Goal: Task Accomplishment & Management: Use online tool/utility

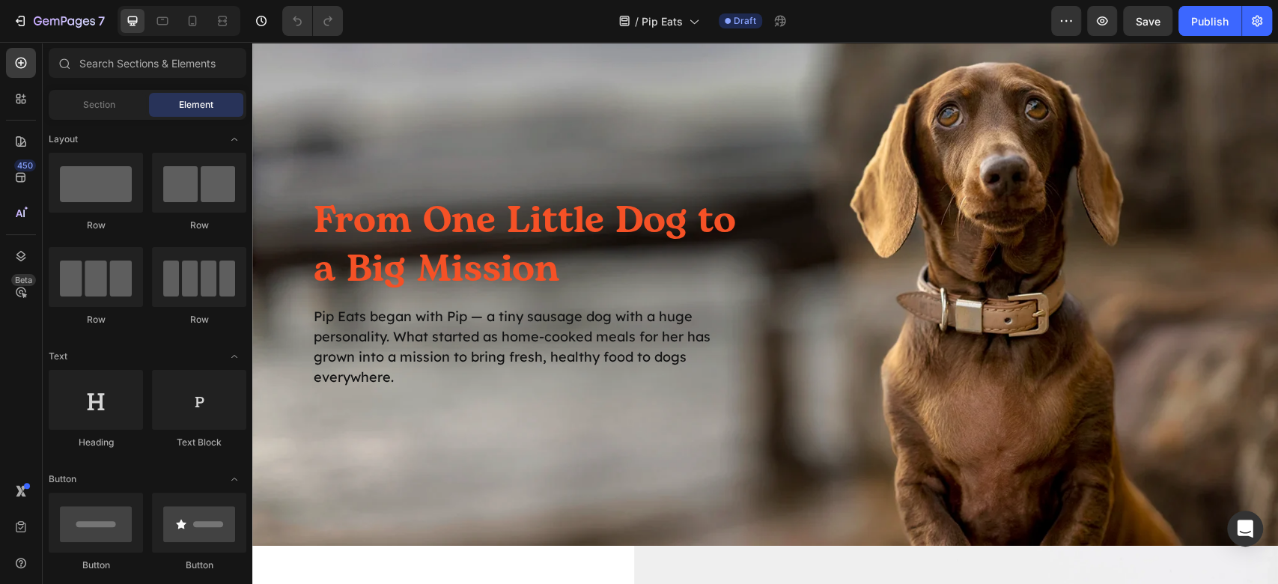
scroll to position [2195, 0]
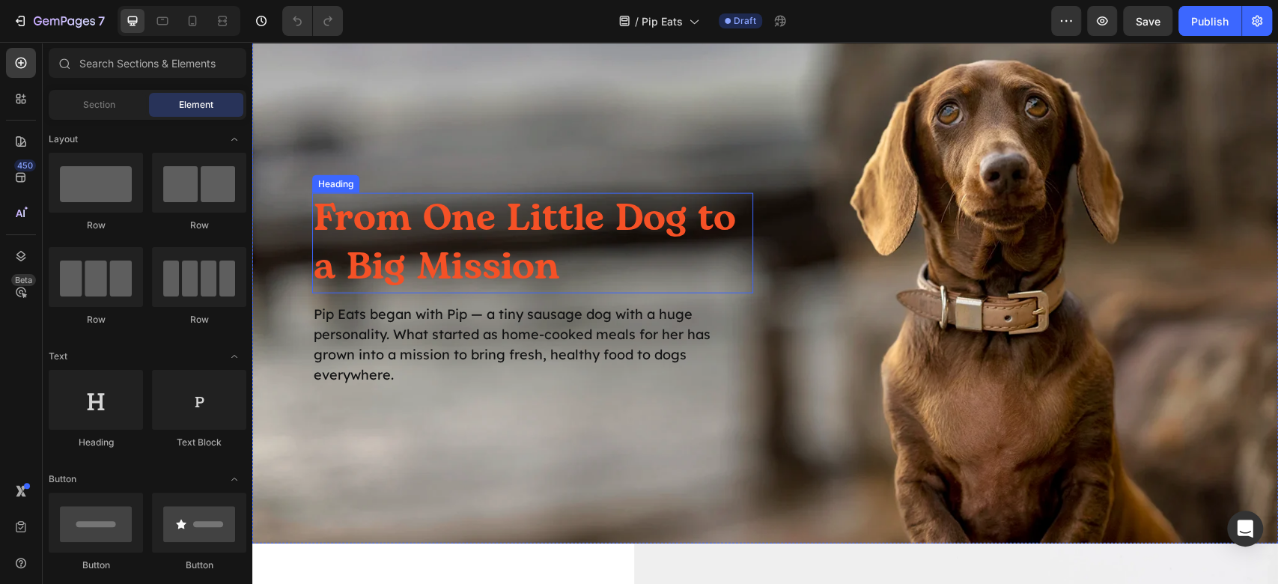
click at [516, 205] on h2 "From One Little Dog to a Big Mission" at bounding box center [532, 243] width 441 height 100
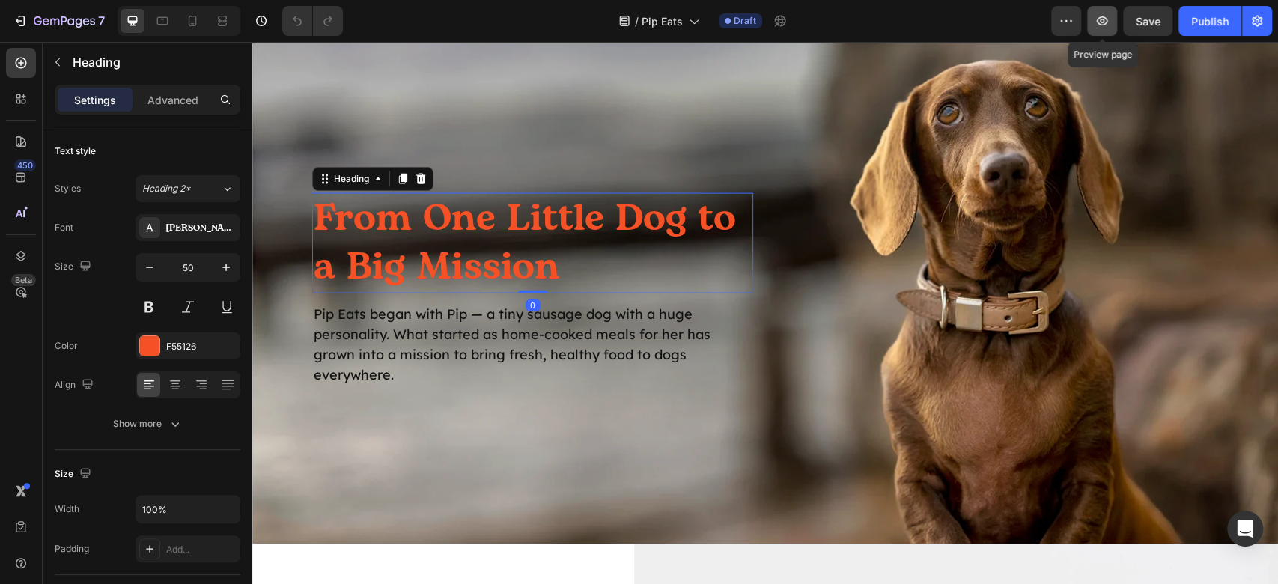
click at [1100, 16] on icon "button" at bounding box center [1101, 20] width 15 height 15
click at [174, 354] on div "F55126" at bounding box center [187, 345] width 105 height 27
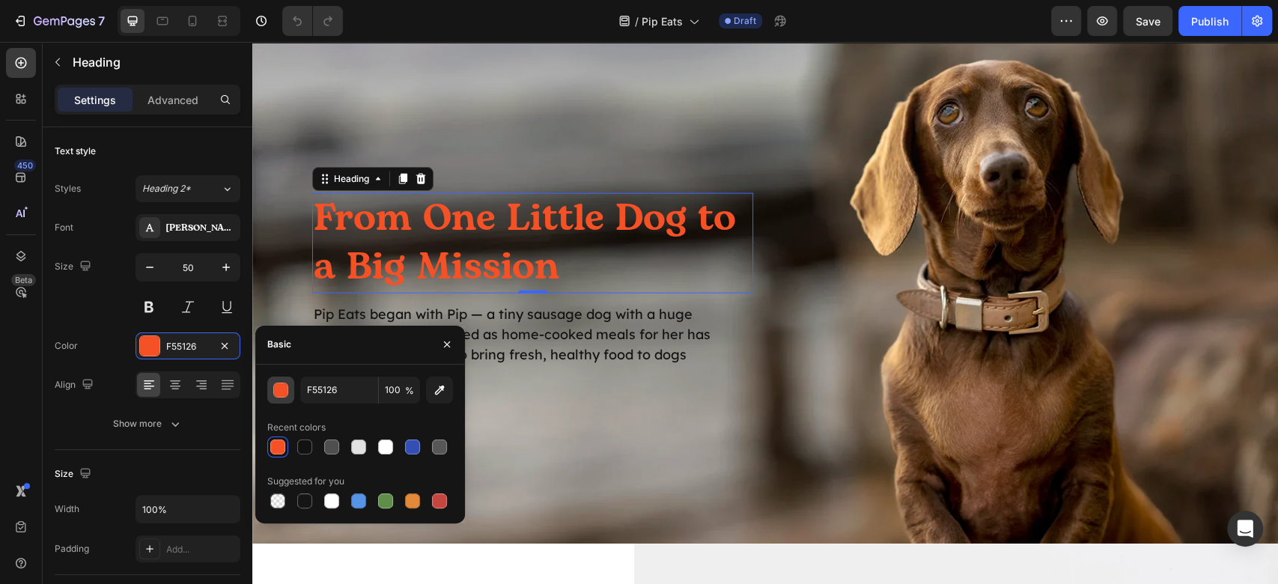
click at [281, 393] on div "button" at bounding box center [281, 390] width 15 height 15
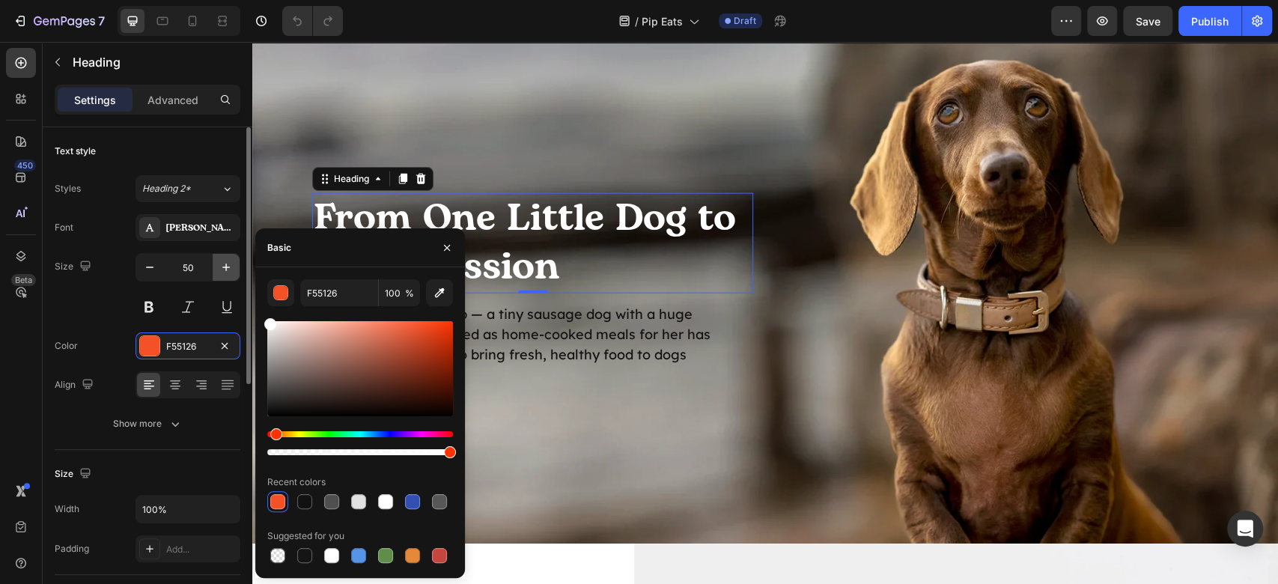
drag, startPoint x: 281, startPoint y: 393, endPoint x: 216, endPoint y: 271, distance: 138.6
click at [216, 271] on div "450 Beta Sections(18) Elements(83) Section Element Hero Section Product Detail …" at bounding box center [126, 313] width 252 height 542
click at [671, 335] on p "Pip Eats began with Pip — a tiny sausage dog with a huge personality. What star…" at bounding box center [533, 344] width 438 height 81
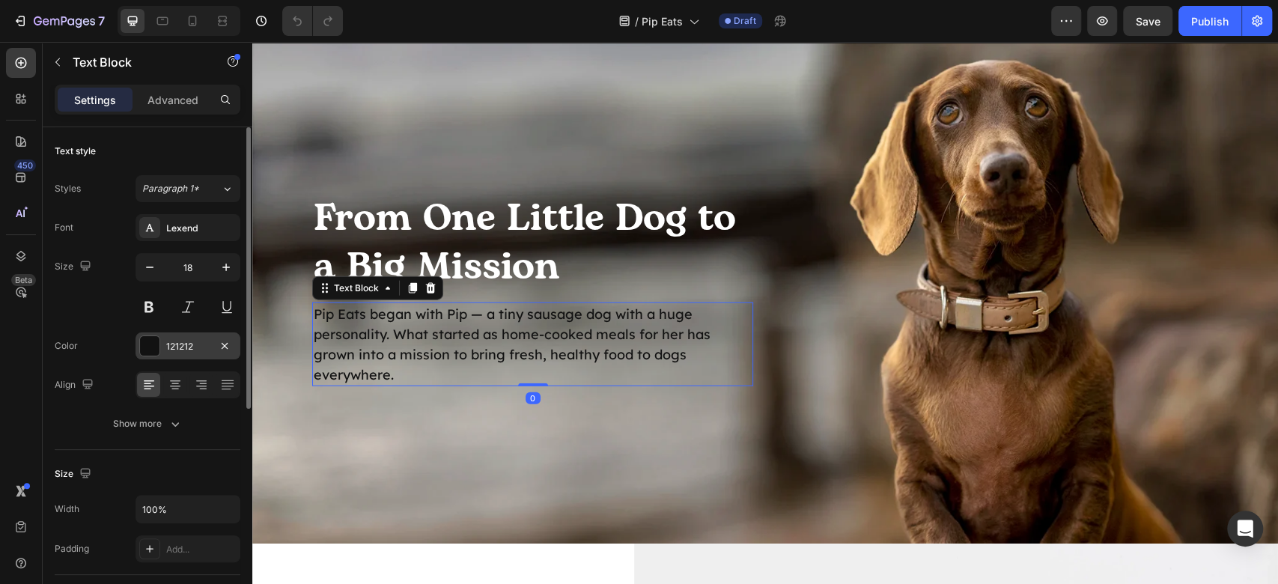
click at [159, 353] on div at bounding box center [149, 345] width 21 height 21
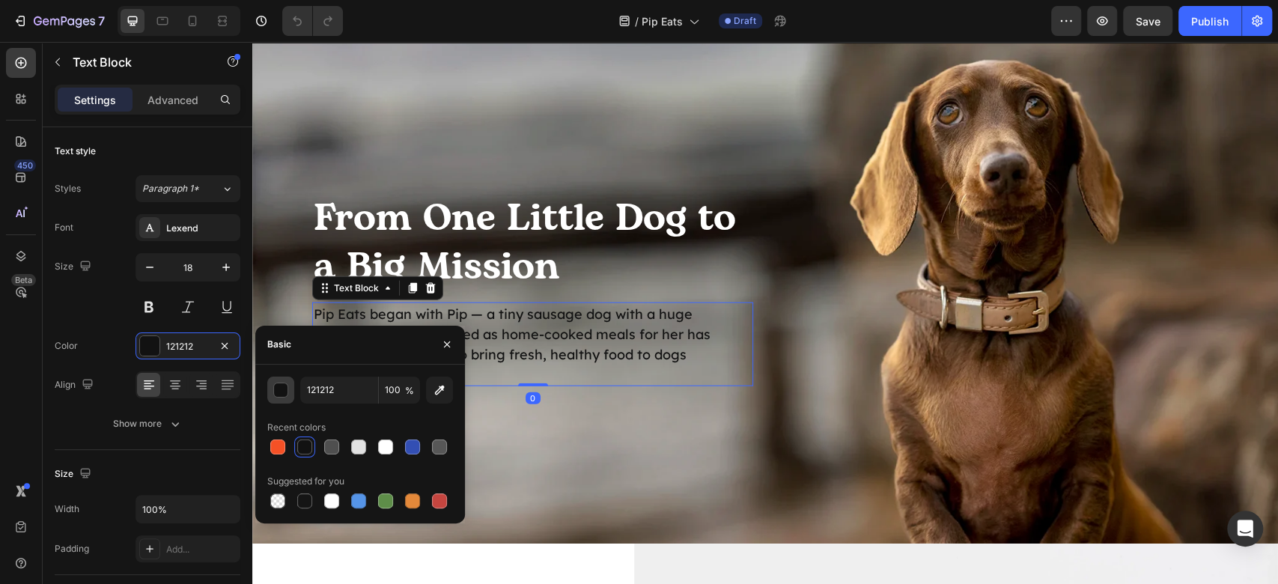
click at [284, 391] on div "button" at bounding box center [281, 390] width 15 height 15
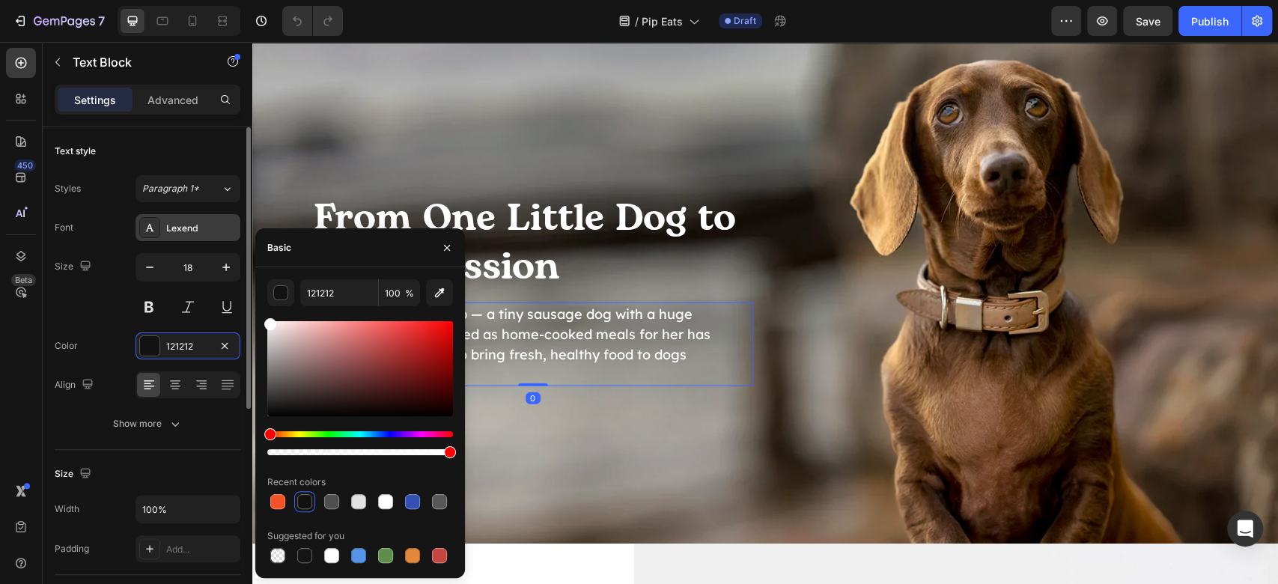
drag, startPoint x: 337, startPoint y: 361, endPoint x: 169, endPoint y: 231, distance: 211.8
click at [169, 231] on div "450 Beta Sections(18) Elements(83) Section Element Hero Section Product Detail …" at bounding box center [126, 313] width 252 height 542
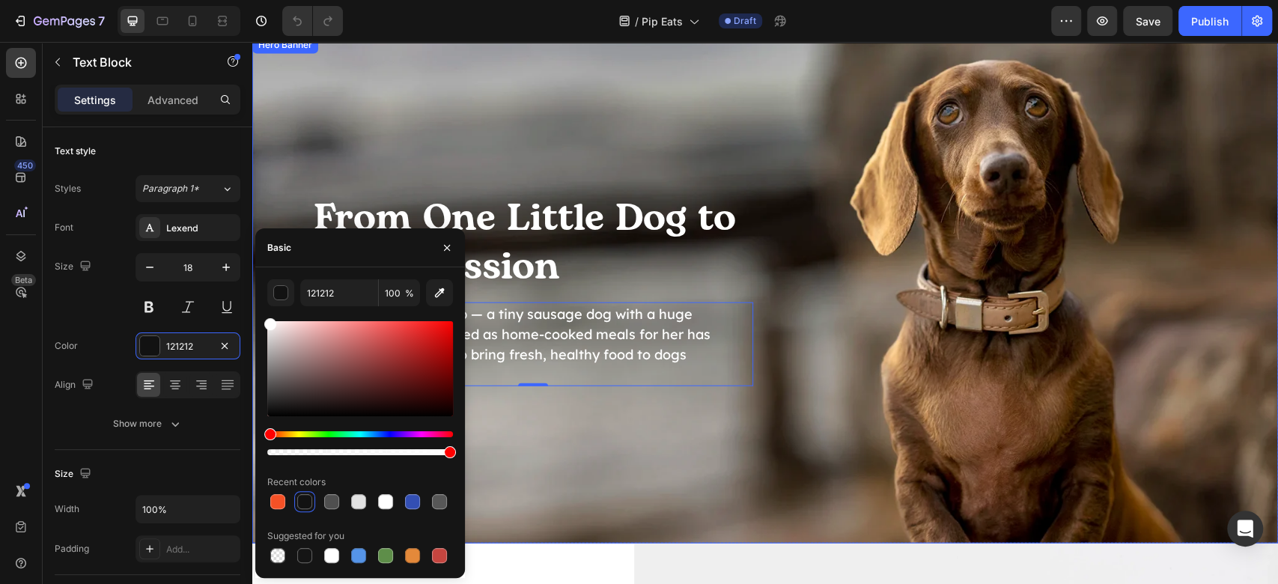
click at [909, 168] on div "From One Little Dog to a Big Mission Heading Pip Eats began with Pip — a tiny s…" at bounding box center [764, 289] width 1025 height 289
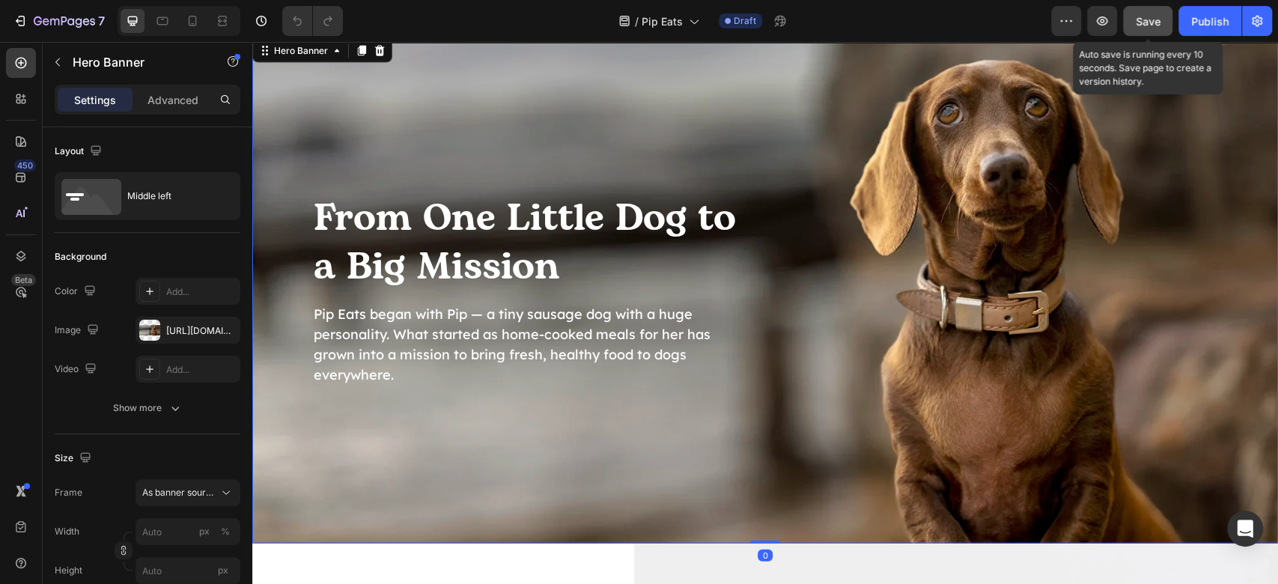
click at [1156, 13] on div "Save" at bounding box center [1147, 21] width 25 height 16
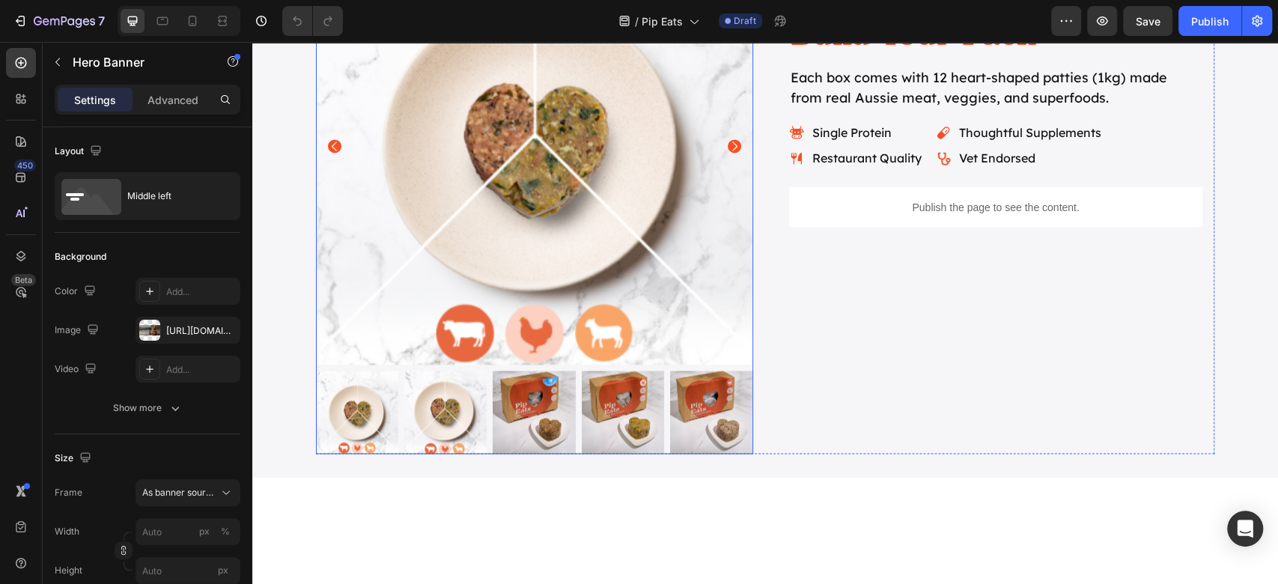
scroll to position [1596, 0]
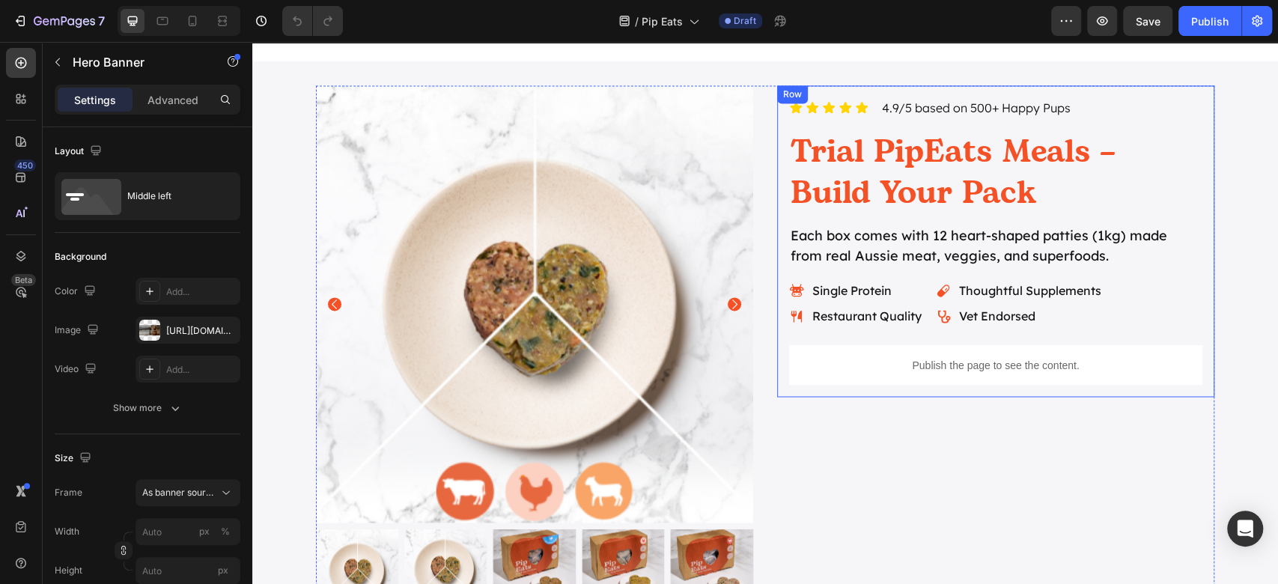
click at [777, 265] on div "Icon Icon Icon Icon Icon Icon List 4.9/5 based on 500+ Happy Pups Text Block Ro…" at bounding box center [995, 240] width 437 height 311
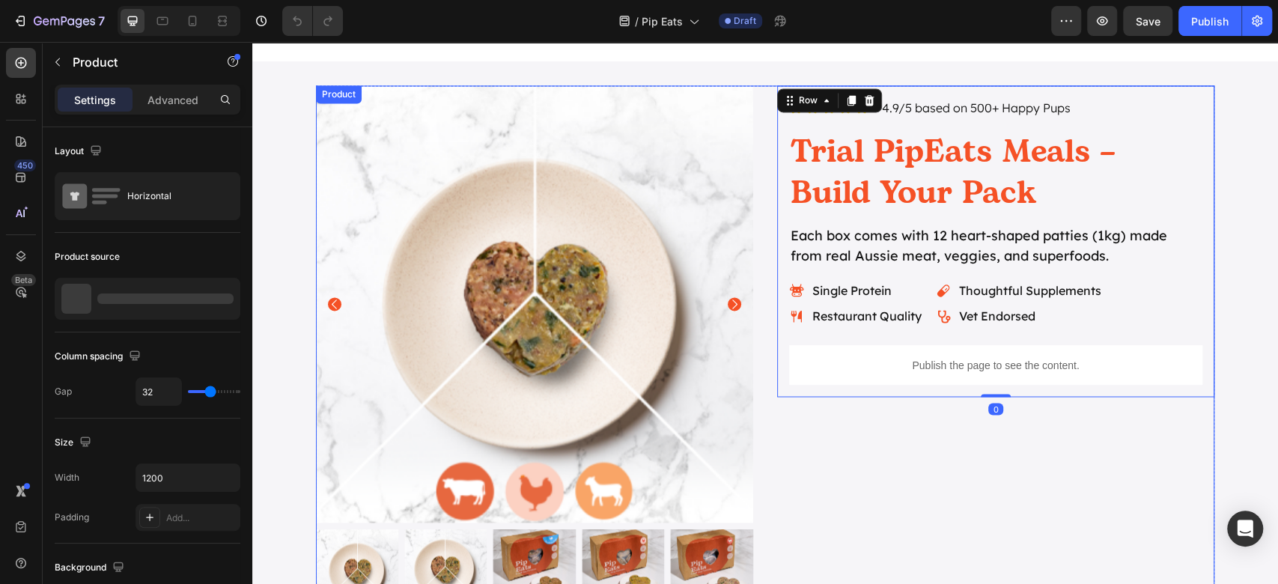
click at [761, 271] on div "Product Images Icon Icon Icon Icon Icon Icon List 4.9/5 based on 500+ Happy Pup…" at bounding box center [765, 347] width 898 height 525
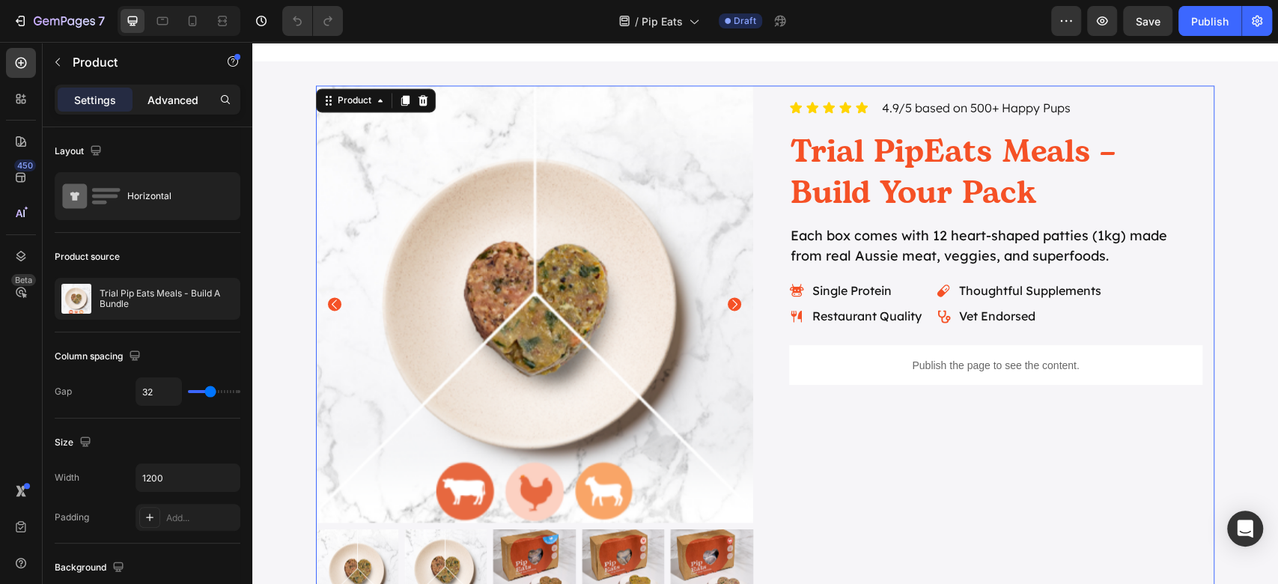
click at [168, 106] on p "Advanced" at bounding box center [172, 100] width 51 height 16
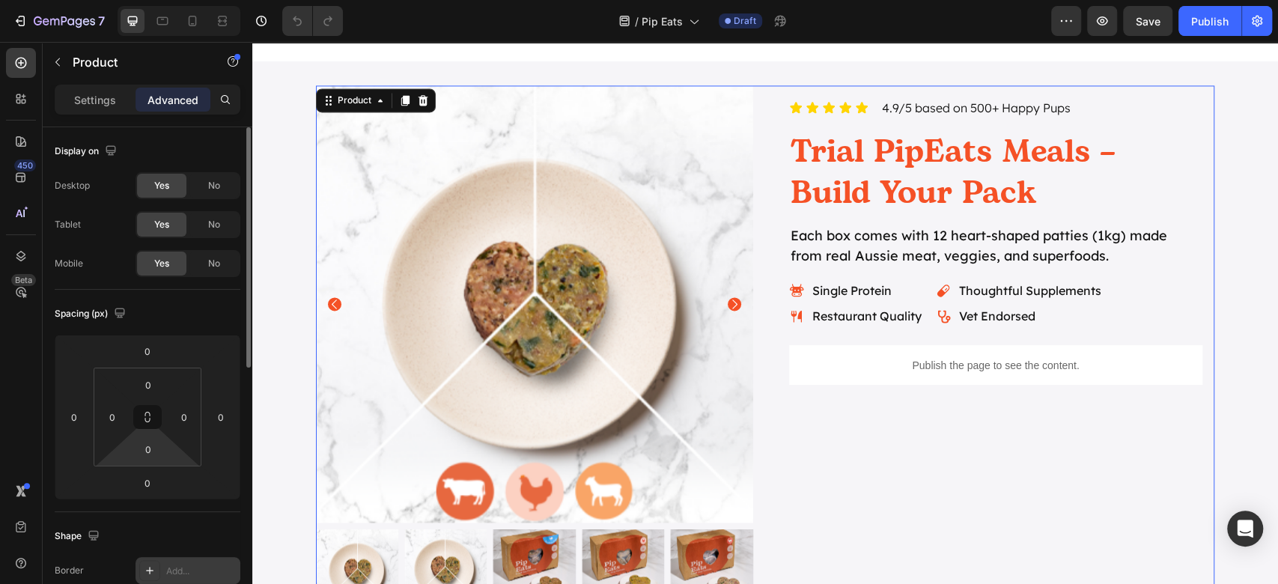
scroll to position [299, 0]
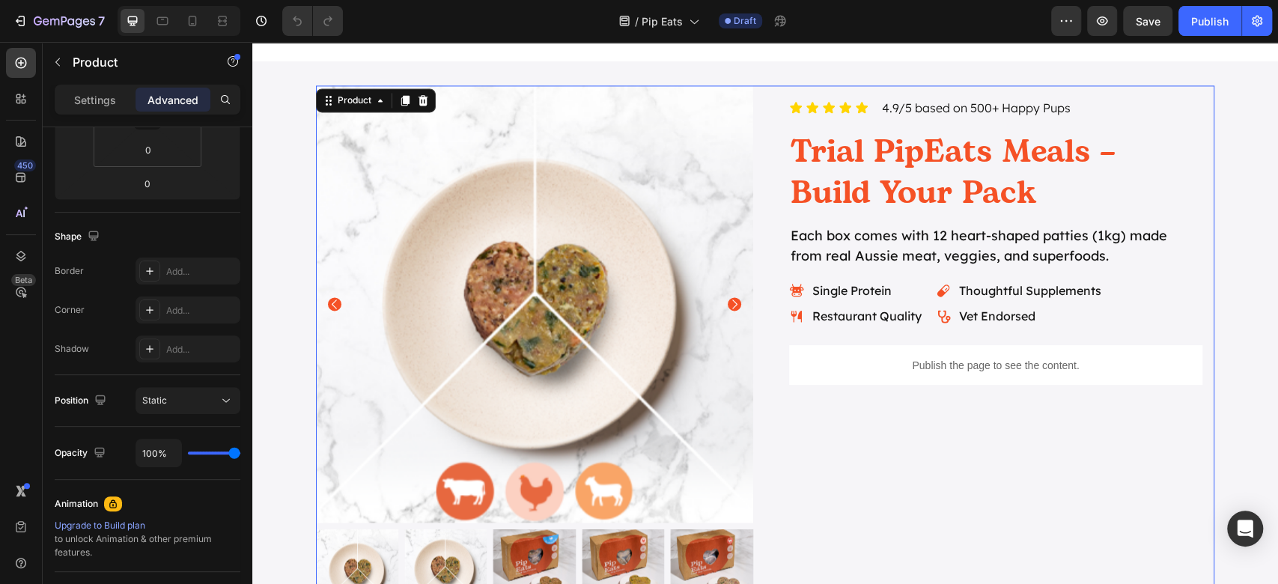
click at [112, 102] on p "Settings" at bounding box center [95, 100] width 42 height 16
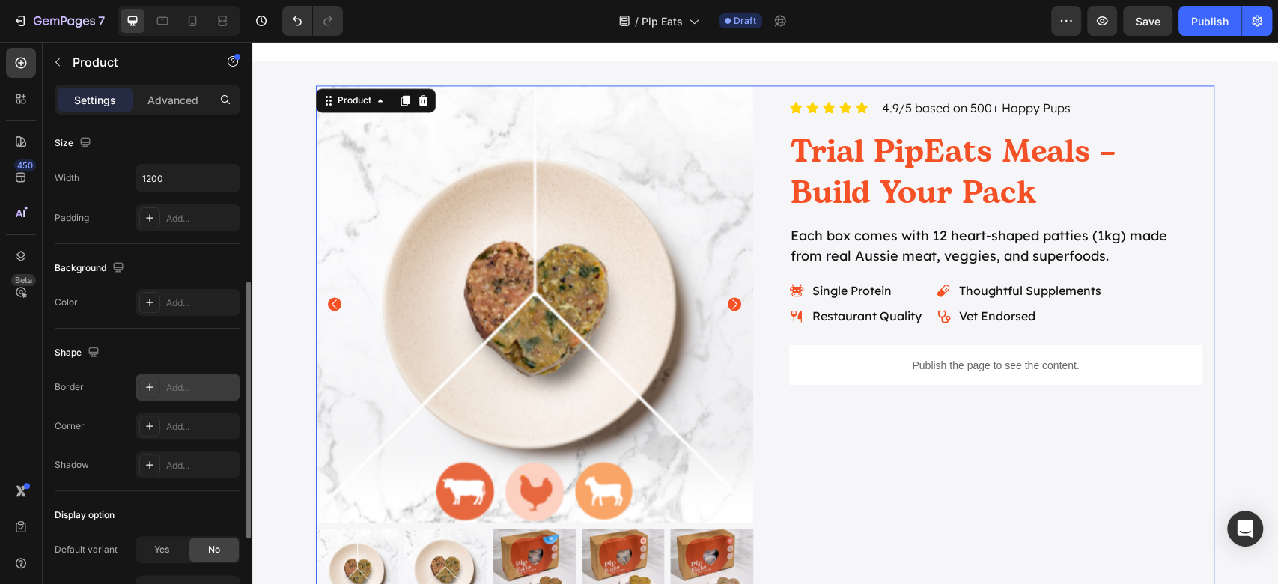
click at [201, 393] on div "Add..." at bounding box center [187, 386] width 105 height 27
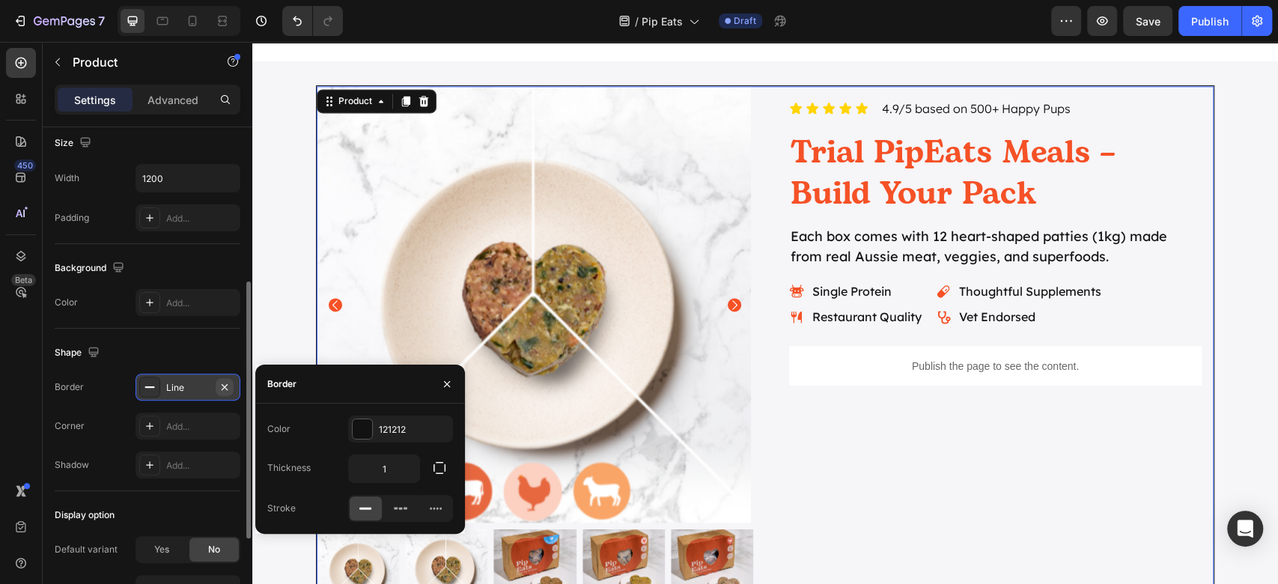
click at [225, 378] on button "button" at bounding box center [225, 387] width 18 height 18
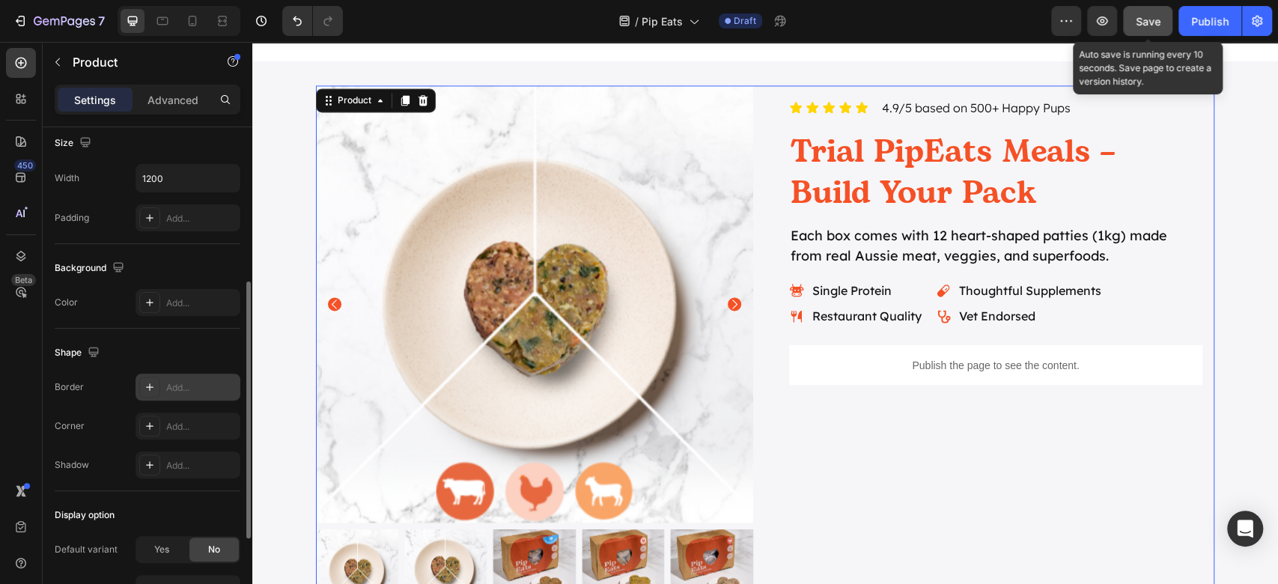
click at [1158, 24] on span "Save" at bounding box center [1147, 21] width 25 height 13
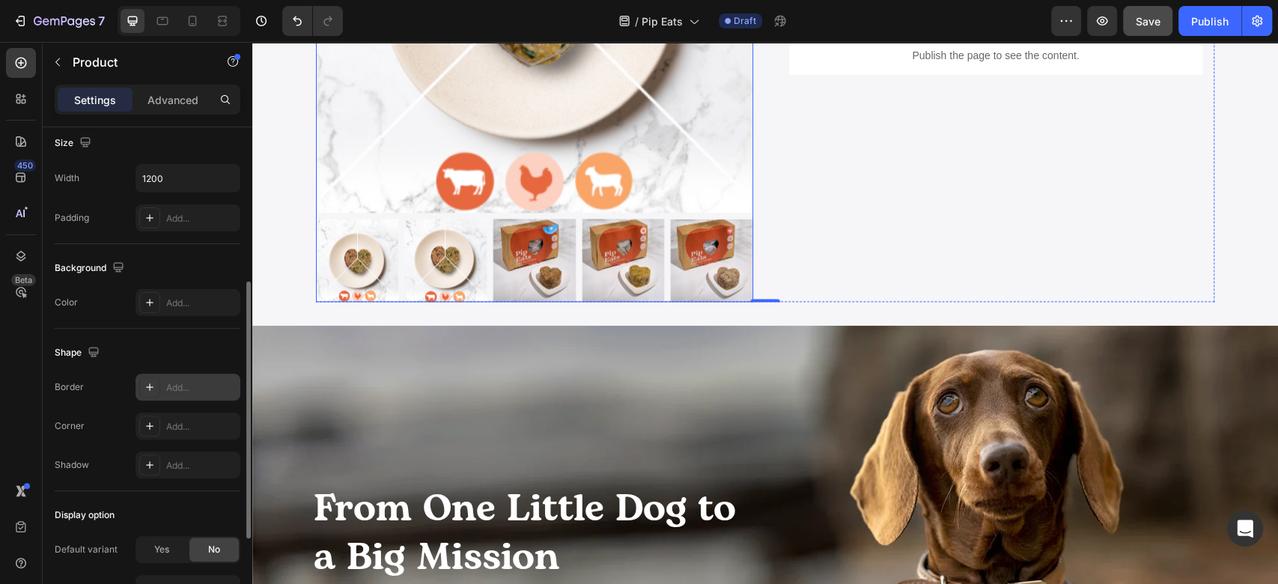
scroll to position [1995, 0]
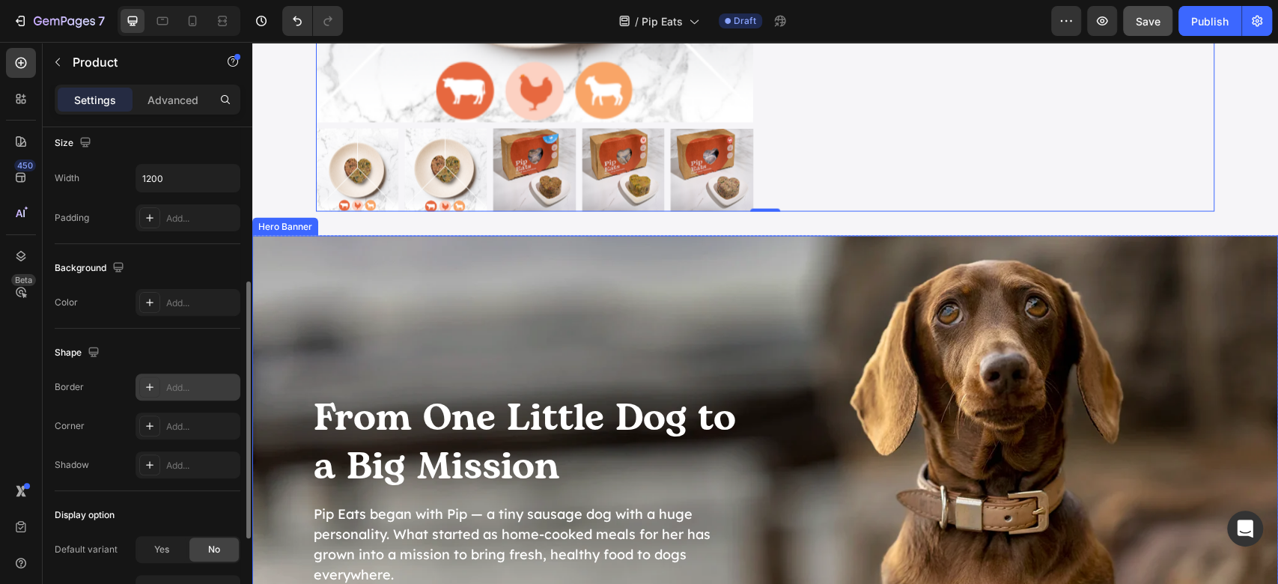
click at [564, 416] on h2 "From One Little Dog to a Big Mission" at bounding box center [532, 443] width 441 height 100
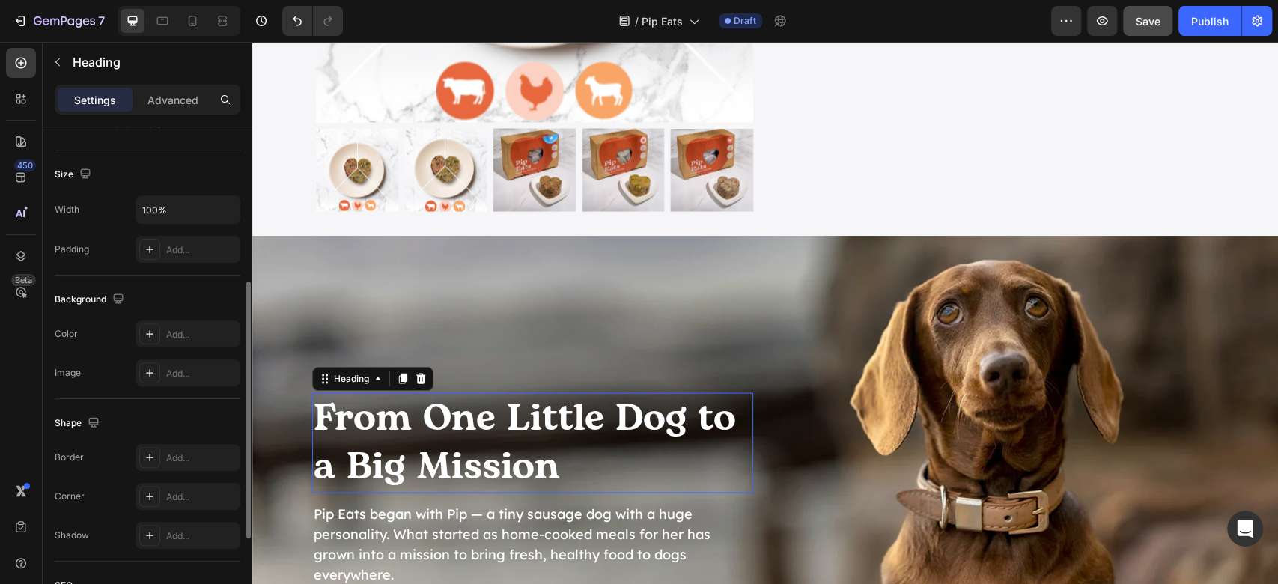
click at [564, 416] on h2 "From One Little Dog to a Big Mission" at bounding box center [532, 443] width 441 height 100
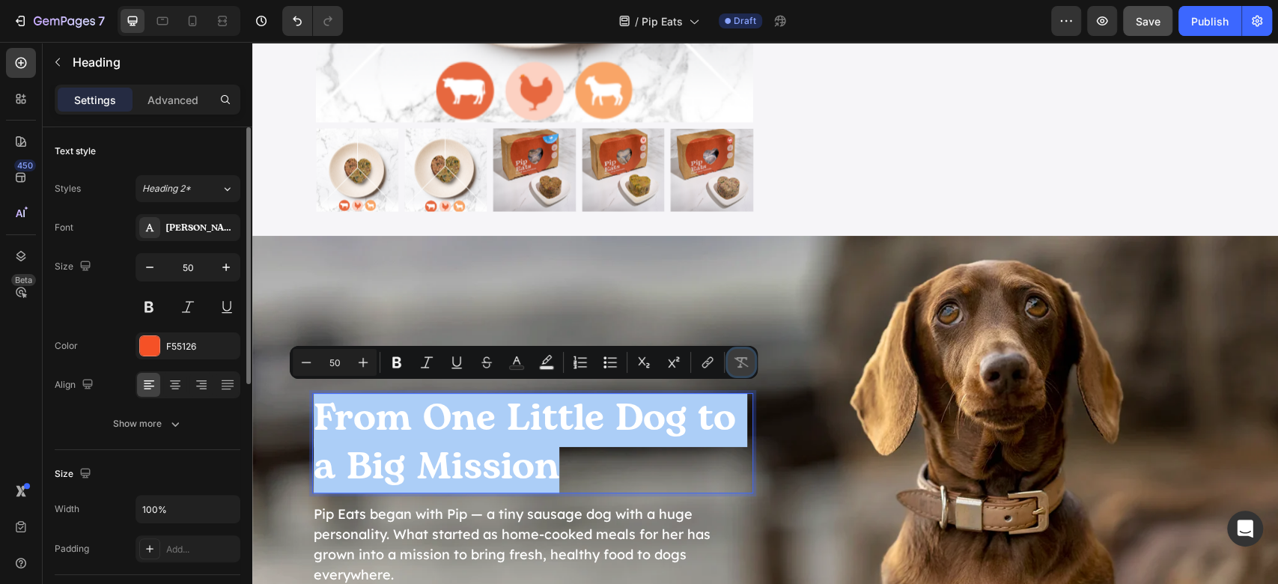
drag, startPoint x: 744, startPoint y: 353, endPoint x: 500, endPoint y: 347, distance: 244.1
click at [744, 353] on button "Remove Format" at bounding box center [740, 362] width 27 height 27
click at [147, 341] on div at bounding box center [149, 345] width 19 height 19
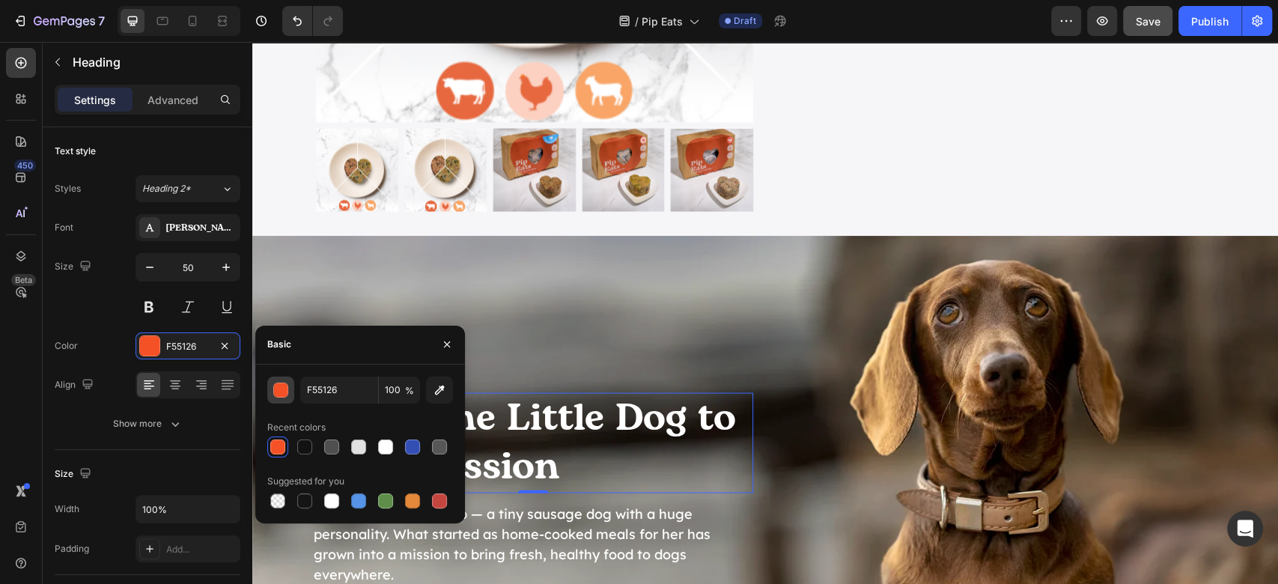
click at [286, 386] on div "button" at bounding box center [281, 390] width 15 height 15
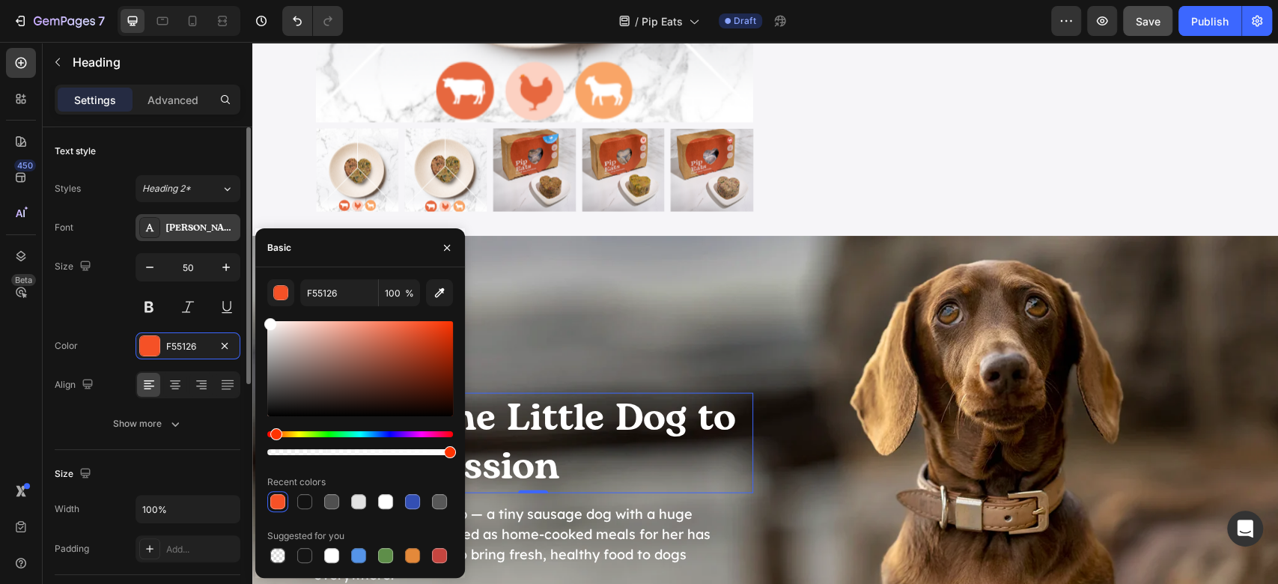
drag, startPoint x: 305, startPoint y: 394, endPoint x: 195, endPoint y: 230, distance: 197.8
click at [195, 232] on div "450 Beta Sections(18) Elements(83) Section Element Hero Section Product Detail …" at bounding box center [126, 313] width 252 height 542
type input "FFFFFF"
click at [577, 549] on p "Pip Eats began with Pip — a tiny sausage dog with a huge personality. What star…" at bounding box center [533, 544] width 438 height 81
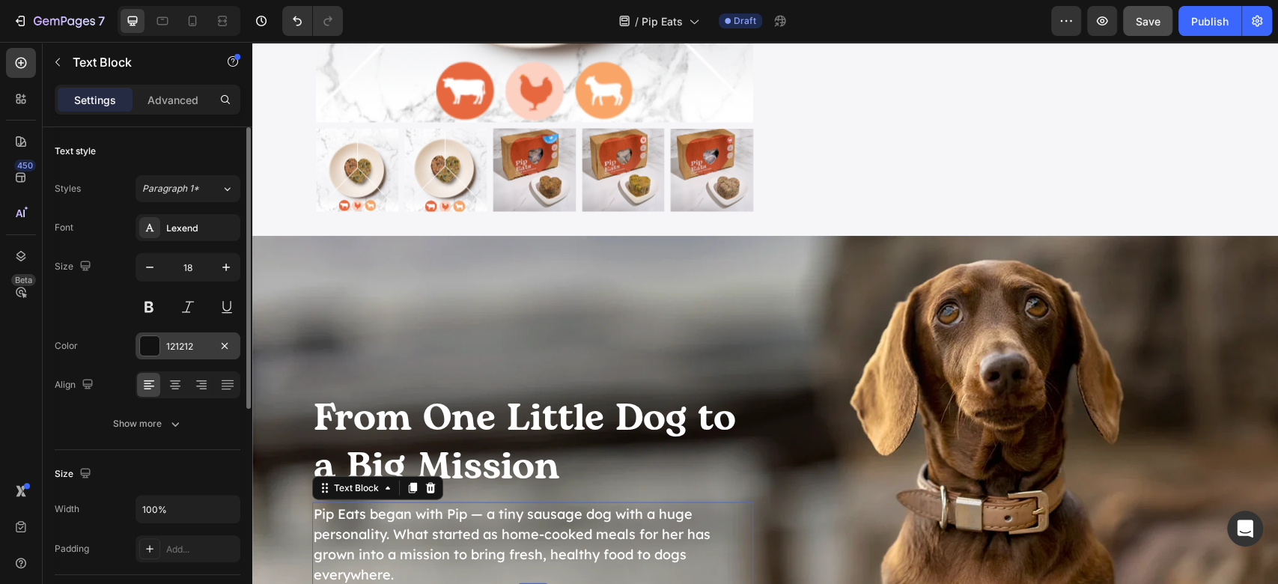
click at [162, 344] on div "121212" at bounding box center [187, 345] width 105 height 27
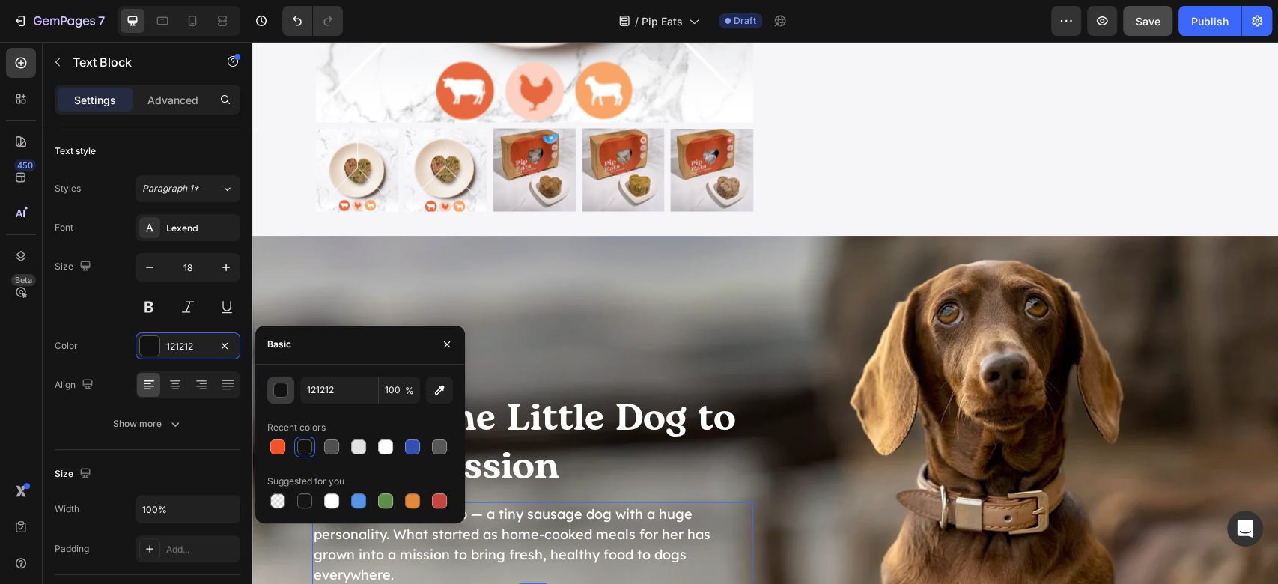
click at [285, 389] on div "button" at bounding box center [281, 390] width 15 height 15
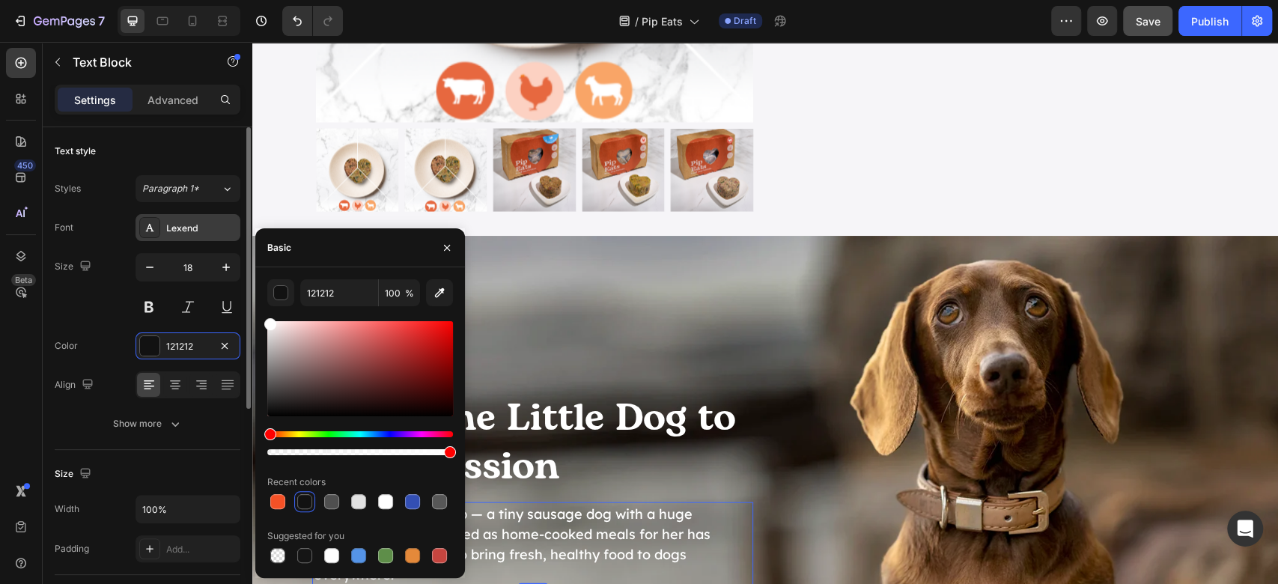
drag, startPoint x: 366, startPoint y: 392, endPoint x: 178, endPoint y: 223, distance: 252.8
click at [178, 223] on div "450 Beta Sections(18) Elements(83) Section Element Hero Section Product Detail …" at bounding box center [126, 313] width 252 height 542
type input "FFFFFF"
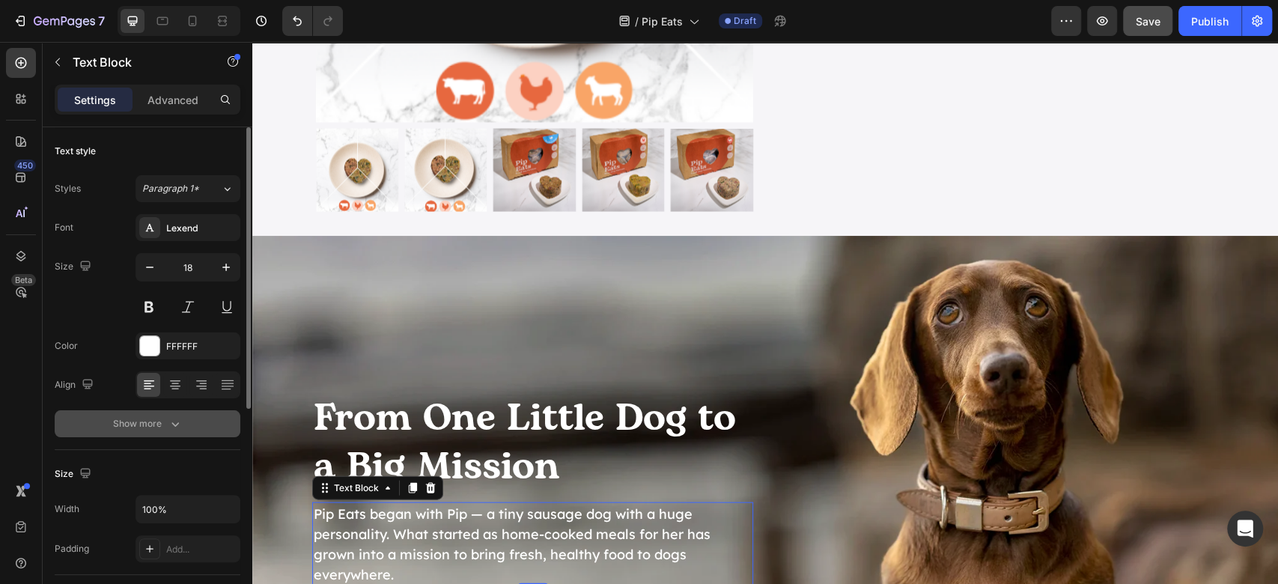
click at [222, 428] on button "Show more" at bounding box center [148, 423] width 186 height 27
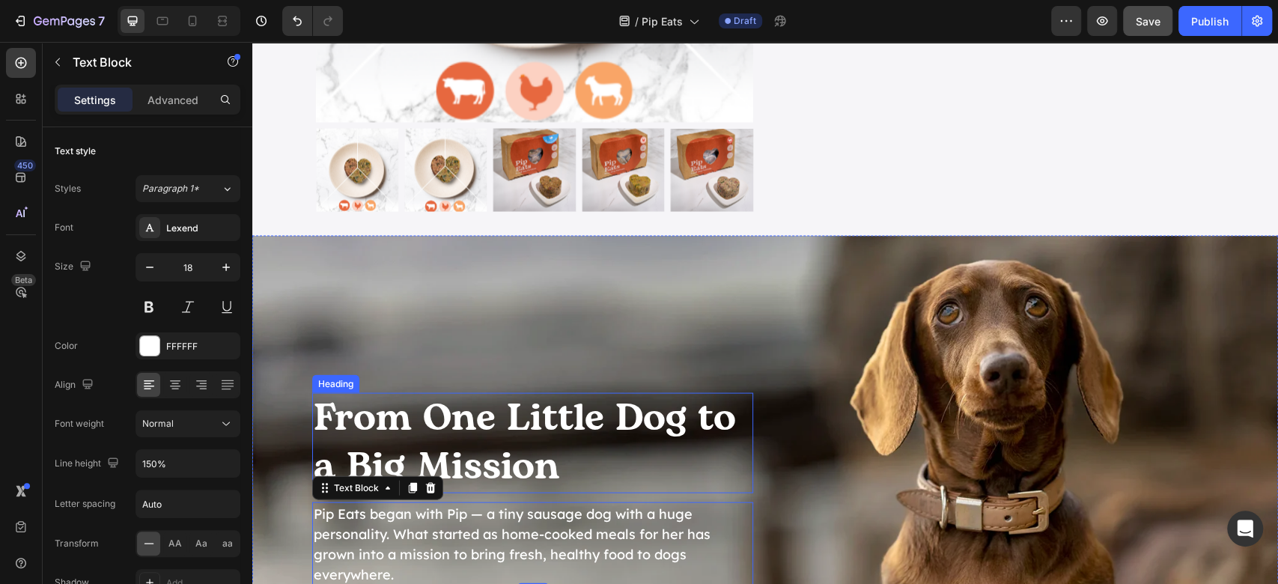
click at [460, 407] on p "From One Little Dog to a Big Mission" at bounding box center [533, 442] width 438 height 97
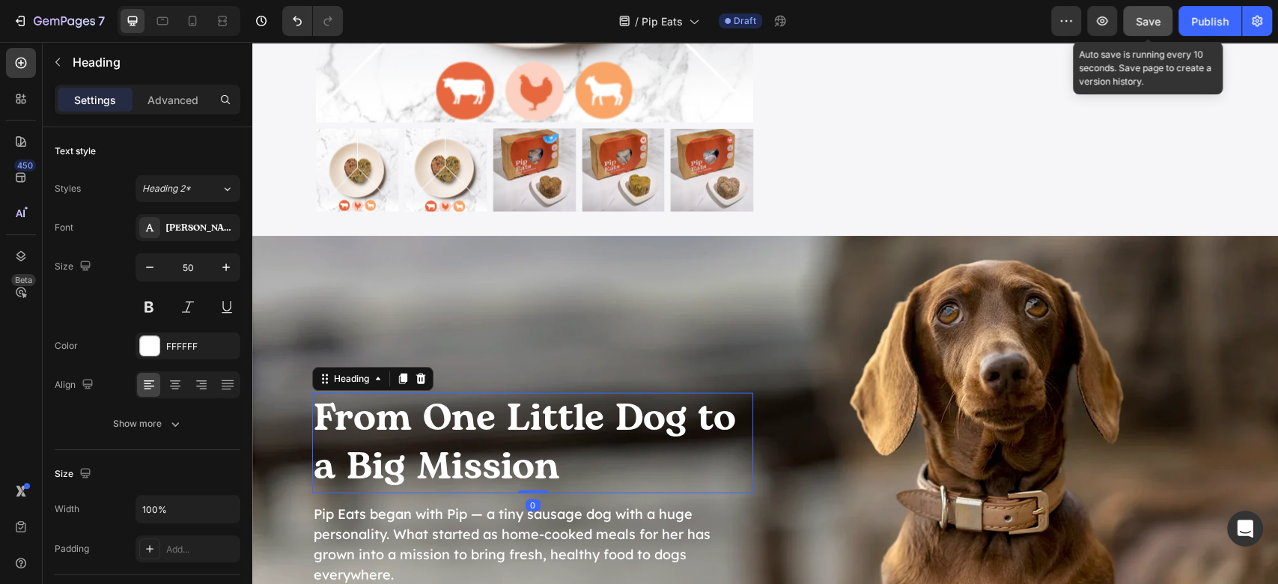
click at [1138, 24] on span "Save" at bounding box center [1147, 21] width 25 height 13
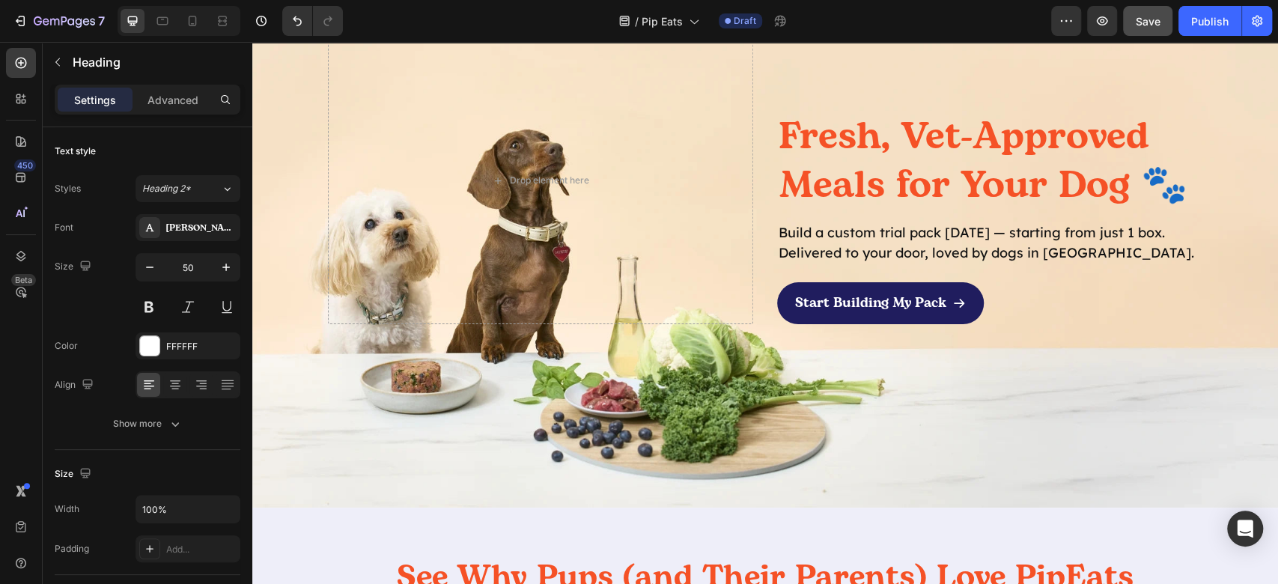
scroll to position [34, 0]
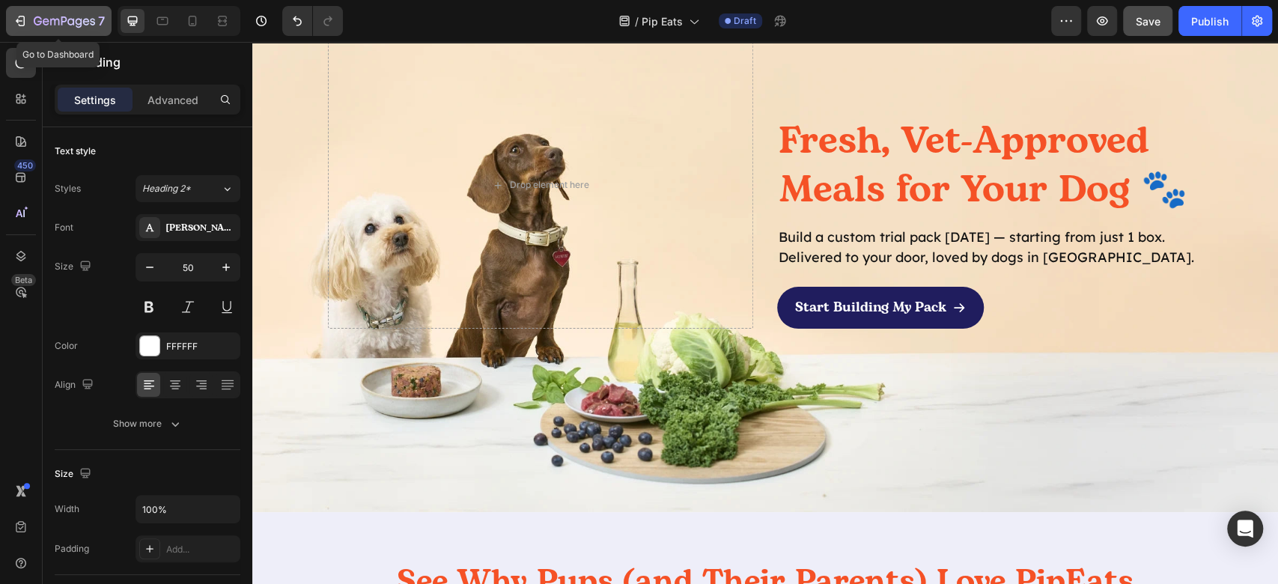
click at [21, 22] on icon "button" at bounding box center [20, 20] width 15 height 15
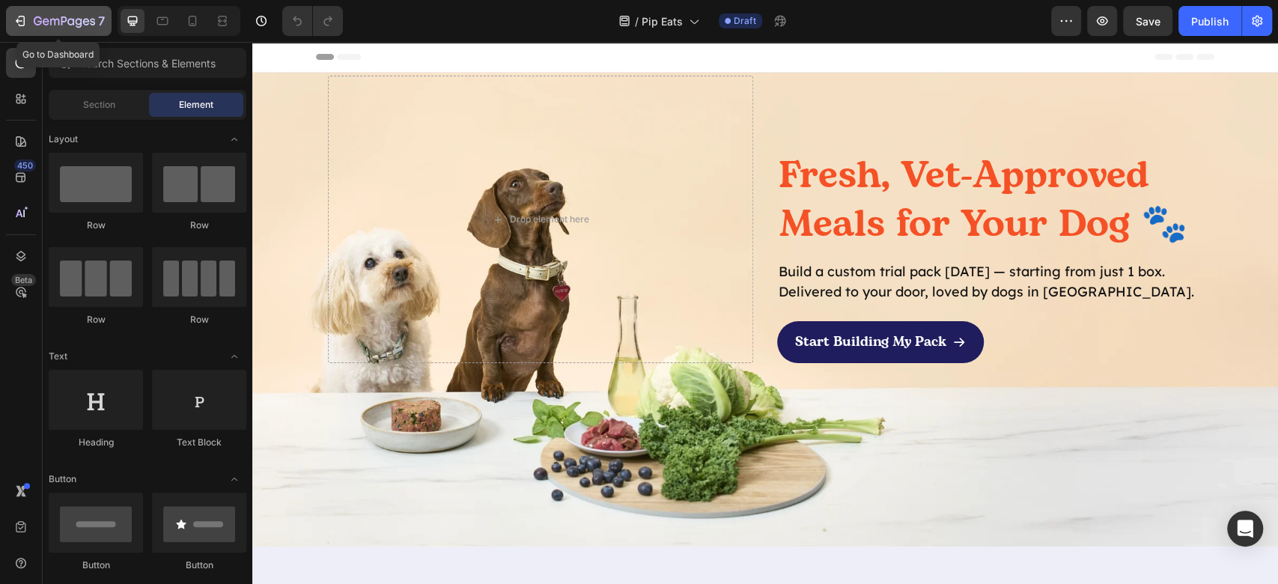
click at [11, 16] on button "7" at bounding box center [59, 21] width 106 height 30
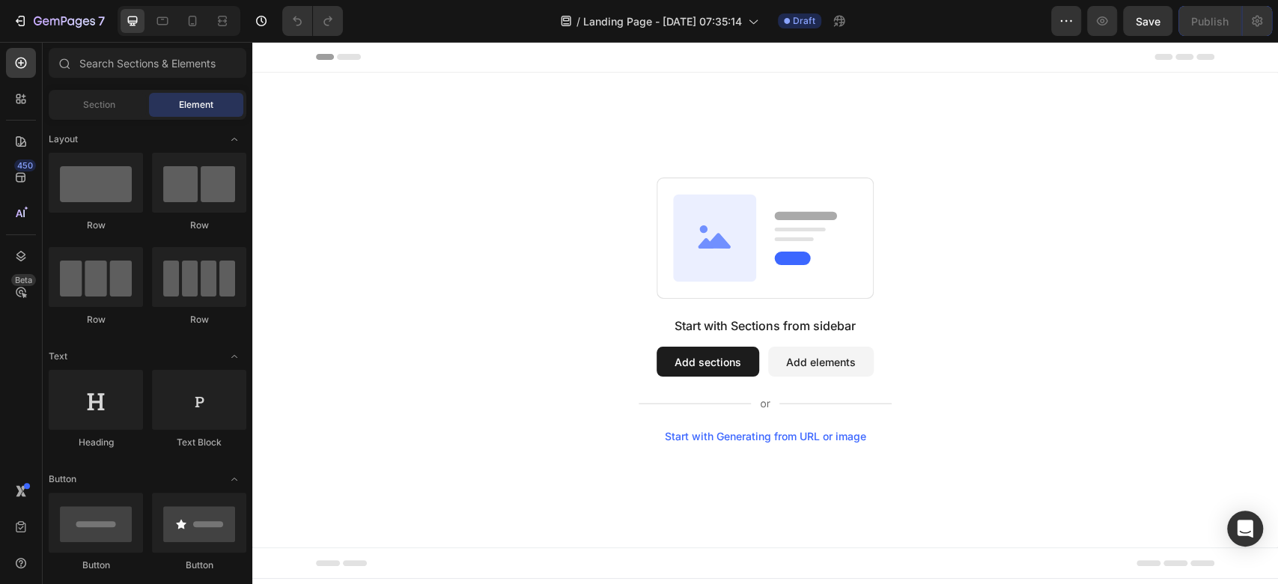
drag, startPoint x: 703, startPoint y: 103, endPoint x: 626, endPoint y: 311, distance: 222.1
click at [624, 314] on div "Start with Sections from sidebar Add sections Add elements Start with Generatin…" at bounding box center [765, 309] width 918 height 265
click at [702, 362] on button "Add sections" at bounding box center [707, 362] width 103 height 30
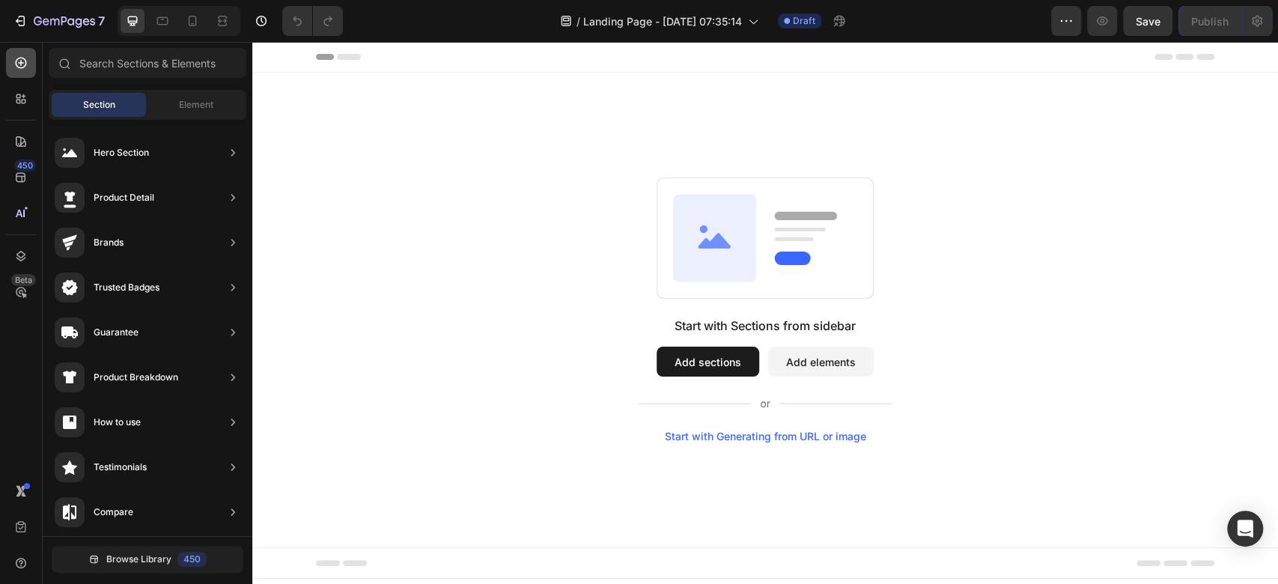
drag, startPoint x: 31, startPoint y: 67, endPoint x: 25, endPoint y: 60, distance: 8.5
click at [27, 73] on div at bounding box center [21, 63] width 30 height 30
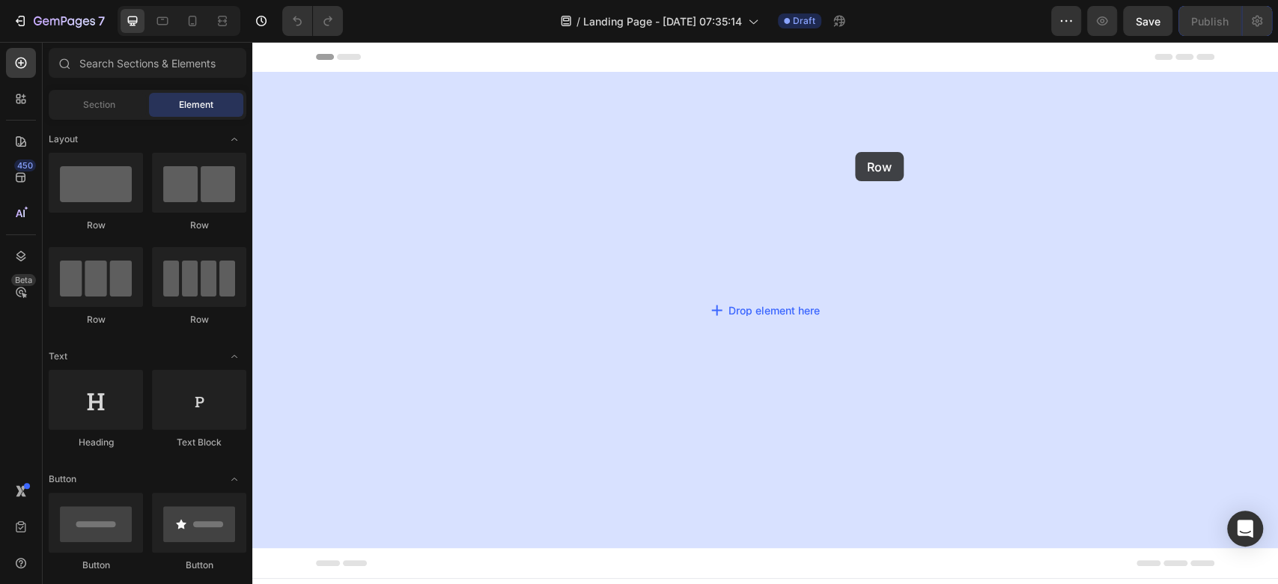
drag, startPoint x: 496, startPoint y: 261, endPoint x: 853, endPoint y: 151, distance: 373.6
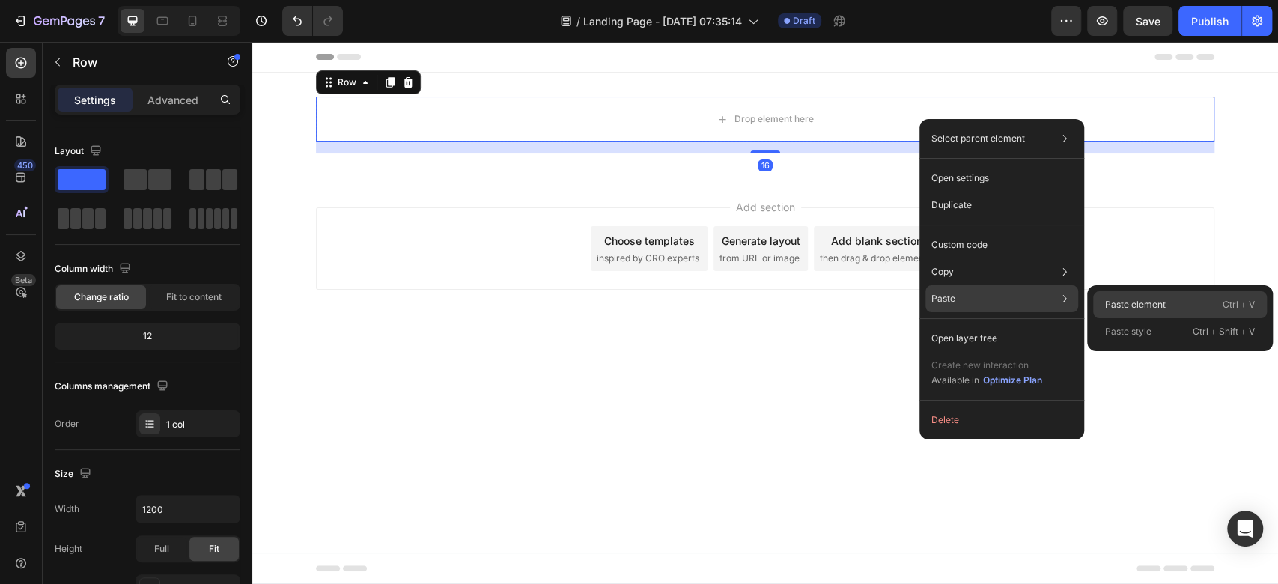
click at [1138, 302] on p "Paste element" at bounding box center [1135, 304] width 61 height 13
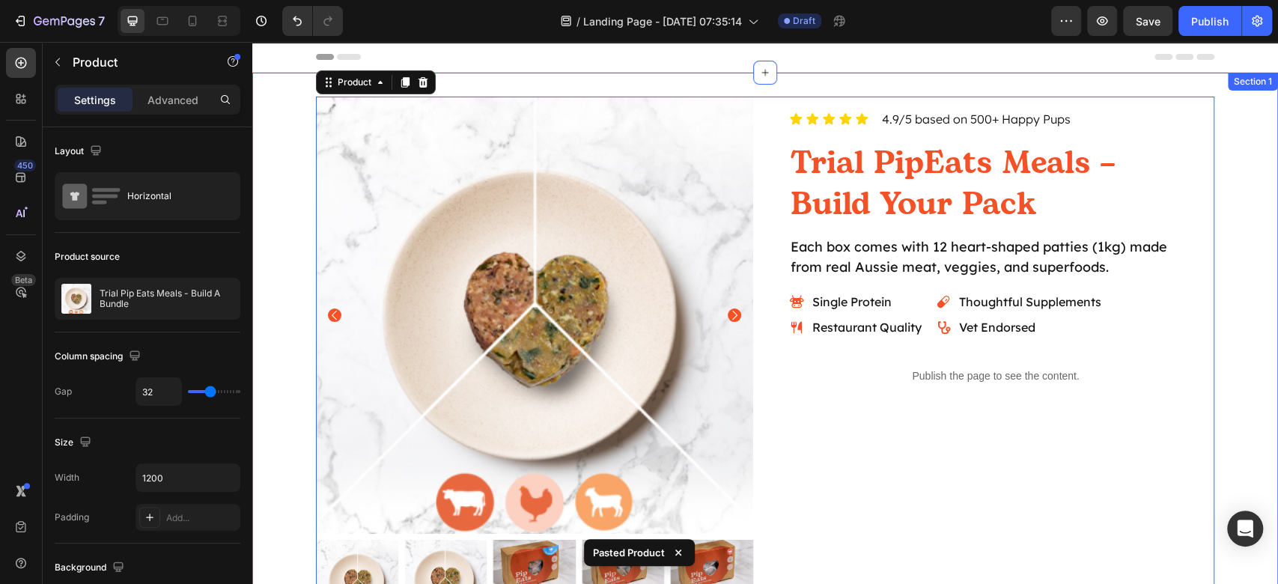
click at [1202, 230] on div "Icon Icon Icon Icon Icon Icon List 4.9/5 based on 500+ Happy Pups Text Block Ro…" at bounding box center [995, 252] width 437 height 311
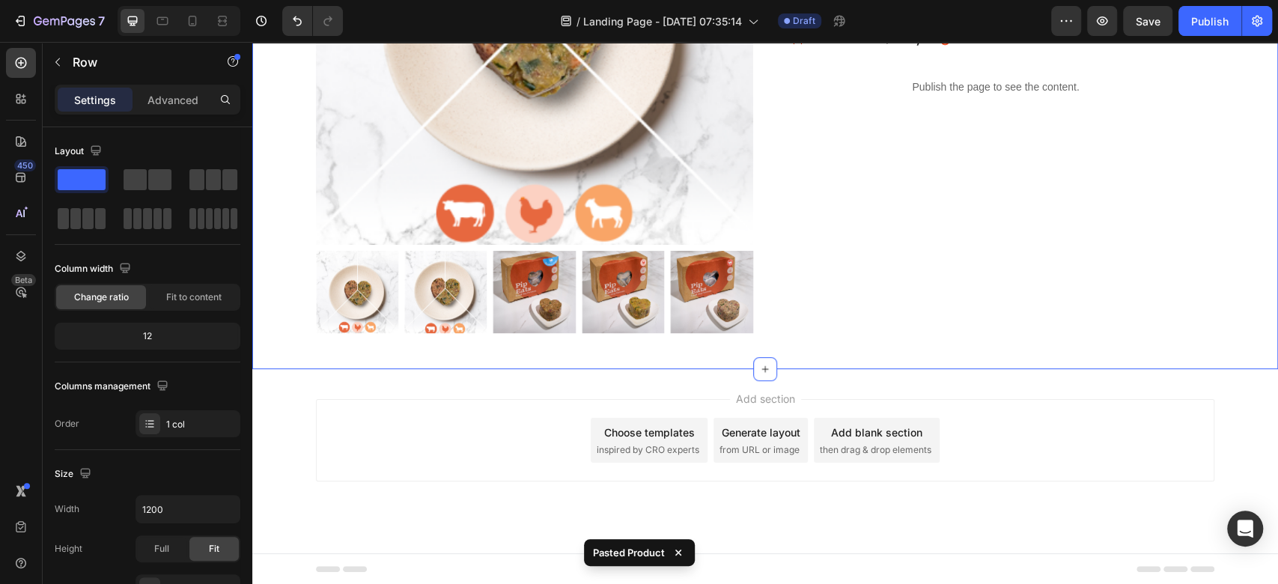
click at [1192, 351] on div "Product Images Icon Icon Icon Icon Icon Icon List 4.9/5 based on 500+ Happy Pup…" at bounding box center [764, 76] width 1025 height 585
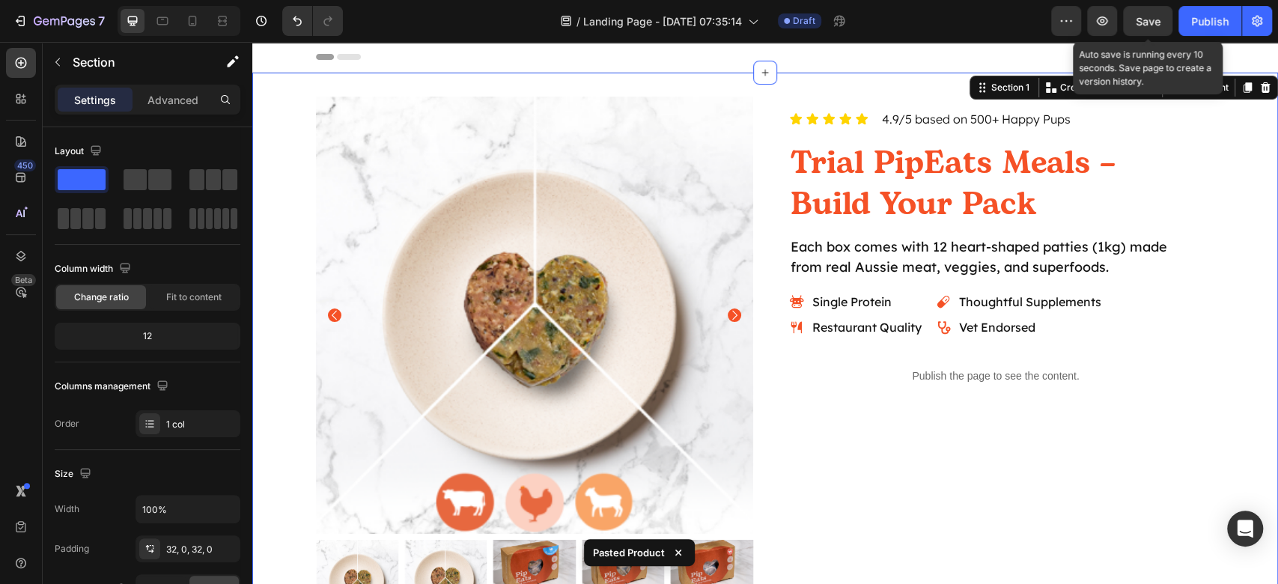
drag, startPoint x: 1151, startPoint y: 28, endPoint x: 1153, endPoint y: 39, distance: 10.7
click at [1153, 39] on div "7 / Landing Page - Aug 28, 07:35:14 Draft Preview Save Auto save is running eve…" at bounding box center [639, 21] width 1278 height 43
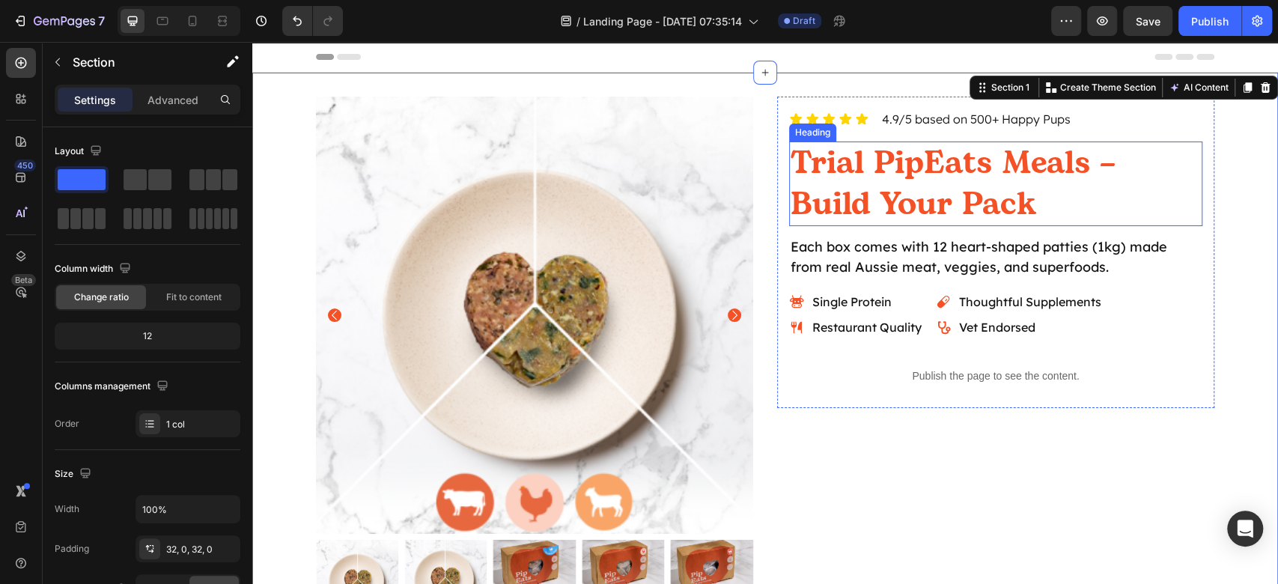
click at [1087, 187] on h2 "Trial PipEats Meals – Build Your Pack" at bounding box center [995, 183] width 413 height 85
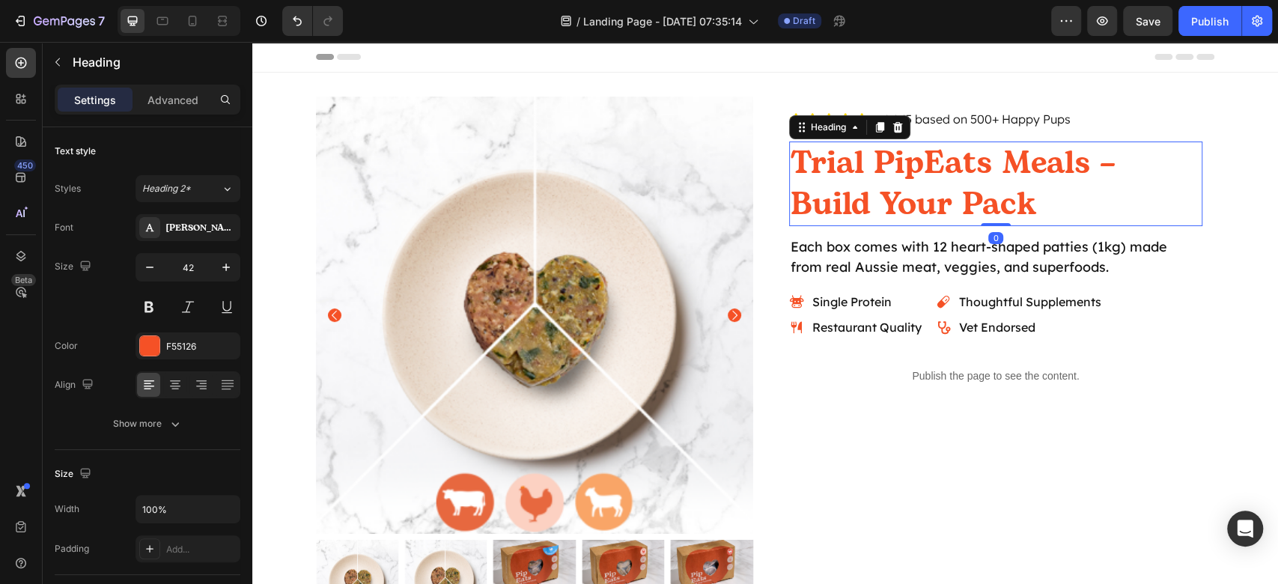
click at [1058, 186] on h2 "Trial PipEats Meals – Build Your Pack" at bounding box center [995, 183] width 413 height 85
click at [1077, 208] on p "Trial PipEats Meals – Build Your Pack" at bounding box center [995, 184] width 410 height 82
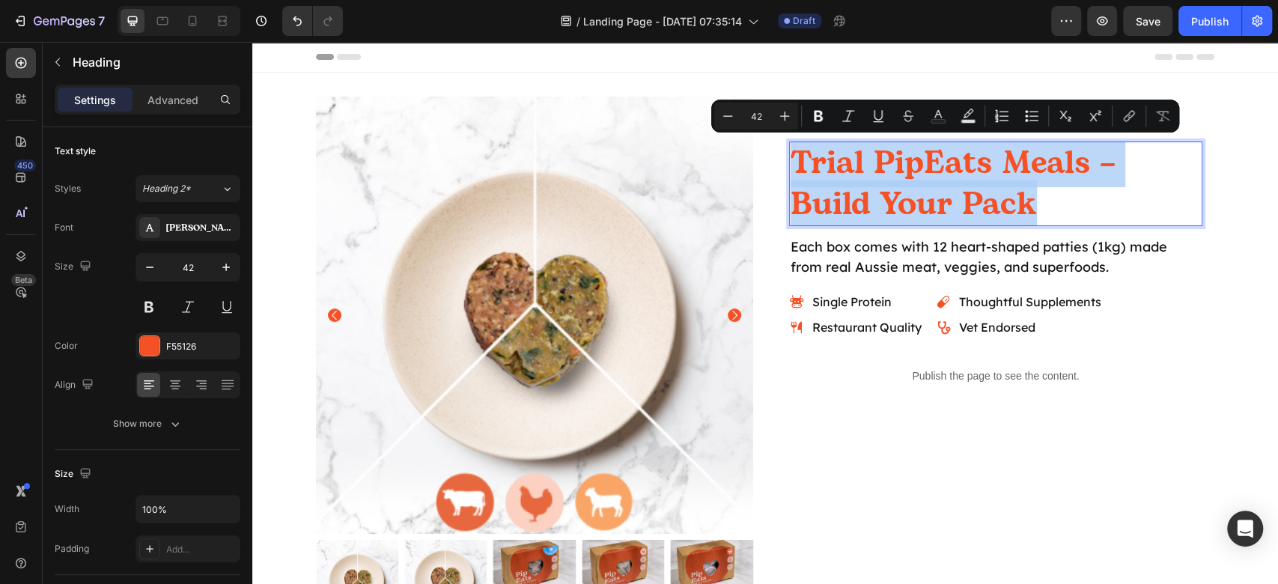
click at [1003, 189] on p "Trial PipEats Meals – Build Your Pack" at bounding box center [995, 184] width 410 height 82
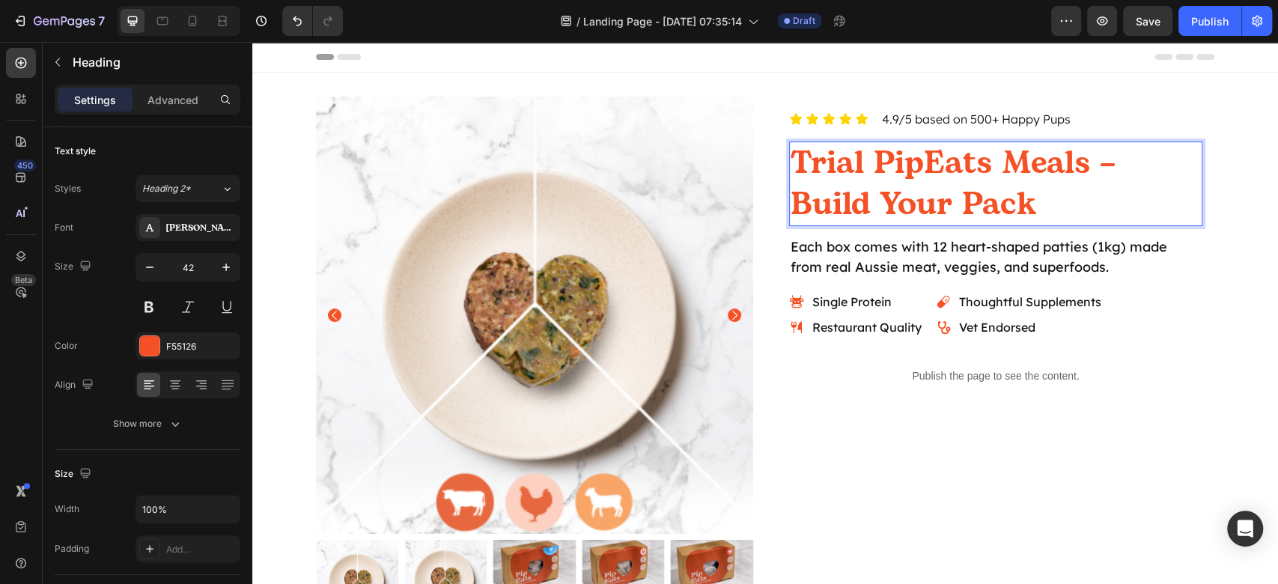
click at [953, 208] on p "Trial PipEats Meals – Build Your Pack" at bounding box center [995, 184] width 410 height 82
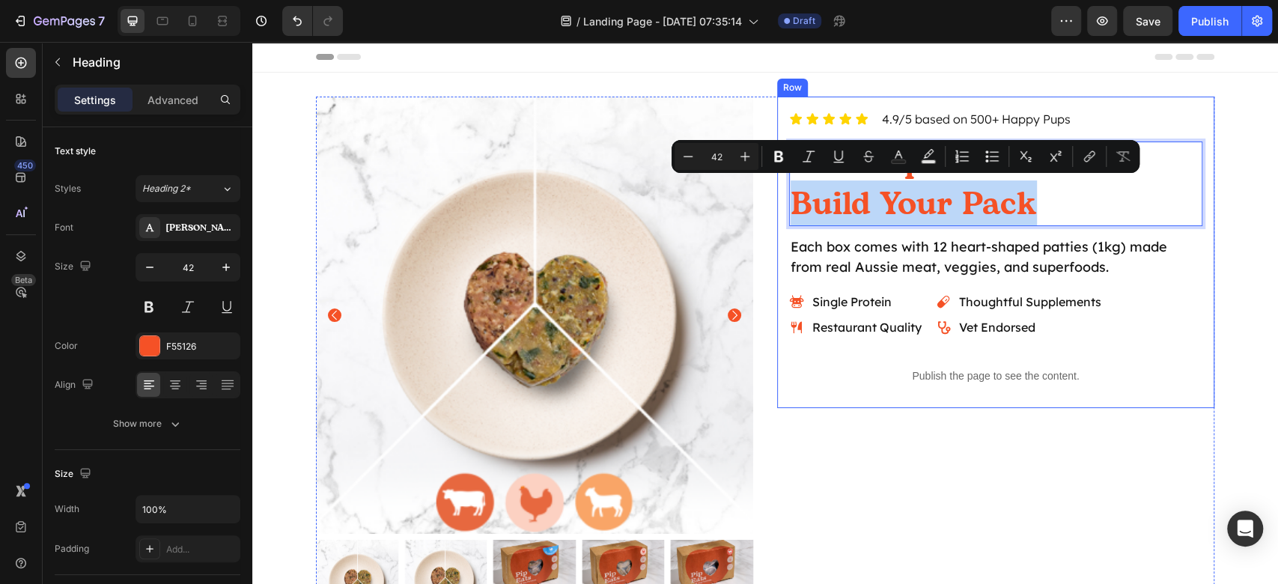
drag, startPoint x: 1058, startPoint y: 209, endPoint x: 779, endPoint y: 202, distance: 279.2
click at [779, 202] on div "Icon Icon Icon Icon Icon Icon List 4.9/5 based on 500+ Happy Pups Text Block Ro…" at bounding box center [995, 252] width 437 height 311
click at [894, 467] on div "Icon Icon Icon Icon Icon Icon List 4.9/5 based on 500+ Happy Pups Text Block Ro…" at bounding box center [995, 359] width 437 height 525
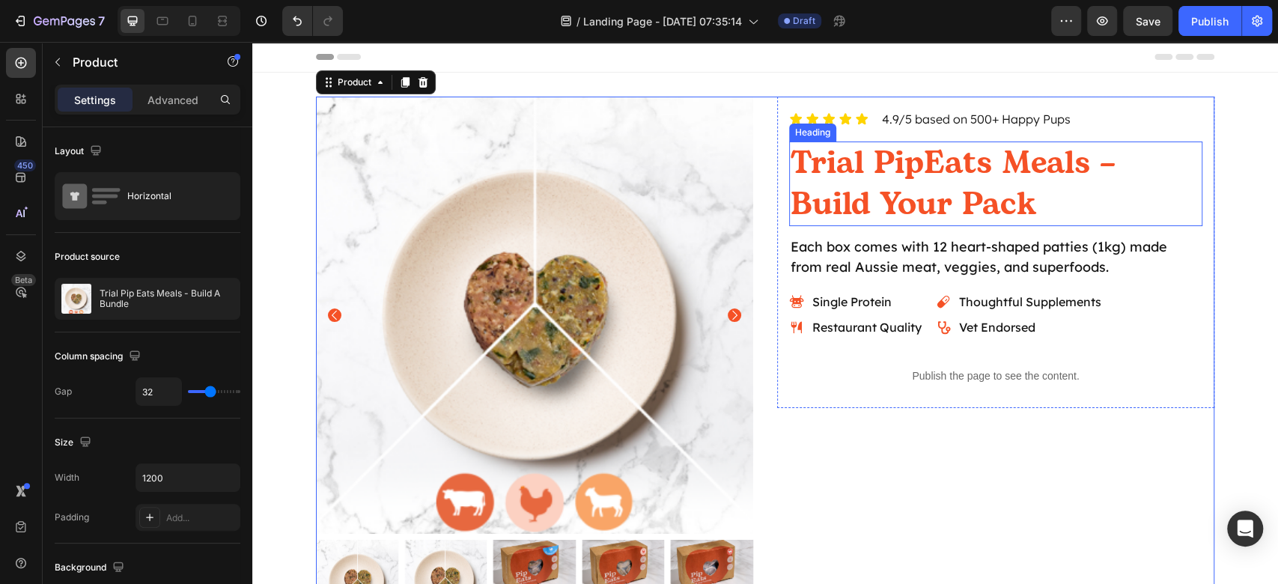
click at [1024, 178] on p "Trial PipEats Meals – Build Your Pack" at bounding box center [995, 184] width 410 height 82
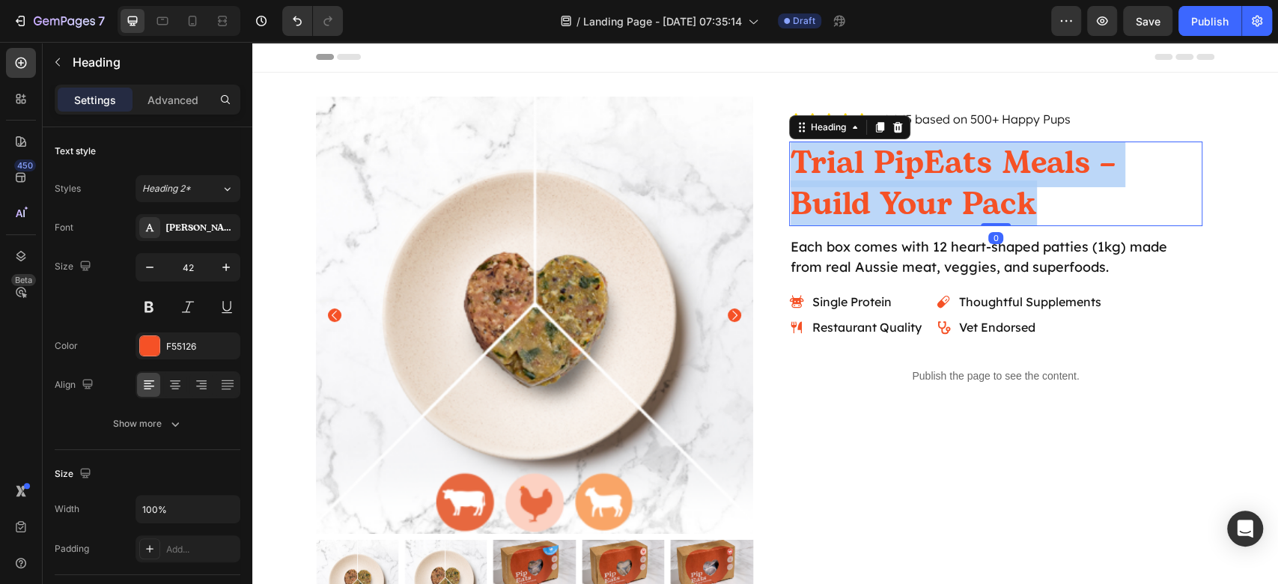
click at [1024, 178] on p "Trial PipEats Meals – Build Your Pack" at bounding box center [995, 184] width 410 height 82
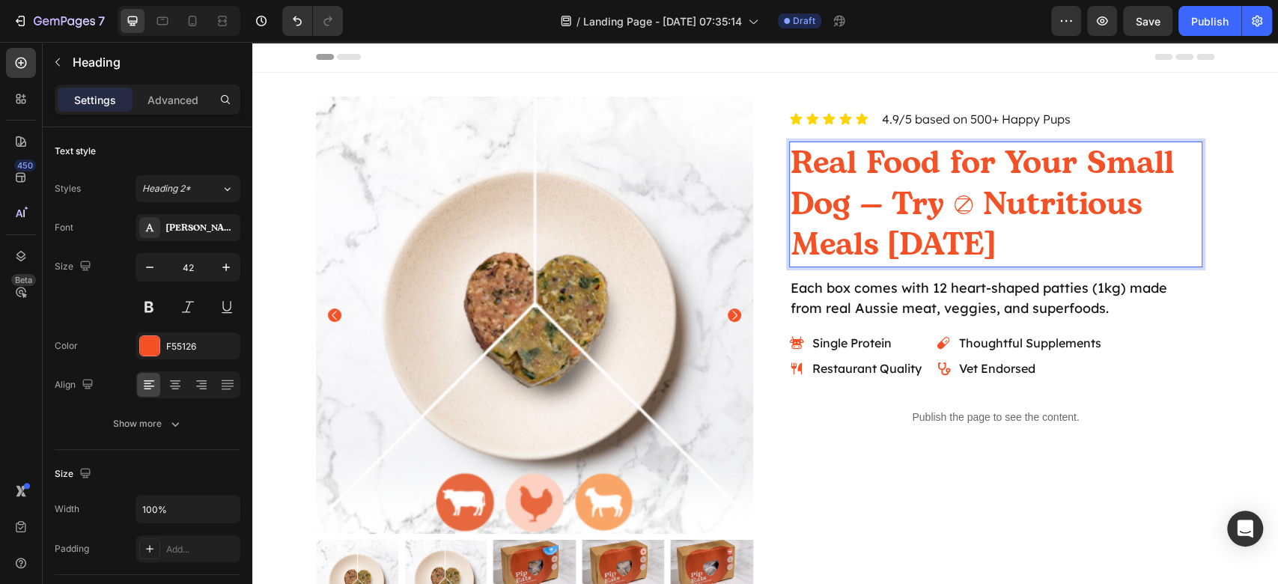
scroll to position [1, 0]
click at [934, 195] on p "Real Food for Your Small Dog — Try 3 Nutritious Meals Today" at bounding box center [995, 202] width 410 height 123
click at [960, 204] on p "Real Food for Your Small Dog — Try 3 Nutritious Meals Today" at bounding box center [995, 202] width 410 height 123
drag, startPoint x: 968, startPoint y: 207, endPoint x: 937, endPoint y: 200, distance: 31.4
click at [937, 200] on p "Real Food for Your Small Dog — Try 3 Nutritious Meals Today" at bounding box center [995, 202] width 410 height 123
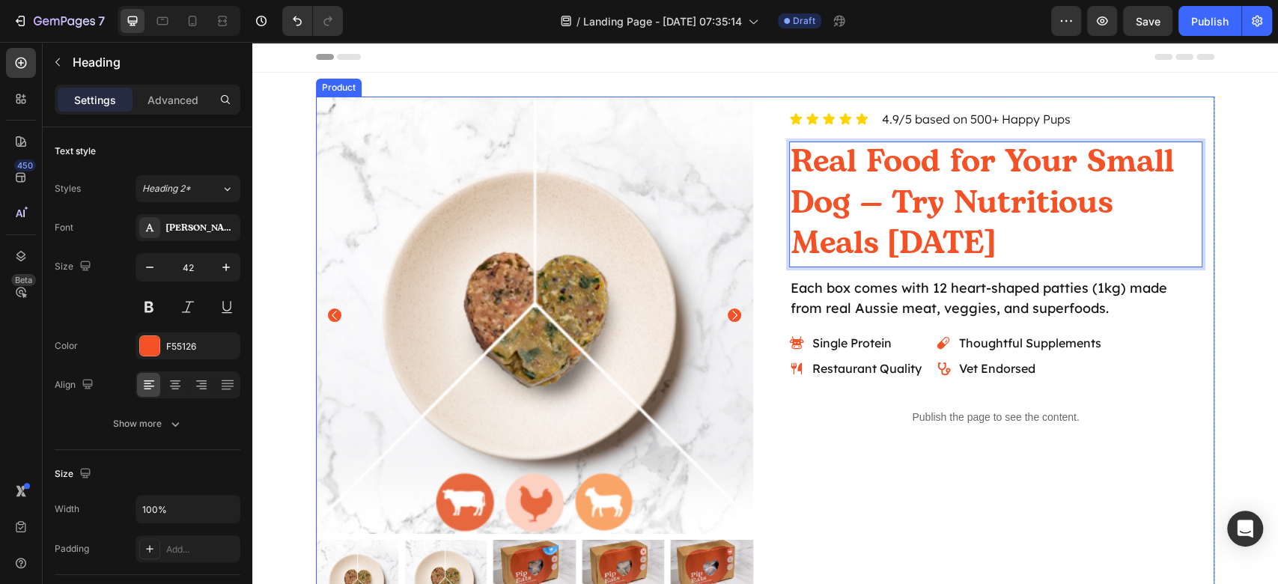
click at [1064, 471] on div "Icon Icon Icon Icon Icon Icon List 4.9/5 based on 500+ Happy Pups Text Block Ro…" at bounding box center [995, 359] width 437 height 525
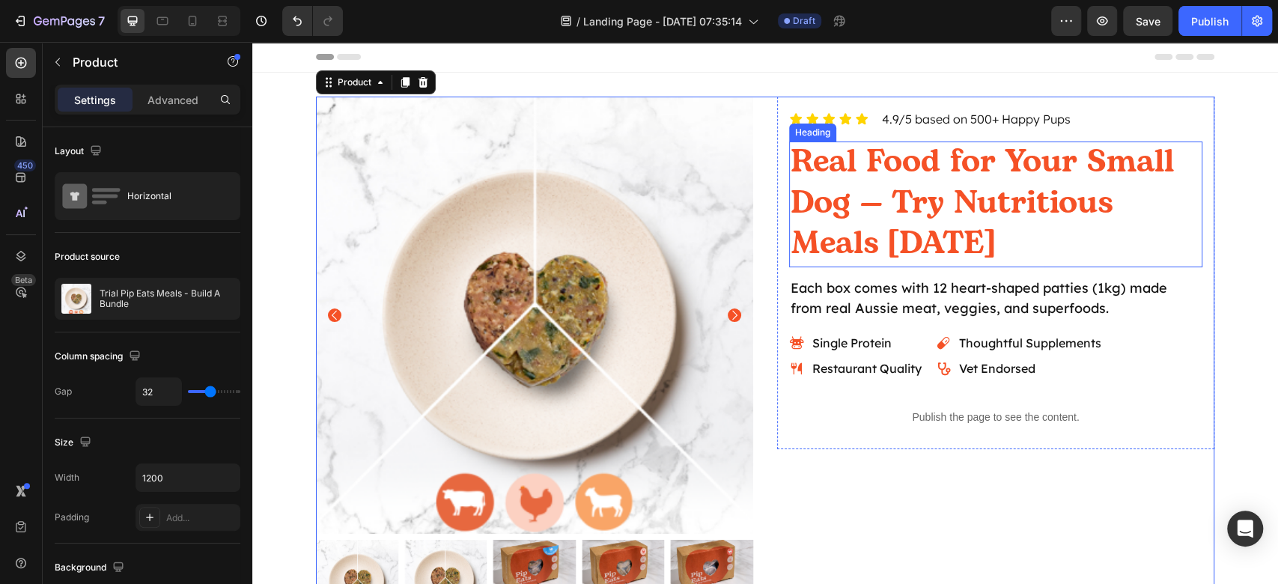
click at [1083, 222] on p "Real Food for Your Small Dog — Try Nutritious Meals Today" at bounding box center [995, 202] width 410 height 123
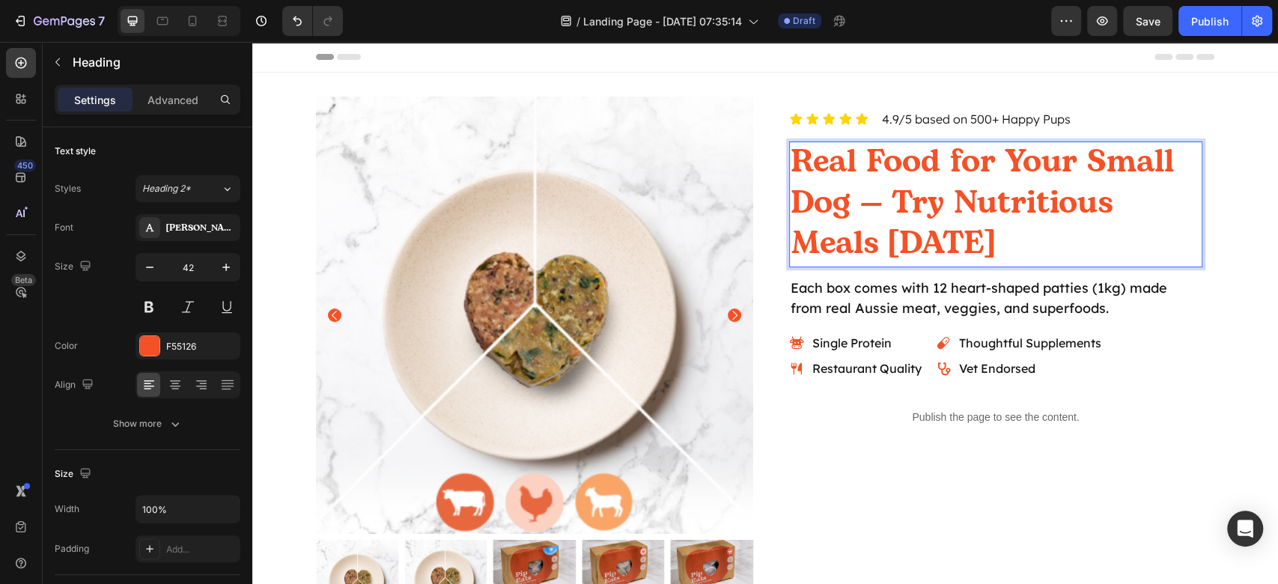
click at [950, 202] on p "Real Food for Your Small Dog — Try Nutritious Meals Today" at bounding box center [995, 202] width 410 height 123
click at [1135, 437] on div "Icon Icon Icon Icon Icon Icon List 4.9/5 based on 500+ Happy Pups Text Block Ro…" at bounding box center [995, 273] width 437 height 352
click at [986, 251] on p "Real Food for Your Small Dog — Try Nutritious Meals Today" at bounding box center [995, 202] width 410 height 123
click at [946, 213] on p "Real Food for Your Small Dog — Try Nutritious Meals Today" at bounding box center [995, 202] width 410 height 123
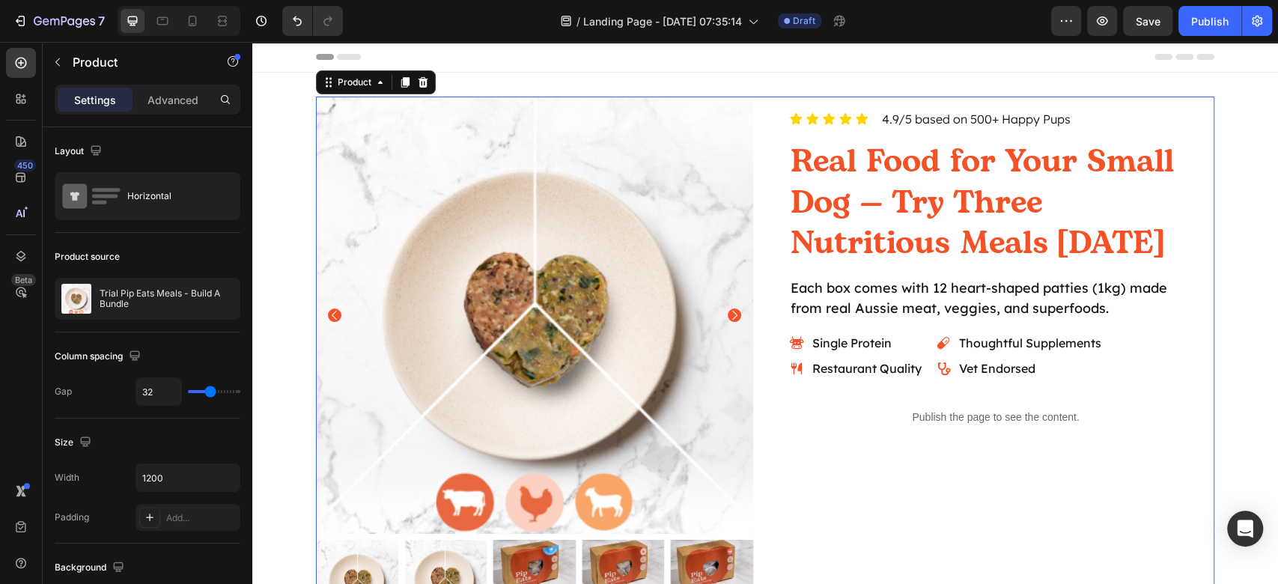
click at [1088, 461] on div "Icon Icon Icon Icon Icon Icon List 4.9/5 based on 500+ Happy Pups Text Block Ro…" at bounding box center [995, 359] width 437 height 525
click at [954, 301] on p "Each box comes with 12 heart-shaped patties (1kg) made from real Aussie meat, v…" at bounding box center [995, 298] width 410 height 40
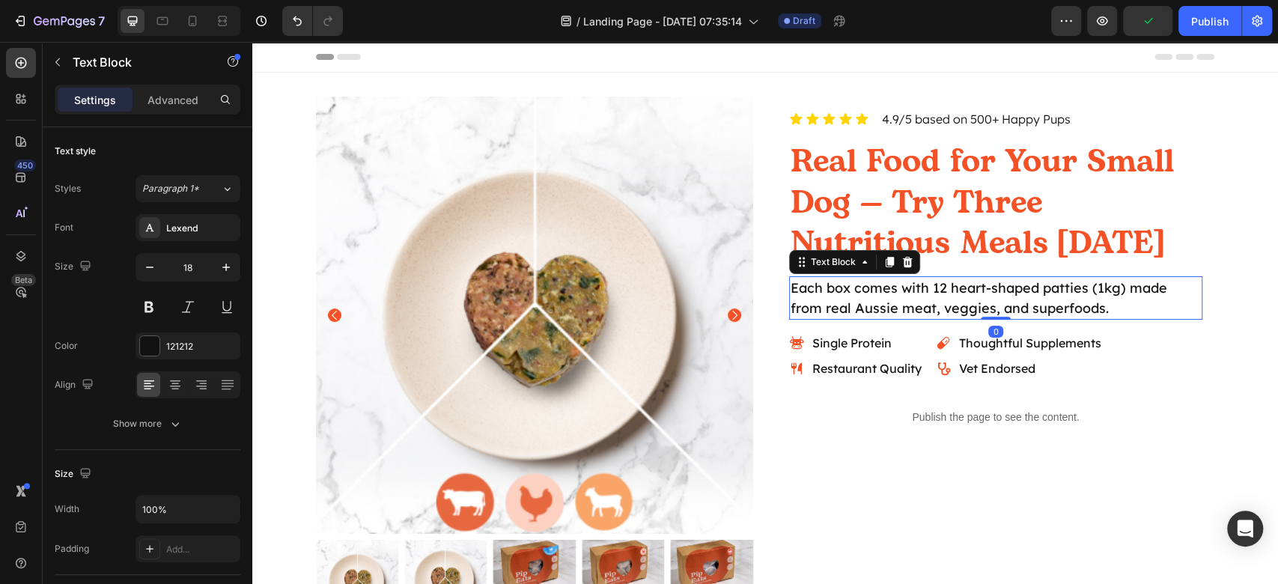
click at [954, 301] on p "Each box comes with 12 heart-shaped patties (1kg) made from real Aussie meat, v…" at bounding box center [995, 298] width 410 height 40
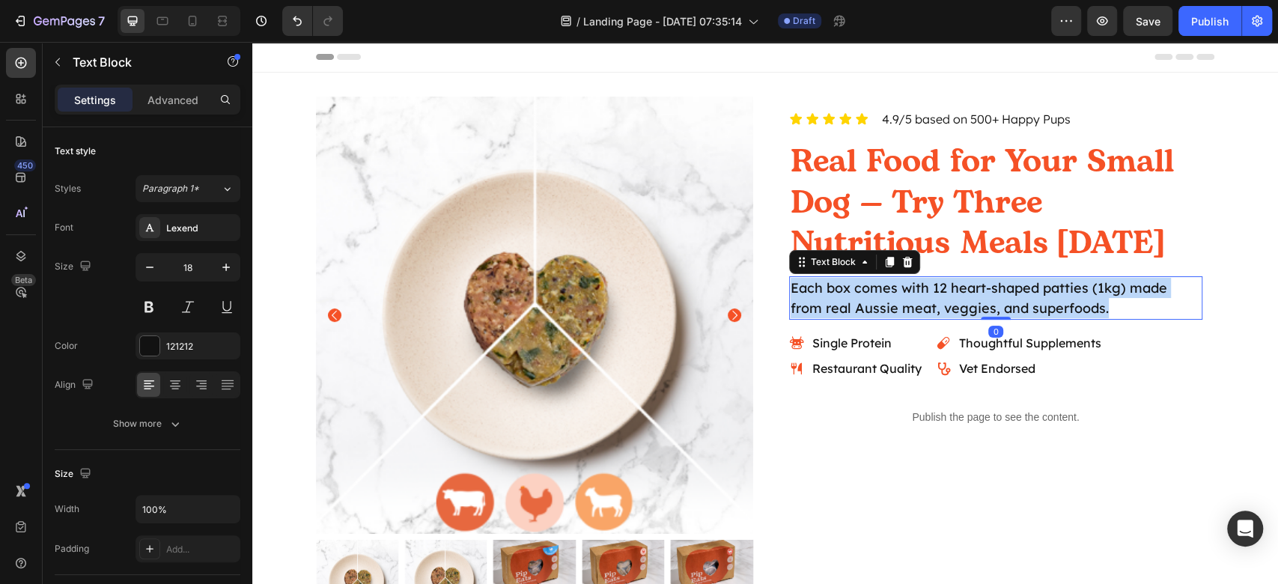
click at [954, 301] on p "Each box comes with 12 heart-shaped patties (1kg) made from real Aussie meat, v…" at bounding box center [995, 298] width 410 height 40
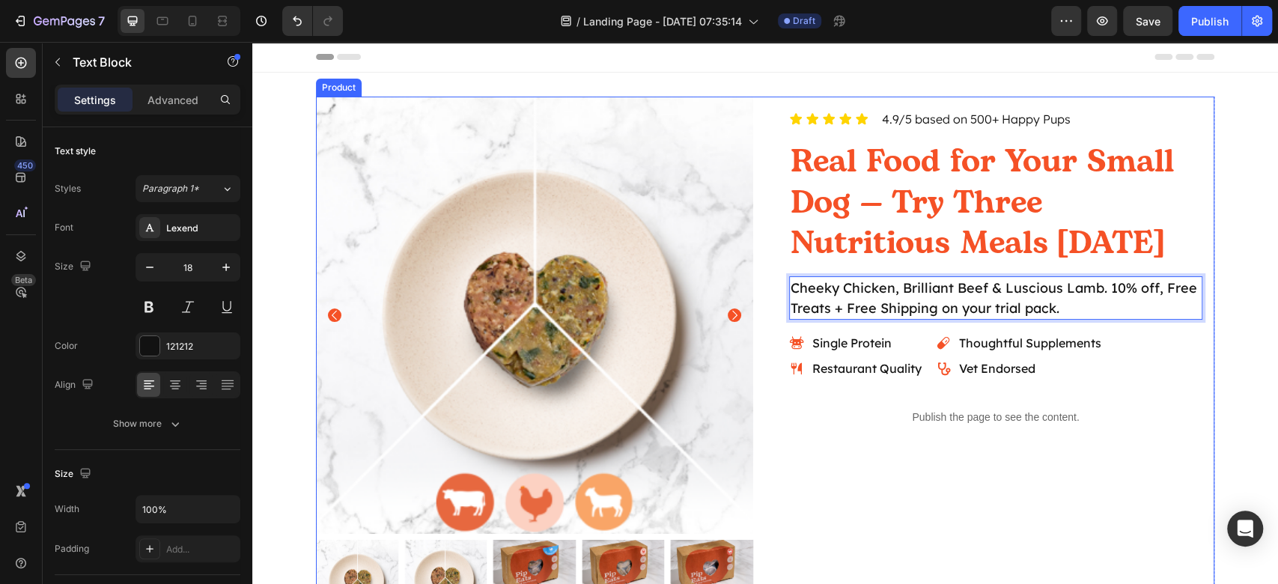
click at [996, 463] on div "Icon Icon Icon Icon Icon Icon List 4.9/5 based on 500+ Happy Pups Text Block Ro…" at bounding box center [995, 359] width 437 height 525
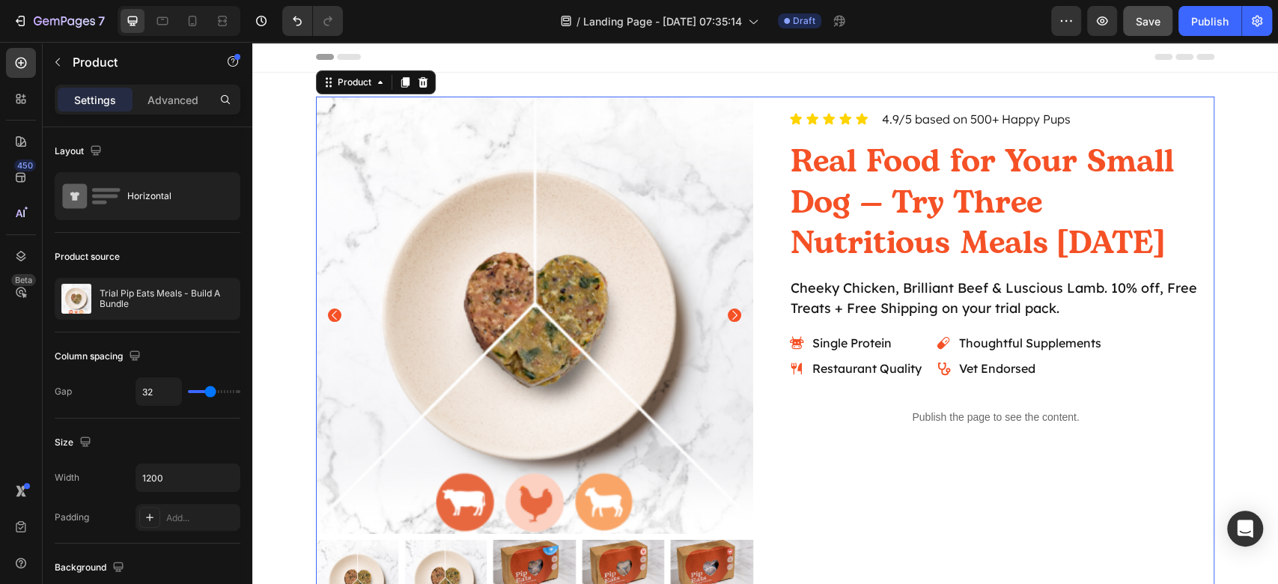
click at [1145, 25] on span "Save" at bounding box center [1147, 21] width 25 height 13
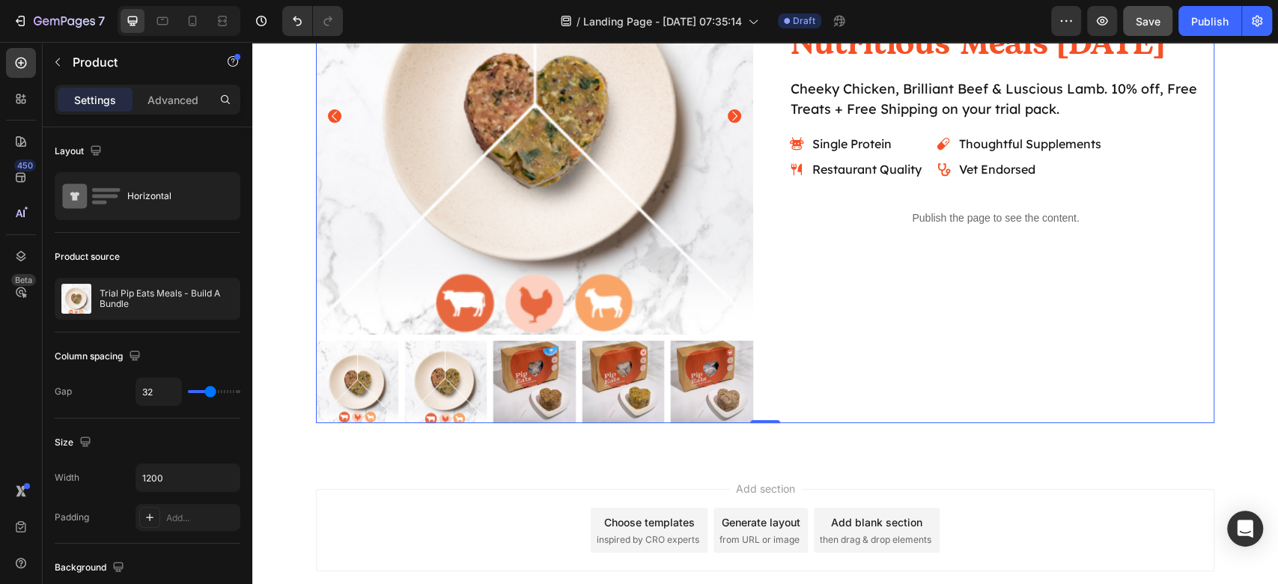
scroll to position [0, 0]
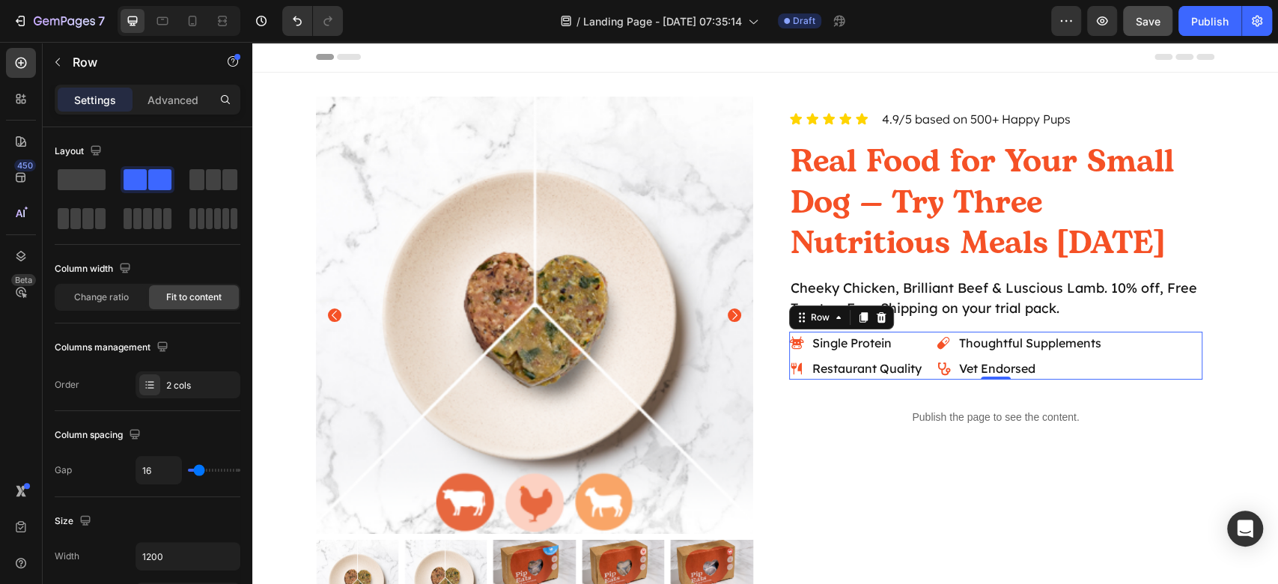
click at [1134, 349] on div "Single Protein Restaurant Quality Item List Thoughtful Supplements Vet Endorsed…" at bounding box center [995, 356] width 413 height 48
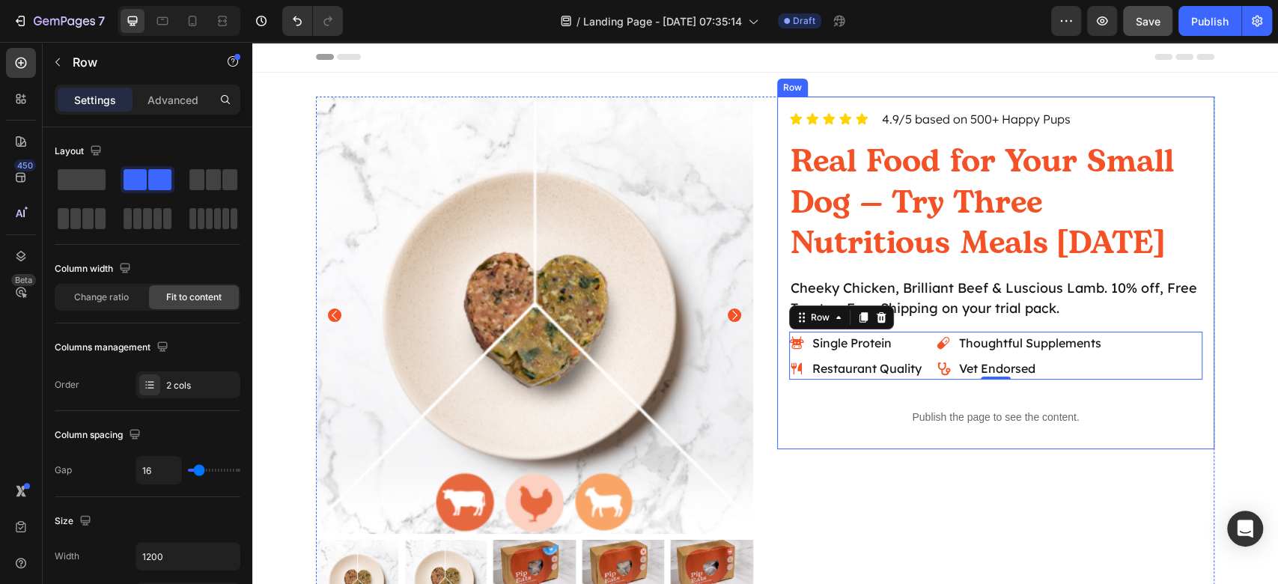
click at [1075, 457] on div "Icon Icon Icon Icon Icon Icon List 4.9/5 based on 500+ Happy Pups Text Block Ro…" at bounding box center [995, 359] width 437 height 525
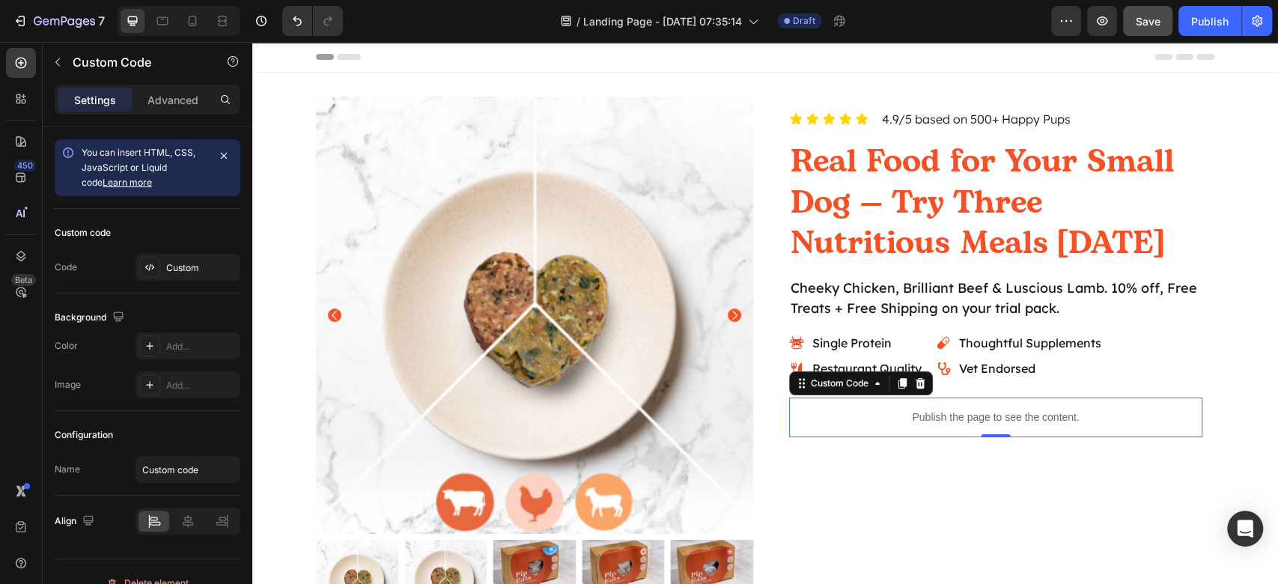
click at [1004, 413] on p "Publish the page to see the content." at bounding box center [995, 417] width 413 height 16
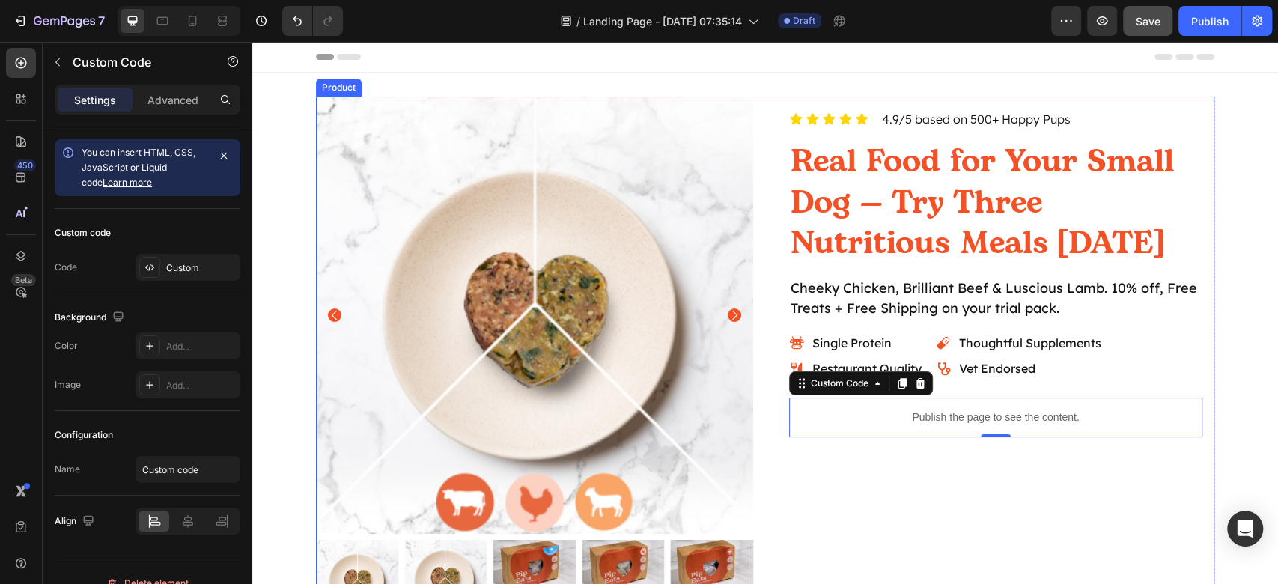
click at [983, 463] on div "Icon Icon Icon Icon Icon Icon List 4.9/5 based on 500+ Happy Pups Text Block Ro…" at bounding box center [995, 359] width 437 height 525
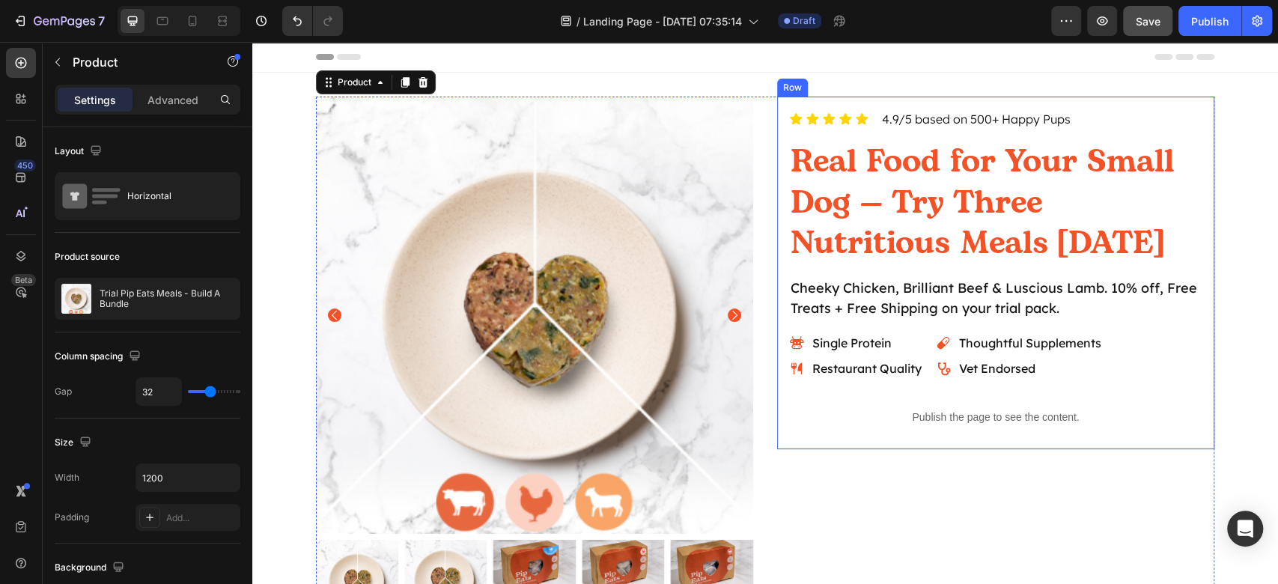
click at [1138, 295] on p "Cheeky Chicken, Brilliant Beef & Luscious Lamb. 10% off, Free Treats + Free Shi…" at bounding box center [995, 298] width 410 height 40
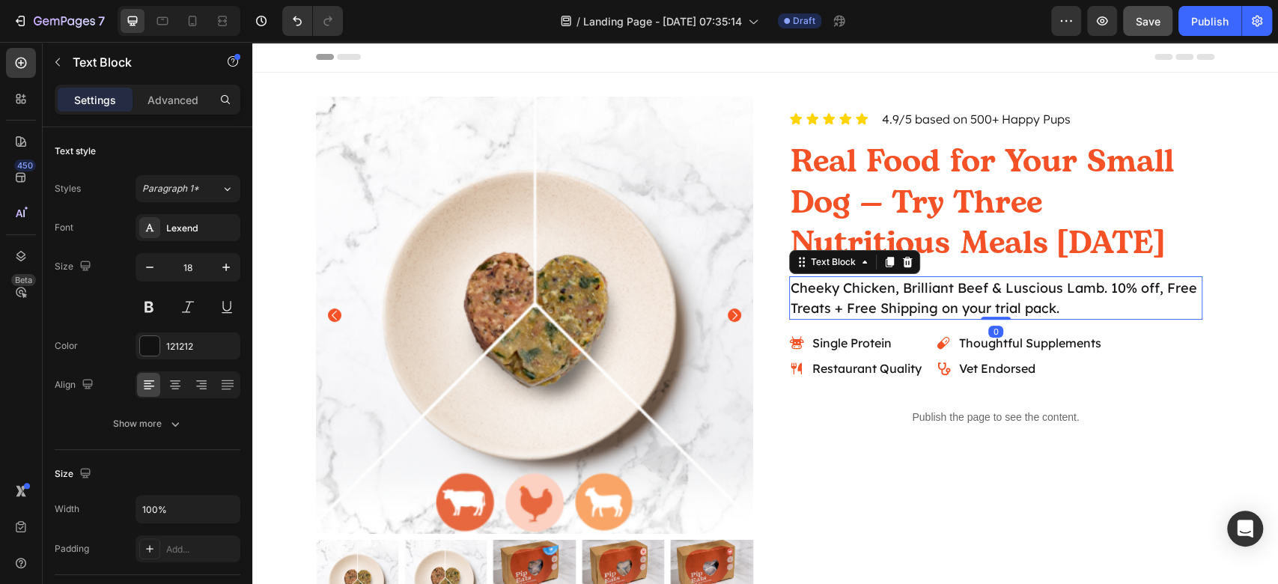
click at [1108, 286] on p "Cheeky Chicken, Brilliant Beef & Luscious Lamb. 10% off, Free Treats + Free Shi…" at bounding box center [995, 298] width 410 height 40
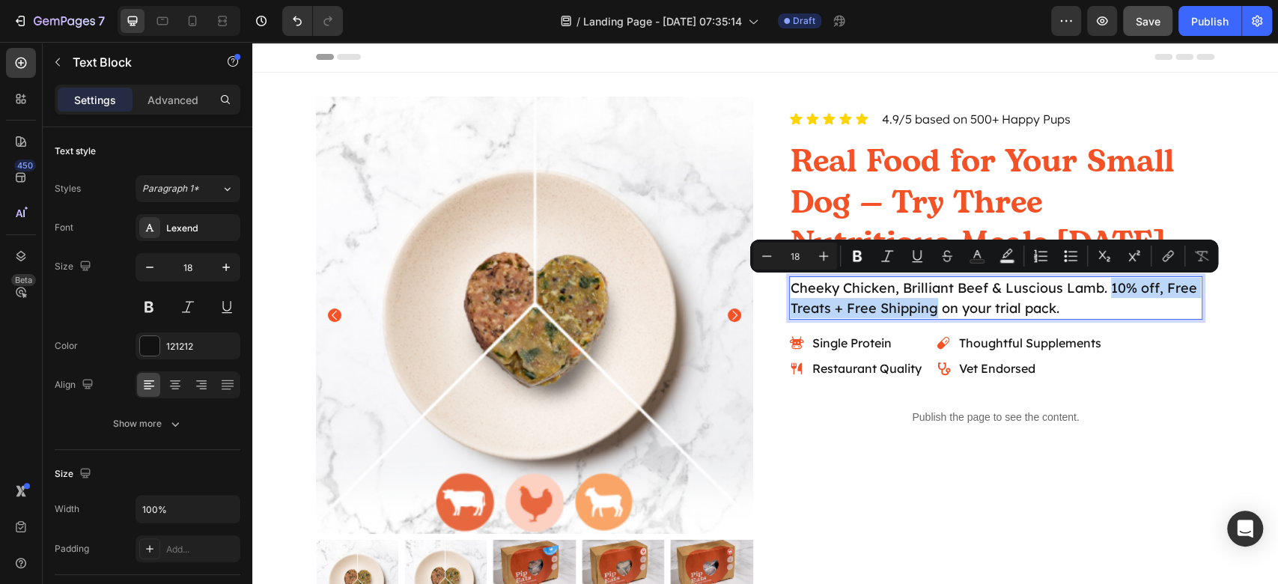
drag, startPoint x: 1102, startPoint y: 290, endPoint x: 929, endPoint y: 308, distance: 173.9
click at [929, 308] on p "Cheeky Chicken, Brilliant Beef & Luscious Lamb. 10% off, Free Treats + Free Shi…" at bounding box center [995, 298] width 410 height 40
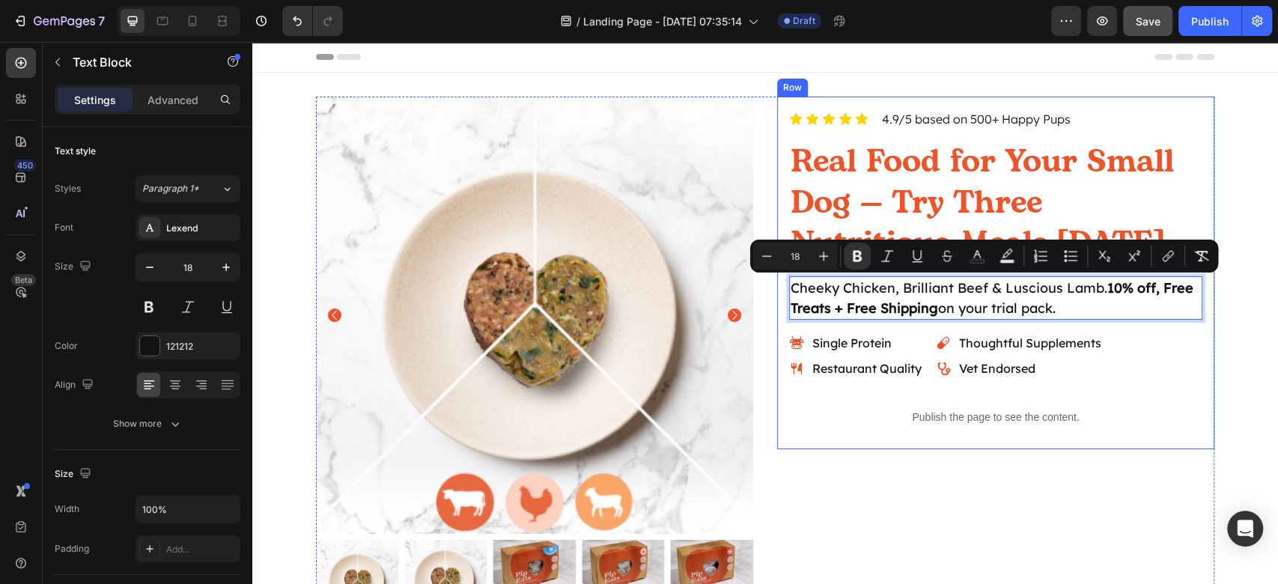
click at [888, 445] on div "Icon Icon Icon Icon Icon Icon List 4.9/5 based on 500+ Happy Pups Text Block Ro…" at bounding box center [995, 273] width 437 height 352
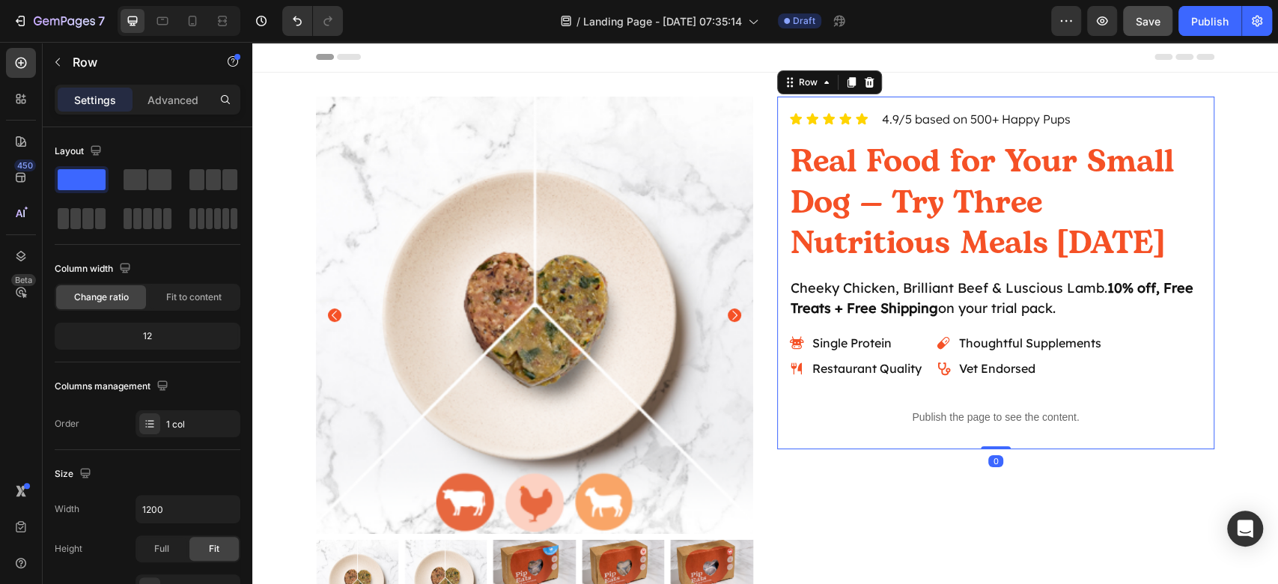
click at [1156, 18] on span "Save" at bounding box center [1147, 21] width 25 height 13
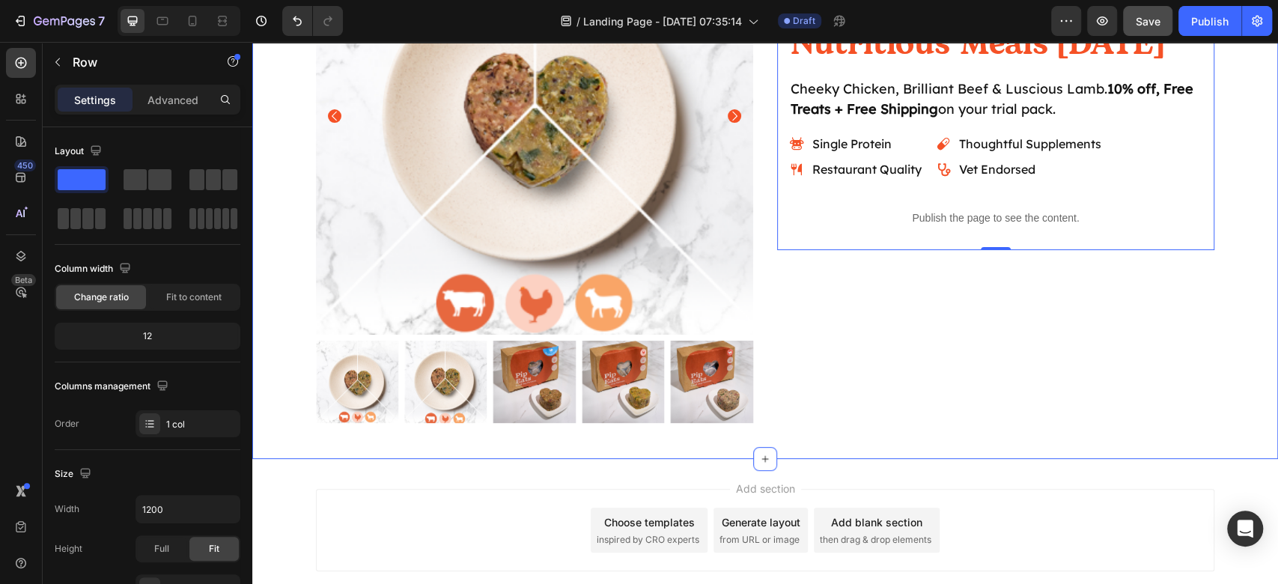
click at [1016, 424] on div "Product Images Icon Icon Icon Icon Icon Icon List 4.9/5 based on 500+ Happy Pup…" at bounding box center [764, 165] width 1025 height 537
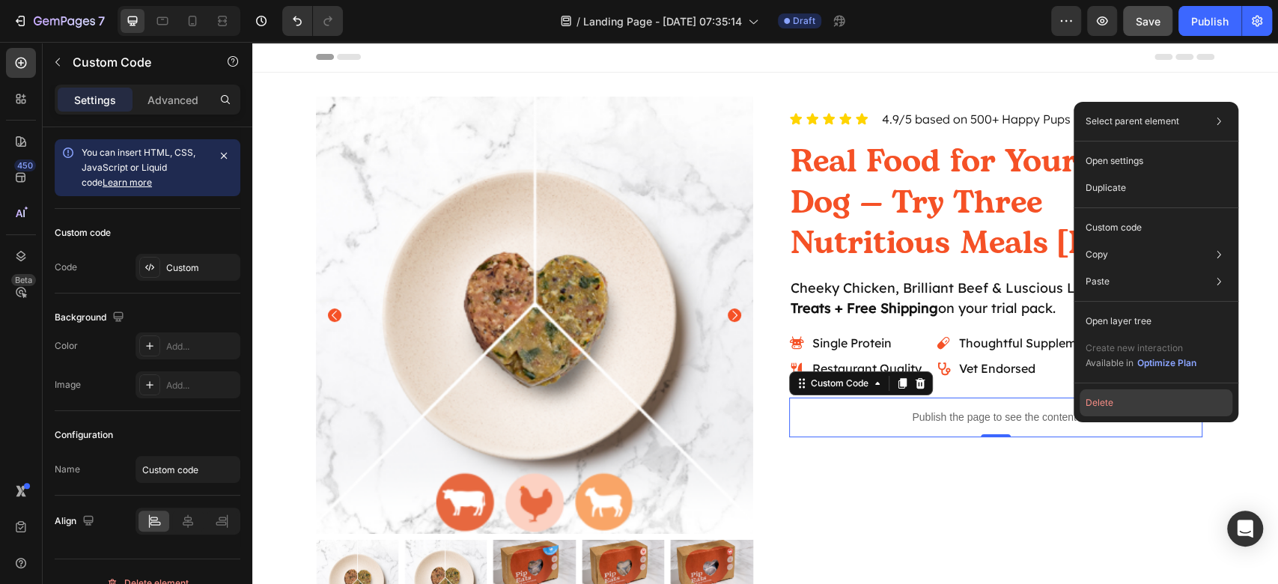
click at [1131, 396] on button "Delete" at bounding box center [1155, 402] width 153 height 27
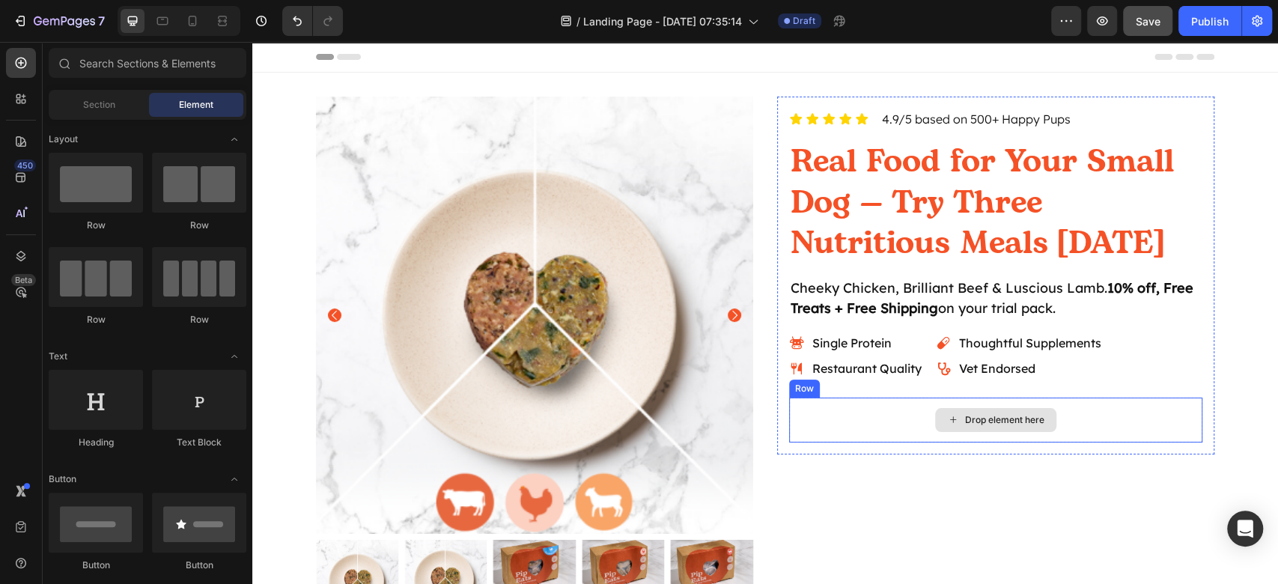
click at [1071, 482] on div "Icon Icon Icon Icon Icon Icon List 4.9/5 based on 500+ Happy Pups Text Block Ro…" at bounding box center [995, 359] width 437 height 525
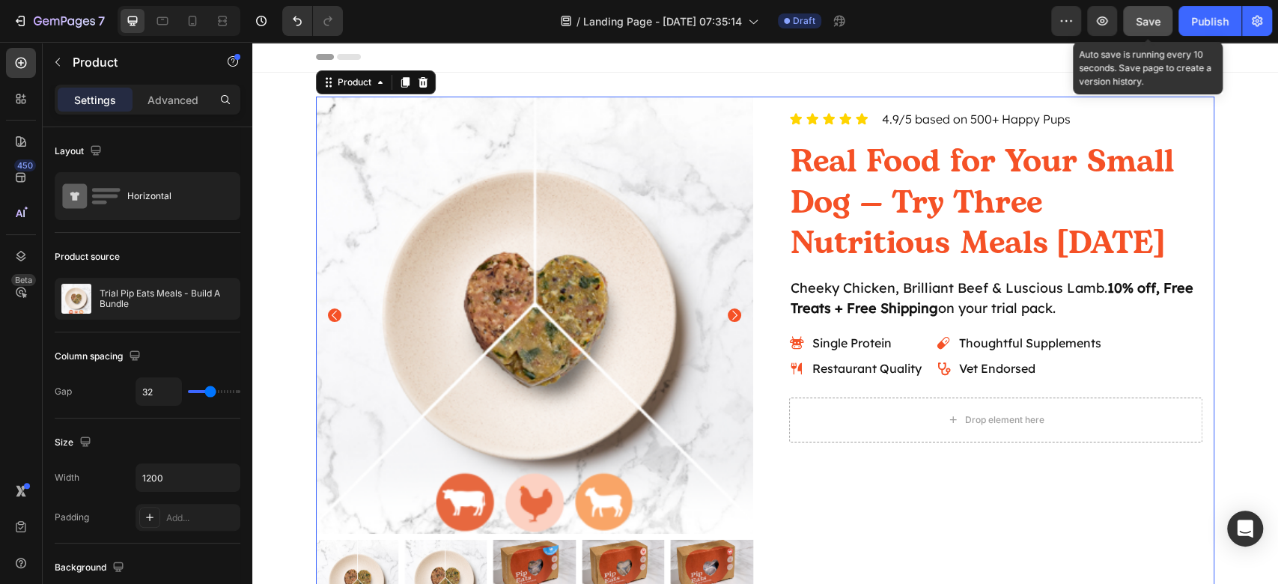
click at [1158, 21] on span "Save" at bounding box center [1147, 21] width 25 height 13
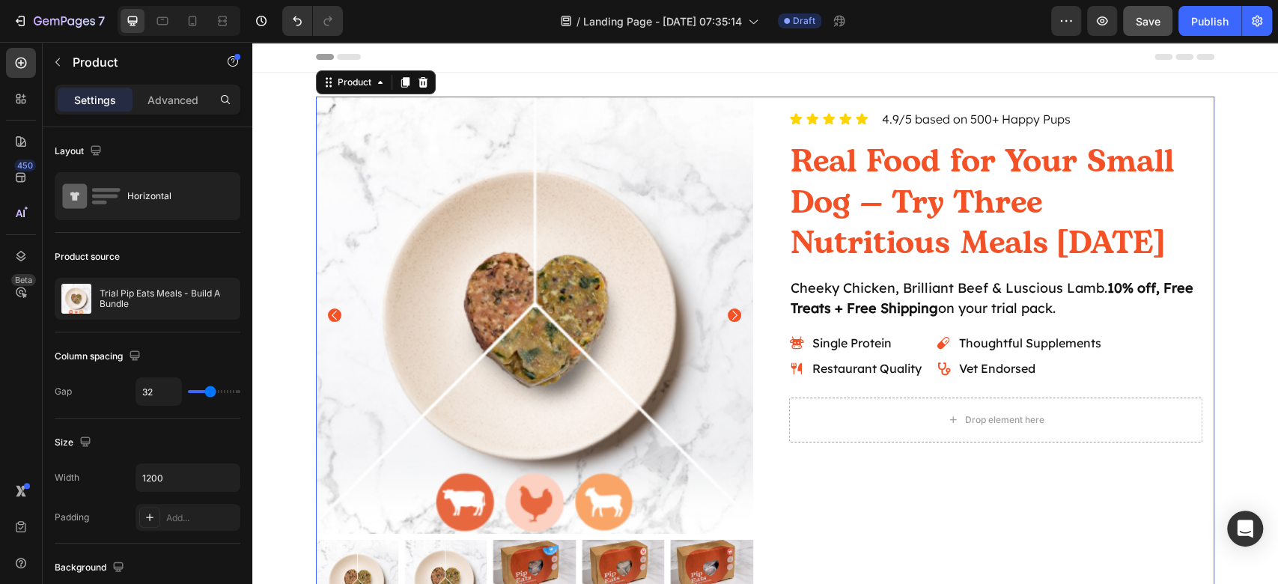
click at [1003, 519] on div "Icon Icon Icon Icon Icon Icon List 4.9/5 based on 500+ Happy Pups Text Block Ro…" at bounding box center [995, 359] width 437 height 525
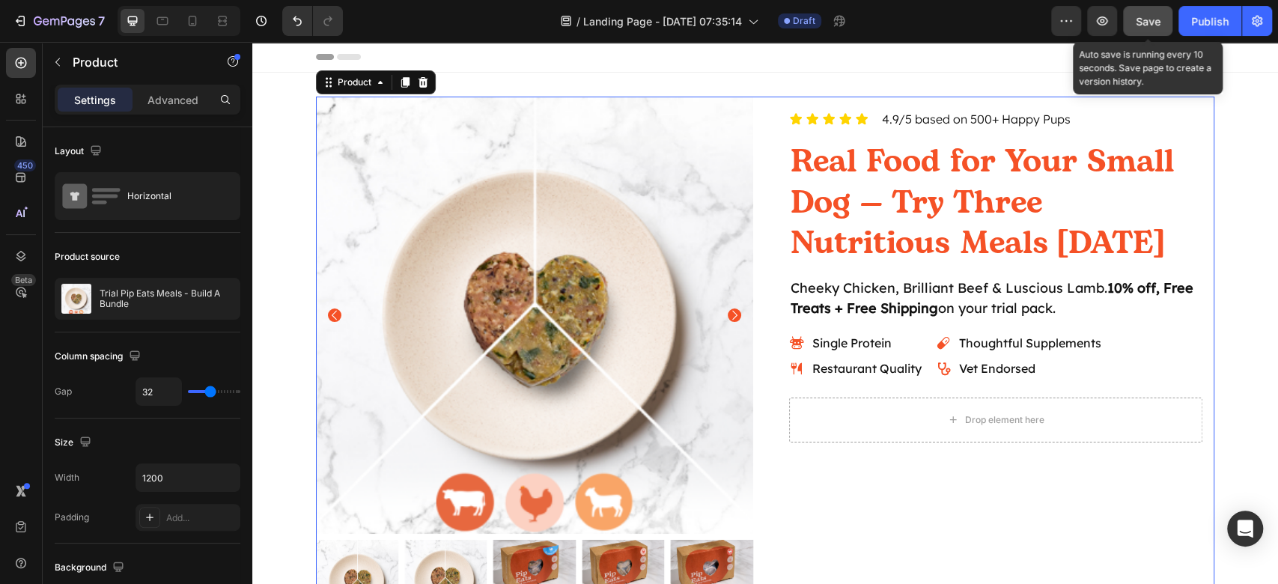
drag, startPoint x: 1136, startPoint y: 10, endPoint x: 854, endPoint y: 129, distance: 306.2
click at [1136, 10] on button "Save" at bounding box center [1147, 21] width 49 height 30
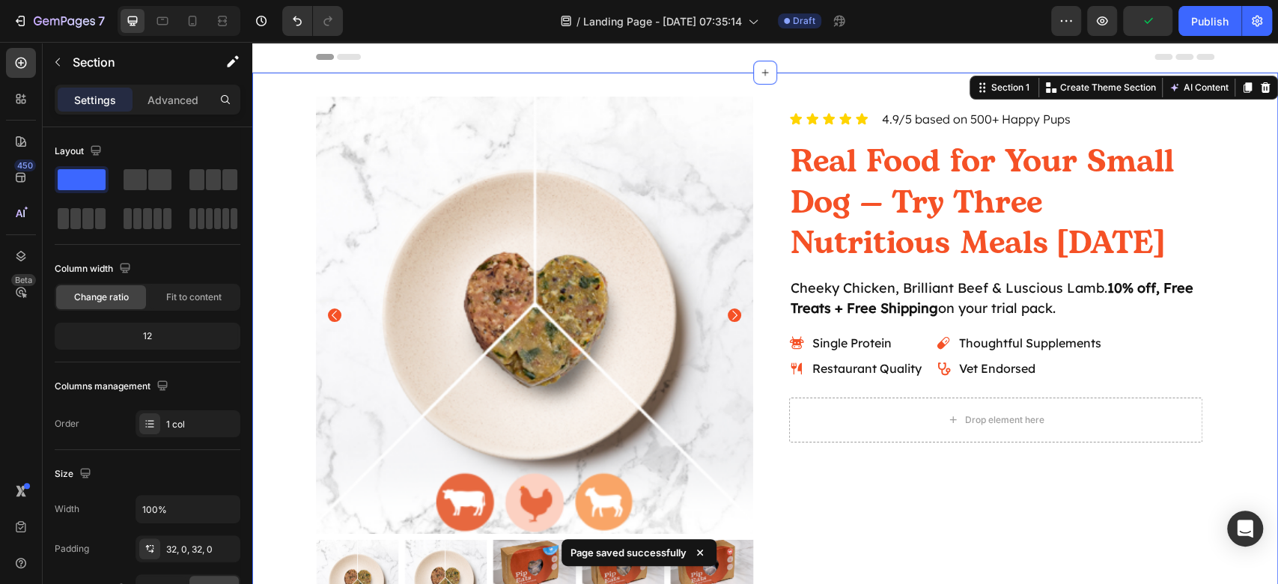
click at [1233, 274] on div "Product Images Icon Icon Icon Icon Icon Icon List 4.9/5 based on 500+ Happy Pup…" at bounding box center [764, 365] width 1025 height 537
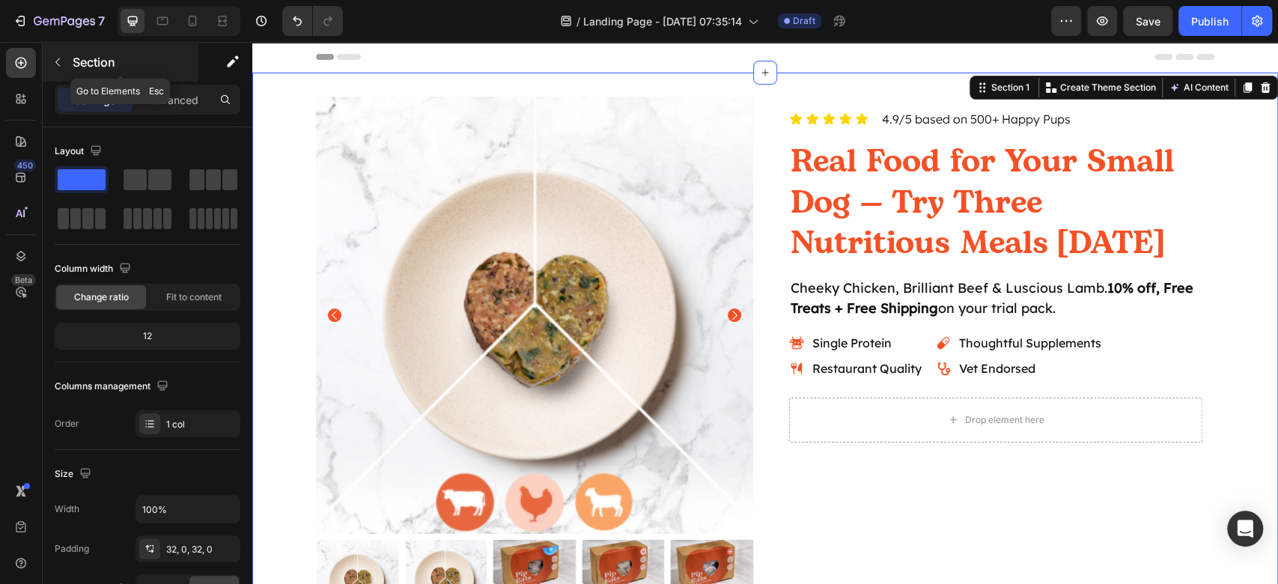
click at [60, 58] on icon "button" at bounding box center [58, 62] width 12 height 12
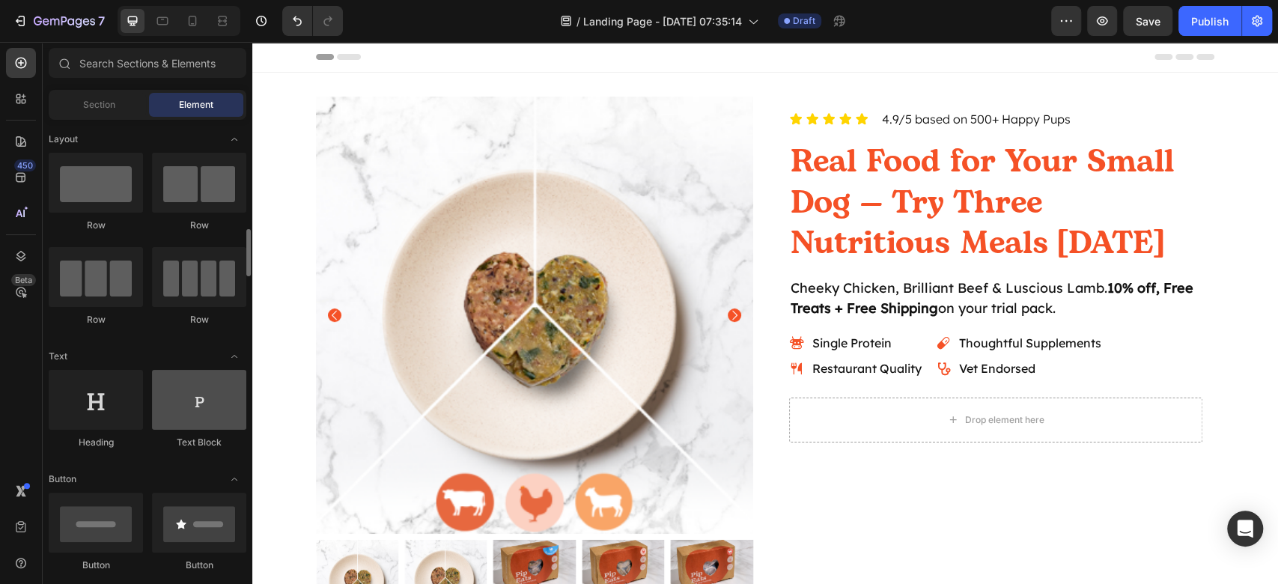
scroll to position [100, 0]
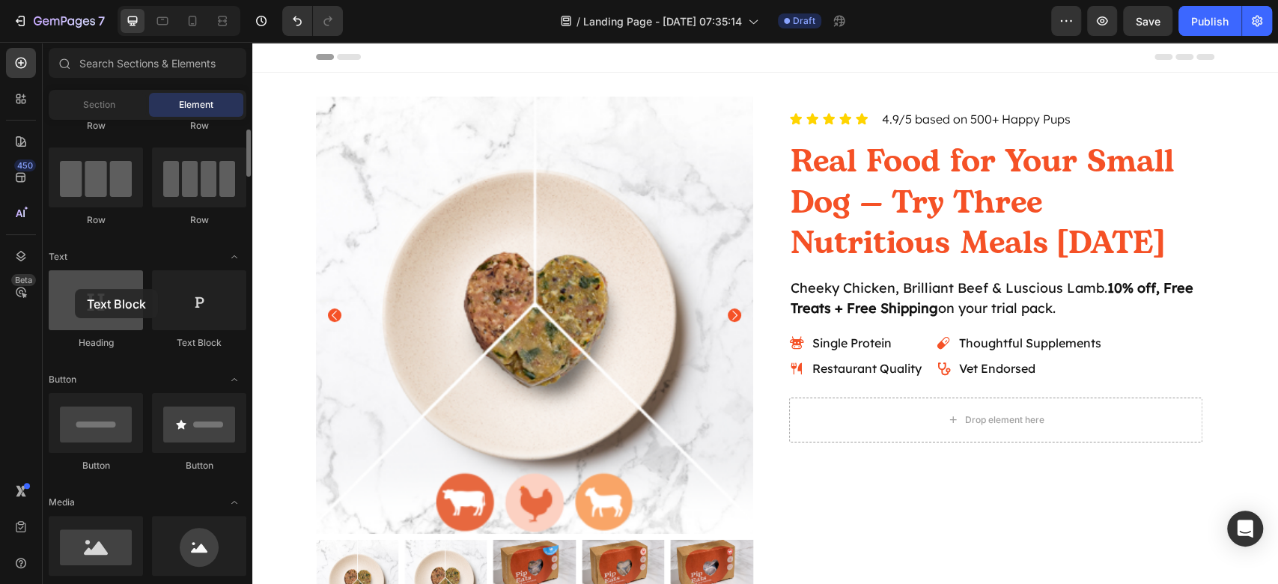
drag, startPoint x: 231, startPoint y: 328, endPoint x: 75, endPoint y: 289, distance: 160.5
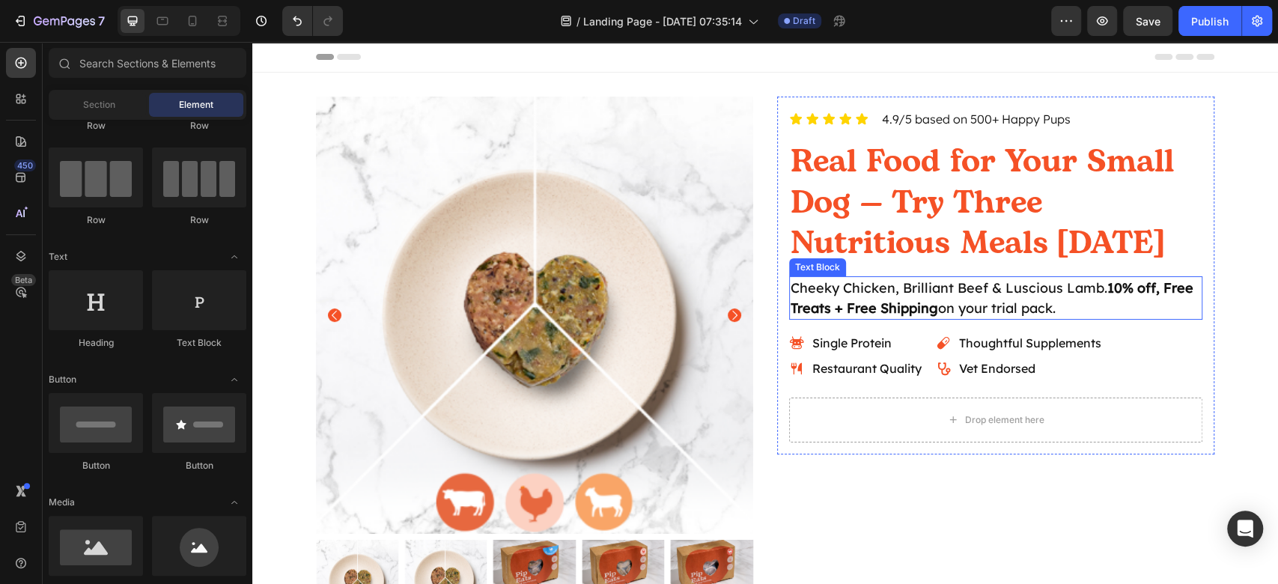
click at [952, 314] on p "Cheeky Chicken, Brilliant Beef & Luscious Lamb. 10% off, Free Treats + Free Shi…" at bounding box center [995, 298] width 410 height 40
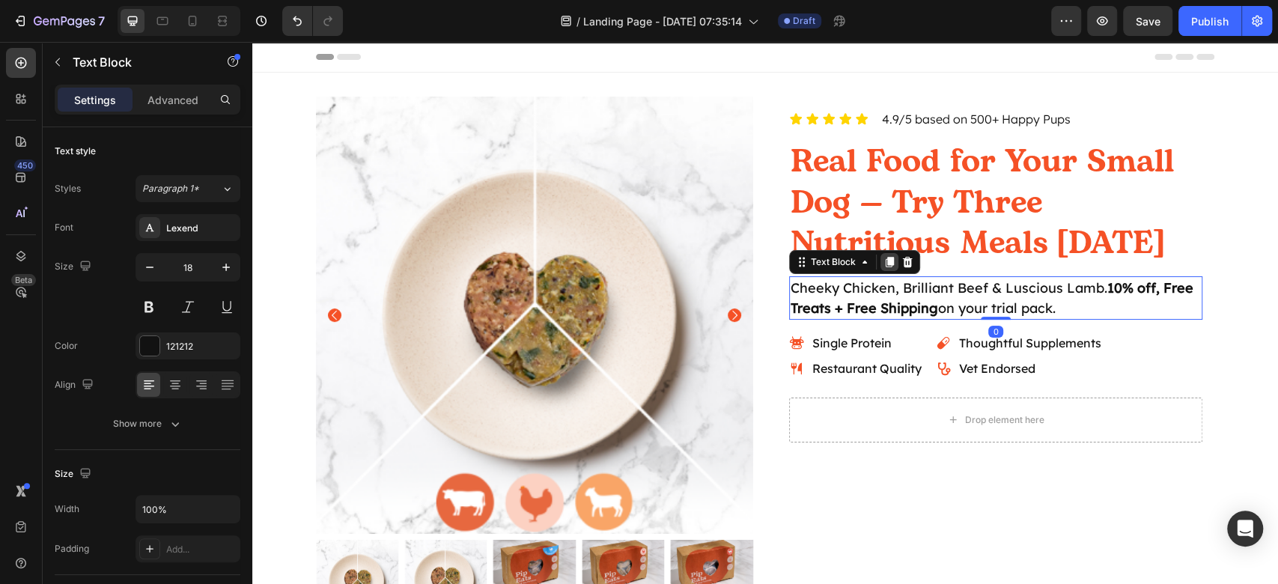
click at [885, 259] on icon at bounding box center [889, 262] width 8 height 10
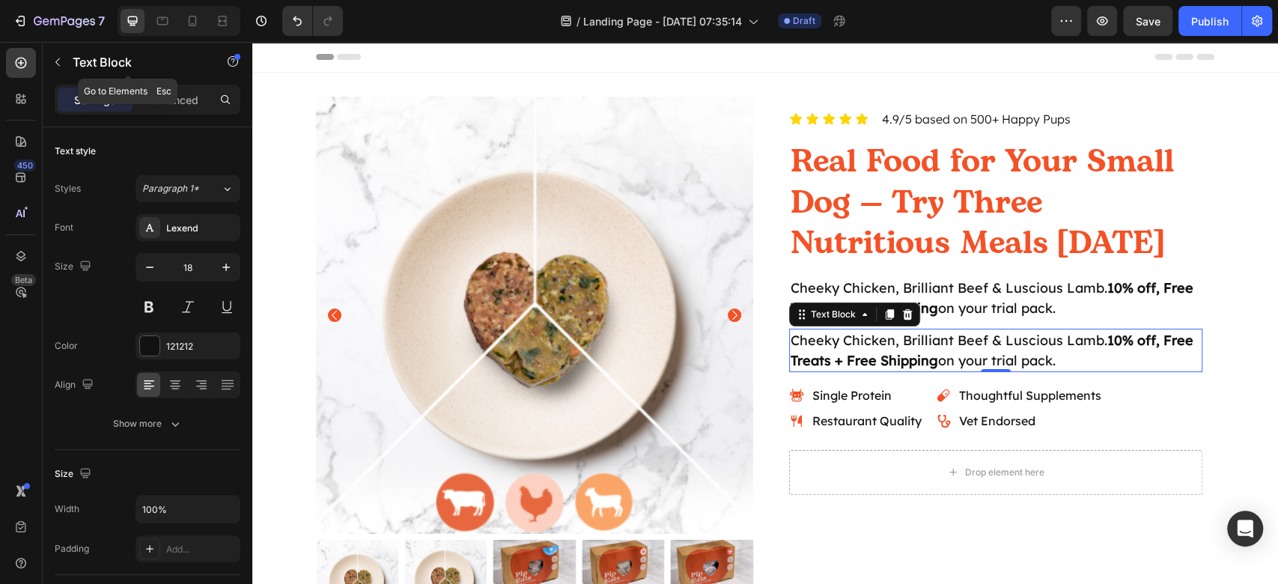
click at [63, 63] on button "button" at bounding box center [58, 62] width 24 height 24
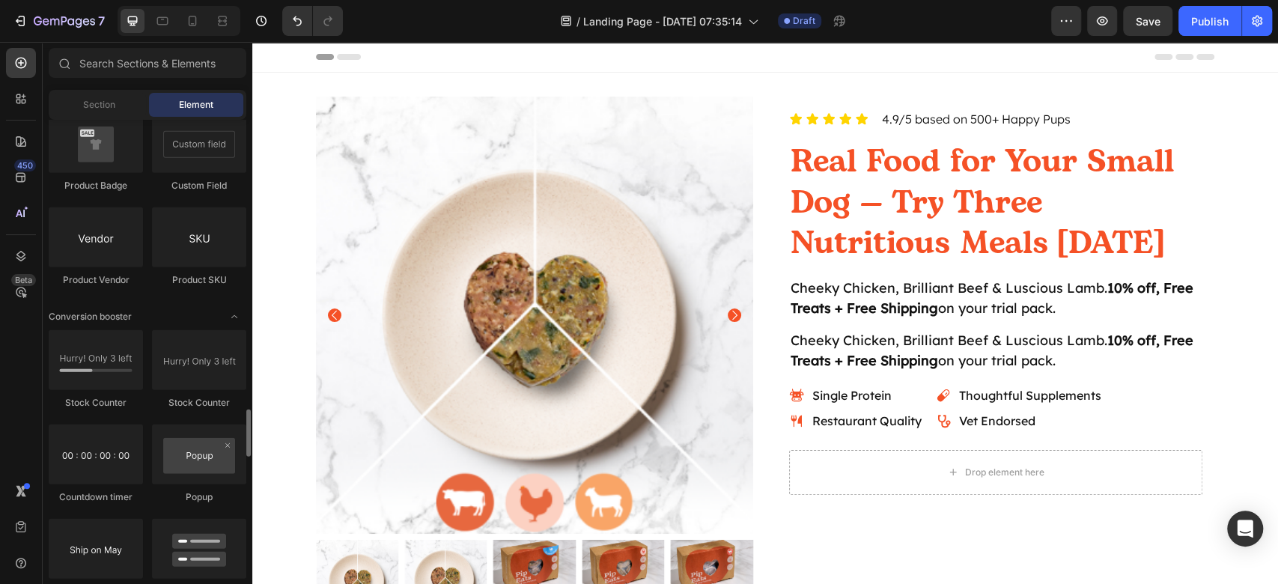
scroll to position [2893, 0]
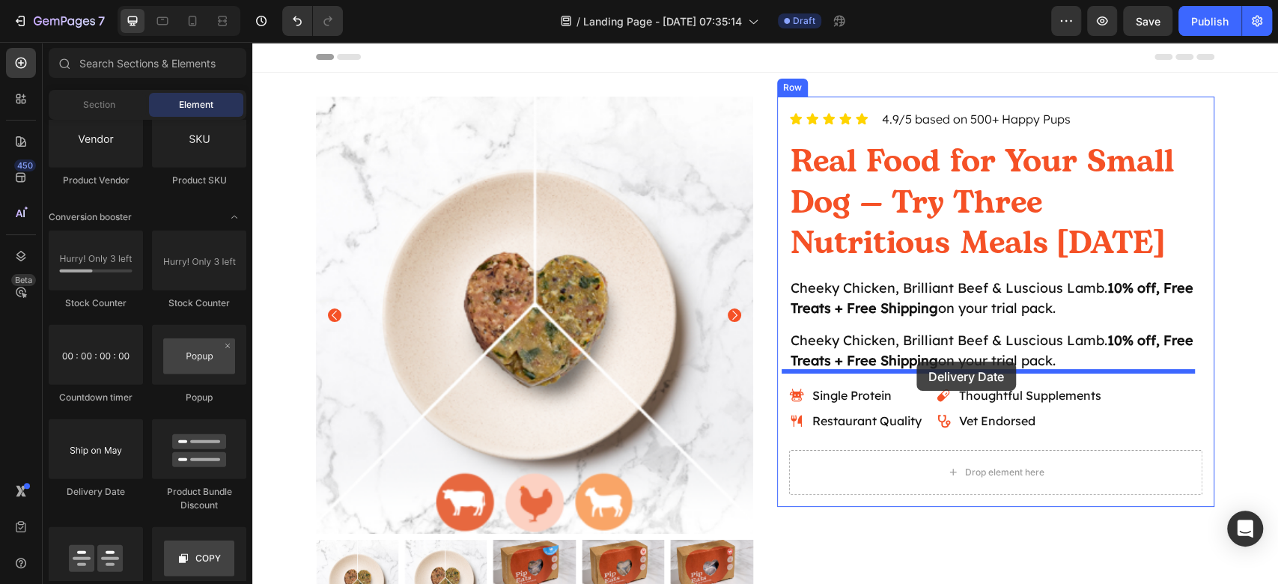
drag, startPoint x: 343, startPoint y: 489, endPoint x: 916, endPoint y: 361, distance: 587.2
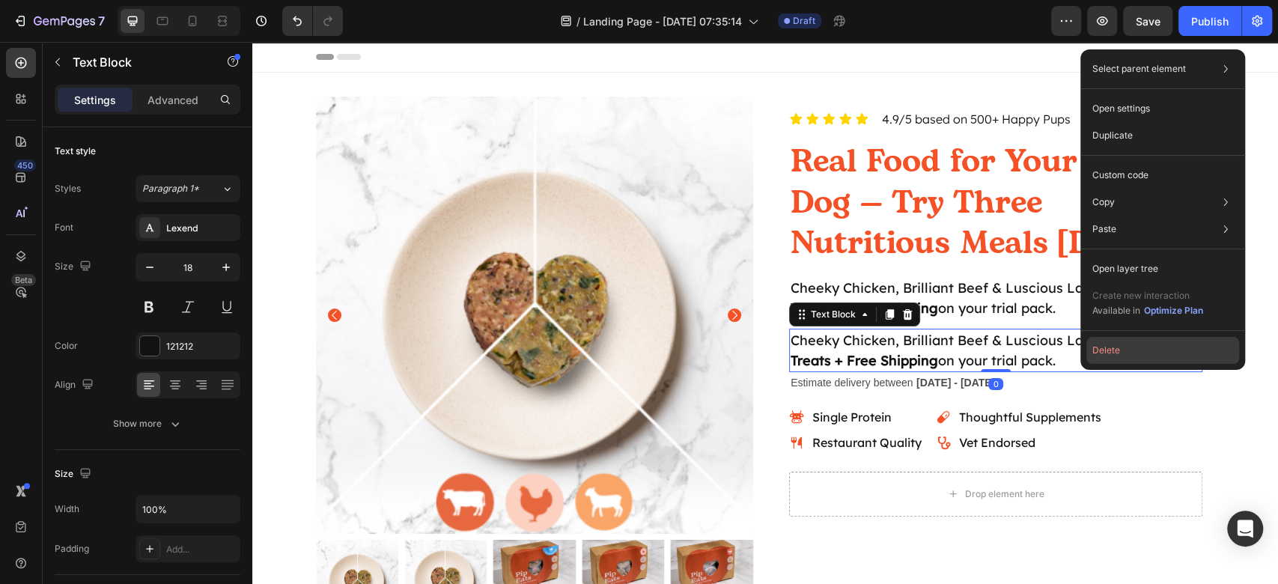
drag, startPoint x: 1123, startPoint y: 346, endPoint x: 861, endPoint y: 307, distance: 265.6
click at [1123, 346] on button "Delete" at bounding box center [1162, 350] width 153 height 27
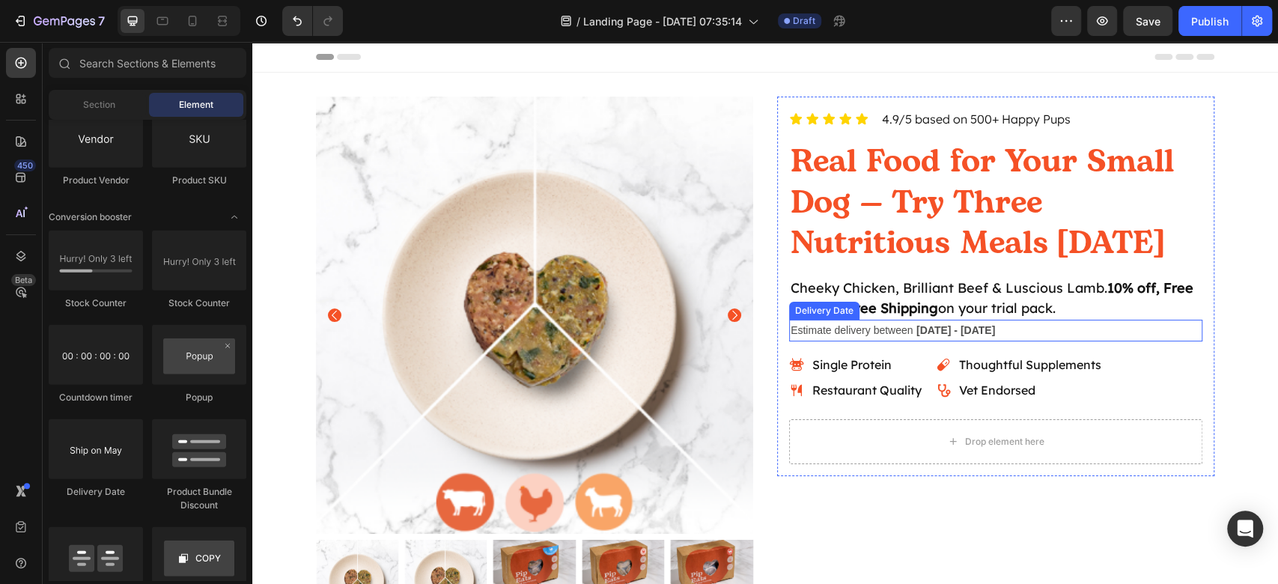
click at [1009, 326] on div "Estimate delivery between Aug 30 - Sep 02" at bounding box center [995, 331] width 413 height 22
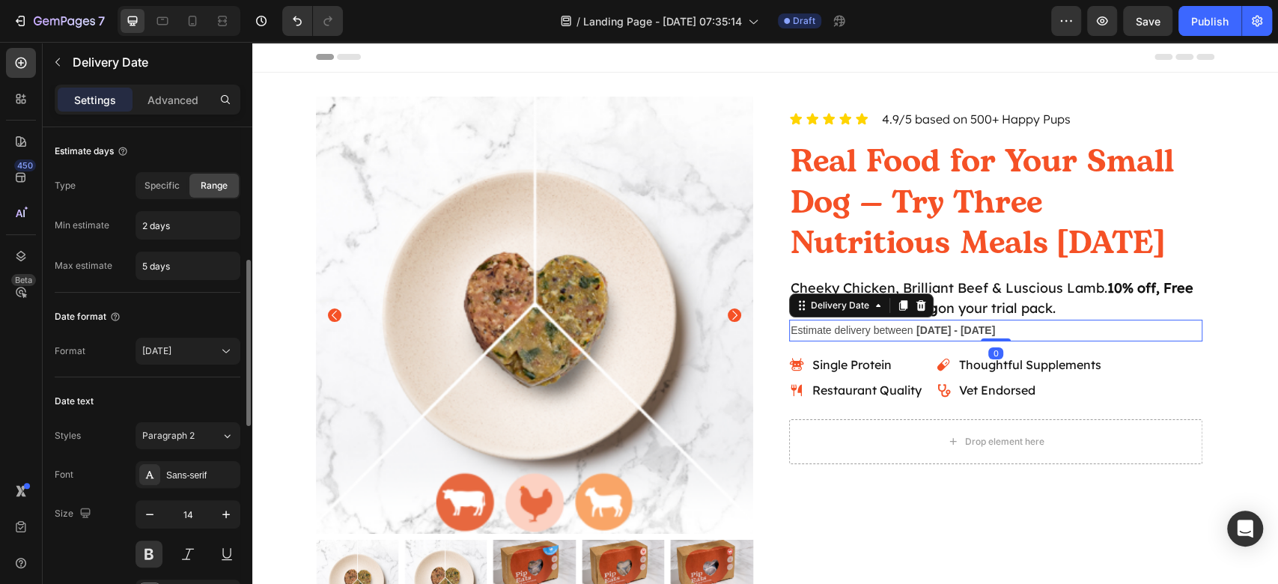
scroll to position [100, 0]
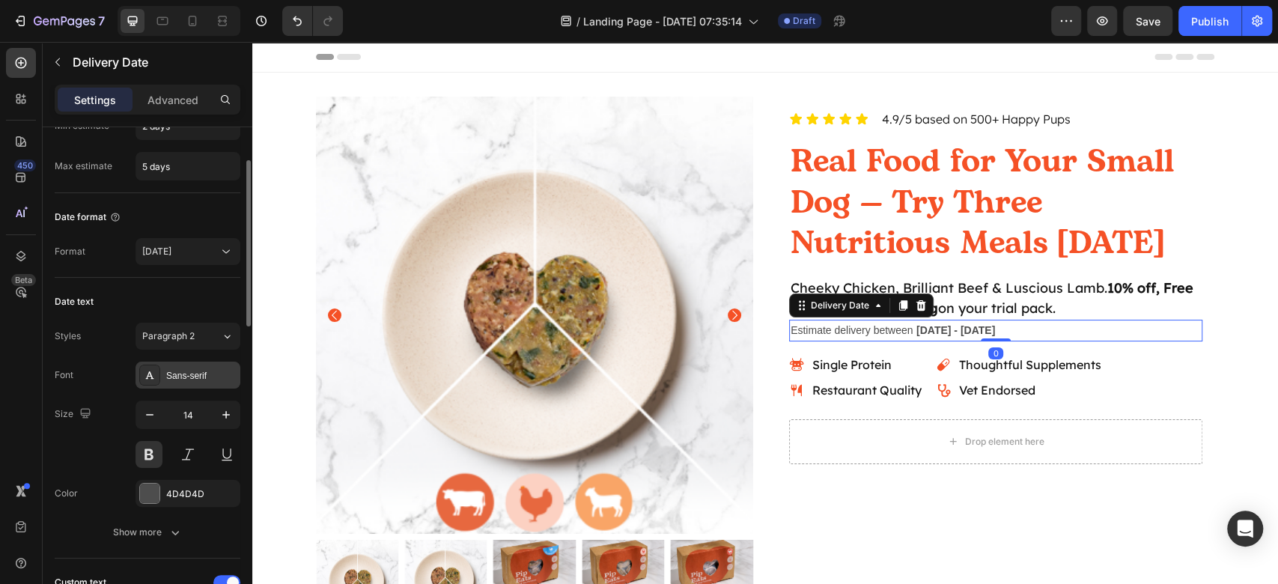
click at [195, 369] on div "Sans-serif" at bounding box center [201, 375] width 70 height 13
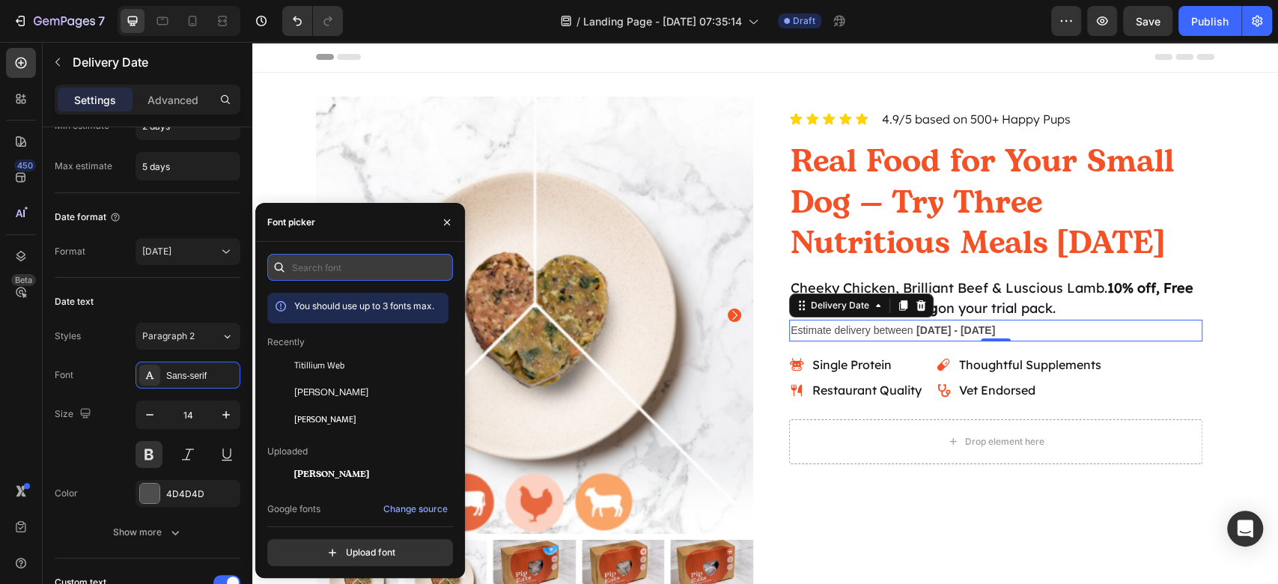
click at [372, 274] on input "text" at bounding box center [360, 267] width 186 height 27
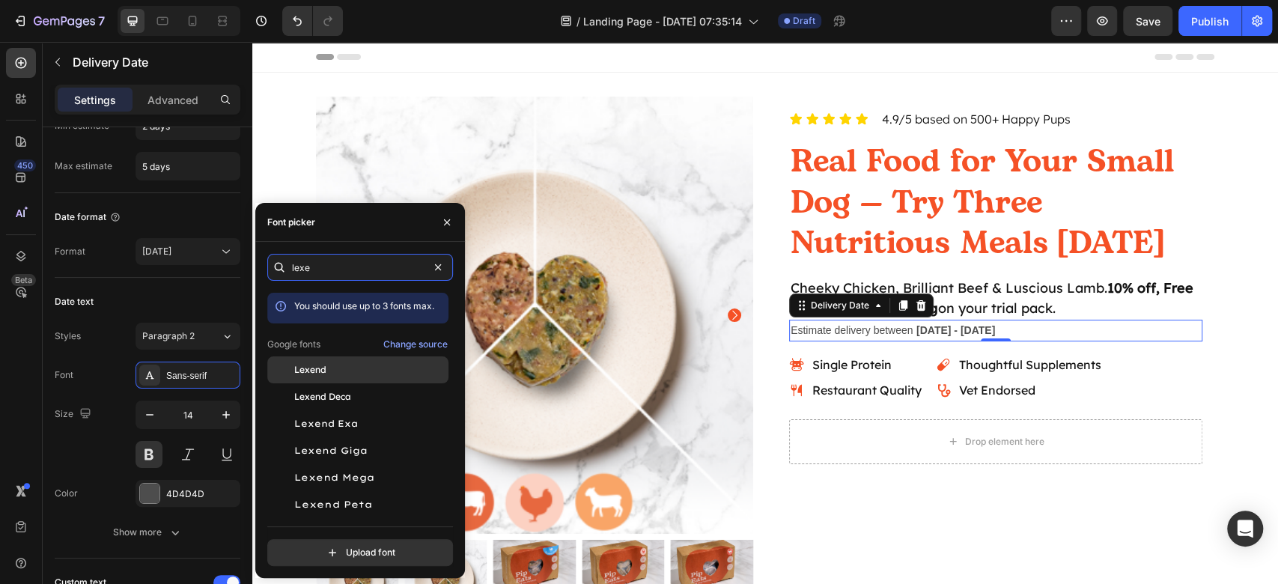
type input "lexe"
click at [370, 363] on div "Lexend" at bounding box center [369, 369] width 151 height 13
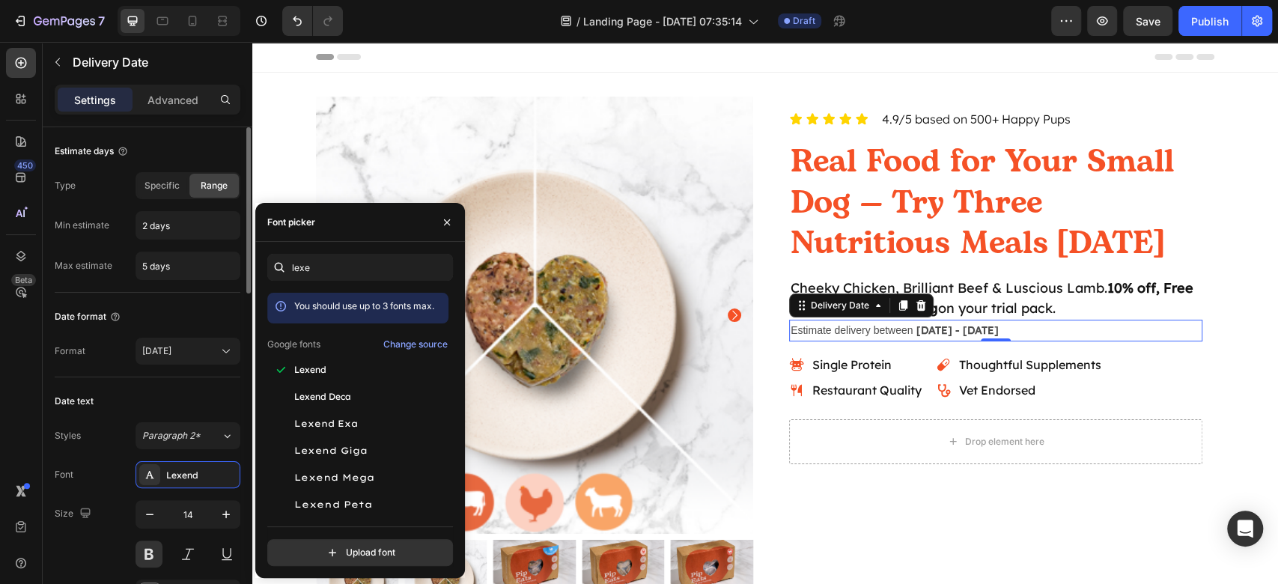
scroll to position [299, 0]
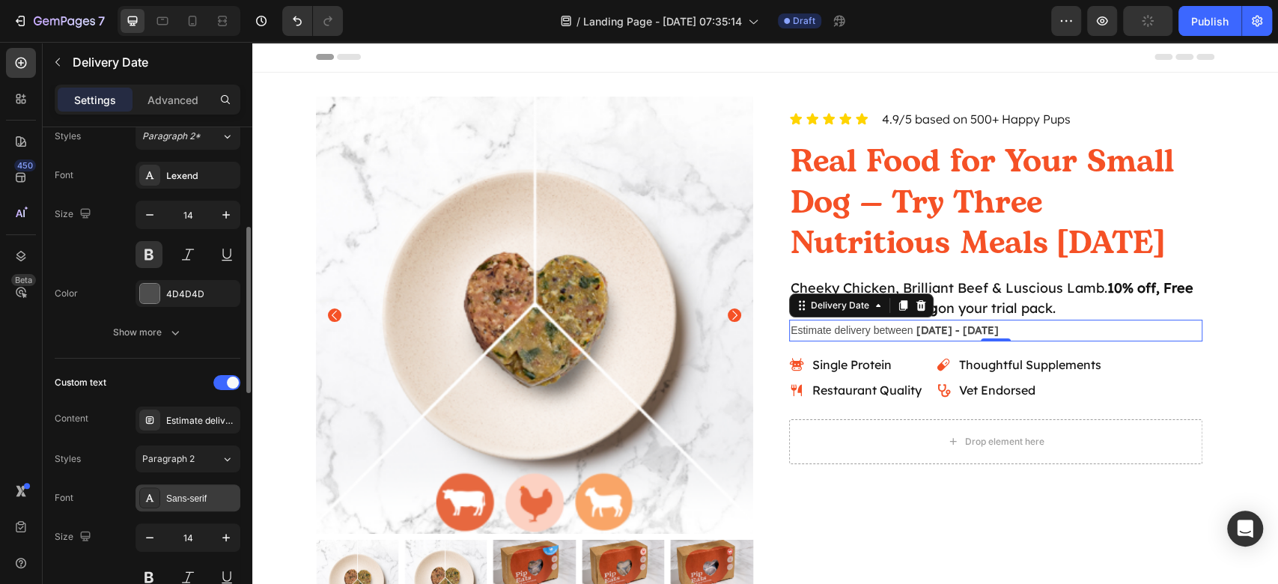
click at [207, 494] on div "Sans-serif" at bounding box center [201, 498] width 70 height 13
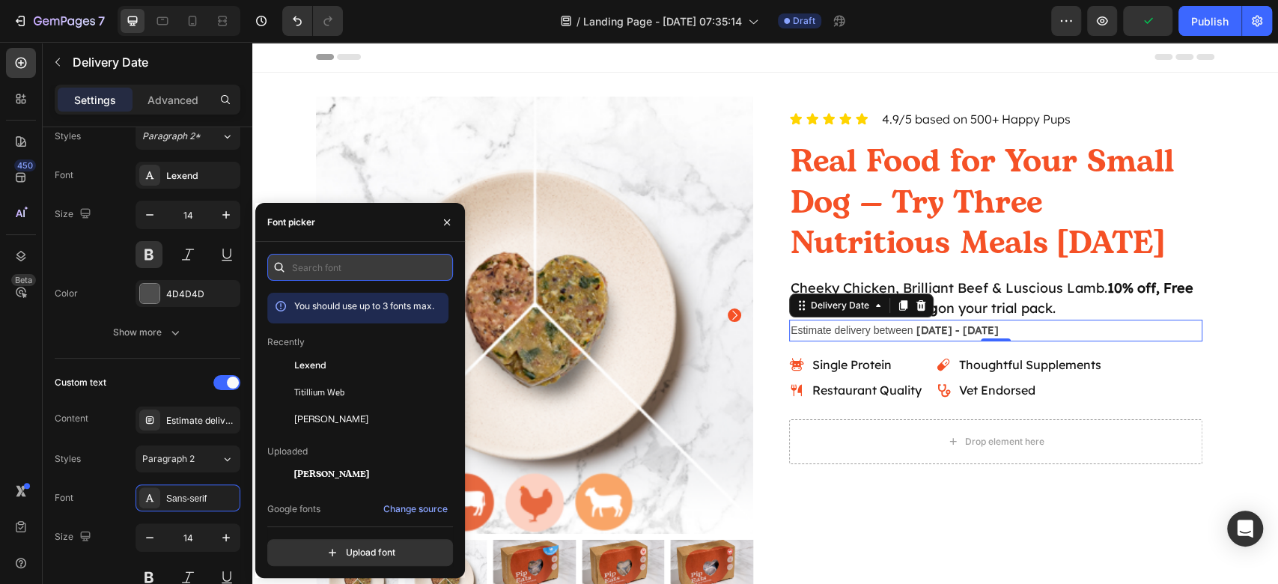
click at [359, 267] on input "text" at bounding box center [360, 267] width 186 height 27
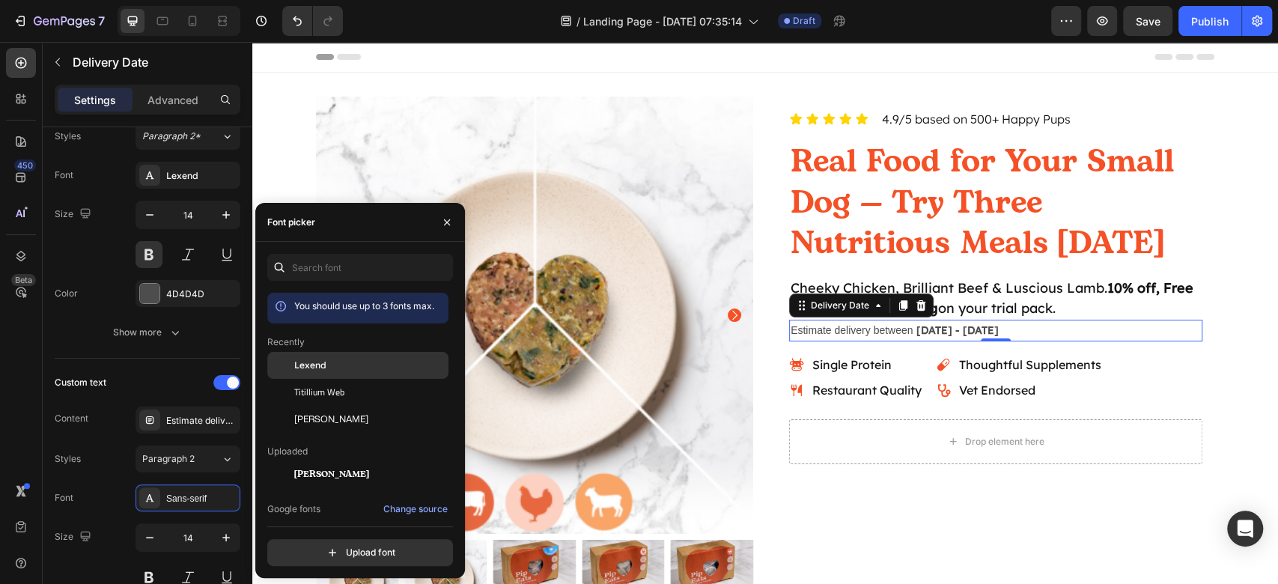
click at [0, 0] on div "Lexend" at bounding box center [0, 0] width 0 height 0
click at [180, 358] on div "Custom text Content Estimate delivery between Styles Paragraph 2* Font Lexend S…" at bounding box center [148, 519] width 186 height 323
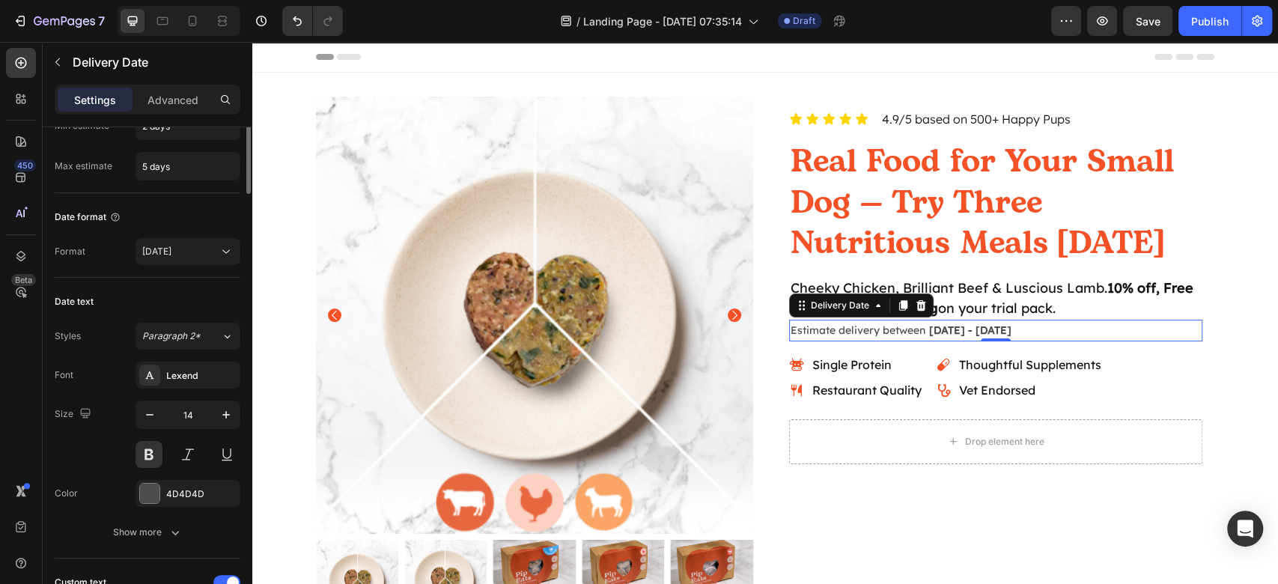
scroll to position [0, 0]
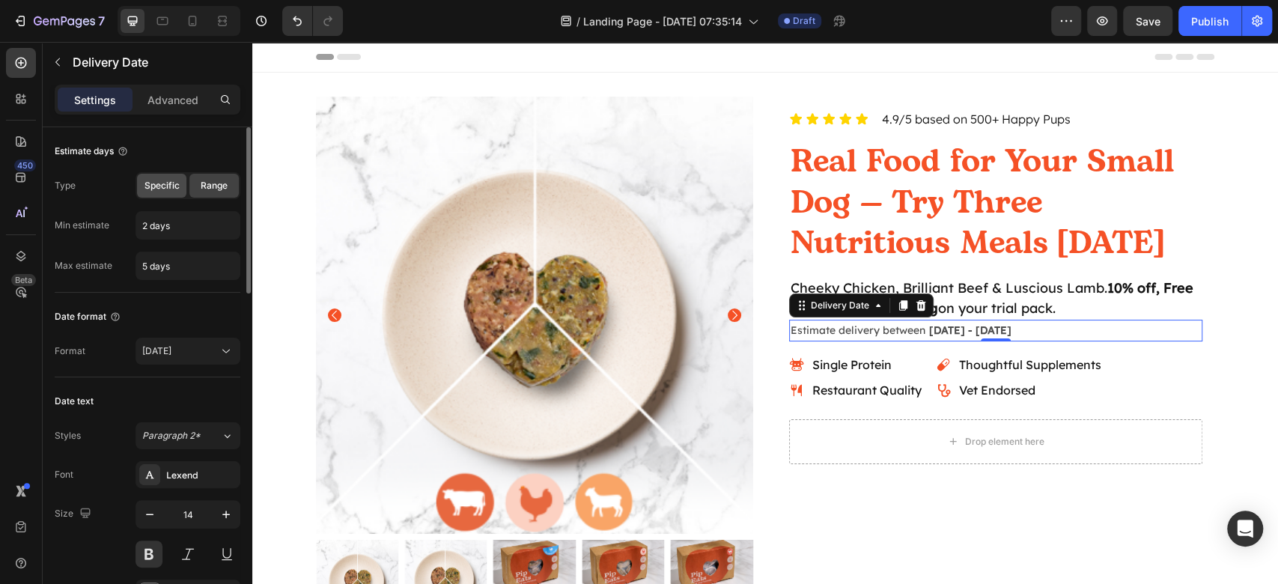
click at [182, 190] on div "Specific" at bounding box center [161, 186] width 49 height 24
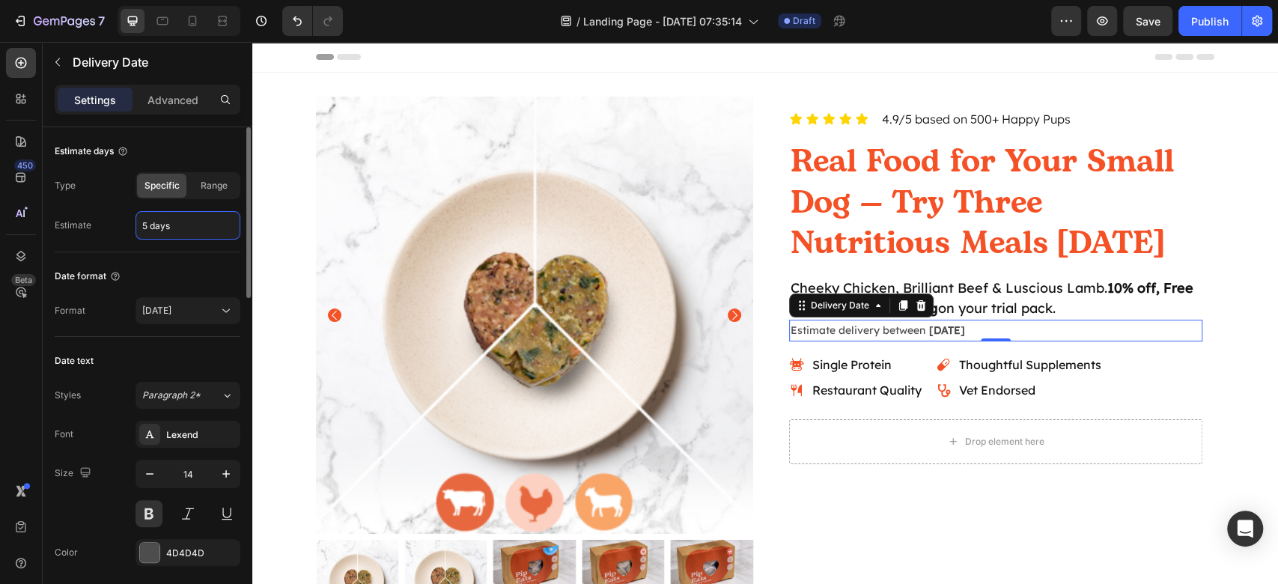
drag, startPoint x: 148, startPoint y: 222, endPoint x: 115, endPoint y: 236, distance: 35.9
click at [127, 222] on div "Estimate 5 days" at bounding box center [148, 225] width 186 height 28
drag, startPoint x: 147, startPoint y: 220, endPoint x: 138, endPoint y: 222, distance: 9.1
click at [138, 222] on input "5 days" at bounding box center [187, 225] width 103 height 27
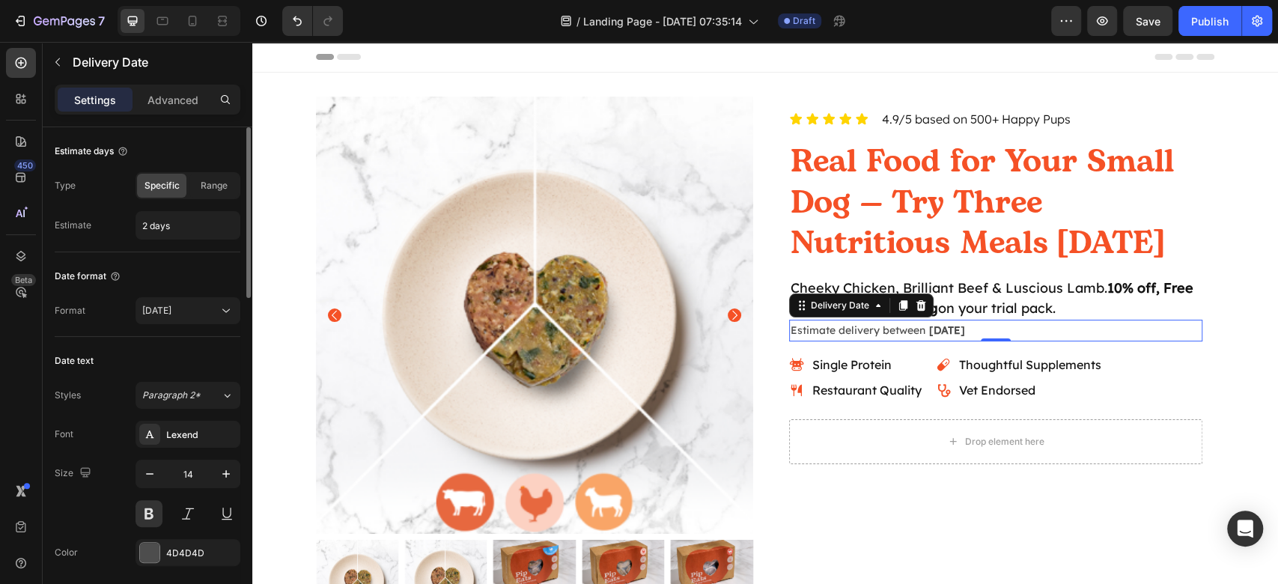
click at [192, 346] on div "Date text Styles Paragraph 2* Font Lexend Size 14 Color 4D4D4D Show more" at bounding box center [148, 477] width 186 height 281
type input "1 days"
click at [156, 275] on div "Date format" at bounding box center [148, 276] width 186 height 24
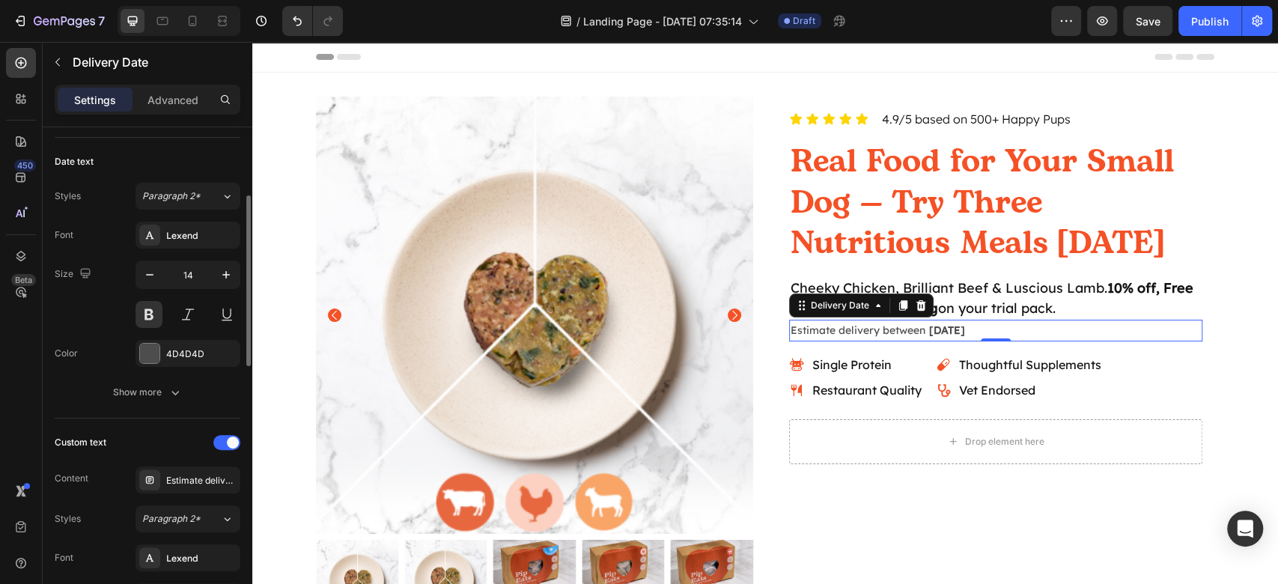
scroll to position [299, 0]
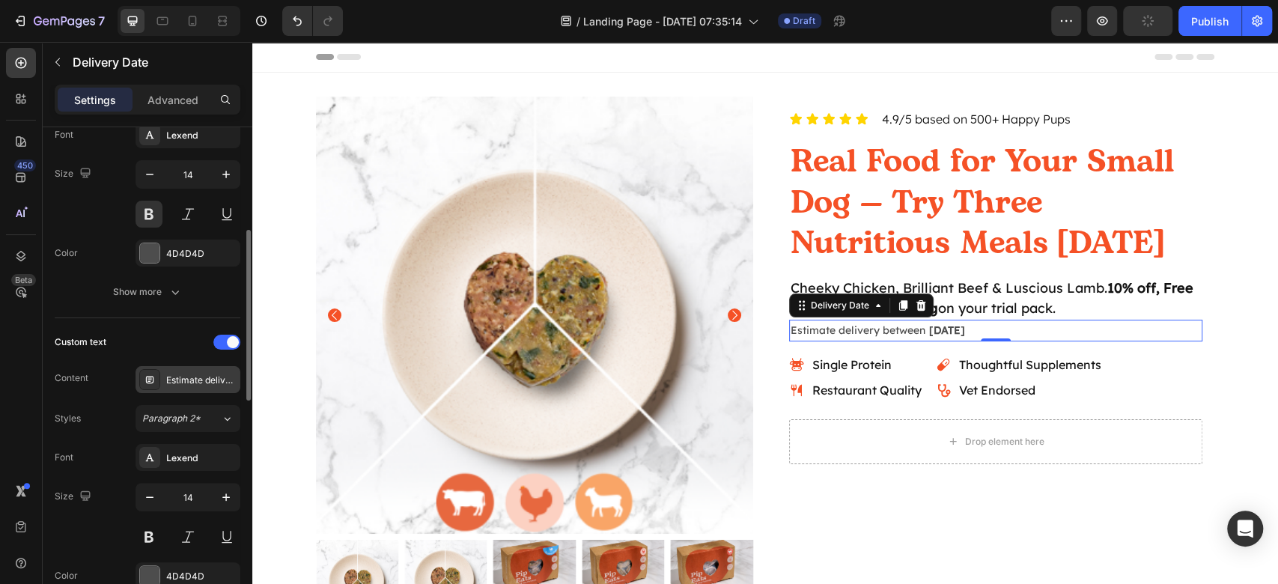
click at [181, 373] on div "Estimate delivery between" at bounding box center [201, 379] width 70 height 13
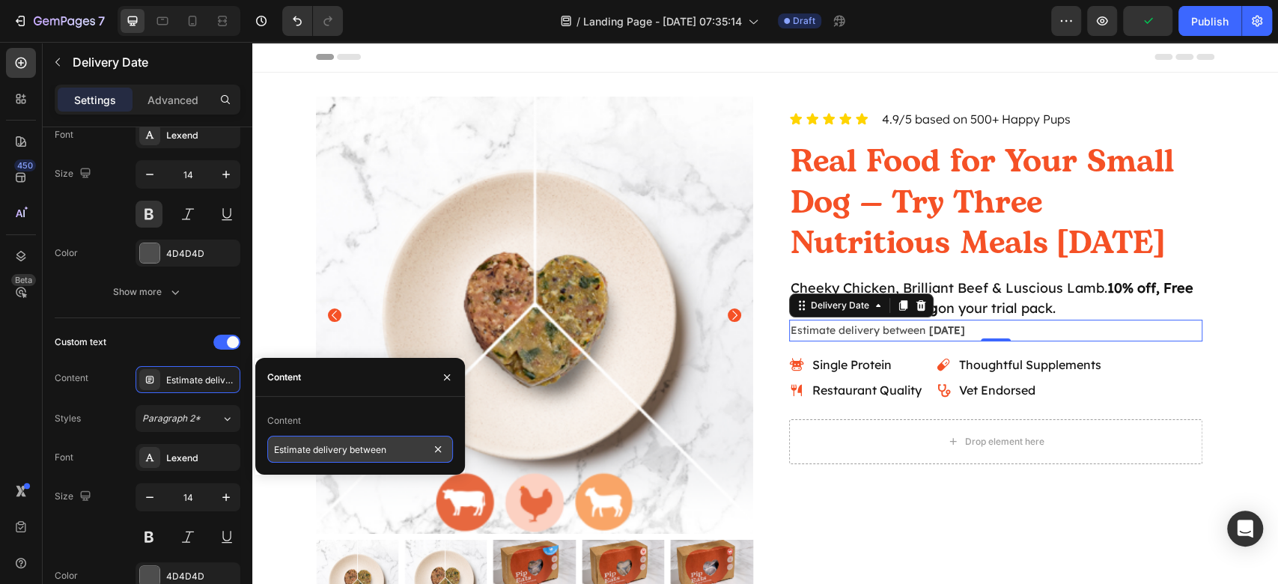
click at [395, 449] on input "Estimate delivery between" at bounding box center [360, 449] width 186 height 27
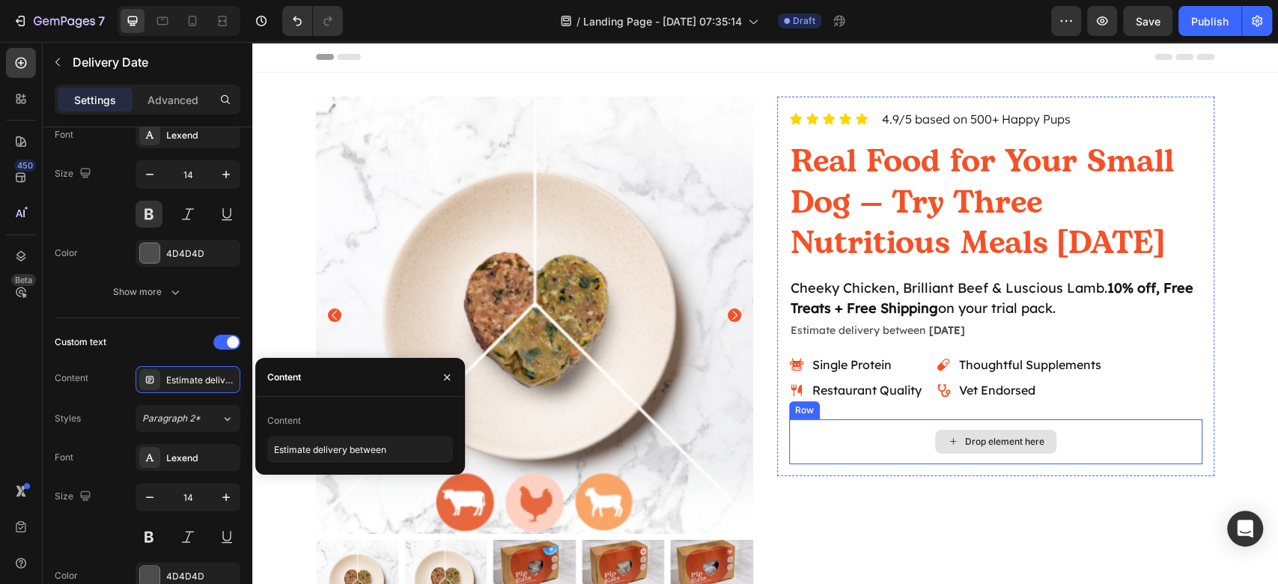
drag, startPoint x: 980, startPoint y: 445, endPoint x: 1281, endPoint y: 428, distance: 300.6
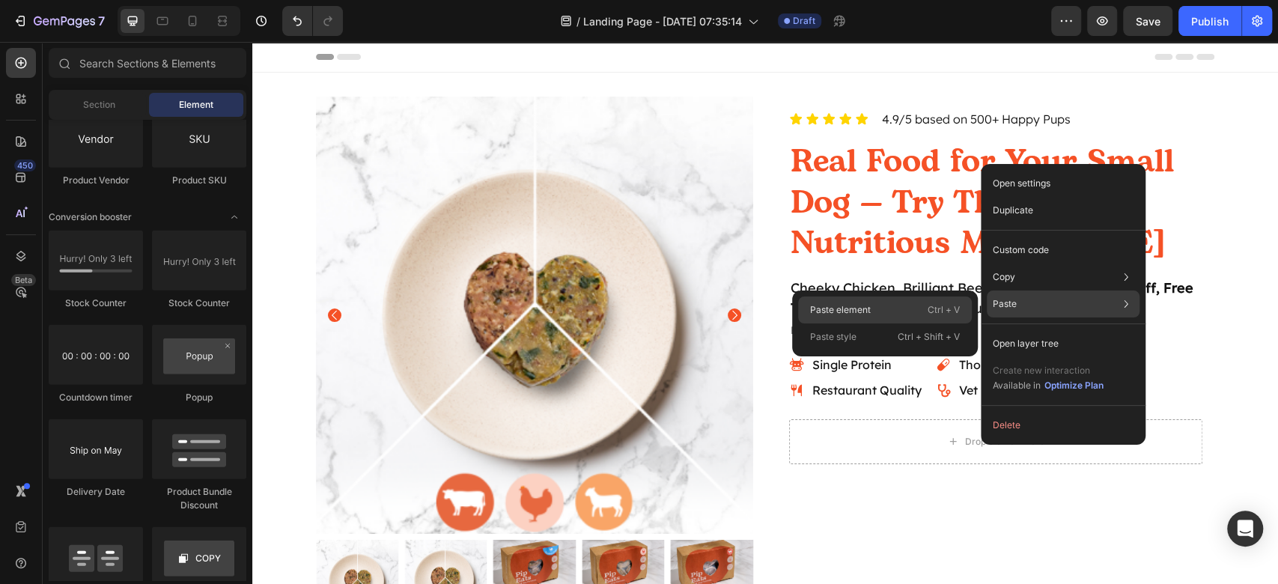
click at [941, 313] on p "Ctrl + V" at bounding box center [943, 309] width 32 height 15
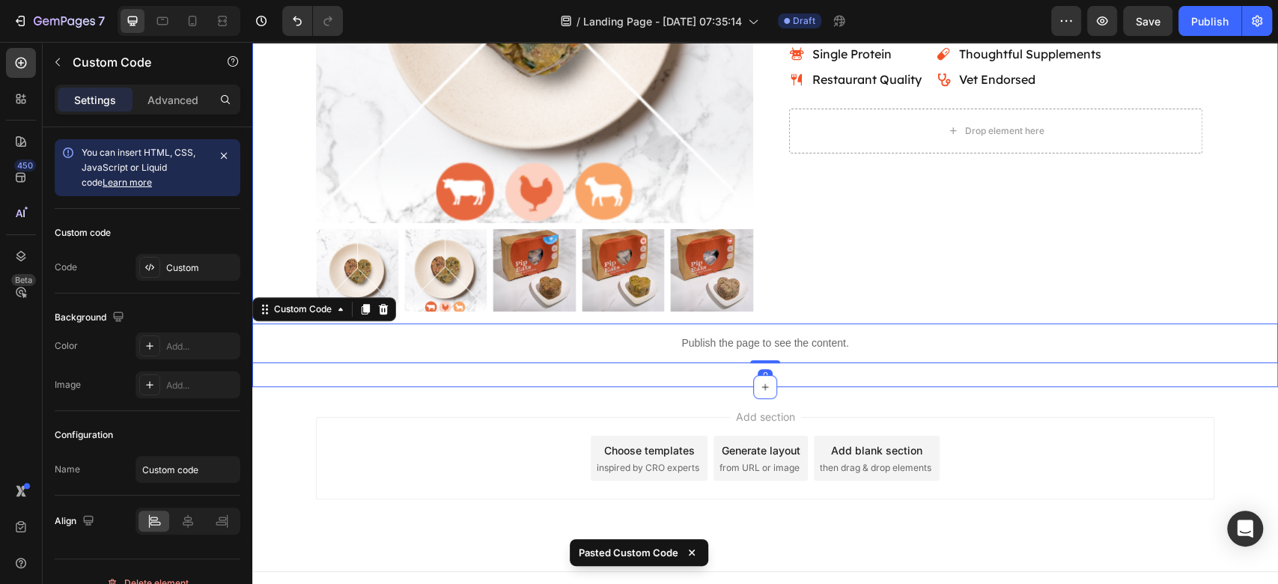
scroll to position [328, 0]
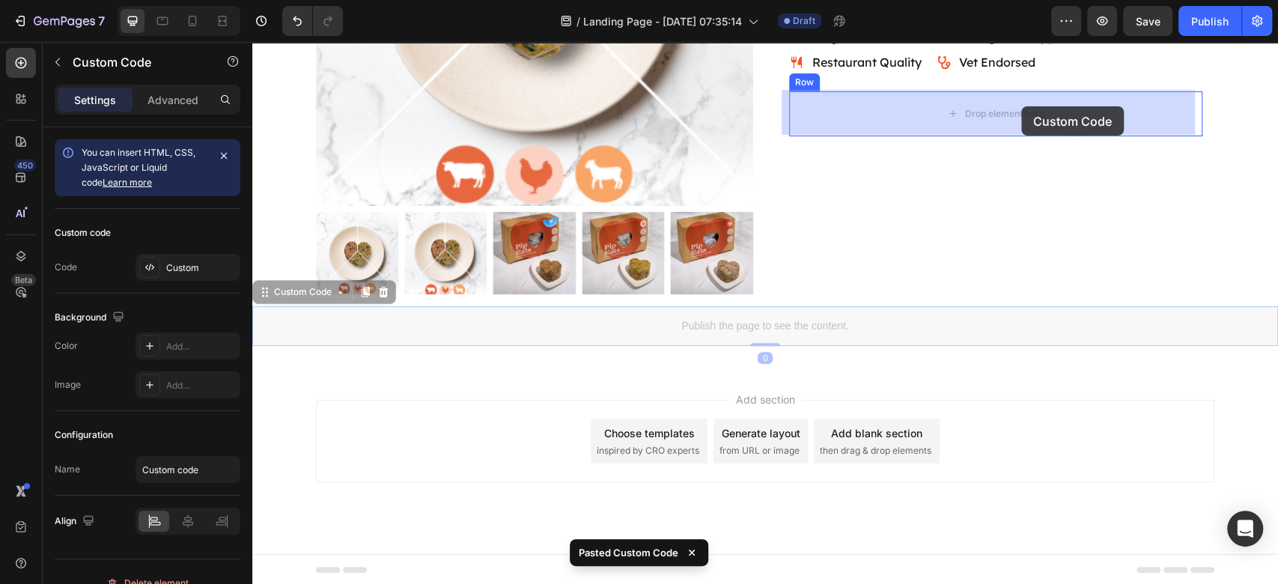
drag, startPoint x: 291, startPoint y: 299, endPoint x: 1019, endPoint y: 106, distance: 753.4
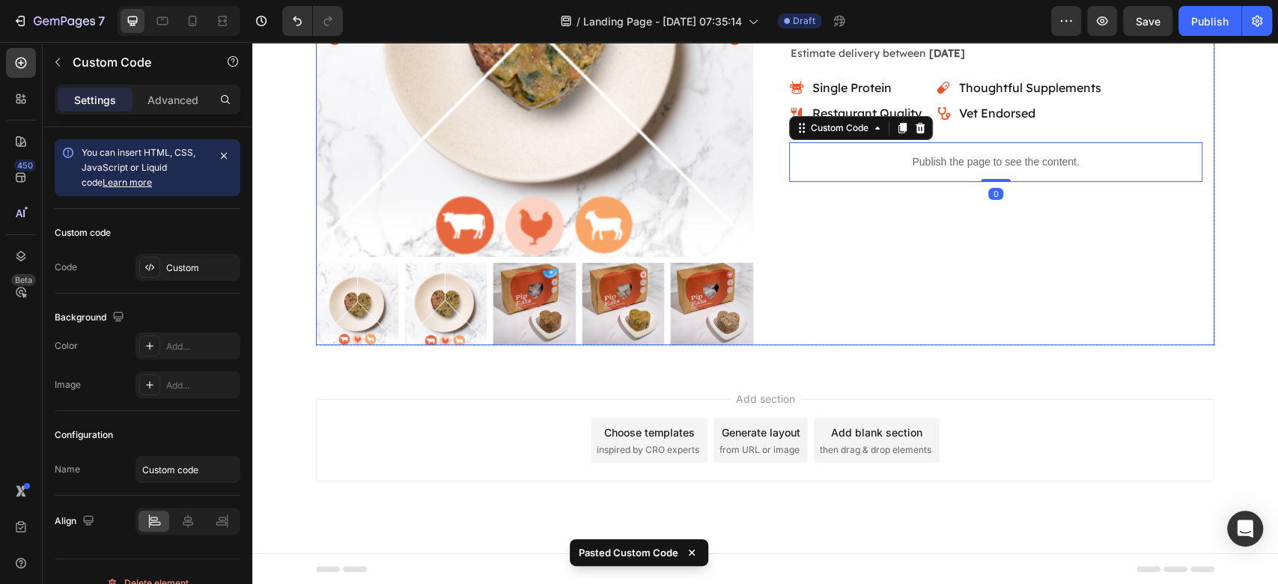
click at [1037, 265] on div "Icon Icon Icon Icon Icon Icon List 4.9/5 based on 500+ Happy Pups Text Block Ro…" at bounding box center [995, 82] width 437 height 525
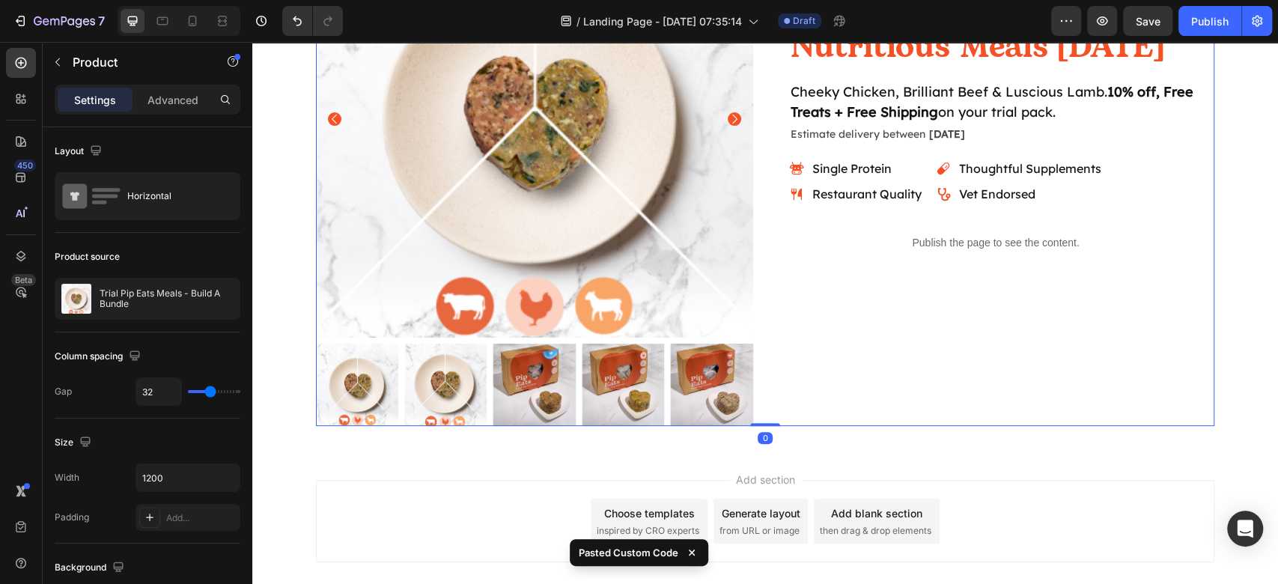
scroll to position [77, 0]
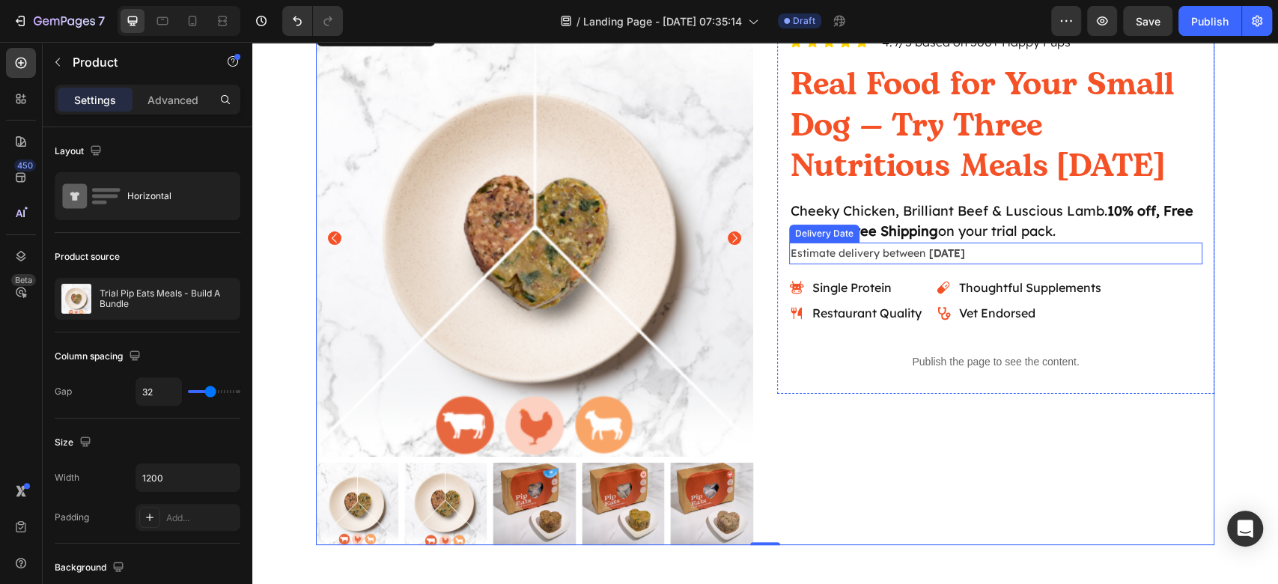
click at [847, 260] on div "Estimate delivery between Aug 29" at bounding box center [995, 253] width 413 height 22
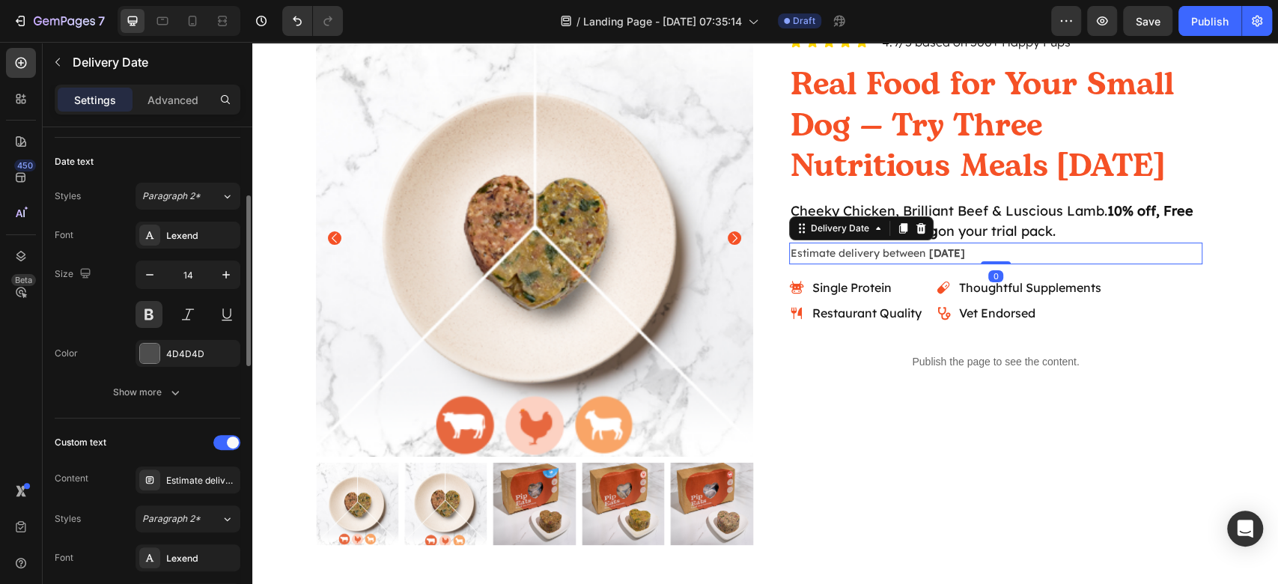
scroll to position [399, 0]
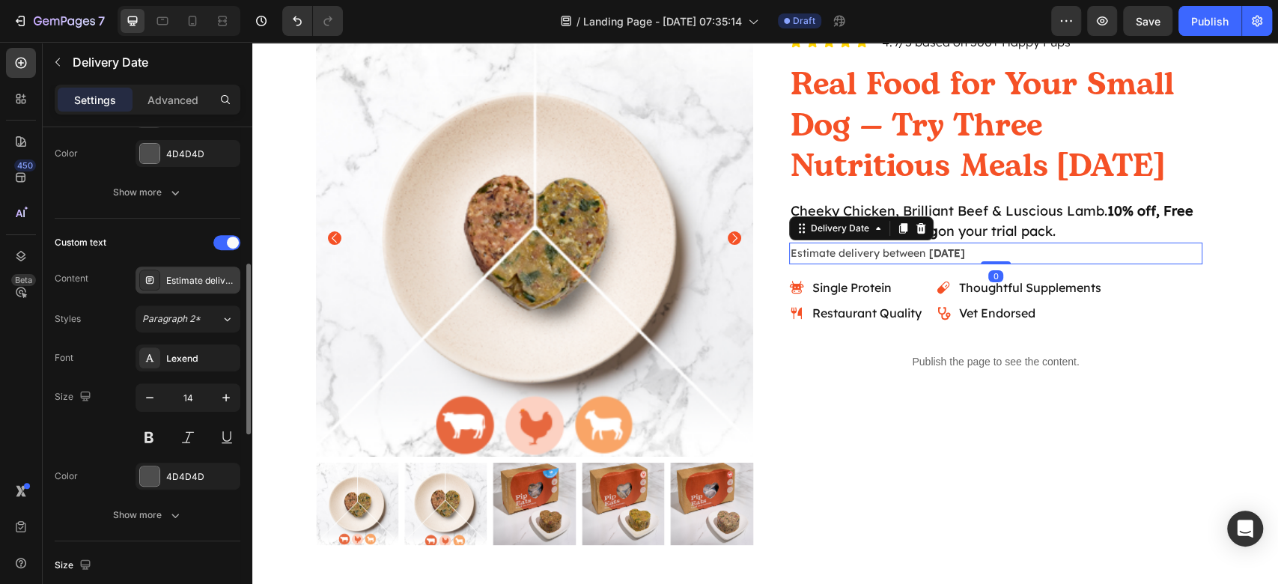
click at [181, 269] on div "Estimate delivery between" at bounding box center [187, 279] width 105 height 27
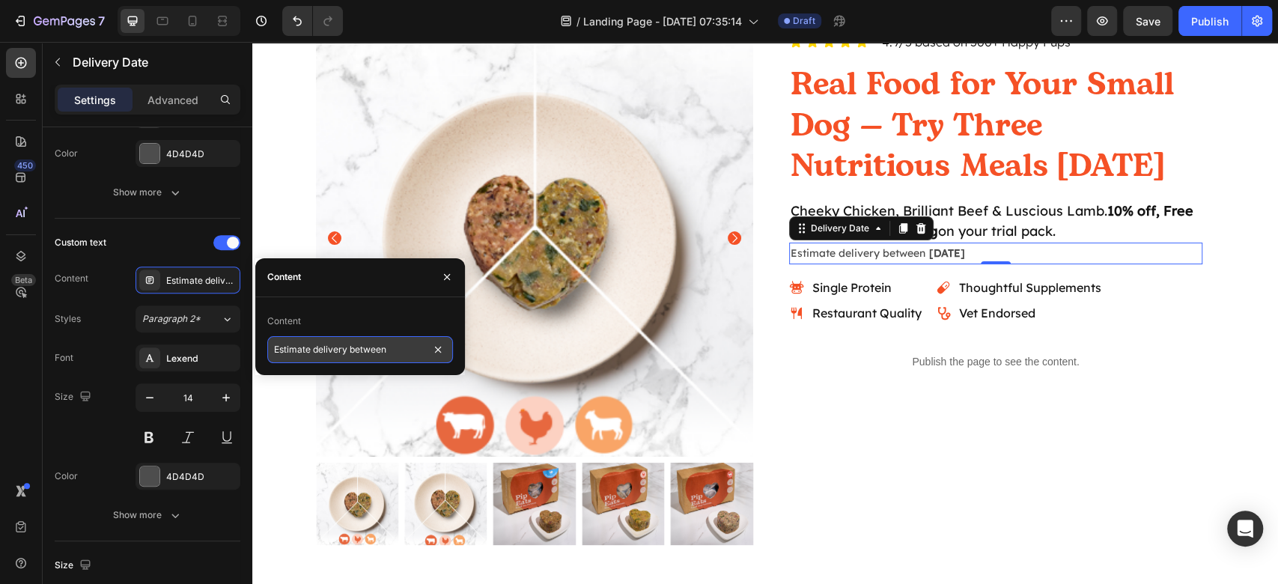
click at [367, 355] on input "Estimate delivery between" at bounding box center [360, 349] width 186 height 27
paste input "Order by"
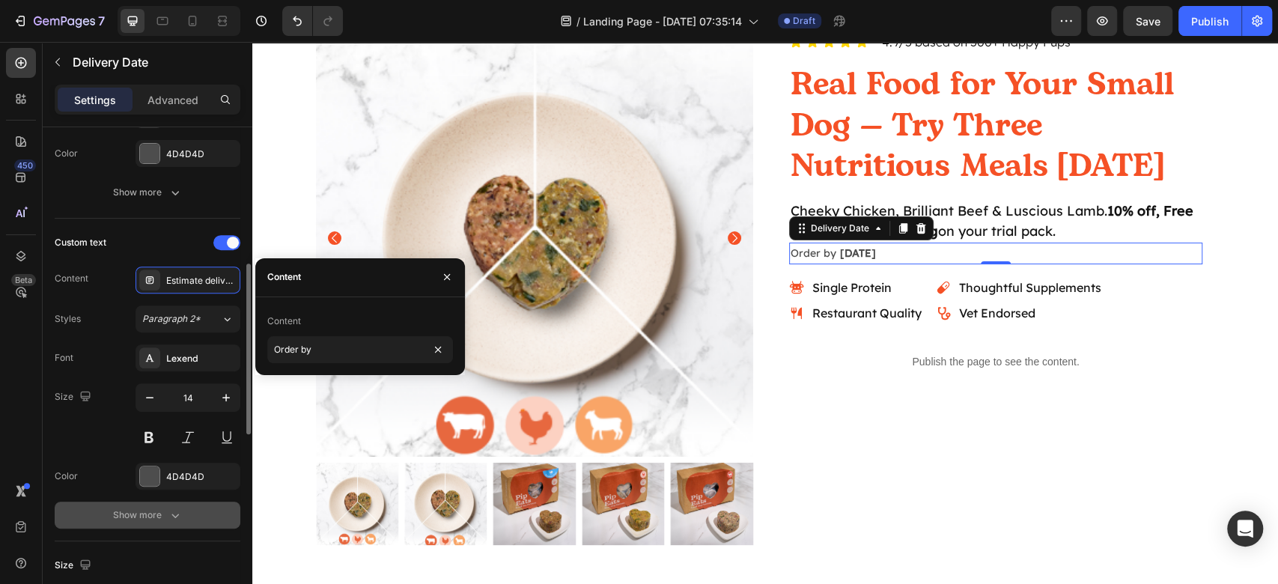
click at [146, 522] on button "Show more" at bounding box center [148, 514] width 186 height 27
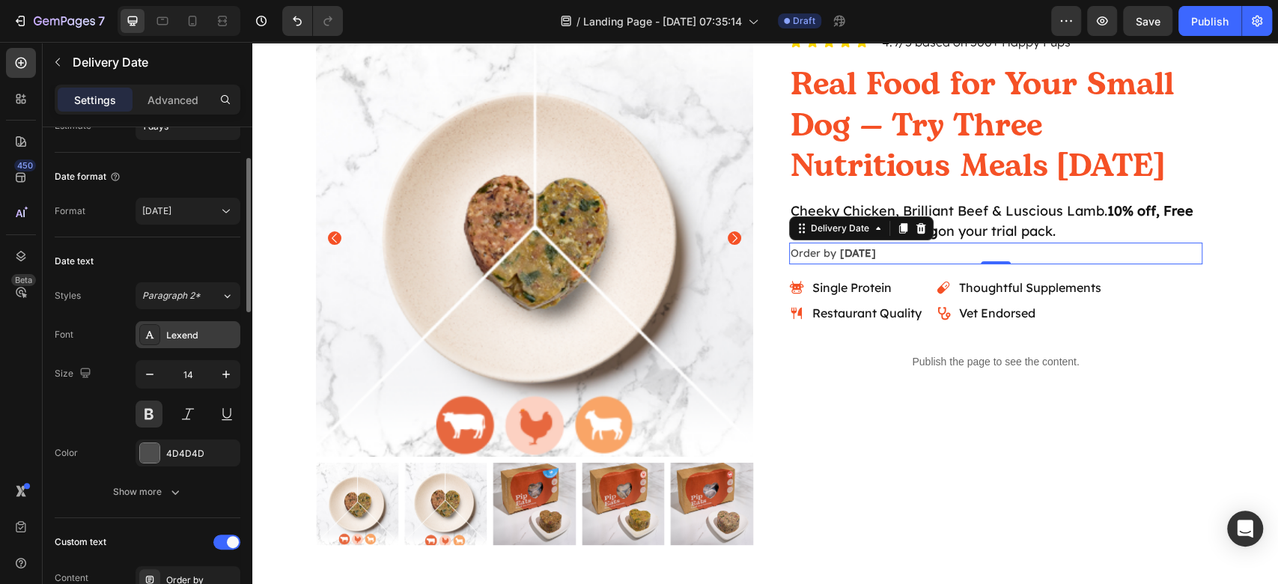
scroll to position [0, 0]
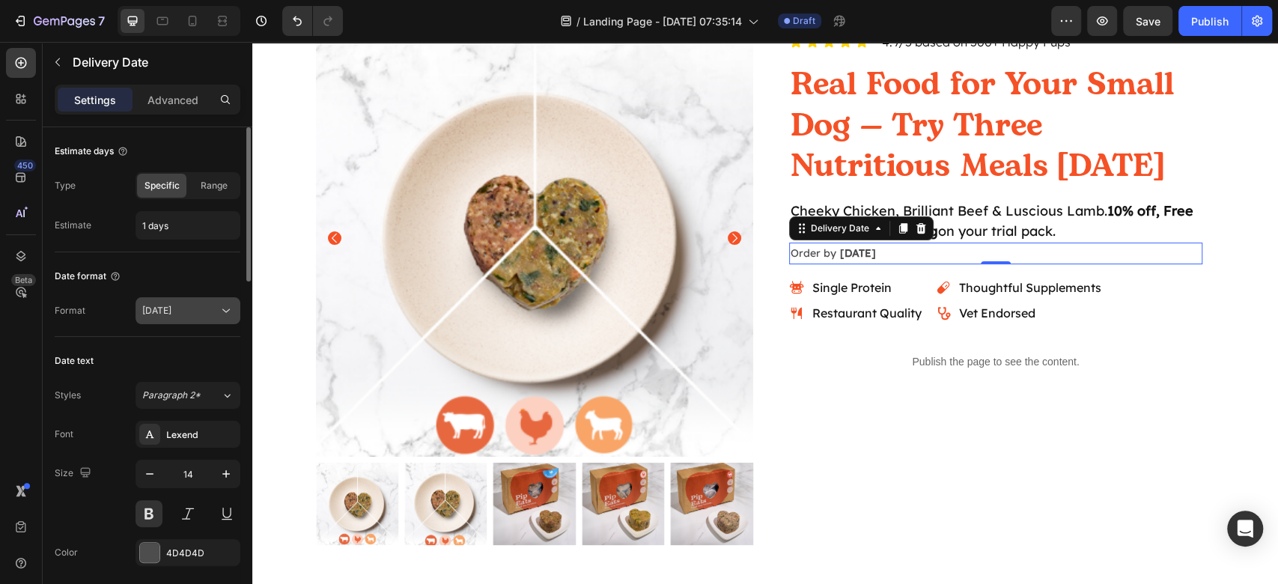
click at [210, 299] on button "Aug 27" at bounding box center [187, 310] width 105 height 27
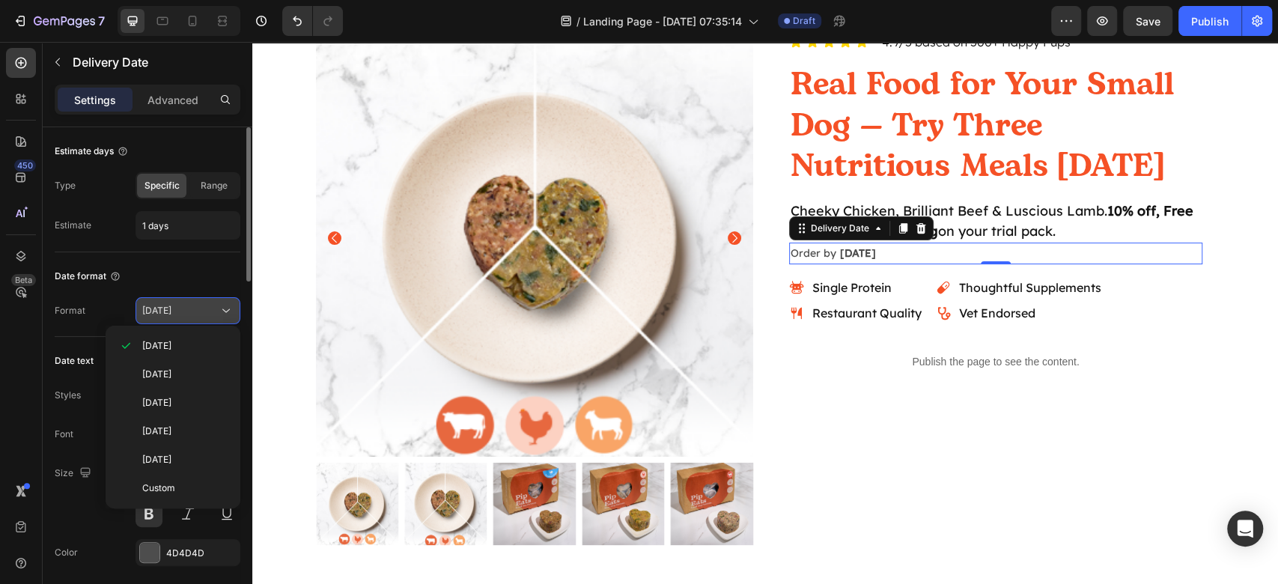
drag, startPoint x: 210, startPoint y: 299, endPoint x: 456, endPoint y: 353, distance: 252.1
click at [210, 299] on button "Aug 27" at bounding box center [187, 310] width 105 height 27
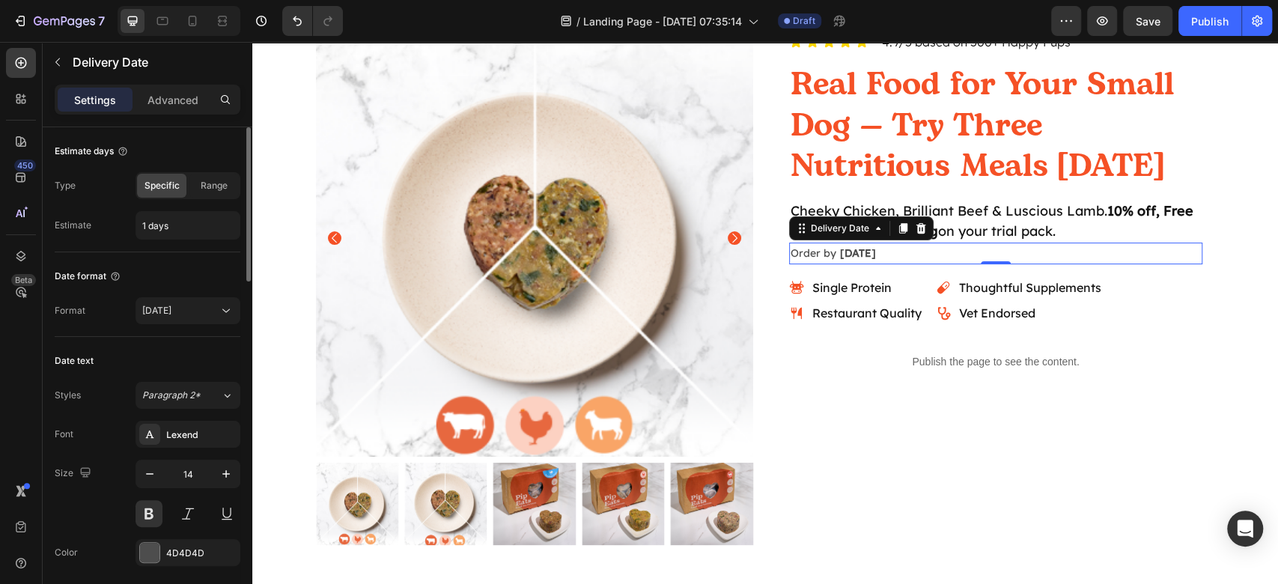
scroll to position [199, 0]
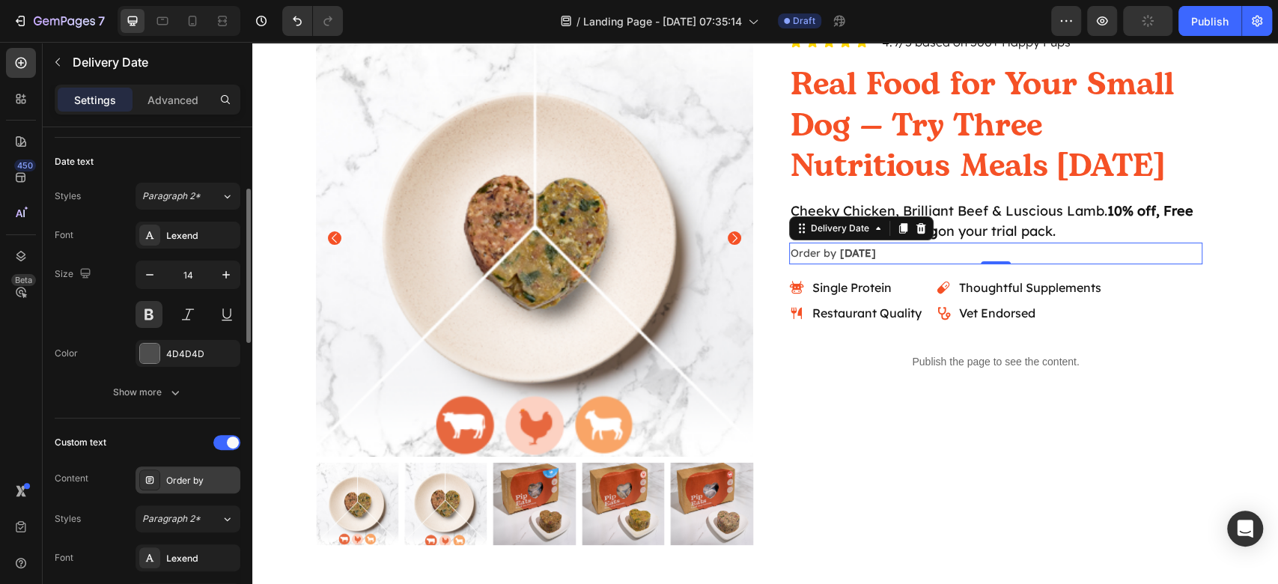
click at [204, 484] on div "Order by" at bounding box center [187, 479] width 105 height 27
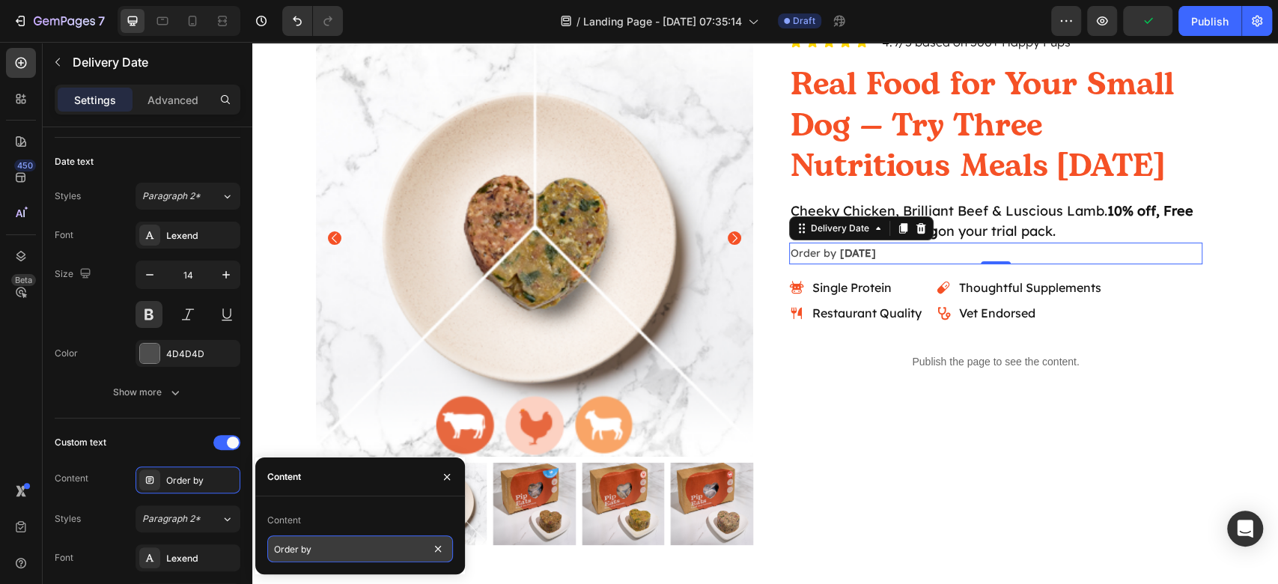
click at [336, 552] on input "Order by" at bounding box center [360, 548] width 186 height 27
click at [271, 549] on input "Order by" at bounding box center [360, 548] width 186 height 27
type input "GUARANTEED Free Order by"
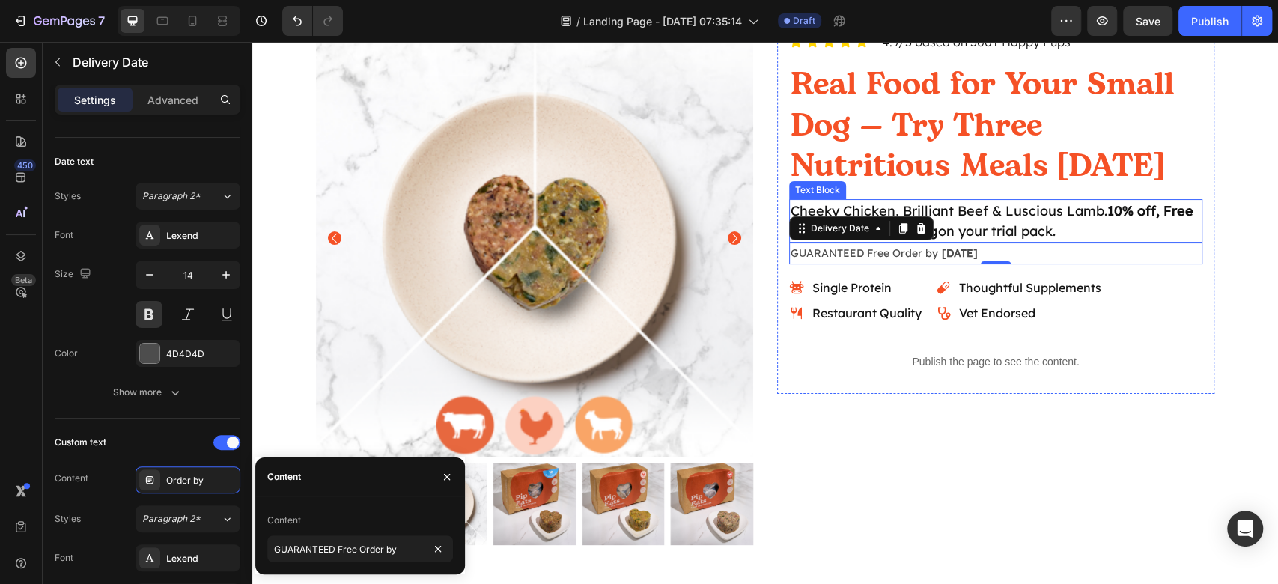
click at [1104, 216] on strong "10% off, Free Treats + Free Shipping" at bounding box center [991, 220] width 403 height 37
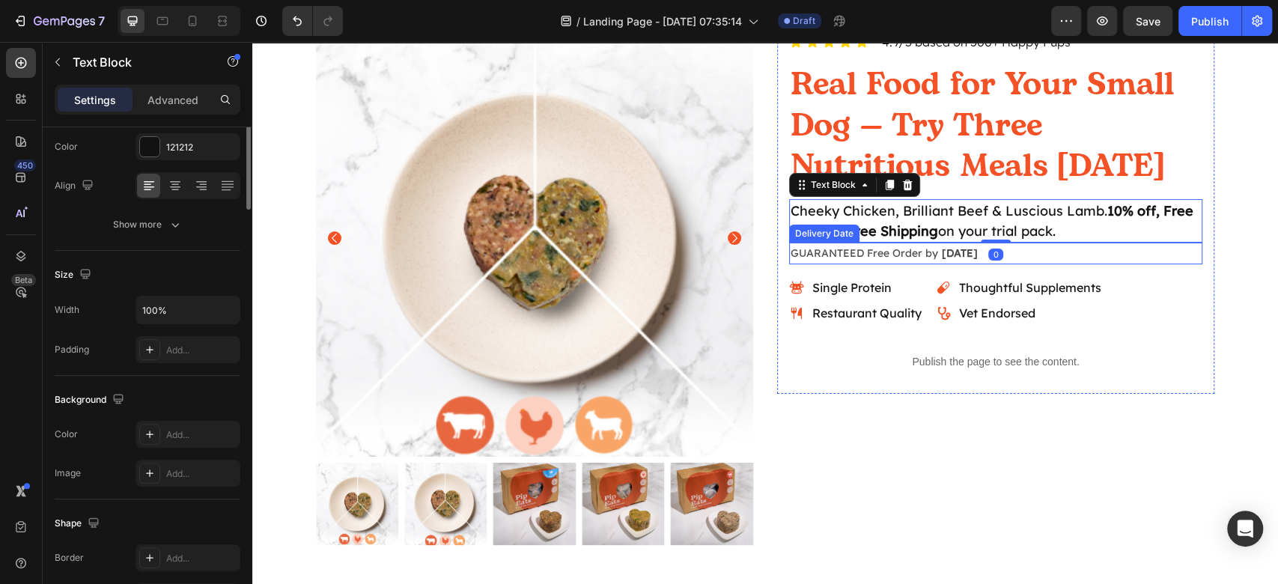
scroll to position [0, 0]
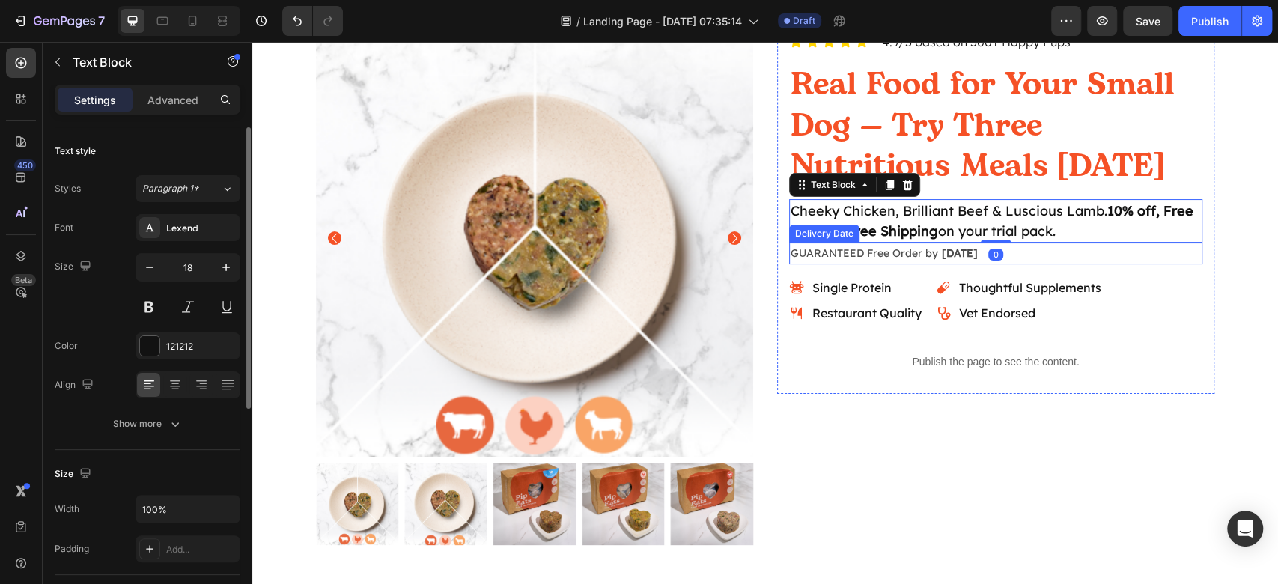
click at [952, 249] on span "[DATE]" at bounding box center [959, 252] width 36 height 13
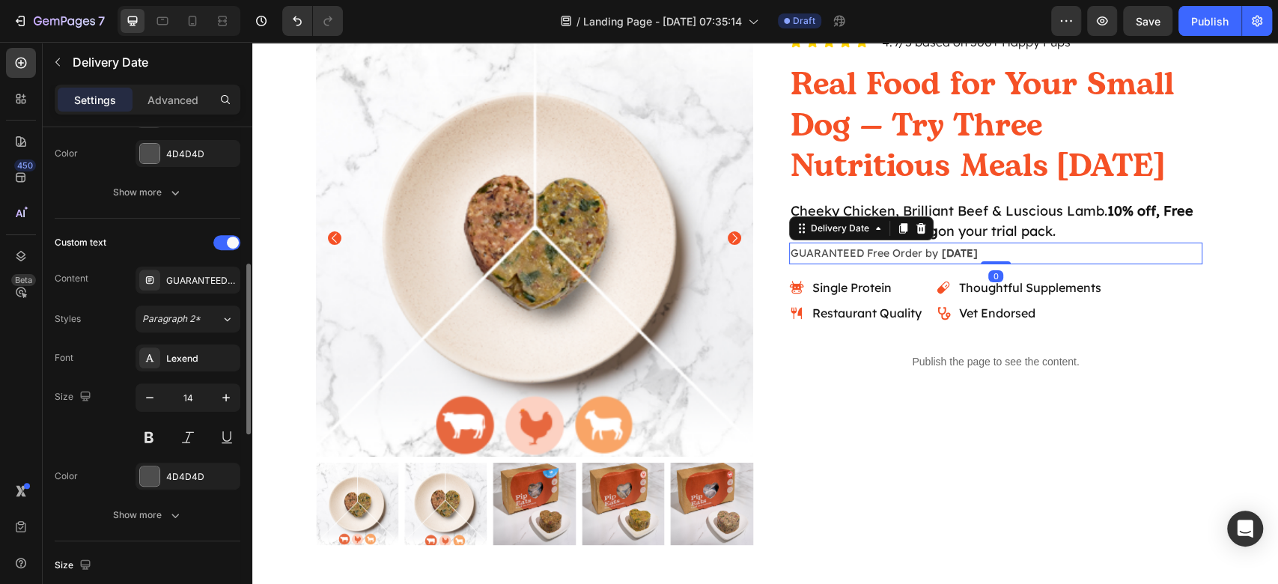
scroll to position [599, 0]
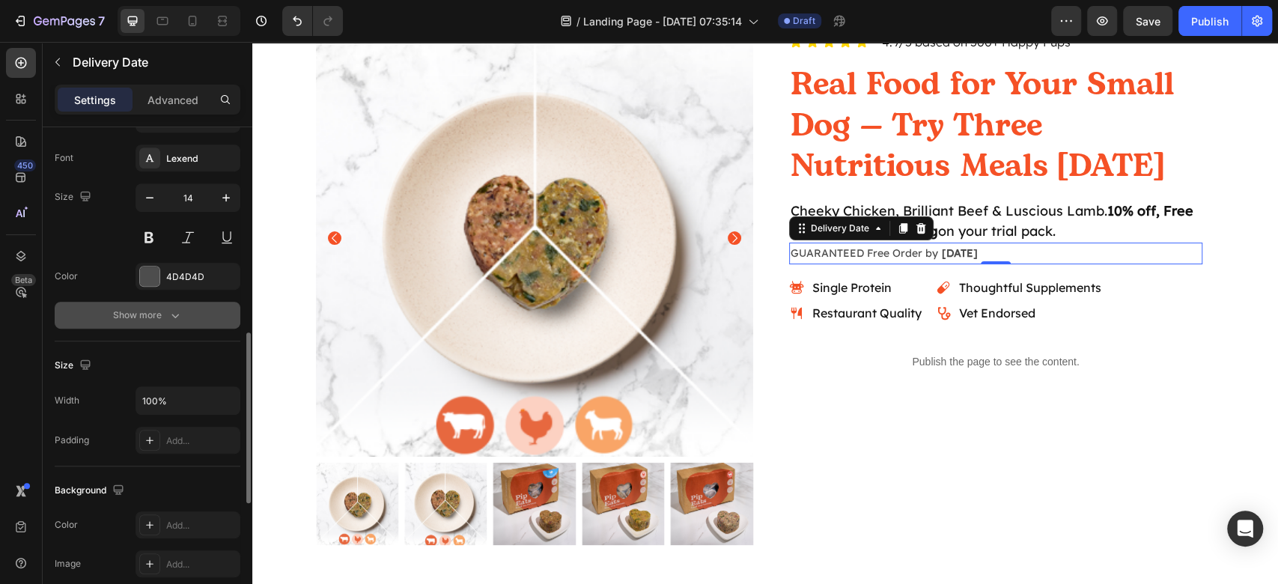
click at [172, 304] on button "Show more" at bounding box center [148, 315] width 186 height 27
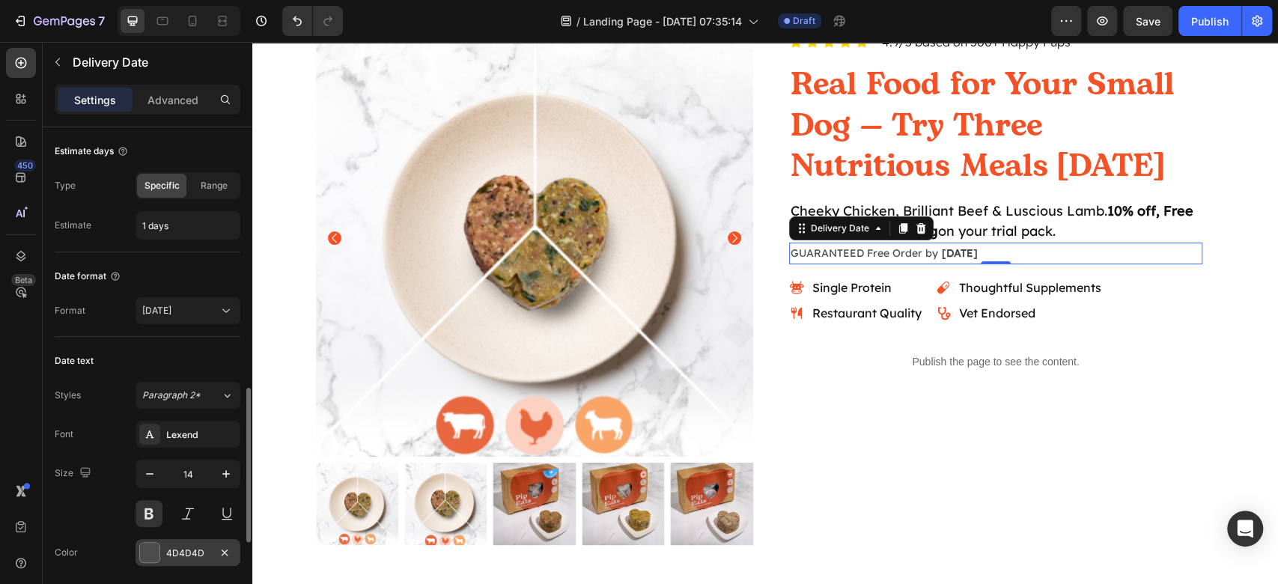
scroll to position [199, 0]
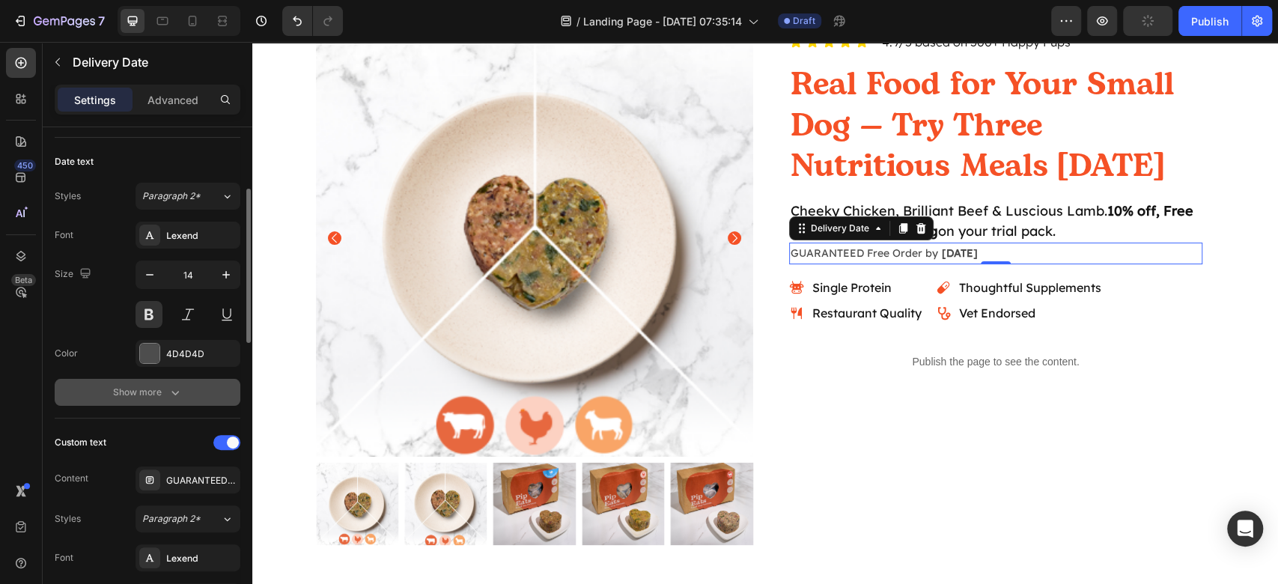
click at [166, 386] on div "Show more" at bounding box center [148, 392] width 70 height 15
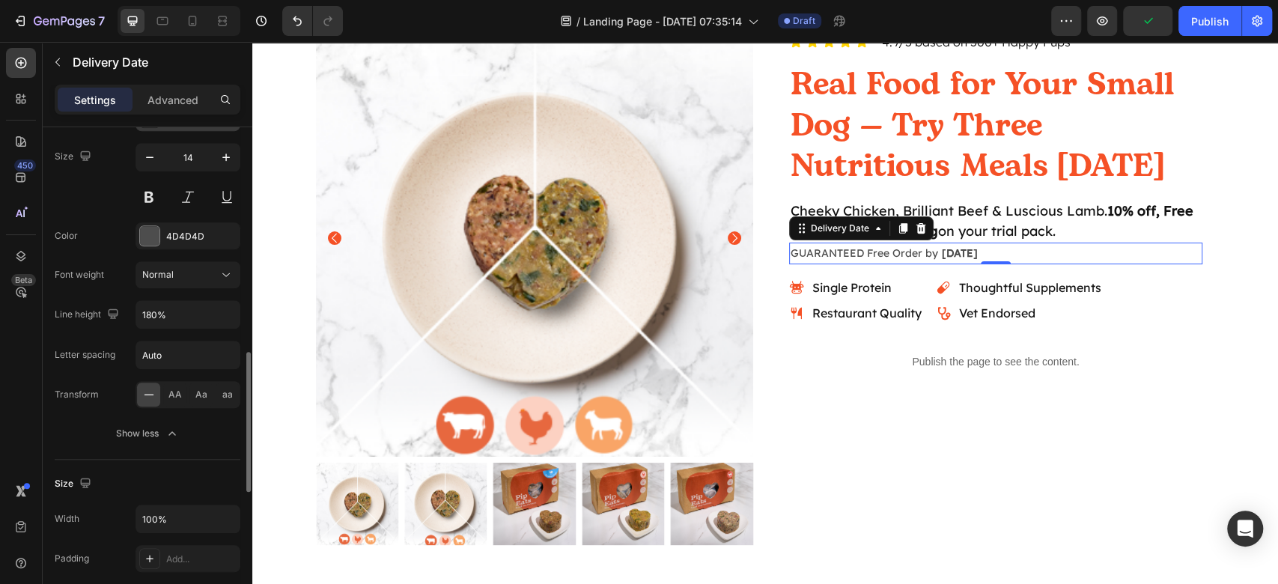
scroll to position [599, 0]
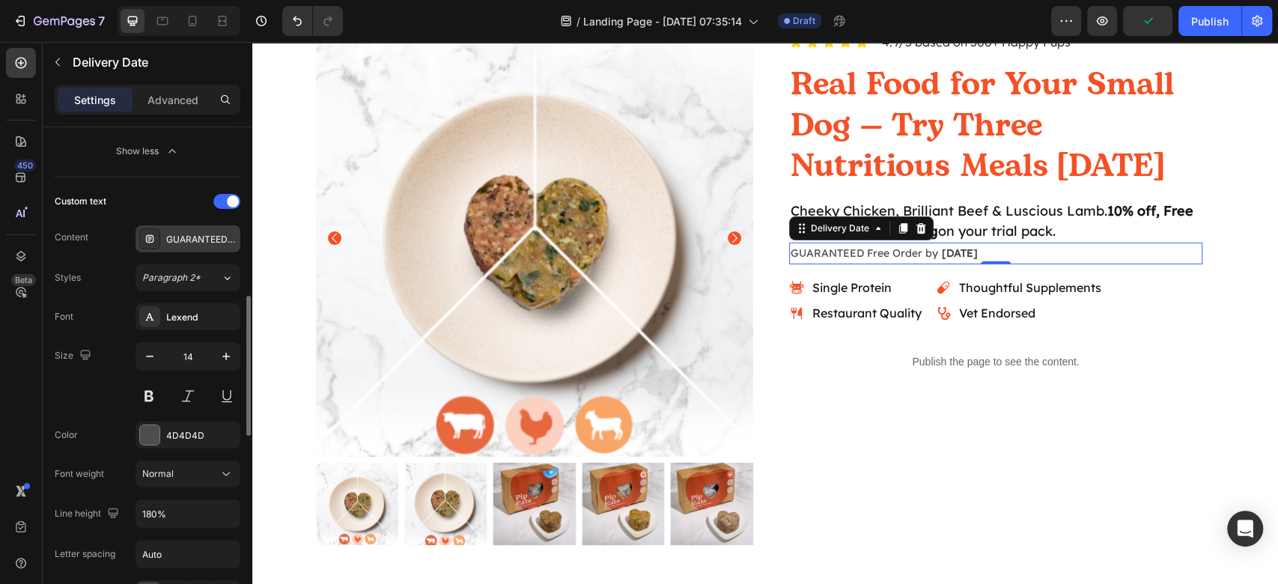
click at [207, 234] on div "GUARANTEED Free Order by" at bounding box center [201, 239] width 70 height 13
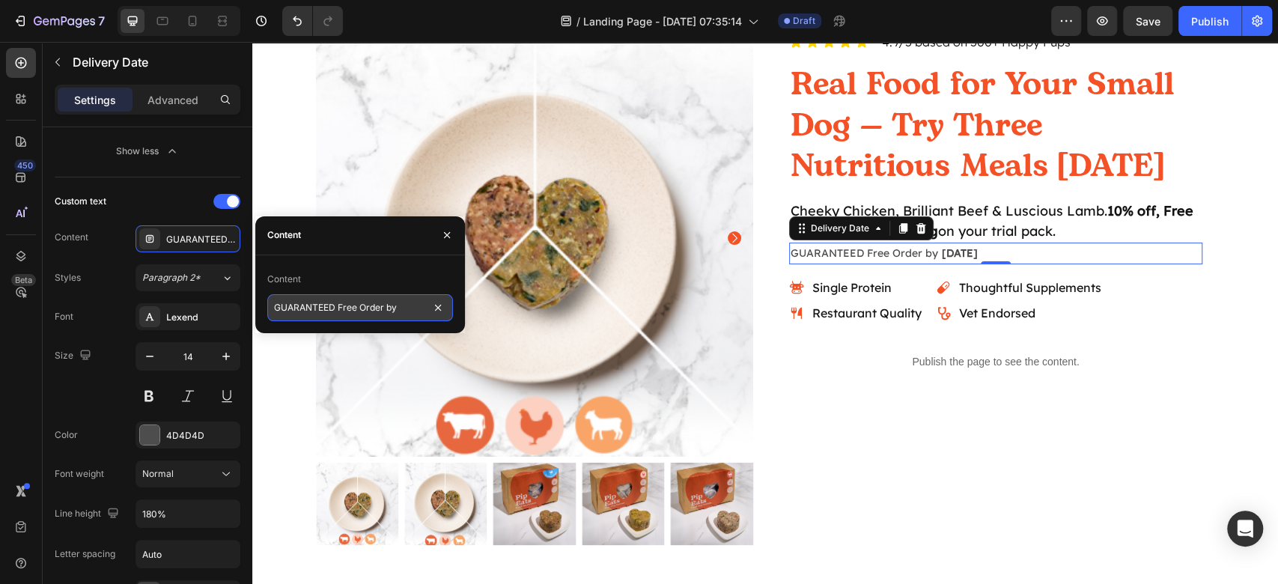
click at [355, 296] on input "GUARANTEED Free Order by" at bounding box center [360, 307] width 186 height 27
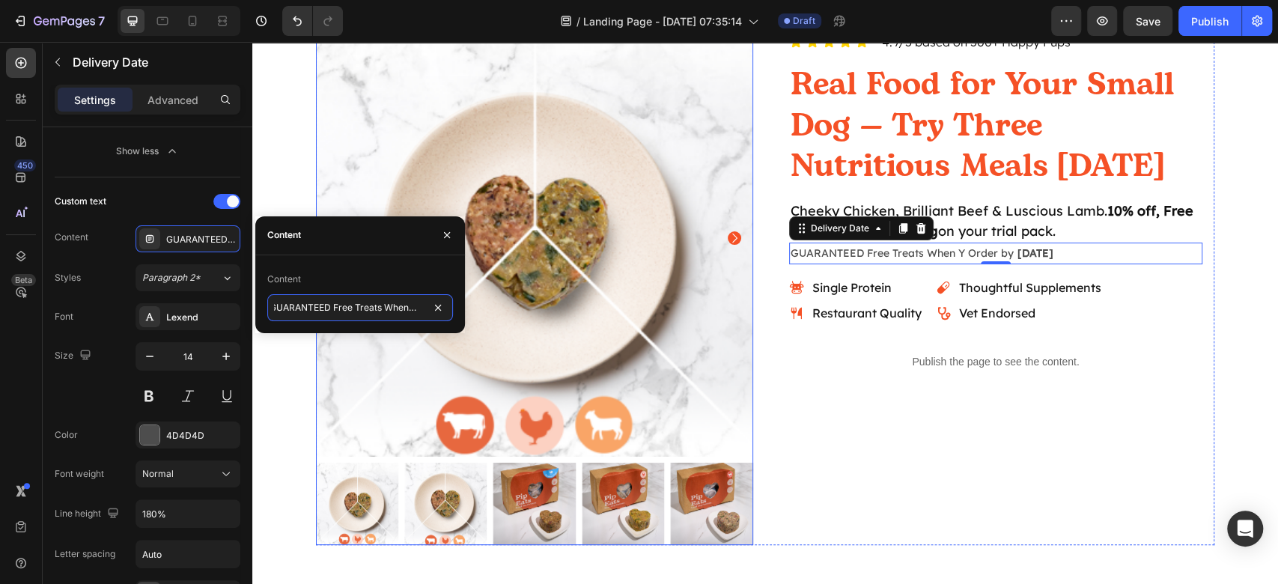
type input "GUARANTEED Free Treats When You Order by"
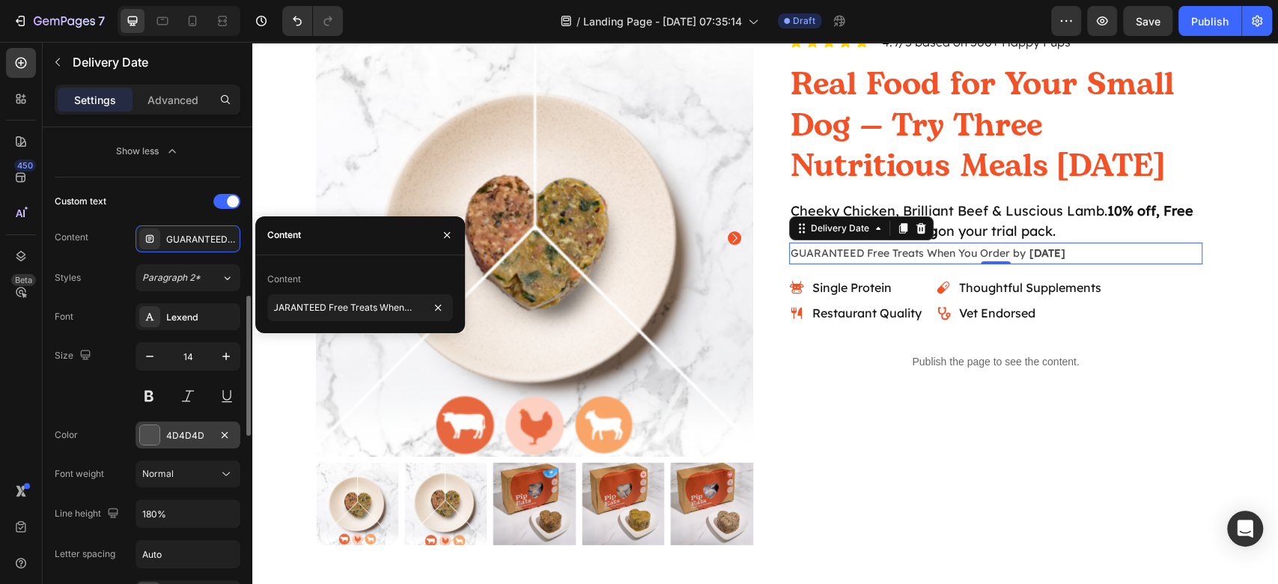
click at [138, 421] on div "4D4D4D" at bounding box center [187, 434] width 105 height 27
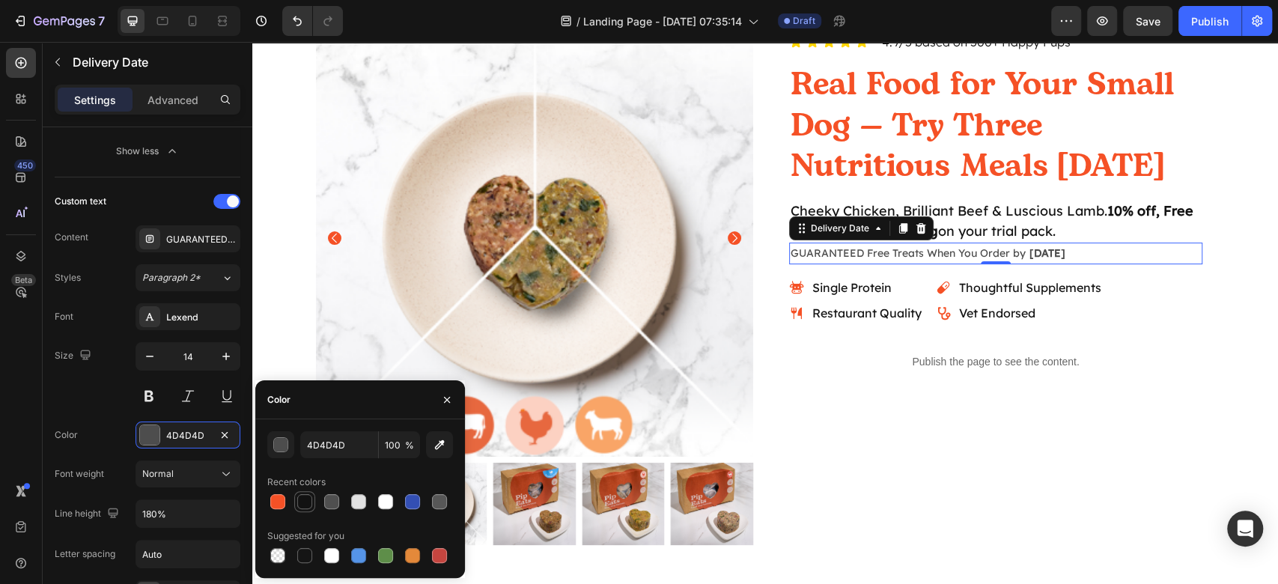
click at [307, 503] on div at bounding box center [304, 501] width 15 height 15
type input "121212"
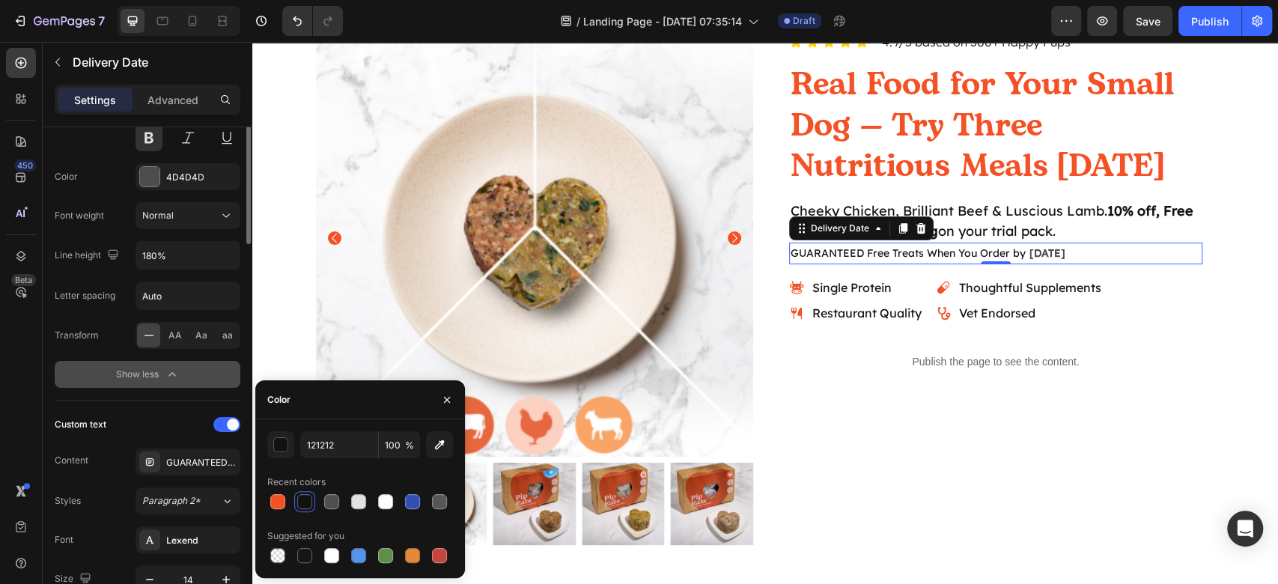
scroll to position [176, 0]
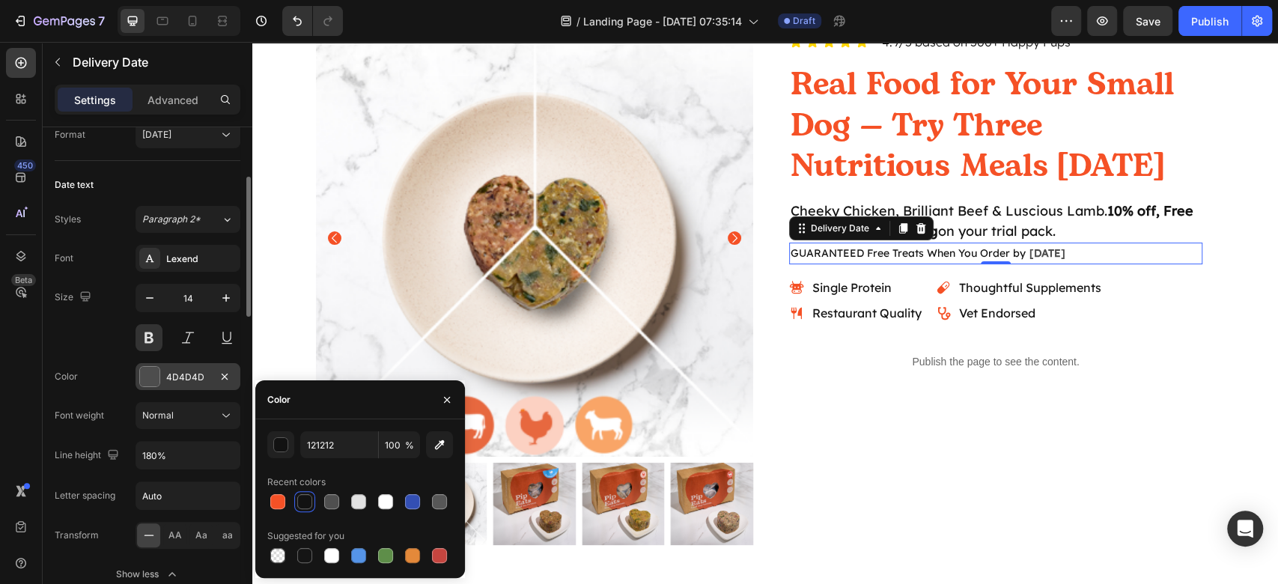
click at [141, 367] on div at bounding box center [149, 376] width 19 height 19
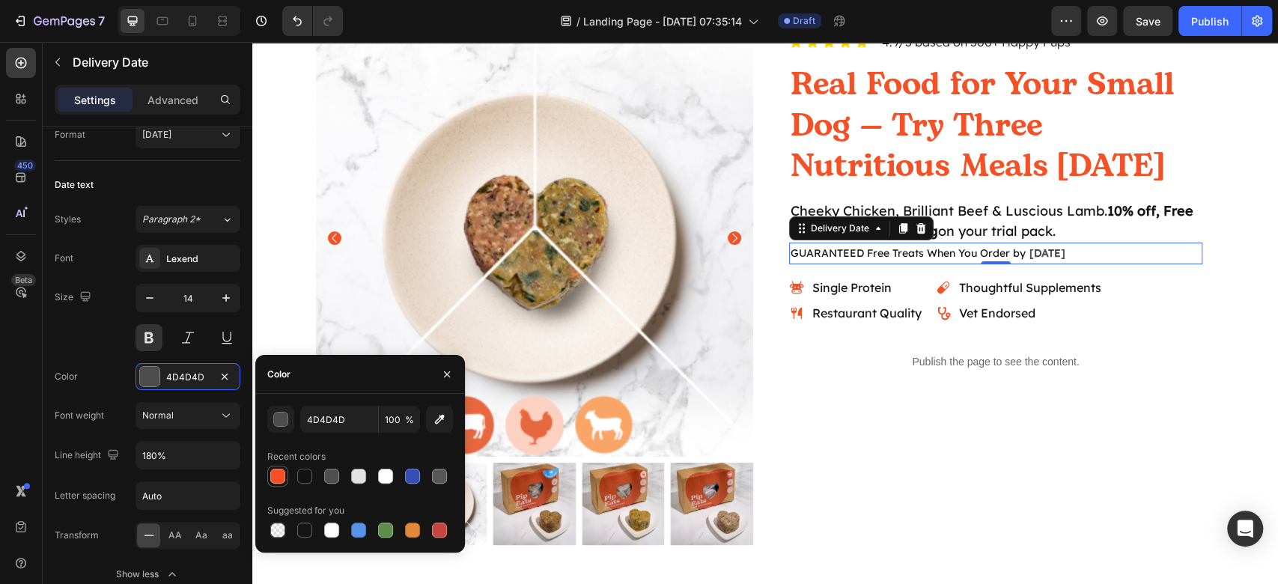
click at [271, 476] on div at bounding box center [277, 476] width 15 height 15
type input "F55126"
click at [220, 302] on icon "button" at bounding box center [226, 297] width 15 height 15
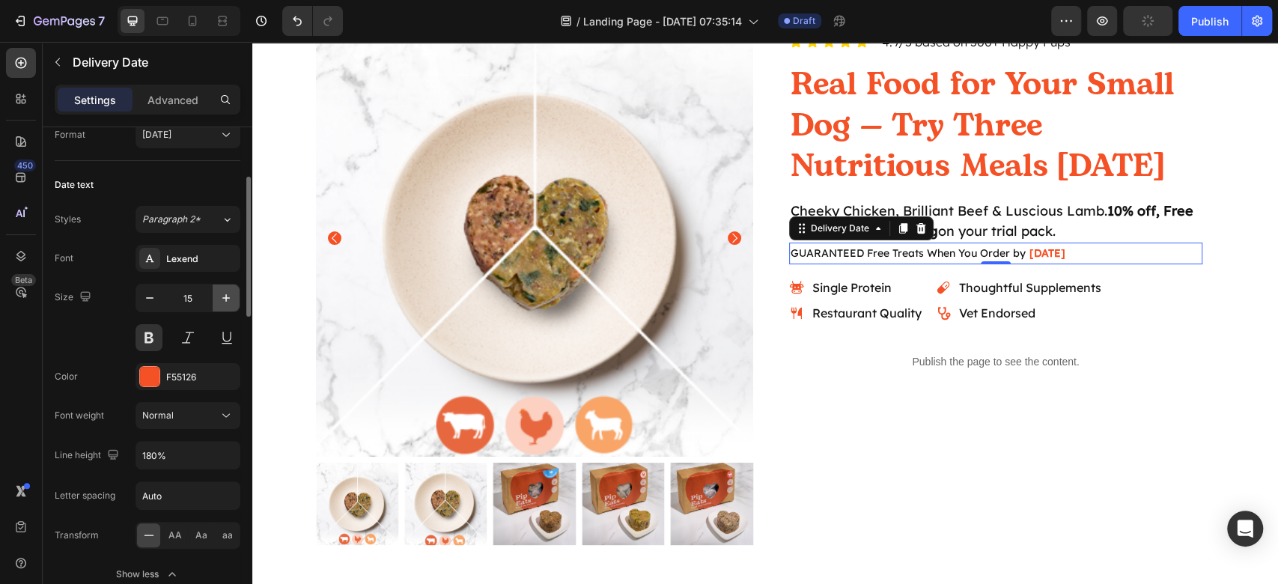
click at [221, 302] on icon "button" at bounding box center [226, 297] width 15 height 15
type input "16"
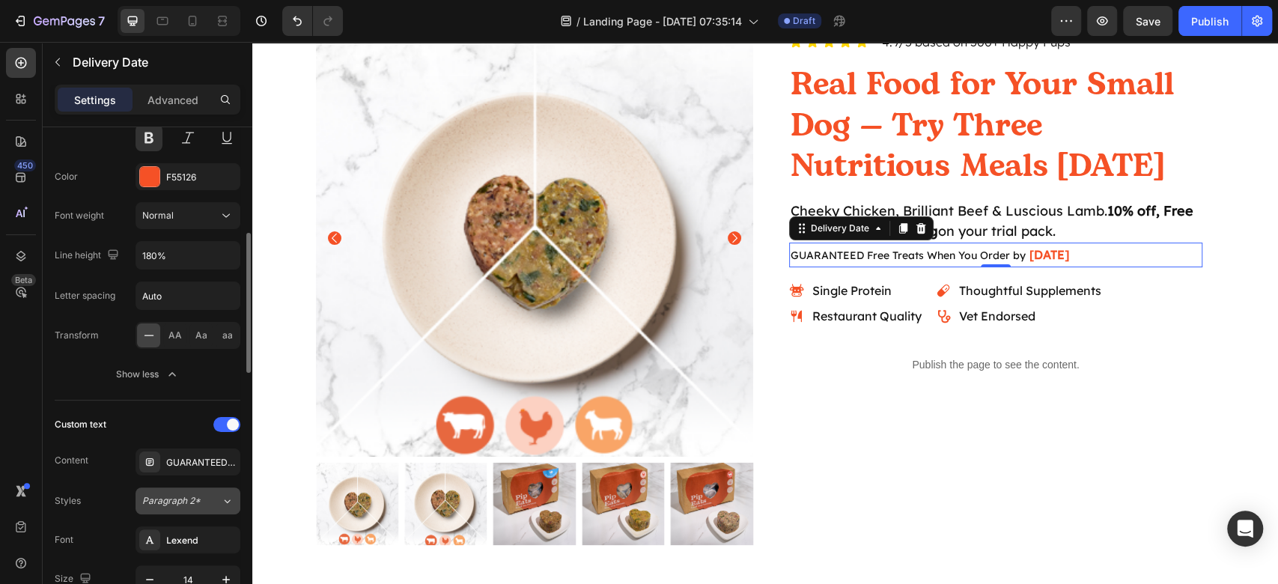
scroll to position [575, 0]
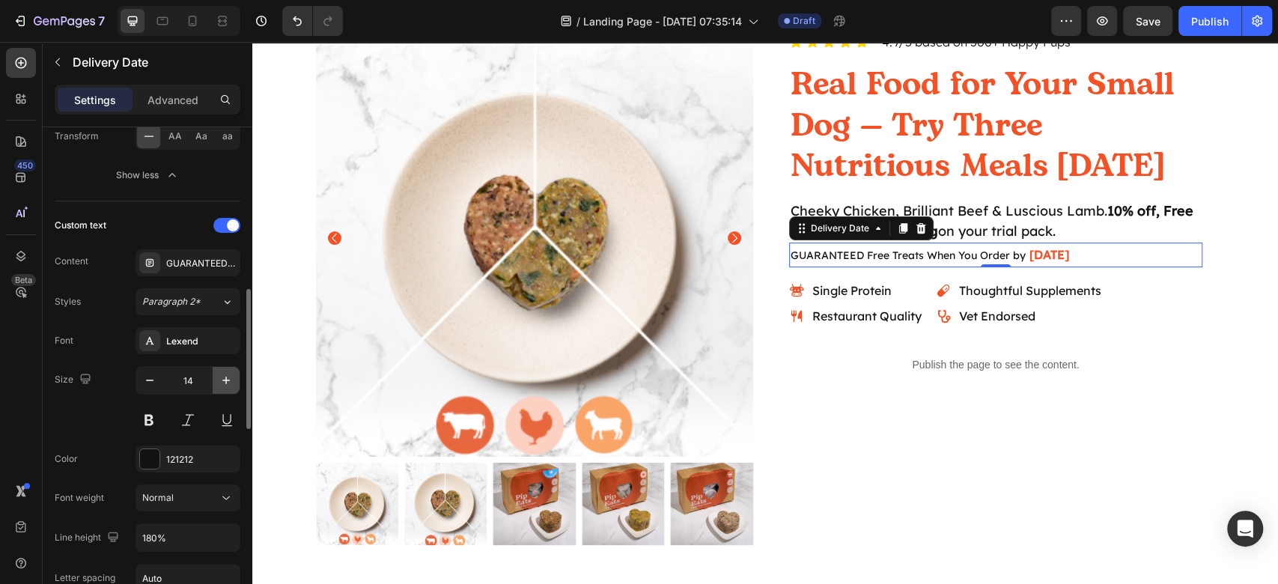
click at [218, 382] on button "button" at bounding box center [226, 380] width 27 height 27
type input "16"
click at [179, 105] on p "Advanced" at bounding box center [172, 100] width 51 height 16
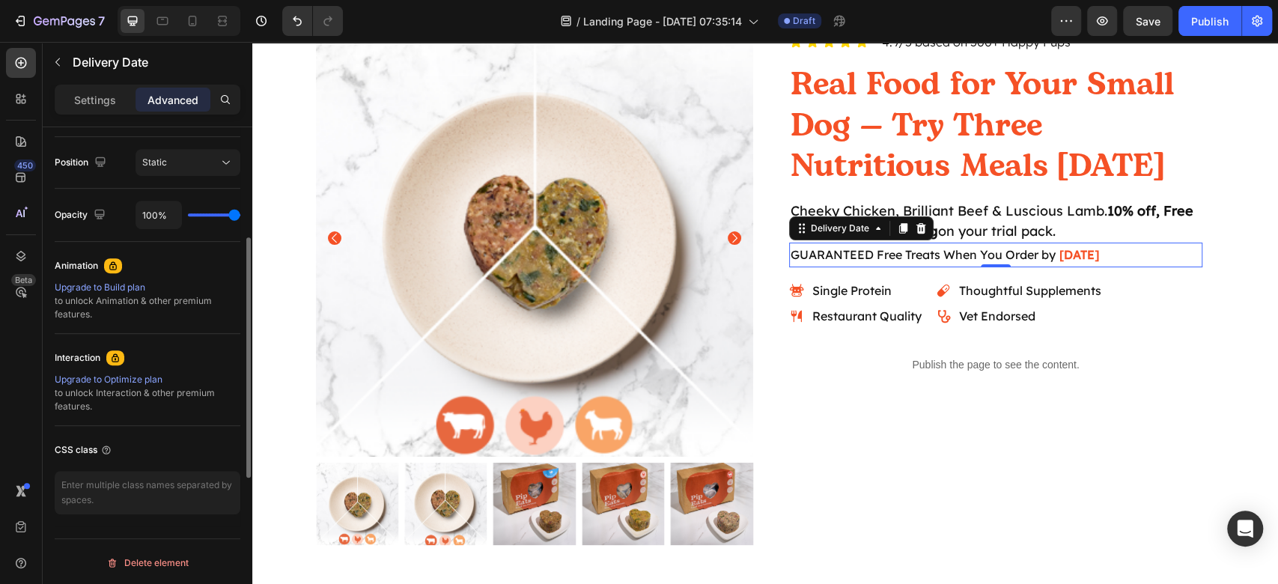
scroll to position [138, 0]
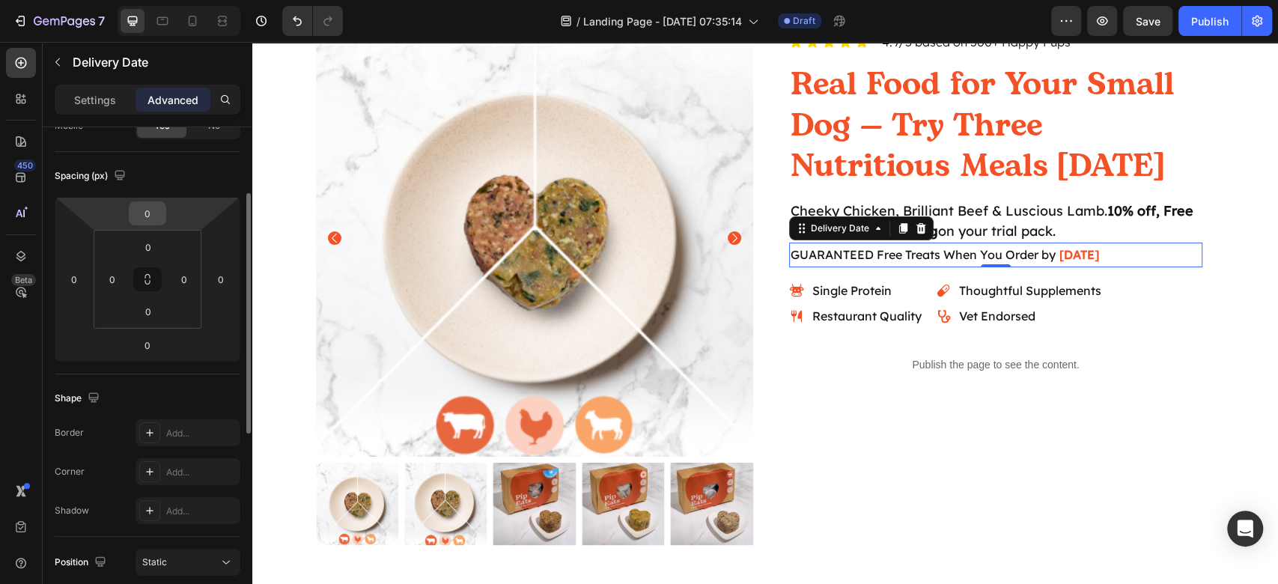
click at [153, 215] on input "0" at bounding box center [147, 213] width 30 height 22
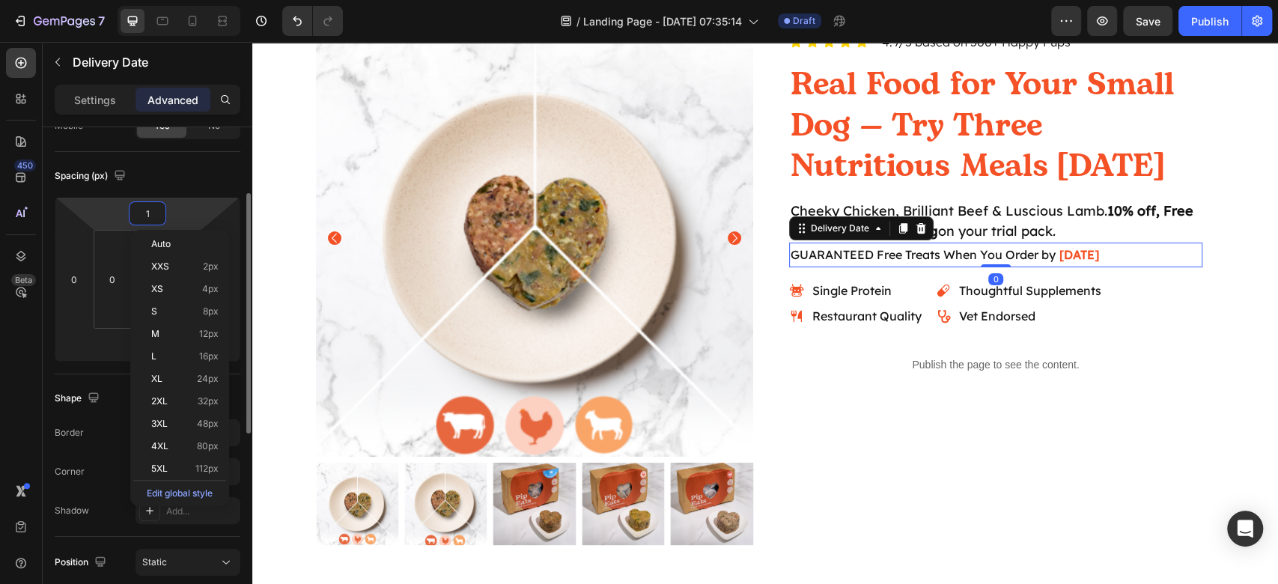
type input "12"
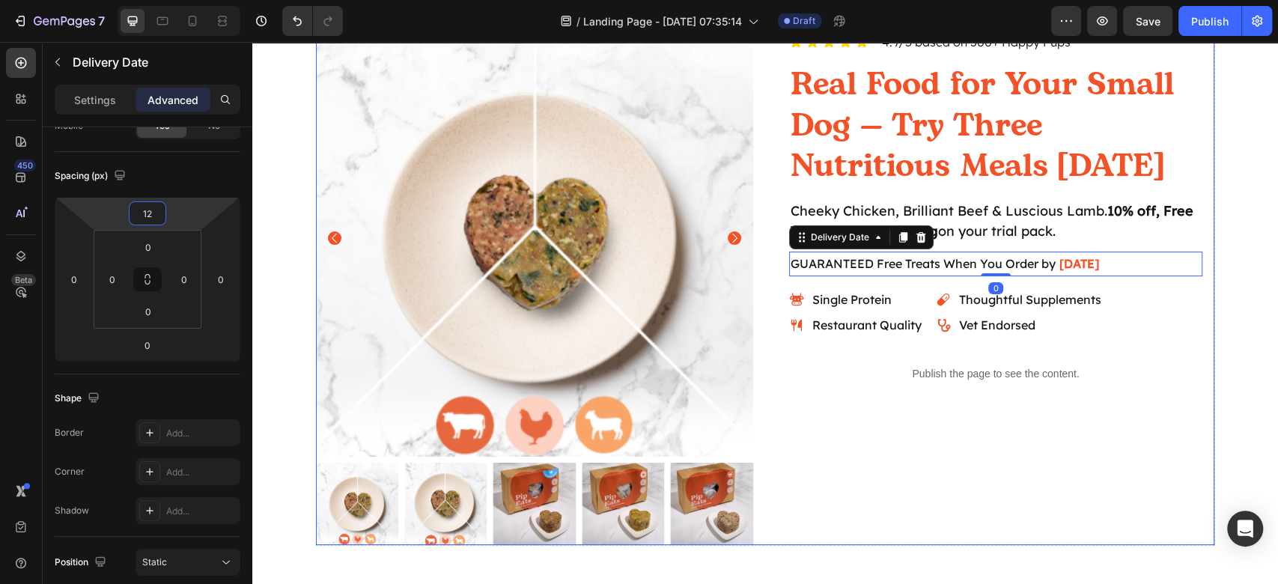
click at [991, 453] on div "Icon Icon Icon Icon Icon Icon List 4.9/5 based on 500+ Happy Pups Text Block Ro…" at bounding box center [995, 281] width 437 height 525
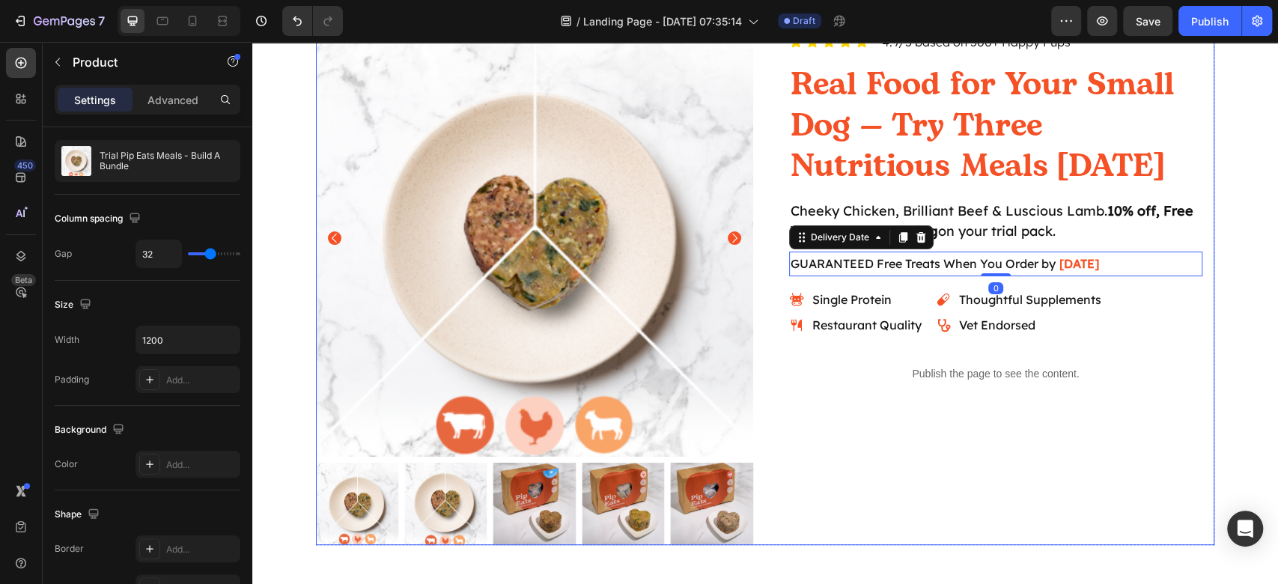
scroll to position [0, 0]
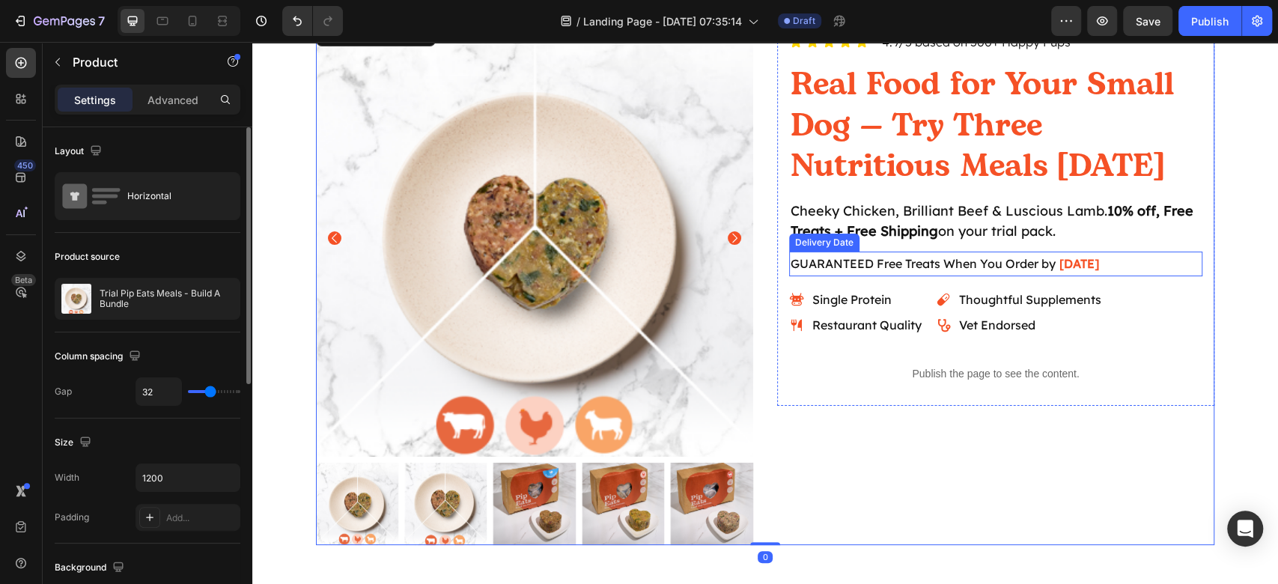
click at [1148, 263] on div "GUARANTEED Free Treats When You Order by Aug 29" at bounding box center [995, 263] width 413 height 25
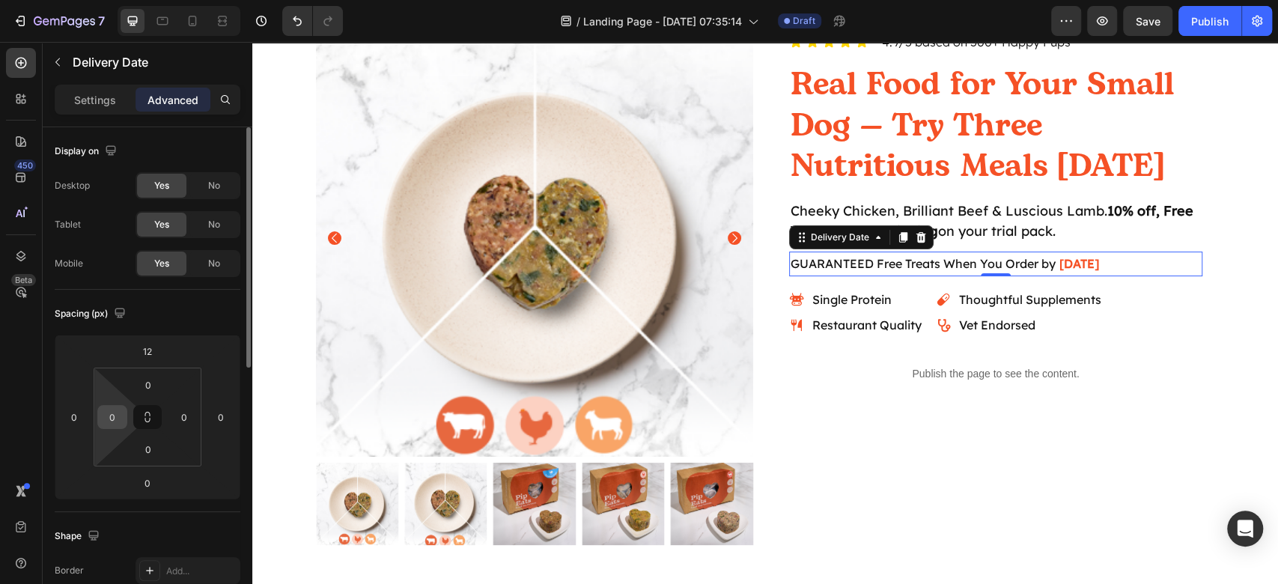
click at [123, 410] on input "0" at bounding box center [112, 417] width 22 height 22
type input "16"
click at [152, 381] on input "0" at bounding box center [148, 384] width 30 height 22
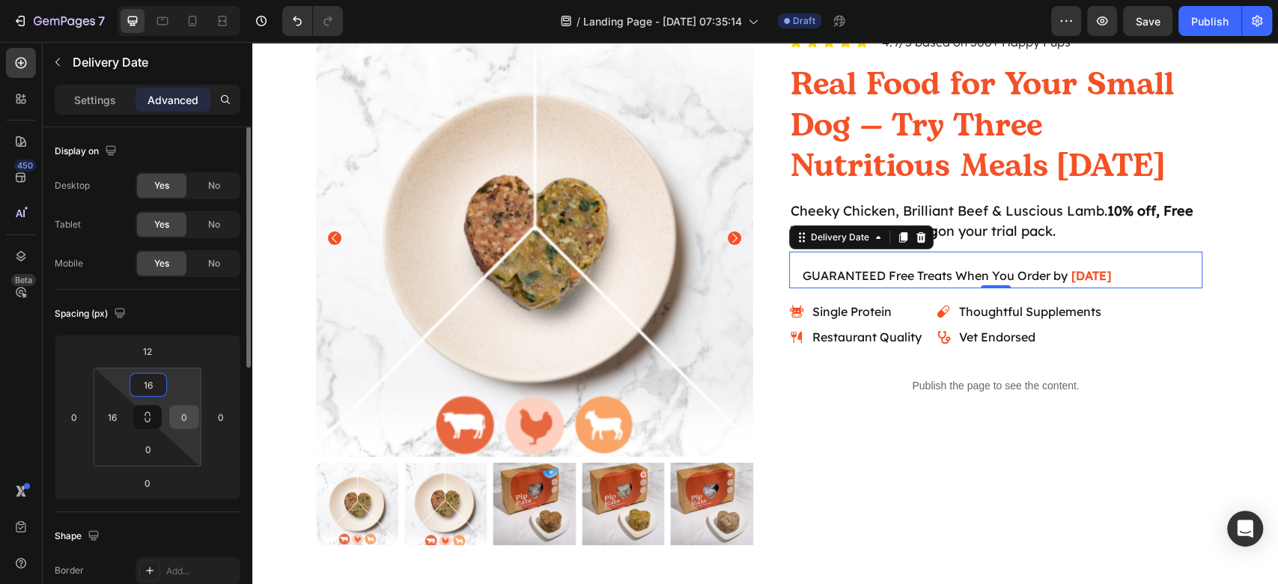
type input "16"
click at [185, 414] on input "0" at bounding box center [184, 417] width 22 height 22
type input "16"
click at [151, 457] on input "0" at bounding box center [148, 449] width 30 height 22
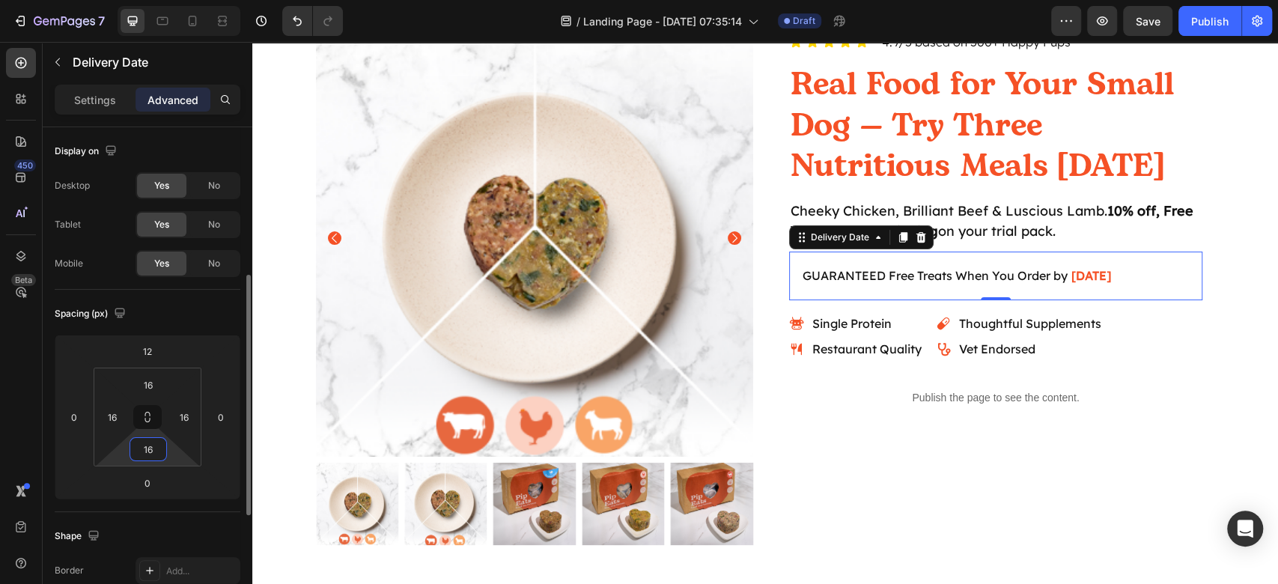
scroll to position [199, 0]
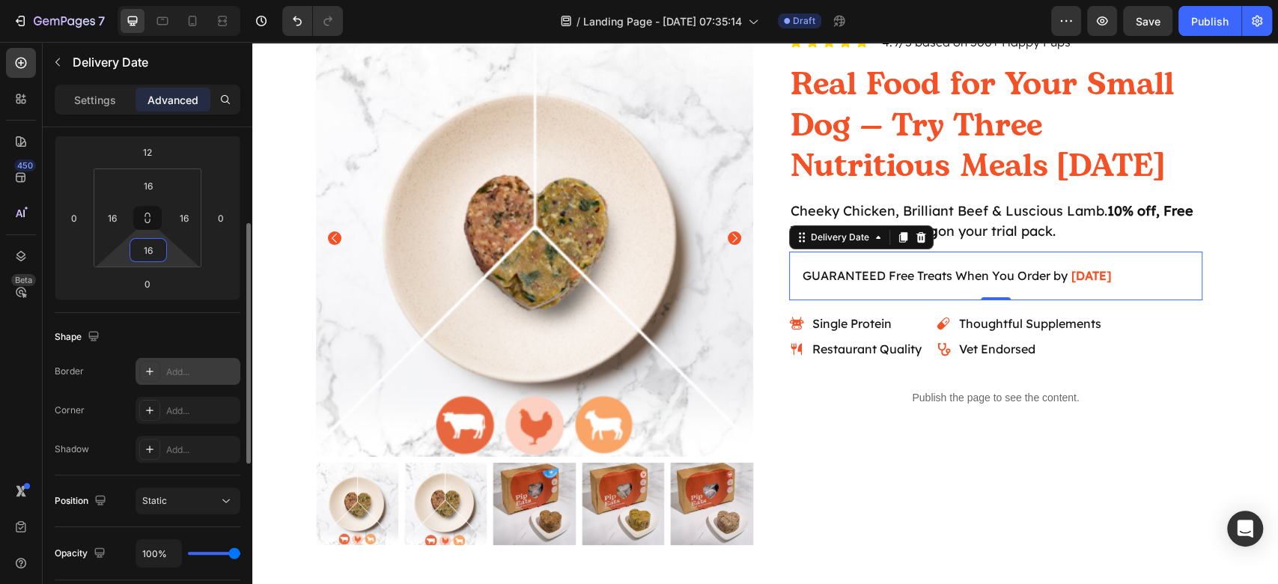
type input "16"
click at [183, 371] on div "Add..." at bounding box center [201, 371] width 70 height 13
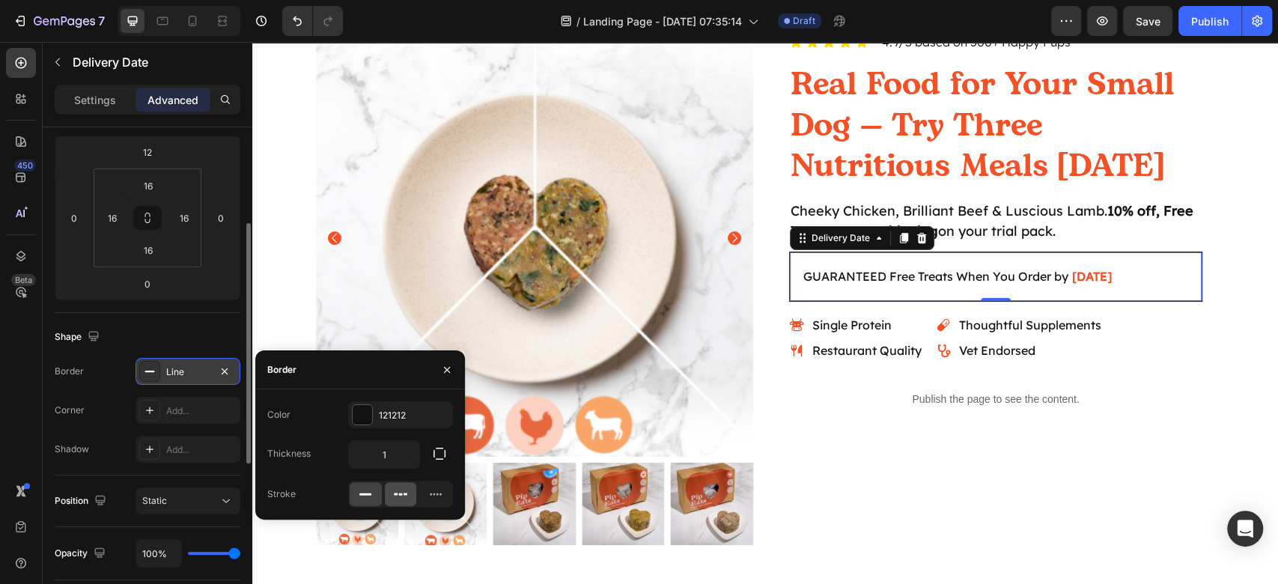
click at [407, 497] on icon at bounding box center [400, 493] width 15 height 15
click at [906, 490] on div "Icon Icon Icon Icon Icon Icon List 4.9/5 based on 500+ Happy Pups Text Block Ro…" at bounding box center [995, 281] width 437 height 525
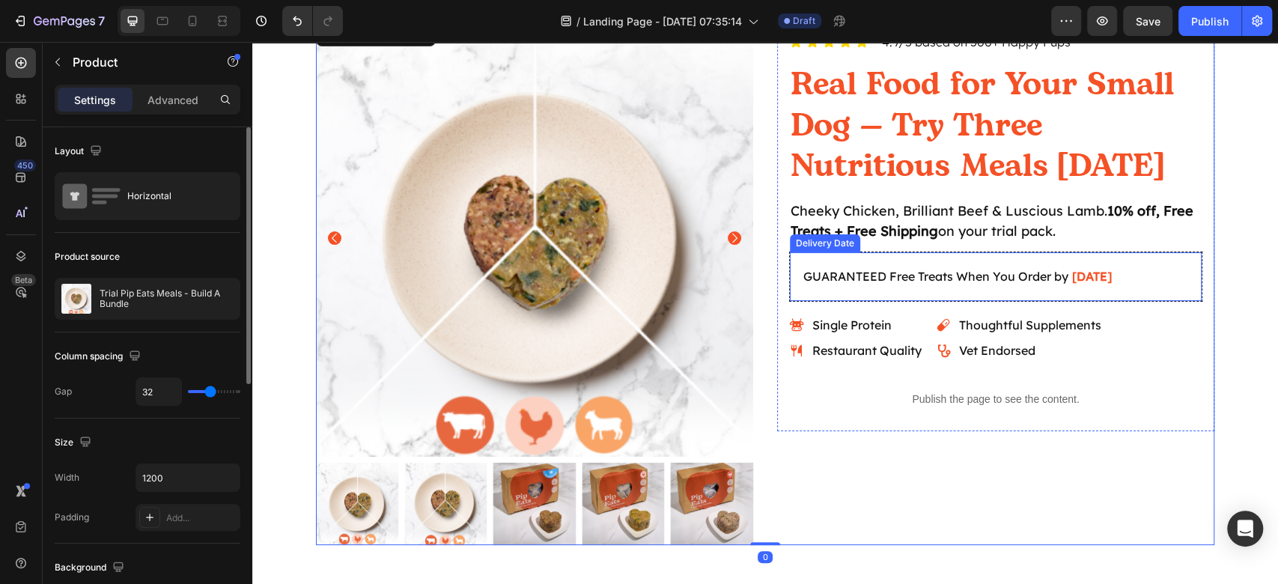
click at [1161, 274] on div "GUARANTEED Free Treats When You Order by Aug 29" at bounding box center [996, 276] width 388 height 25
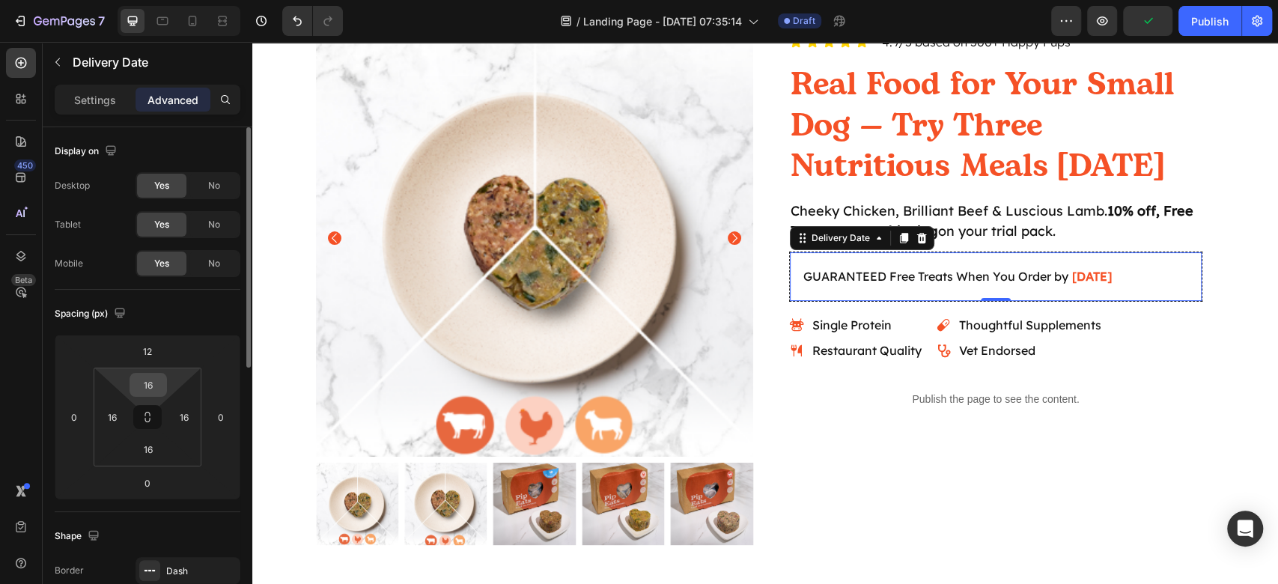
click at [148, 392] on input "16" at bounding box center [148, 384] width 30 height 22
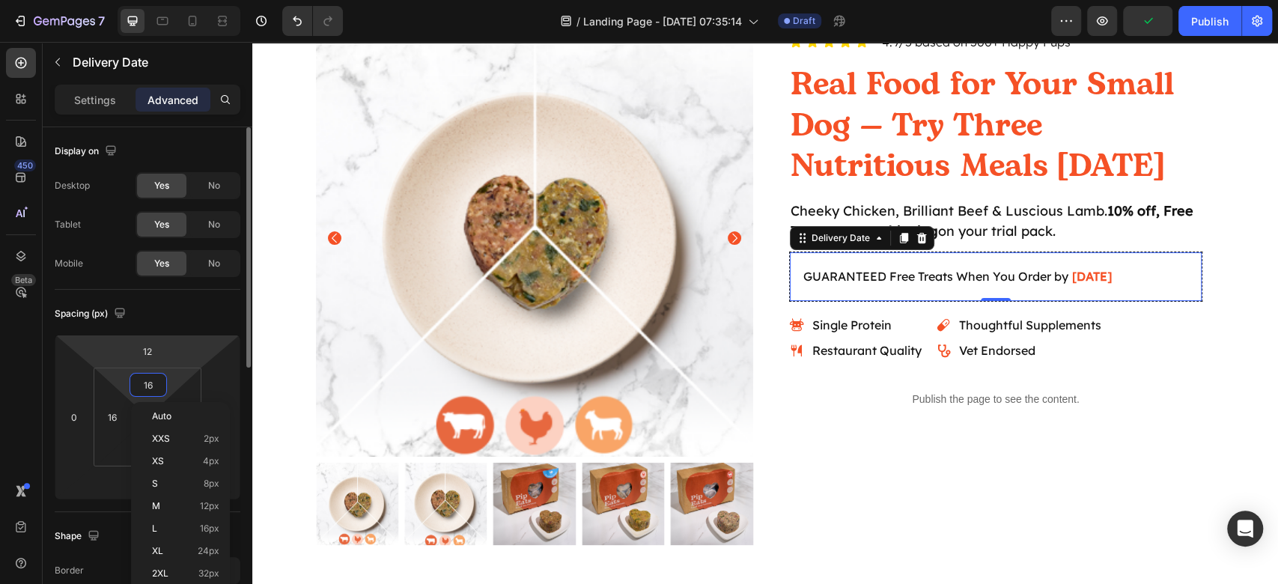
click at [191, 0] on html "7 / Landing Page - Aug 28, 07:35:14 Draft Preview Publish 450 Beta Sections(18)…" at bounding box center [639, 0] width 1278 height 0
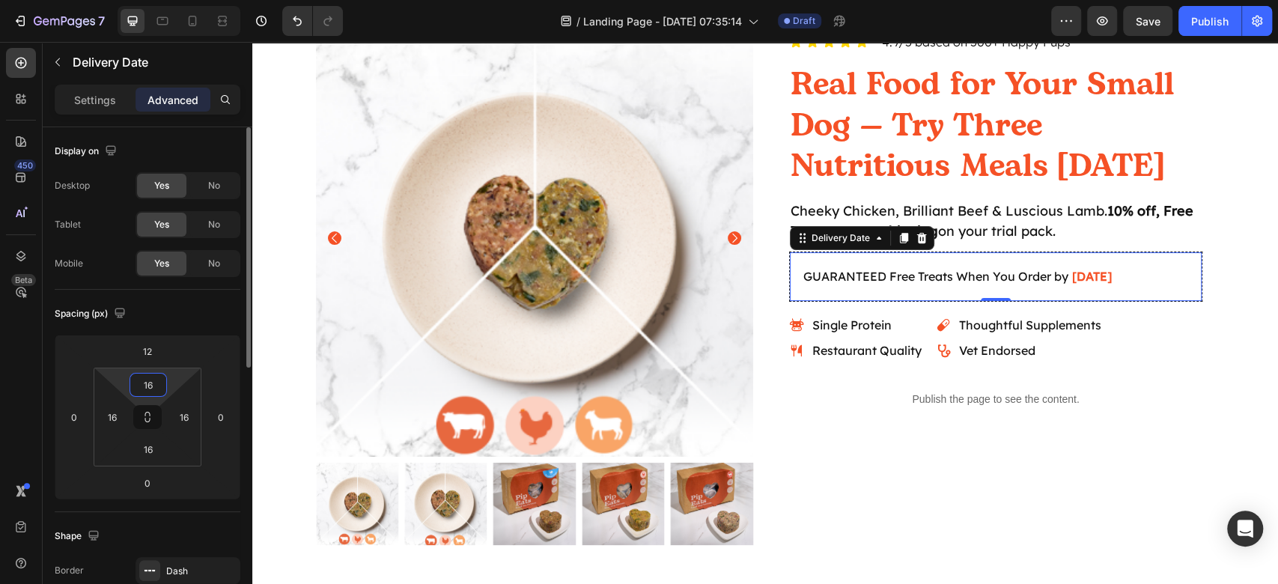
click at [144, 391] on input "16" at bounding box center [148, 384] width 30 height 22
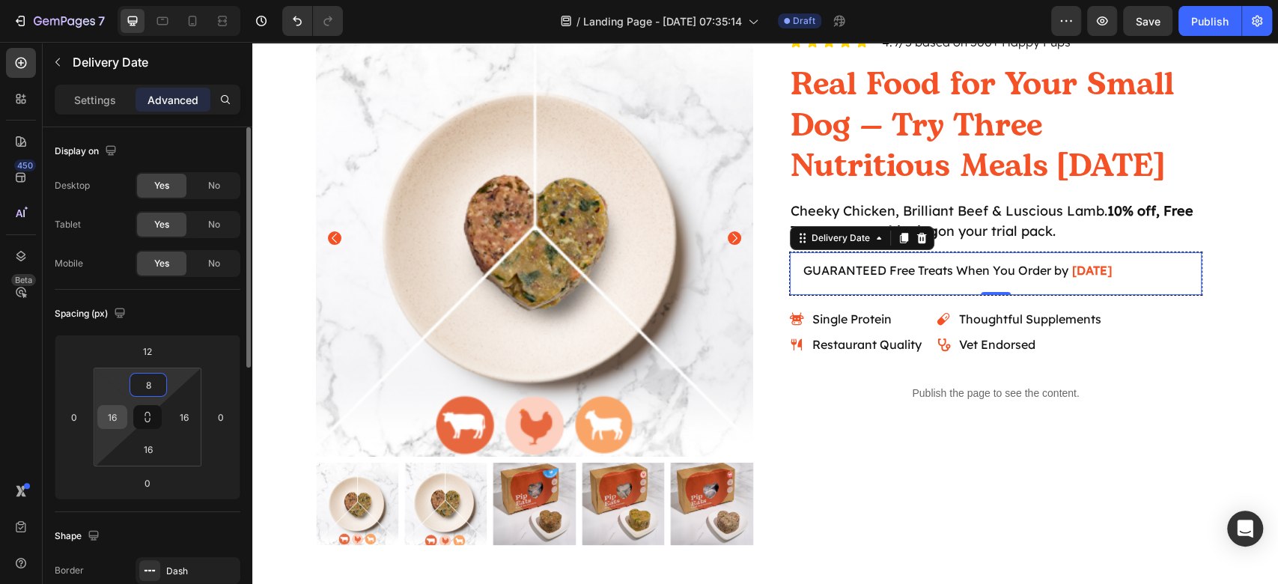
type input "8"
click at [114, 413] on input "16" at bounding box center [112, 417] width 22 height 22
type input "8"
click at [184, 420] on input "16" at bounding box center [184, 417] width 22 height 22
click at [184, 411] on input "86" at bounding box center [184, 417] width 22 height 22
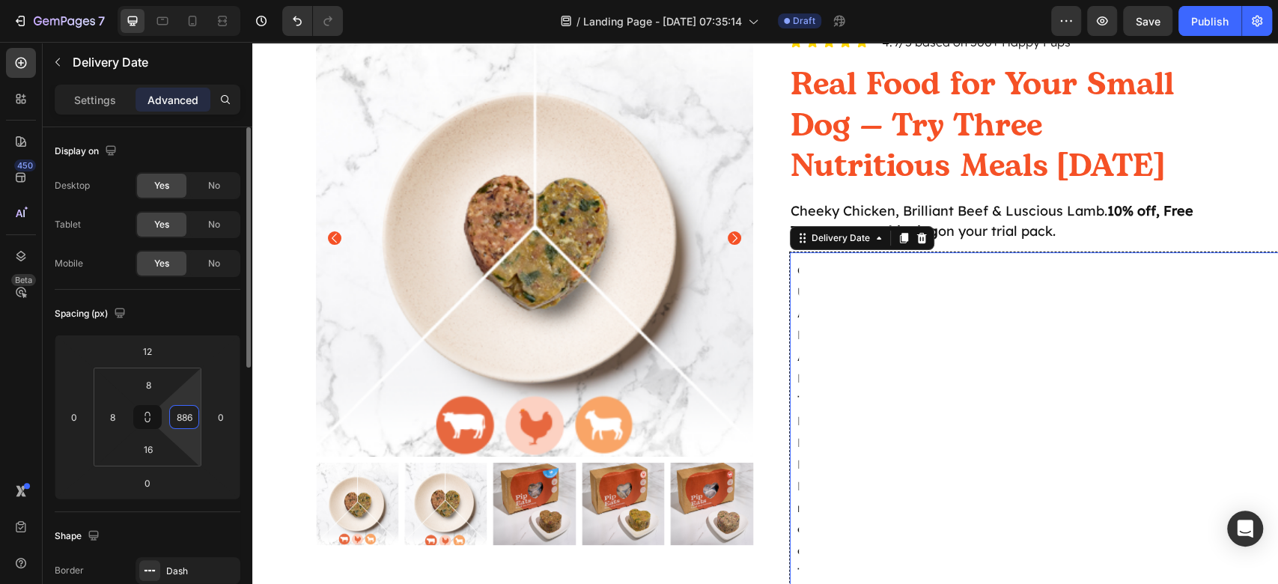
click at [186, 412] on input "886" at bounding box center [184, 417] width 22 height 22
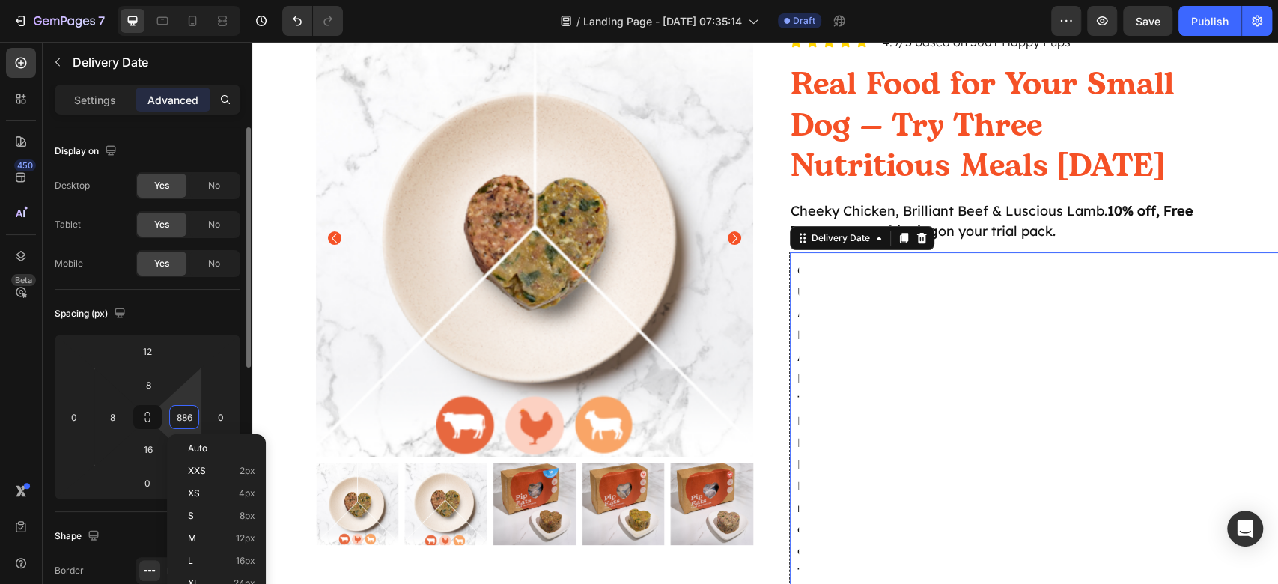
click at [186, 412] on input "886" at bounding box center [184, 417] width 22 height 22
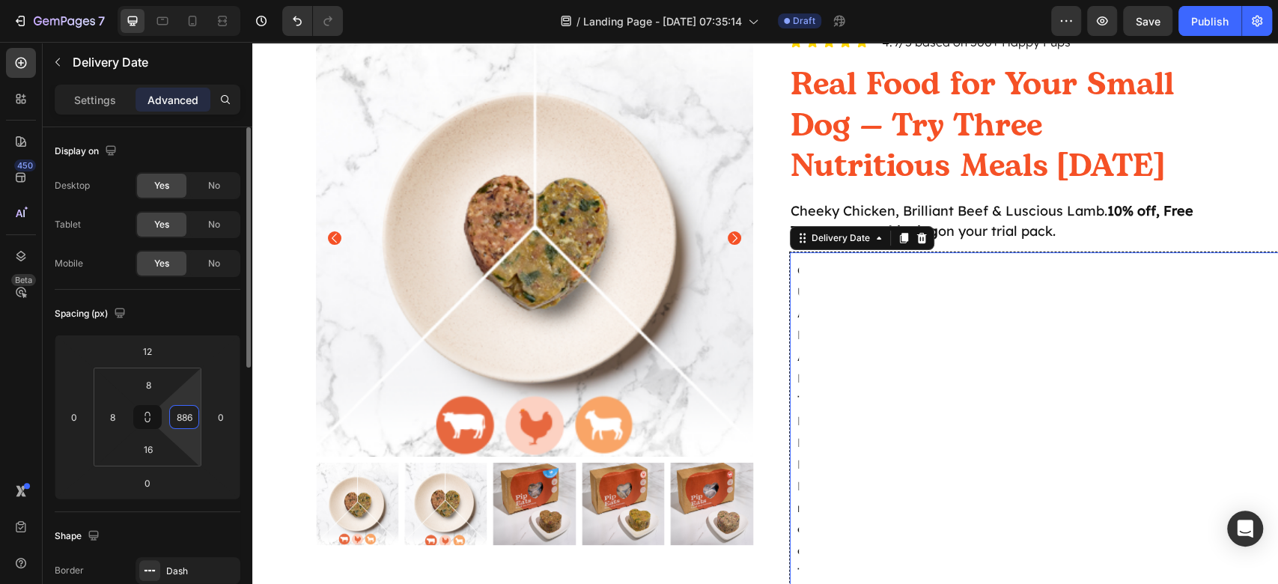
click at [186, 412] on input "886" at bounding box center [184, 417] width 22 height 22
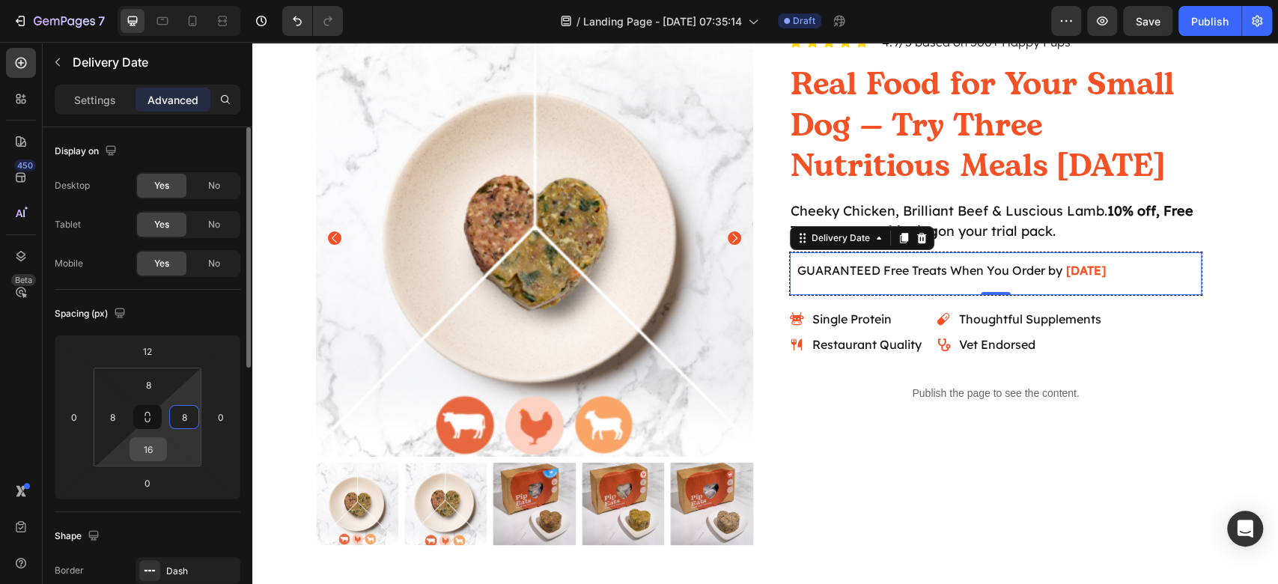
type input "8"
click at [146, 445] on input "16" at bounding box center [148, 449] width 30 height 22
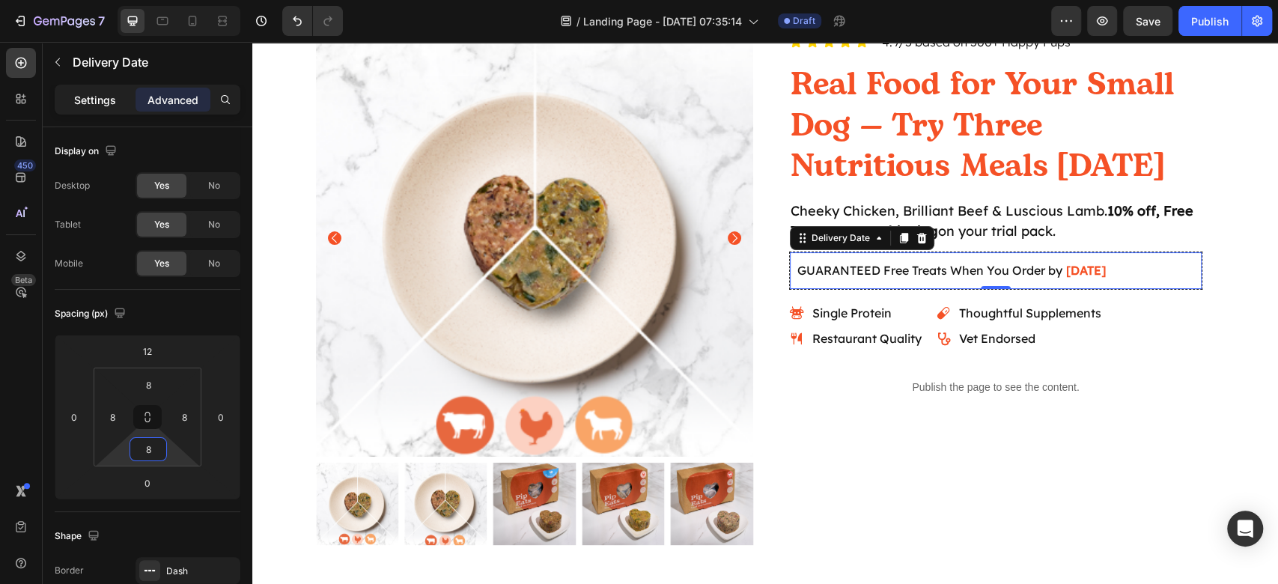
type input "8"
click at [104, 99] on p "Settings" at bounding box center [95, 100] width 42 height 16
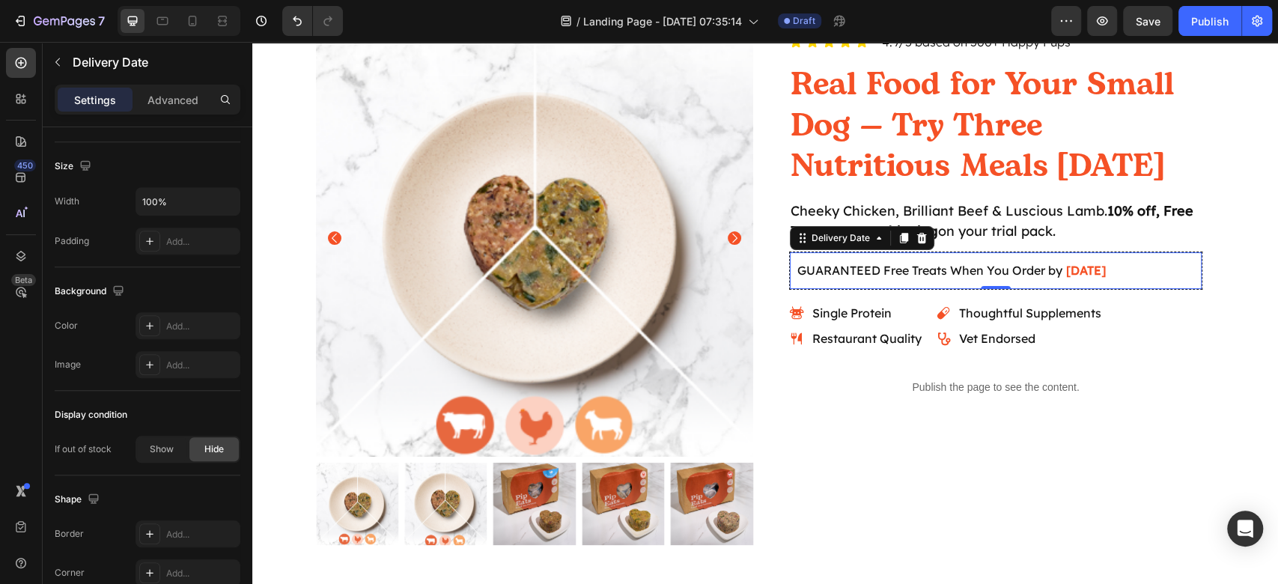
scroll to position [958, 0]
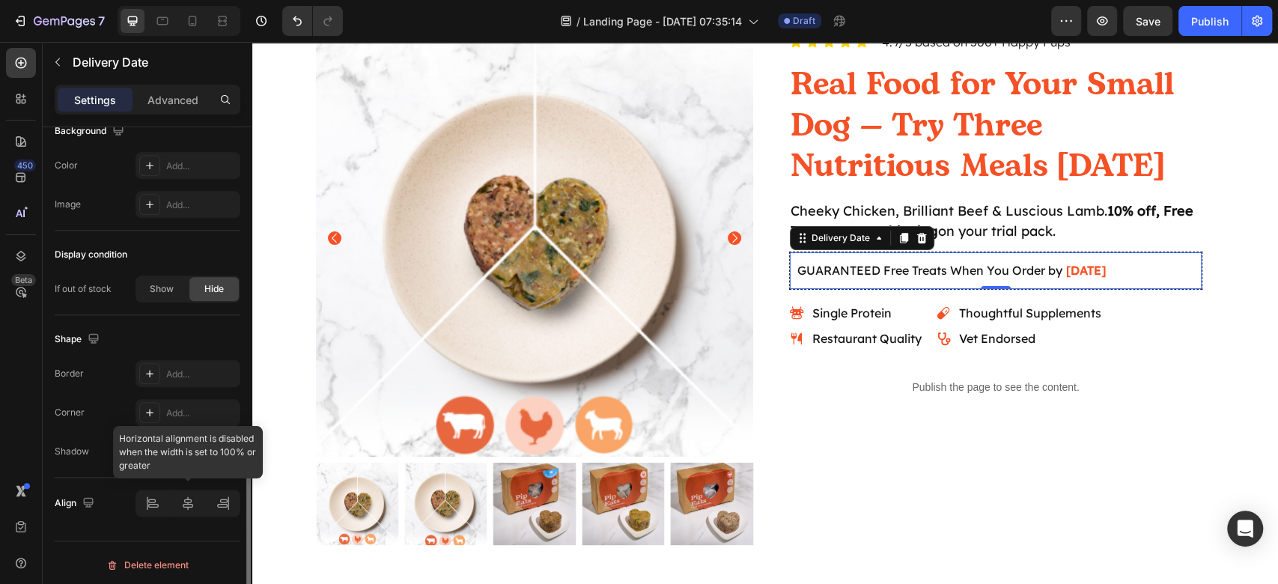
click at [188, 501] on div at bounding box center [187, 502] width 105 height 27
click at [190, 503] on div at bounding box center [187, 502] width 105 height 27
click at [959, 266] on span "GUARANTEED Free Treats When You Order by" at bounding box center [929, 270] width 265 height 15
click at [183, 496] on div at bounding box center [187, 502] width 105 height 27
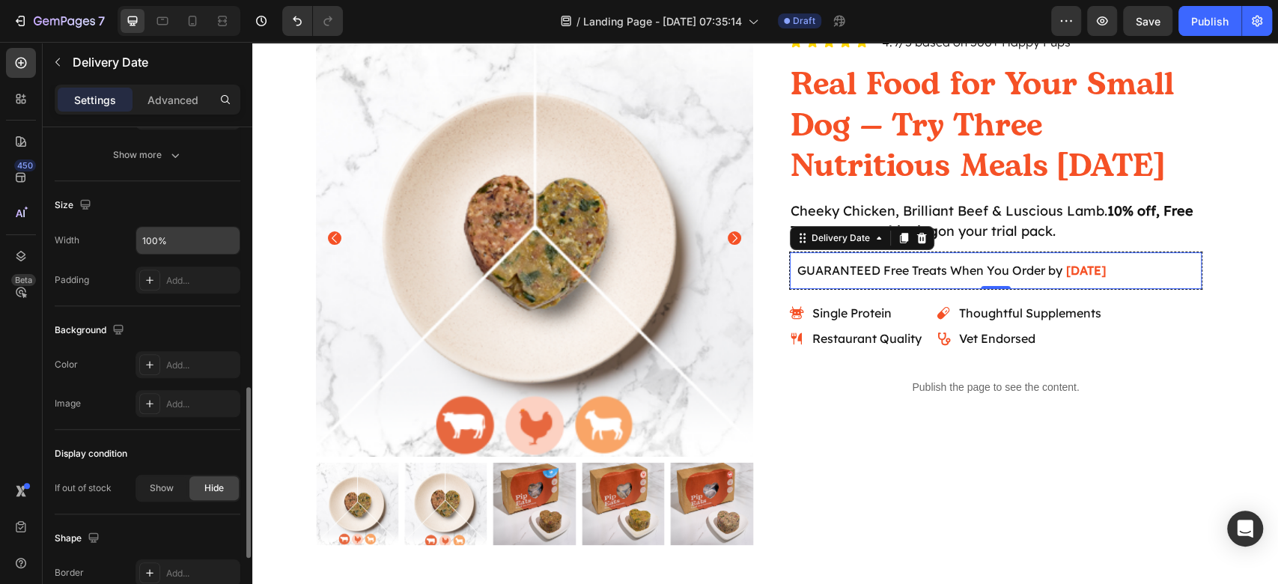
scroll to position [659, 0]
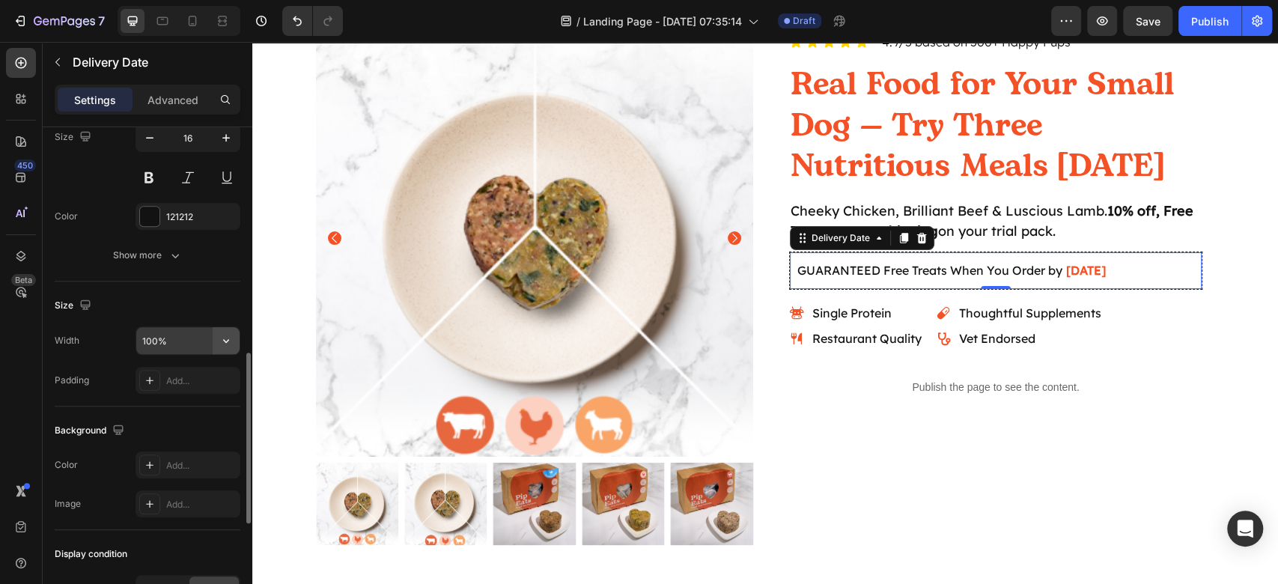
click at [228, 327] on button "button" at bounding box center [226, 340] width 27 height 27
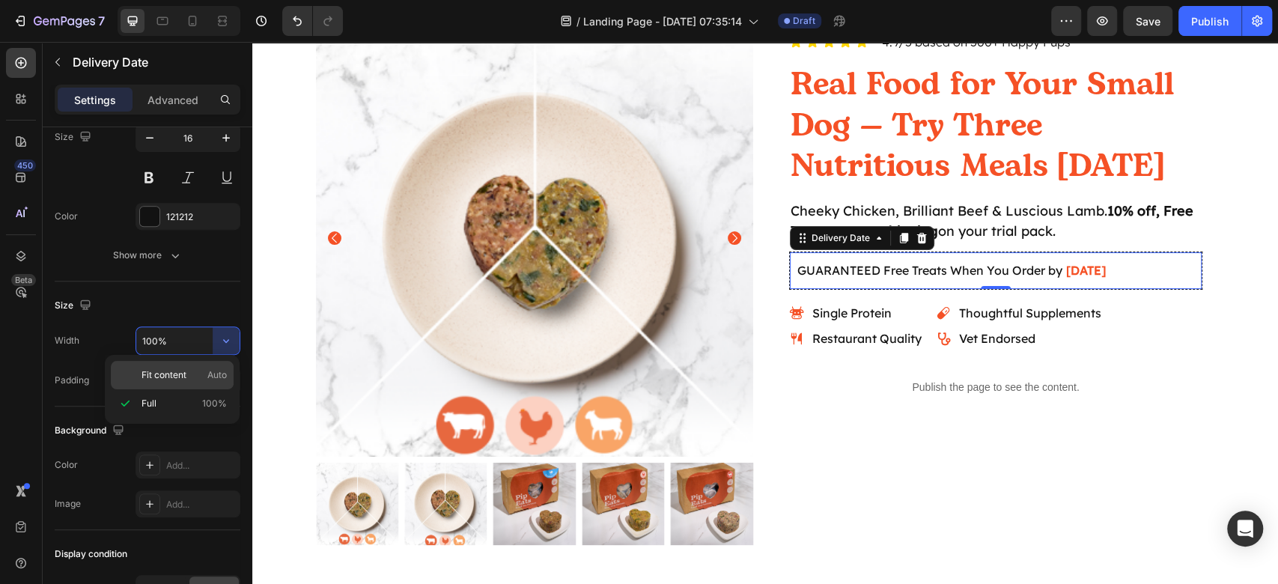
click at [205, 380] on p "Fit content Auto" at bounding box center [183, 374] width 85 height 13
type input "Auto"
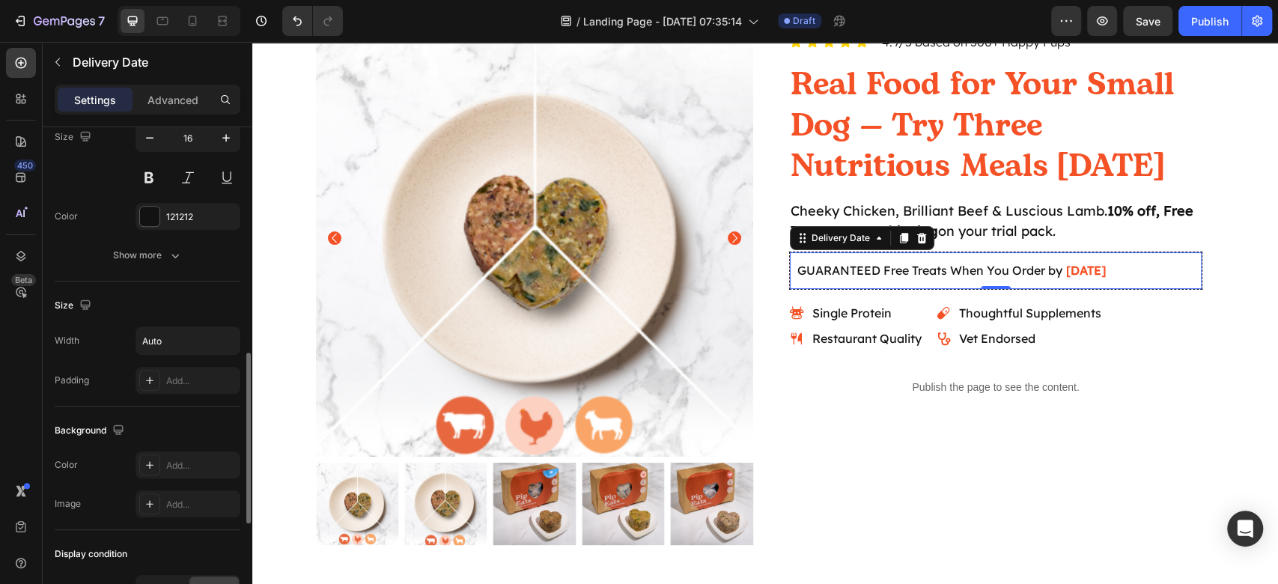
scroll to position [958, 0]
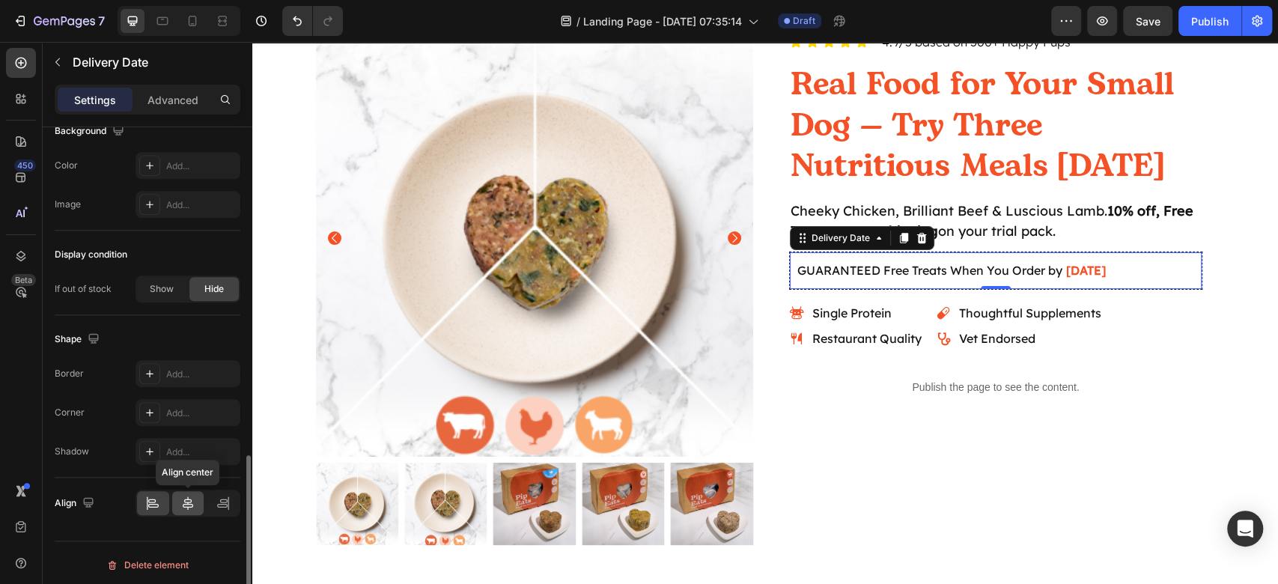
click at [193, 508] on div at bounding box center [188, 503] width 32 height 24
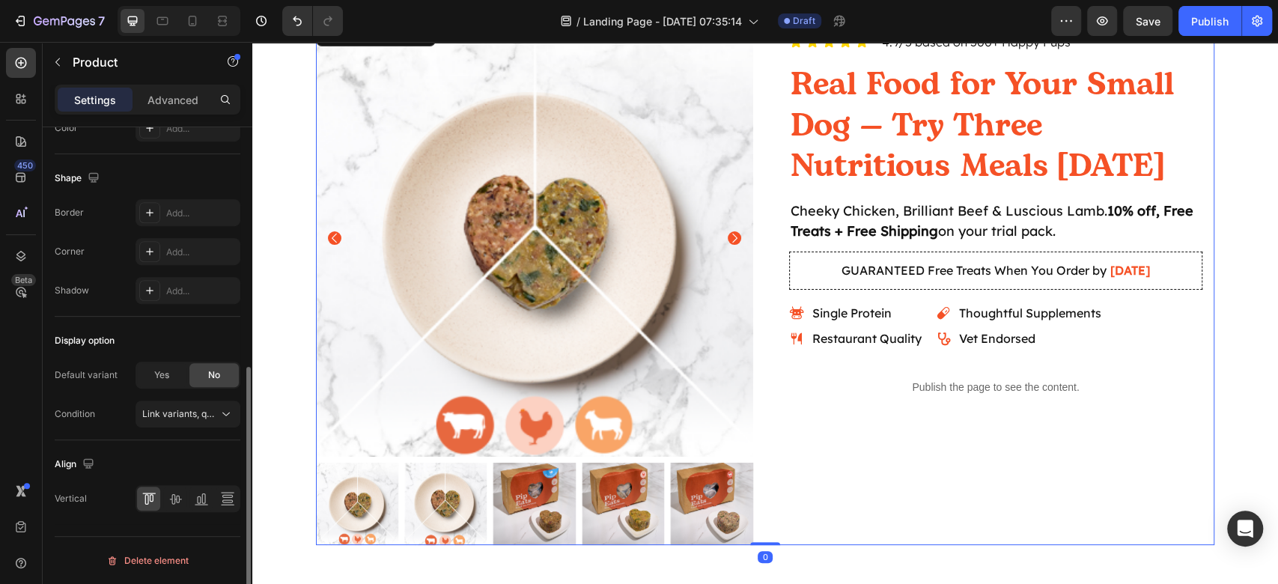
scroll to position [0, 0]
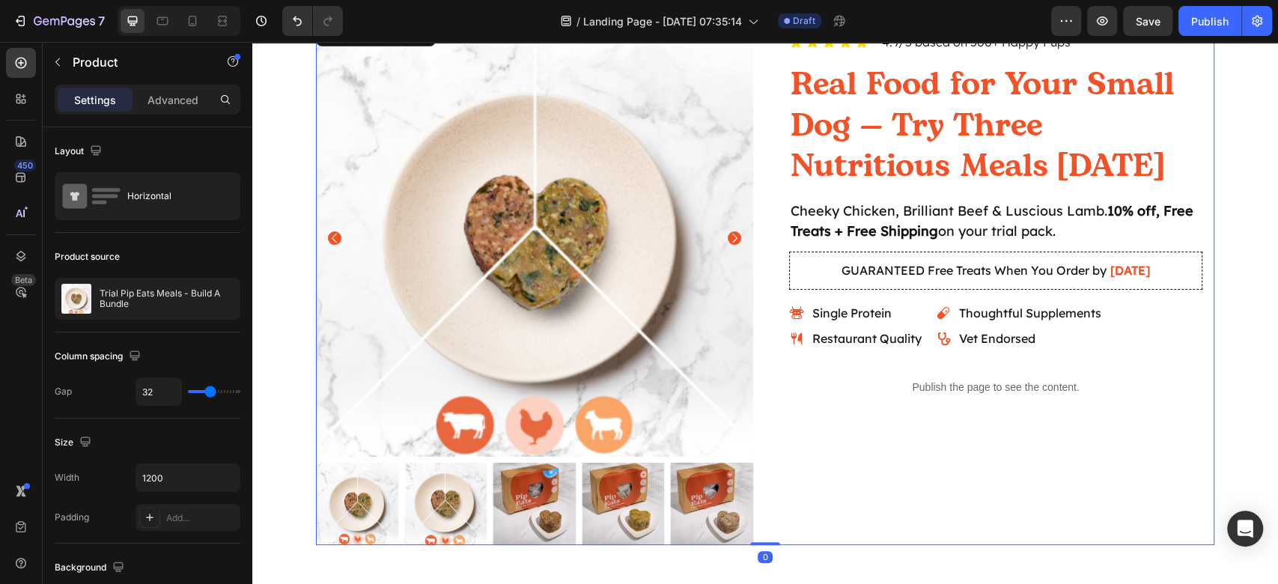
click at [989, 483] on div "Icon Icon Icon Icon Icon Icon List 4.9/5 based on 500+ Happy Pups Text Block Ro…" at bounding box center [995, 281] width 437 height 525
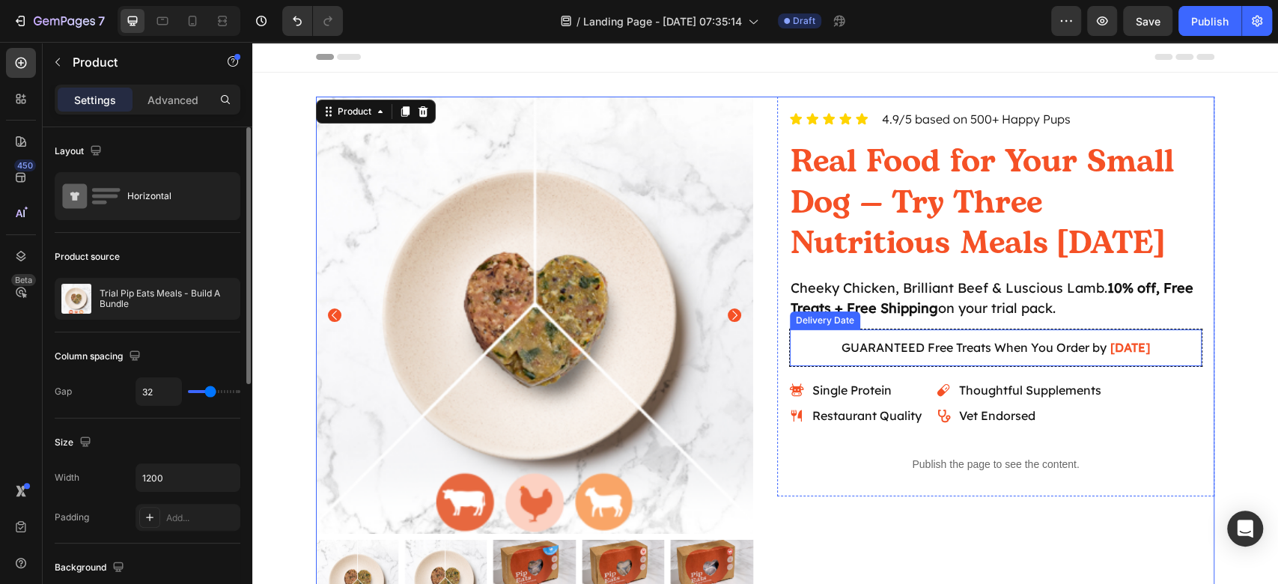
click at [1165, 353] on div "GUARANTEED Free Treats When You Order by Aug 29" at bounding box center [996, 347] width 400 height 25
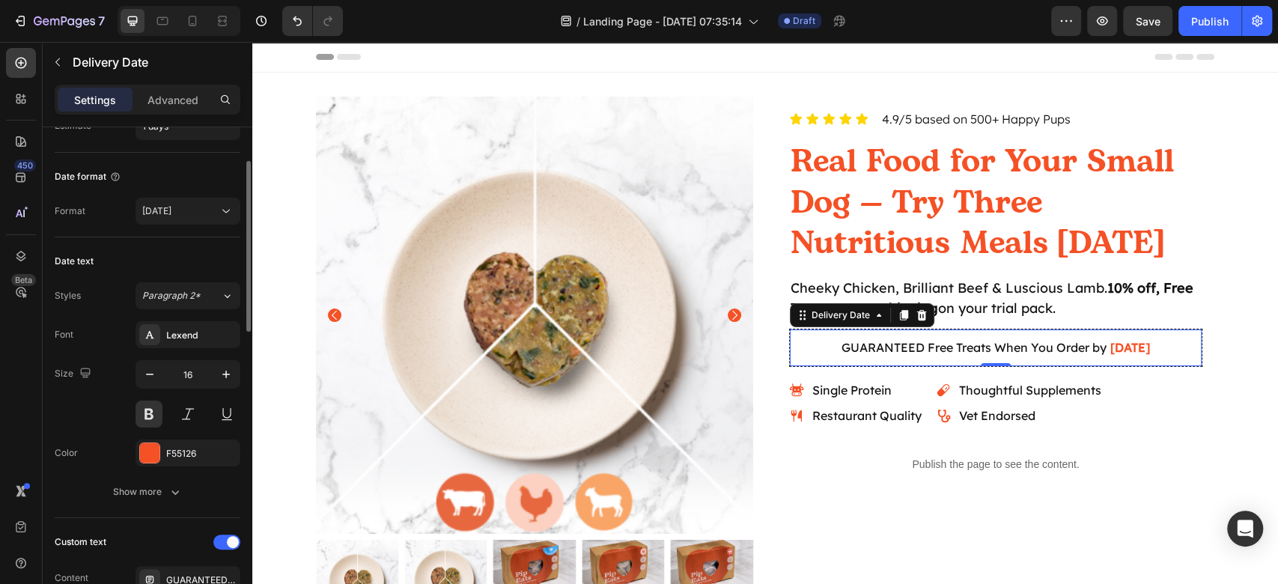
scroll to position [299, 0]
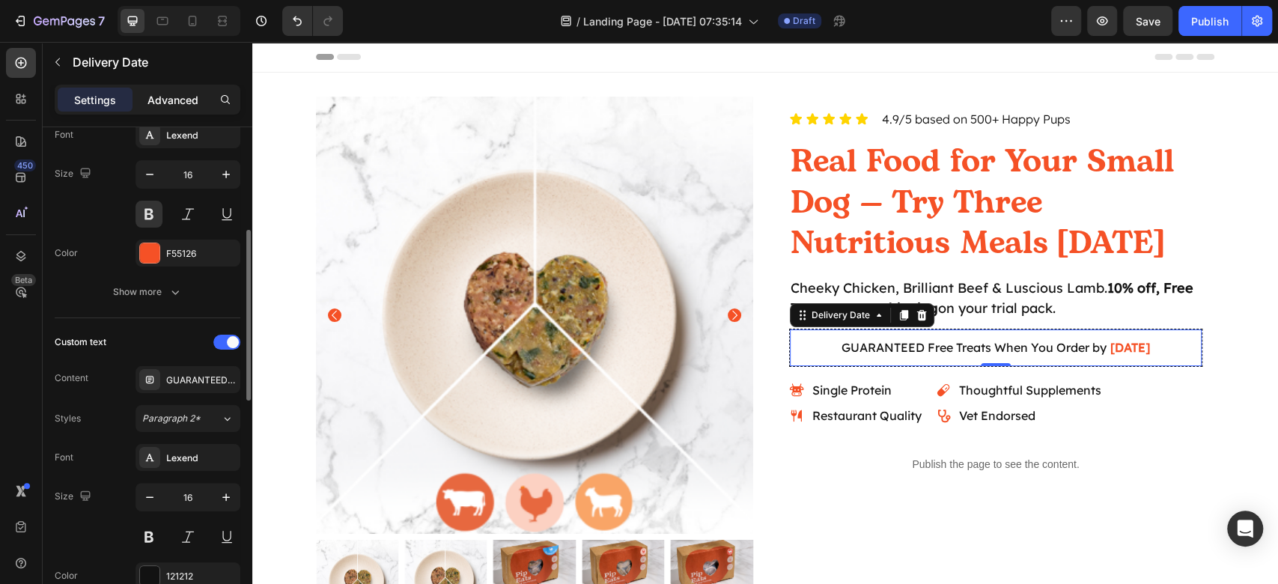
click at [171, 106] on p "Advanced" at bounding box center [172, 100] width 51 height 16
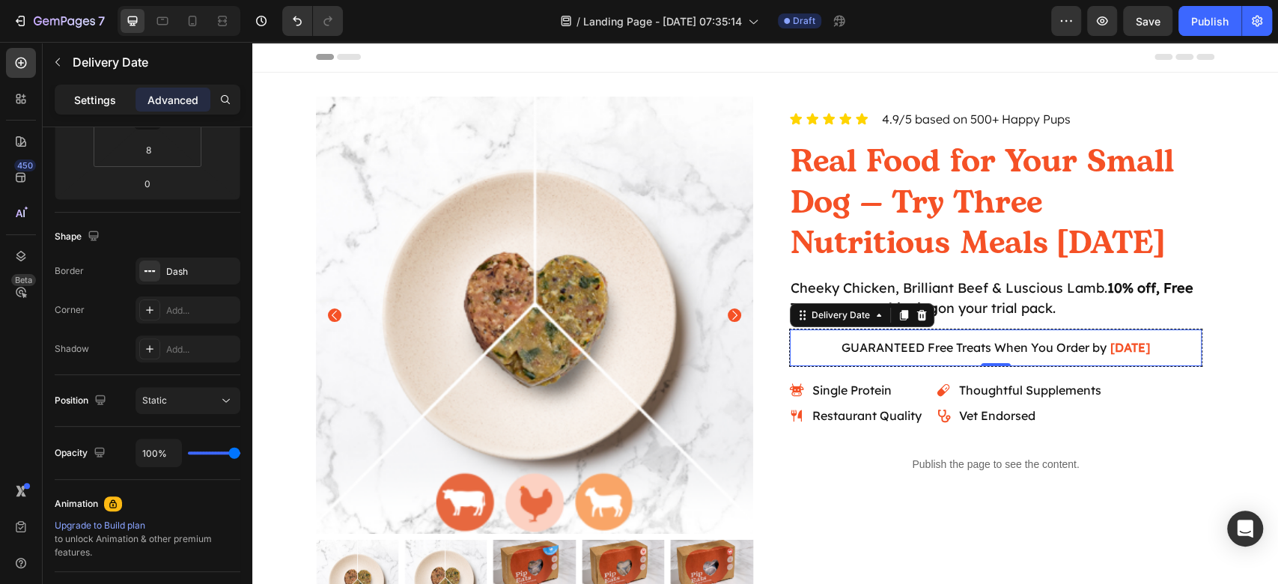
click at [73, 96] on div "Settings" at bounding box center [95, 100] width 75 height 24
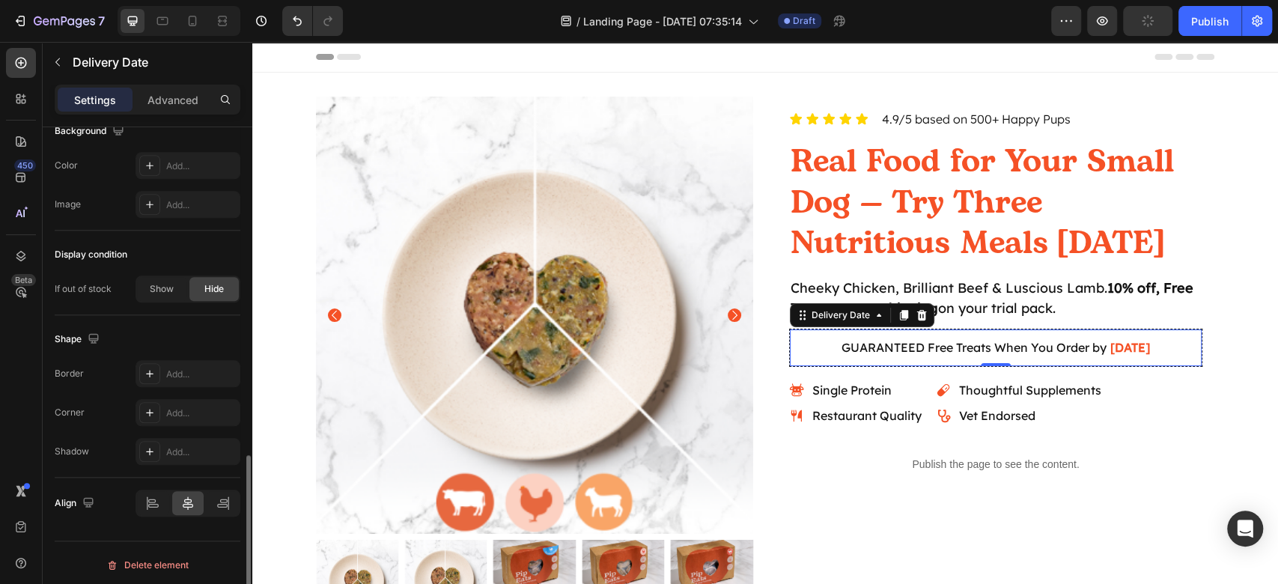
scroll to position [858, 0]
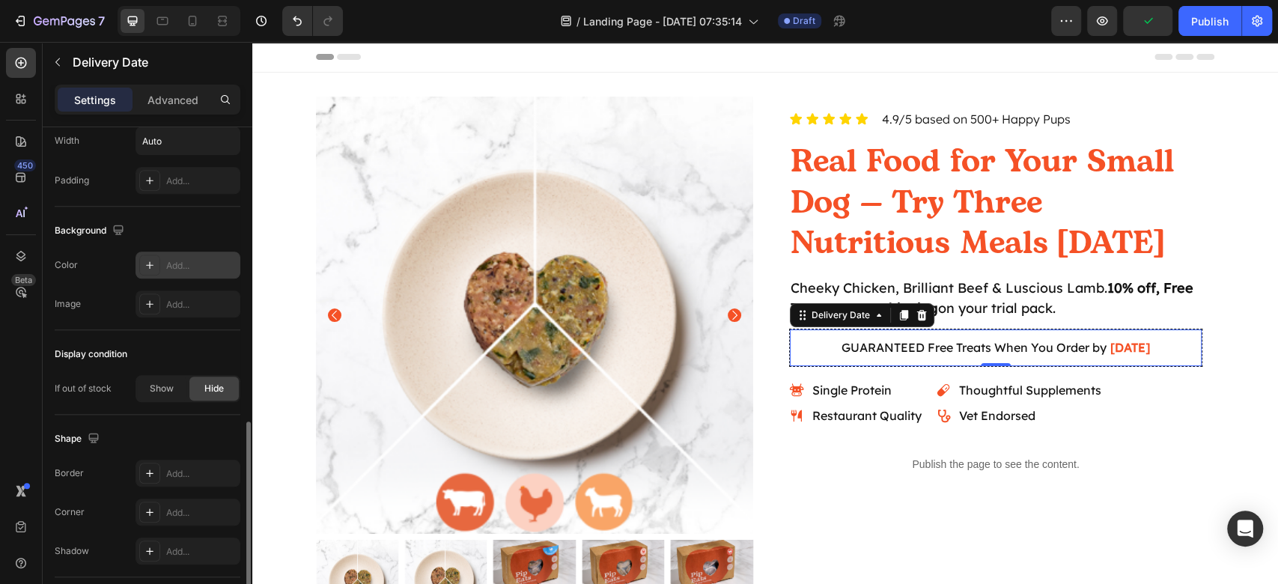
click at [184, 259] on div "Add..." at bounding box center [201, 265] width 70 height 13
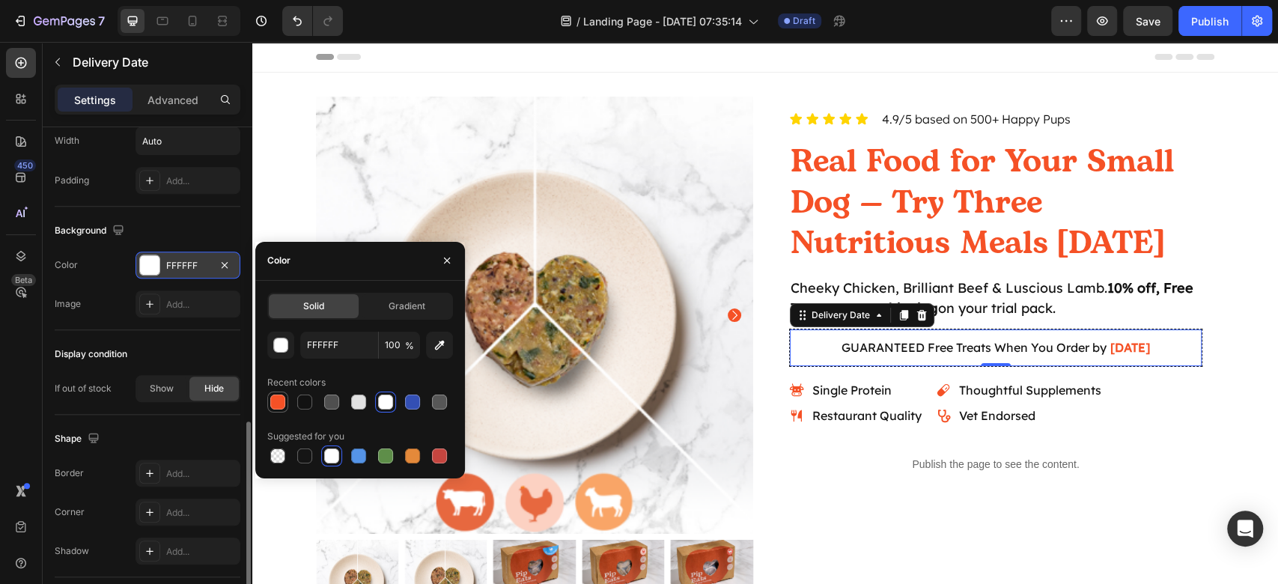
click at [269, 397] on div at bounding box center [278, 402] width 18 height 18
type input "F55126"
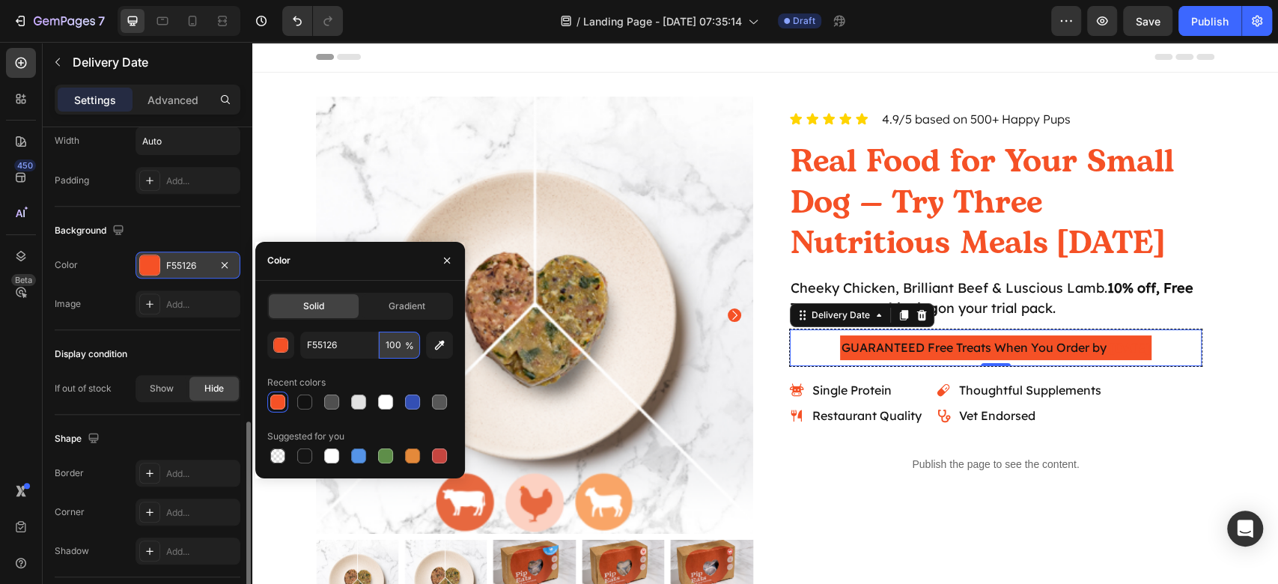
click at [395, 351] on input "100" at bounding box center [399, 345] width 41 height 27
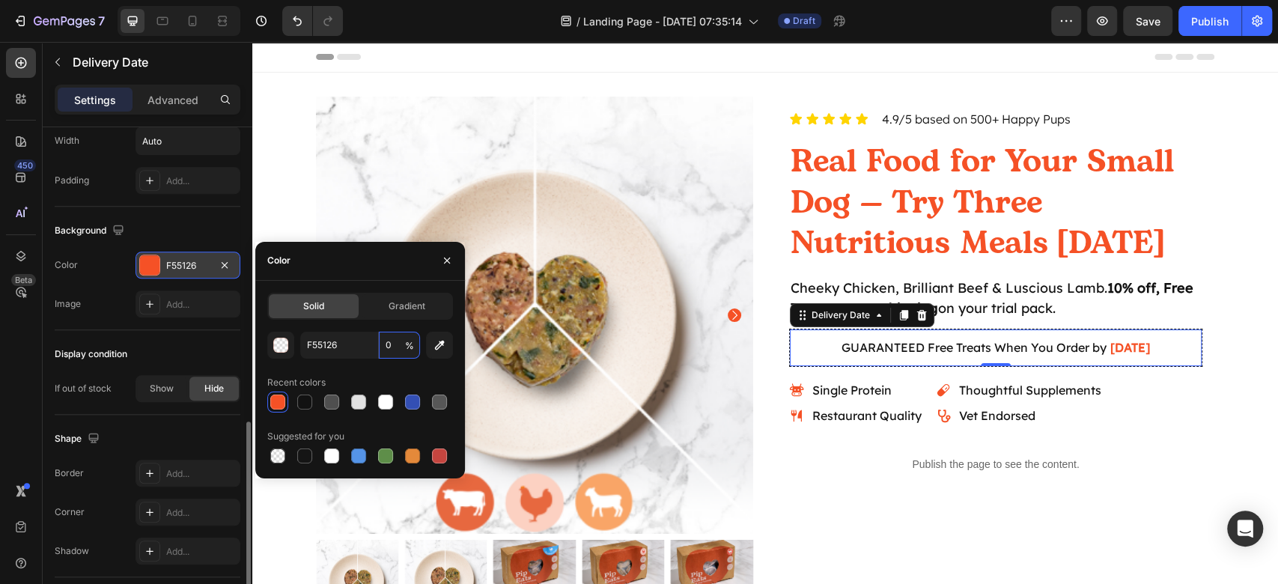
type input "0"
click at [403, 369] on div "F55126 0 % Recent colors Suggested for you" at bounding box center [360, 399] width 186 height 135
click at [161, 108] on div "Advanced" at bounding box center [172, 100] width 75 height 24
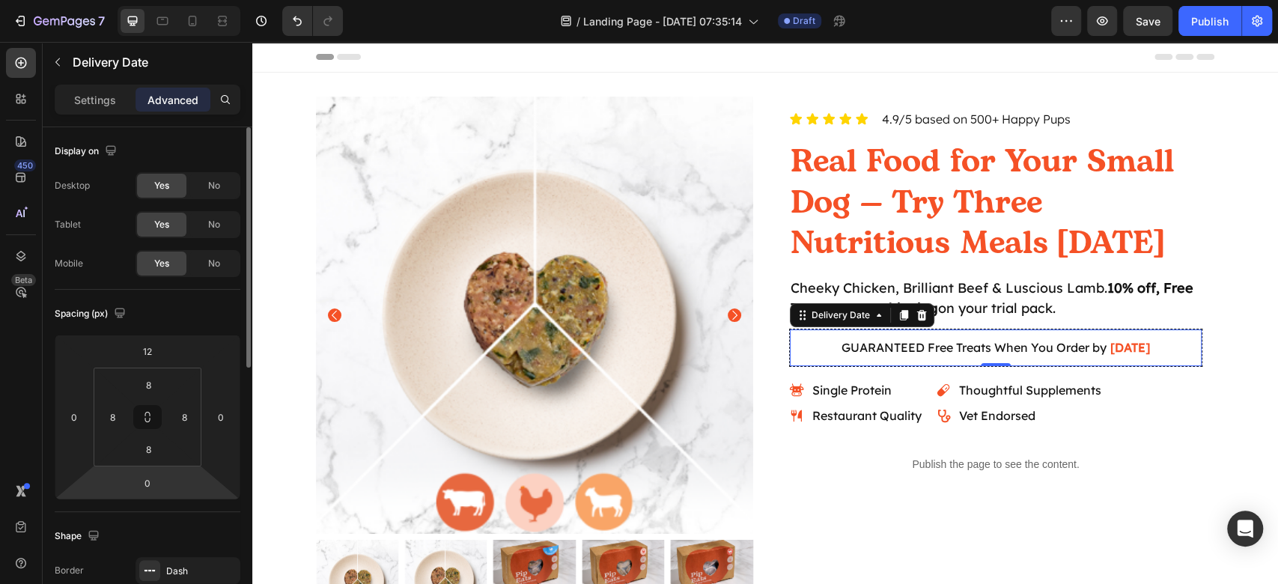
scroll to position [299, 0]
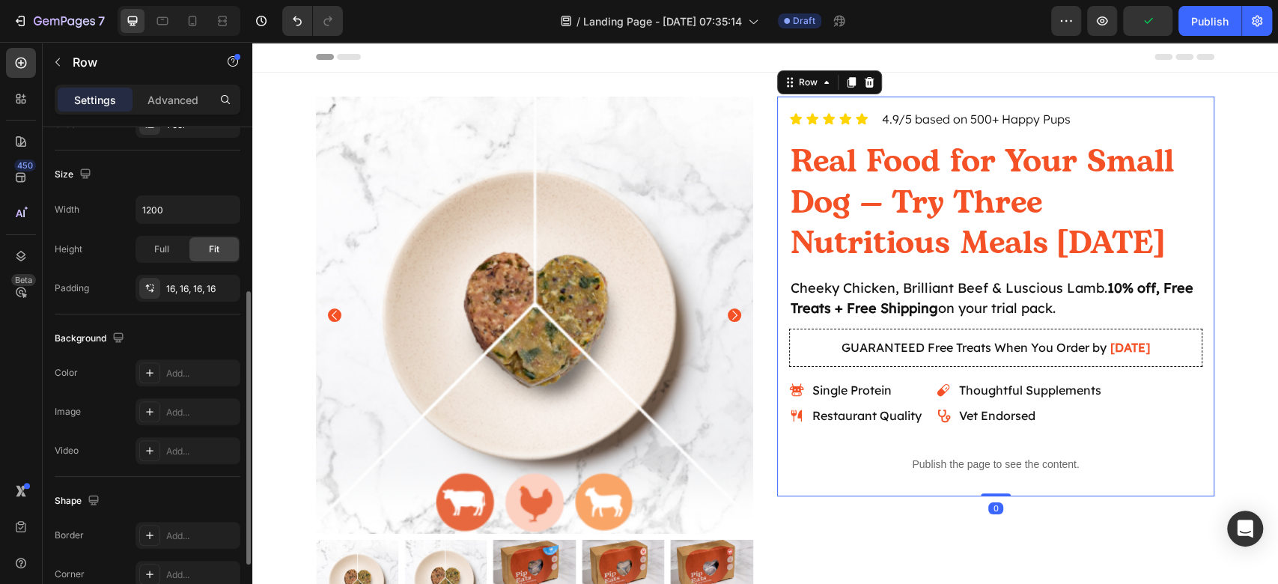
click at [994, 494] on div "Icon Icon Icon Icon Icon Icon List 4.9/5 based on 500+ Happy Pups Text Block Ro…" at bounding box center [995, 297] width 437 height 400
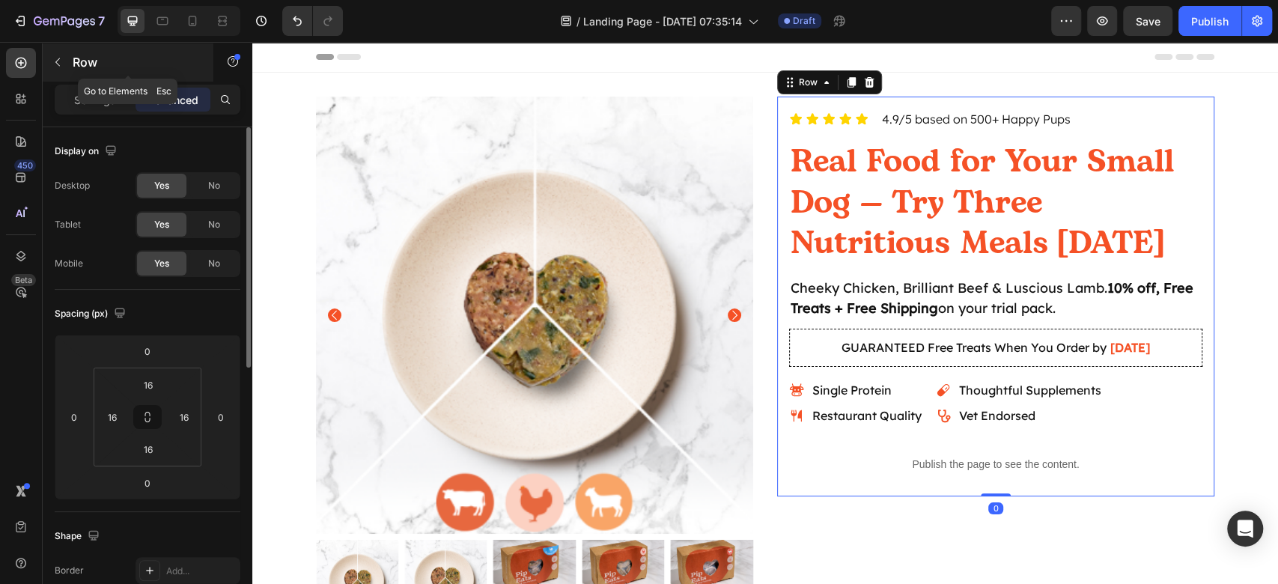
click at [59, 60] on icon "button" at bounding box center [58, 62] width 12 height 12
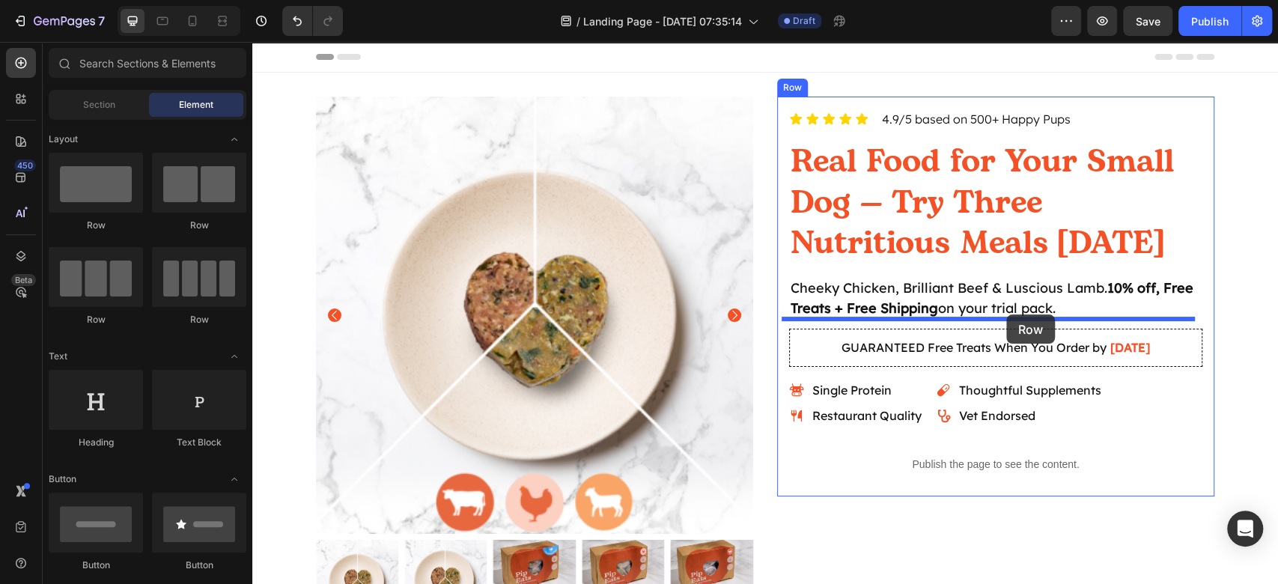
drag, startPoint x: 385, startPoint y: 231, endPoint x: 1006, endPoint y: 314, distance: 626.1
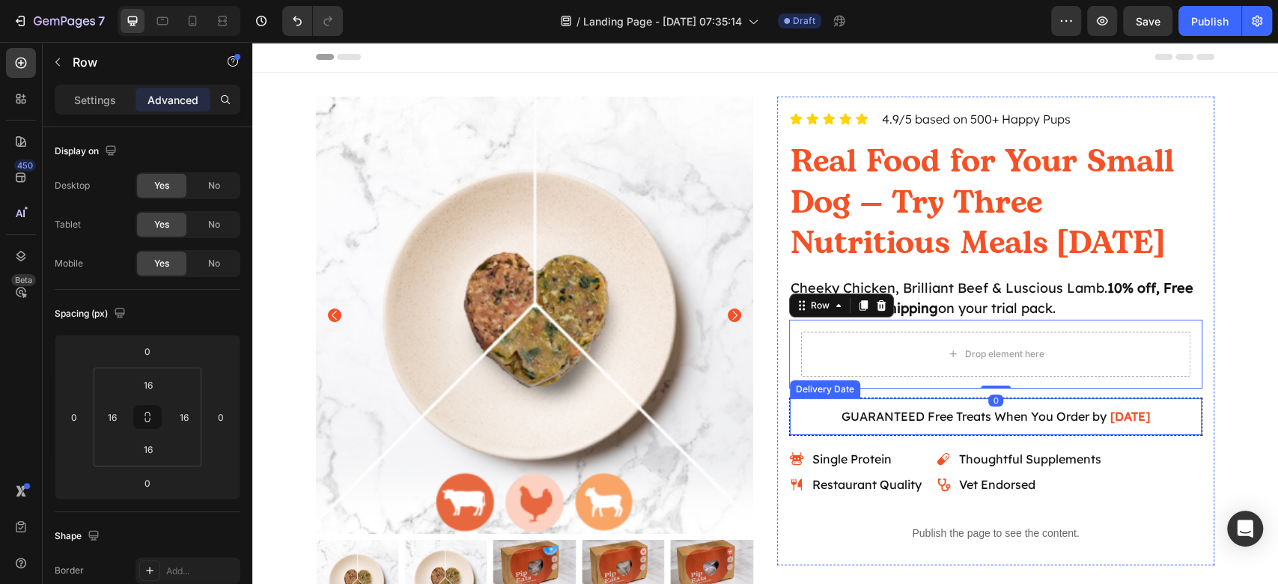
click at [816, 397] on div "GUARANTEED Free Treats When You Order by Aug 29 Delivery Date" at bounding box center [995, 416] width 413 height 38
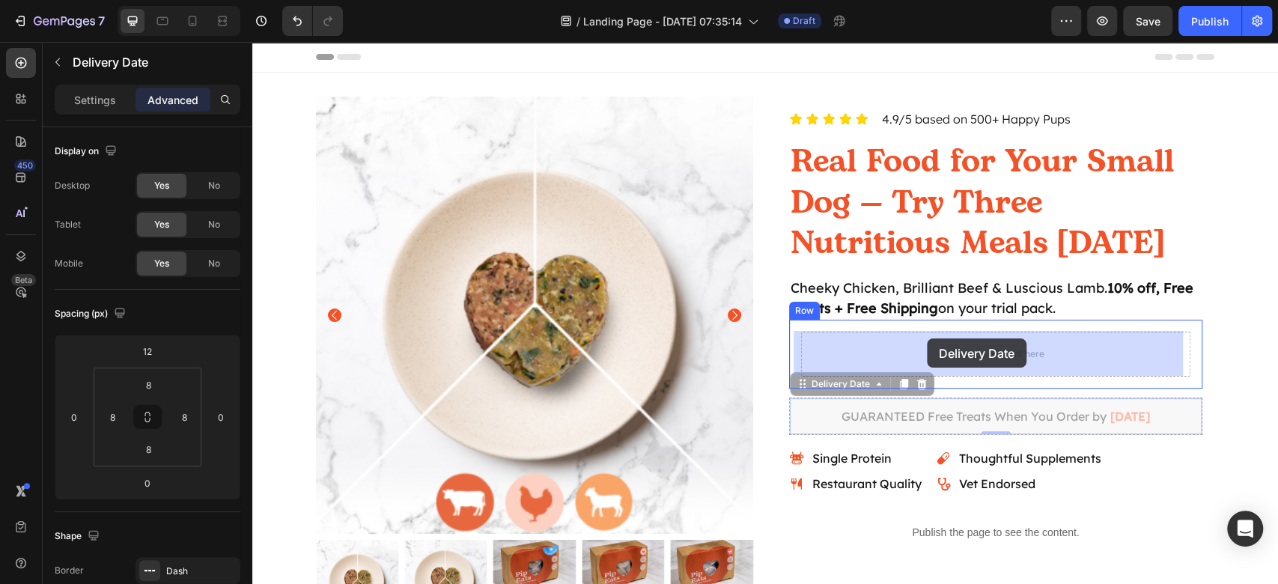
drag, startPoint x: 808, startPoint y: 379, endPoint x: 923, endPoint y: 341, distance: 120.9
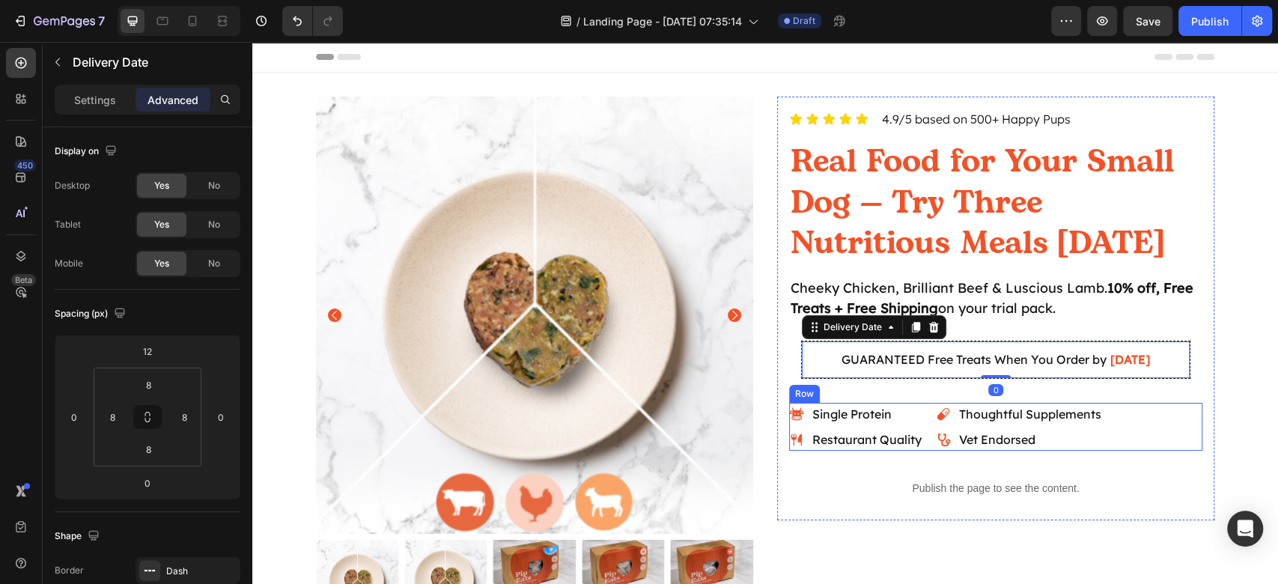
click at [1191, 452] on div "Icon Icon Icon Icon Icon Icon List 4.9/5 based on 500+ Happy Pups Text Block Ro…" at bounding box center [995, 309] width 413 height 400
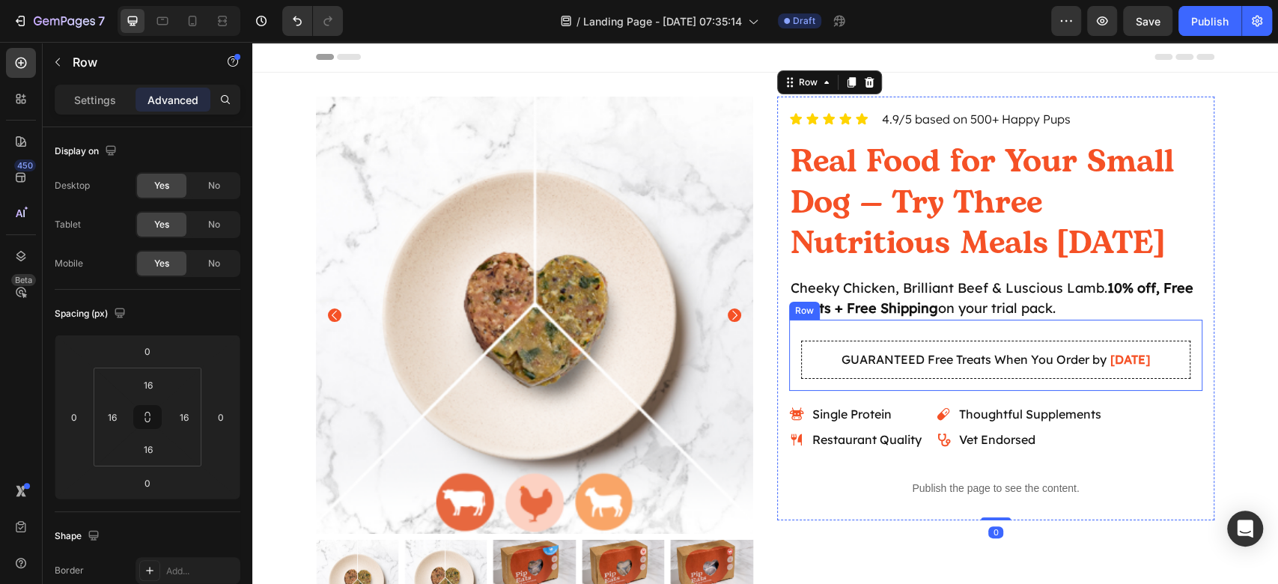
click at [922, 337] on div "GUARANTEED Free Treats When You Order by Aug 29 Delivery Date" at bounding box center [995, 355] width 389 height 47
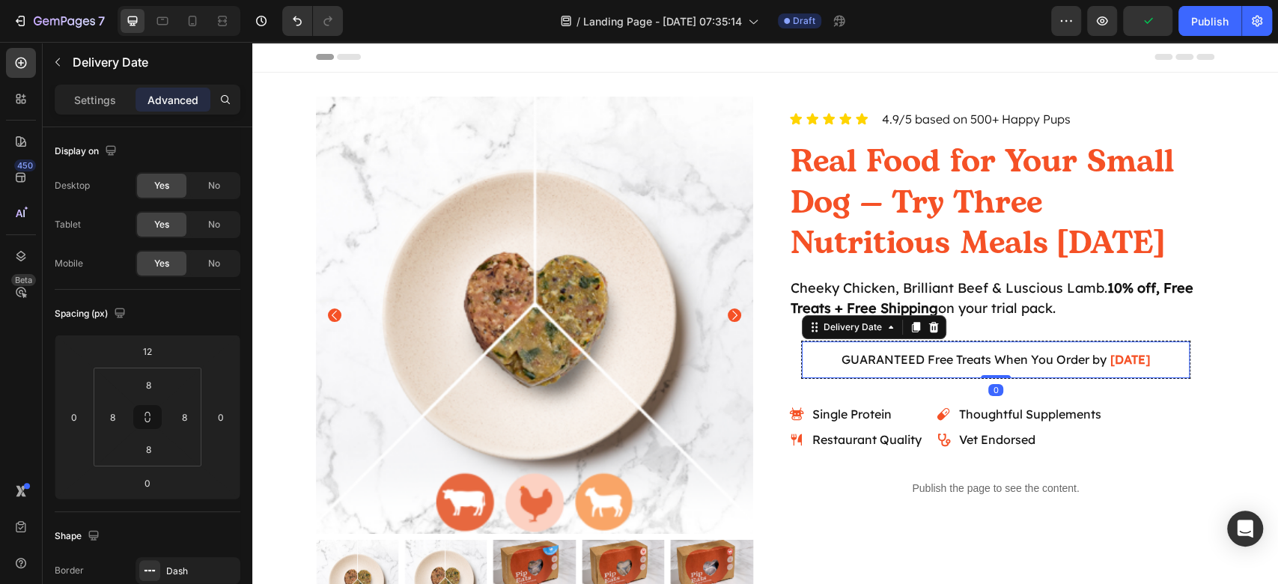
click at [820, 344] on div "GUARANTEED Free Treats When You Order by Aug 29 Delivery Date 0" at bounding box center [995, 360] width 389 height 38
click at [157, 421] on button at bounding box center [147, 417] width 28 height 24
click at [147, 389] on input "8" at bounding box center [148, 384] width 30 height 22
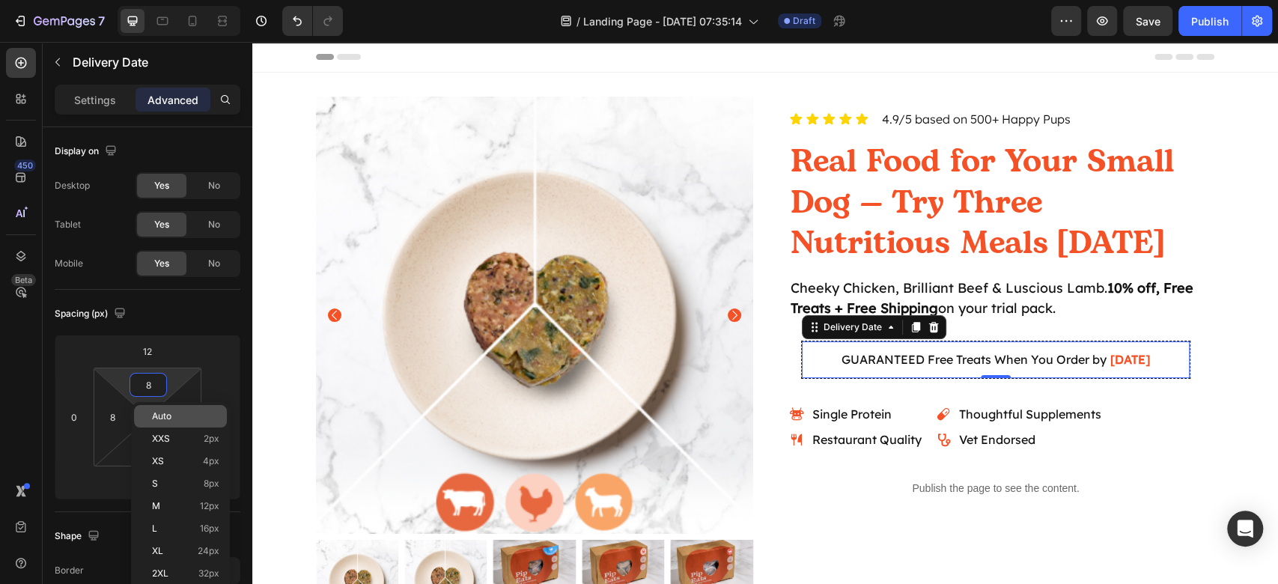
type input "0"
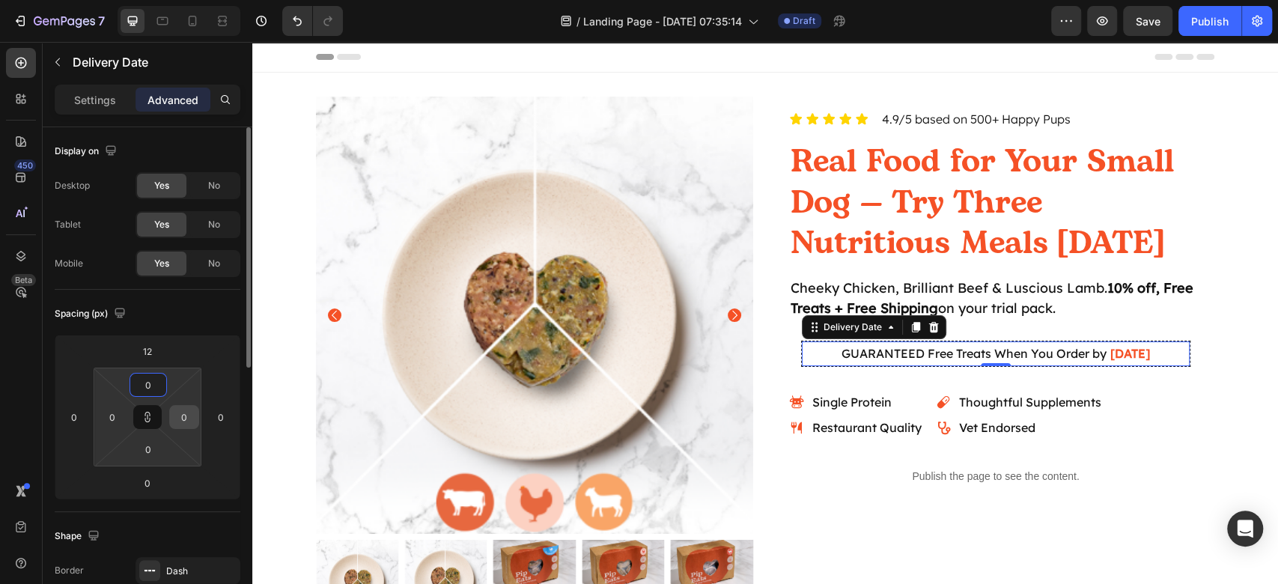
type input "0"
click at [186, 413] on input "0" at bounding box center [184, 417] width 22 height 22
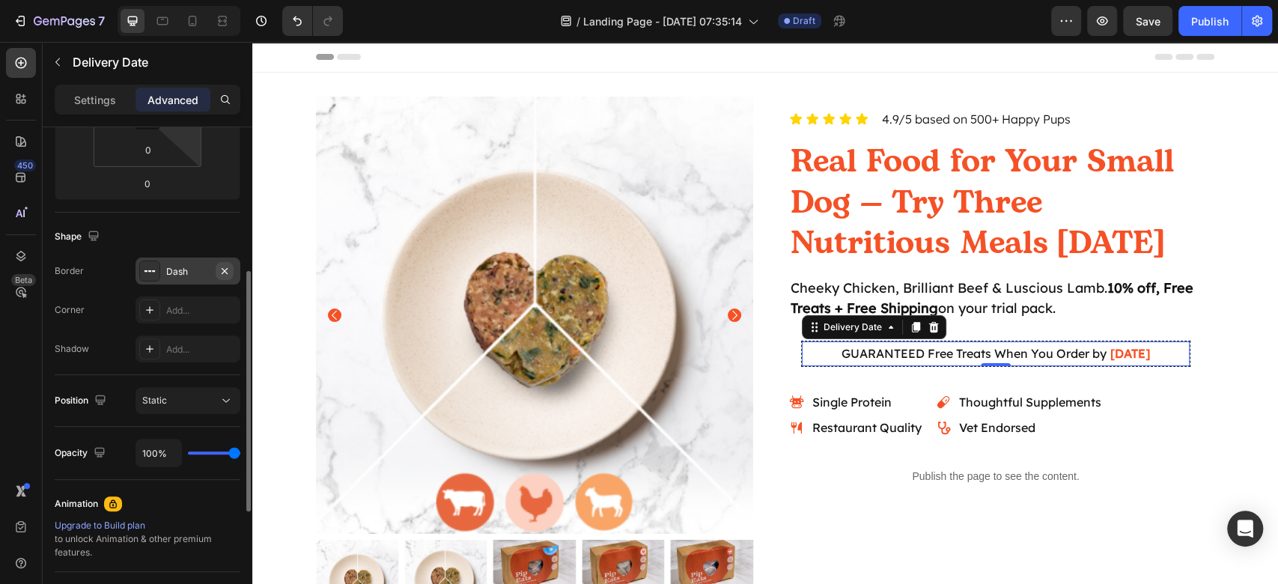
click at [229, 276] on button "button" at bounding box center [225, 271] width 18 height 18
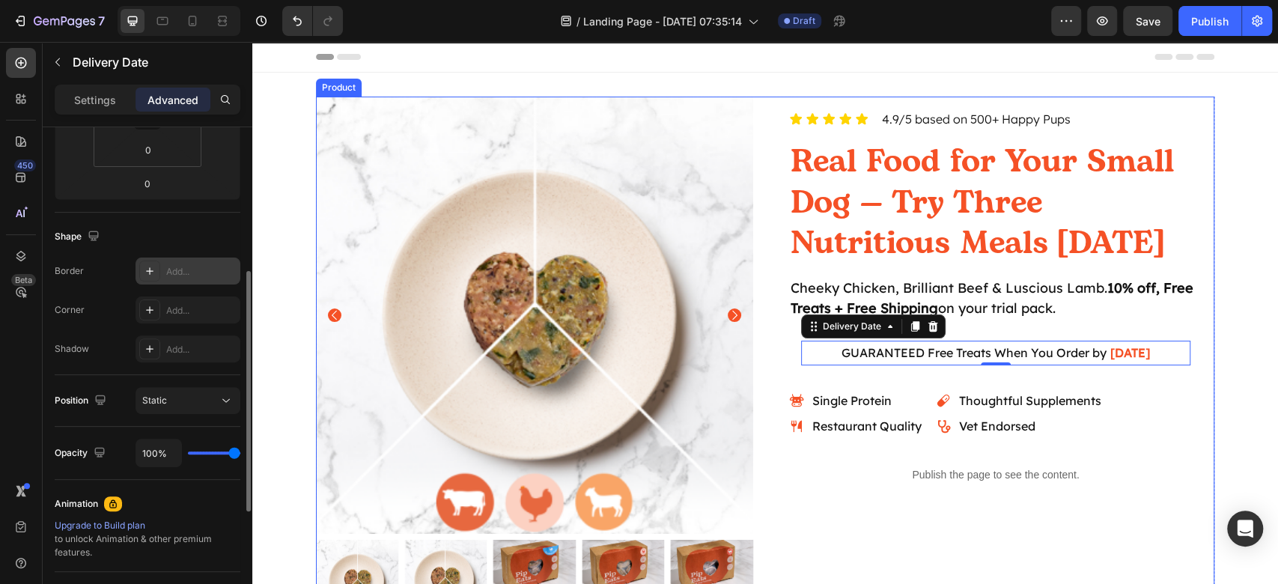
click at [1190, 546] on div "Icon Icon Icon Icon Icon Icon List 4.9/5 based on 500+ Happy Pups Text Block Ro…" at bounding box center [995, 359] width 437 height 525
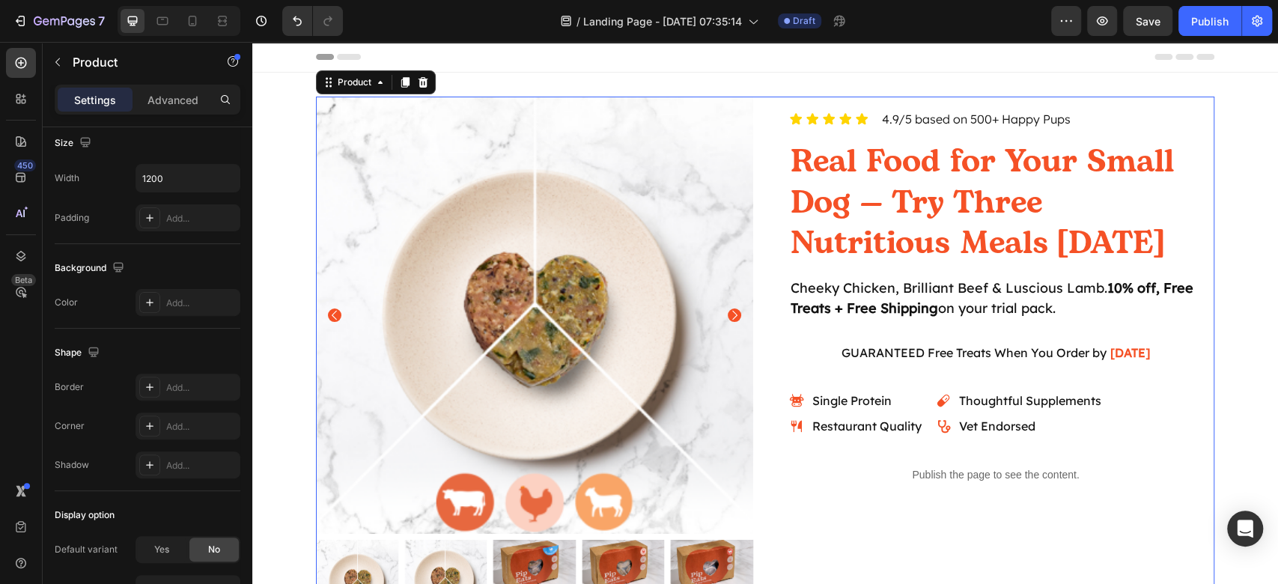
scroll to position [0, 0]
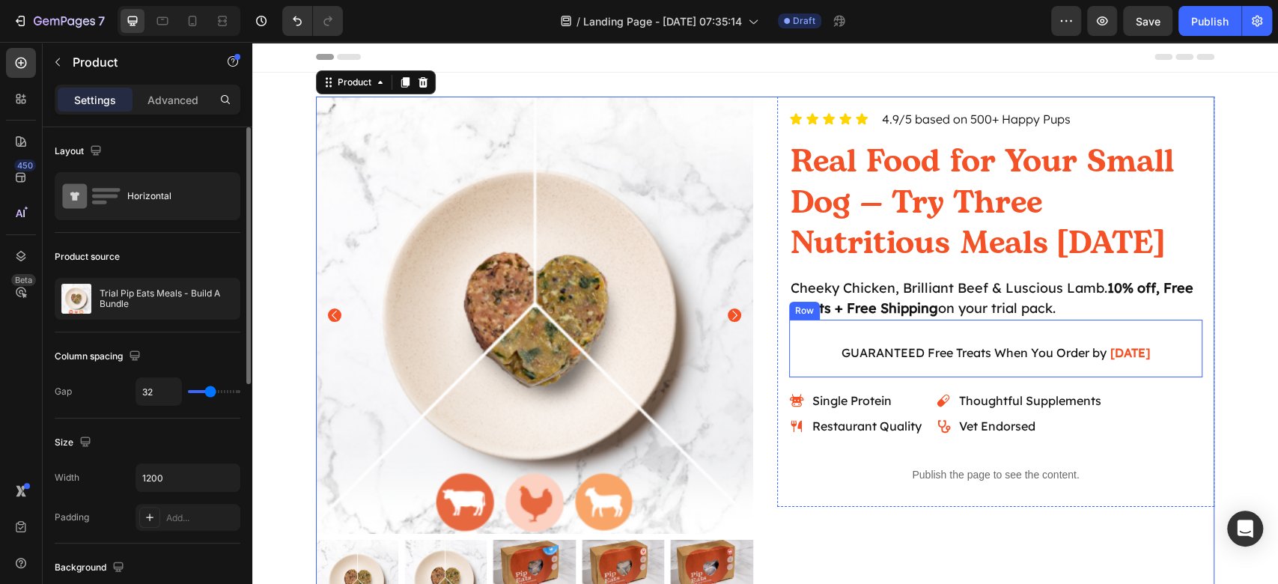
click at [1071, 332] on div "GUARANTEED Free Treats When You Order by Aug 29 Delivery Date" at bounding box center [995, 349] width 389 height 34
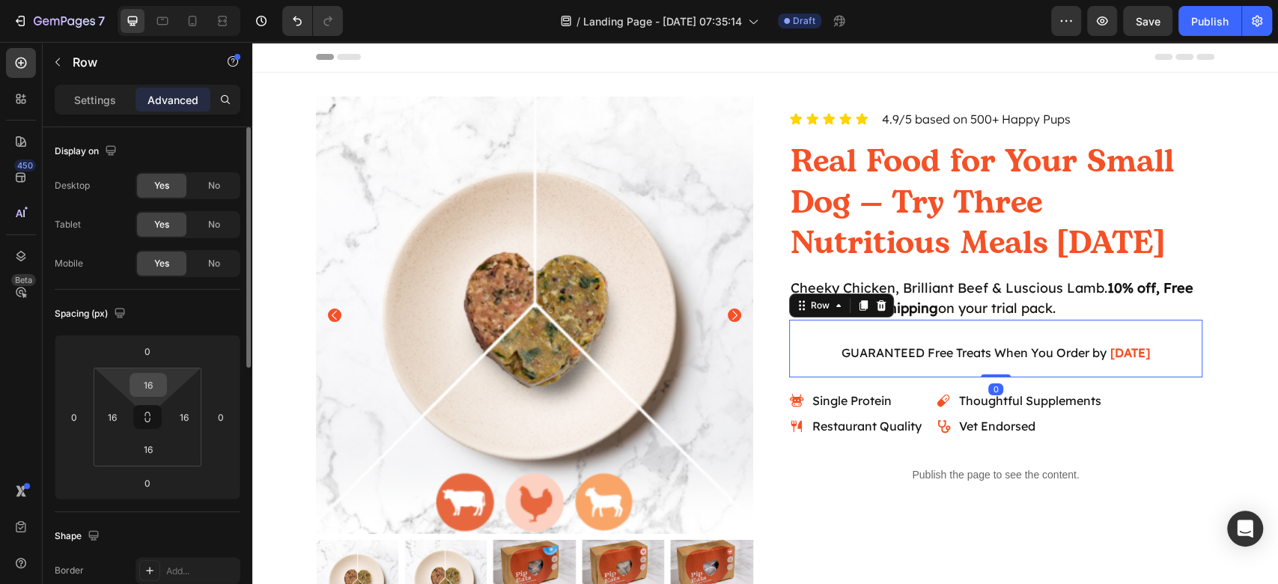
click at [148, 389] on input "16" at bounding box center [148, 384] width 30 height 22
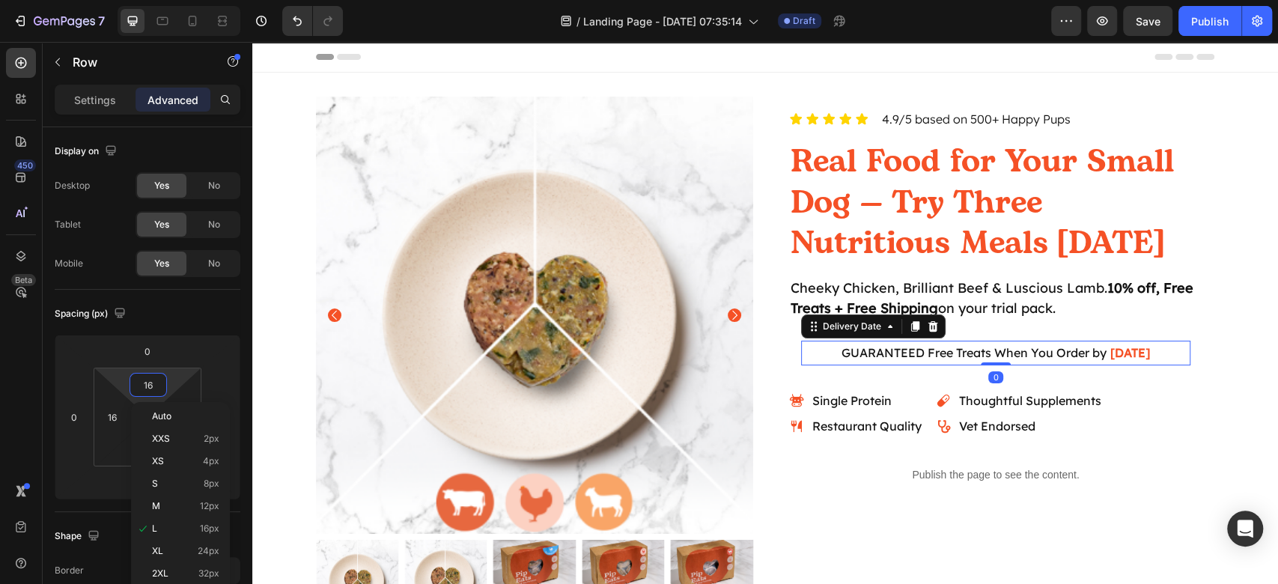
click at [953, 353] on span "GUARANTEED Free Treats When You Order by" at bounding box center [973, 352] width 265 height 15
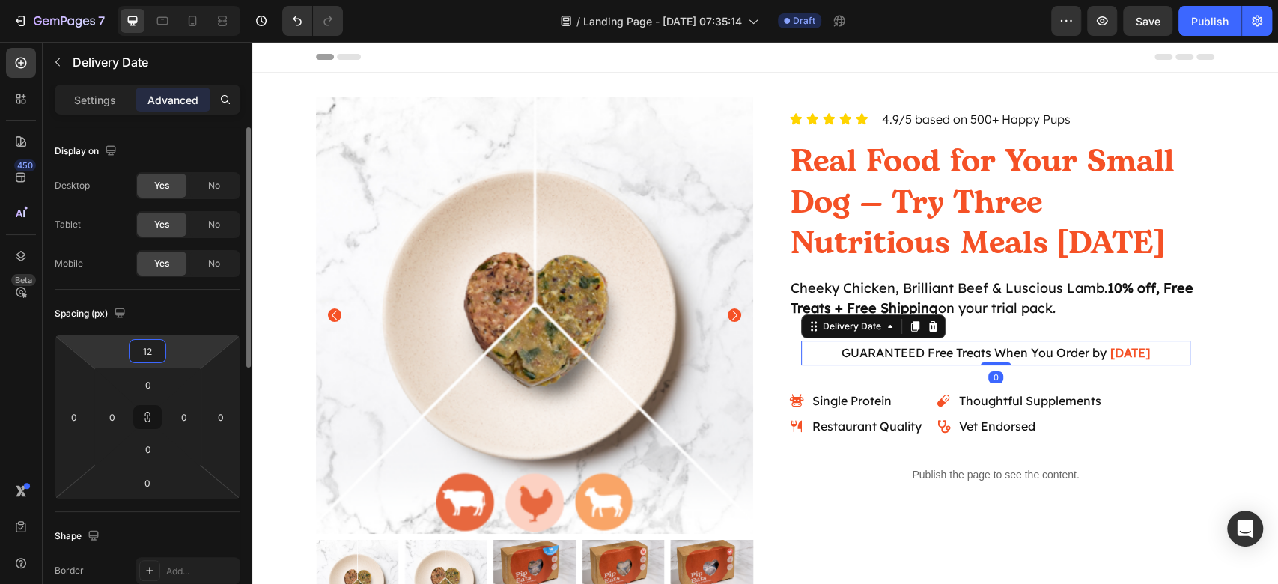
click at [153, 355] on input "12" at bounding box center [147, 351] width 30 height 22
type input "0"
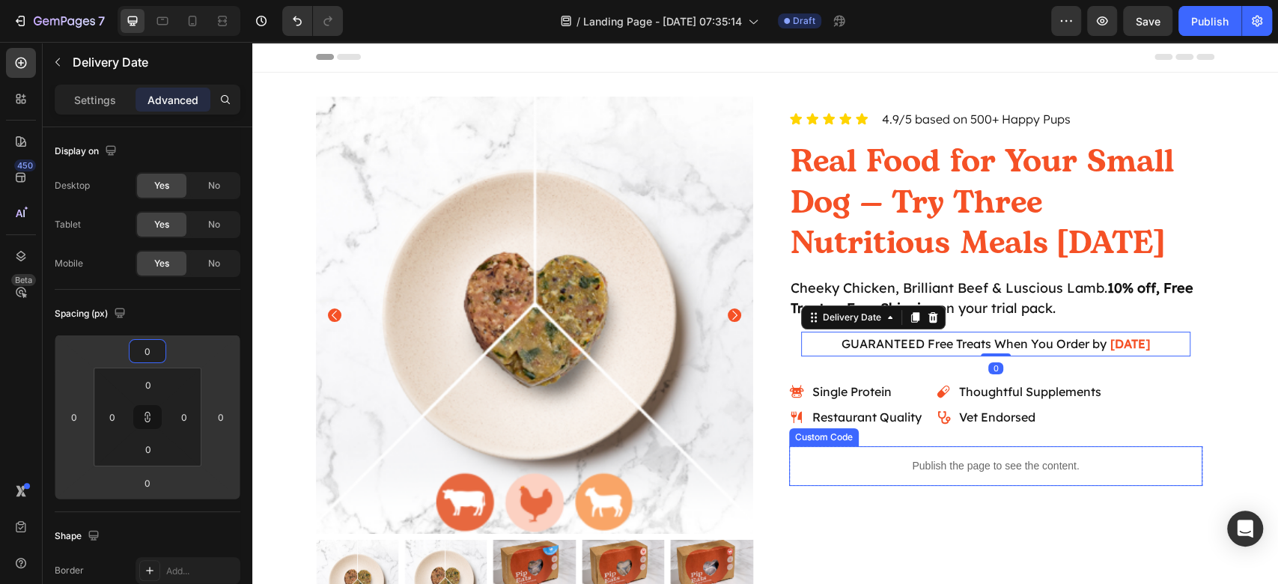
click at [1082, 470] on p "Publish the page to see the content." at bounding box center [995, 466] width 413 height 16
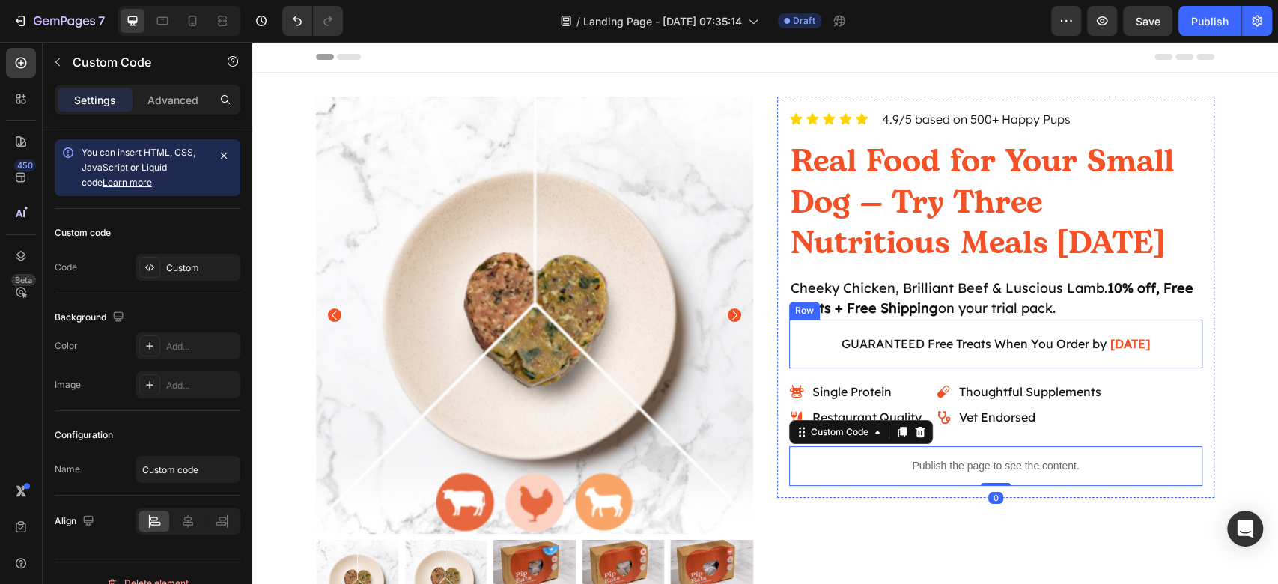
click at [1049, 327] on div "GUARANTEED Free Treats When You Order by Aug 29 Delivery Date Row" at bounding box center [995, 344] width 413 height 49
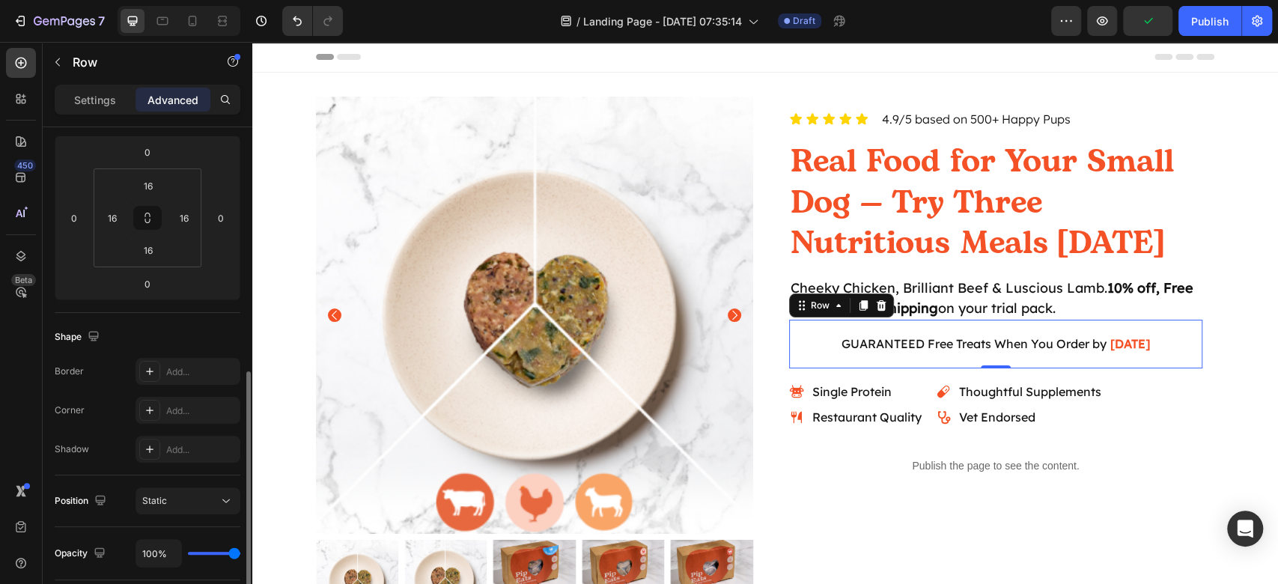
scroll to position [399, 0]
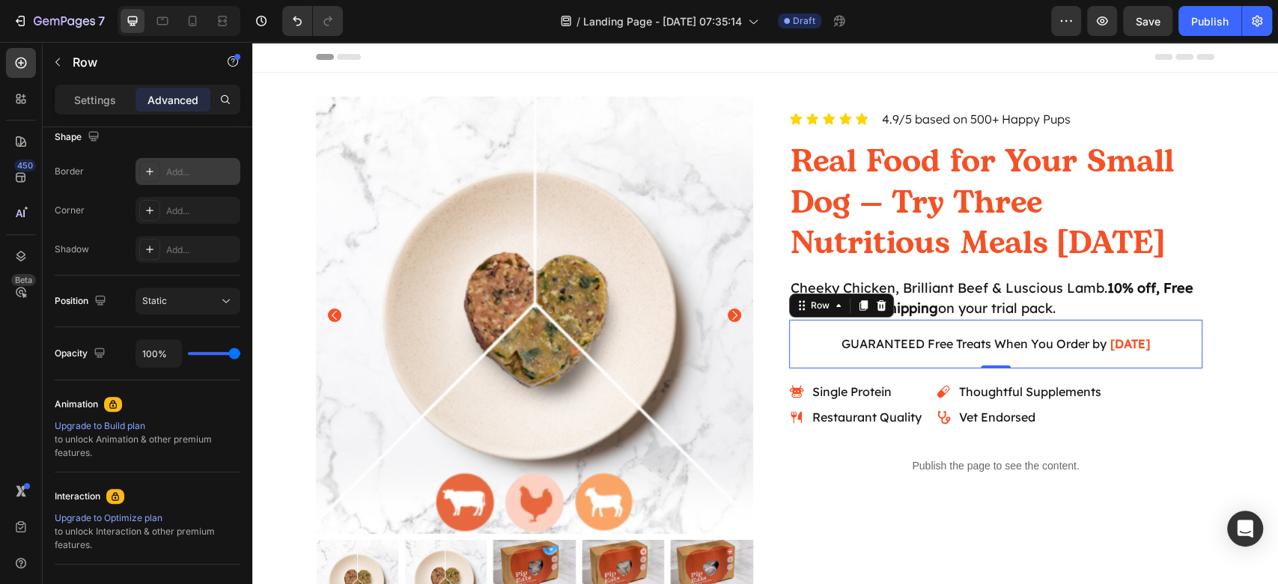
click at [163, 171] on div "Add..." at bounding box center [187, 171] width 105 height 27
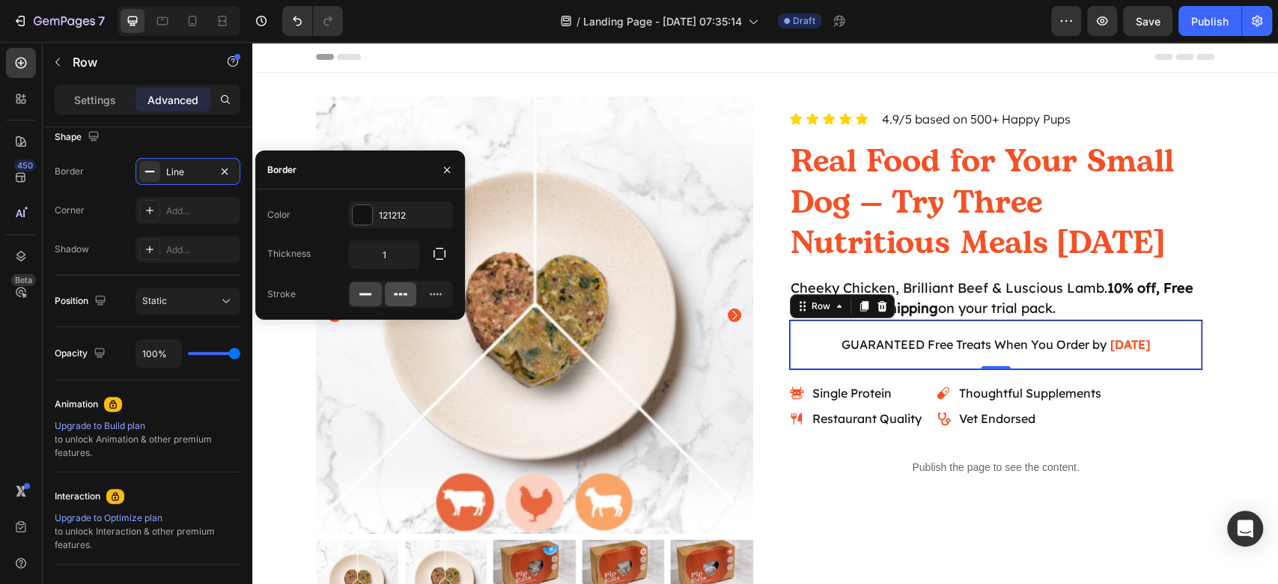
click at [407, 296] on icon at bounding box center [400, 294] width 15 height 15
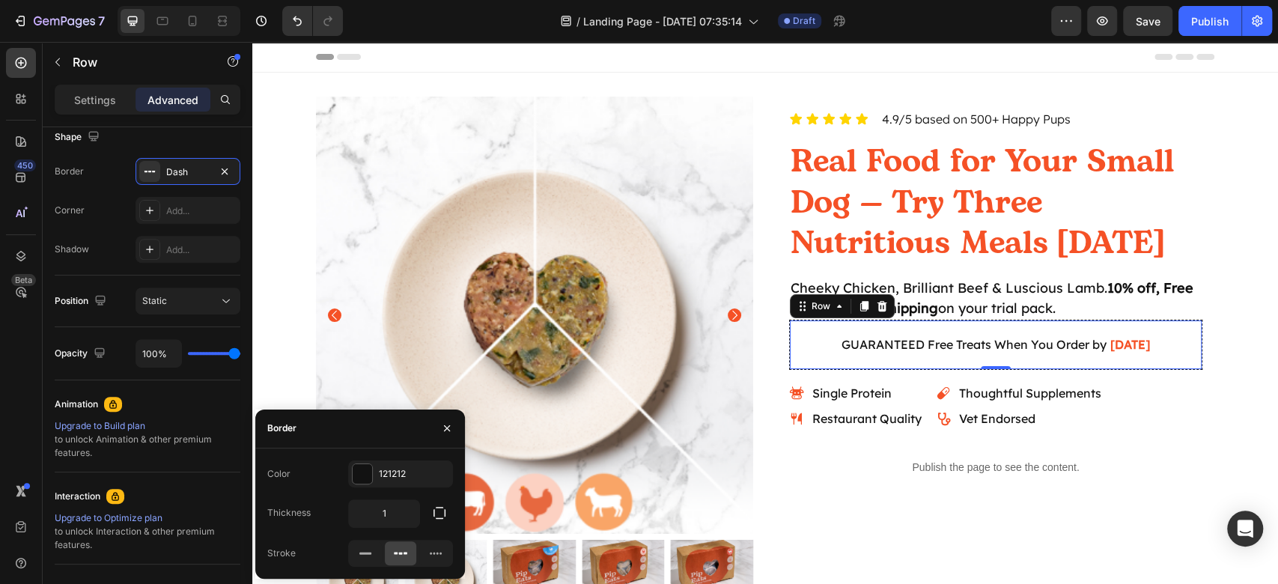
scroll to position [100, 0]
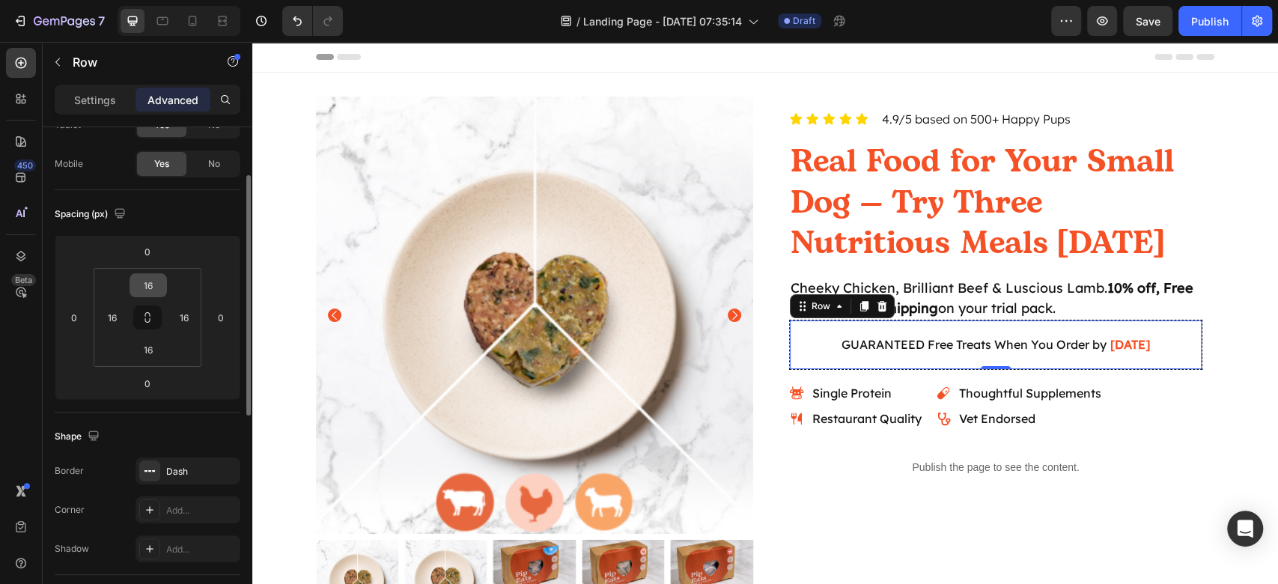
drag, startPoint x: 156, startPoint y: 322, endPoint x: 151, endPoint y: 290, distance: 32.5
click at [153, 322] on button at bounding box center [147, 317] width 28 height 24
click at [150, 284] on input "16" at bounding box center [148, 285] width 30 height 22
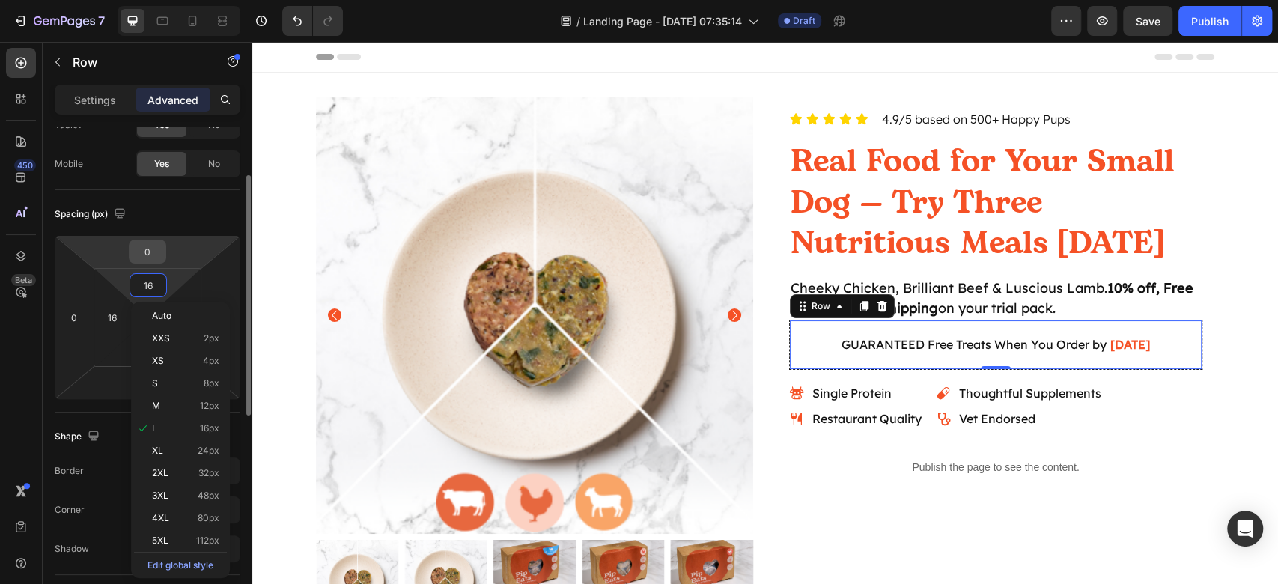
type input "8"
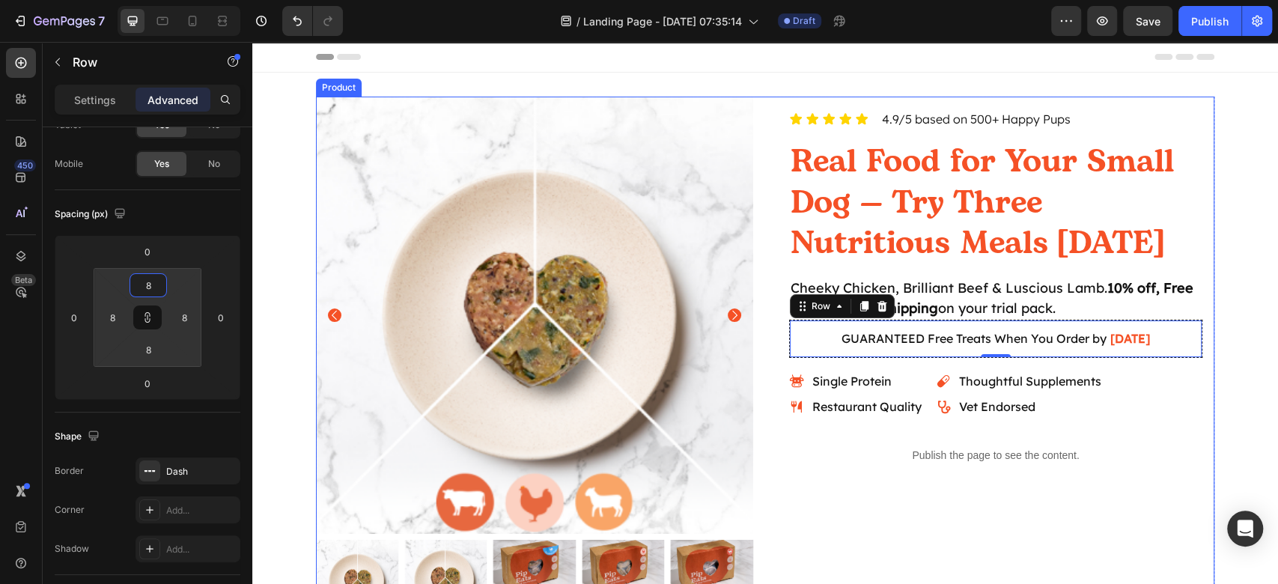
click at [777, 504] on div "Icon Icon Icon Icon Icon Icon List 4.9/5 based on 500+ Happy Pups Text Block Ro…" at bounding box center [995, 359] width 437 height 525
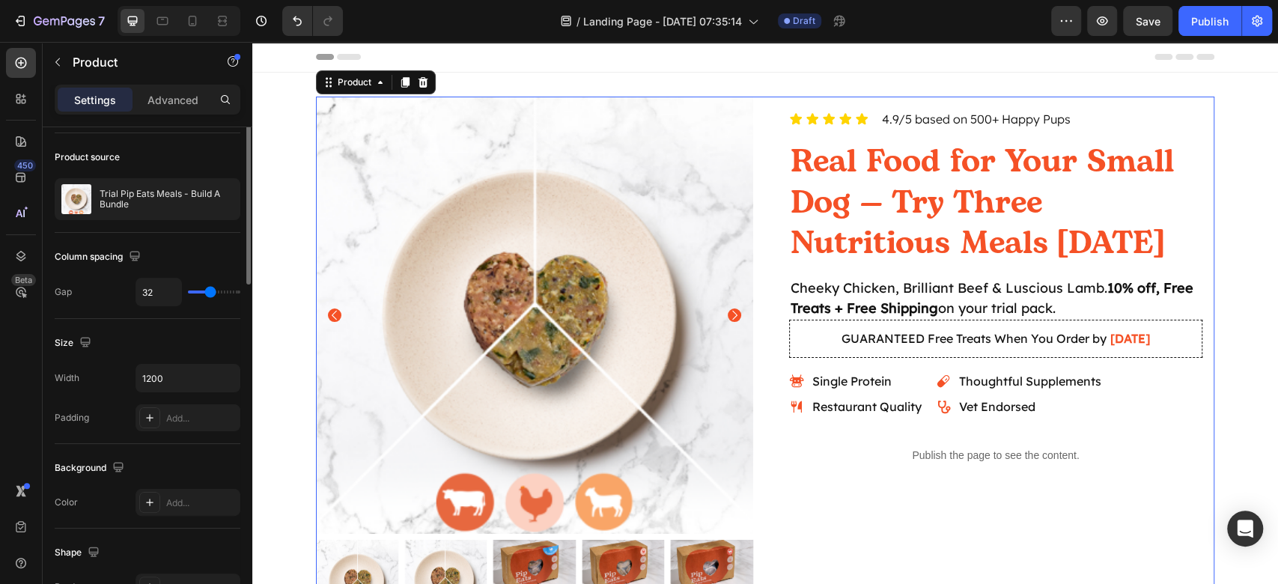
scroll to position [0, 0]
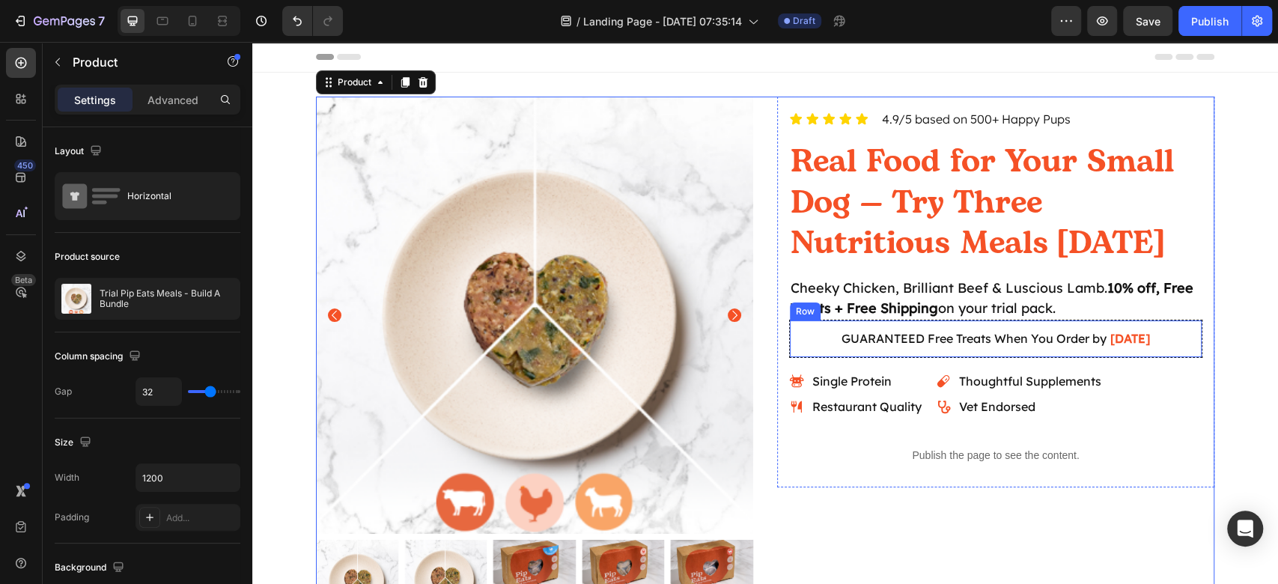
click at [1190, 357] on div "Icon Icon Icon Icon Icon Icon List 4.9/5 based on 500+ Happy Pups Text Block Ro…" at bounding box center [995, 292] width 413 height 367
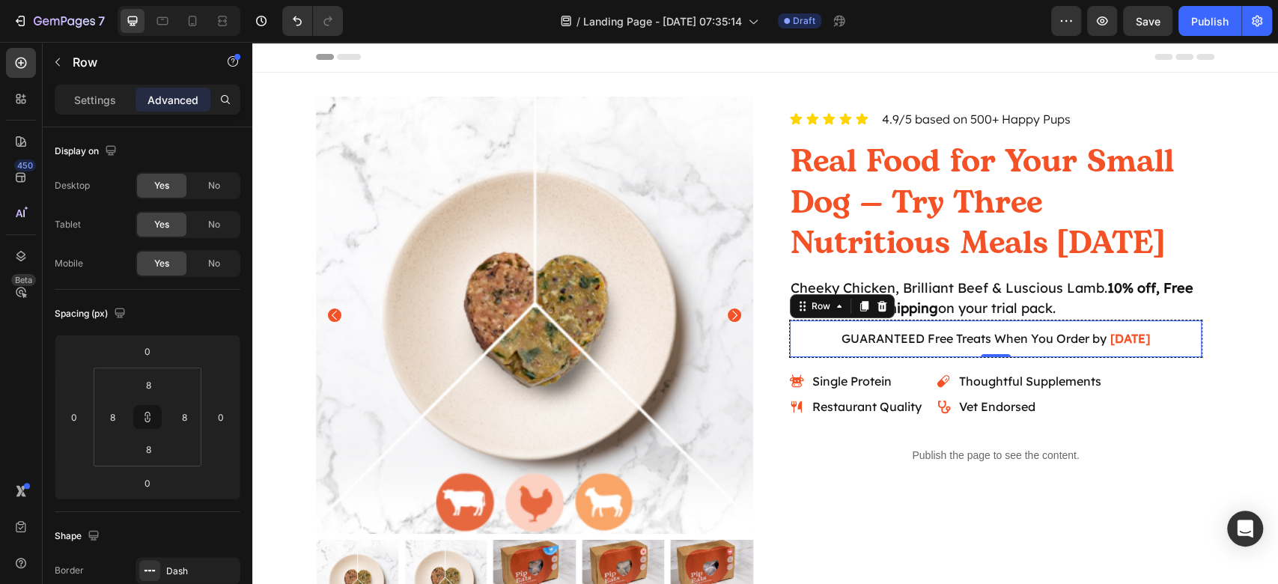
click at [1182, 350] on div "GUARANTEED Free Treats When You Order by Aug 29 Delivery Date Row 0" at bounding box center [995, 339] width 413 height 38
click at [159, 348] on input "0" at bounding box center [147, 351] width 30 height 22
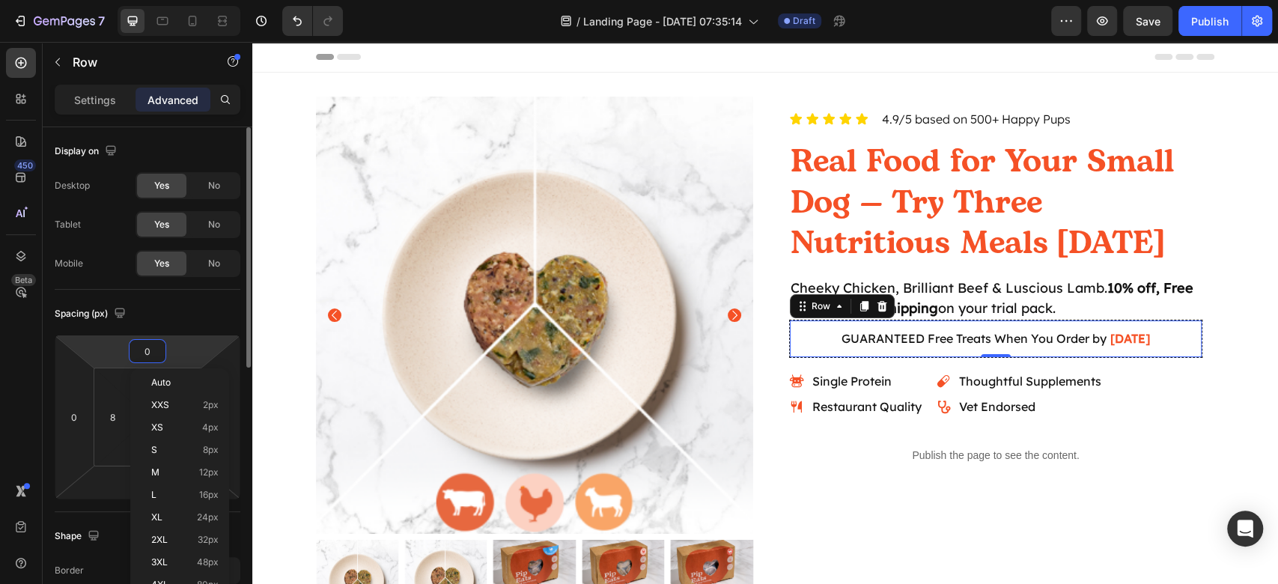
type input "1"
type input "16"
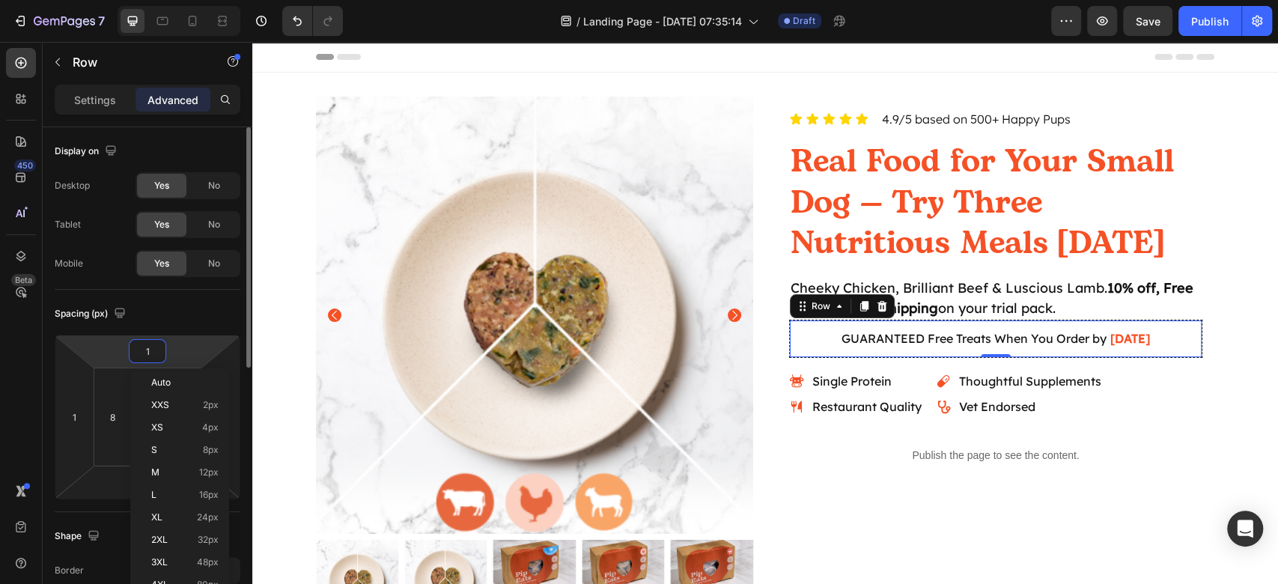
type input "16"
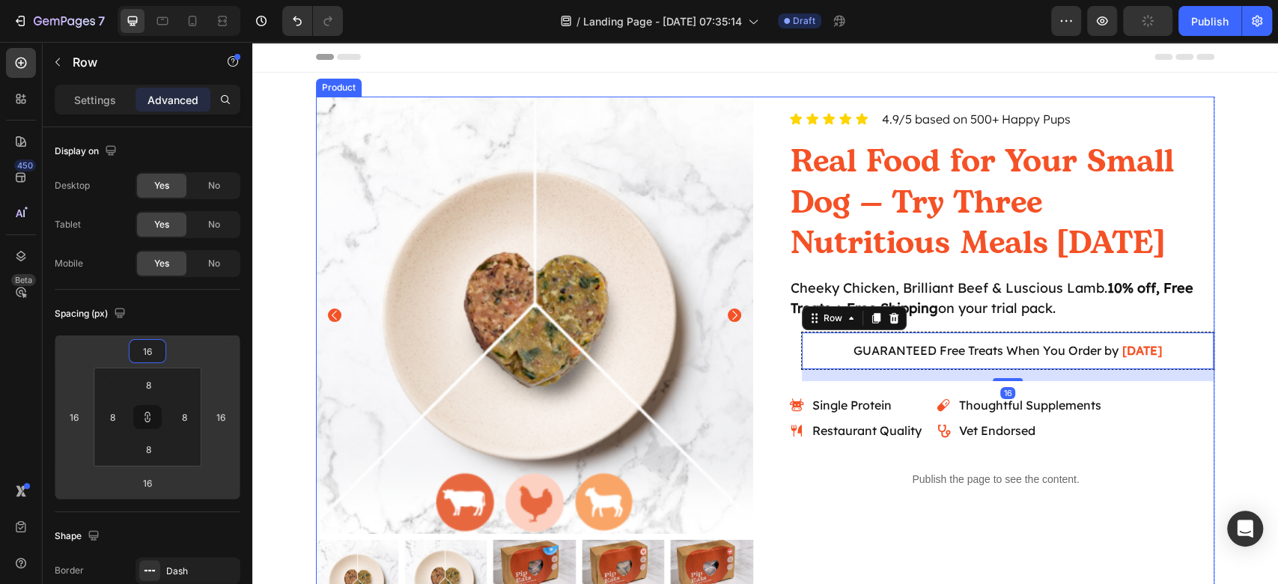
type input "1"
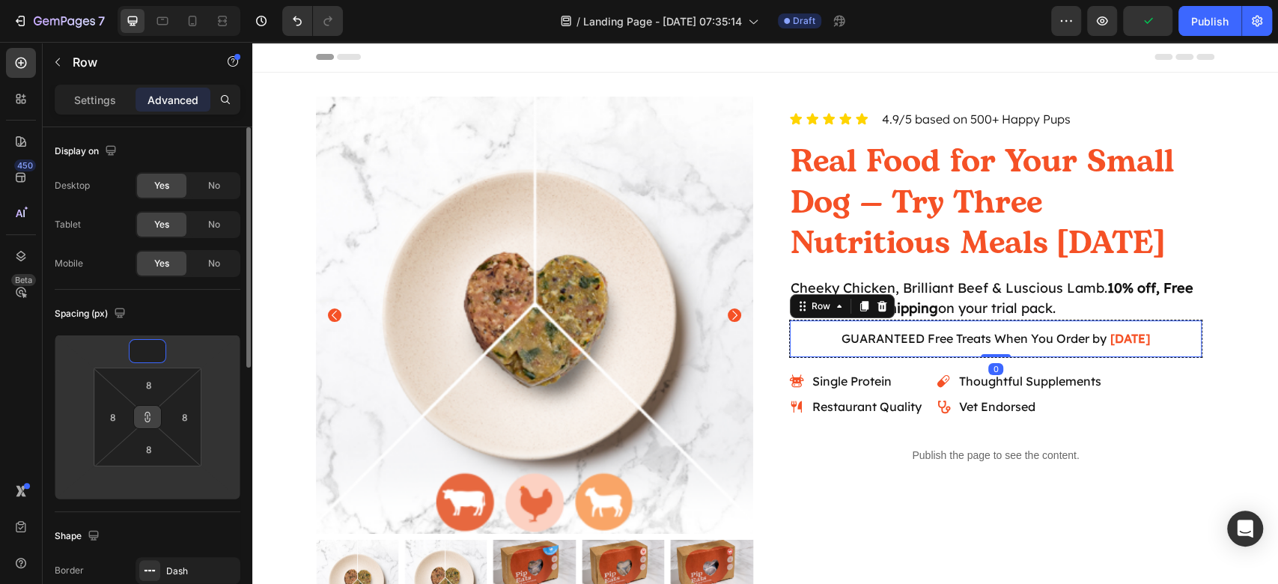
type input "1"
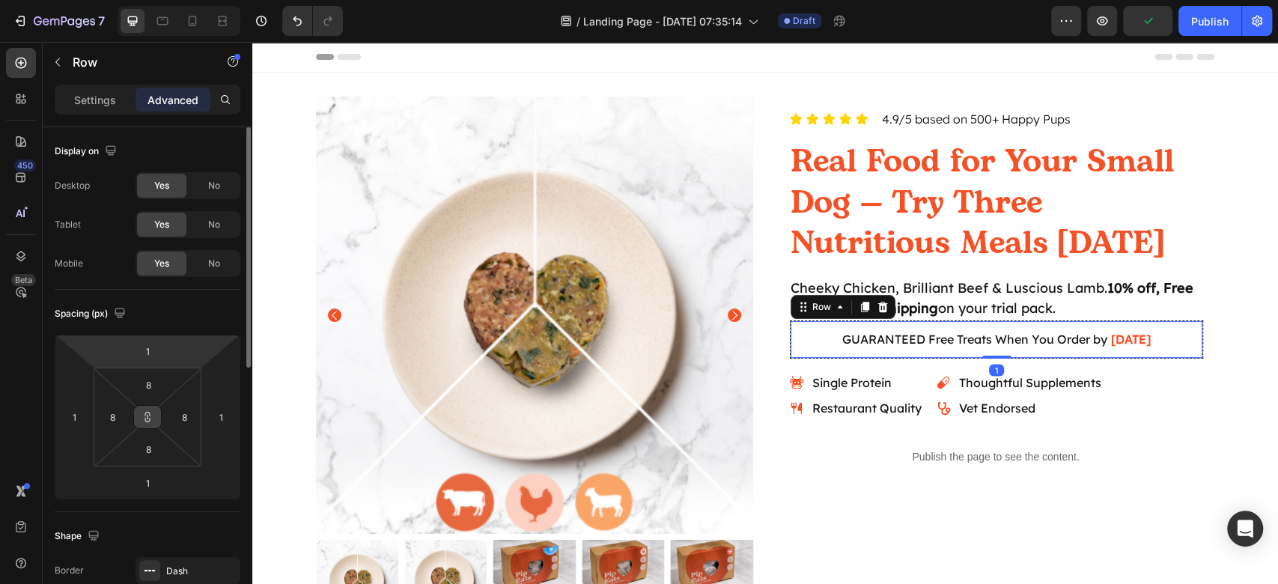
click at [147, 419] on icon at bounding box center [147, 417] width 1 height 5
click at [150, 351] on input "1" at bounding box center [147, 351] width 30 height 22
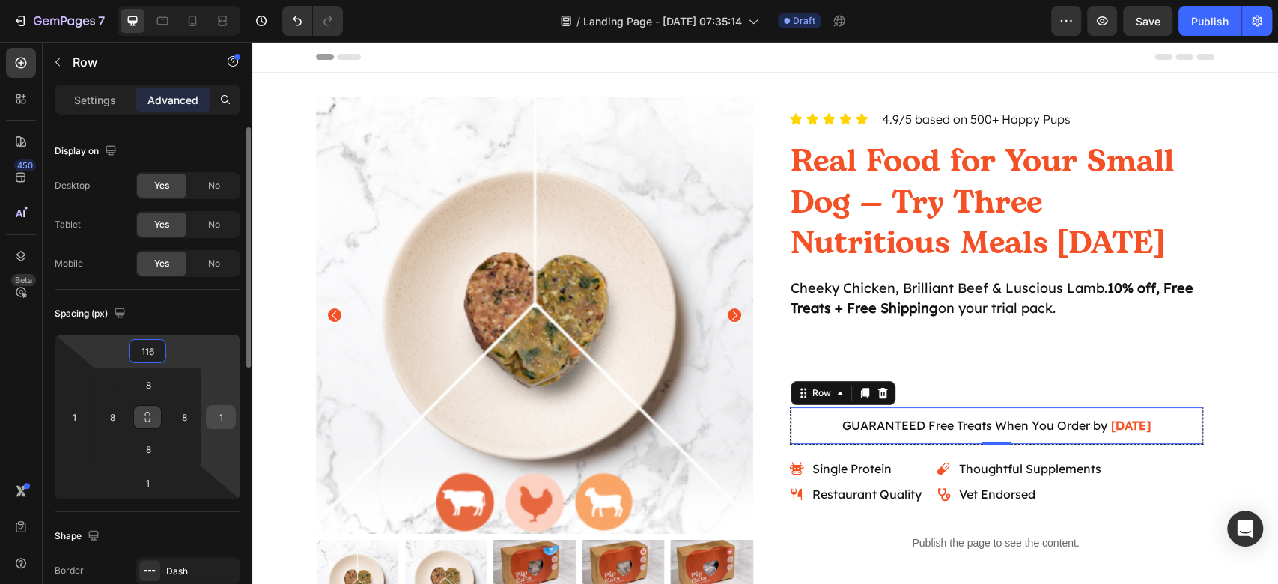
type input "116"
click at [219, 415] on input "1" at bounding box center [221, 417] width 22 height 22
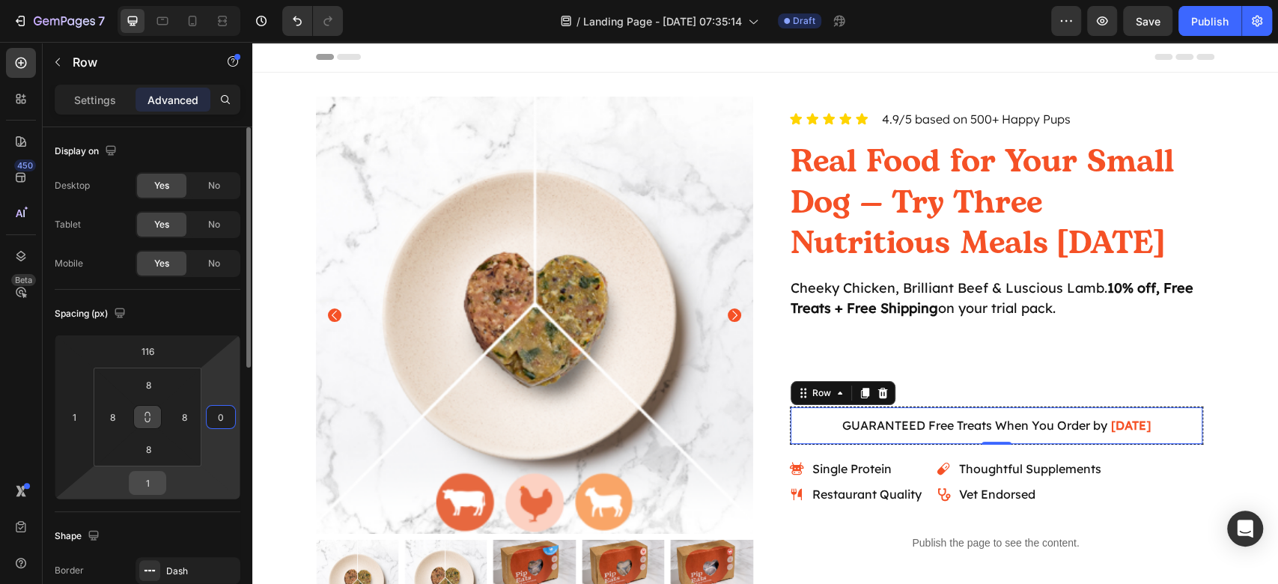
type input "0"
click at [147, 481] on input "1" at bounding box center [147, 482] width 30 height 22
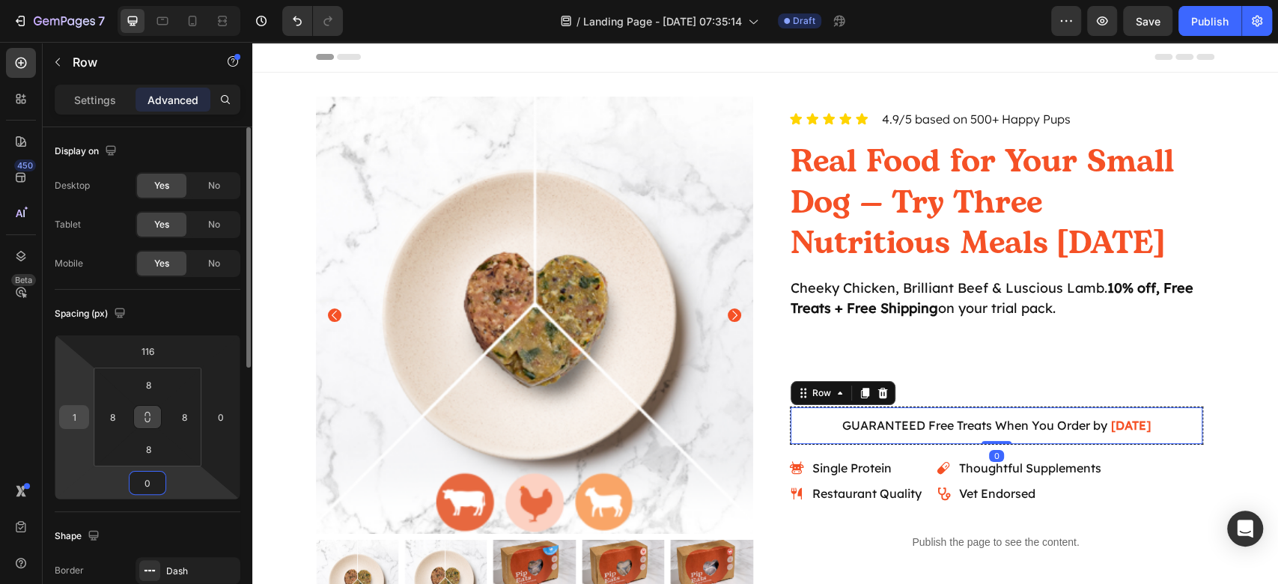
type input "0"
click at [74, 422] on input "1" at bounding box center [74, 417] width 22 height 22
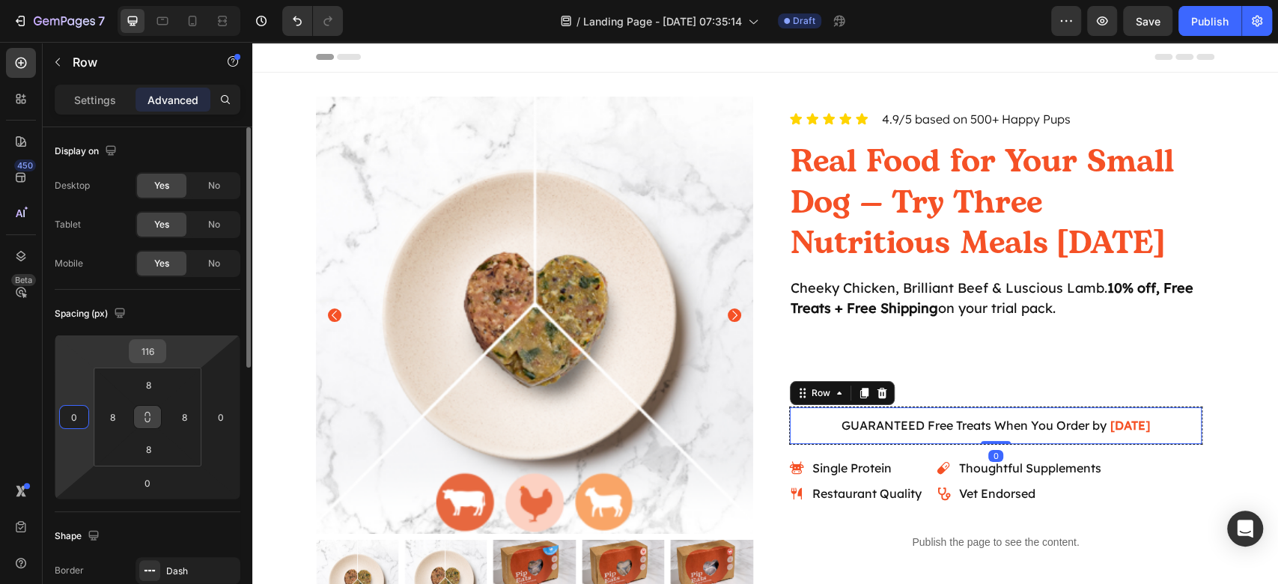
type input "0"
click at [150, 352] on input "116" at bounding box center [147, 351] width 30 height 22
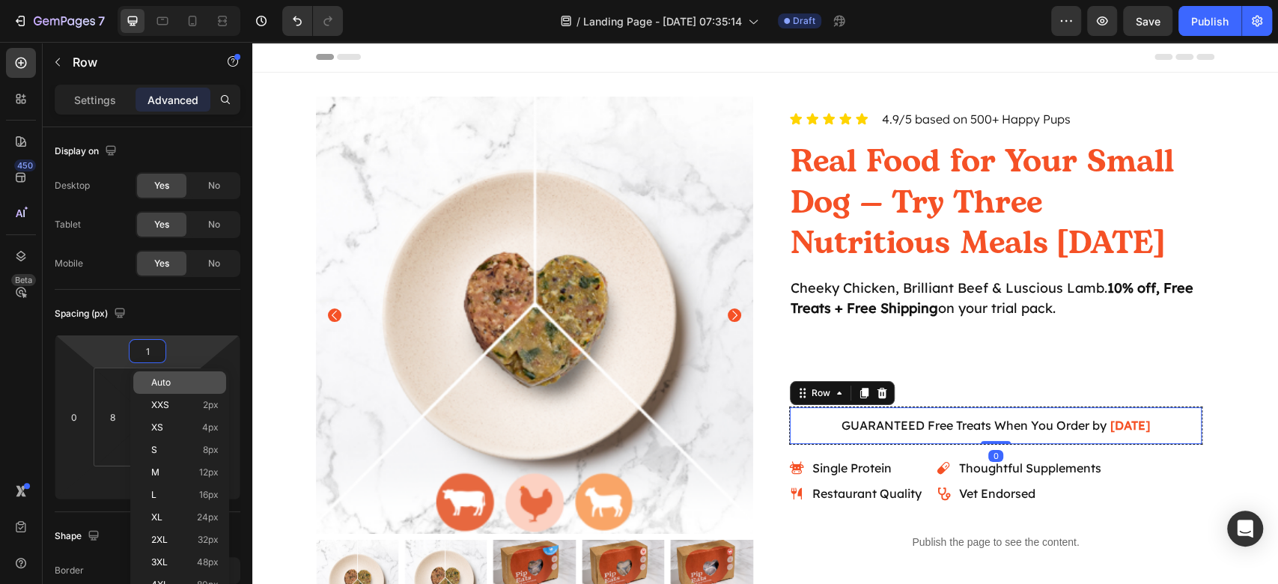
type input "16"
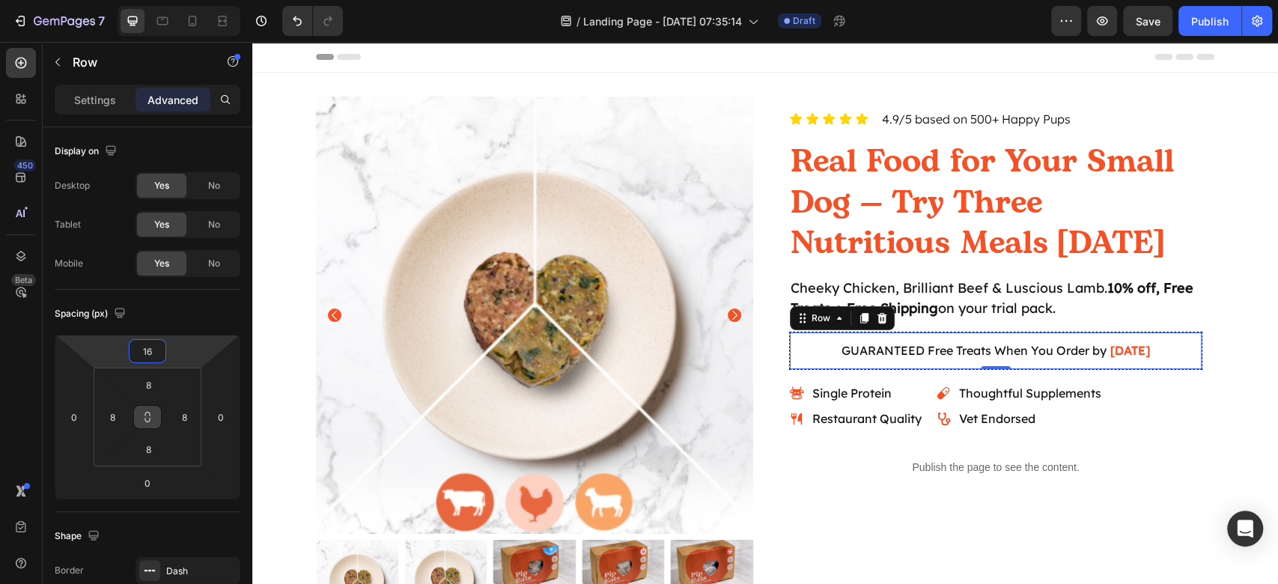
click at [1042, 504] on div "Icon Icon Icon Icon Icon Icon List 4.9/5 based on 500+ Happy Pups Text Block Ro…" at bounding box center [995, 359] width 437 height 525
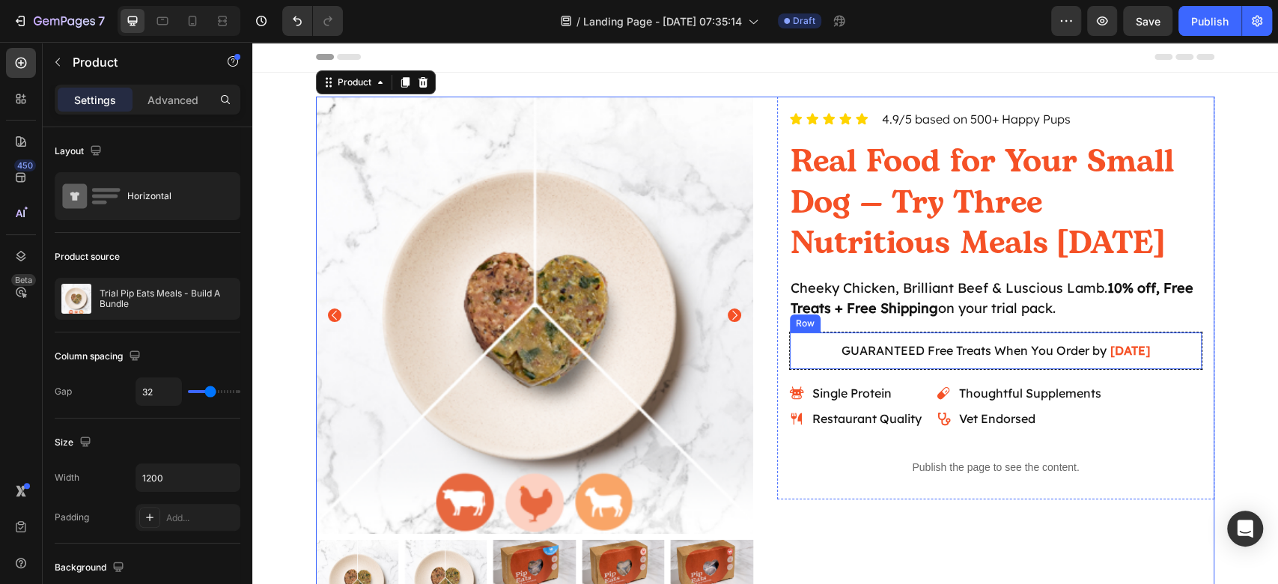
click at [1188, 368] on div "GUARANTEED Free Treats When You Order by Aug 29 Delivery Date Row" at bounding box center [995, 351] width 413 height 38
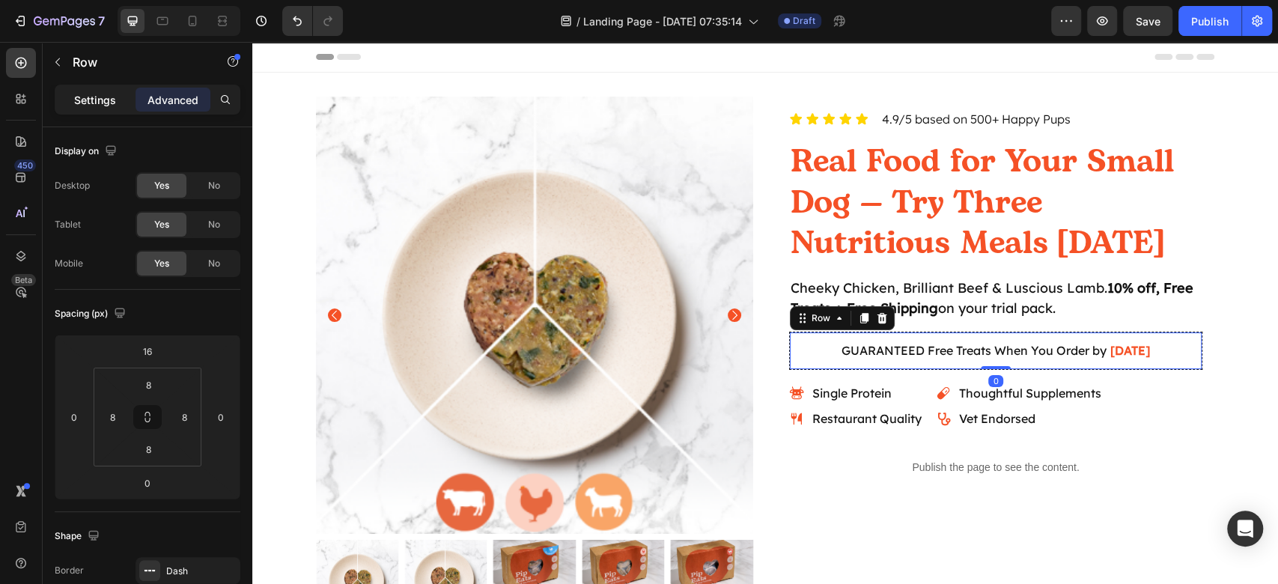
click at [82, 107] on div "Settings" at bounding box center [95, 100] width 75 height 24
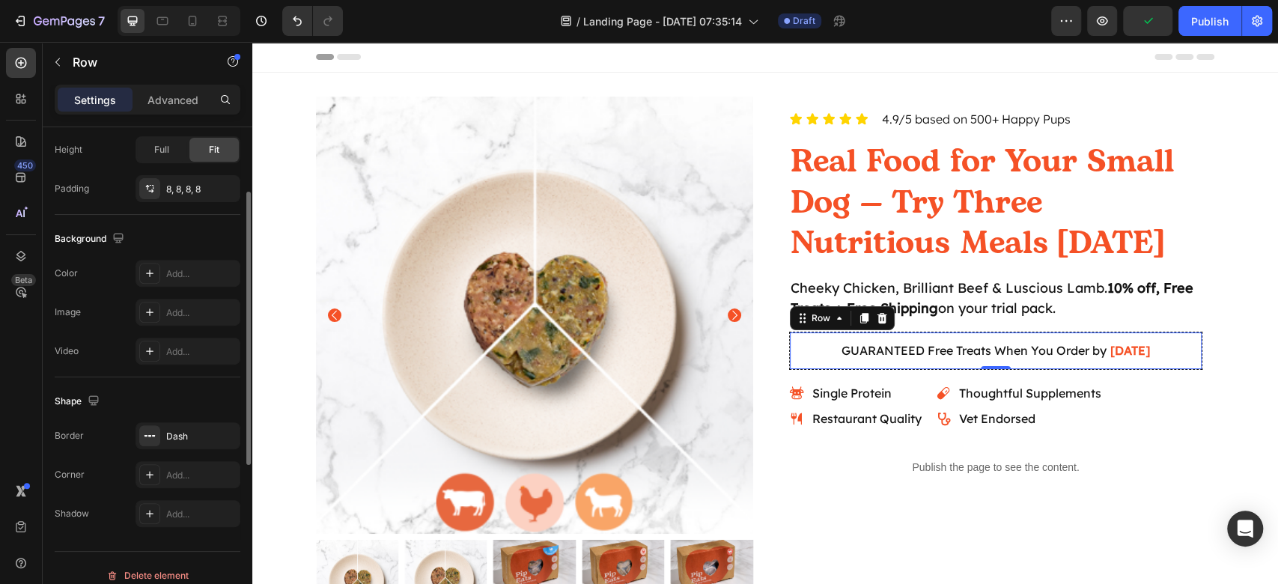
scroll to position [299, 0]
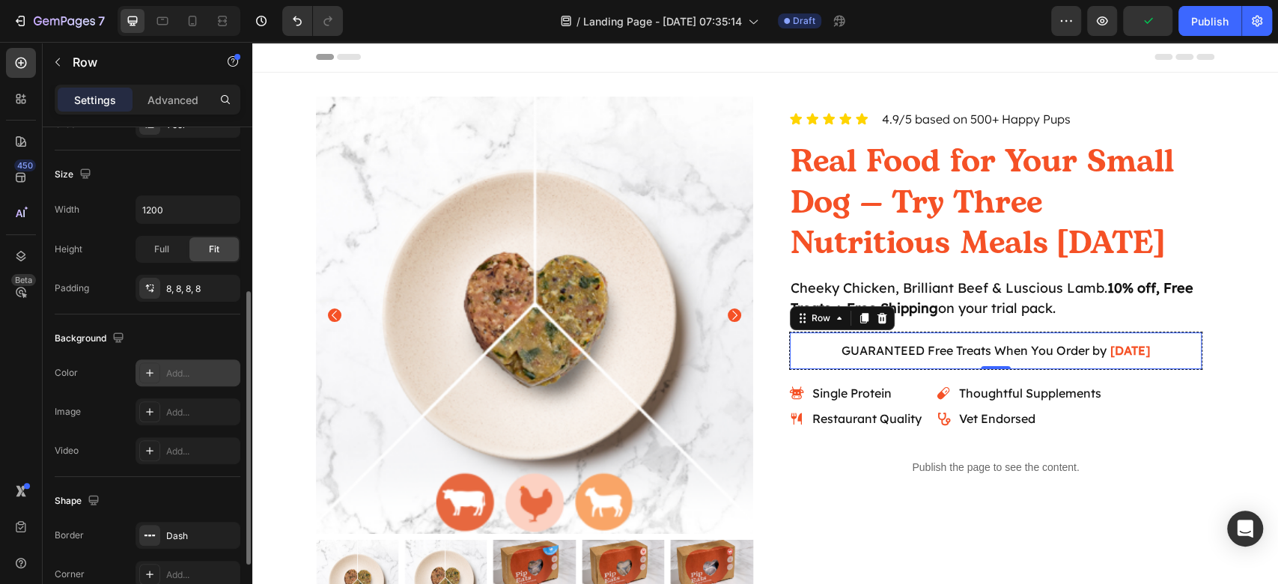
click at [167, 371] on div "Add..." at bounding box center [201, 373] width 70 height 13
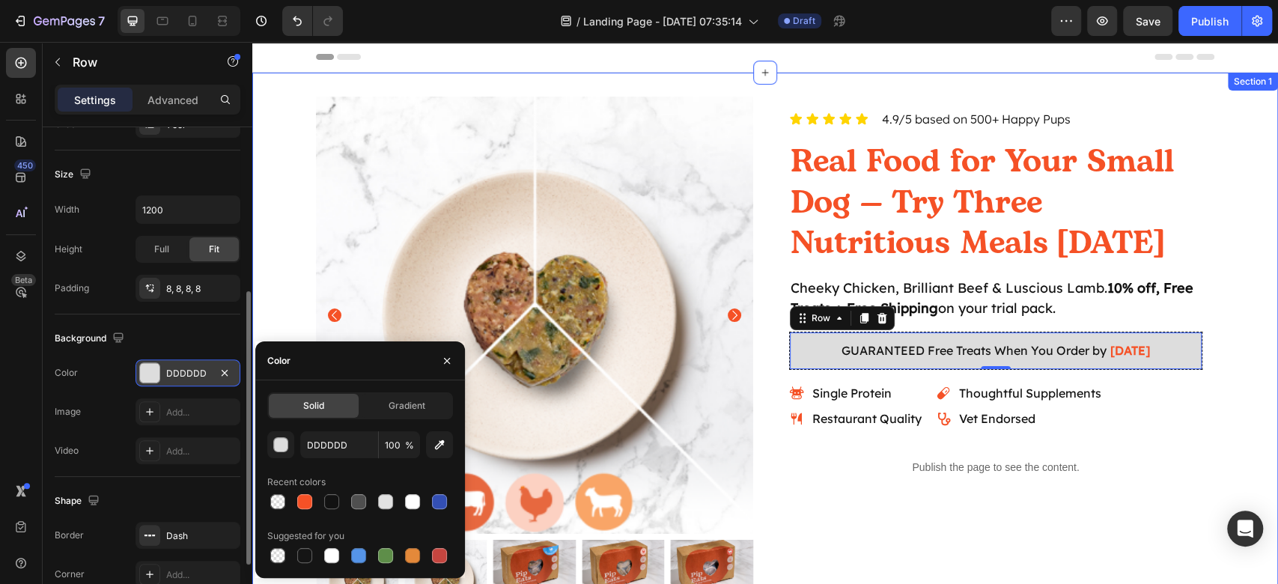
click at [1232, 332] on div "Product Images Icon Icon Icon Icon Icon Icon List 4.9/5 based on 500+ Happy Pup…" at bounding box center [764, 359] width 1025 height 525
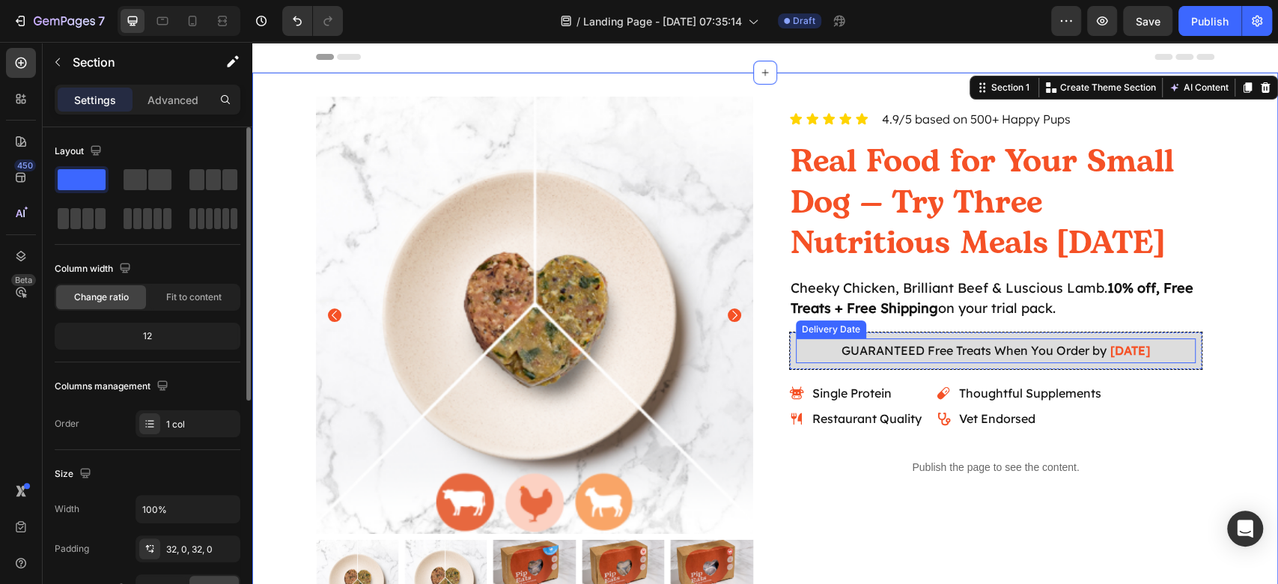
click at [1153, 346] on div "GUARANTEED Free Treats When You Order by Aug 29" at bounding box center [996, 350] width 400 height 25
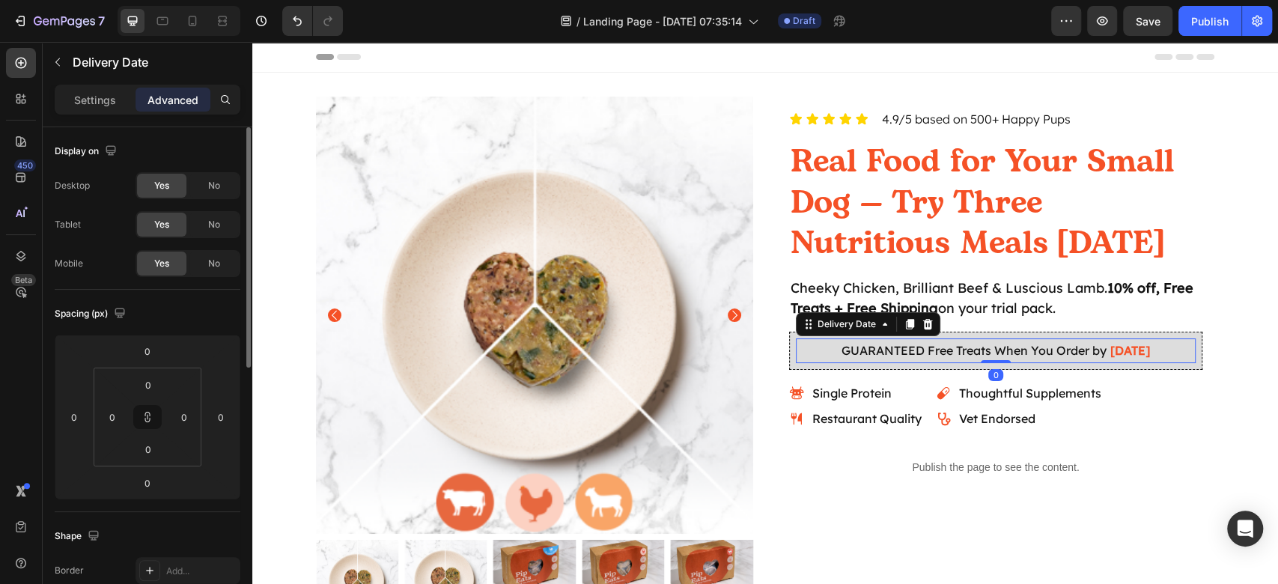
drag, startPoint x: 87, startPoint y: 102, endPoint x: 96, endPoint y: 144, distance: 43.6
click at [87, 102] on p "Settings" at bounding box center [95, 100] width 42 height 16
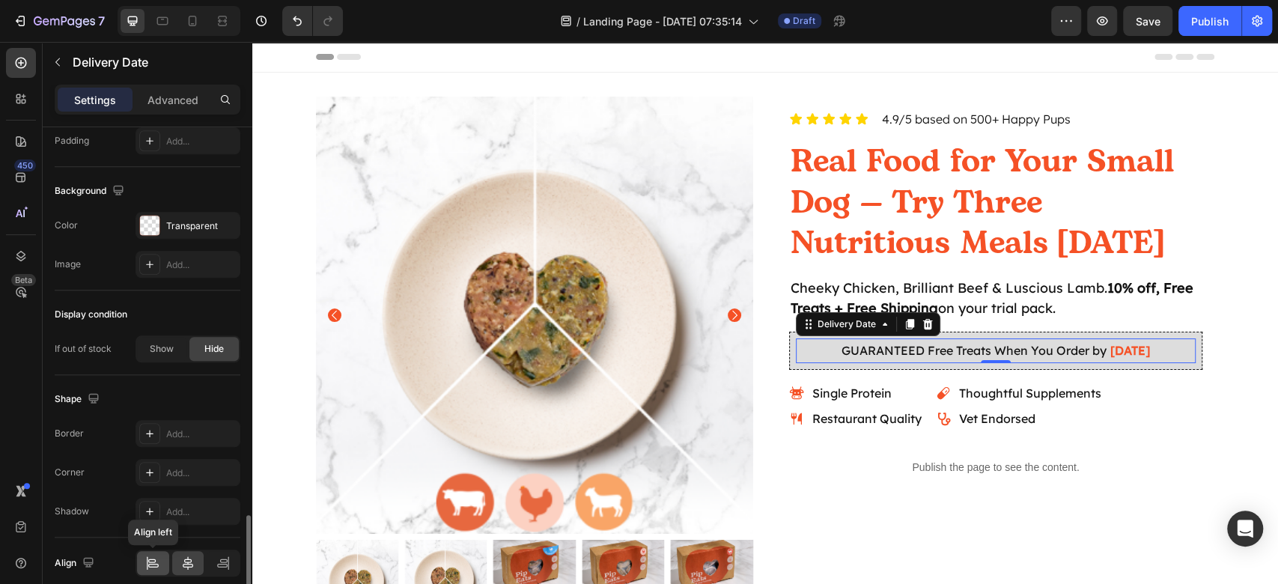
scroll to position [958, 0]
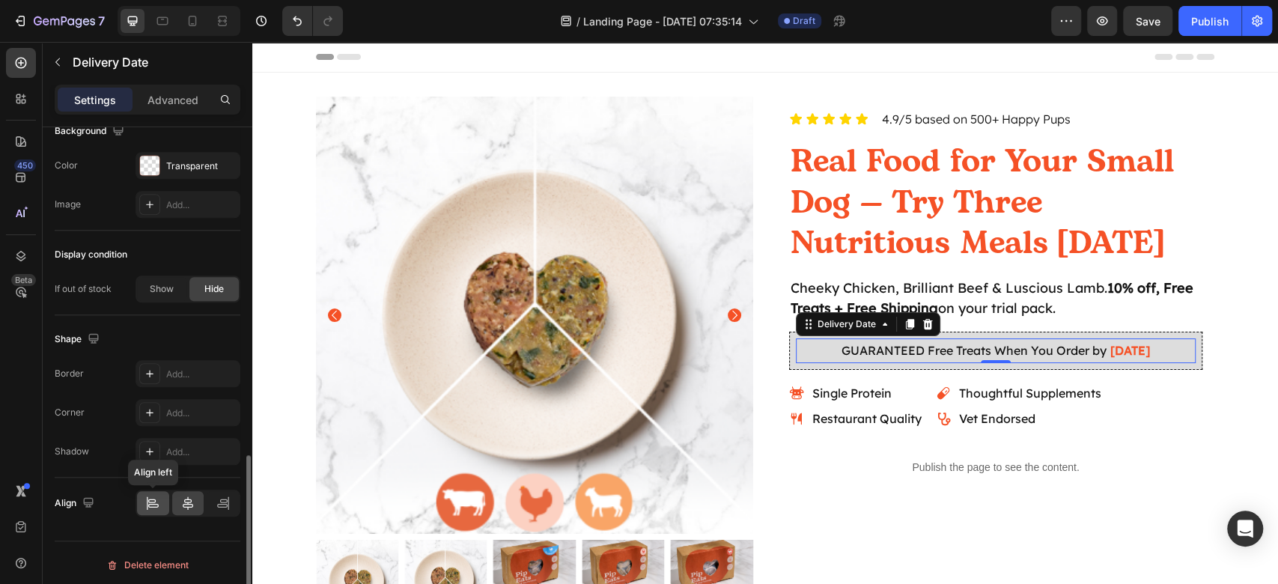
click at [160, 500] on icon at bounding box center [152, 502] width 15 height 15
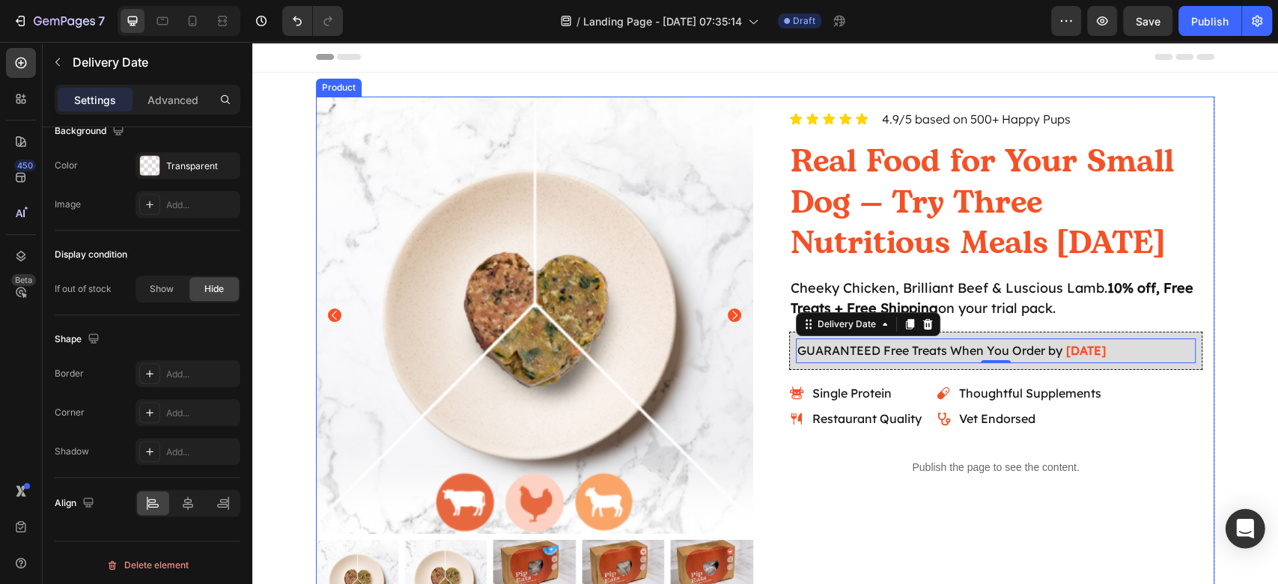
click at [1156, 497] on div "Icon Icon Icon Icon Icon Icon List 4.9/5 based on 500+ Happy Pups Text Block Ro…" at bounding box center [995, 359] width 437 height 525
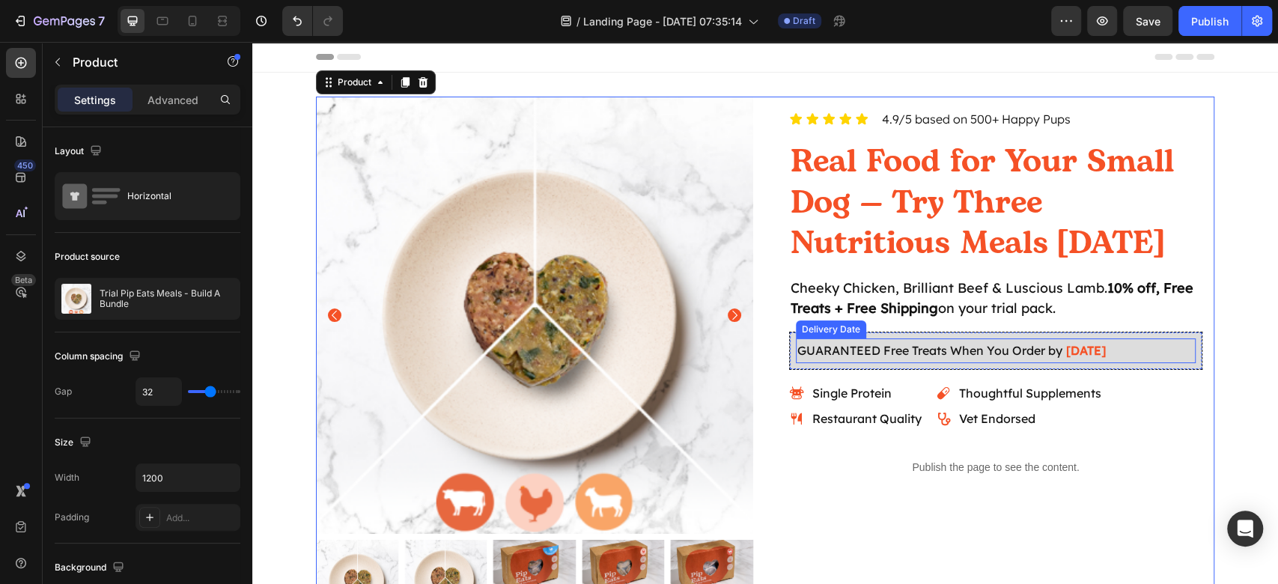
click at [1115, 348] on div "GUARANTEED Free Treats When You Order by Aug 29" at bounding box center [996, 350] width 400 height 25
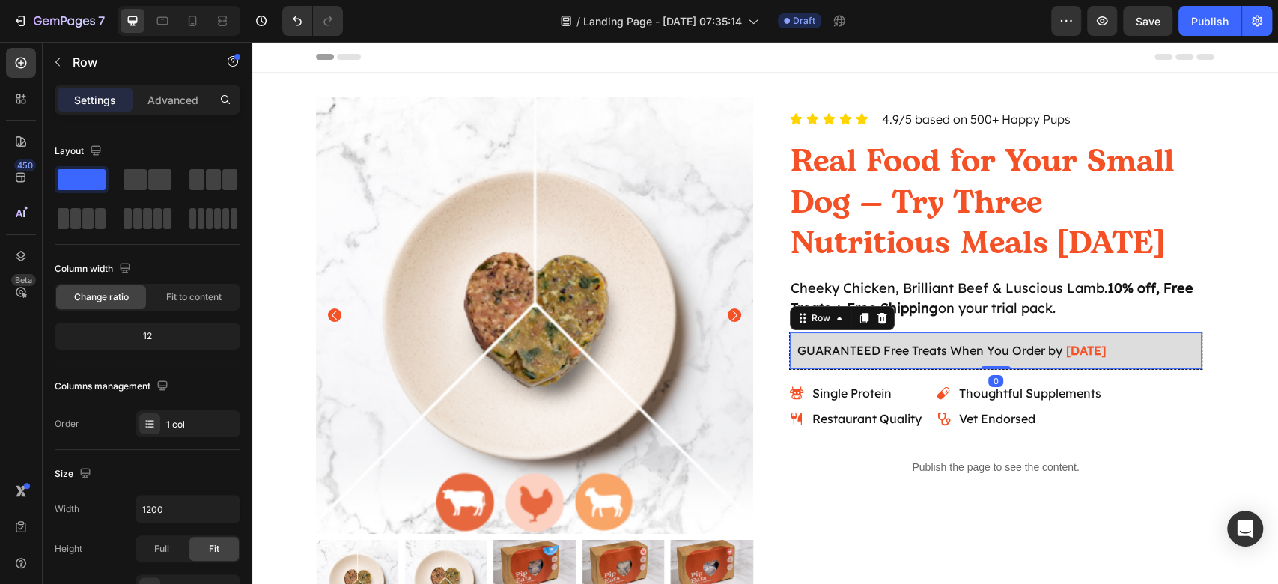
click at [792, 366] on div "GUARANTEED Free Treats When You Order by Aug 29 Delivery Date Row 0" at bounding box center [995, 351] width 413 height 38
click at [811, 361] on div "GUARANTEED Free Treats When You Order by Aug 29" at bounding box center [951, 350] width 311 height 25
click at [810, 364] on div "GUARANTEED Free Treats When You Order by Aug 29 Delivery Date Row 0" at bounding box center [995, 351] width 413 height 38
drag, startPoint x: 52, startPoint y: 56, endPoint x: 51, endPoint y: 64, distance: 7.6
click at [52, 56] on icon "button" at bounding box center [58, 62] width 12 height 12
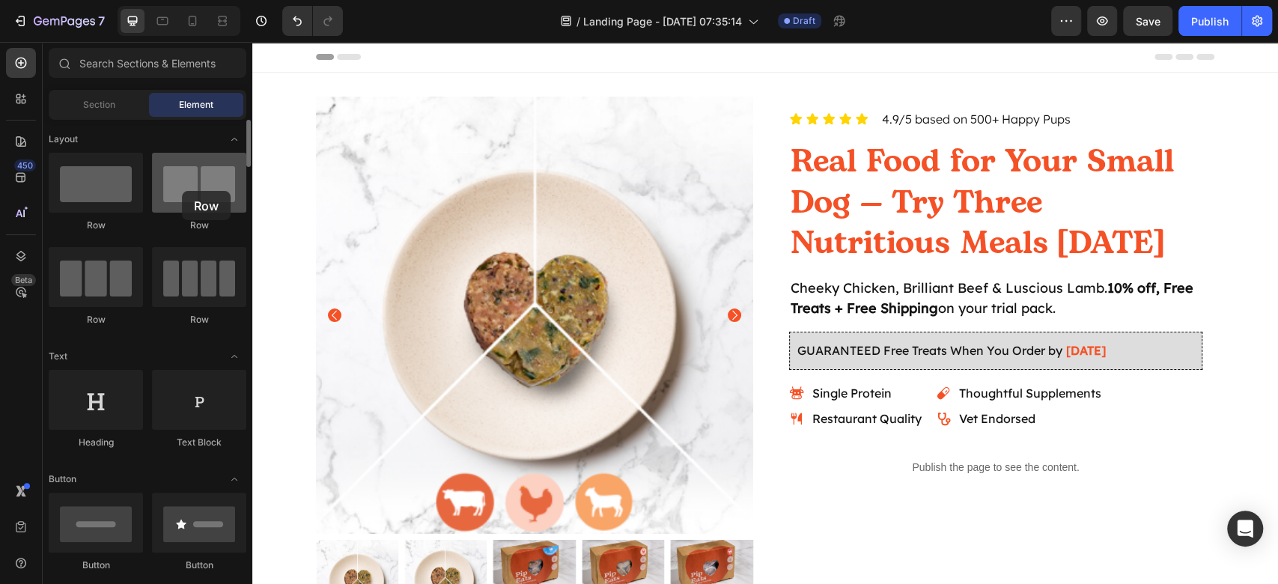
click at [182, 191] on div at bounding box center [199, 183] width 94 height 60
click at [835, 366] on div "GUARANTEED Free Treats When You Order by Aug 29 Delivery Date Row" at bounding box center [995, 351] width 413 height 38
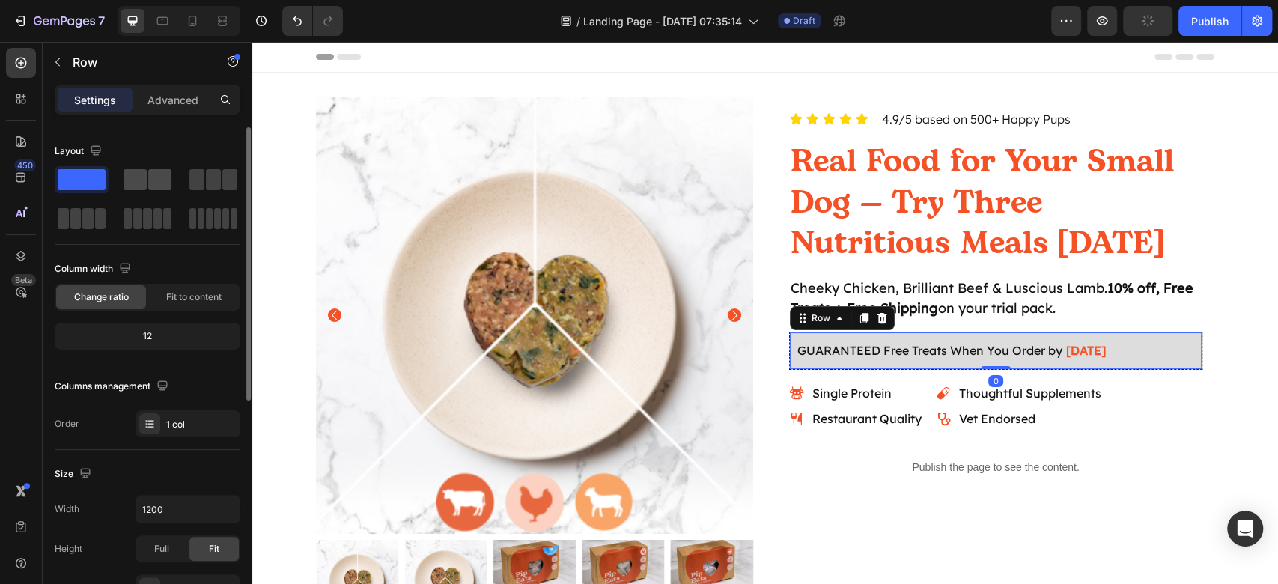
click at [131, 179] on span at bounding box center [134, 179] width 23 height 21
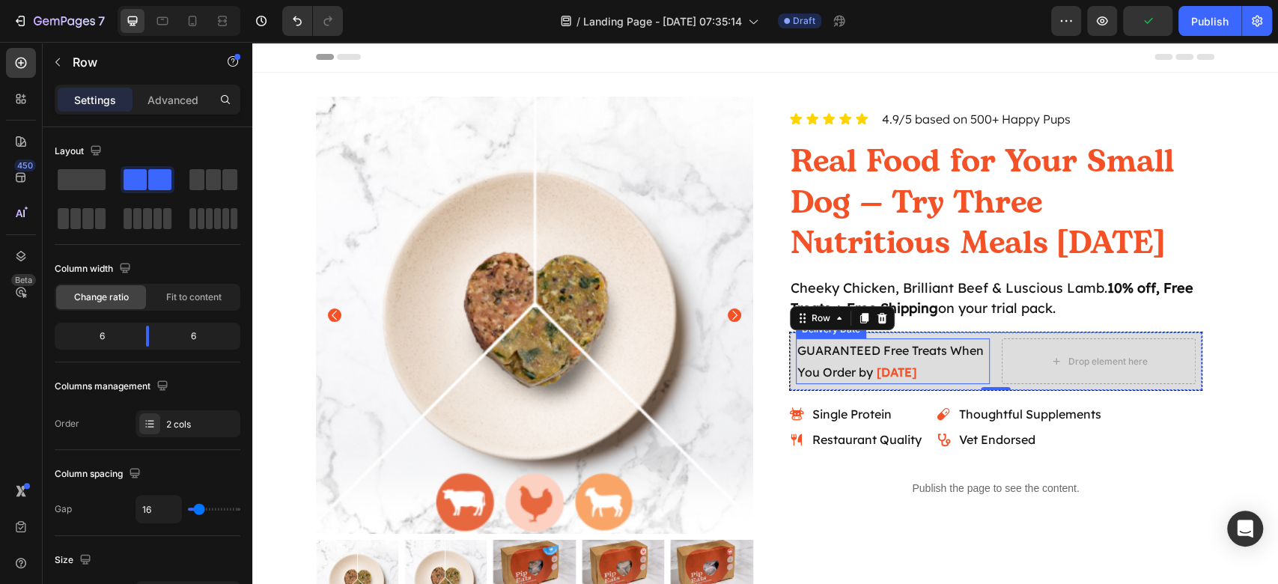
click at [920, 370] on div "GUARANTEED Free Treats When You Order by Aug 29" at bounding box center [893, 361] width 194 height 46
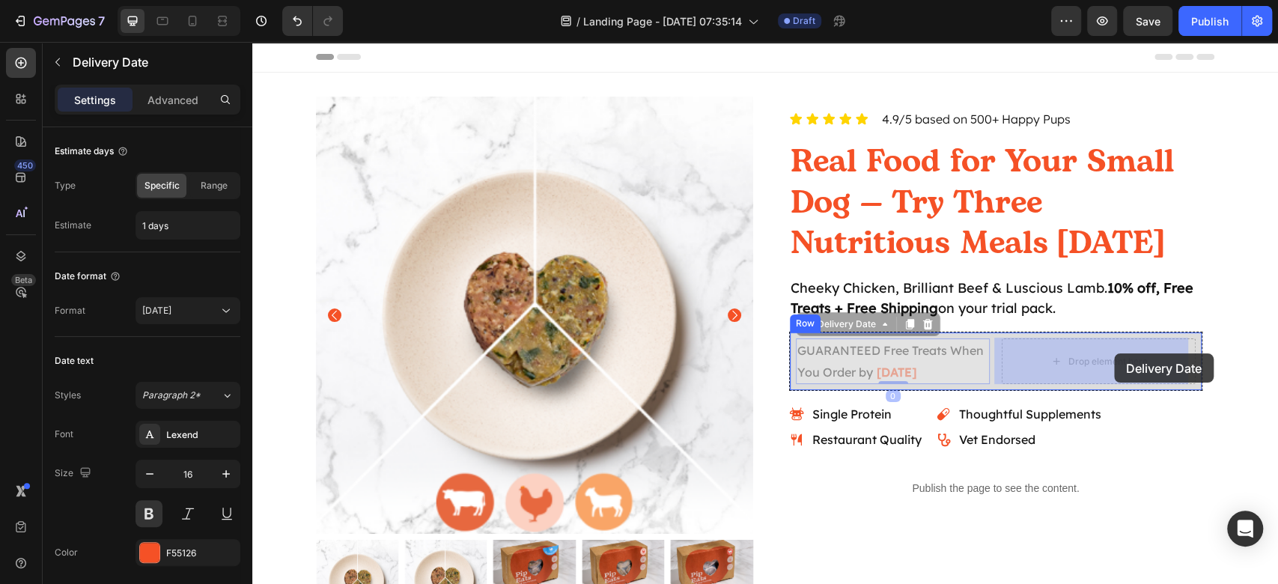
drag, startPoint x: 841, startPoint y: 329, endPoint x: 1114, endPoint y: 353, distance: 273.5
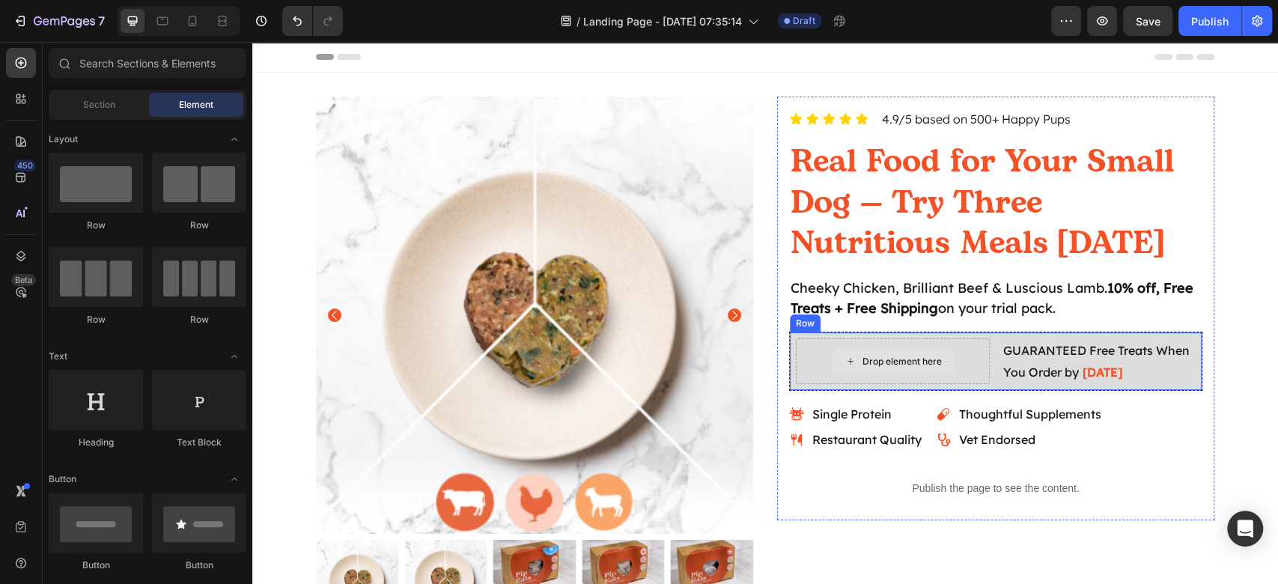
click at [893, 363] on div "Drop element here" at bounding box center [901, 361] width 79 height 12
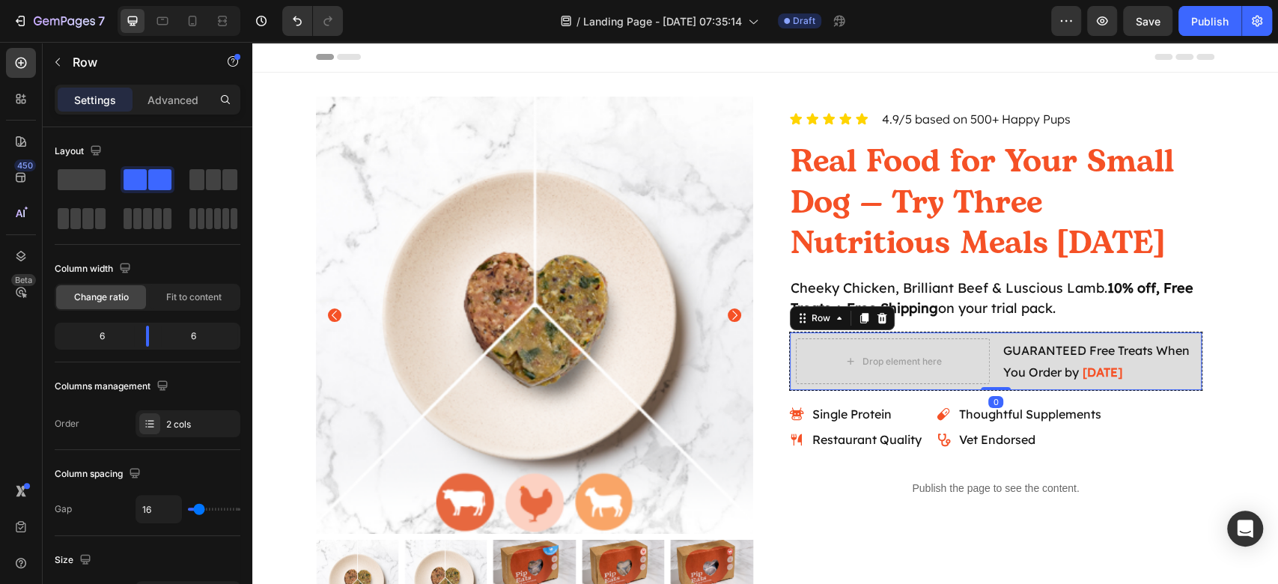
drag, startPoint x: 989, startPoint y: 355, endPoint x: 659, endPoint y: 308, distance: 334.1
click at [989, 355] on div "Drop element here GUARANTEED Free Treats When You Order by Aug 29 Delivery Date…" at bounding box center [995, 362] width 413 height 60
click at [177, 287] on div "Fit to content" at bounding box center [194, 297] width 90 height 24
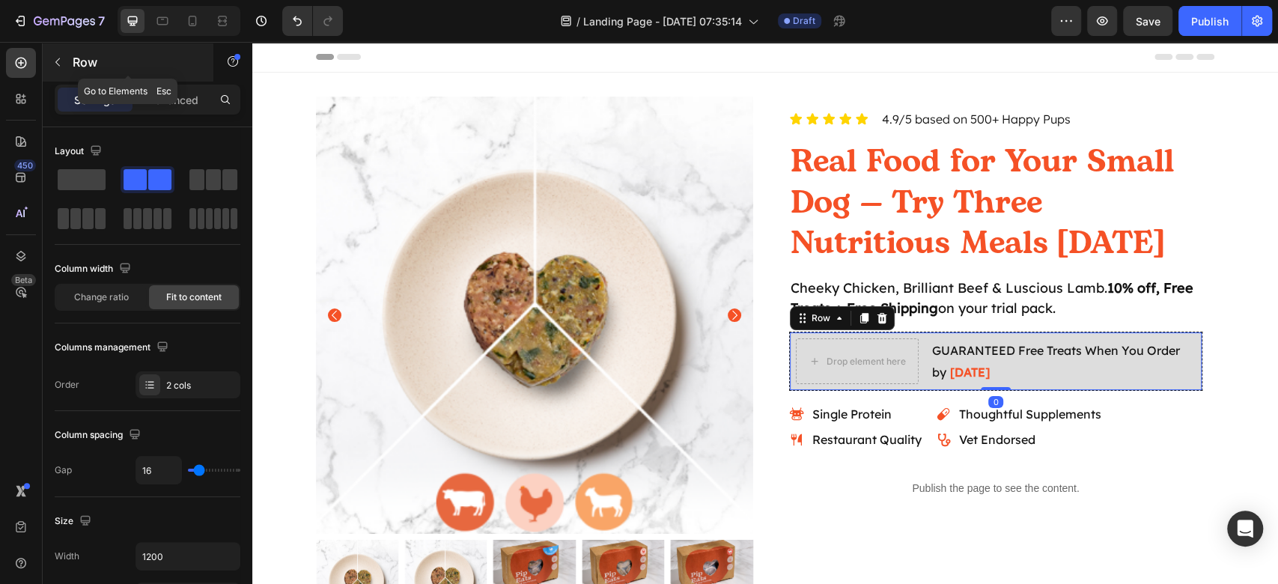
click at [64, 58] on button "button" at bounding box center [58, 62] width 24 height 24
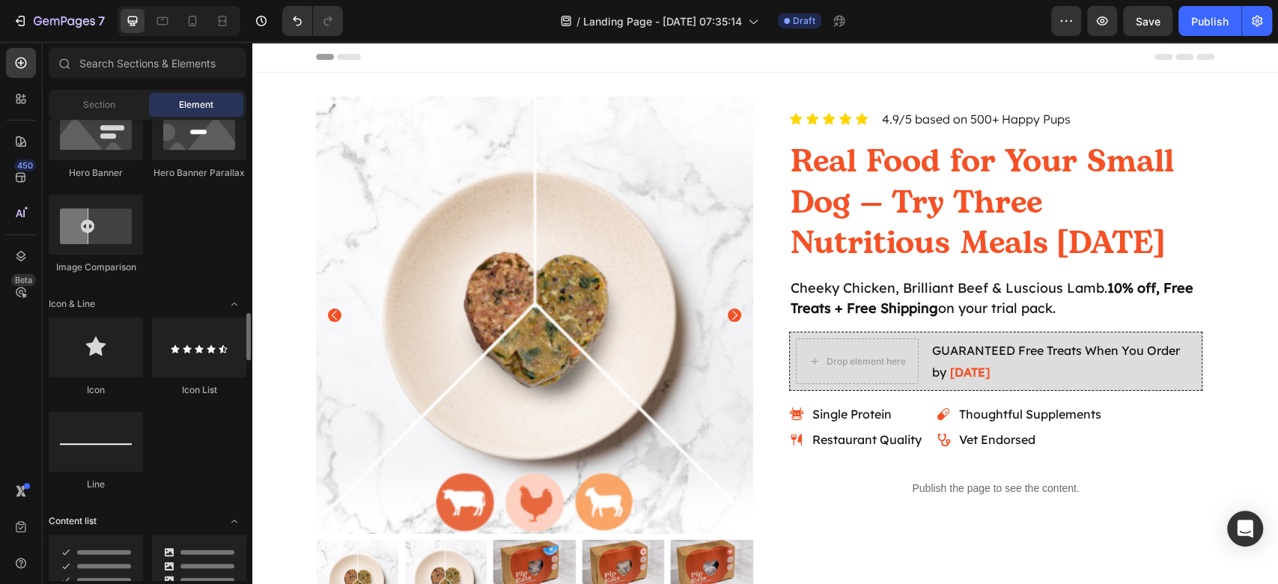
scroll to position [898, 0]
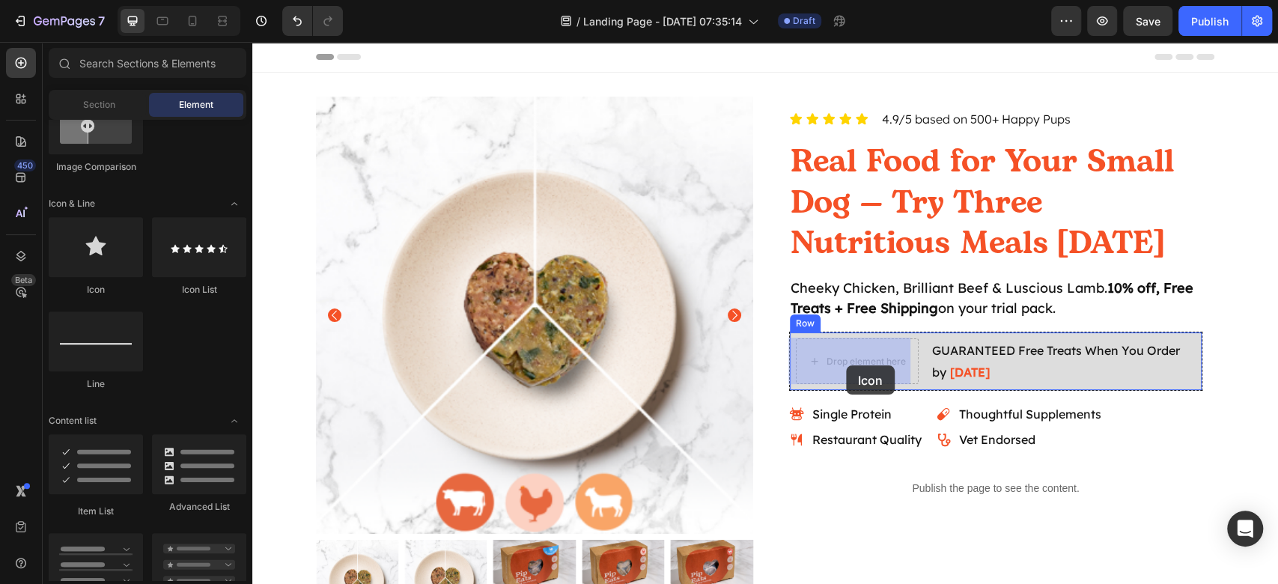
drag, startPoint x: 364, startPoint y: 320, endPoint x: 853, endPoint y: 362, distance: 490.6
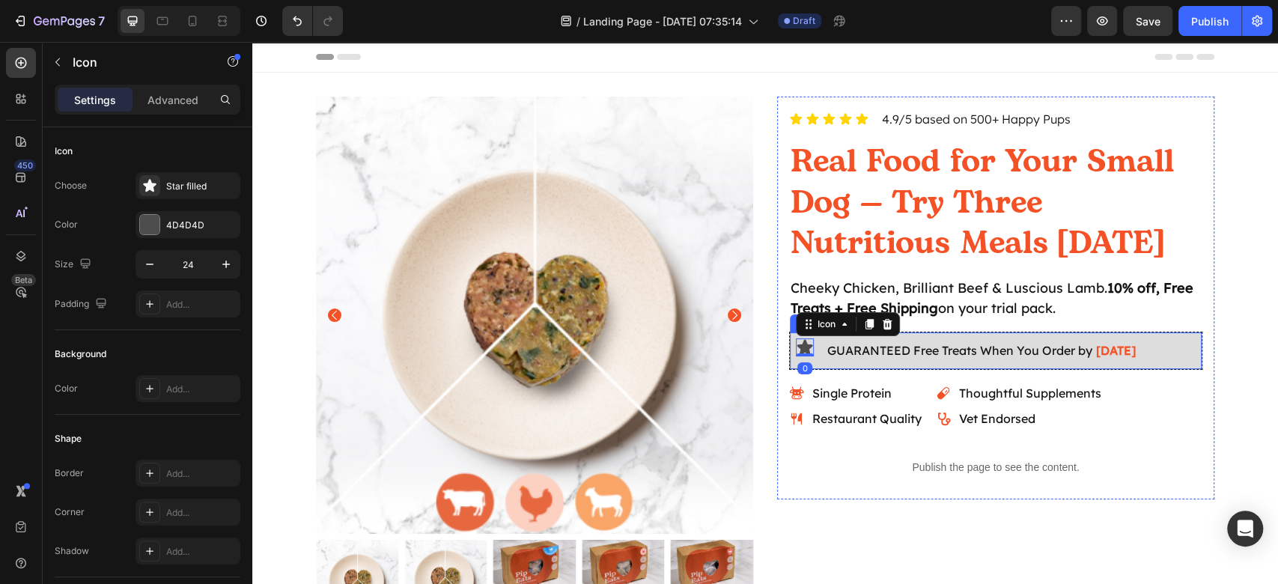
click at [817, 358] on div "Icon 0 GUARANTEED Free Treats When You Order by Aug 29 Delivery Date Row" at bounding box center [995, 351] width 413 height 38
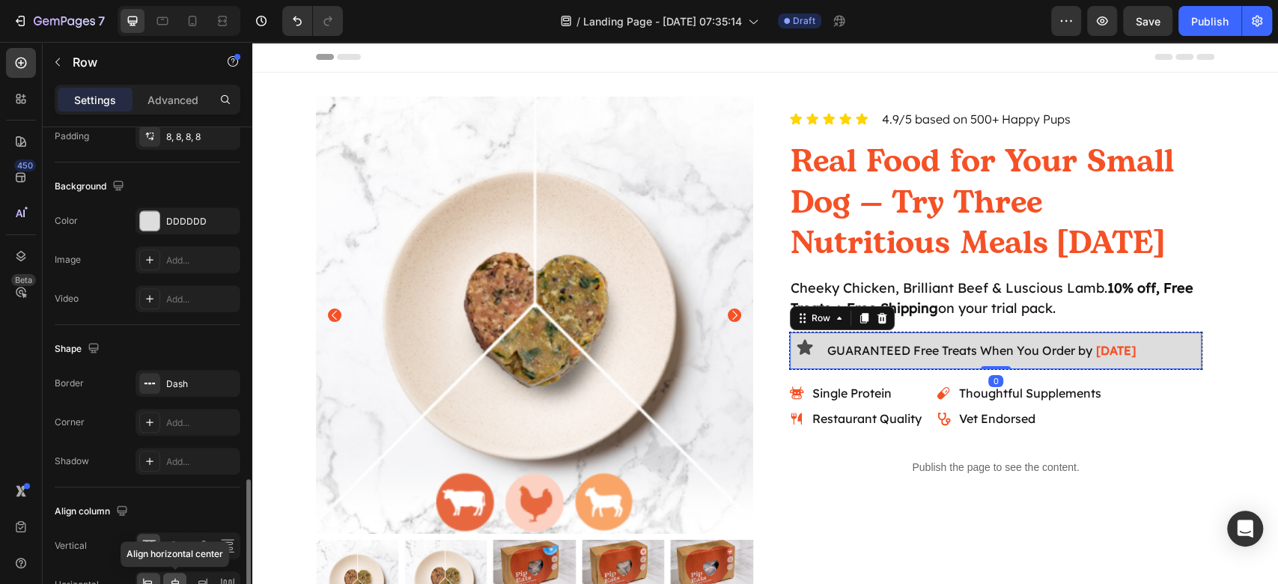
scroll to position [582, 0]
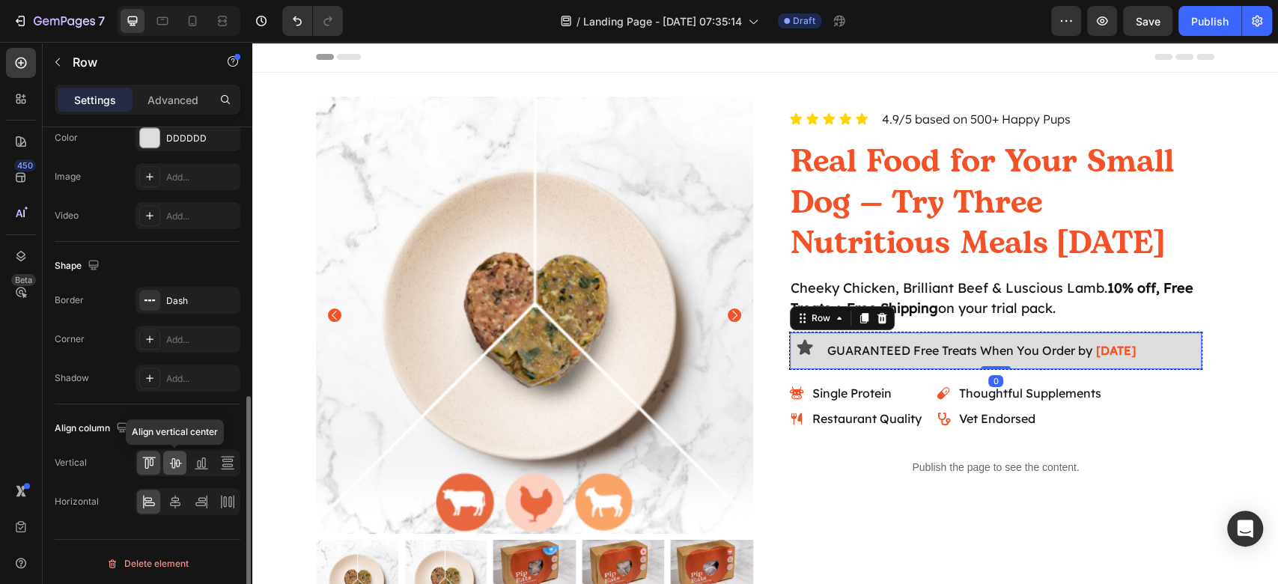
click at [173, 466] on div at bounding box center [174, 463] width 23 height 24
click at [803, 352] on icon at bounding box center [805, 350] width 18 height 18
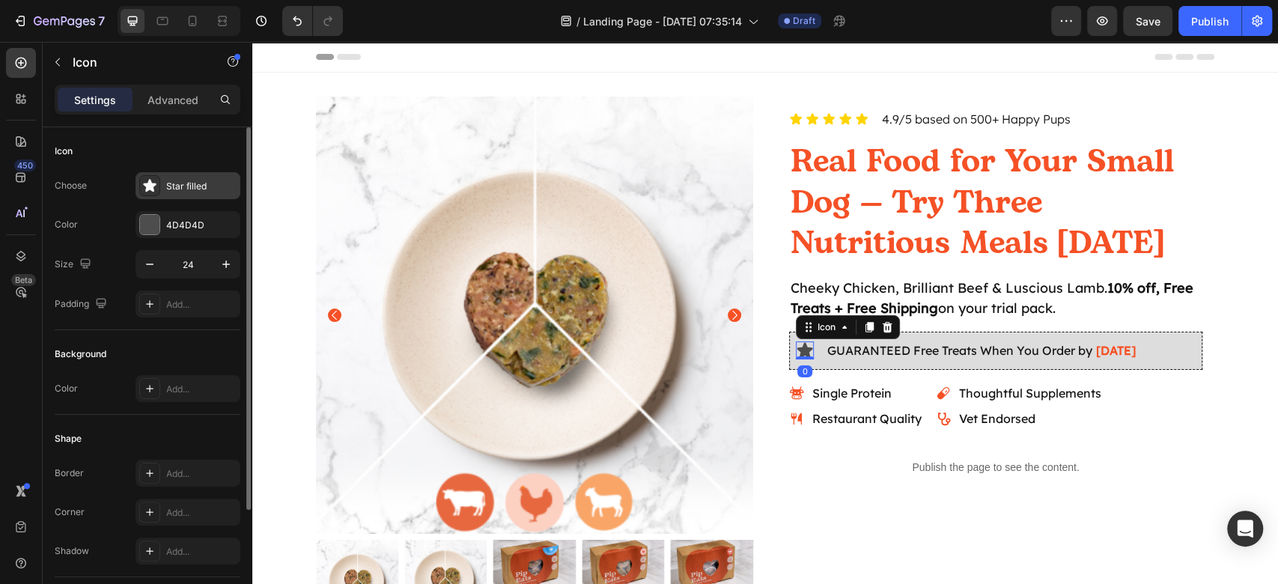
click at [189, 190] on div "Star filled" at bounding box center [201, 186] width 70 height 13
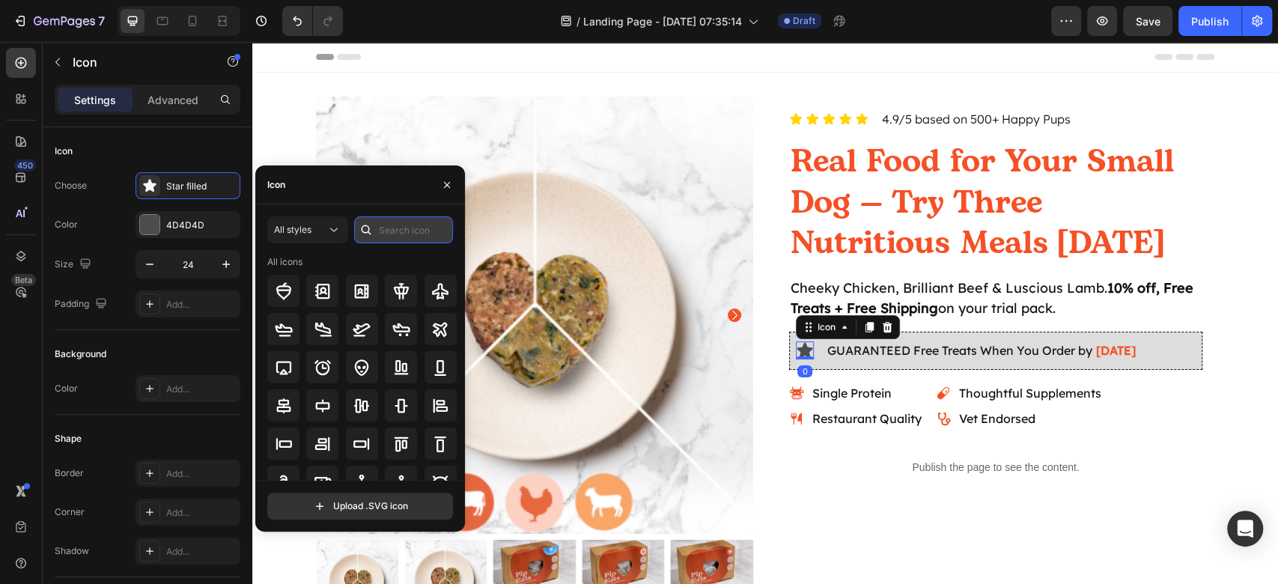
click at [427, 234] on input "text" at bounding box center [403, 229] width 99 height 27
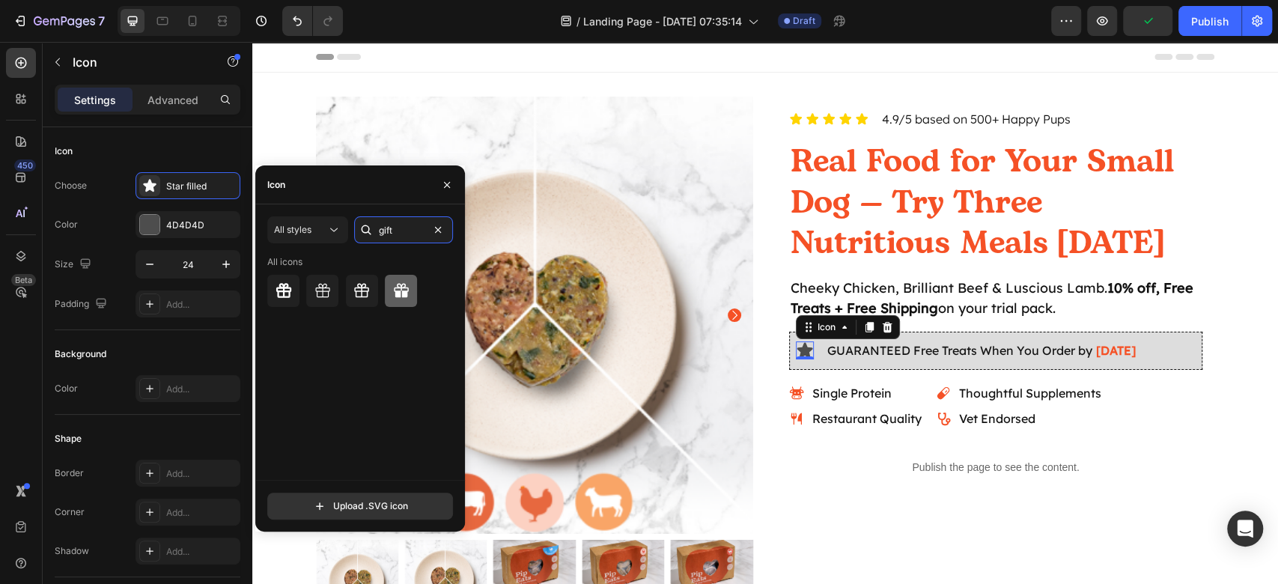
type input "gift"
click at [394, 291] on icon at bounding box center [401, 290] width 15 height 14
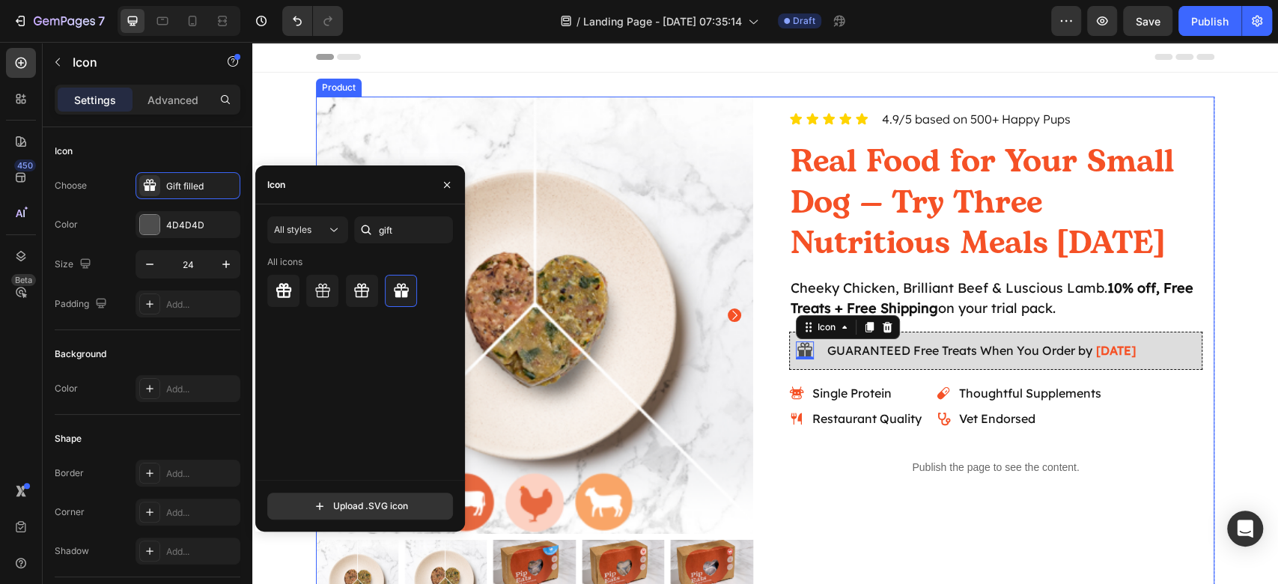
drag, startPoint x: 961, startPoint y: 516, endPoint x: 882, endPoint y: 496, distance: 81.0
click at [959, 516] on div "Icon Icon Icon Icon Icon Icon List 4.9/5 based on 500+ Happy Pups Text Block Ro…" at bounding box center [995, 359] width 437 height 525
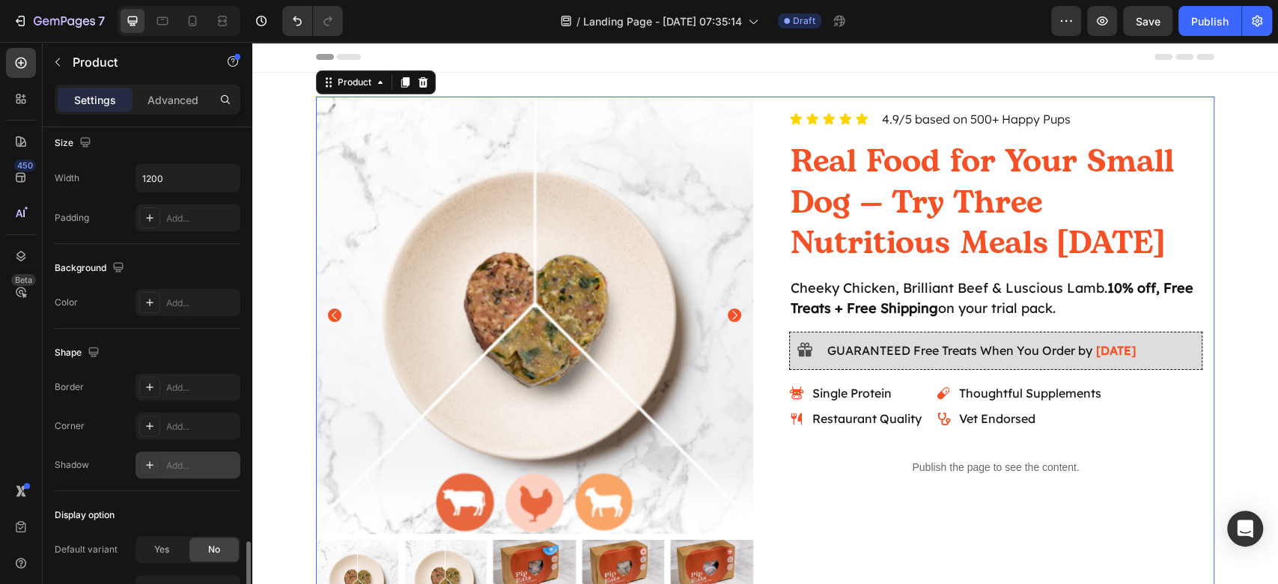
scroll to position [471, 0]
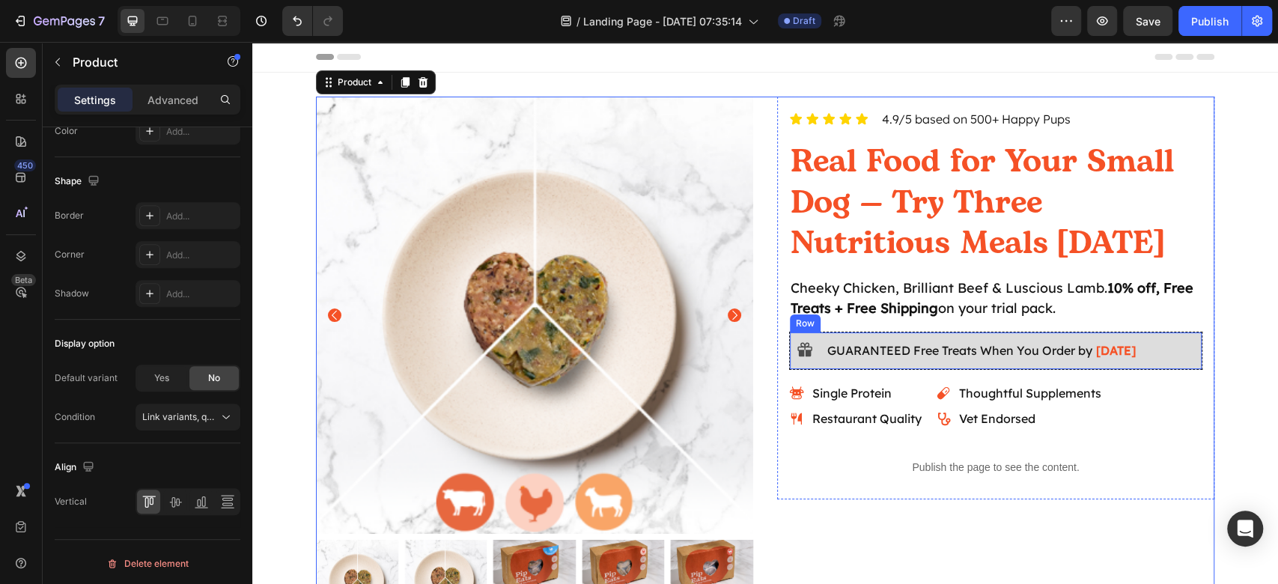
click at [793, 368] on div "Icon GUARANTEED Free Treats When You Order by Aug 29 Delivery Date Row" at bounding box center [995, 351] width 413 height 38
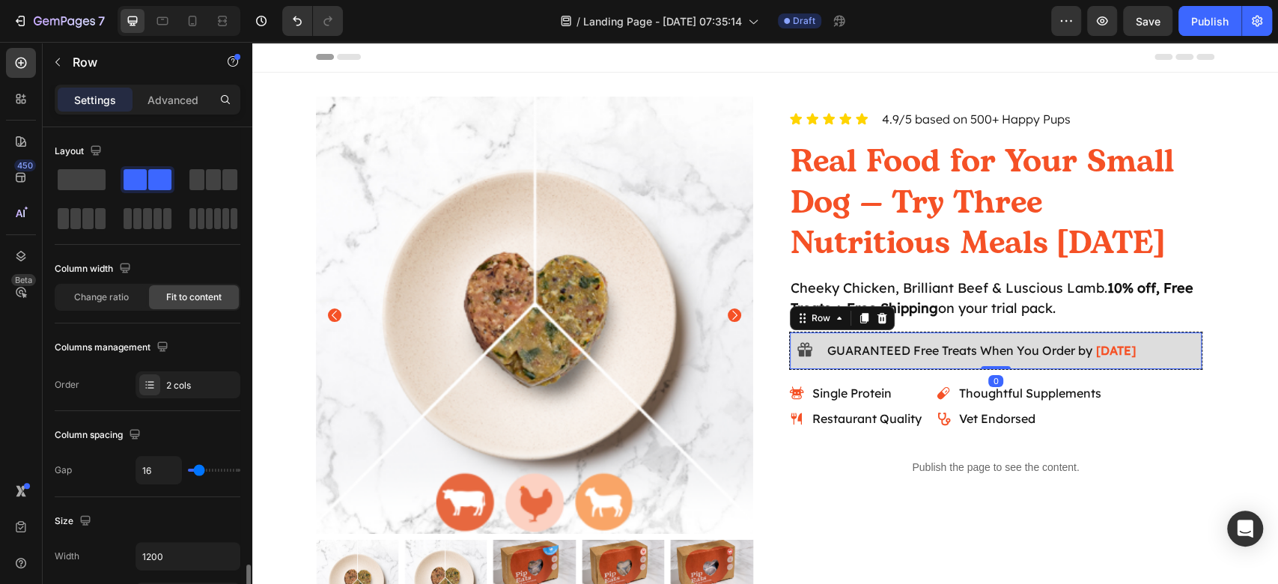
scroll to position [299, 0]
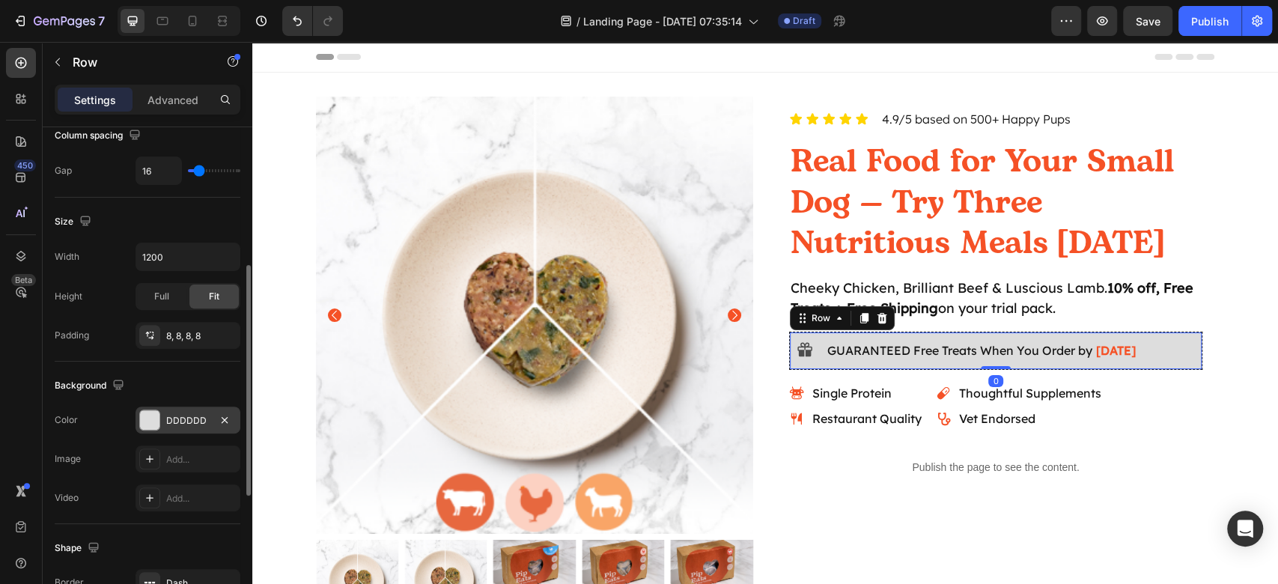
click at [177, 417] on div "DDDDDD" at bounding box center [187, 420] width 43 height 13
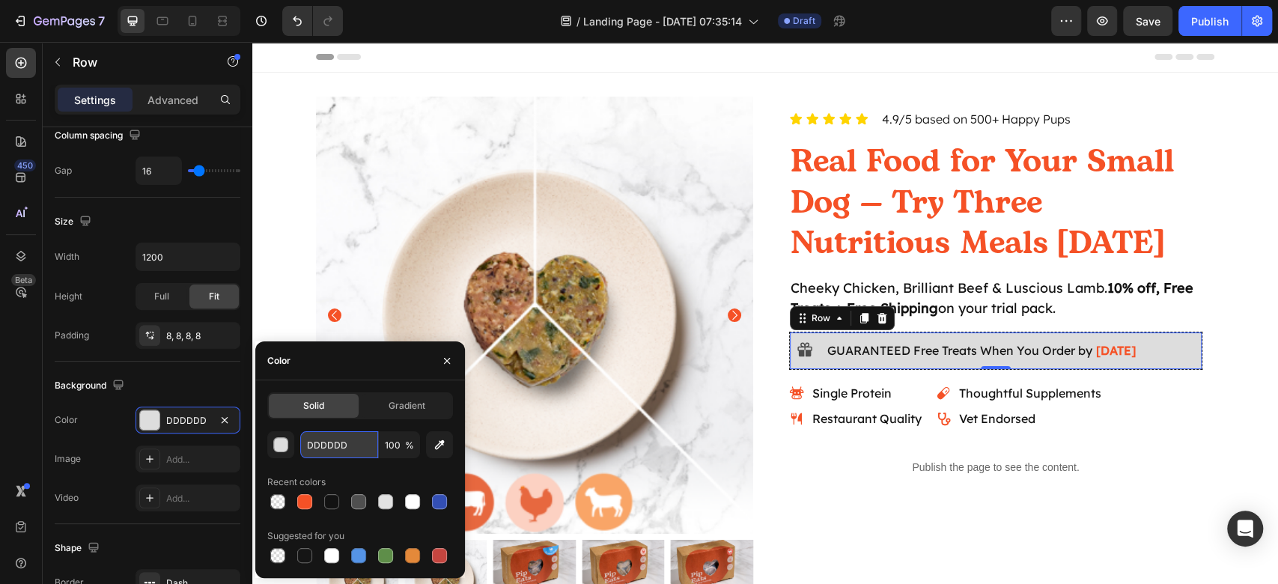
click at [373, 445] on input "DDDDDD" at bounding box center [339, 444] width 78 height 27
paste input "eeeef9"
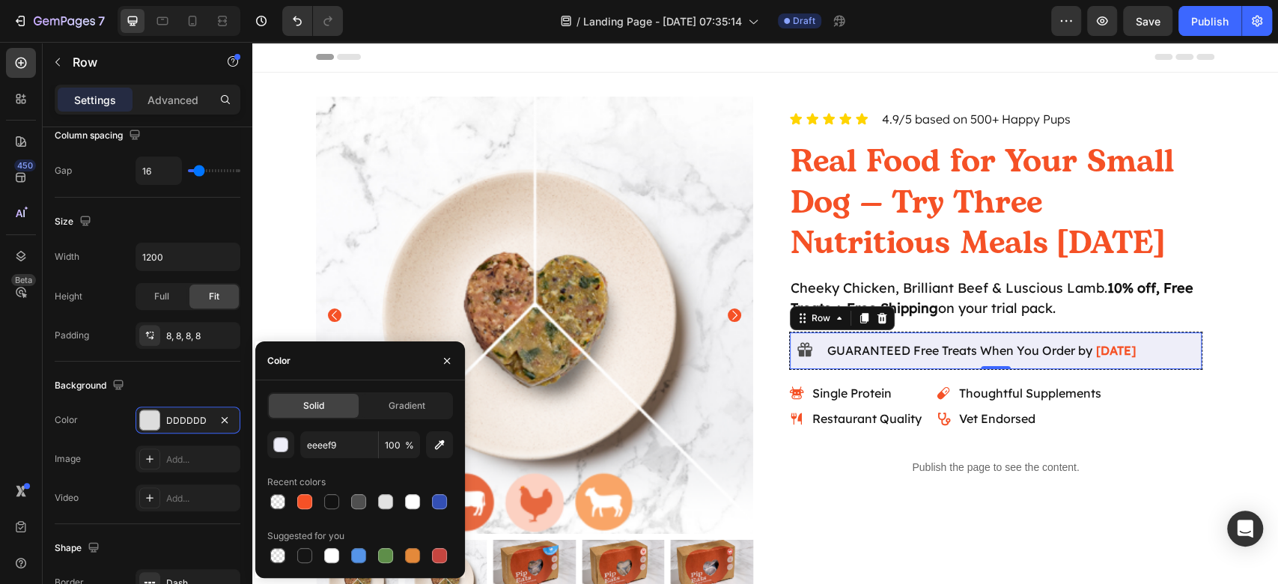
type input "EEEEF9"
click at [359, 472] on div "Recent colors" at bounding box center [360, 482] width 186 height 24
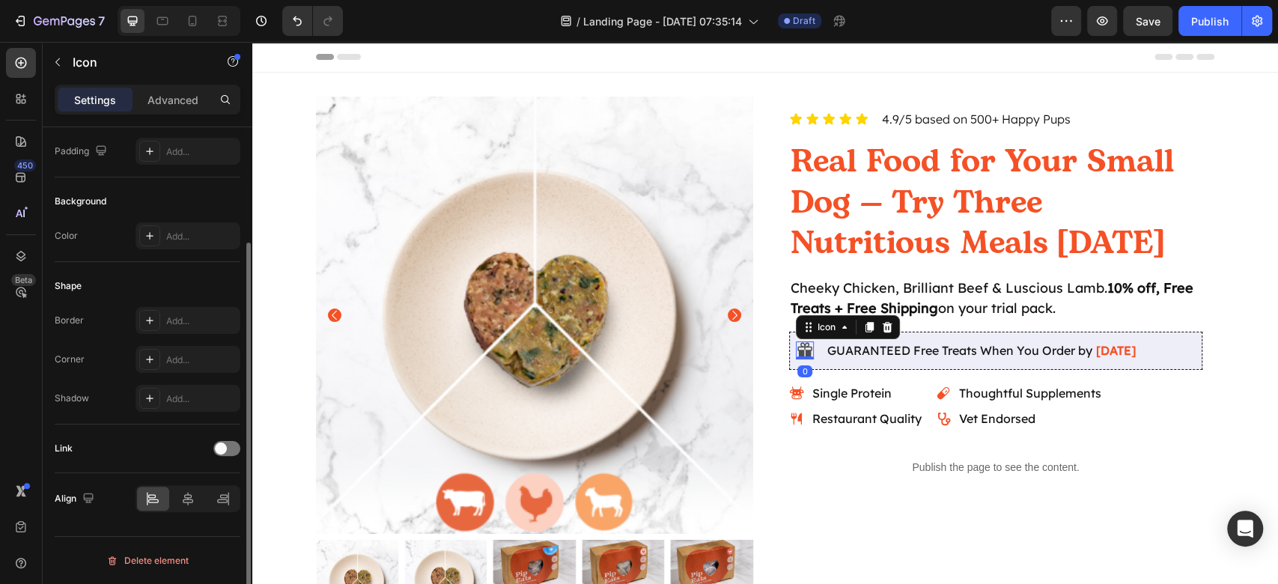
click at [801, 346] on icon at bounding box center [805, 350] width 18 height 18
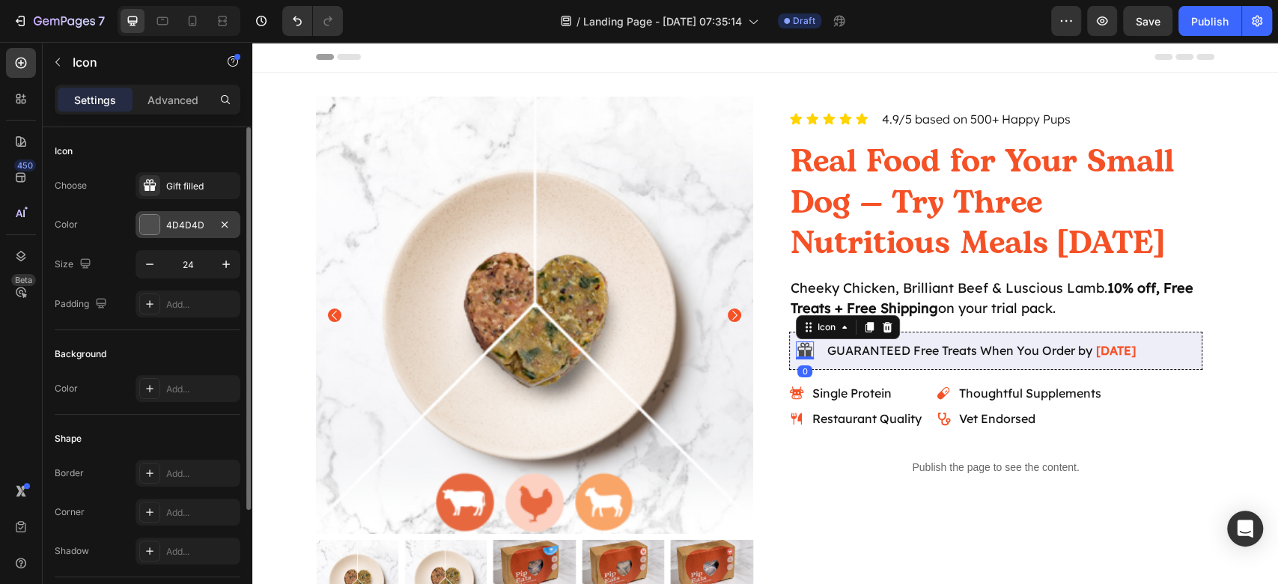
click at [158, 216] on div at bounding box center [149, 224] width 19 height 19
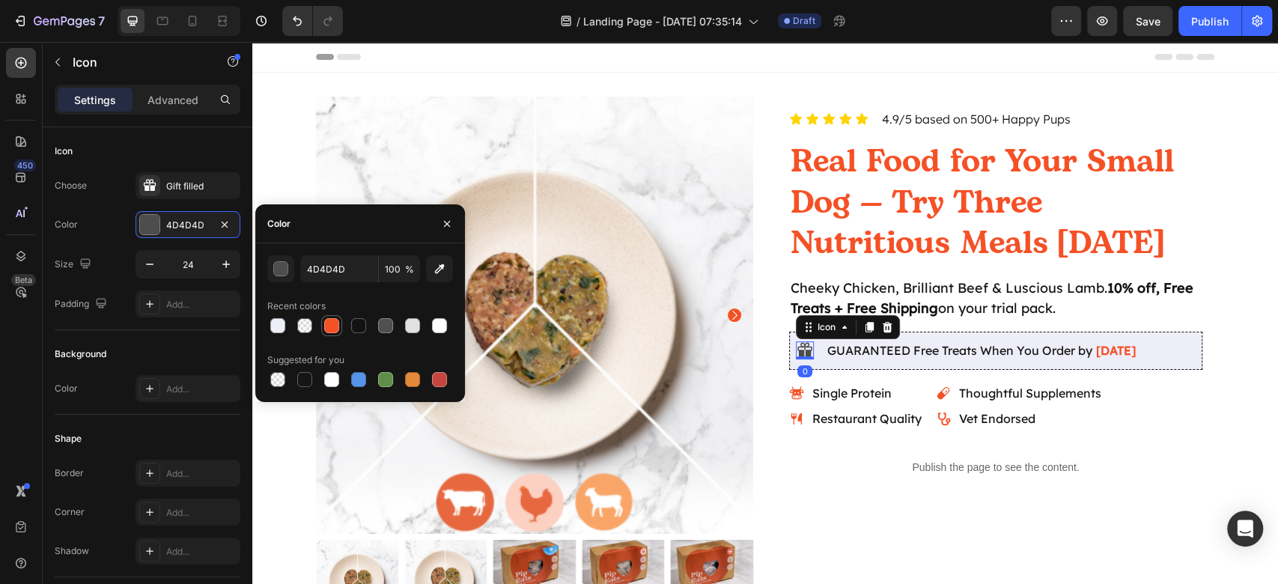
click at [331, 332] on div at bounding box center [331, 325] width 15 height 15
type input "F55126"
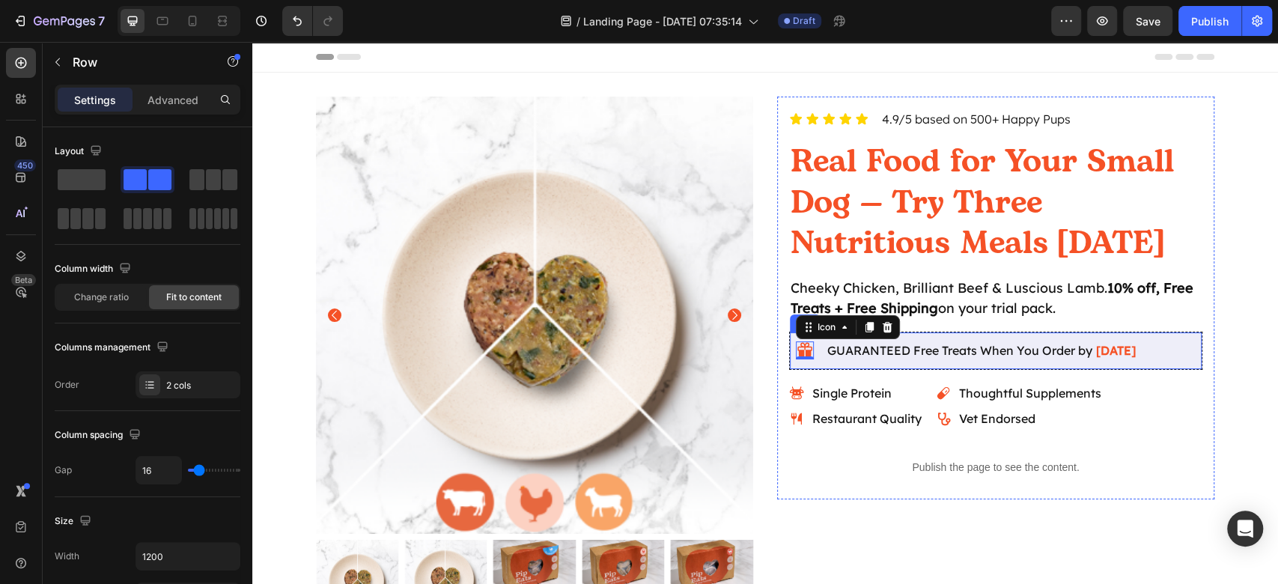
click at [813, 358] on div "Icon 0 GUARANTEED Free Treats When You Order by Aug 29 Delivery Date Row" at bounding box center [995, 351] width 413 height 38
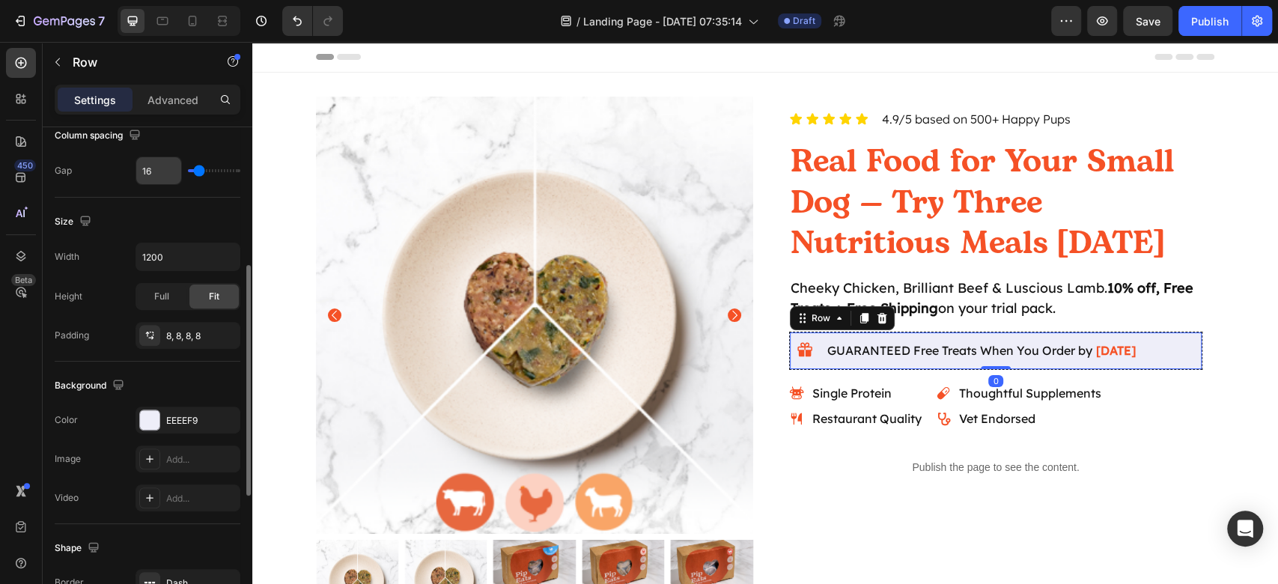
click at [158, 169] on input "16" at bounding box center [158, 170] width 45 height 27
type input "8"
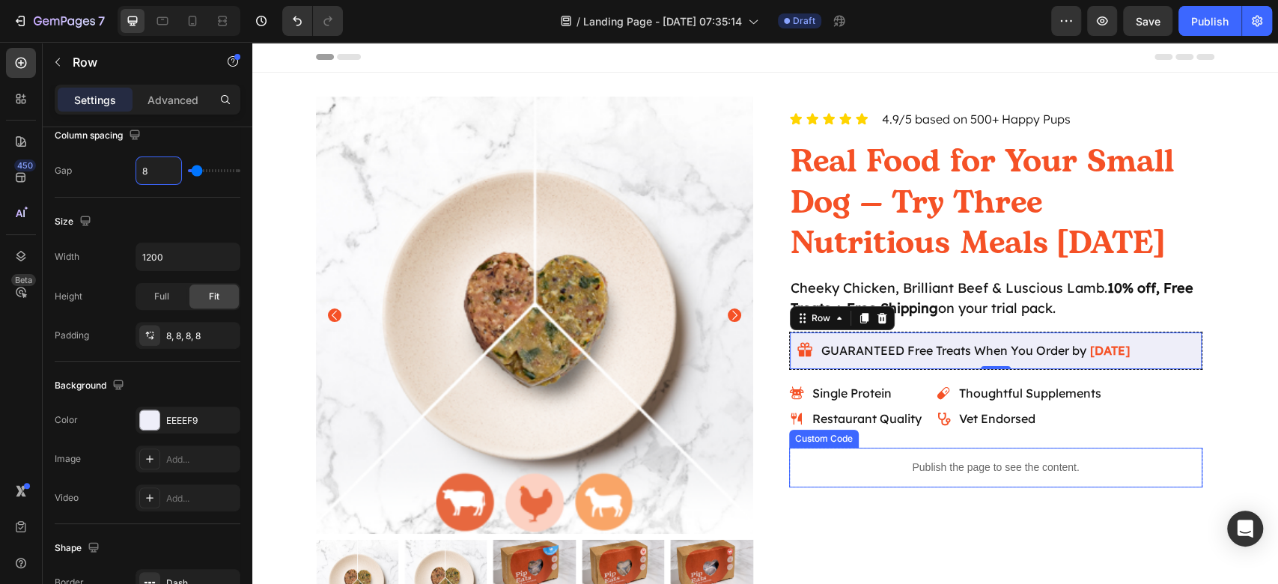
click at [941, 533] on div "Icon Icon Icon Icon Icon Icon List 4.9/5 based on 500+ Happy Pups Text Block Ro…" at bounding box center [995, 359] width 437 height 525
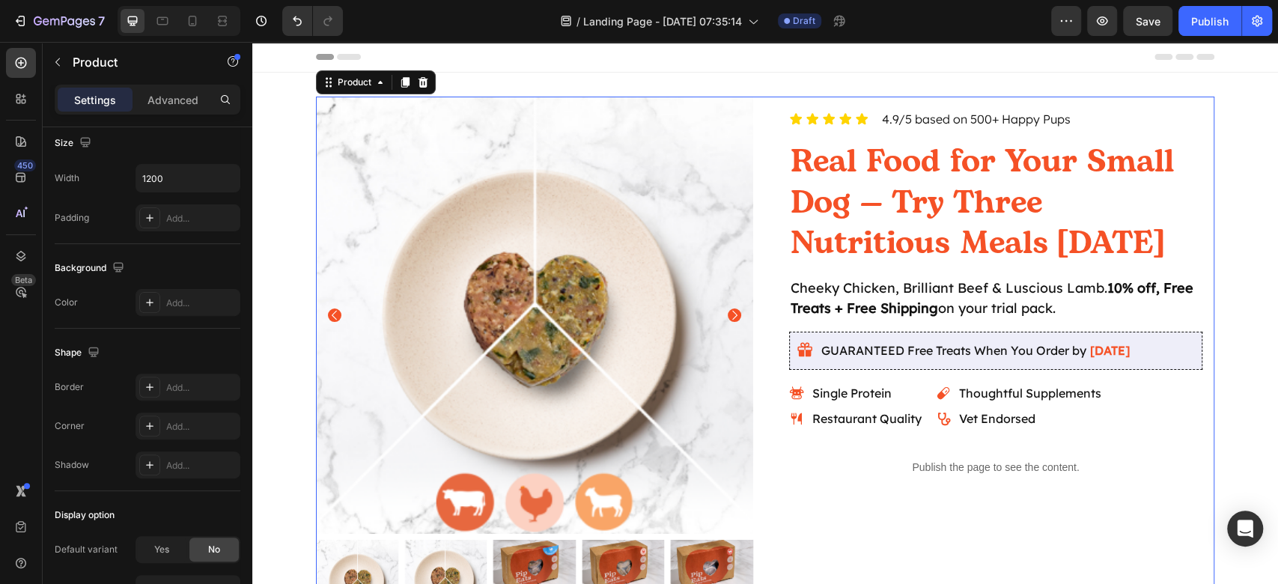
scroll to position [0, 0]
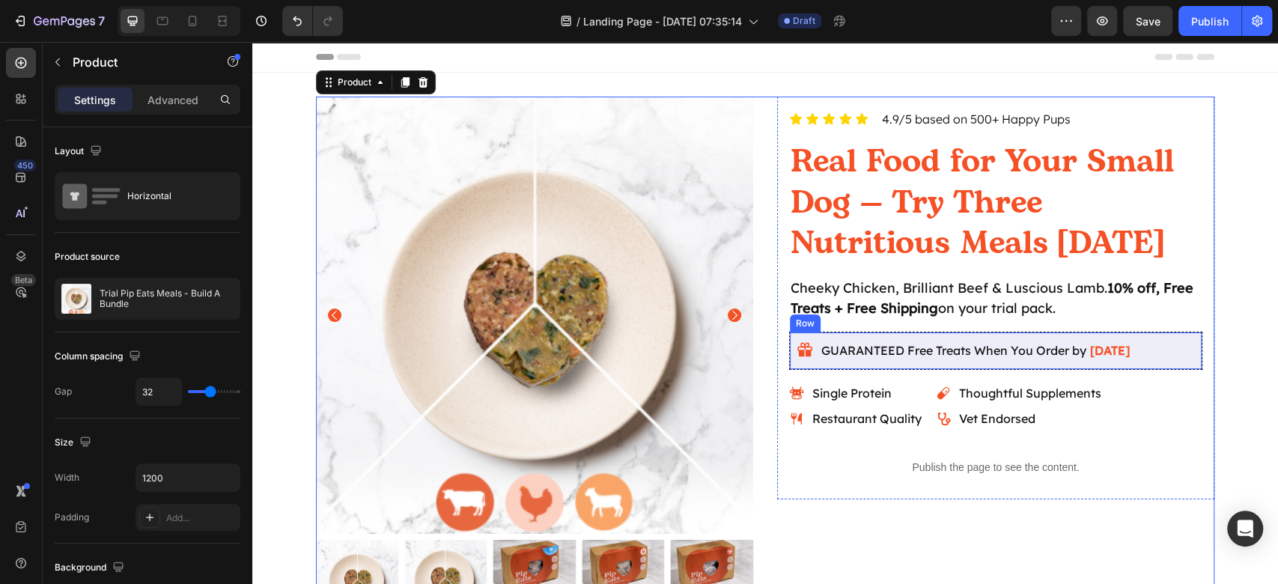
click at [1179, 356] on div "Icon GUARANTEED Free Treats When You Order by Aug 29 Delivery Date Row" at bounding box center [995, 351] width 413 height 38
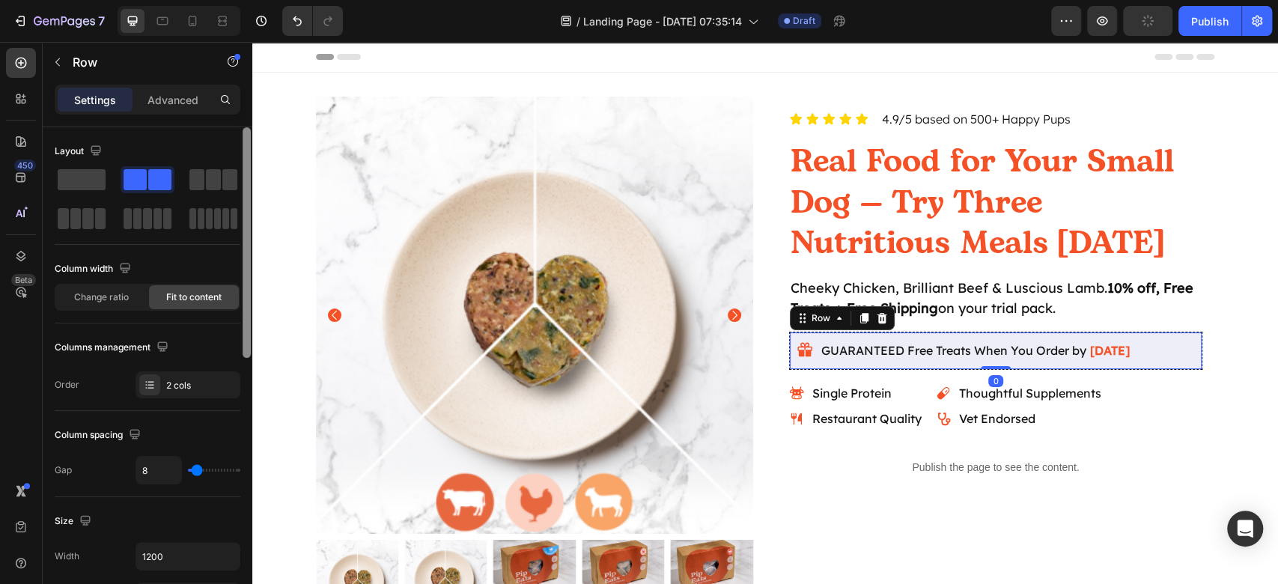
scroll to position [399, 0]
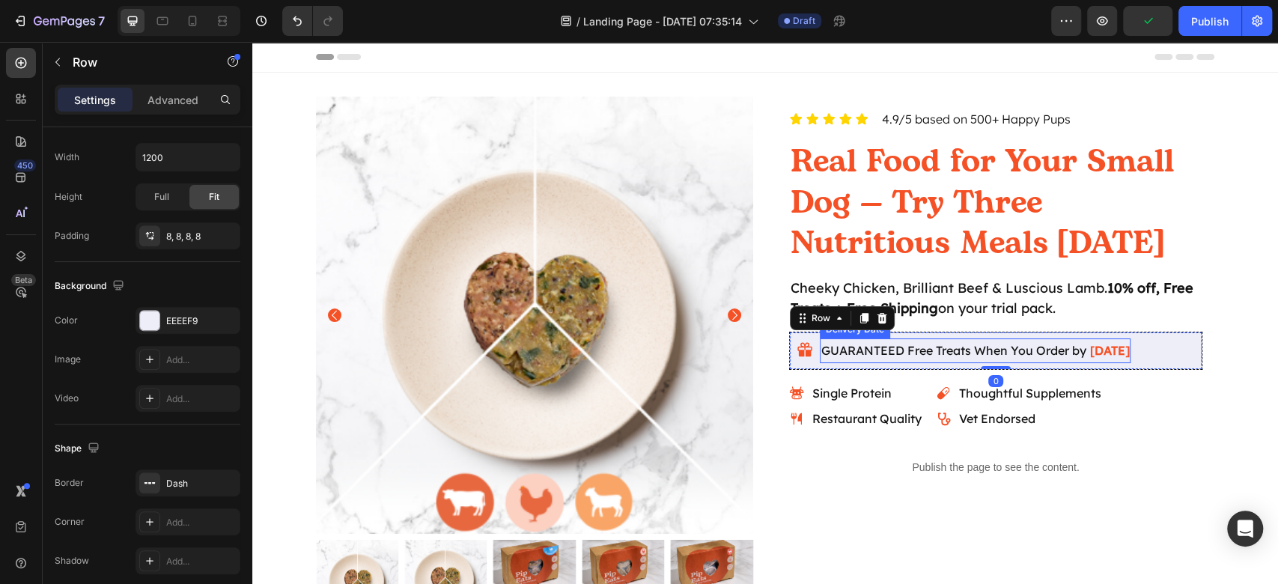
click at [1096, 344] on span "[DATE]" at bounding box center [1109, 350] width 40 height 15
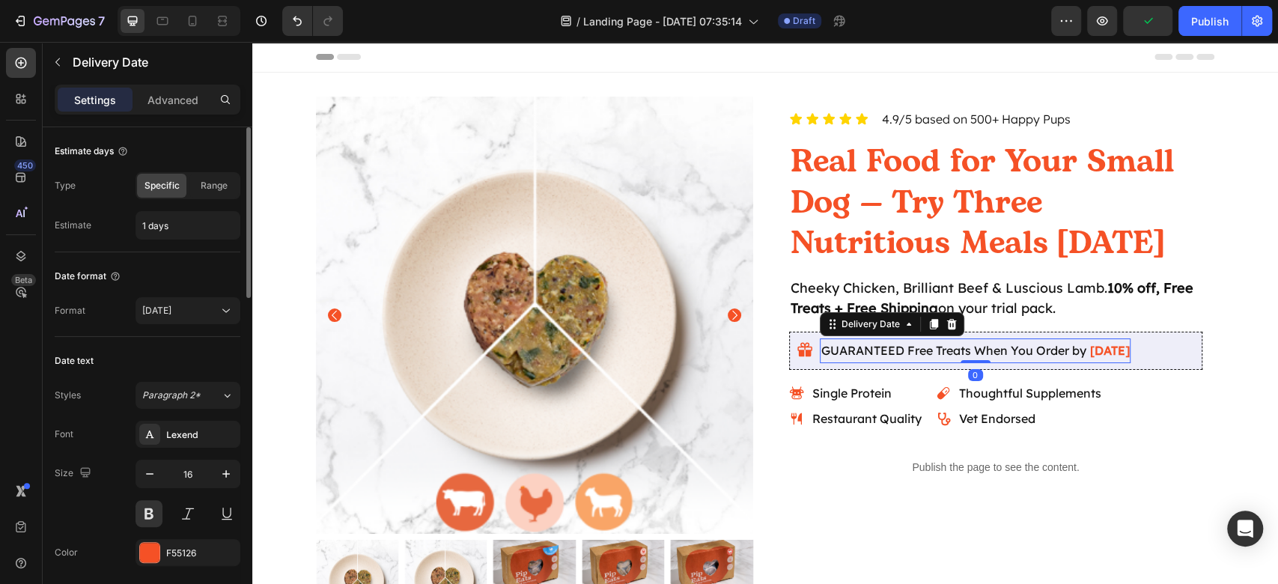
scroll to position [299, 0]
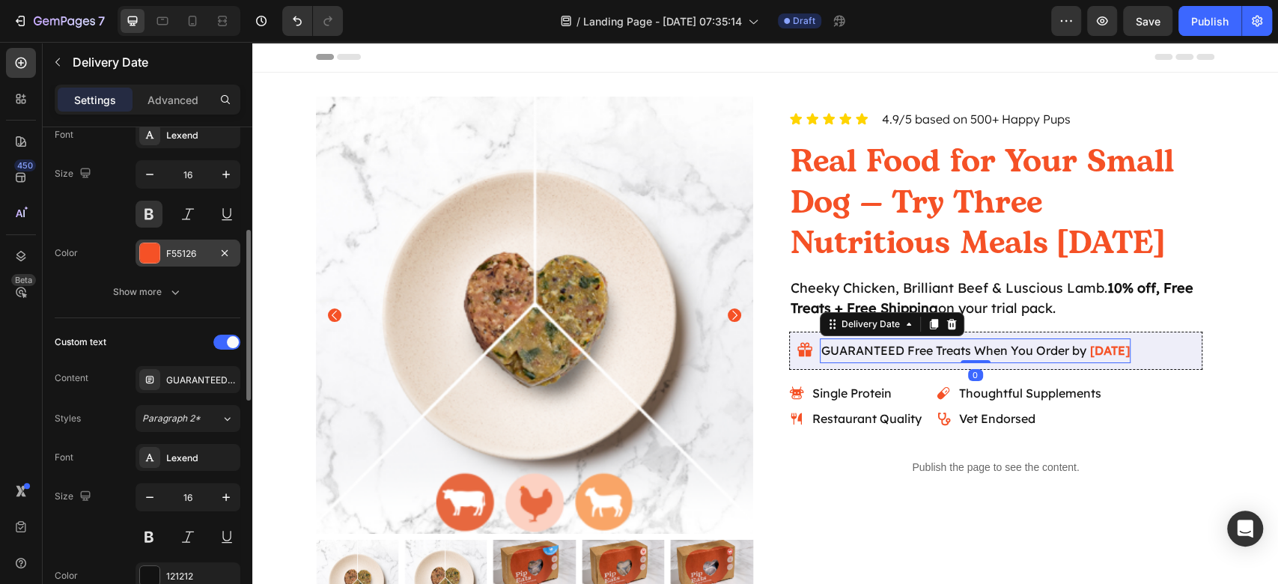
click at [171, 247] on div "F55126" at bounding box center [187, 253] width 43 height 13
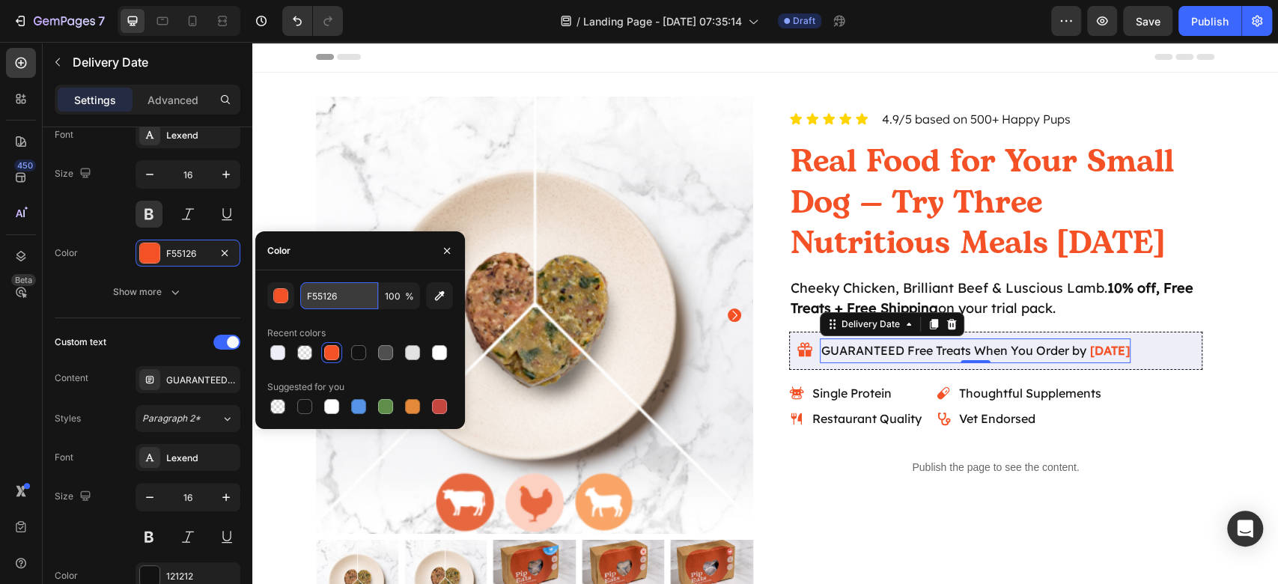
click at [332, 298] on input "F55126" at bounding box center [339, 295] width 78 height 27
paste input "201d5e"
type input "201D5E"
click at [341, 319] on div "201D5E 100 % Recent colors Suggested for you" at bounding box center [360, 349] width 186 height 135
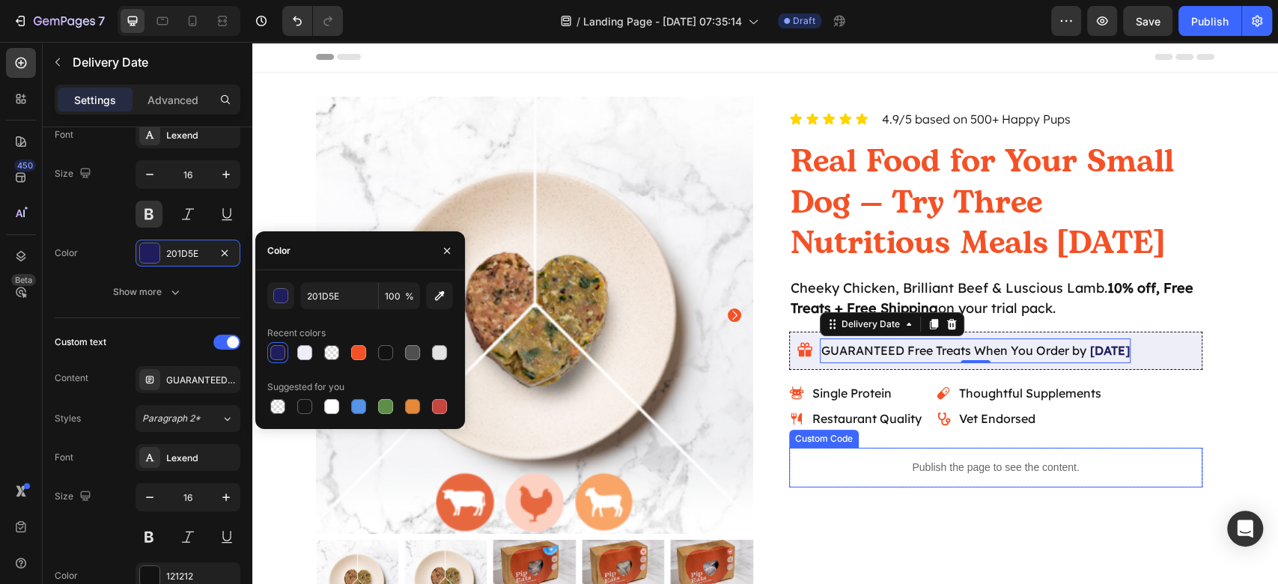
drag, startPoint x: 988, startPoint y: 464, endPoint x: 976, endPoint y: 465, distance: 12.0
click at [987, 464] on p "Publish the page to see the content." at bounding box center [995, 468] width 413 height 16
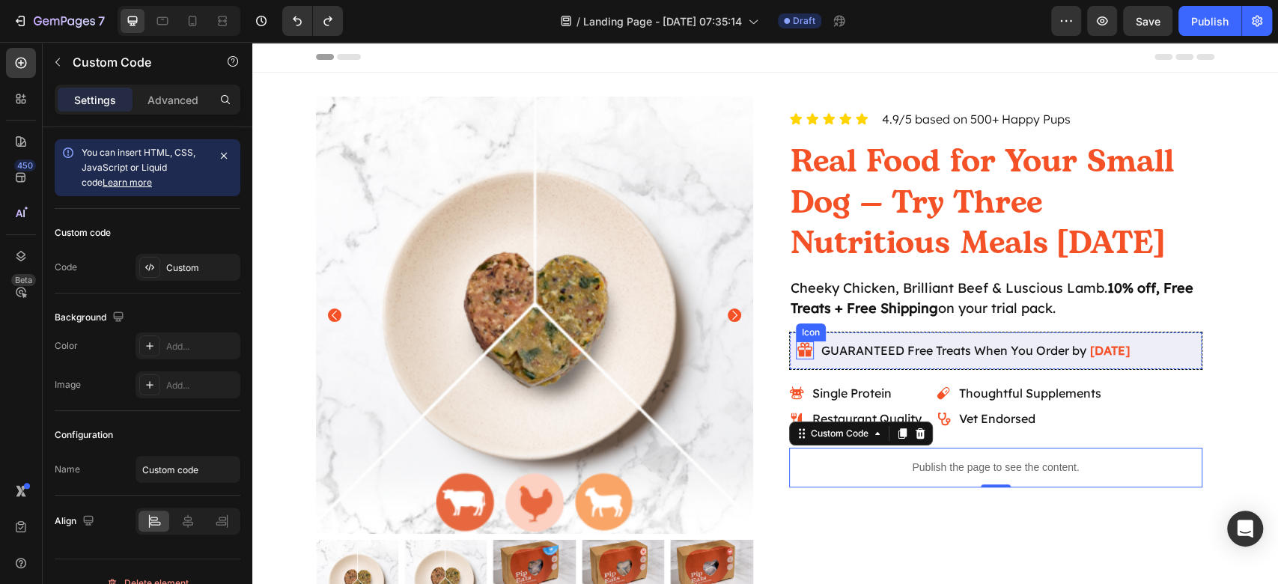
click at [799, 349] on icon at bounding box center [805, 350] width 18 height 18
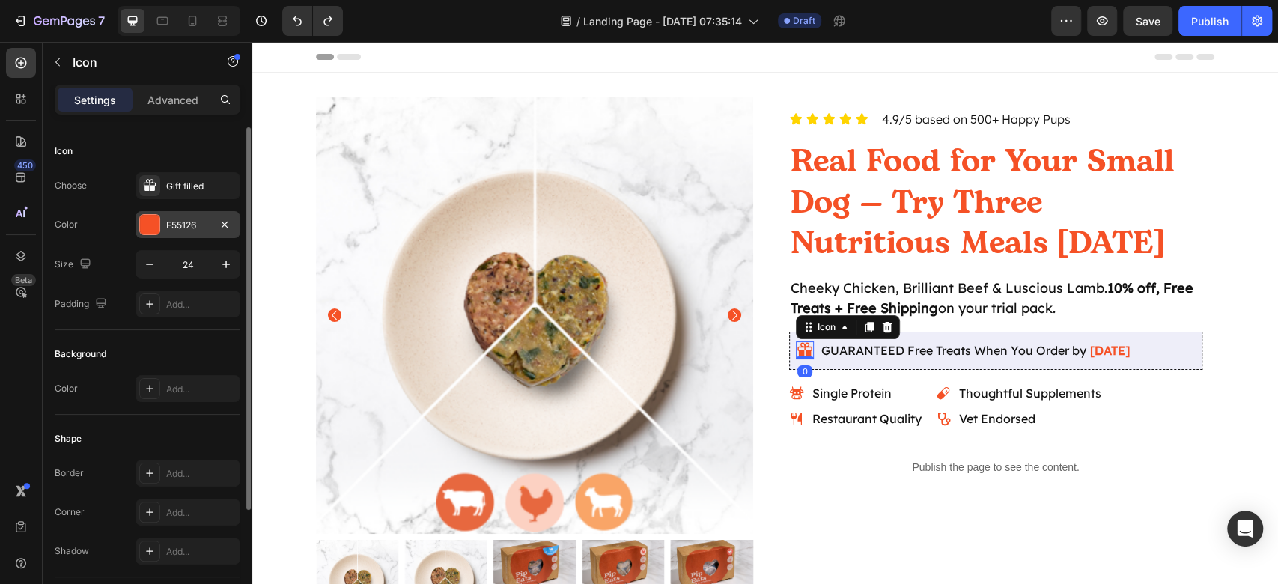
click at [140, 225] on div at bounding box center [149, 224] width 19 height 19
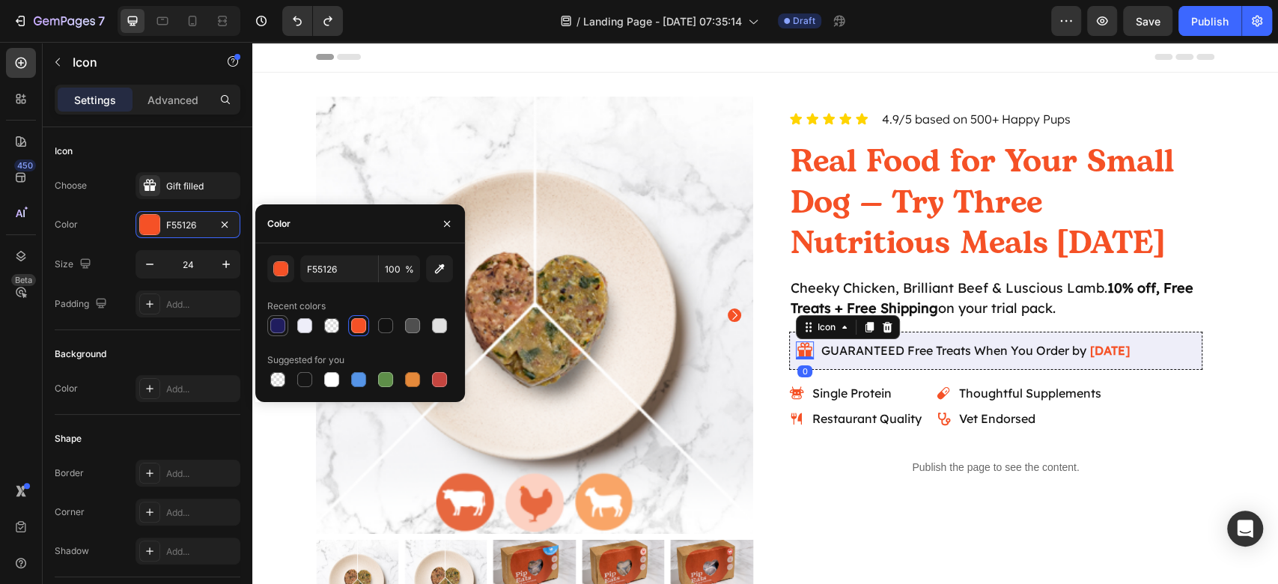
click at [269, 320] on div at bounding box center [278, 326] width 18 height 18
type input "201D5E"
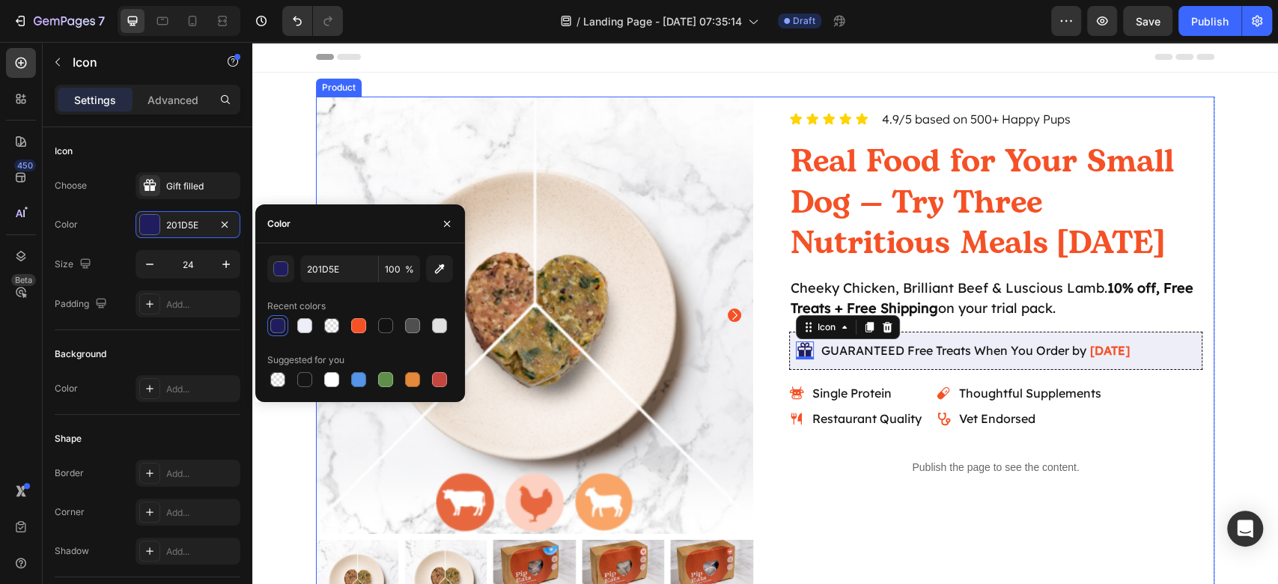
click at [1066, 509] on div "Icon Icon Icon Icon Icon Icon List 4.9/5 based on 500+ Happy Pups Text Block Ro…" at bounding box center [995, 359] width 437 height 525
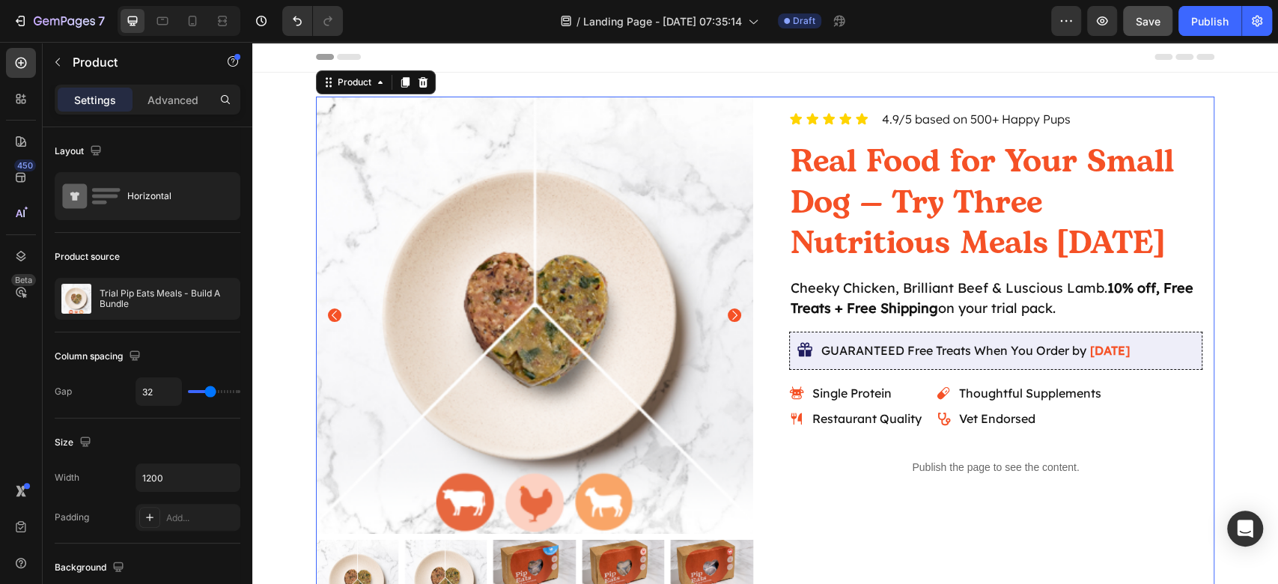
click at [1156, 34] on button "Save" at bounding box center [1147, 21] width 49 height 30
click at [1127, 504] on div "Icon Icon Icon Icon Icon Icon List 4.9/5 based on 500+ Happy Pups Text Block Ro…" at bounding box center [995, 359] width 437 height 525
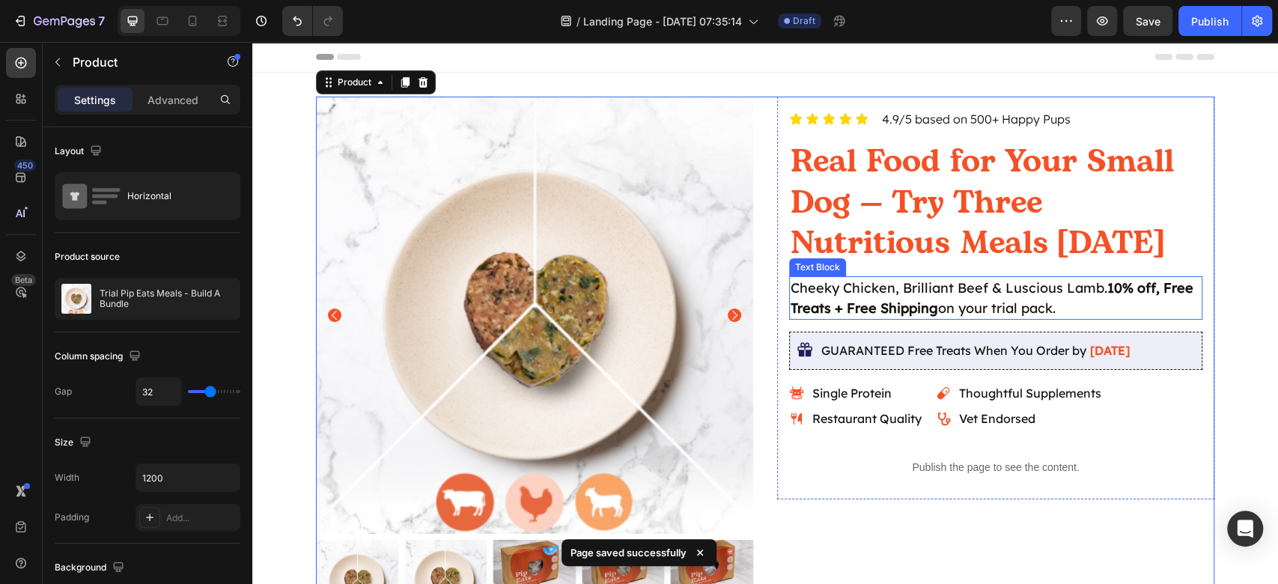
click at [1035, 296] on p "Cheeky Chicken, Brilliant Beef & Luscious Lamb. 10% off, Free Treats + Free Shi…" at bounding box center [995, 298] width 410 height 40
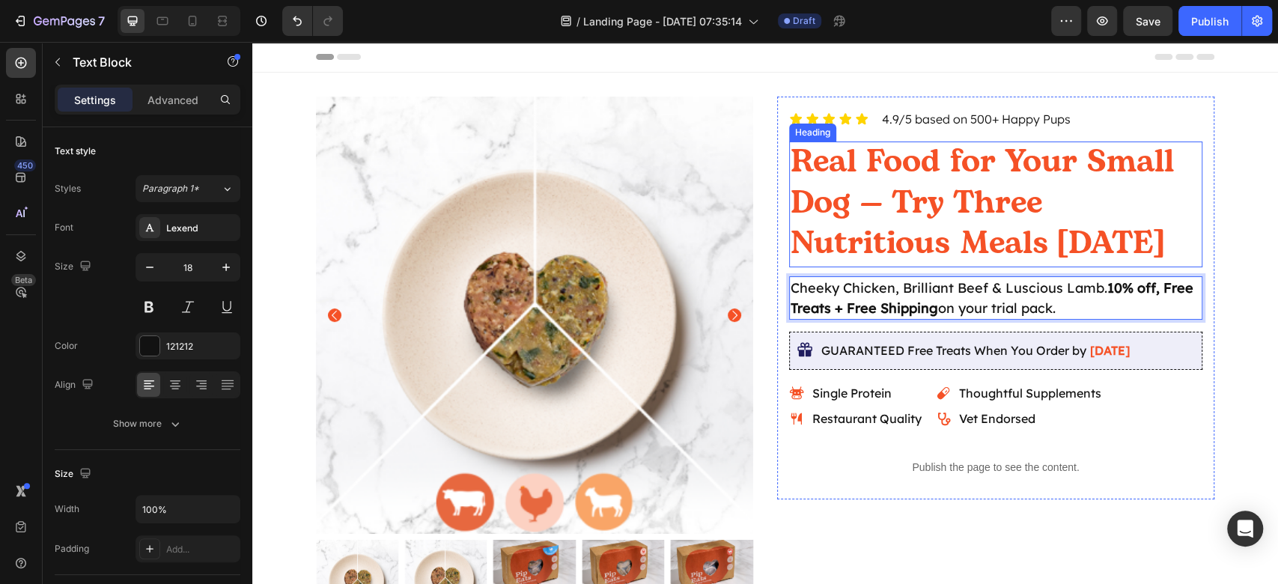
click at [944, 222] on p "Real Food for Your Small Dog — Try Three Nutritious Meals Today" at bounding box center [995, 202] width 410 height 123
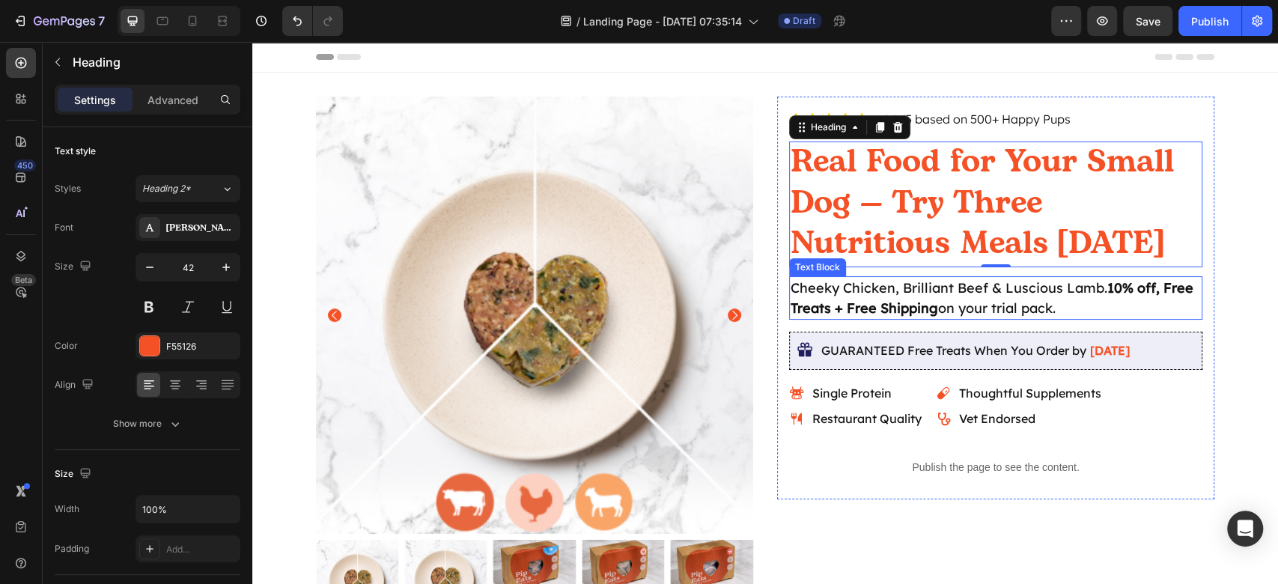
click at [1042, 311] on p "Cheeky Chicken, Brilliant Beef & Luscious Lamb. 10% off, Free Treats + Free Shi…" at bounding box center [995, 298] width 410 height 40
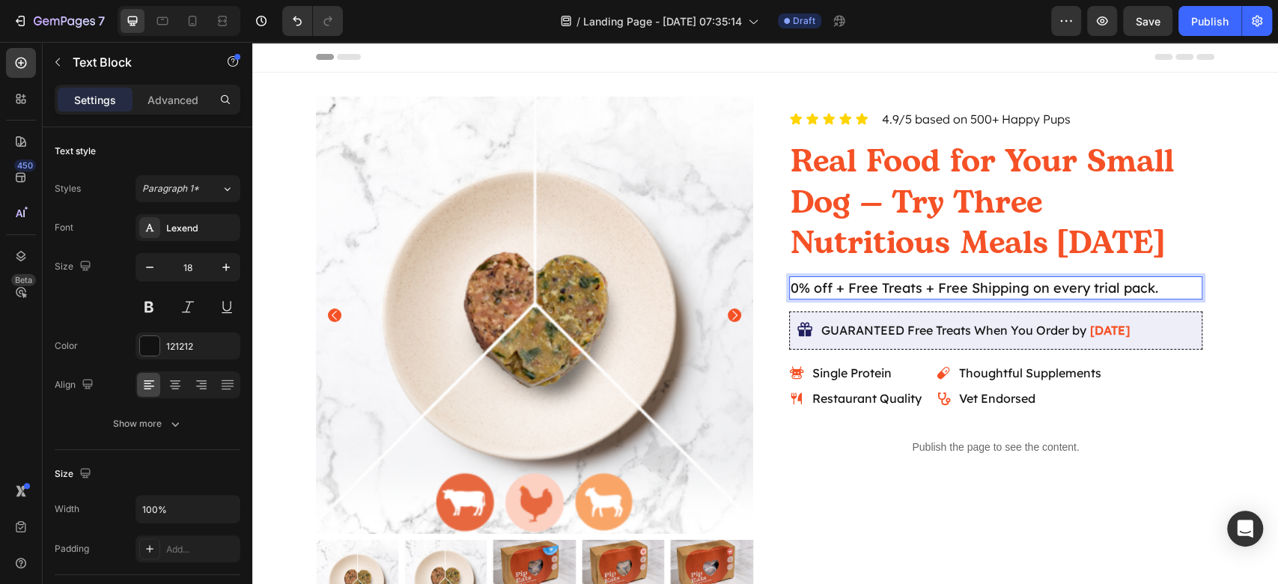
click at [790, 291] on p "0% off + Free Treats + Free Shipping on every trial pack." at bounding box center [995, 288] width 410 height 20
click at [789, 292] on div "0% off + Free Treats + Free Shipping on every trial pack." at bounding box center [995, 287] width 413 height 23
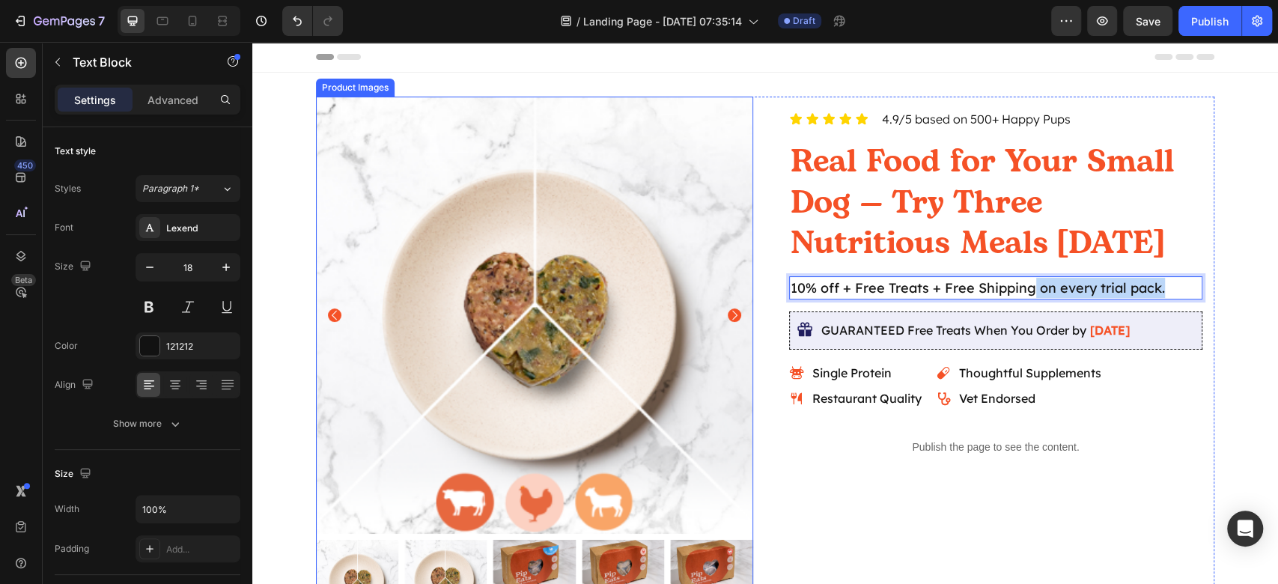
drag, startPoint x: 1015, startPoint y: 293, endPoint x: 738, endPoint y: 295, distance: 276.9
click at [737, 295] on div "Product Images Icon Icon Icon Icon Icon Icon List 4.9/5 based on 500+ Happy Pup…" at bounding box center [765, 359] width 898 height 525
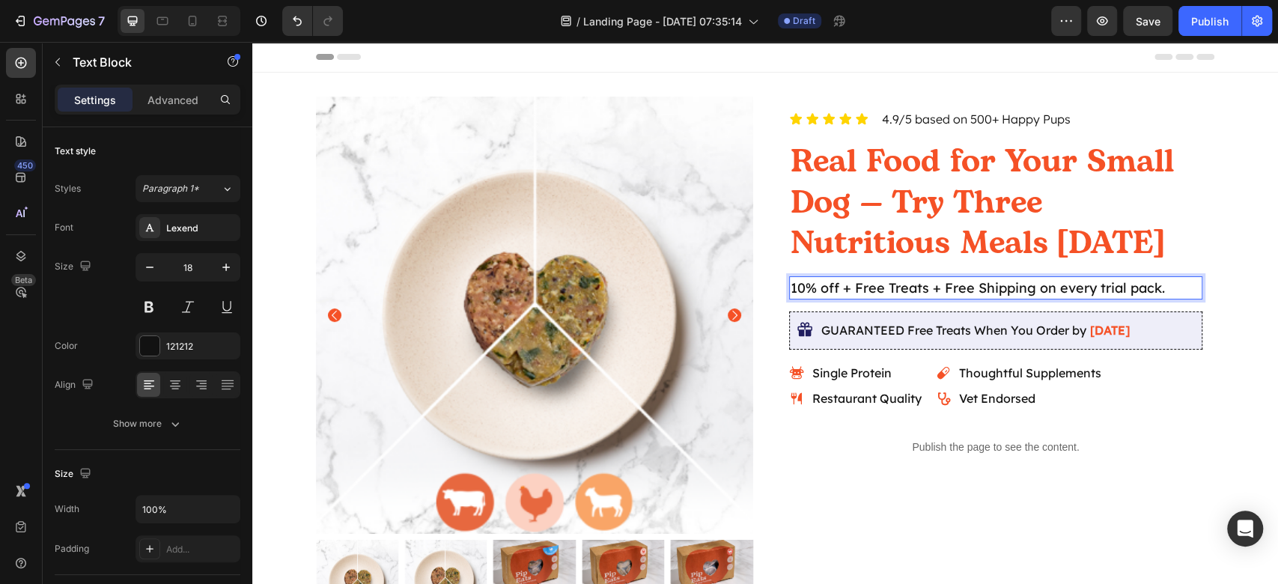
drag, startPoint x: 874, startPoint y: 287, endPoint x: 825, endPoint y: 286, distance: 49.4
click at [873, 287] on p "10% off + Free Treats + Free Shipping on every trial pack." at bounding box center [995, 288] width 410 height 20
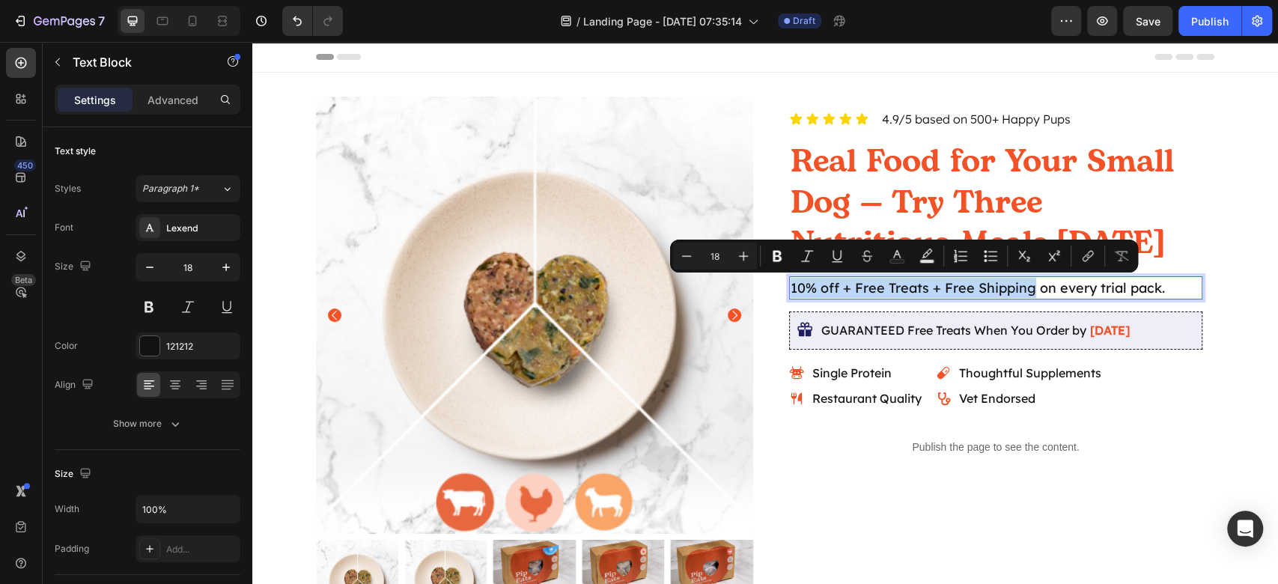
drag, startPoint x: 784, startPoint y: 290, endPoint x: 1024, endPoint y: 288, distance: 240.2
click at [1024, 288] on p "10% off + Free Treats + Free Shipping on every trial pack." at bounding box center [995, 288] width 410 height 20
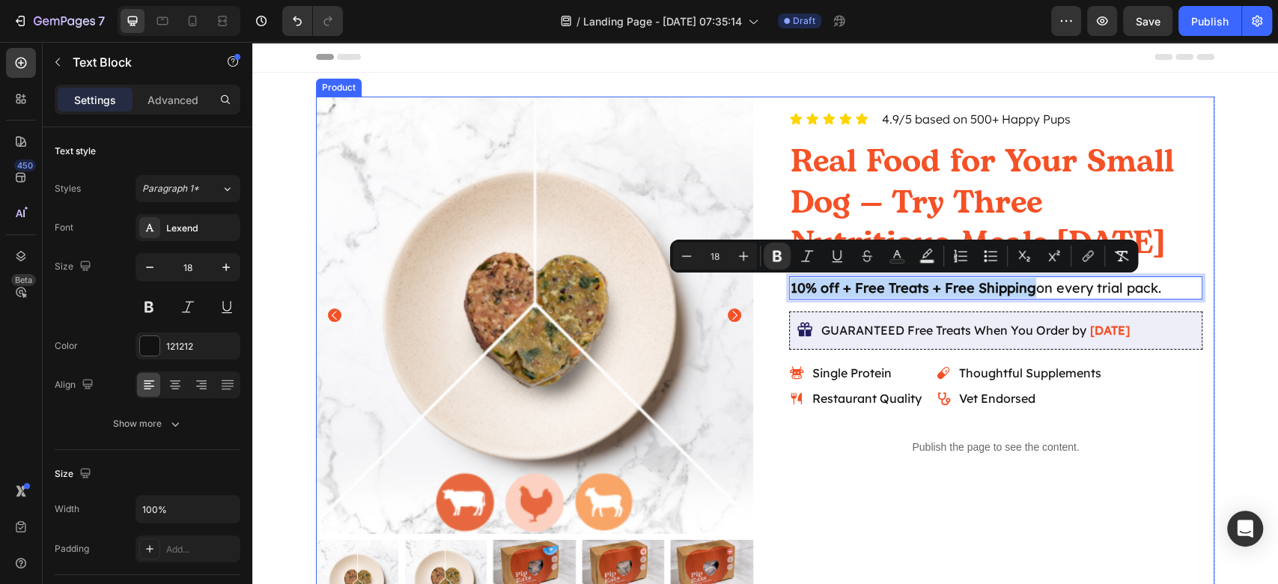
click at [959, 471] on div "Icon Icon Icon Icon Icon Icon List 4.9/5 based on 500+ Happy Pups Text Block Ro…" at bounding box center [995, 288] width 437 height 382
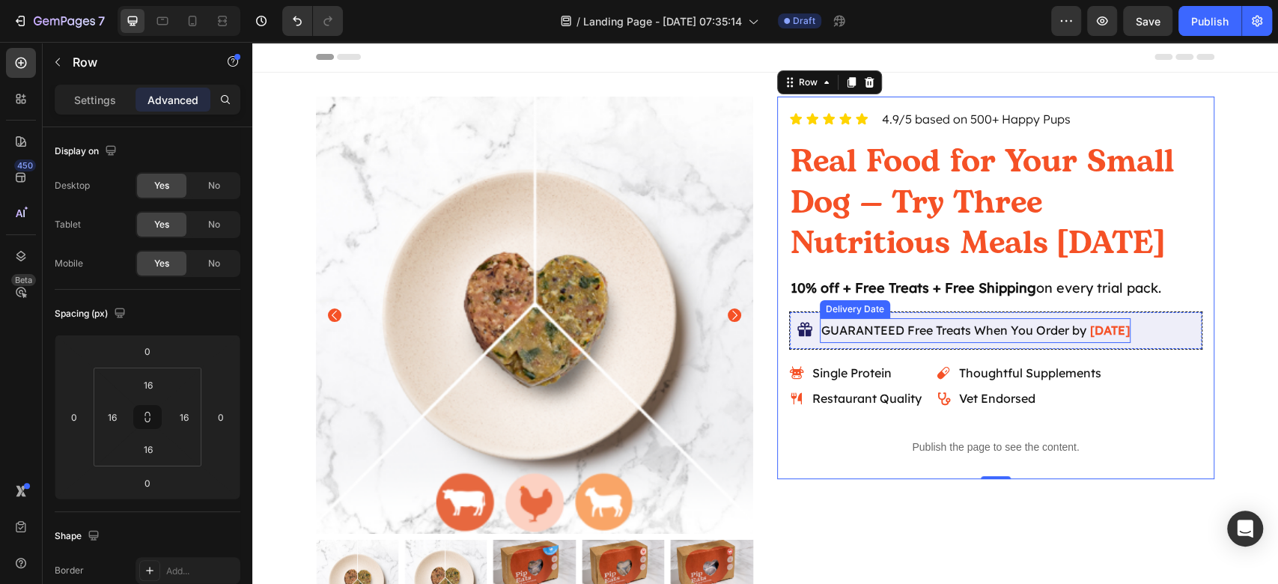
click at [999, 329] on span "GUARANTEED Free Treats When You Order by" at bounding box center [953, 330] width 265 height 15
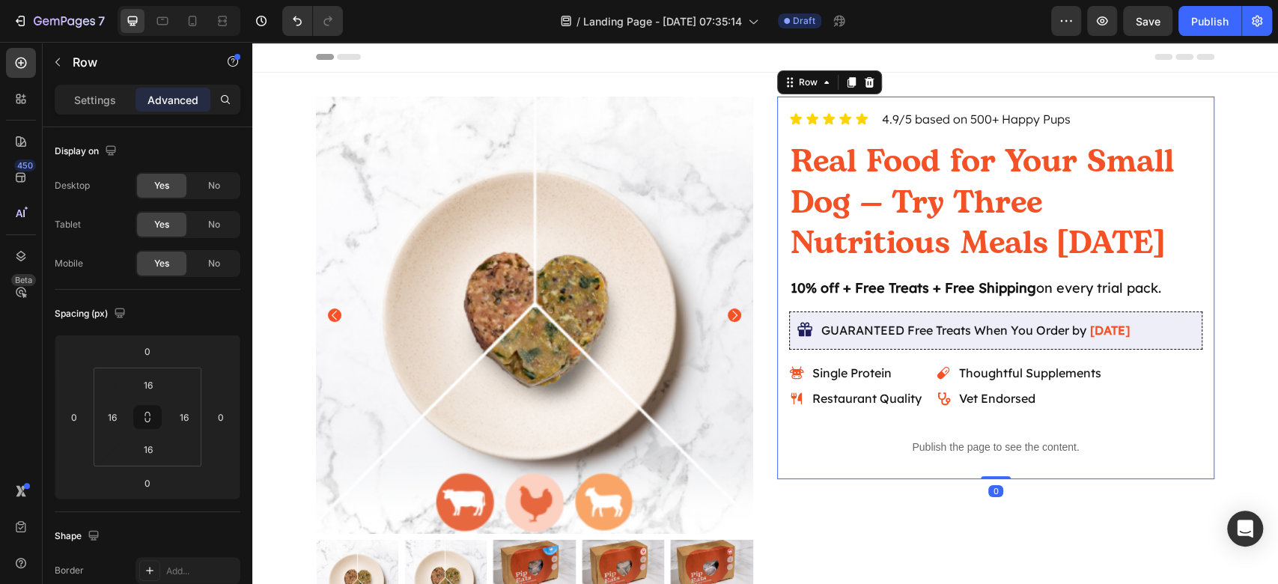
click at [1031, 476] on div "Icon Icon Icon Icon Icon Icon List 4.9/5 based on 500+ Happy Pups Text Block Ro…" at bounding box center [995, 288] width 437 height 382
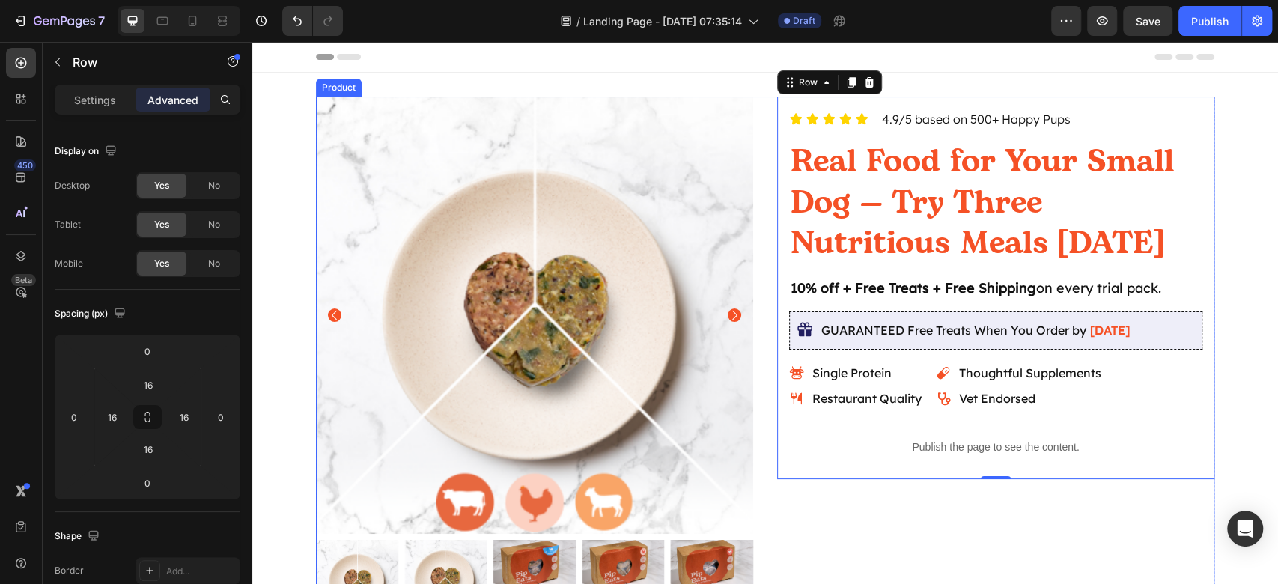
click at [1122, 512] on div "Icon Icon Icon Icon Icon Icon List 4.9/5 based on 500+ Happy Pups Text Block Ro…" at bounding box center [995, 359] width 437 height 525
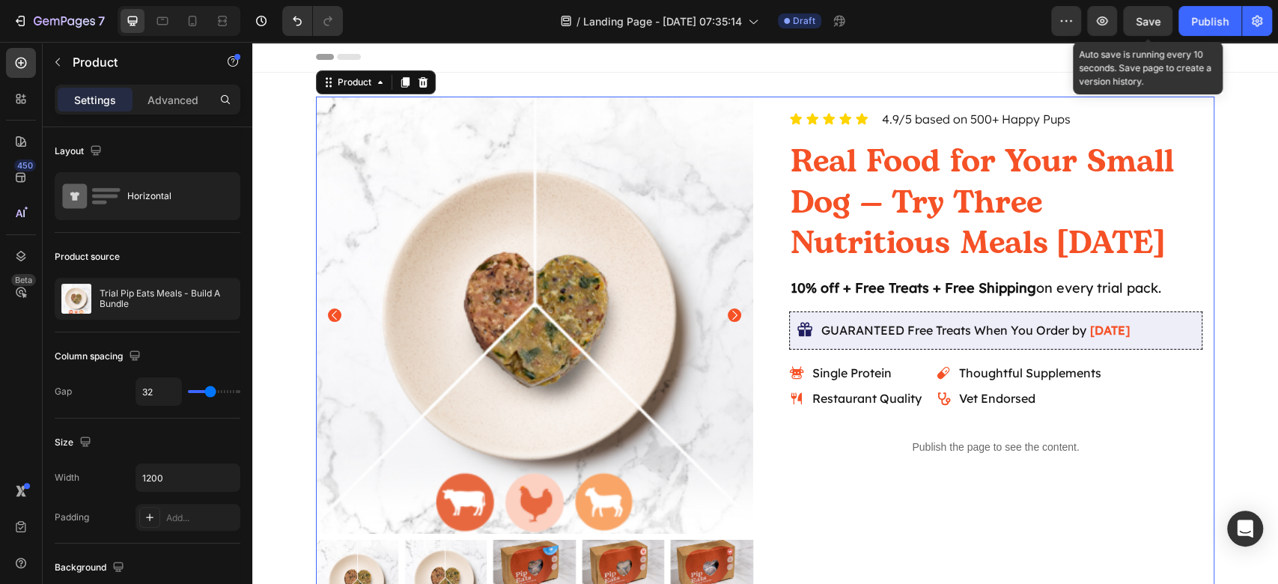
click at [1142, 22] on span "Save" at bounding box center [1147, 21] width 25 height 13
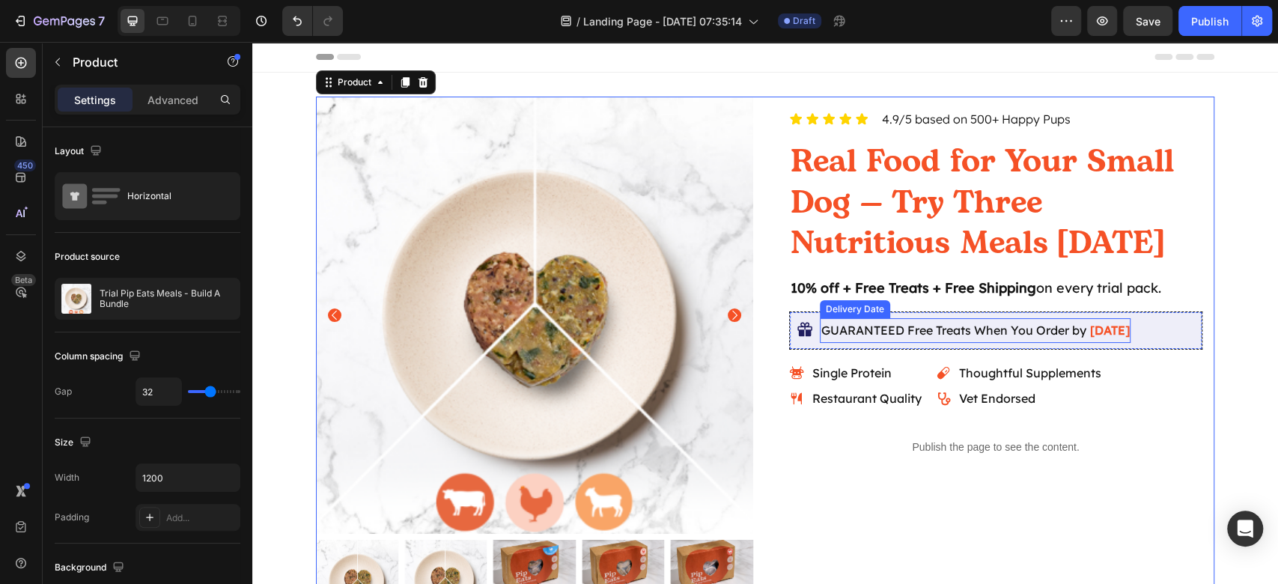
click at [1000, 333] on span "GUARANTEED Free Treats When You Order by" at bounding box center [953, 330] width 265 height 15
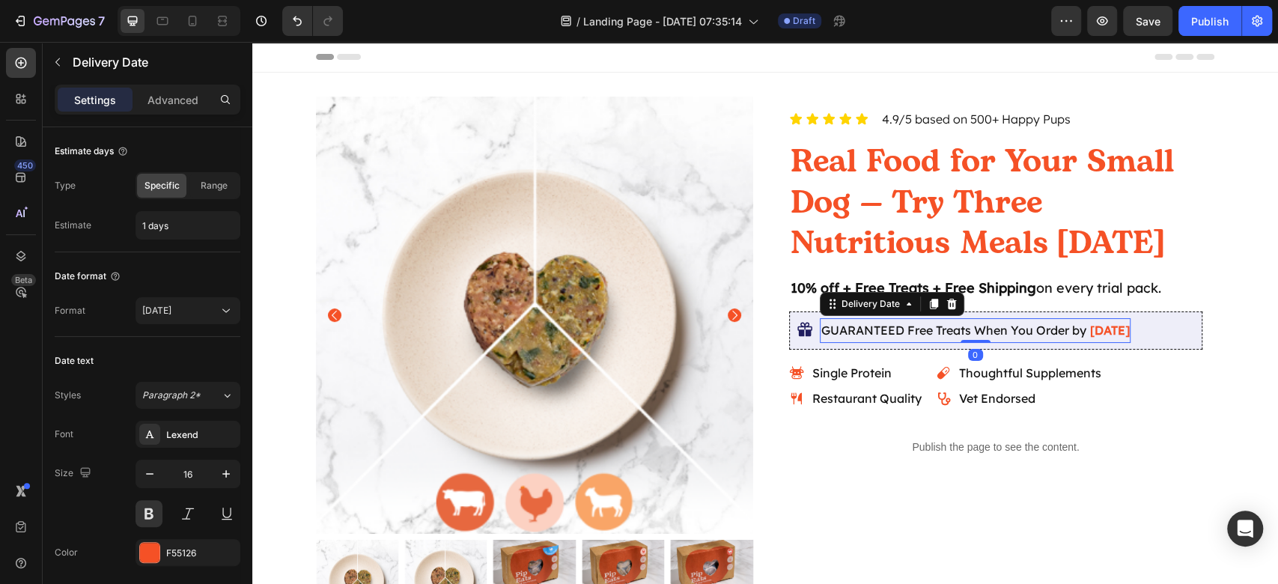
click at [984, 340] on div "GUARANTEED Free Treats When You Order by Aug 29" at bounding box center [975, 330] width 311 height 25
click at [1162, 296] on p "10% off + Free Treats + Free Shipping on every trial pack." at bounding box center [995, 288] width 410 height 20
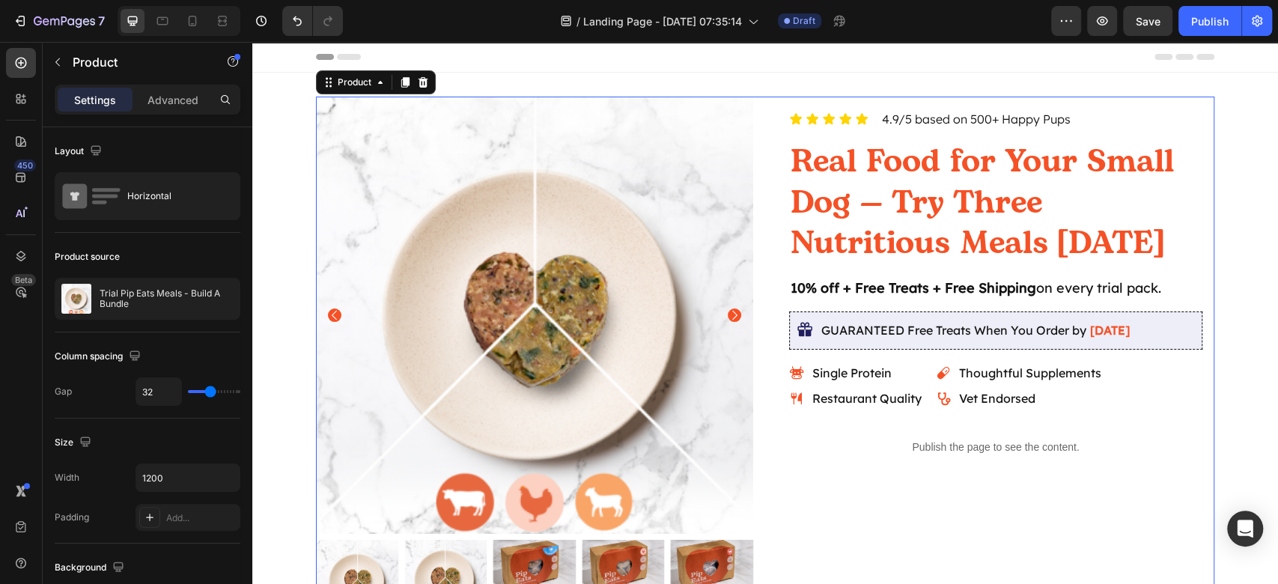
click at [1069, 480] on div "Icon Icon Icon Icon Icon Icon List 4.9/5 based on 500+ Happy Pups Text Block Ro…" at bounding box center [995, 359] width 437 height 525
click at [862, 329] on span "GUARANTEED Free Treats When You Order by" at bounding box center [953, 330] width 265 height 15
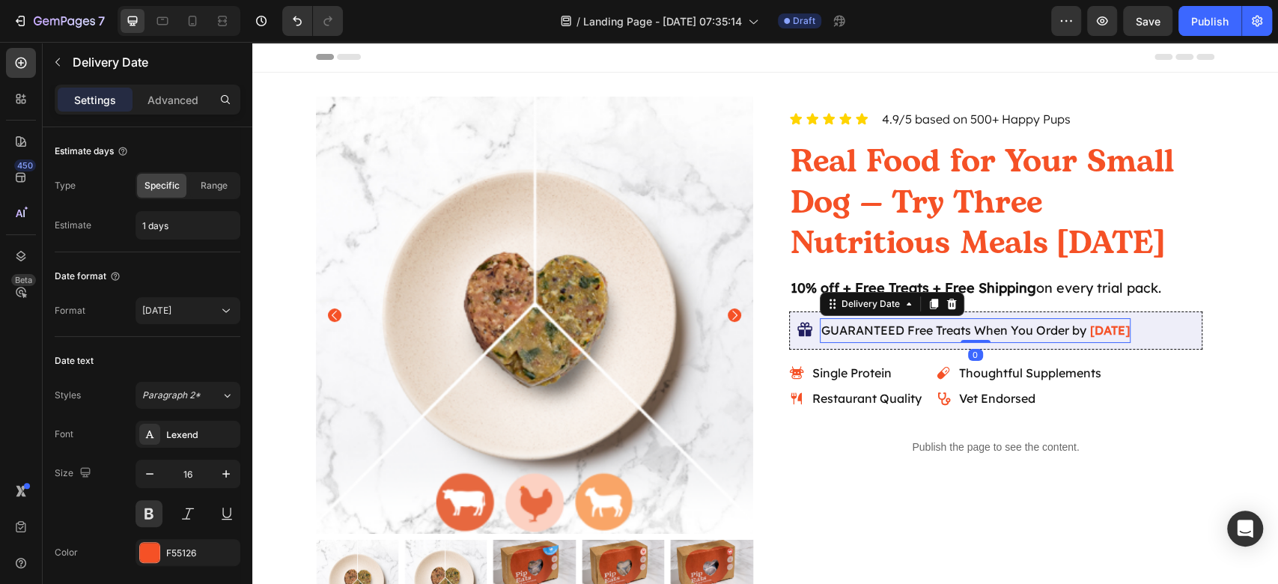
click at [862, 329] on span "GUARANTEED Free Treats When You Order by" at bounding box center [953, 330] width 265 height 15
click at [874, 324] on span "GUARANTEED Free Treats When You Order by" at bounding box center [953, 330] width 265 height 15
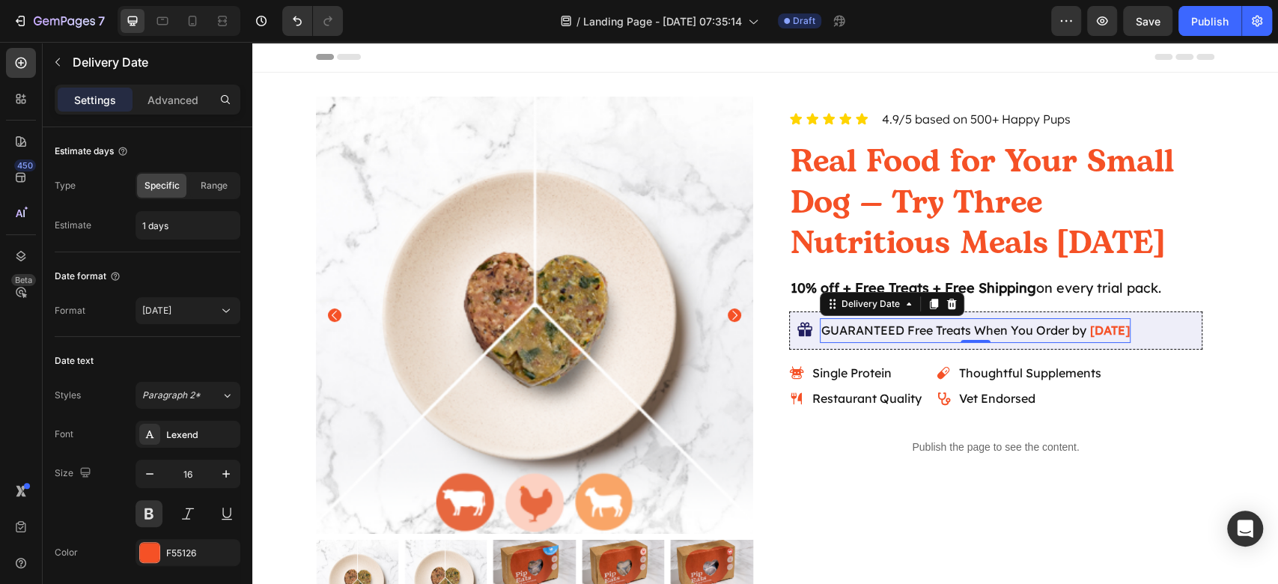
click at [874, 337] on span "GUARANTEED Free Treats When You Order by" at bounding box center [953, 330] width 265 height 15
click at [882, 333] on span "GUARANTEED Free Treats When You Order by" at bounding box center [953, 330] width 265 height 15
click at [1140, 465] on div "Icon Icon Icon Icon Icon Icon List 4.9/5 based on 500+ Happy Pups Text Block Ro…" at bounding box center [995, 288] width 437 height 382
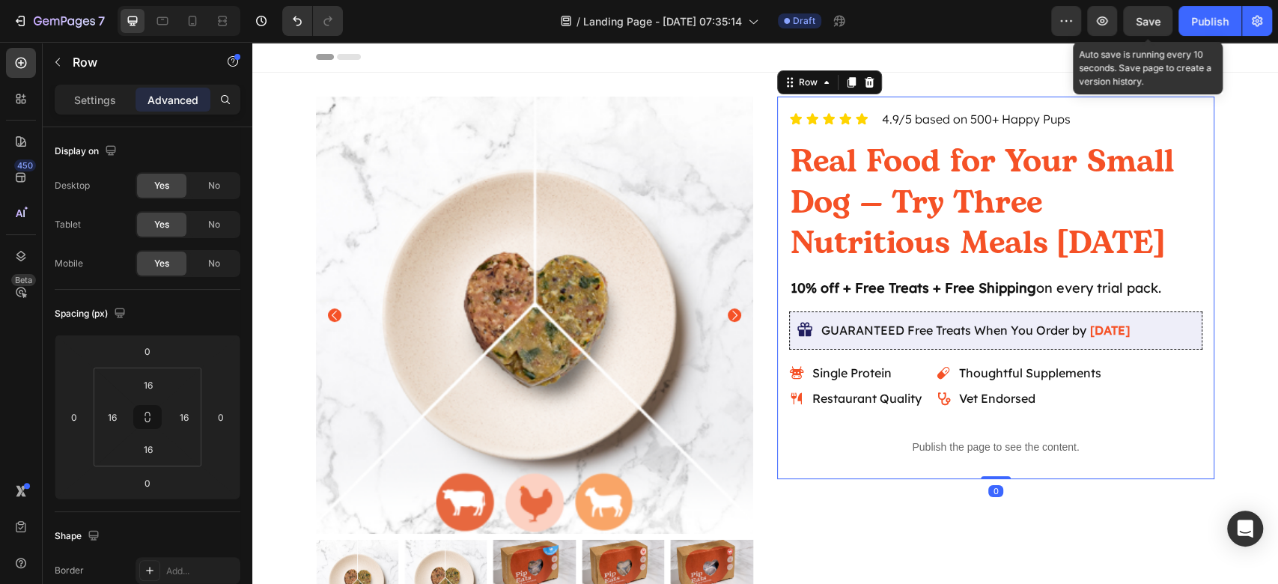
click at [1154, 22] on span "Save" at bounding box center [1147, 21] width 25 height 13
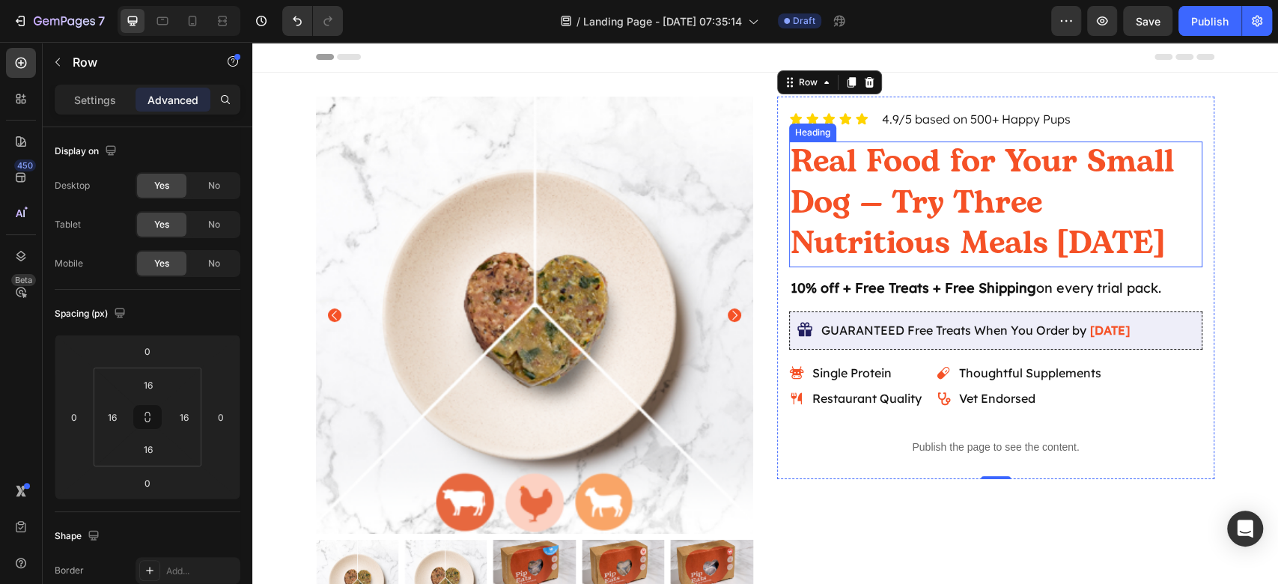
click at [1007, 174] on p "Real Food for Your Small Dog — Try Three Nutritious Meals Today" at bounding box center [995, 202] width 410 height 123
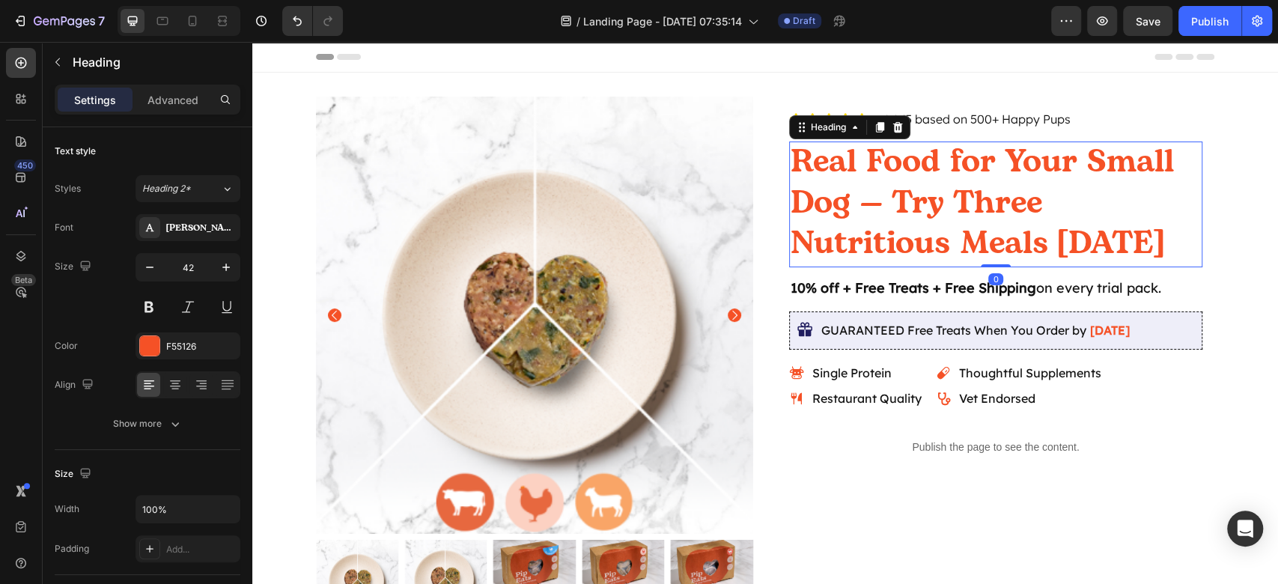
click at [1052, 216] on p "Real Food for Your Small Dog — Try Three Nutritious Meals Today" at bounding box center [995, 202] width 410 height 123
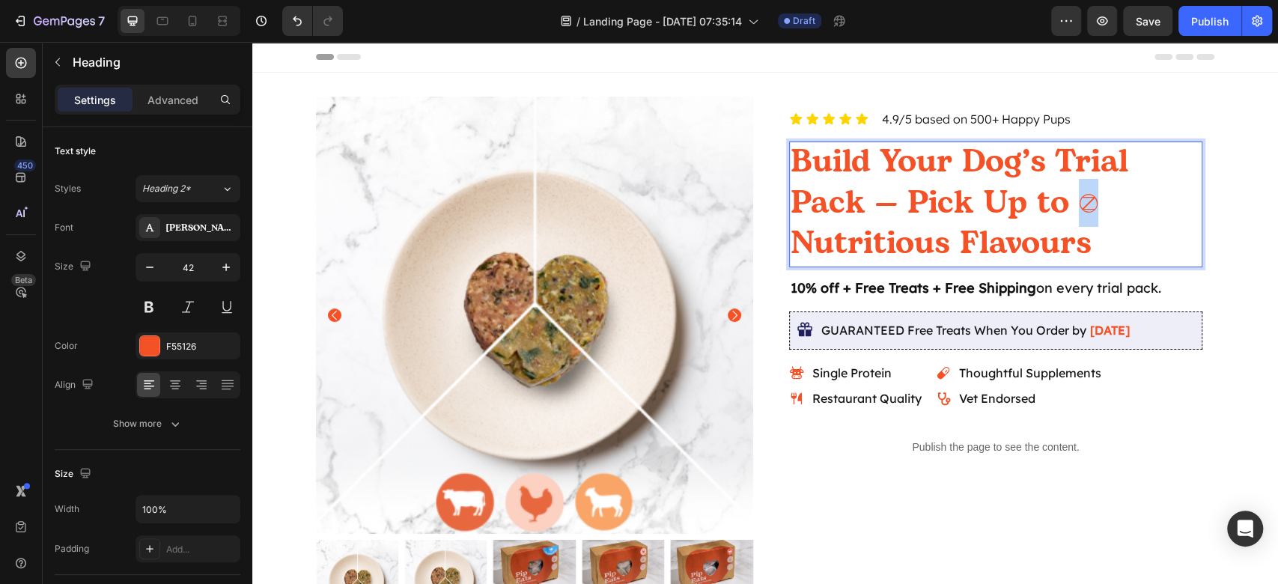
drag, startPoint x: 1087, startPoint y: 204, endPoint x: 1071, endPoint y: 203, distance: 15.7
click at [1071, 203] on p "Build Your Dog’s Trial Pack — Pick Up to 3 Nutritious Flavours" at bounding box center [995, 202] width 410 height 123
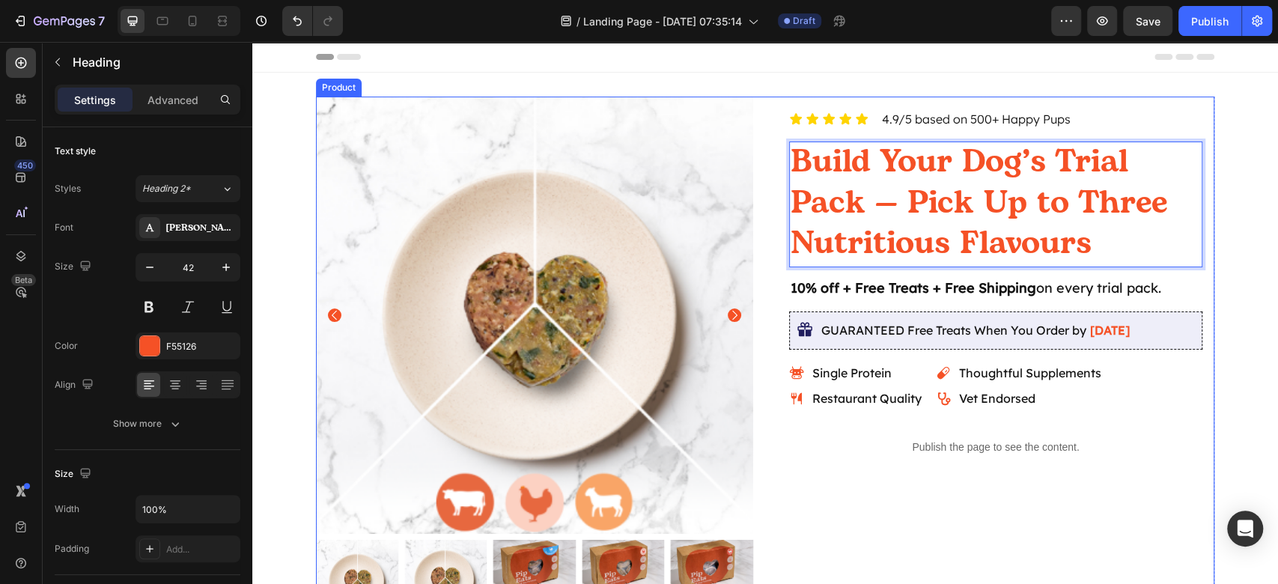
click at [1082, 505] on div "Icon Icon Icon Icon Icon Icon List 4.9/5 based on 500+ Happy Pups Text Block Ro…" at bounding box center [995, 359] width 437 height 525
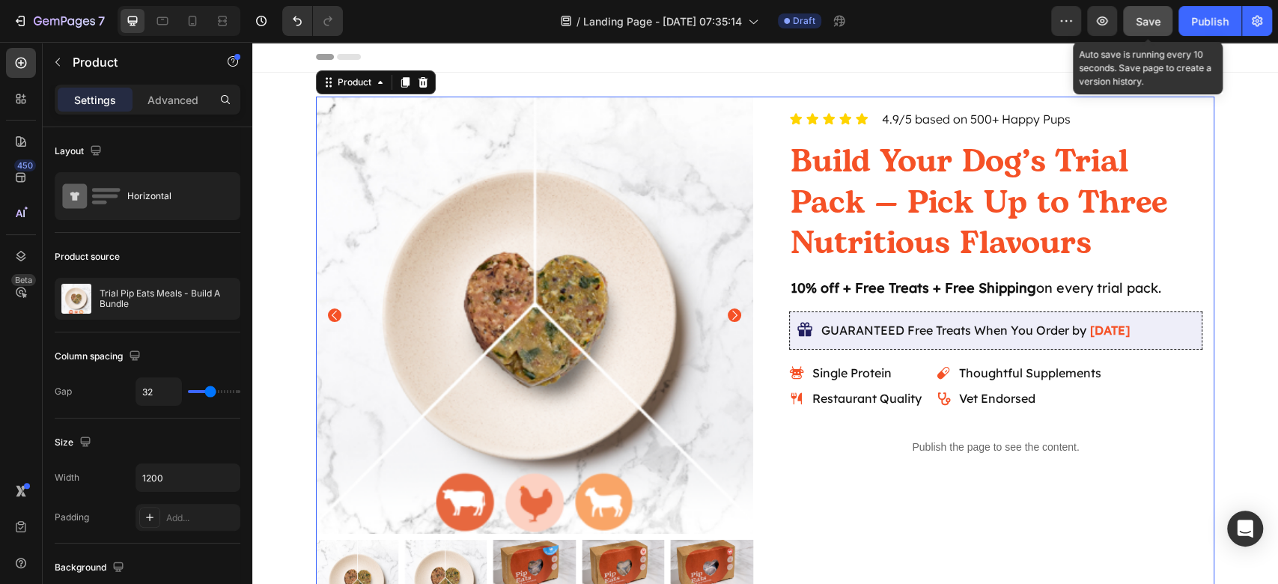
click at [1151, 31] on button "Save" at bounding box center [1147, 21] width 49 height 30
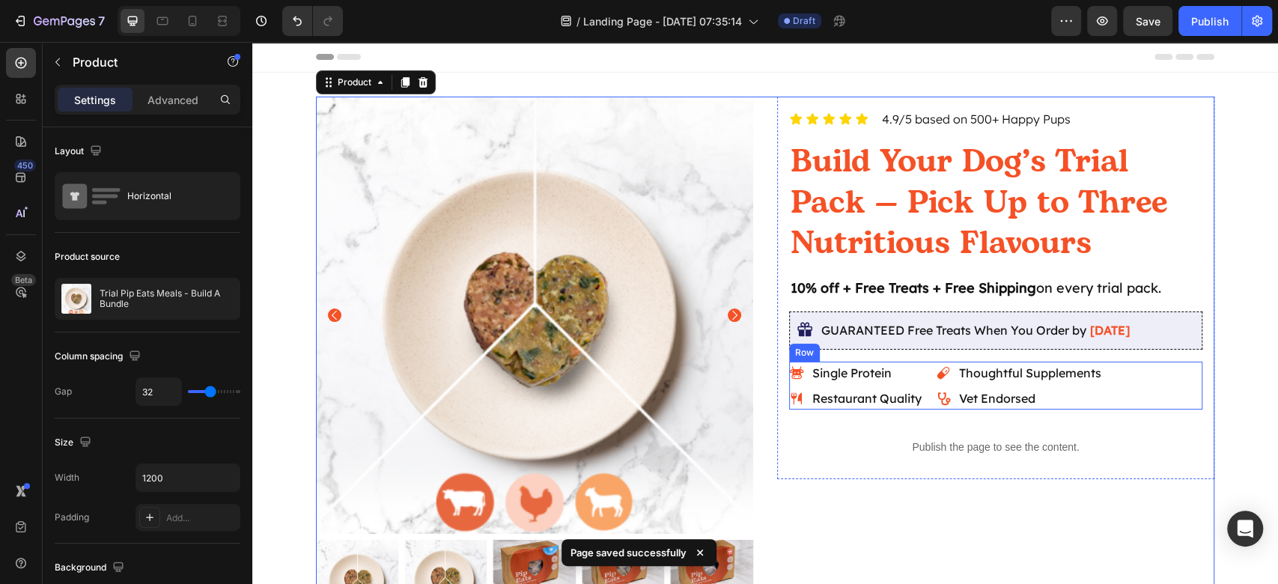
click at [1175, 389] on div "Single Protein Restaurant Quality Item List Thoughtful Supplements Vet Endorsed…" at bounding box center [995, 385] width 413 height 48
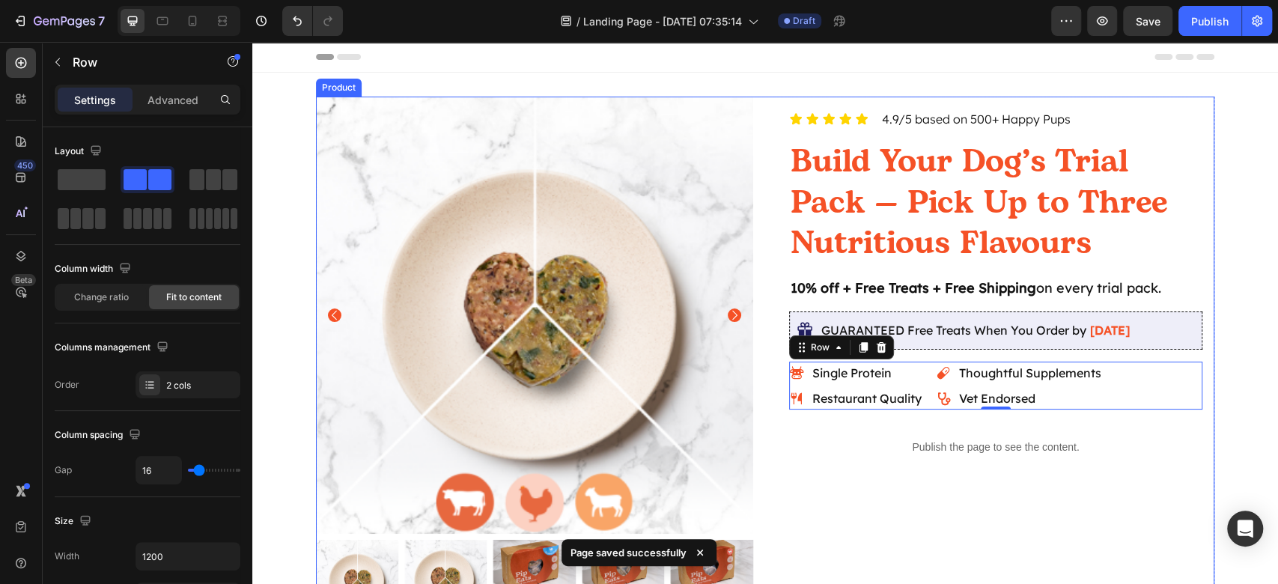
click at [1165, 498] on div "Icon Icon Icon Icon Icon Icon List 4.9/5 based on 500+ Happy Pups Text Block Ro…" at bounding box center [995, 359] width 437 height 525
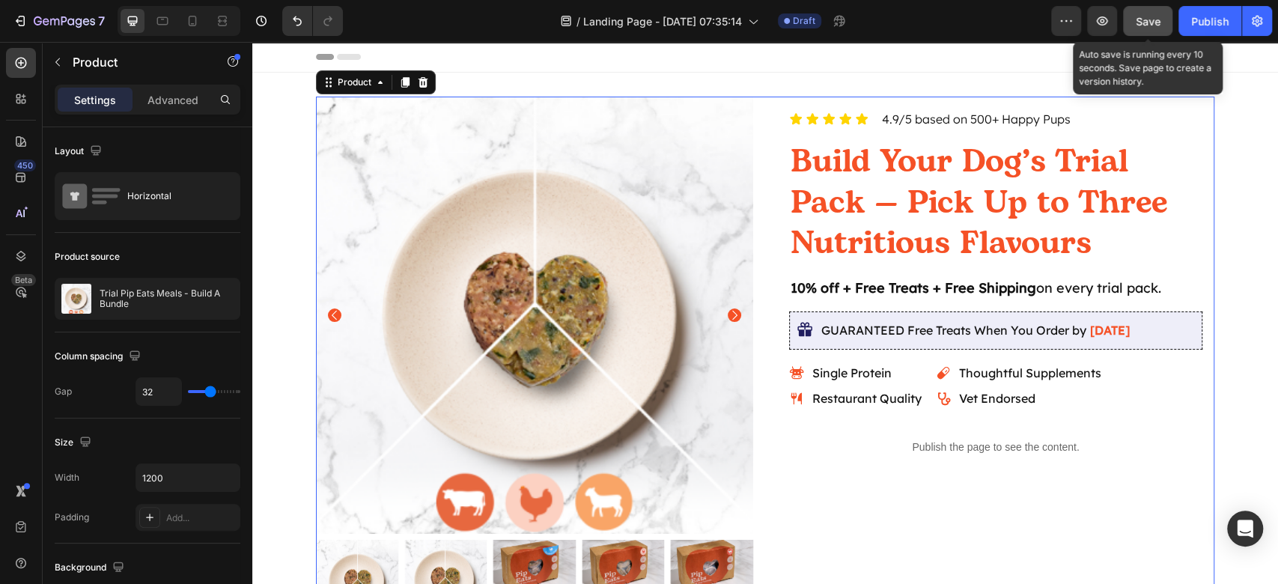
drag, startPoint x: 1165, startPoint y: 21, endPoint x: 876, endPoint y: 127, distance: 307.1
click at [1165, 21] on button "Save" at bounding box center [1147, 21] width 49 height 30
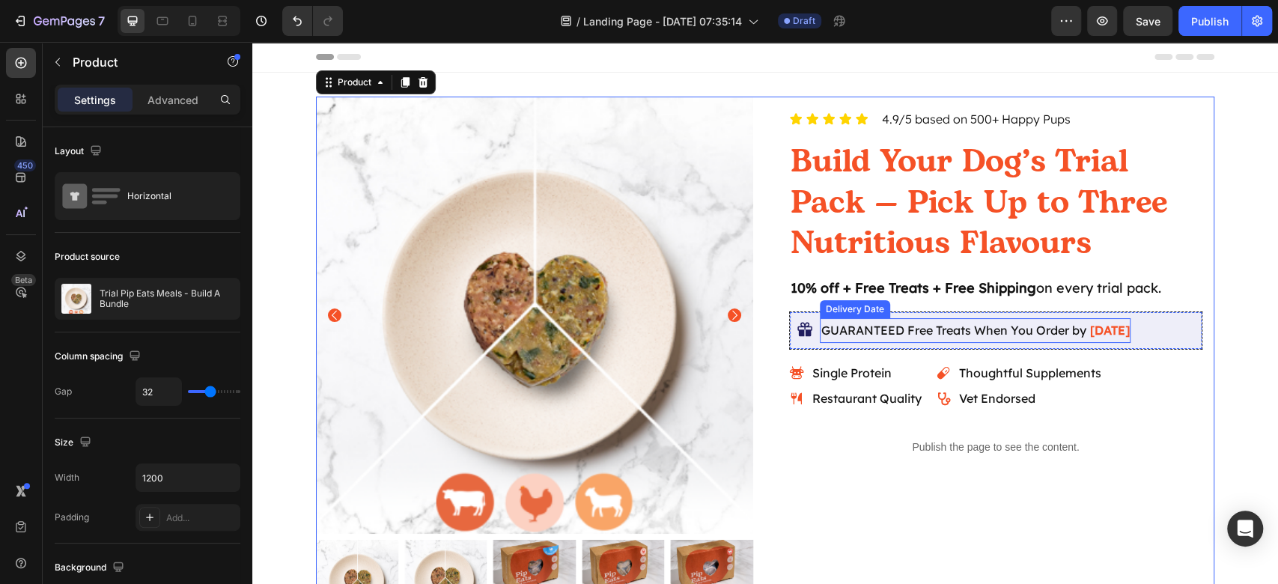
click at [1008, 328] on span "GUARANTEED Free Treats When You Order by" at bounding box center [953, 330] width 265 height 15
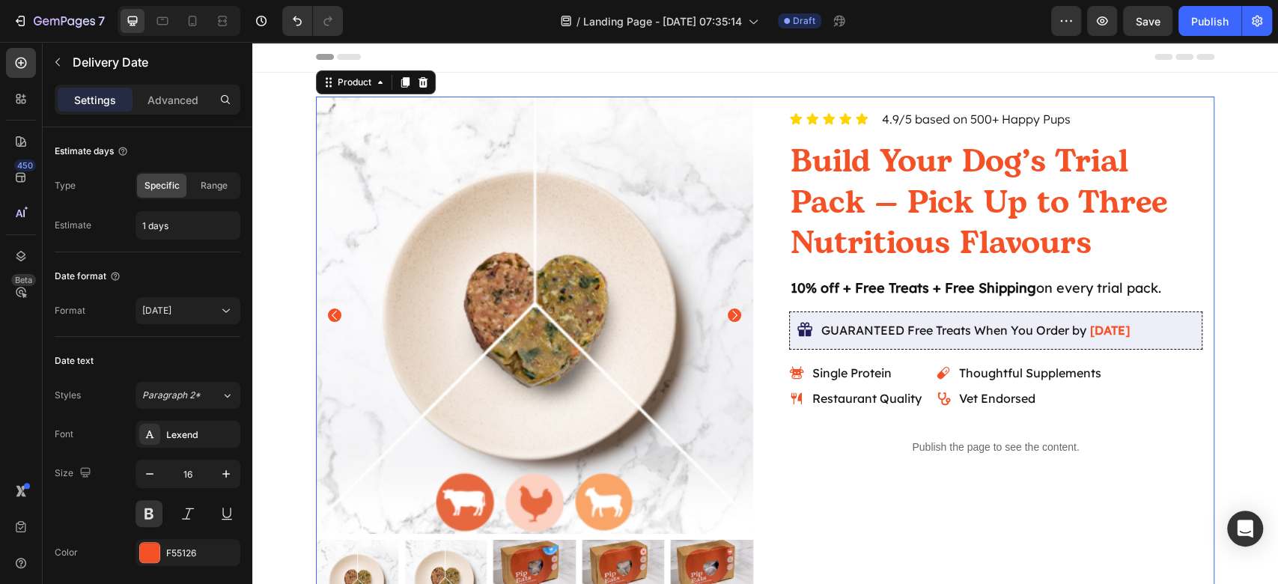
click at [1096, 520] on div "Icon Icon Icon Icon Icon Icon List 4.9/5 based on 500+ Happy Pups Text Block Ro…" at bounding box center [995, 359] width 437 height 525
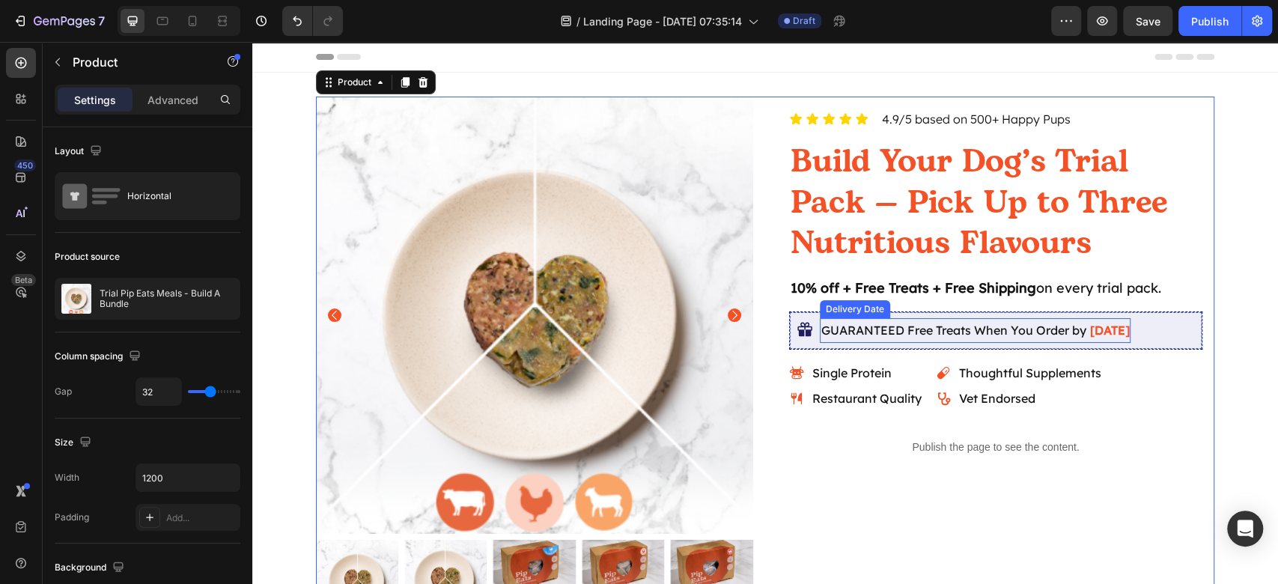
click at [1043, 325] on span "GUARANTEED Free Treats When You Order by" at bounding box center [953, 330] width 265 height 15
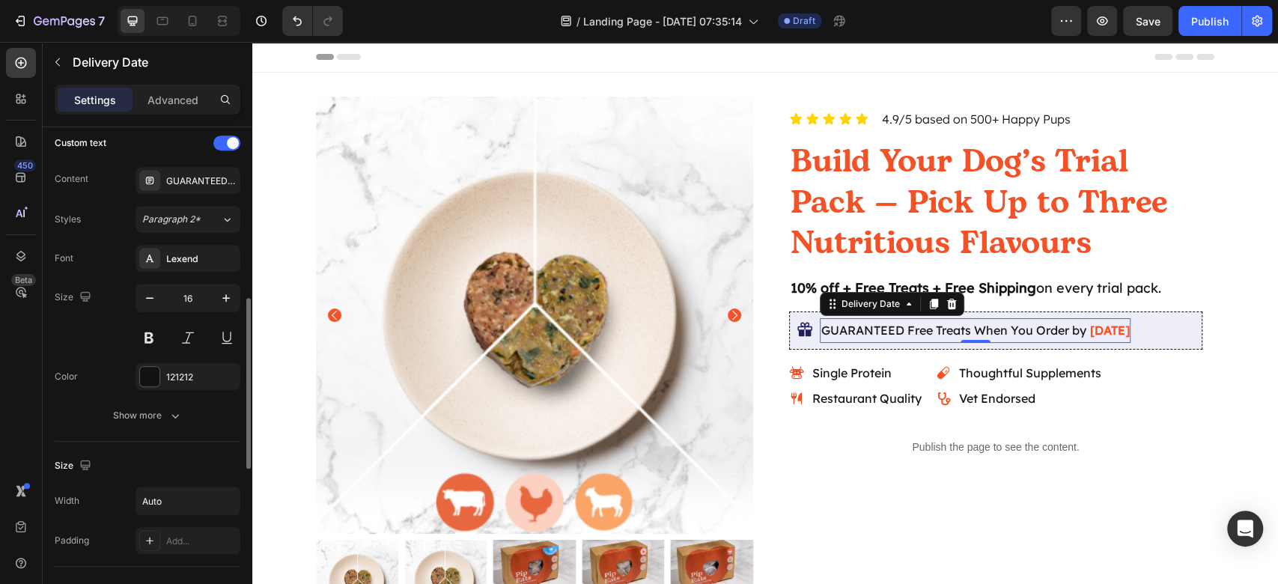
scroll to position [399, 0]
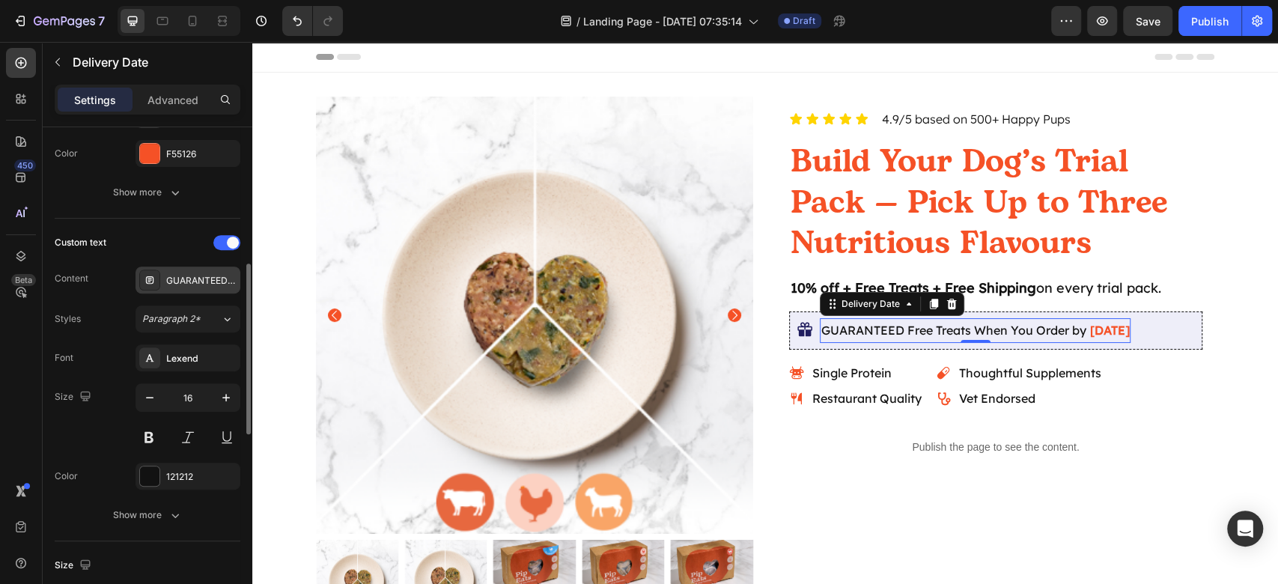
click at [193, 278] on div "GUARANTEED Free Treats When You Order by" at bounding box center [201, 280] width 70 height 13
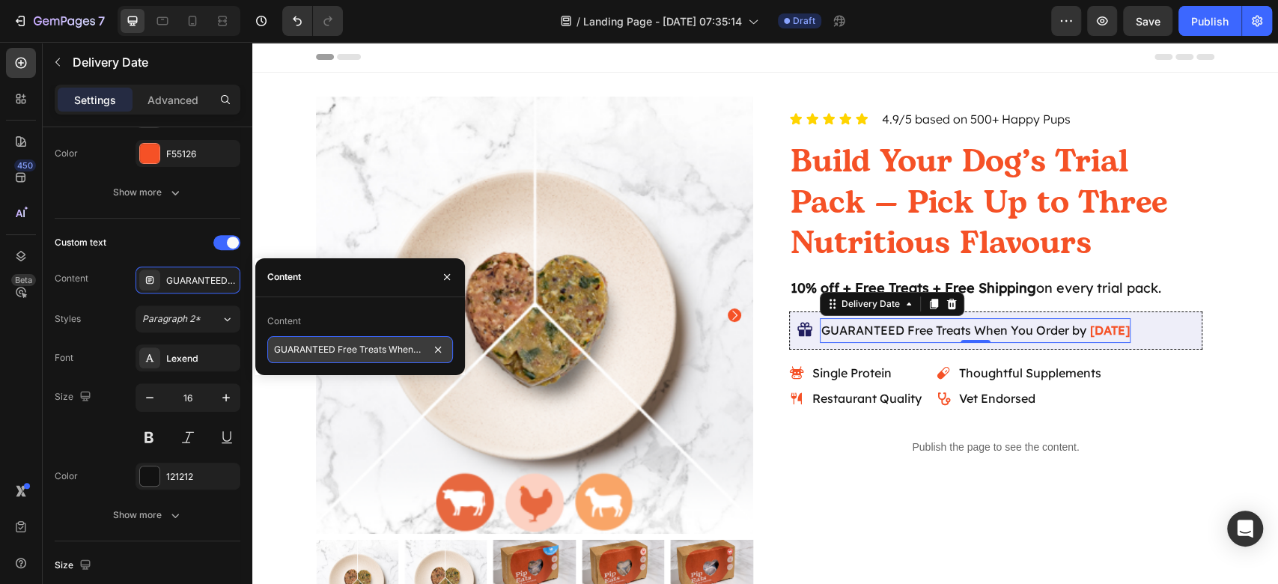
click at [388, 349] on input "GUARANTEED Free Treats When You Order by" at bounding box center [360, 349] width 186 height 27
click at [376, 349] on input "GUARANTEED Free Treats When You Order by" at bounding box center [360, 349] width 186 height 27
click at [383, 350] on input "GUARANTEED Free Treats When You Order by" at bounding box center [360, 349] width 186 height 27
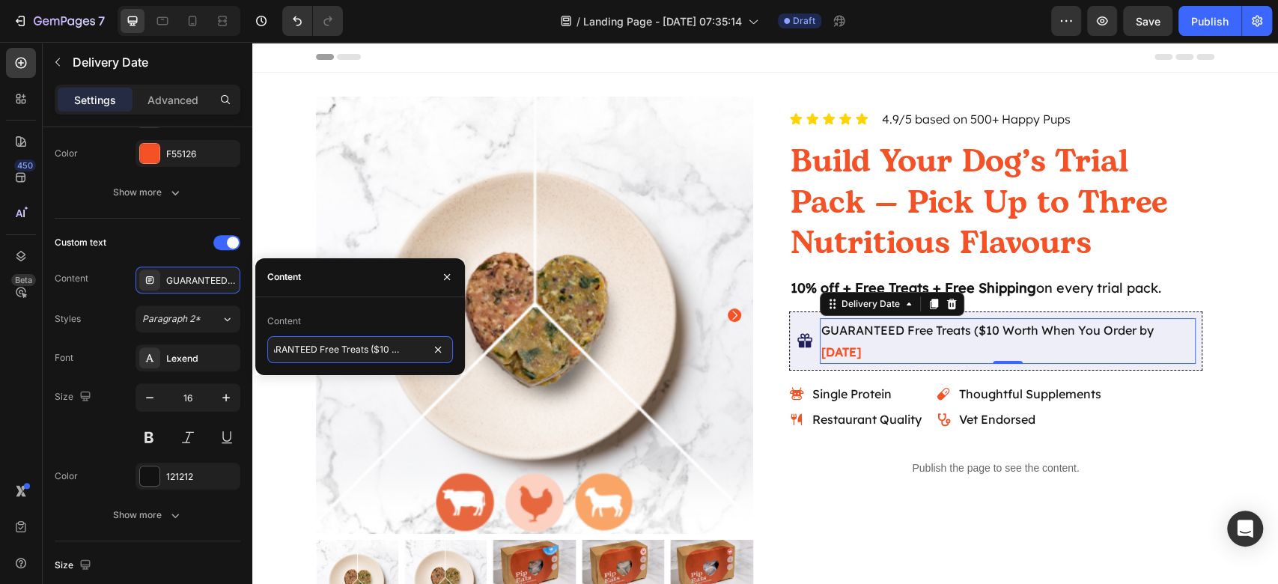
type input "GUARANTEED Free Treats ($10 Worth) When You Order by"
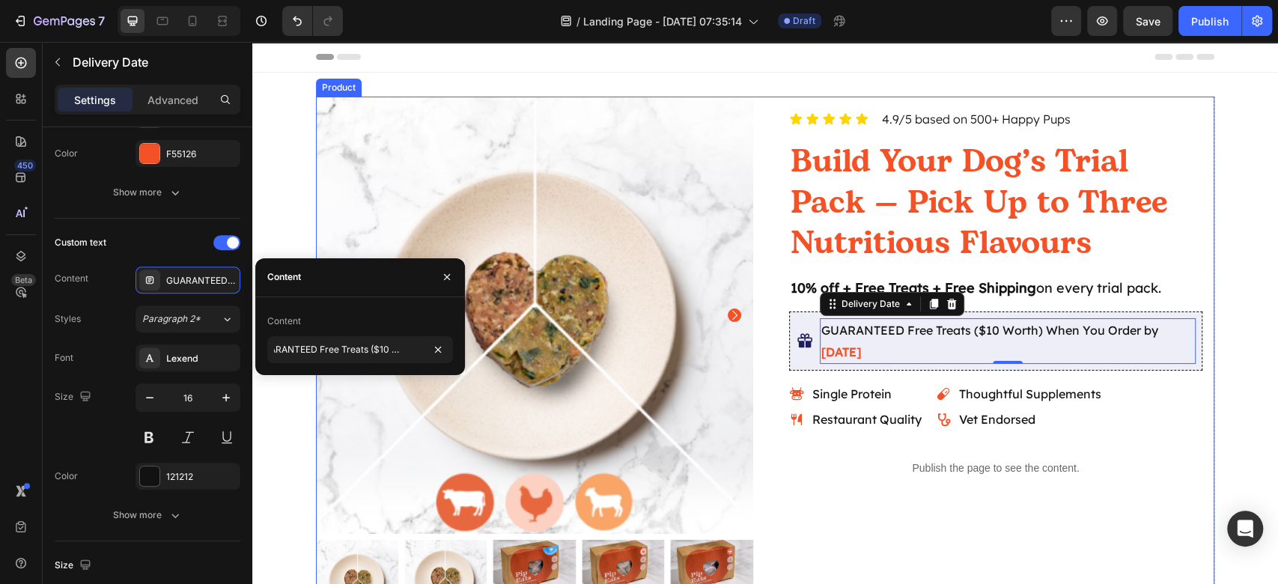
click at [1016, 507] on div "Icon Icon Icon Icon Icon Icon List 4.9/5 based on 500+ Happy Pups Text Block Ro…" at bounding box center [995, 359] width 437 height 525
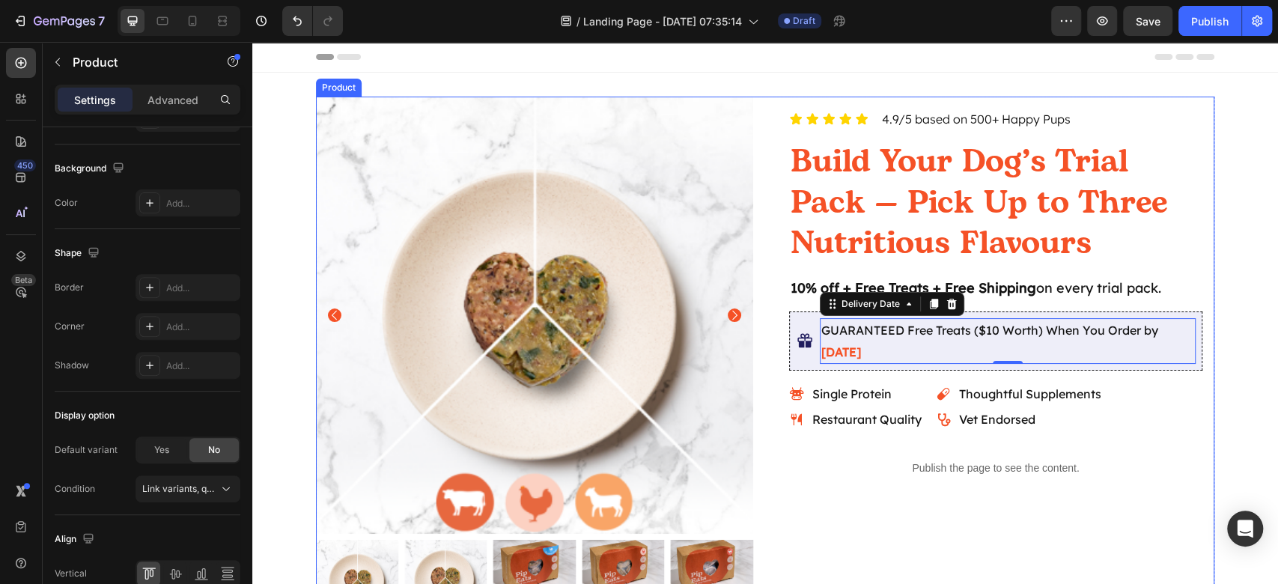
scroll to position [0, 0]
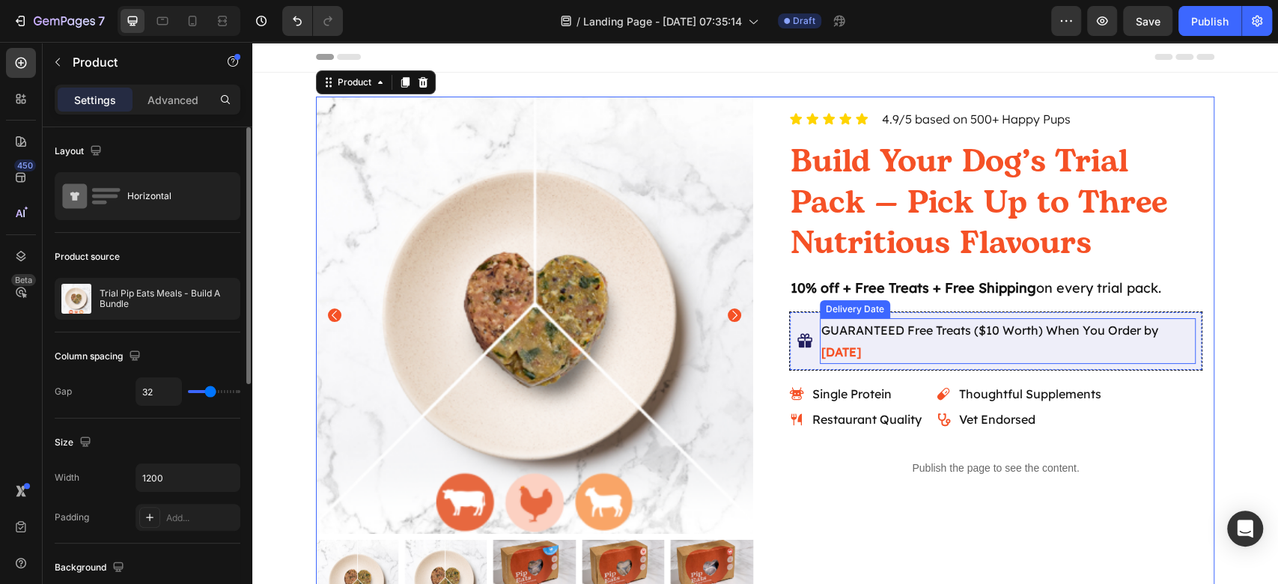
click at [883, 323] on span "GUARANTEED Free Treats ($10 Worth) When You Order by" at bounding box center [989, 330] width 337 height 15
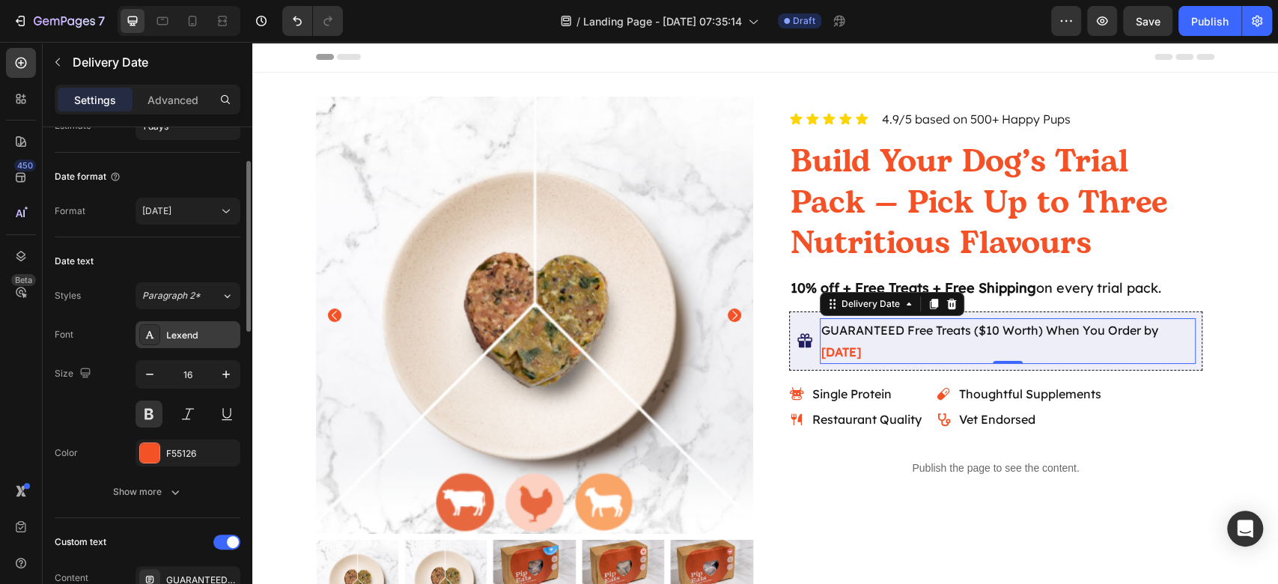
scroll to position [199, 0]
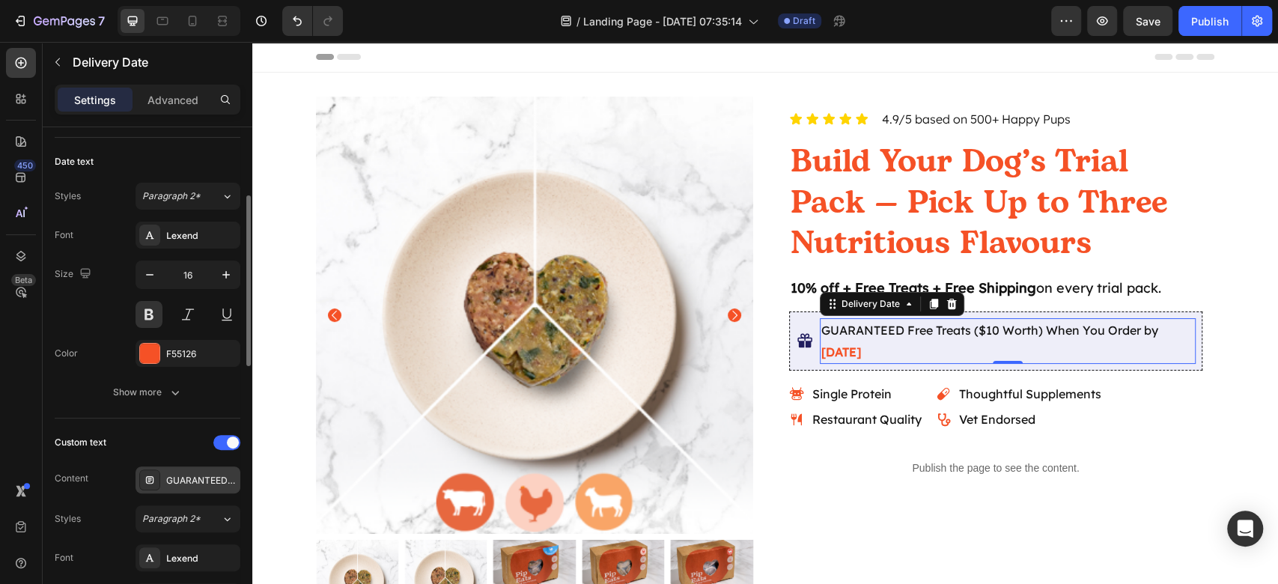
click at [190, 474] on div "GUARANTEED Free Treats ($10 Worth) When You Order by" at bounding box center [201, 480] width 70 height 13
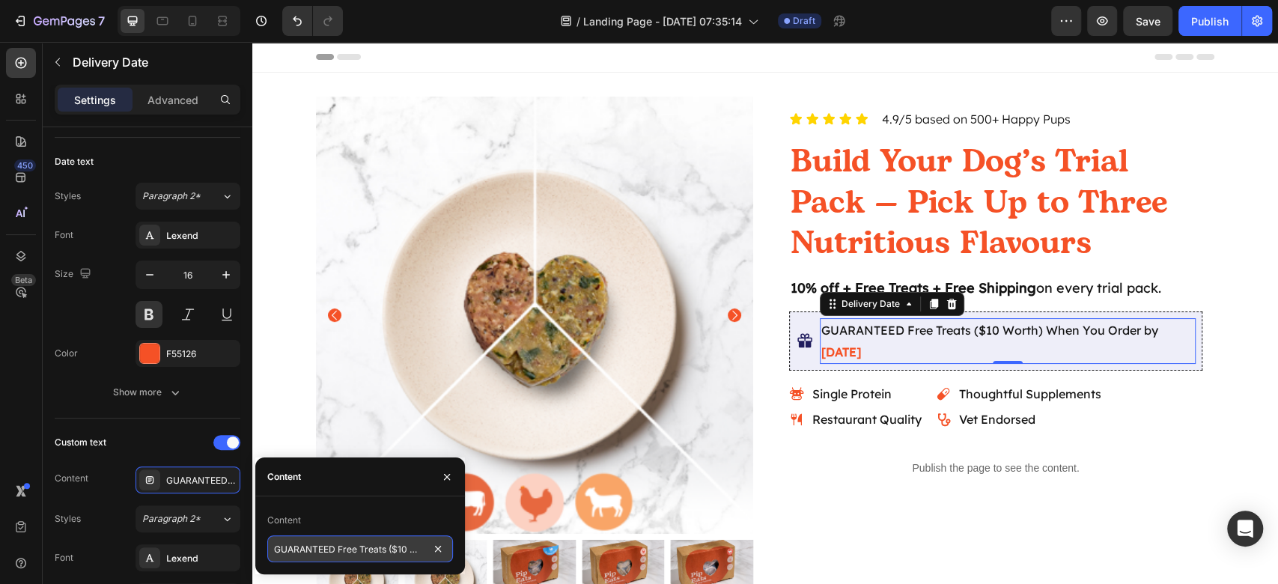
click at [364, 560] on input "GUARANTEED Free Treats ($10 Worth) When You Order by" at bounding box center [360, 548] width 186 height 27
click at [391, 543] on input "GUARANTEED Free Treats ($10 Worth) When You Order by" at bounding box center [360, 548] width 186 height 27
drag, startPoint x: 388, startPoint y: 546, endPoint x: 338, endPoint y: 546, distance: 50.1
click at [338, 546] on input "GUARANTEED Free Treats ($10 Worth) When You Order by" at bounding box center [360, 548] width 186 height 27
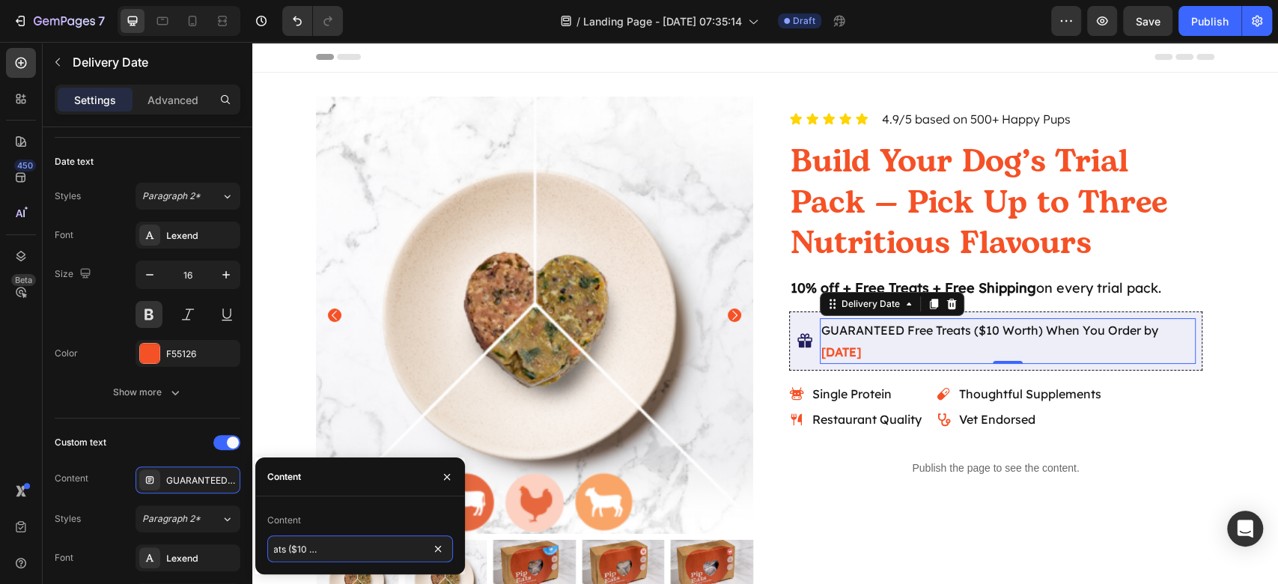
type input "GUARANTEED Free Treats When You Order by"
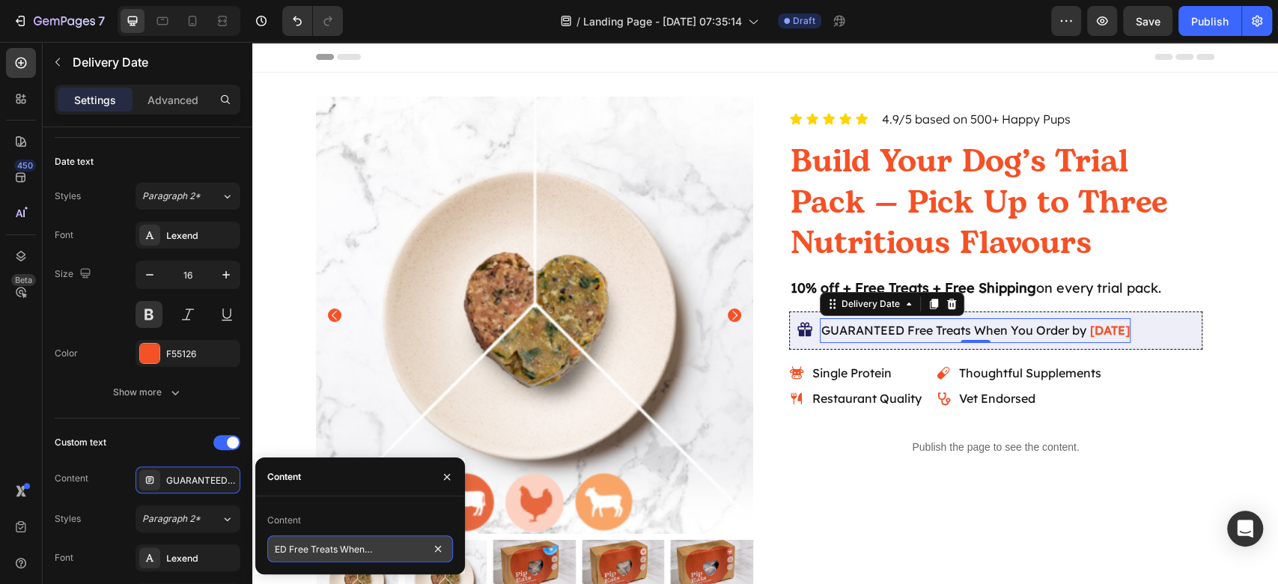
scroll to position [0, 48]
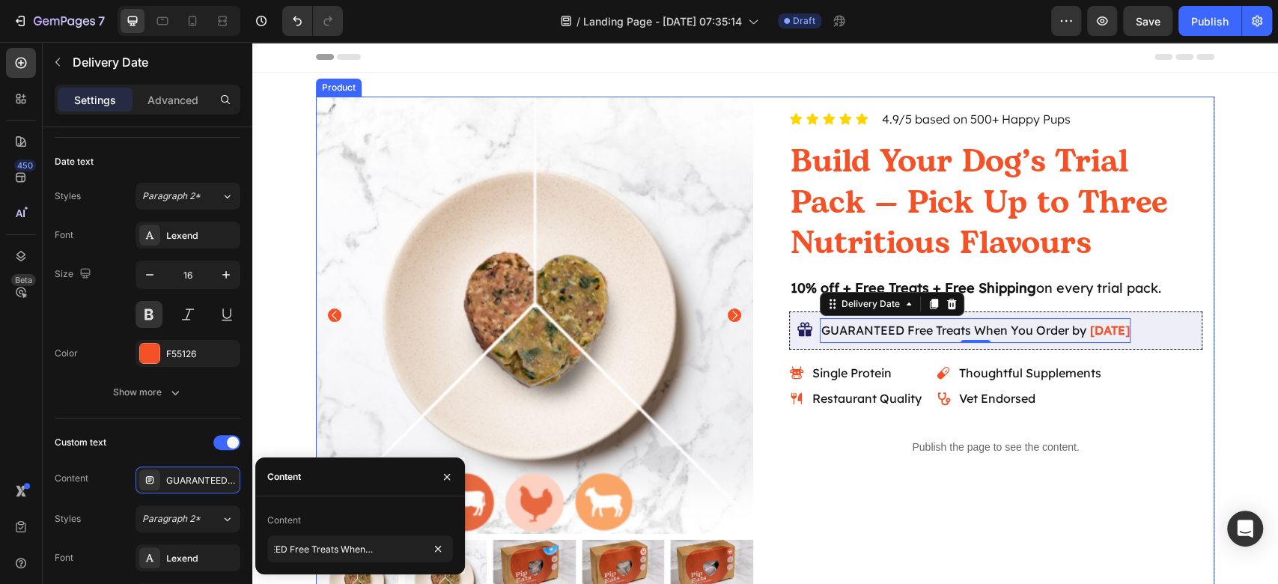
click at [1164, 486] on div "Icon Icon Icon Icon Icon Icon List 4.9/5 based on 500+ Happy Pups Text Block Ro…" at bounding box center [995, 359] width 437 height 525
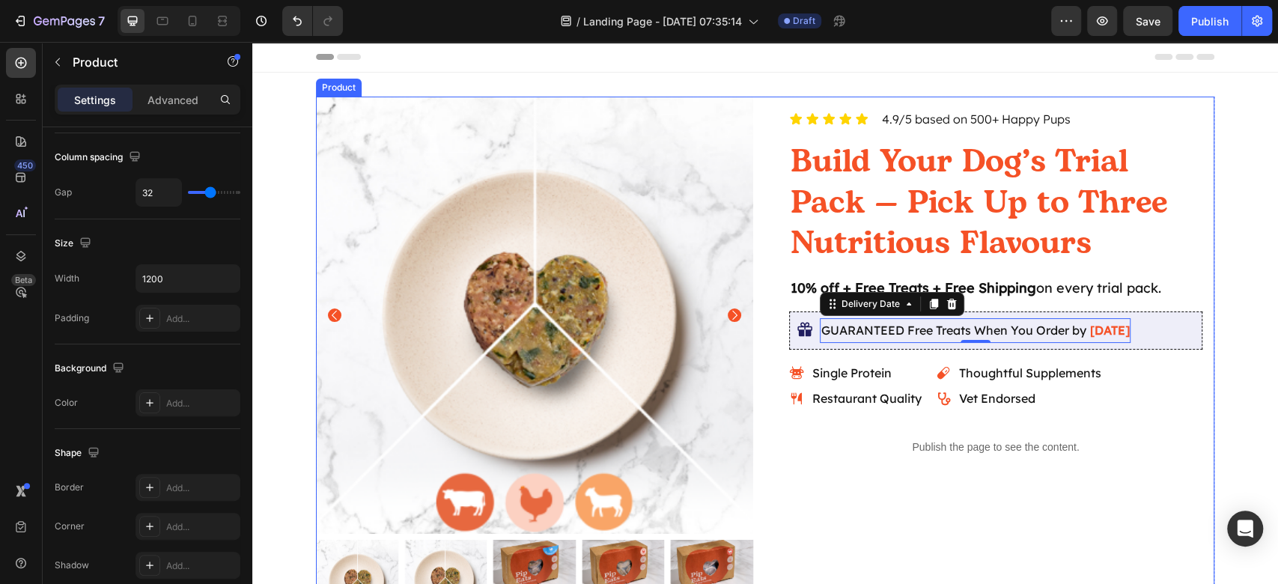
scroll to position [0, 0]
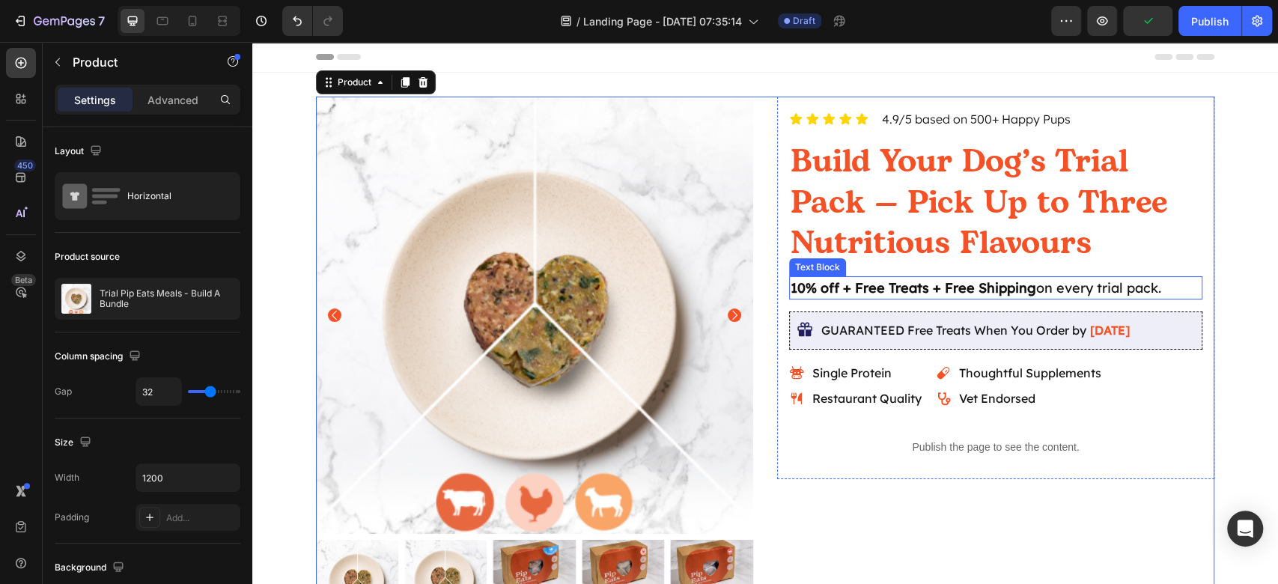
click at [903, 285] on strong "10% off + Free Treats + Free Shipping" at bounding box center [912, 287] width 245 height 17
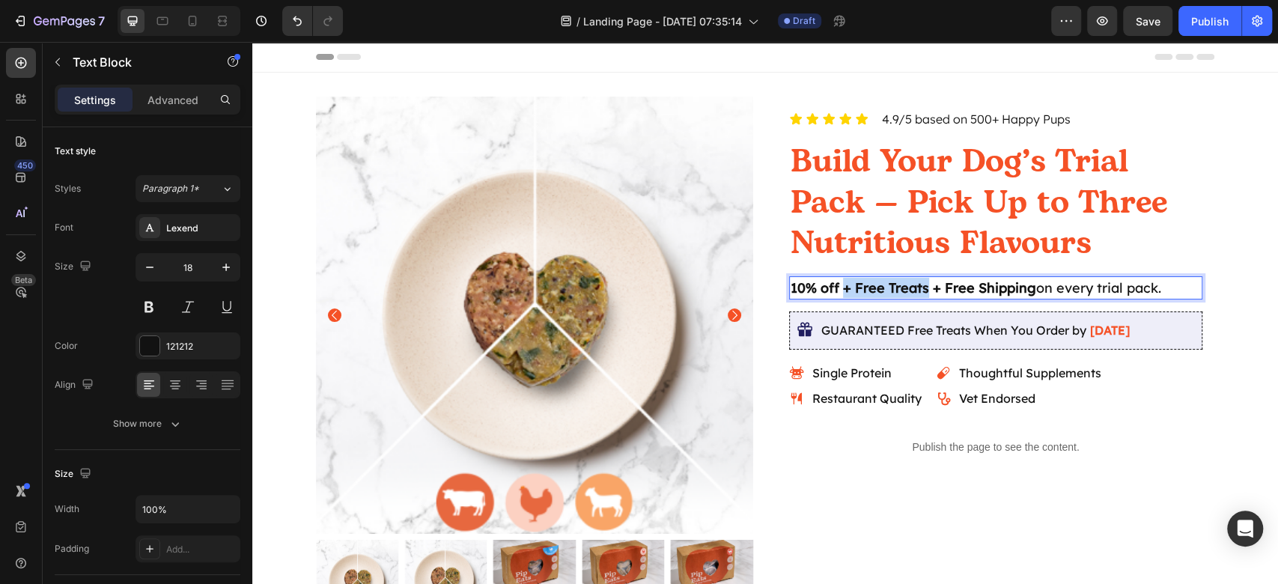
drag, startPoint x: 921, startPoint y: 290, endPoint x: 835, endPoint y: 292, distance: 85.3
click at [835, 292] on strong "10% off + Free Treats + Free Shipping" at bounding box center [912, 287] width 245 height 17
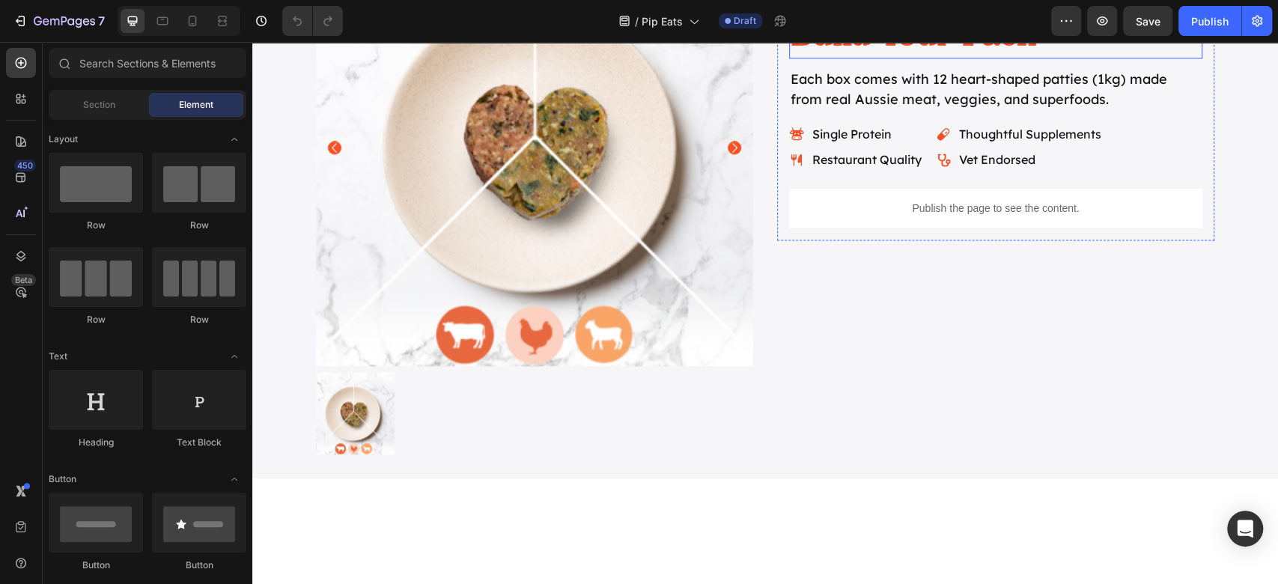
scroll to position [1596, 0]
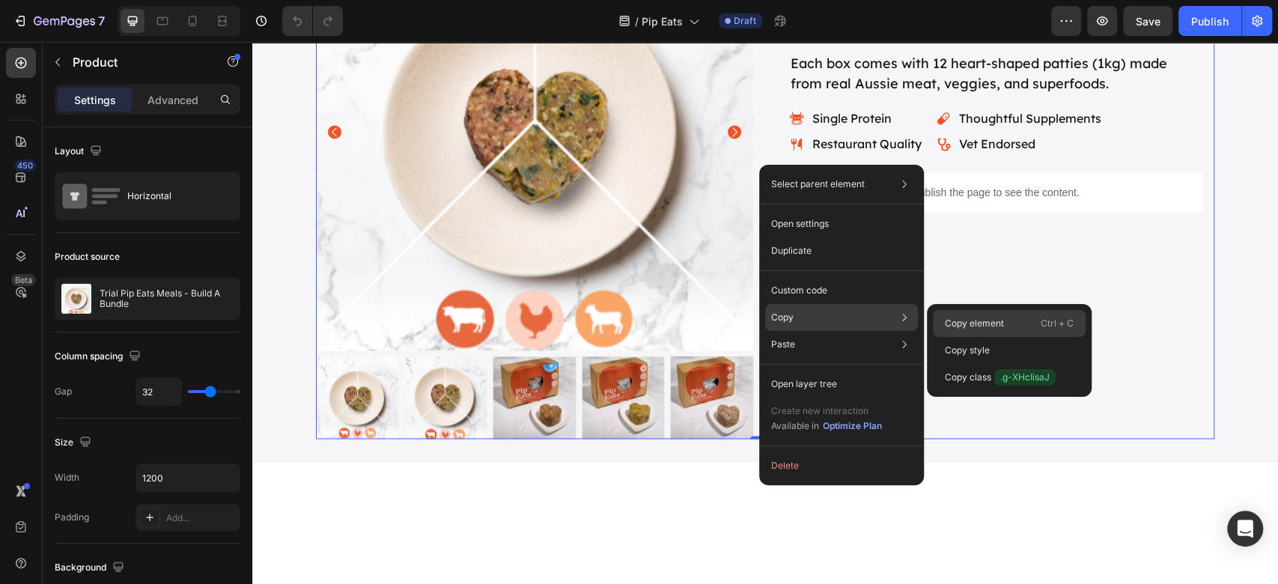
drag, startPoint x: 1045, startPoint y: 326, endPoint x: 451, endPoint y: 10, distance: 672.3
click at [1045, 326] on p "Ctrl + C" at bounding box center [1056, 323] width 33 height 15
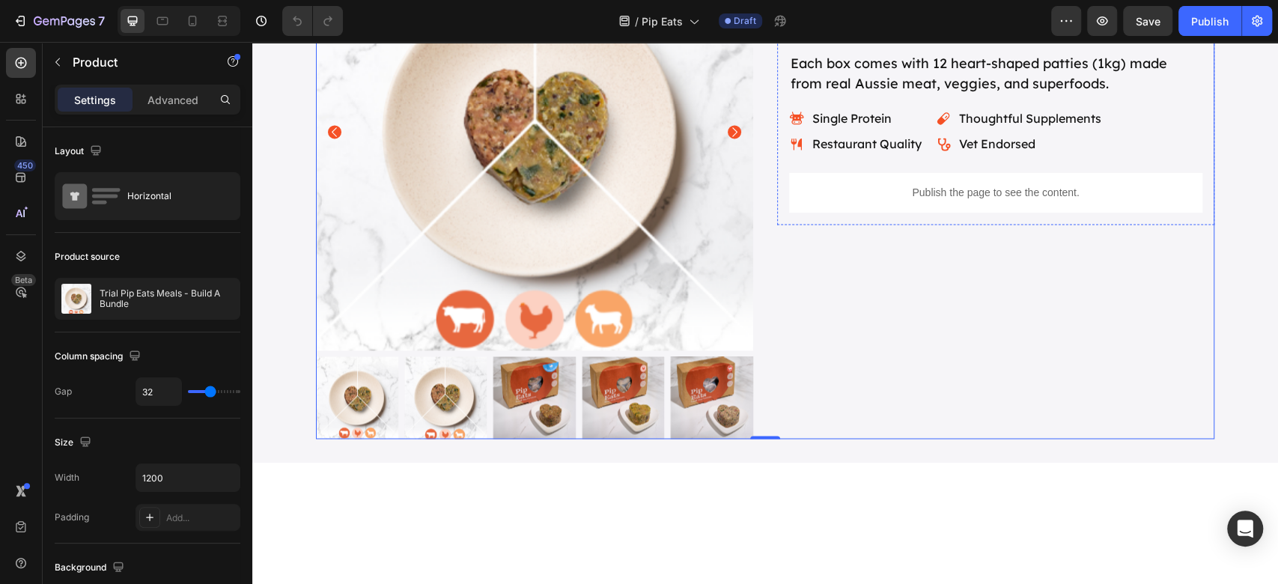
click at [976, 43] on h2 "Trial PipEats Meals – Build Your Pack" at bounding box center [995, 0] width 413 height 85
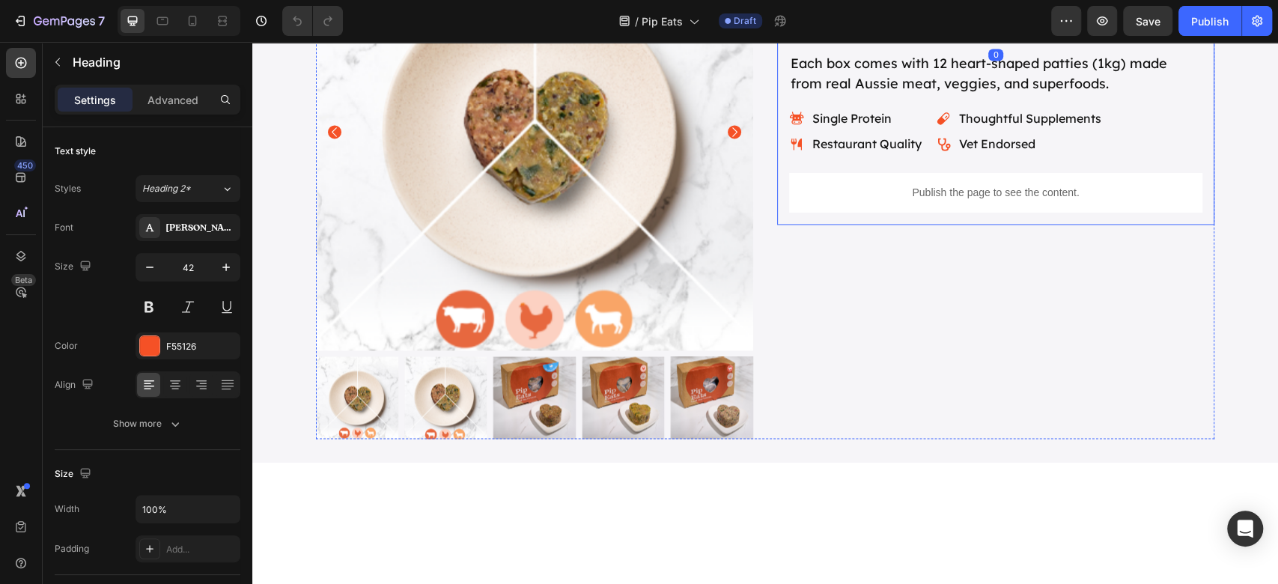
click at [983, 213] on div "Icon Icon Icon Icon Icon Icon List 4.9/5 based on 500+ Happy Pups Text Block Ro…" at bounding box center [995, 68] width 413 height 287
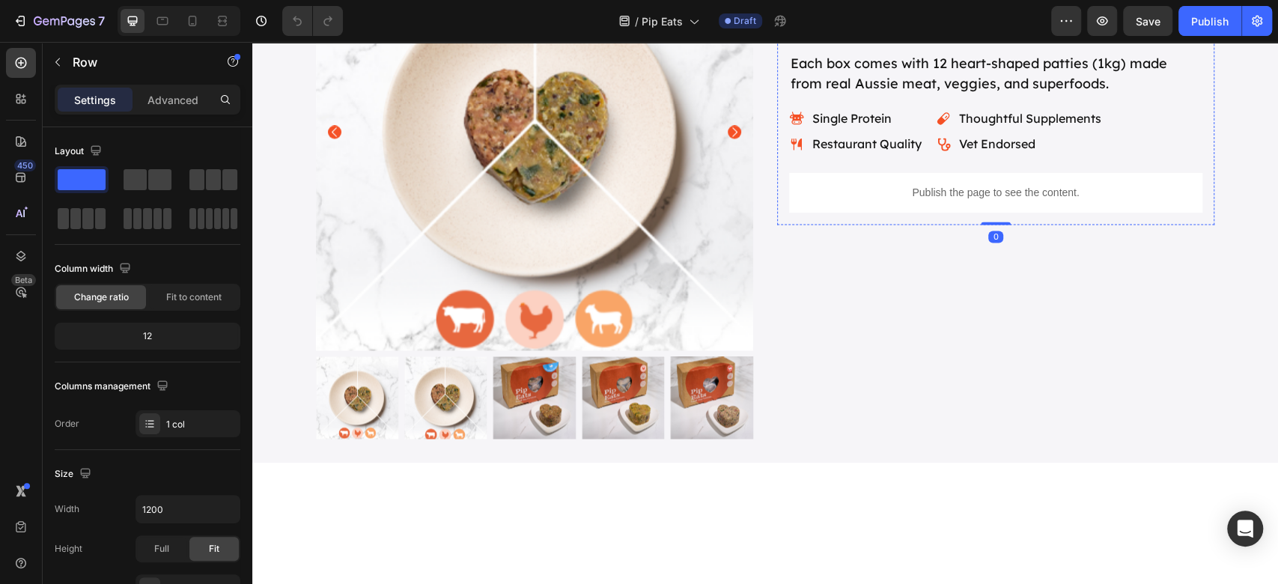
click at [983, 43] on h2 "Trial PipEats Meals – Build Your Pack" at bounding box center [995, 0] width 413 height 85
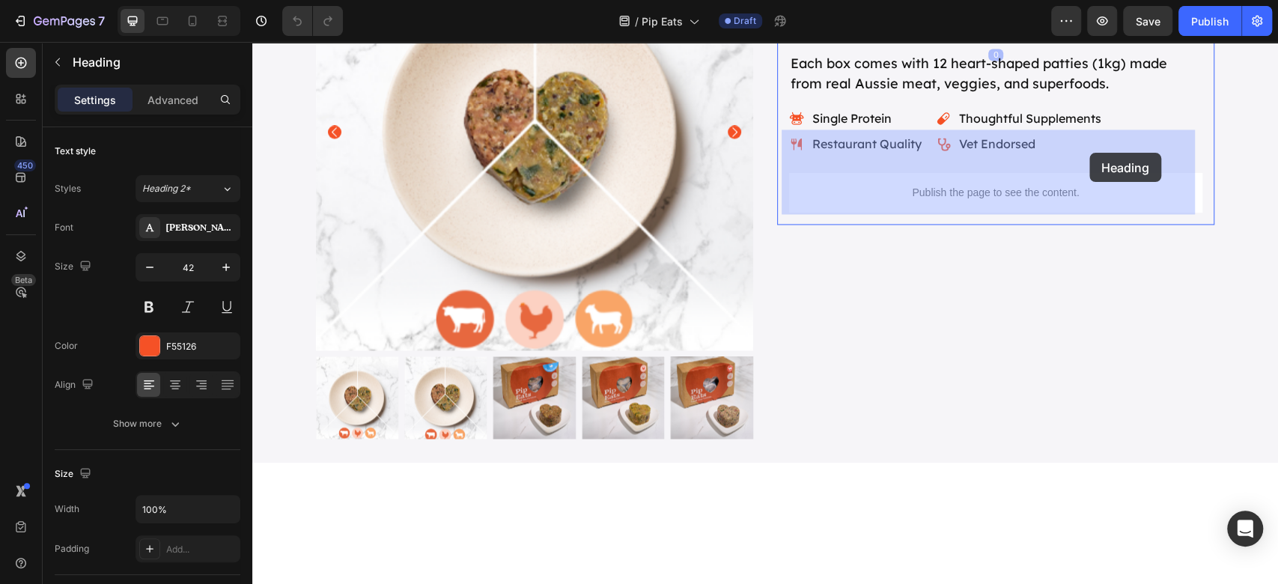
drag, startPoint x: 1060, startPoint y: 184, endPoint x: 1089, endPoint y: 153, distance: 42.4
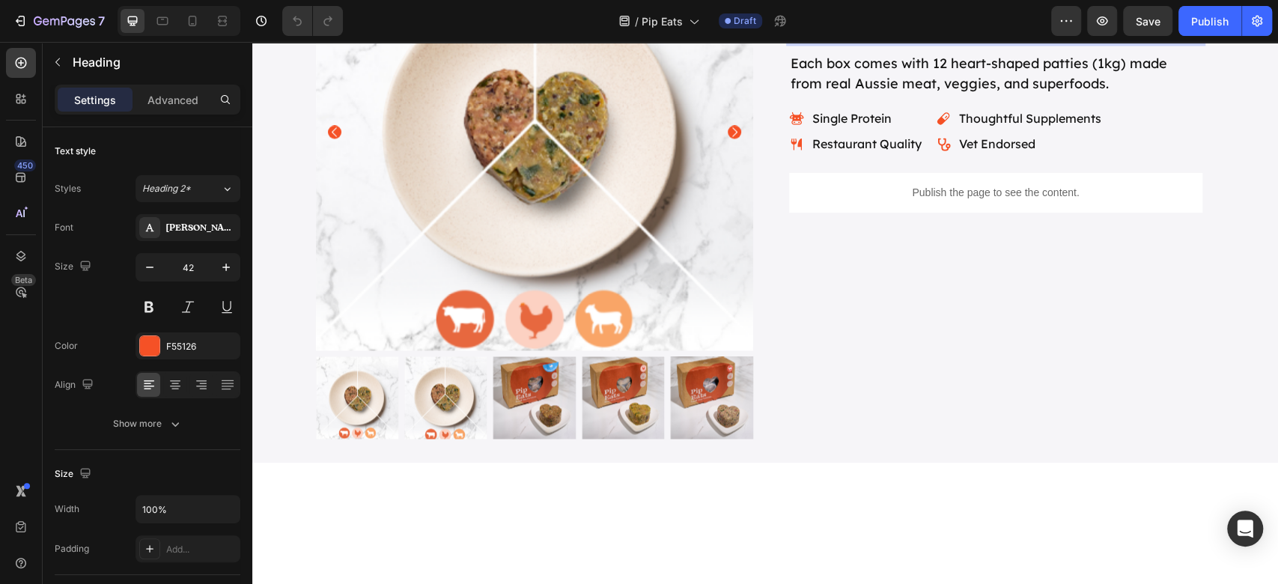
drag, startPoint x: 1046, startPoint y: 203, endPoint x: 1117, endPoint y: 186, distance: 73.0
click at [1117, 41] on p "Trial PipEats Meals – Build Your Pack" at bounding box center [995, 1] width 410 height 82
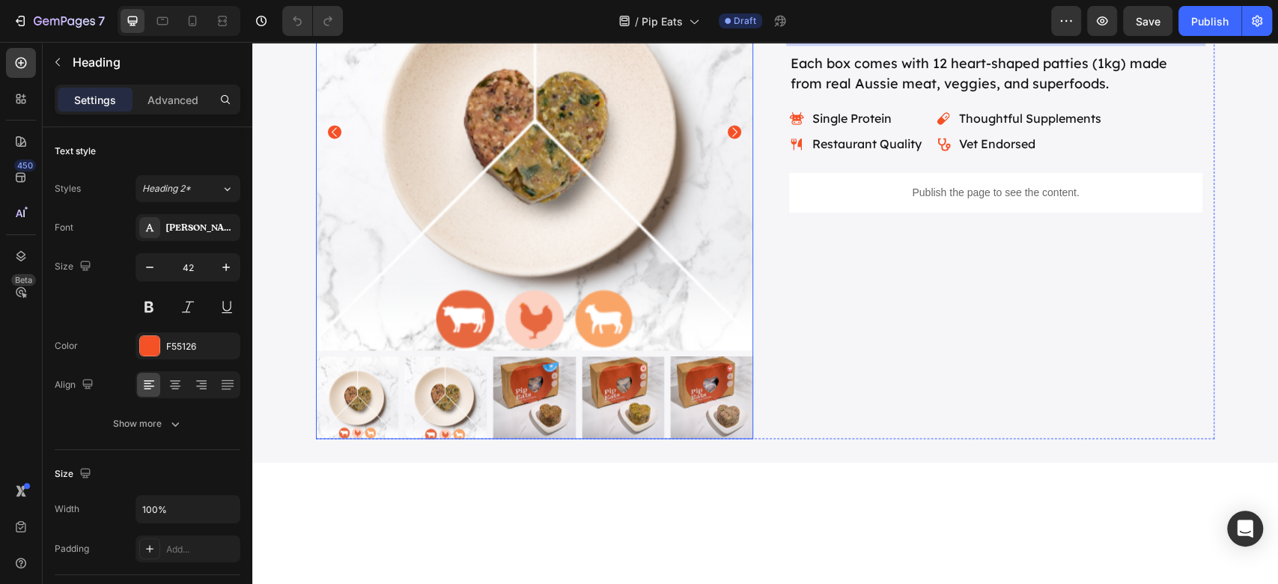
drag, startPoint x: 1084, startPoint y: 192, endPoint x: 722, endPoint y: 192, distance: 361.5
click at [722, 192] on div "Product Images Icon Icon Icon Icon Icon Icon List 4.9/5 based on 500+ Happy Pup…" at bounding box center [765, 175] width 898 height 525
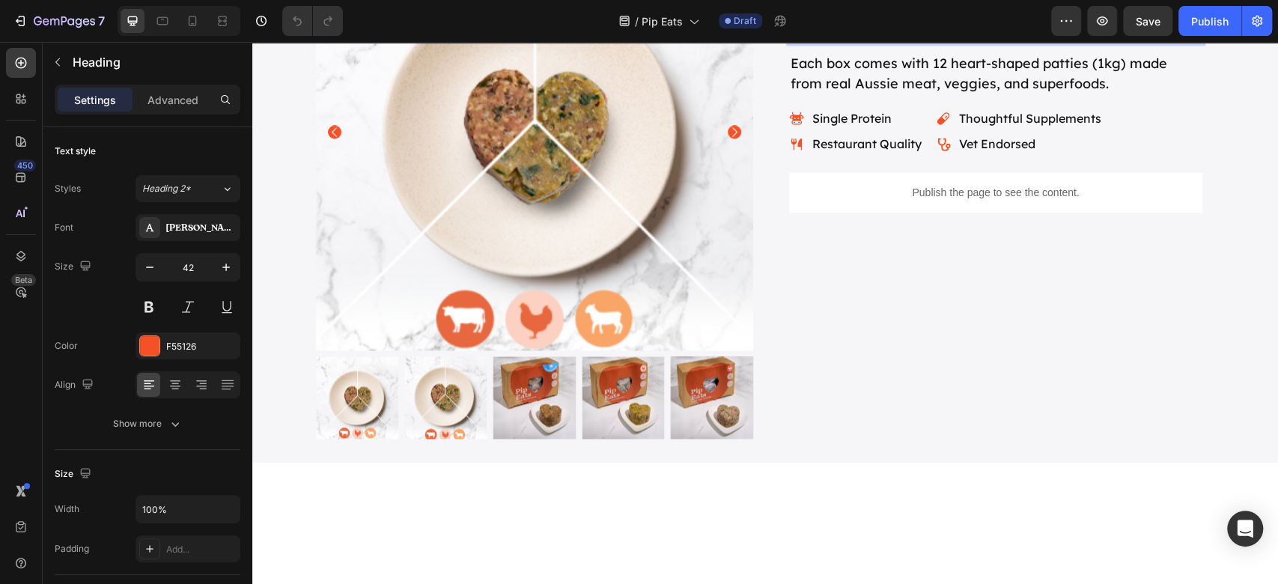
click at [959, 41] on p "Trial PipEats Meals – Build Your Pack" at bounding box center [995, 1] width 410 height 82
click at [958, 41] on p "Trial PipEats Meals – Build Your Pack" at bounding box center [995, 1] width 410 height 82
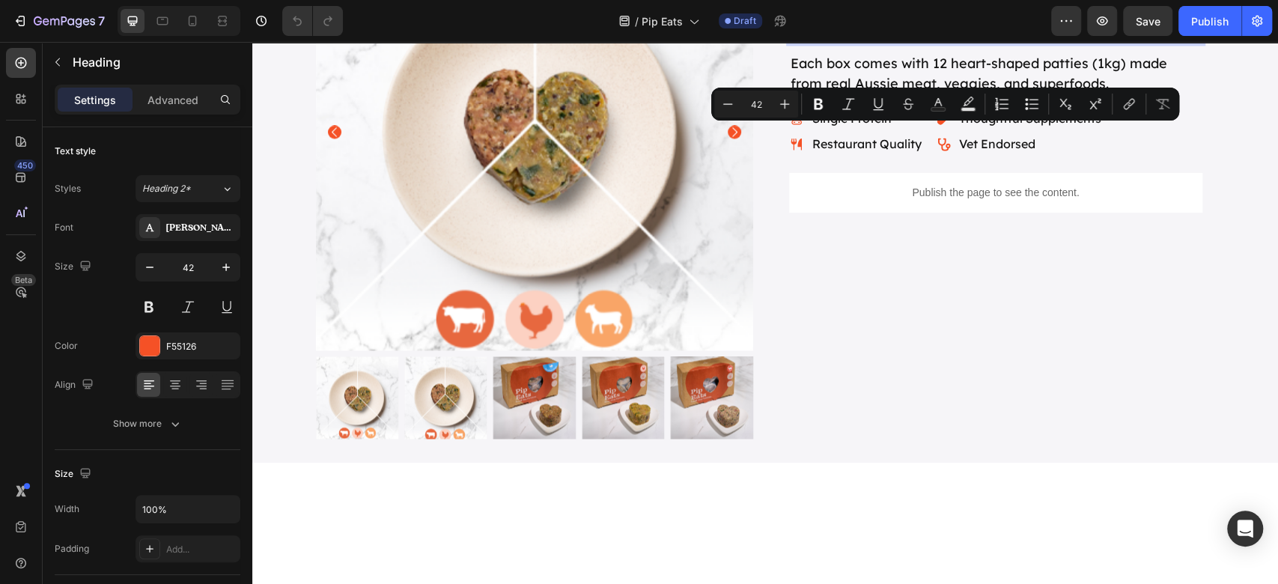
click at [958, 41] on p "Trial PipEats Meals – Build Your Pack" at bounding box center [995, 1] width 410 height 82
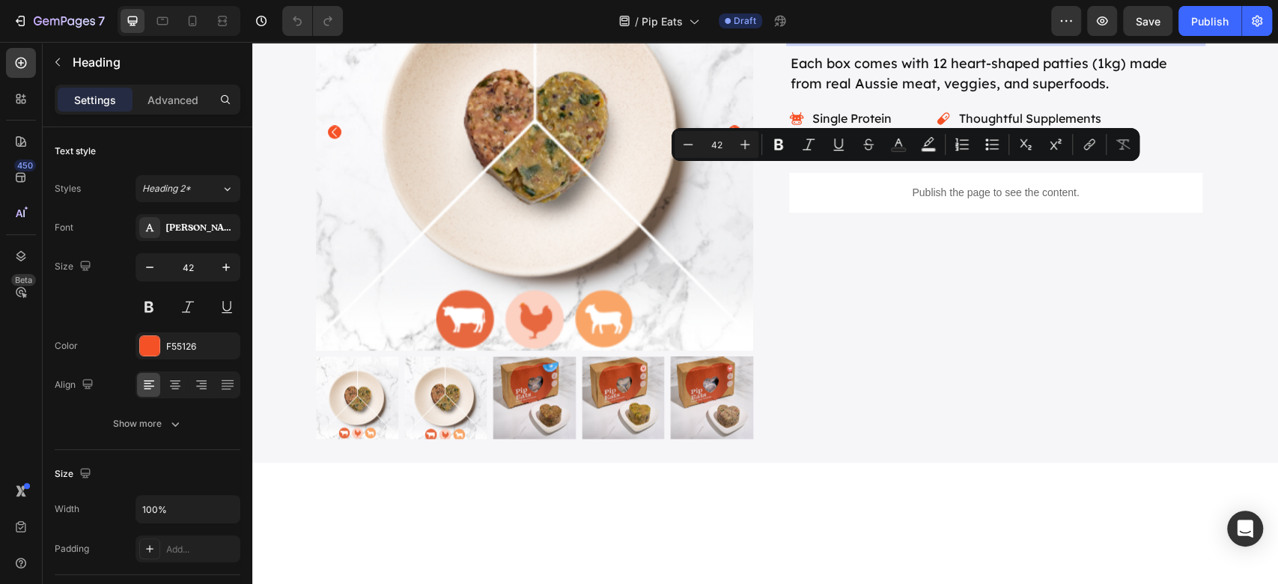
drag, startPoint x: 967, startPoint y: 184, endPoint x: 790, endPoint y: 190, distance: 176.7
click at [790, 41] on p "Trial PipEats Meals – Build Your Pack" at bounding box center [995, 1] width 410 height 82
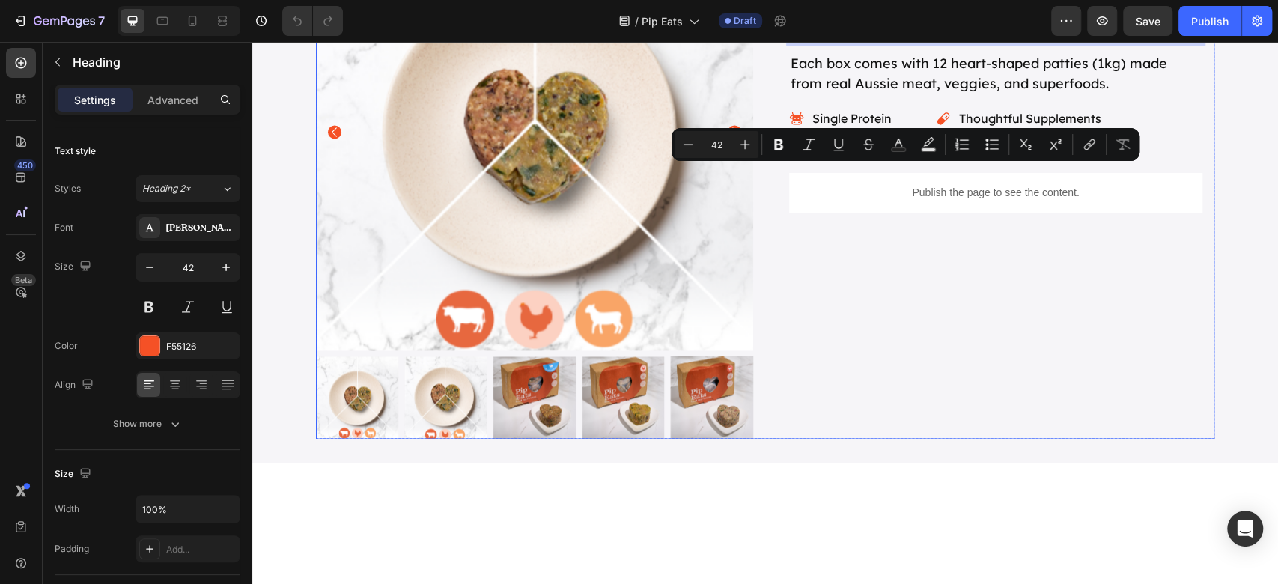
click at [1097, 421] on div "Icon Icon Icon Icon Icon Icon List 4.9/5 based on 500+ Happy Pups Text Block Ro…" at bounding box center [995, 175] width 437 height 525
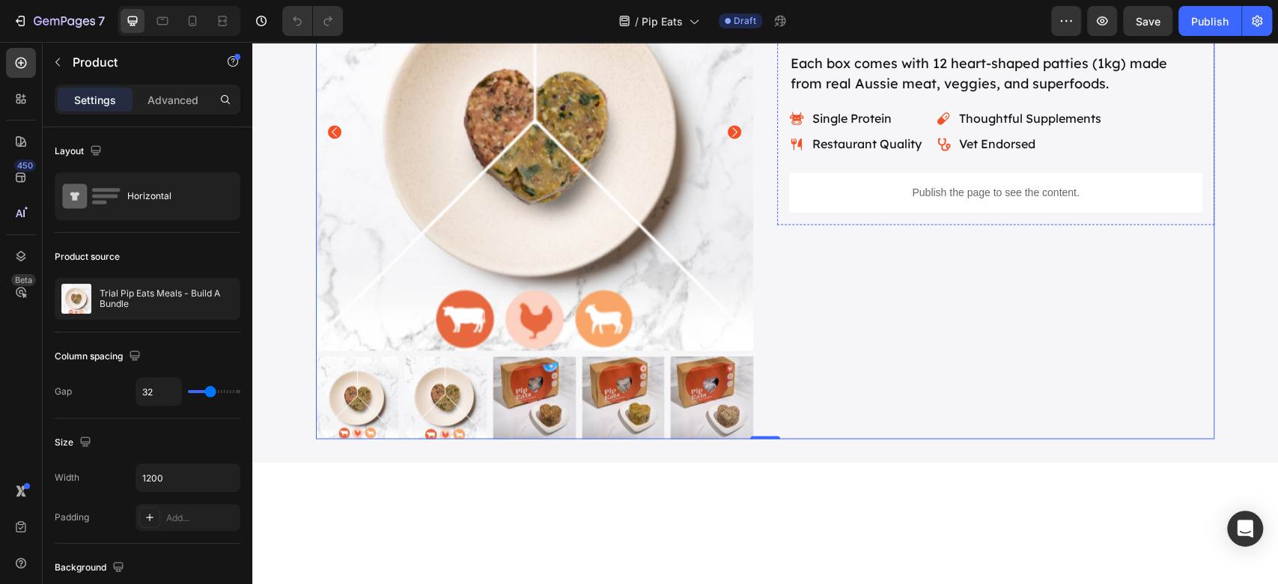
click at [1085, 41] on p "Trial PipEats Meals – Build Your Pack" at bounding box center [995, 1] width 410 height 82
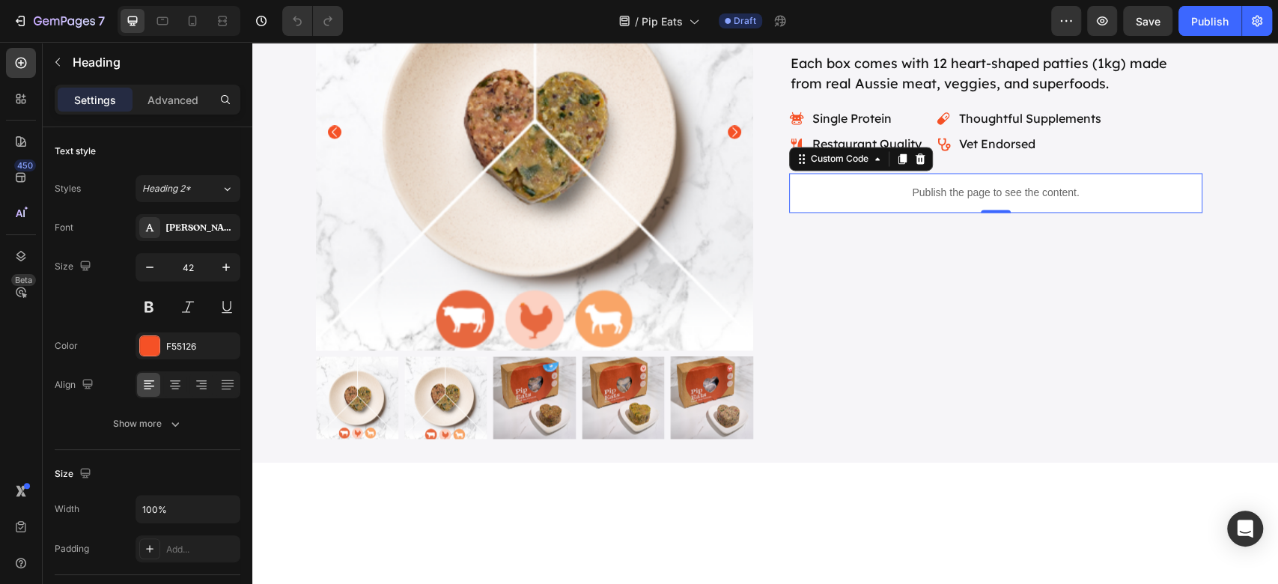
click at [1039, 201] on p "Publish the page to see the content." at bounding box center [995, 193] width 413 height 16
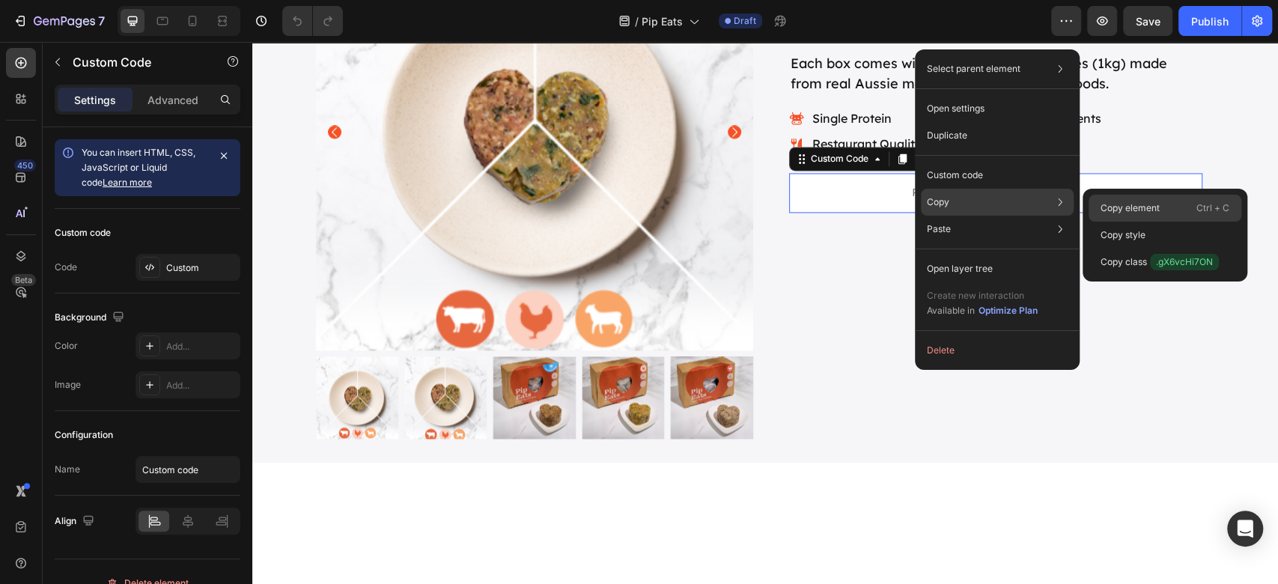
click at [1123, 214] on p "Copy element" at bounding box center [1129, 207] width 59 height 13
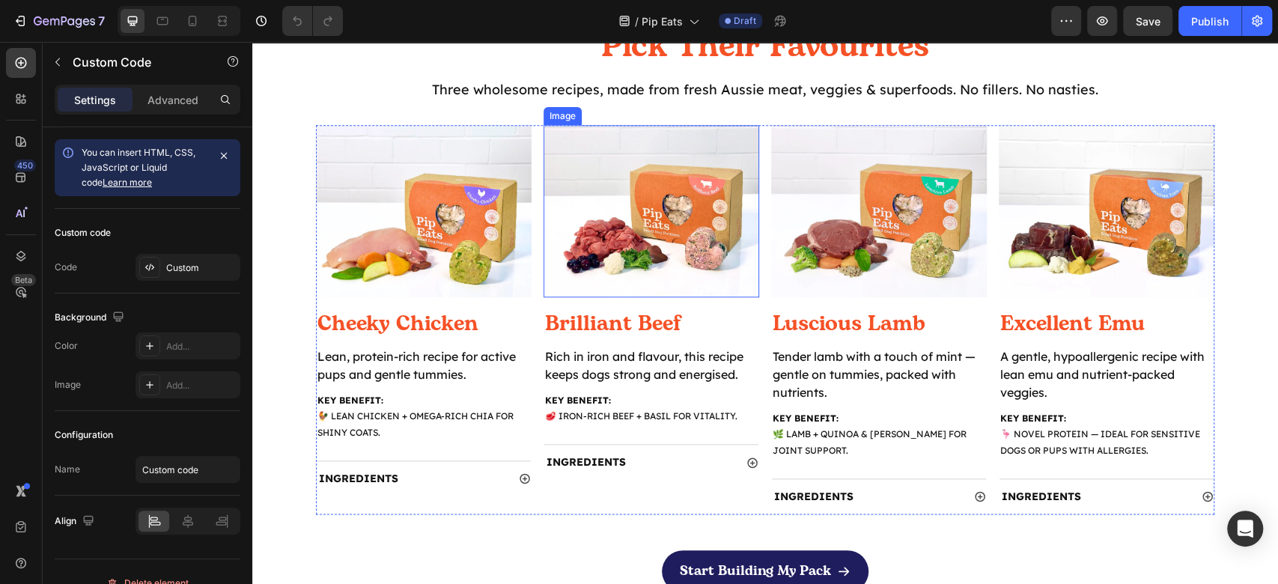
scroll to position [1097, 0]
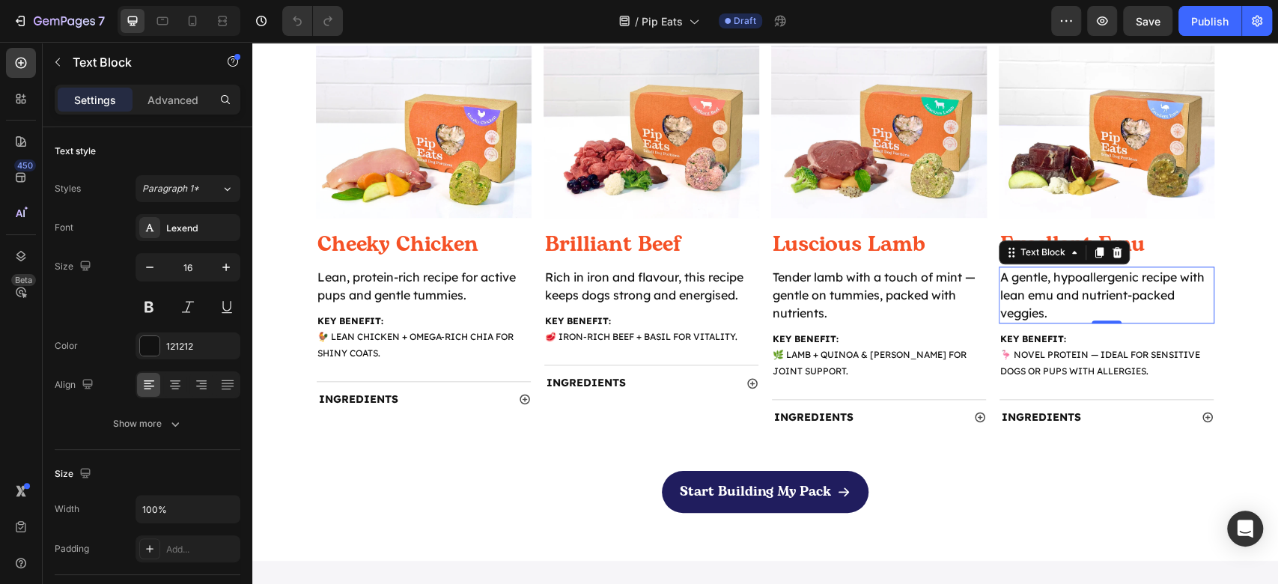
click at [1108, 296] on p "A gentle, hypoallergenic recipe with lean emu and nutrient-packed veggies." at bounding box center [1106, 295] width 213 height 54
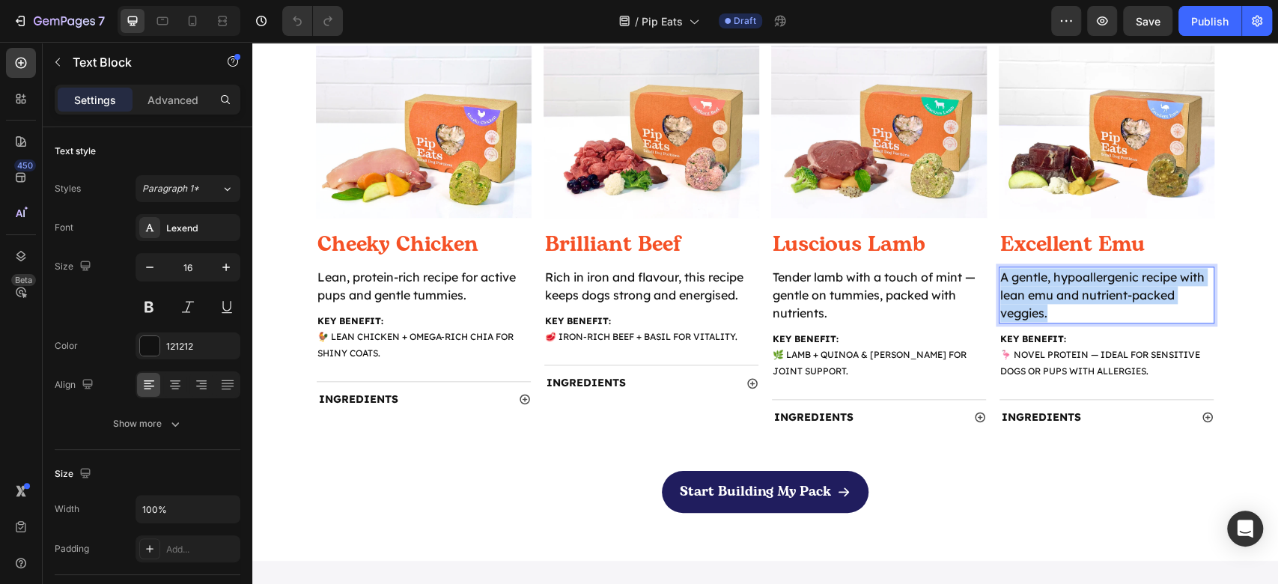
click at [1108, 296] on p "A gentle, hypoallergenic recipe with lean emu and nutrient-packed veggies." at bounding box center [1106, 295] width 213 height 54
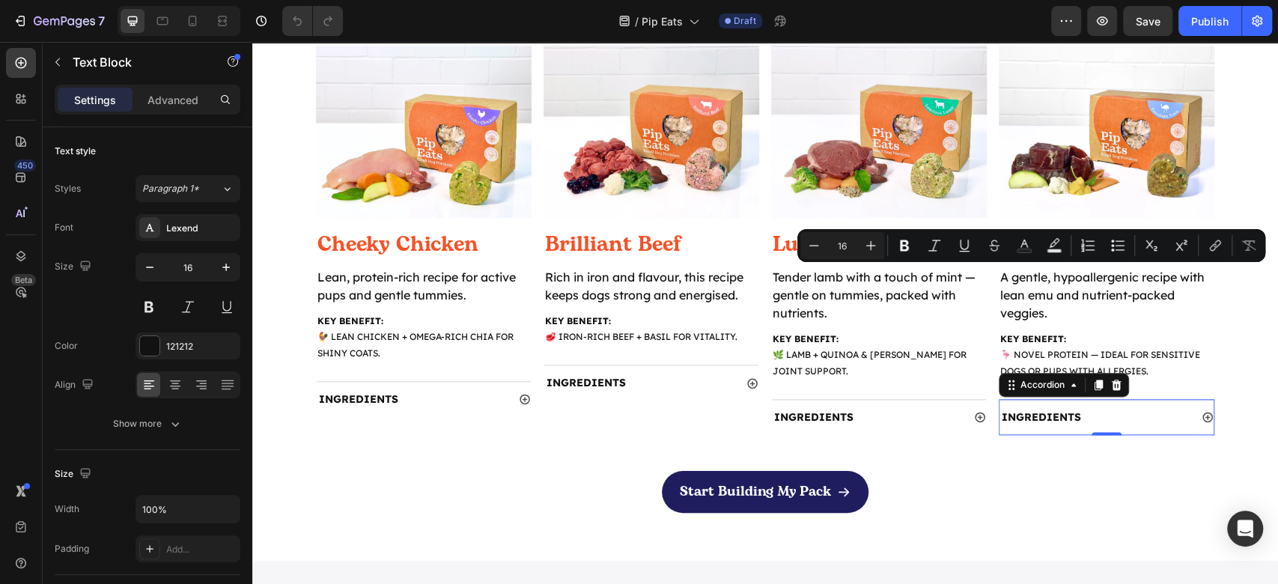
click at [1115, 410] on div "INGREDIENTS" at bounding box center [1094, 417] width 190 height 23
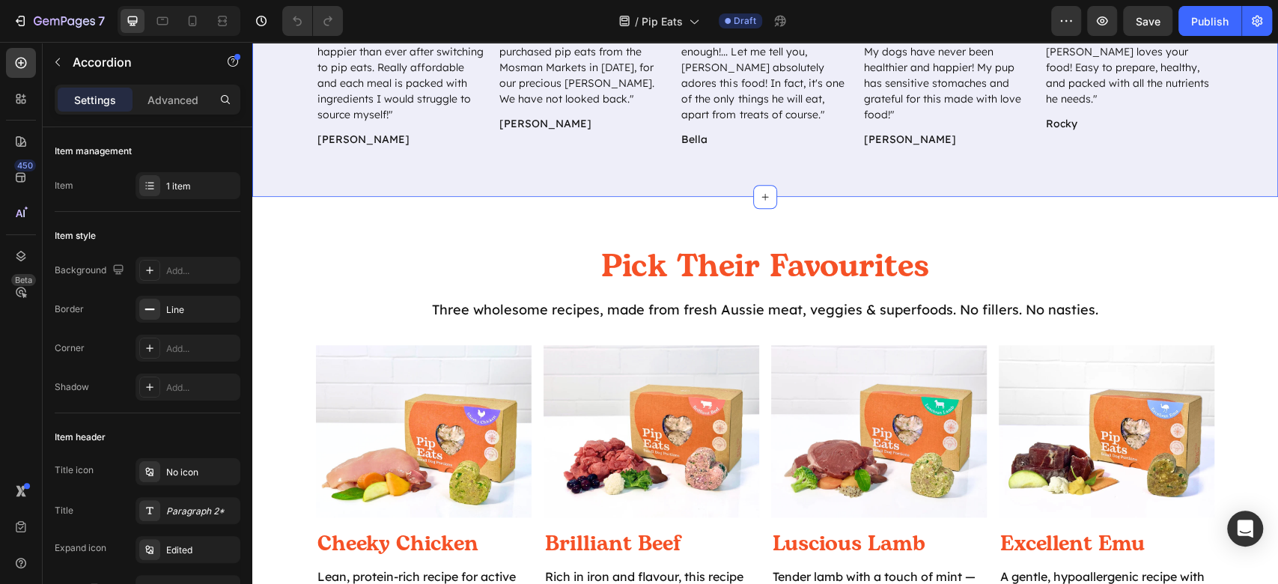
scroll to position [498, 0]
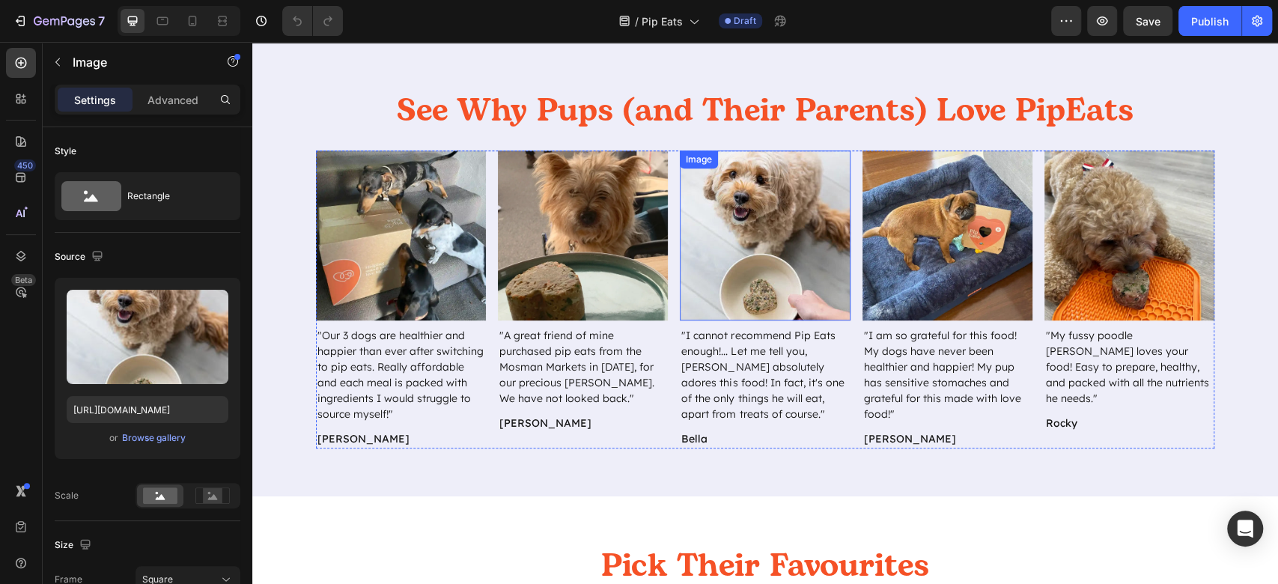
click at [798, 260] on img at bounding box center [765, 235] width 170 height 170
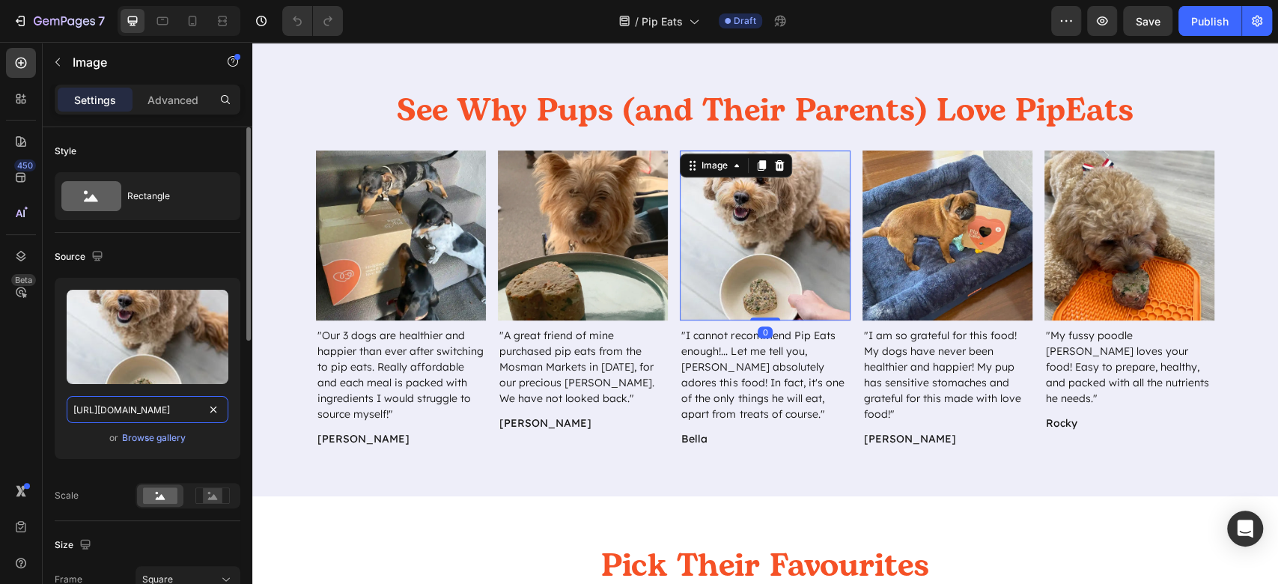
click at [167, 418] on input "[URL][DOMAIN_NAME]" at bounding box center [148, 409] width 162 height 27
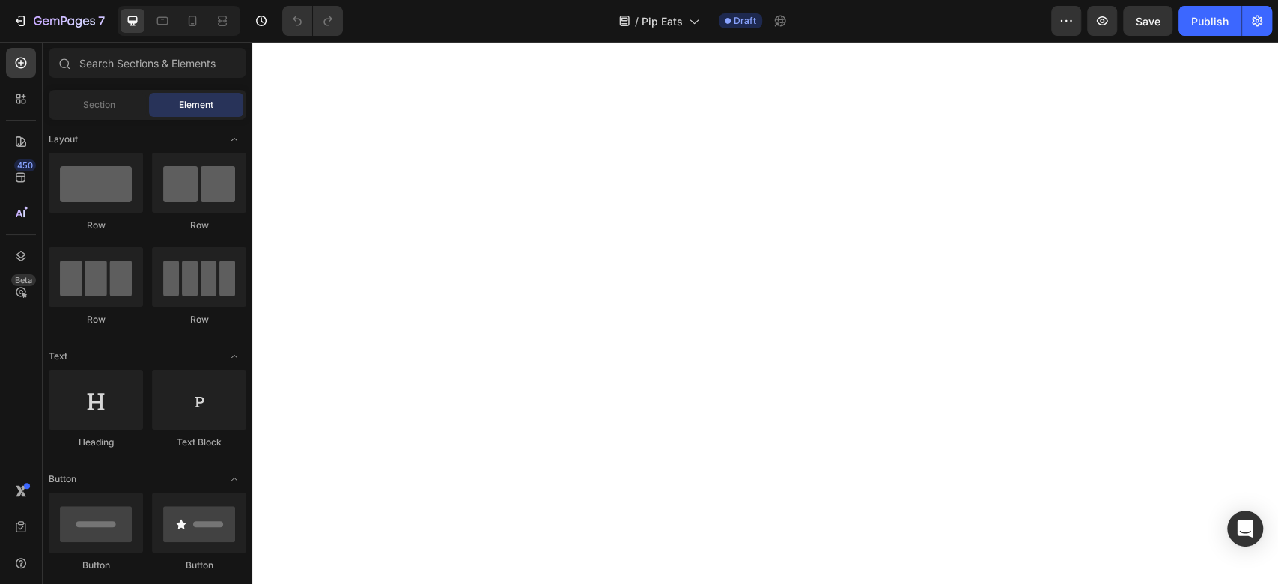
scroll to position [0, 0]
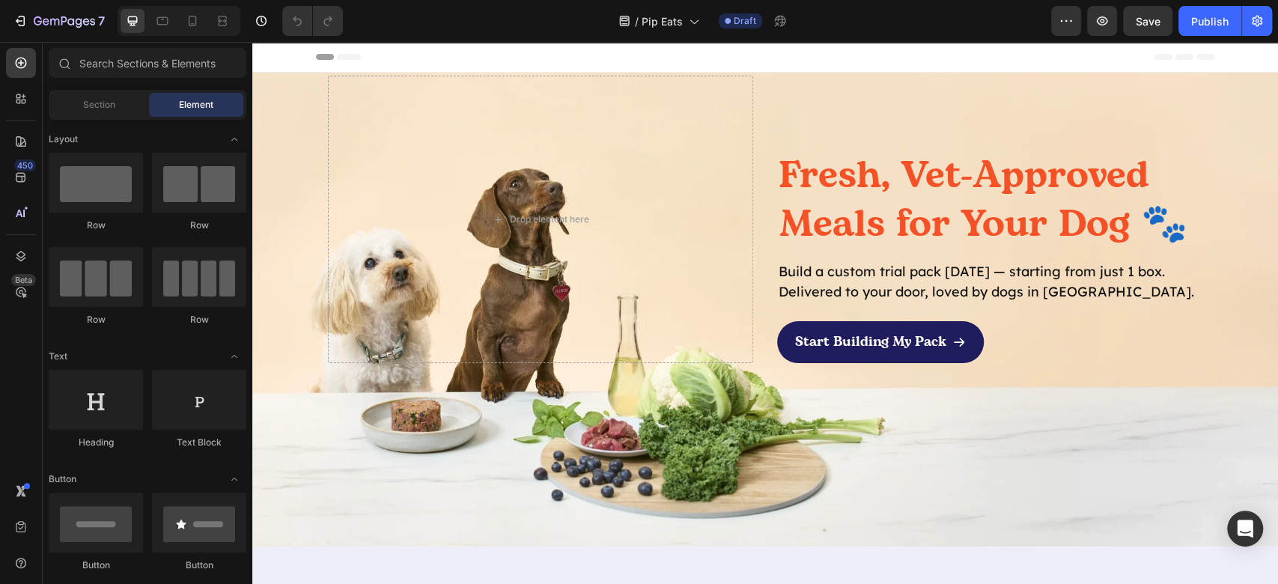
drag, startPoint x: 1272, startPoint y: 457, endPoint x: 1529, endPoint y: 58, distance: 474.8
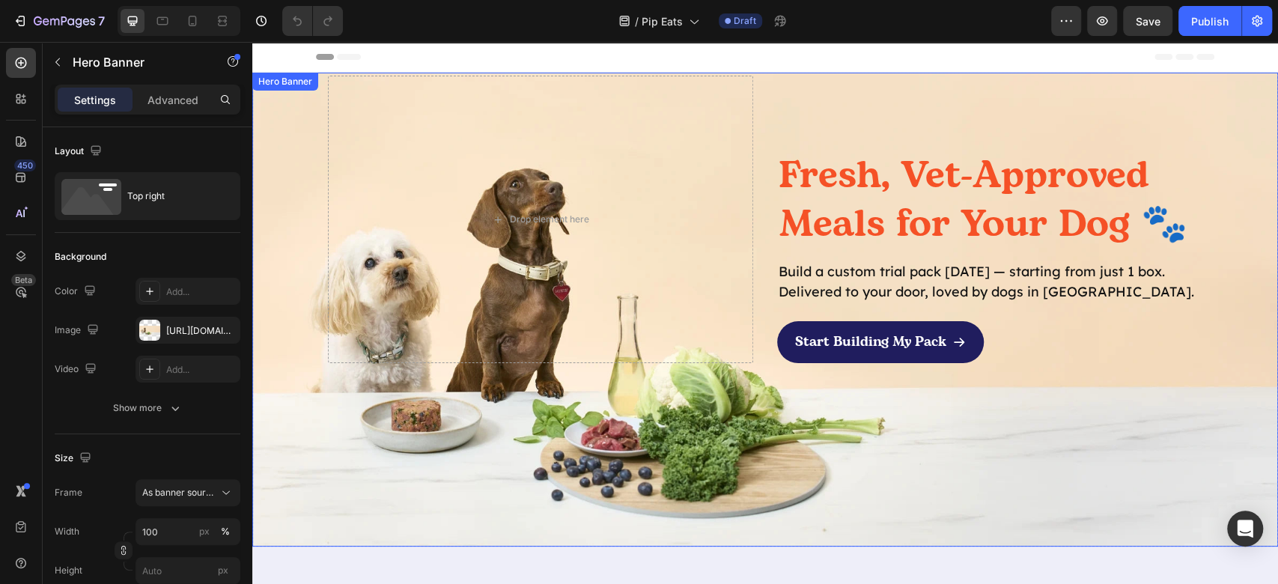
click at [1087, 433] on div "Background Image" at bounding box center [764, 310] width 1025 height 474
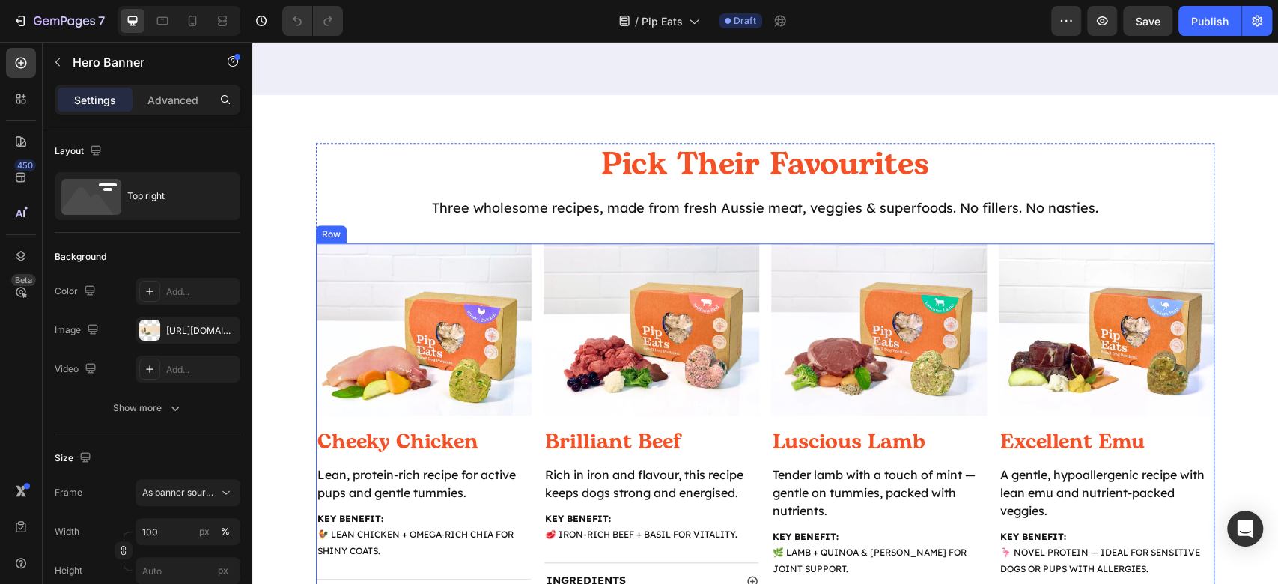
scroll to position [1197, 0]
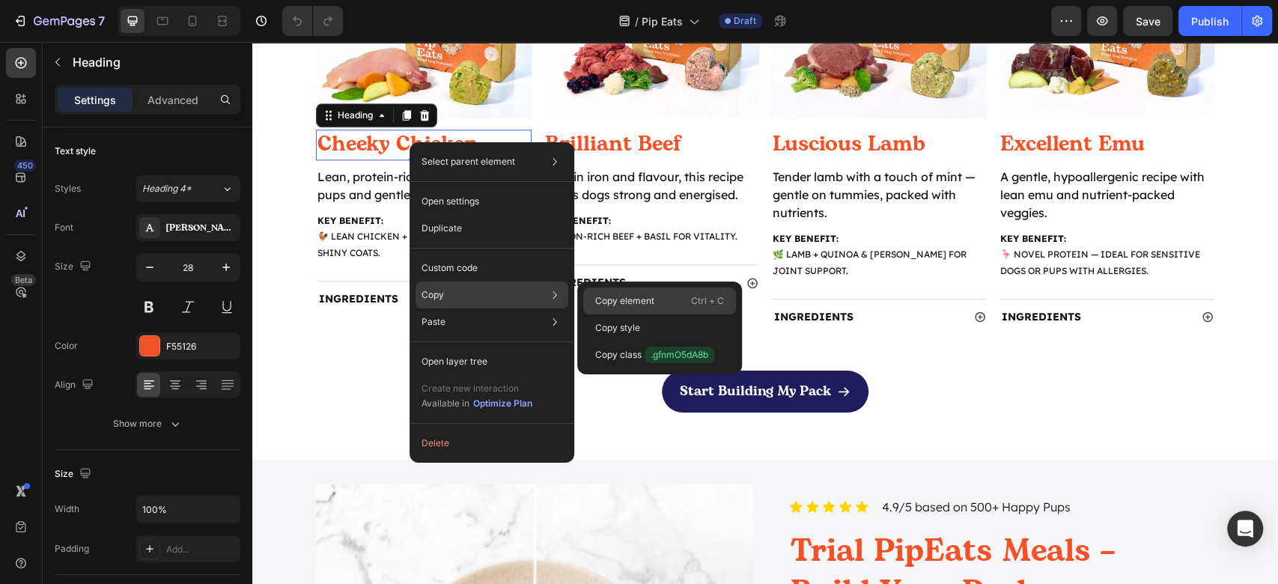
drag, startPoint x: 638, startPoint y: 302, endPoint x: 384, endPoint y: 254, distance: 259.1
click at [638, 302] on p "Copy element" at bounding box center [624, 300] width 59 height 13
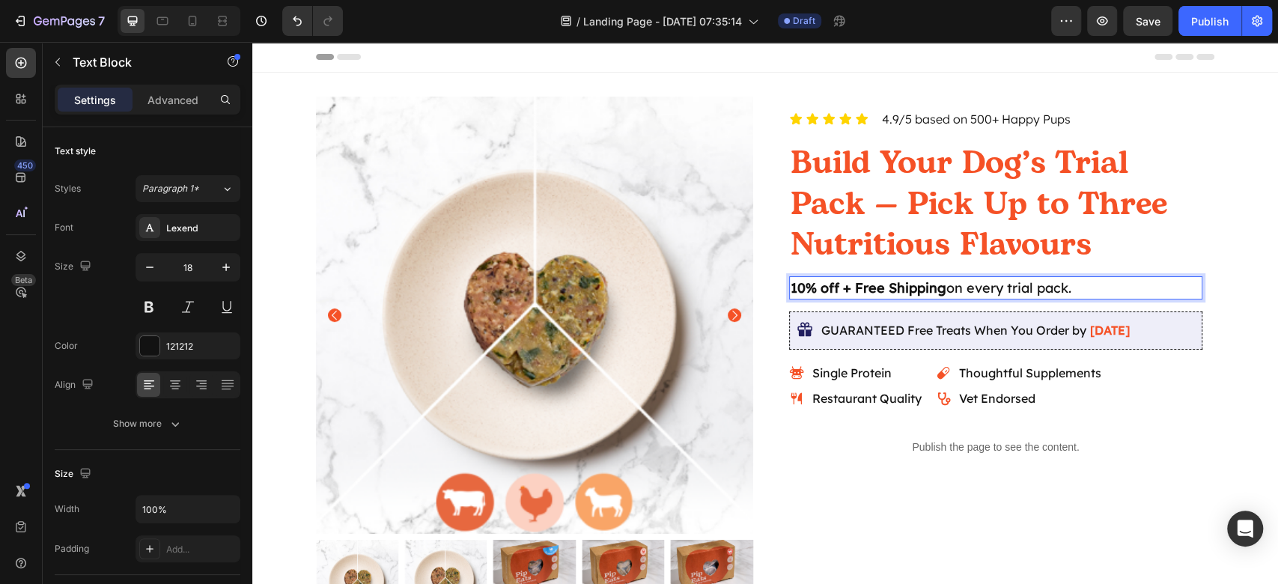
scroll to position [1, 0]
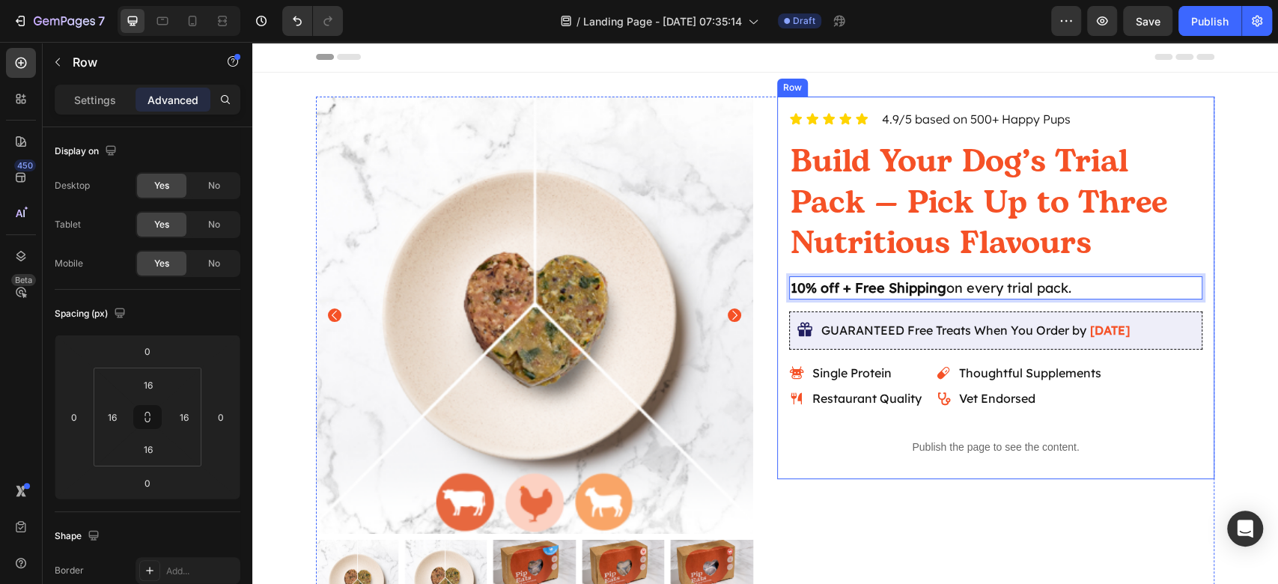
click at [982, 474] on div "Icon Icon Icon Icon Icon Icon List 4.9/5 based on 500+ Happy Pups Text Block Ro…" at bounding box center [995, 288] width 437 height 382
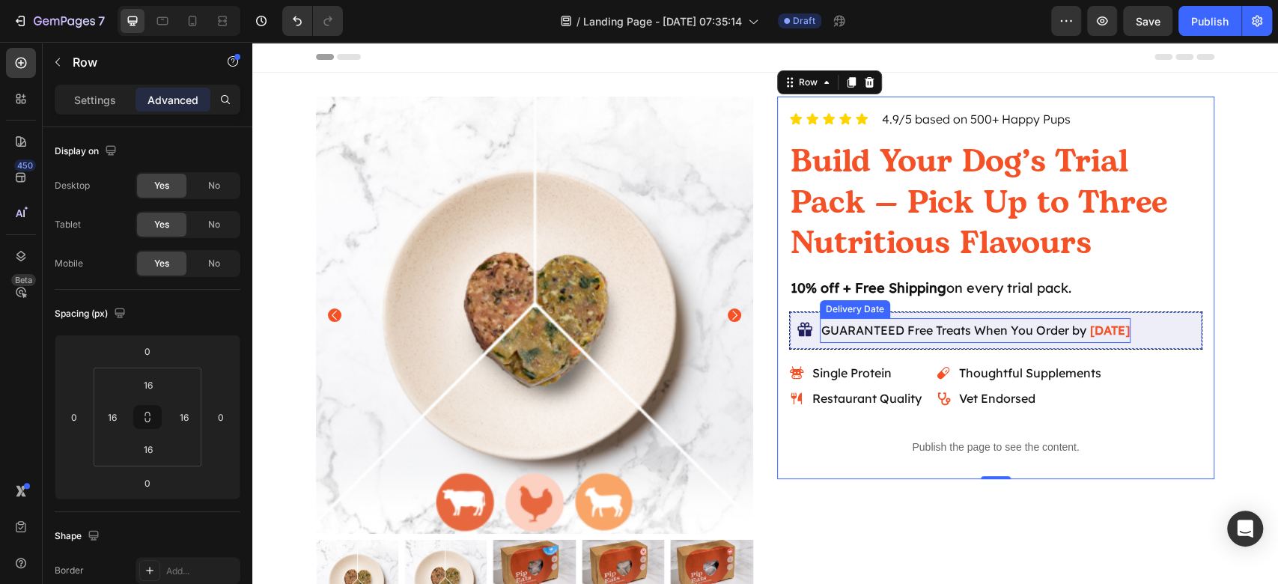
click at [921, 333] on span "GUARANTEED Free Treats When You Order by" at bounding box center [953, 330] width 265 height 15
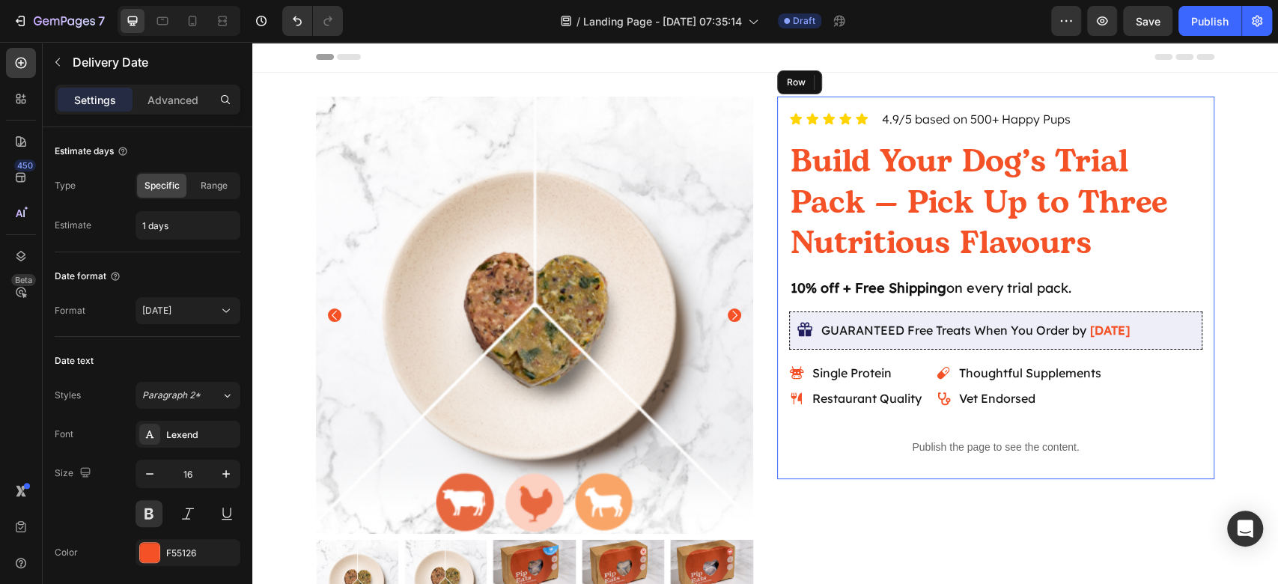
click at [1027, 468] on div "Icon Icon Icon Icon Icon Icon List 4.9/5 based on 500+ Happy Pups Text Block Ro…" at bounding box center [995, 288] width 437 height 382
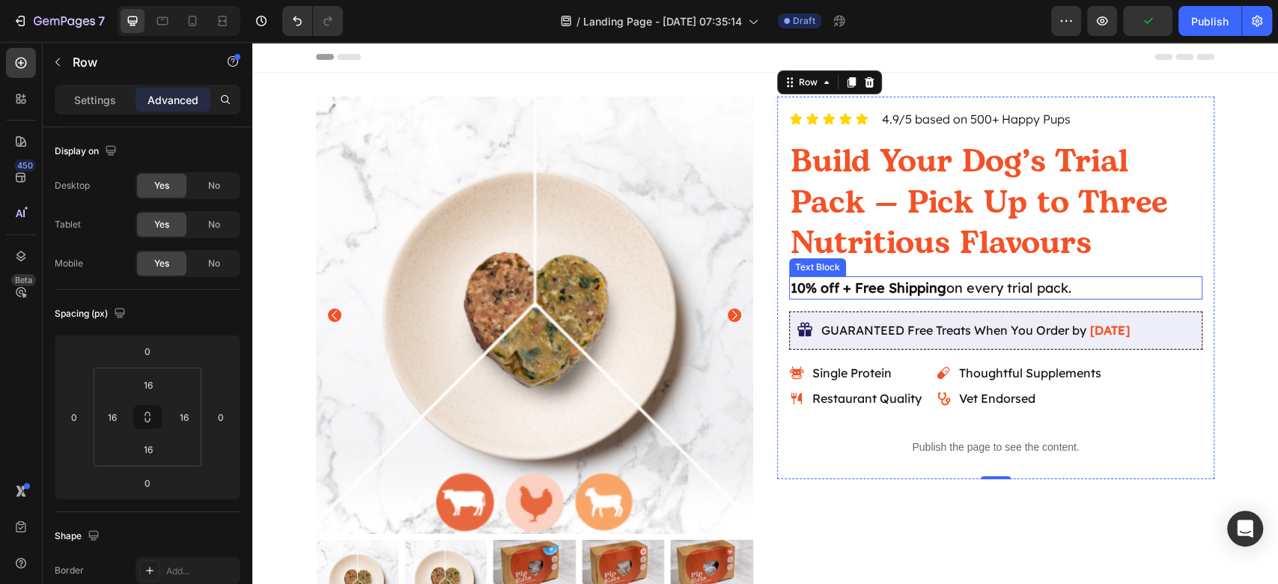
click at [843, 284] on strong "10% off + Free Shipping" at bounding box center [868, 287] width 156 height 17
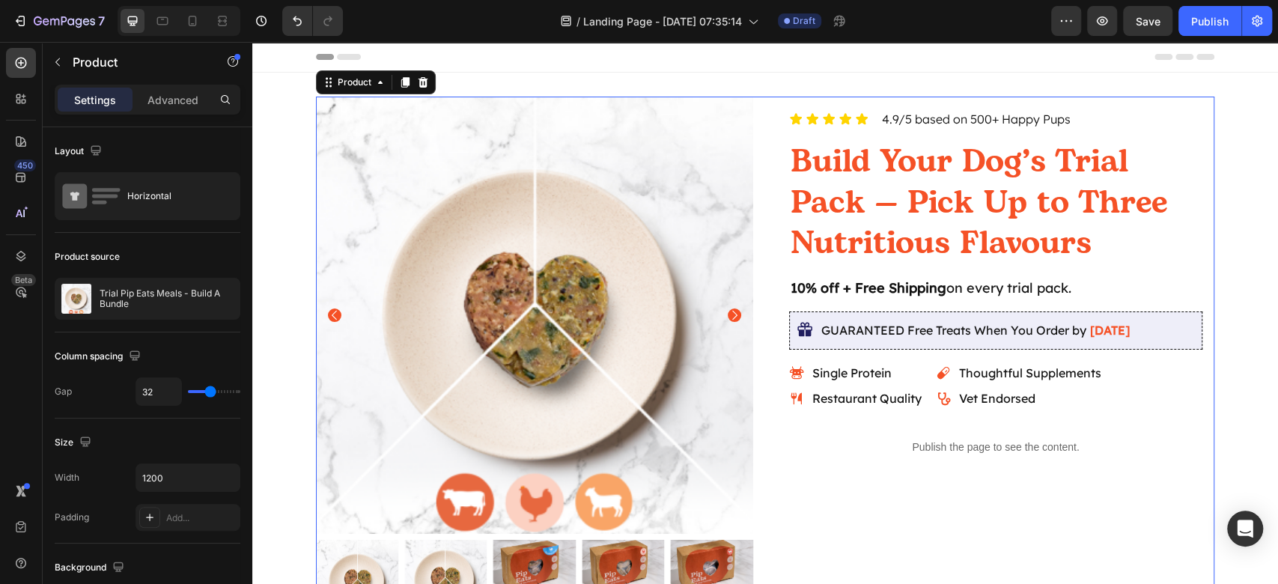
click at [1127, 492] on div "Icon Icon Icon Icon Icon Icon List 4.9/5 based on 500+ Happy Pups Text Block Ro…" at bounding box center [995, 359] width 437 height 525
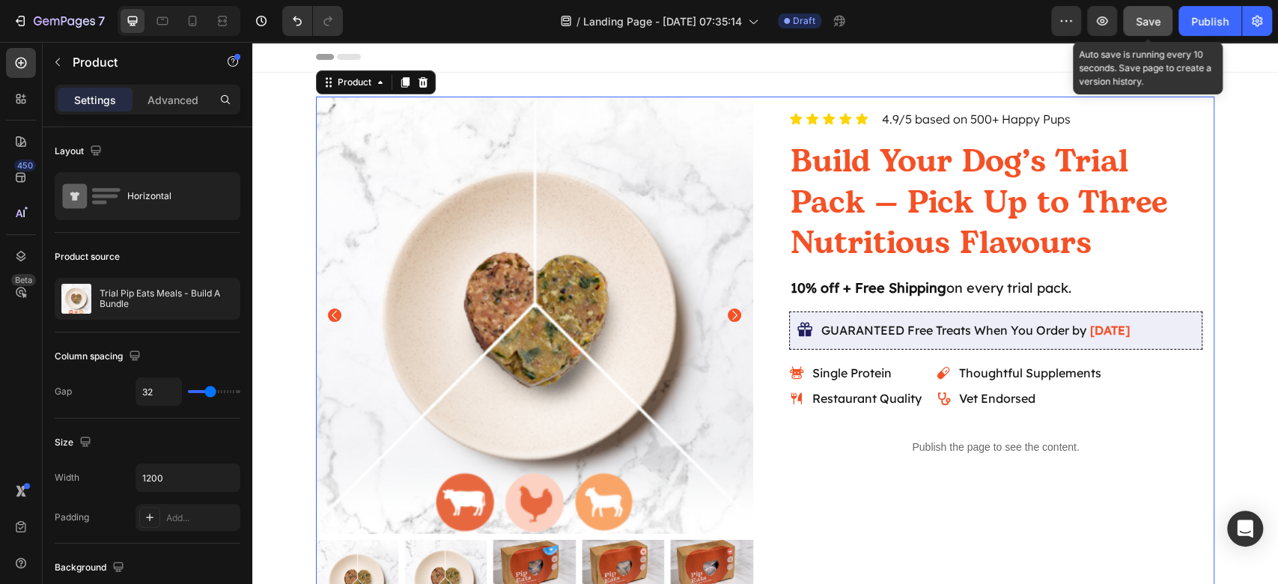
click at [1152, 24] on span "Save" at bounding box center [1147, 21] width 25 height 13
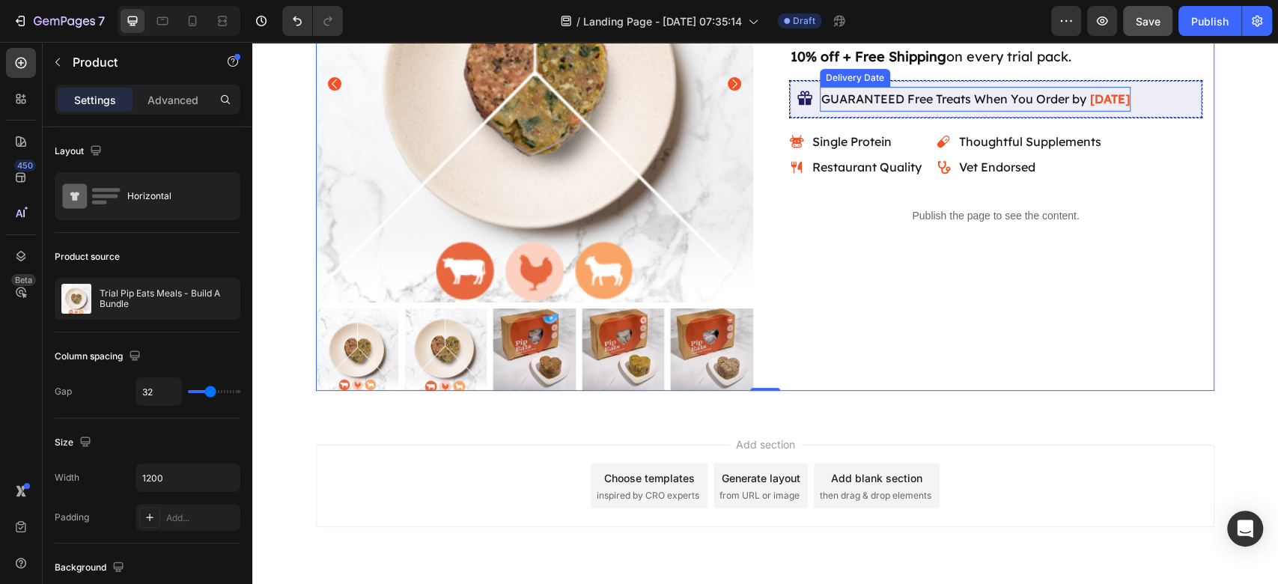
scroll to position [277, 0]
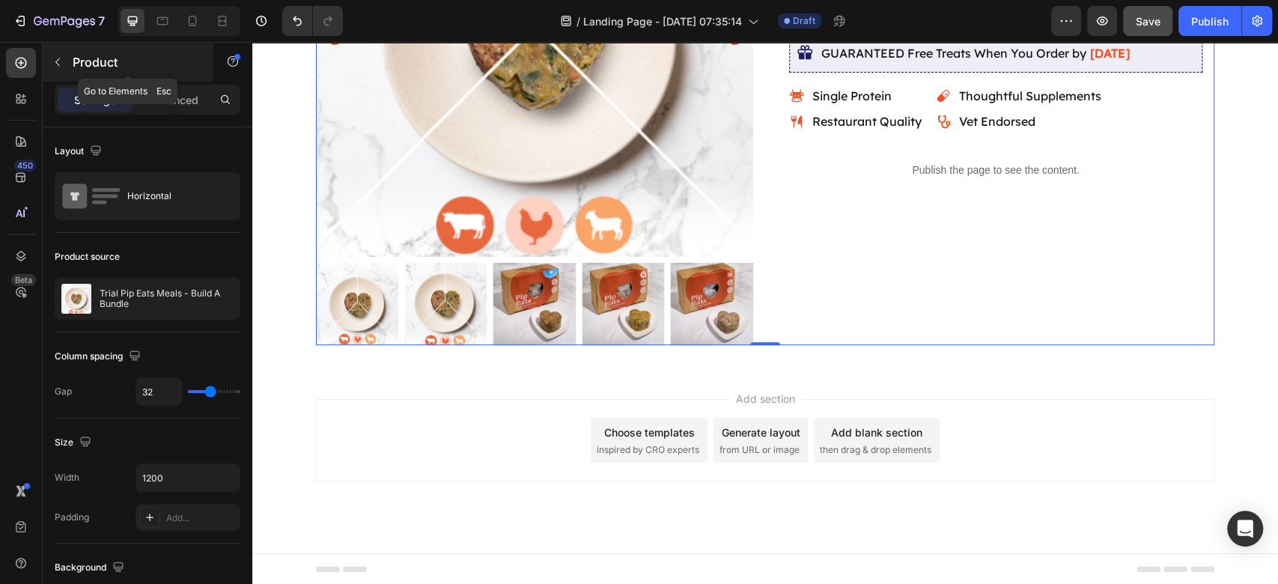
click at [60, 61] on icon "button" at bounding box center [58, 62] width 12 height 12
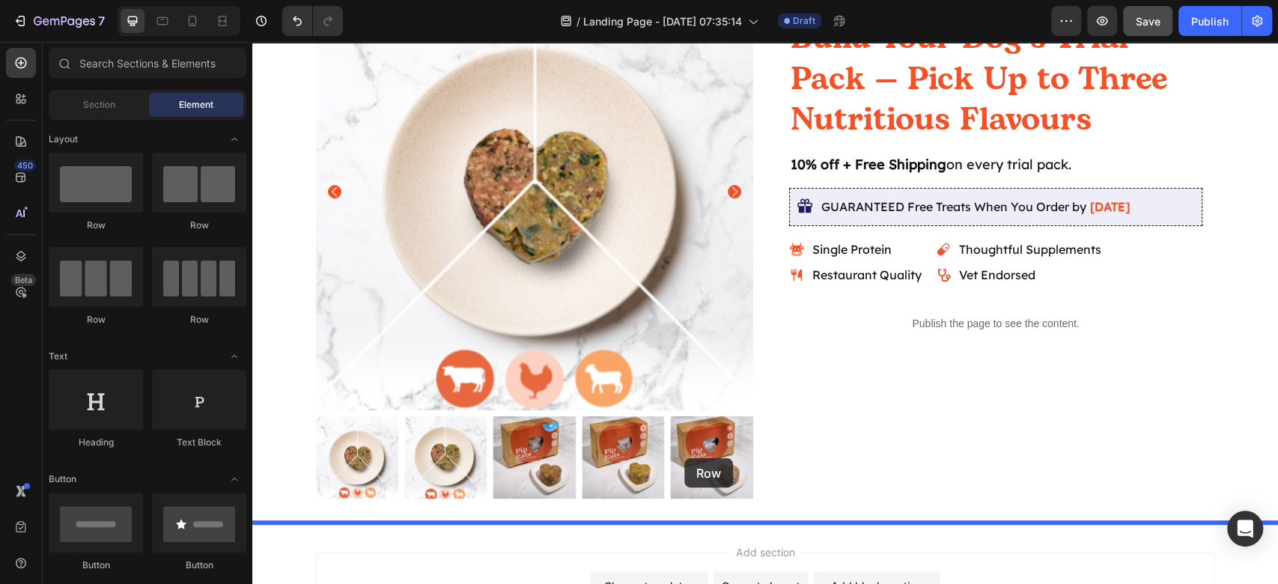
scroll to position [0, 0]
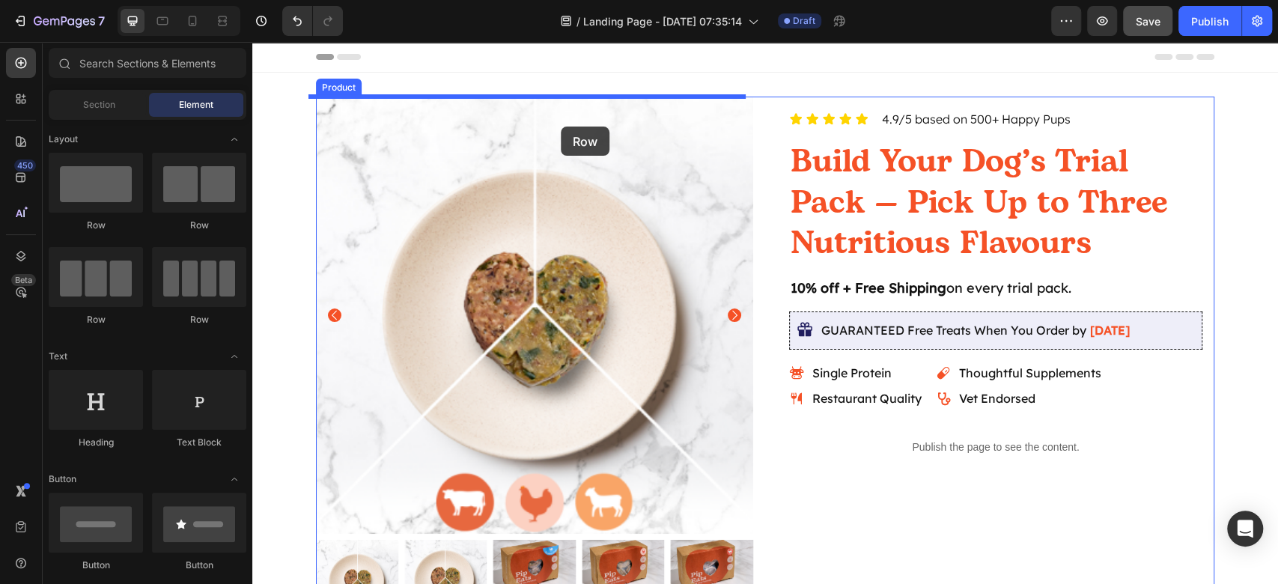
drag, startPoint x: 344, startPoint y: 253, endPoint x: 560, endPoint y: 126, distance: 250.6
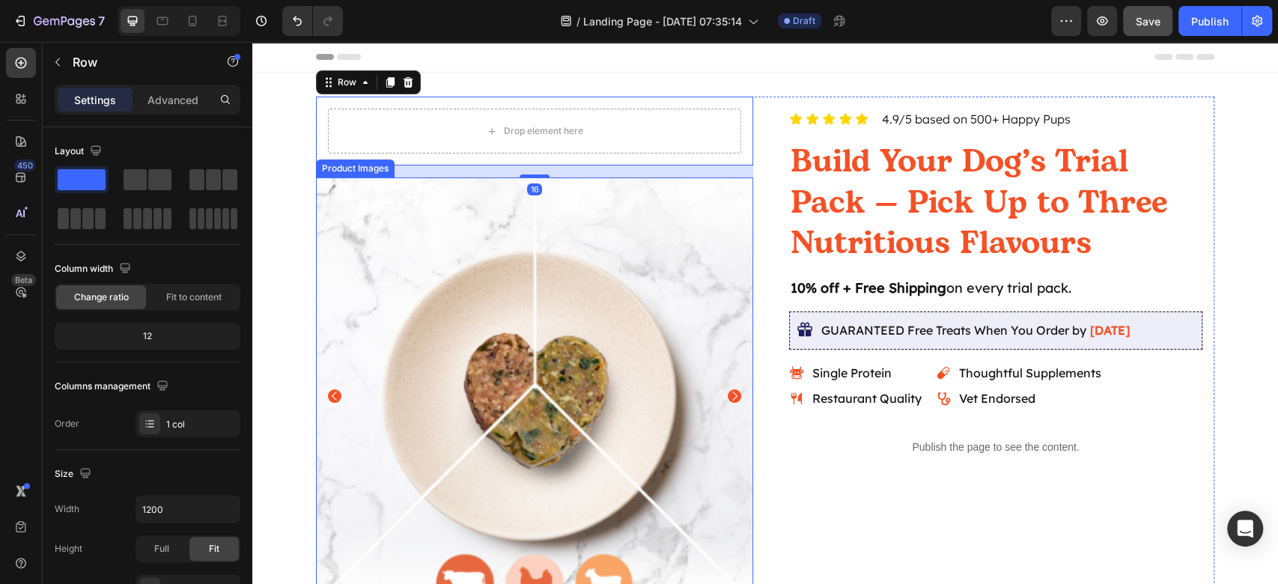
click at [493, 313] on img at bounding box center [534, 395] width 437 height 437
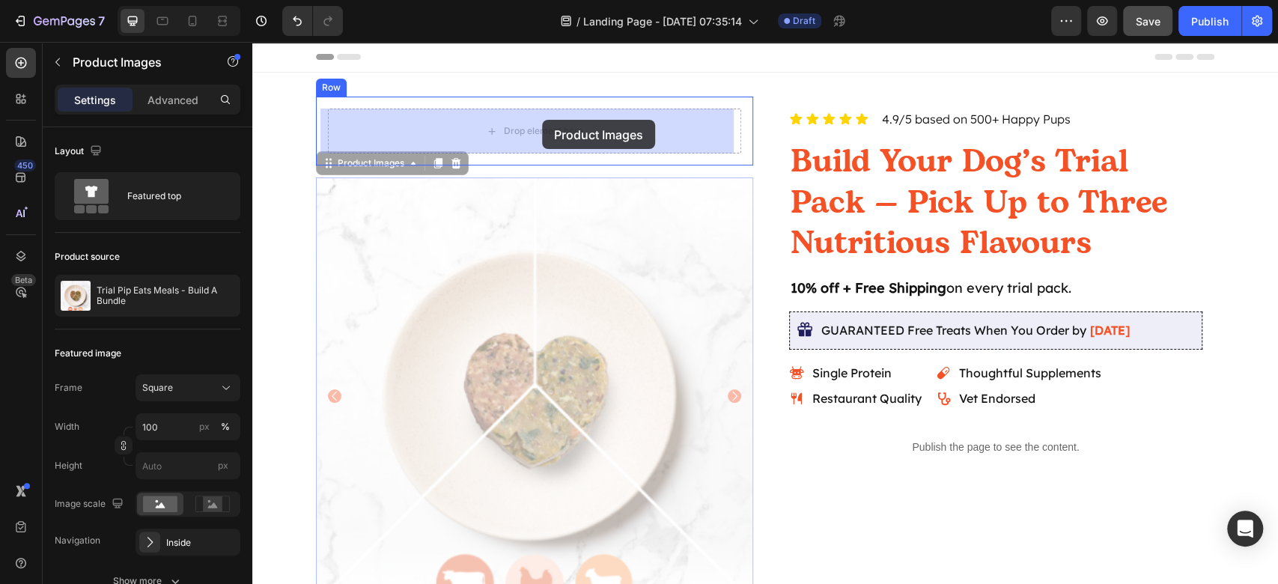
drag, startPoint x: 343, startPoint y: 166, endPoint x: 542, endPoint y: 120, distance: 204.4
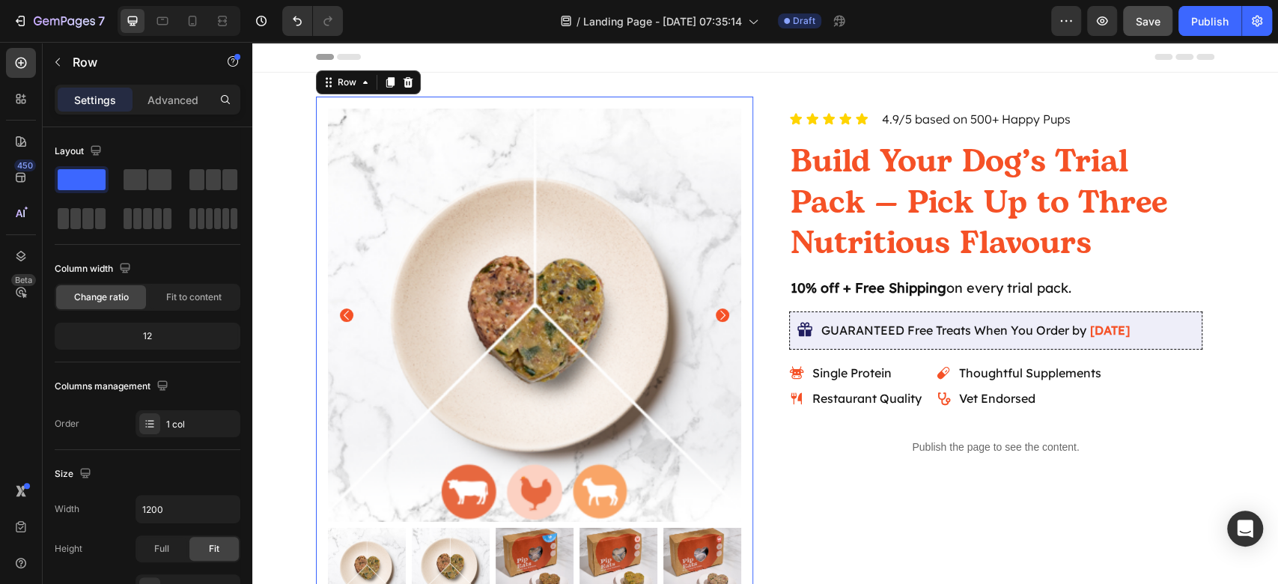
click at [594, 103] on div "Product Images Row 0" at bounding box center [534, 357] width 437 height 521
drag, startPoint x: 177, startPoint y: 102, endPoint x: 169, endPoint y: 112, distance: 12.9
click at [176, 102] on p "Advanced" at bounding box center [172, 100] width 51 height 16
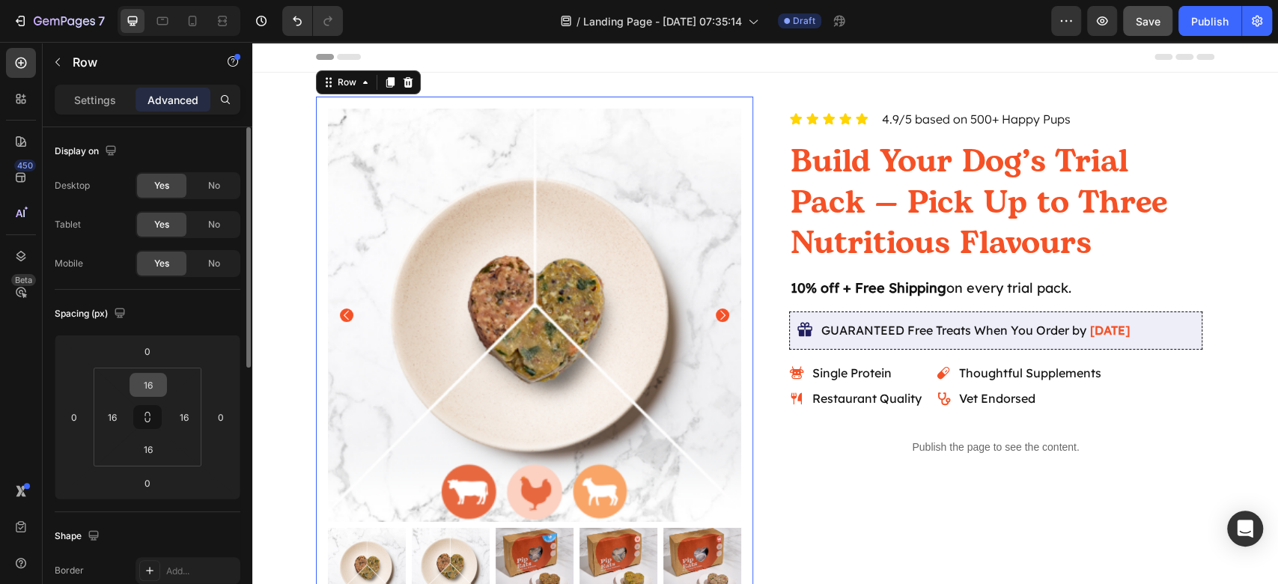
drag, startPoint x: 144, startPoint y: 415, endPoint x: 159, endPoint y: 376, distance: 41.7
click at [144, 415] on icon at bounding box center [147, 417] width 12 height 12
click at [154, 383] on input "16" at bounding box center [148, 384] width 30 height 22
type input "0"
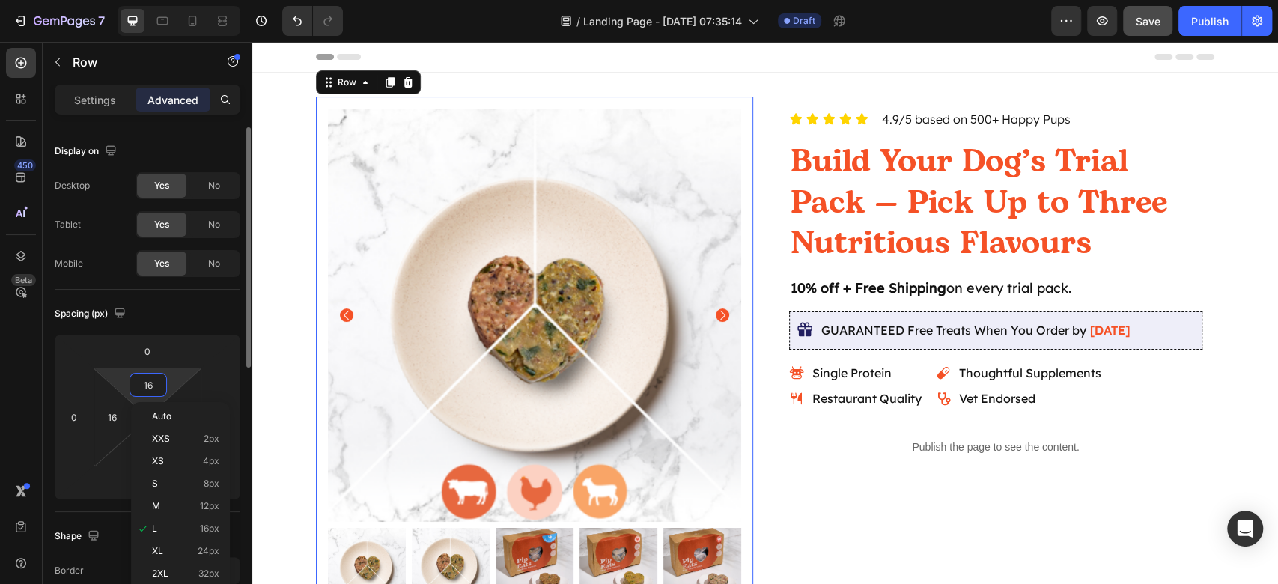
type input "0"
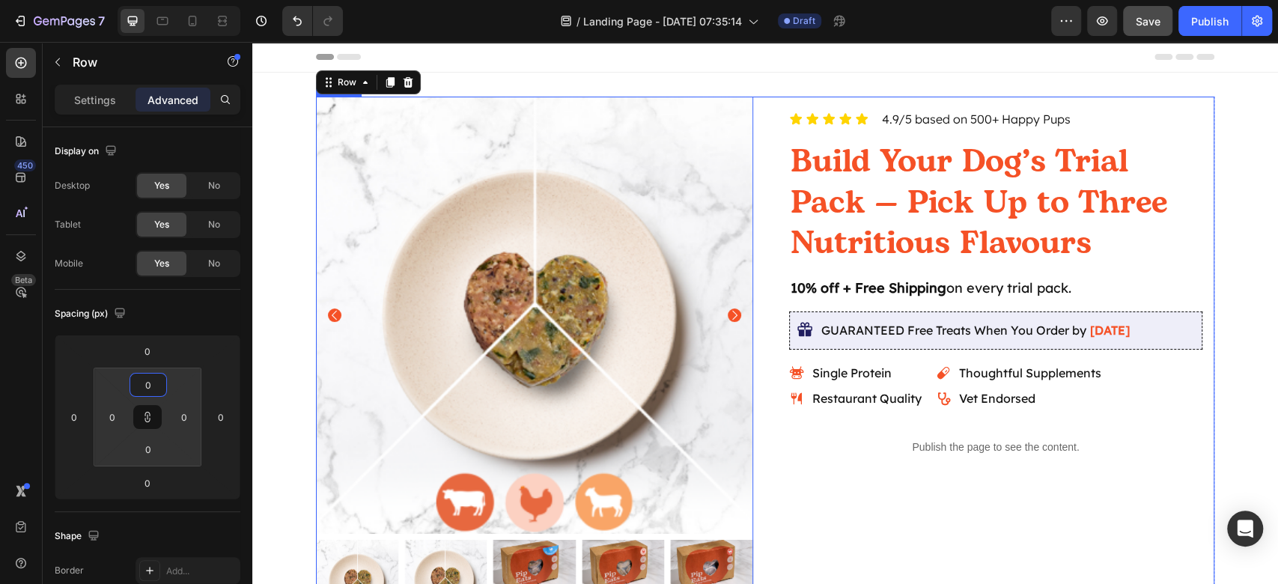
click at [975, 516] on div "Icon Icon Icon Icon Icon Icon List 4.9/5 based on 500+ Happy Pups Text Block Ro…" at bounding box center [995, 359] width 437 height 525
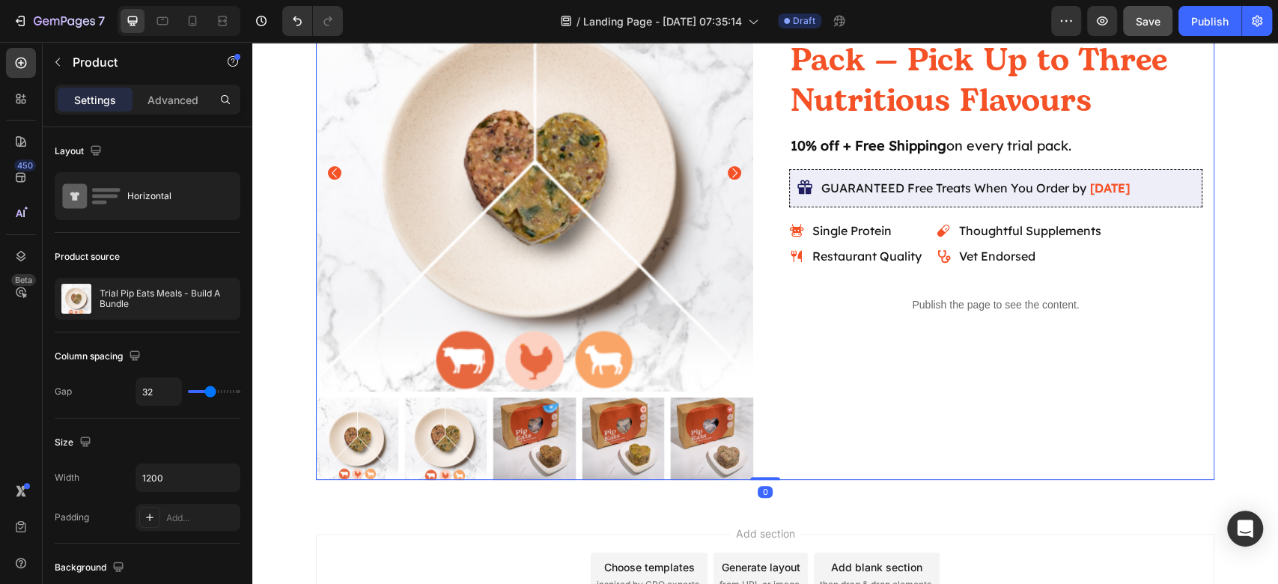
scroll to position [277, 0]
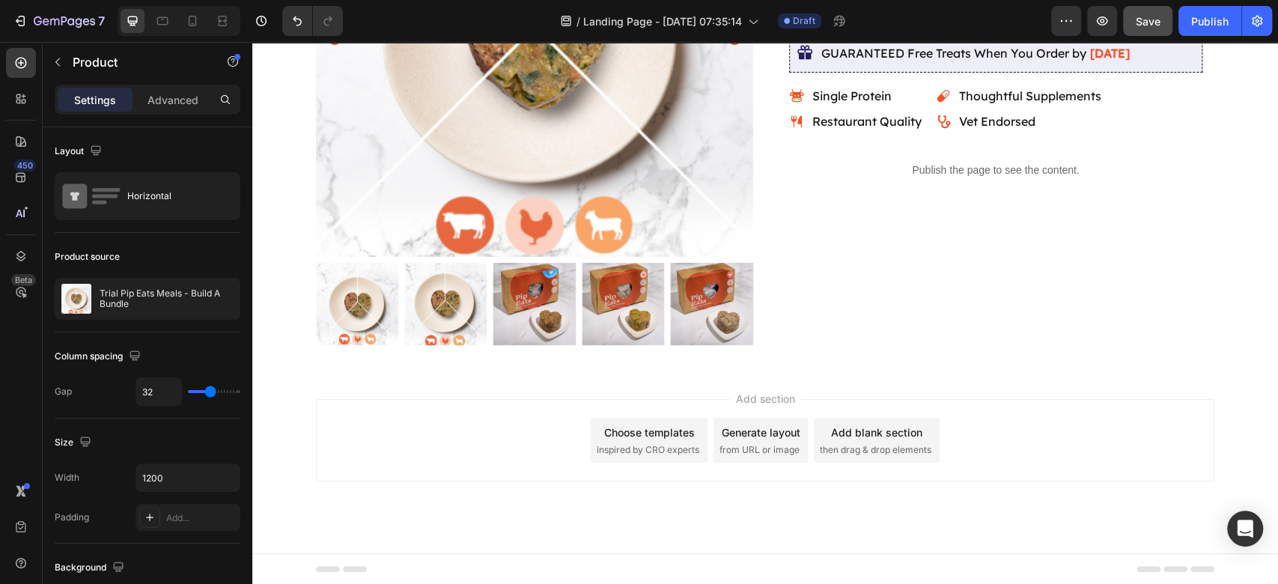
click at [1111, 427] on div "Add section Choose templates inspired by CRO experts Generate layout from URL o…" at bounding box center [765, 440] width 898 height 82
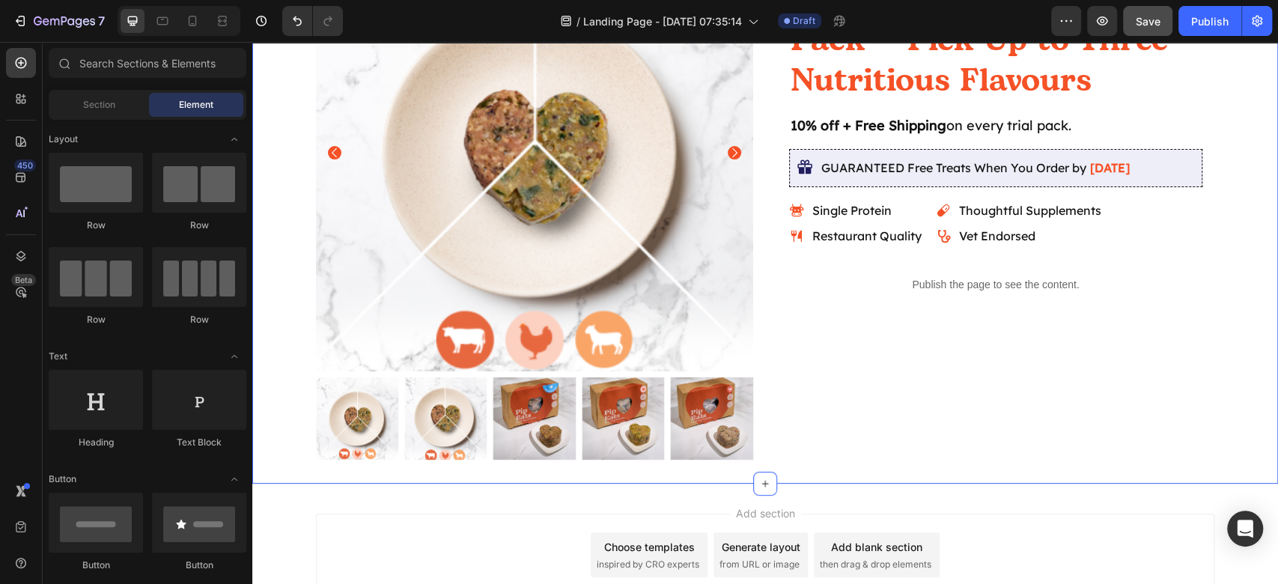
scroll to position [0, 0]
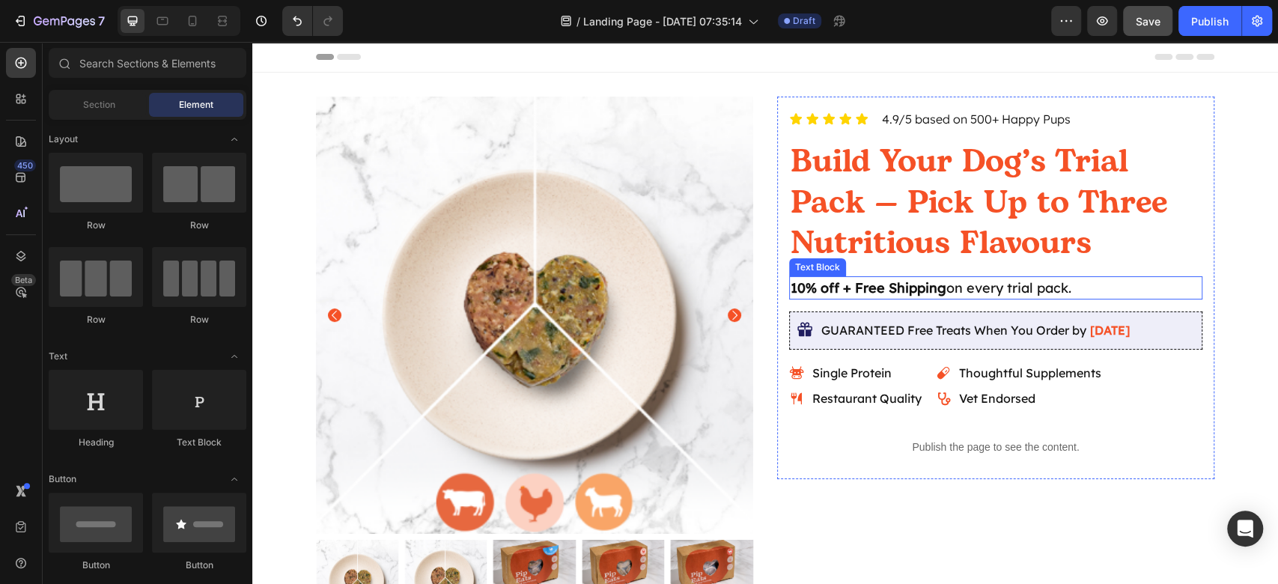
click at [852, 286] on strong "10% off + Free Shipping" at bounding box center [868, 287] width 156 height 17
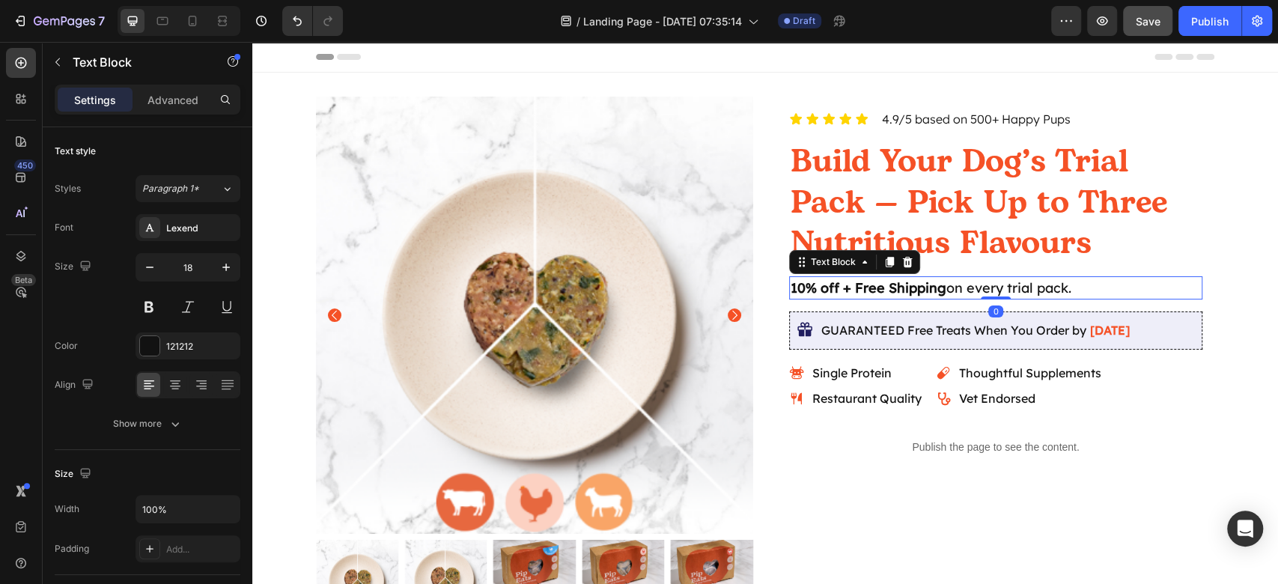
click at [840, 292] on strong "10% off + Free Shipping" at bounding box center [868, 287] width 156 height 17
click at [835, 293] on strong "10% off + Free Shipping" at bounding box center [868, 287] width 156 height 17
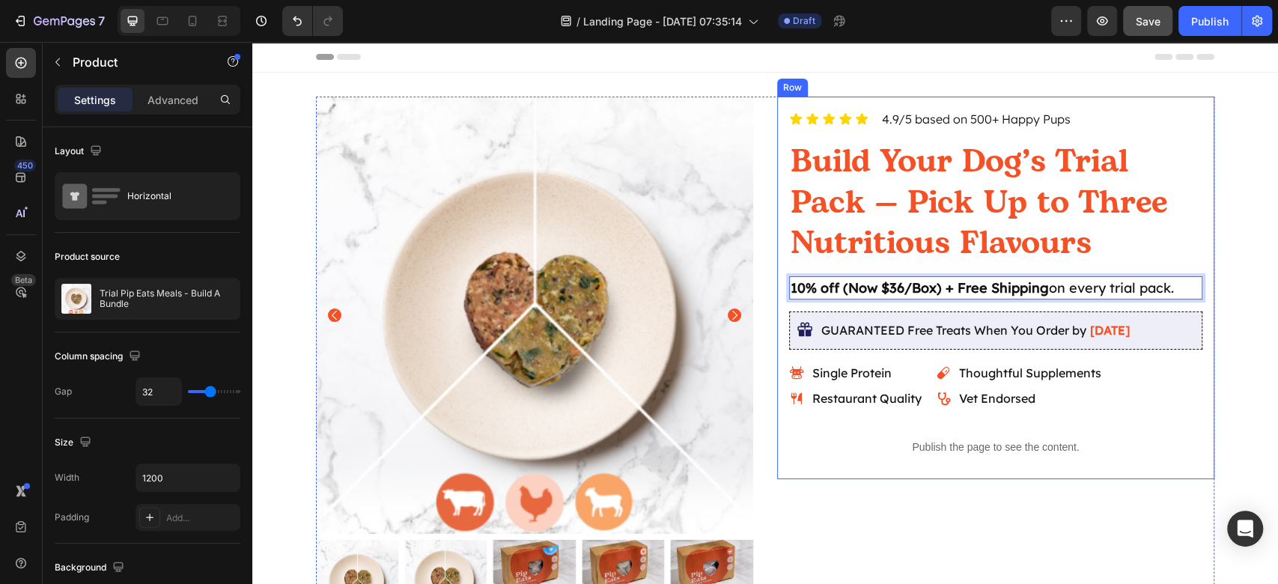
click at [962, 498] on div "Icon Icon Icon Icon Icon Icon List 4.9/5 based on 500+ Happy Pups Text Block Ro…" at bounding box center [995, 359] width 437 height 525
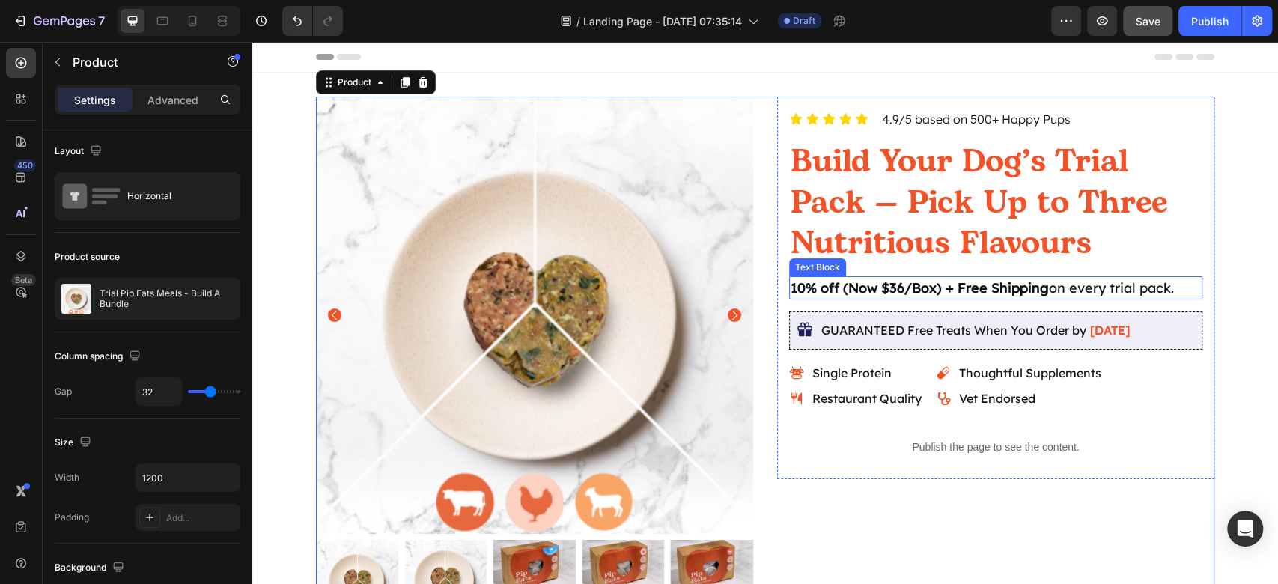
click at [924, 286] on strong "10% off (Now $36/Box) + Free Shipping" at bounding box center [919, 287] width 258 height 17
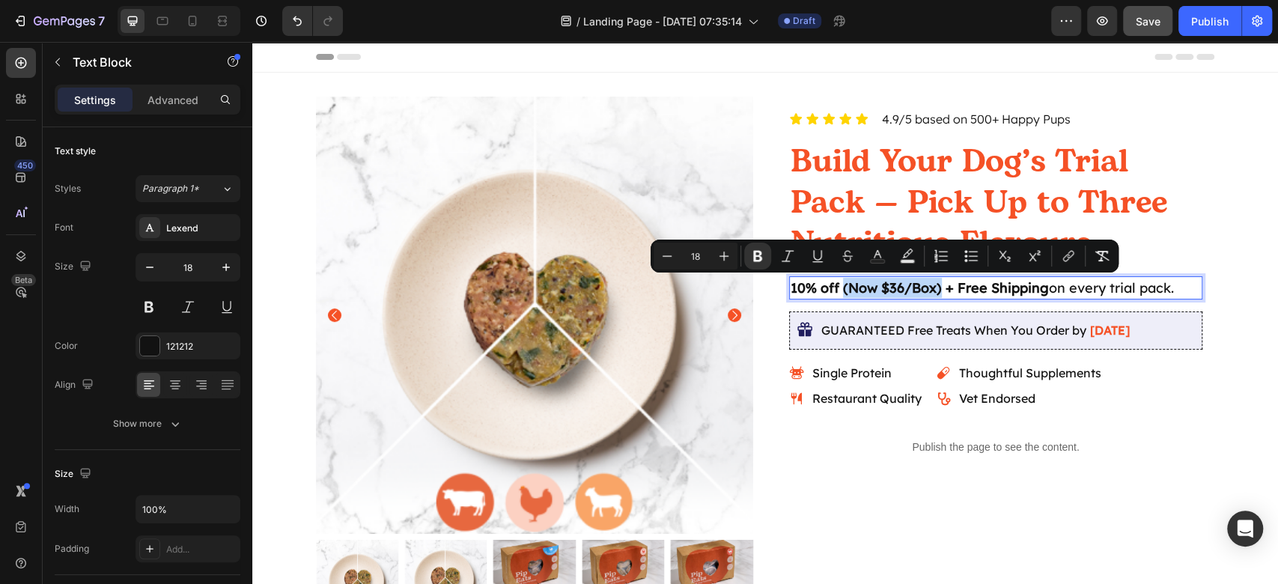
drag, startPoint x: 931, startPoint y: 292, endPoint x: 835, endPoint y: 296, distance: 95.9
click at [835, 296] on p "10% off (Now $36/Box) + Free Shipping on every trial pack." at bounding box center [995, 288] width 410 height 20
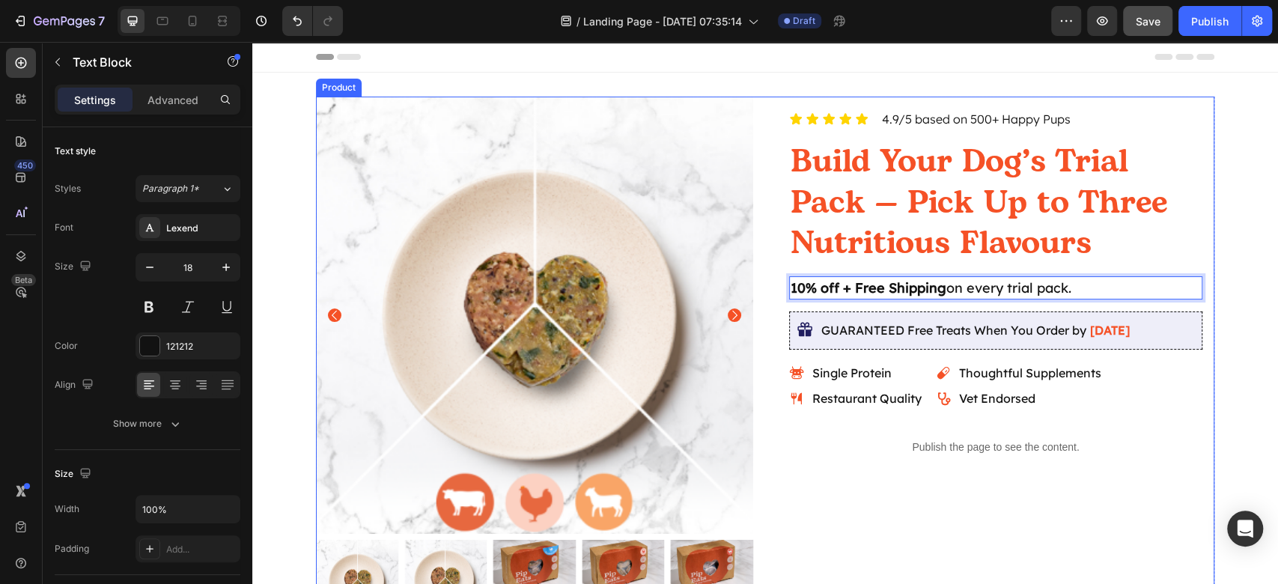
click at [986, 503] on div "Icon Icon Icon Icon Icon Icon List 4.9/5 based on 500+ Happy Pups Text Block Ro…" at bounding box center [995, 359] width 437 height 525
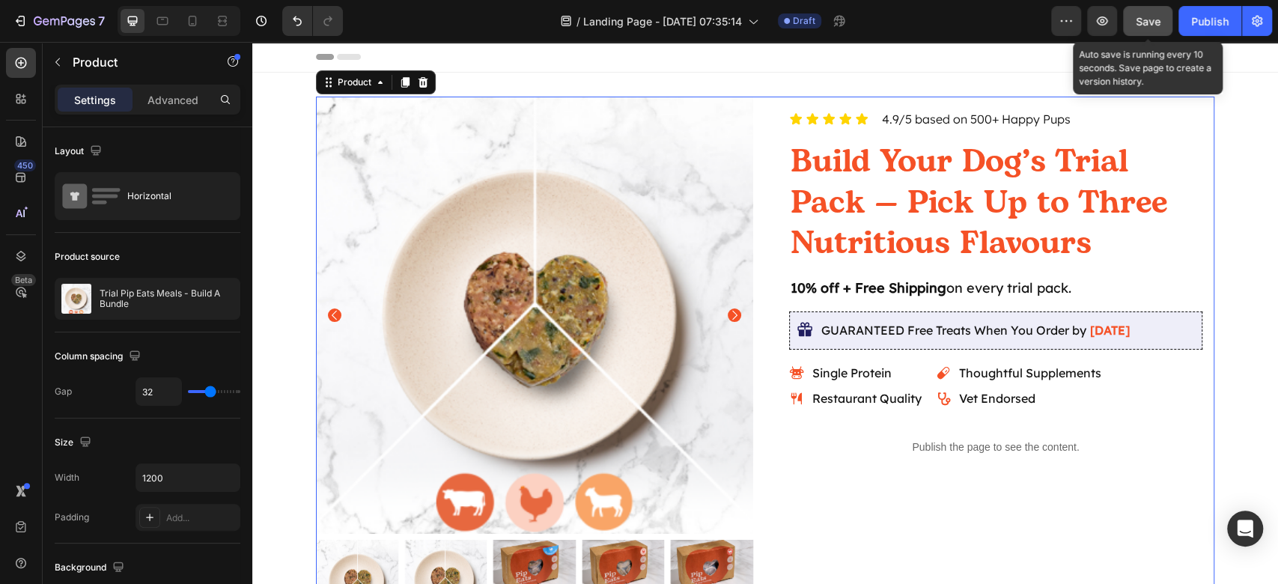
click at [1159, 15] on span "Save" at bounding box center [1147, 21] width 25 height 13
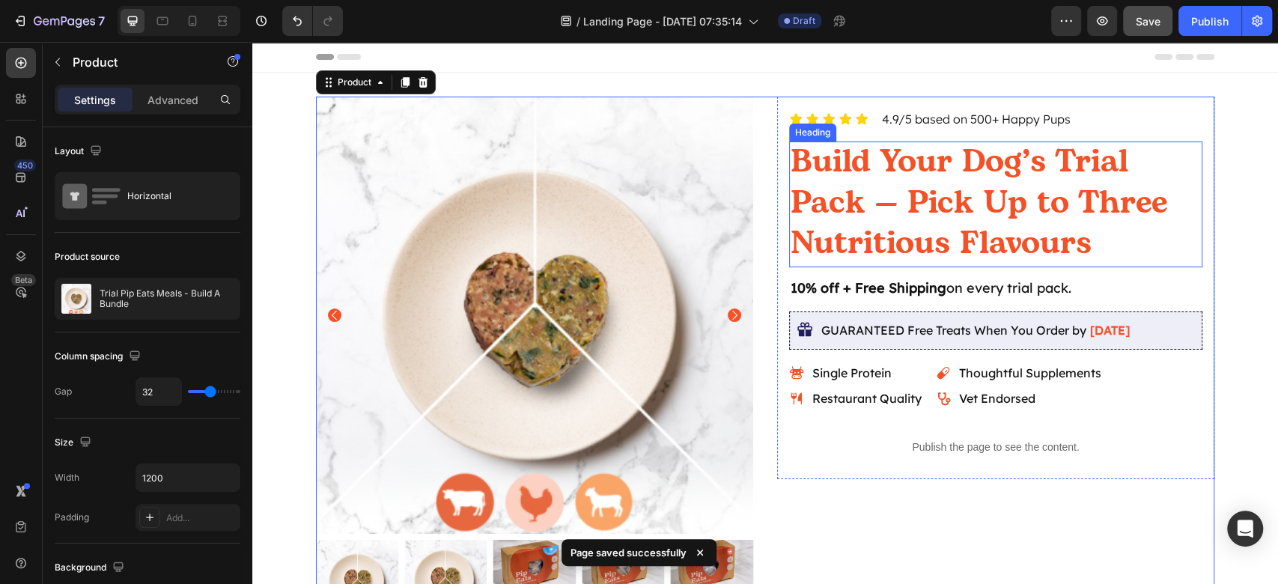
click at [1009, 202] on p "Build Your Dog’s Trial Pack — Pick Up to Three Nutritious Flavours" at bounding box center [995, 202] width 410 height 123
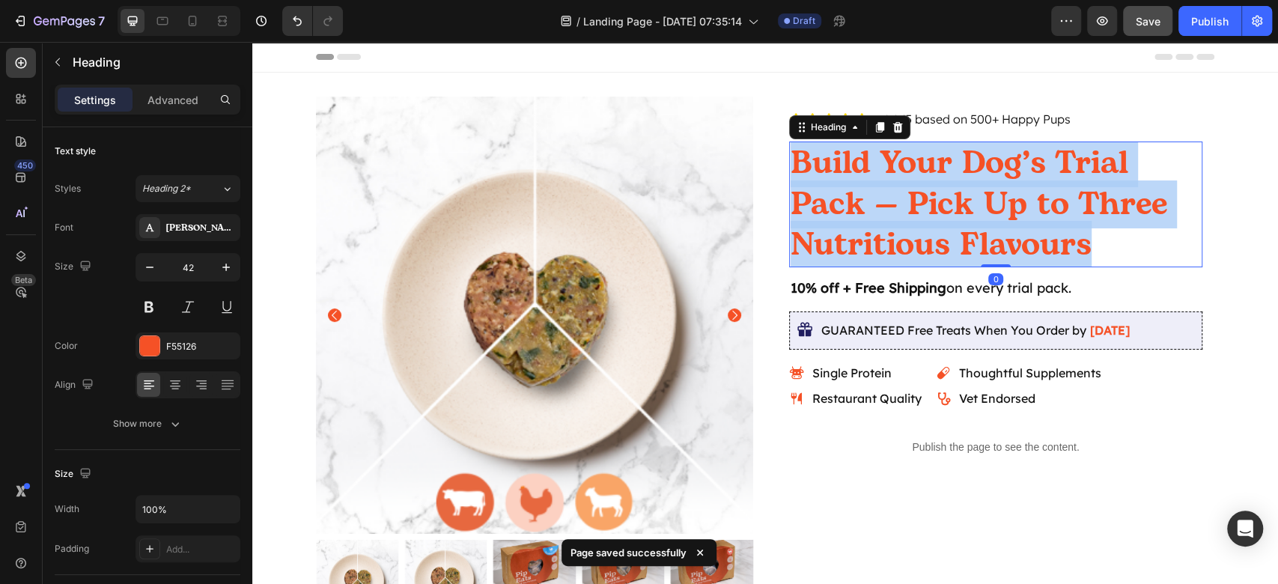
click at [1009, 202] on p "Build Your Dog’s Trial Pack — Pick Up to Three Nutritious Flavours" at bounding box center [995, 204] width 410 height 123
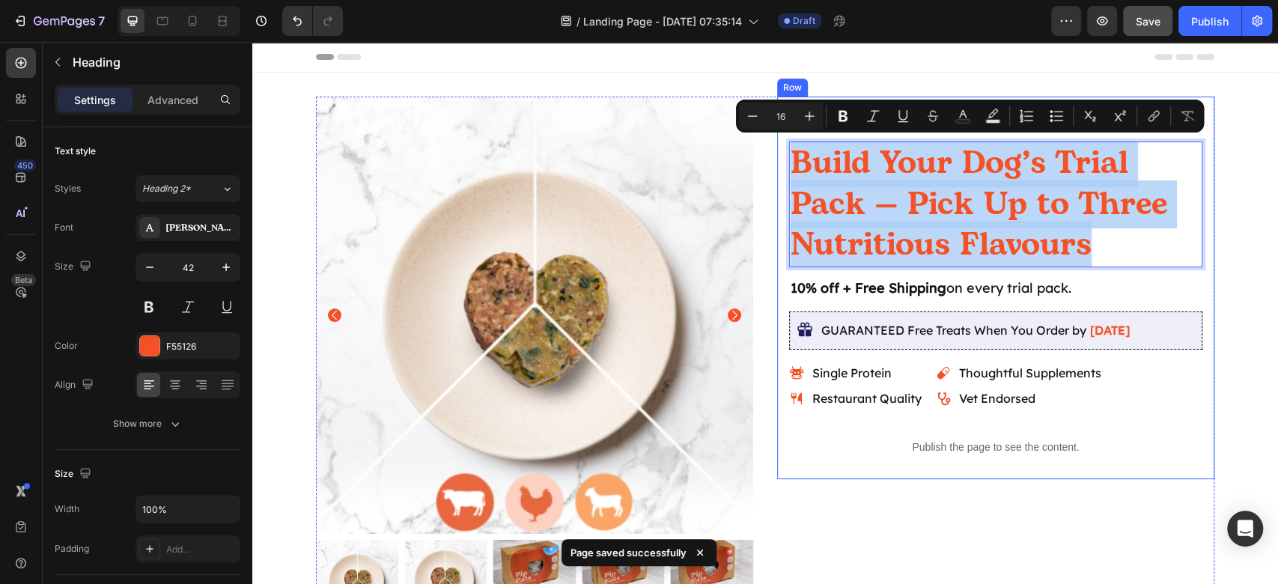
click at [1194, 293] on div "Icon Icon Icon Icon Icon Icon List 4.9/5 based on 500+ Happy Pups Text Block Ro…" at bounding box center [995, 288] width 437 height 382
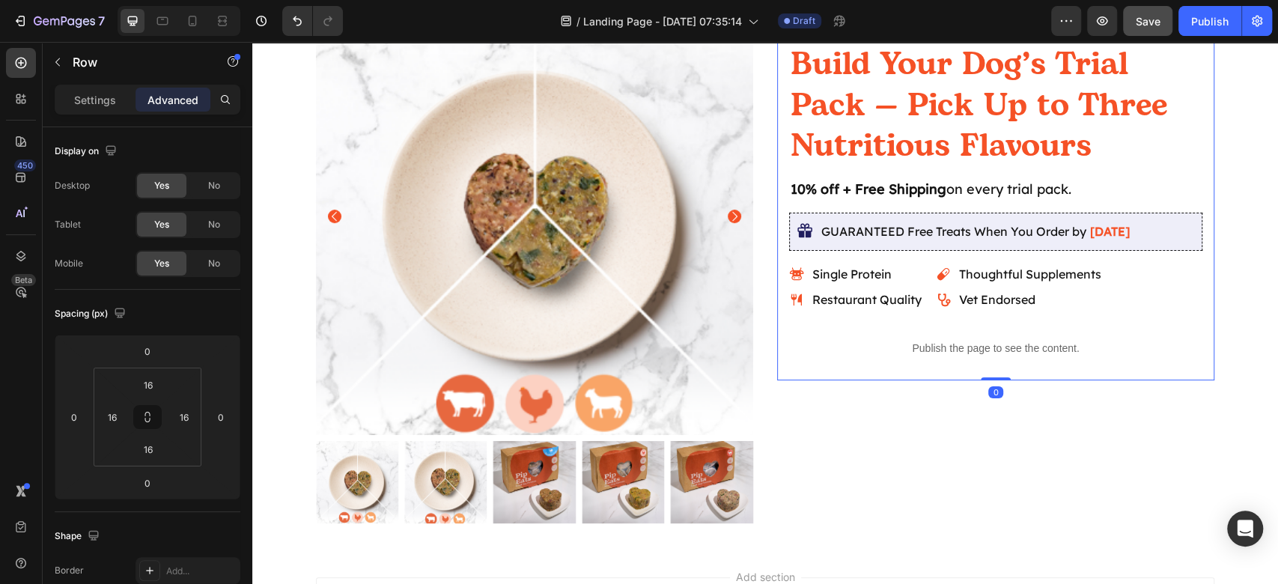
scroll to position [100, 0]
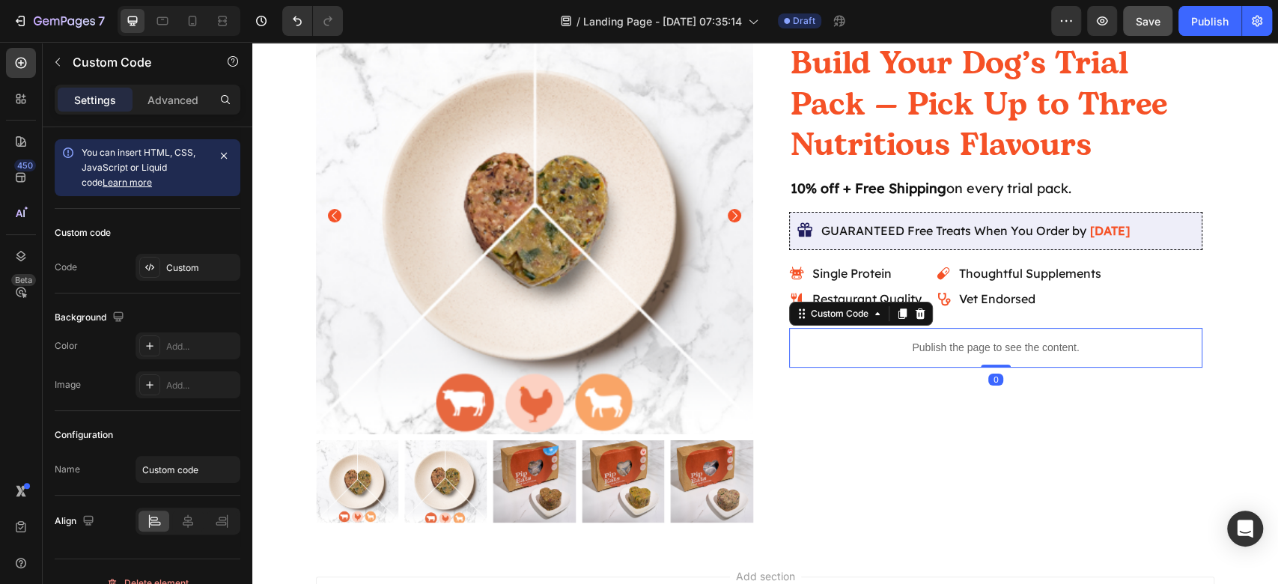
click at [1133, 346] on p "Publish the page to see the content." at bounding box center [995, 348] width 413 height 16
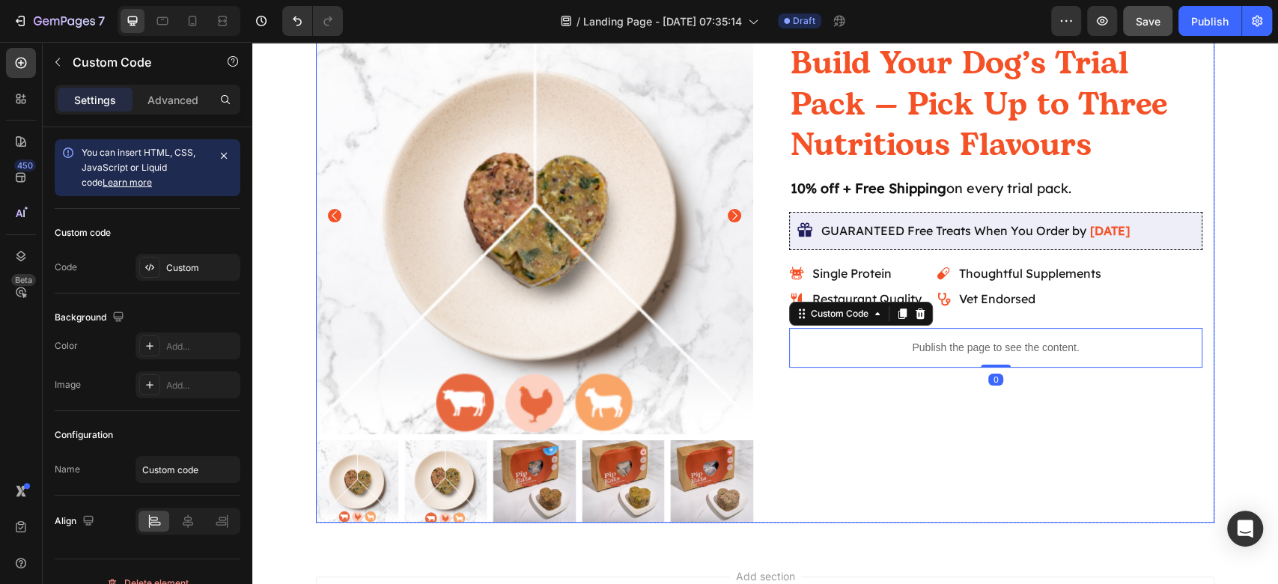
click at [922, 433] on div "Icon Icon Icon Icon Icon Icon List 4.9/5 based on 500+ Happy Pups Text Block Ro…" at bounding box center [995, 259] width 437 height 525
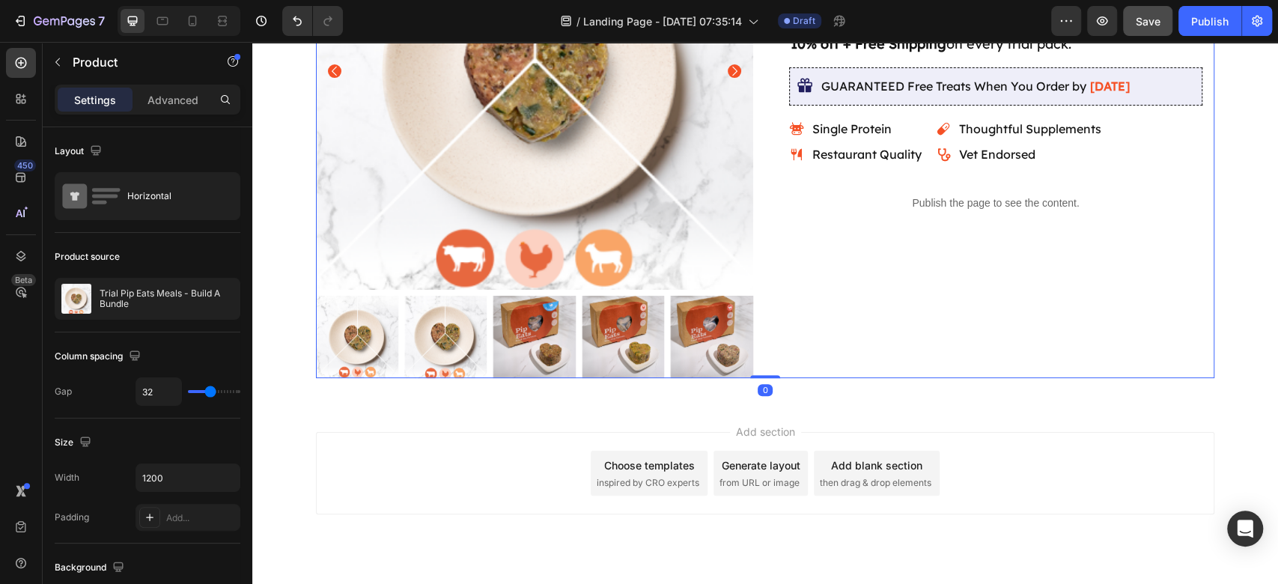
scroll to position [277, 0]
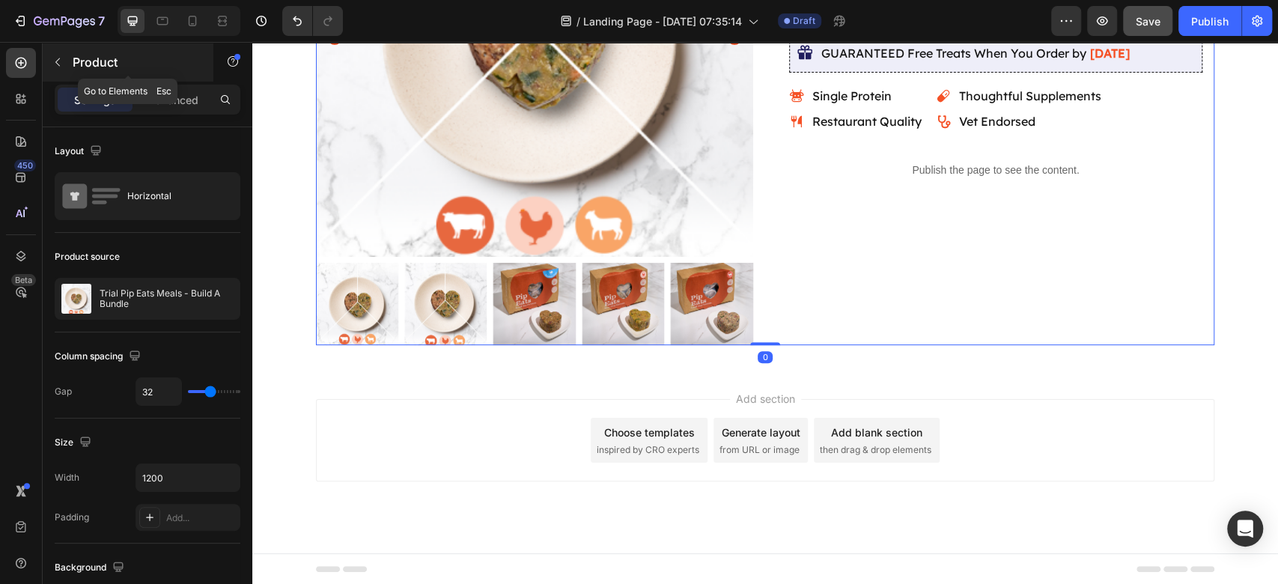
click at [47, 59] on button "button" at bounding box center [58, 62] width 24 height 24
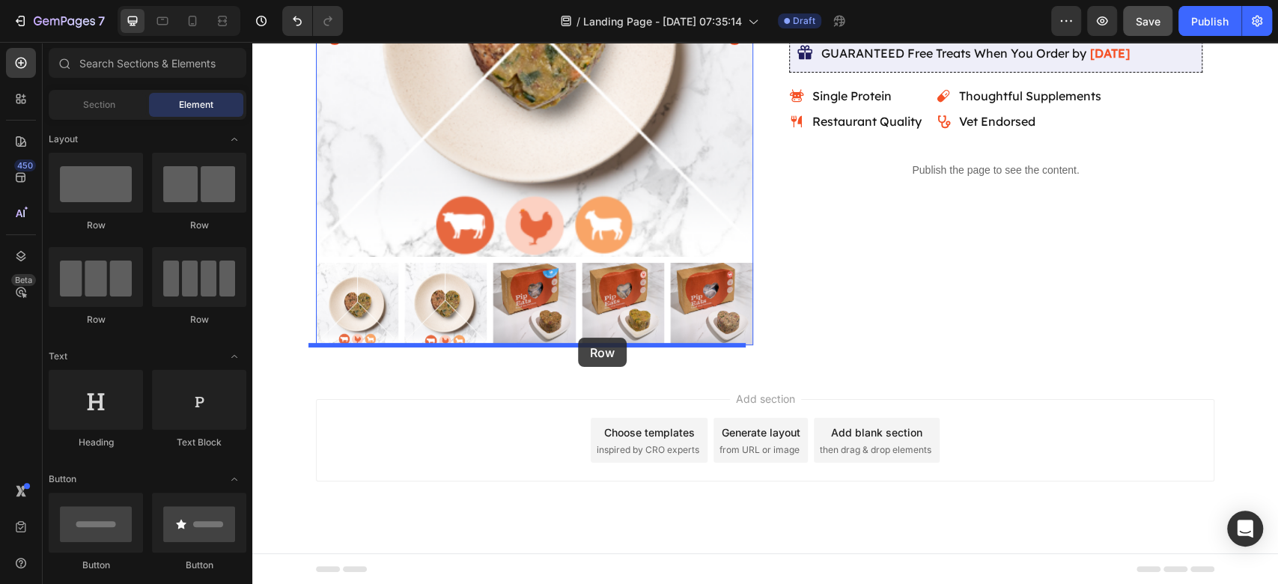
drag, startPoint x: 356, startPoint y: 242, endPoint x: 577, endPoint y: 340, distance: 241.3
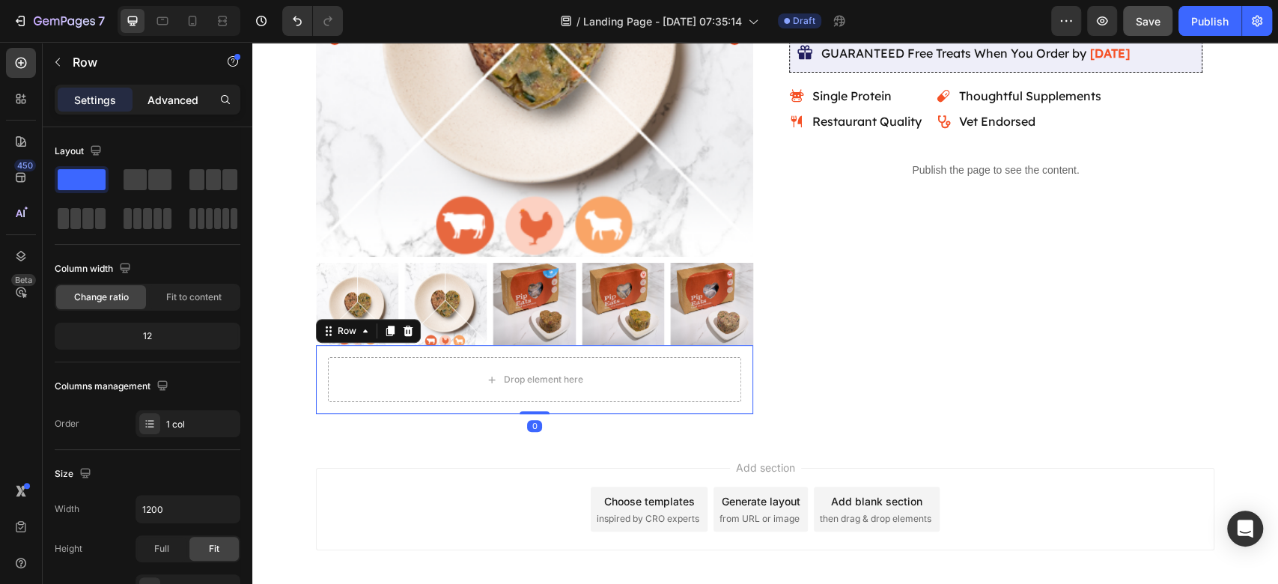
click at [156, 95] on p "Advanced" at bounding box center [172, 100] width 51 height 16
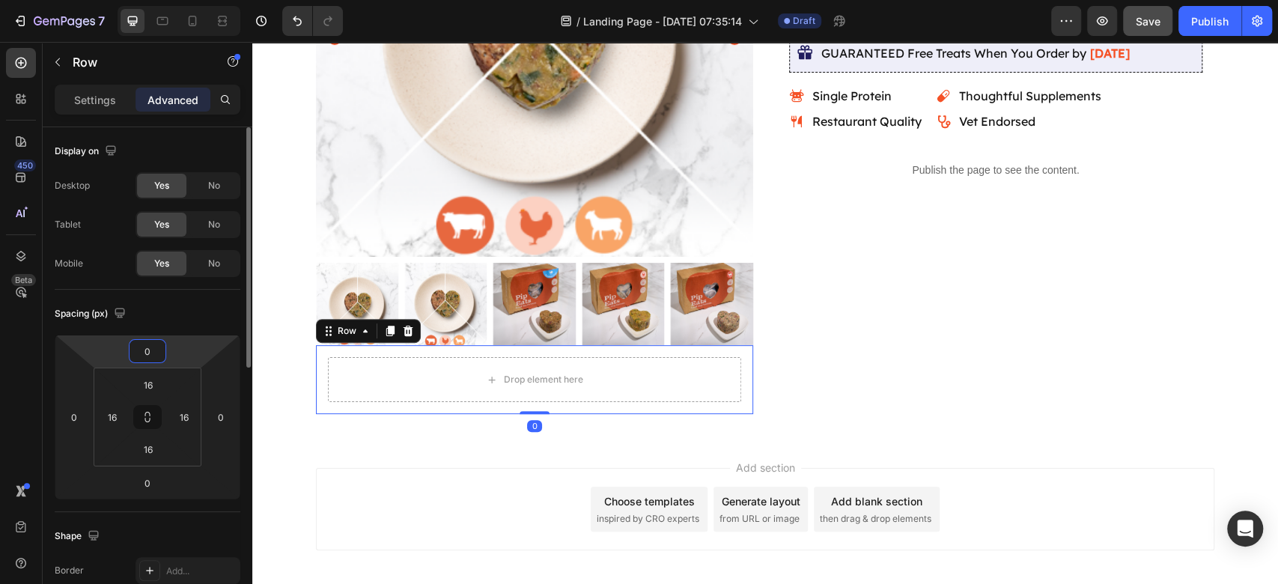
click at [145, 350] on input "0" at bounding box center [147, 351] width 30 height 22
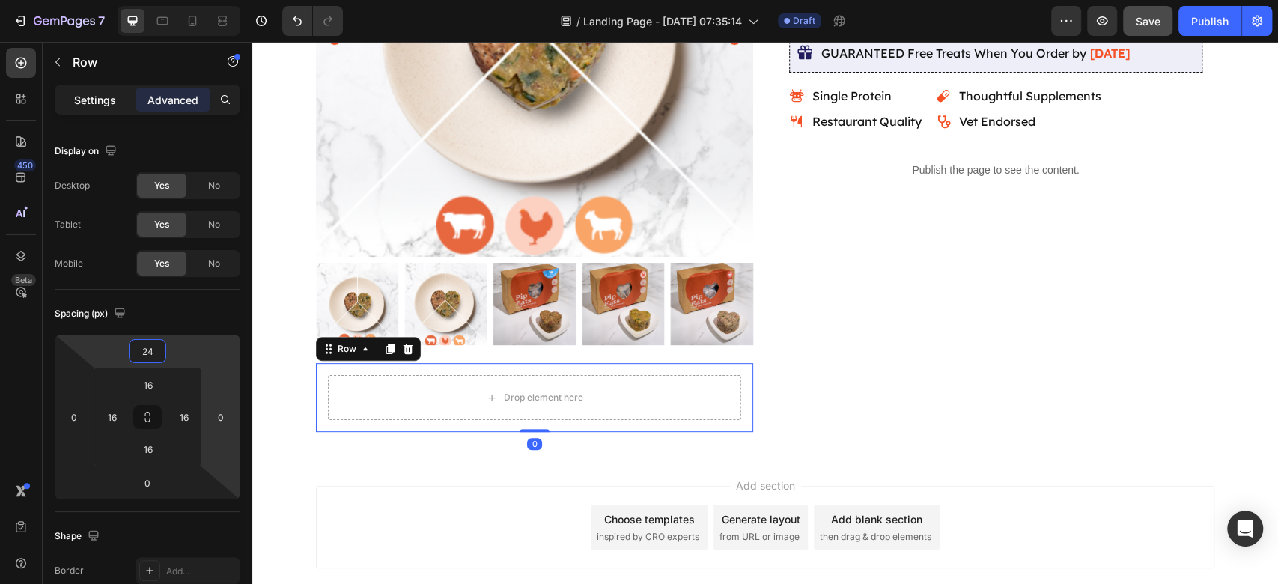
type input "24"
click at [91, 103] on p "Settings" at bounding box center [95, 100] width 42 height 16
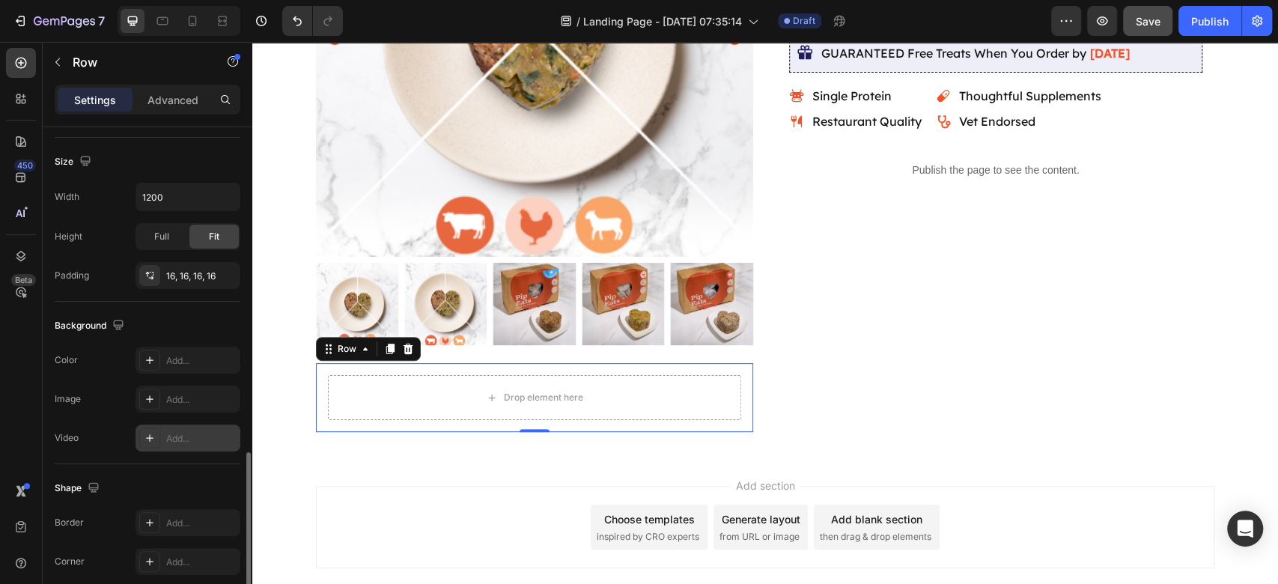
scroll to position [412, 0]
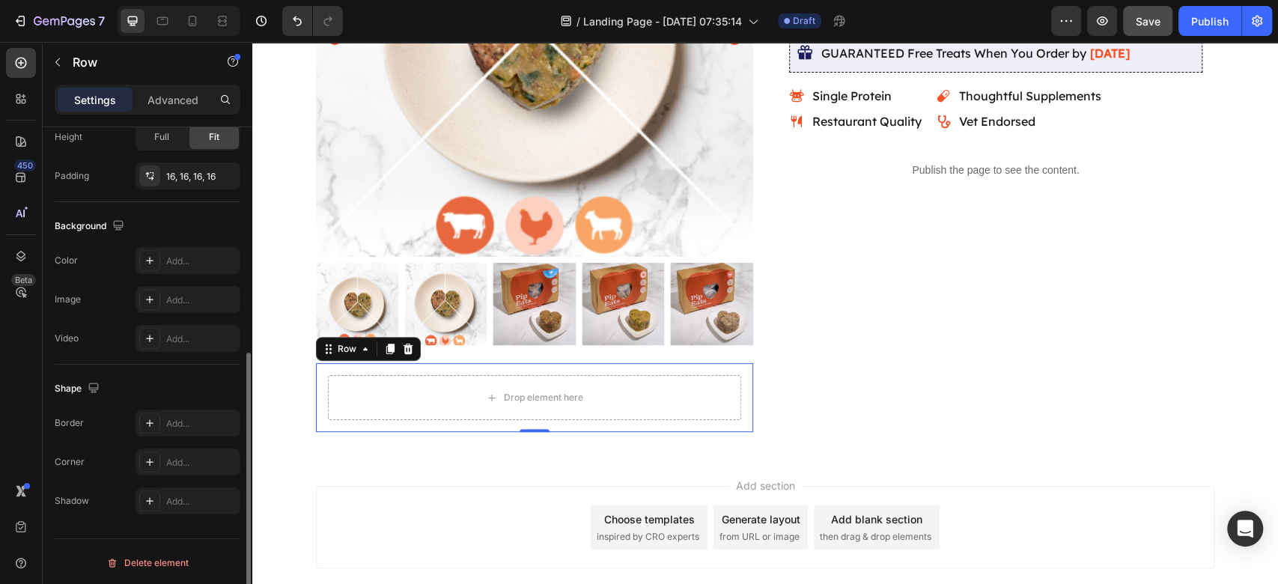
click at [191, 434] on div "Border Add... Corner Add... Shadow Add..." at bounding box center [148, 461] width 186 height 105
click at [149, 428] on div at bounding box center [149, 422] width 21 height 21
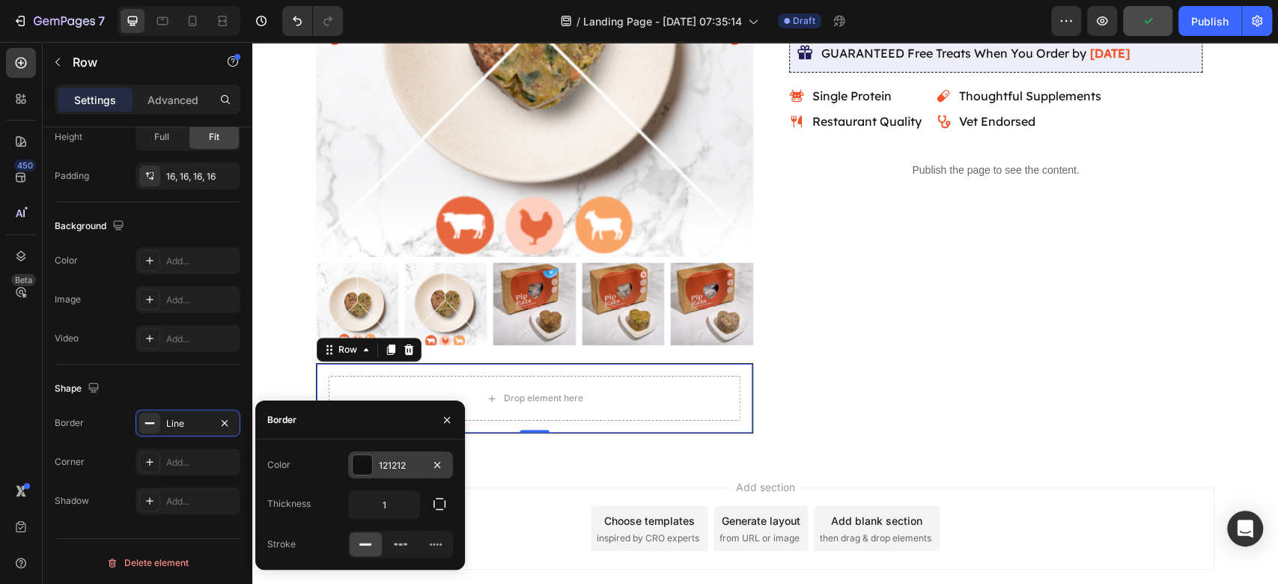
click at [373, 471] on div "121212" at bounding box center [400, 464] width 105 height 27
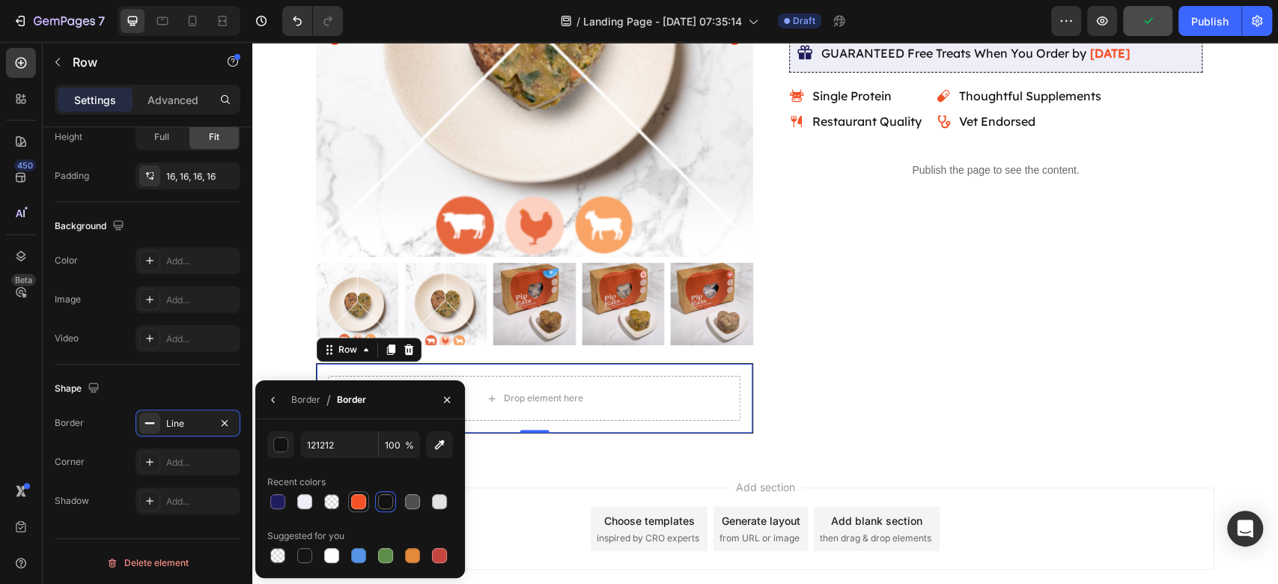
click at [357, 506] on div at bounding box center [358, 501] width 15 height 15
type input "F55126"
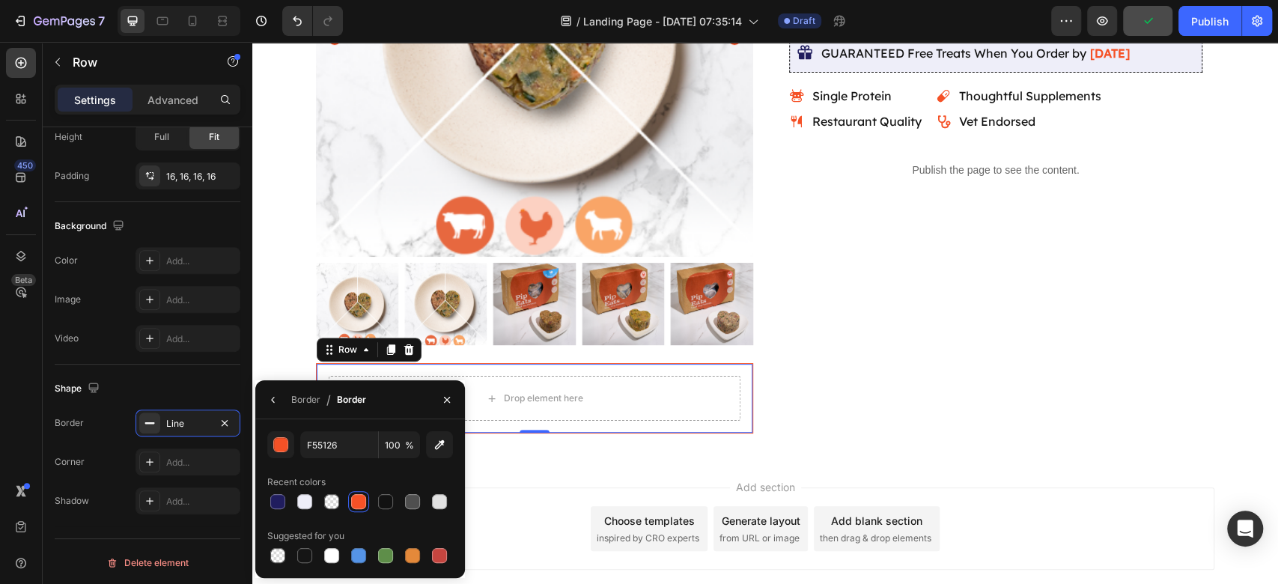
click at [532, 503] on div "Add section Choose templates inspired by CRO experts Generate layout from URL o…" at bounding box center [765, 528] width 898 height 82
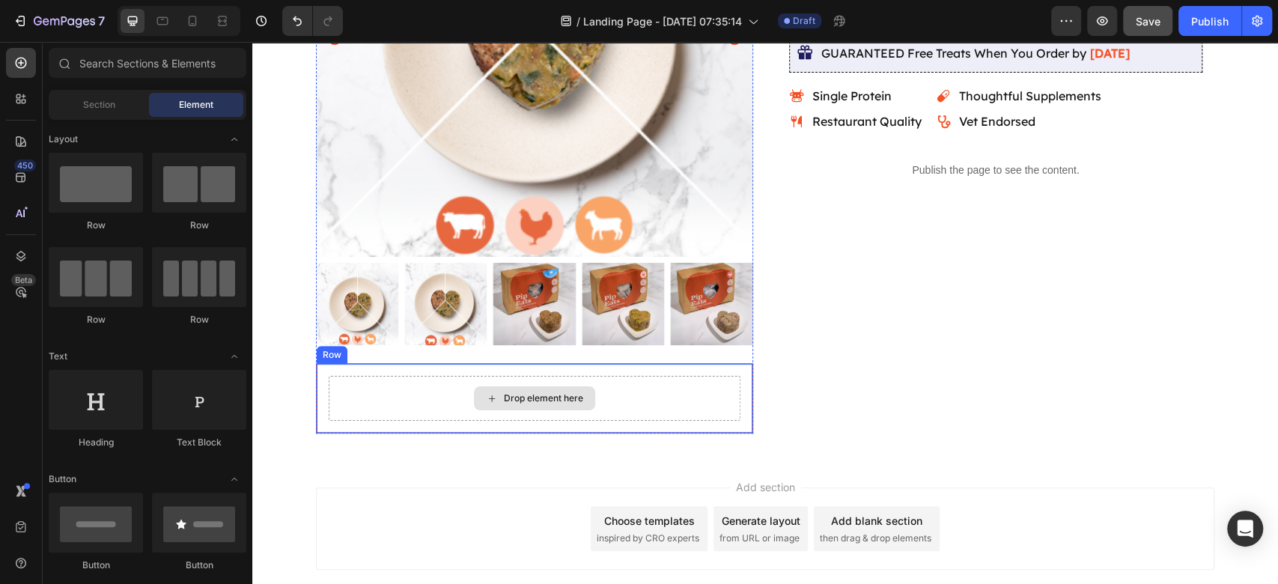
click at [372, 409] on div "Drop element here" at bounding box center [535, 398] width 412 height 45
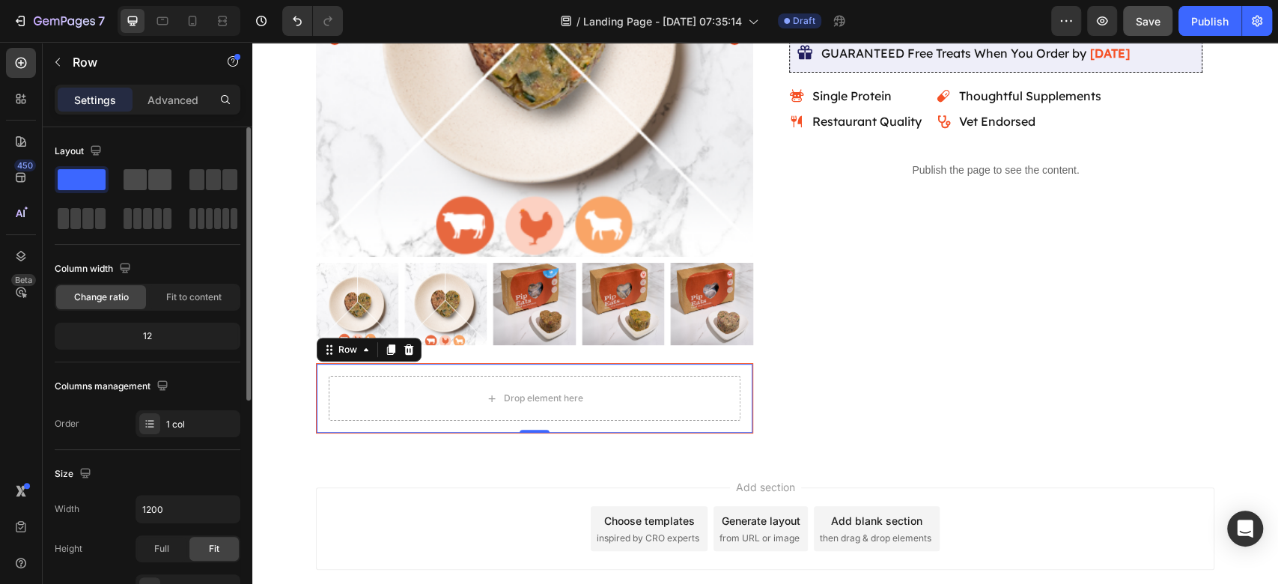
click at [162, 178] on span at bounding box center [159, 179] width 23 height 21
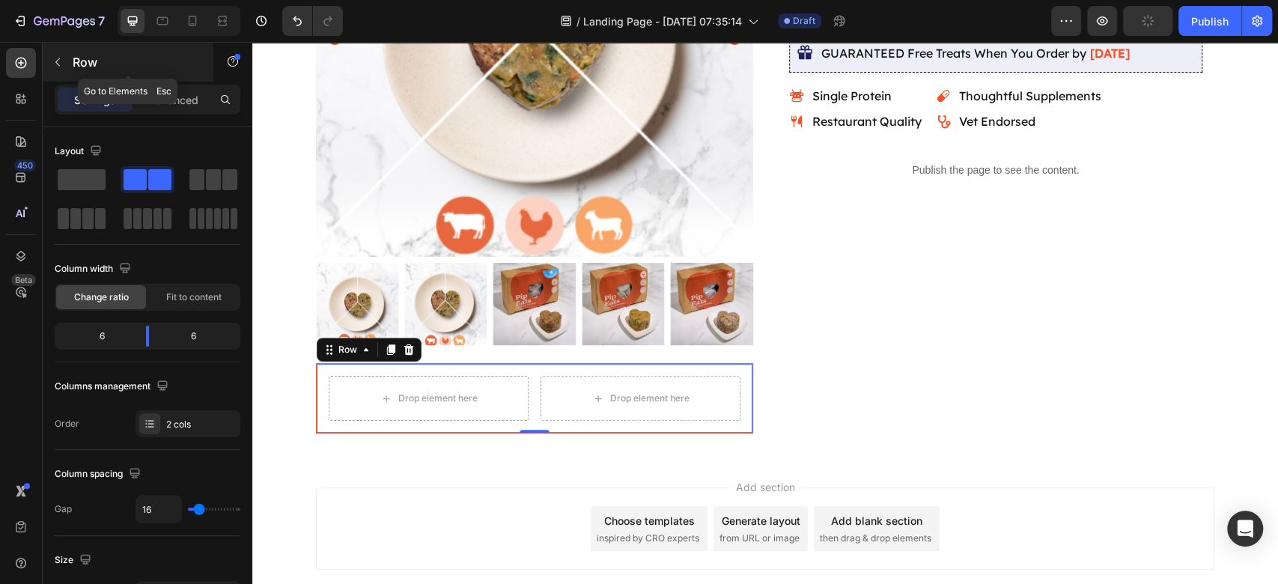
click at [50, 61] on button "button" at bounding box center [58, 62] width 24 height 24
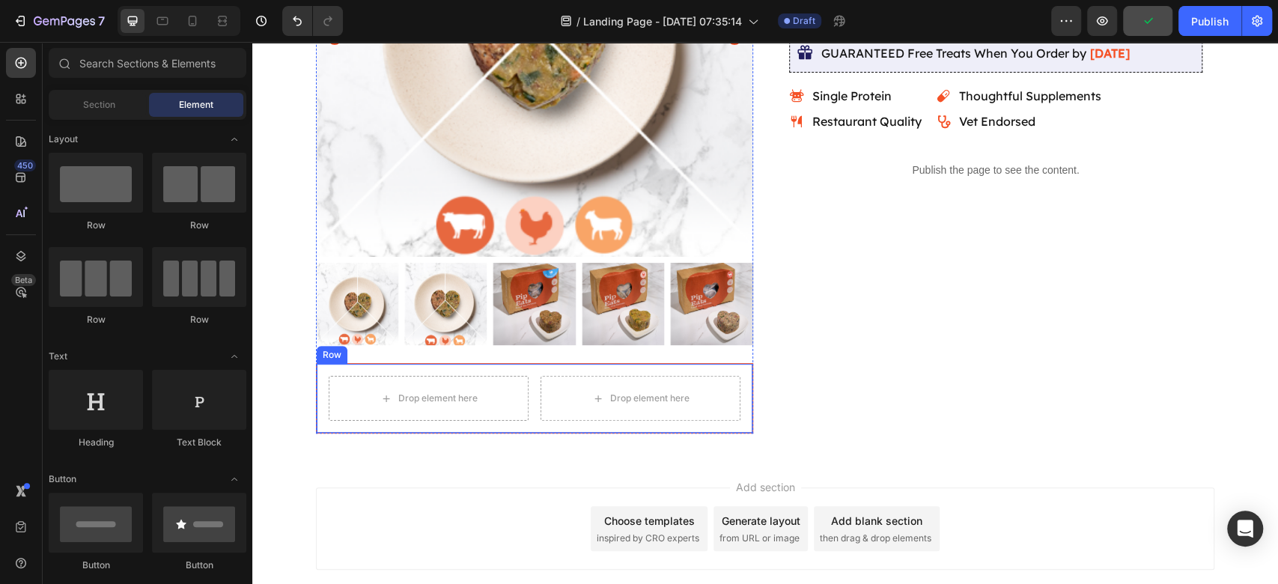
click at [525, 400] on div "Drop element here Drop element here Row" at bounding box center [534, 398] width 437 height 70
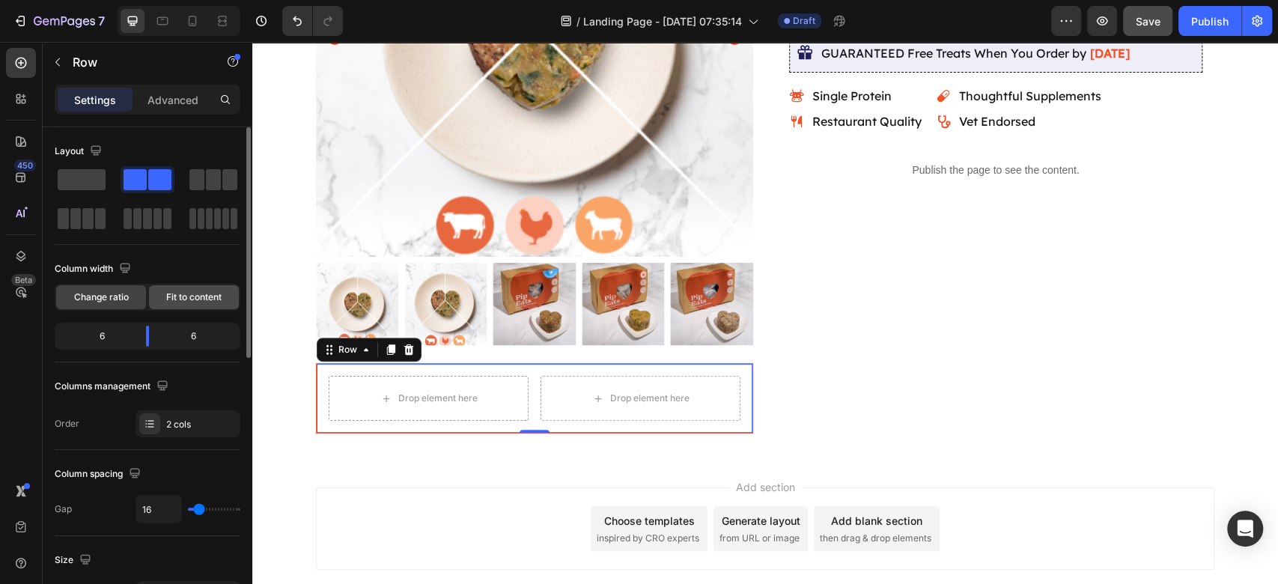
click at [184, 303] on div "Fit to content" at bounding box center [194, 297] width 90 height 24
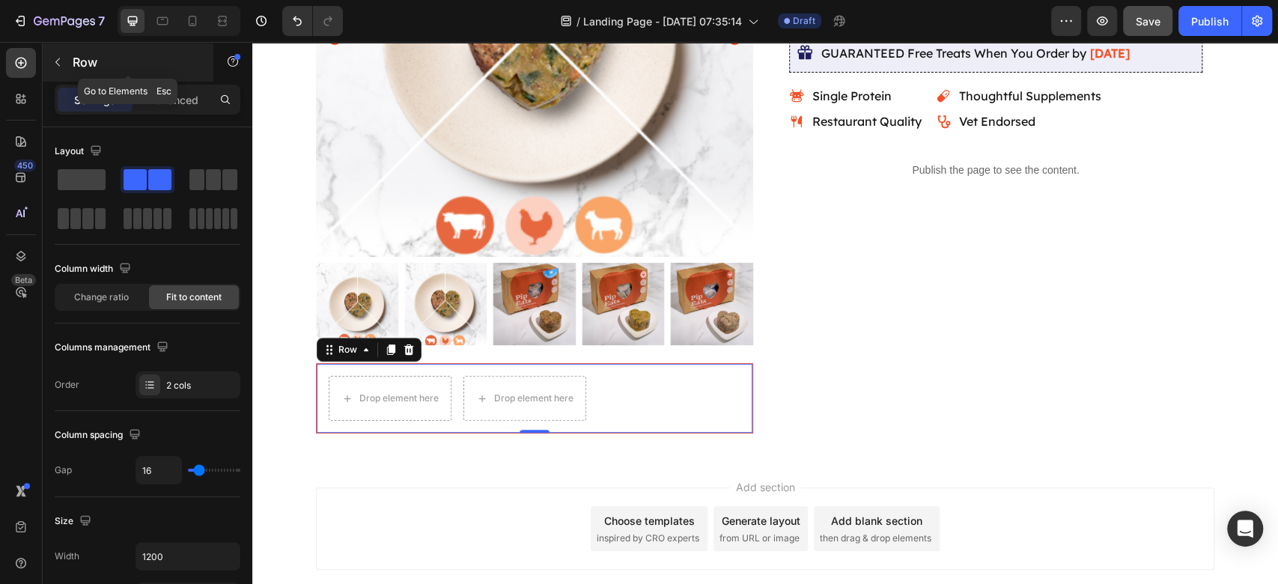
click at [55, 62] on icon "button" at bounding box center [58, 62] width 12 height 12
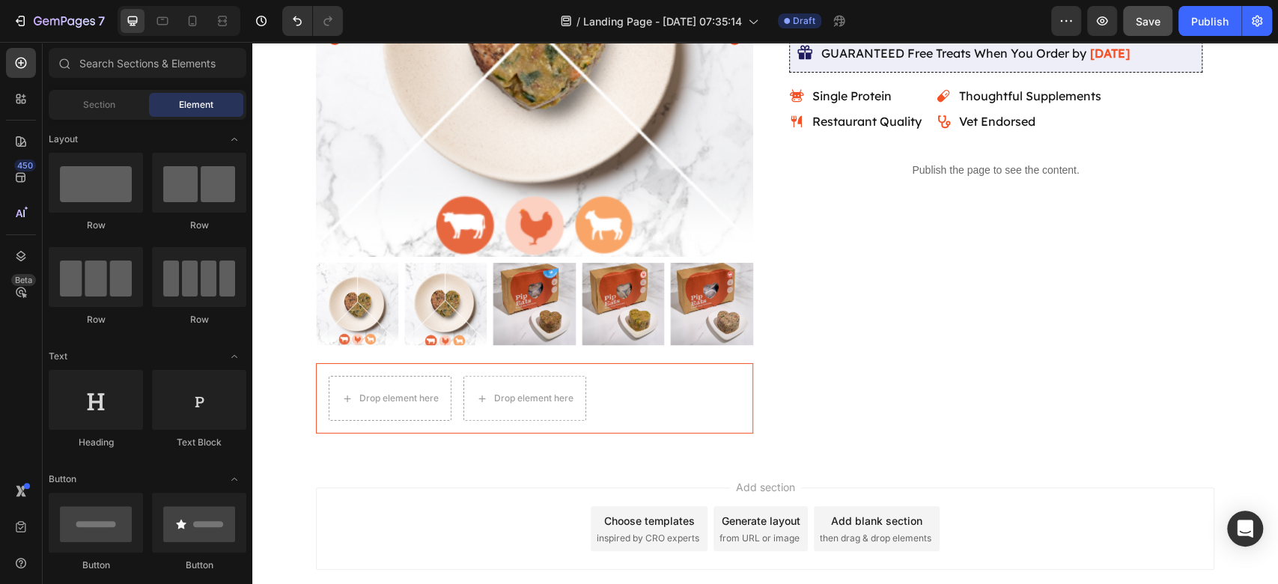
scroll to position [199, 0]
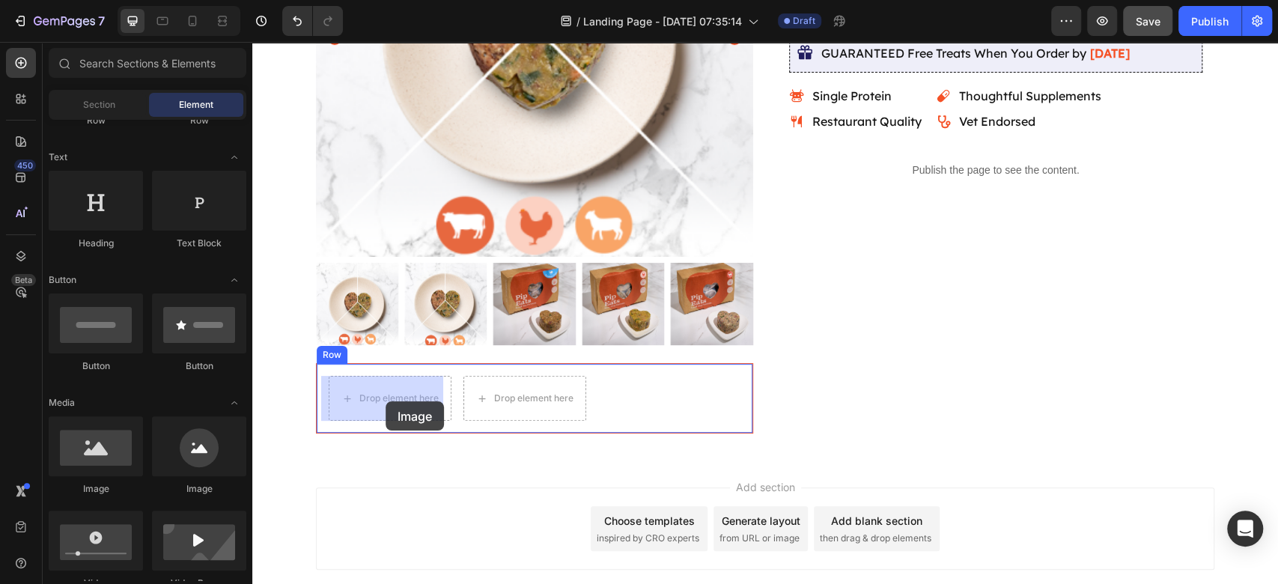
drag, startPoint x: 378, startPoint y: 508, endPoint x: 386, endPoint y: 401, distance: 107.3
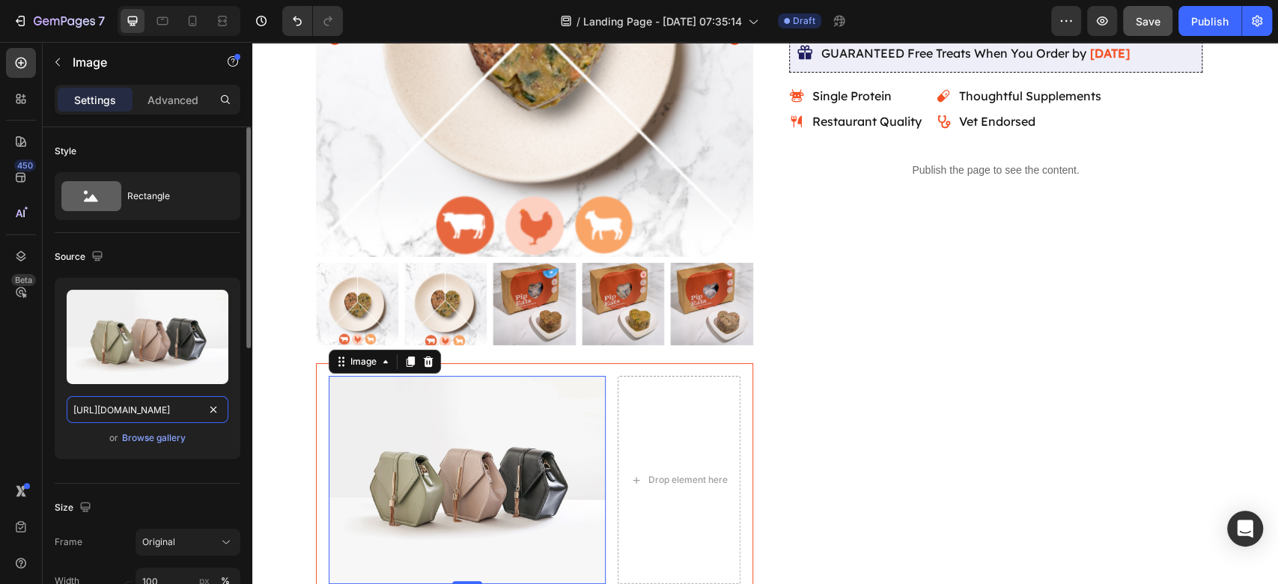
click at [120, 412] on input "[URL][DOMAIN_NAME]" at bounding box center [148, 409] width 162 height 27
paste input "0601/9822/4091/files/gempages_580542523731084206-2ee7fde2-ff7c-4299-a63a-6c7bce…"
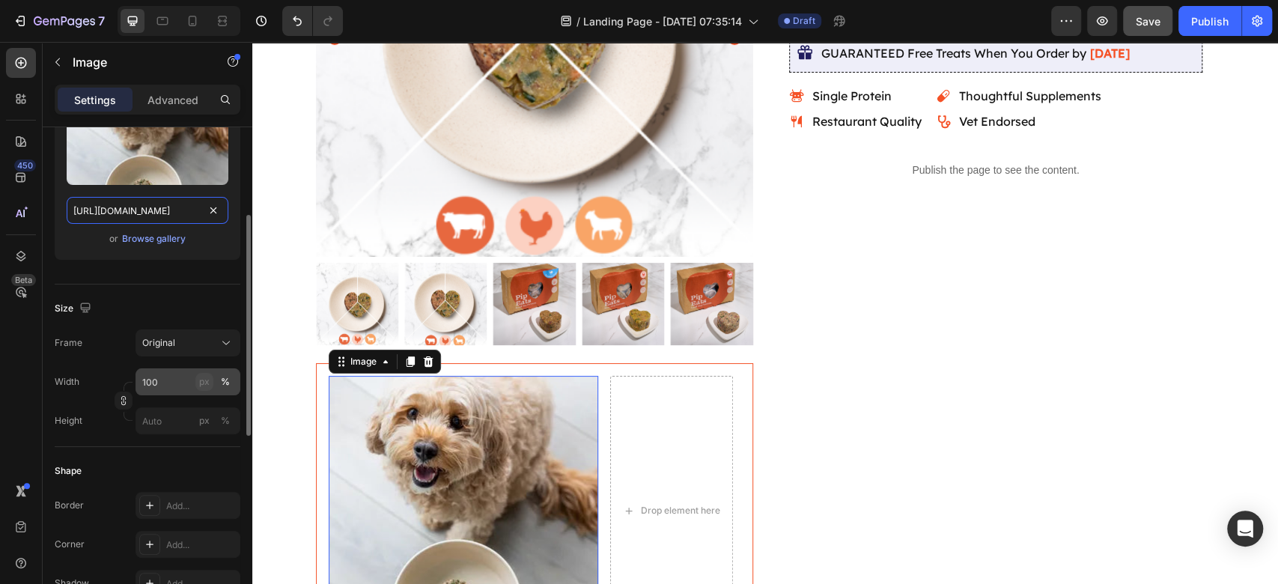
type input "[URL][DOMAIN_NAME]"
click at [216, 412] on button "px" at bounding box center [225, 421] width 18 height 18
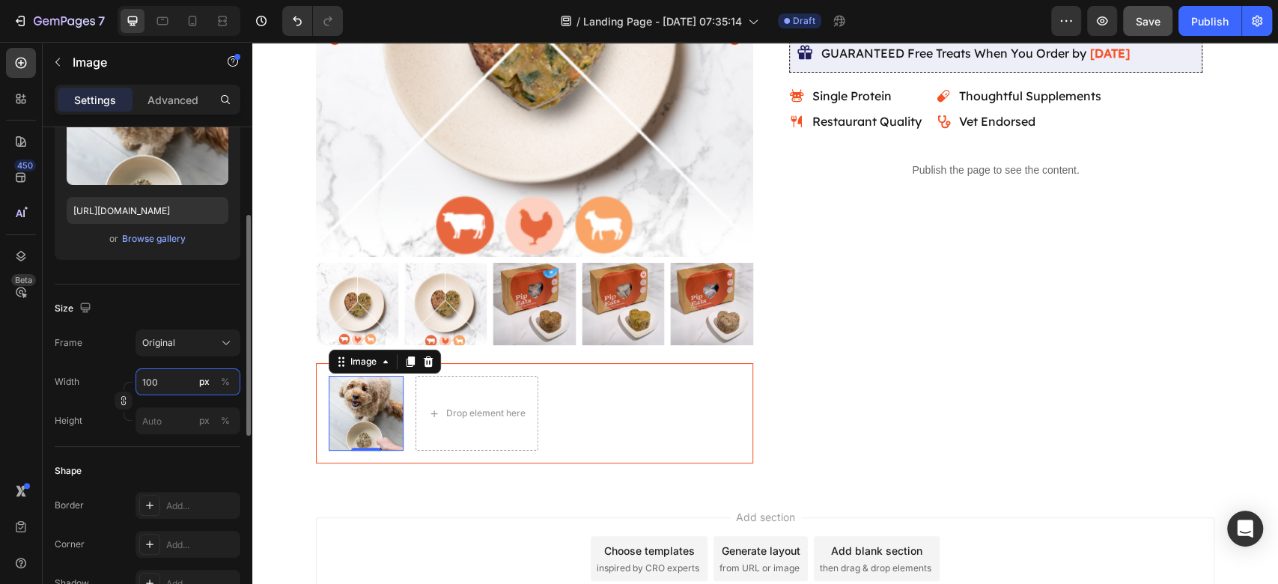
click at [162, 382] on input "100" at bounding box center [187, 381] width 105 height 27
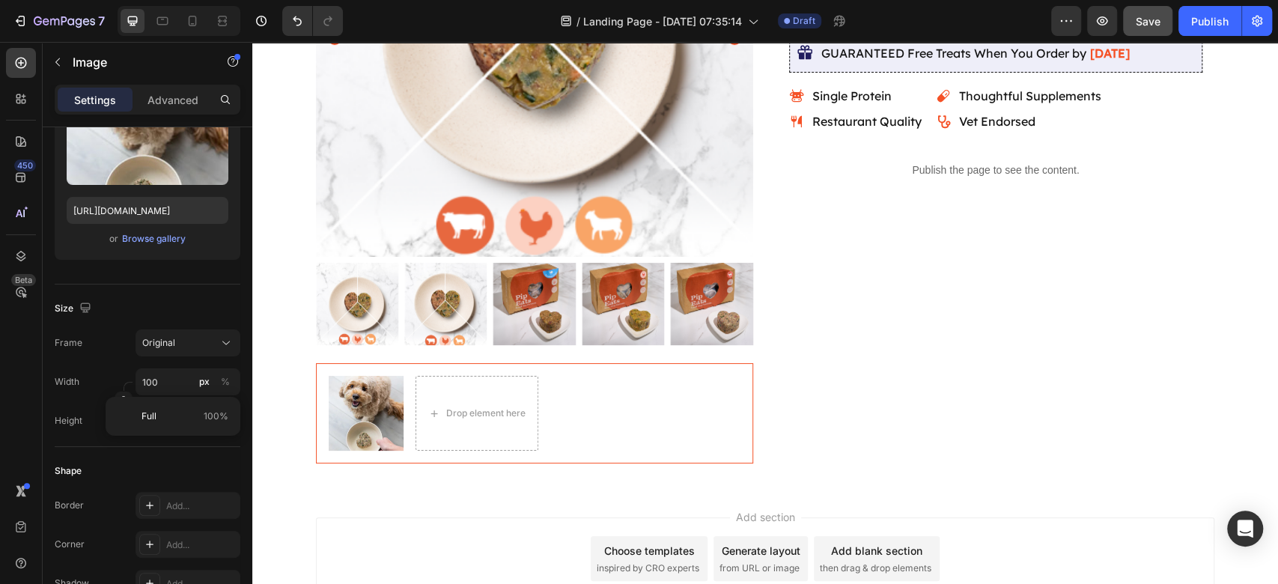
click at [339, 517] on div "Add section Choose templates inspired by CRO experts Generate layout from URL o…" at bounding box center [765, 558] width 898 height 82
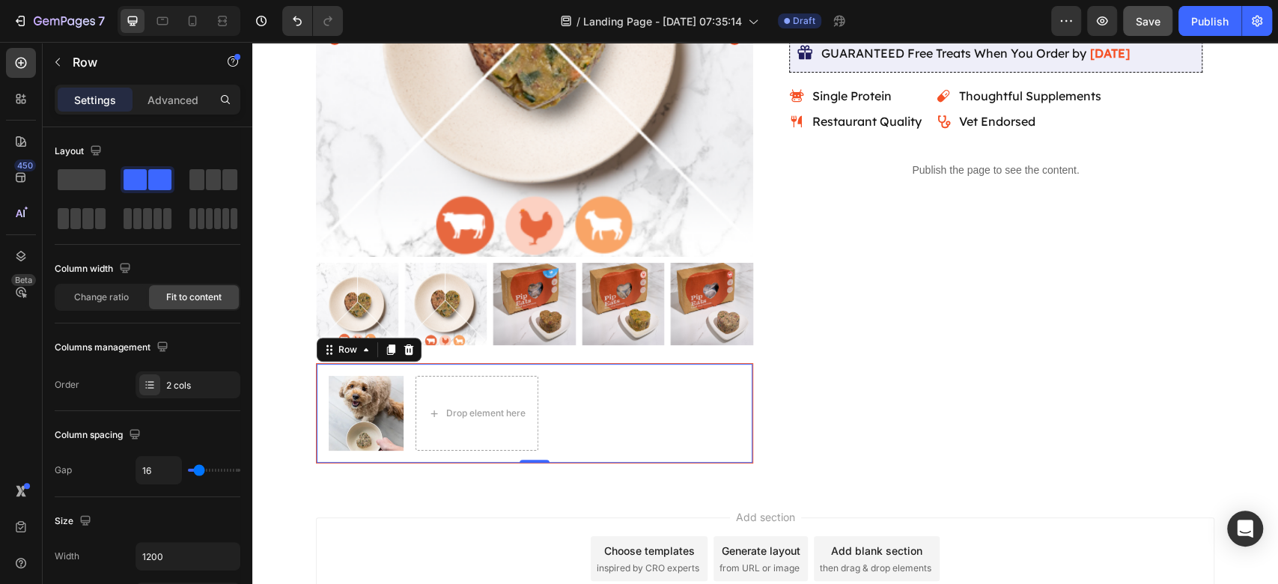
click at [737, 379] on div "Image Drop element here Row 0" at bounding box center [534, 413] width 437 height 100
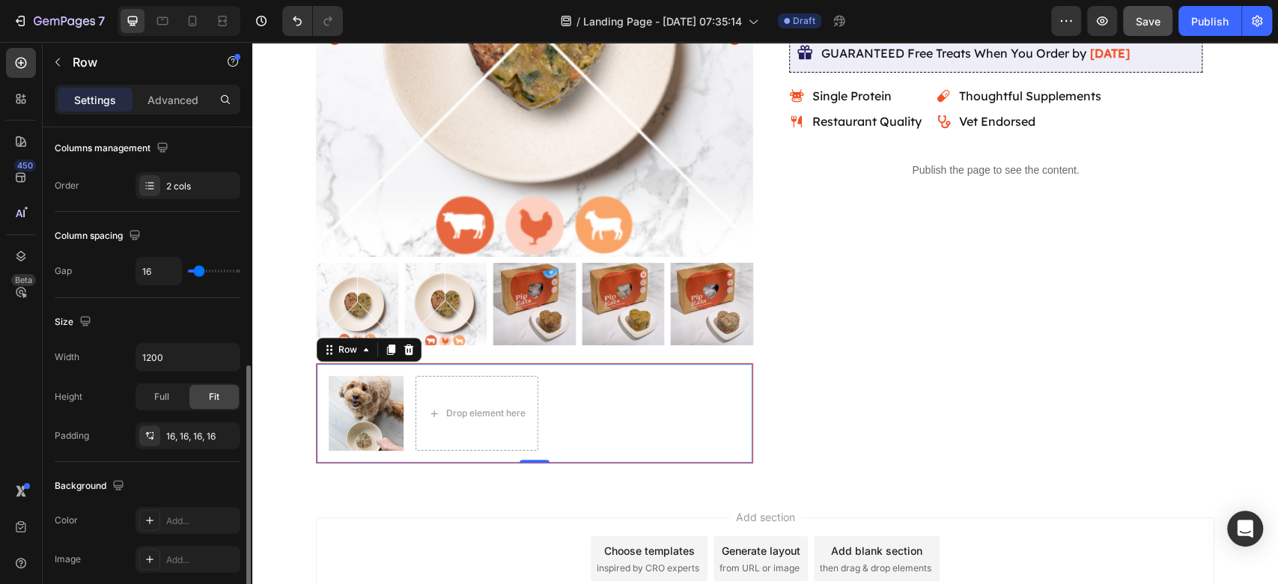
scroll to position [498, 0]
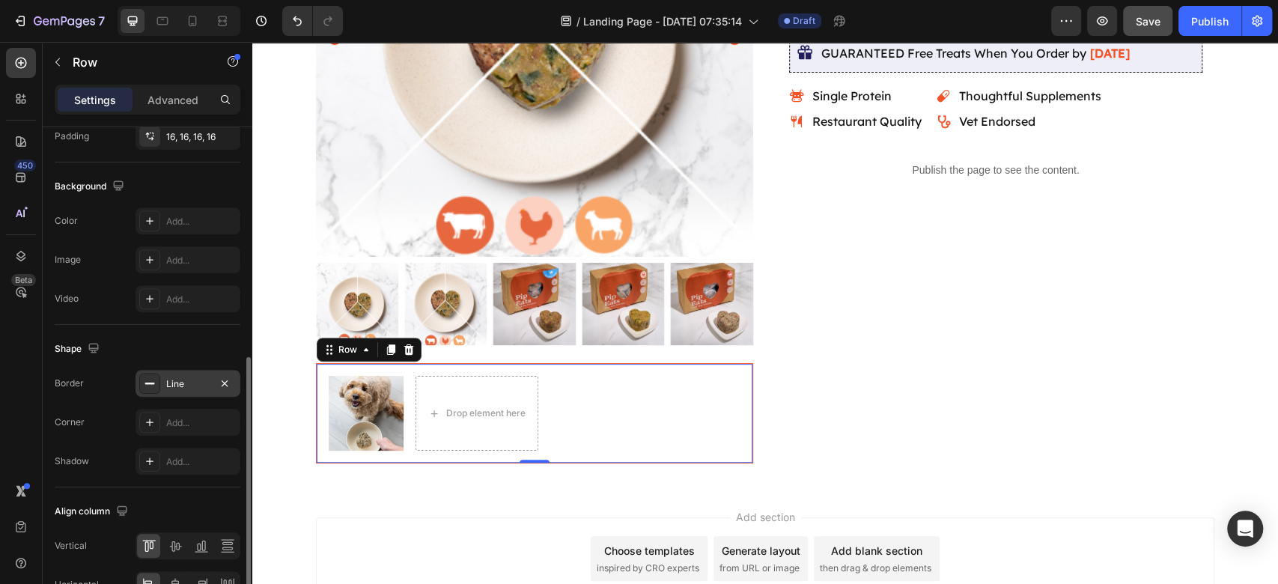
click at [172, 381] on div "Line" at bounding box center [187, 383] width 43 height 13
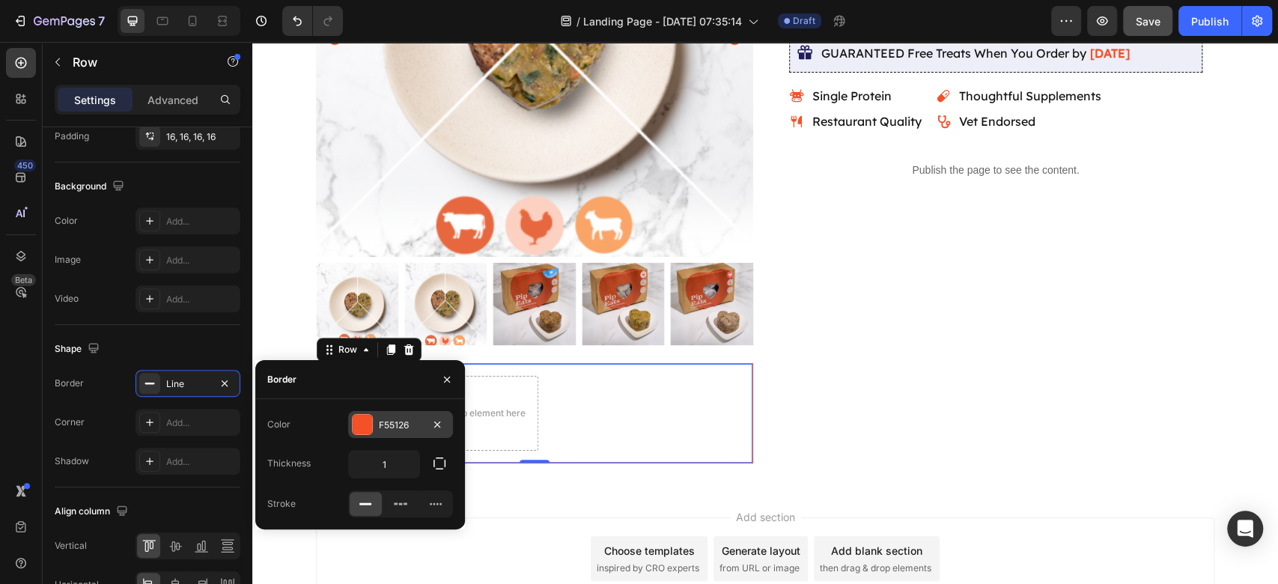
click at [402, 432] on div "F55126" at bounding box center [400, 424] width 105 height 27
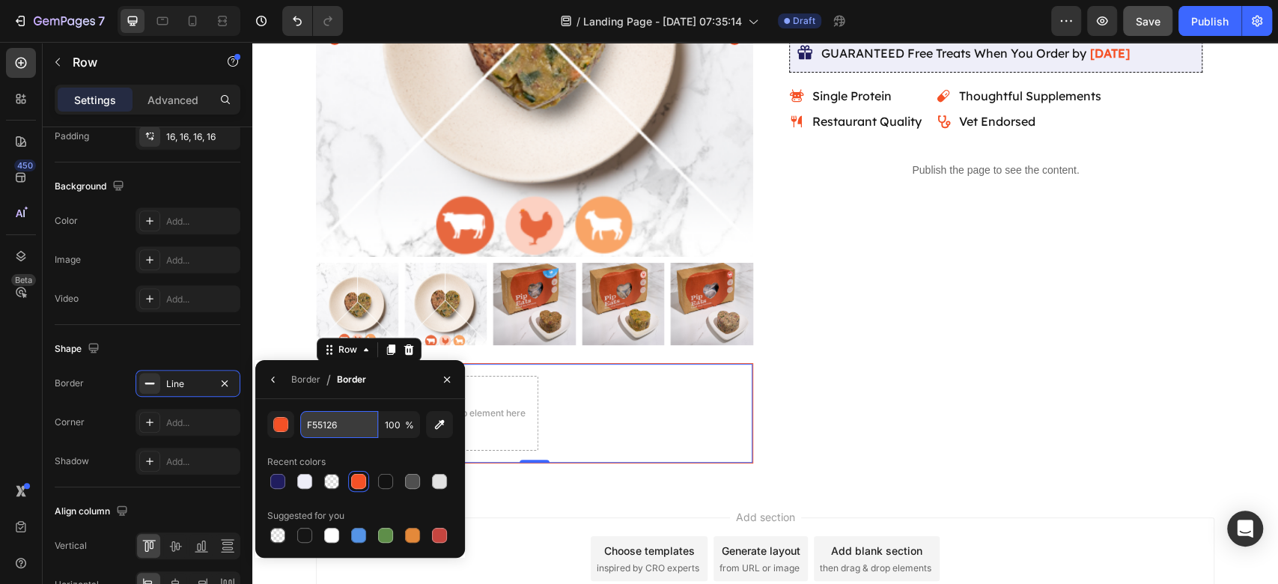
click at [337, 433] on input "F55126" at bounding box center [339, 424] width 78 height 27
click at [284, 480] on div at bounding box center [277, 481] width 15 height 15
type input "201D5E"
click at [310, 390] on div "Border" at bounding box center [305, 379] width 29 height 24
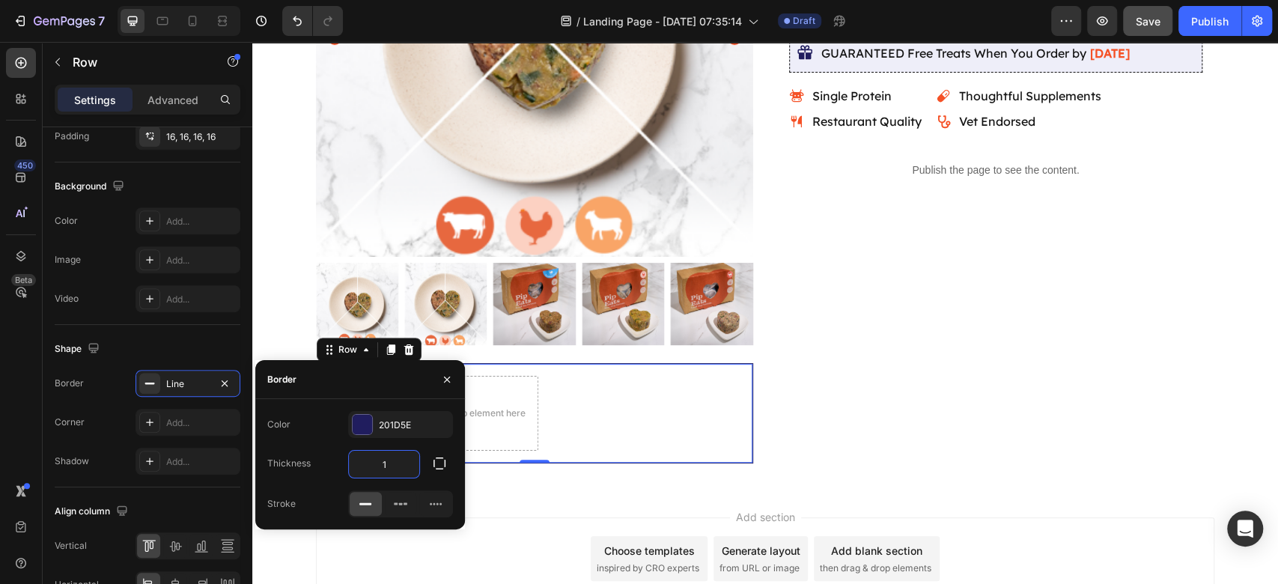
click at [394, 463] on input "1" at bounding box center [384, 464] width 70 height 27
type input "2"
click at [918, 440] on div "Icon Icon Icon Icon Icon Icon List 4.9/5 based on 500+ Happy Pups Text Block Ro…" at bounding box center [995, 142] width 437 height 645
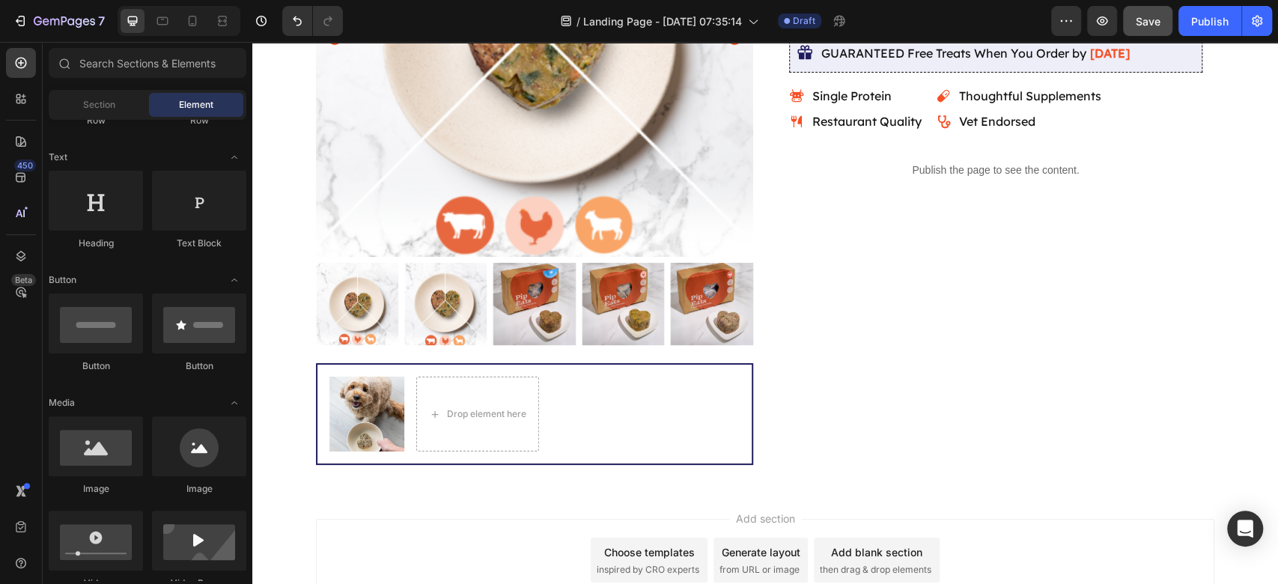
click at [1027, 501] on div "Add section Choose templates inspired by CRO experts Generate layout from URL o…" at bounding box center [764, 581] width 1025 height 184
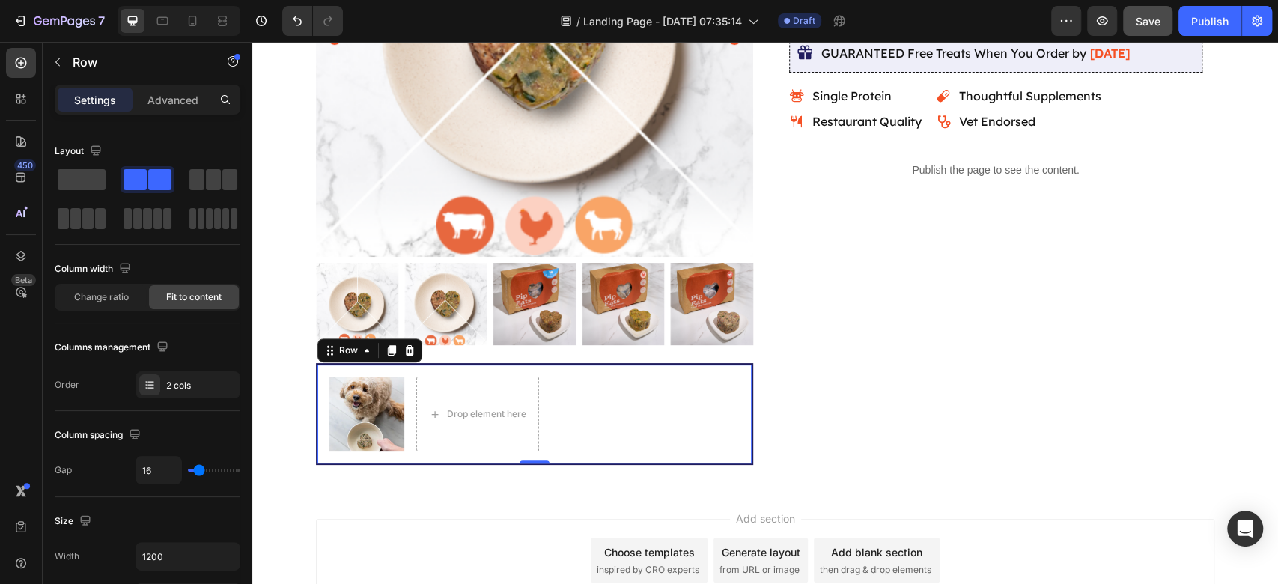
click at [743, 367] on div "Image Drop element here Row 0" at bounding box center [534, 414] width 437 height 102
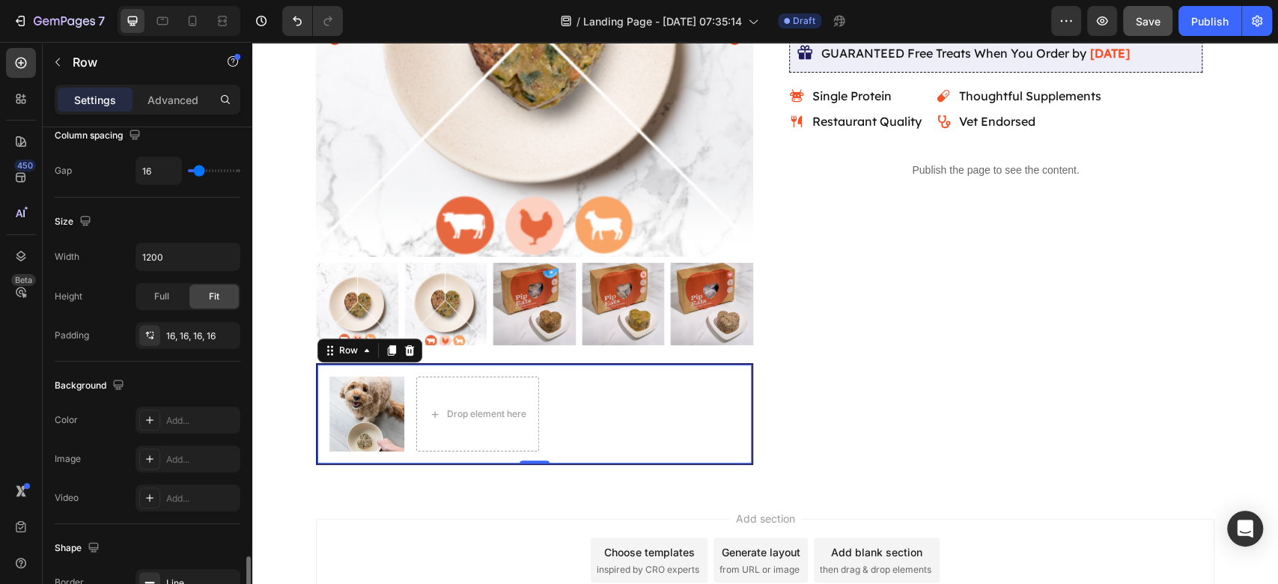
scroll to position [498, 0]
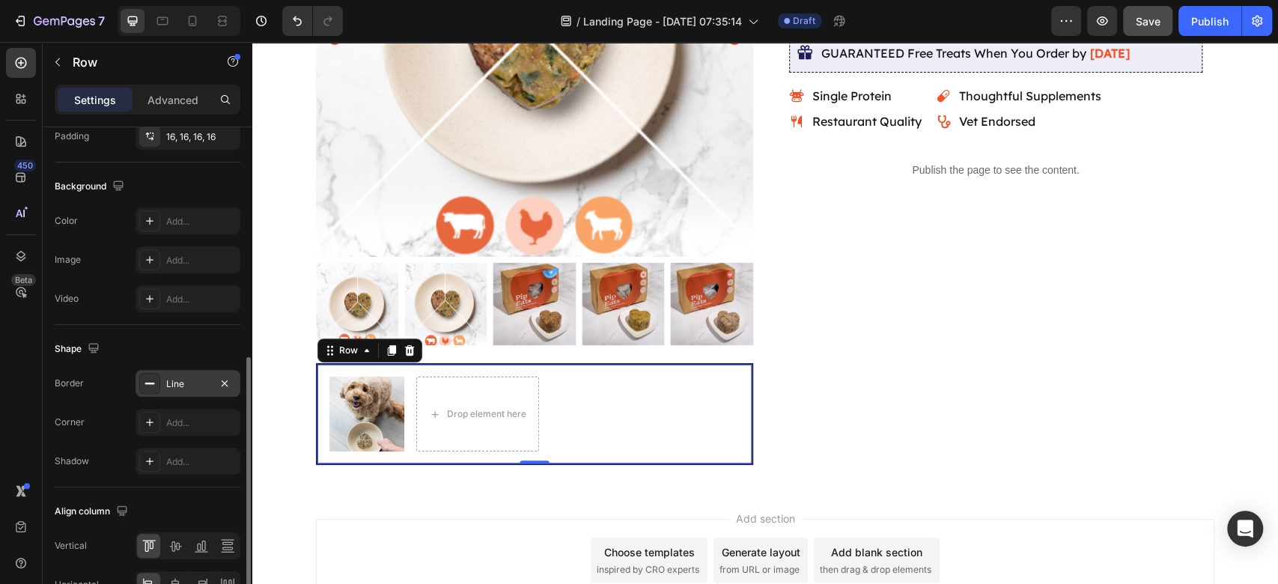
click at [185, 379] on div "Line" at bounding box center [187, 383] width 43 height 13
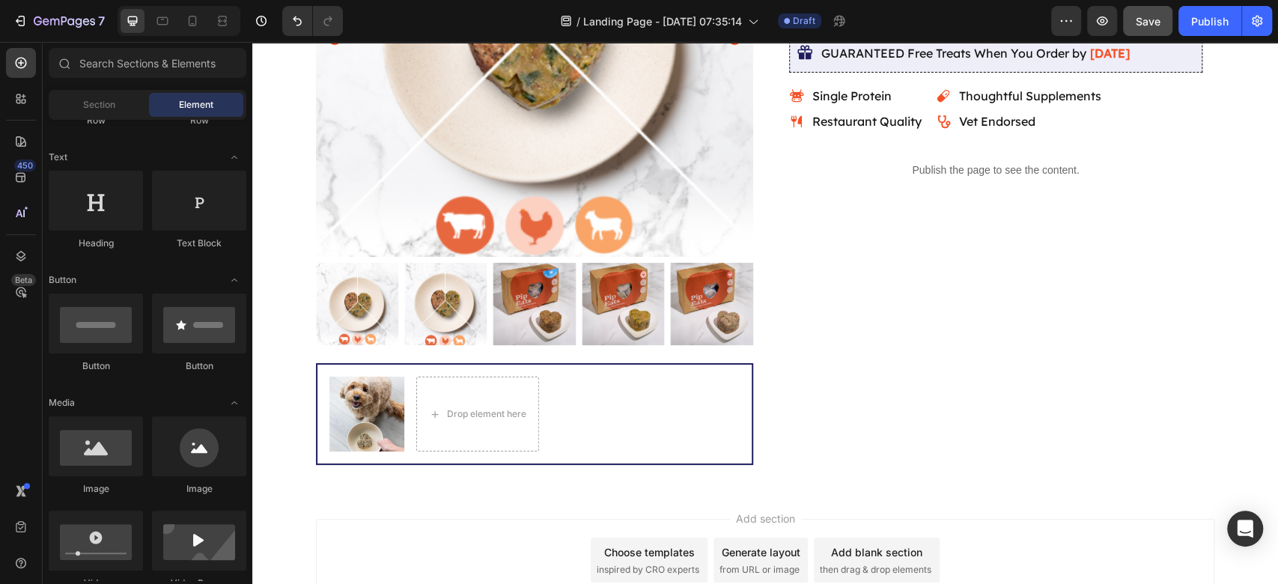
click at [870, 555] on div "Add blank section" at bounding box center [876, 552] width 91 height 16
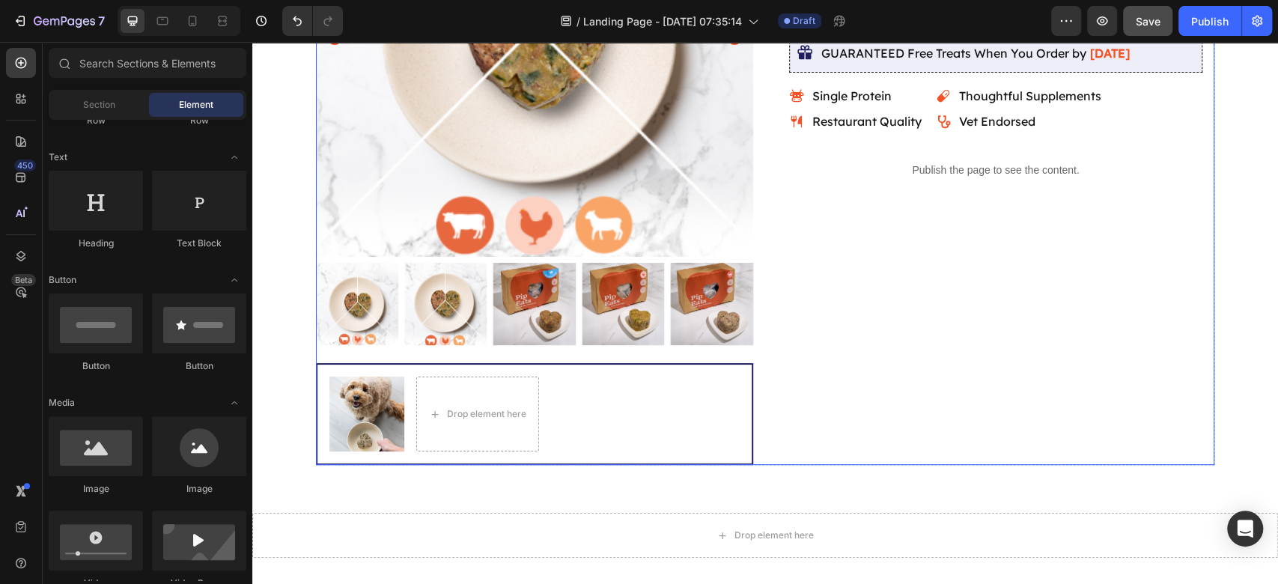
click at [1063, 319] on div "Icon Icon Icon Icon Icon Icon List 4.9/5 based on 500+ Happy Pups Text Block Ro…" at bounding box center [995, 142] width 437 height 645
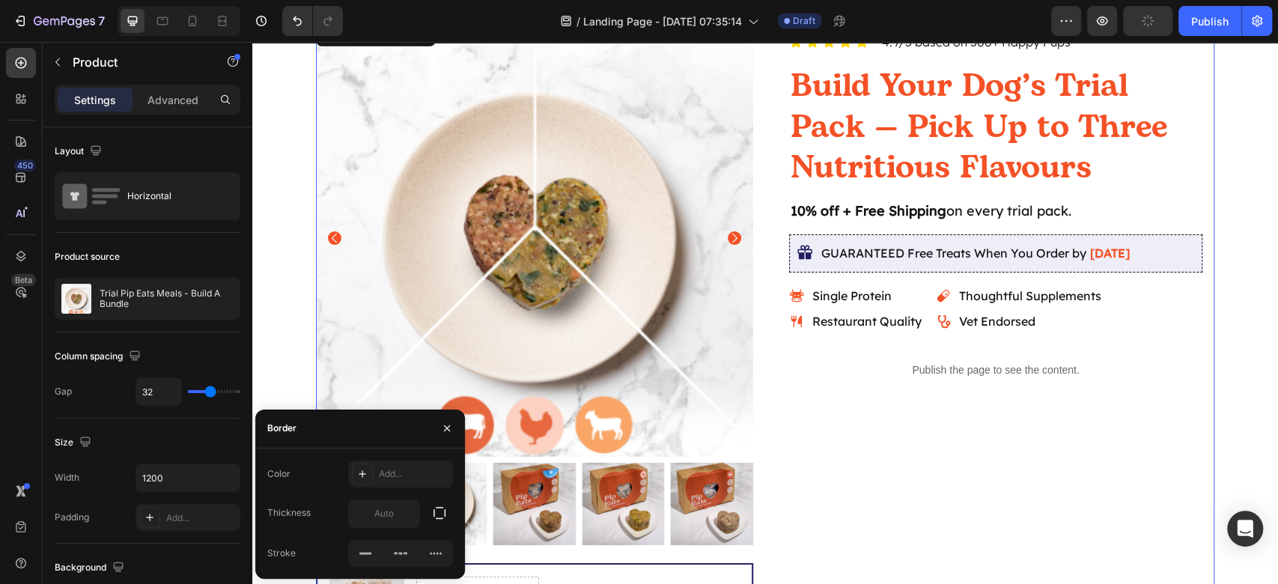
scroll to position [277, 0]
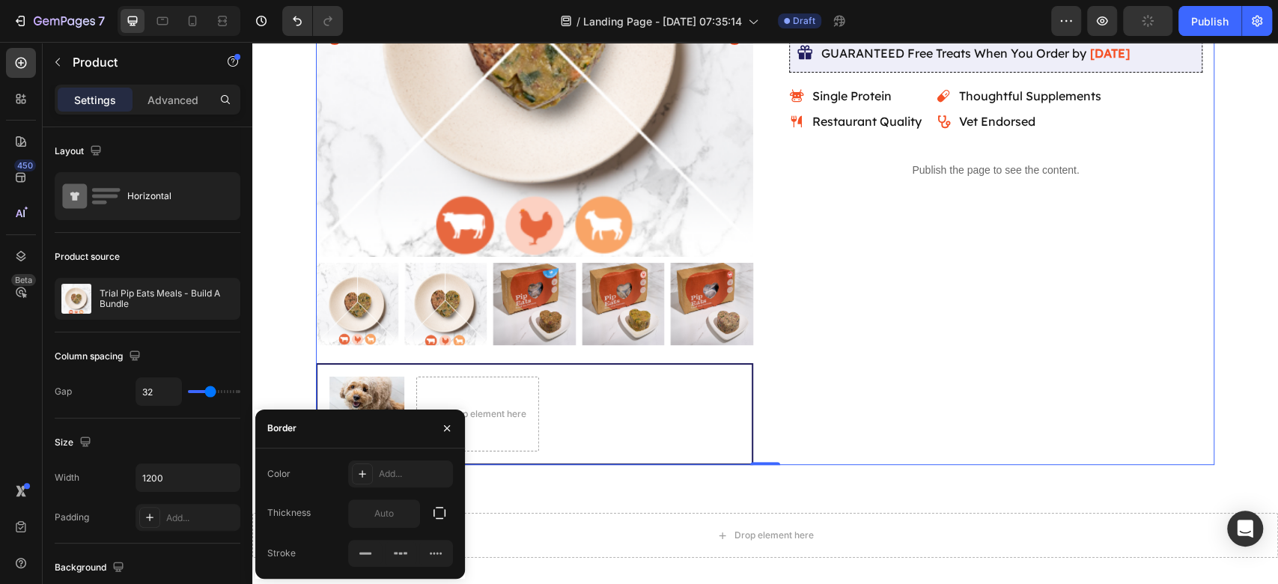
click at [1012, 390] on div "Icon Icon Icon Icon Icon Icon List 4.9/5 based on 500+ Happy Pups Text Block Ro…" at bounding box center [995, 142] width 437 height 645
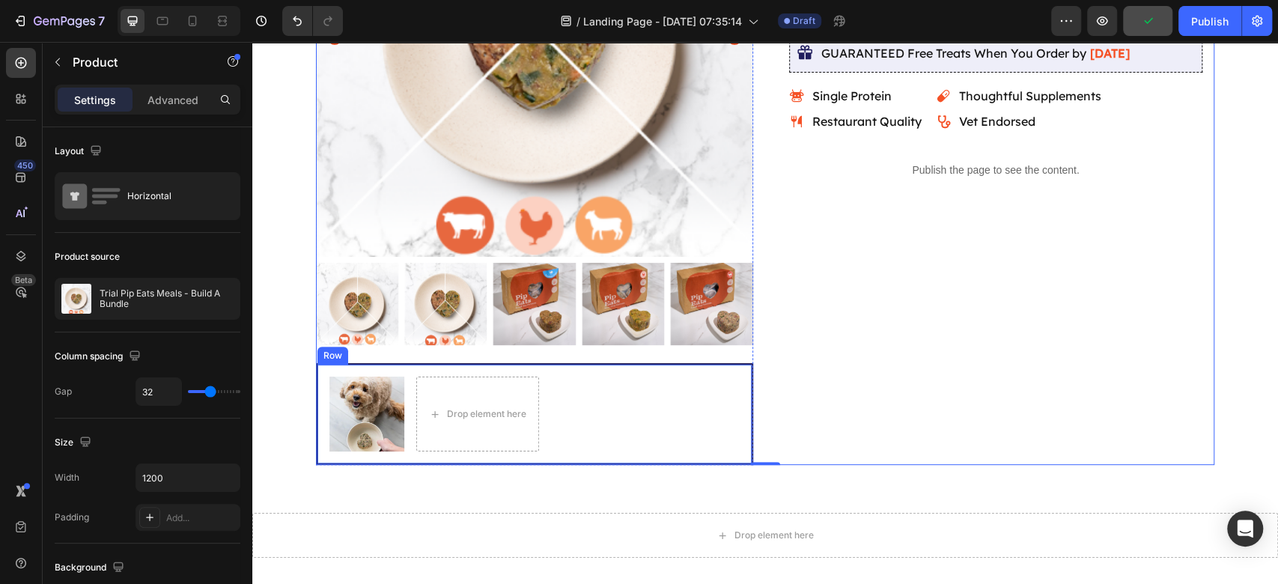
click at [742, 373] on div "Image Drop element here Row" at bounding box center [534, 414] width 437 height 102
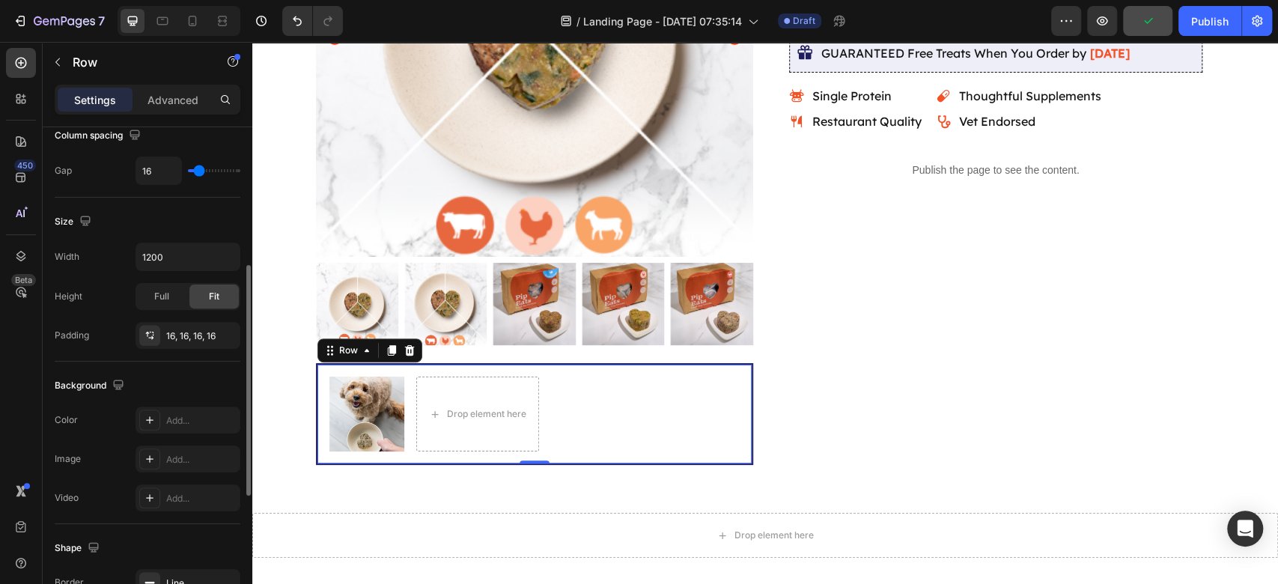
scroll to position [498, 0]
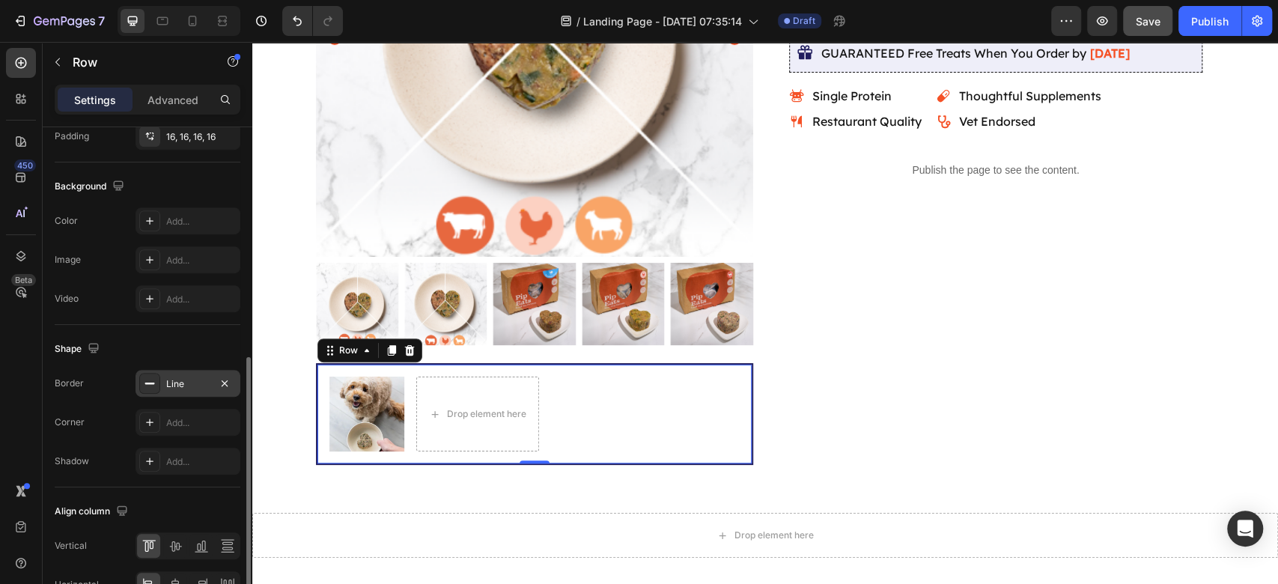
click at [186, 386] on div "Line" at bounding box center [187, 383] width 43 height 13
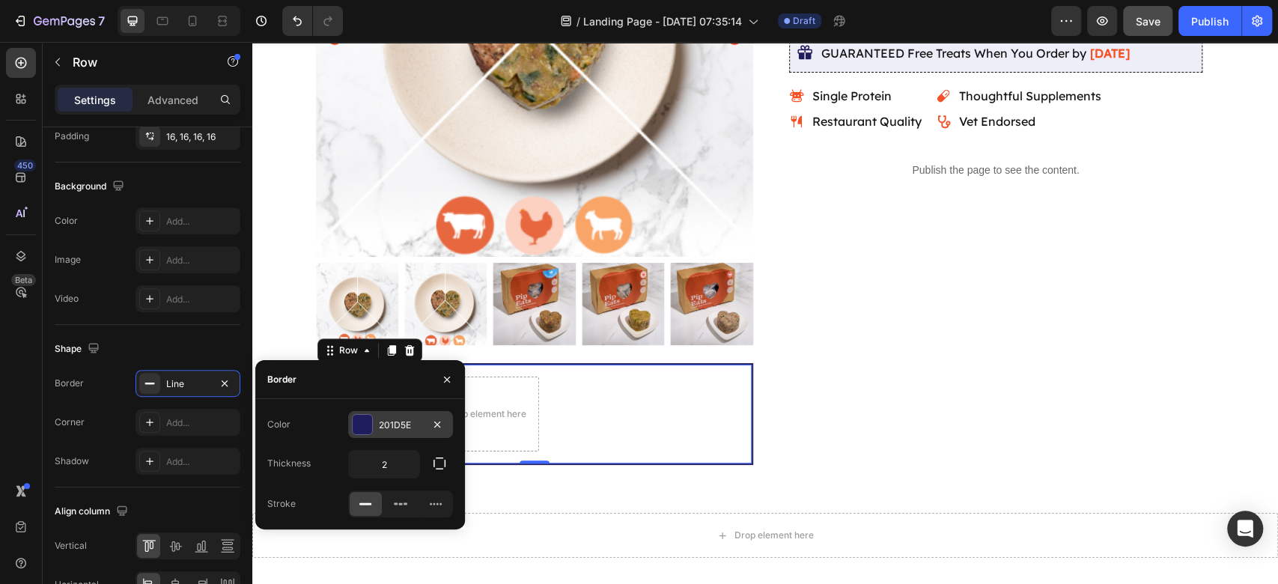
click at [384, 426] on div "201D5E" at bounding box center [400, 424] width 43 height 13
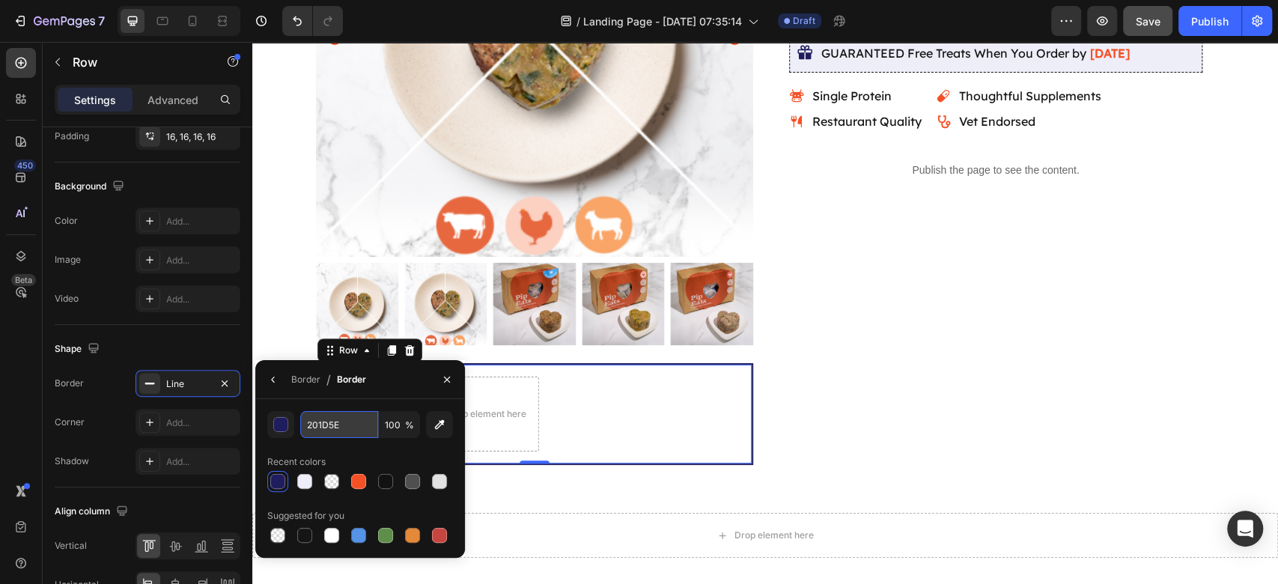
click at [331, 424] on input "201D5E" at bounding box center [339, 424] width 78 height 27
paste input "d5e"
type input "201D5E"
click at [349, 454] on div "Recent colors" at bounding box center [360, 462] width 186 height 24
click at [977, 405] on div "Icon Icon Icon Icon Icon Icon List 4.9/5 based on 500+ Happy Pups Text Block Ro…" at bounding box center [995, 142] width 437 height 645
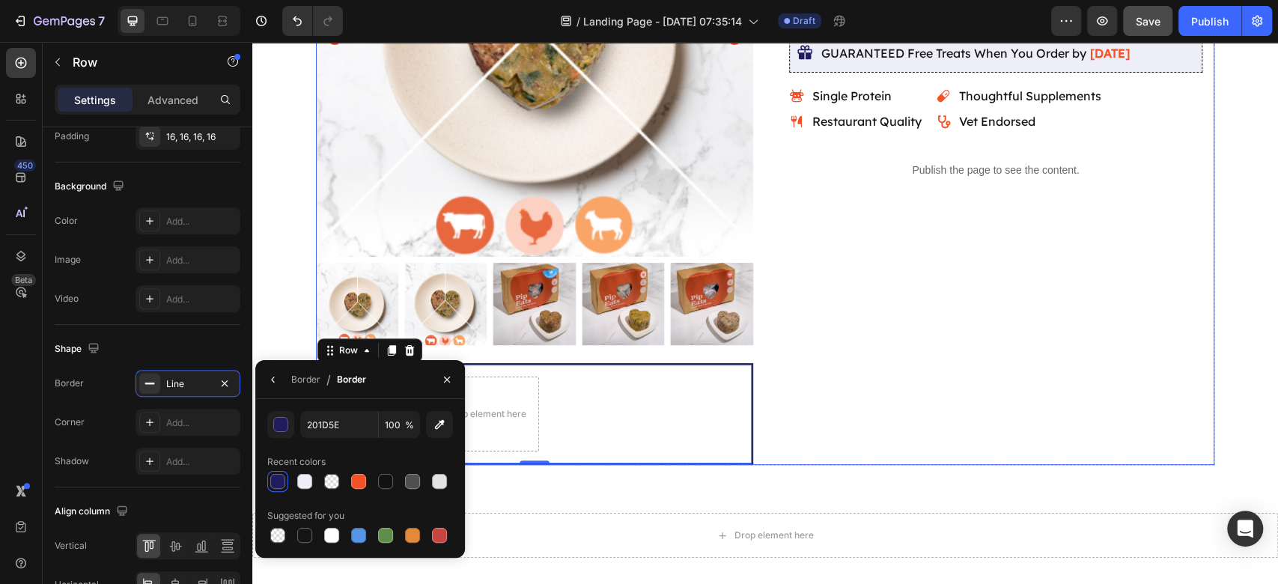
scroll to position [0, 0]
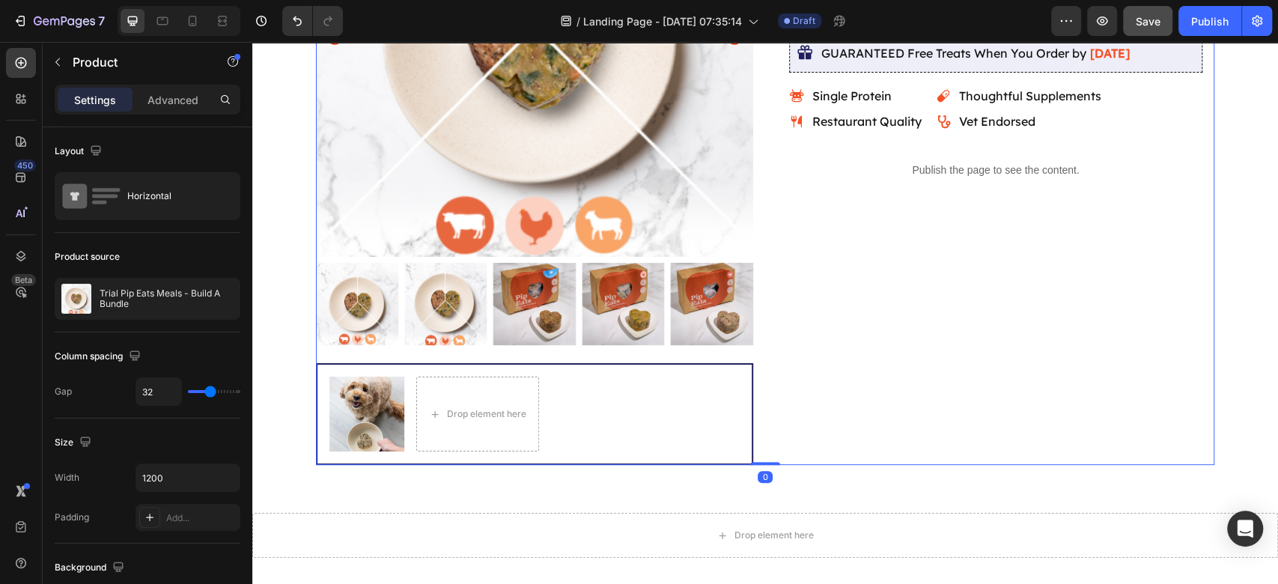
click at [989, 405] on div "Icon Icon Icon Icon Icon Icon List 4.9/5 based on 500+ Happy Pups Text Block Ro…" at bounding box center [995, 142] width 437 height 645
click at [579, 371] on div "Image Drop element here Row" at bounding box center [534, 414] width 437 height 102
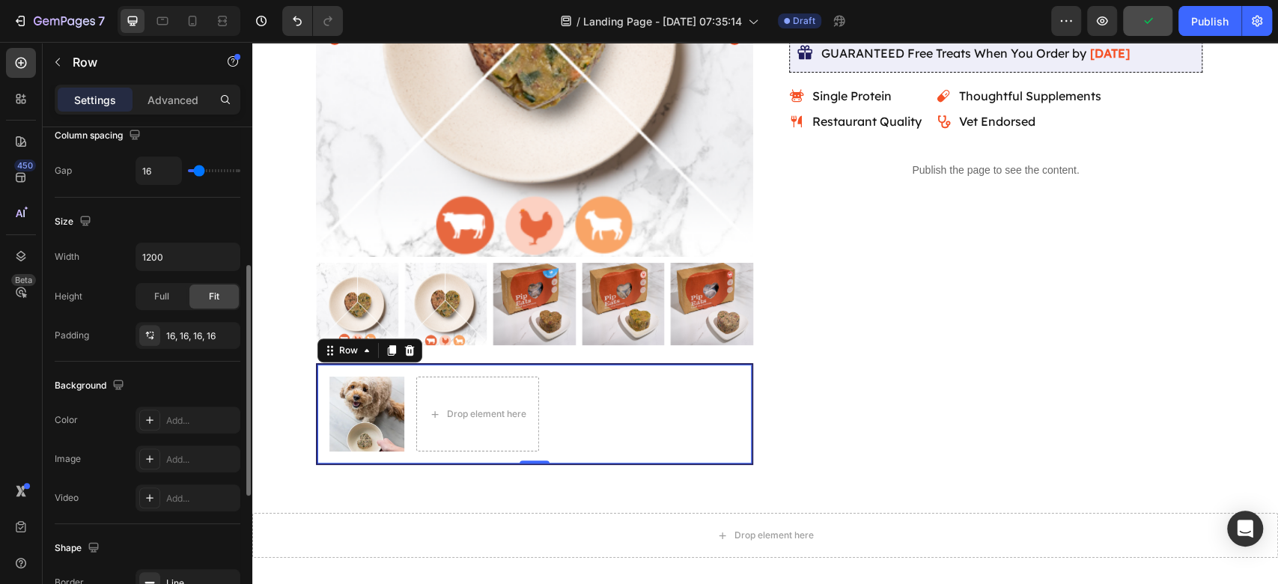
scroll to position [582, 0]
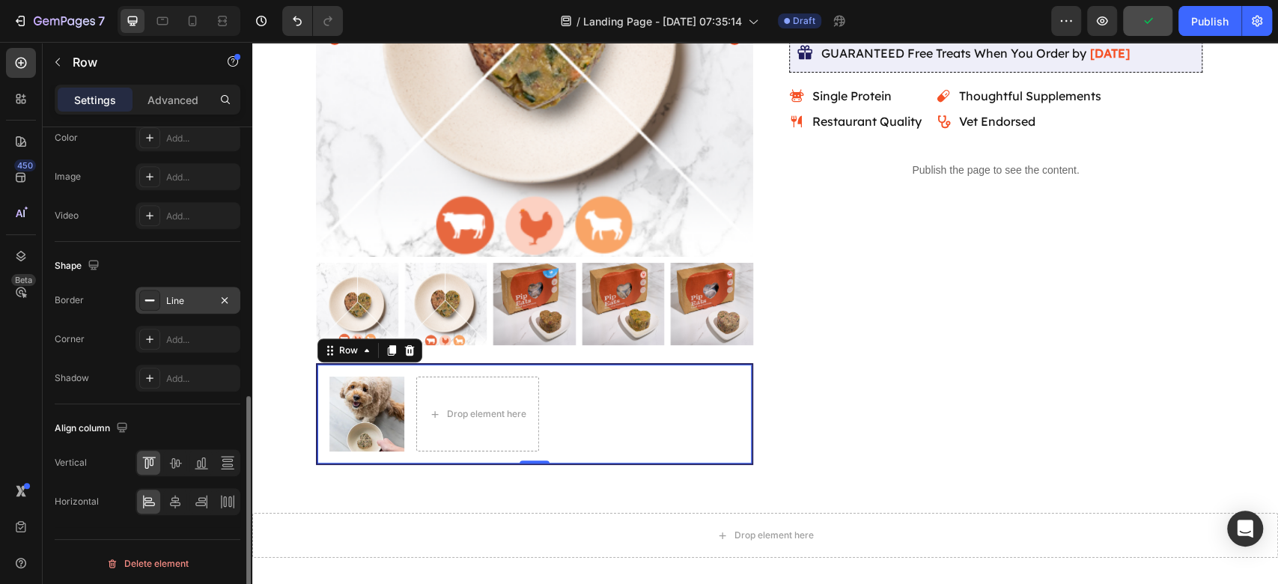
click at [195, 296] on div "Line" at bounding box center [187, 300] width 43 height 13
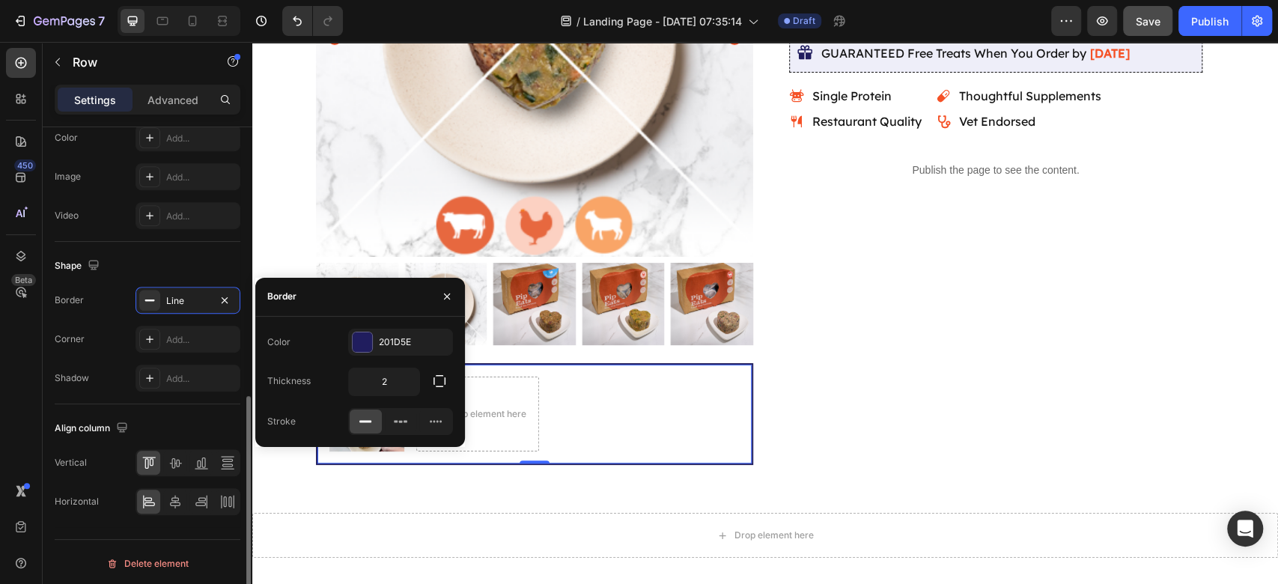
scroll to position [382, 0]
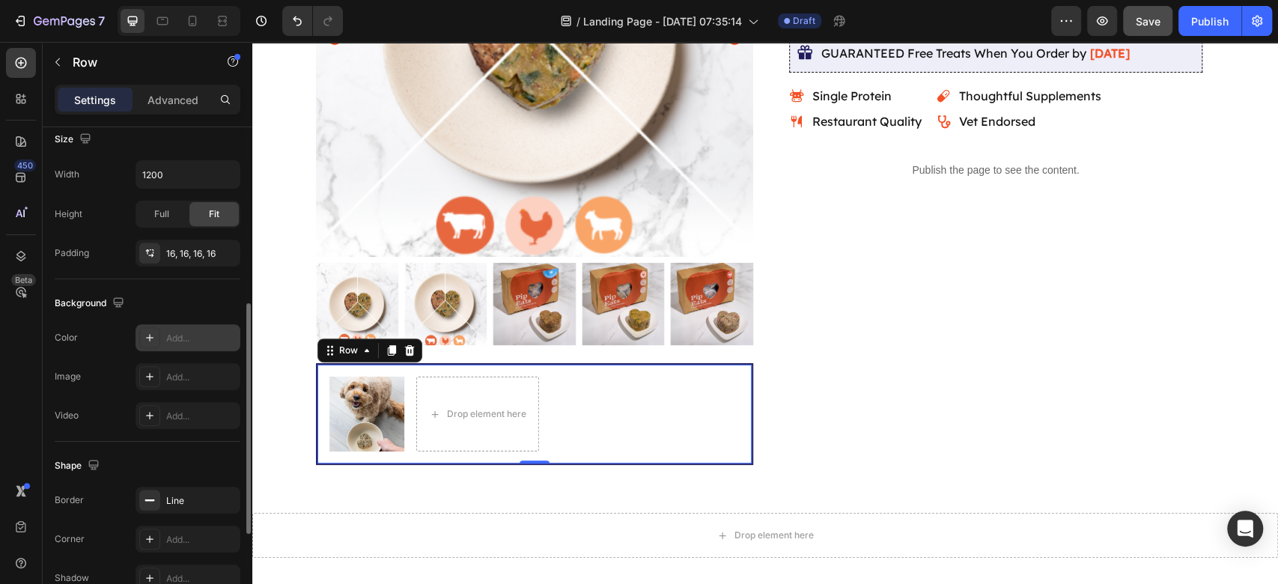
click at [179, 332] on div "Add..." at bounding box center [201, 338] width 70 height 13
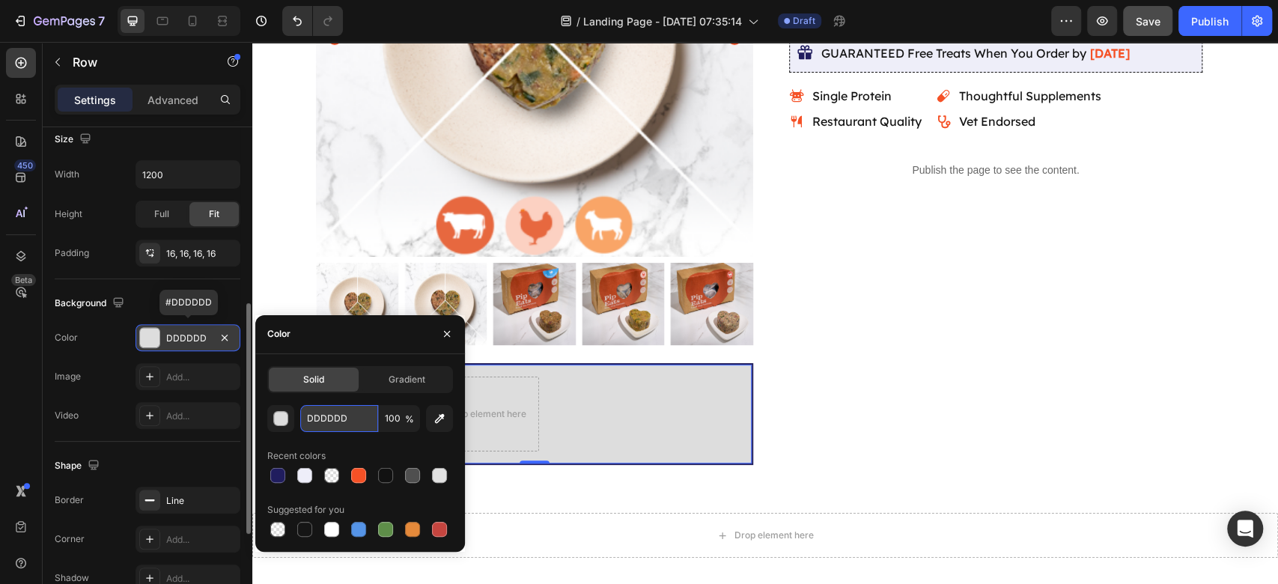
click at [332, 415] on input "DDDDDD" at bounding box center [339, 418] width 78 height 27
paste input "c4e0d9"
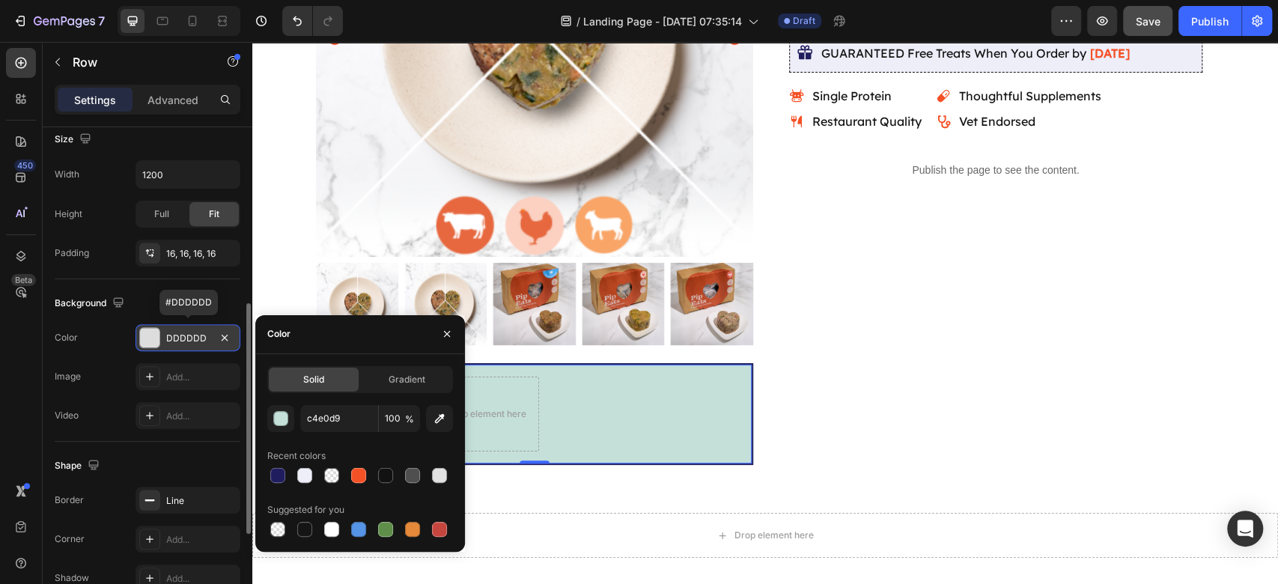
type input "C4E0D9"
click at [393, 436] on div "C4E0D9 100 % Recent colors Suggested for you" at bounding box center [360, 472] width 186 height 135
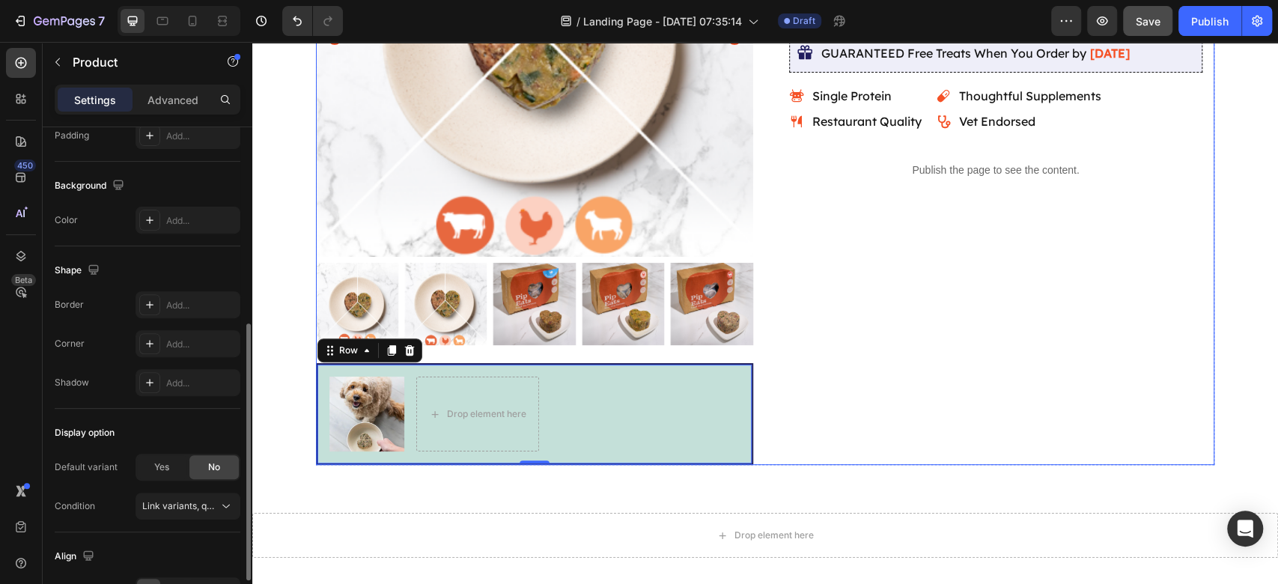
click at [1020, 404] on div "Icon Icon Icon Icon Icon Icon List 4.9/5 based on 500+ Happy Pups Text Block Ro…" at bounding box center [995, 142] width 437 height 645
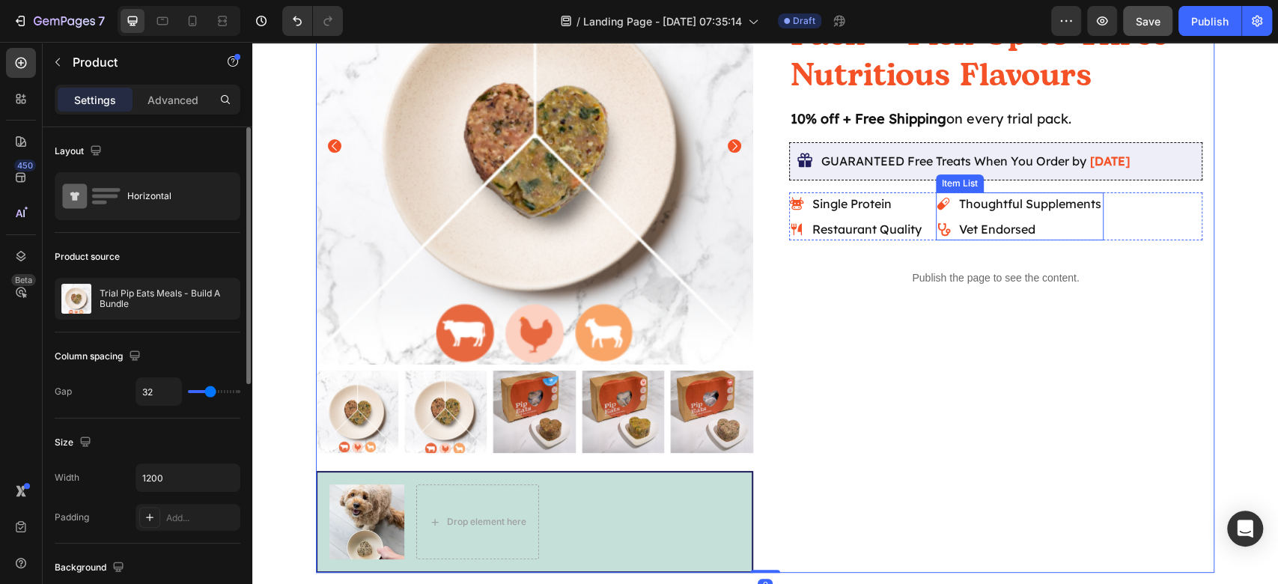
scroll to position [199, 0]
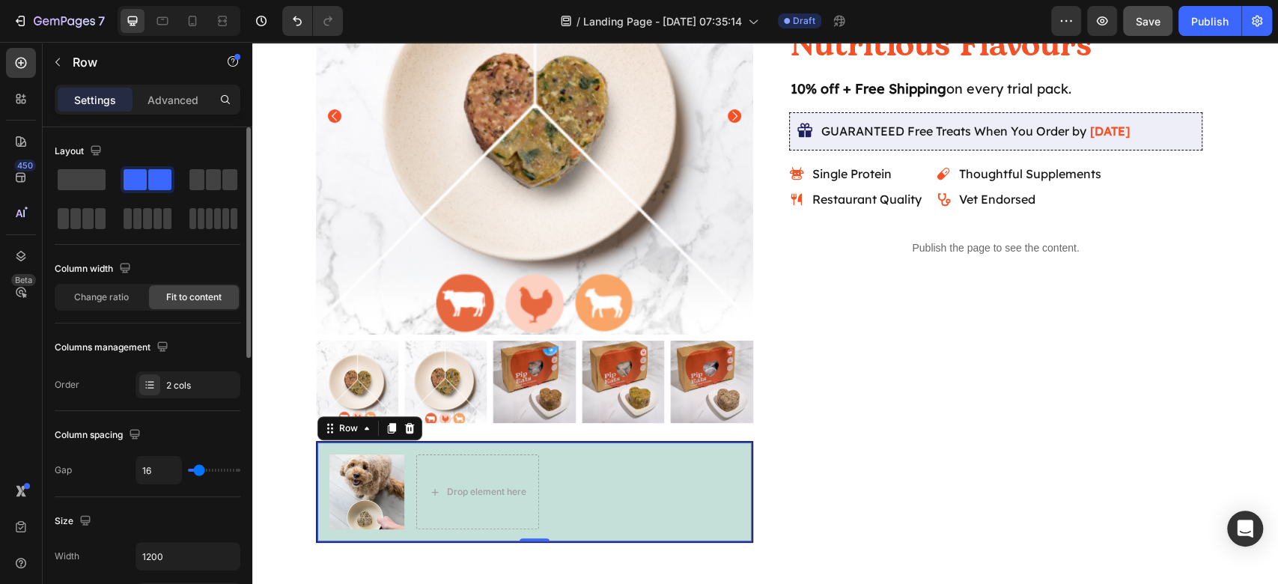
click at [561, 451] on div "Image Drop element here Row 0" at bounding box center [534, 492] width 437 height 102
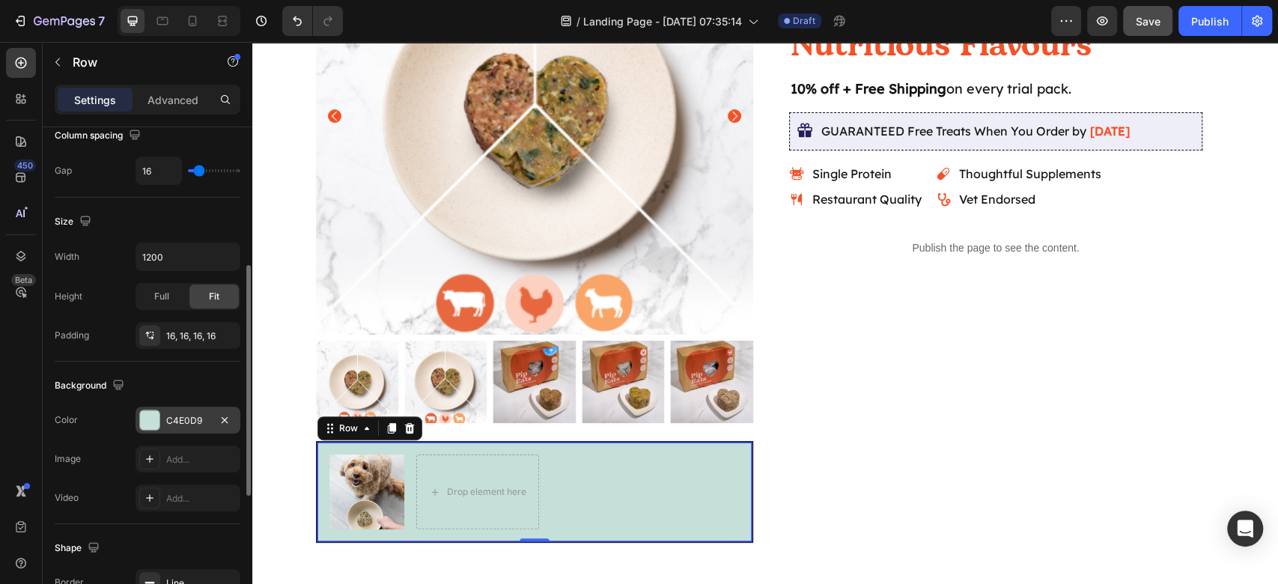
click at [166, 415] on div "C4E0D9" at bounding box center [187, 420] width 43 height 13
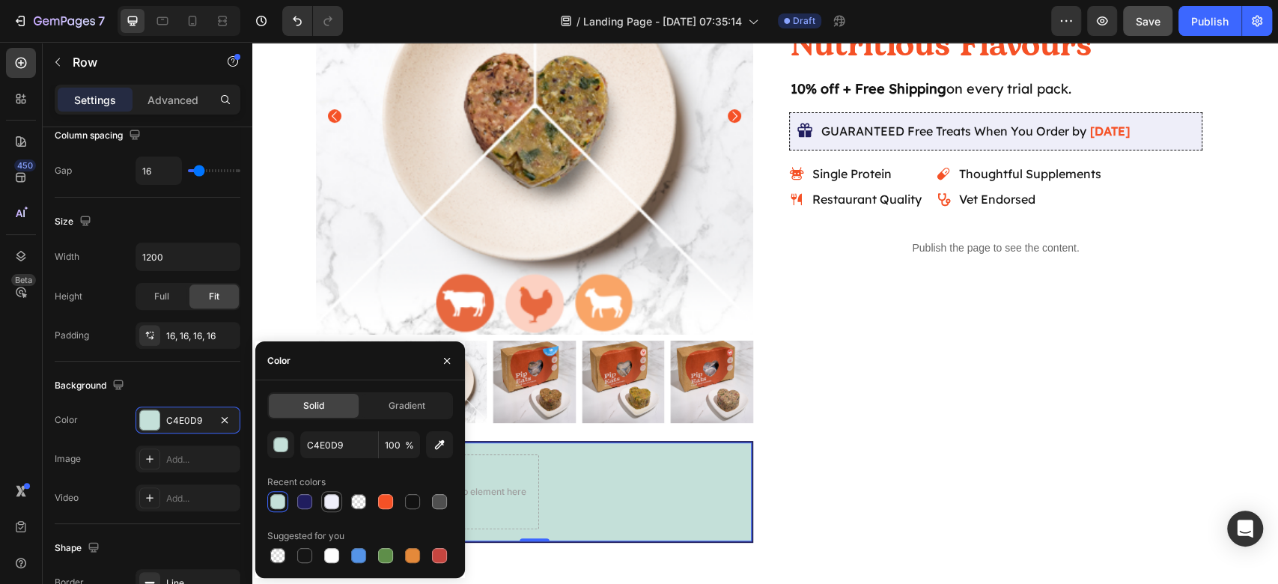
click at [328, 500] on div at bounding box center [331, 501] width 15 height 15
type input "EEEEF9"
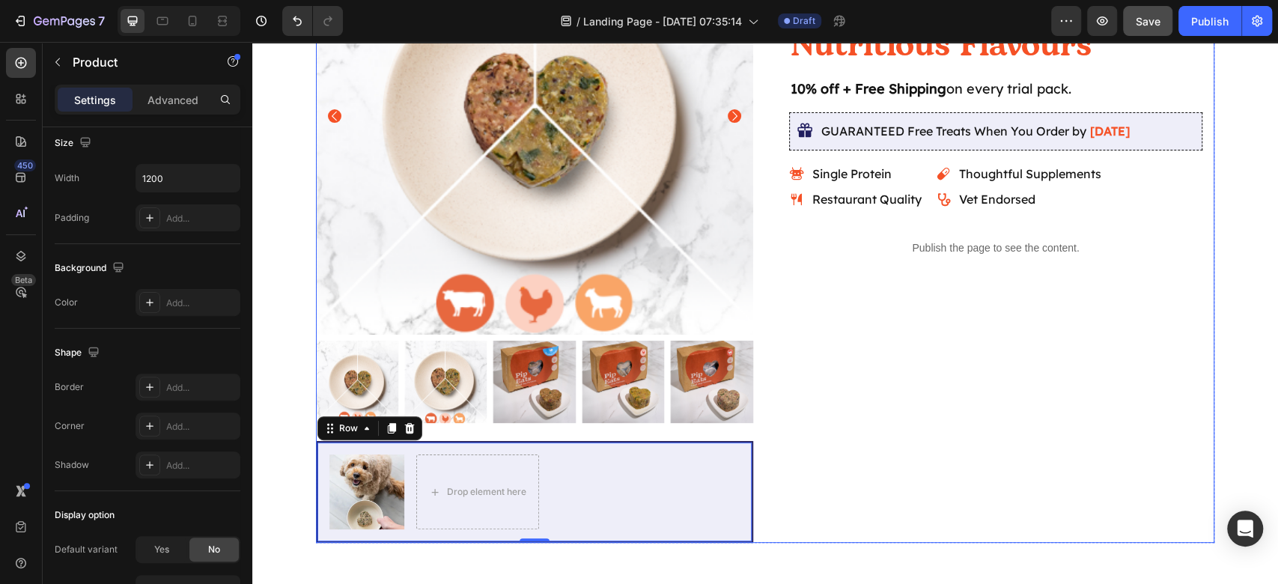
click at [848, 489] on div "Icon Icon Icon Icon Icon Icon List 4.9/5 based on 500+ Happy Pups Text Block Ro…" at bounding box center [995, 219] width 437 height 645
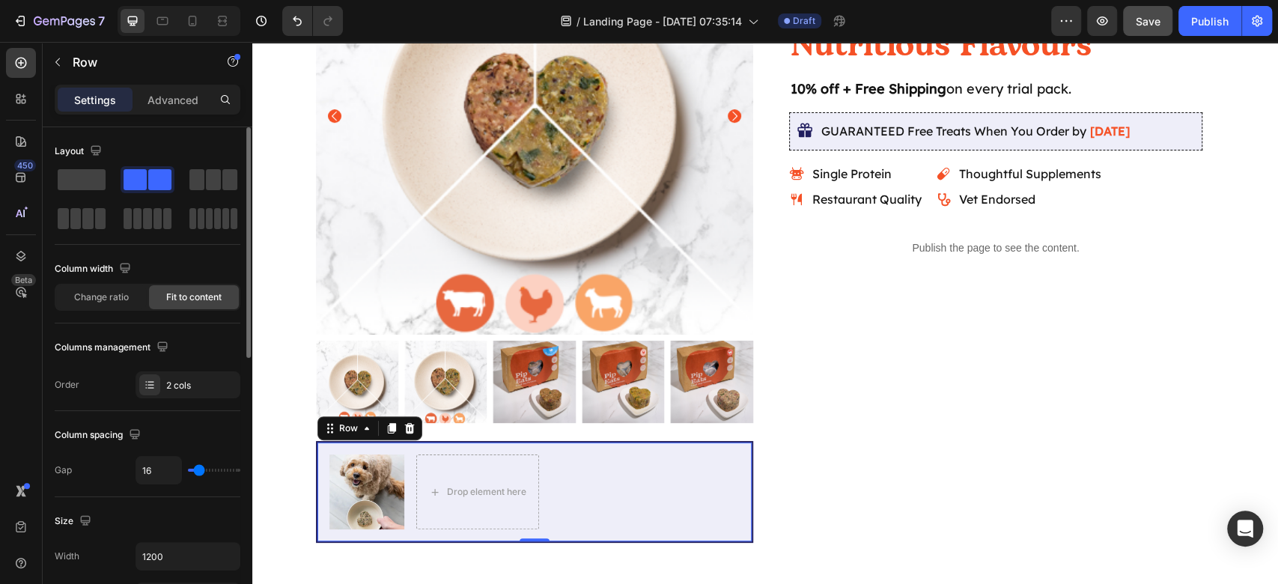
click at [655, 467] on div "Image Drop element here Row 0" at bounding box center [534, 492] width 437 height 102
click at [150, 94] on p "Advanced" at bounding box center [172, 100] width 51 height 16
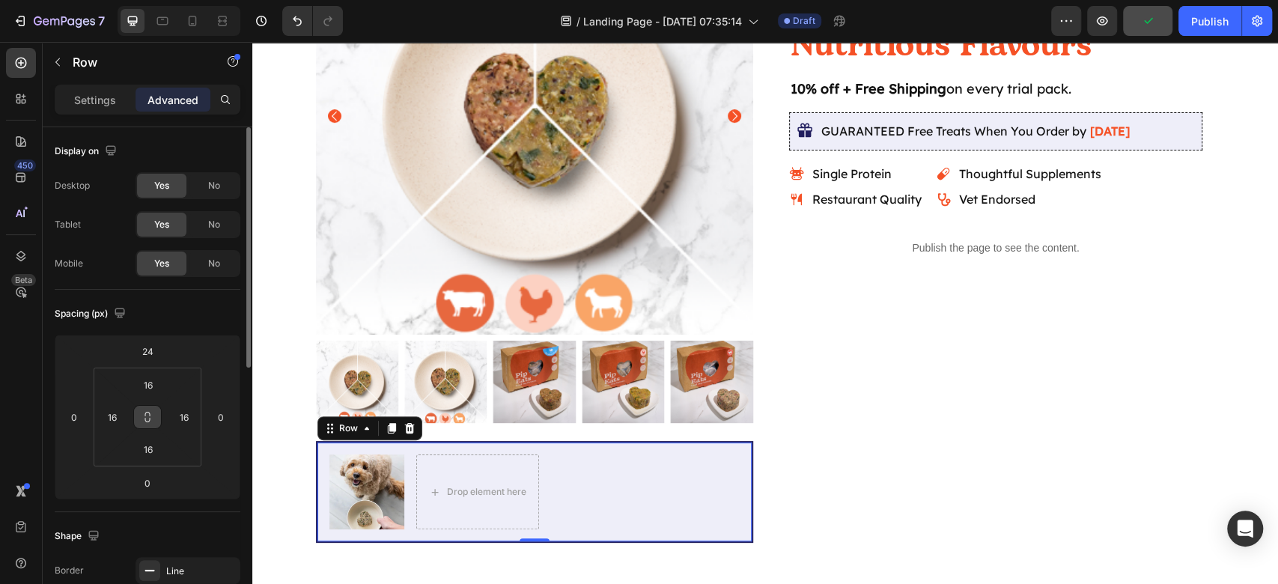
click at [153, 412] on icon at bounding box center [147, 417] width 12 height 12
click at [153, 384] on input "16" at bounding box center [148, 384] width 30 height 22
type input "8"
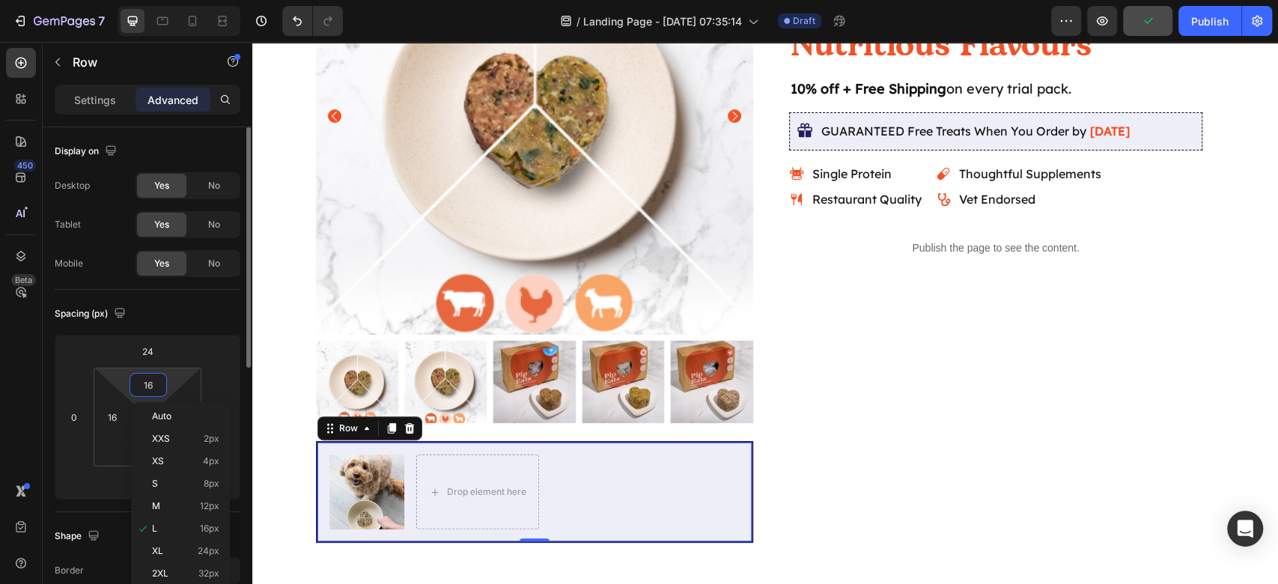
type input "8"
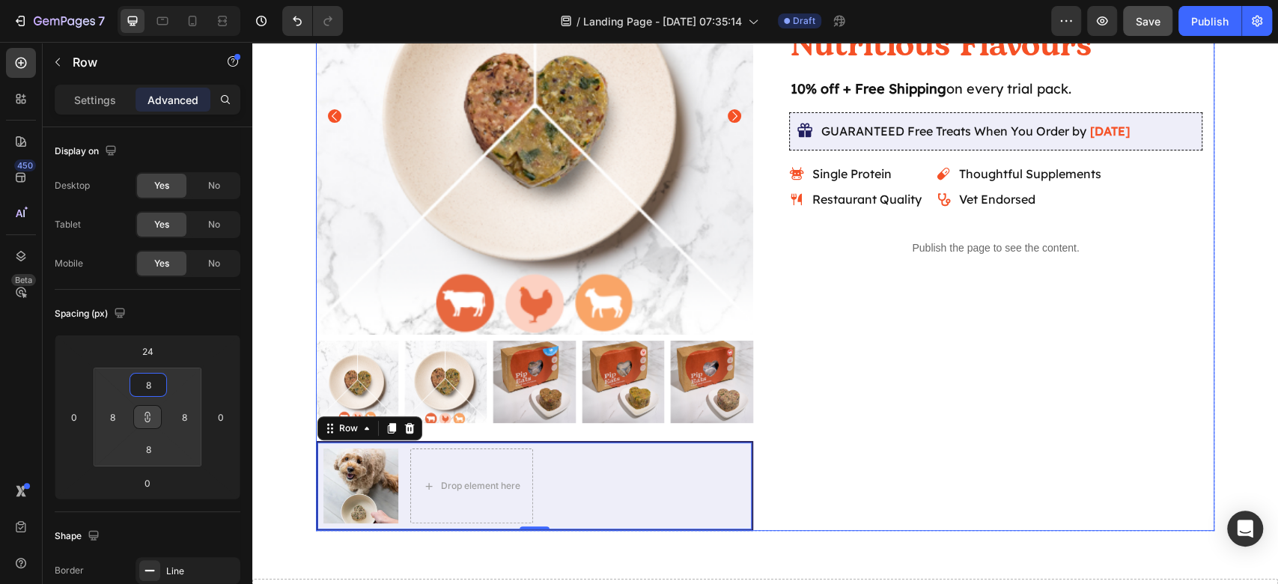
click at [968, 355] on div "Icon Icon Icon Icon Icon Icon List 4.9/5 based on 500+ Happy Pups Text Block Ro…" at bounding box center [995, 213] width 437 height 633
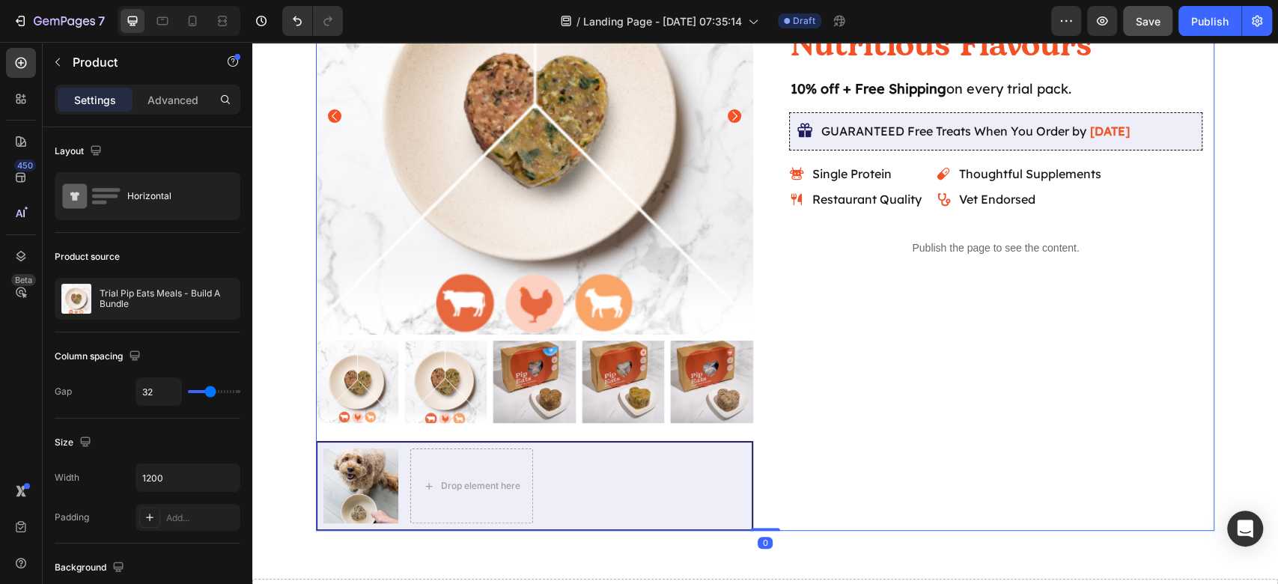
click at [1013, 364] on div "Icon Icon Icon Icon Icon Icon List 4.9/5 based on 500+ Happy Pups Text Block Ro…" at bounding box center [995, 213] width 437 height 633
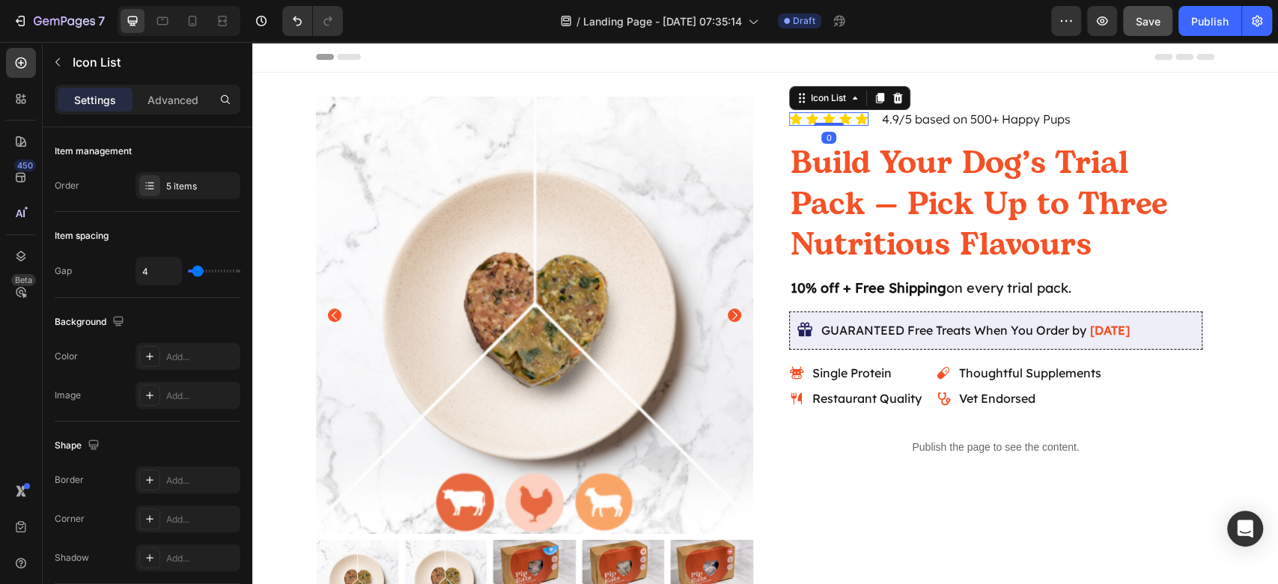
click at [813, 122] on div "Icon Icon Icon Icon Icon Icon List 0" at bounding box center [828, 118] width 79 height 13
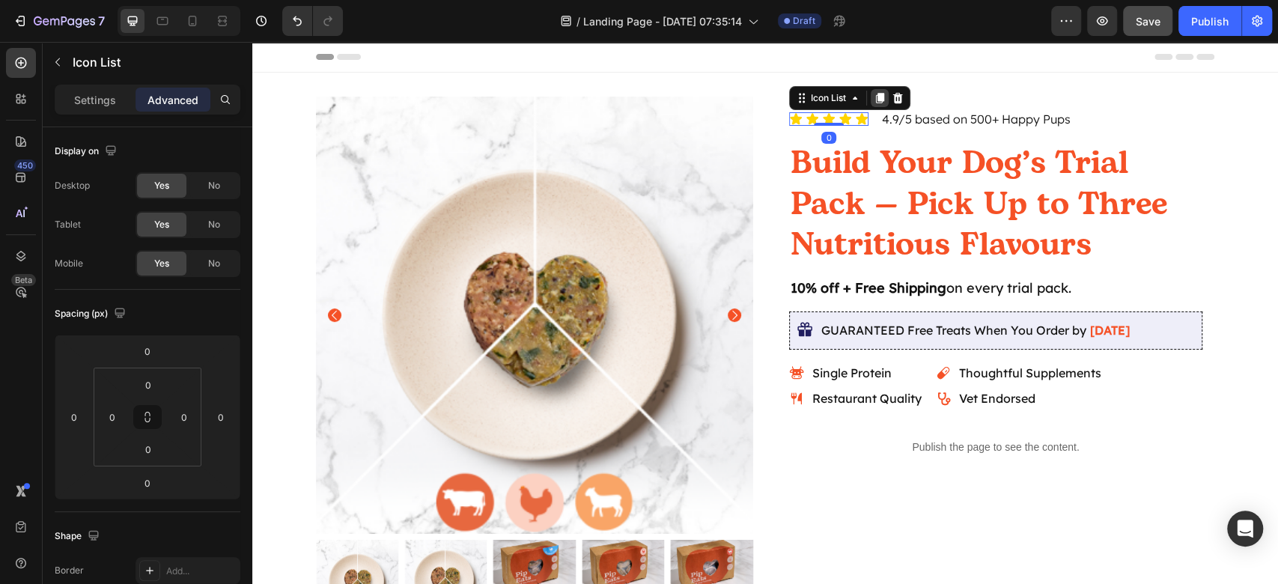
click at [876, 99] on icon at bounding box center [880, 98] width 8 height 10
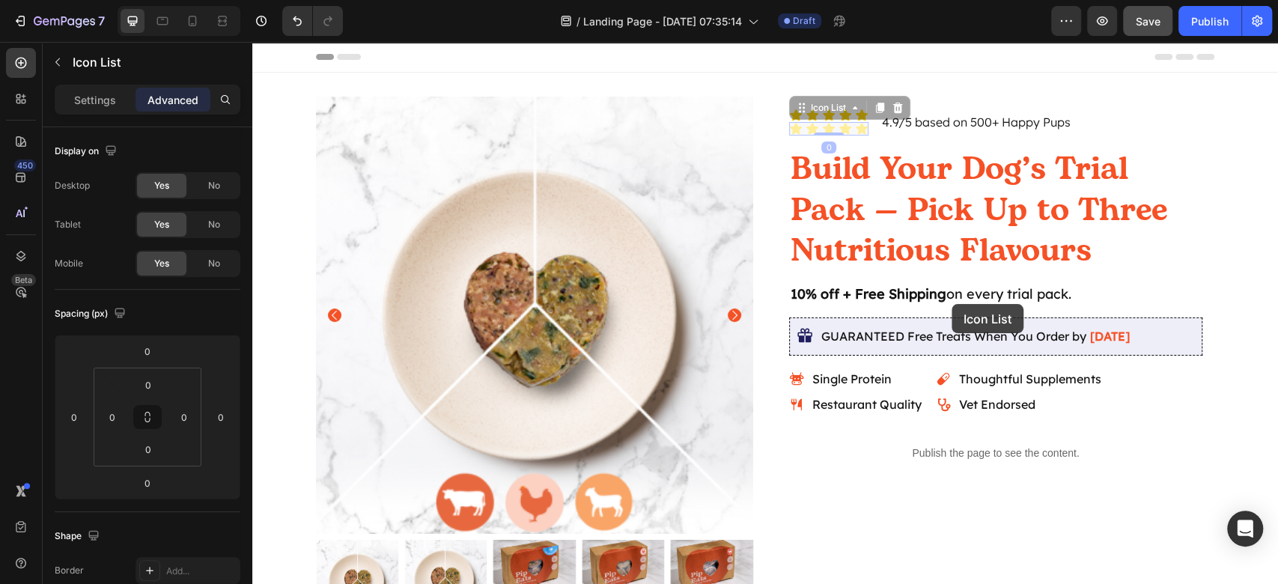
scroll to position [477, 0]
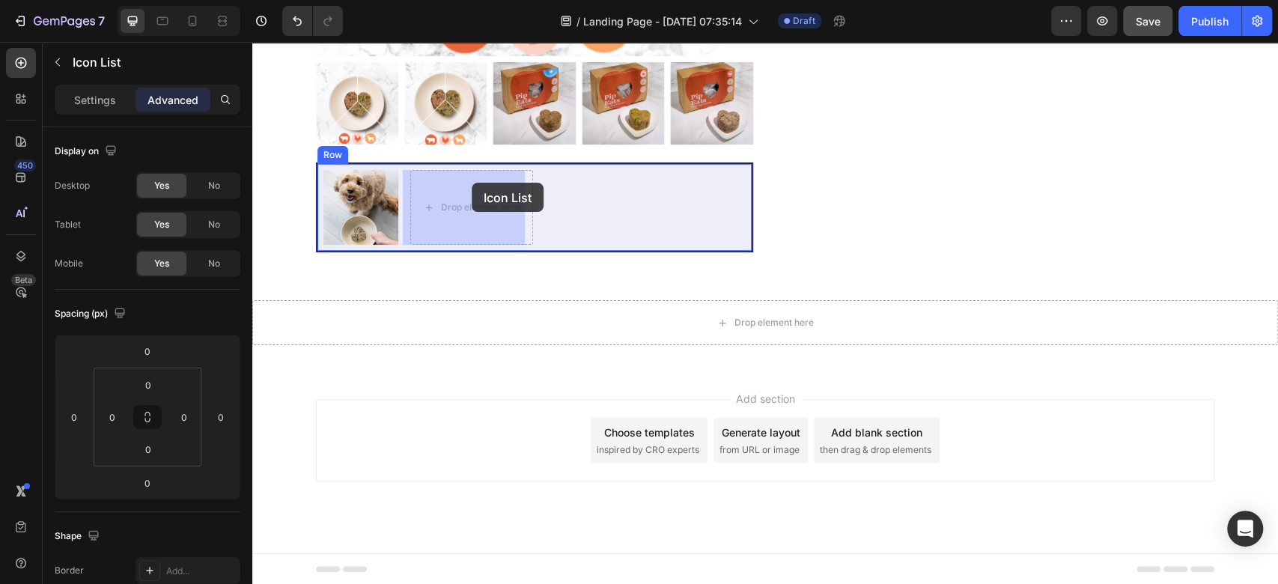
drag, startPoint x: 815, startPoint y: 110, endPoint x: 471, endPoint y: 183, distance: 351.1
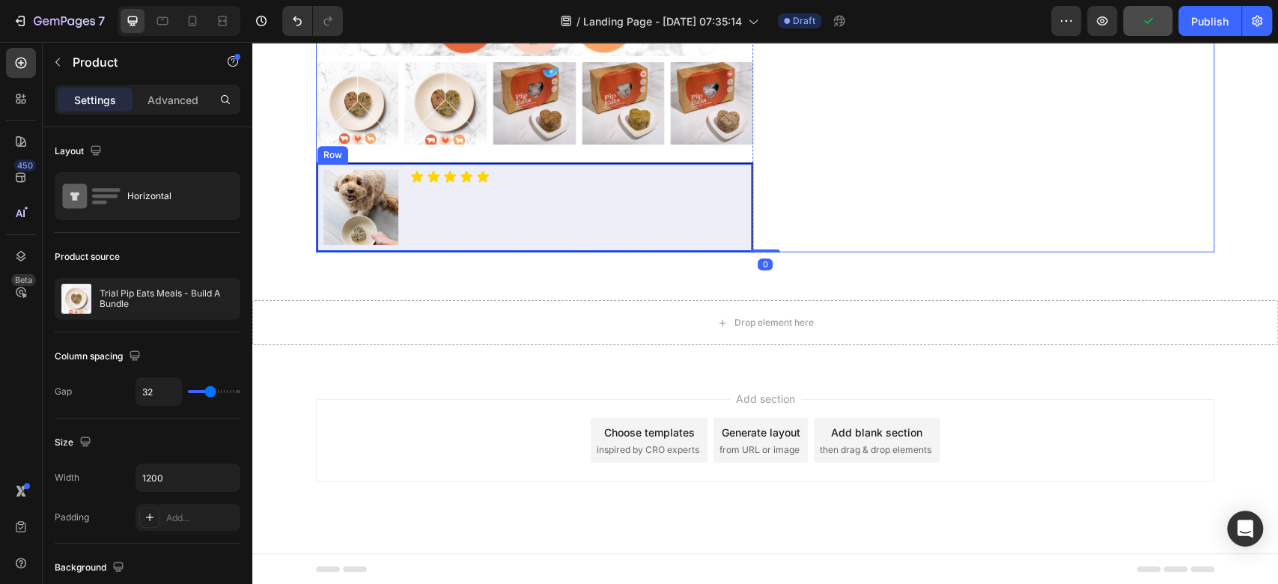
click at [743, 174] on div "Image Icon Icon Icon Icon Icon Icon List Row" at bounding box center [534, 207] width 437 height 90
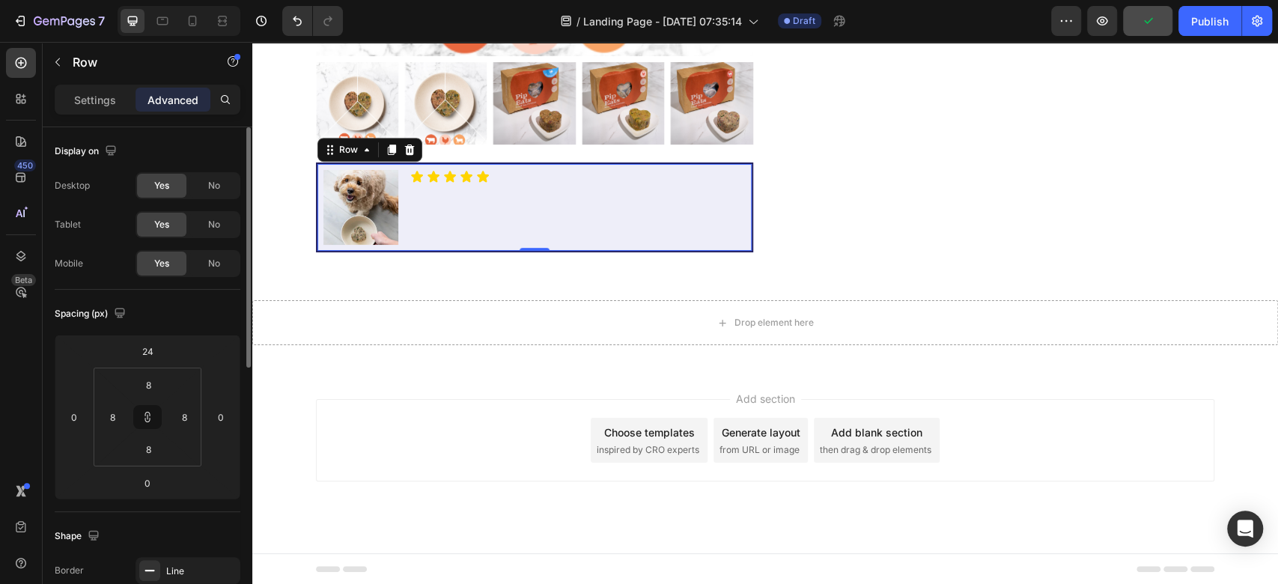
scroll to position [299, 0]
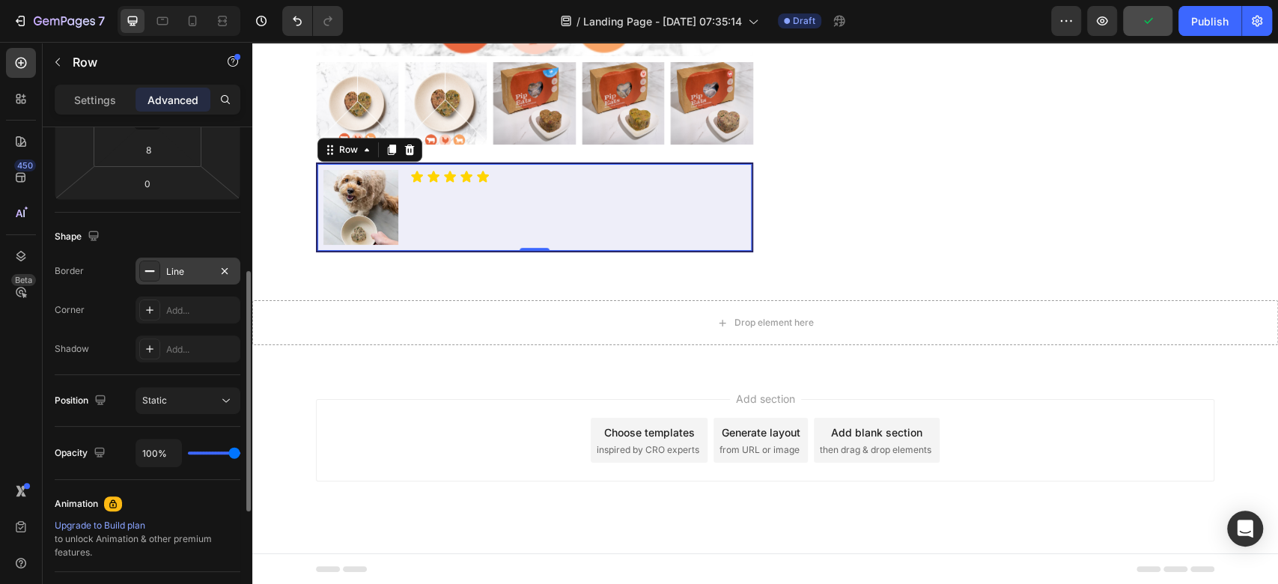
click at [198, 275] on div "Line" at bounding box center [187, 271] width 43 height 13
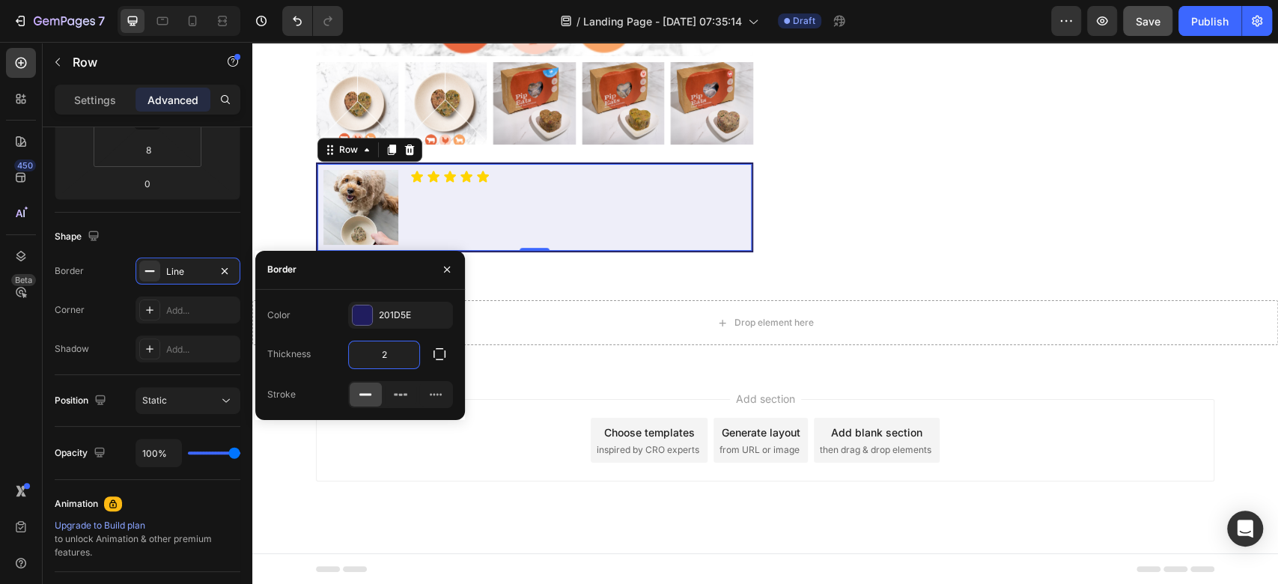
click at [394, 350] on input "2" at bounding box center [384, 354] width 70 height 27
type input "1"
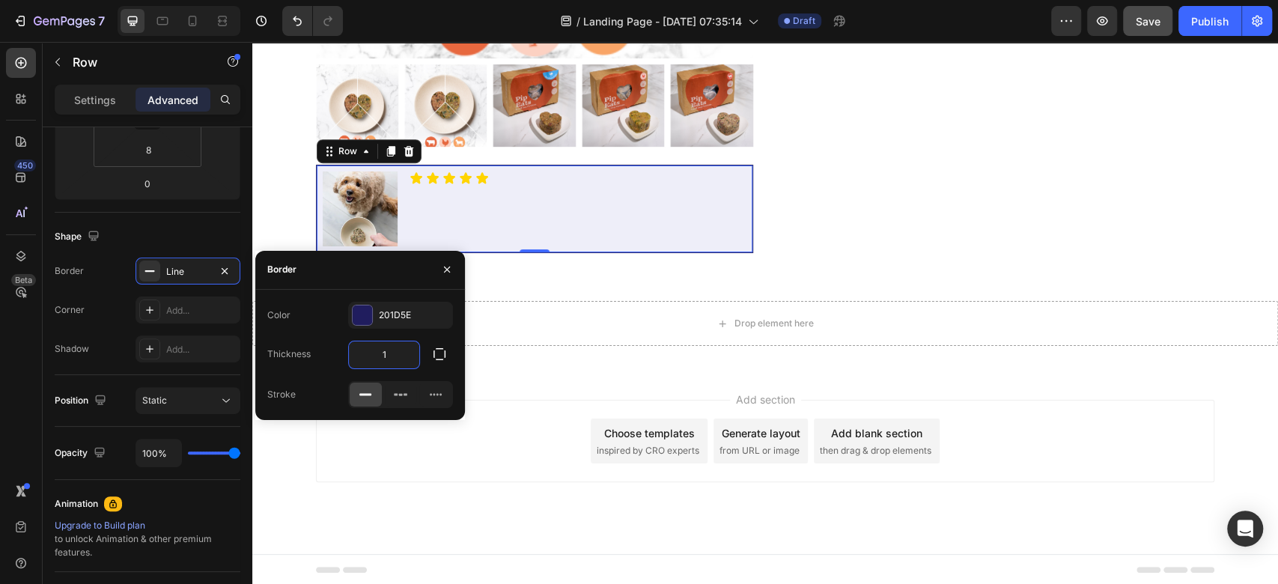
click at [420, 477] on div "Add section Choose templates inspired by CRO experts Generate layout from URL o…" at bounding box center [765, 441] width 898 height 82
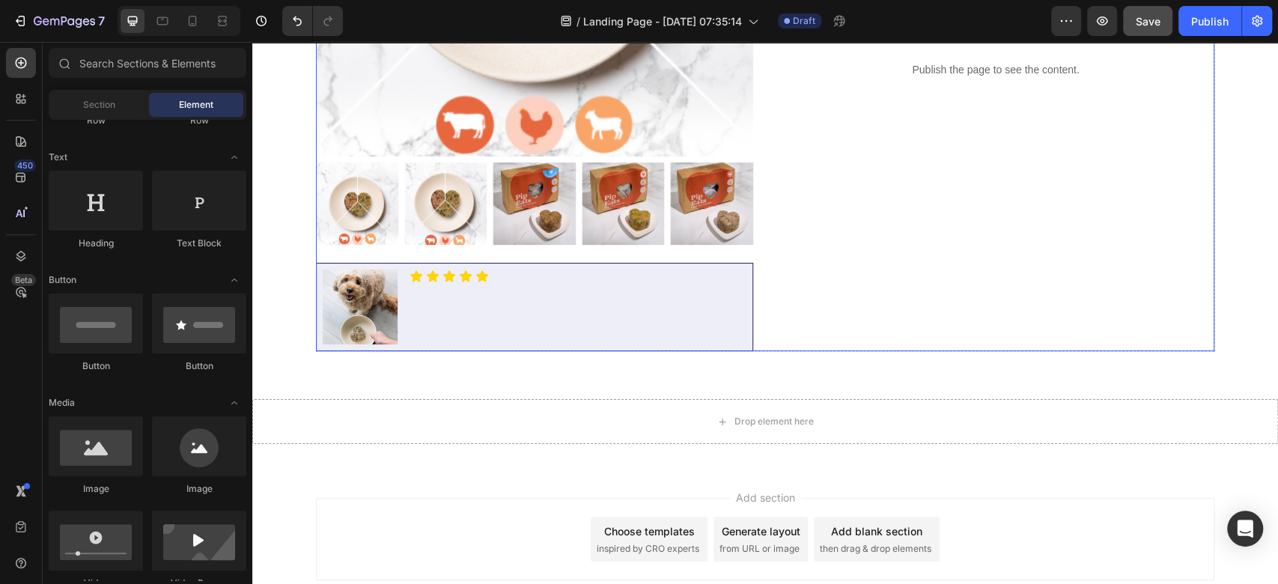
scroll to position [376, 0]
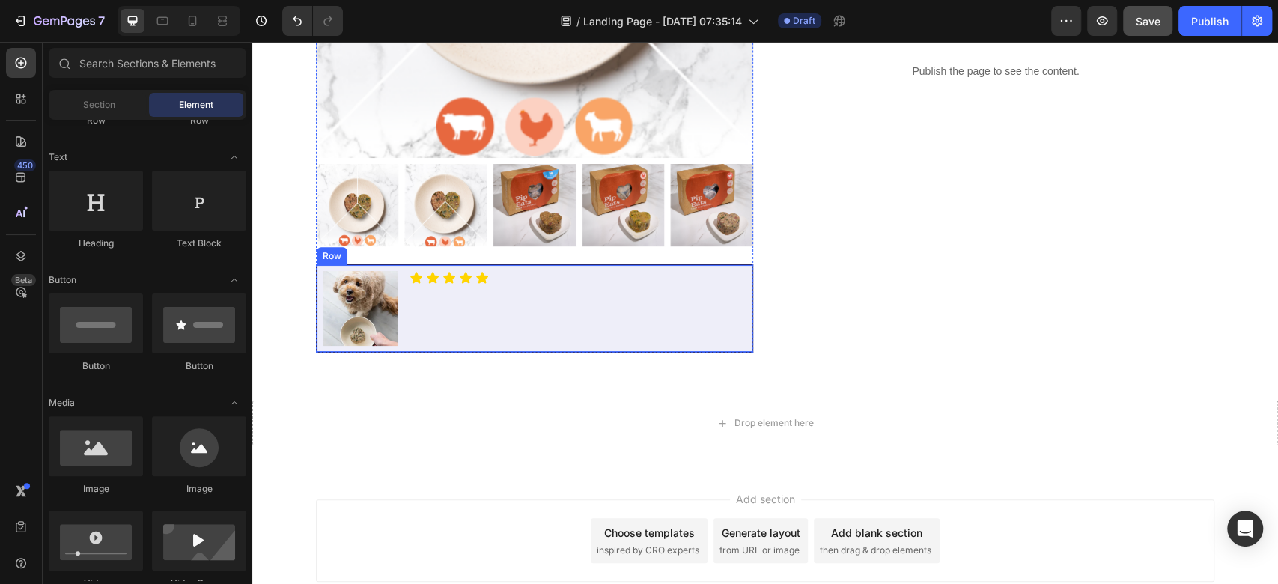
click at [671, 320] on div "Image Icon Icon Icon Icon Icon Icon List Row" at bounding box center [534, 308] width 437 height 88
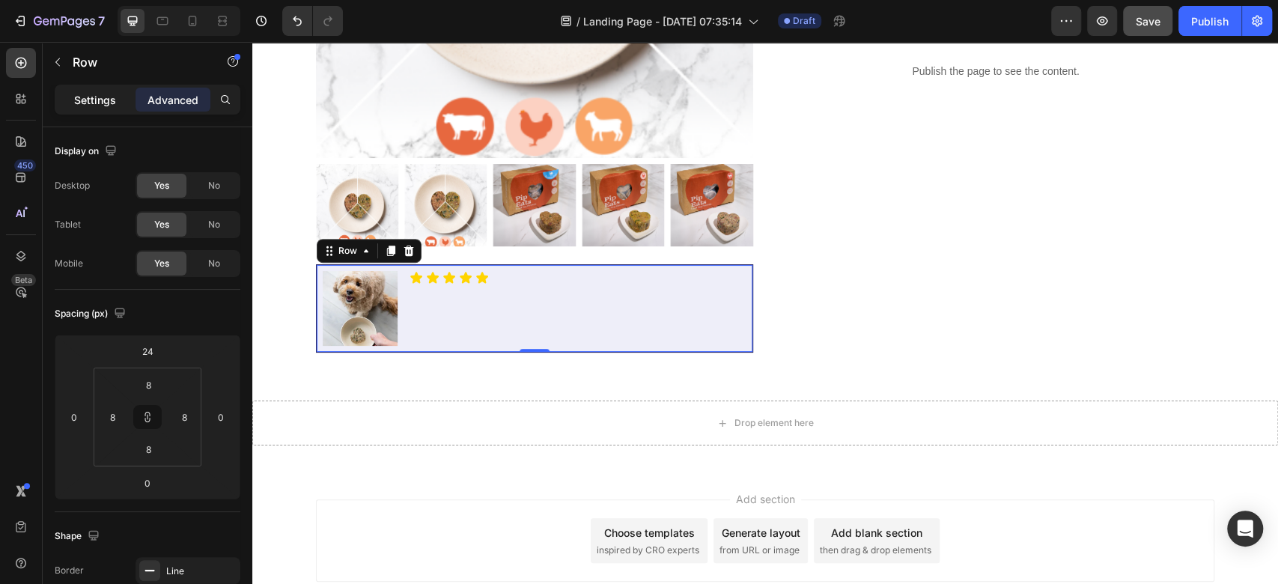
click at [75, 93] on p "Settings" at bounding box center [95, 100] width 42 height 16
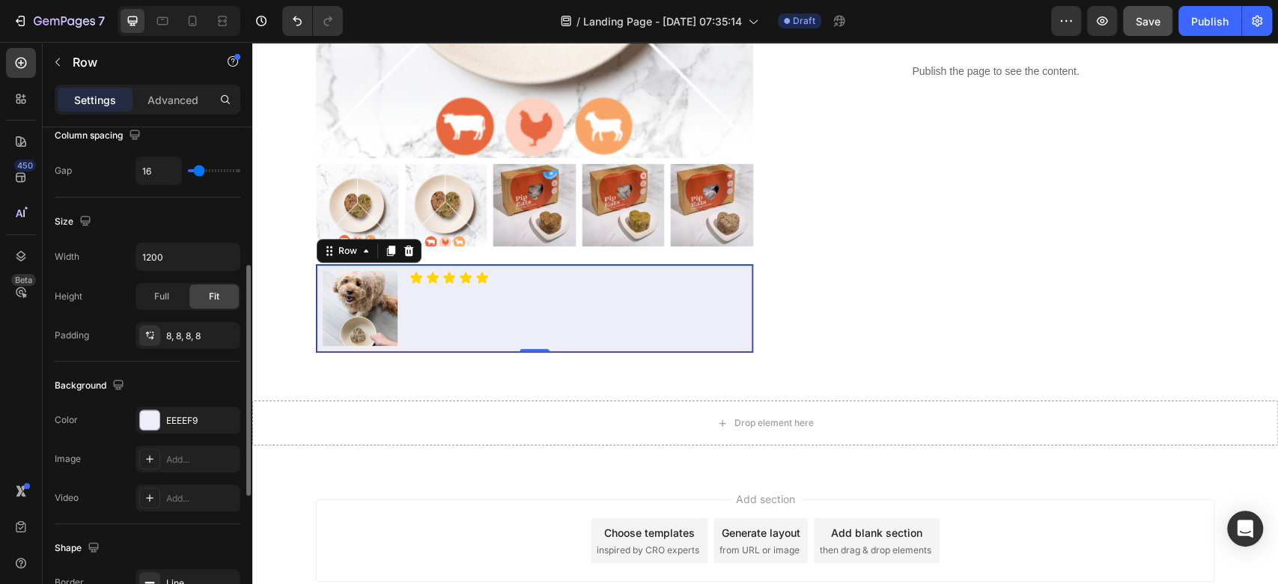
scroll to position [498, 0]
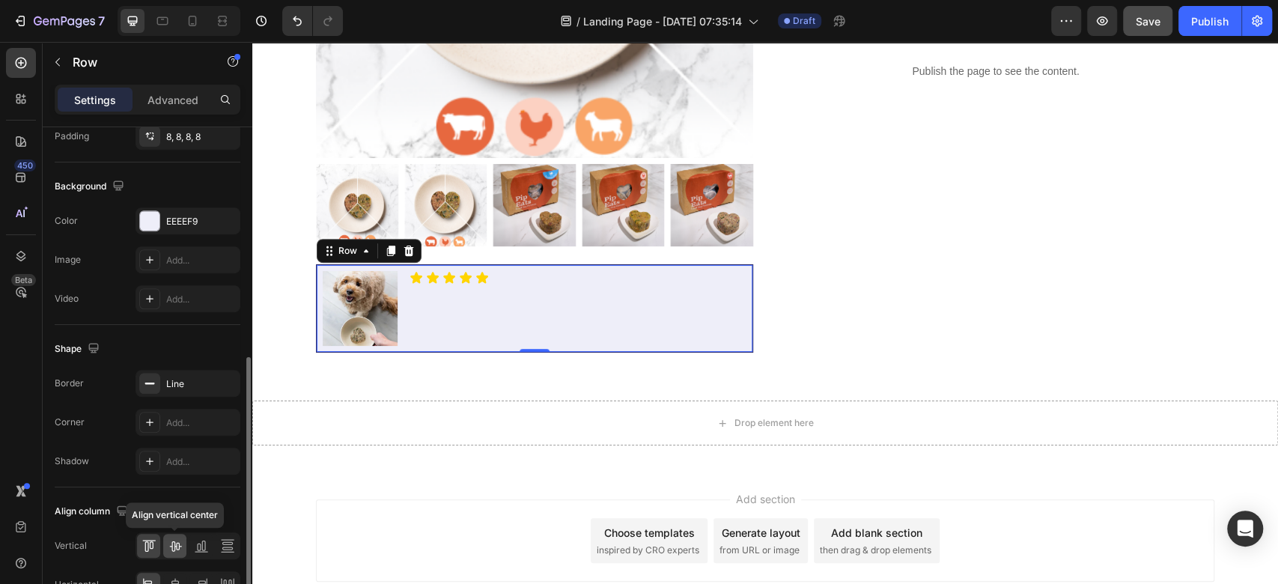
click at [177, 541] on icon at bounding box center [175, 545] width 15 height 15
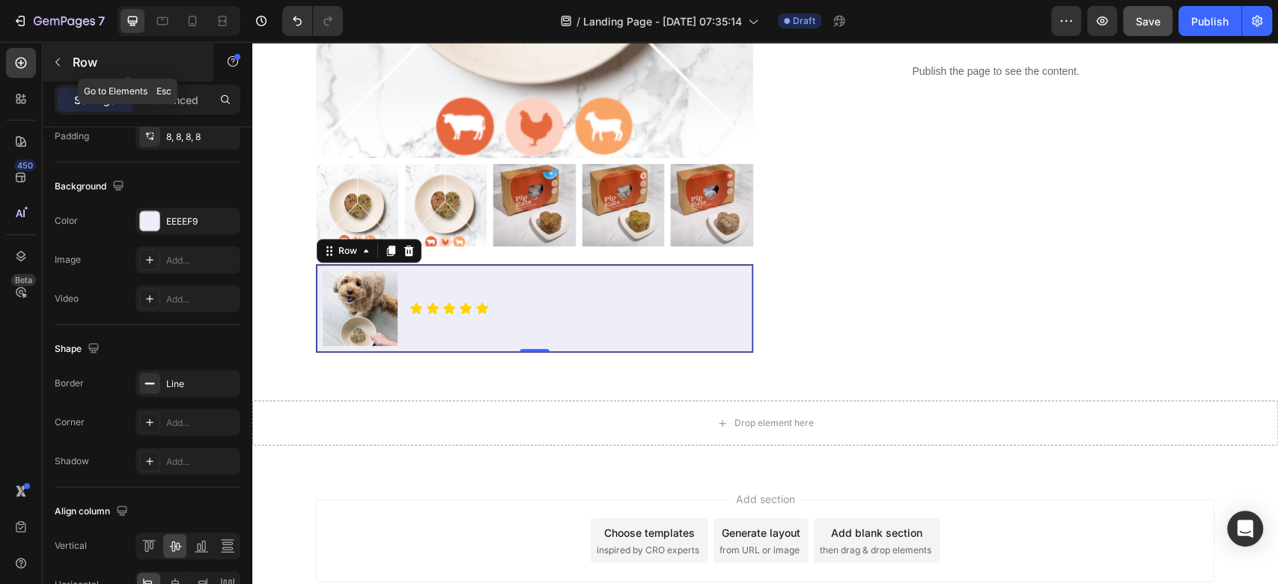
click at [67, 70] on button "button" at bounding box center [58, 62] width 24 height 24
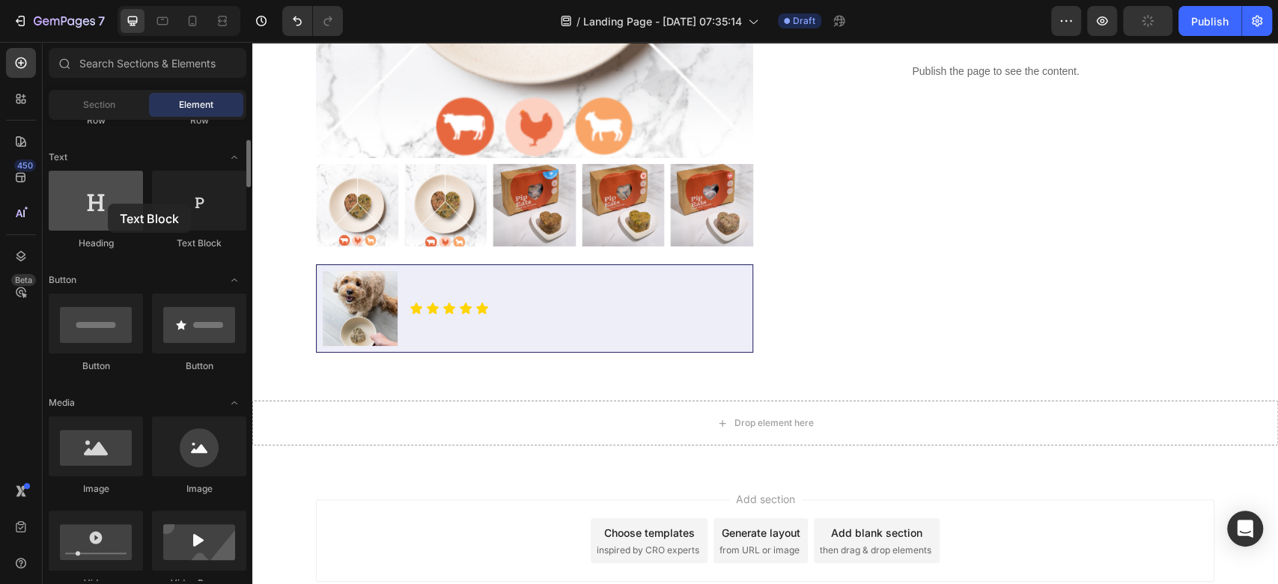
drag, startPoint x: 206, startPoint y: 232, endPoint x: 108, endPoint y: 204, distance: 102.1
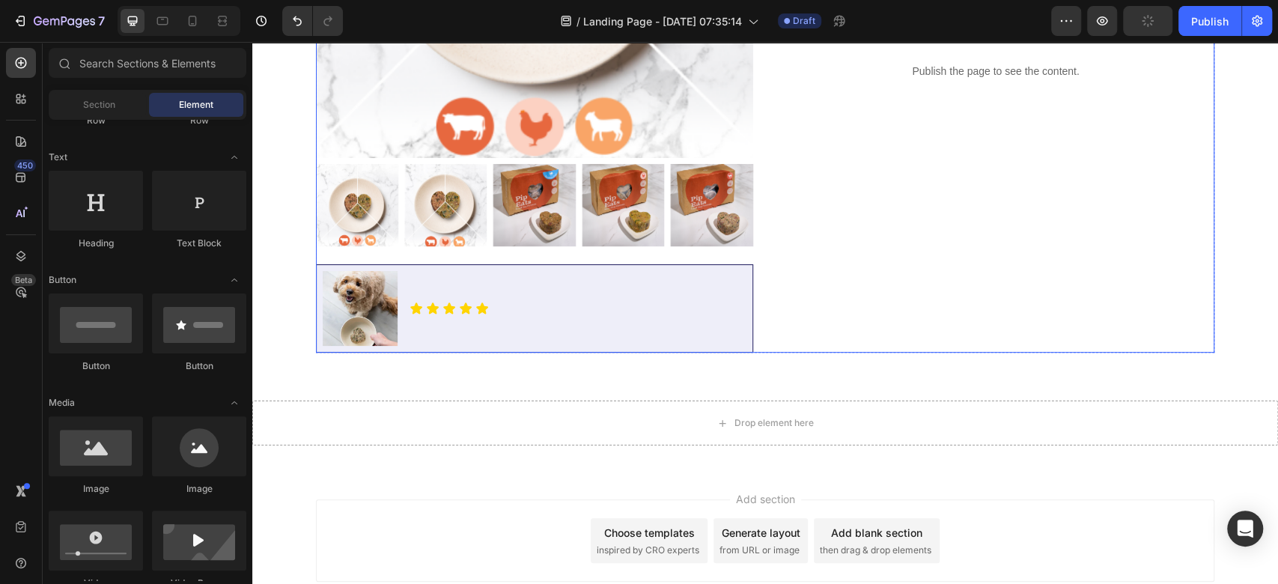
scroll to position [76, 0]
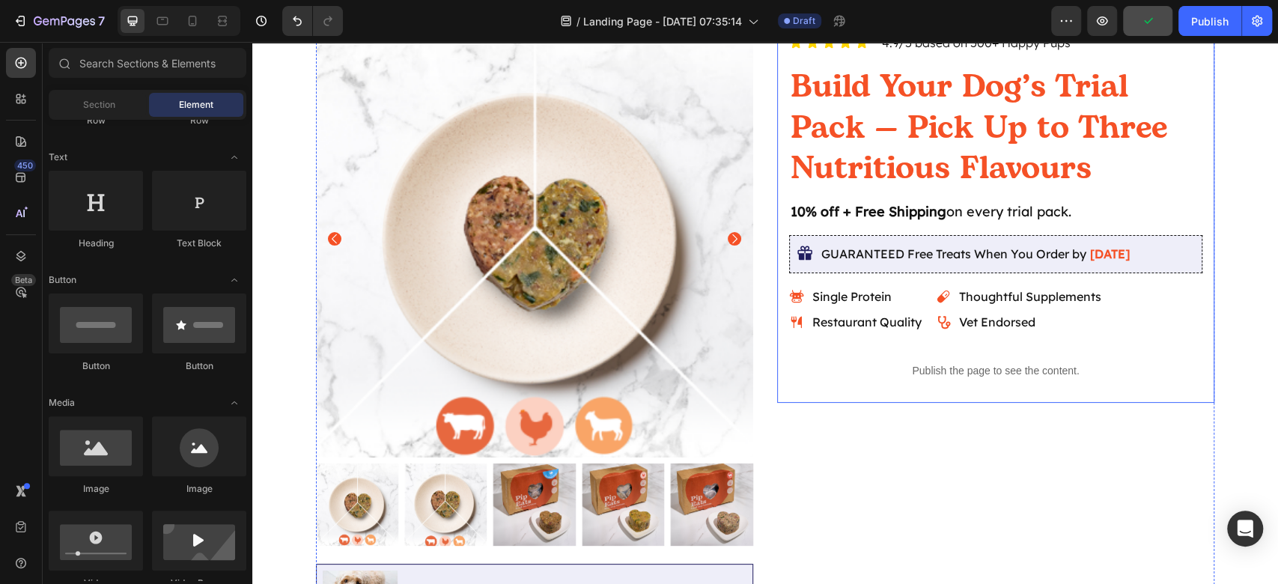
click at [1019, 221] on p "10% off + Free Shipping on every trial pack." at bounding box center [995, 211] width 410 height 20
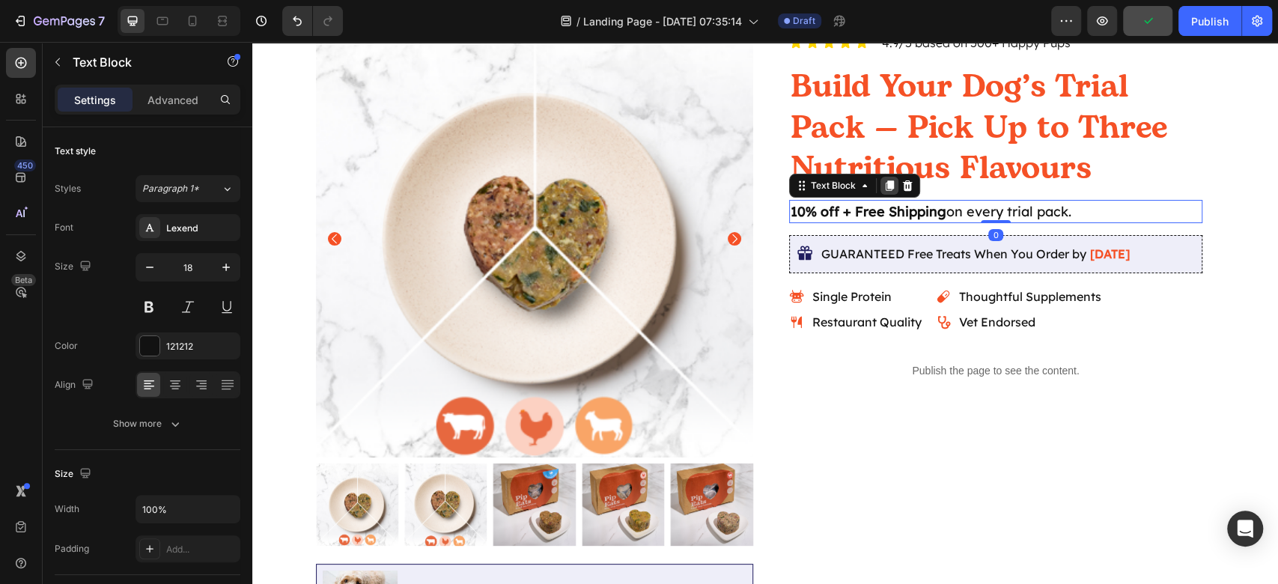
click at [884, 189] on icon at bounding box center [889, 186] width 12 height 12
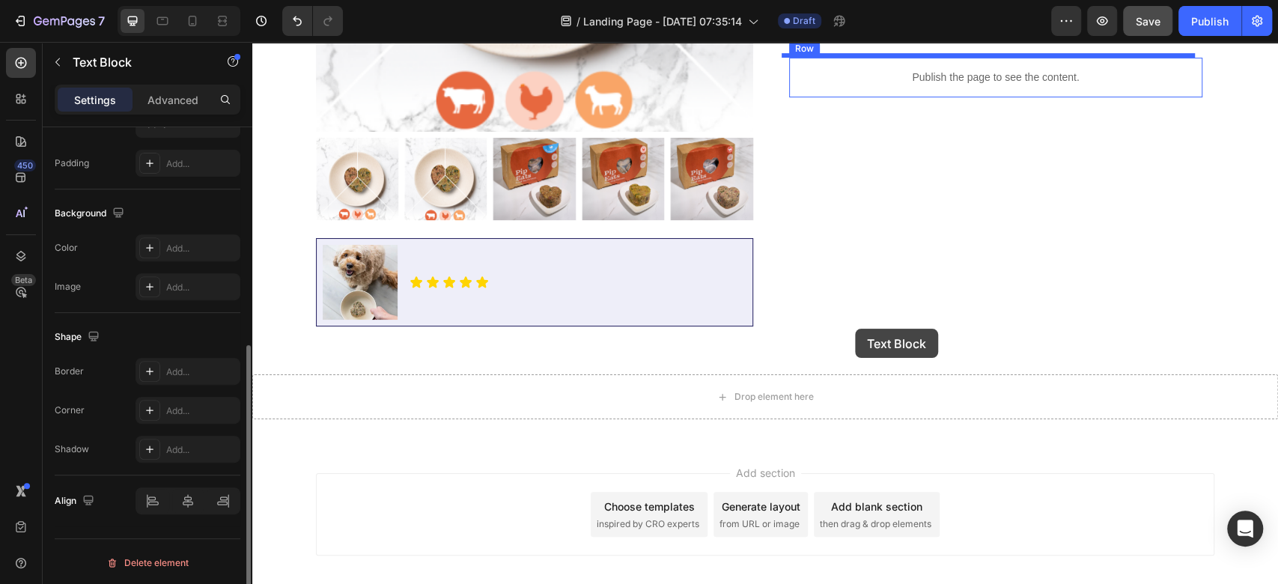
scroll to position [475, 0]
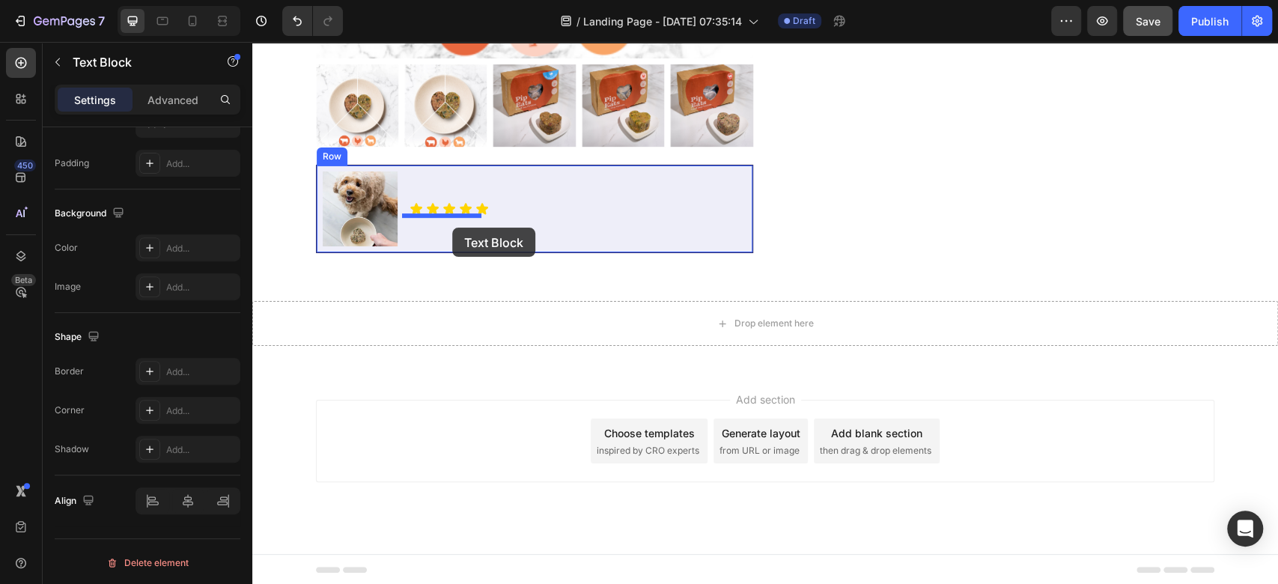
drag, startPoint x: 855, startPoint y: 286, endPoint x: 452, endPoint y: 228, distance: 407.6
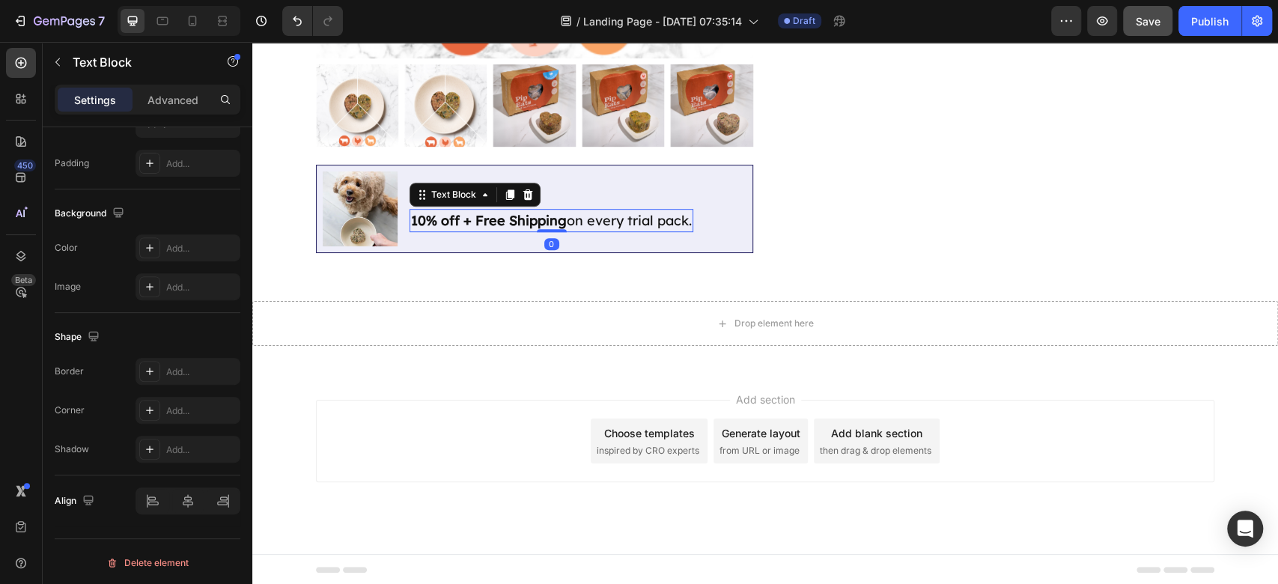
click at [572, 222] on p "10% off + Free Shipping on every trial pack." at bounding box center [551, 220] width 281 height 20
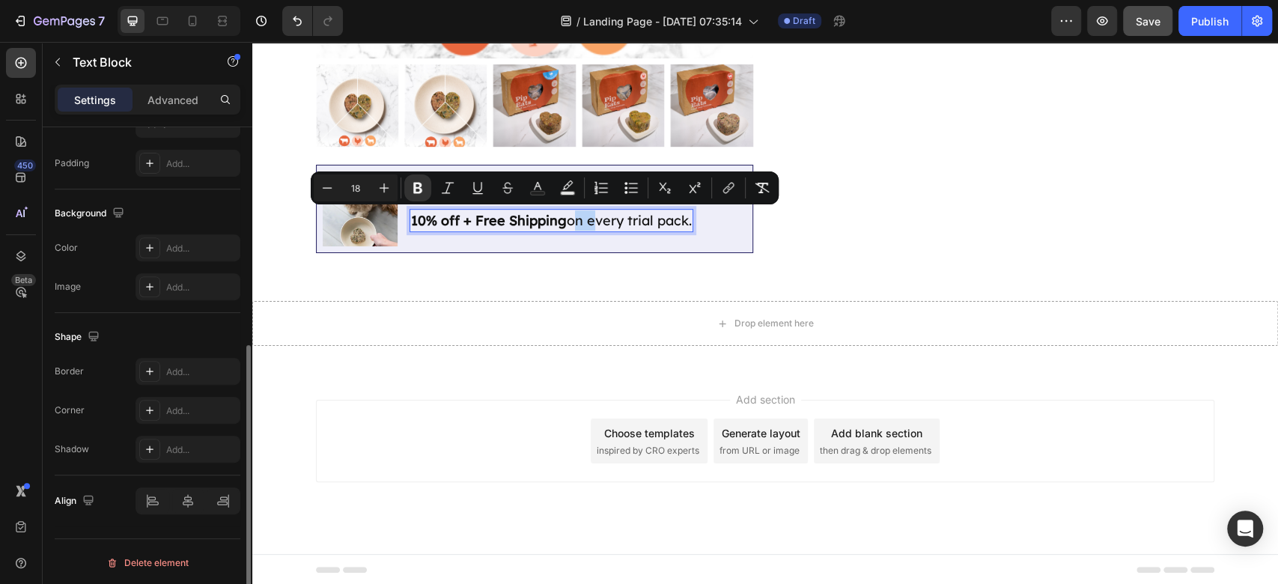
scroll to position [86, 0]
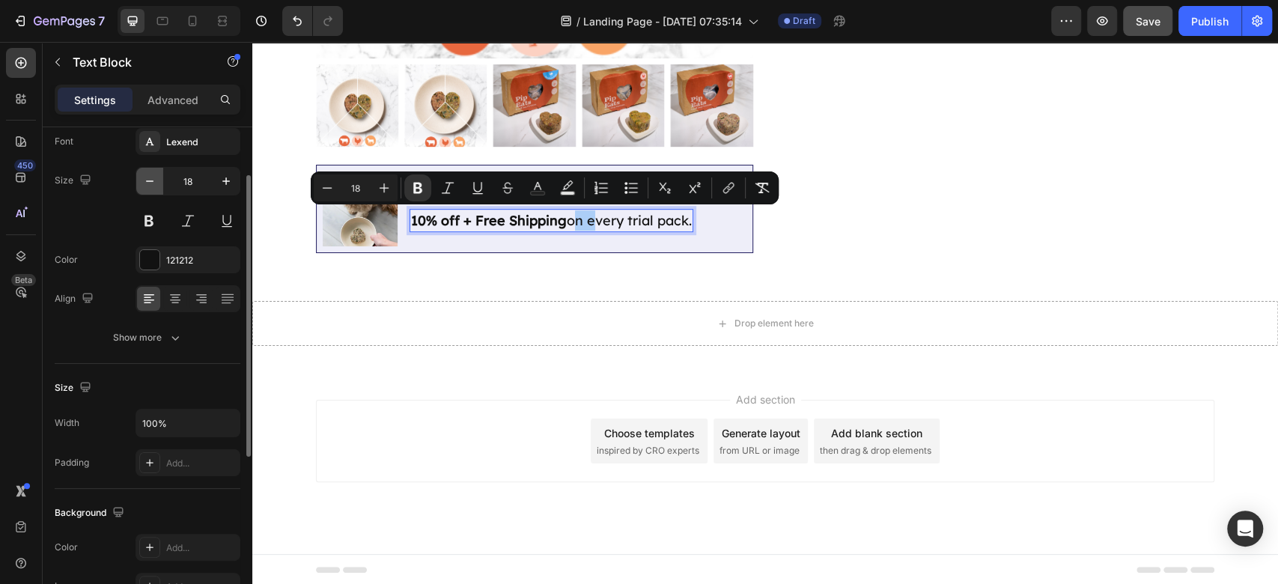
click at [160, 172] on button "button" at bounding box center [149, 181] width 27 height 27
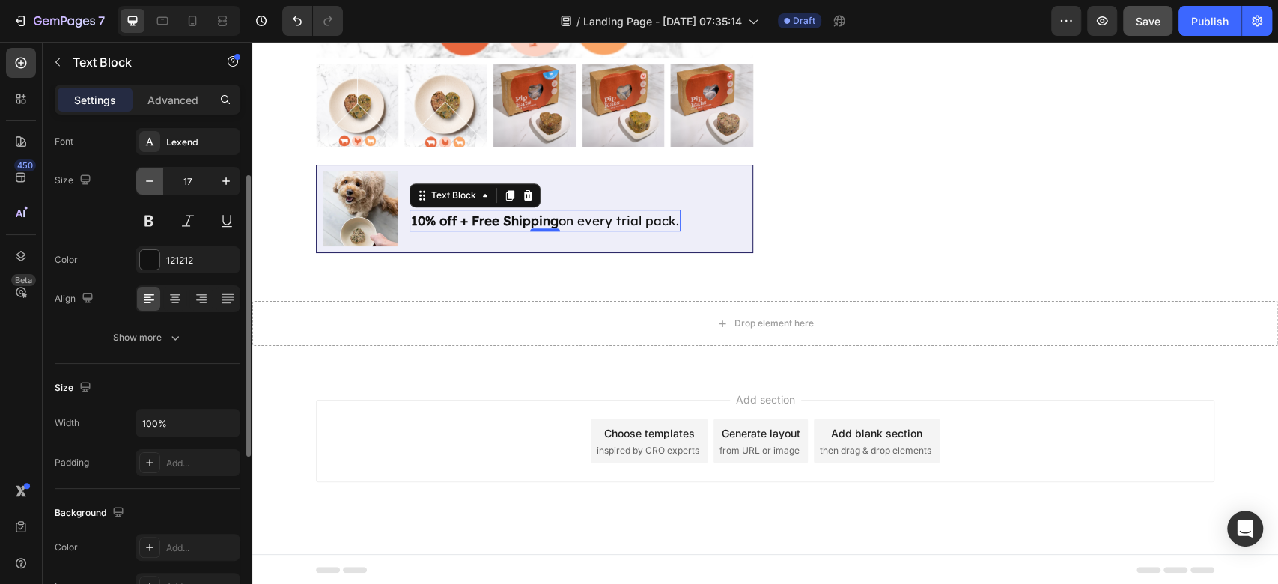
click at [157, 174] on button "button" at bounding box center [149, 181] width 27 height 27
type input "16"
click at [581, 216] on p "10% off + Free Shipping on every trial pack." at bounding box center [533, 220] width 245 height 18
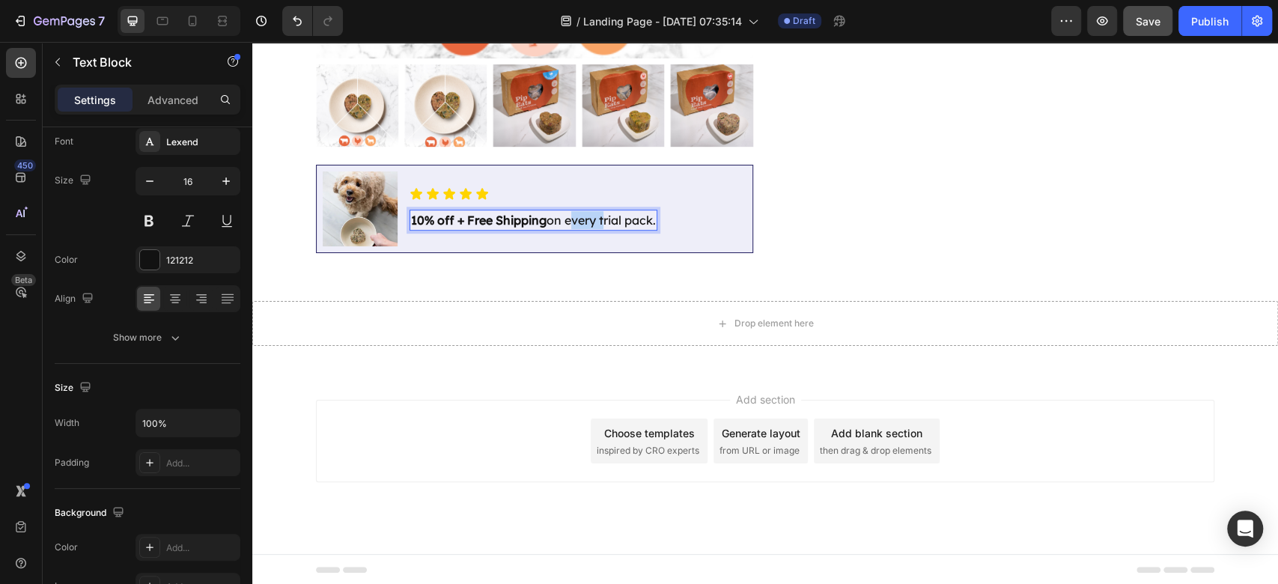
click at [581, 216] on p "10% off + Free Shipping on every trial pack." at bounding box center [533, 220] width 245 height 18
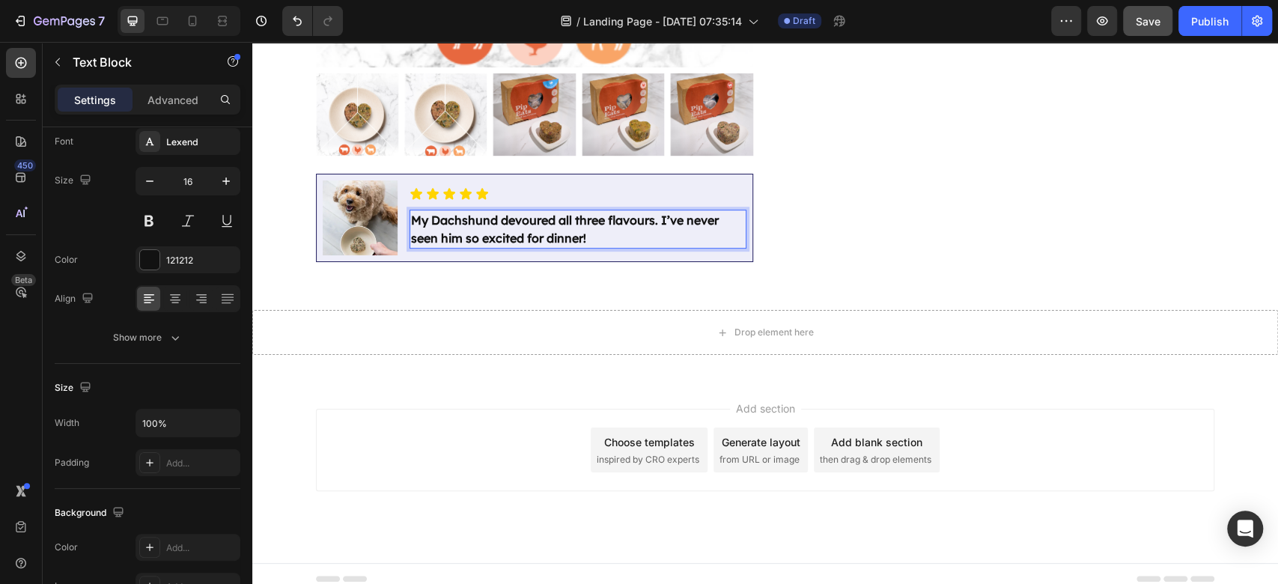
click at [457, 222] on strong "My Dachshund devoured all three flavours. I’ve never seen him so excited for di…" at bounding box center [565, 229] width 308 height 33
click at [590, 235] on p "My pup devoured all three flavours. I’ve never seen him so excited for dinner!" at bounding box center [578, 229] width 334 height 36
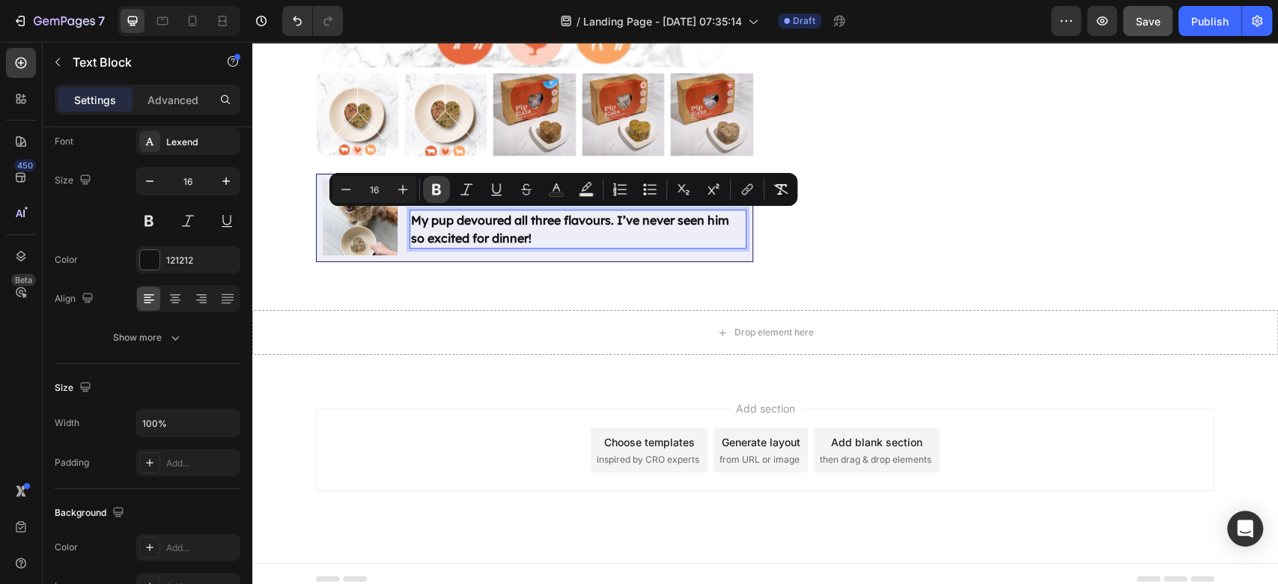
click at [440, 183] on icon "Editor contextual toolbar" at bounding box center [436, 189] width 15 height 15
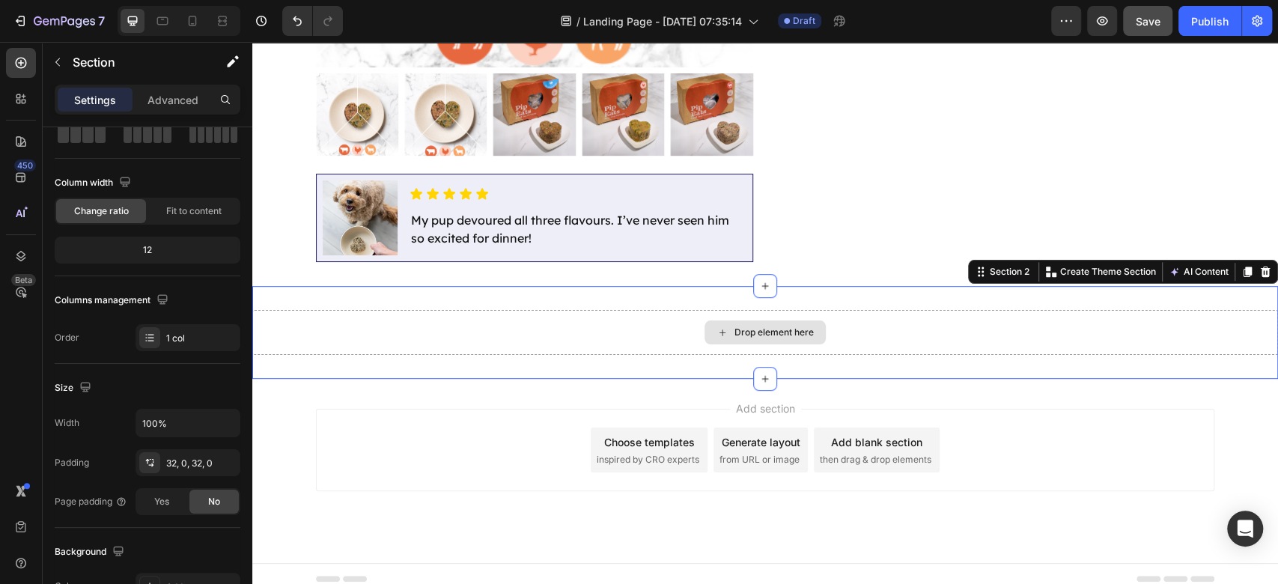
click at [630, 316] on div "Drop element here" at bounding box center [764, 332] width 1025 height 45
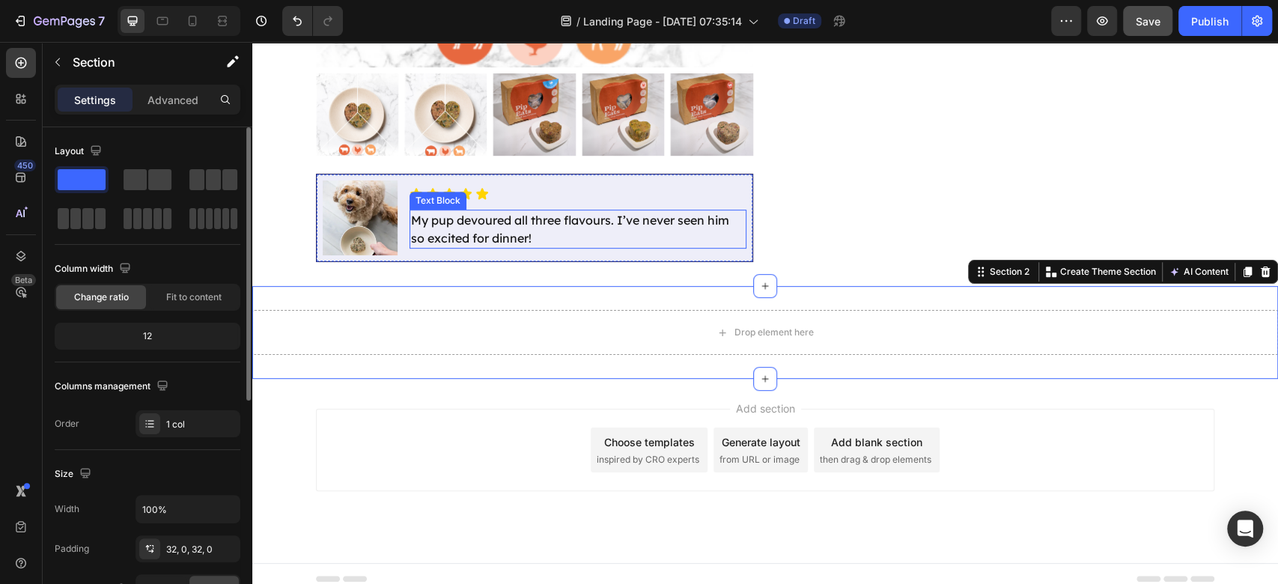
click at [517, 243] on p "My pup devoured all three flavours. I’ve never seen him so excited for dinner!" at bounding box center [578, 229] width 334 height 36
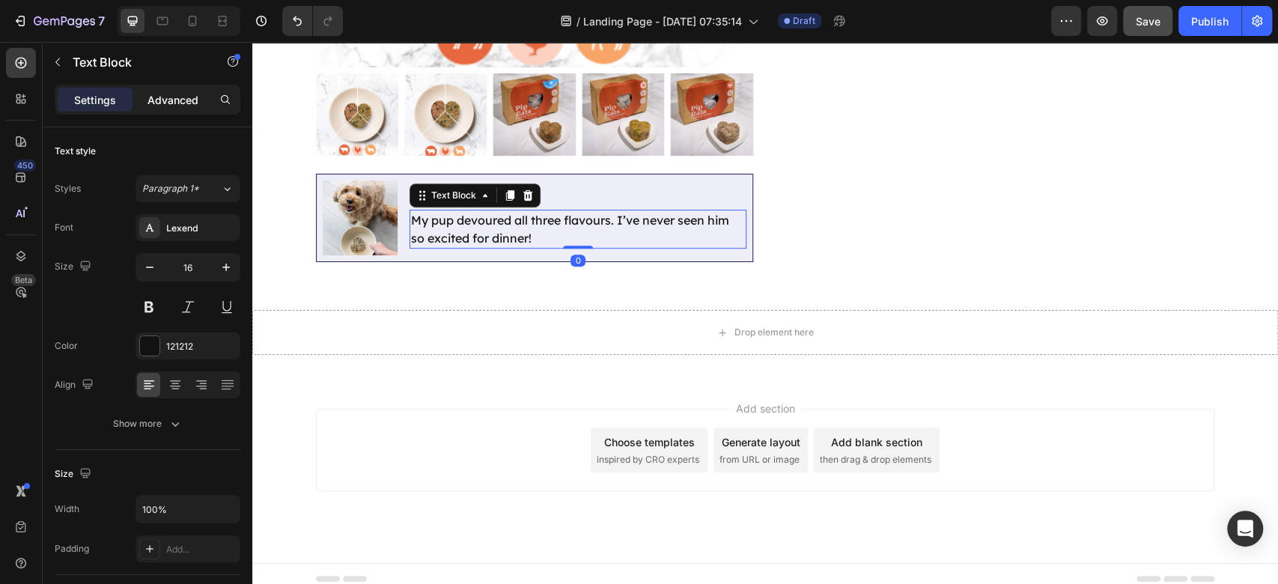
click at [154, 100] on p "Advanced" at bounding box center [172, 100] width 51 height 16
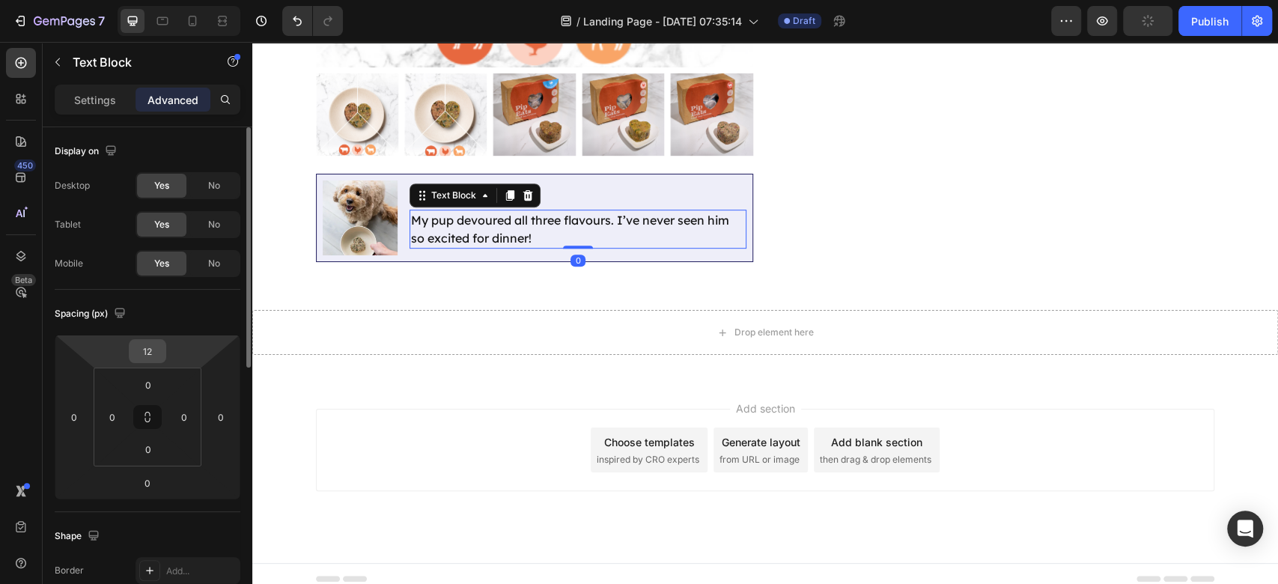
click at [156, 352] on input "12" at bounding box center [147, 351] width 30 height 22
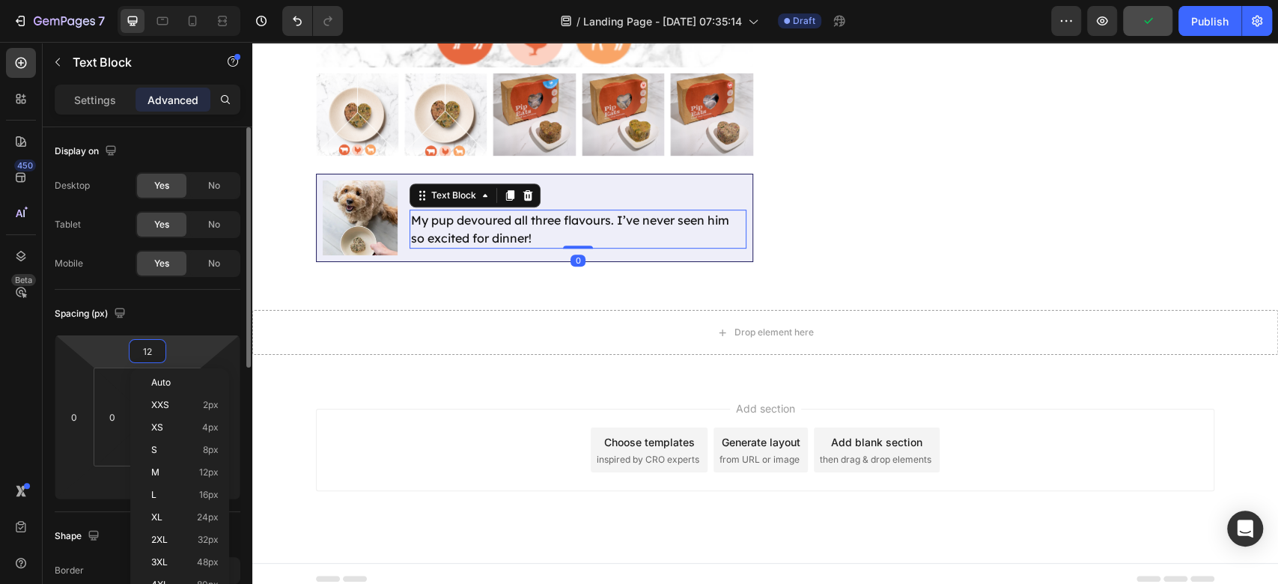
type input "8"
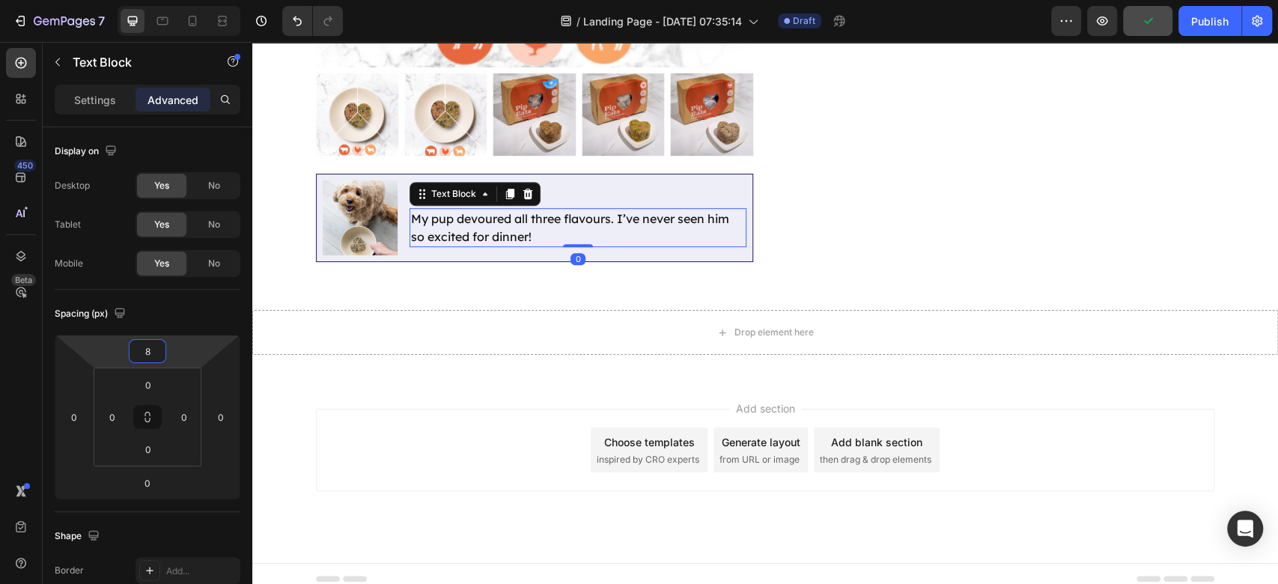
click at [392, 388] on div "Add section Choose templates inspired by CRO experts Generate layout from URL o…" at bounding box center [764, 471] width 1025 height 184
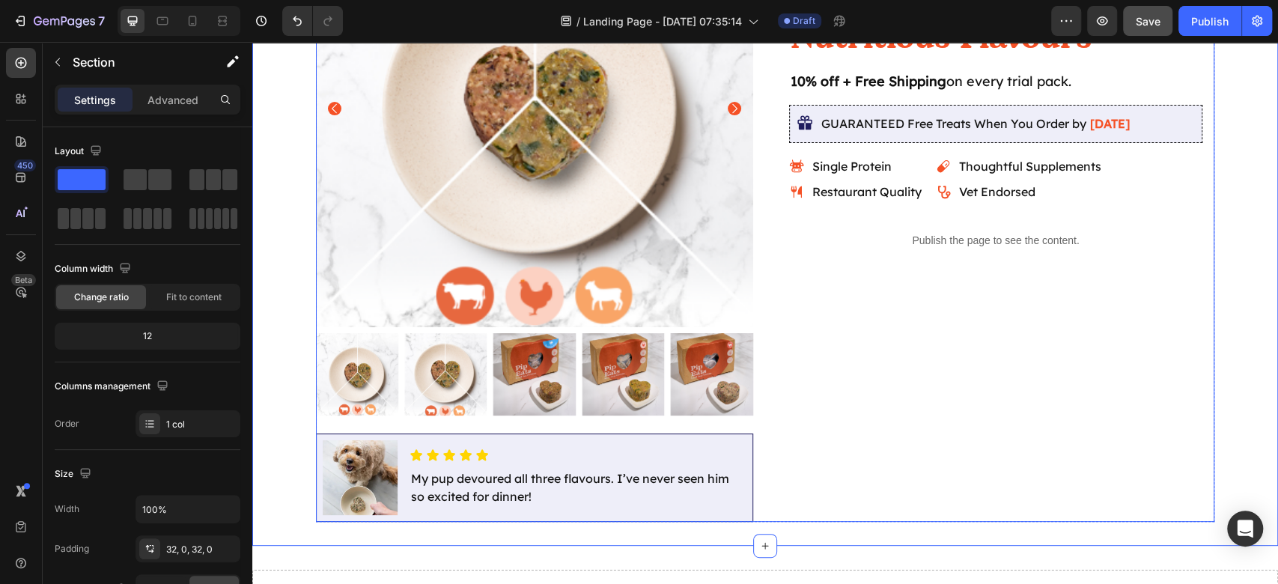
scroll to position [167, 0]
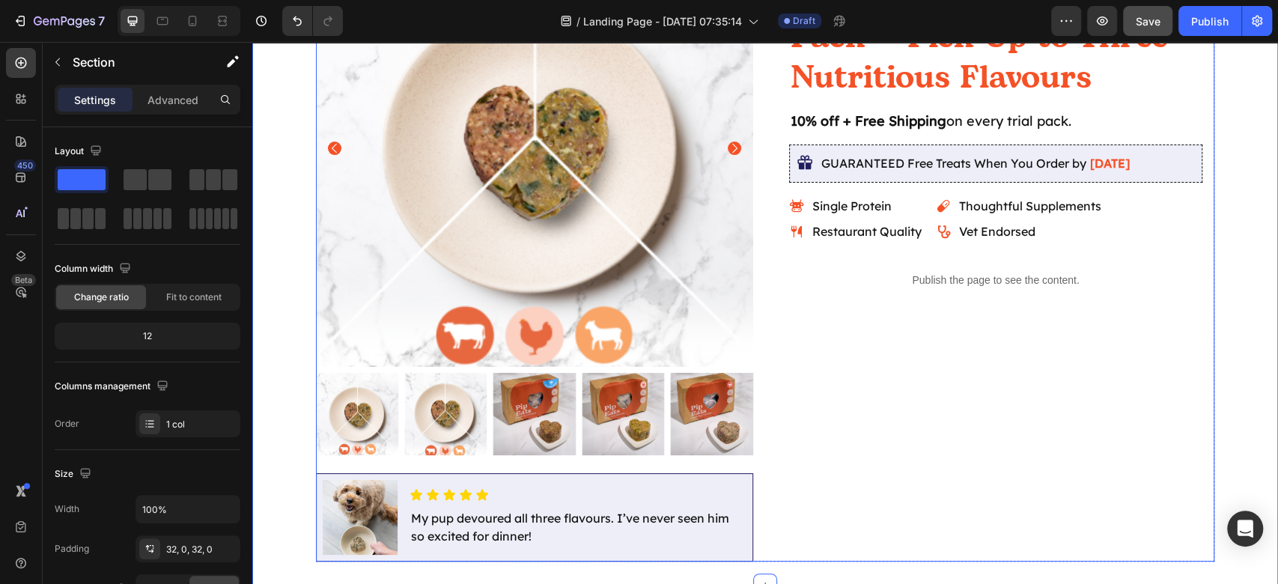
drag, startPoint x: 1013, startPoint y: 457, endPoint x: 965, endPoint y: 473, distance: 50.6
click at [1011, 457] on div "Icon Icon Icon Icon Icon Icon List 4.9/5 based on 500+ Happy Pups Text Block Ro…" at bounding box center [995, 246] width 437 height 632
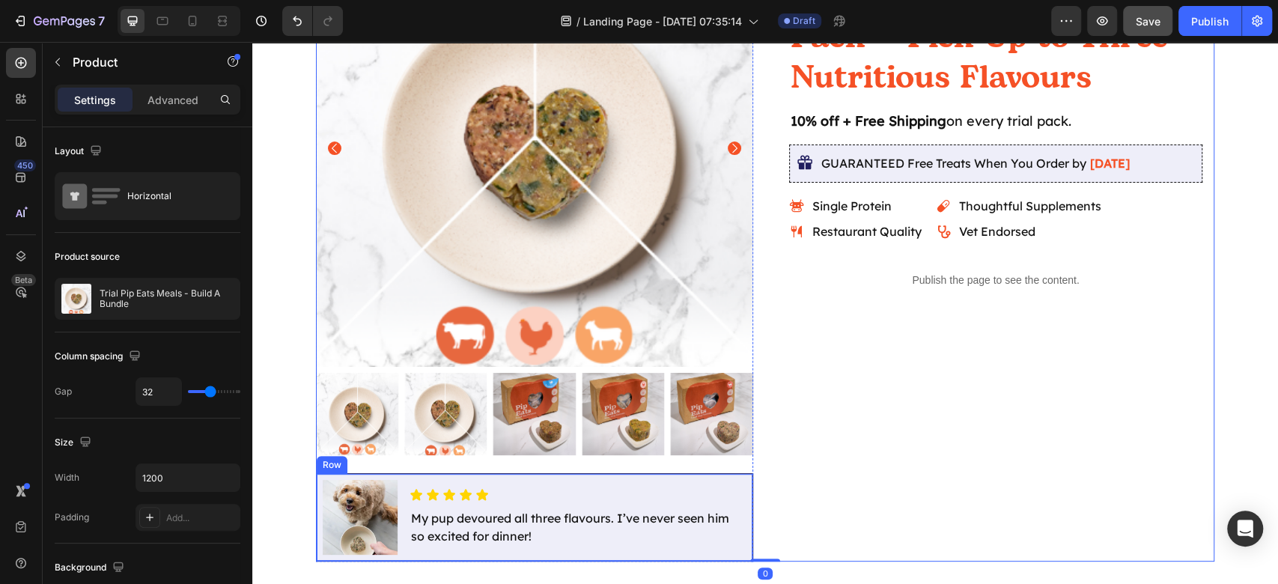
click at [742, 477] on div "Image Icon Icon Icon Icon Icon Icon List My pup devoured all three flavours. I’…" at bounding box center [534, 517] width 437 height 88
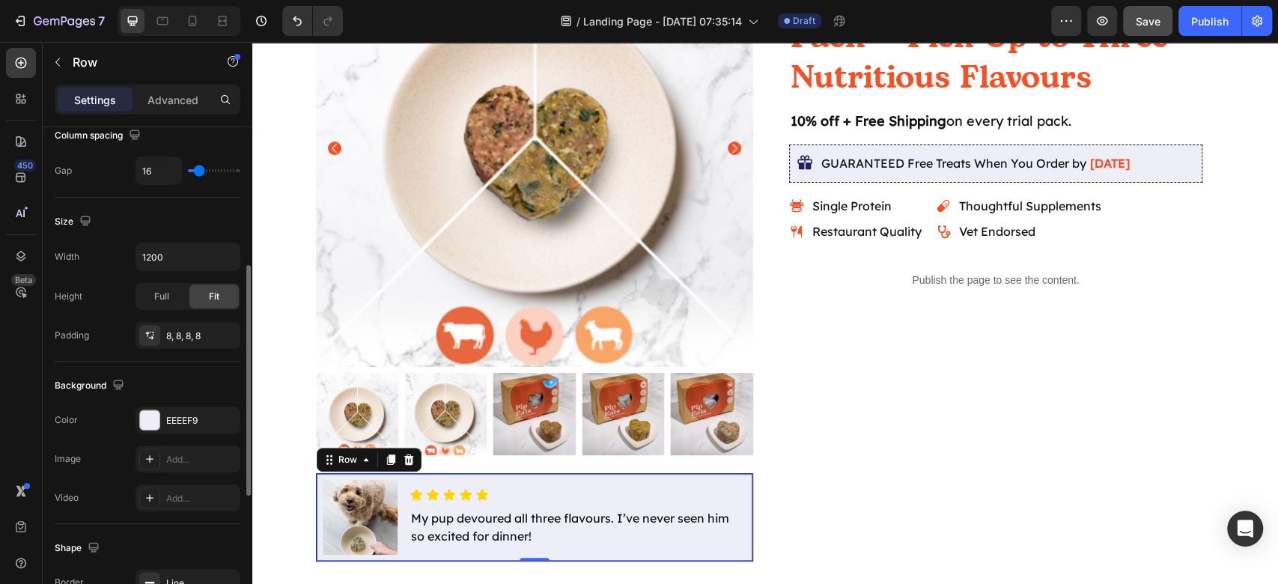
scroll to position [498, 0]
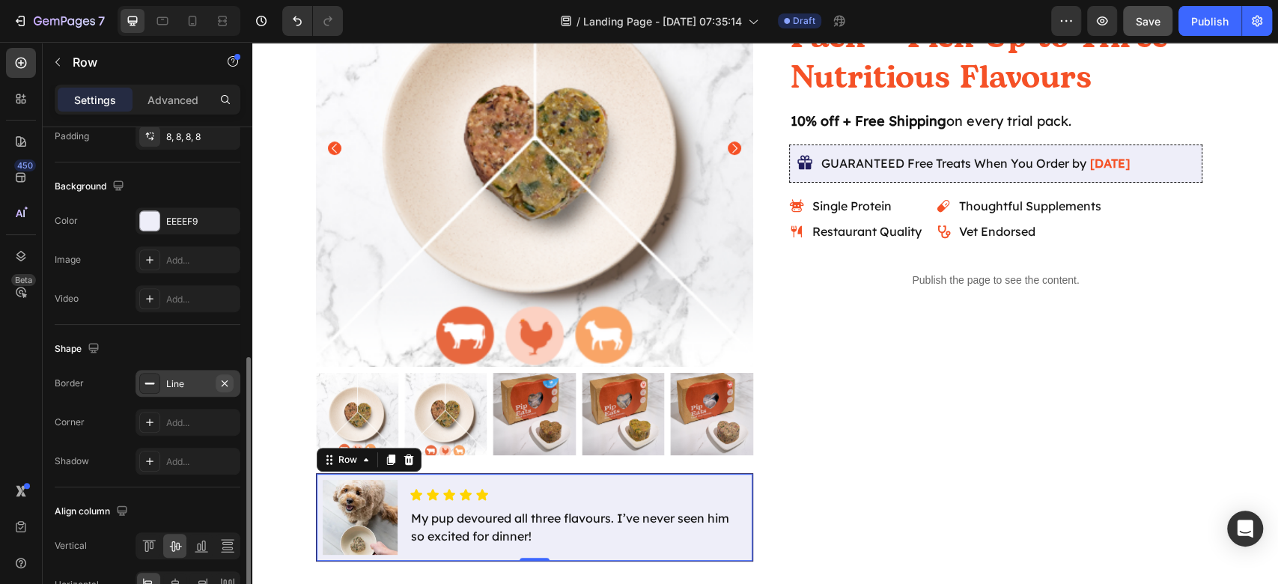
click at [225, 379] on icon "button" at bounding box center [225, 382] width 6 height 6
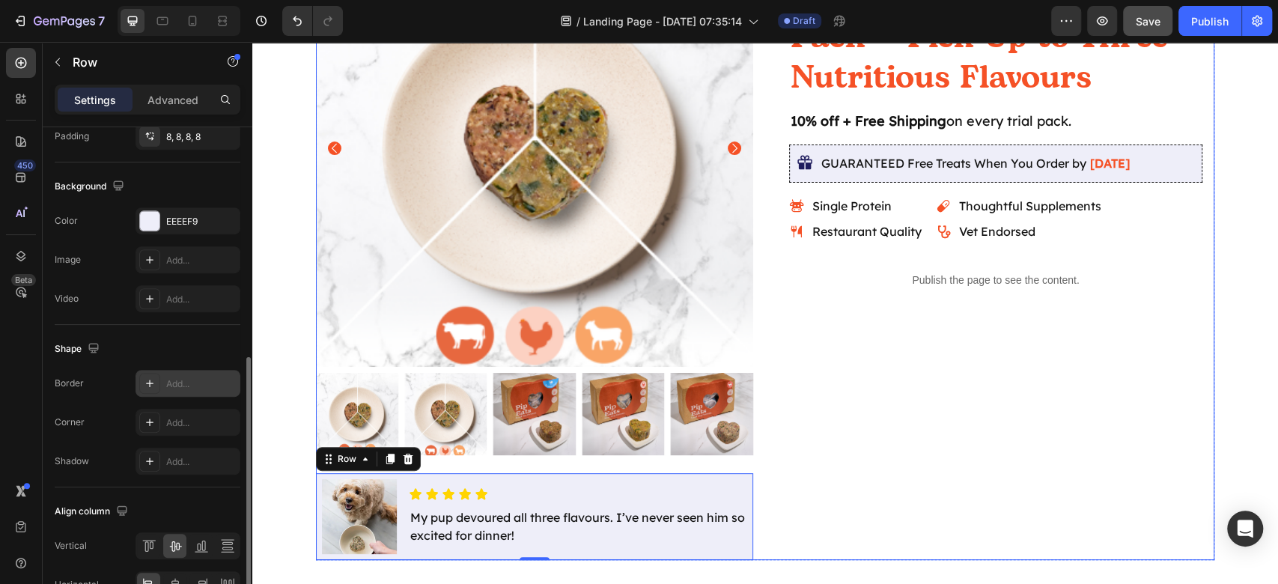
click at [1043, 427] on div "Icon Icon Icon Icon Icon Icon List 4.9/5 based on 500+ Happy Pups Text Block Ro…" at bounding box center [995, 245] width 437 height 630
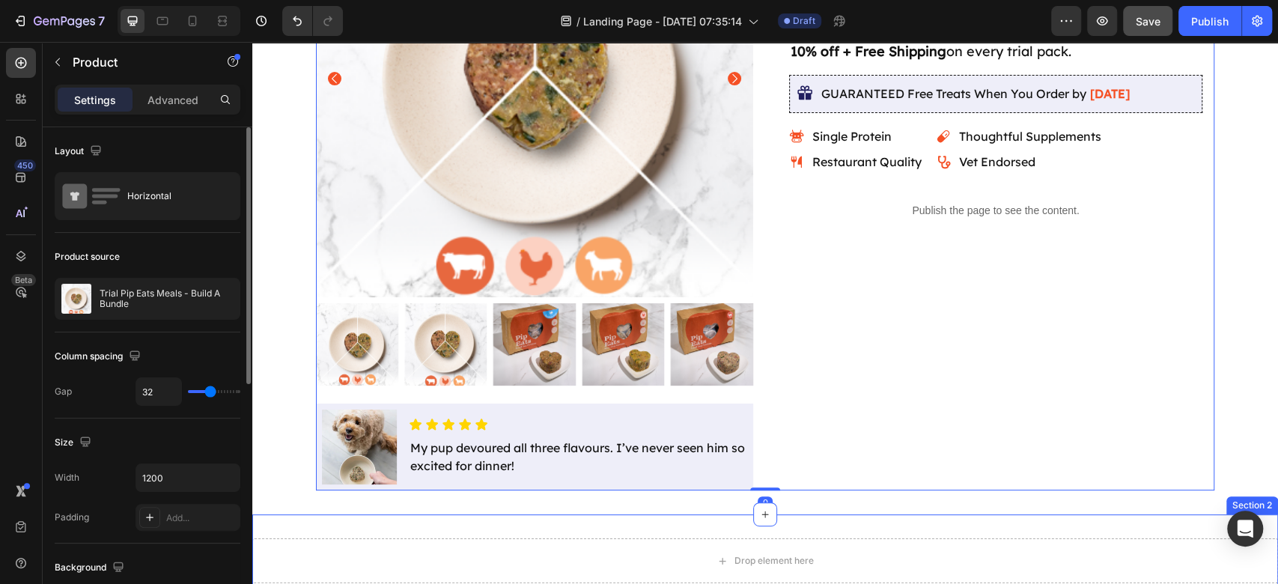
scroll to position [367, 0]
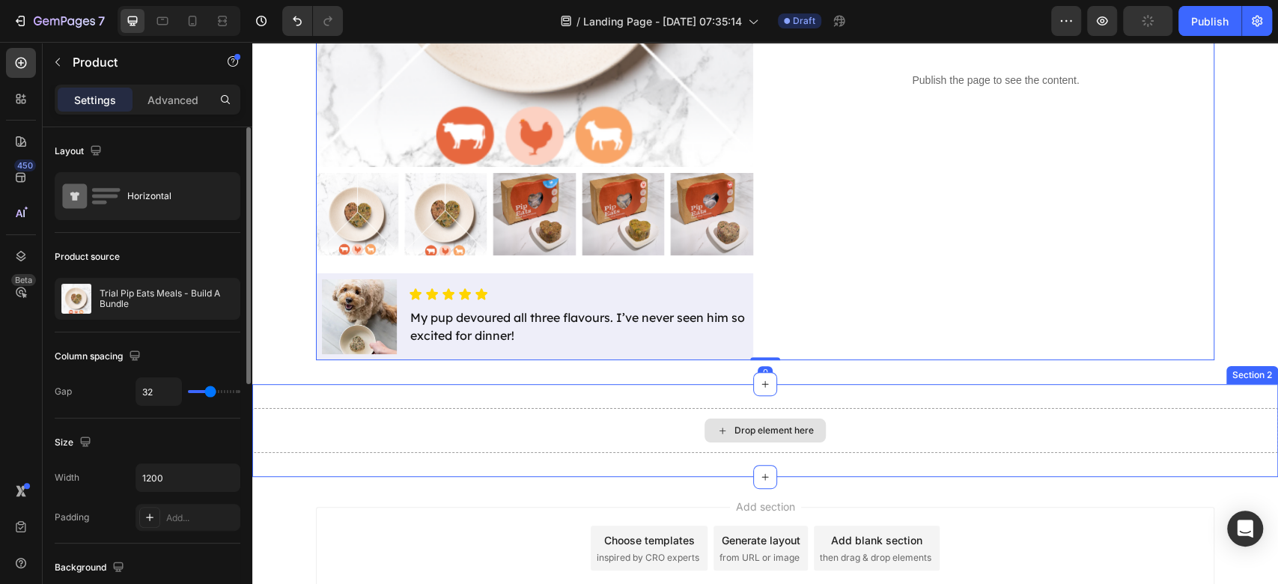
click at [477, 448] on div "Drop element here" at bounding box center [764, 430] width 1025 height 45
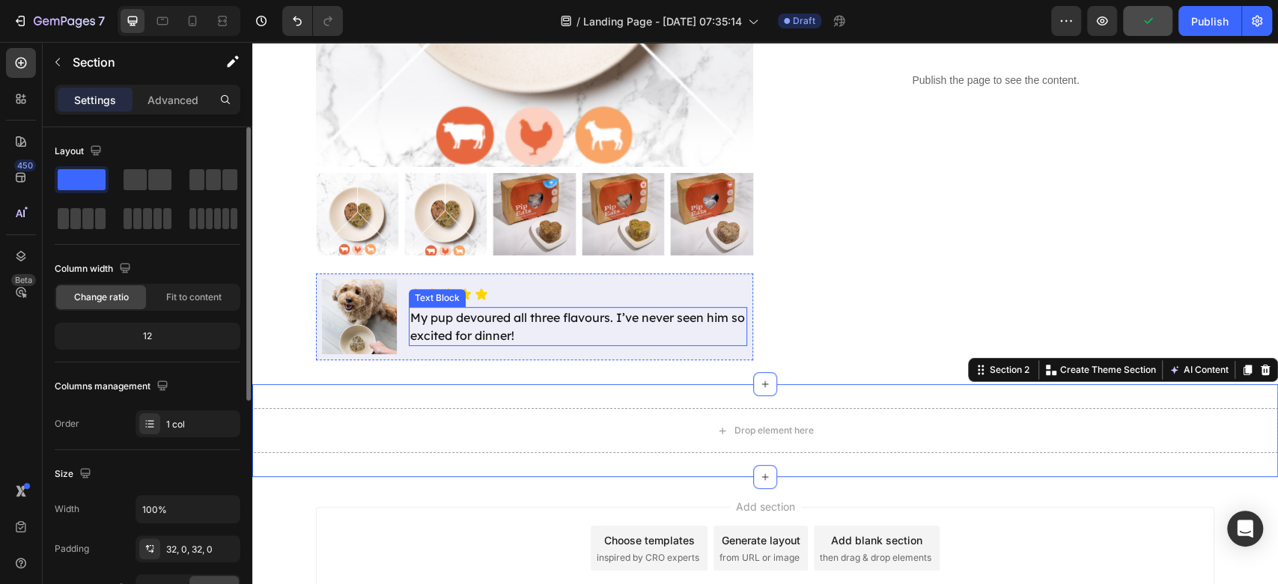
click at [546, 327] on p "My pup devoured all three flavours. I’ve never seen him so excited for dinner!" at bounding box center [577, 326] width 335 height 36
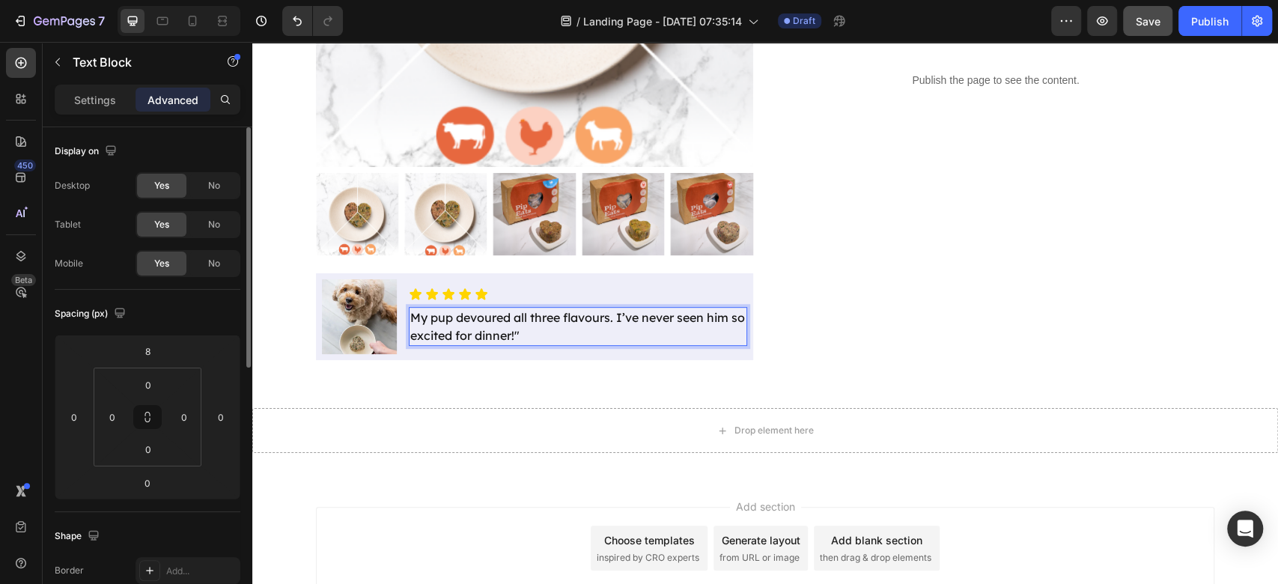
click at [410, 319] on p "My pup devoured all three flavours. I’ve never seen him so excited for dinner!"" at bounding box center [577, 326] width 335 height 36
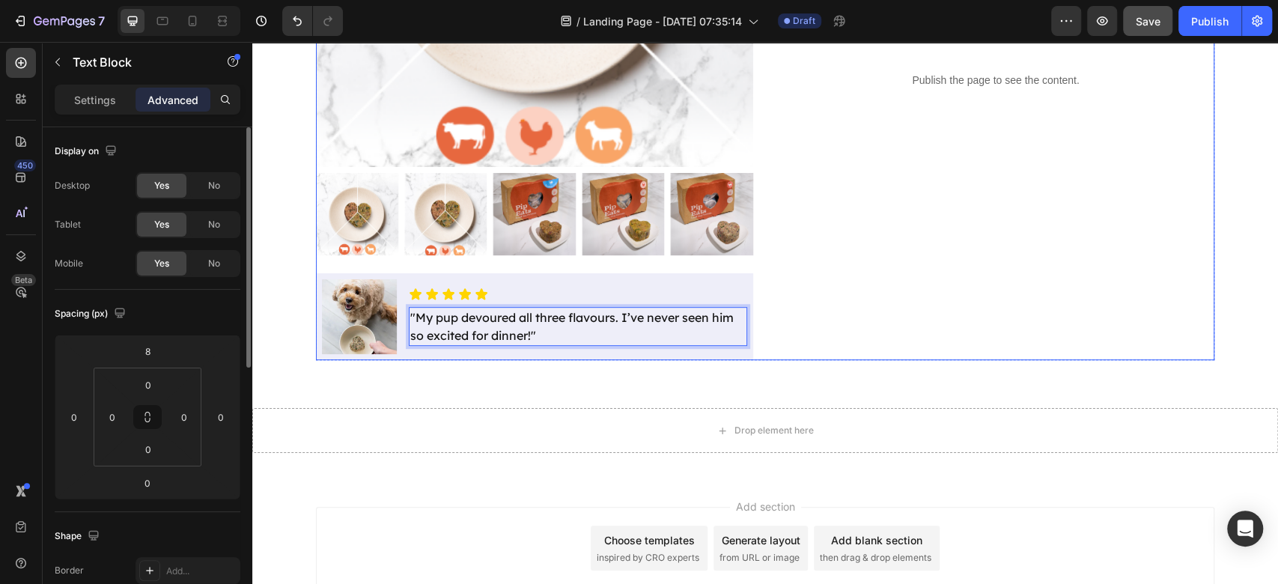
drag, startPoint x: 971, startPoint y: 284, endPoint x: 687, endPoint y: 119, distance: 328.6
click at [971, 283] on div "Icon Icon Icon Icon Icon Icon List 4.9/5 based on 500+ Happy Pups Text Block Ro…" at bounding box center [995, 45] width 437 height 630
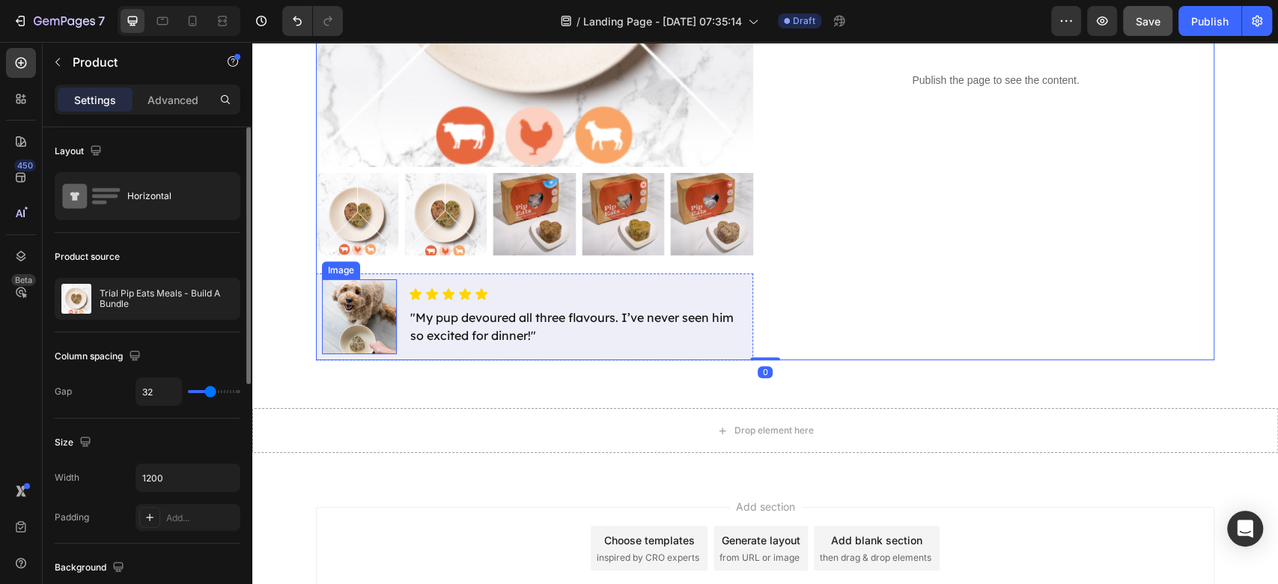
click at [333, 304] on img at bounding box center [359, 316] width 75 height 75
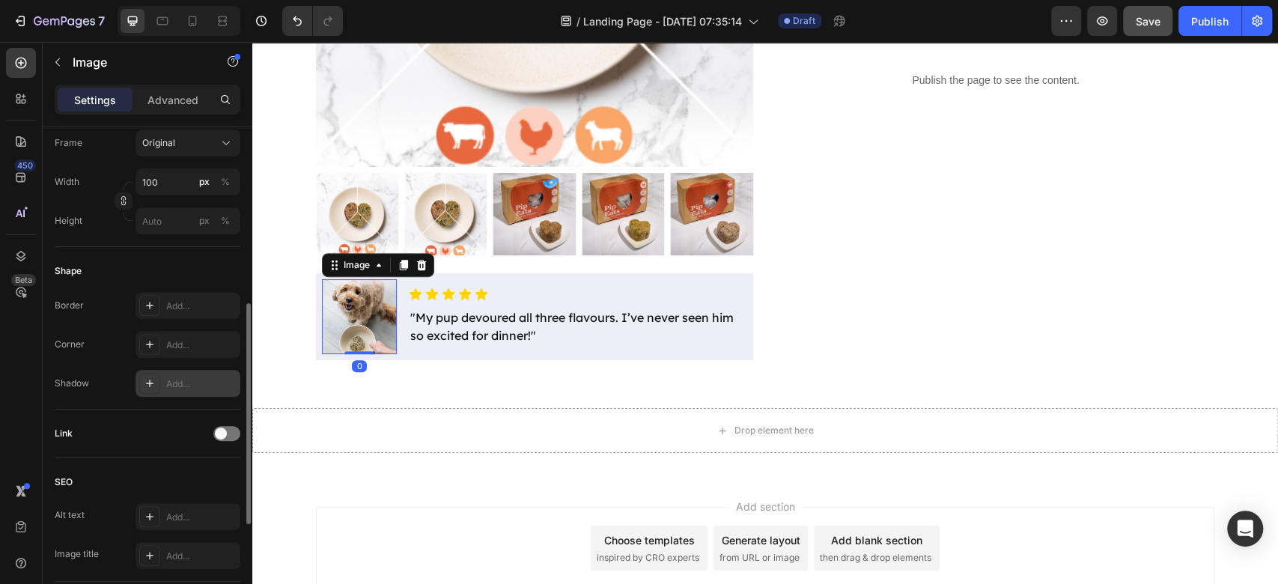
scroll to position [498, 0]
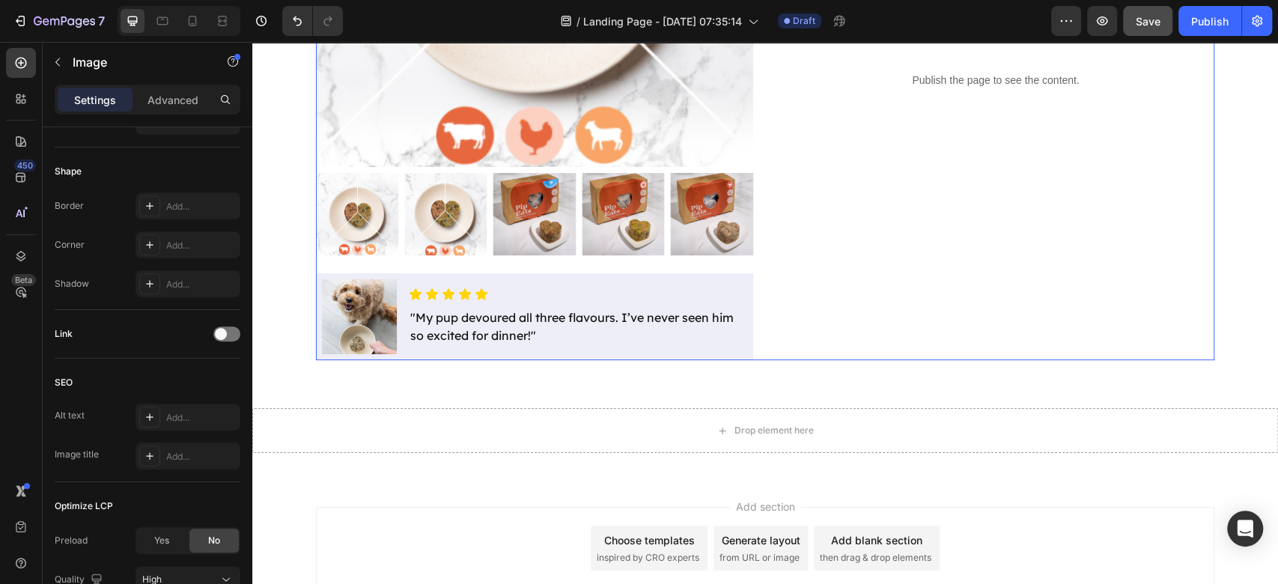
click at [1078, 268] on div "Icon Icon Icon Icon Icon Icon List 4.9/5 based on 500+ Happy Pups Text Block Ro…" at bounding box center [995, 45] width 437 height 630
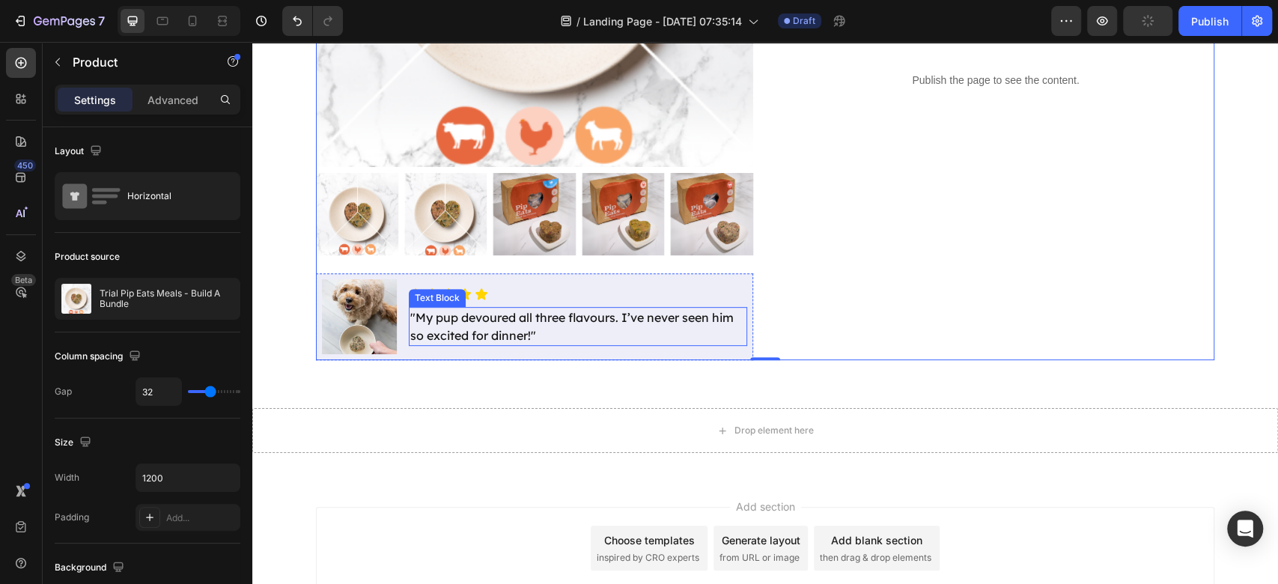
click at [536, 321] on p ""My pup devoured all three flavours. I’ve never seen him so excited for dinner!"" at bounding box center [577, 326] width 335 height 36
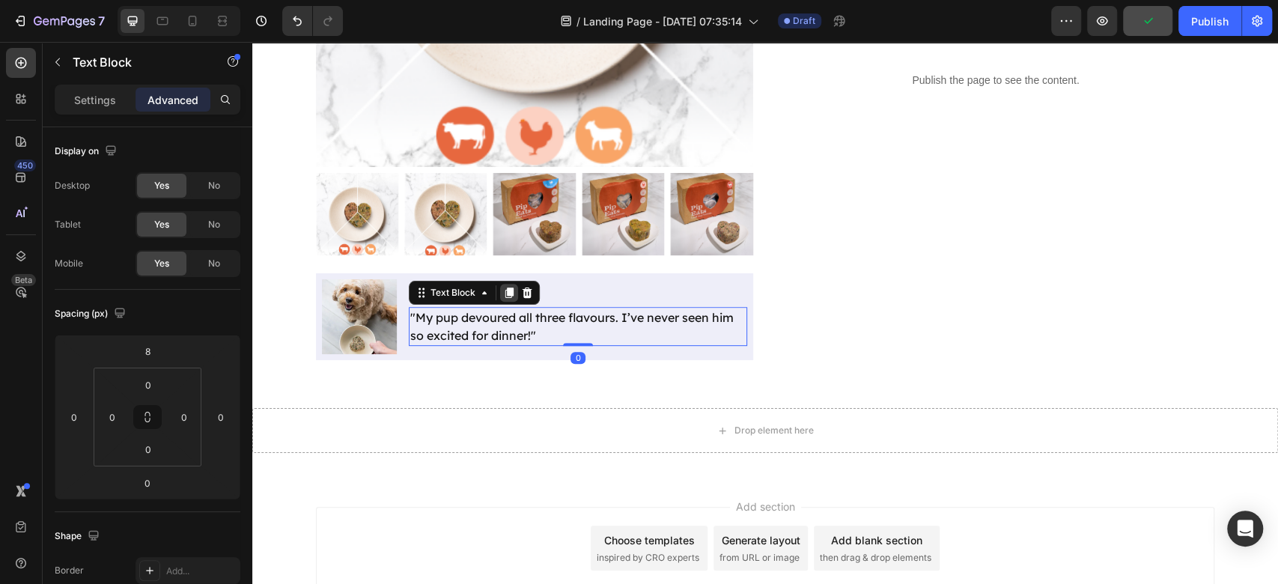
click at [505, 295] on icon at bounding box center [509, 293] width 8 height 10
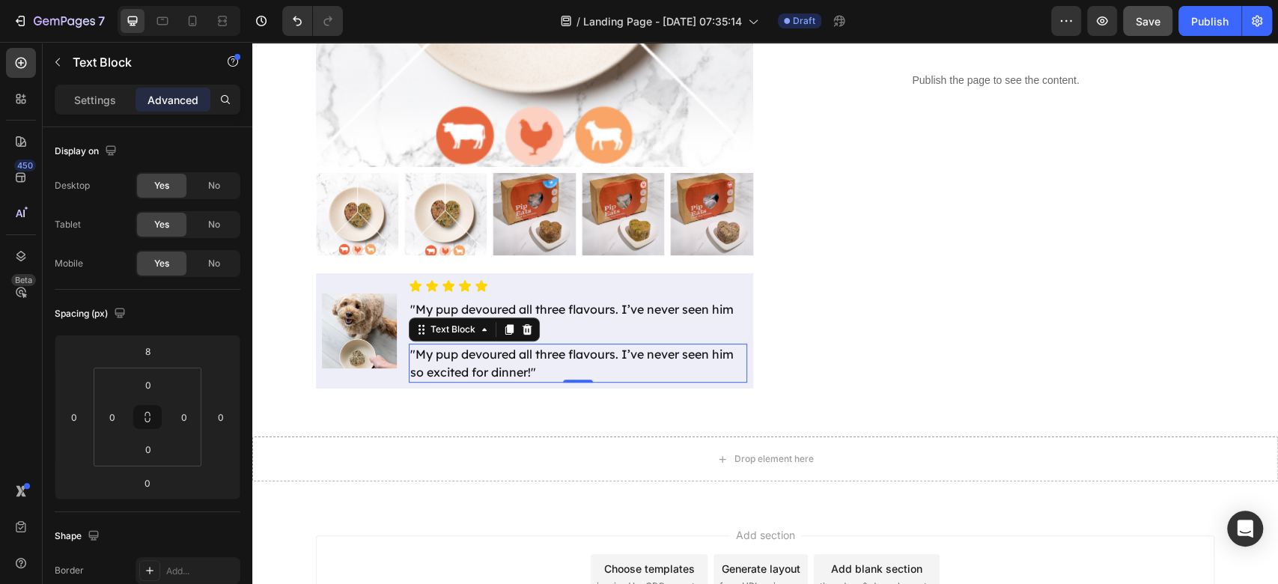
click at [464, 357] on p ""My pup devoured all three flavours. I’ve never seen him so excited for dinner!"" at bounding box center [577, 363] width 335 height 36
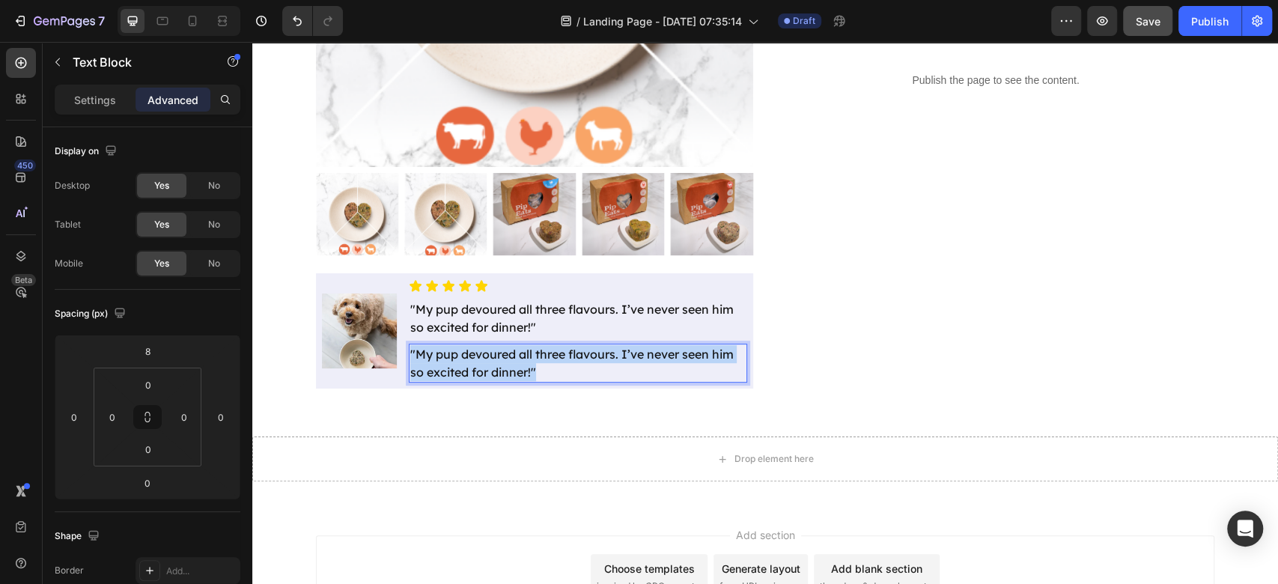
click at [464, 357] on p ""My pup devoured all three flavours. I’ve never seen him so excited for dinner!"" at bounding box center [577, 363] width 335 height 36
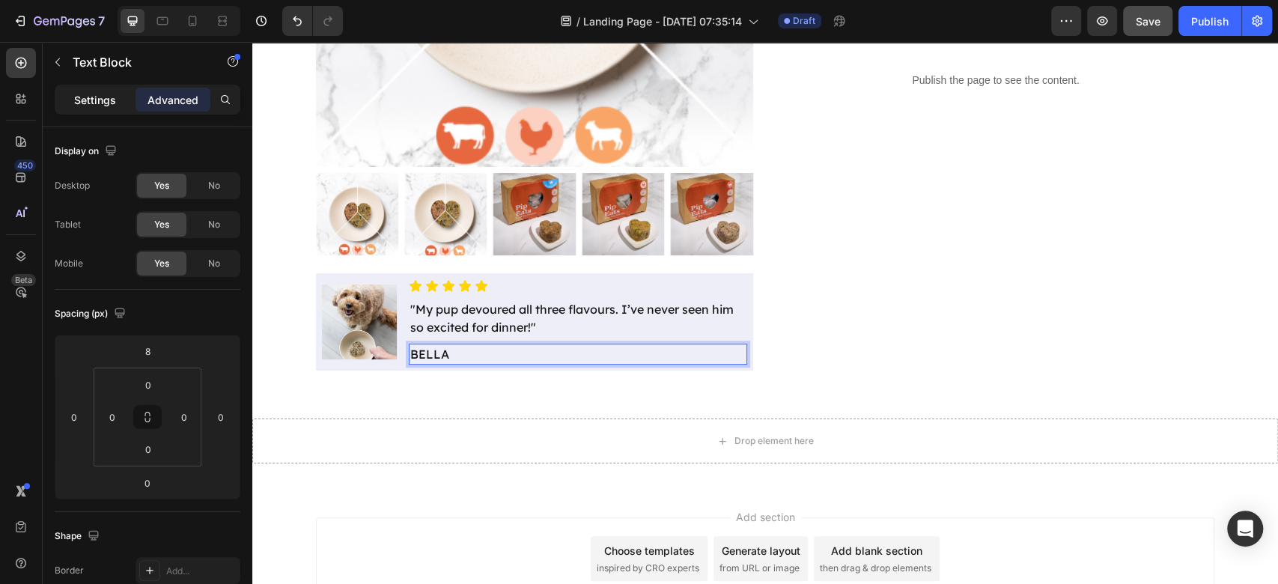
click at [98, 103] on p "Settings" at bounding box center [95, 100] width 42 height 16
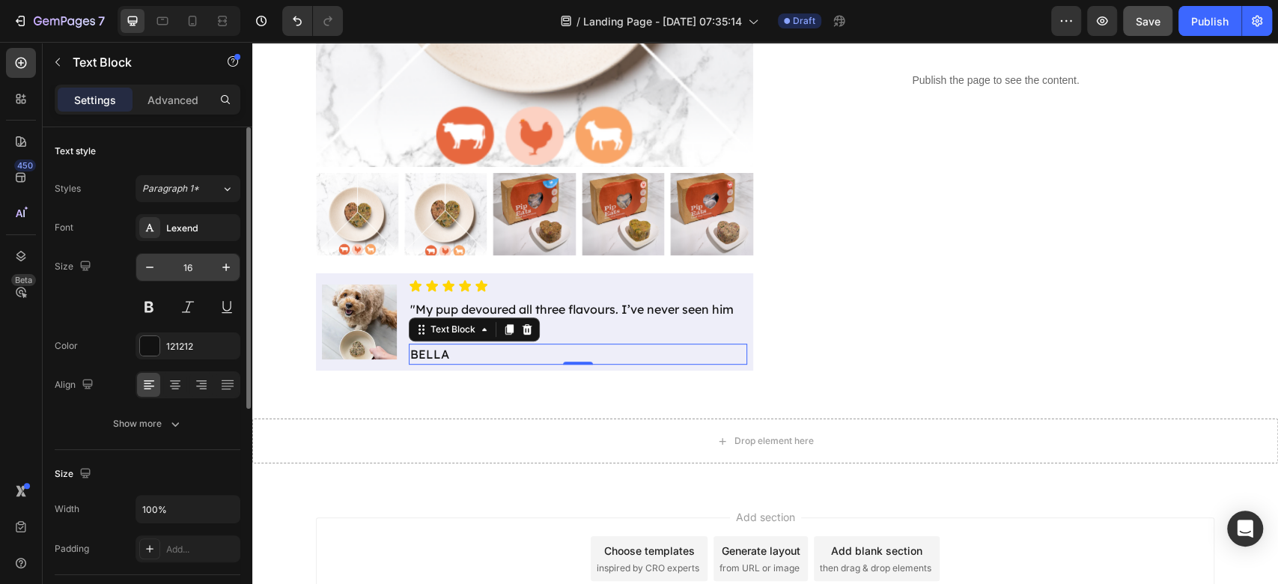
click at [153, 280] on div "16" at bounding box center [187, 267] width 105 height 28
click at [153, 266] on icon "button" at bounding box center [149, 266] width 7 height 1
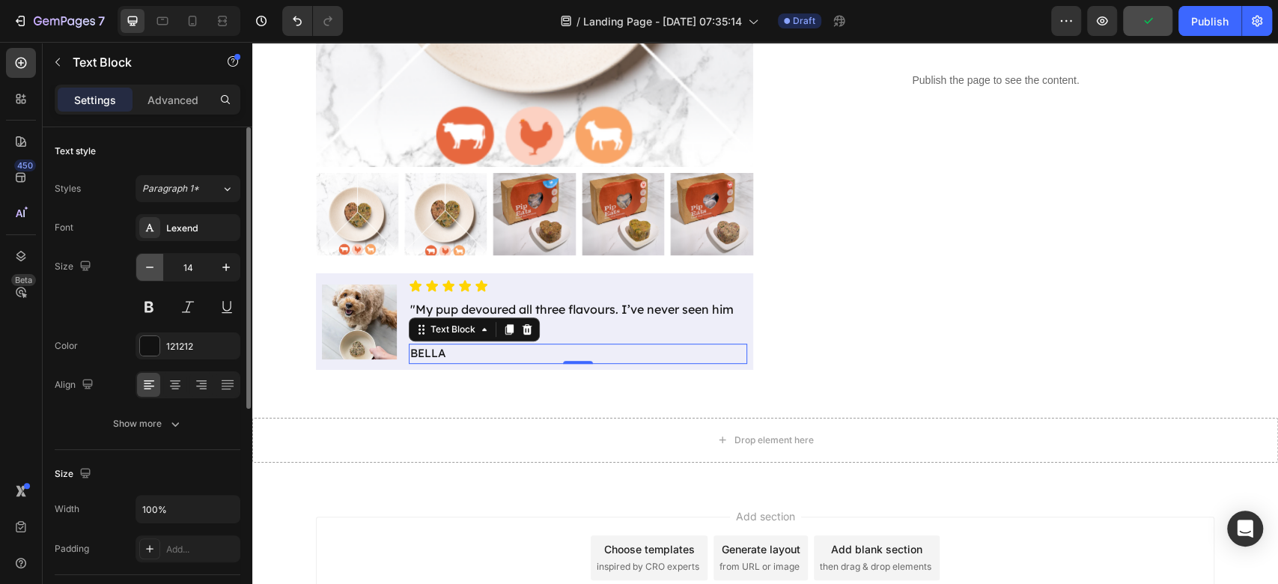
click at [153, 266] on icon "button" at bounding box center [149, 266] width 7 height 1
type input "12"
click at [152, 311] on button at bounding box center [148, 306] width 27 height 27
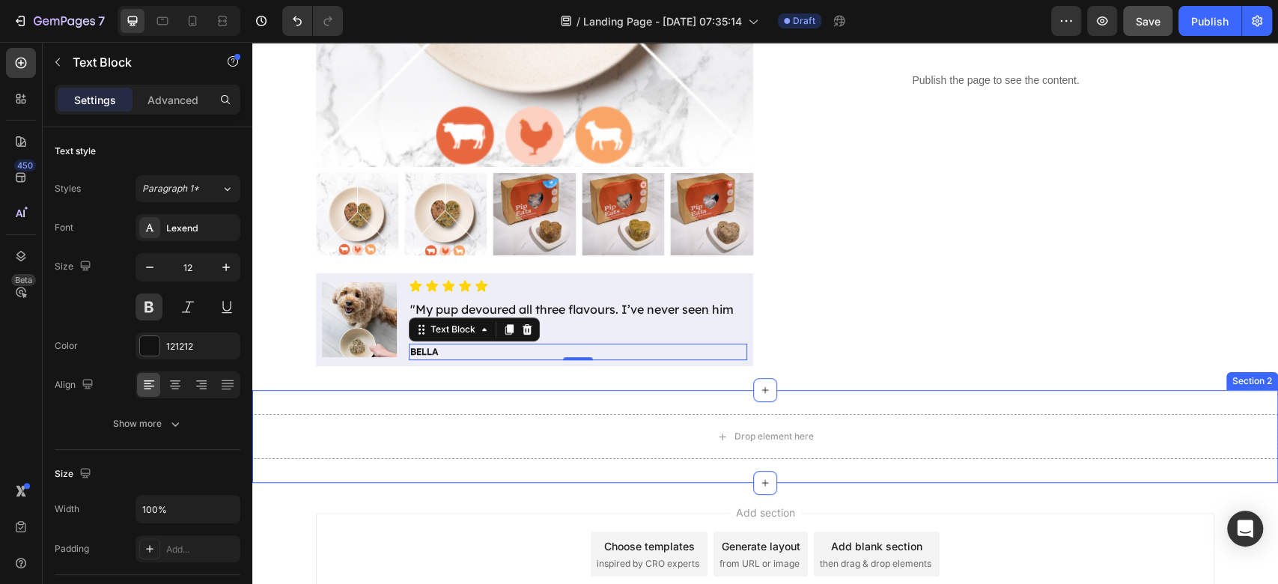
click at [406, 473] on div "Drop element here Section 2" at bounding box center [764, 436] width 1025 height 93
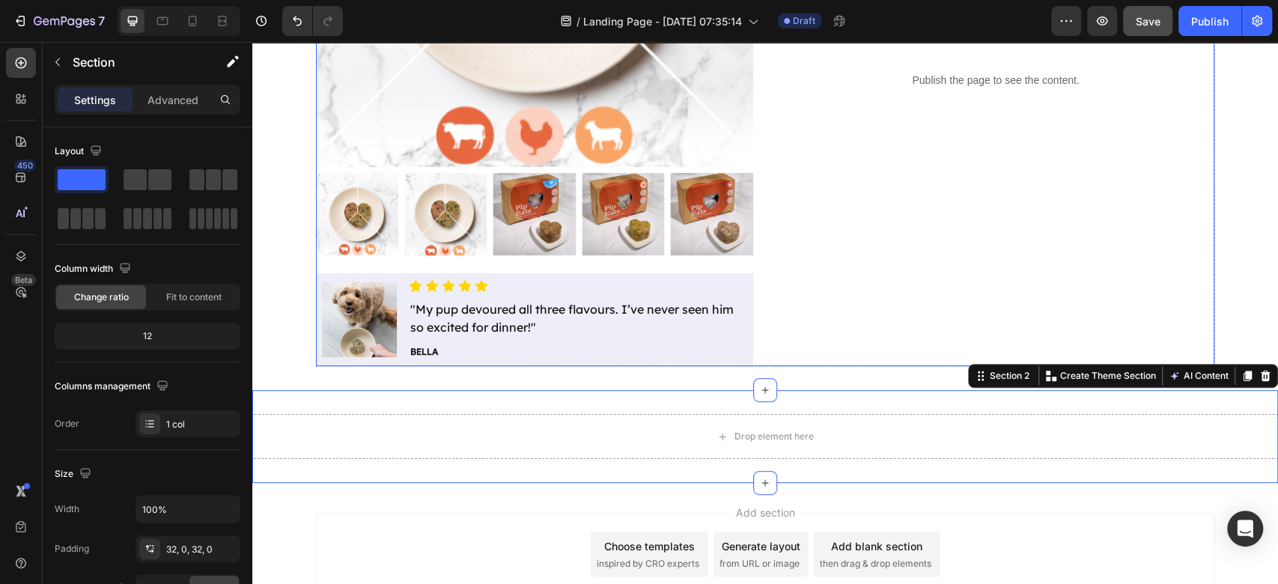
click at [986, 239] on div "Icon Icon Icon Icon Icon Icon List 4.9/5 based on 500+ Happy Pups Text Block Ro…" at bounding box center [995, 48] width 437 height 636
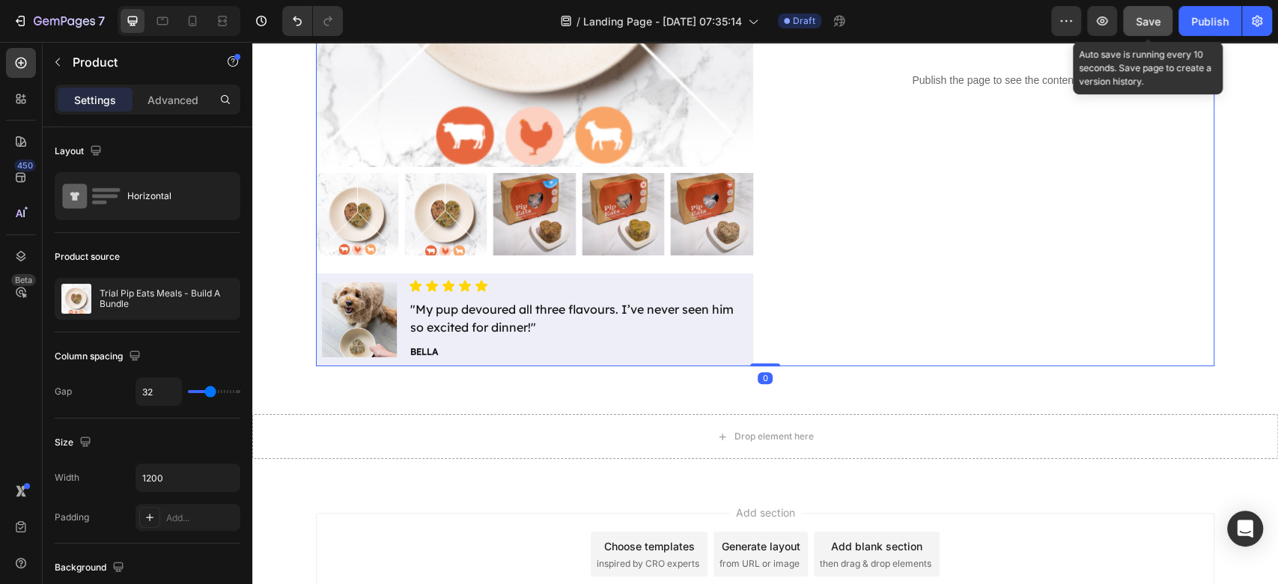
click at [1161, 11] on button "Save" at bounding box center [1147, 21] width 49 height 30
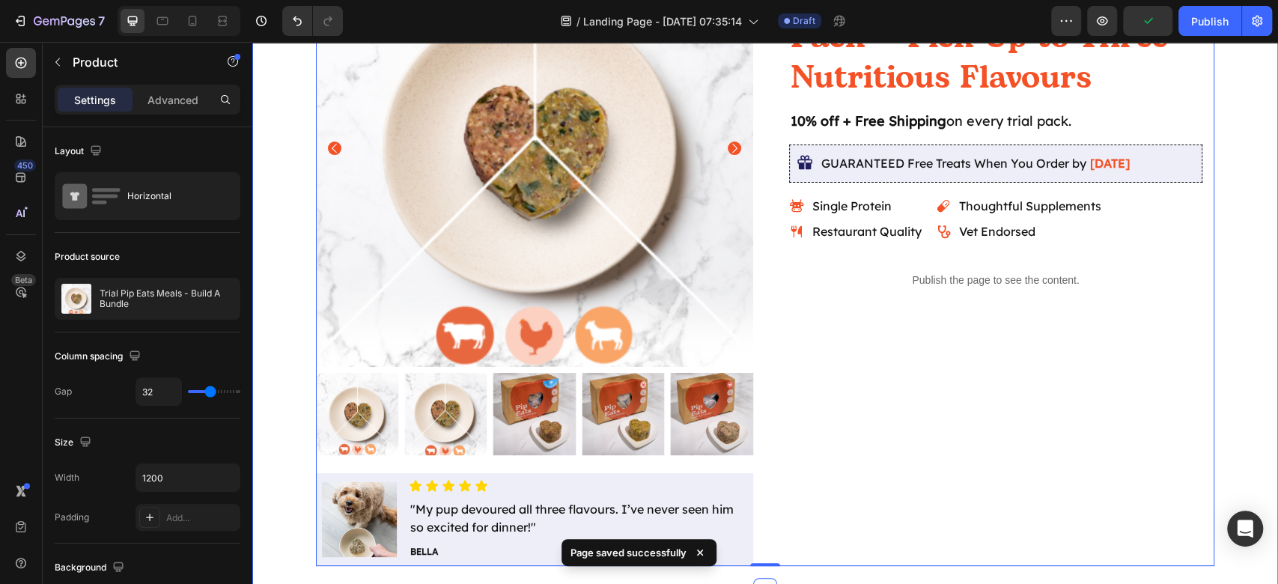
scroll to position [367, 0]
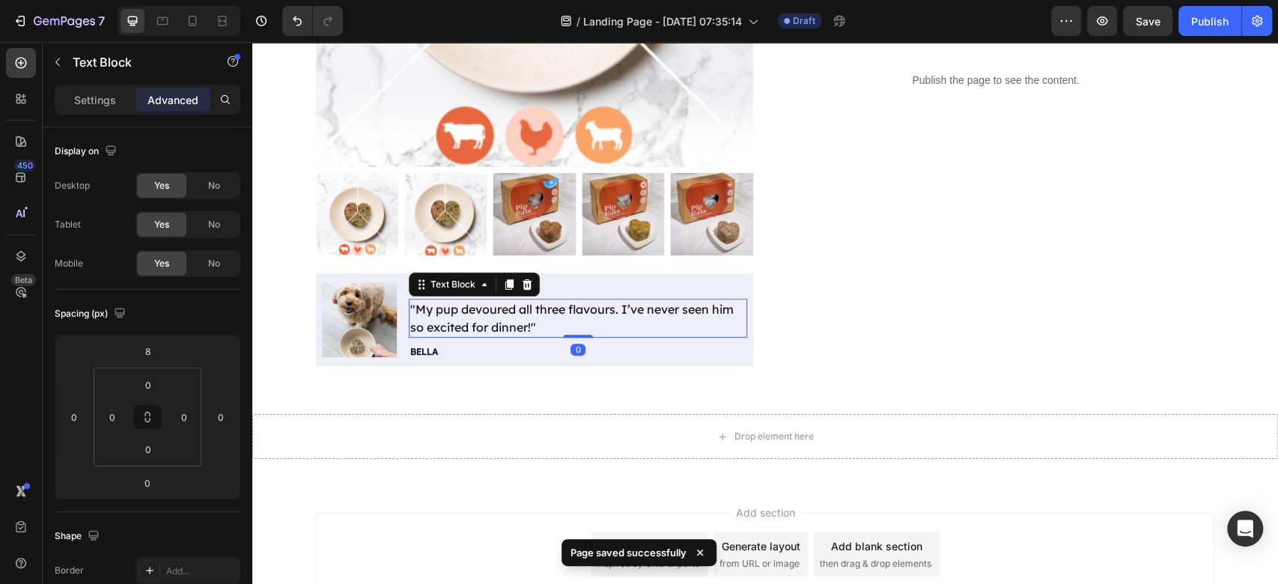
click at [719, 307] on p ""My pup devoured all three flavours. I’ve never seen him so excited for dinner!"" at bounding box center [577, 318] width 335 height 36
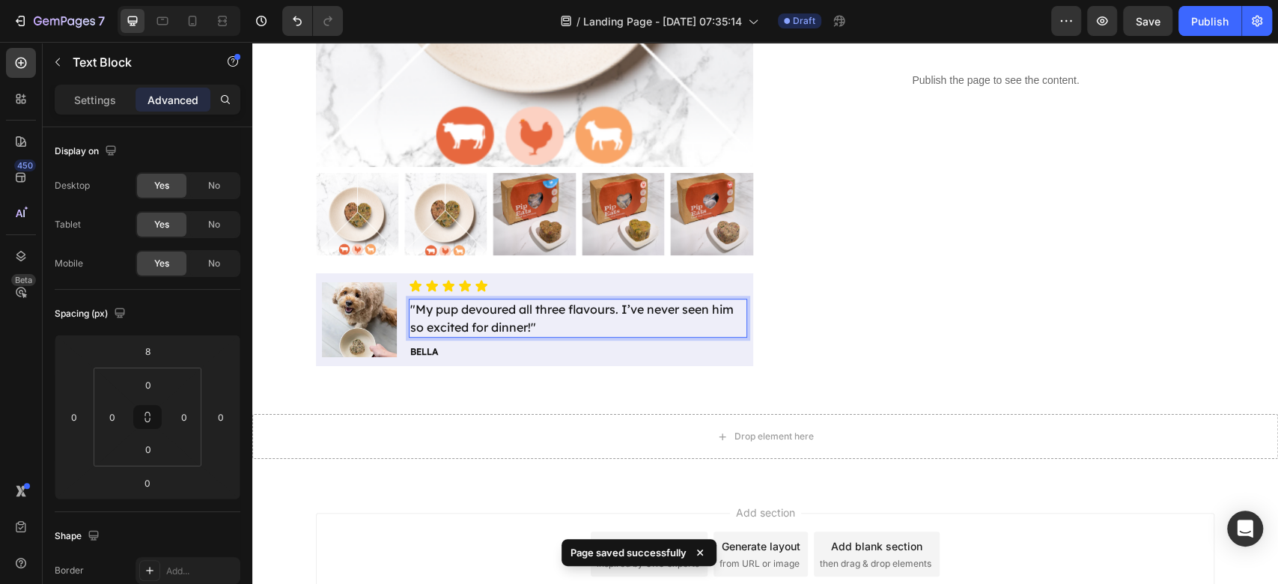
click at [723, 307] on p ""My pup devoured all three flavours. I’ve never seen him so excited for dinner!"" at bounding box center [577, 318] width 335 height 36
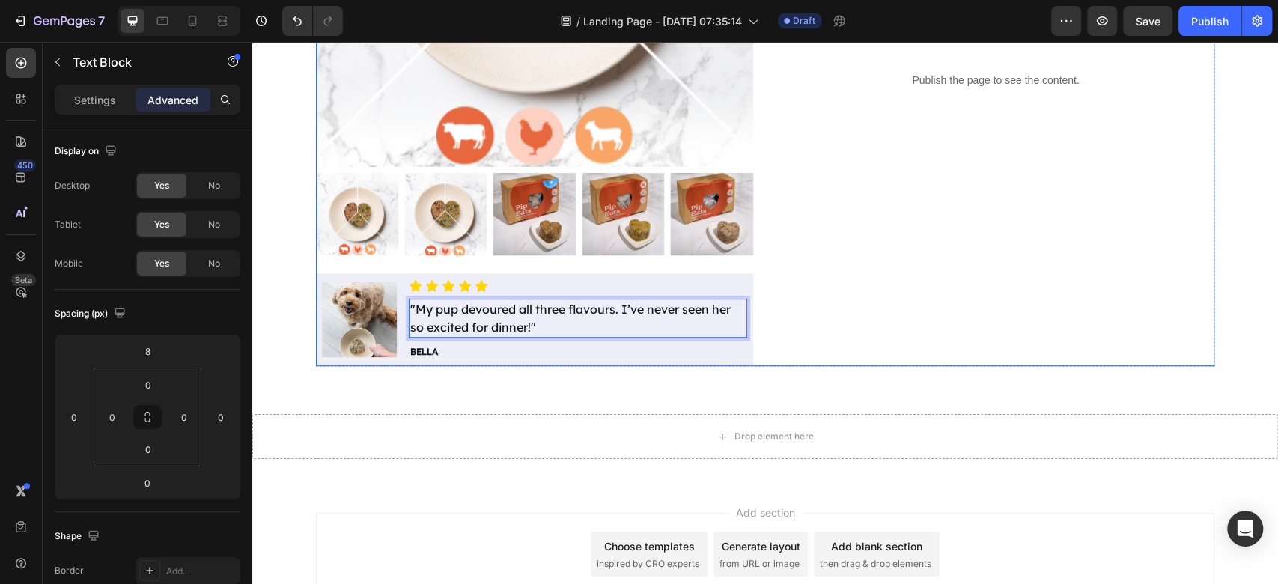
click at [837, 326] on div "Icon Icon Icon Icon Icon Icon List 4.9/5 based on 500+ Happy Pups Text Block Ro…" at bounding box center [995, 48] width 437 height 636
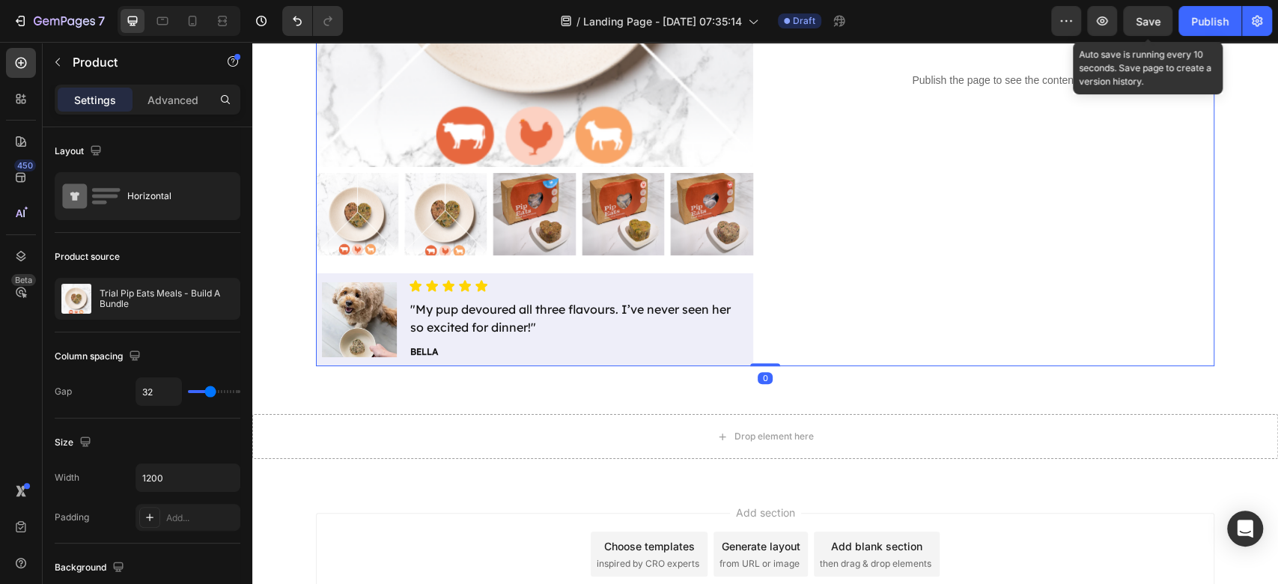
drag, startPoint x: 900, startPoint y: 2, endPoint x: 1159, endPoint y: 14, distance: 258.5
click at [1159, 15] on span "Save" at bounding box center [1147, 21] width 25 height 13
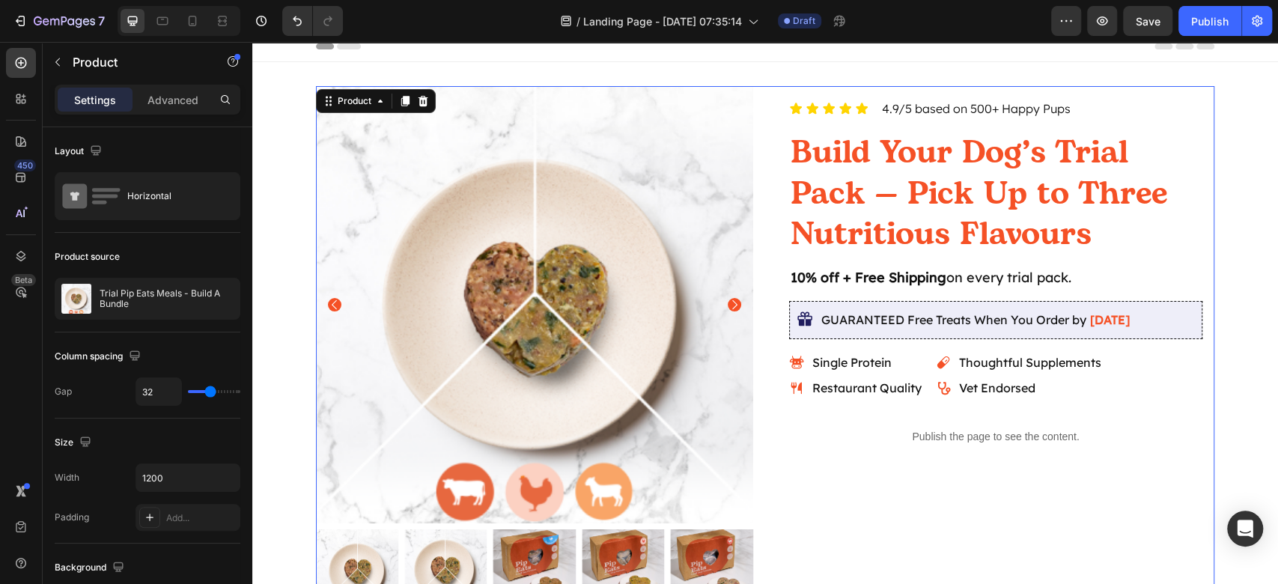
scroll to position [0, 0]
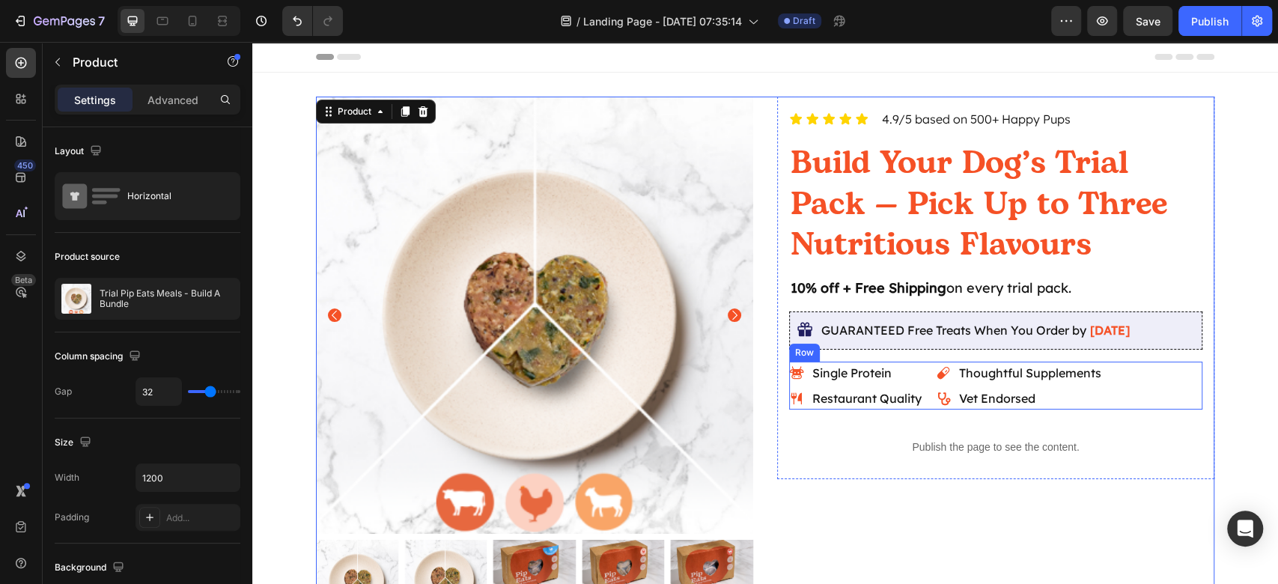
click at [1150, 404] on div "Single Protein Restaurant Quality Item List Thoughtful Supplements Vet Endorsed…" at bounding box center [995, 385] width 413 height 48
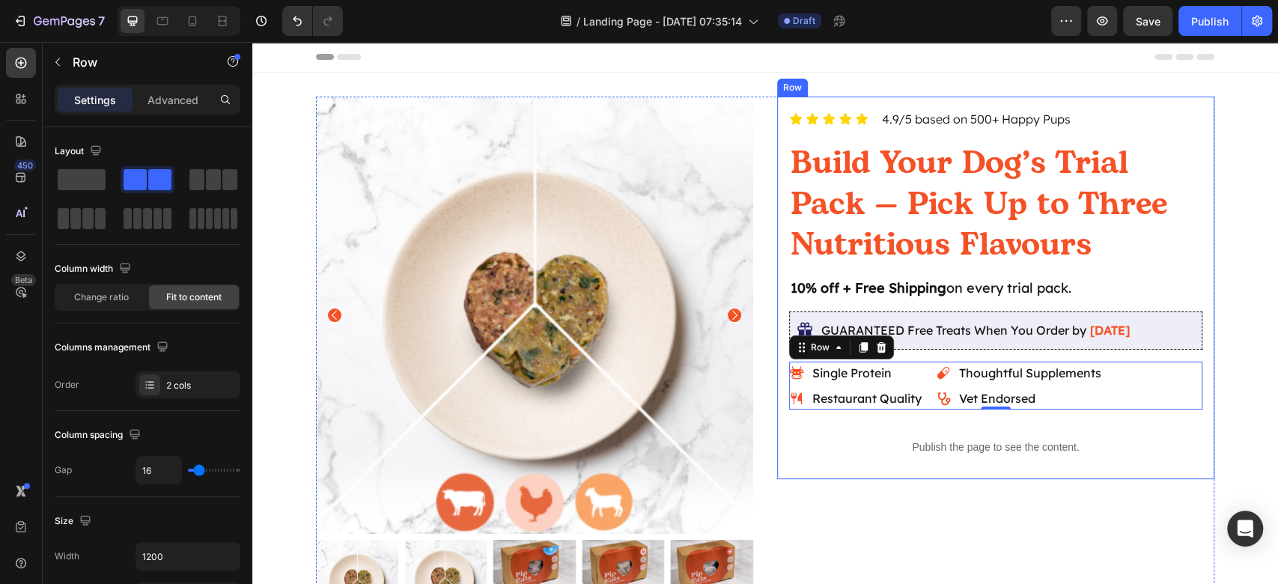
click at [1143, 468] on div "Icon Icon Icon Icon Icon Icon List 4.9/5 based on 500+ Happy Pups Text Block Ro…" at bounding box center [995, 288] width 437 height 382
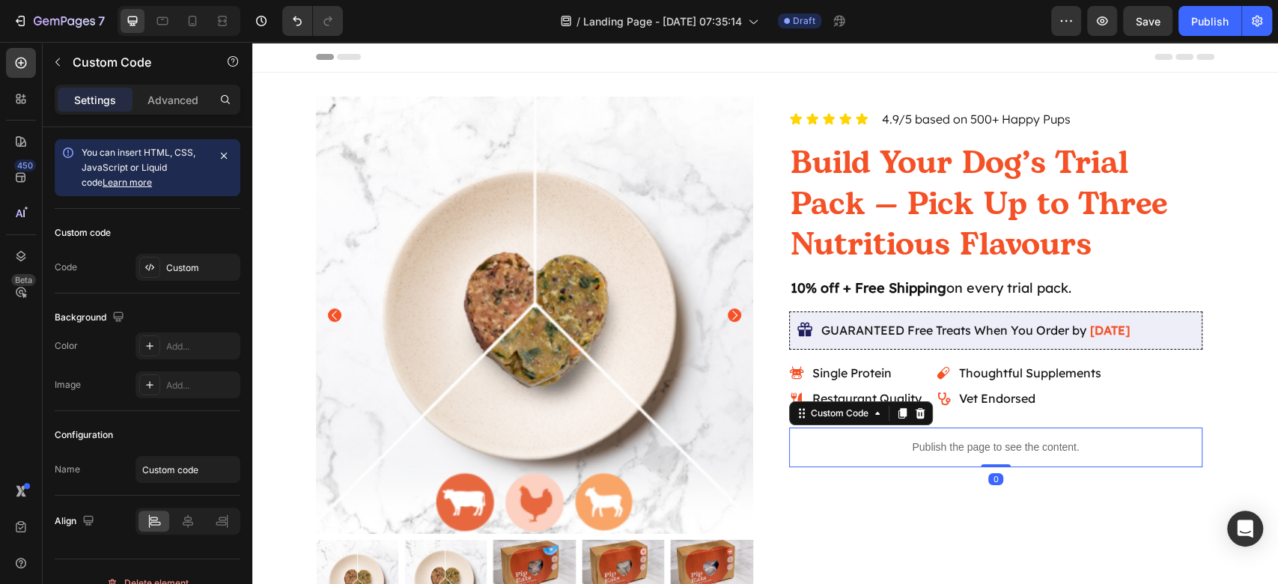
click at [1144, 449] on p "Publish the page to see the content." at bounding box center [995, 447] width 413 height 16
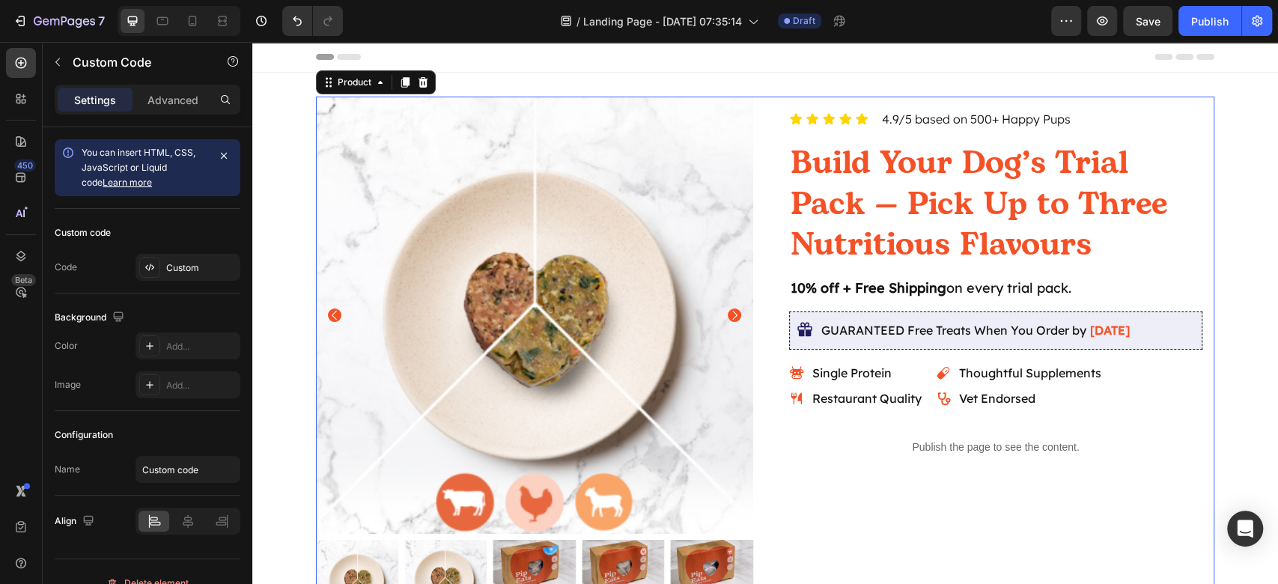
click at [1097, 501] on div "Icon Icon Icon Icon Icon Icon List 4.9/5 based on 500+ Happy Pups Text Block Ro…" at bounding box center [995, 415] width 437 height 636
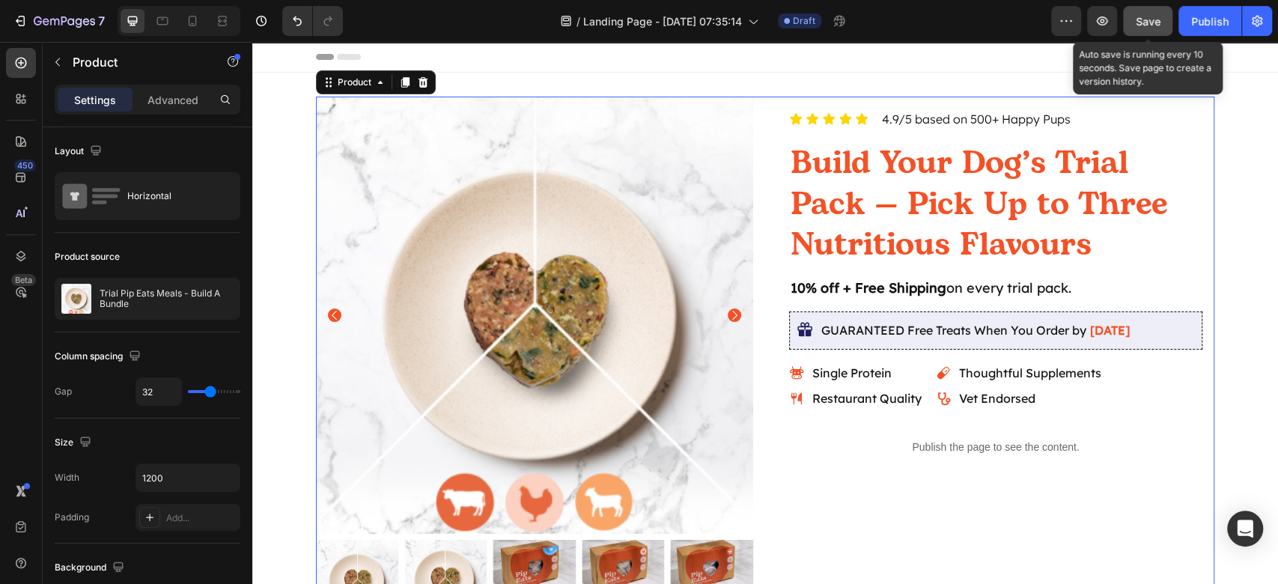
click at [1147, 12] on button "Save" at bounding box center [1147, 21] width 49 height 30
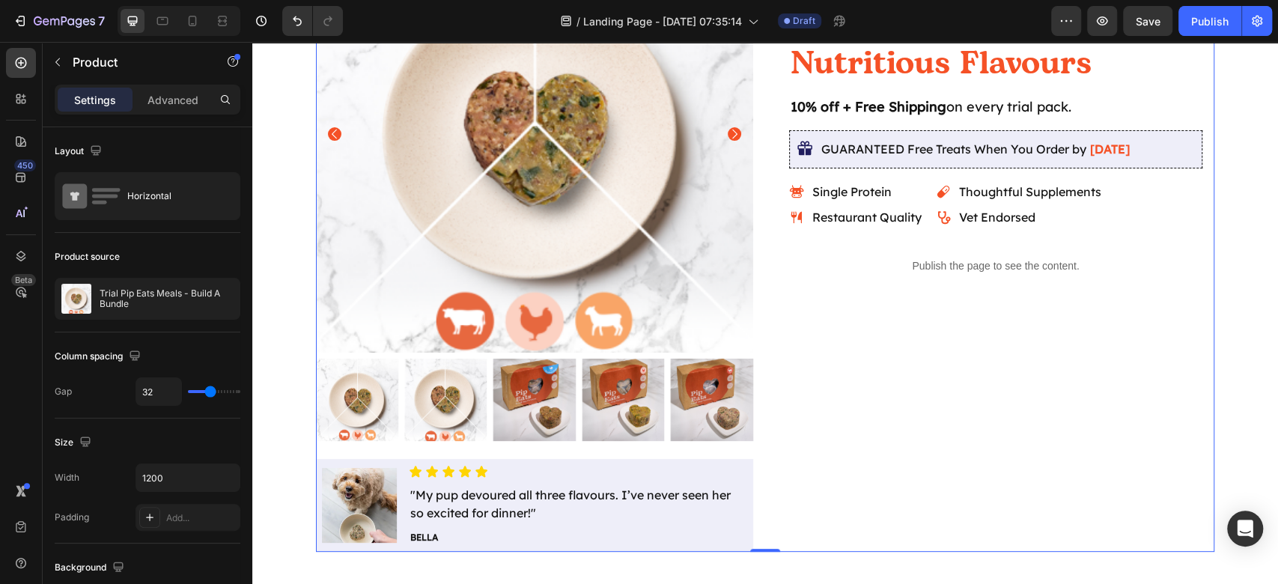
scroll to position [480, 0]
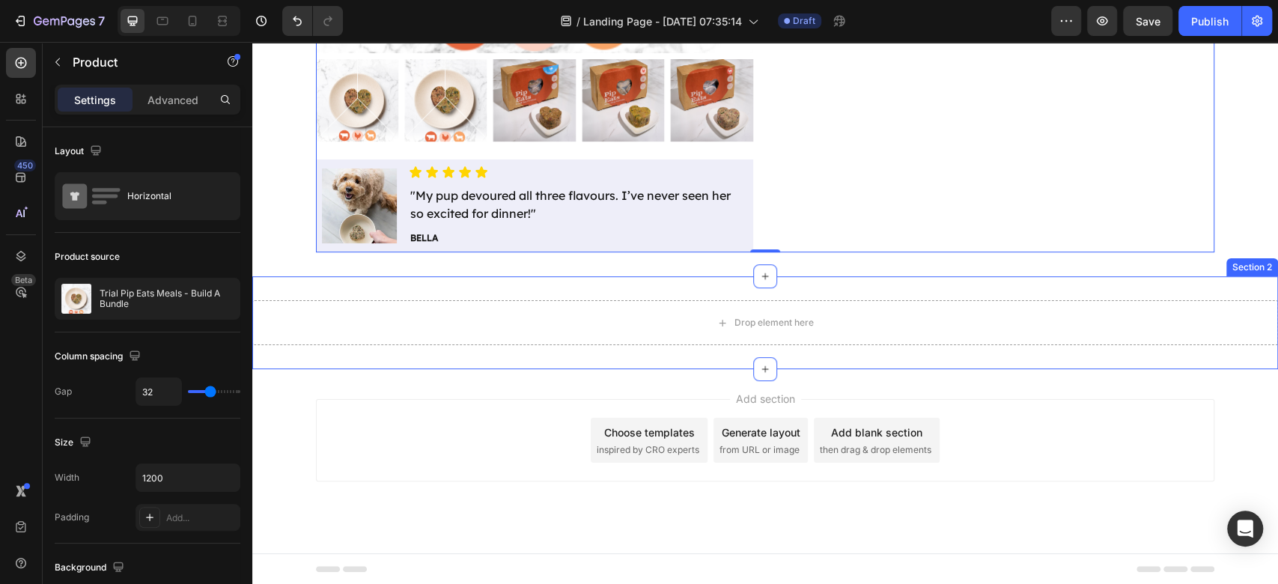
click at [556, 288] on div "Drop element here Section 2" at bounding box center [764, 322] width 1025 height 93
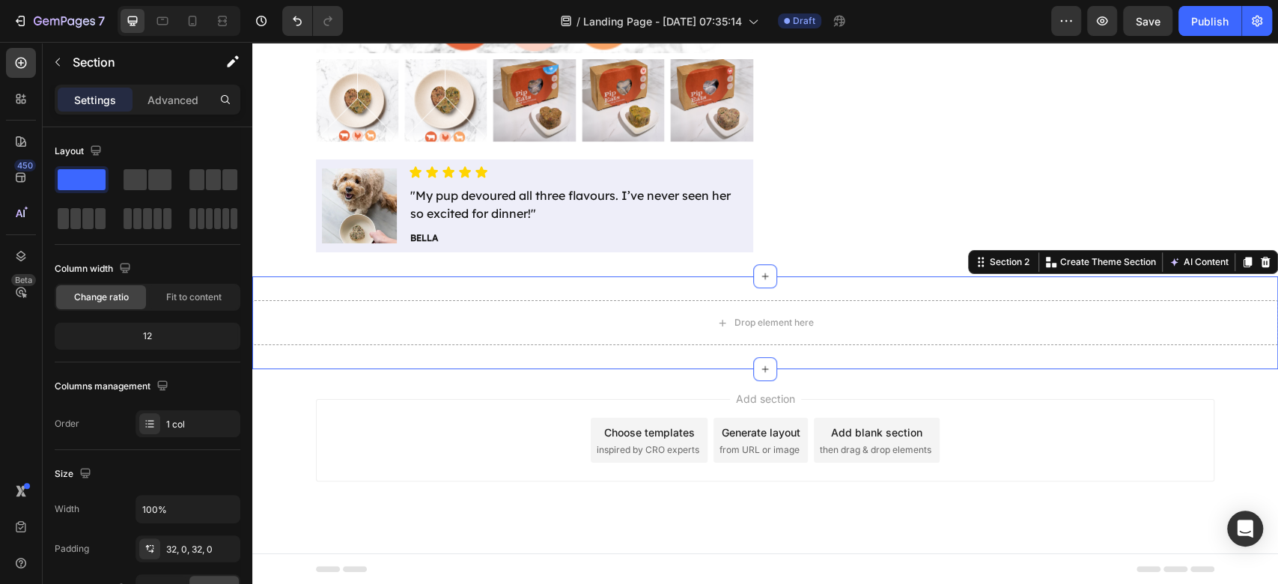
click at [418, 352] on div "Drop element here Section 2 You can create reusable sections Create Theme Secti…" at bounding box center [764, 322] width 1025 height 93
click at [61, 66] on icon "button" at bounding box center [58, 62] width 12 height 12
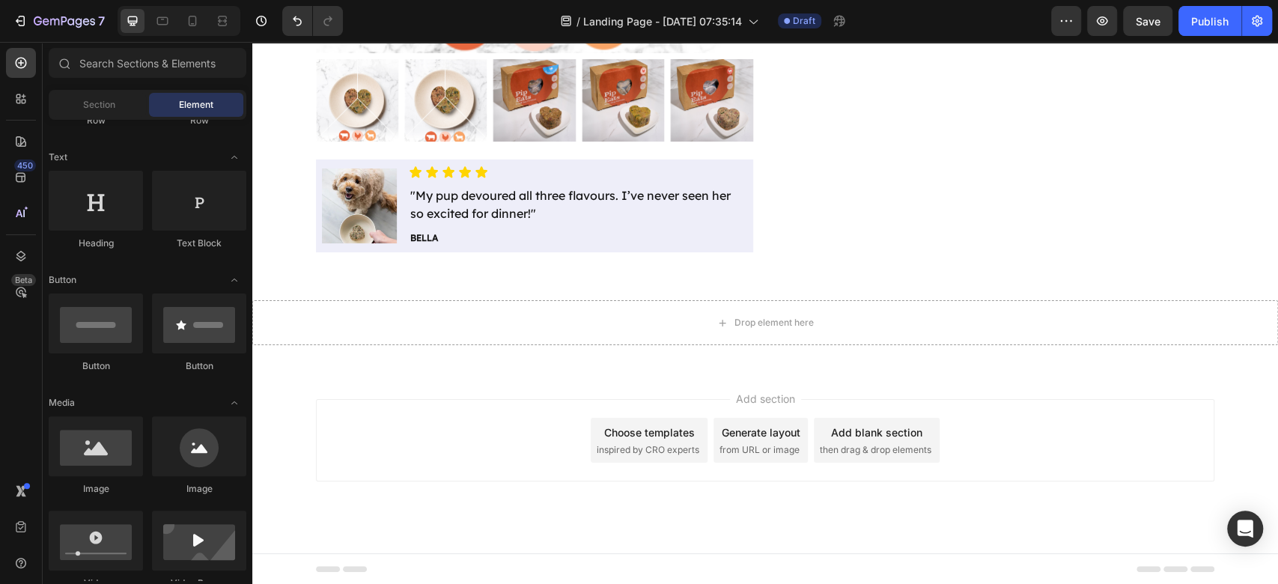
scroll to position [0, 0]
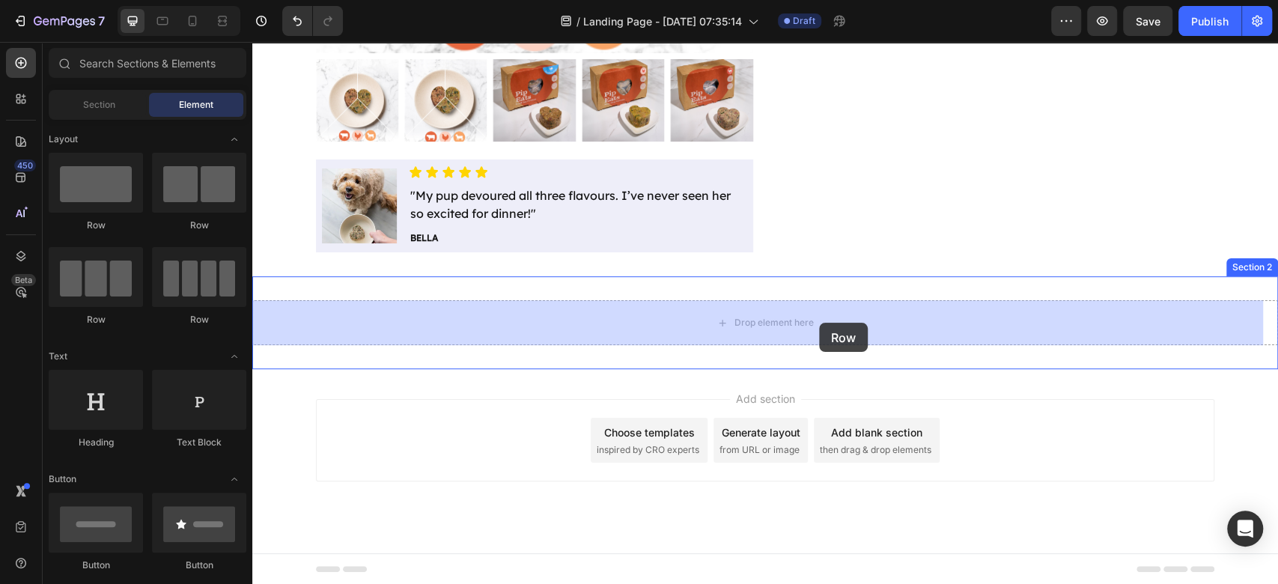
drag, startPoint x: 367, startPoint y: 245, endPoint x: 820, endPoint y: 311, distance: 458.3
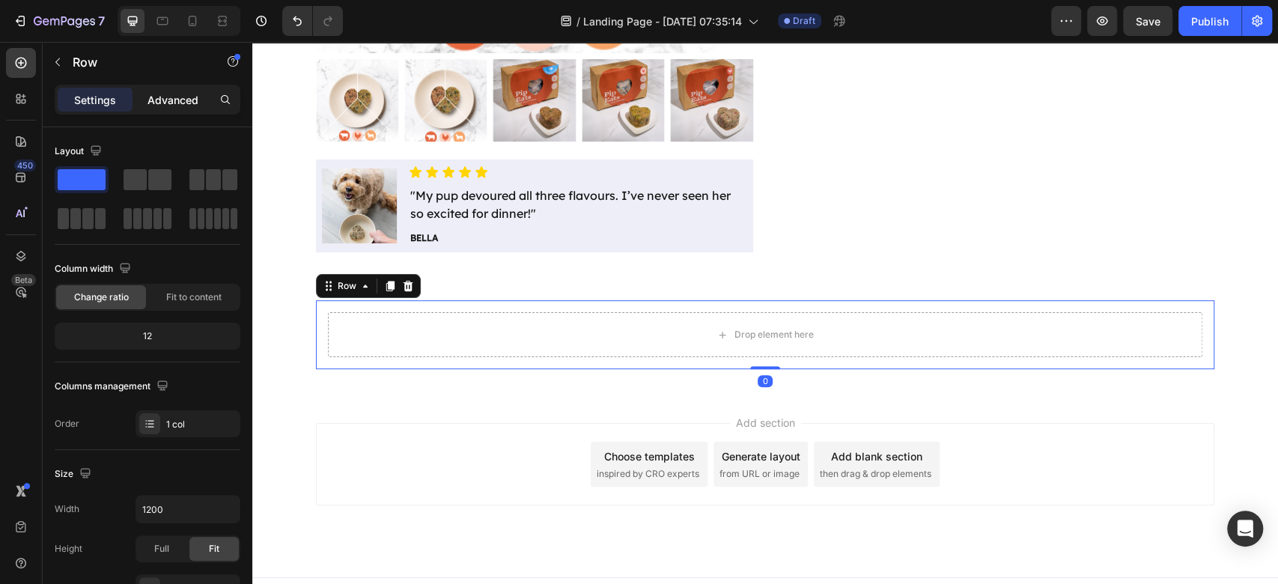
drag, startPoint x: 148, startPoint y: 103, endPoint x: 164, endPoint y: 165, distance: 63.3
click at [147, 103] on p "Advanced" at bounding box center [172, 100] width 51 height 16
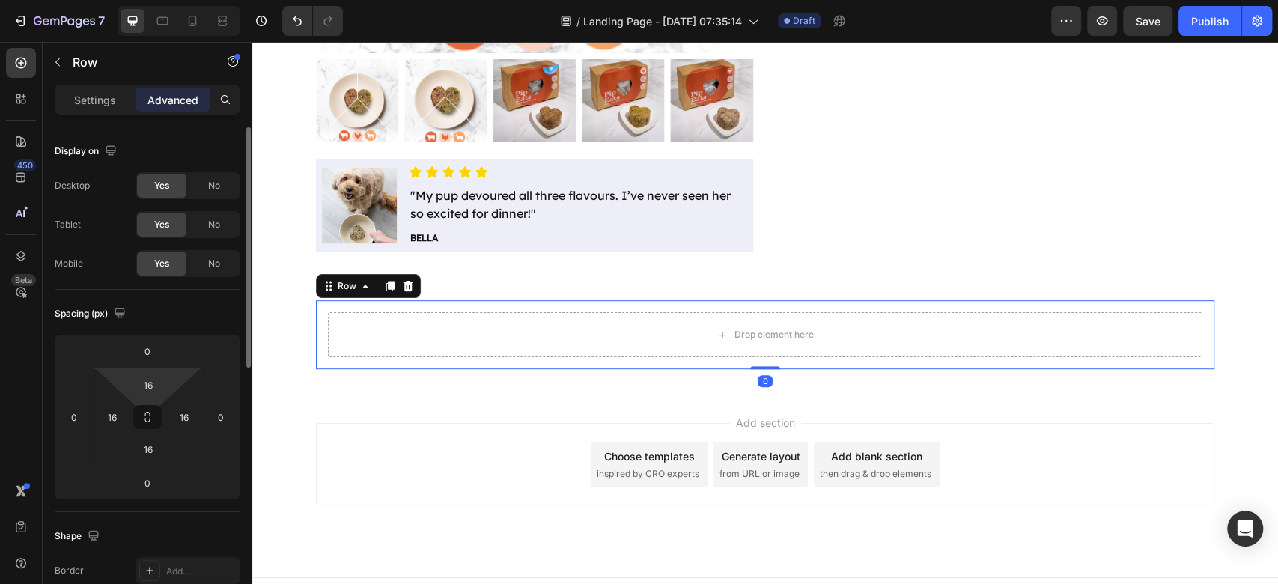
drag, startPoint x: 151, startPoint y: 413, endPoint x: 150, endPoint y: 397, distance: 15.7
click at [151, 414] on icon at bounding box center [147, 417] width 12 height 12
click at [153, 388] on input "16" at bounding box center [148, 384] width 30 height 22
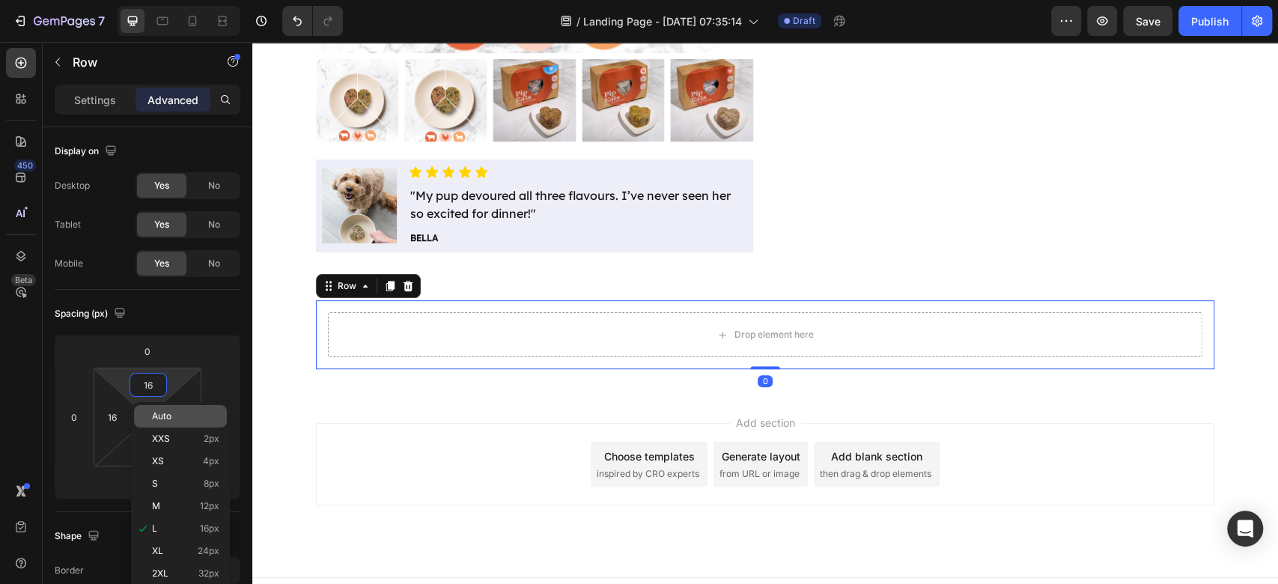
type input "0"
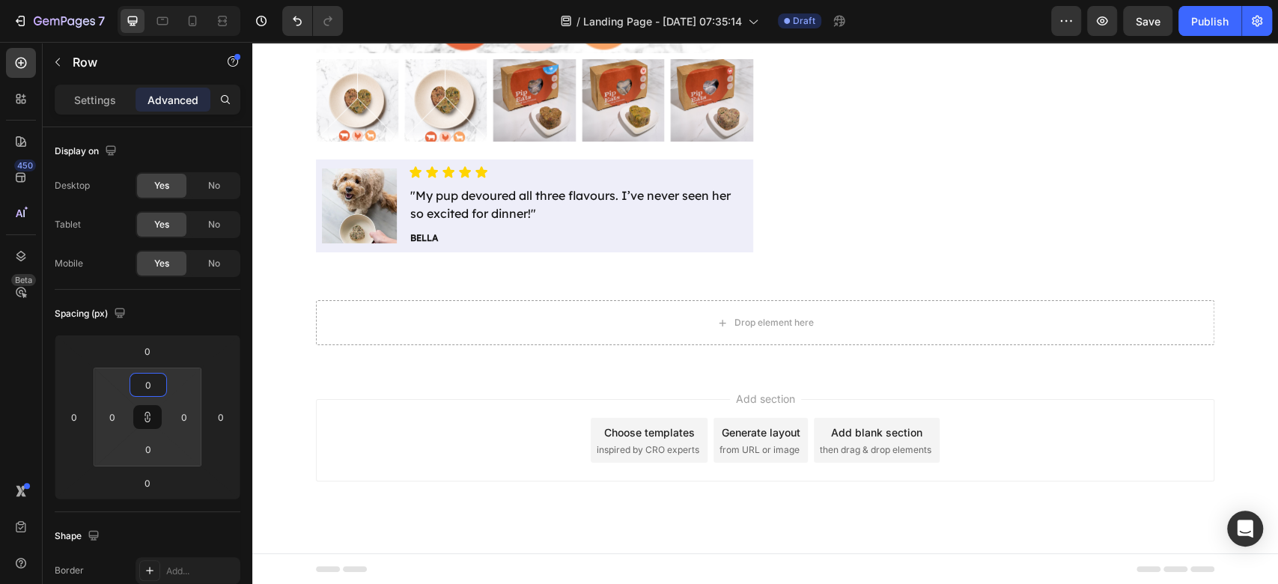
click at [992, 483] on div "Add section Choose templates inspired by CRO experts Generate layout from URL o…" at bounding box center [764, 461] width 1025 height 184
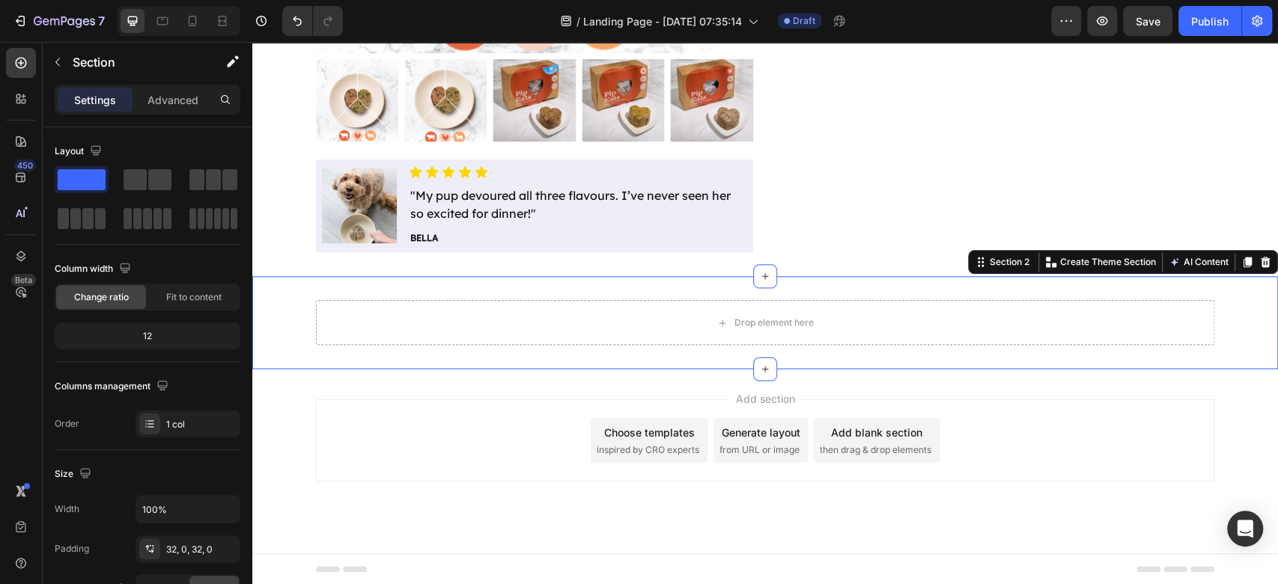
click at [887, 287] on div "Drop element here Row Section 2 You can create reusable sections Create Theme S…" at bounding box center [764, 322] width 1025 height 93
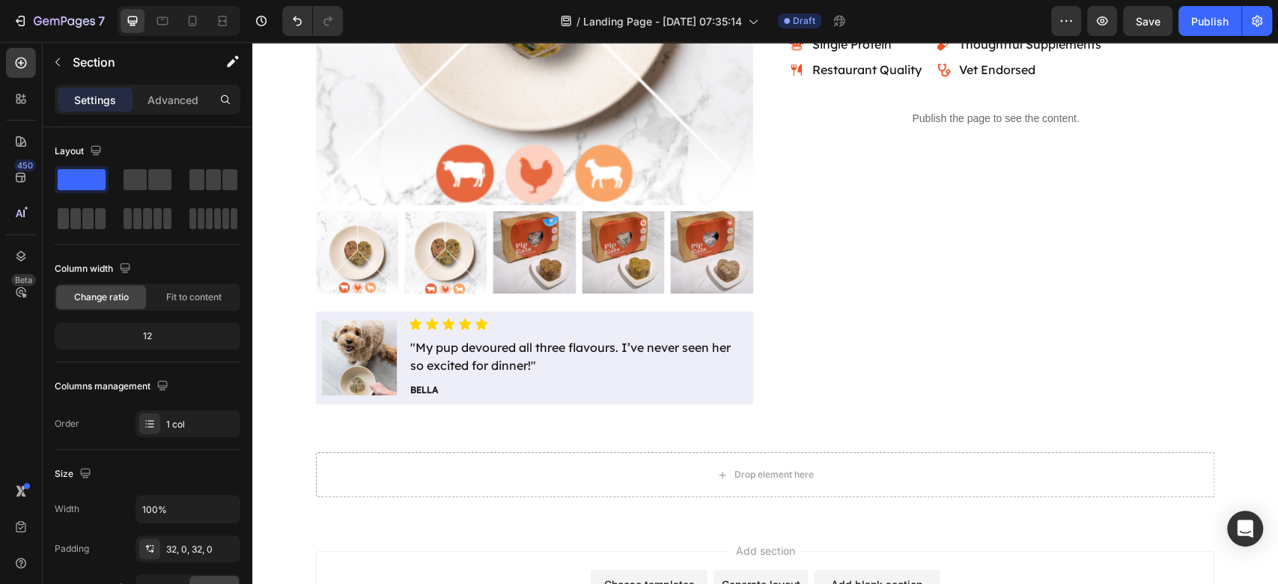
scroll to position [480, 0]
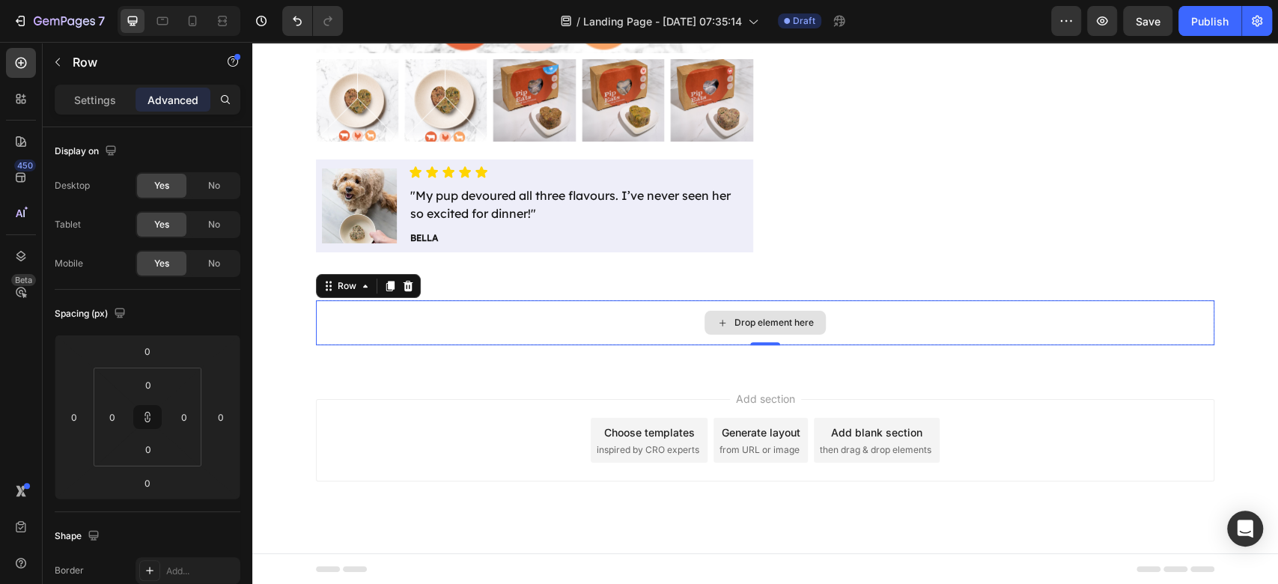
click at [448, 320] on div "Drop element here" at bounding box center [765, 322] width 898 height 45
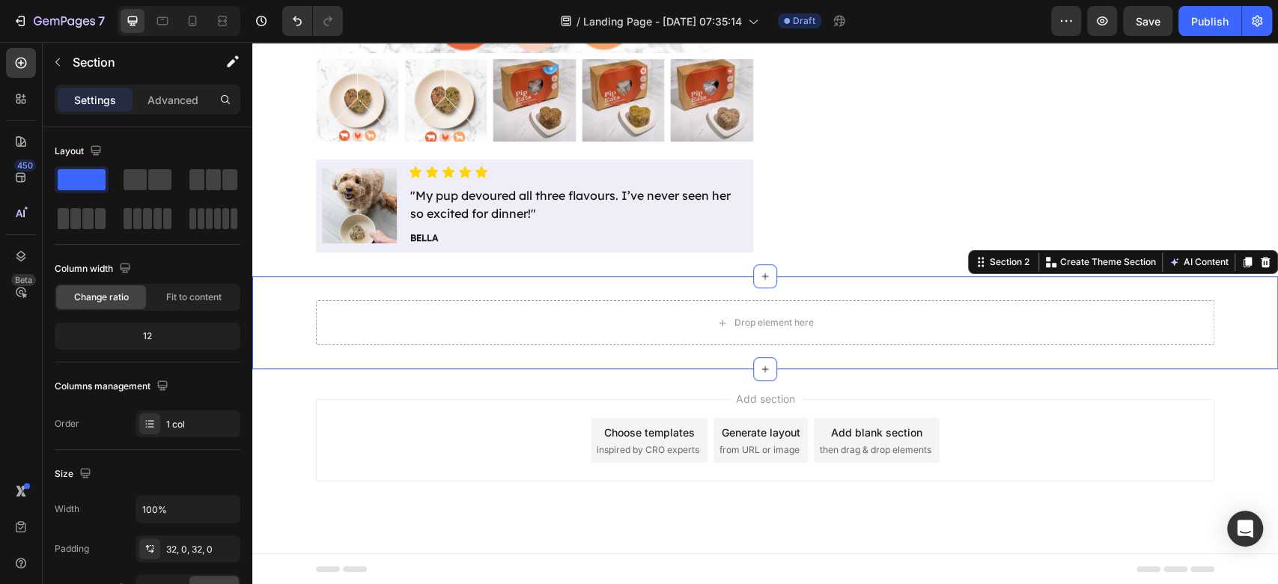
click at [283, 307] on div "Drop element here Row" at bounding box center [764, 322] width 1025 height 45
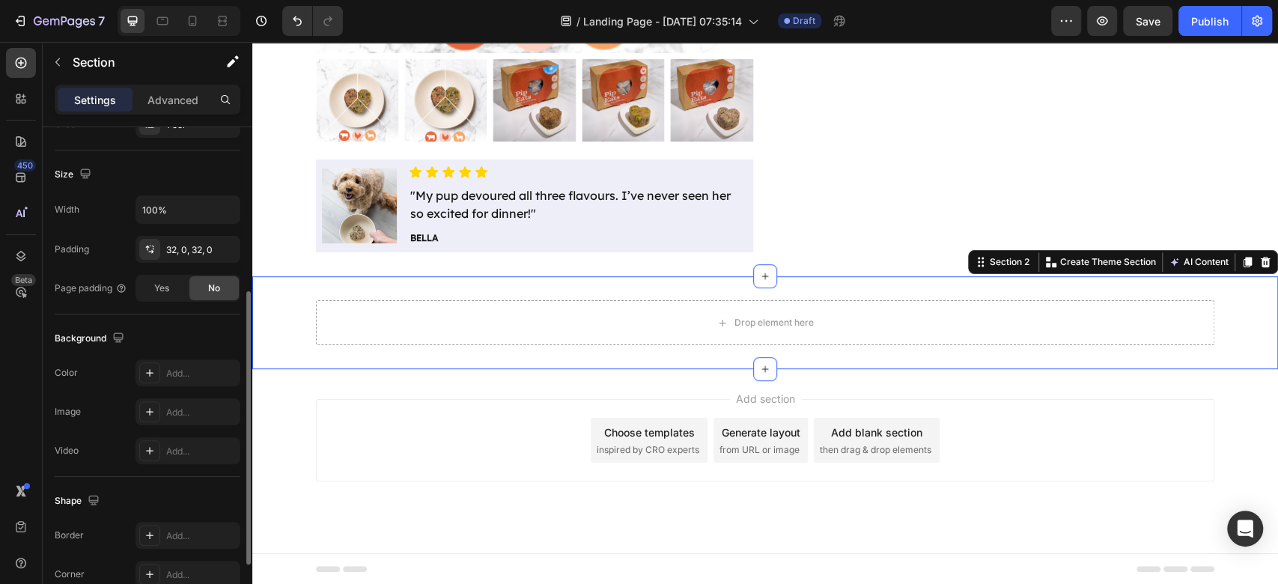
scroll to position [412, 0]
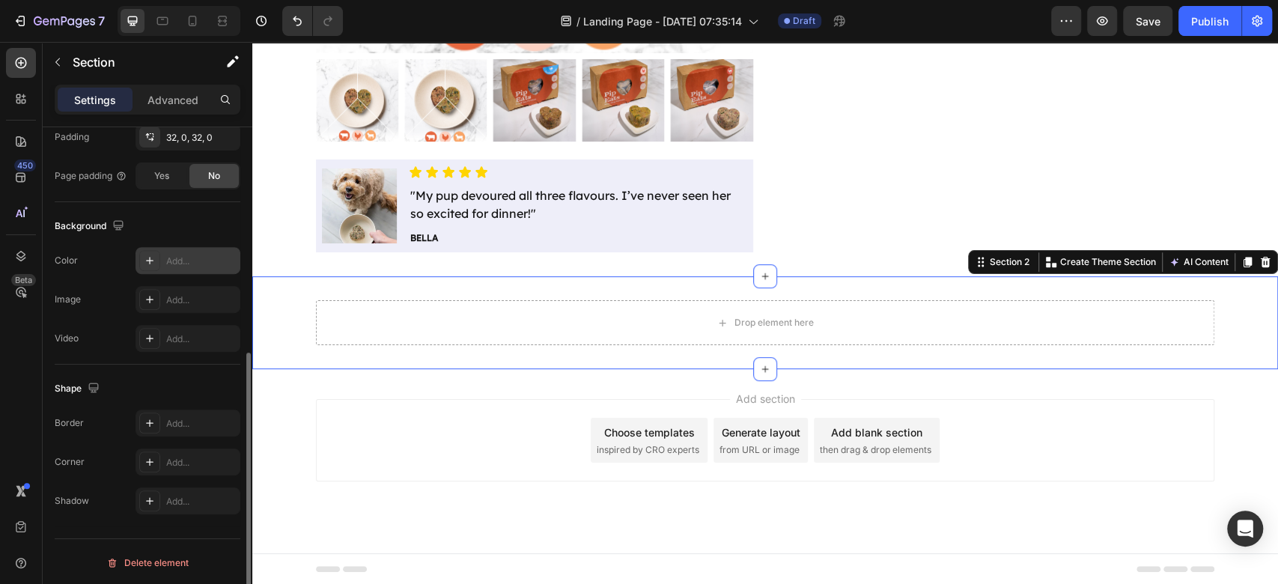
click at [183, 265] on div "Add..." at bounding box center [187, 260] width 105 height 27
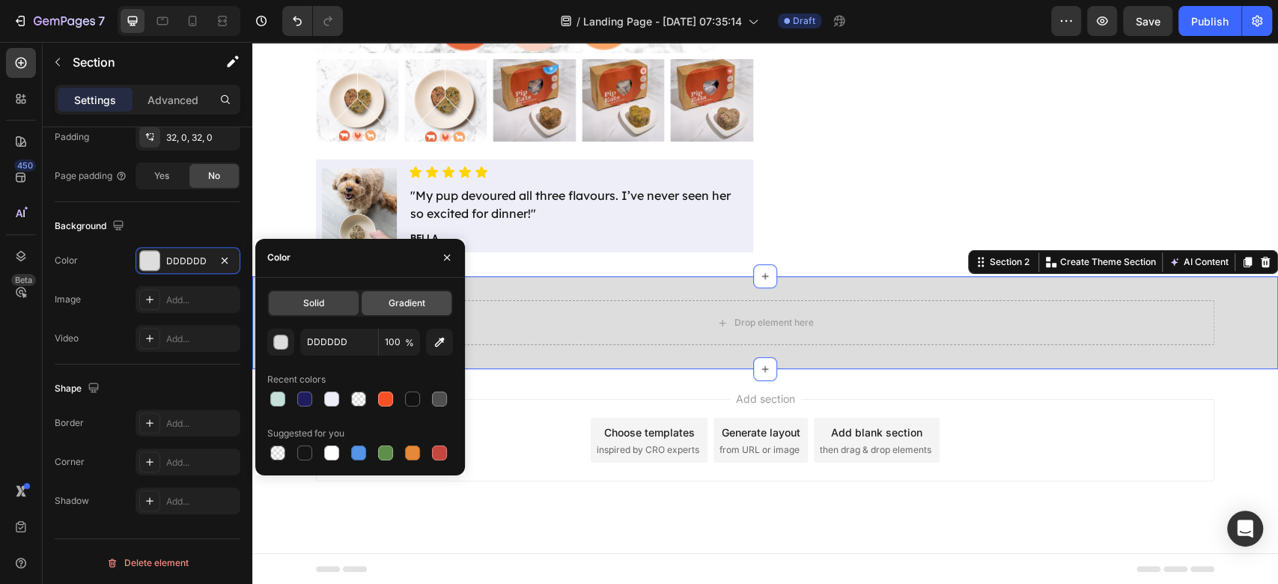
click at [415, 307] on span "Gradient" at bounding box center [406, 302] width 37 height 13
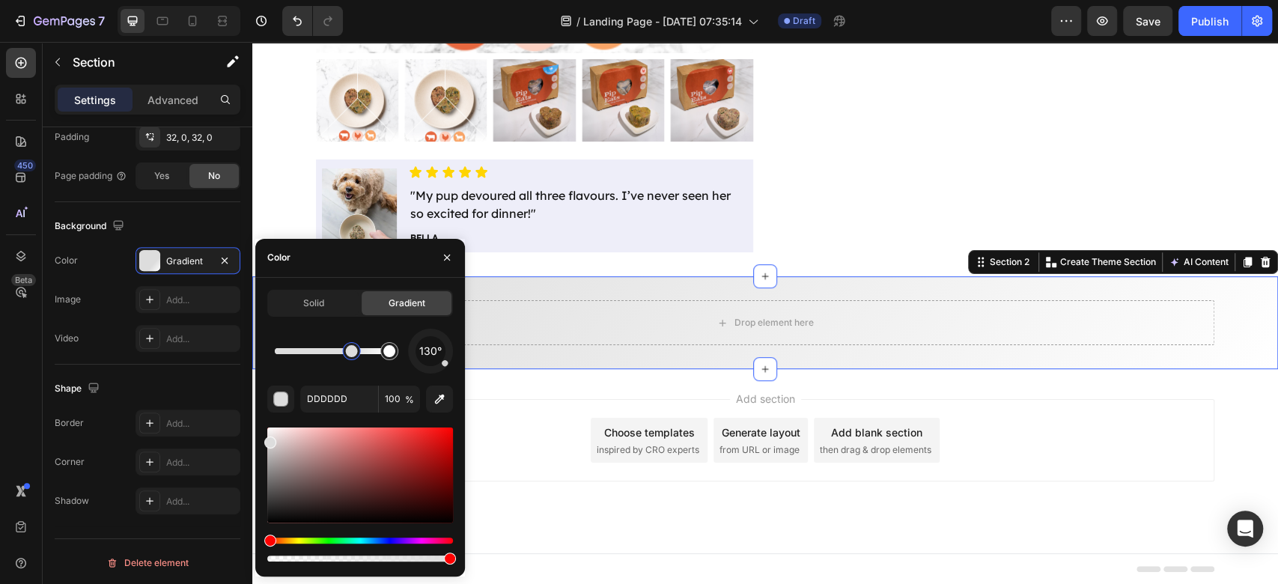
drag, startPoint x: 273, startPoint y: 347, endPoint x: 352, endPoint y: 352, distance: 78.7
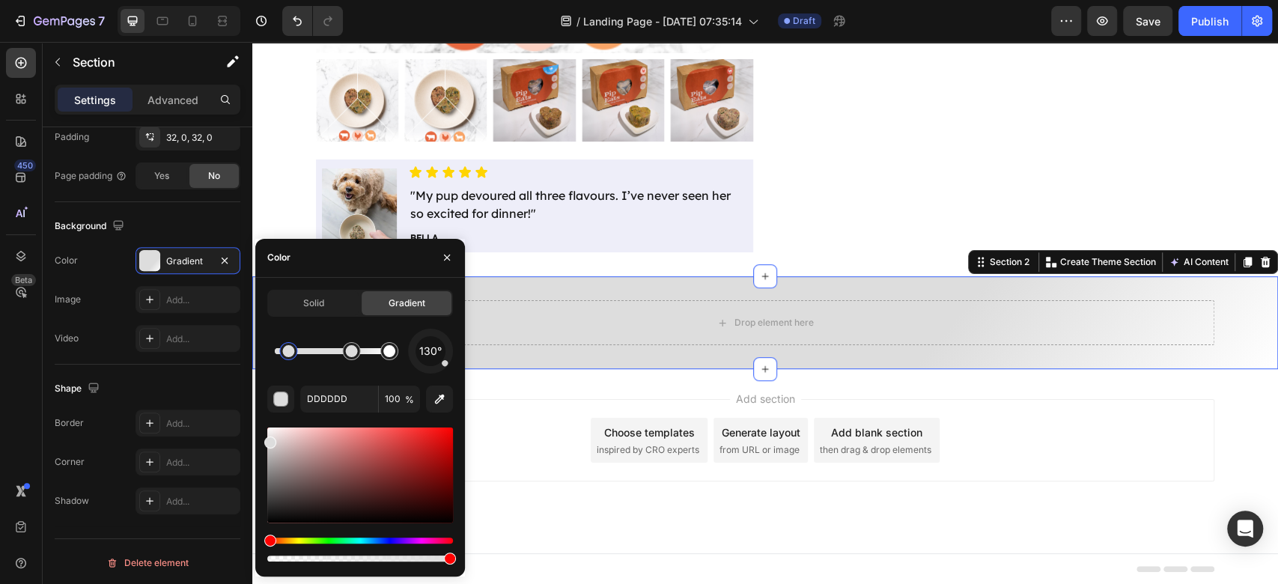
drag, startPoint x: 289, startPoint y: 352, endPoint x: 270, endPoint y: 350, distance: 18.8
click at [259, 353] on div "Solid Gradient 130° DDDDDD 100 %" at bounding box center [360, 427] width 210 height 275
drag, startPoint x: 280, startPoint y: 349, endPoint x: 243, endPoint y: 344, distance: 36.9
click at [247, 343] on div "450 Beta Sections(18) Elements(83) Section Element Hero Section Product Detail …" at bounding box center [126, 313] width 252 height 542
click at [276, 395] on div "button" at bounding box center [281, 399] width 15 height 15
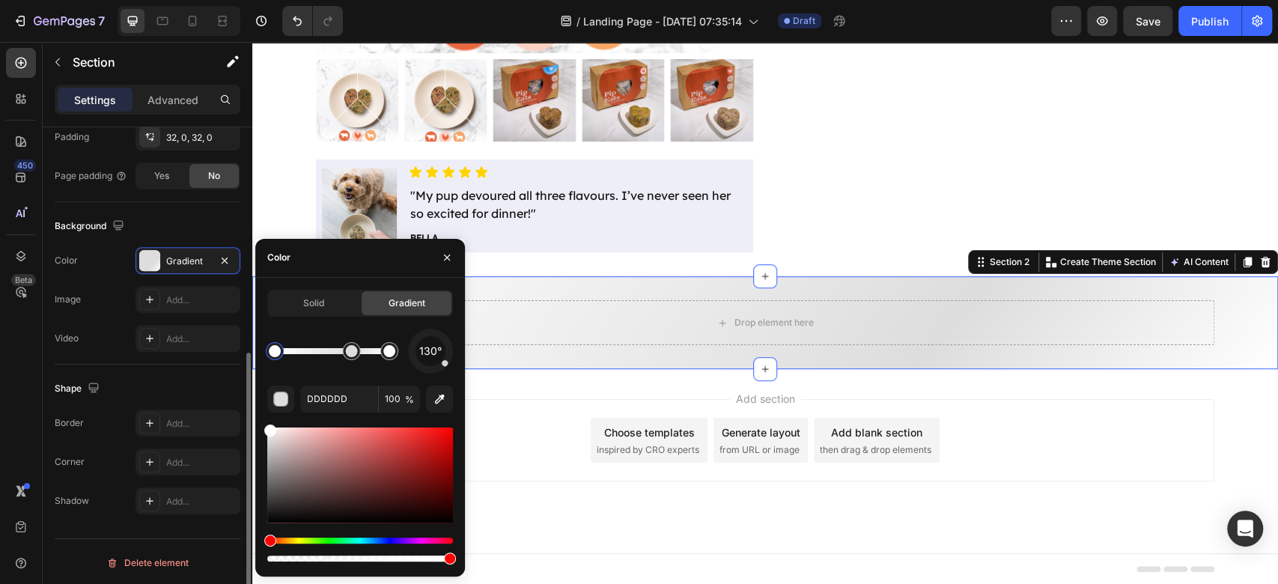
drag, startPoint x: 278, startPoint y: 407, endPoint x: 238, endPoint y: 364, distance: 59.3
click at [213, 376] on div "450 Beta Sections(18) Elements(83) Section Element Hero Section Product Detail …" at bounding box center [126, 313] width 252 height 542
click at [347, 356] on div at bounding box center [352, 351] width 18 height 18
click at [332, 402] on input "DDDDDD" at bounding box center [339, 398] width 78 height 27
paste input "f3e0cc"
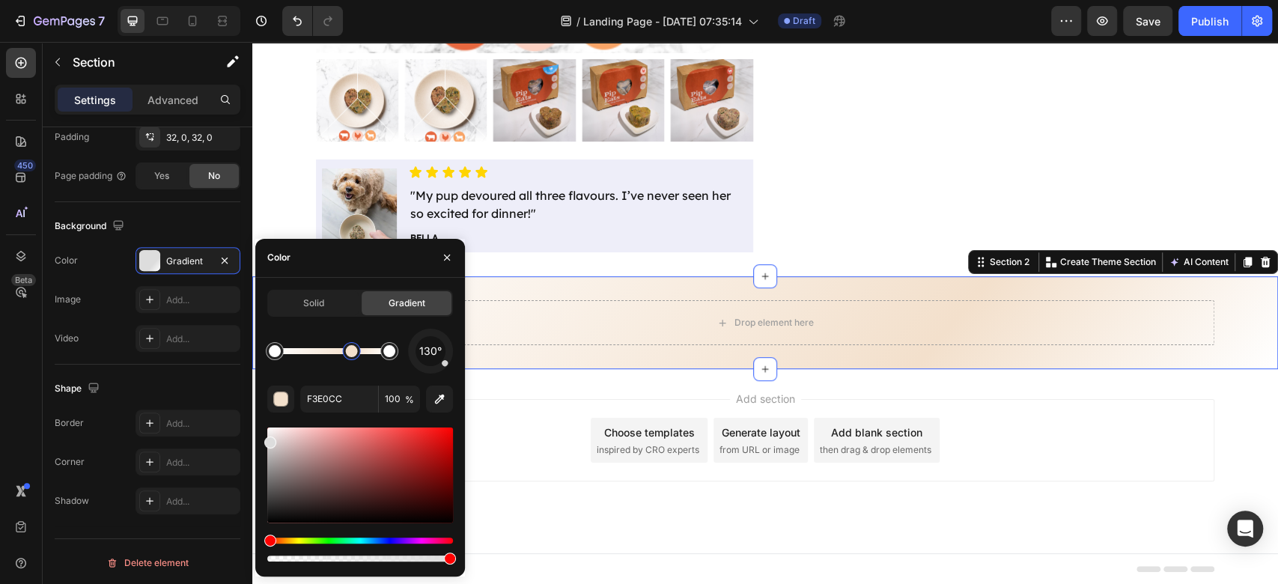
click at [337, 376] on div "130° F3E0CC 100 %" at bounding box center [360, 447] width 186 height 236
click at [390, 352] on div at bounding box center [389, 351] width 12 height 12
click at [287, 403] on div "button" at bounding box center [280, 398] width 15 height 15
drag, startPoint x: 312, startPoint y: 444, endPoint x: 232, endPoint y: 367, distance: 110.6
click at [228, 371] on div "450 Beta Sections(18) Elements(83) Section Element Hero Section Product Detail …" at bounding box center [126, 313] width 252 height 542
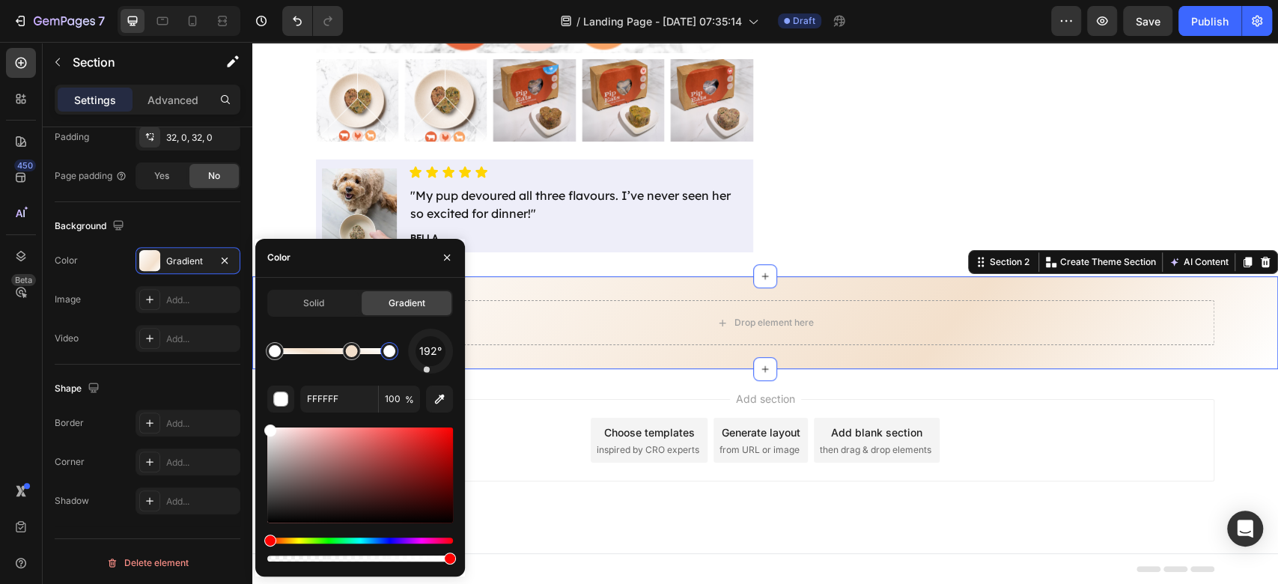
drag, startPoint x: 437, startPoint y: 362, endPoint x: 425, endPoint y: 370, distance: 14.1
click at [425, 369] on div "192°" at bounding box center [430, 351] width 45 height 45
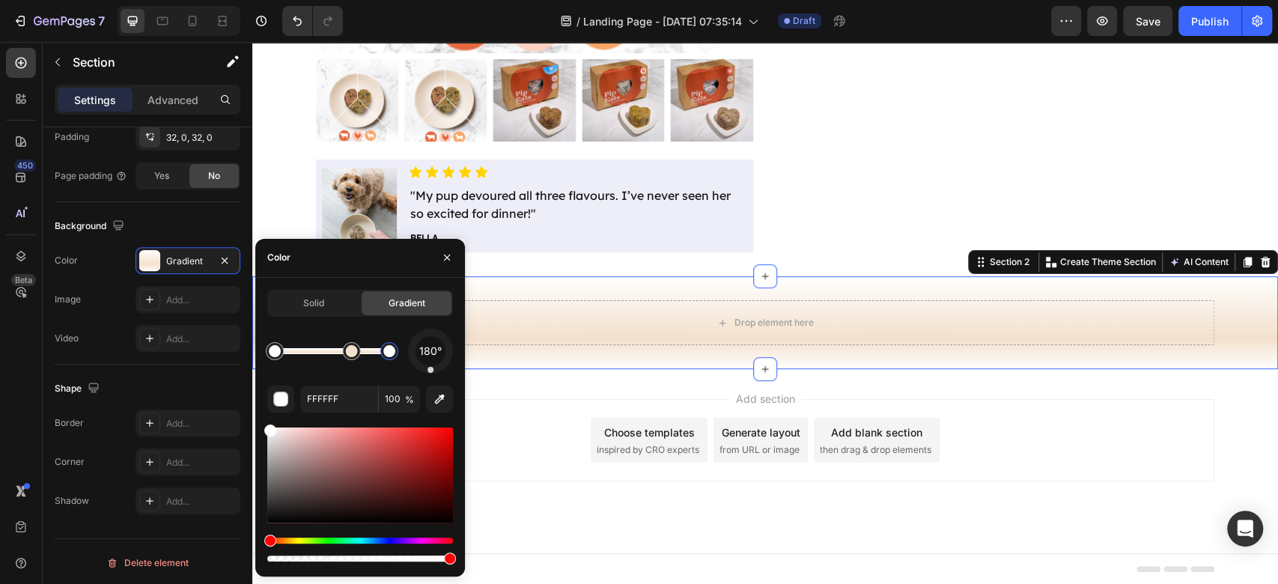
drag, startPoint x: 430, startPoint y: 368, endPoint x: 430, endPoint y: 376, distance: 7.5
click at [430, 376] on div "180° FFFFFF 100 %" at bounding box center [360, 447] width 186 height 236
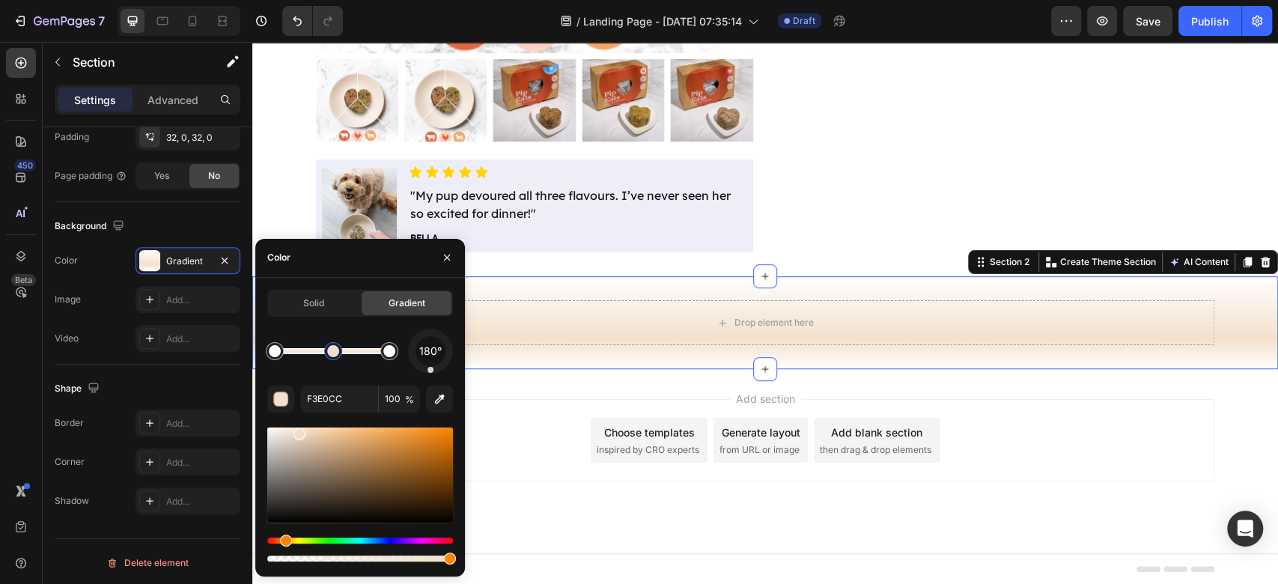
type input "FFFFFF"
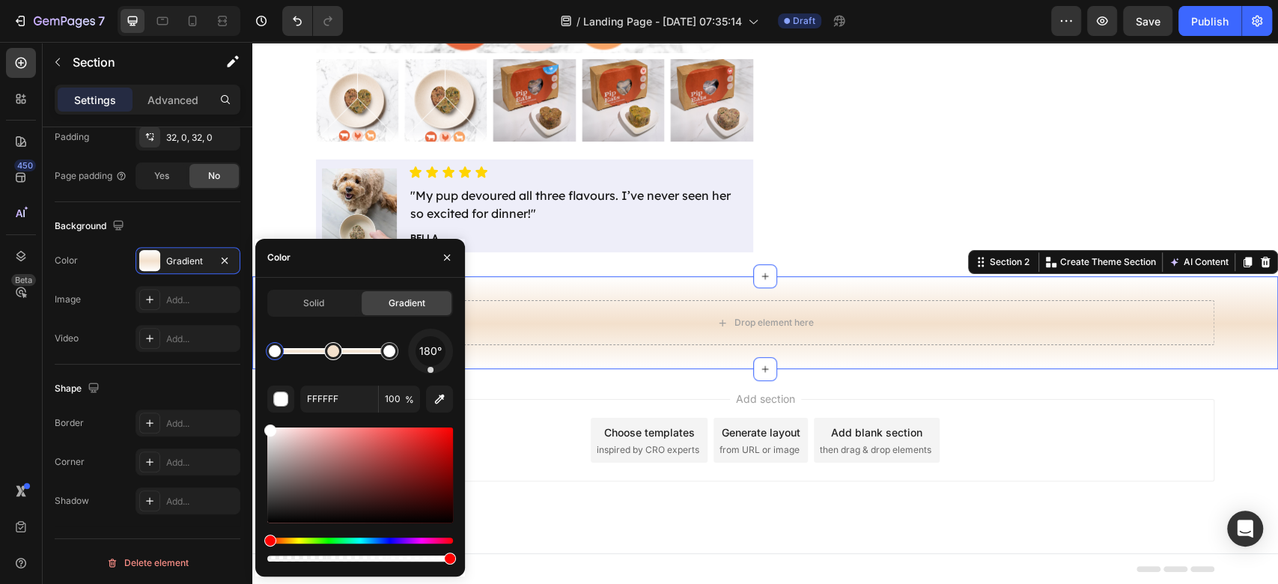
drag, startPoint x: 343, startPoint y: 356, endPoint x: 326, endPoint y: 358, distance: 16.5
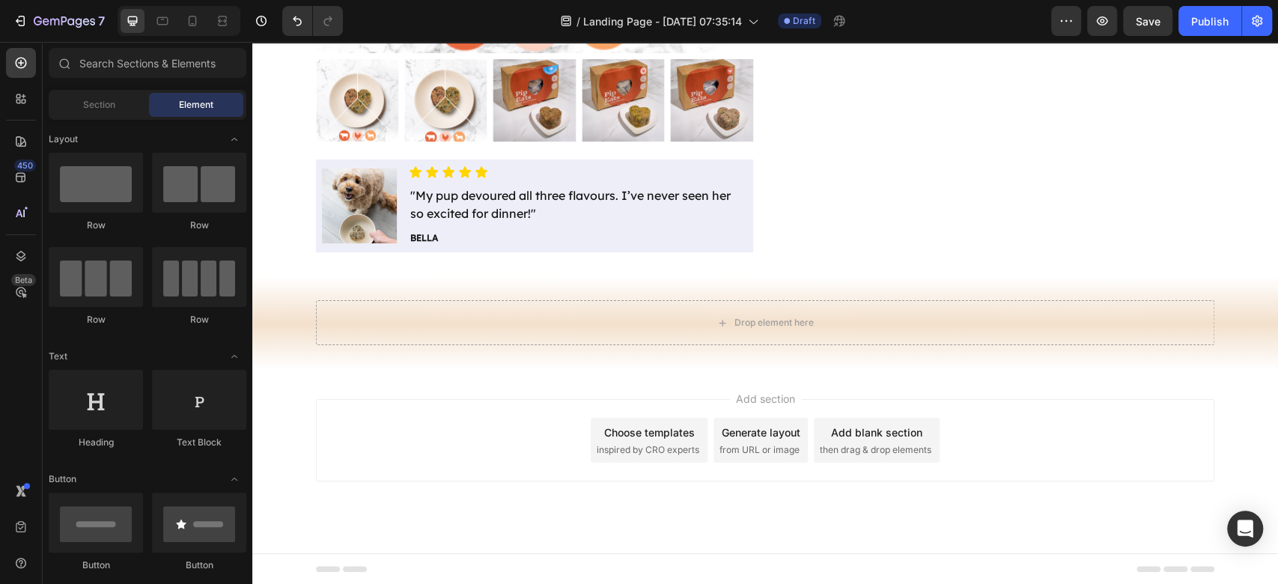
click at [1117, 471] on div "Add section Choose templates inspired by CRO experts Generate layout from URL o…" at bounding box center [765, 440] width 898 height 82
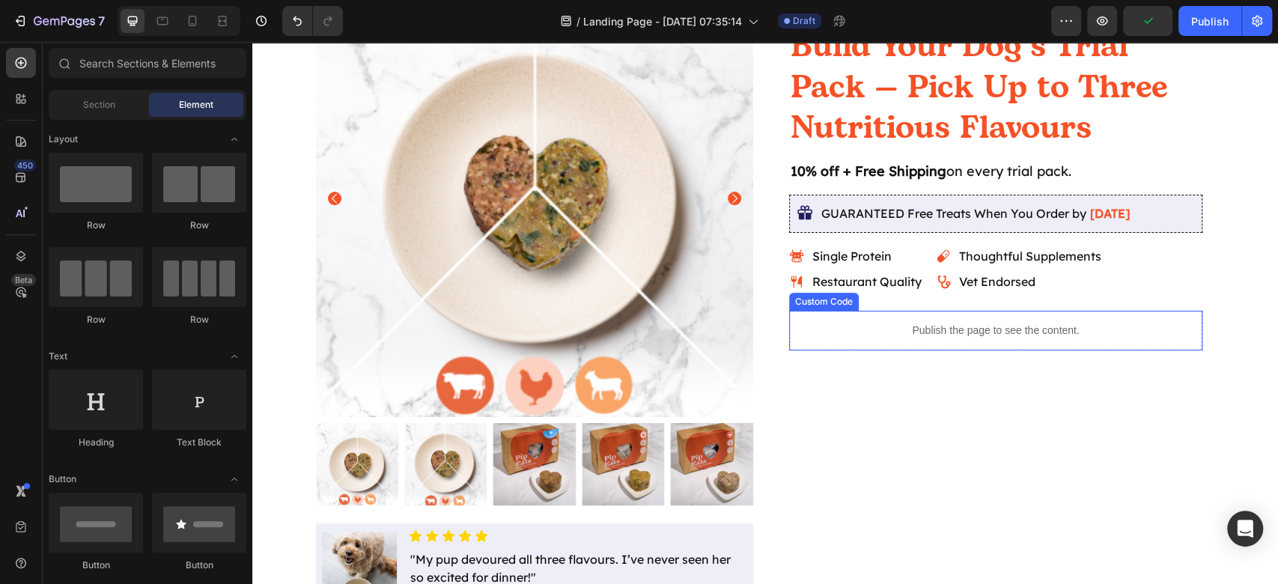
scroll to position [0, 0]
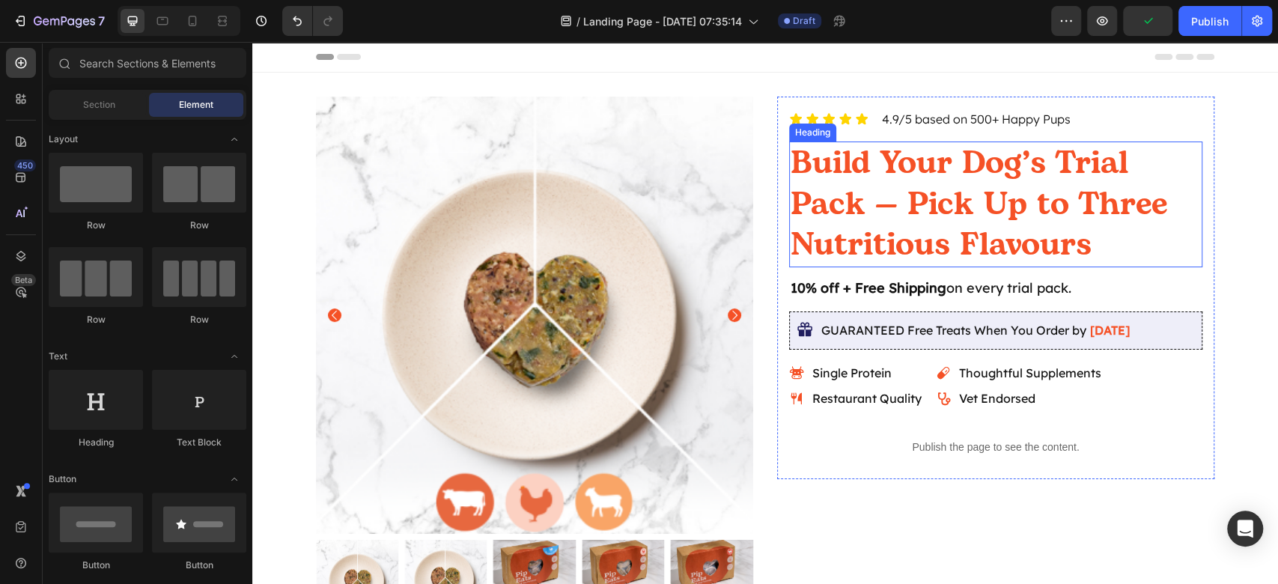
click at [1004, 197] on p "Build Your Dog’s Trial Pack — Pick Up to Three Nutritious Flavours" at bounding box center [995, 204] width 410 height 123
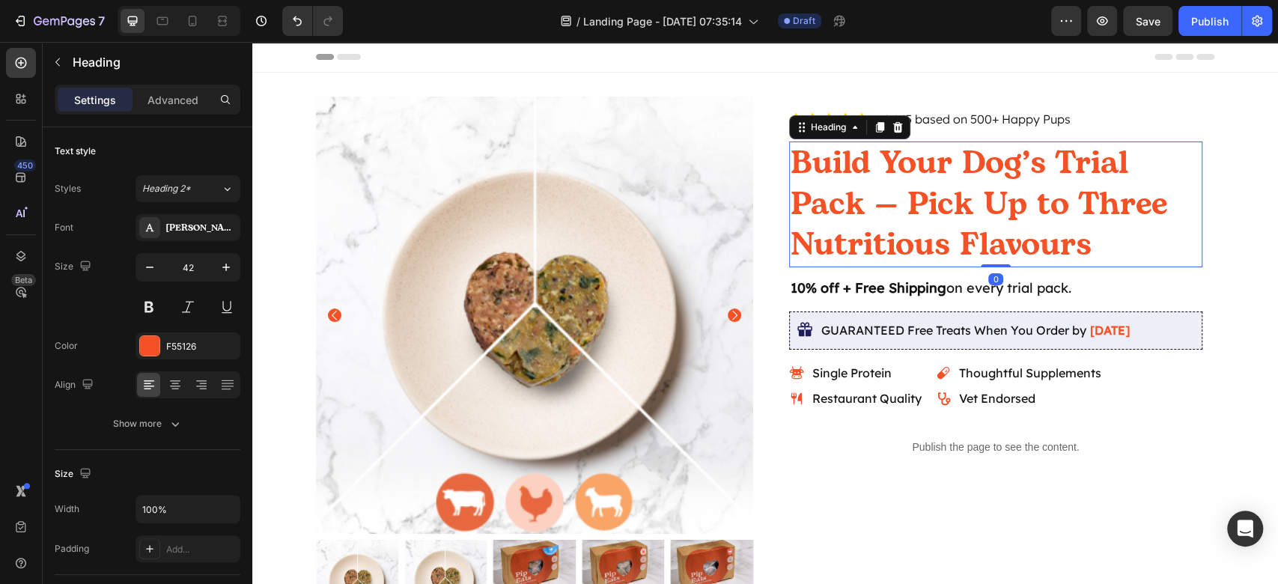
drag, startPoint x: 869, startPoint y: 123, endPoint x: 843, endPoint y: 138, distance: 30.5
click at [873, 123] on icon at bounding box center [879, 127] width 12 height 12
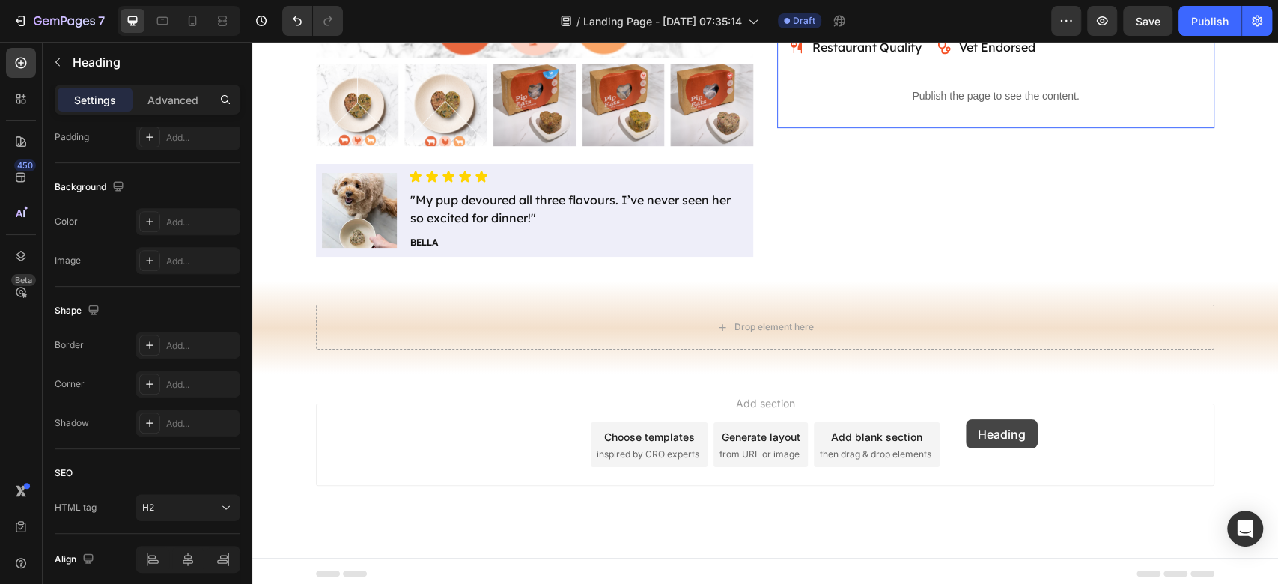
scroll to position [480, 0]
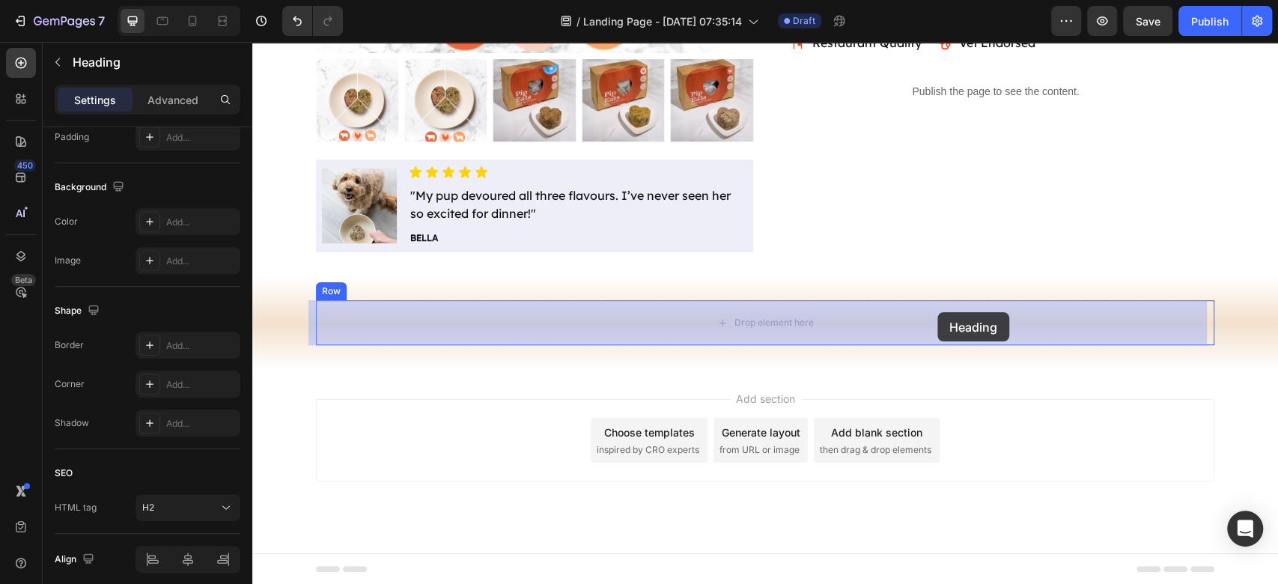
drag, startPoint x: 814, startPoint y: 257, endPoint x: 937, endPoint y: 312, distance: 135.0
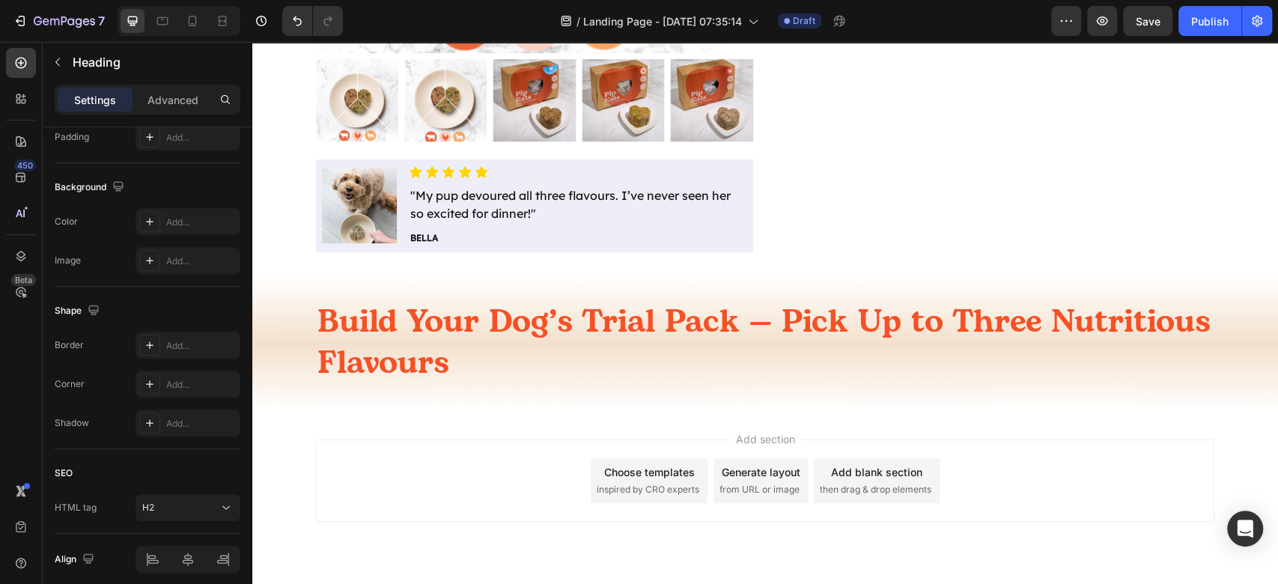
click at [861, 335] on h2 "Build Your Dog’s Trial Pack — Pick Up to Three Nutritious Flavours" at bounding box center [765, 342] width 898 height 85
click at [861, 335] on p "Build Your Dog’s Trial Pack — Pick Up to Three Nutritious Flavours" at bounding box center [764, 343] width 895 height 82
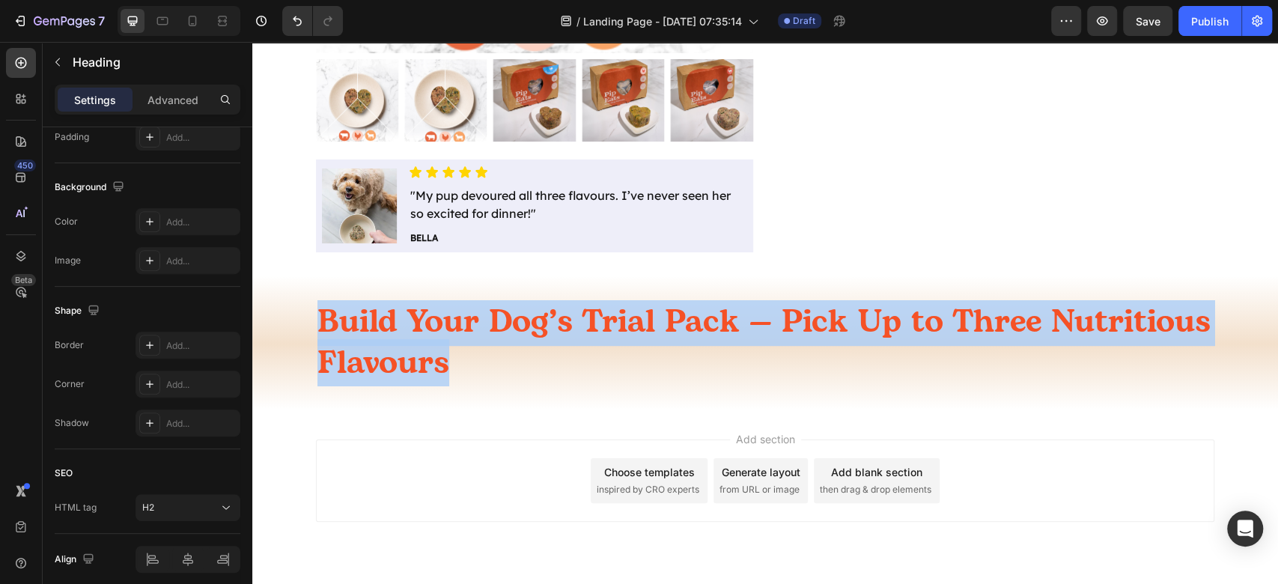
click at [861, 335] on p "Build Your Dog’s Trial Pack — Pick Up to Three Nutritious Flavours" at bounding box center [764, 343] width 895 height 82
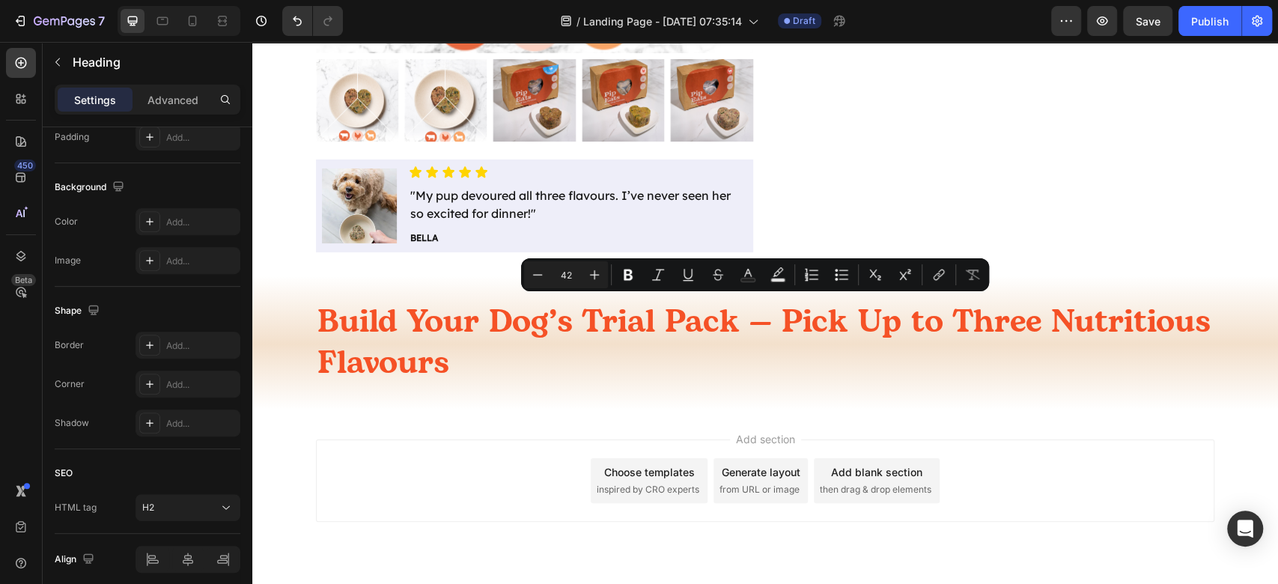
scroll to position [479, 0]
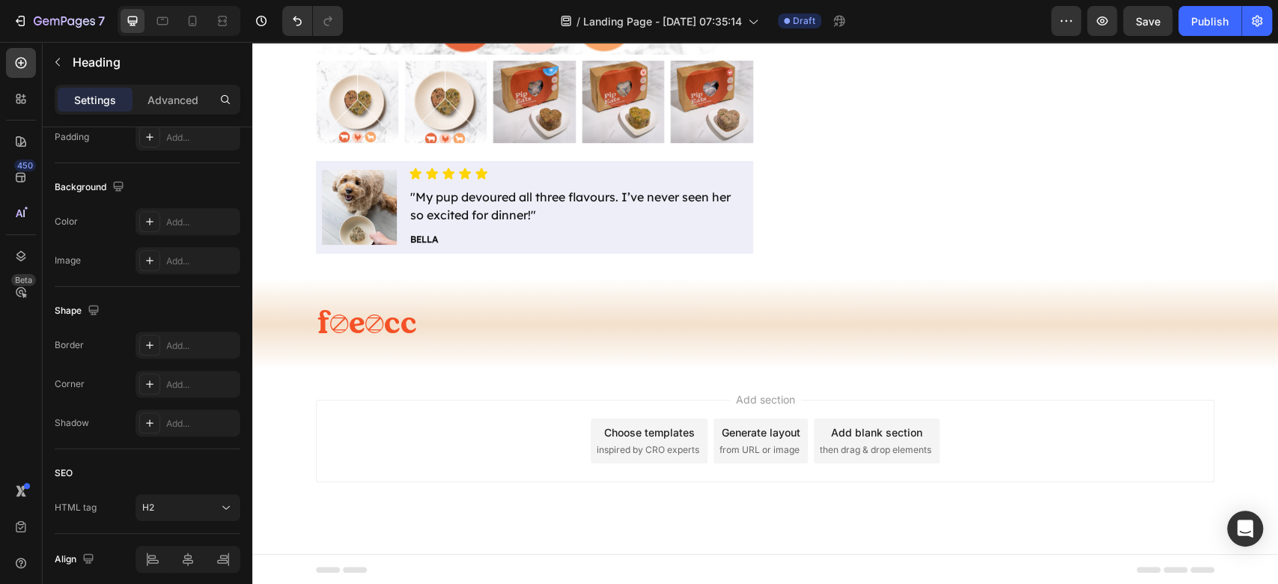
click at [559, 326] on p "f3e0cc" at bounding box center [764, 323] width 895 height 41
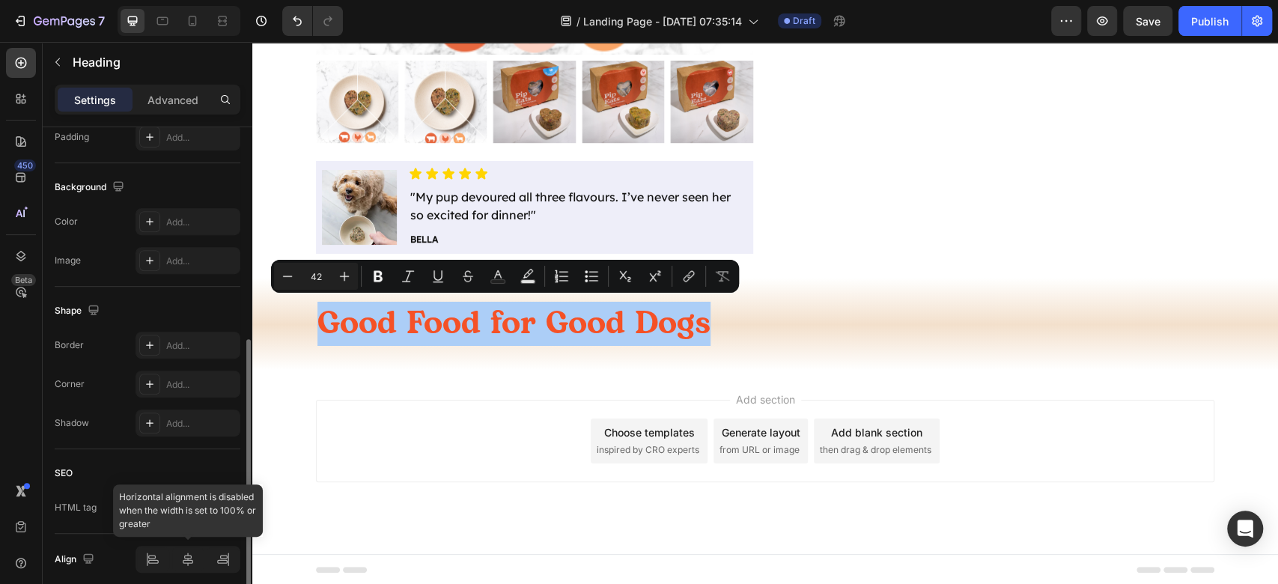
click at [193, 566] on div at bounding box center [187, 559] width 105 height 27
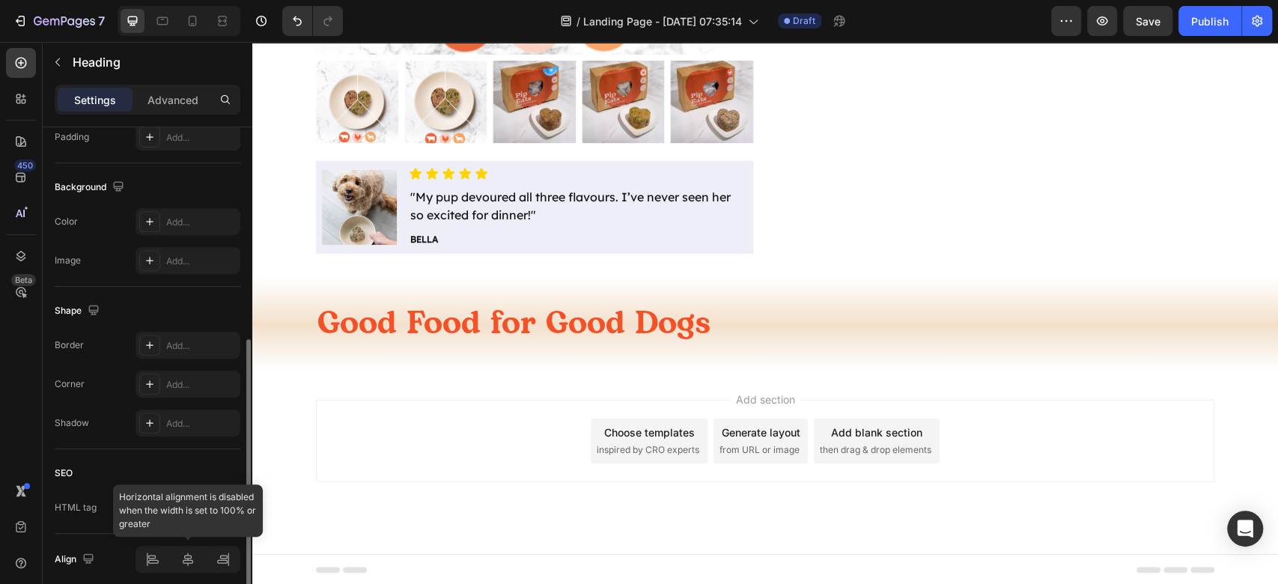
click at [195, 558] on div at bounding box center [187, 559] width 105 height 27
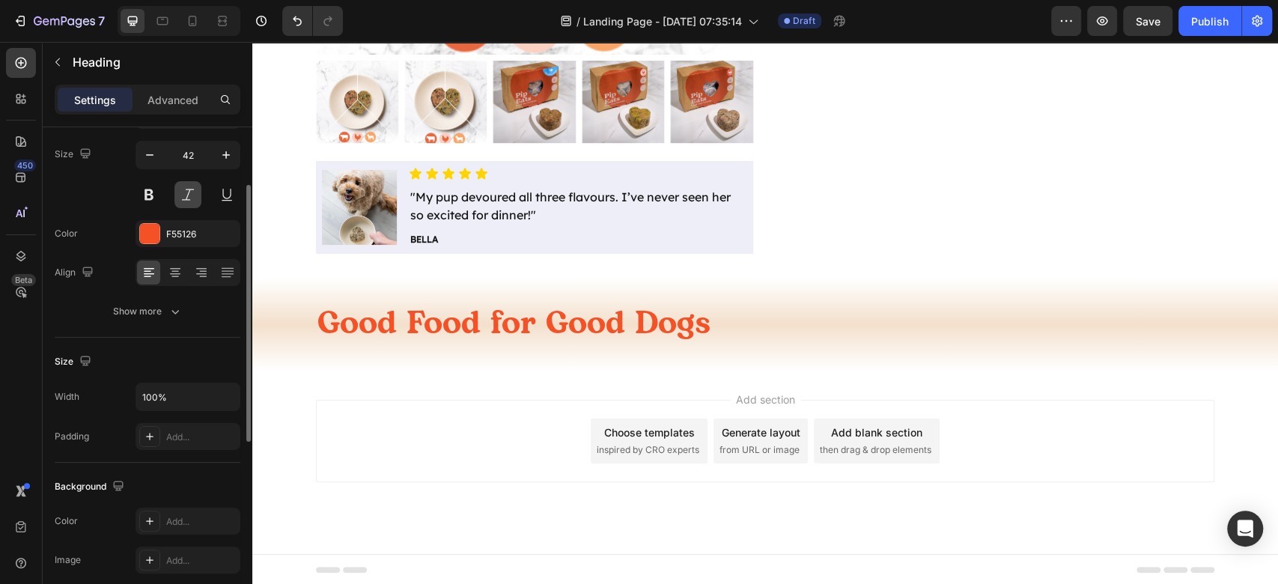
scroll to position [0, 0]
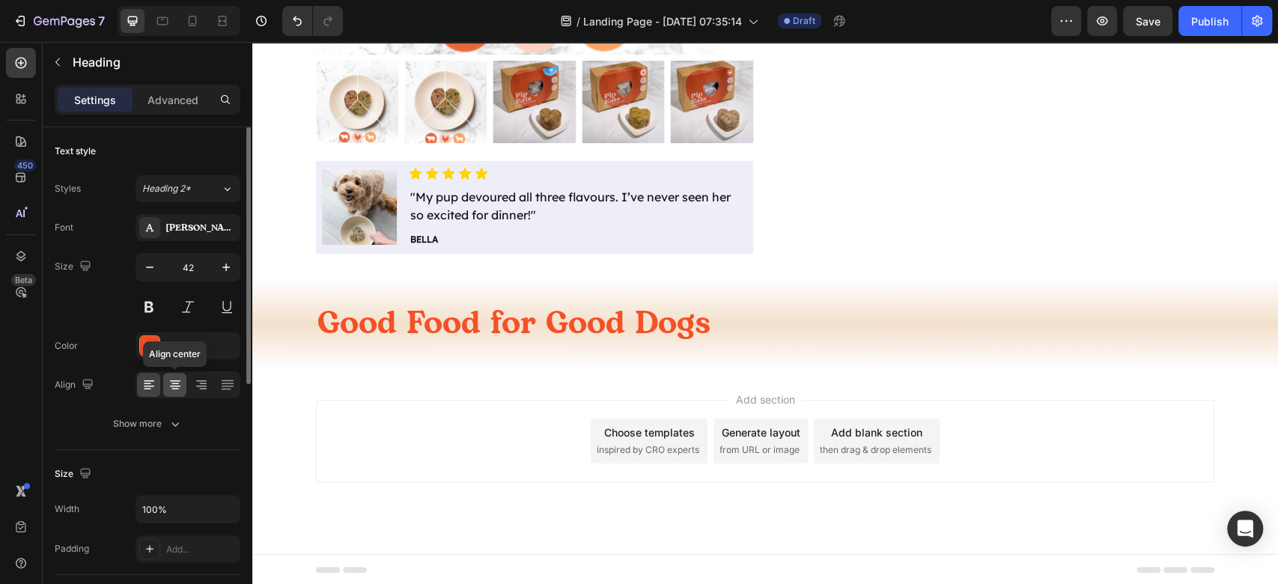
click at [177, 380] on icon at bounding box center [175, 380] width 10 height 1
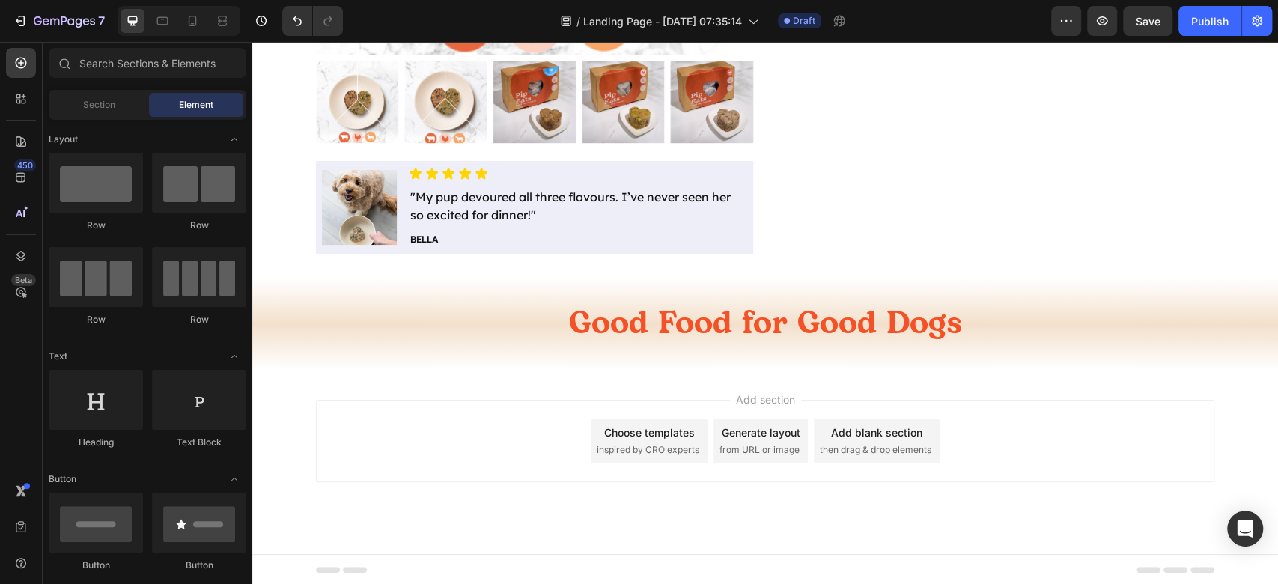
click at [1120, 421] on div "Add section Choose templates inspired by CRO experts Generate layout from URL o…" at bounding box center [765, 441] width 898 height 82
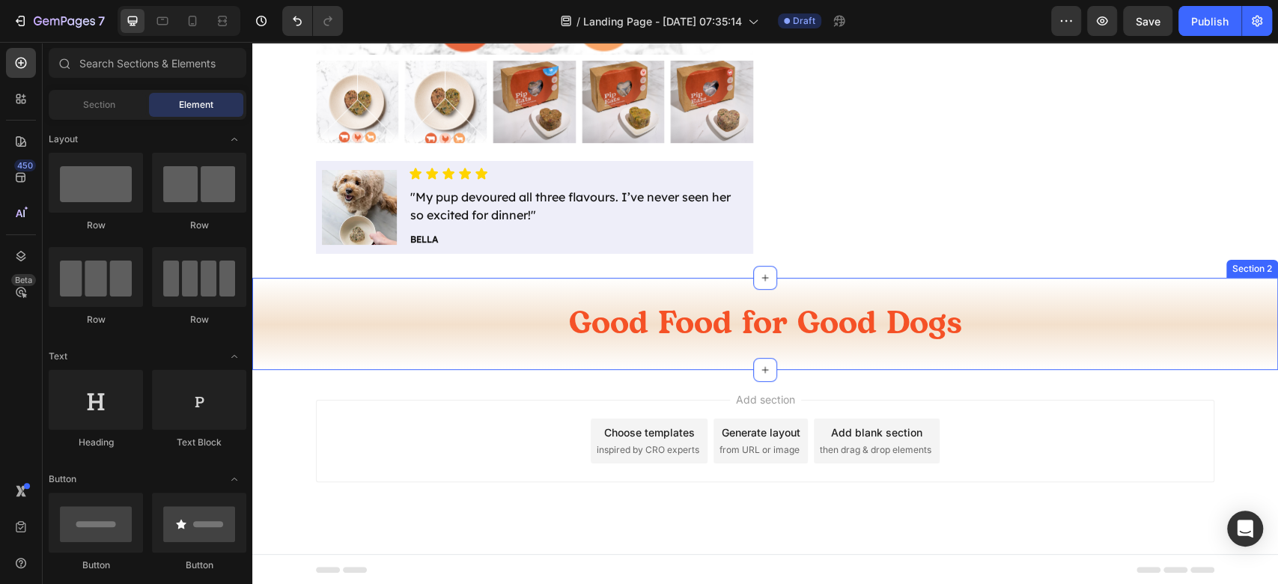
click at [899, 285] on div "Good Food for Good Dogs Heading Row Section 2" at bounding box center [764, 324] width 1025 height 92
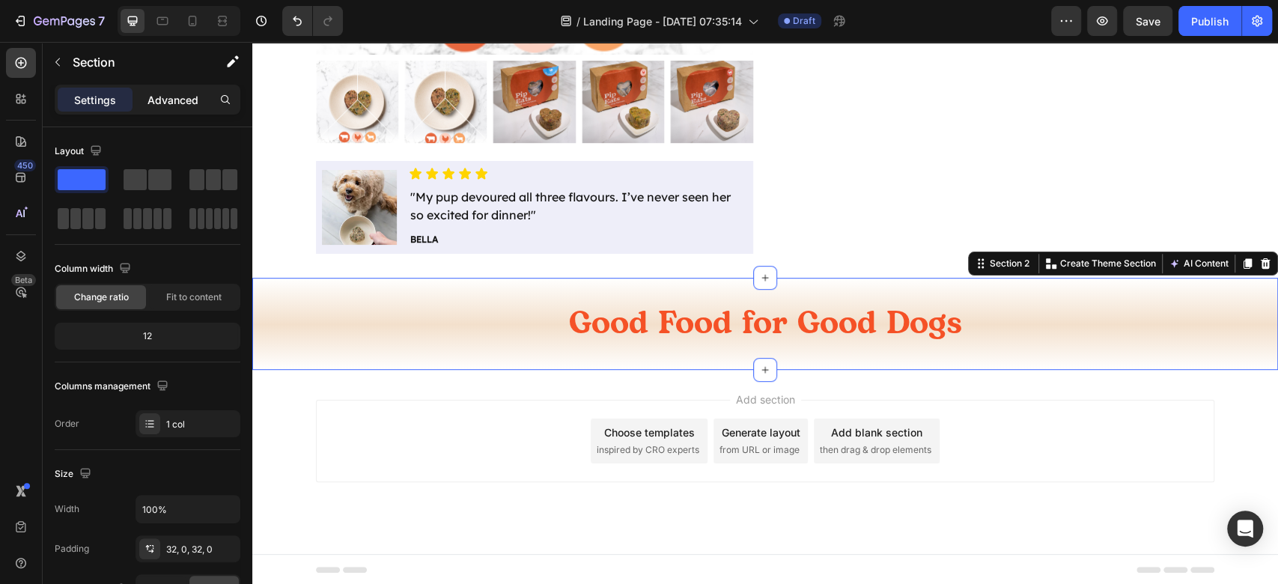
click at [169, 102] on p "Advanced" at bounding box center [172, 100] width 51 height 16
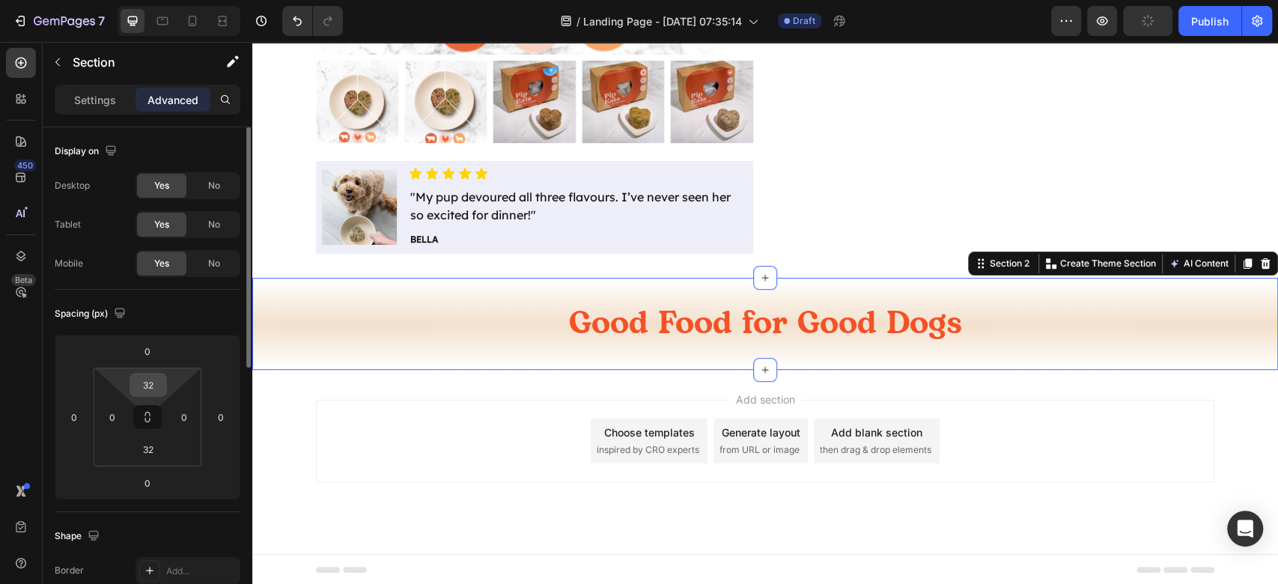
click at [150, 376] on input "32" at bounding box center [148, 384] width 30 height 22
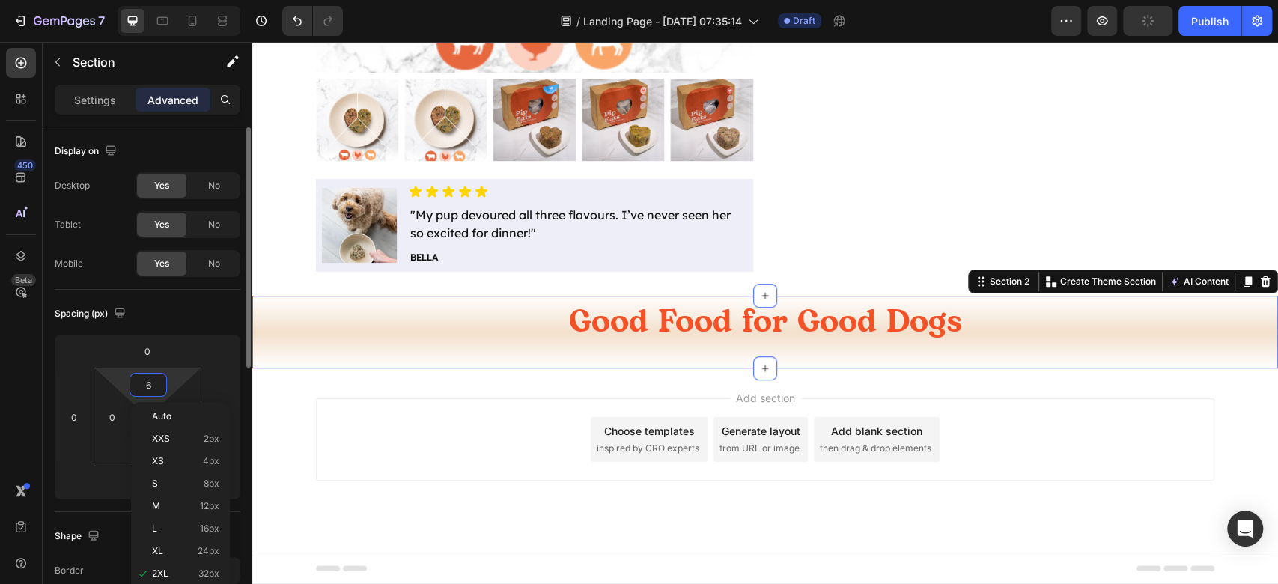
scroll to position [479, 0]
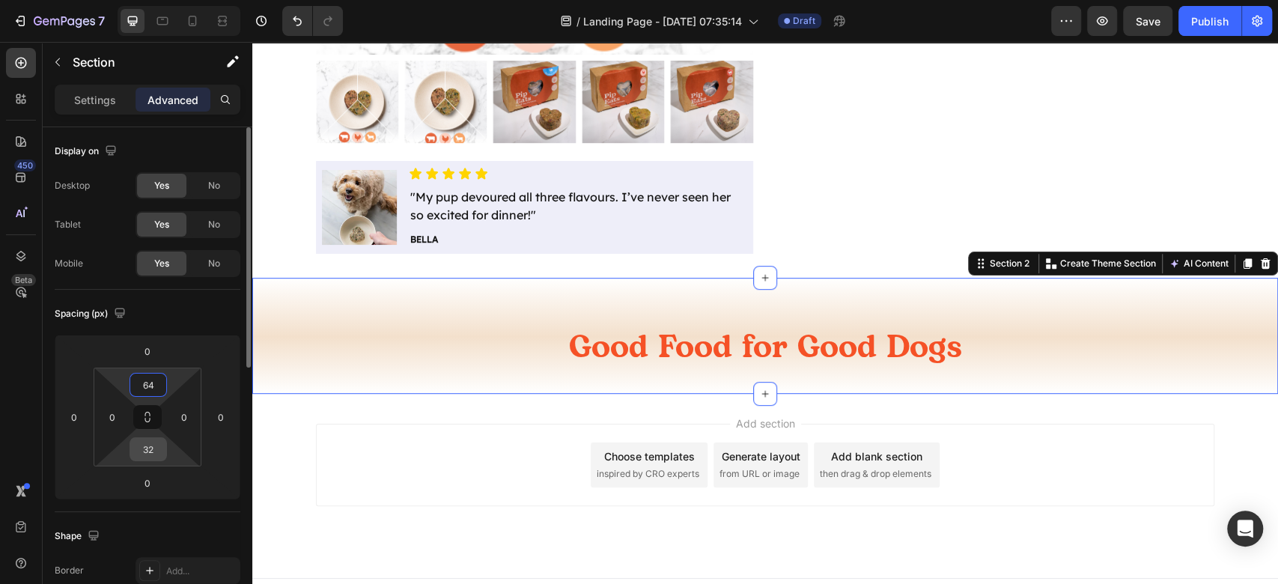
type input "64"
click at [149, 452] on input "32" at bounding box center [148, 449] width 30 height 22
type input "64"
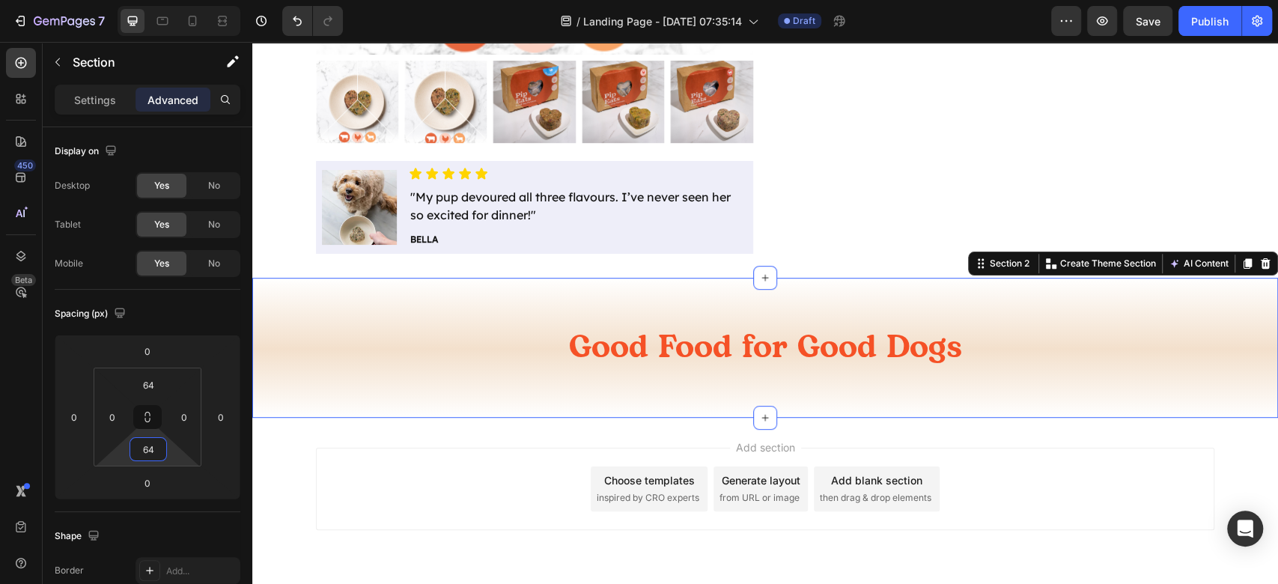
click at [1040, 473] on div "Add section Choose templates inspired by CRO experts Generate layout from URL o…" at bounding box center [765, 489] width 898 height 82
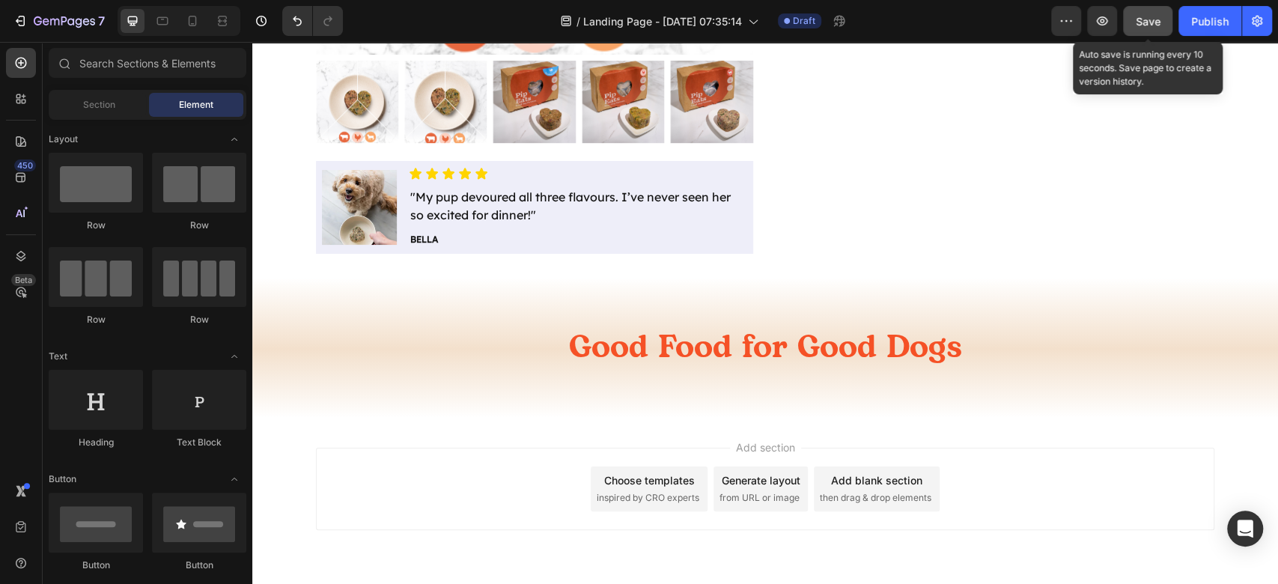
click at [1153, 19] on span "Save" at bounding box center [1147, 21] width 25 height 13
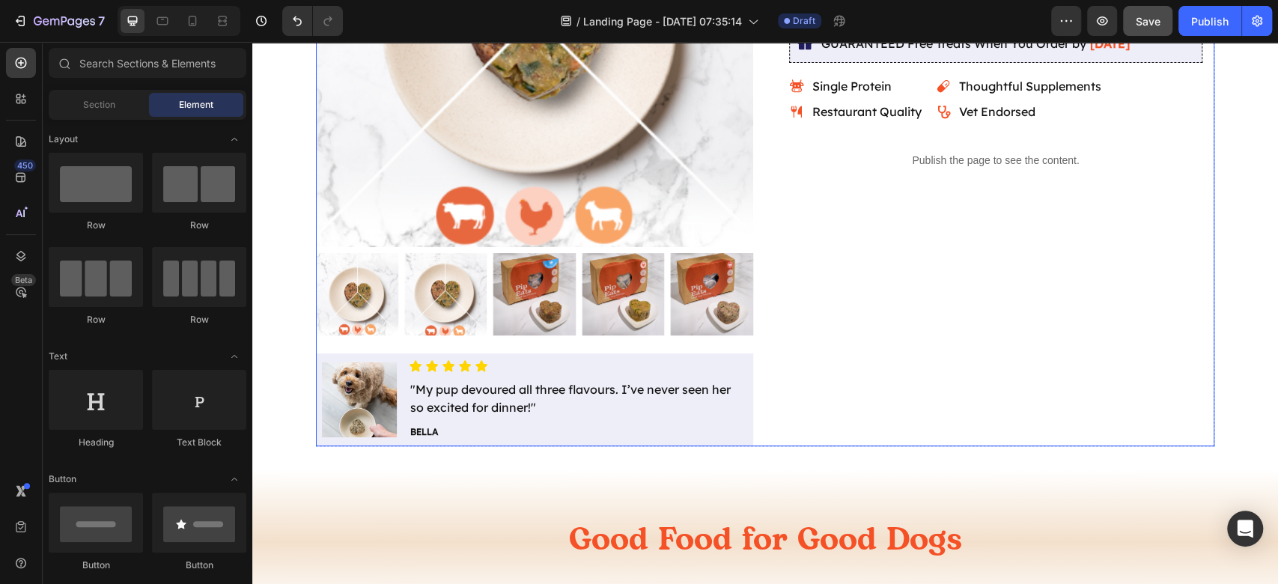
scroll to position [527, 0]
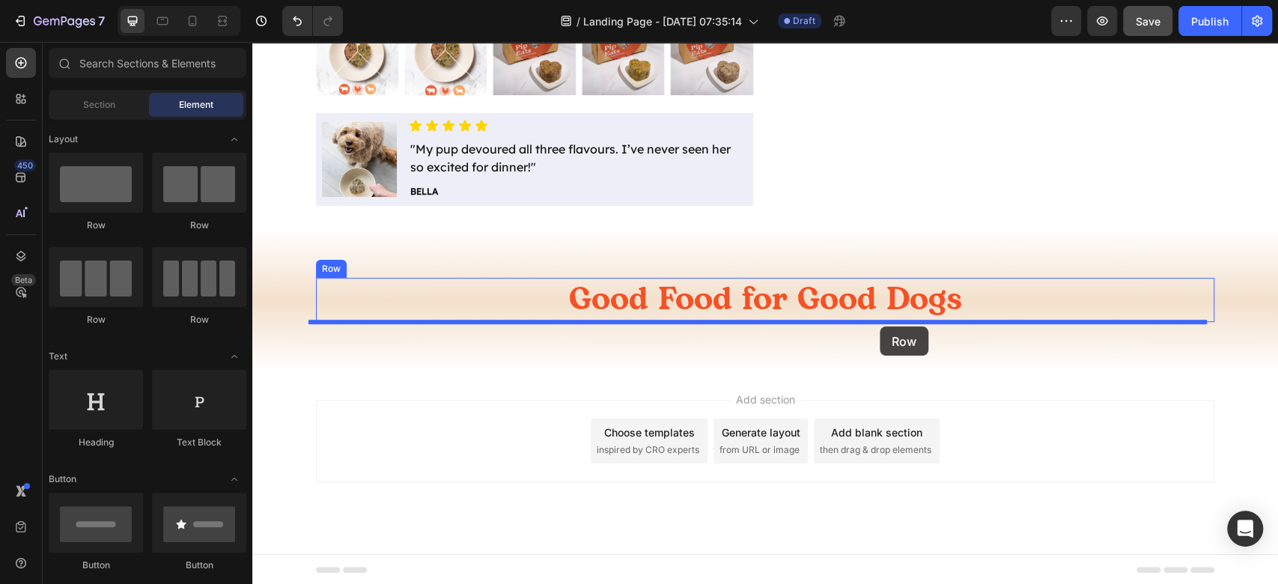
drag, startPoint x: 465, startPoint y: 331, endPoint x: 879, endPoint y: 326, distance: 414.6
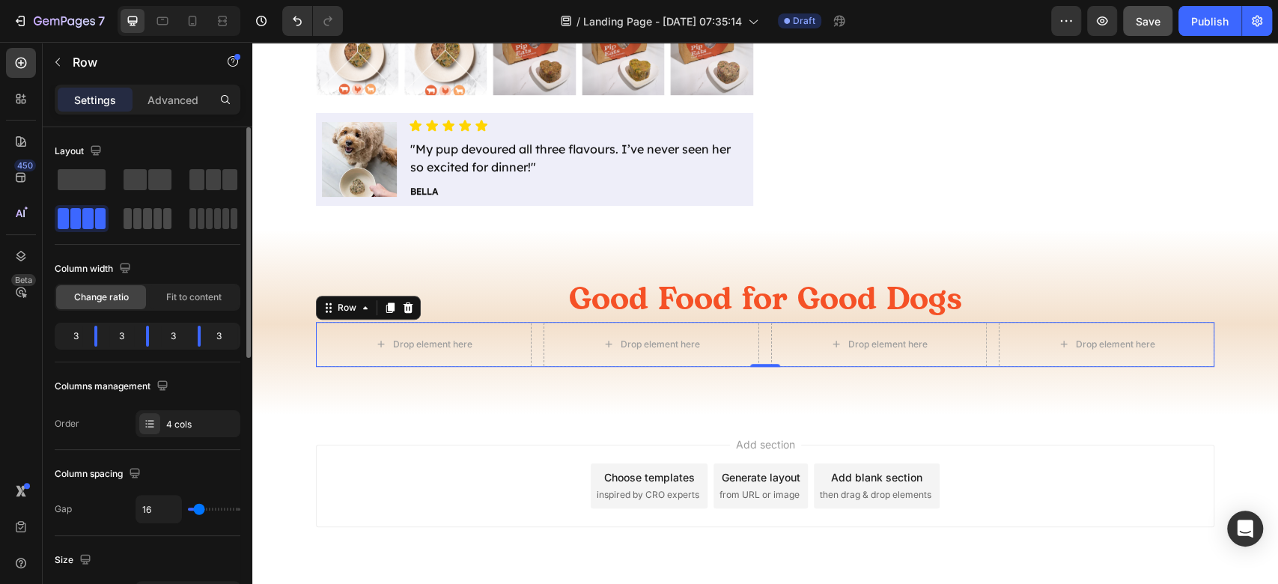
click at [231, 217] on span at bounding box center [234, 218] width 7 height 21
click at [174, 103] on p "Advanced" at bounding box center [172, 100] width 51 height 16
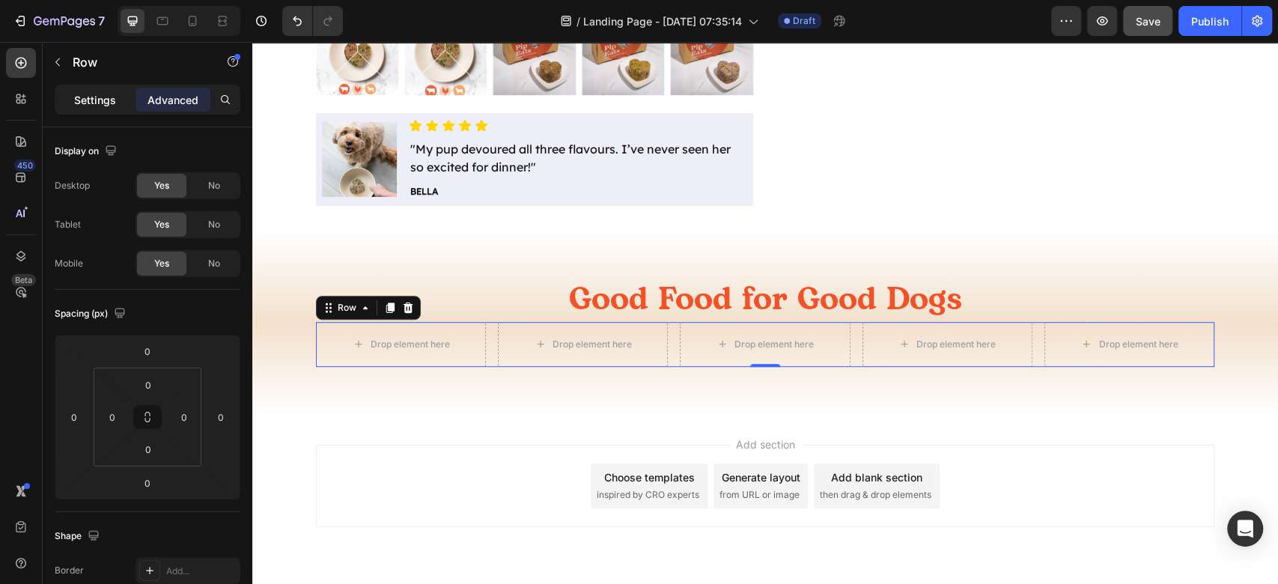
click at [80, 100] on p "Settings" at bounding box center [95, 100] width 42 height 16
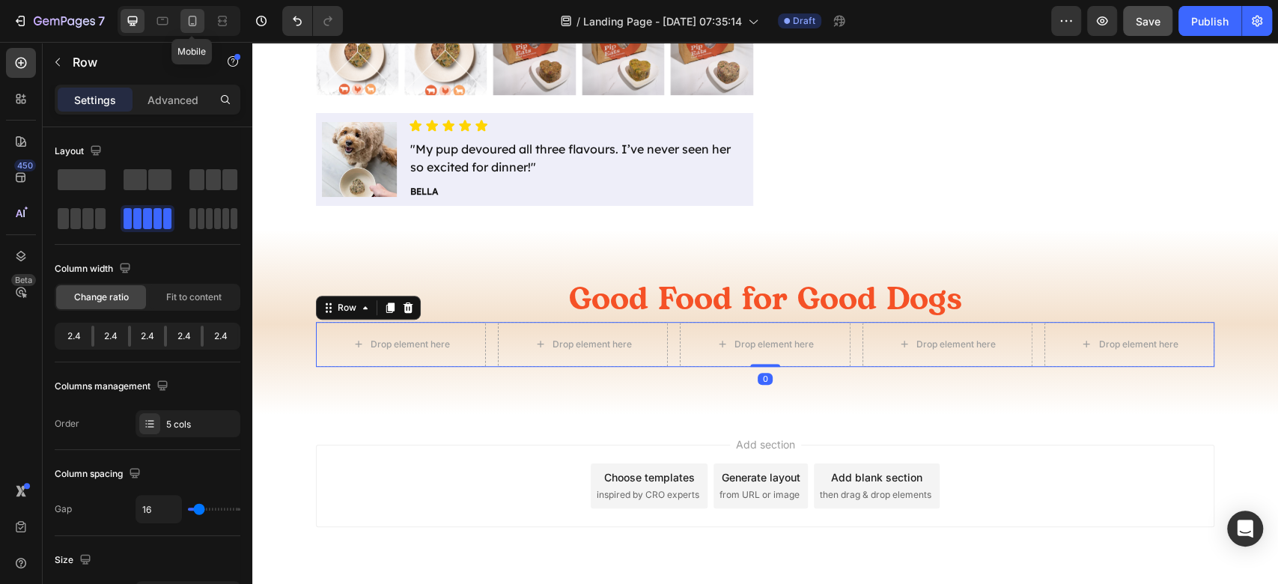
click at [198, 21] on icon at bounding box center [192, 20] width 15 height 15
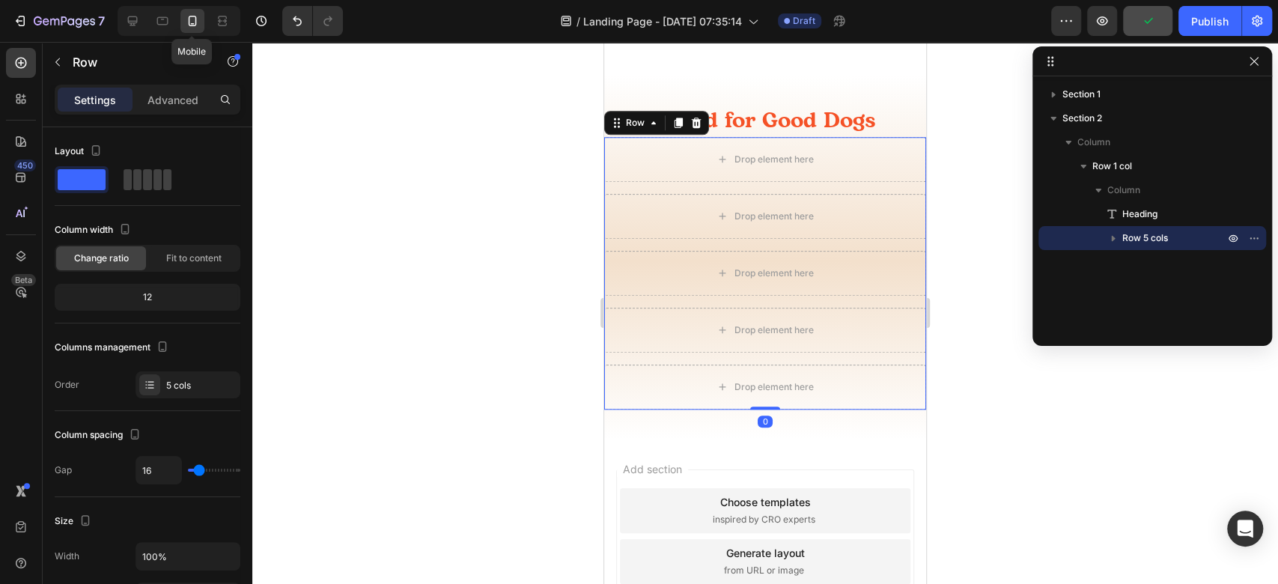
scroll to position [938, 0]
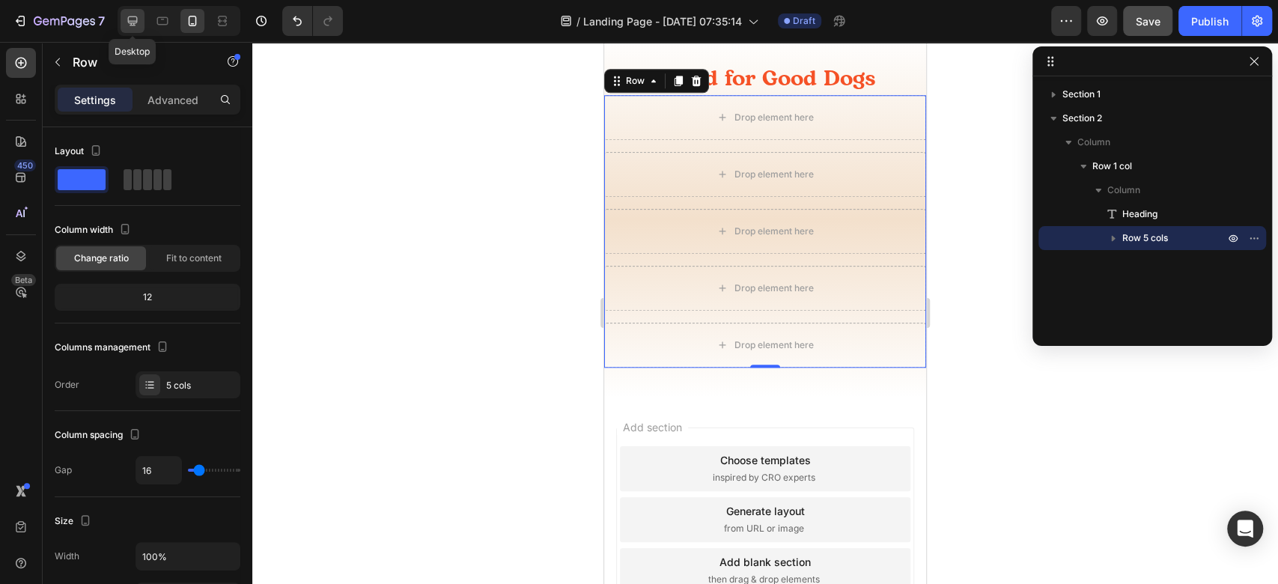
click at [135, 19] on icon at bounding box center [132, 20] width 15 height 15
type input "1200"
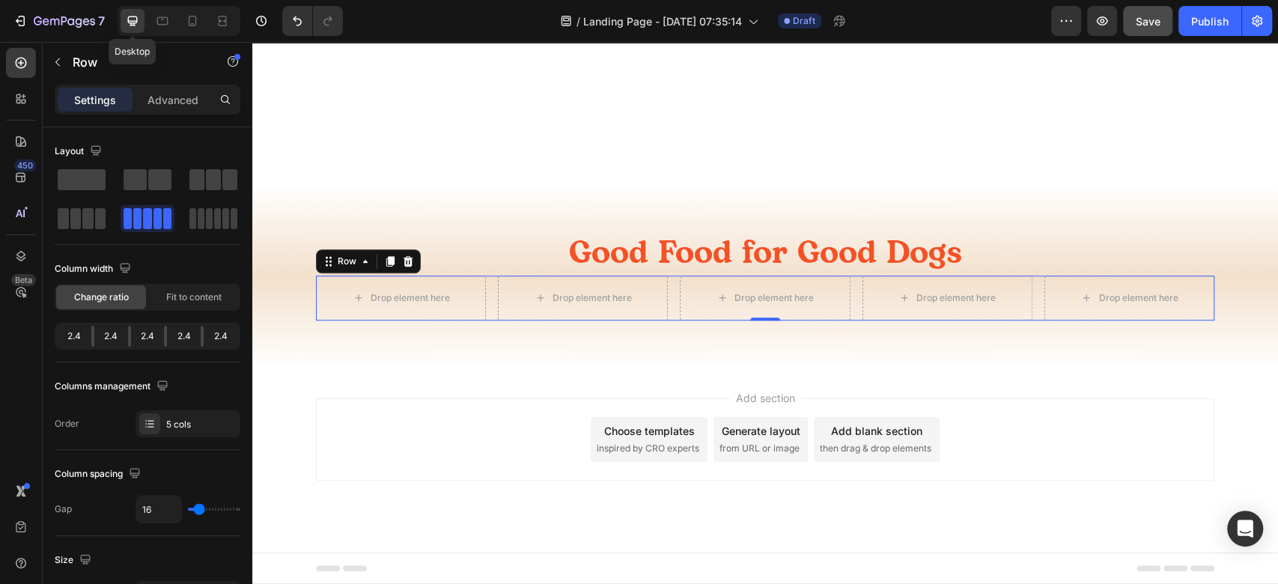
scroll to position [572, 0]
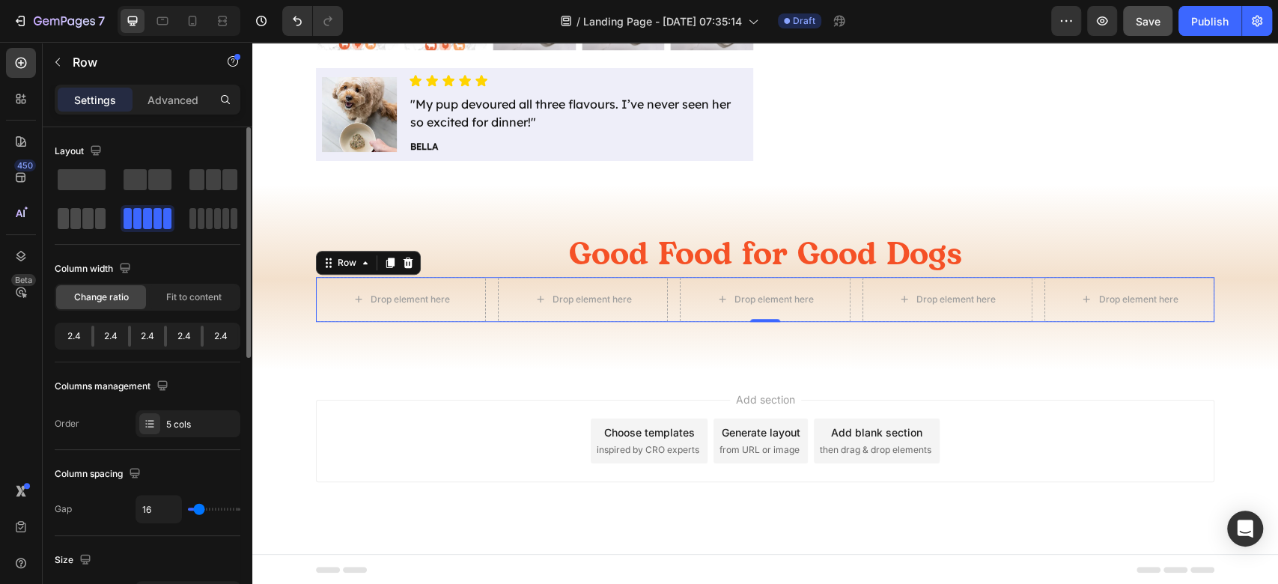
click at [222, 222] on span at bounding box center [225, 218] width 7 height 21
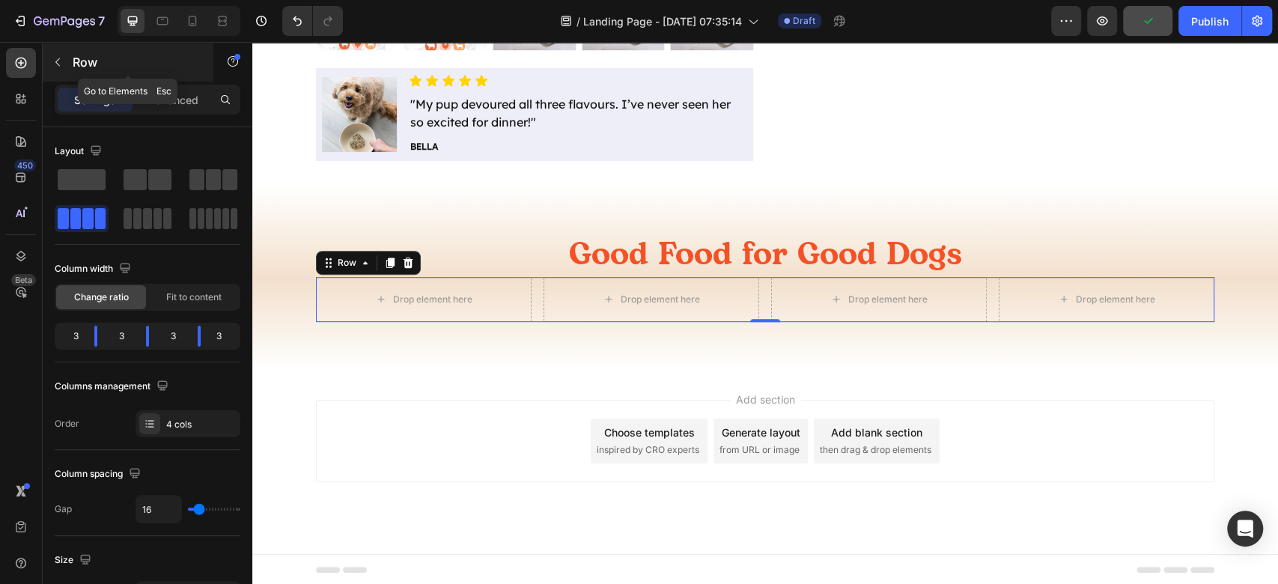
click at [59, 64] on icon "button" at bounding box center [58, 62] width 12 height 12
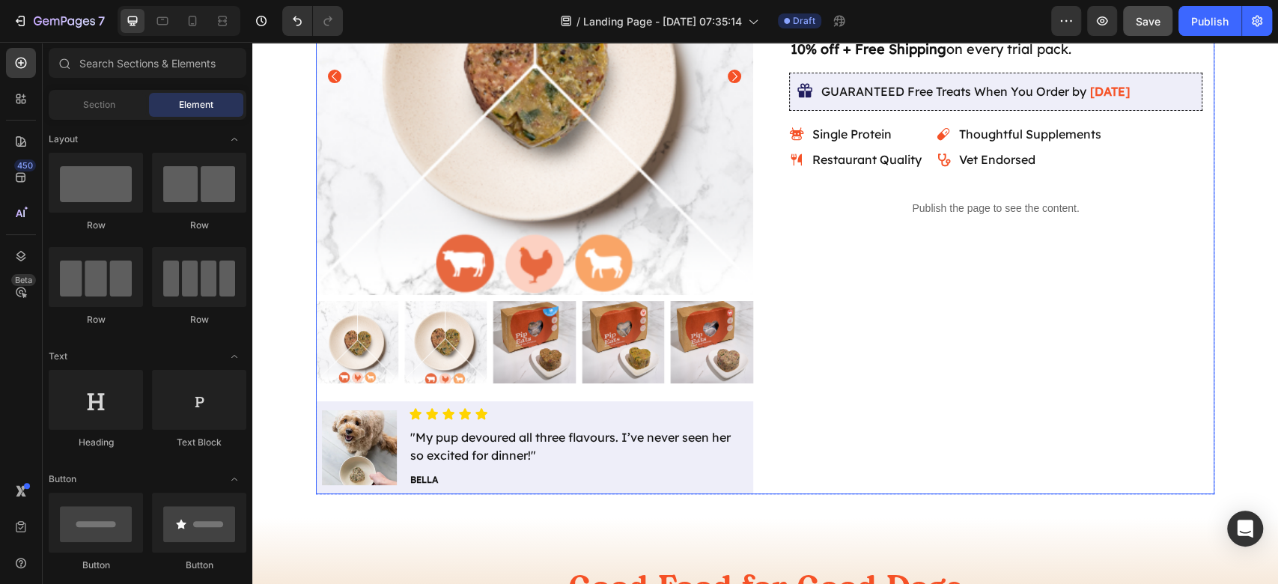
scroll to position [0, 0]
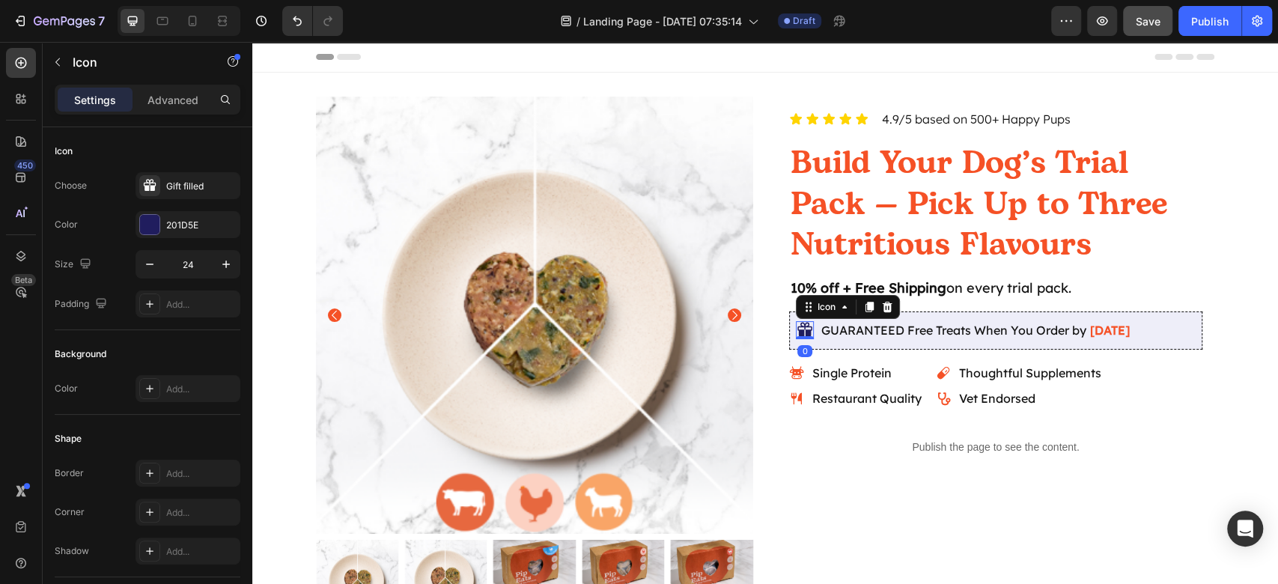
click at [799, 329] on icon at bounding box center [805, 330] width 18 height 18
click at [863, 310] on icon at bounding box center [869, 307] width 12 height 12
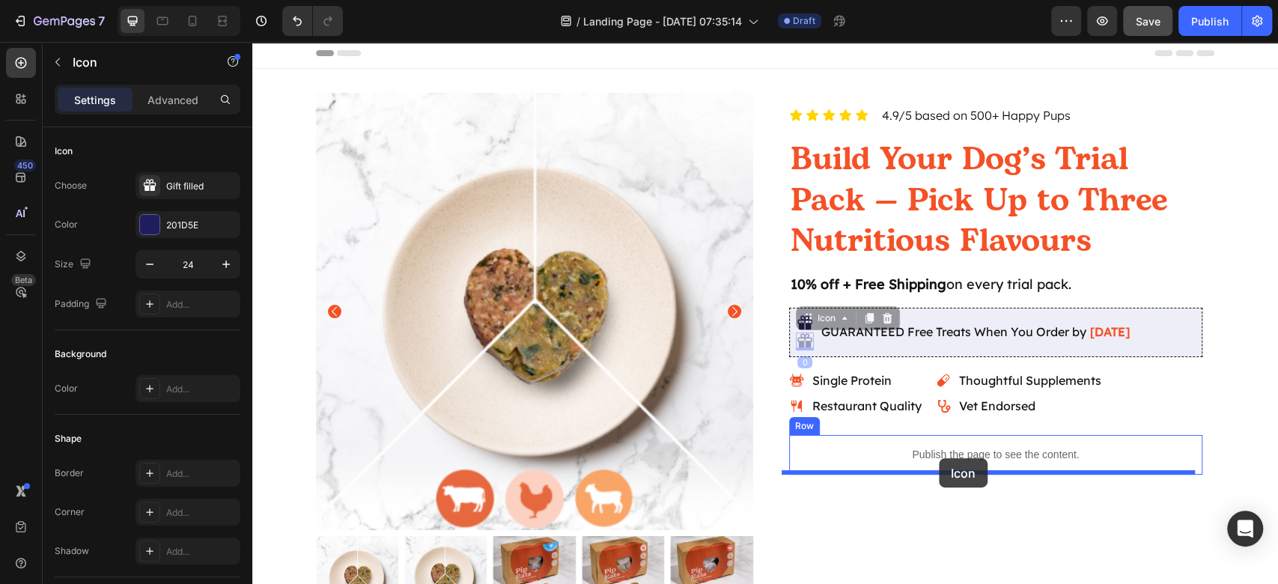
scroll to position [498, 0]
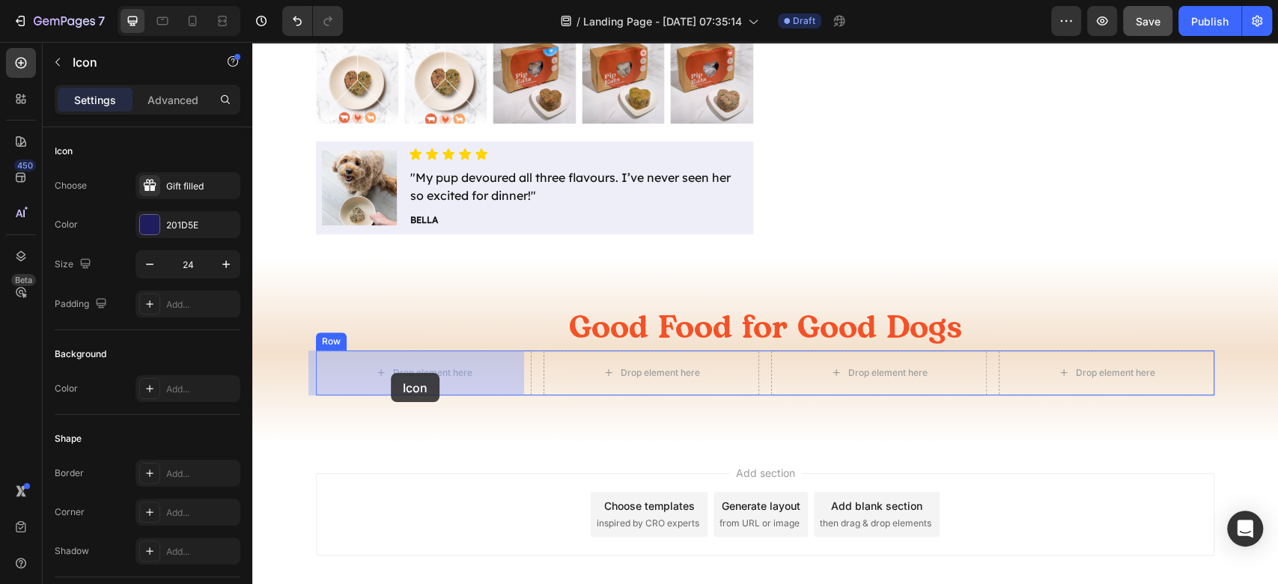
drag, startPoint x: 810, startPoint y: 320, endPoint x: 391, endPoint y: 373, distance: 422.4
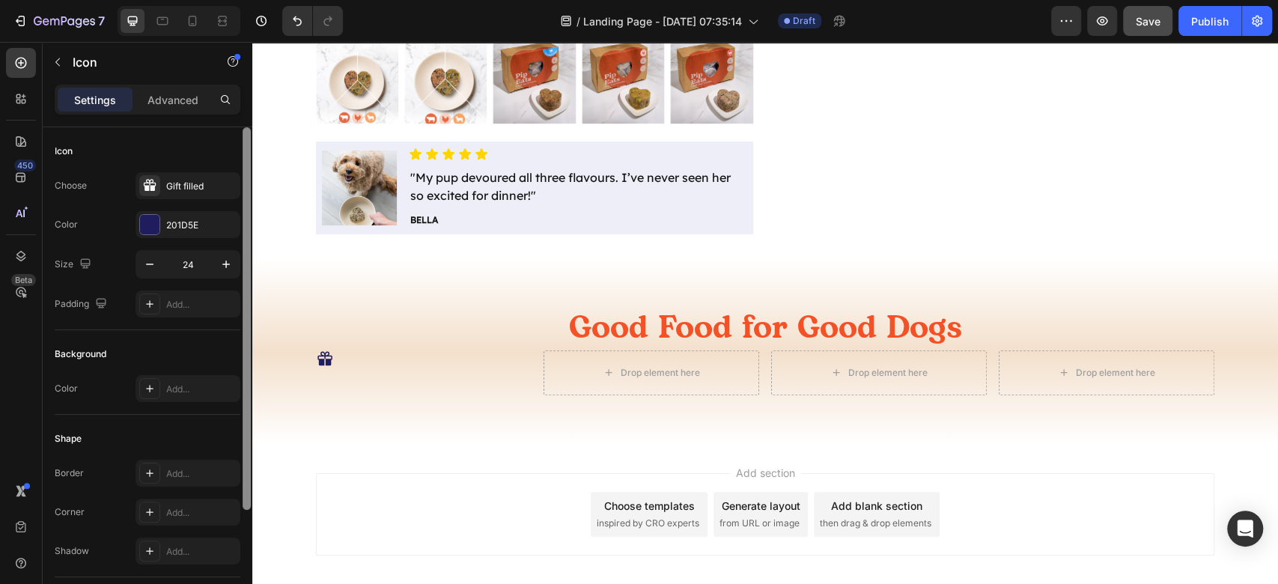
drag, startPoint x: 192, startPoint y: 189, endPoint x: 248, endPoint y: 238, distance: 74.8
click at [189, 189] on div "Gift filled" at bounding box center [201, 186] width 70 height 13
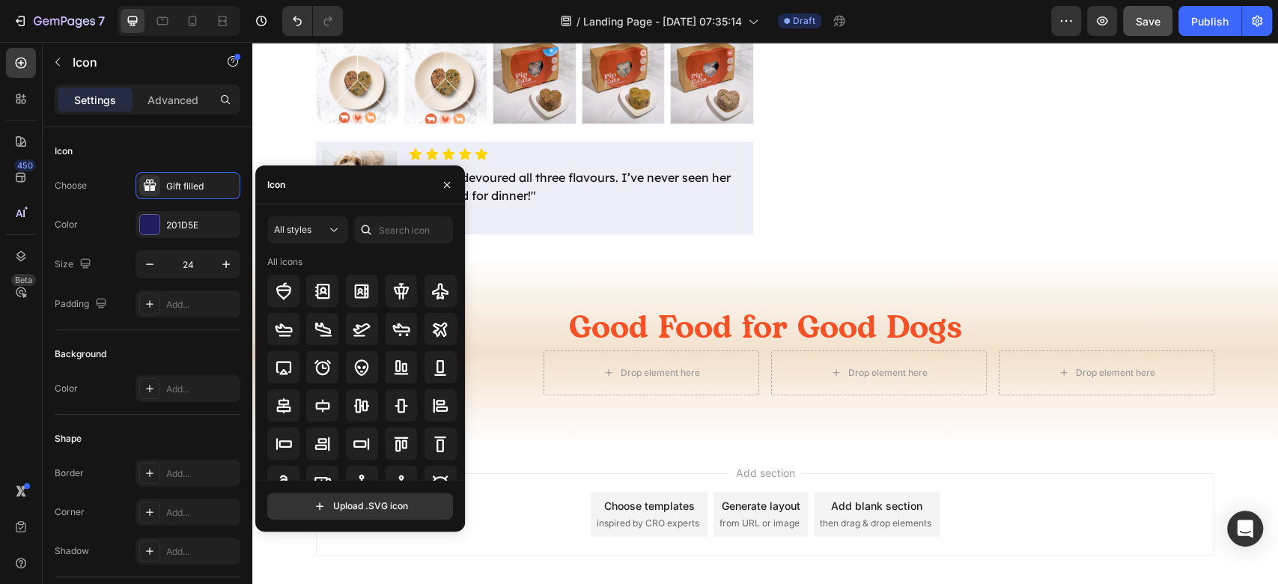
click at [388, 243] on div "All styles All icons" at bounding box center [360, 347] width 186 height 263
click at [400, 232] on input "text" at bounding box center [403, 229] width 99 height 27
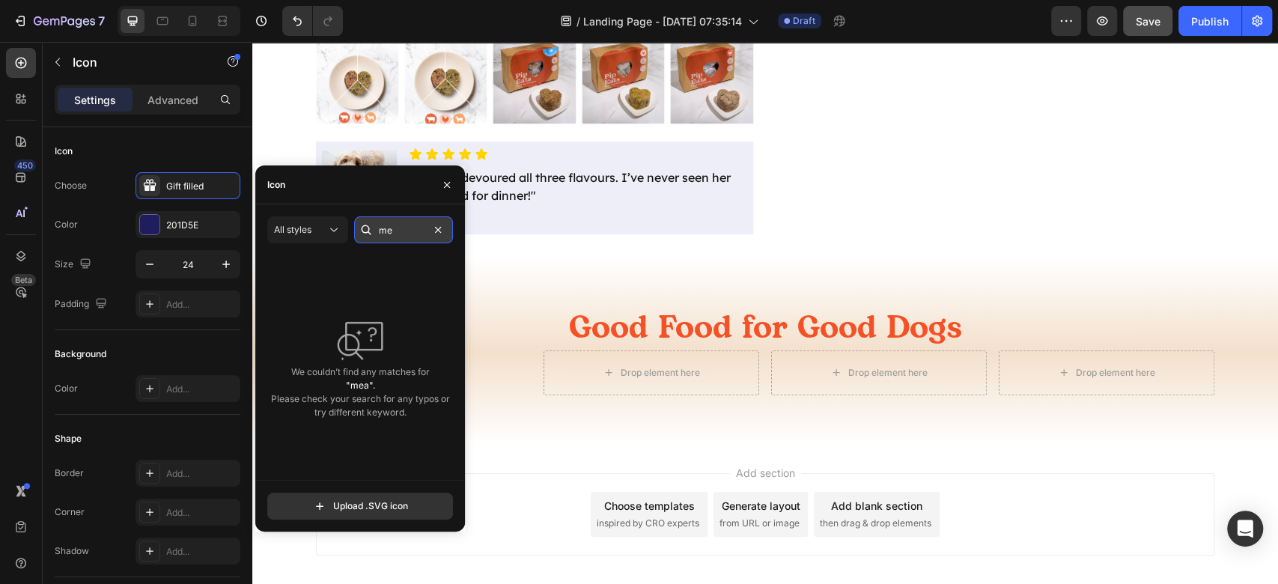
type input "m"
type input "p"
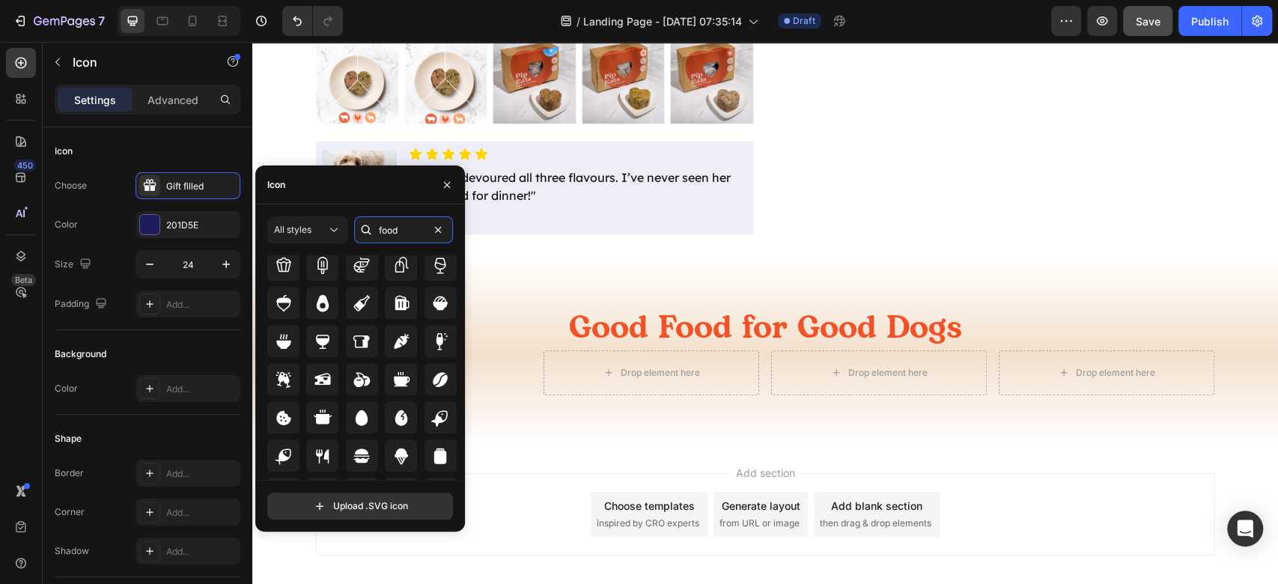
scroll to position [786, 0]
type input "food"
click at [296, 236] on div "All styles" at bounding box center [307, 229] width 67 height 15
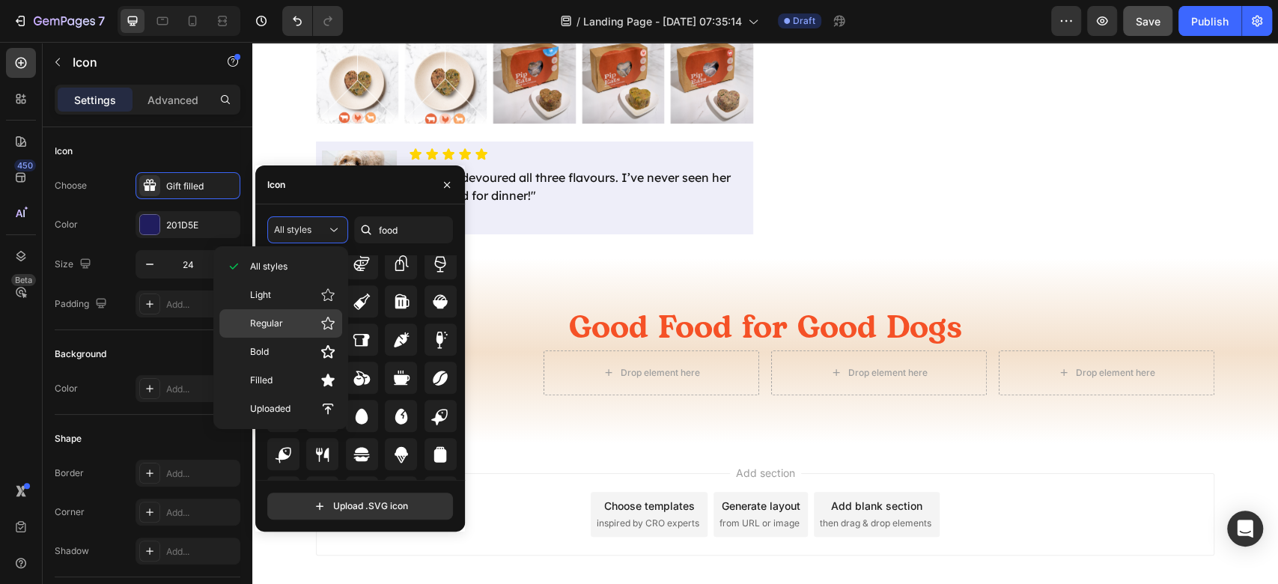
click at [308, 323] on p "Regular" at bounding box center [292, 323] width 85 height 15
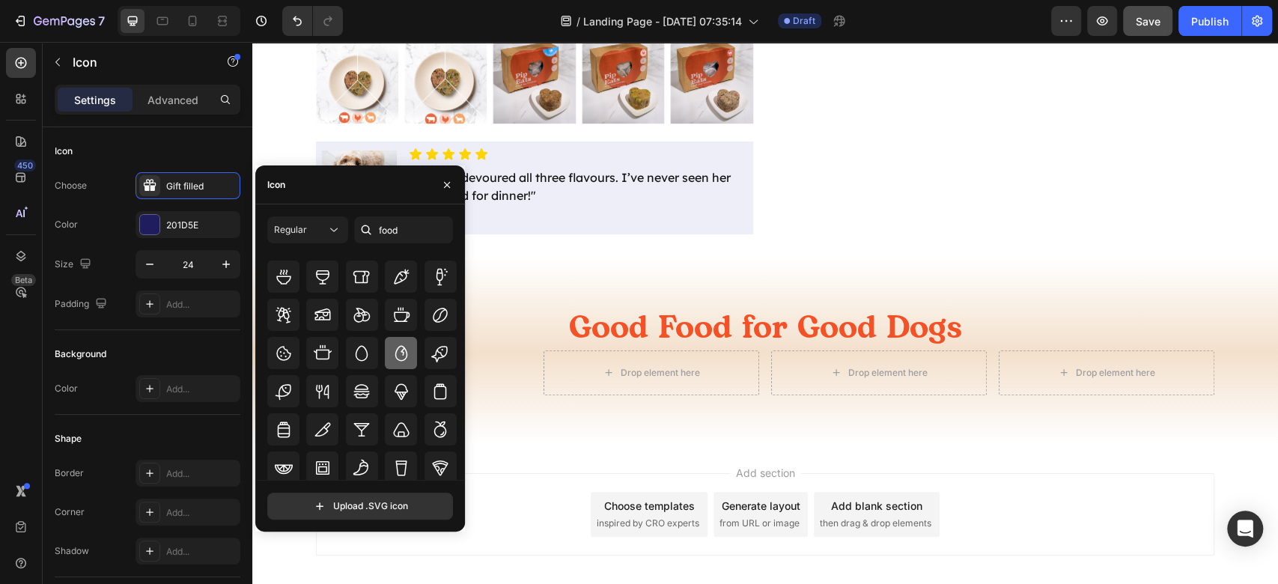
scroll to position [0, 0]
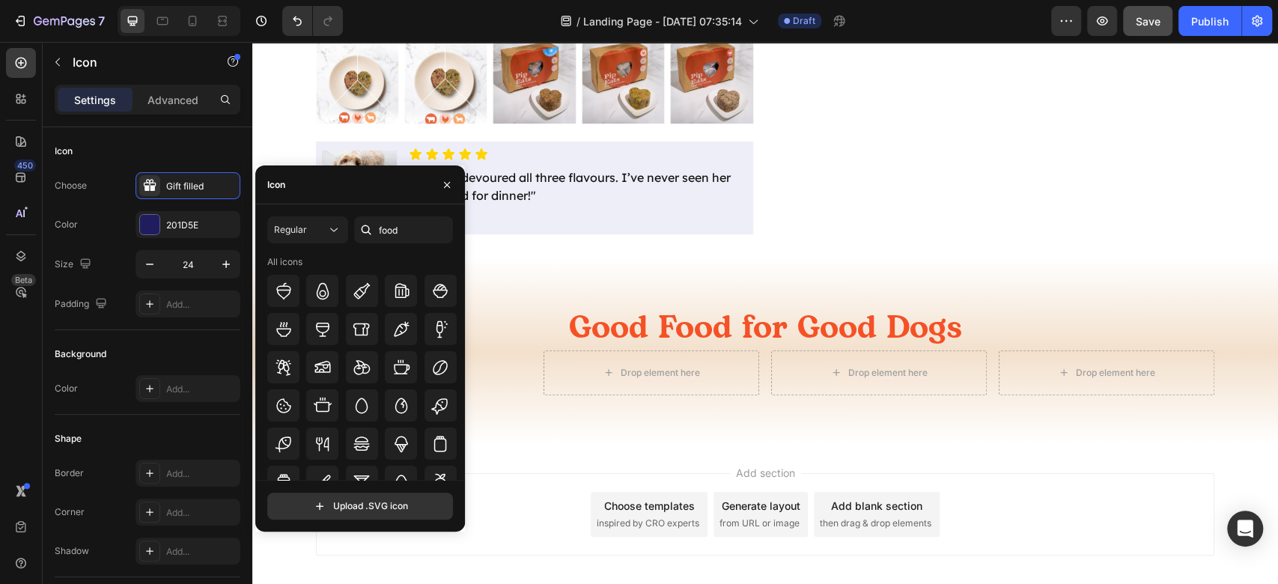
click at [525, 471] on div "Add section Choose templates inspired by CRO experts Generate layout from URL o…" at bounding box center [764, 535] width 1025 height 184
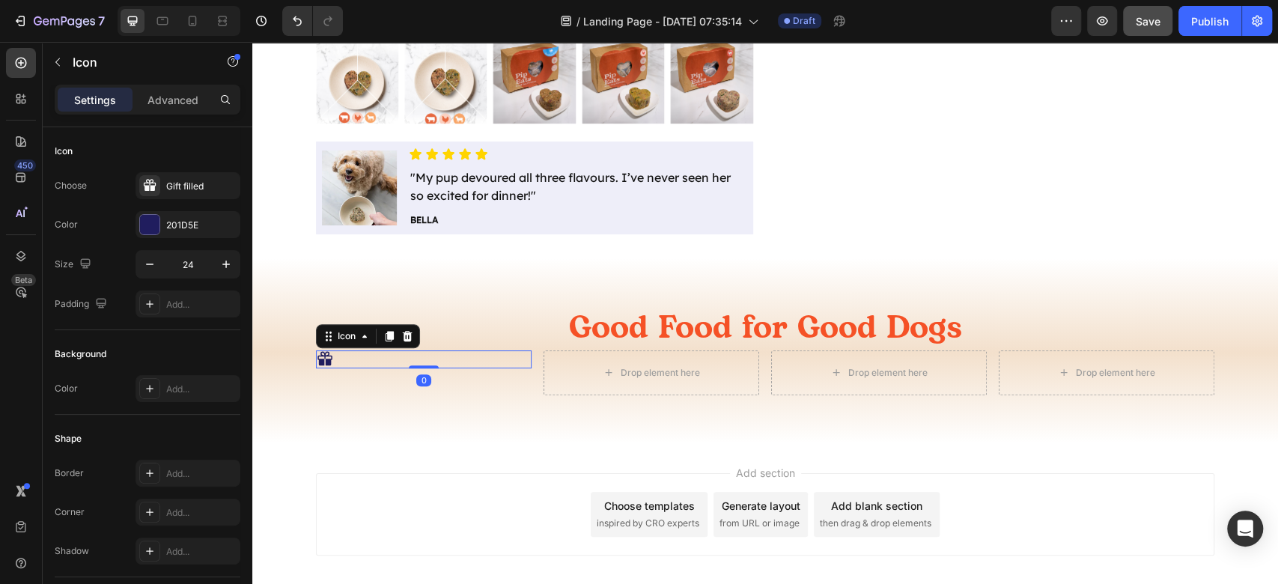
click at [326, 356] on div "Icon 0" at bounding box center [424, 359] width 216 height 18
click at [210, 178] on div "Gift filled" at bounding box center [187, 185] width 105 height 27
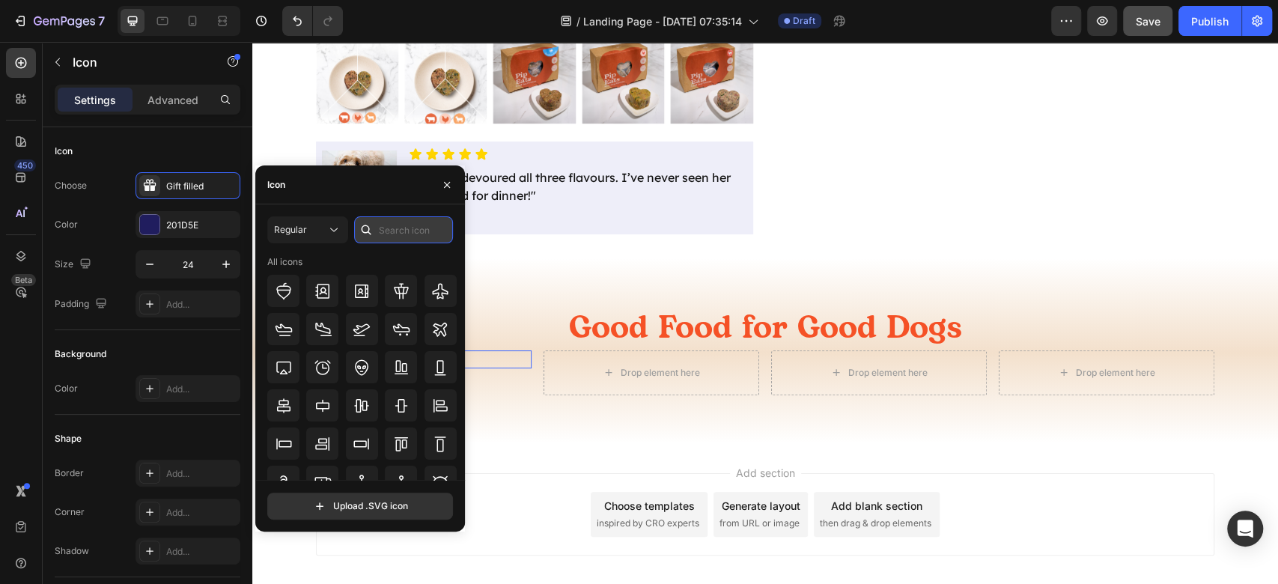
click at [384, 230] on input "text" at bounding box center [403, 229] width 99 height 27
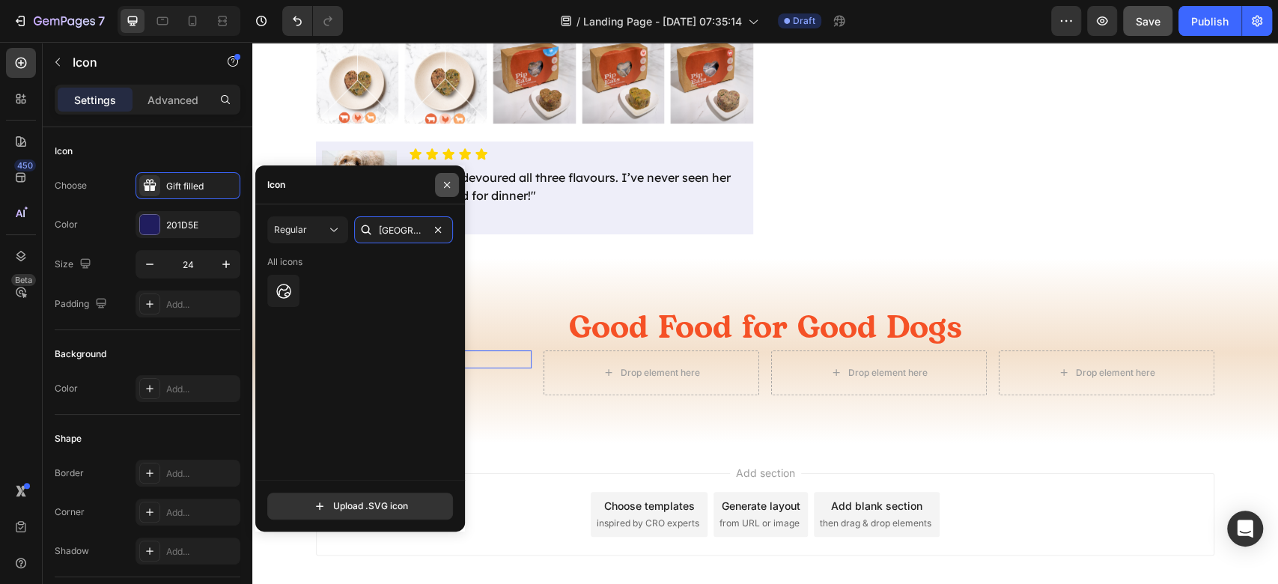
type input "australia"
click at [446, 194] on button "button" at bounding box center [447, 185] width 24 height 24
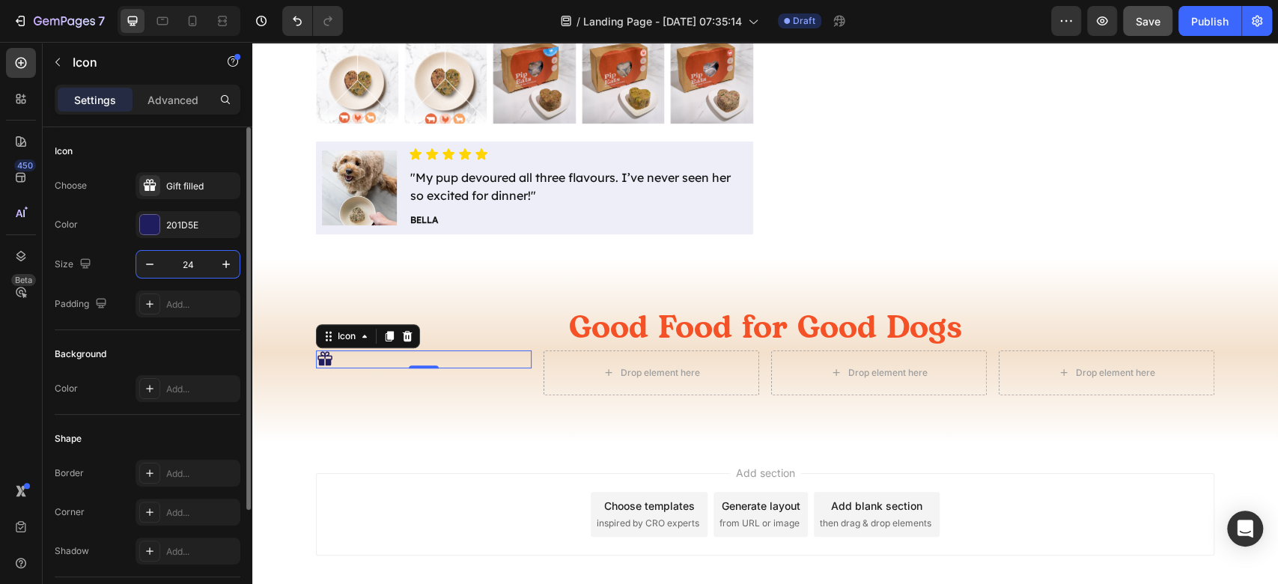
click at [192, 265] on input "24" at bounding box center [187, 264] width 49 height 27
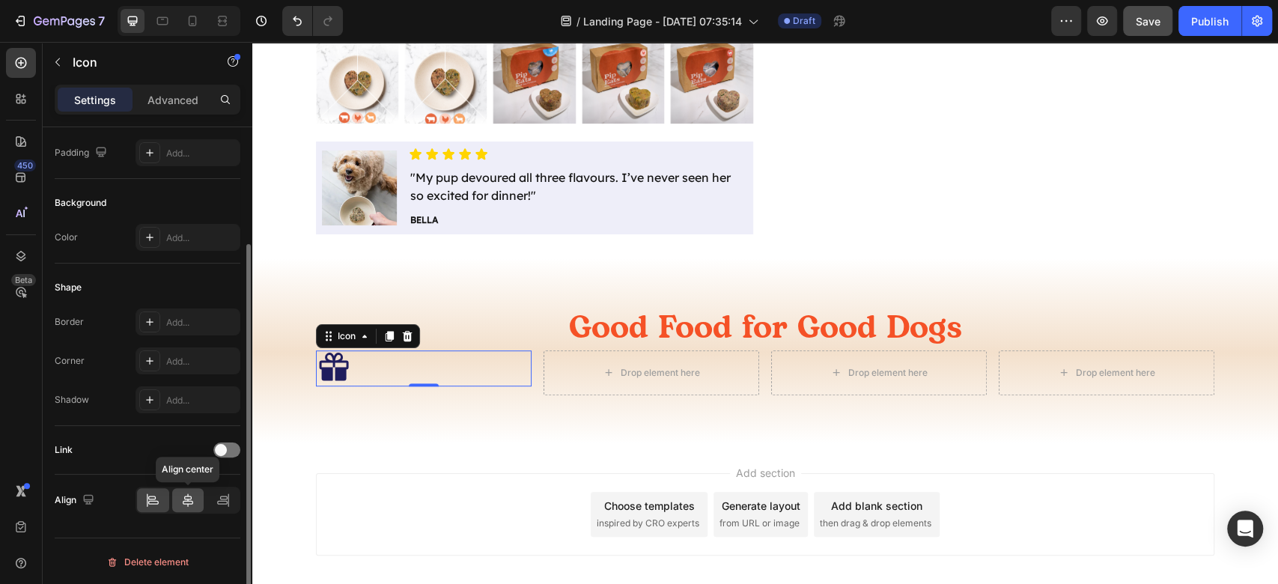
type input "48"
click at [192, 504] on icon at bounding box center [187, 499] width 15 height 15
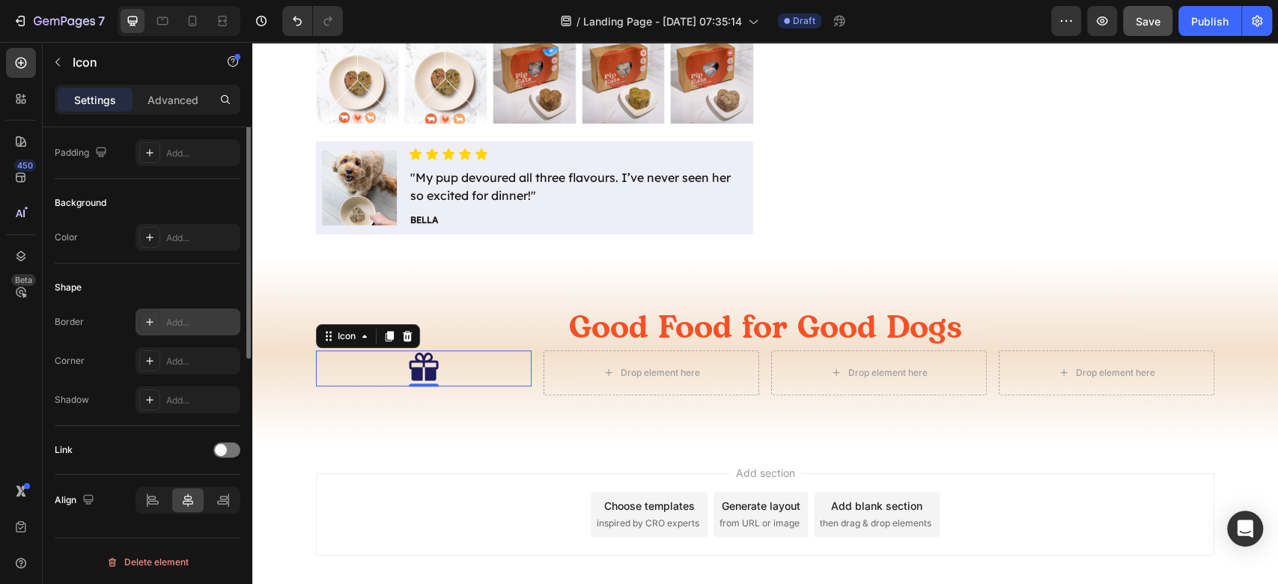
scroll to position [0, 0]
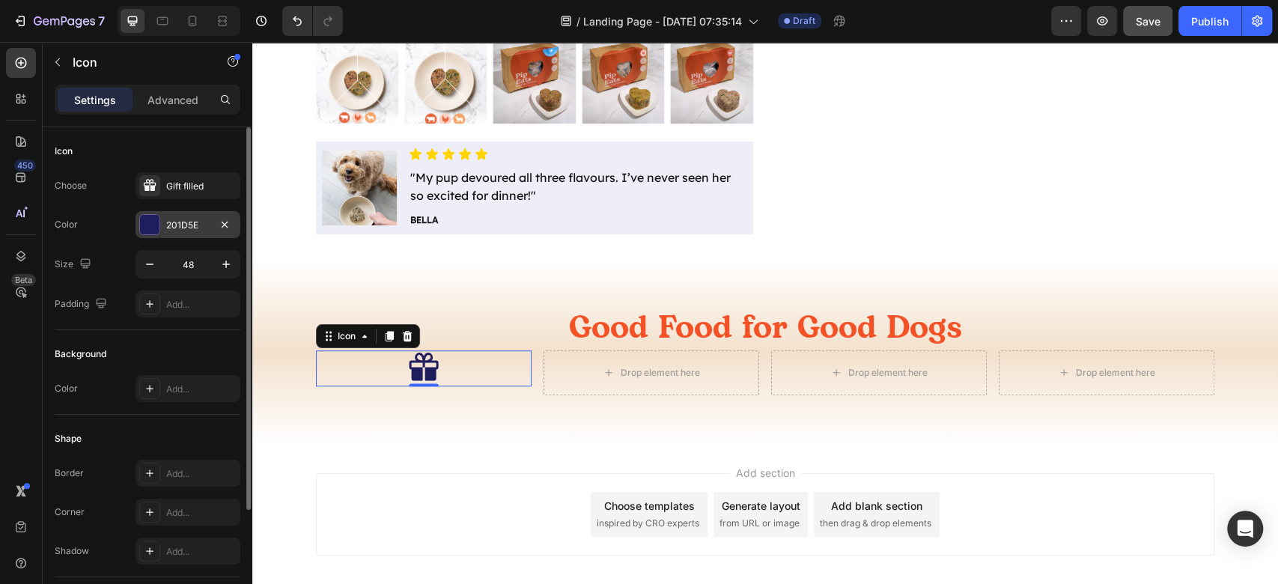
click at [186, 235] on div "201D5E" at bounding box center [187, 224] width 105 height 27
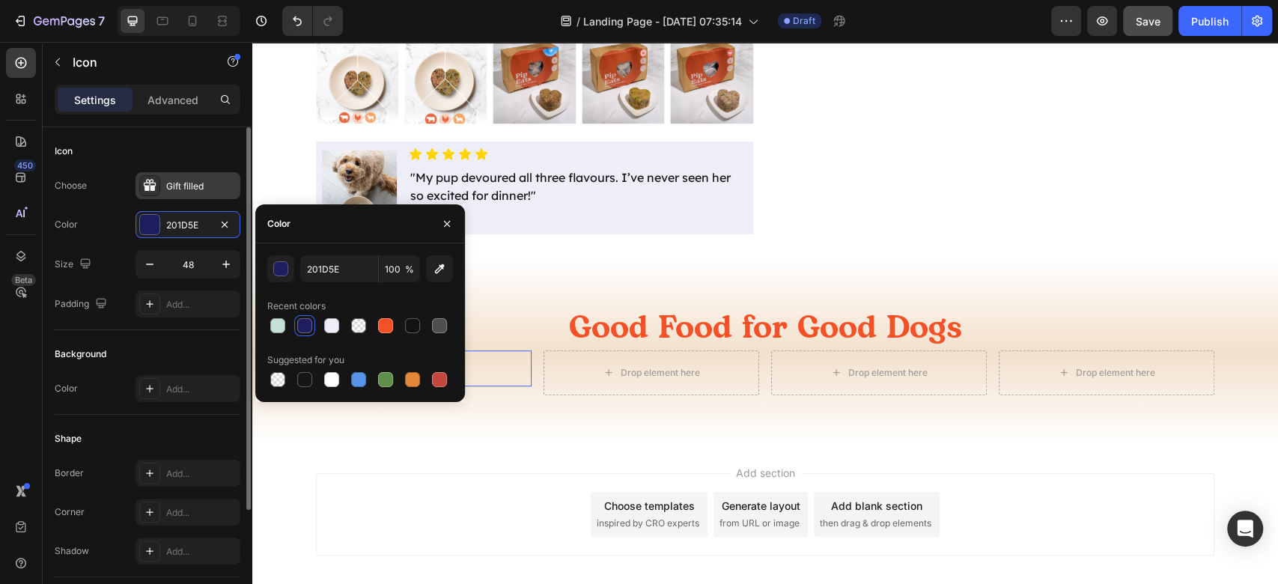
click at [213, 176] on div "Gift filled" at bounding box center [187, 185] width 105 height 27
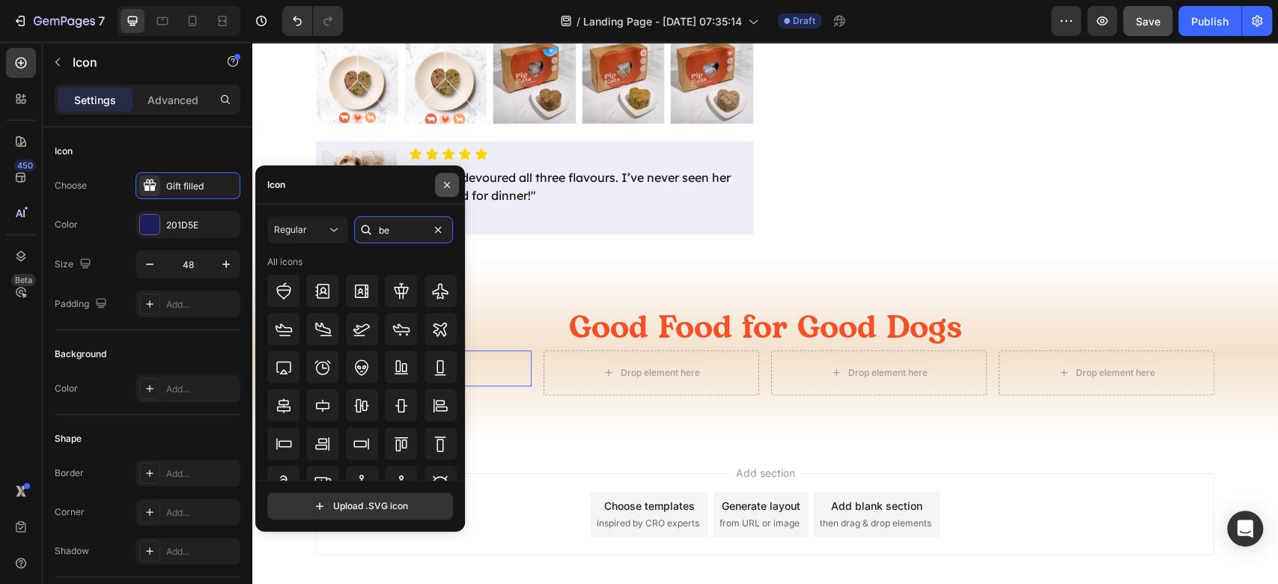
type input "b"
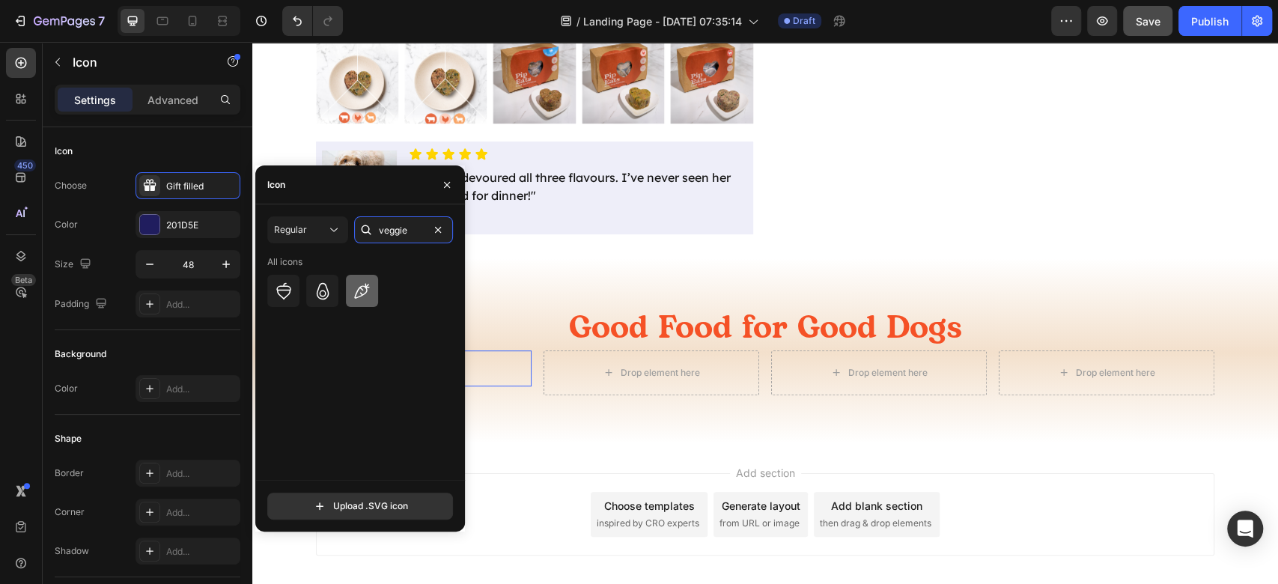
type input "veggie"
click at [359, 290] on icon at bounding box center [361, 291] width 18 height 18
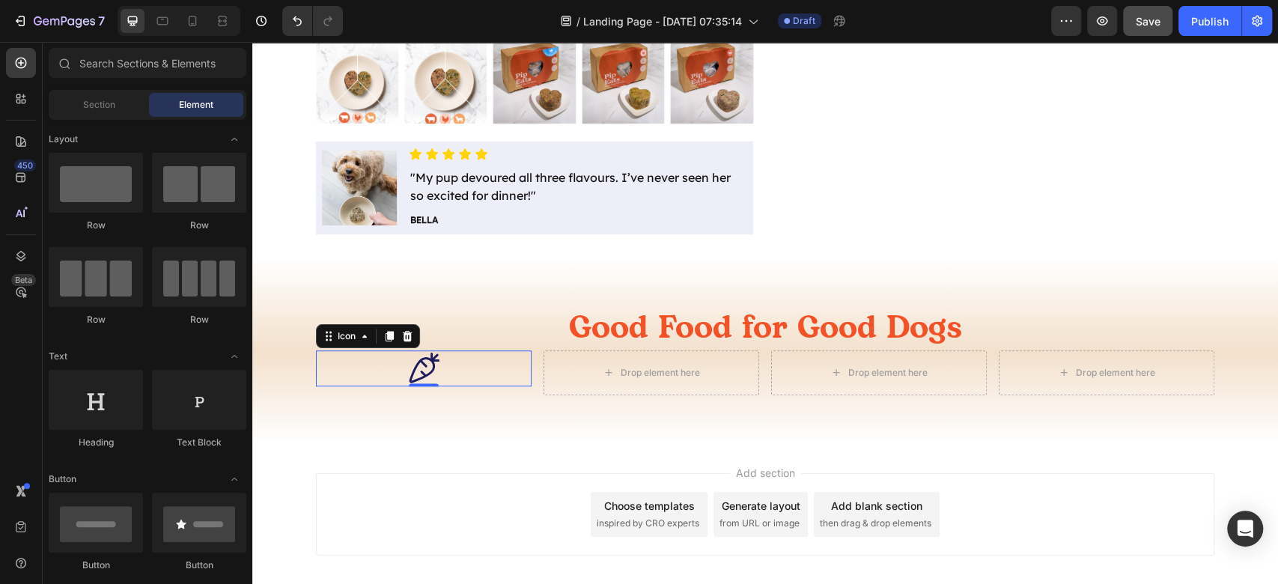
click at [504, 492] on div "Add section Choose templates inspired by CRO experts Generate layout from URL o…" at bounding box center [765, 514] width 898 height 82
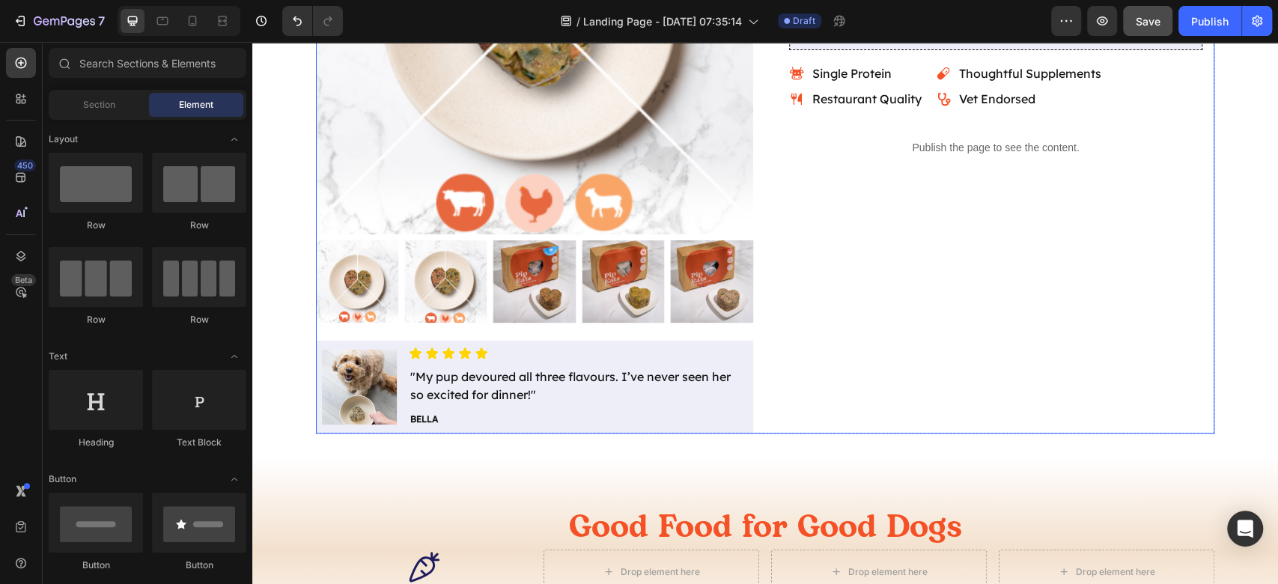
scroll to position [572, 0]
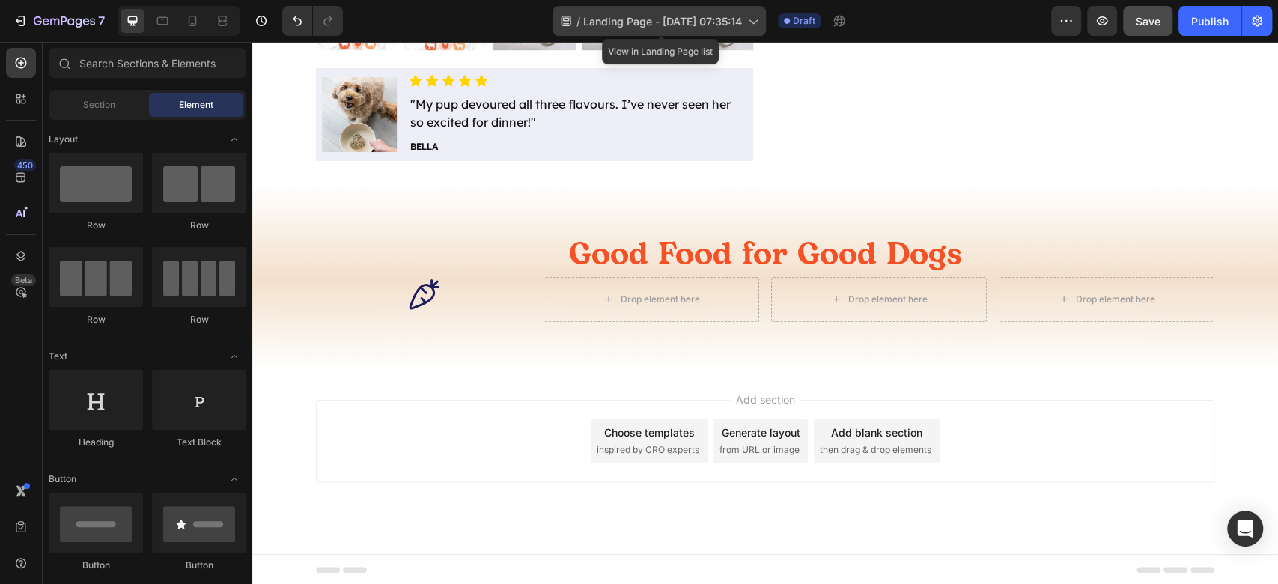
click at [709, 20] on span "Landing Page - Aug 28, 07:35:14" at bounding box center [662, 21] width 159 height 16
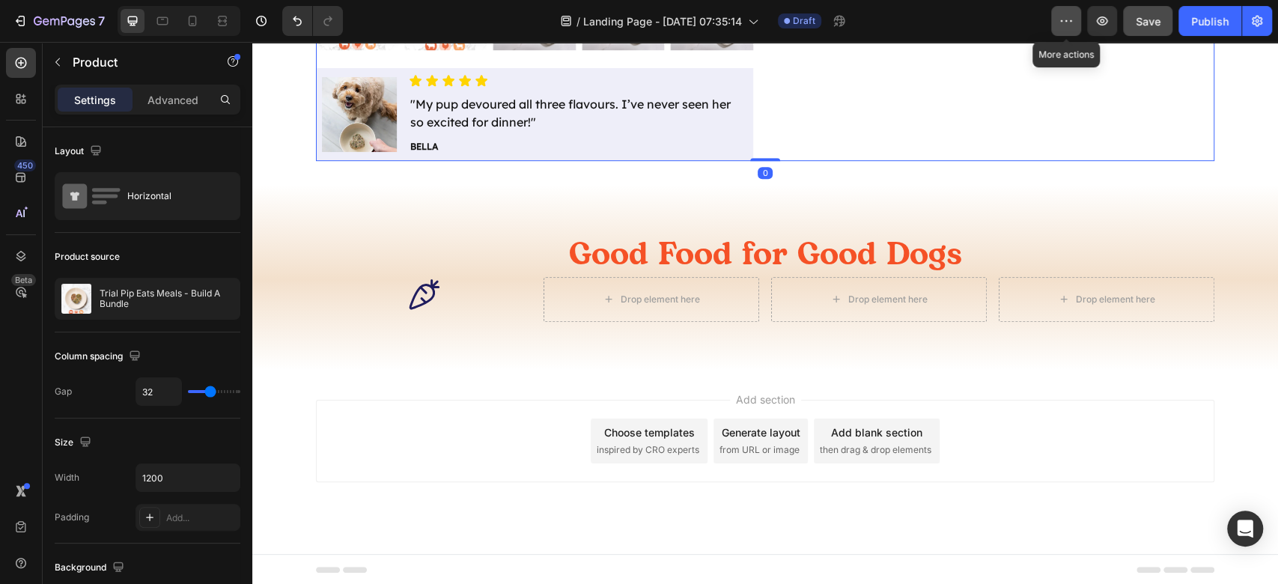
click at [1063, 14] on icon "button" at bounding box center [1065, 20] width 15 height 15
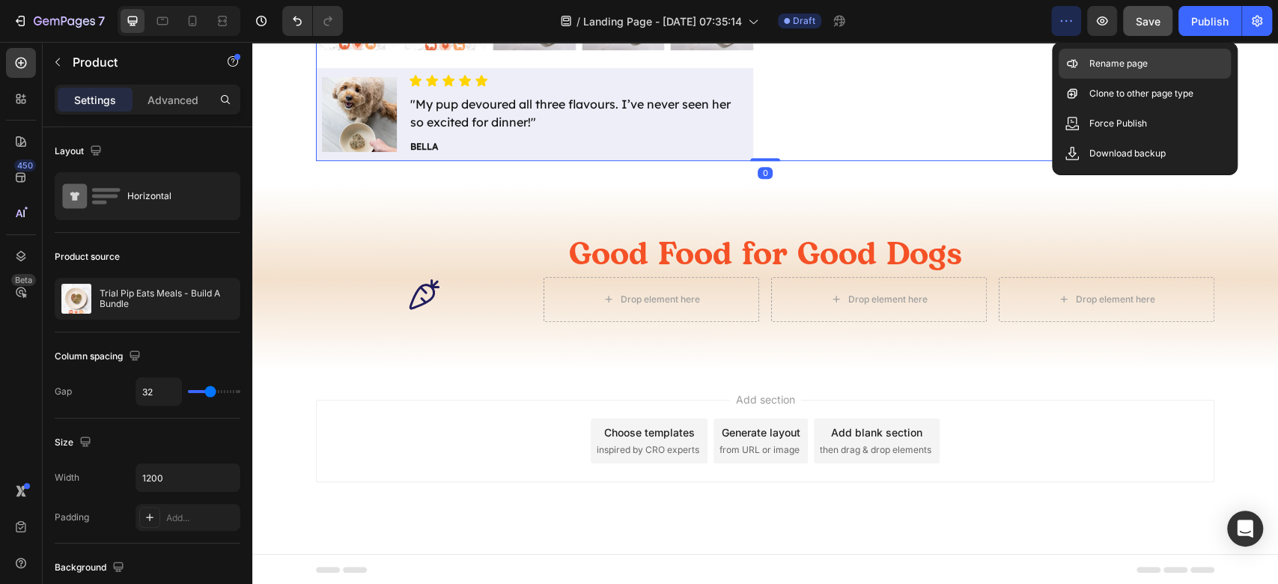
click at [1153, 79] on div "Rename page" at bounding box center [1144, 94] width 172 height 30
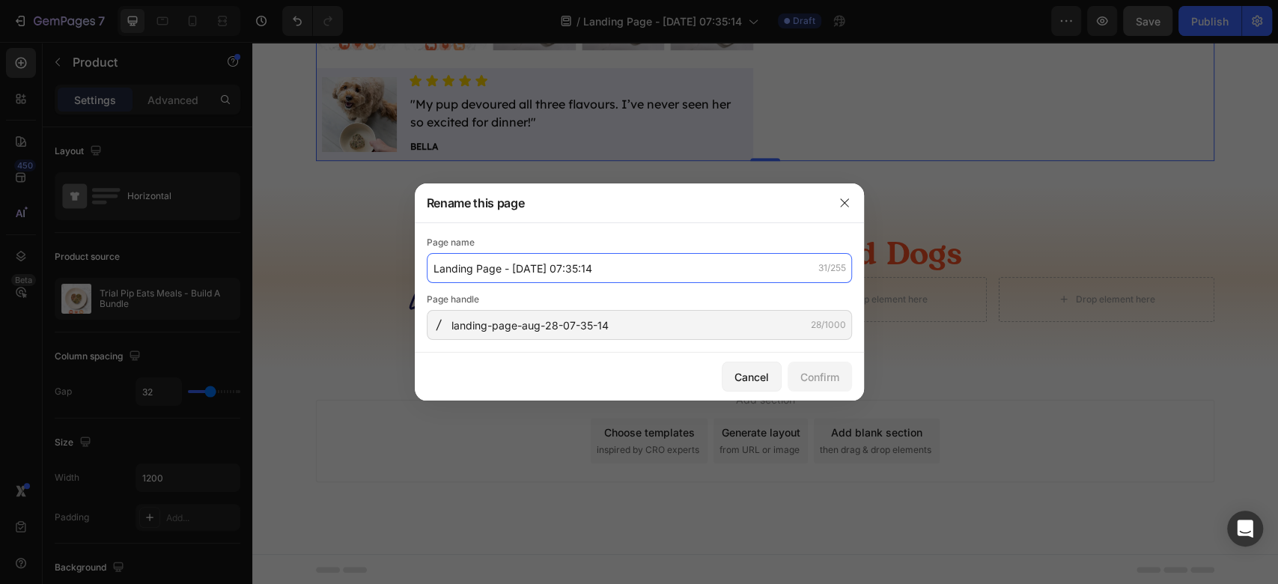
click at [655, 271] on input "Landing Page - Aug 28, 07:35:14" at bounding box center [639, 268] width 425 height 30
click at [656, 271] on input "Landing Page - Aug 28, 07:35:14" at bounding box center [639, 268] width 425 height 30
type input "L"
type input "Pip Eats Trial Box of 3"
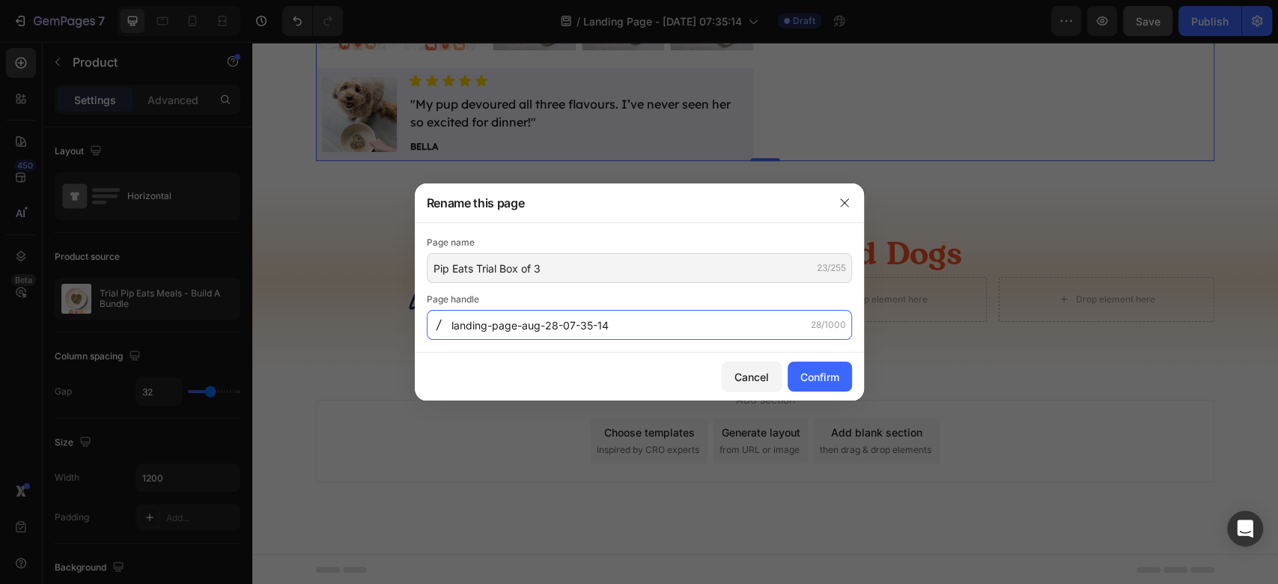
click at [658, 329] on input "landing-page-aug-28-07-35-14" at bounding box center [639, 325] width 425 height 30
type input "pip-eats-trial"
click at [818, 364] on button "Confirm" at bounding box center [819, 376] width 64 height 30
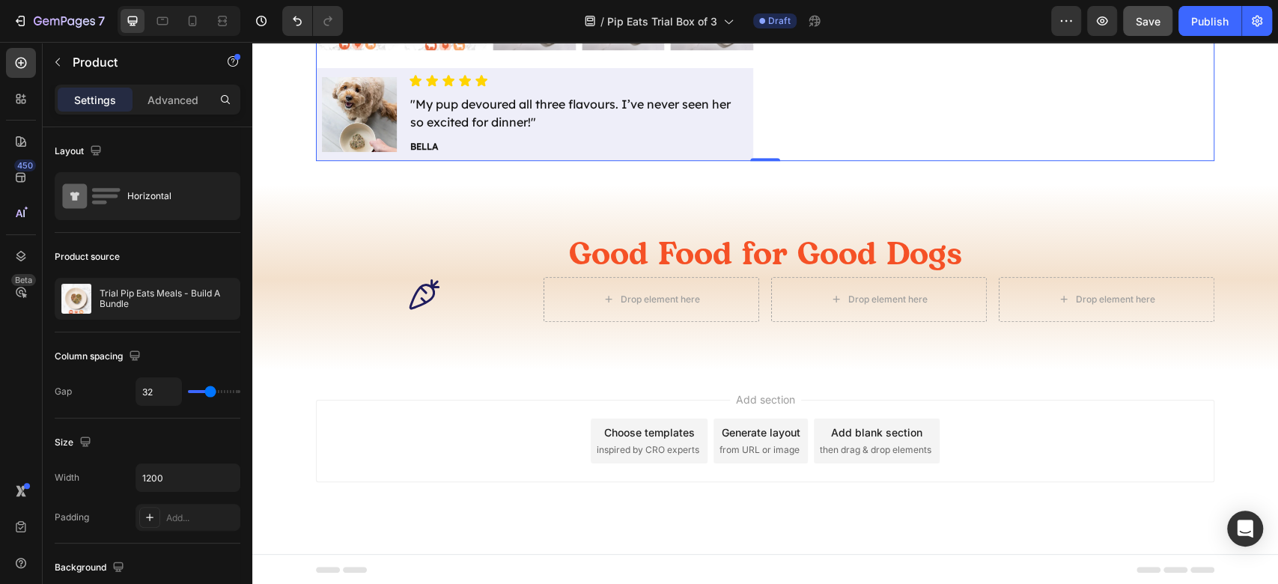
click at [1109, 420] on div "Add section Choose templates inspired by CRO experts Generate layout from URL o…" at bounding box center [765, 441] width 898 height 82
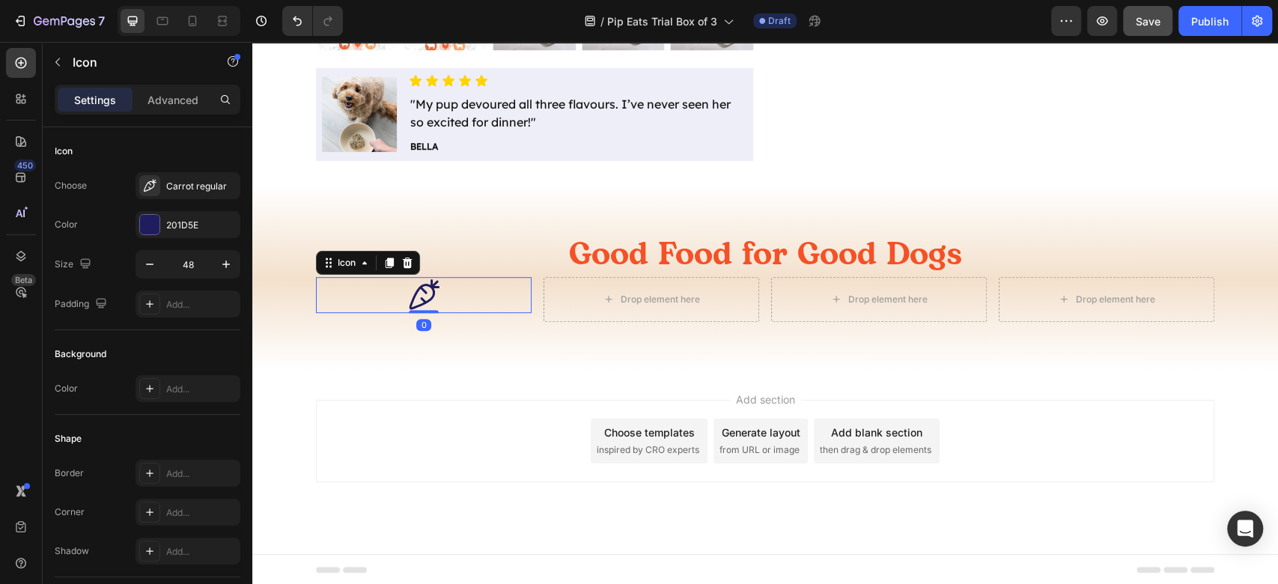
click at [406, 294] on icon at bounding box center [424, 295] width 36 height 36
click at [147, 221] on div at bounding box center [149, 224] width 19 height 19
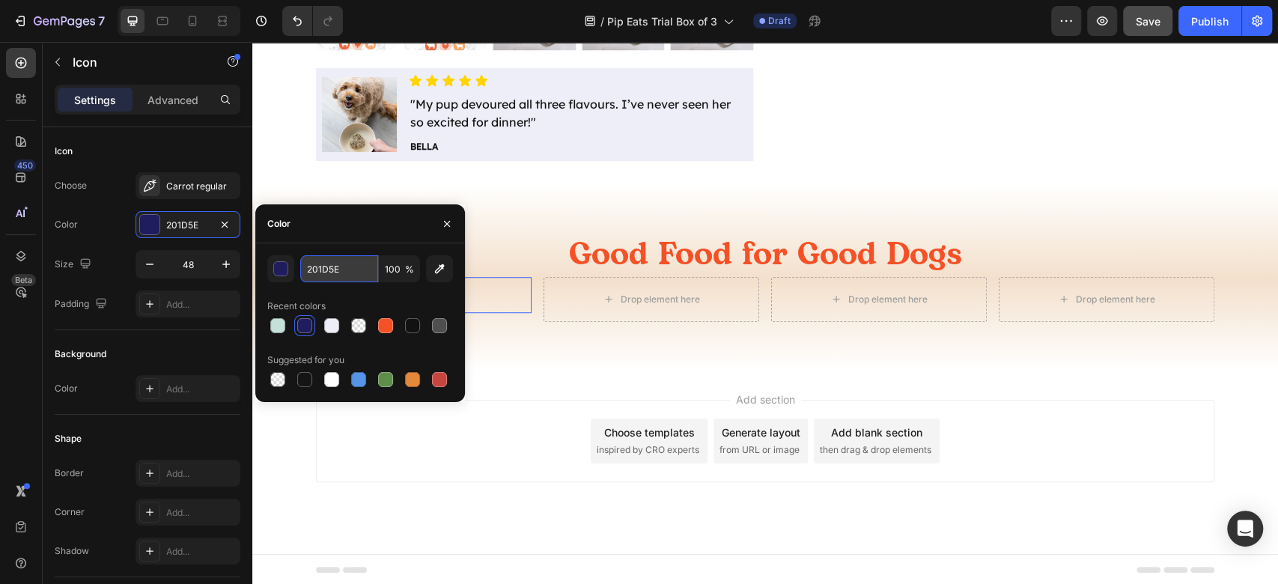
click at [355, 275] on input "201D5E" at bounding box center [339, 268] width 78 height 27
click at [1127, 326] on div "Good Food for Good Dogs Heading Icon 0 Drop element here Drop element here Drop…" at bounding box center [764, 277] width 1025 height 185
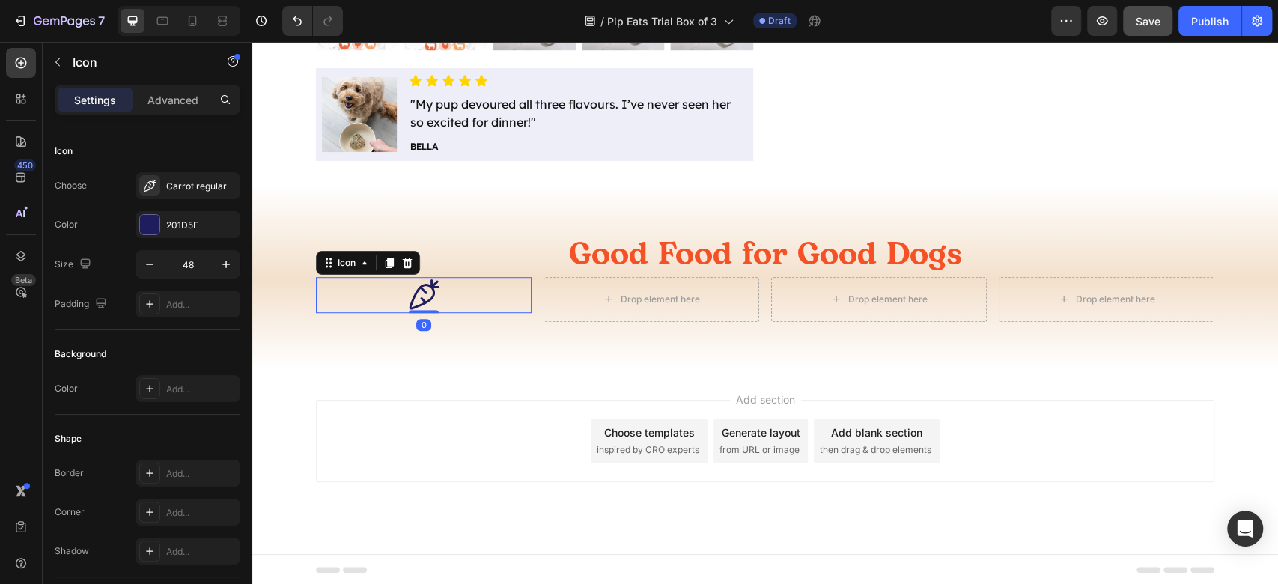
click at [433, 292] on icon at bounding box center [424, 295] width 36 height 36
click at [190, 186] on div "Carrot regular" at bounding box center [201, 186] width 70 height 13
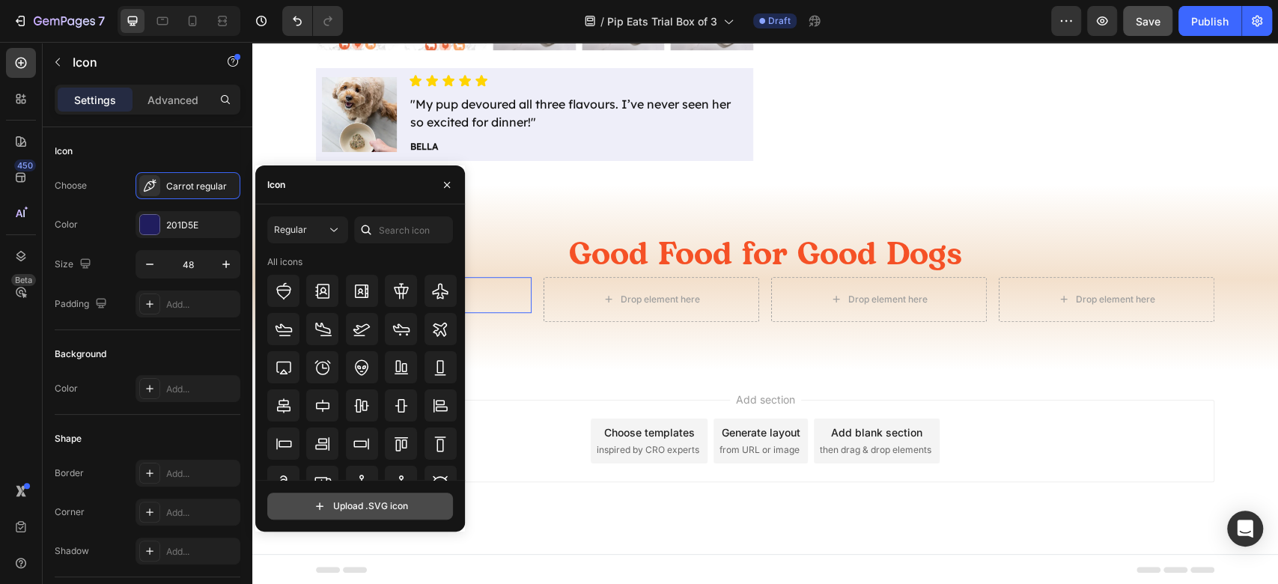
click at [361, 509] on input "file" at bounding box center [360, 505] width 184 height 25
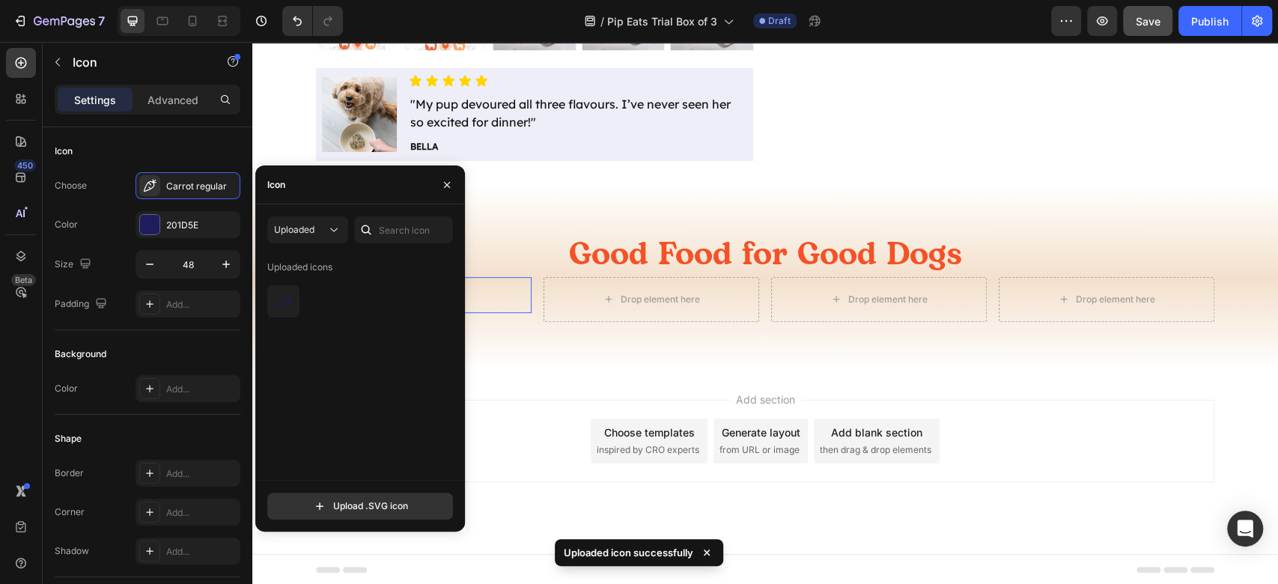
drag, startPoint x: 390, startPoint y: 478, endPoint x: 400, endPoint y: 488, distance: 14.3
click at [391, 478] on div "Uploaded icons" at bounding box center [365, 367] width 196 height 225
click at [395, 515] on input "file" at bounding box center [360, 505] width 184 height 25
type input "C:\fakepath\vegetable.svg"
click at [293, 308] on div at bounding box center [283, 301] width 32 height 32
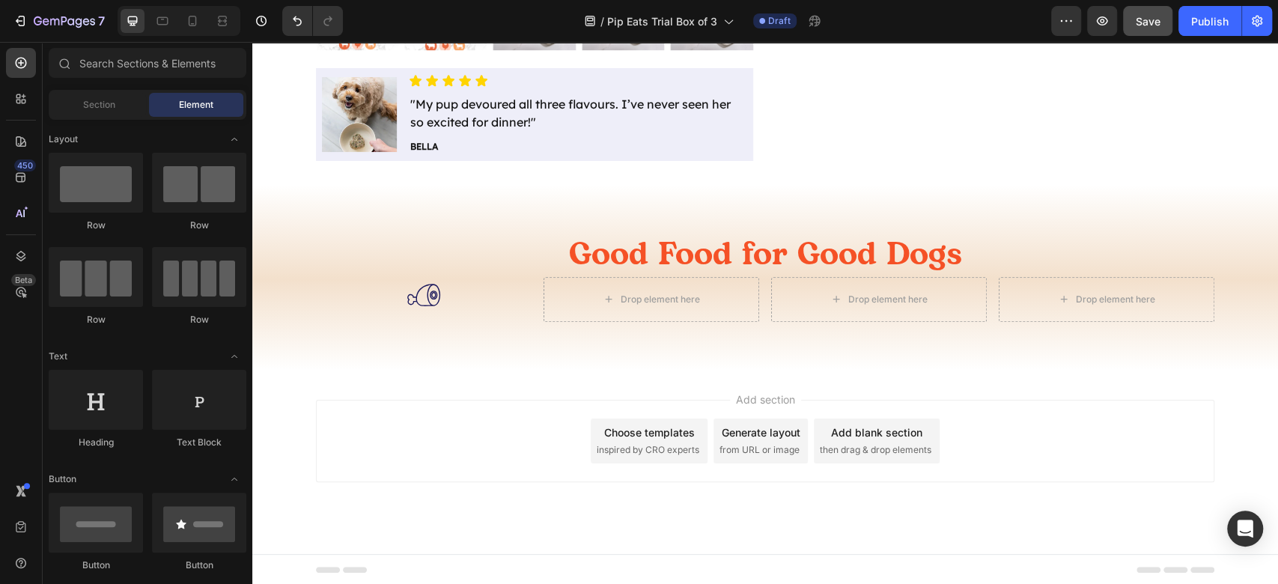
click at [558, 391] on div "Add section Choose templates inspired by CRO experts Generate layout from URL o…" at bounding box center [764, 462] width 1025 height 184
click at [422, 299] on icon ".id581853017339331580 .st0 { fill: #201d5e; }" at bounding box center [424, 295] width 36 height 36
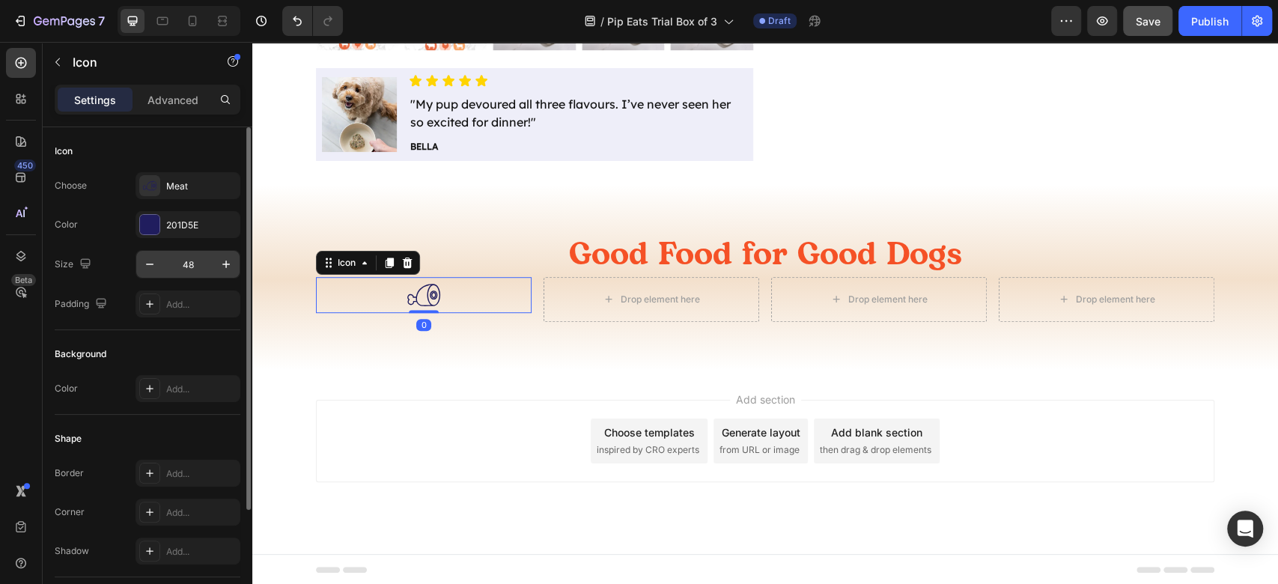
click at [184, 270] on input "48" at bounding box center [187, 264] width 49 height 27
type input "60"
click at [528, 442] on div "Add section Choose templates inspired by CRO experts Generate layout from URL o…" at bounding box center [765, 441] width 898 height 82
drag, startPoint x: 439, startPoint y: 304, endPoint x: 279, endPoint y: 373, distance: 173.6
click at [437, 303] on icon ".id581853017339331580 .st0 { fill: #201d5e; }" at bounding box center [423, 299] width 45 height 45
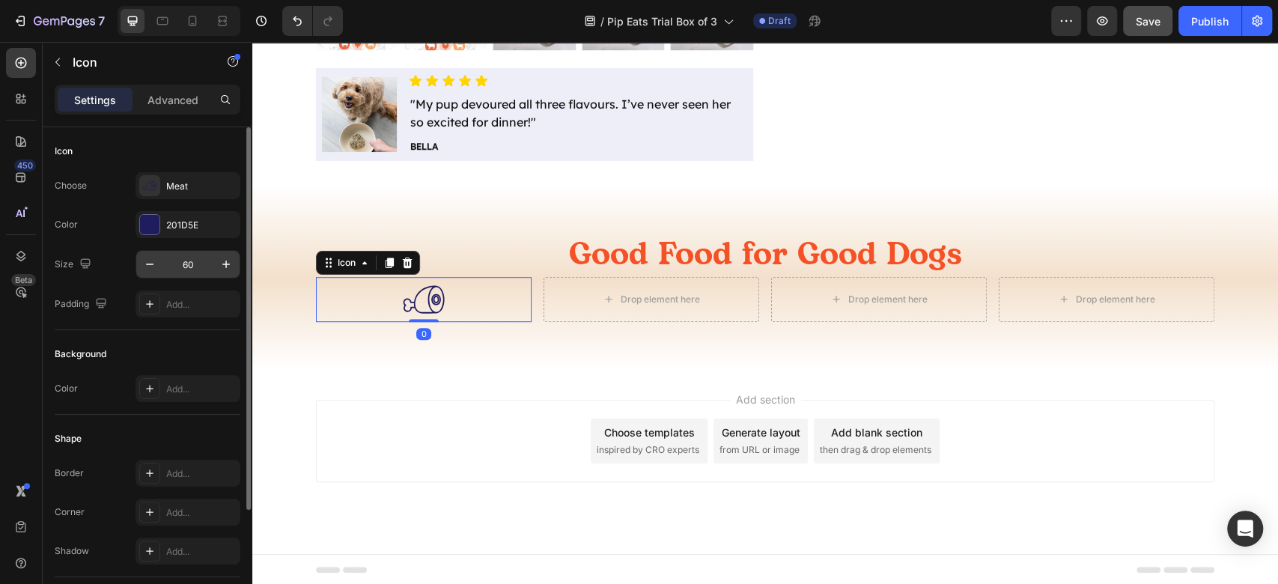
click at [201, 255] on input "60" at bounding box center [187, 264] width 49 height 27
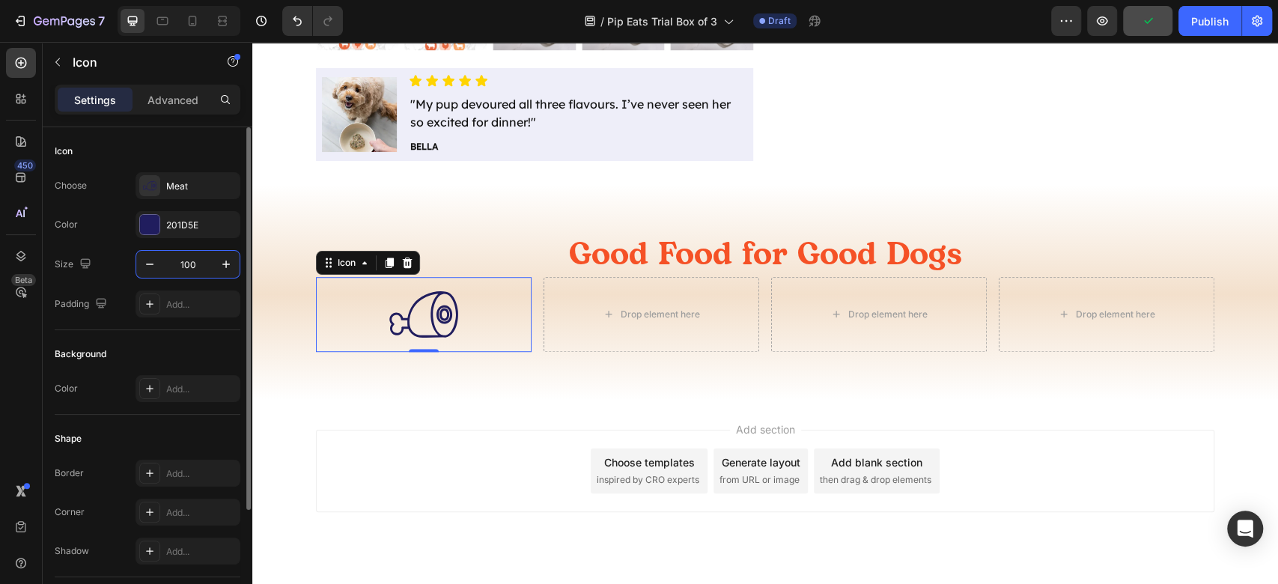
click at [209, 266] on input "100" at bounding box center [187, 264] width 49 height 27
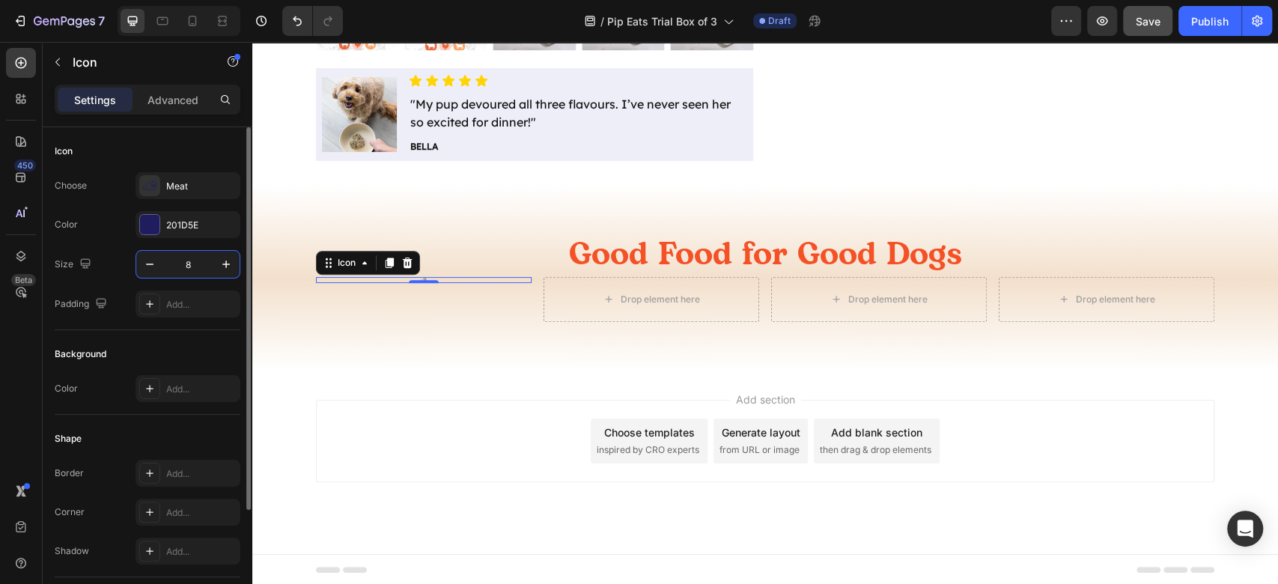
type input "80"
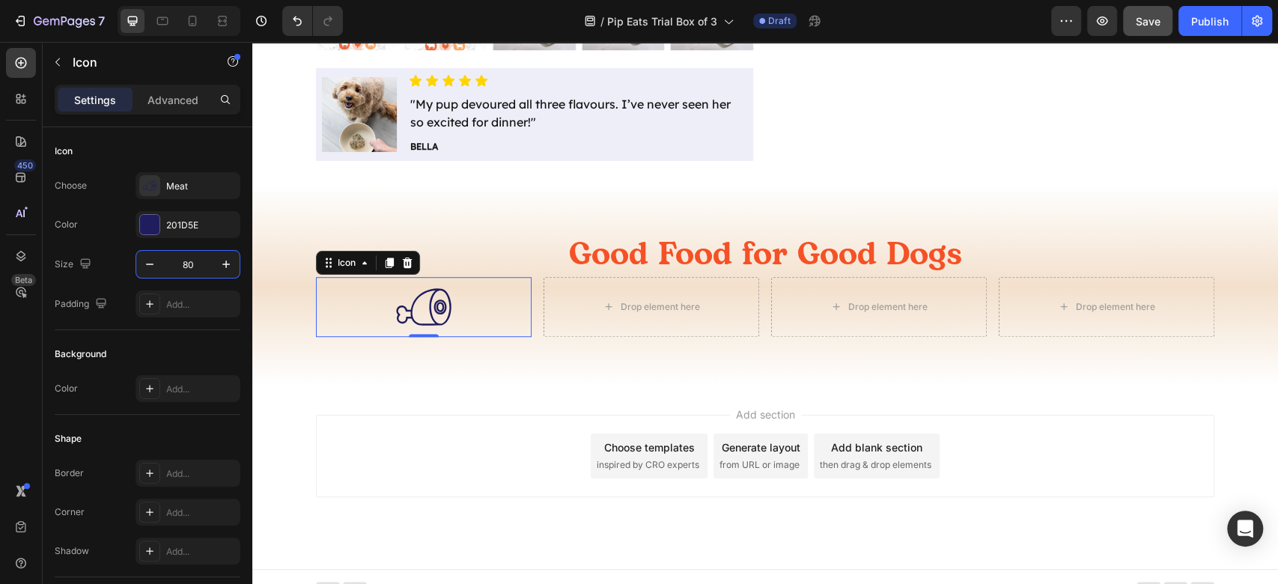
click at [461, 444] on div "Add section Choose templates inspired by CRO experts Generate layout from URL o…" at bounding box center [765, 456] width 898 height 82
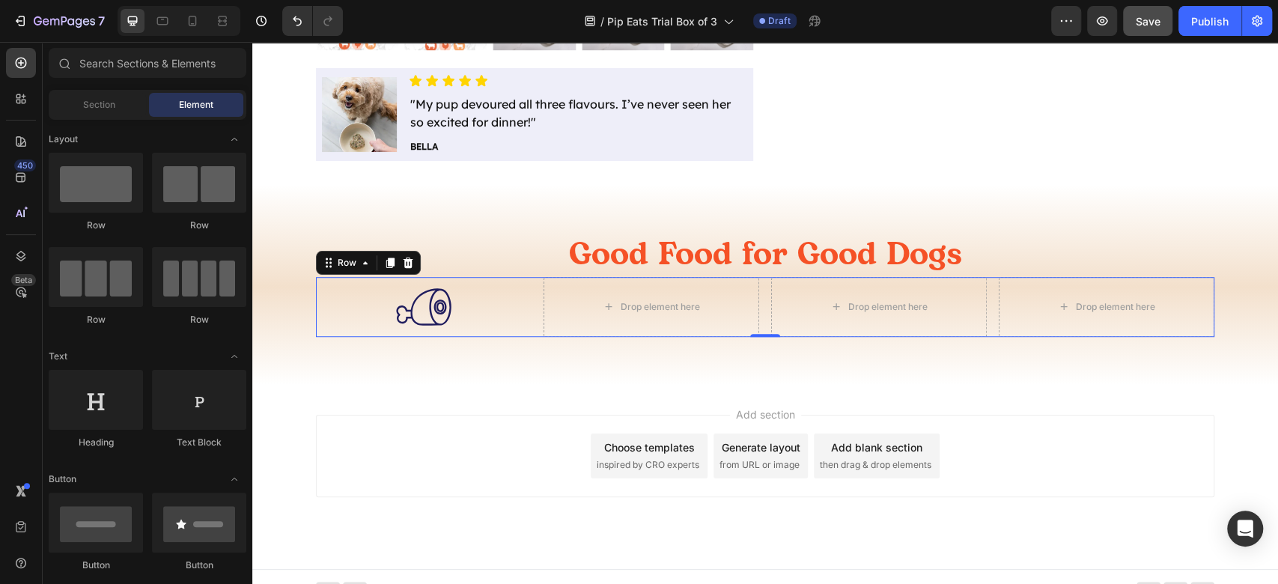
click at [760, 302] on div ".id581853017339331580 .st0 { fill: #201d5e; } Icon Drop element here Drop eleme…" at bounding box center [765, 307] width 898 height 60
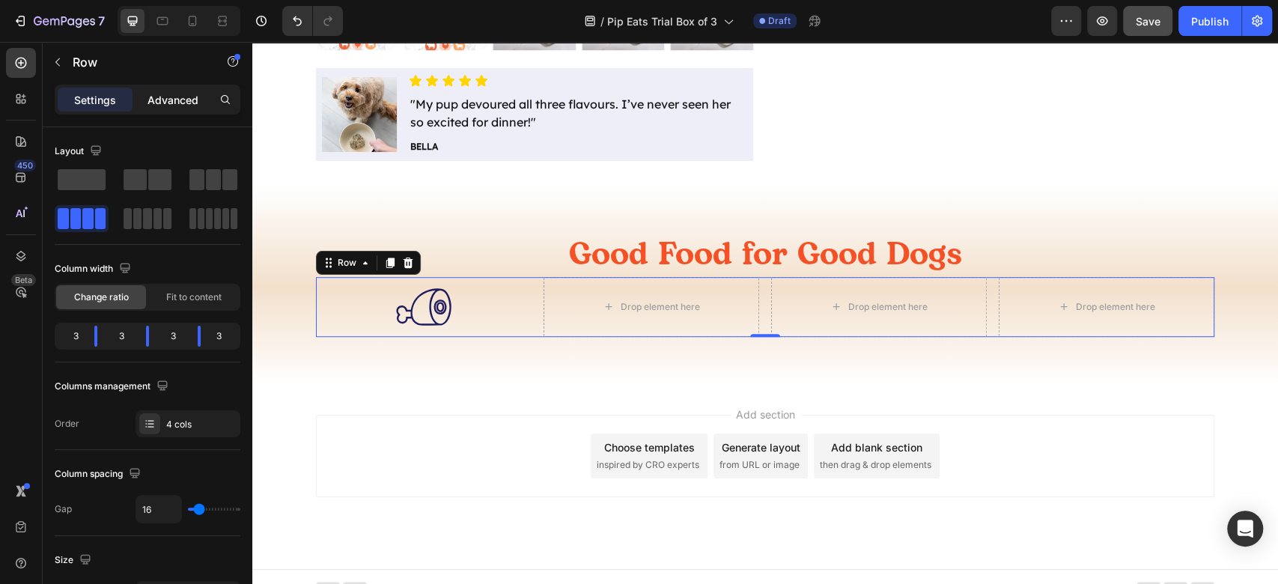
click at [165, 102] on p "Advanced" at bounding box center [172, 100] width 51 height 16
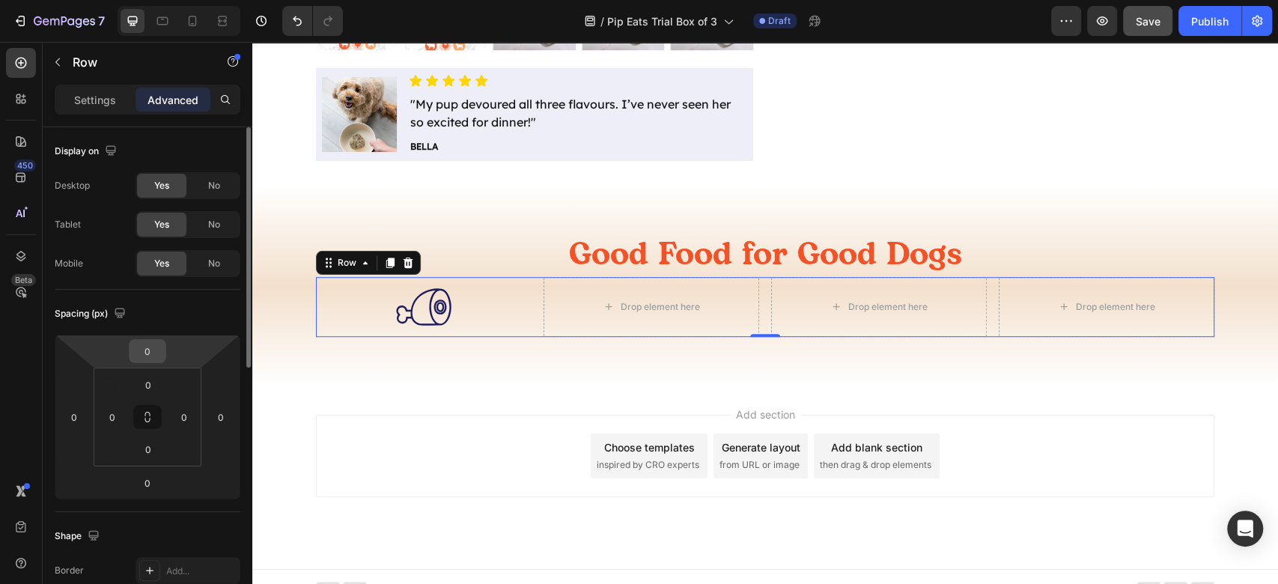
click at [155, 345] on input "0" at bounding box center [147, 351] width 30 height 22
type input "24"
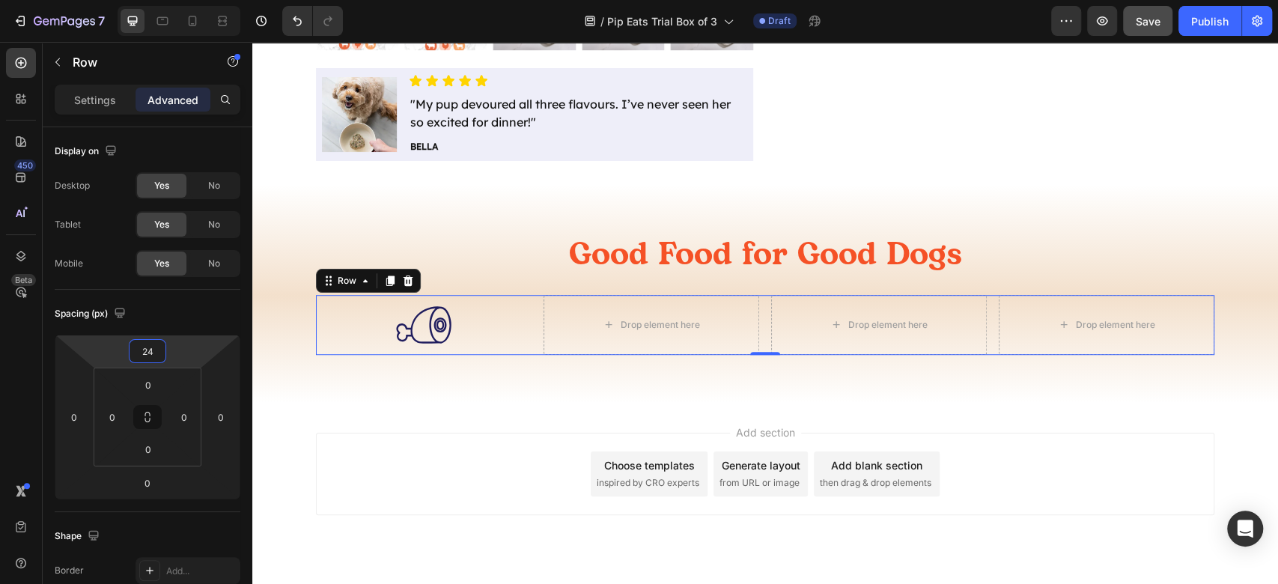
click at [410, 501] on div "Add section Choose templates inspired by CRO experts Generate layout from URL o…" at bounding box center [765, 474] width 898 height 82
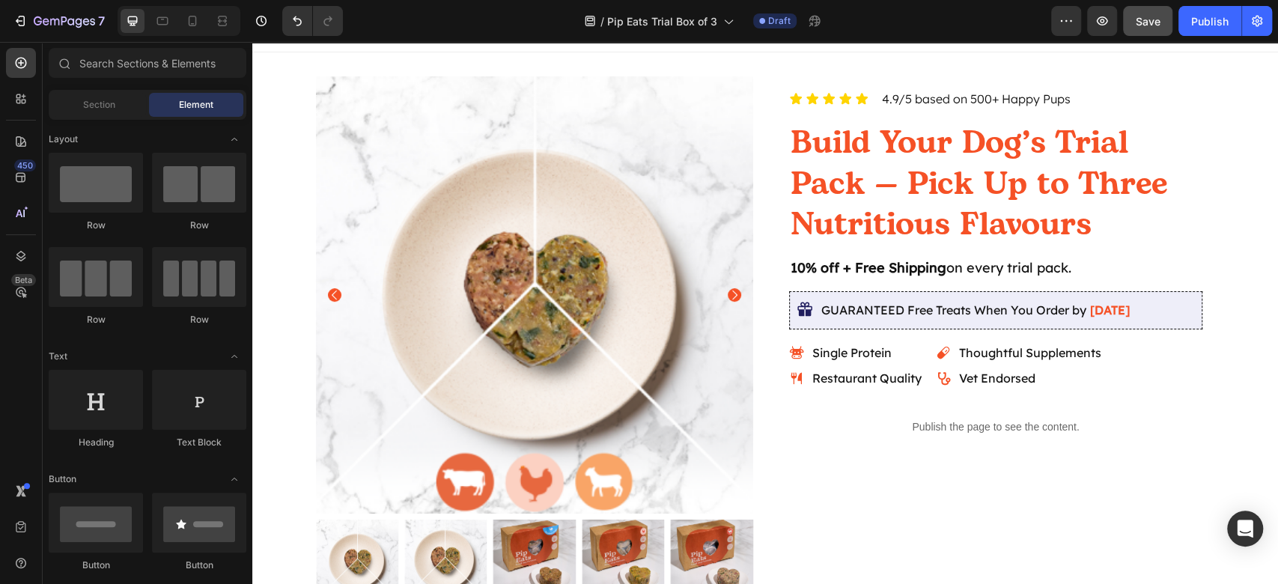
scroll to position [0, 0]
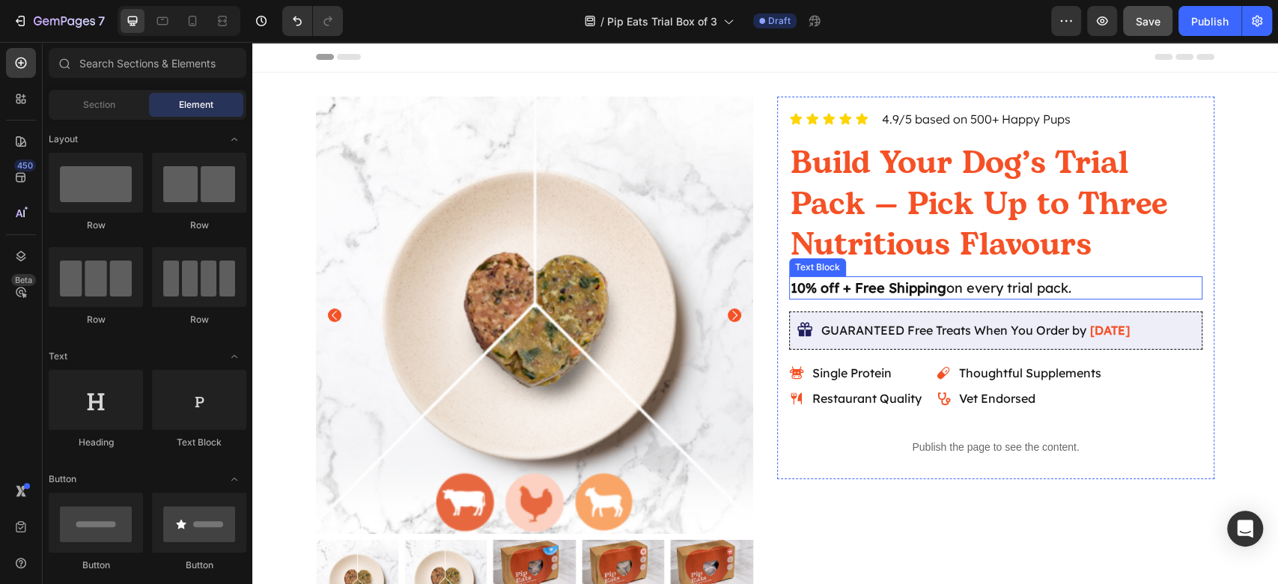
click at [965, 285] on p "10% off + Free Shipping on every trial pack." at bounding box center [995, 288] width 410 height 20
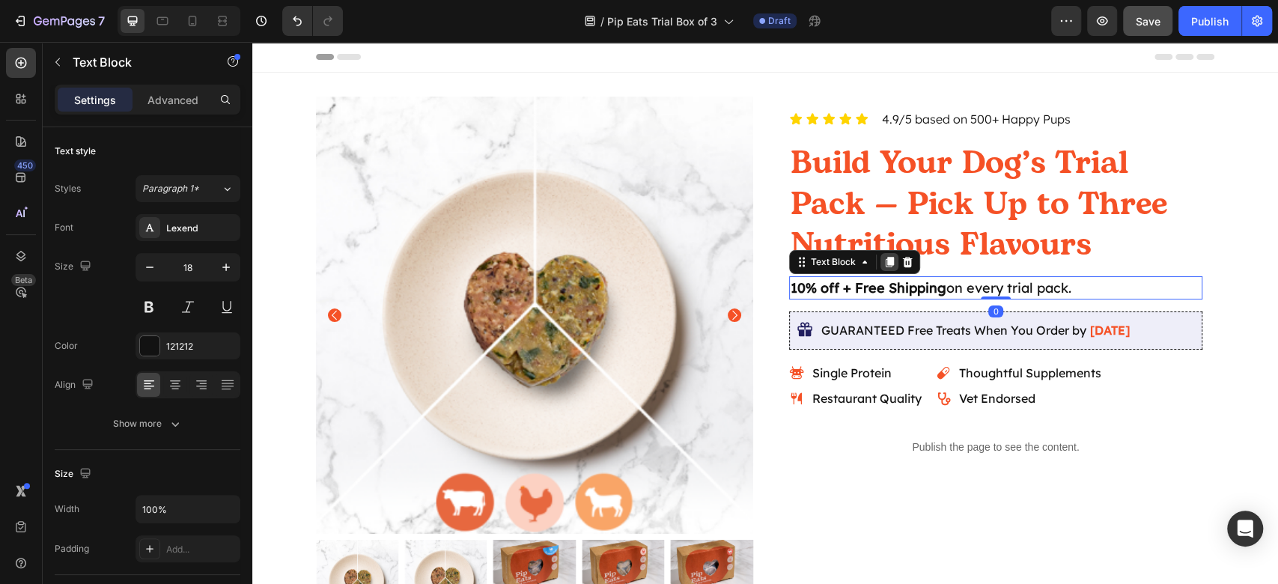
click at [883, 257] on icon at bounding box center [889, 262] width 12 height 12
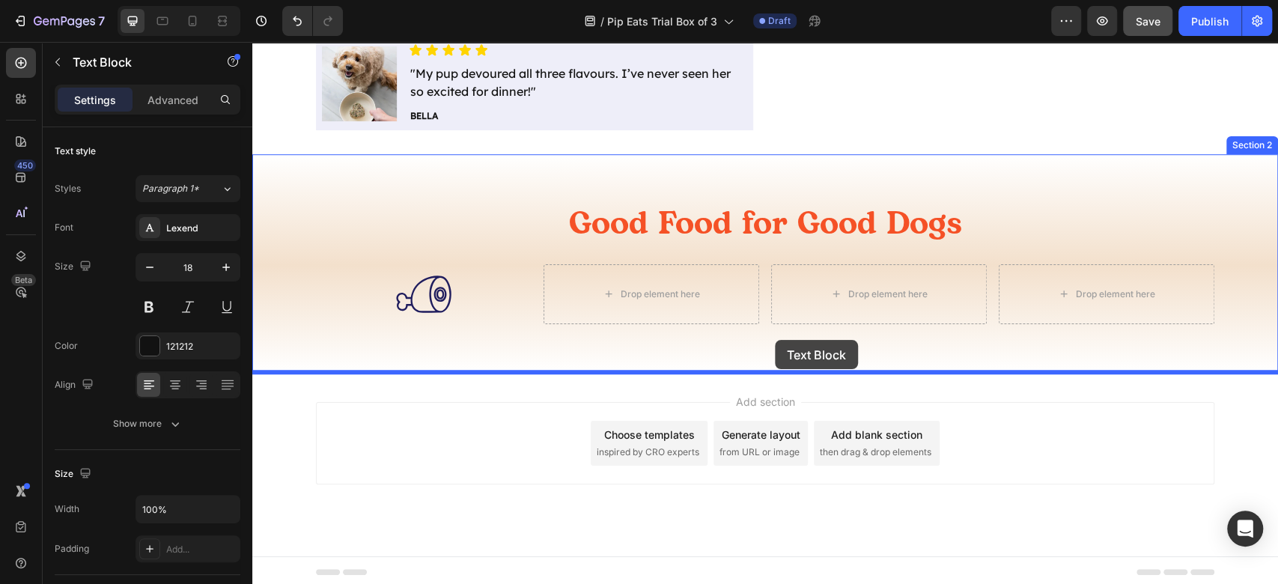
scroll to position [605, 0]
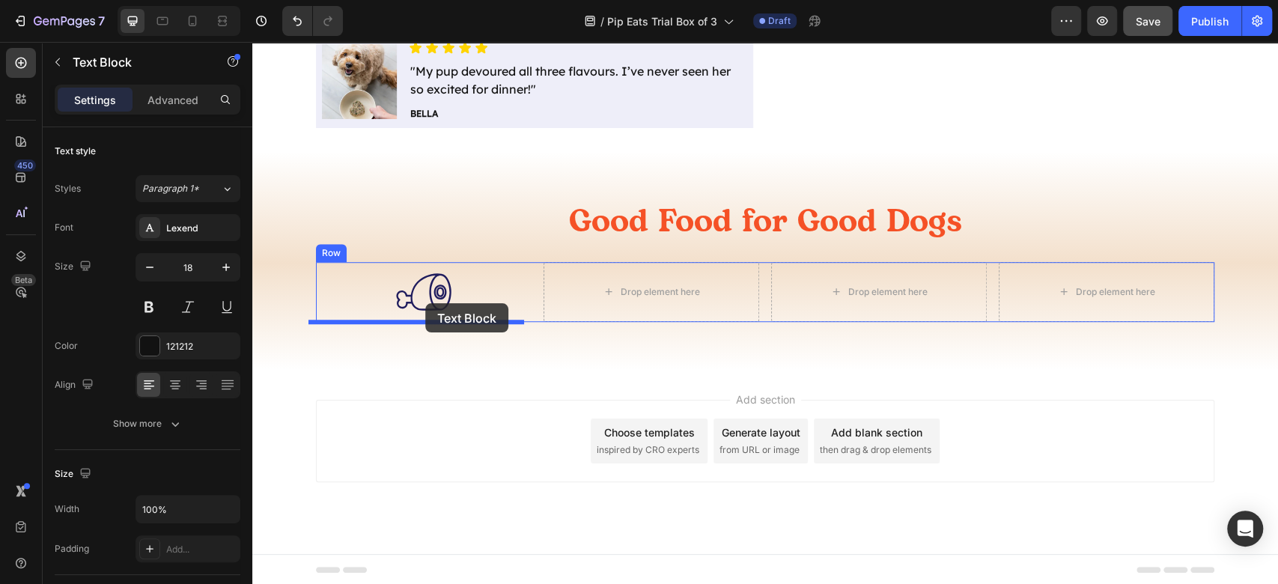
drag, startPoint x: 812, startPoint y: 298, endPoint x: 421, endPoint y: 318, distance: 391.9
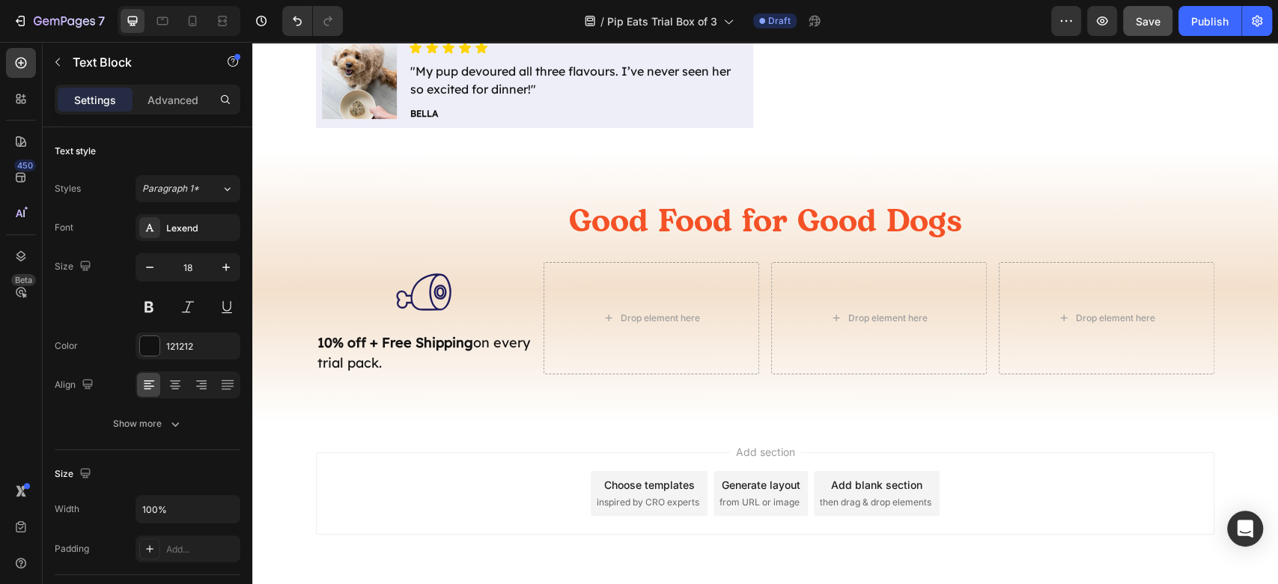
click at [418, 339] on strong "10% off + Free Shipping" at bounding box center [395, 342] width 156 height 17
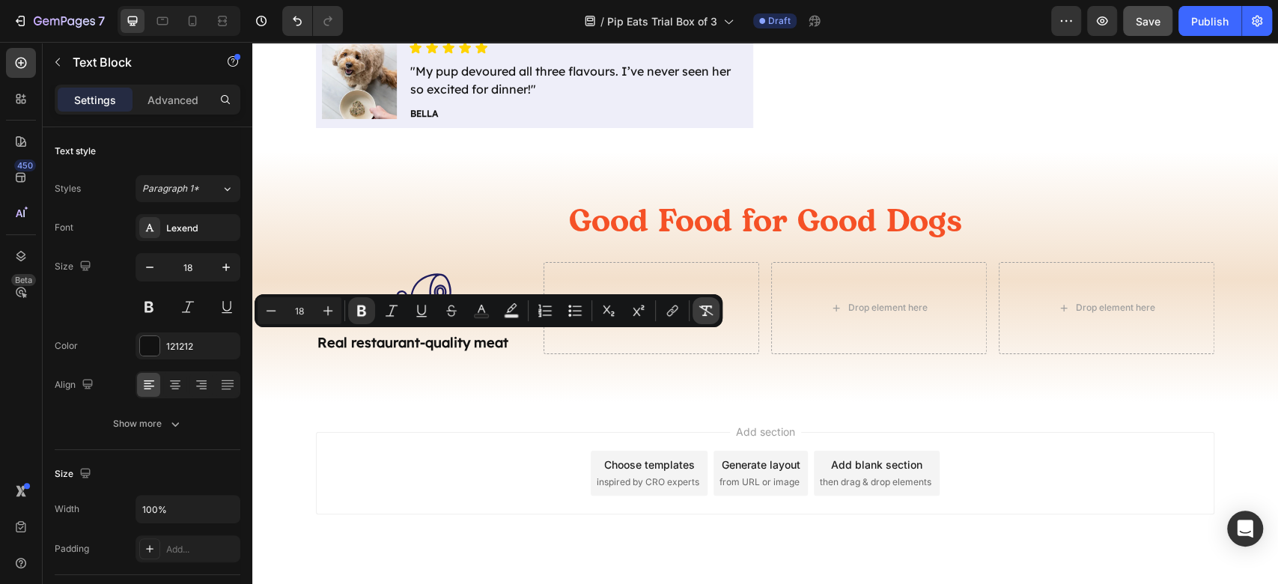
click at [694, 311] on button "Remove Format" at bounding box center [705, 310] width 27 height 27
drag, startPoint x: 183, startPoint y: 382, endPoint x: 230, endPoint y: 398, distance: 49.7
click at [183, 382] on div at bounding box center [174, 385] width 23 height 24
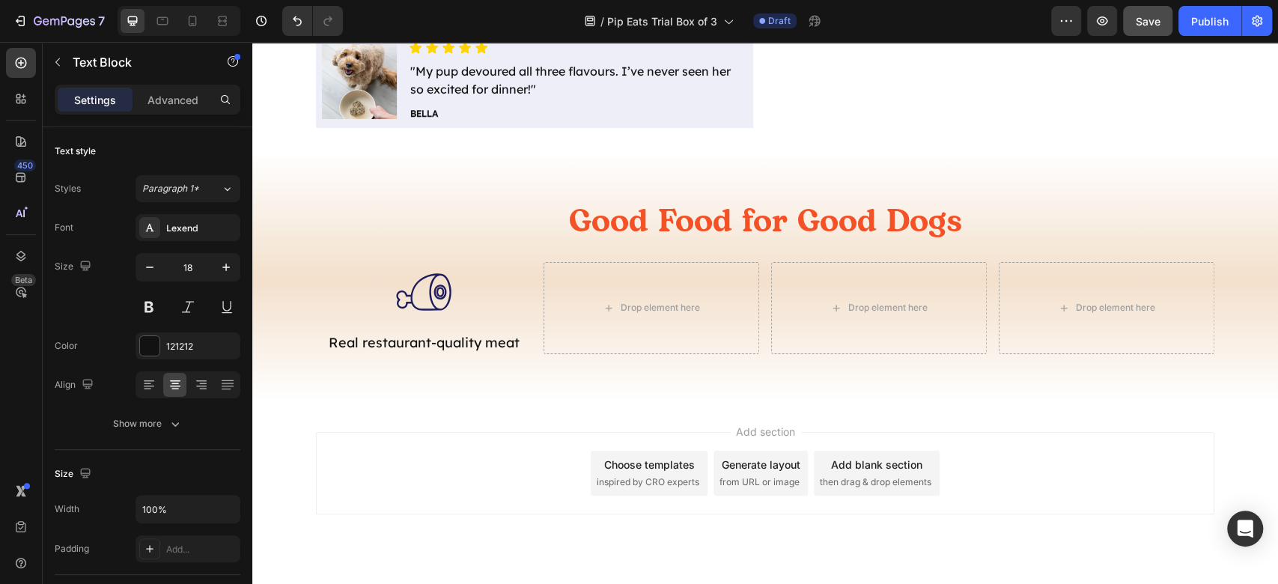
click at [471, 441] on div "Add section Choose templates inspired by CRO experts Generate layout from URL o…" at bounding box center [765, 473] width 898 height 82
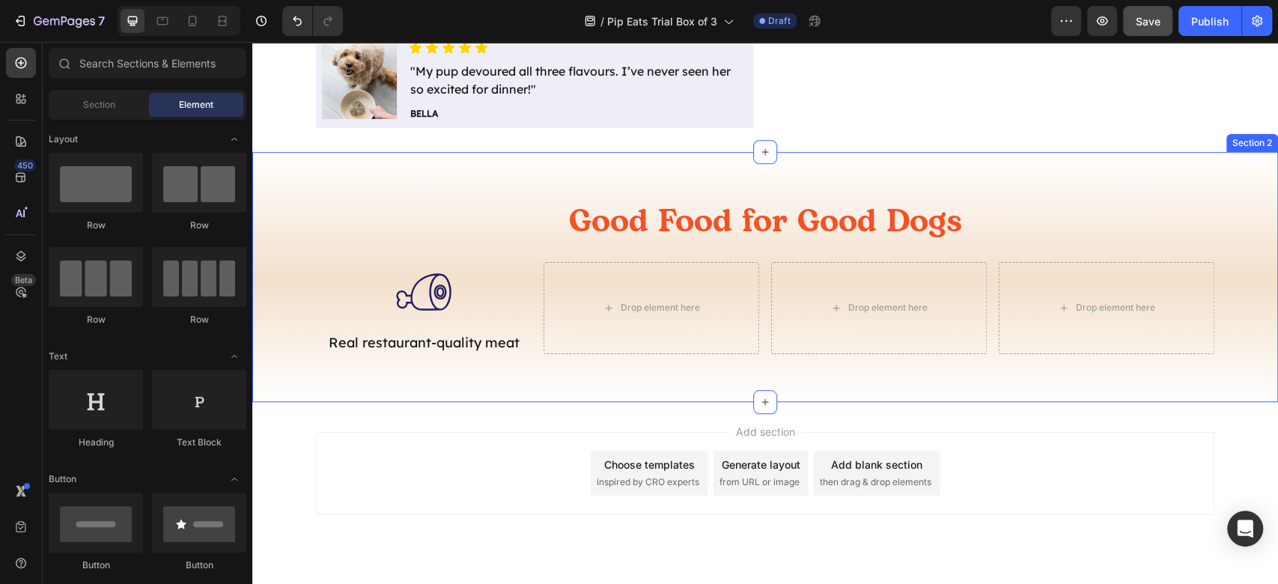
click at [466, 343] on p "Real restaurant-quality meat" at bounding box center [423, 342] width 213 height 20
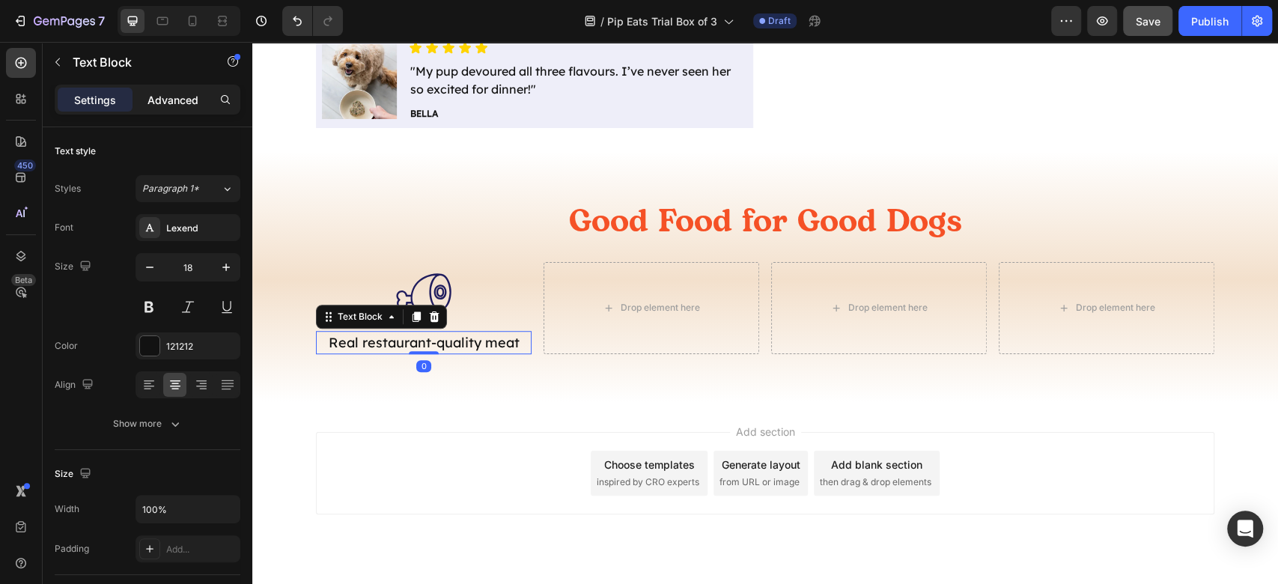
click at [187, 102] on p "Advanced" at bounding box center [172, 100] width 51 height 16
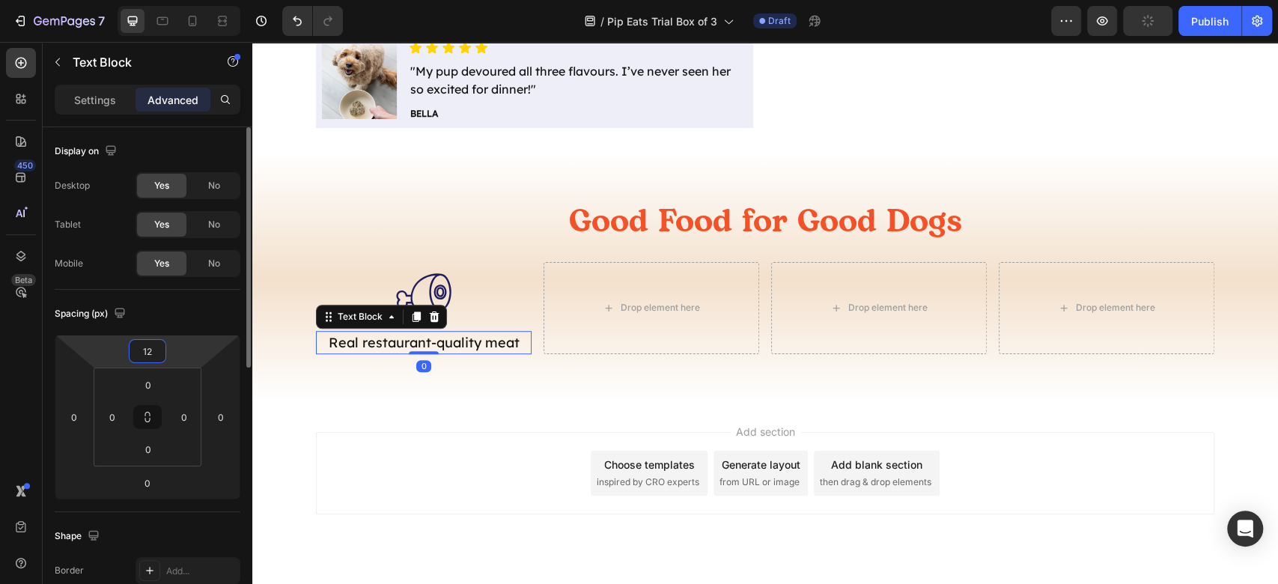
click at [147, 350] on input "12" at bounding box center [147, 351] width 30 height 22
type input "8"
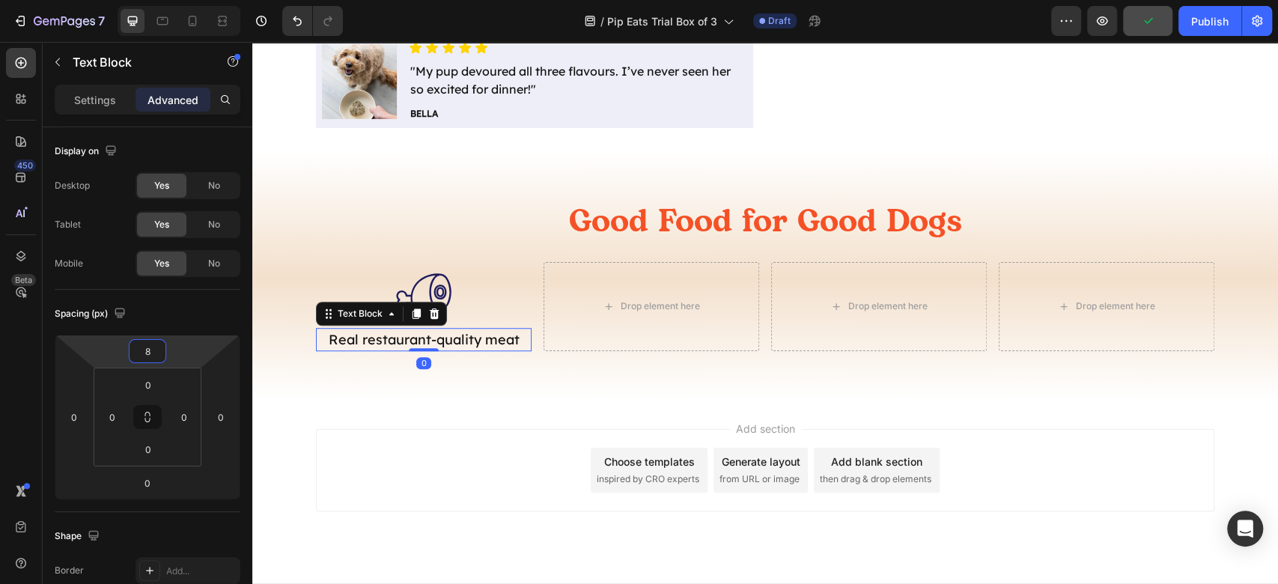
click at [480, 487] on div "Add section Choose templates inspired by CRO experts Generate layout from URL o…" at bounding box center [765, 470] width 898 height 82
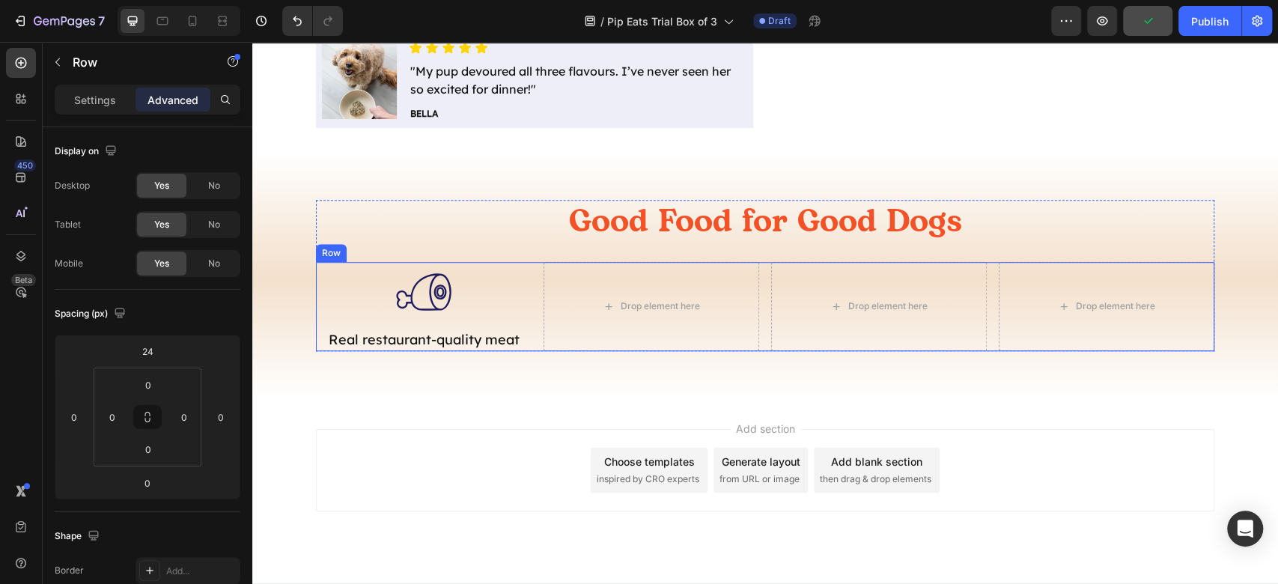
click at [754, 290] on div ".id581853017339331580 .st0 { fill: #201d5e; } Icon Real restaurant-quality meat…" at bounding box center [765, 306] width 898 height 89
click at [419, 290] on icon ".id581853017339331580 .st0 { fill: #201d5e; }" at bounding box center [424, 292] width 60 height 60
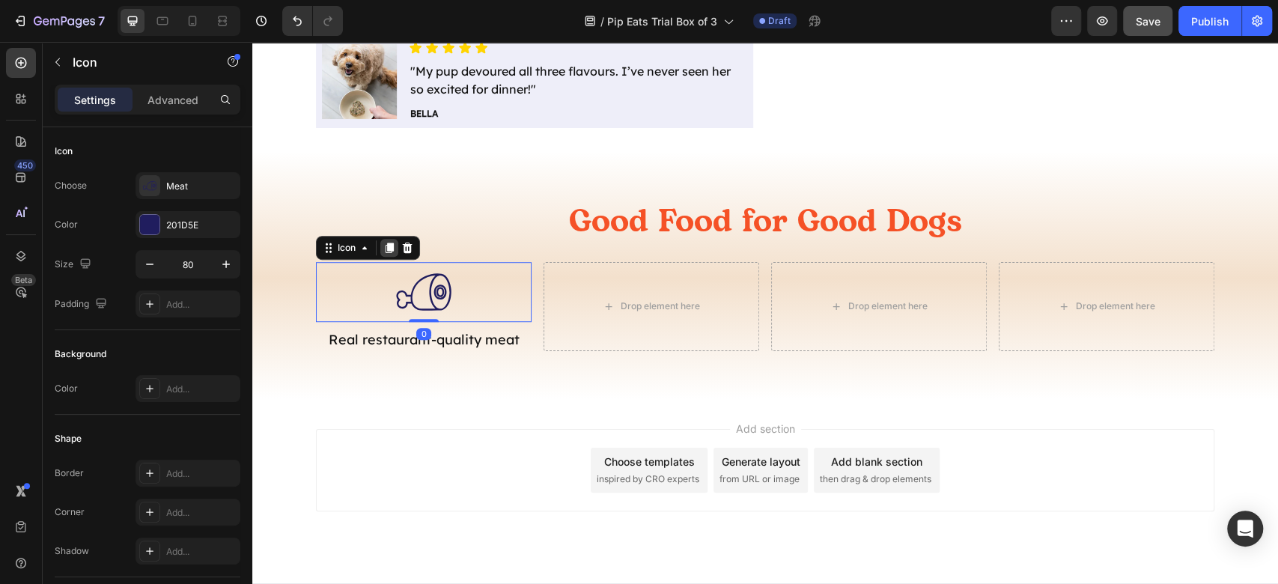
click at [383, 239] on div at bounding box center [389, 248] width 18 height 18
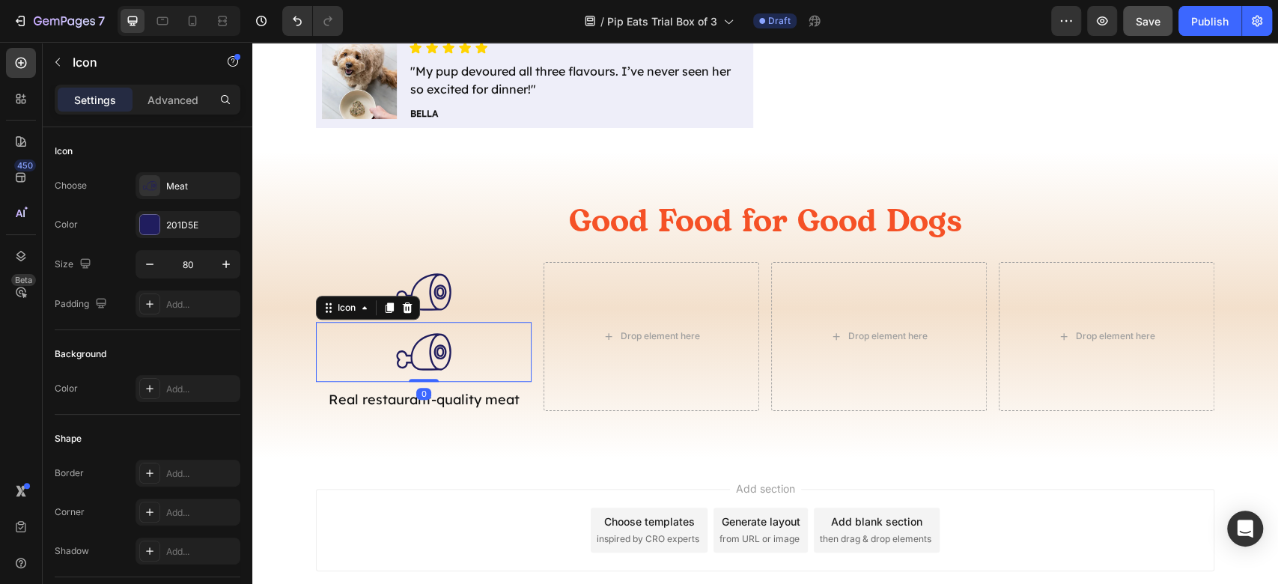
click at [334, 322] on div ".id581853017339331580 .st0 { fill: #201d5e; } Icon 0" at bounding box center [424, 352] width 216 height 60
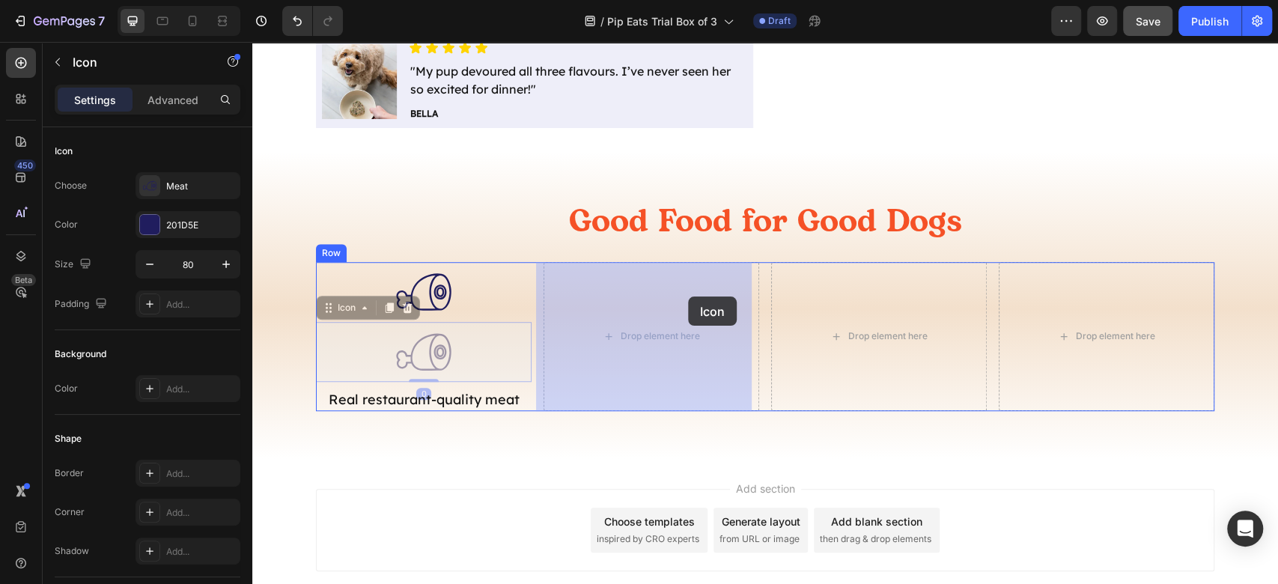
drag, startPoint x: 338, startPoint y: 306, endPoint x: 687, endPoint y: 297, distance: 349.6
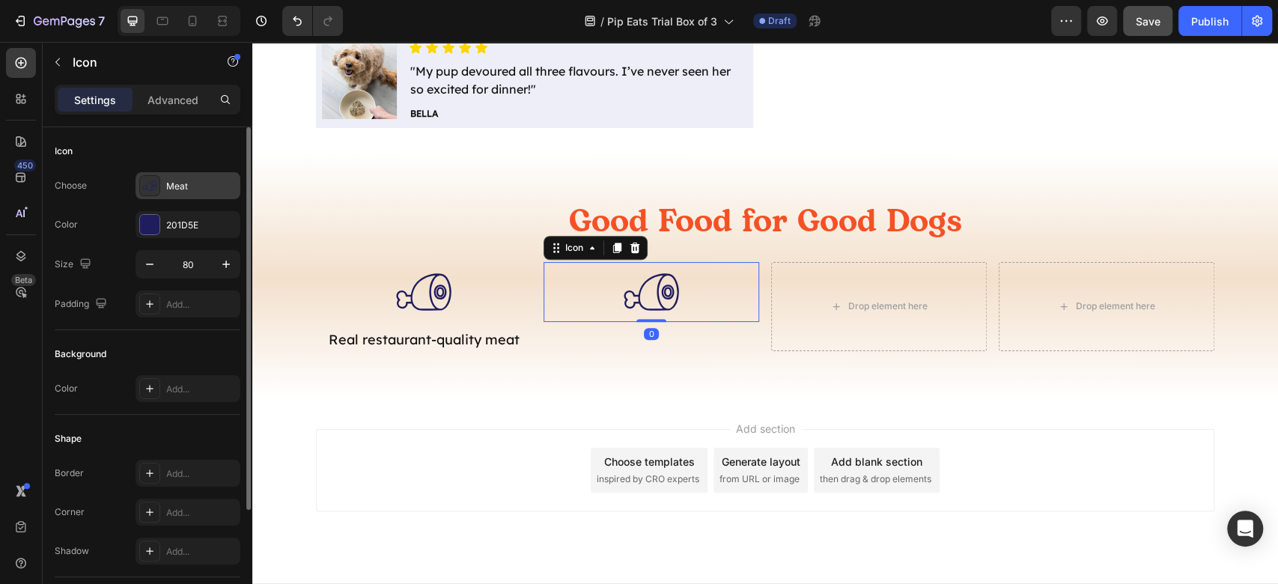
click at [198, 191] on div "Meat" at bounding box center [201, 186] width 70 height 13
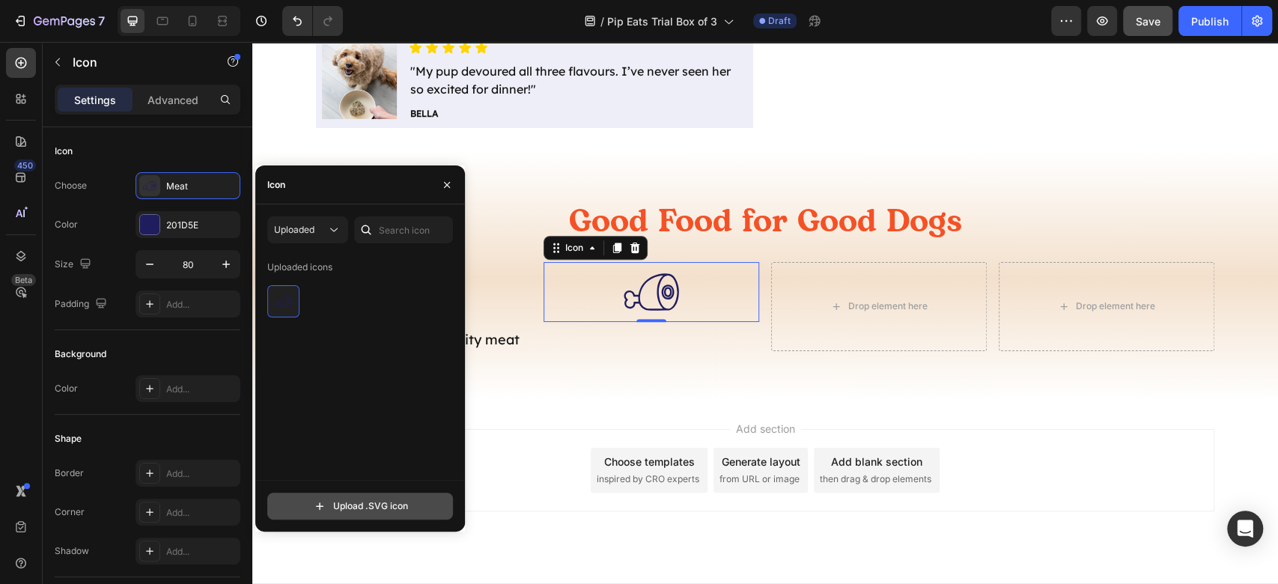
click at [370, 498] on input "file" at bounding box center [360, 505] width 184 height 25
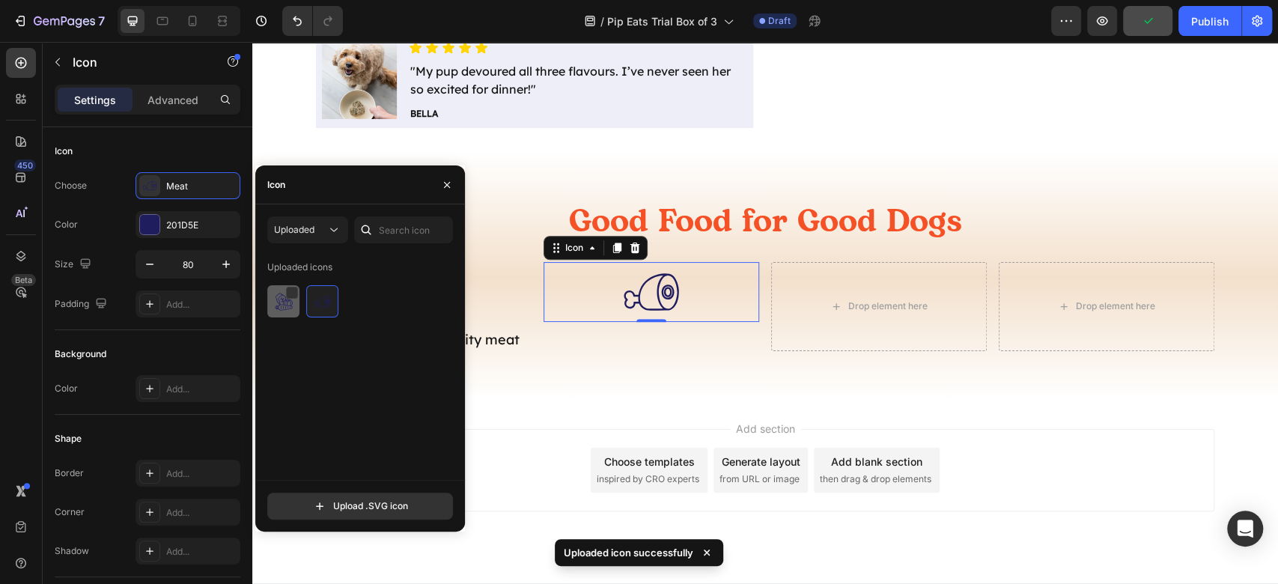
click at [306, 313] on div at bounding box center [322, 301] width 32 height 32
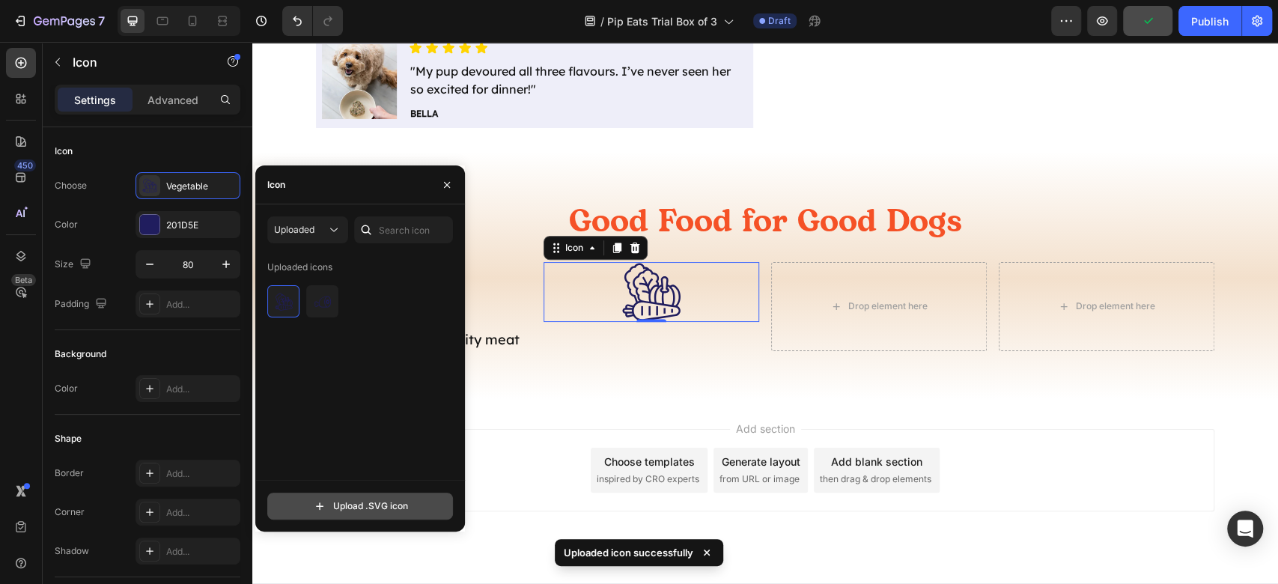
click at [400, 510] on input "file" at bounding box center [360, 505] width 184 height 25
type input "C:\fakepath\close.svg"
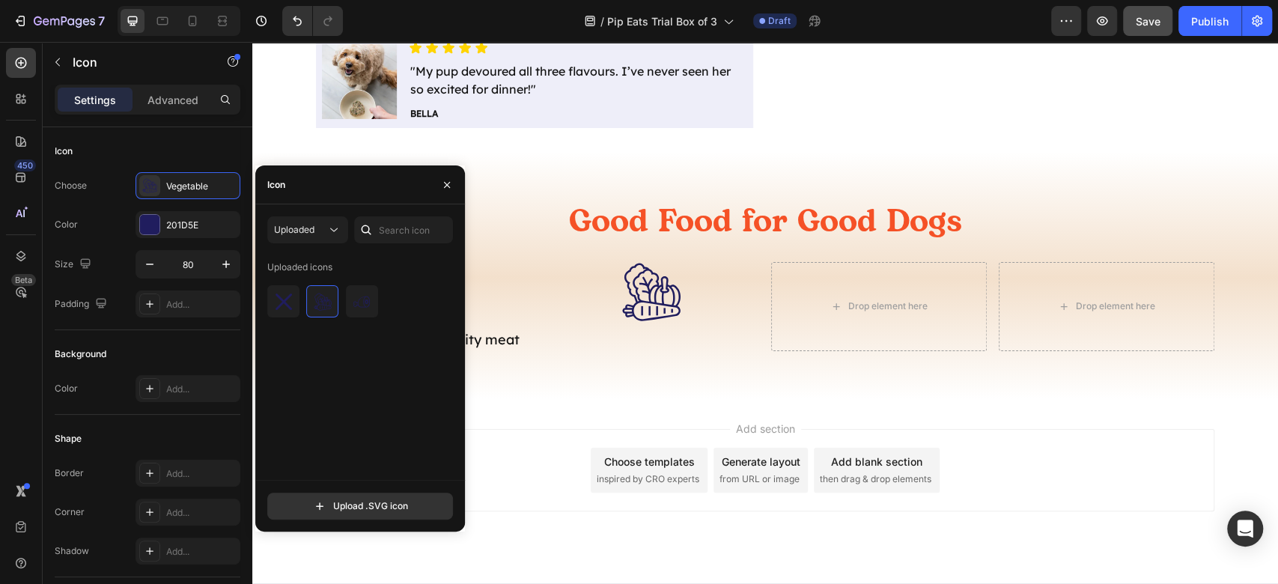
click at [506, 440] on div "Add section Choose templates inspired by CRO experts Generate layout from URL o…" at bounding box center [765, 470] width 898 height 82
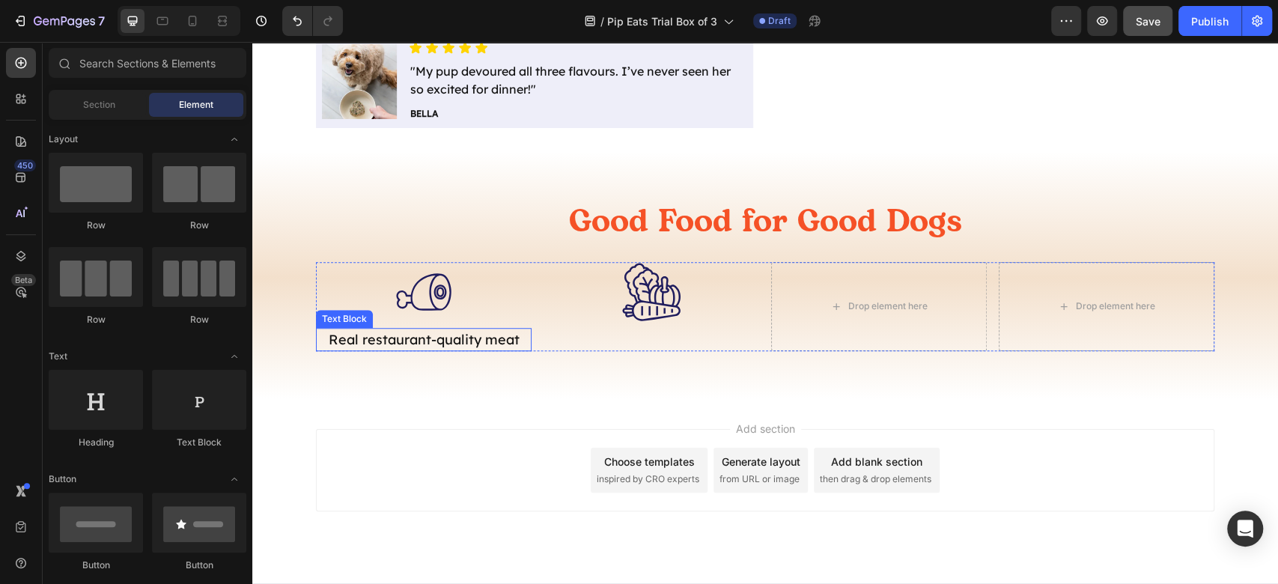
click at [455, 345] on p "Real restaurant-quality meat" at bounding box center [423, 339] width 213 height 20
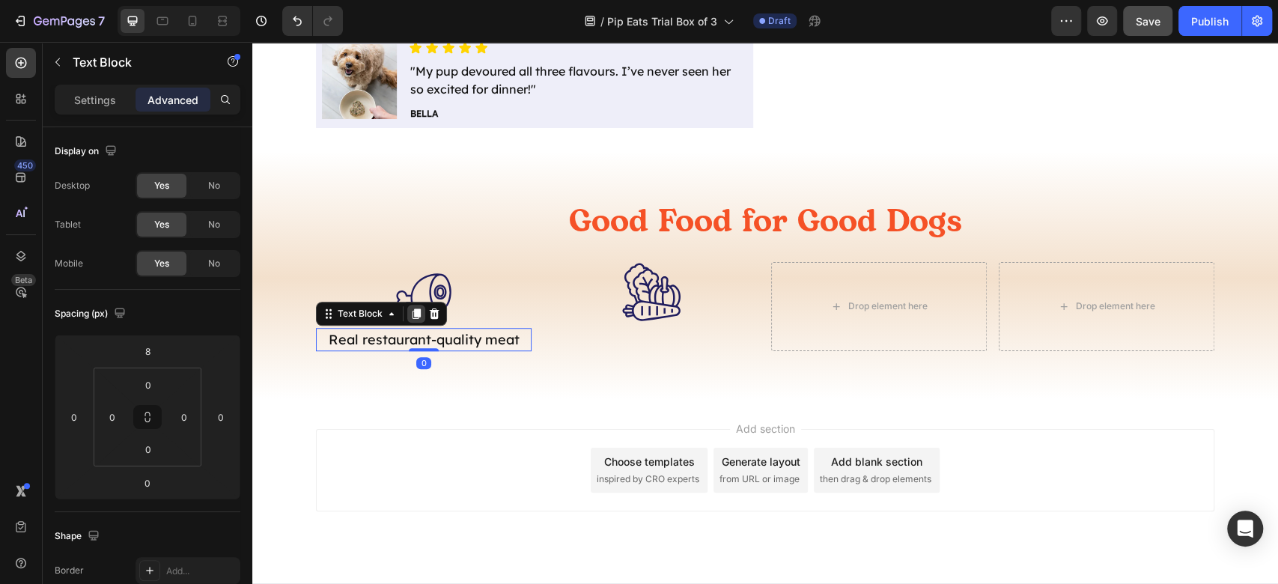
click at [412, 313] on icon at bounding box center [416, 313] width 8 height 10
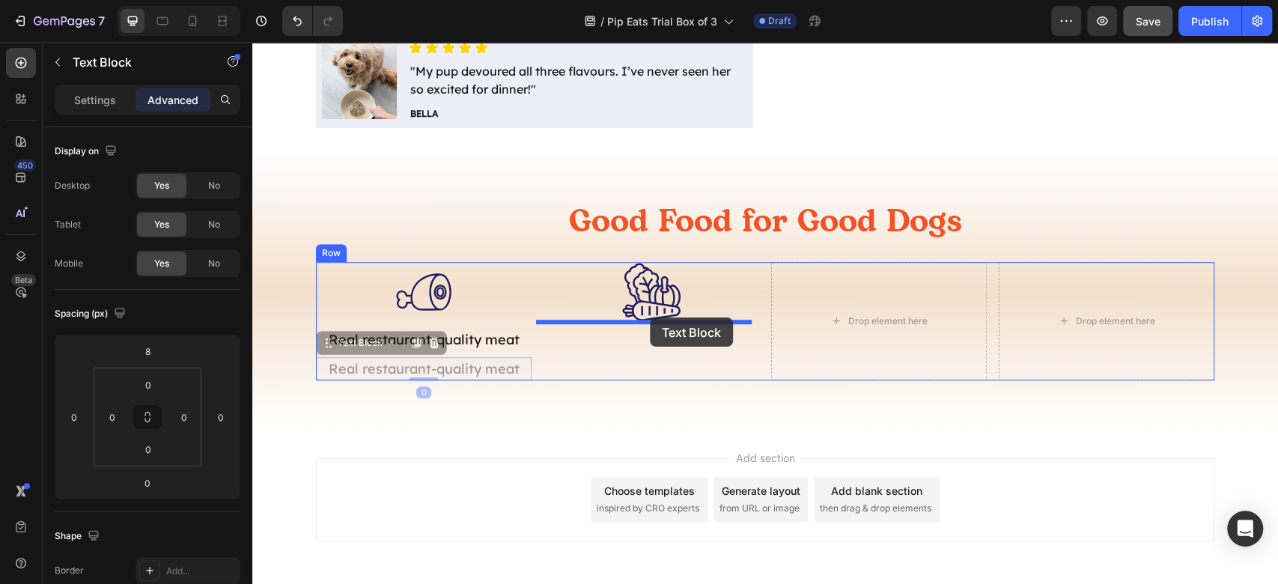
drag, startPoint x: 326, startPoint y: 346, endPoint x: 650, endPoint y: 317, distance: 324.6
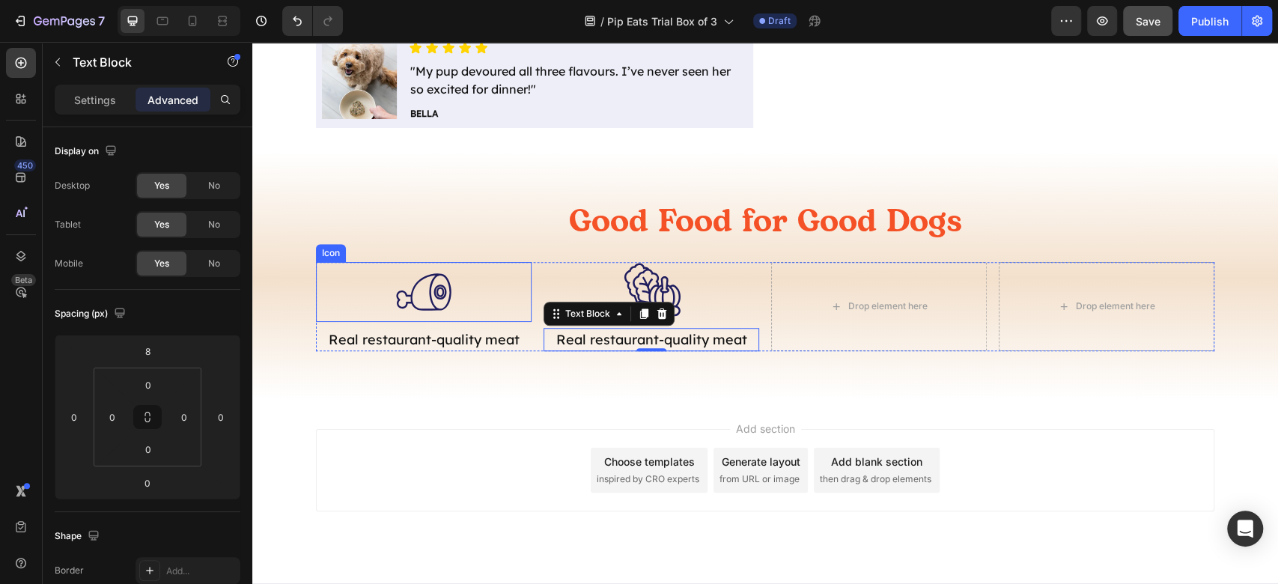
click at [460, 346] on p "Real restaurant-quality meat" at bounding box center [423, 339] width 213 height 20
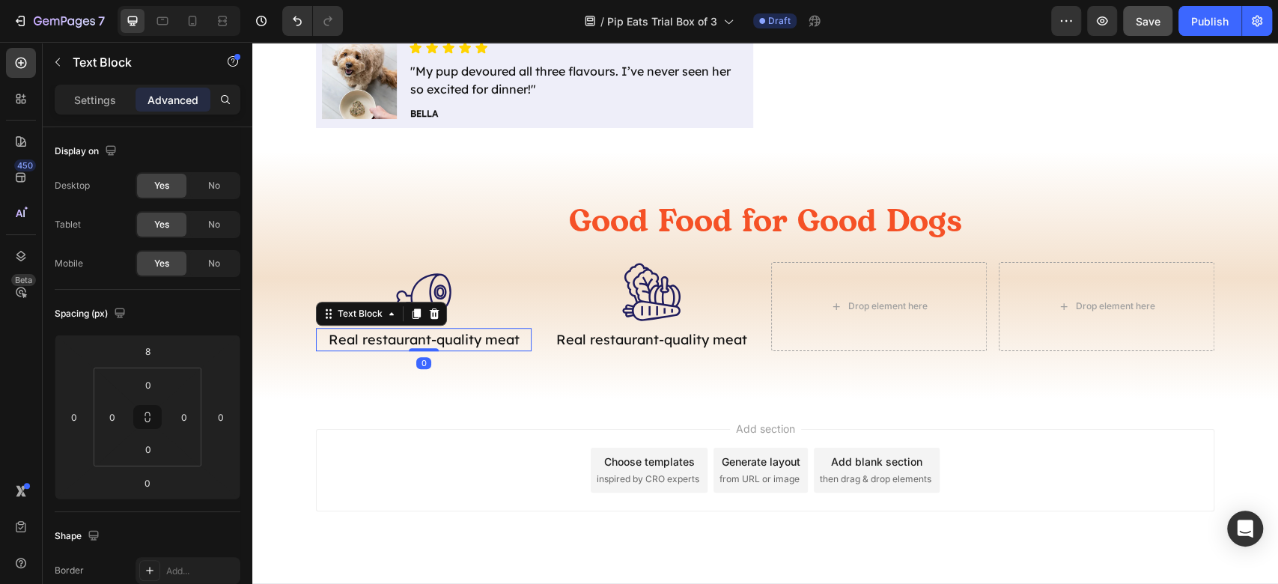
drag, startPoint x: 476, startPoint y: 434, endPoint x: 483, endPoint y: 379, distance: 55.8
click at [476, 433] on div "Add section Choose templates inspired by CRO experts Generate layout from URL o…" at bounding box center [765, 470] width 898 height 82
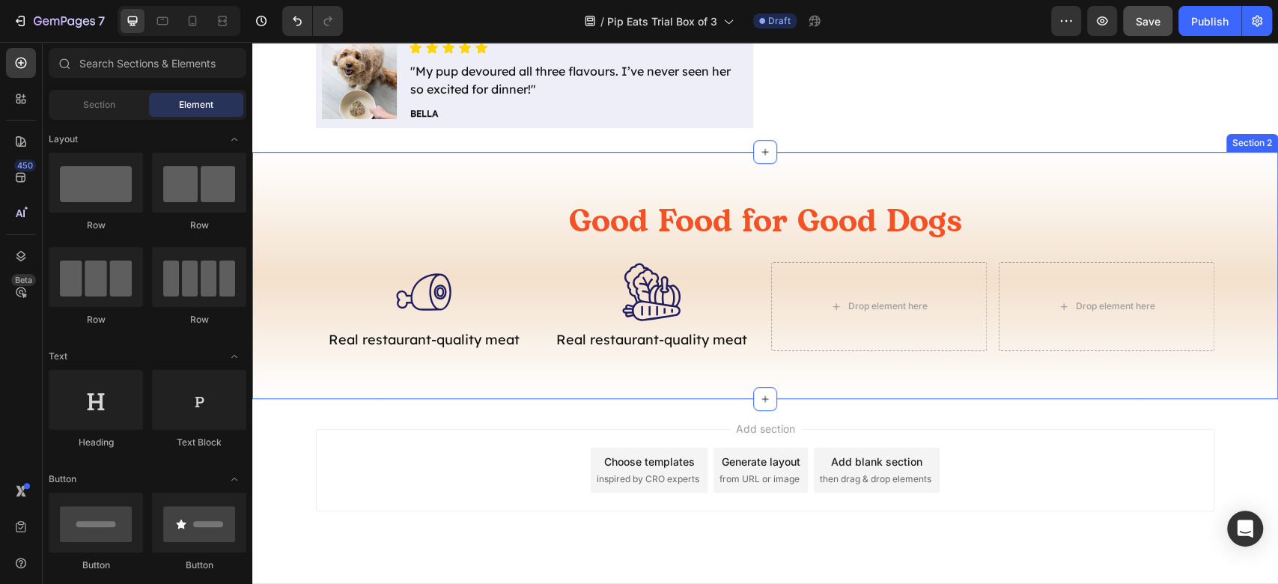
click at [489, 343] on p "Real restaurant-quality meat" at bounding box center [423, 339] width 213 height 20
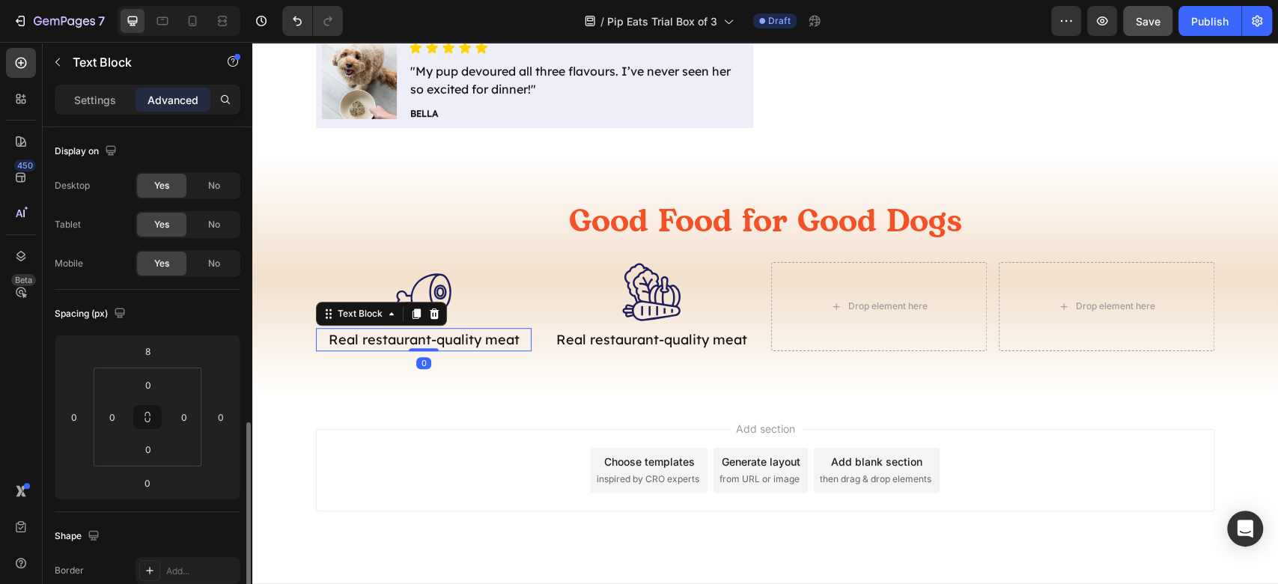
scroll to position [199, 0]
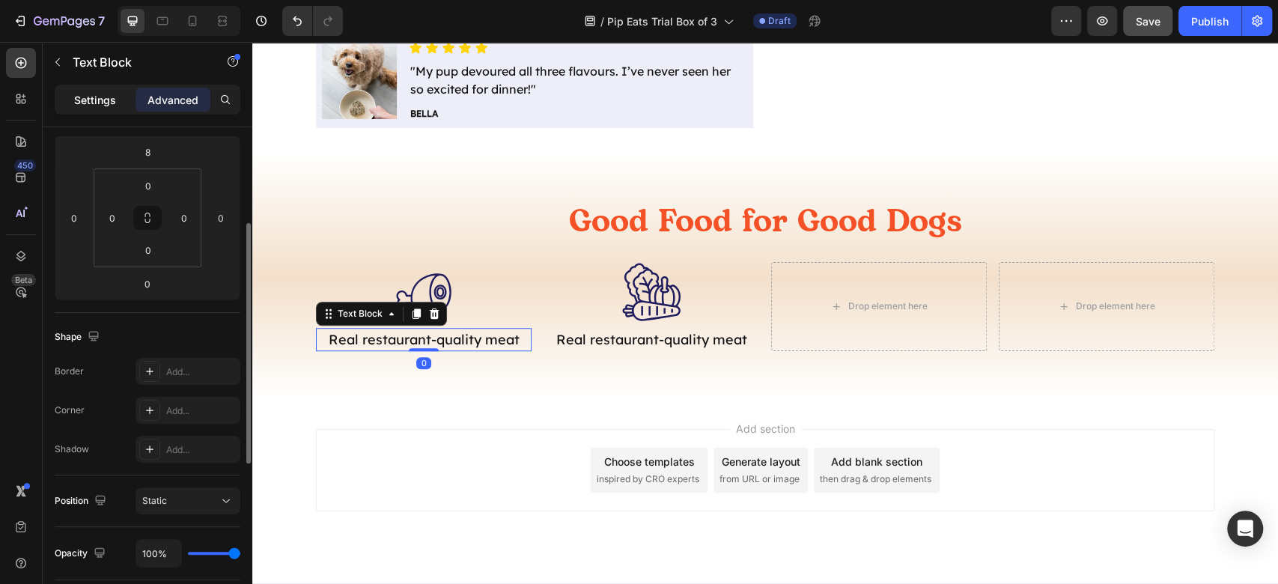
click at [116, 93] on div "Settings" at bounding box center [95, 100] width 75 height 24
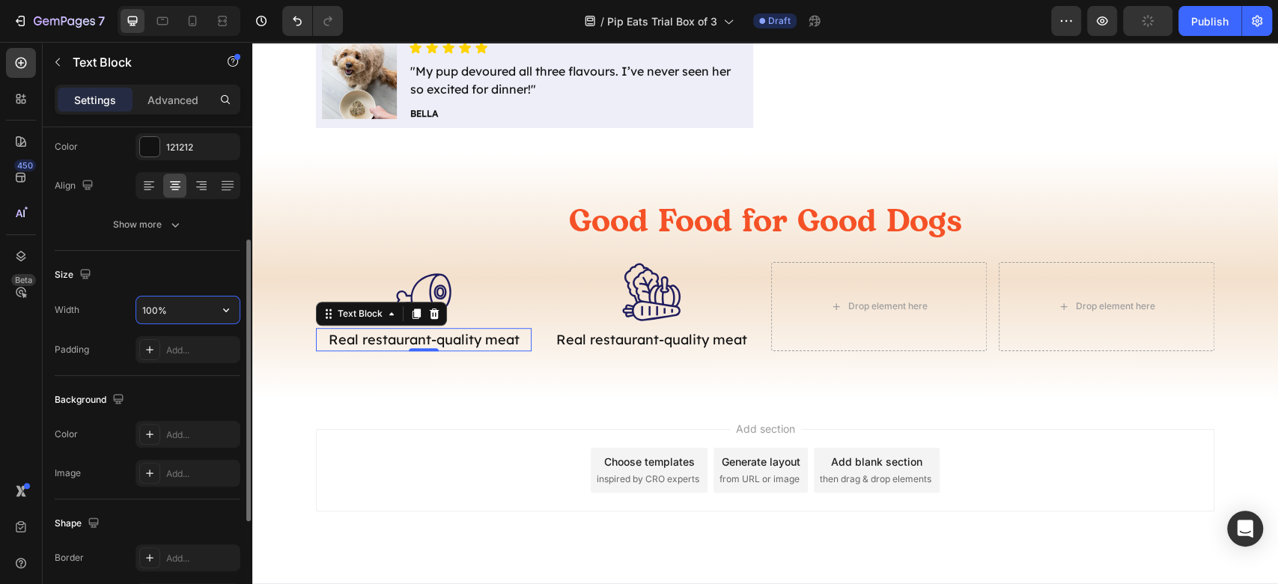
click at [207, 301] on input "100%" at bounding box center [187, 309] width 103 height 27
click at [225, 309] on icon "button" at bounding box center [226, 310] width 6 height 4
click at [147, 306] on input "100%" at bounding box center [187, 309] width 103 height 27
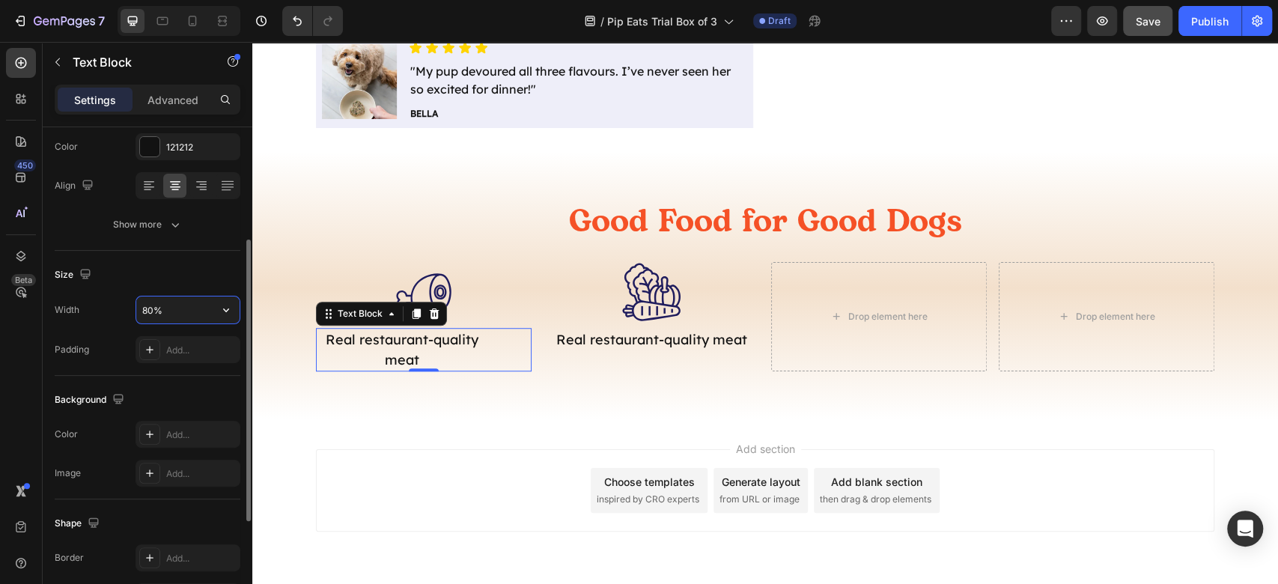
drag, startPoint x: 156, startPoint y: 298, endPoint x: 135, endPoint y: 305, distance: 22.3
click at [135, 305] on div "80%" at bounding box center [187, 310] width 105 height 28
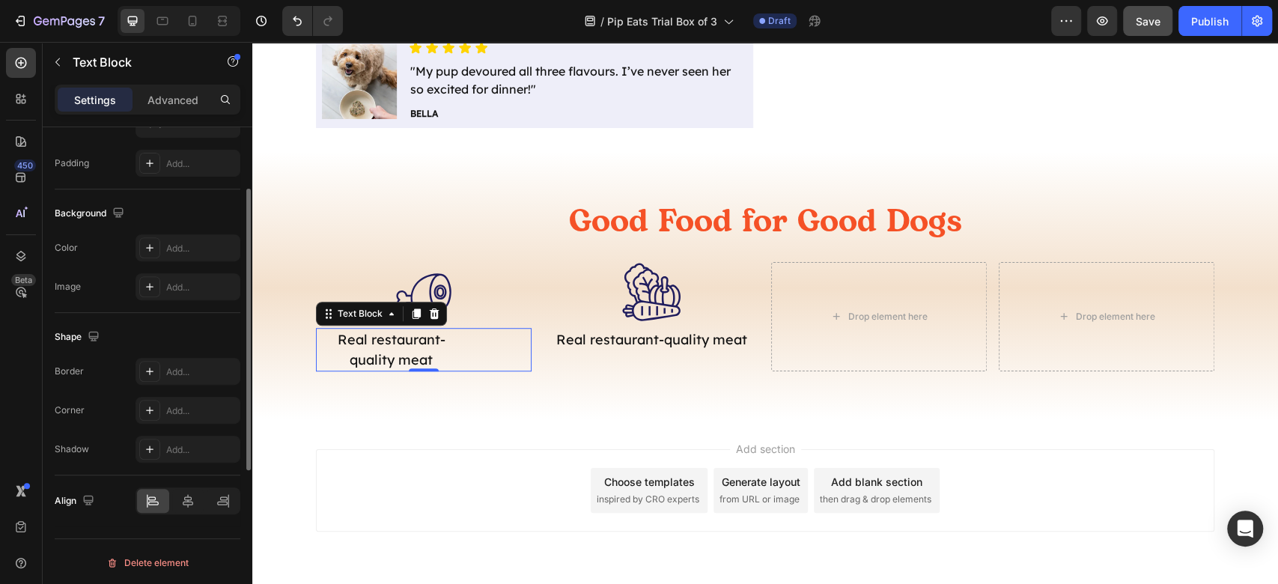
scroll to position [186, 0]
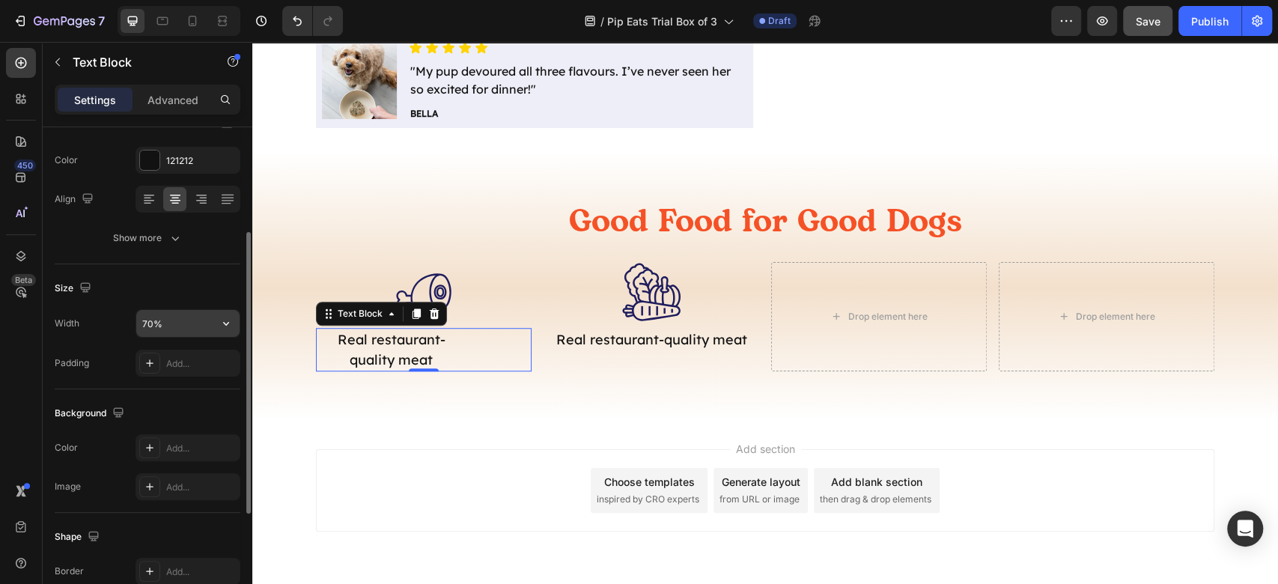
click at [228, 322] on icon "button" at bounding box center [226, 324] width 6 height 4
click at [180, 205] on div at bounding box center [174, 199] width 23 height 24
click at [240, 324] on div "Text style Styles Paragraph 1* Font Lexend Size 18 Color 121212 Align Show more…" at bounding box center [148, 376] width 210 height 499
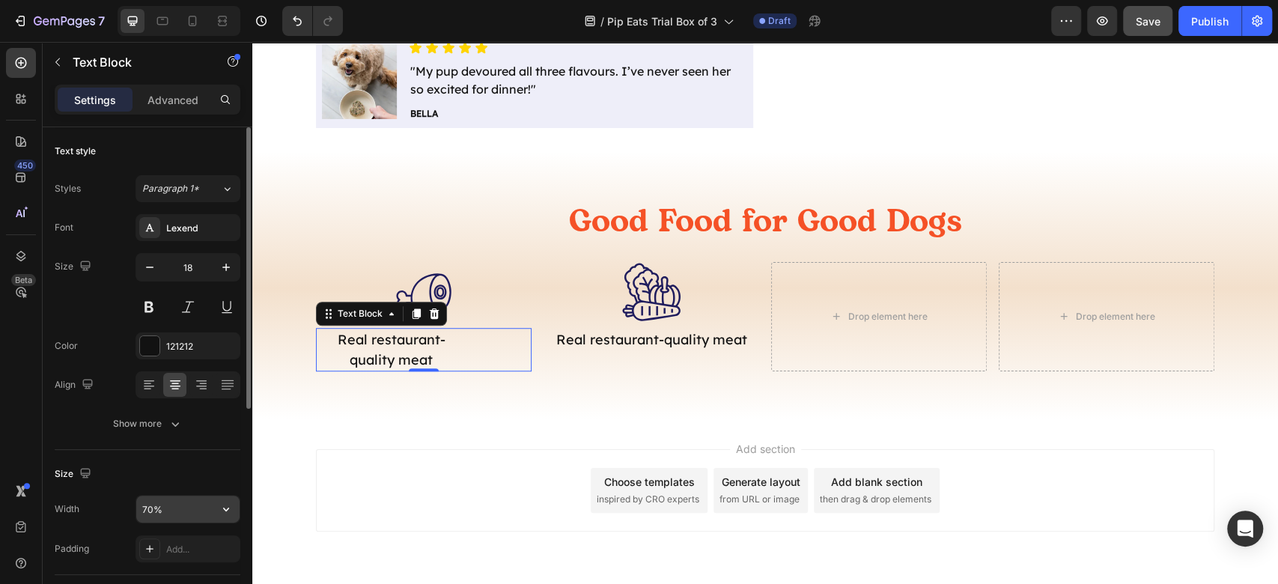
click at [178, 509] on input "70%" at bounding box center [187, 508] width 103 height 27
click at [231, 510] on icon "button" at bounding box center [226, 508] width 15 height 15
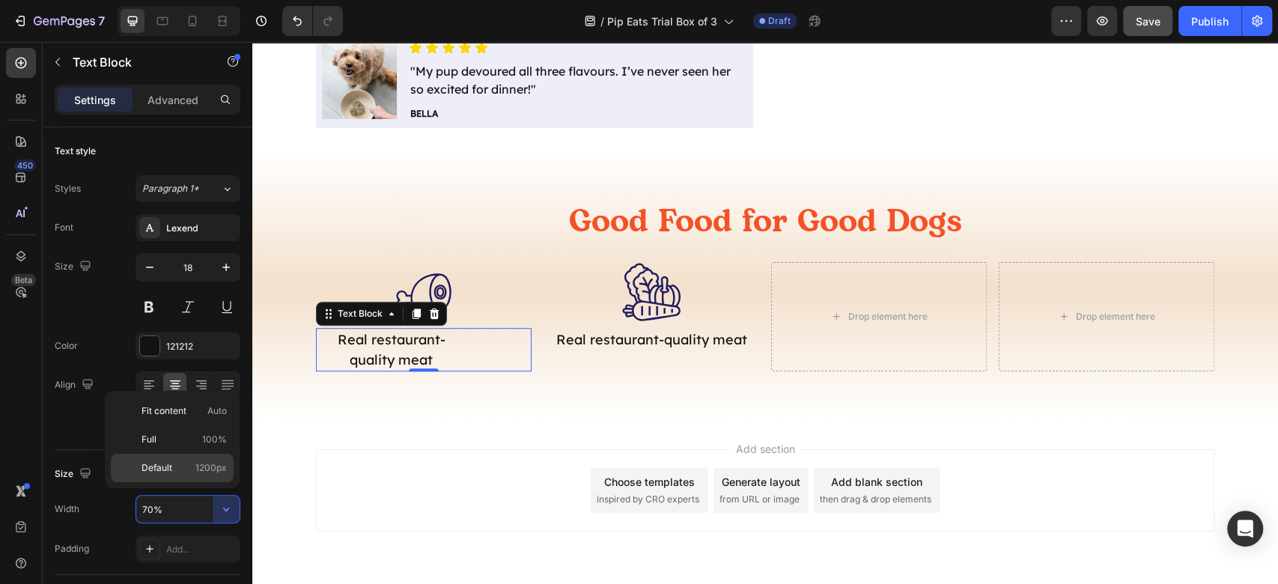
scroll to position [100, 0]
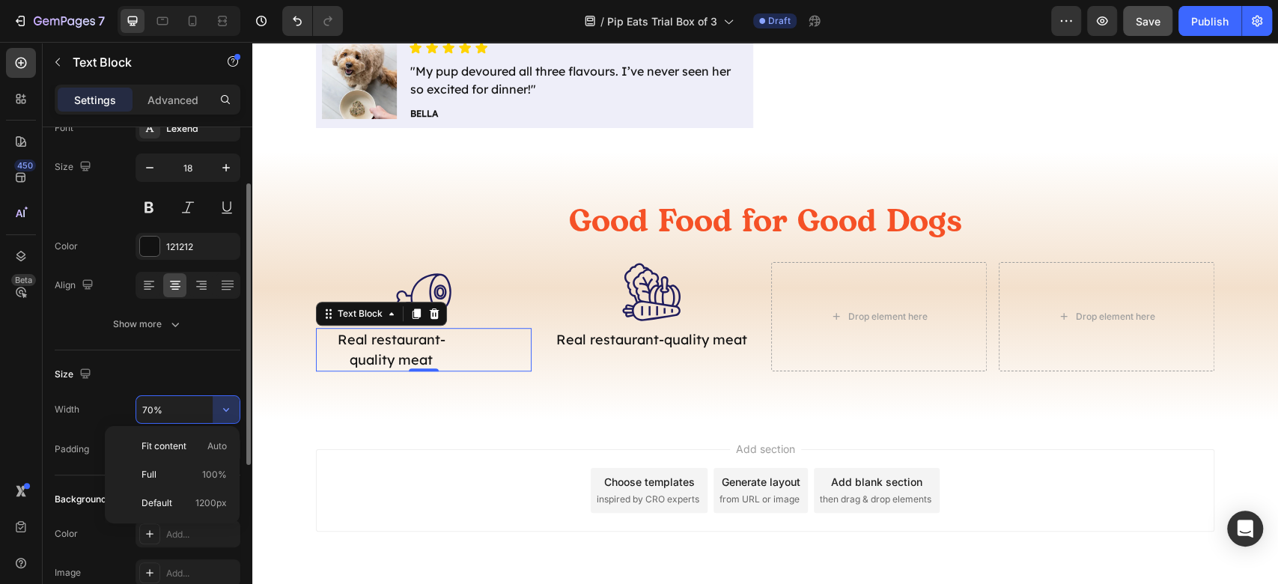
click at [138, 362] on div "Size" at bounding box center [148, 374] width 186 height 24
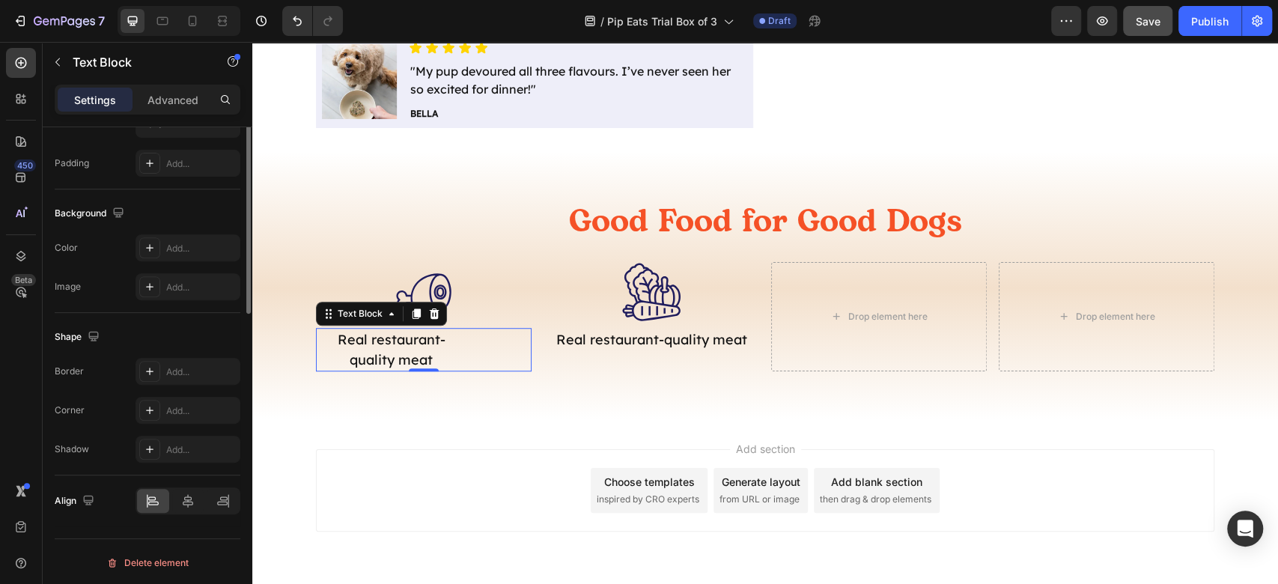
scroll to position [186, 0]
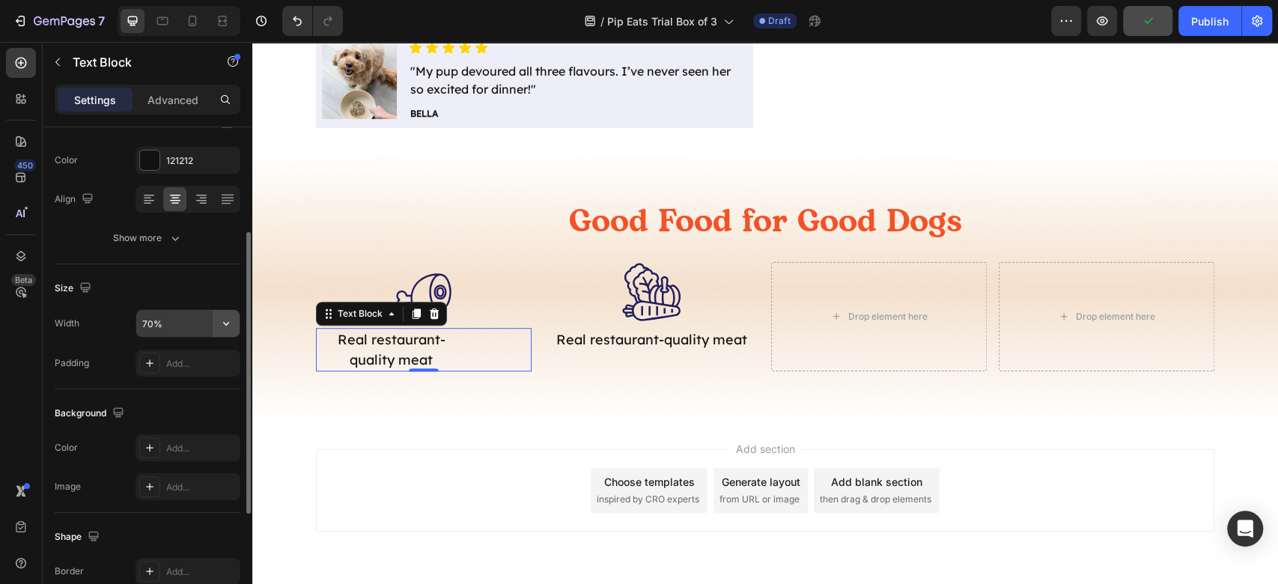
click at [232, 329] on button "button" at bounding box center [226, 323] width 27 height 27
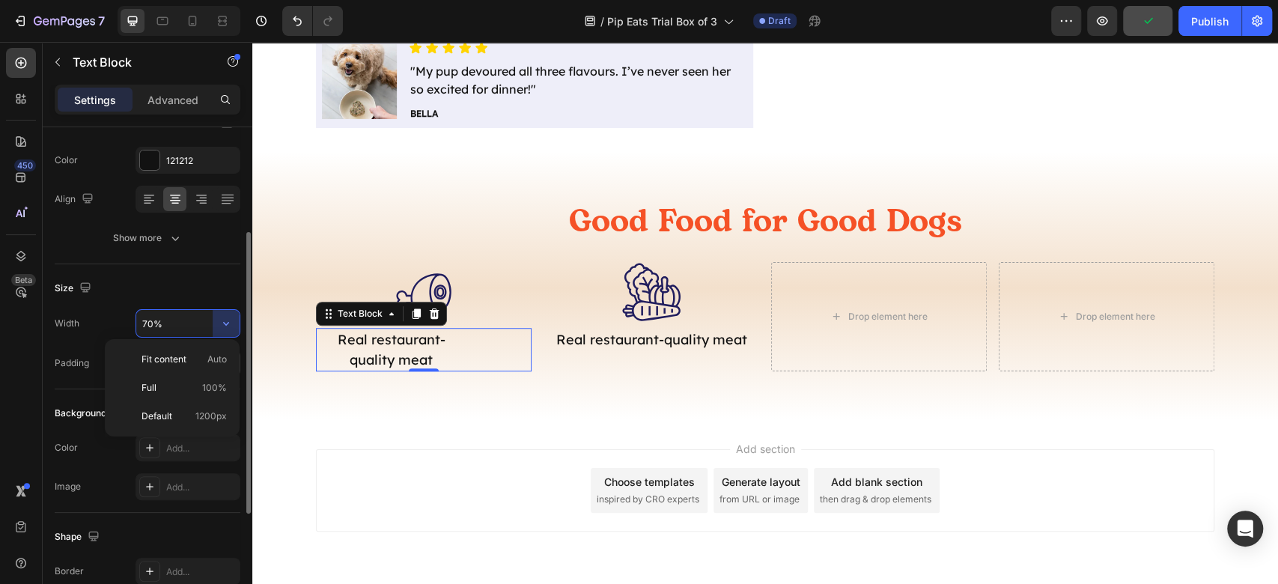
click at [222, 373] on div "Fit content Auto" at bounding box center [172, 387] width 123 height 28
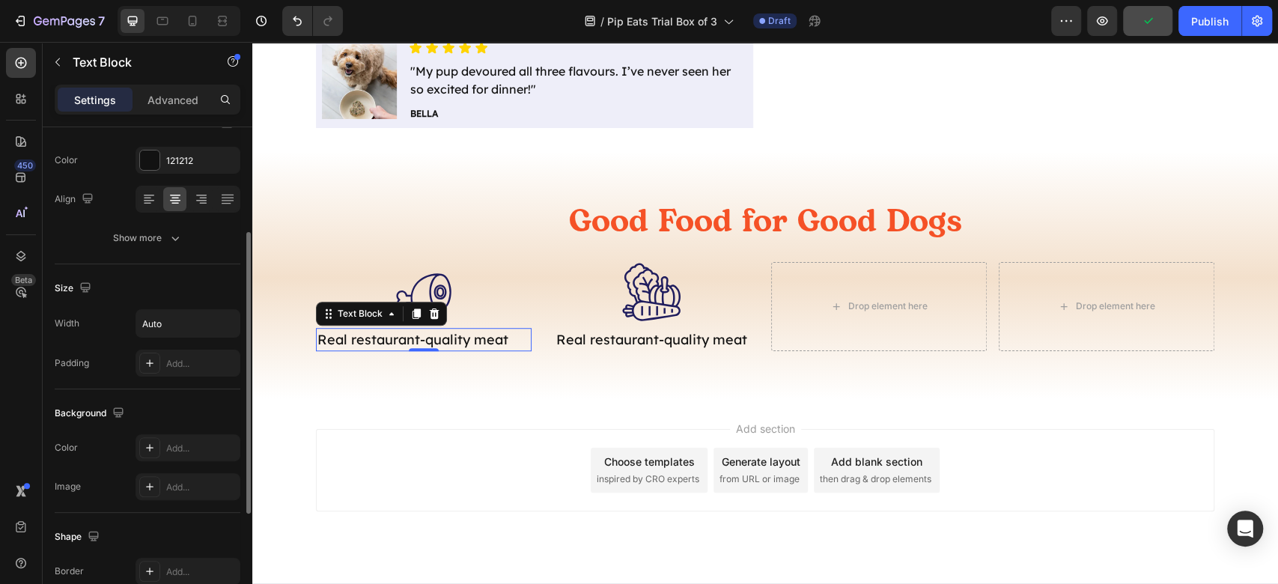
scroll to position [385, 0]
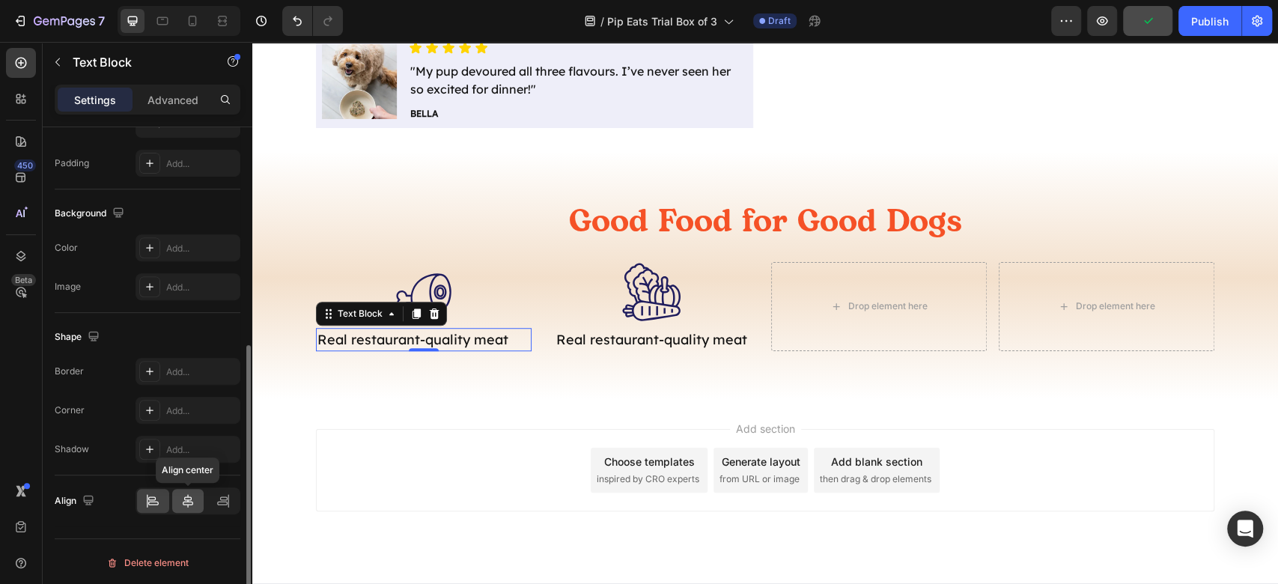
click at [189, 500] on icon at bounding box center [187, 500] width 15 height 15
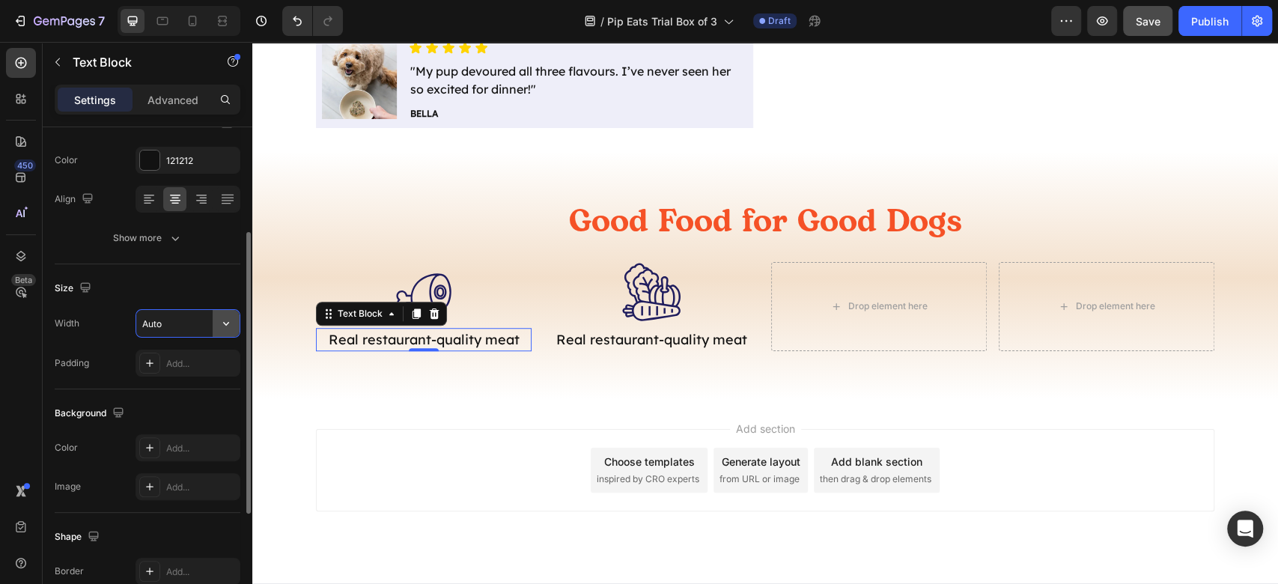
click at [222, 323] on icon "button" at bounding box center [226, 323] width 15 height 15
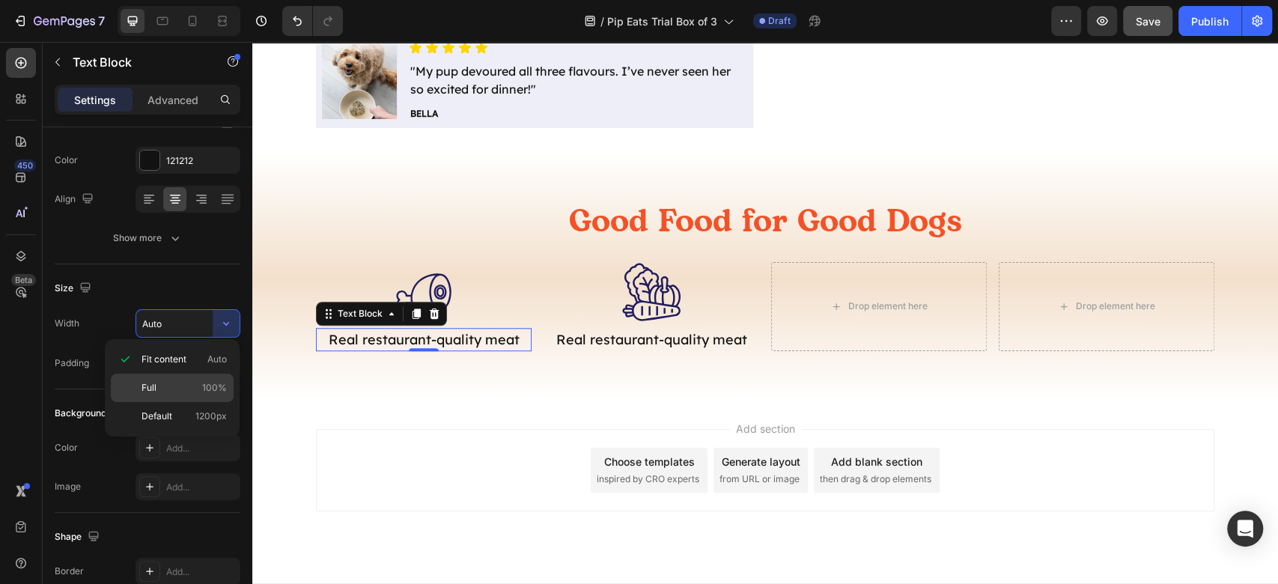
click at [178, 382] on p "Full 100%" at bounding box center [183, 387] width 85 height 13
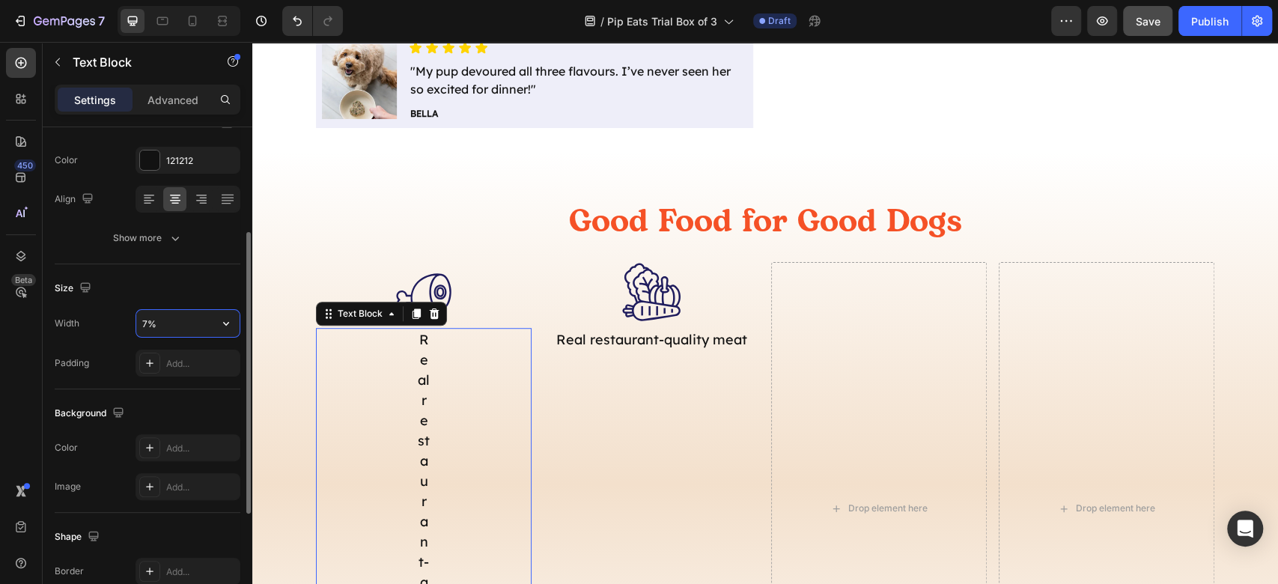
type input "70%"
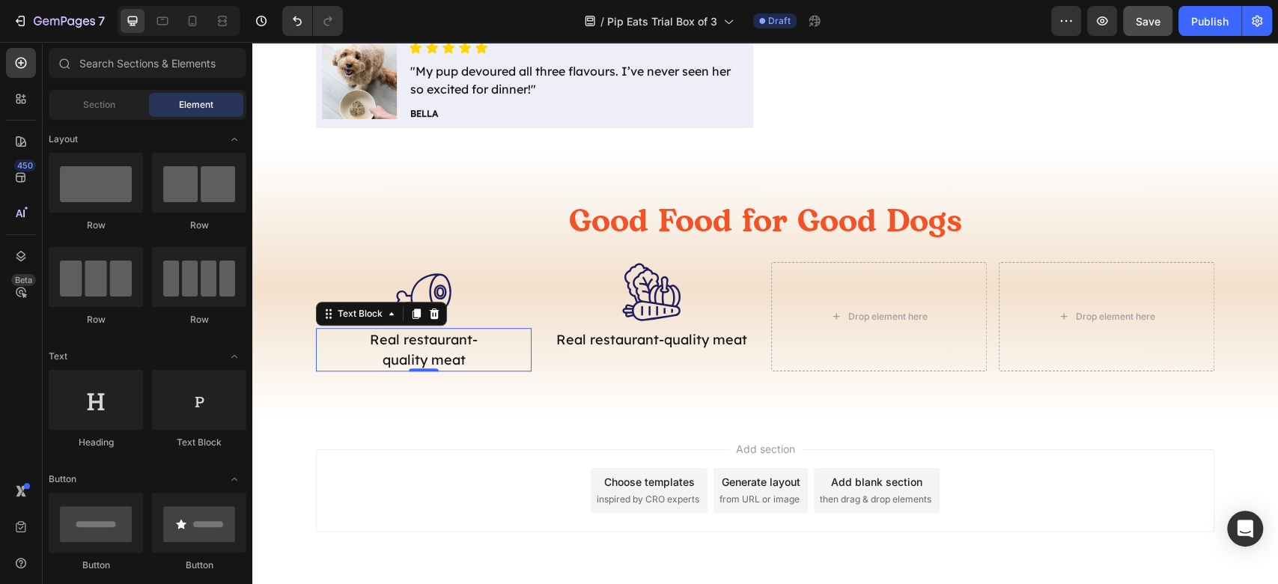
click at [429, 432] on div "Add section Choose templates inspired by CRO experts Generate layout from URL o…" at bounding box center [764, 511] width 1025 height 184
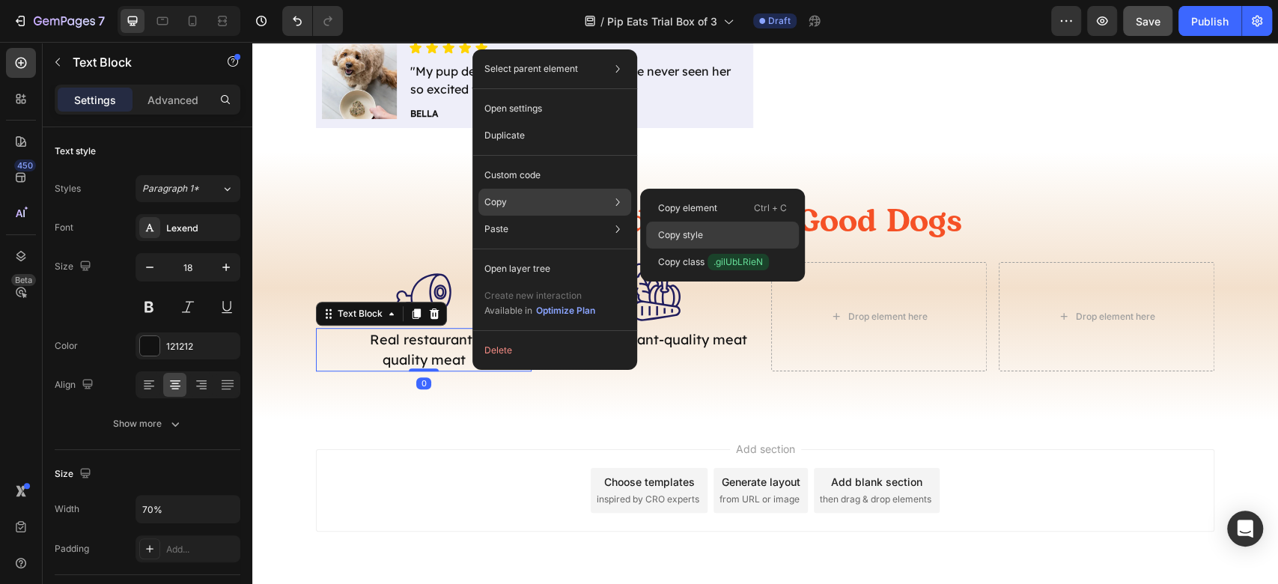
click at [703, 248] on div "Copy style" at bounding box center [722, 261] width 153 height 27
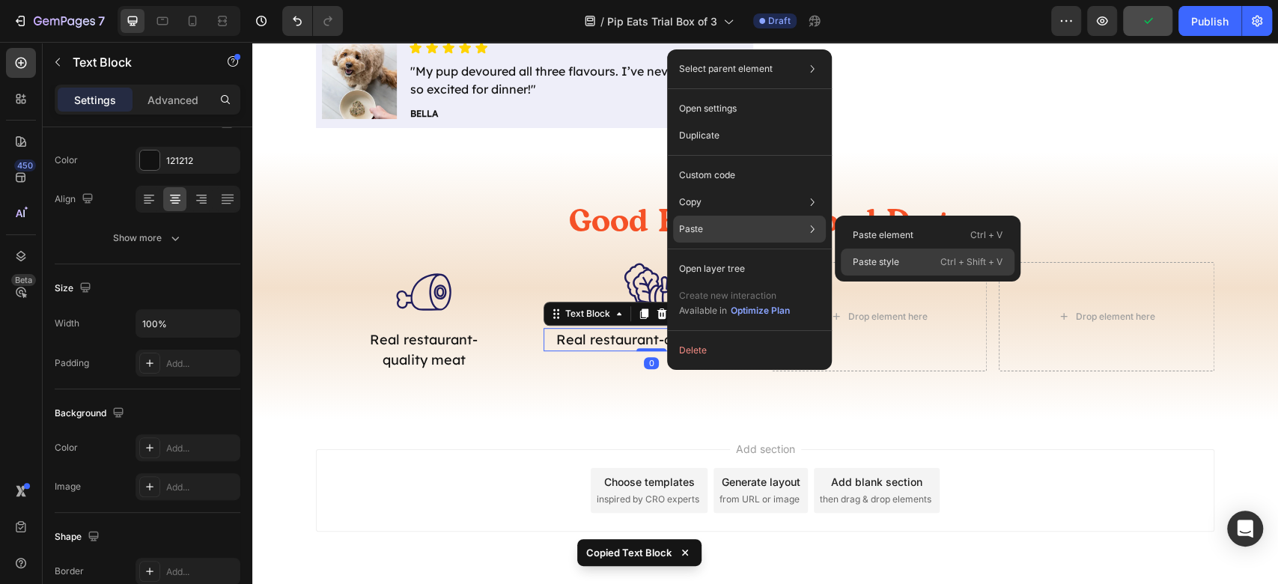
drag, startPoint x: 874, startPoint y: 257, endPoint x: 613, endPoint y: 222, distance: 263.5
click at [874, 257] on p "Paste style" at bounding box center [875, 261] width 46 height 13
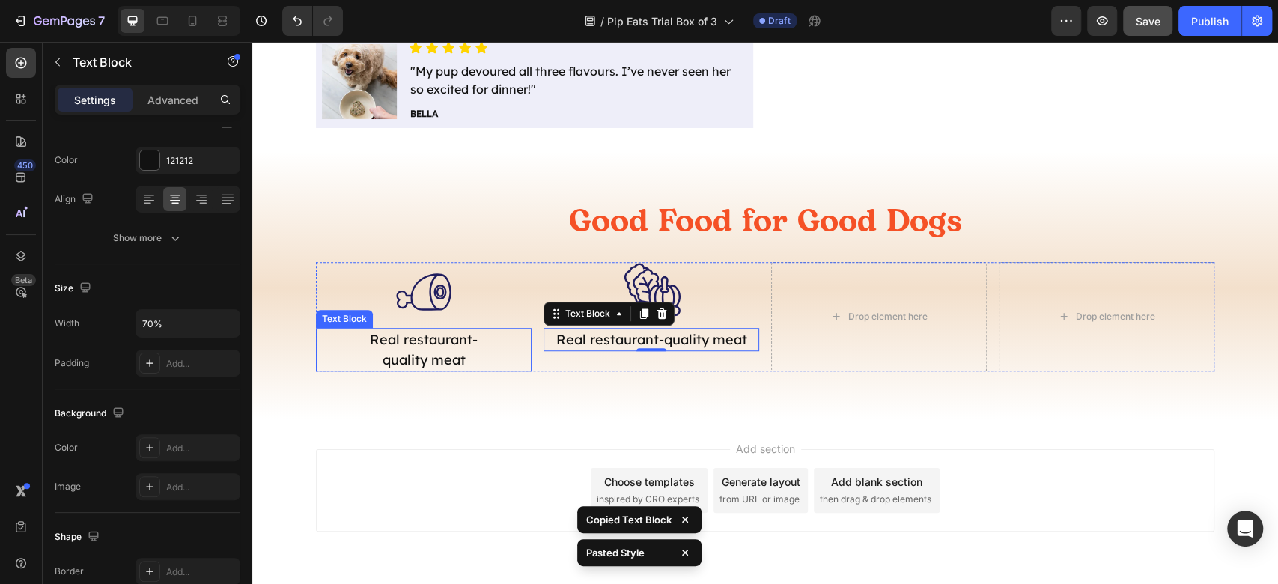
click at [436, 358] on p "Real restaurant-quality meat" at bounding box center [424, 349] width 148 height 40
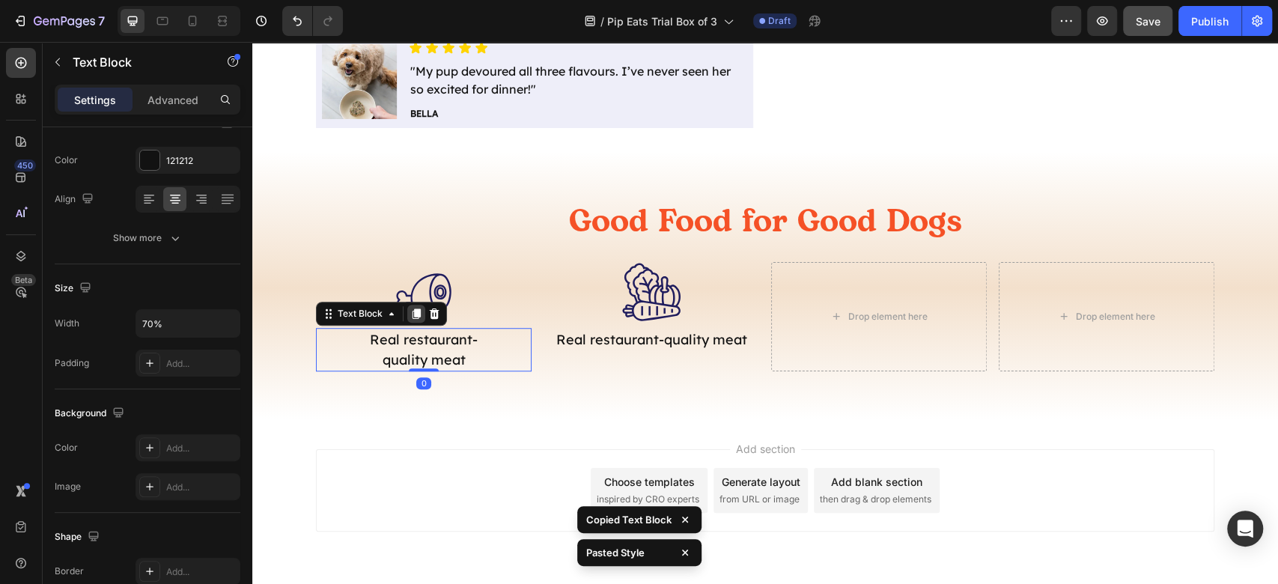
click at [412, 308] on icon at bounding box center [416, 313] width 8 height 10
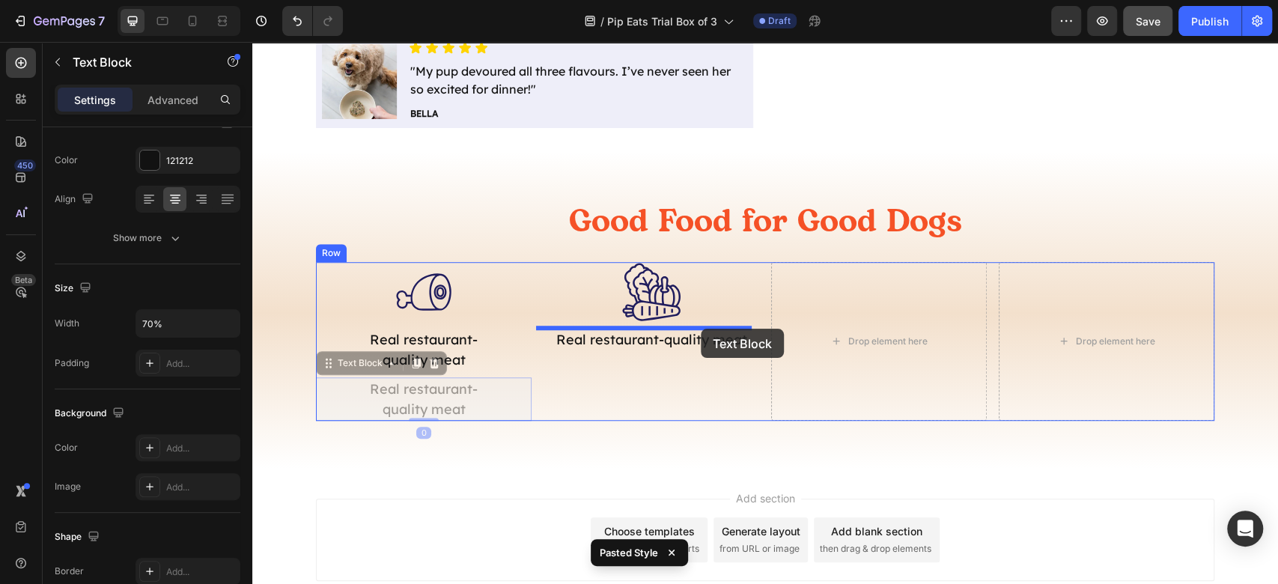
drag, startPoint x: 345, startPoint y: 361, endPoint x: 701, endPoint y: 329, distance: 356.9
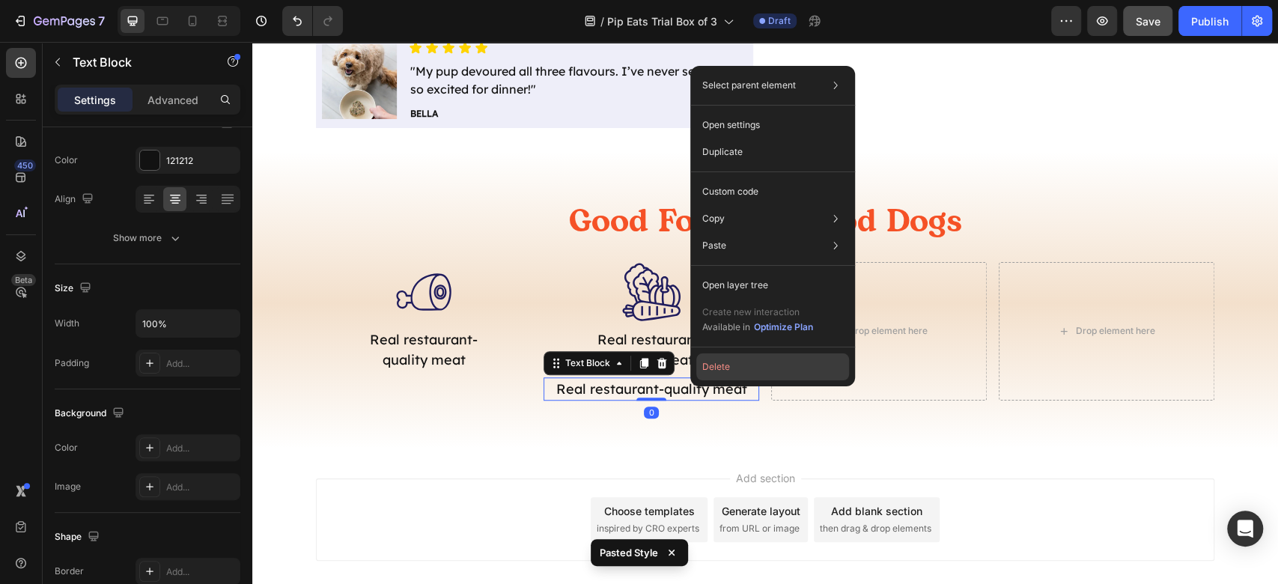
click at [764, 364] on button "Delete" at bounding box center [772, 366] width 153 height 27
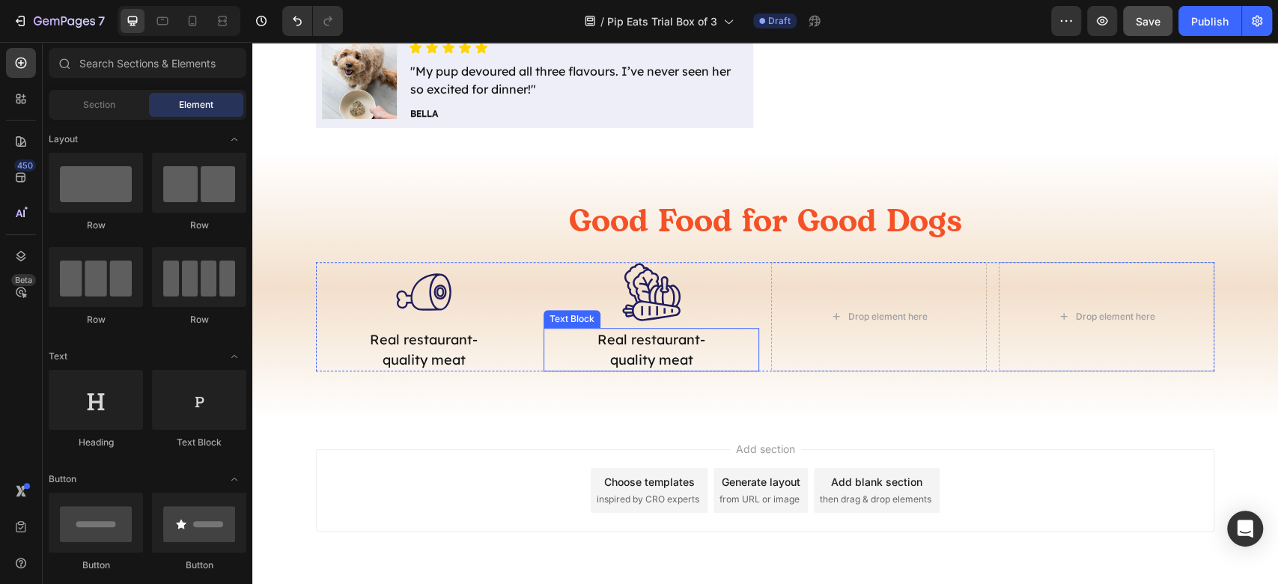
click at [652, 359] on p "Real restaurant-quality meat" at bounding box center [651, 349] width 148 height 40
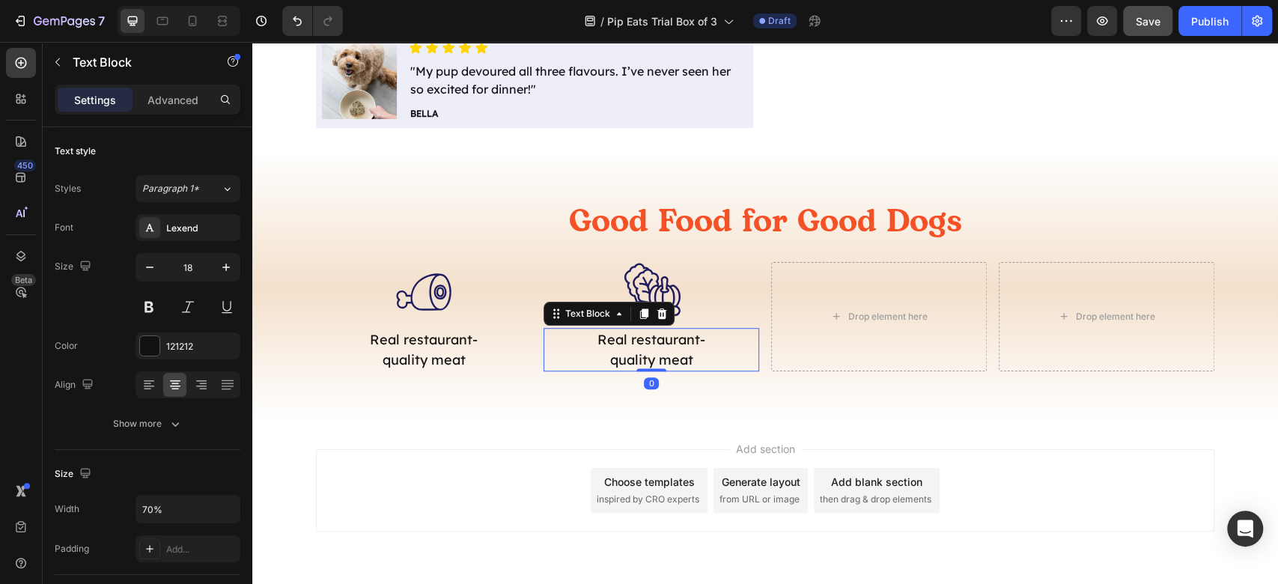
click at [677, 348] on p "Real restaurant-quality meat" at bounding box center [651, 349] width 148 height 40
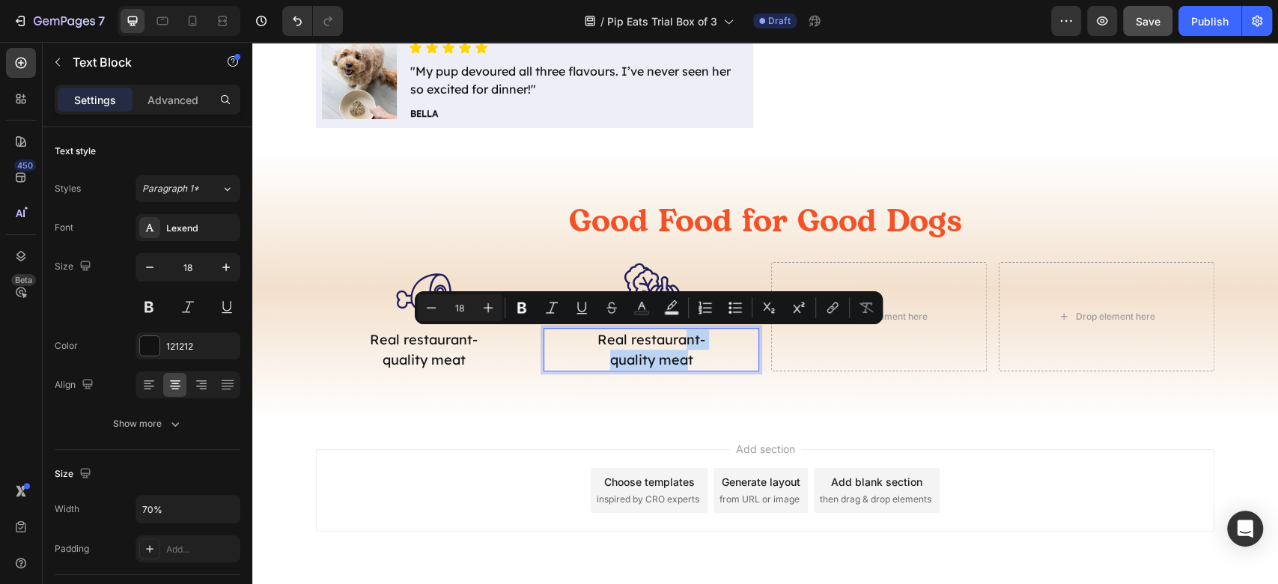
click at [680, 347] on p "Real restaurant-quality meat" at bounding box center [651, 349] width 148 height 40
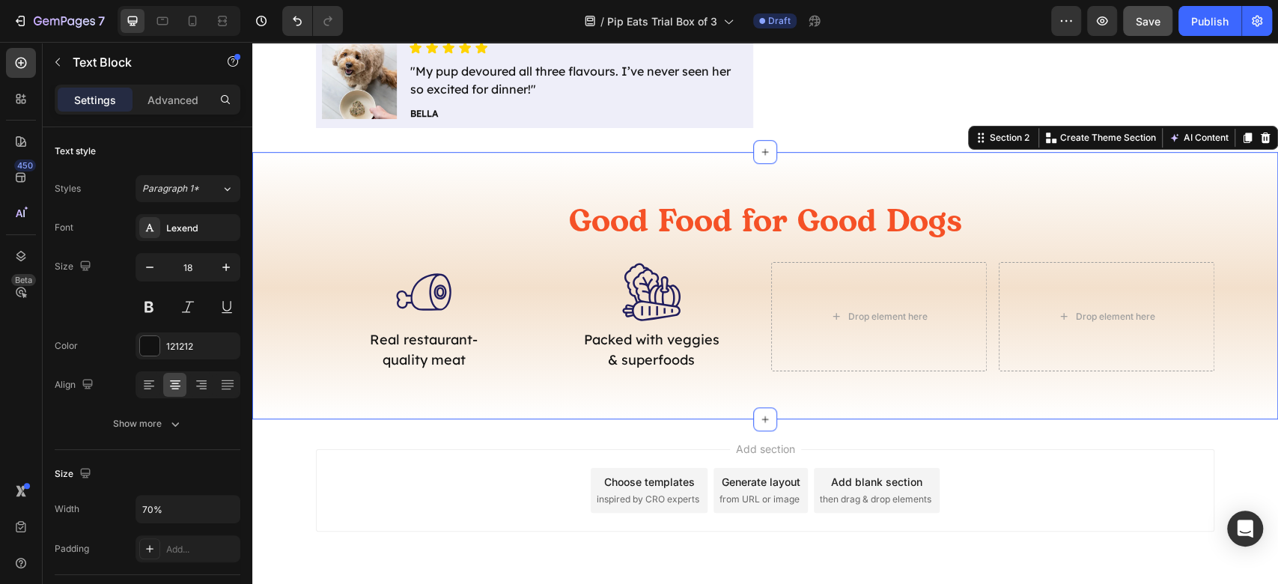
click at [885, 409] on div "Good Food for Good Dogs Heading .id581853017339331580 .st0 { fill: #201d5e; } I…" at bounding box center [764, 285] width 1025 height 267
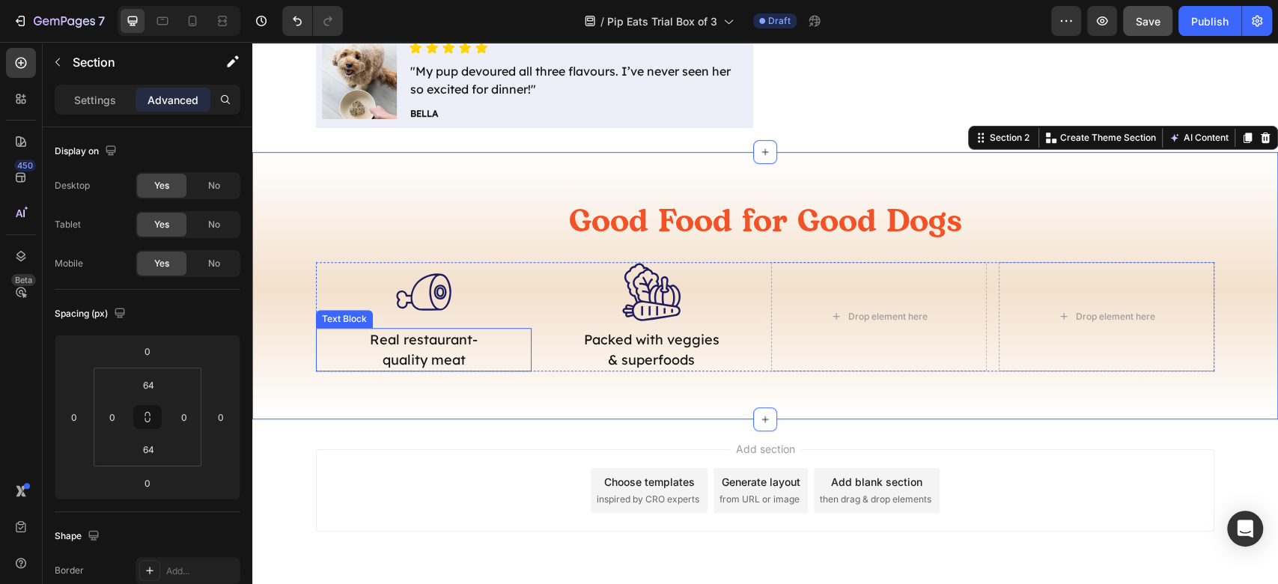
click at [397, 338] on p "Real restaurant-quality meat" at bounding box center [424, 349] width 148 height 40
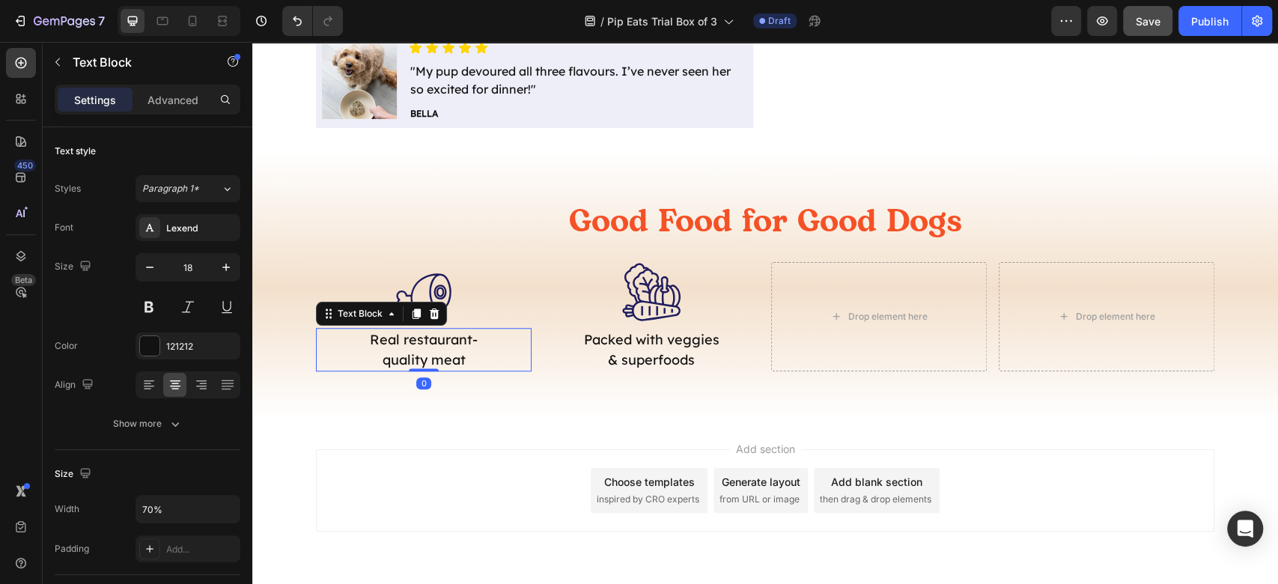
click at [168, 113] on div "Settings Advanced" at bounding box center [148, 100] width 186 height 30
click at [175, 94] on p "Advanced" at bounding box center [172, 100] width 51 height 16
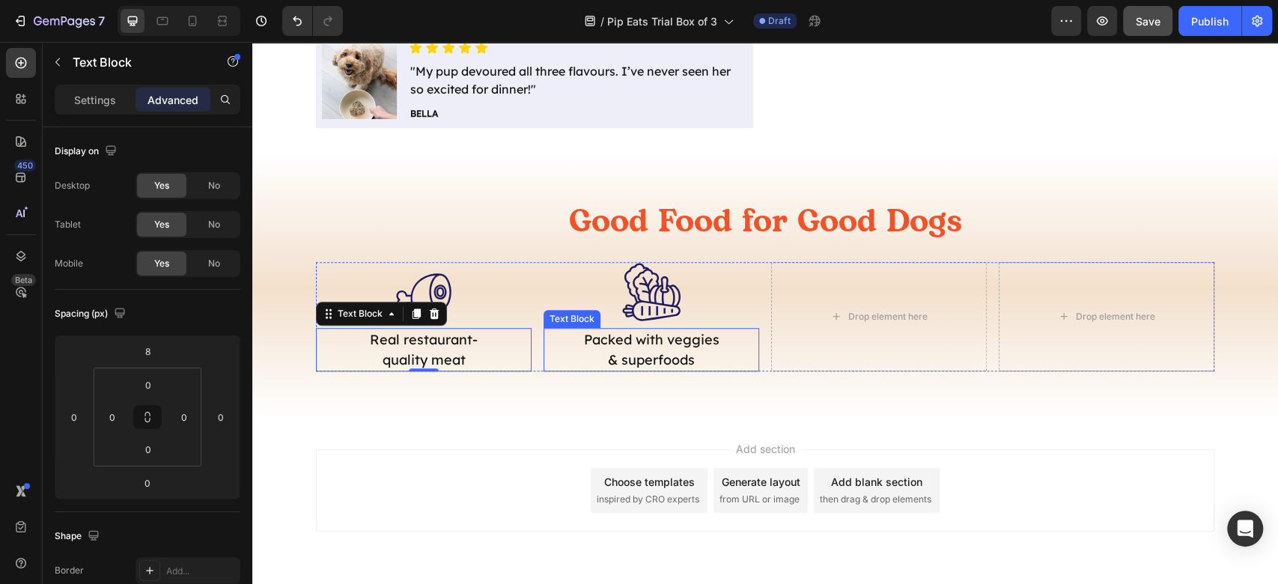
click at [701, 355] on p "Packed with veggies & superfoods" at bounding box center [651, 349] width 148 height 40
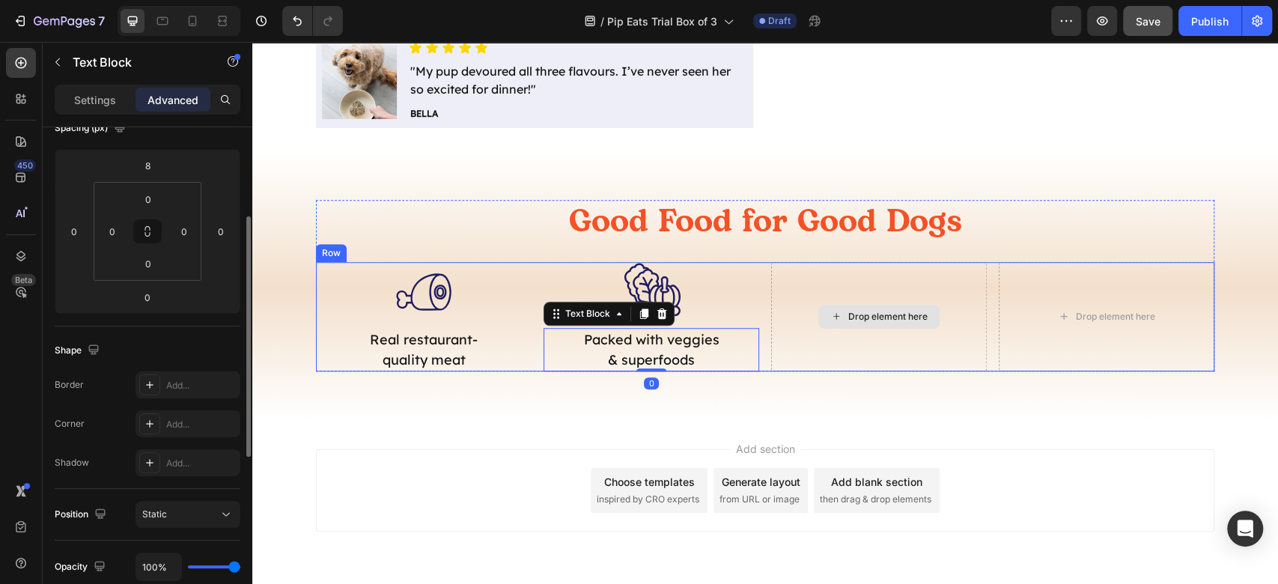
click at [901, 341] on div "Drop element here" at bounding box center [879, 316] width 216 height 109
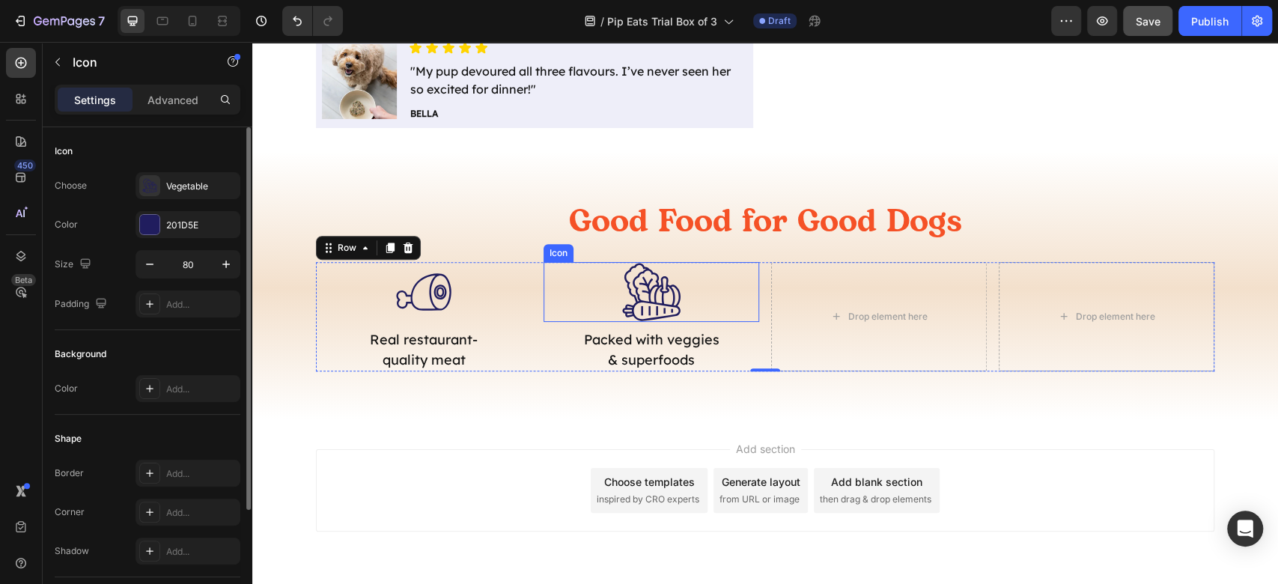
click at [635, 289] on icon ".id581853027187556906 .st0 { fill: #201d5e; }" at bounding box center [651, 292] width 60 height 60
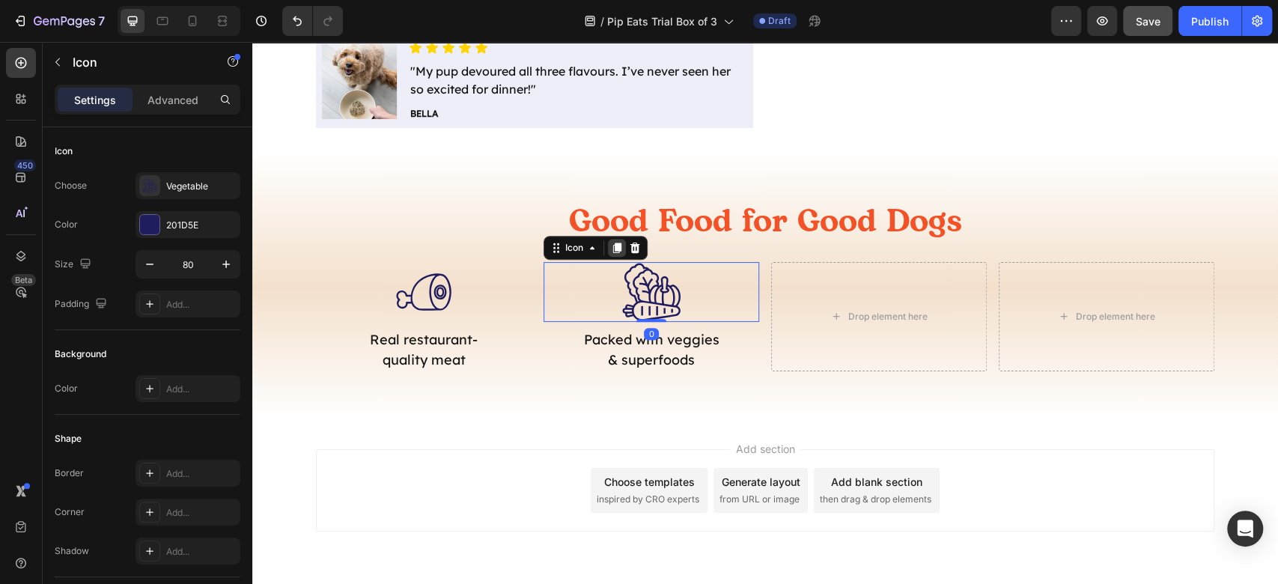
click at [613, 246] on icon at bounding box center [617, 247] width 8 height 10
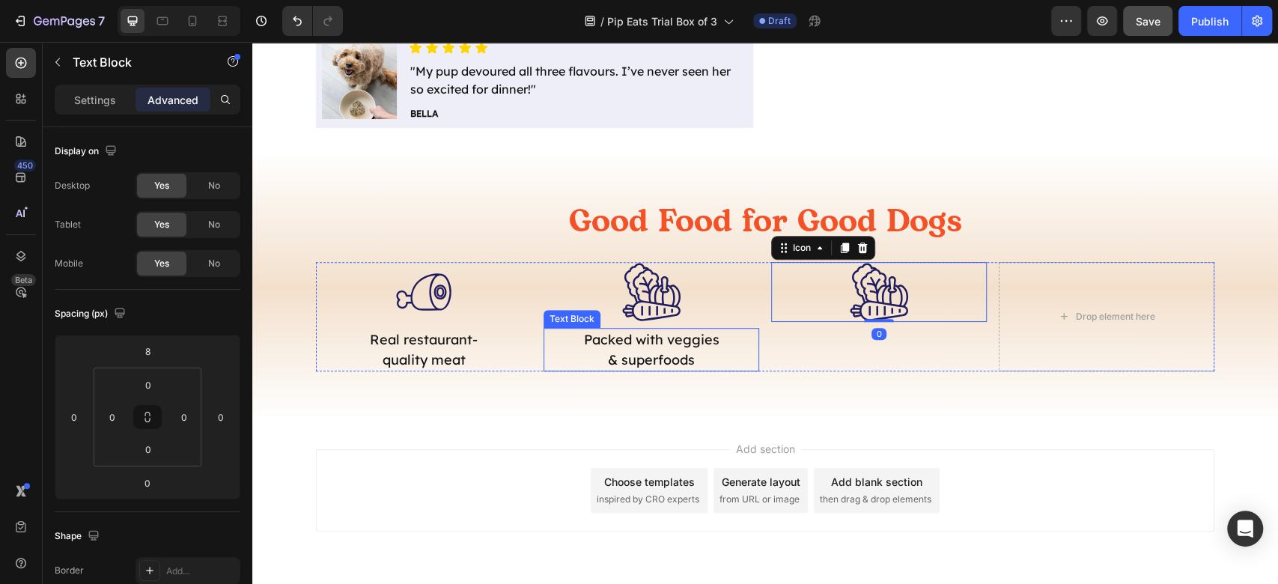
click at [653, 352] on p "Packed with veggies & superfoods" at bounding box center [651, 349] width 148 height 40
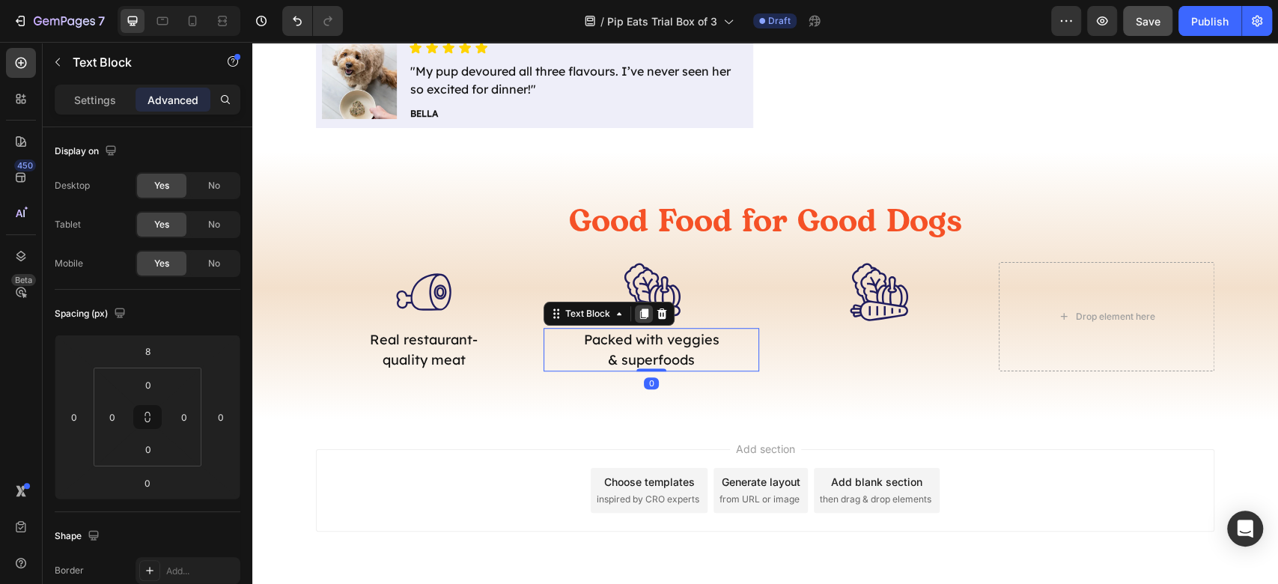
click at [638, 305] on div at bounding box center [644, 314] width 18 height 18
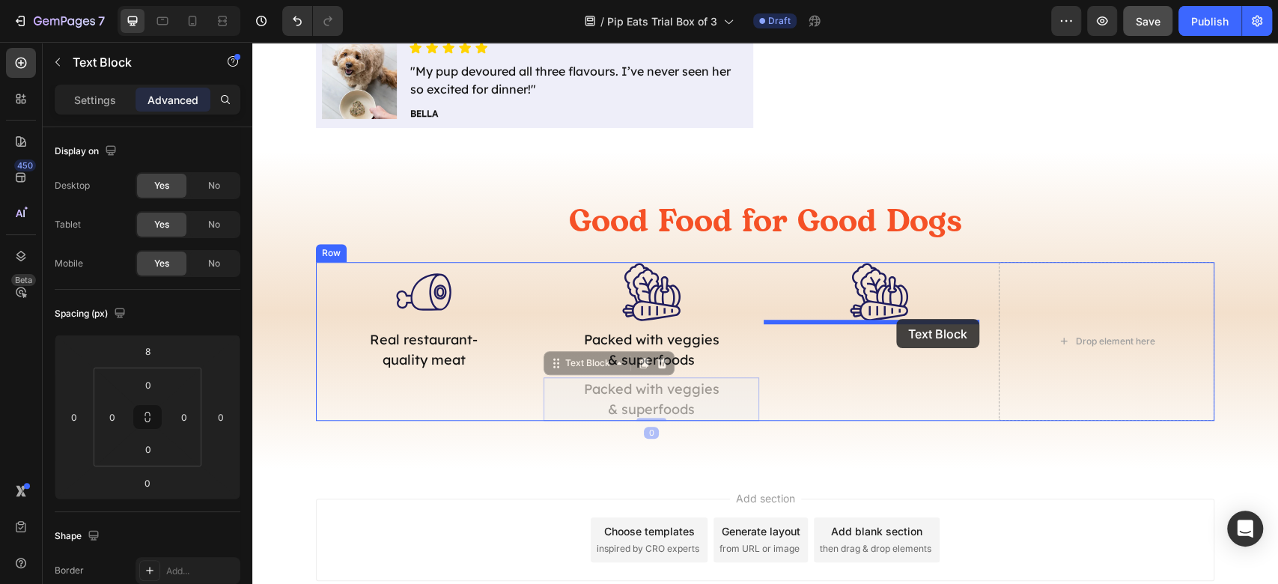
drag, startPoint x: 574, startPoint y: 359, endPoint x: 896, endPoint y: 319, distance: 324.3
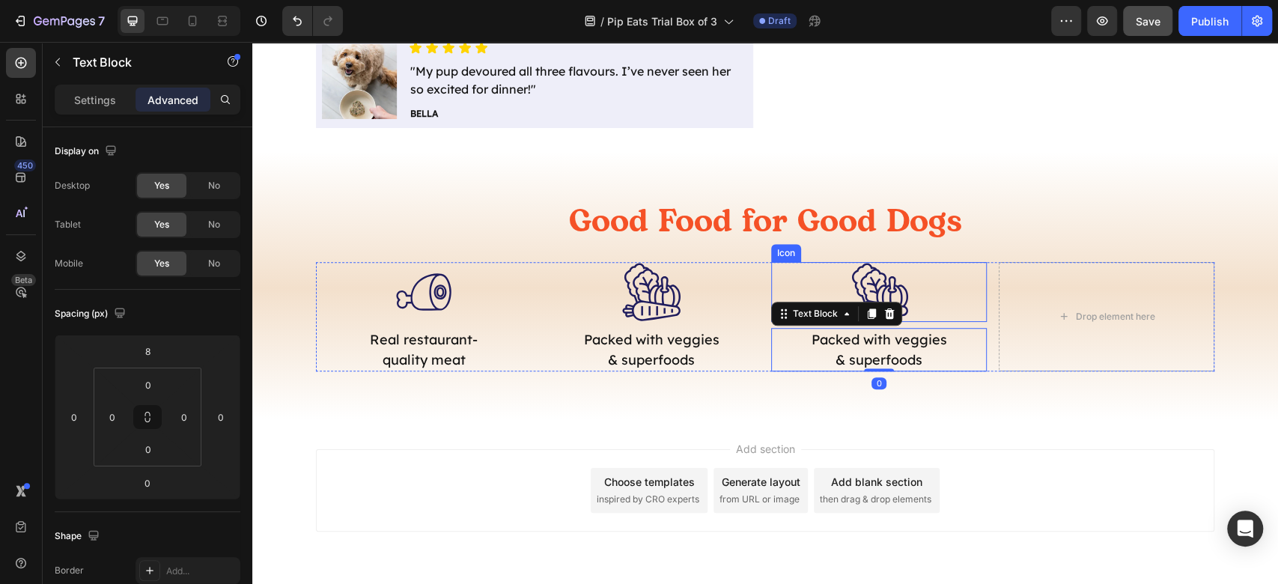
click at [837, 281] on div ".id581853027187556906 .st0 { fill: #201d5e; } Icon" at bounding box center [879, 292] width 216 height 60
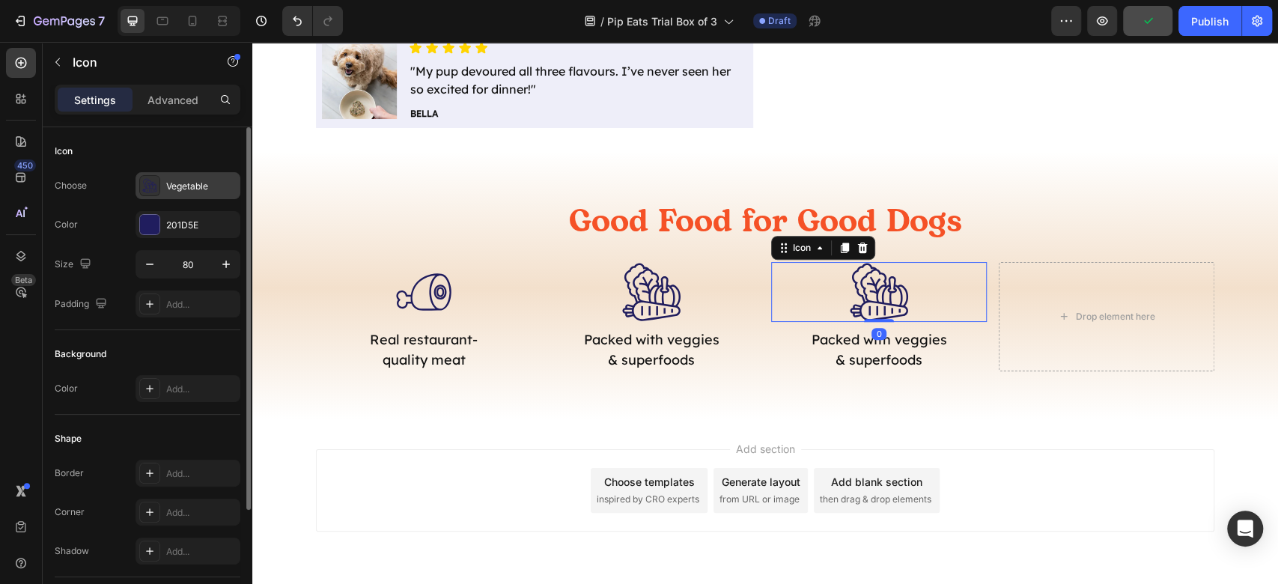
click at [193, 177] on div ".id581853027187556906 .st0 { fill: #201d5e; } Vegetable" at bounding box center [187, 185] width 105 height 27
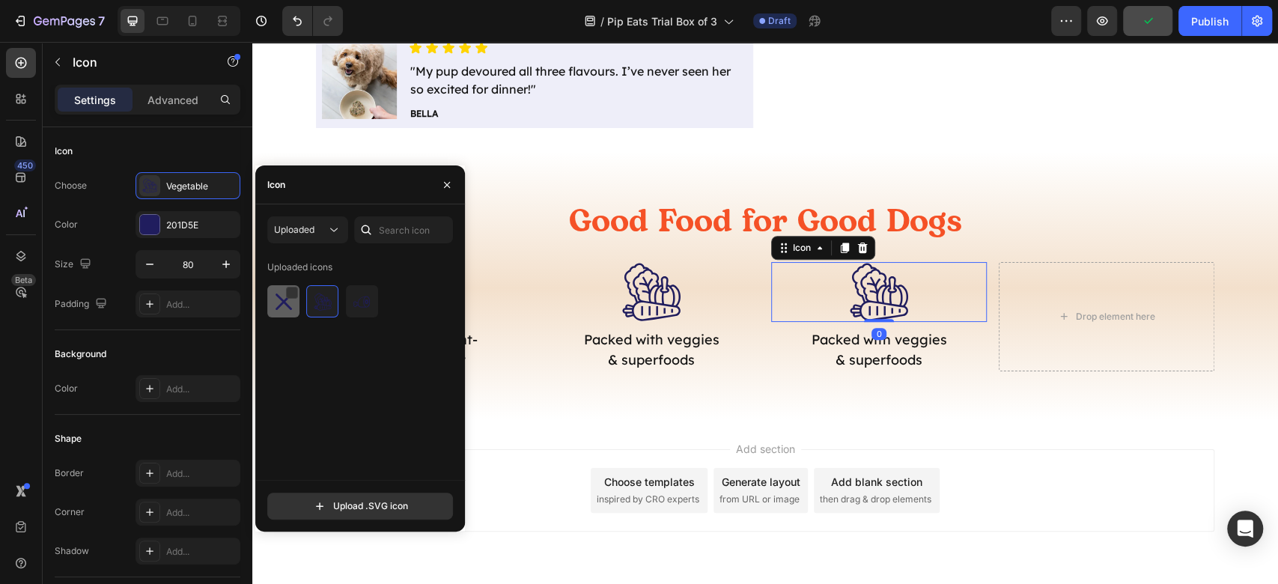
click at [291, 307] on img at bounding box center [284, 302] width 18 height 18
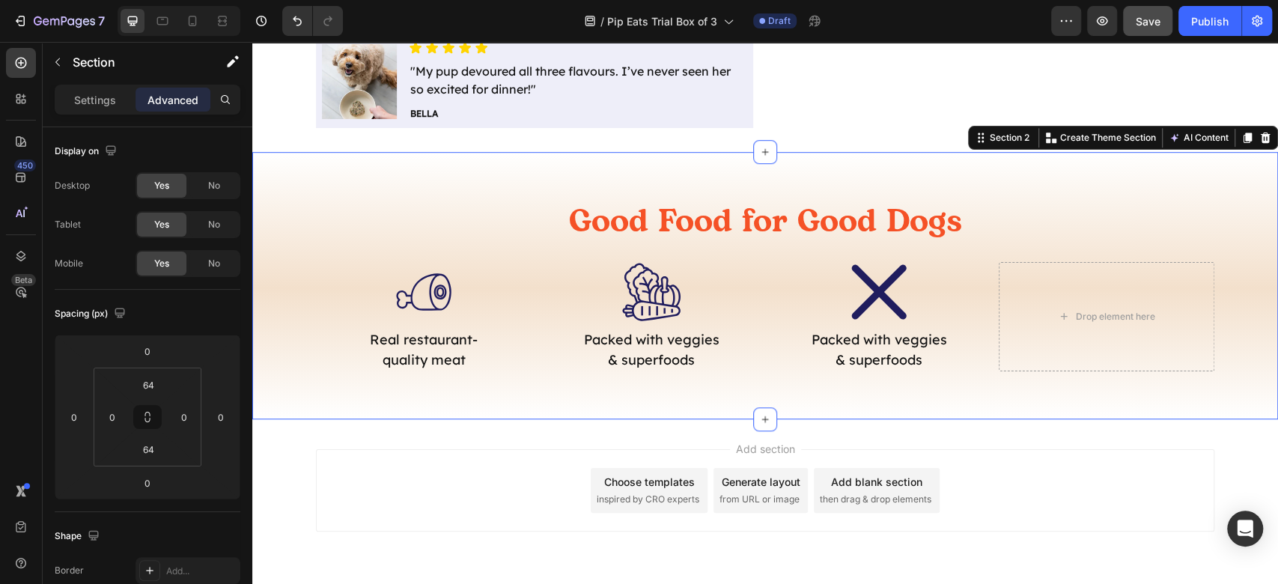
click at [1064, 412] on div "Good Food for Good Dogs Heading .id581853017339331580 .st0 { fill: #201d5e; } I…" at bounding box center [764, 285] width 1025 height 267
click at [860, 293] on icon ".id581853177729516074 .st0 { fill: #201d5e; }" at bounding box center [879, 292] width 60 height 60
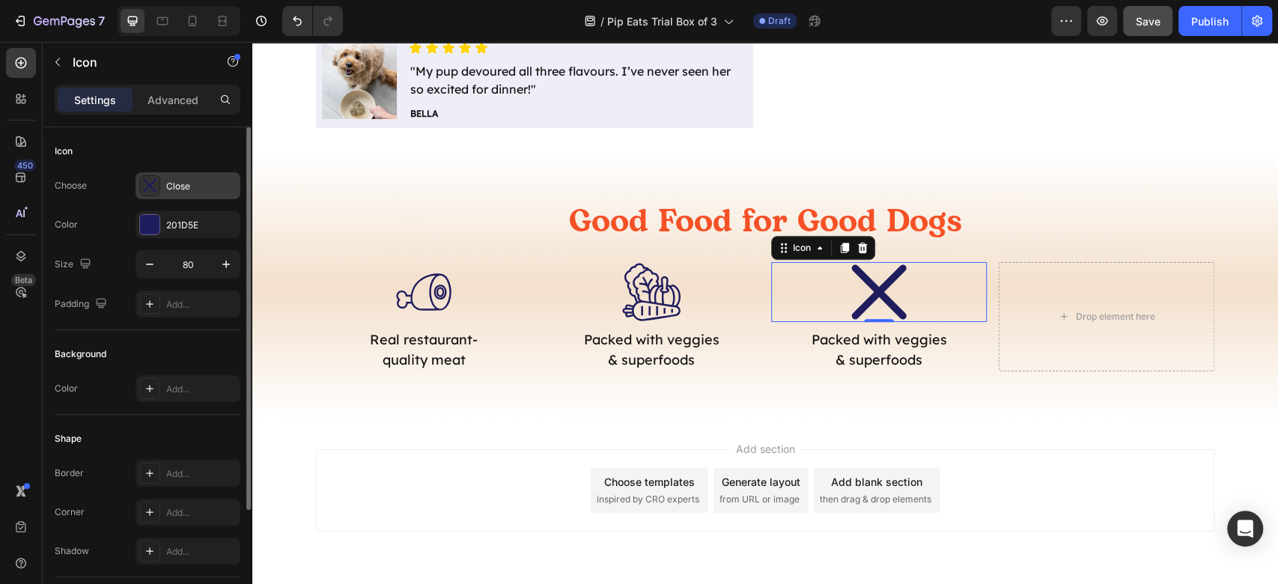
click at [198, 183] on div "Close" at bounding box center [201, 186] width 70 height 13
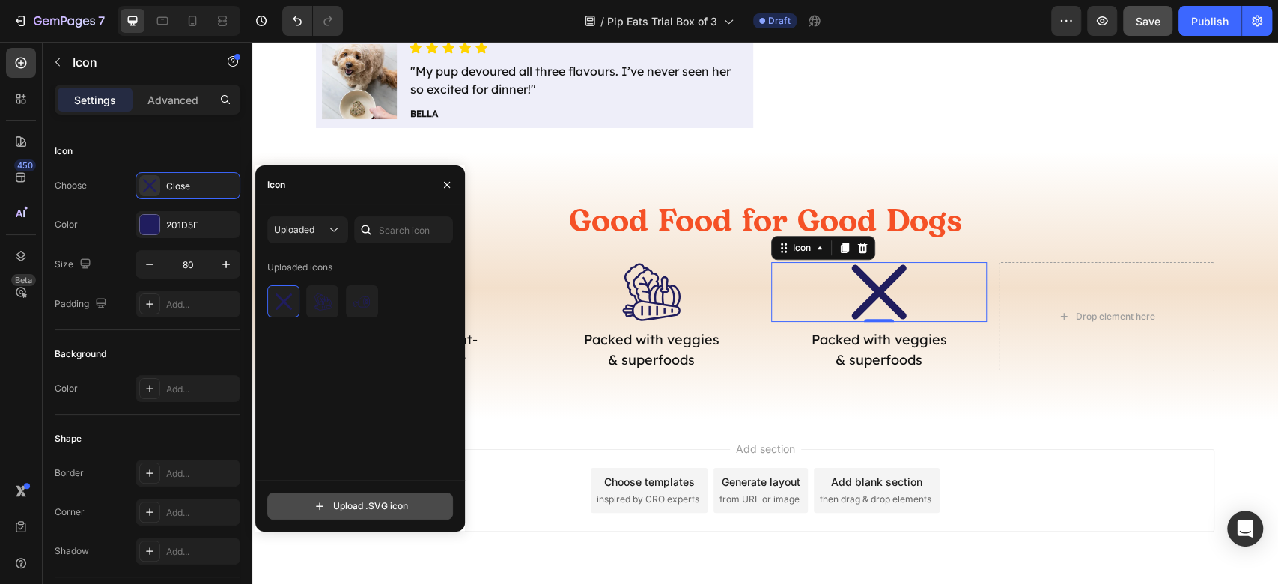
click at [370, 512] on input "file" at bounding box center [360, 505] width 184 height 25
type input "C:\fakepath\close.svg"
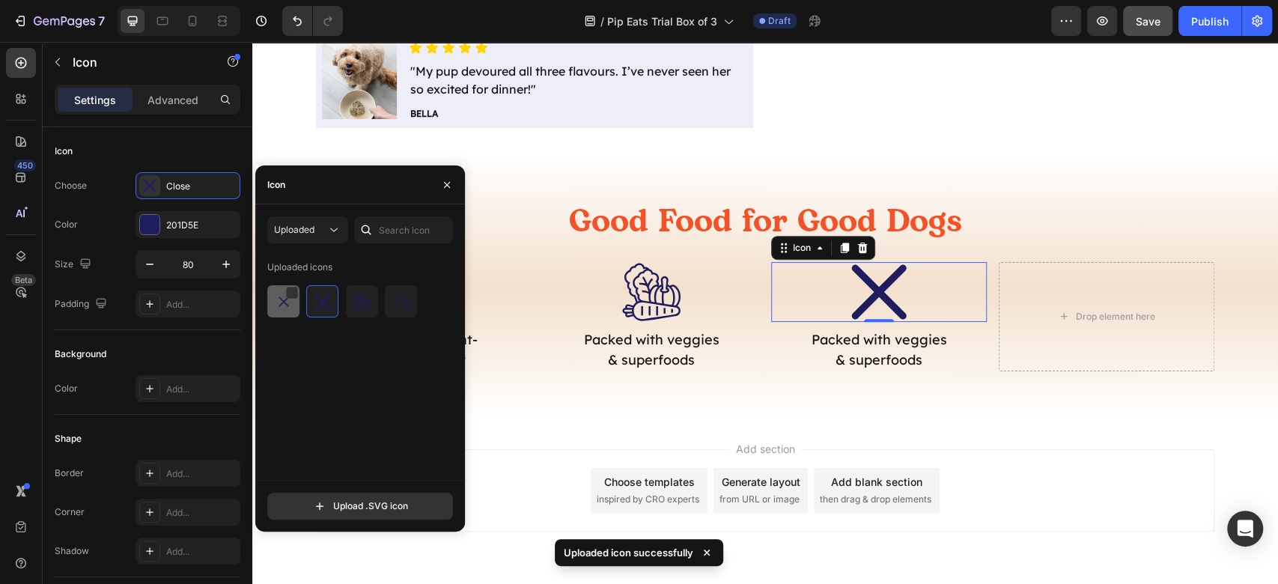
click at [277, 308] on img at bounding box center [284, 302] width 18 height 18
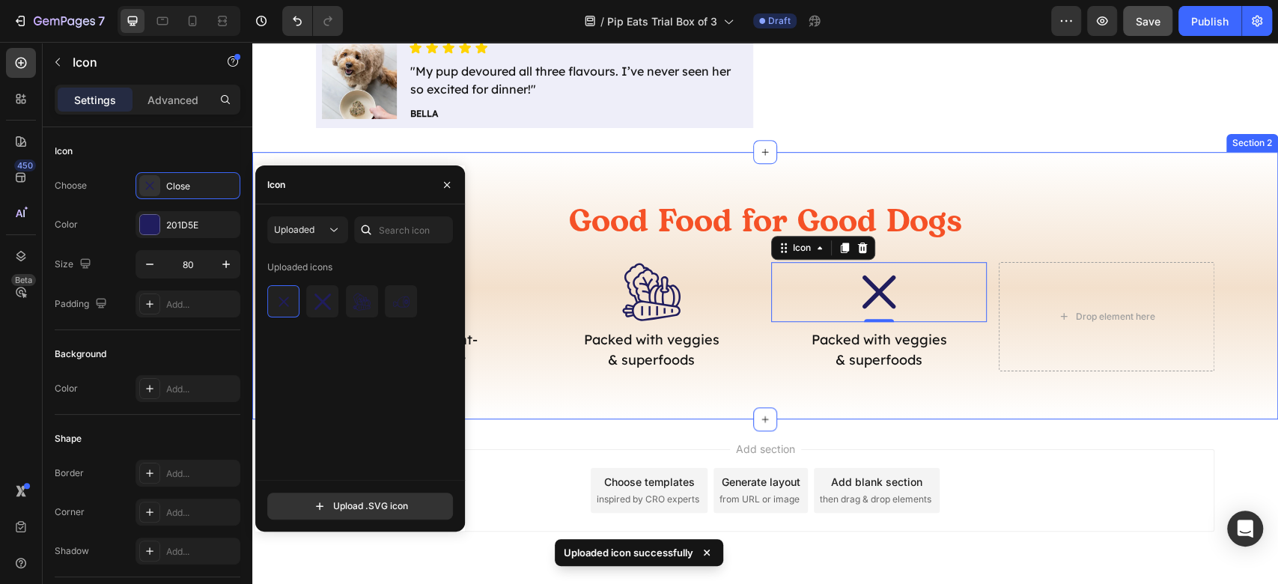
click at [1114, 403] on div "Good Food for Good Dogs Heading .id581853017339331580 .st0 { fill: #201d5e; } I…" at bounding box center [764, 285] width 1025 height 267
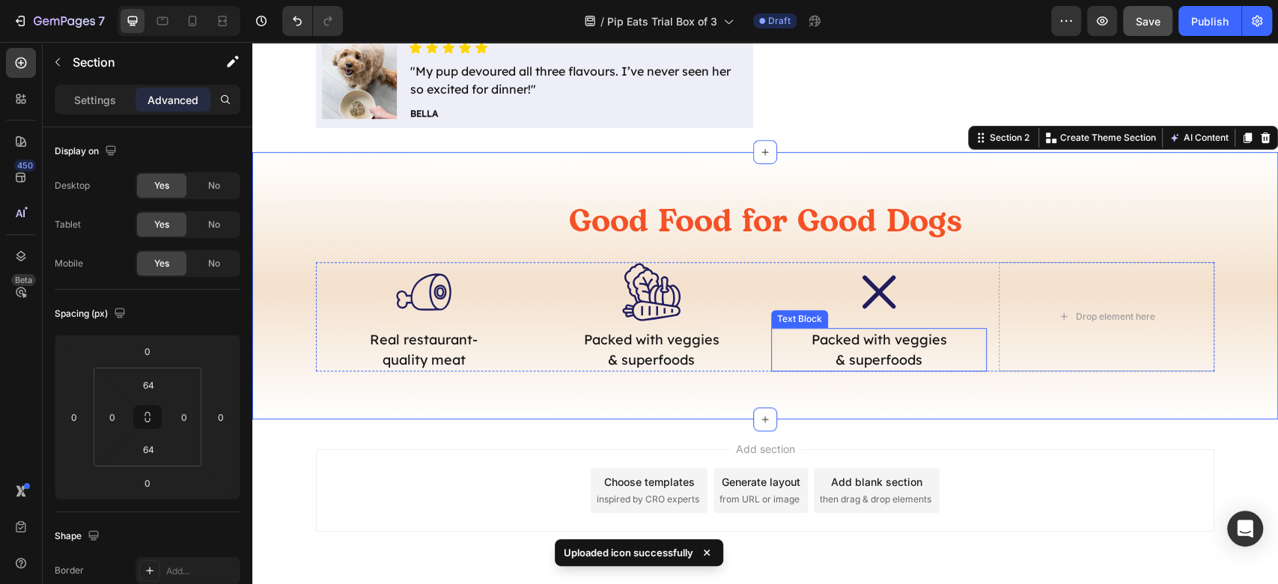
drag, startPoint x: 889, startPoint y: 345, endPoint x: 907, endPoint y: 353, distance: 19.8
click at [889, 344] on p "Packed with veggies & superfoods" at bounding box center [879, 349] width 148 height 40
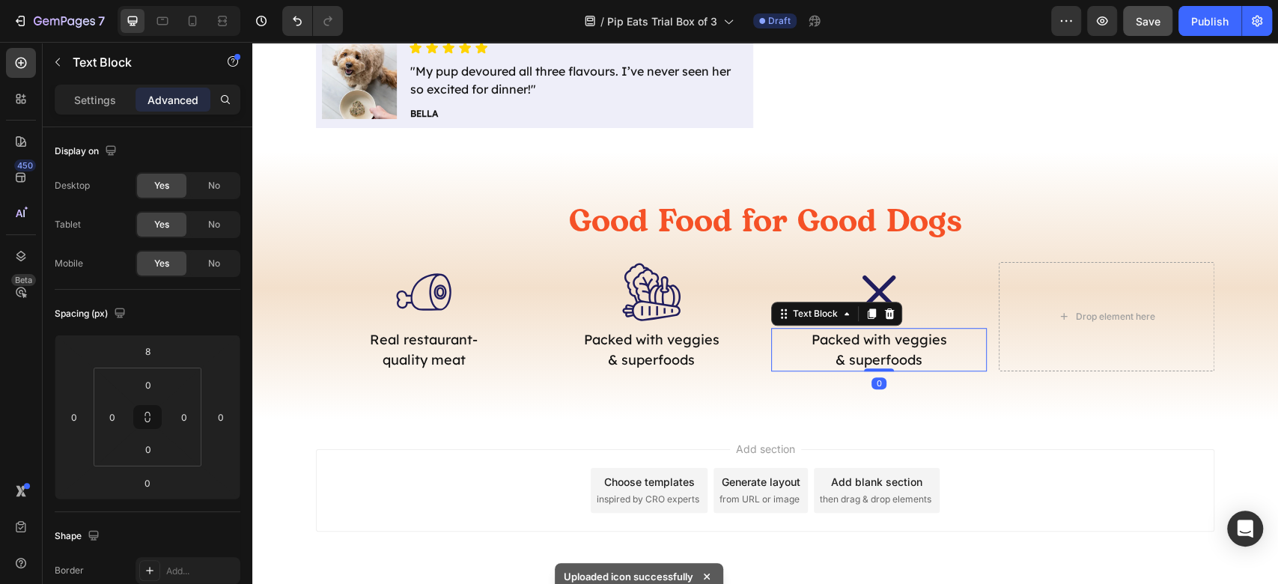
click at [907, 353] on p "Packed with veggies & superfoods" at bounding box center [879, 349] width 148 height 40
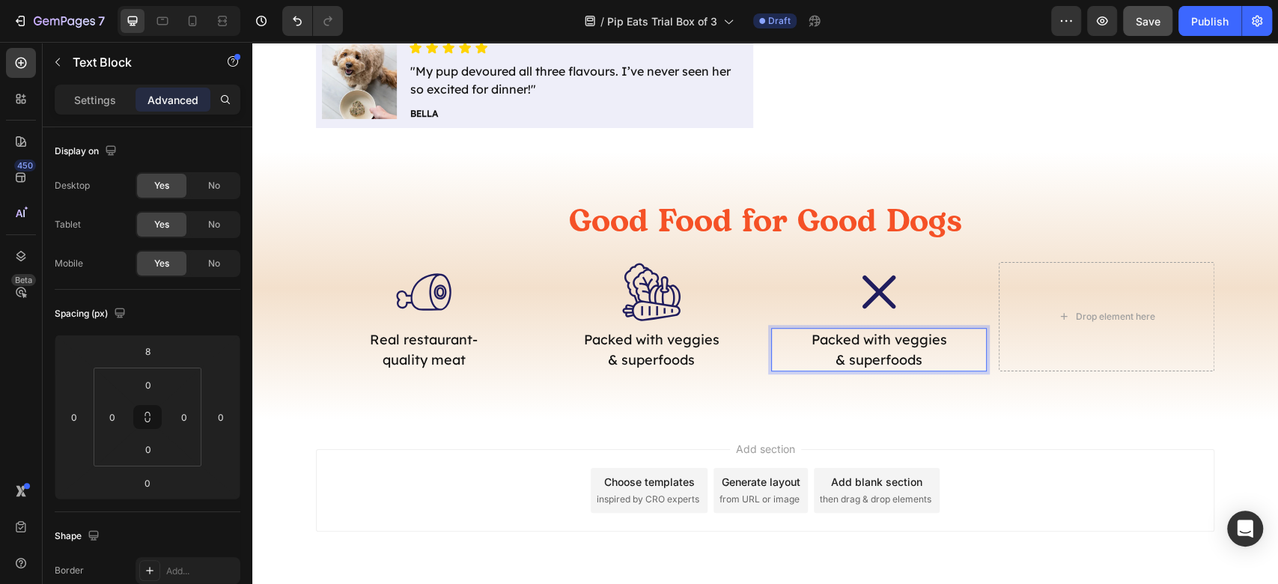
click at [915, 353] on p "Packed with veggies & superfoods" at bounding box center [879, 349] width 148 height 40
click at [894, 347] on p "Packed with veggies & superfoods" at bounding box center [879, 349] width 148 height 40
click at [906, 361] on p "Packed with veggies & superfoods" at bounding box center [879, 349] width 148 height 40
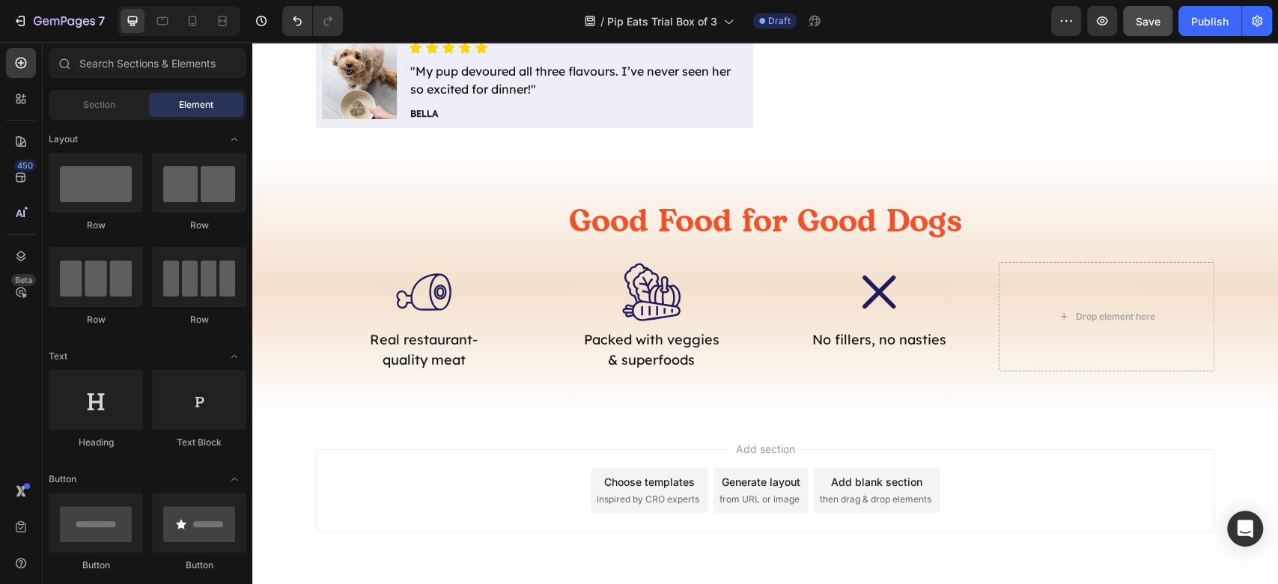
click at [1028, 460] on div "Add section Choose templates inspired by CRO experts Generate layout from URL o…" at bounding box center [765, 490] width 898 height 82
click at [904, 288] on div ".id581853347313615868 .st0 { fill: #201d5e; } Icon" at bounding box center [879, 292] width 216 height 60
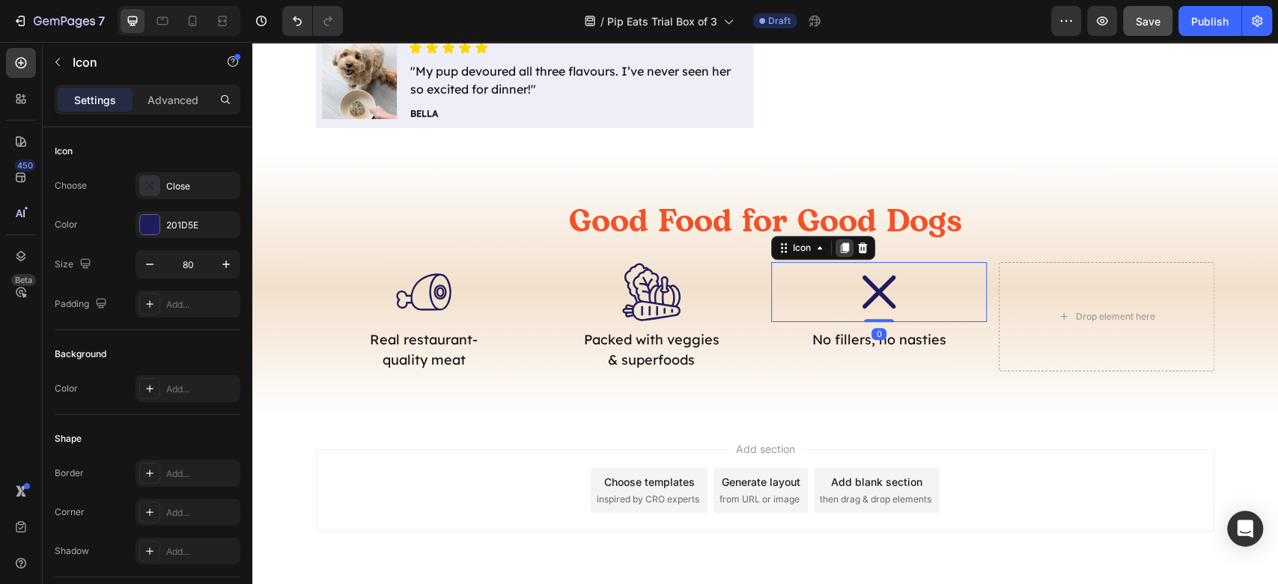
click at [840, 245] on icon at bounding box center [844, 247] width 8 height 10
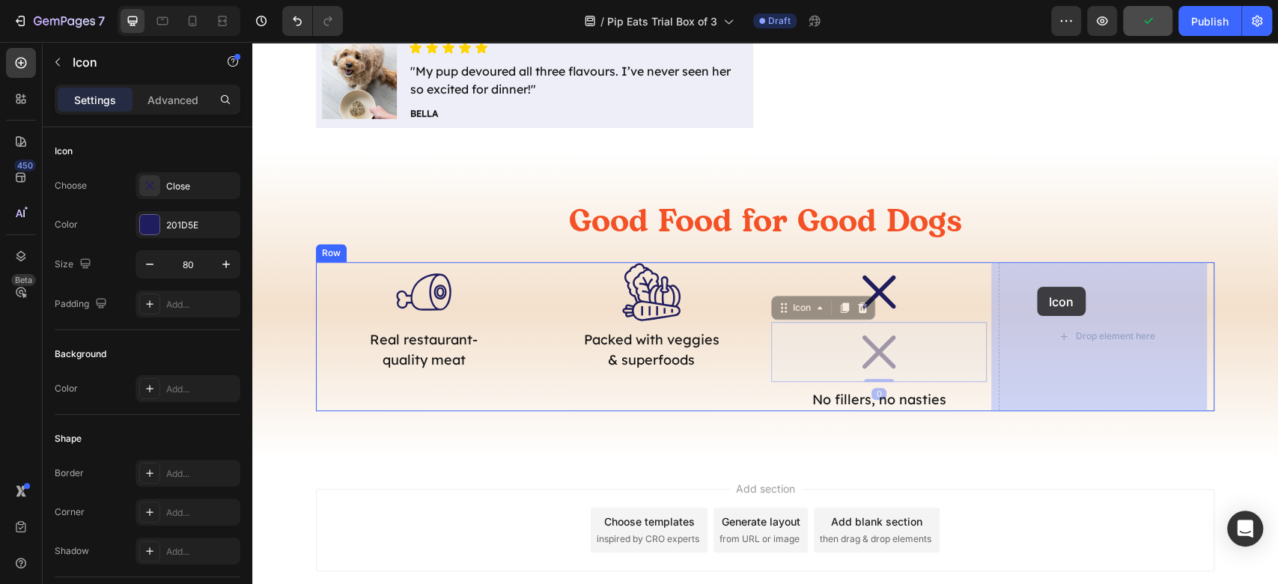
drag, startPoint x: 799, startPoint y: 311, endPoint x: 1026, endPoint y: 293, distance: 228.2
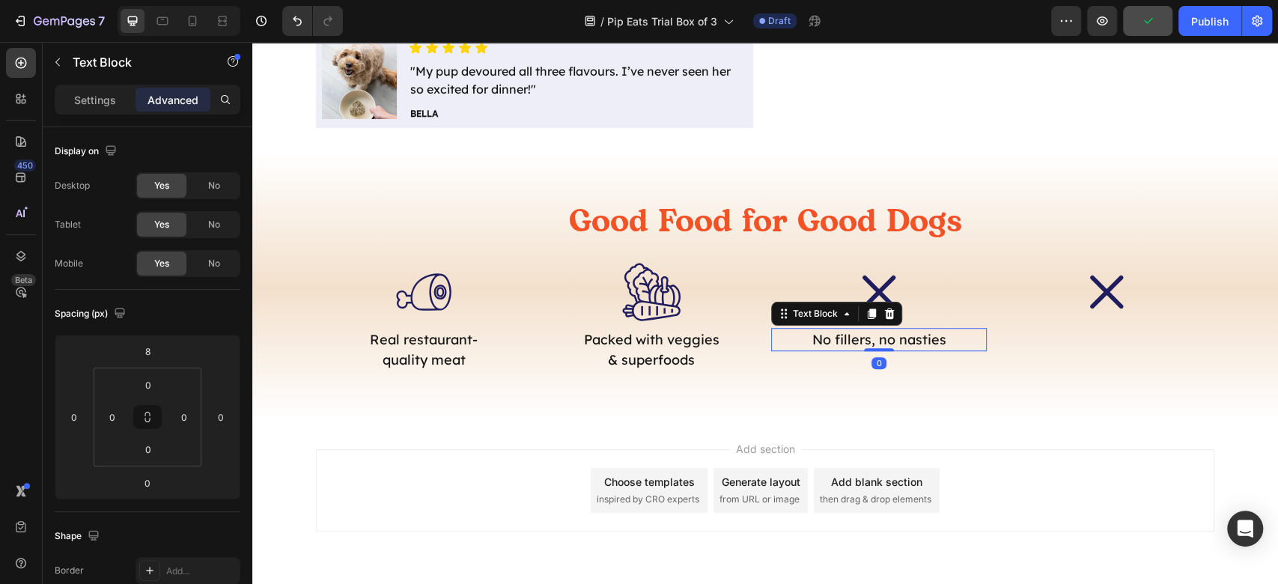
click at [892, 335] on p "No fillers, no nasties" at bounding box center [879, 339] width 148 height 20
click at [867, 312] on icon at bounding box center [871, 313] width 8 height 10
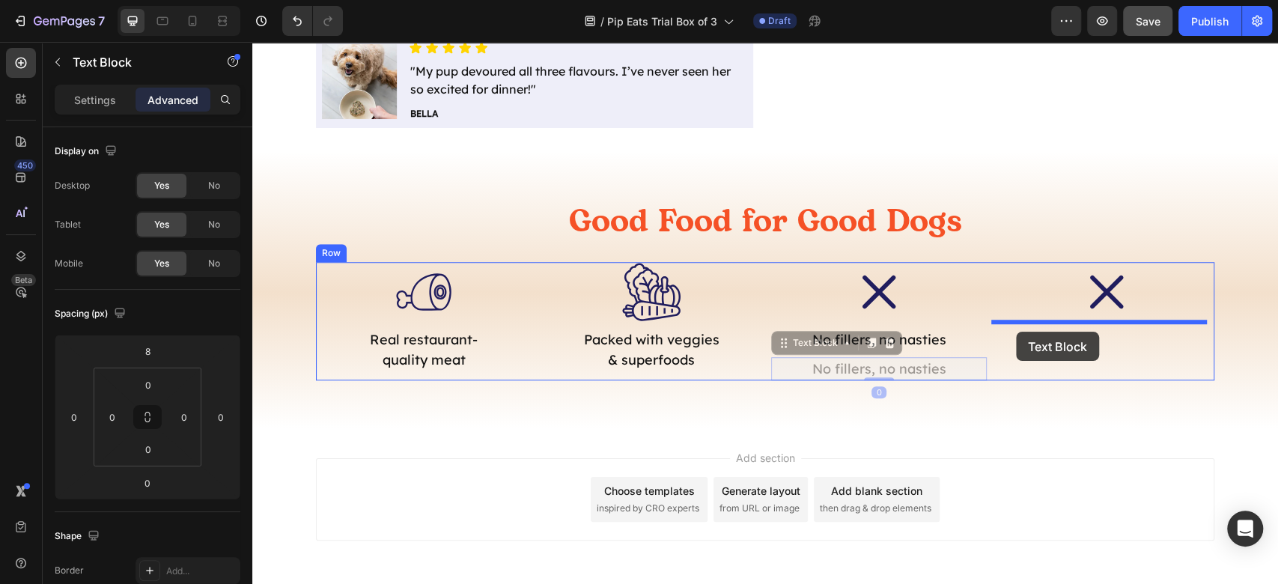
drag, startPoint x: 801, startPoint y: 352, endPoint x: 1017, endPoint y: 331, distance: 217.3
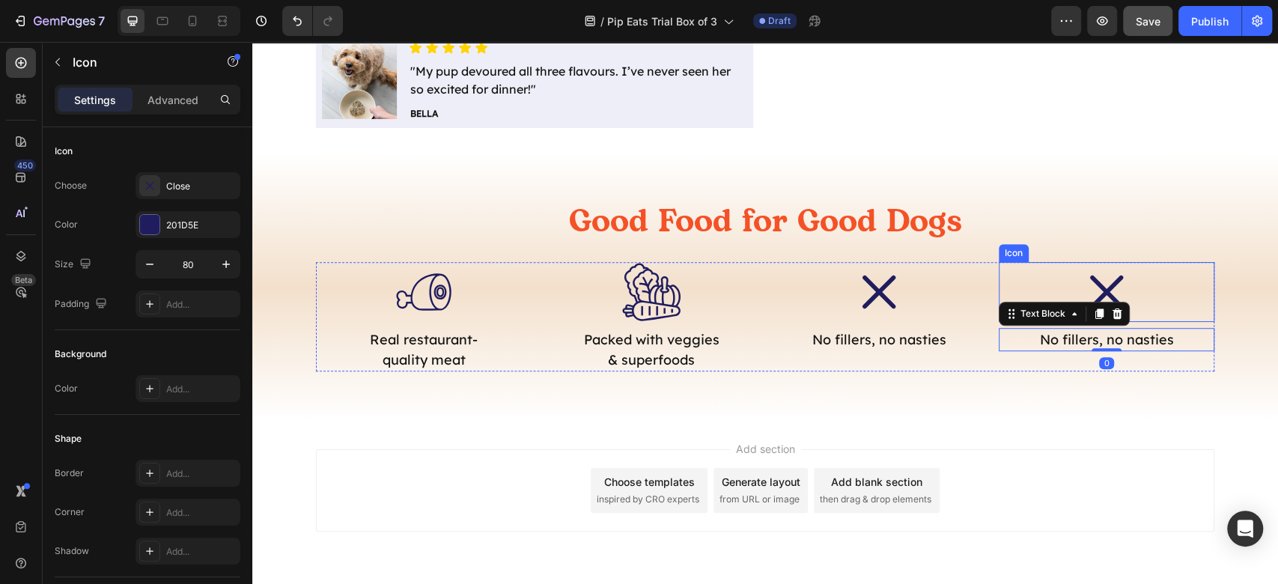
click at [1144, 284] on div ".id581853347313615868 .st0 { fill: #201d5e; } Icon" at bounding box center [1106, 292] width 216 height 60
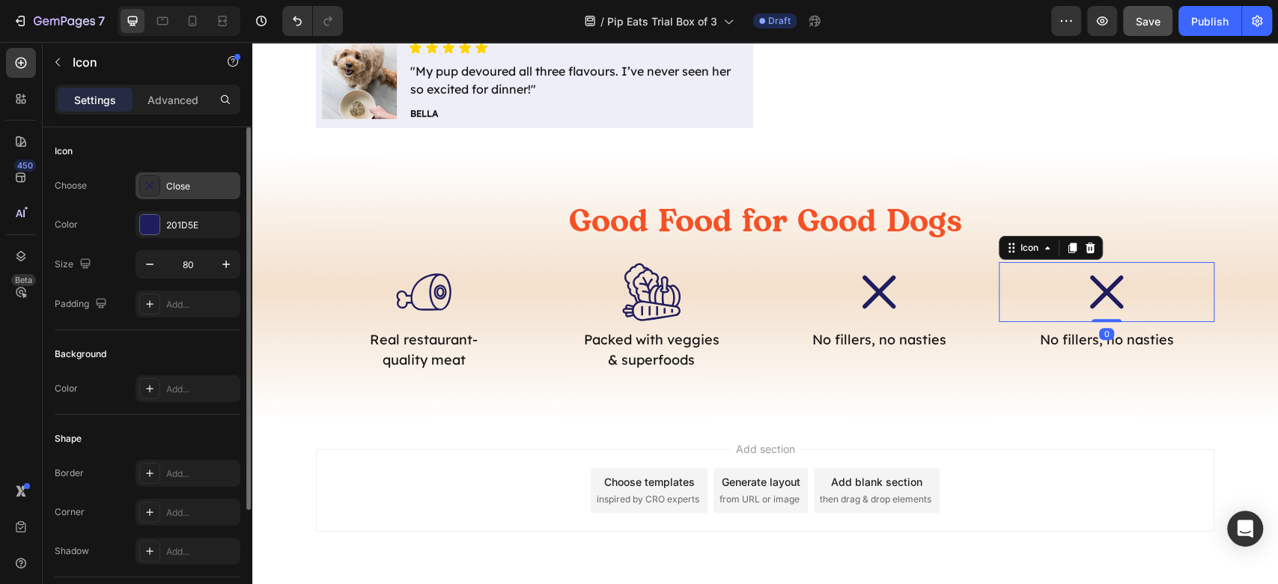
click at [198, 189] on div "Close" at bounding box center [201, 186] width 70 height 13
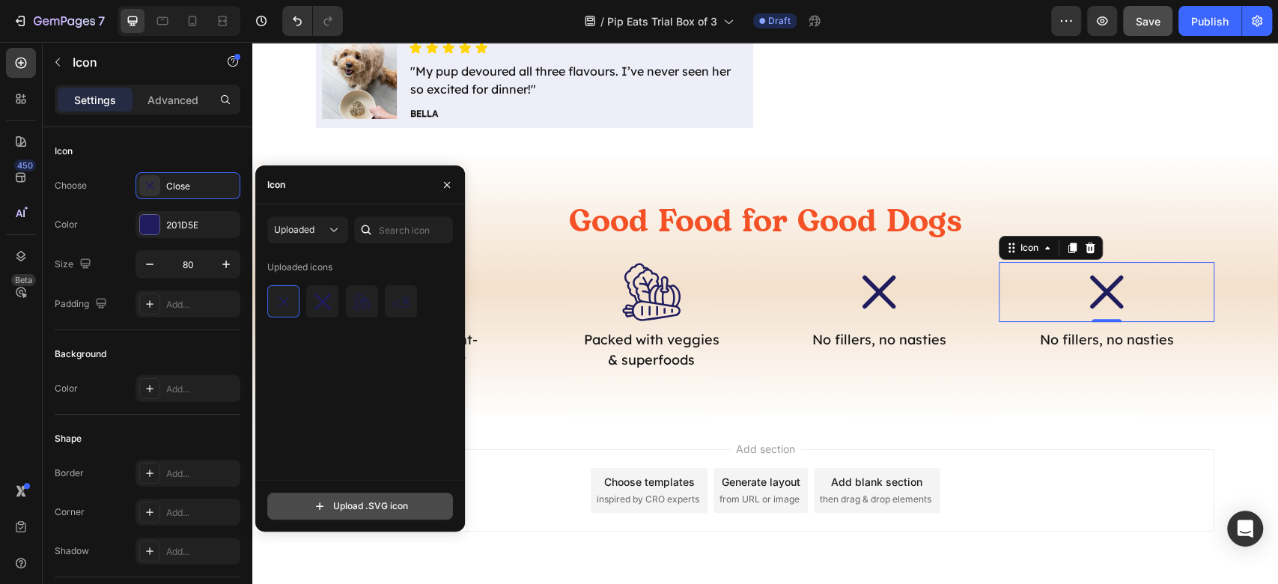
click at [388, 516] on input "file" at bounding box center [360, 505] width 184 height 25
type input "C:\fakepath\australia.svg"
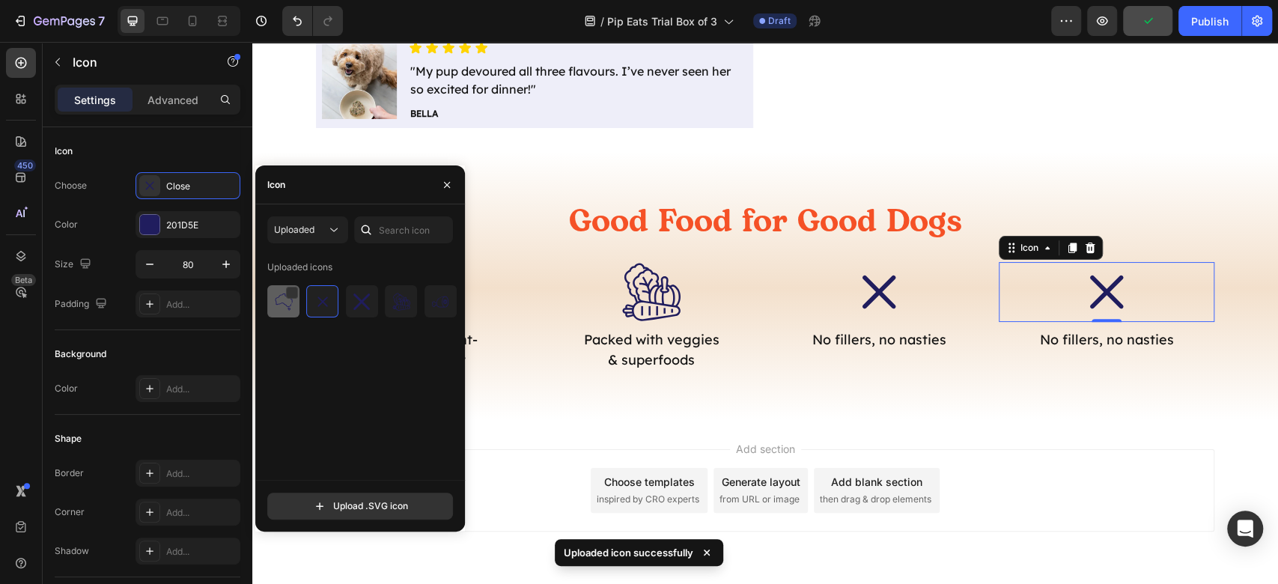
click at [285, 308] on img at bounding box center [284, 302] width 18 height 18
click at [1232, 422] on div "Add section Choose templates inspired by CRO experts Generate layout from URL o…" at bounding box center [764, 511] width 1025 height 184
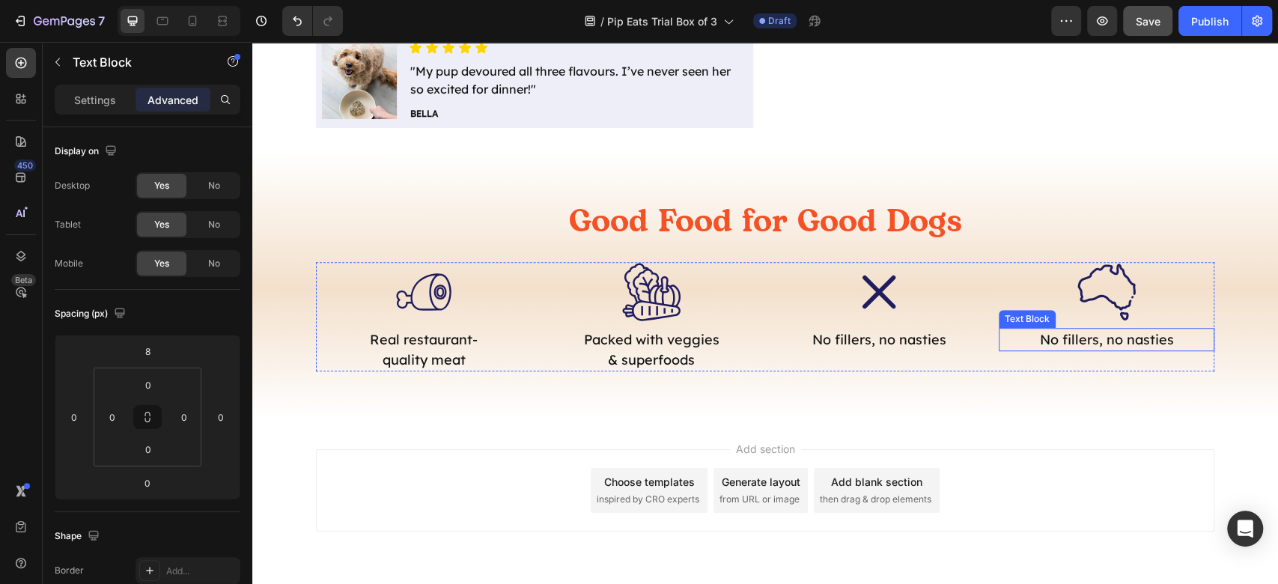
click at [1066, 337] on p "No fillers, no nasties" at bounding box center [1106, 339] width 148 height 20
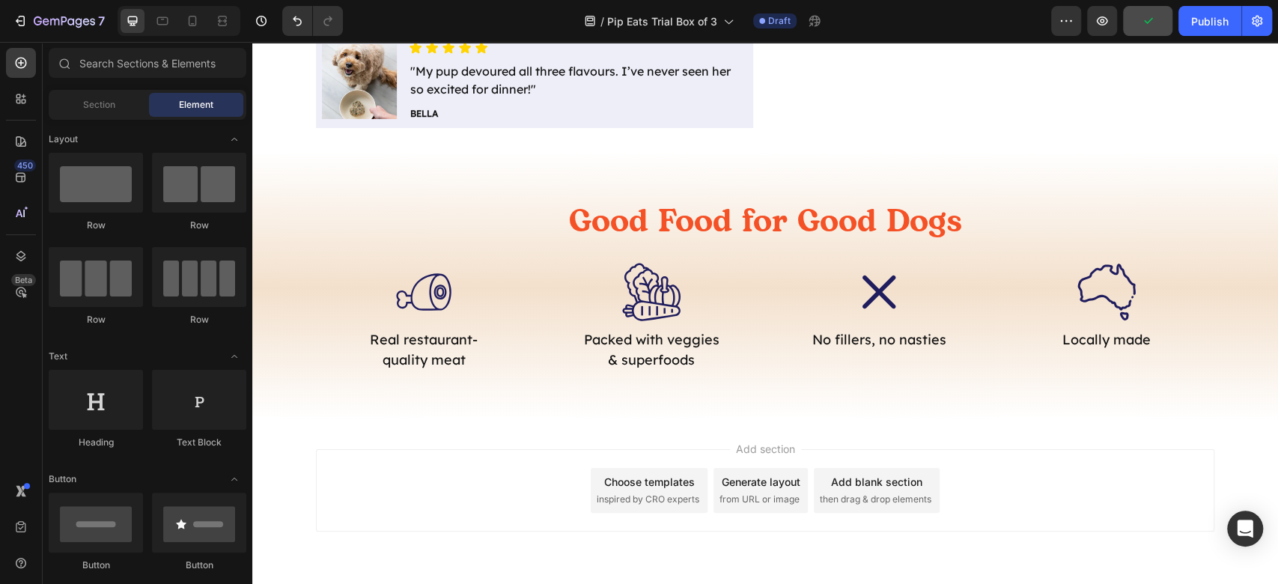
click at [1106, 431] on div "Add section Choose templates inspired by CRO experts Generate layout from URL o…" at bounding box center [764, 511] width 1025 height 184
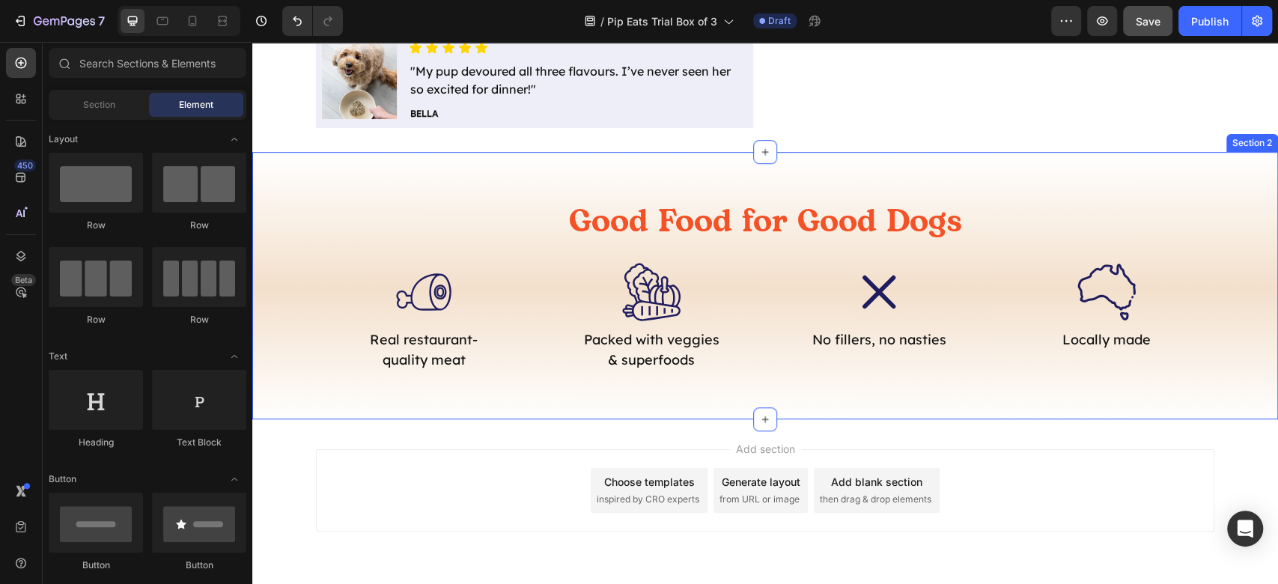
click at [1052, 341] on p "Locally made" at bounding box center [1106, 339] width 148 height 20
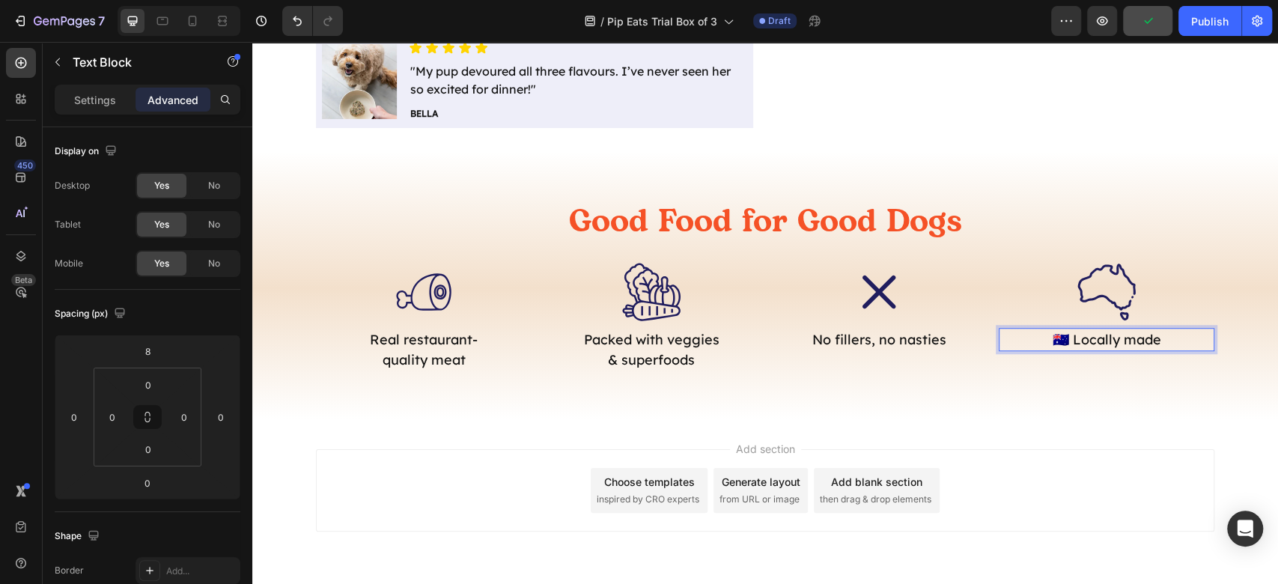
click at [1117, 473] on div "Add section Choose templates inspired by CRO experts Generate layout from URL o…" at bounding box center [765, 490] width 898 height 82
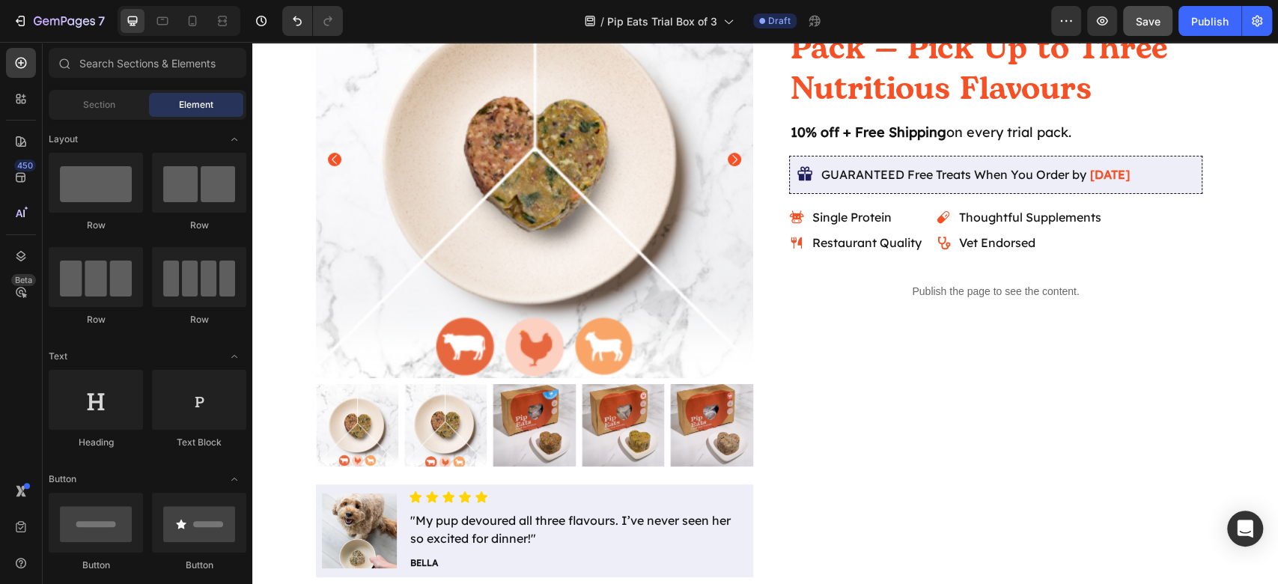
scroll to position [555, 0]
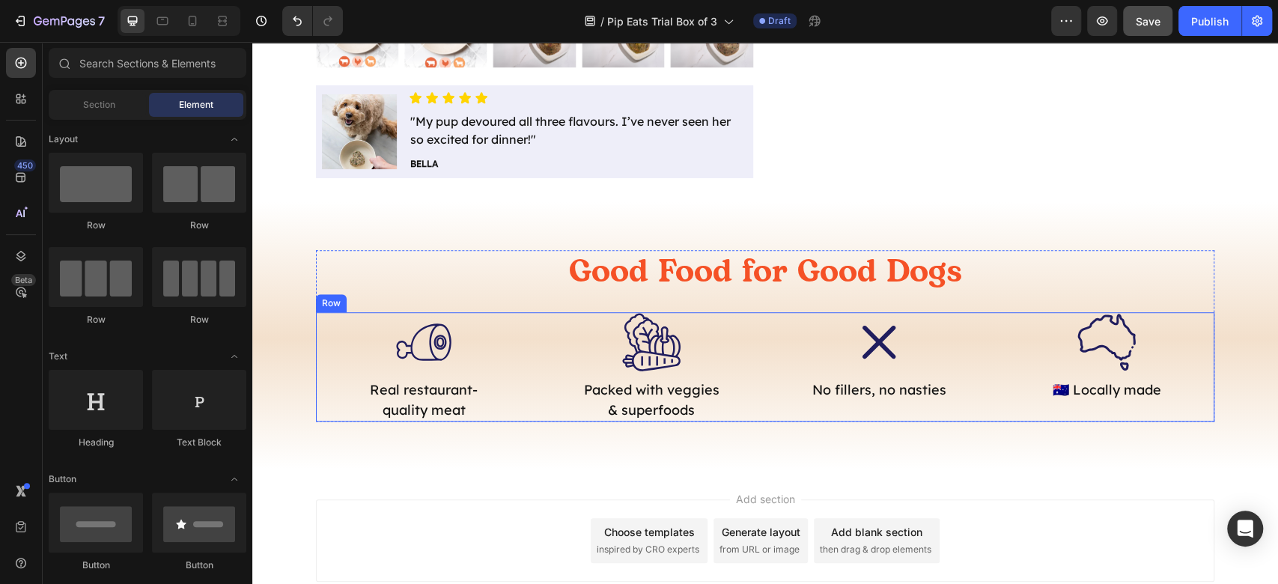
click at [998, 418] on div ".id581853389810303530 .st0 { fill: #201d5e; } Icon 🇦🇺 Locally made Text Block" at bounding box center [1106, 366] width 216 height 109
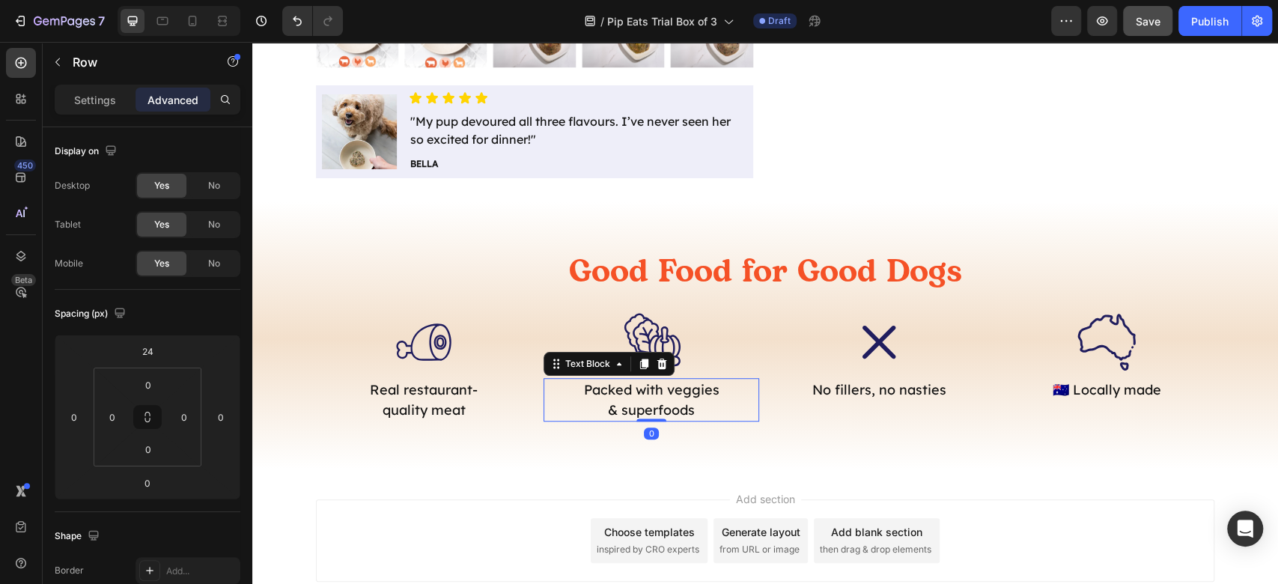
click at [654, 390] on p "Packed with veggies & superfoods" at bounding box center [651, 399] width 148 height 40
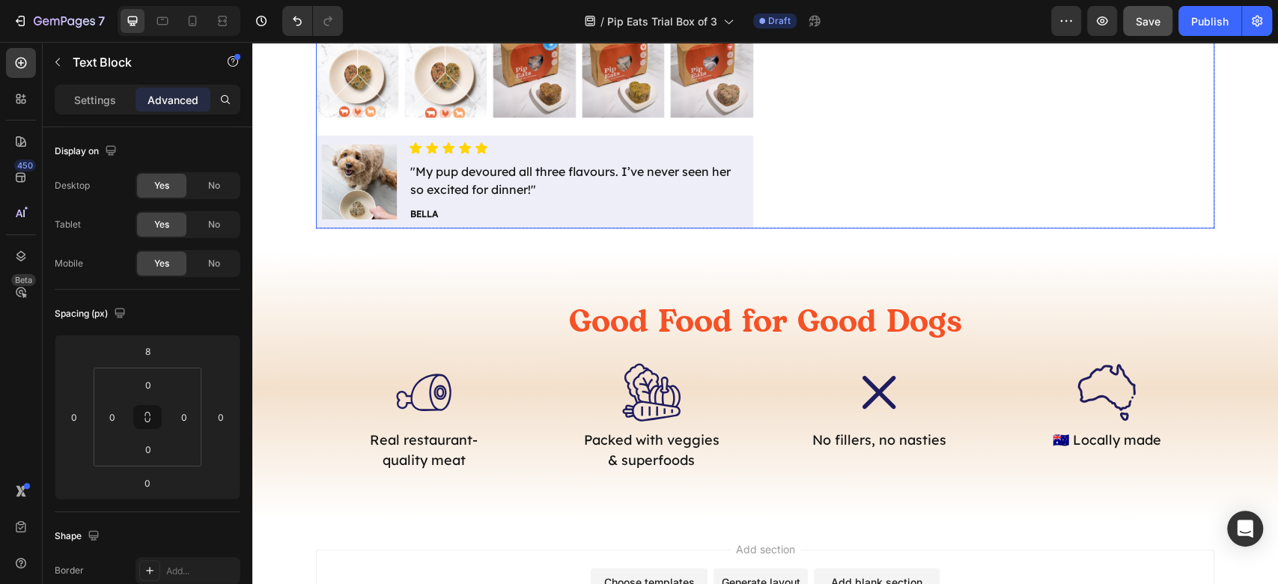
scroll to position [654, 0]
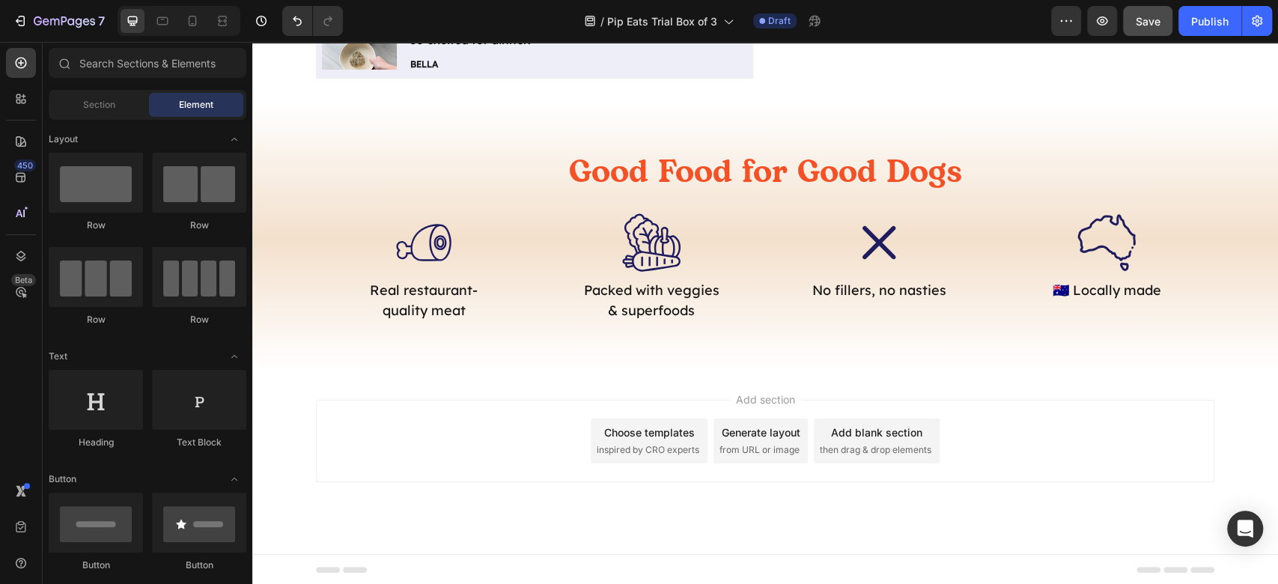
click at [1101, 410] on div "Add section Choose templates inspired by CRO experts Generate layout from URL o…" at bounding box center [765, 441] width 898 height 82
click at [1113, 412] on div "Add section Choose templates inspired by CRO experts Generate layout from URL o…" at bounding box center [765, 441] width 898 height 82
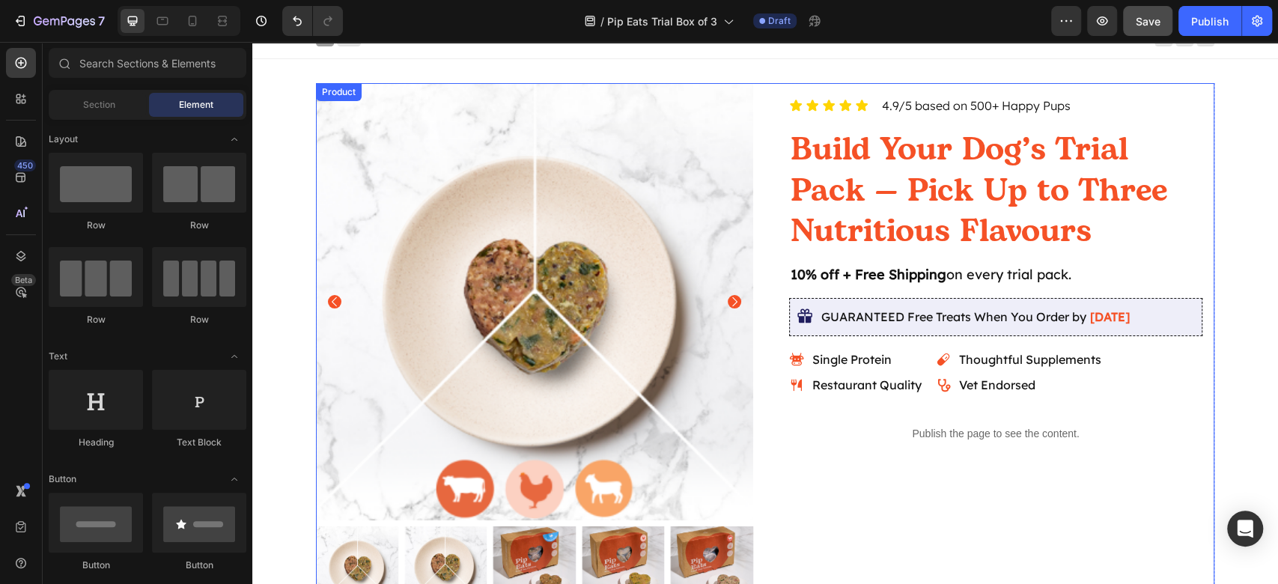
scroll to position [0, 0]
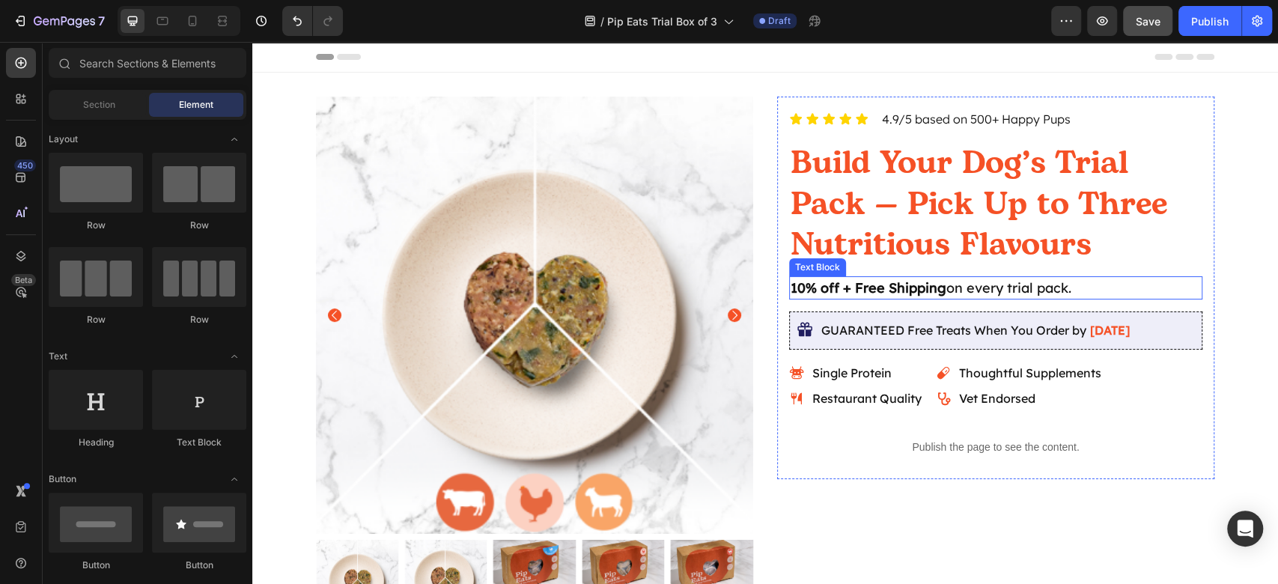
click at [1069, 296] on p "10% off + Free Shipping on every trial pack." at bounding box center [995, 288] width 410 height 20
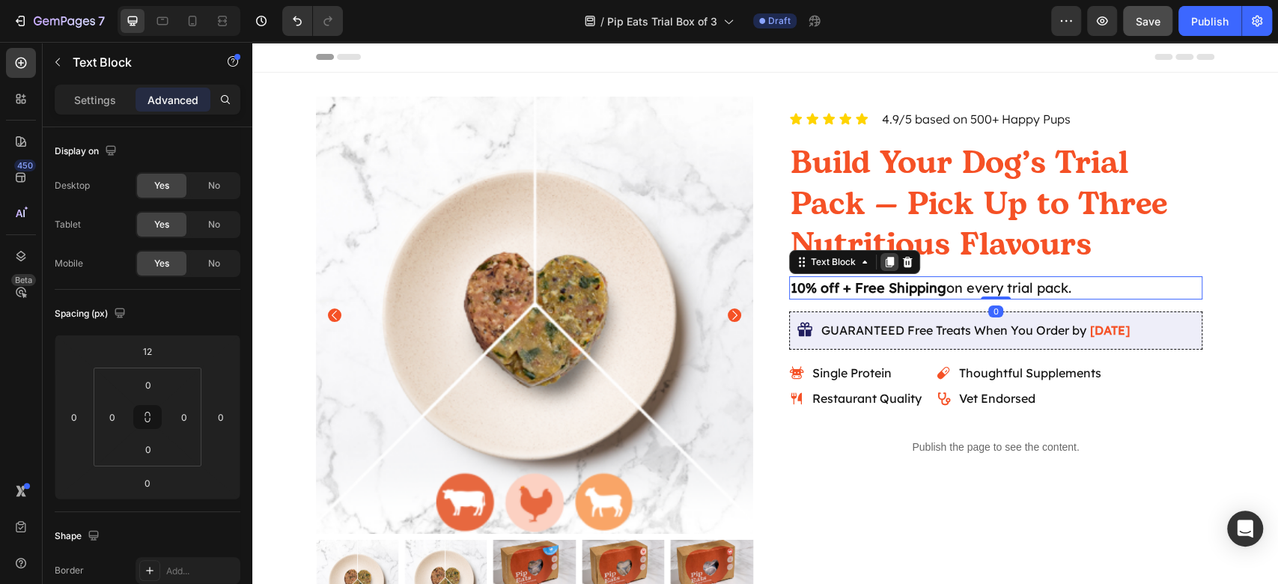
click at [887, 266] on div at bounding box center [889, 262] width 18 height 18
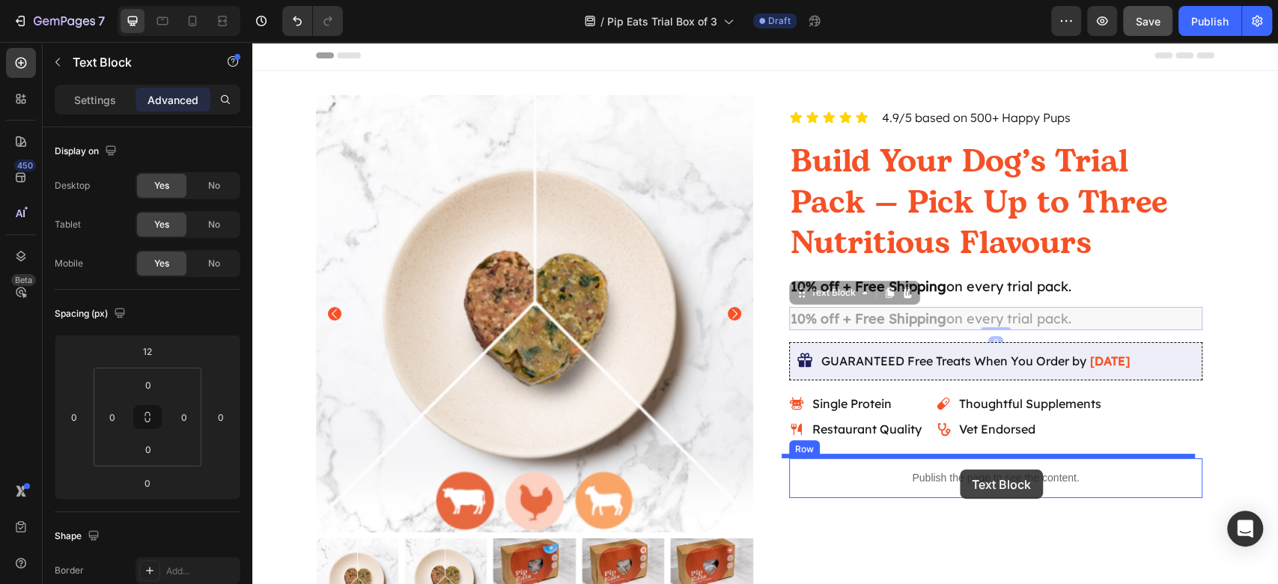
scroll to position [498, 0]
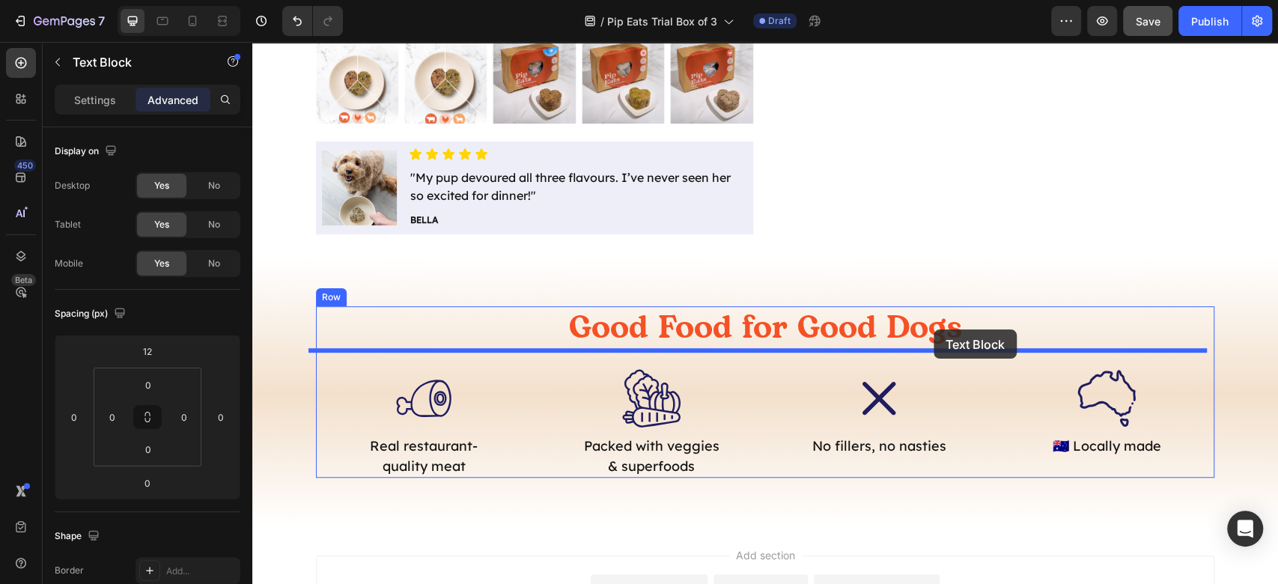
drag, startPoint x: 822, startPoint y: 299, endPoint x: 933, endPoint y: 329, distance: 115.5
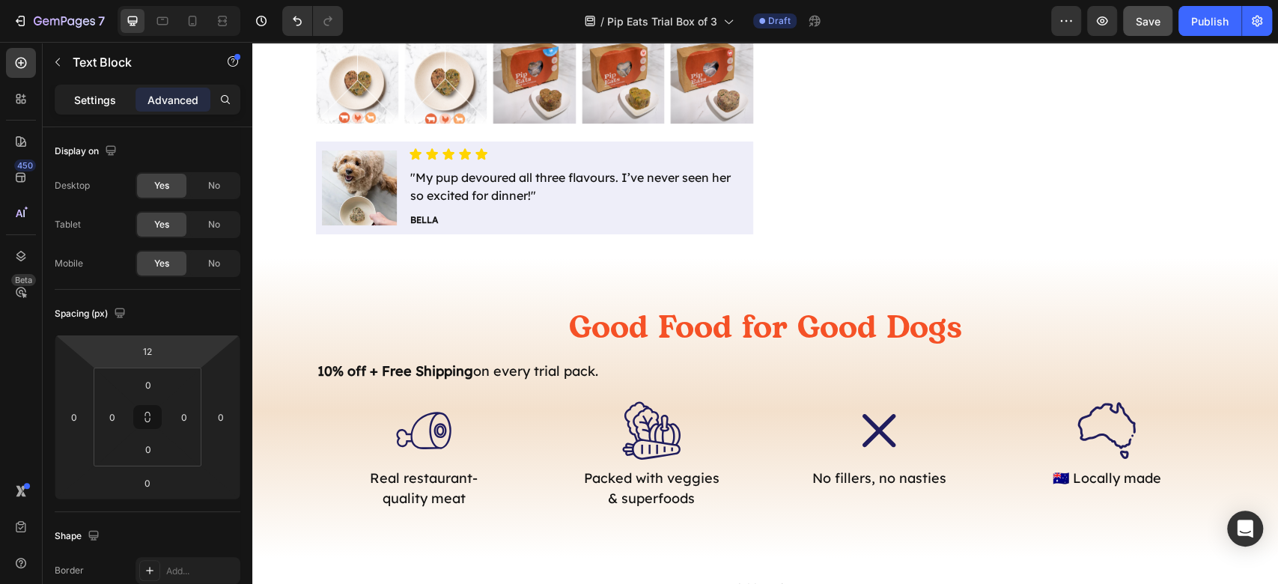
click at [109, 92] on p "Settings" at bounding box center [95, 100] width 42 height 16
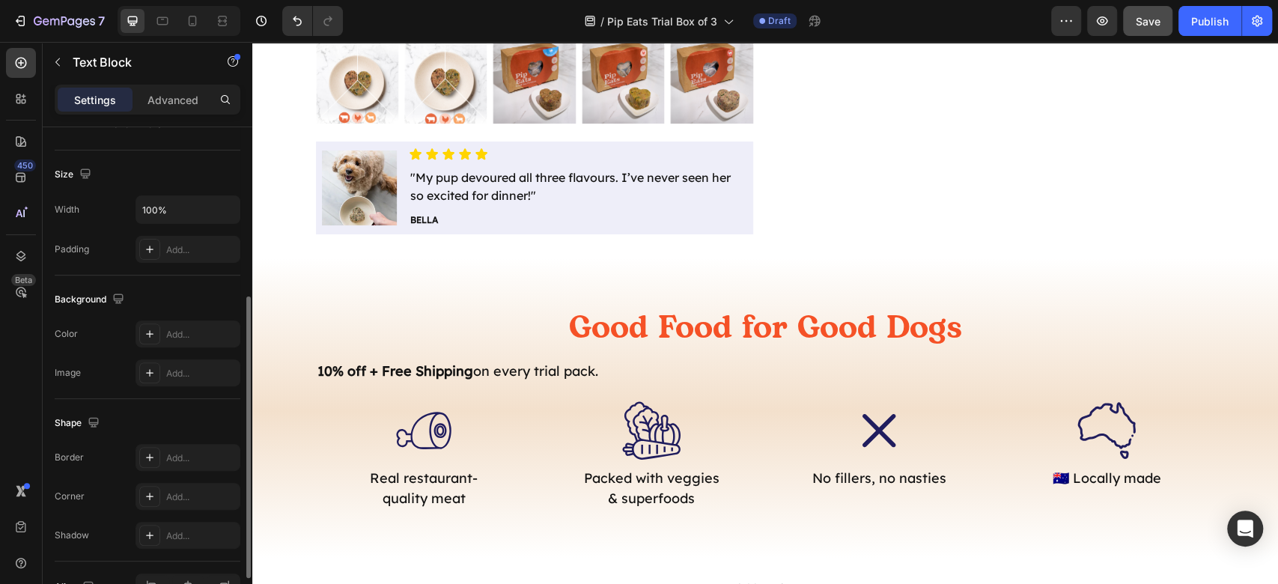
scroll to position [100, 0]
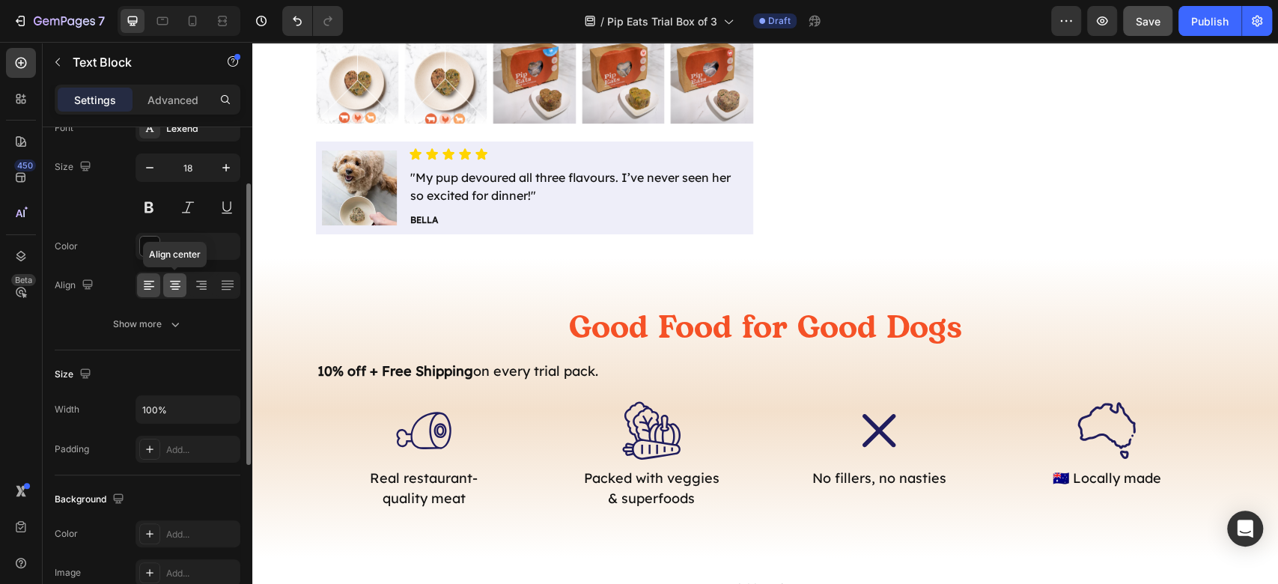
click at [168, 293] on div at bounding box center [174, 285] width 23 height 24
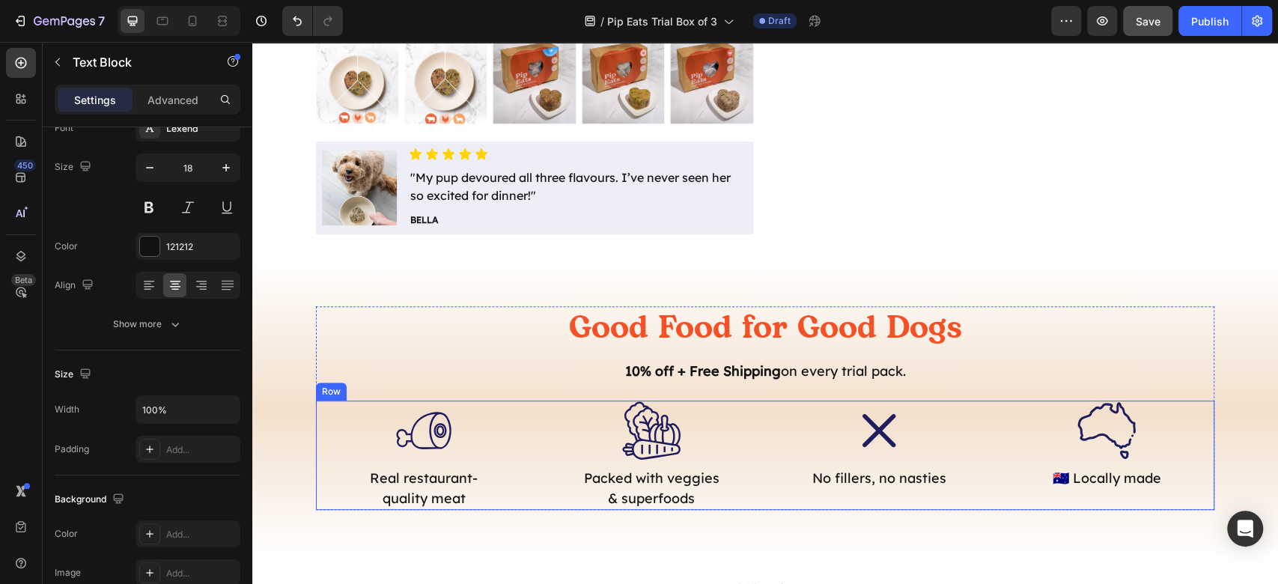
click at [761, 508] on div ".id581853017339331580 .st0 { fill: #201d5e; } Icon Real restaurant-quality meat…" at bounding box center [765, 454] width 898 height 109
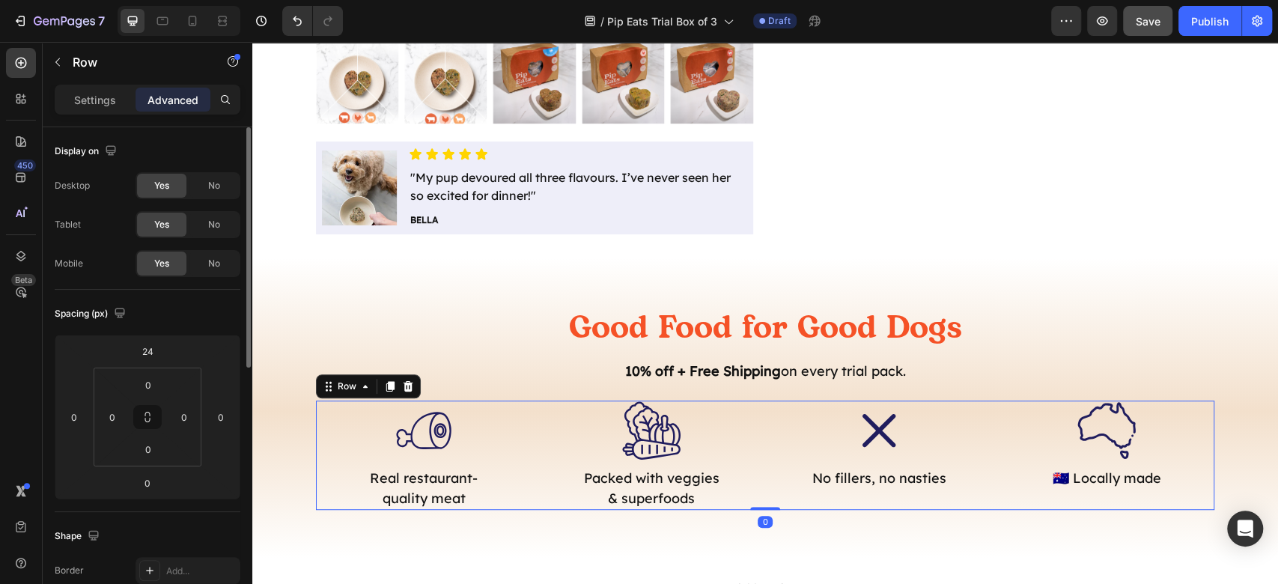
click at [771, 494] on div ".id581853347313615868 .st0 { fill: #201d5e; } Icon No fillers, no nasties Text …" at bounding box center [879, 454] width 216 height 109
click at [148, 352] on input "24" at bounding box center [147, 351] width 30 height 22
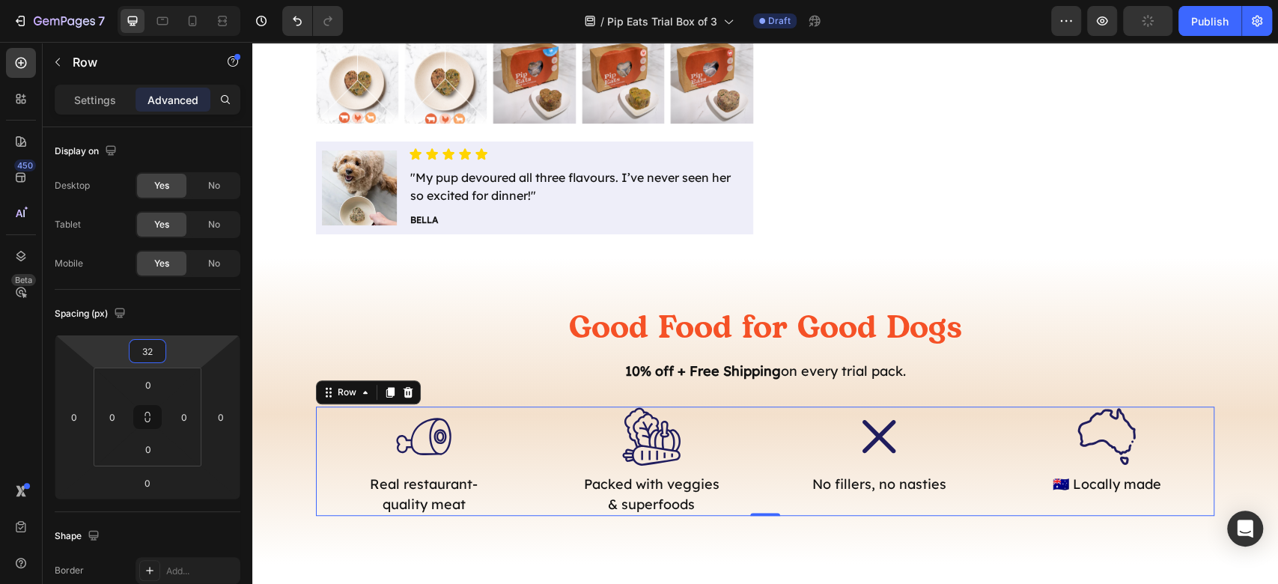
type input "32"
click at [792, 374] on p "10% off + Free Shipping on every trial pack." at bounding box center [764, 371] width 895 height 20
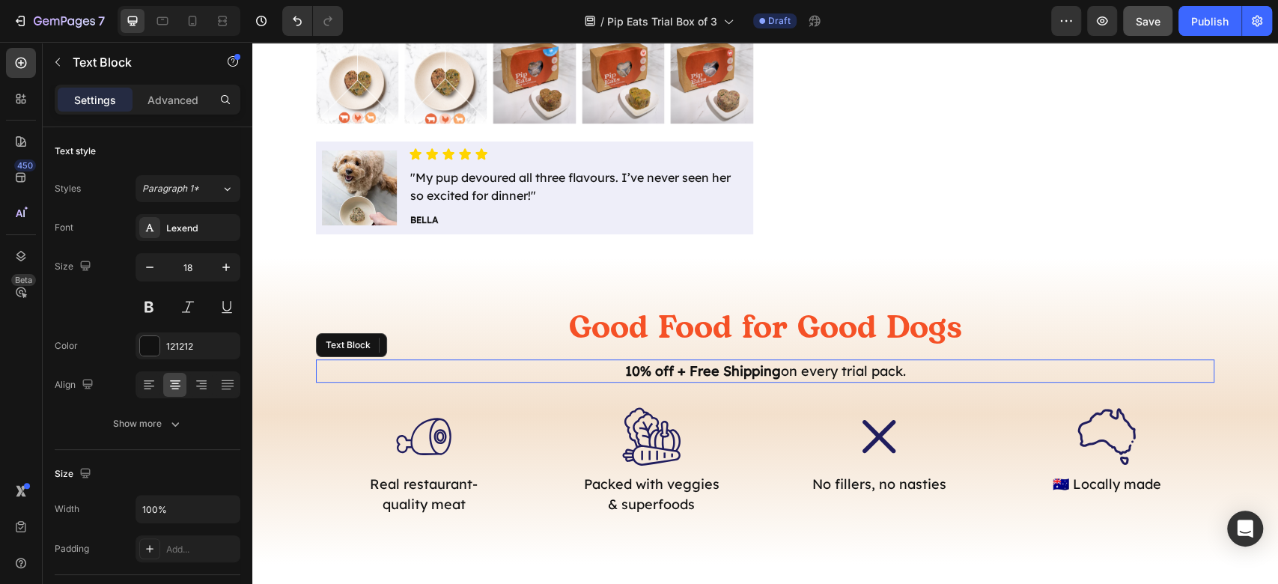
click at [792, 374] on p "10% off + Free Shipping on every trial pack." at bounding box center [764, 371] width 895 height 20
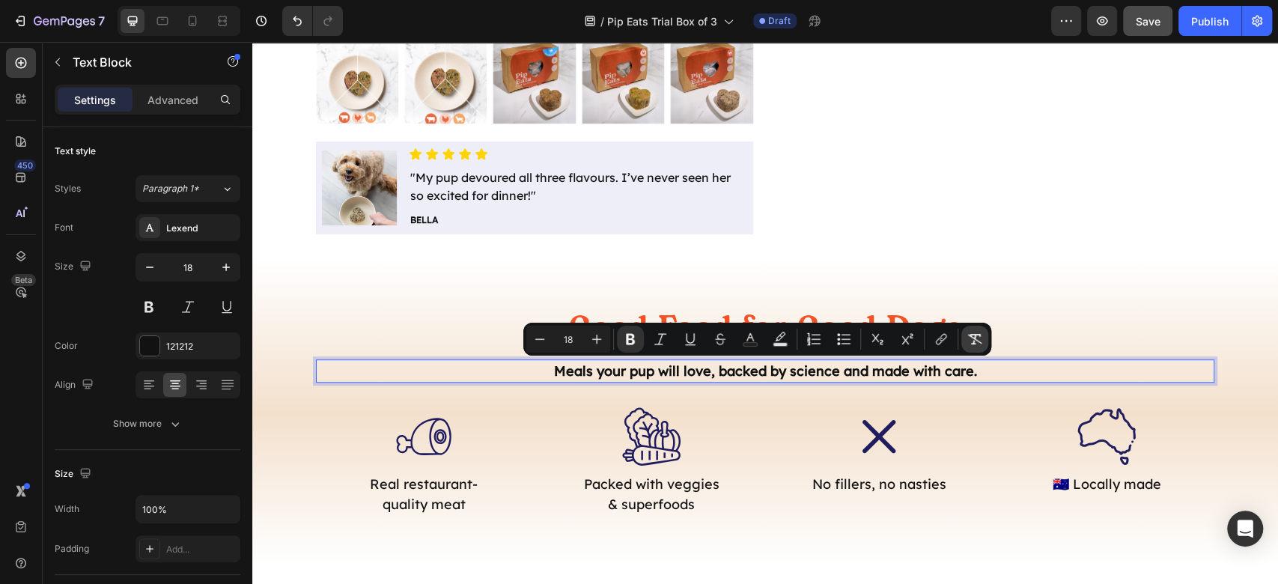
click at [973, 340] on icon "Editor contextual toolbar" at bounding box center [974, 339] width 15 height 15
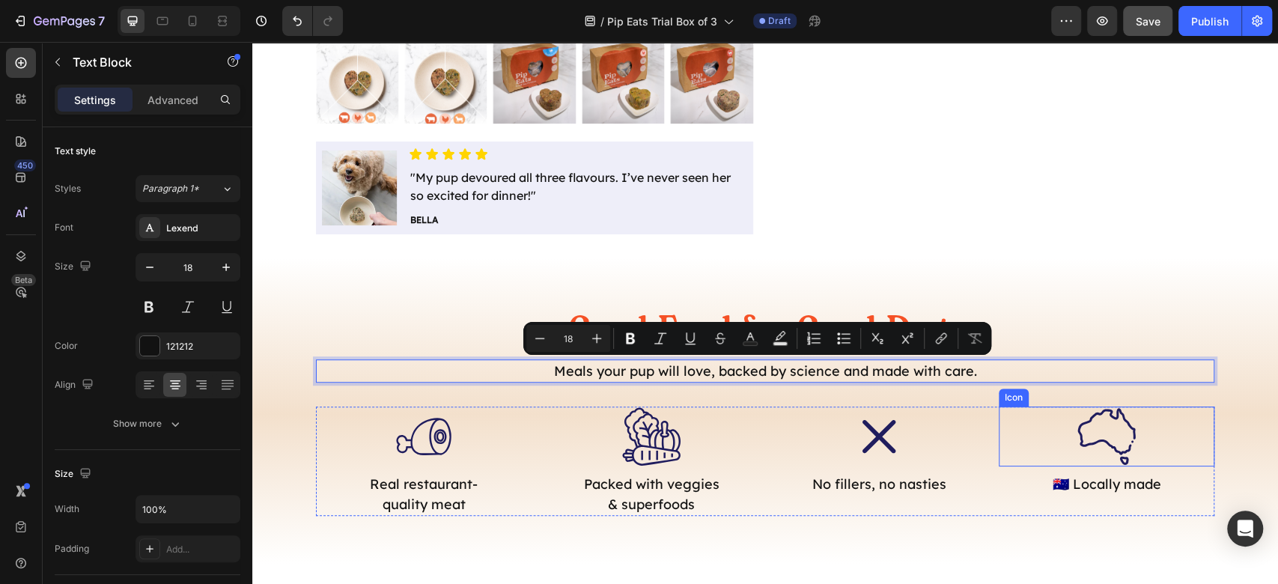
scroll to position [692, 0]
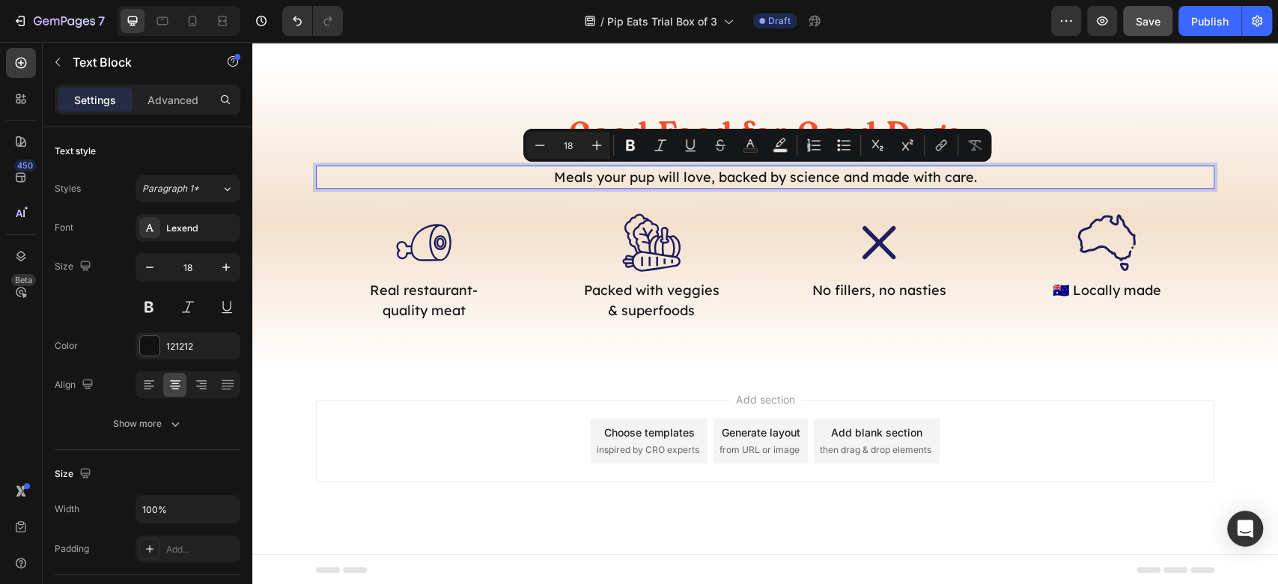
click at [1004, 428] on div "Add section Choose templates inspired by CRO experts Generate layout from URL o…" at bounding box center [765, 441] width 898 height 82
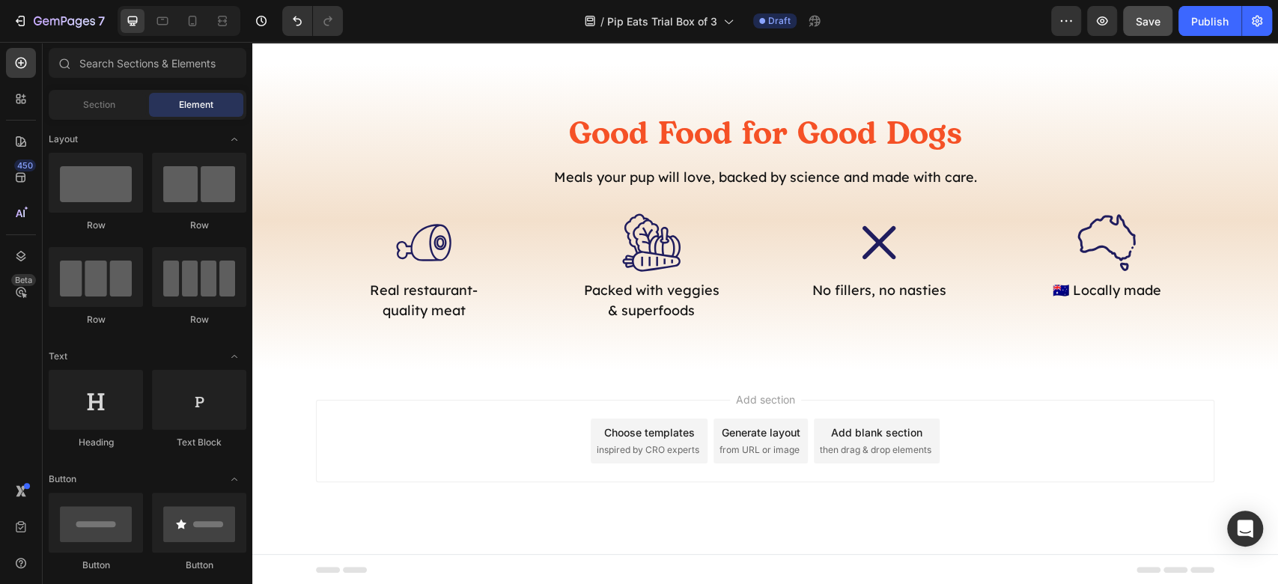
click at [1087, 452] on div "Add section Choose templates inspired by CRO experts Generate layout from URL o…" at bounding box center [765, 441] width 898 height 82
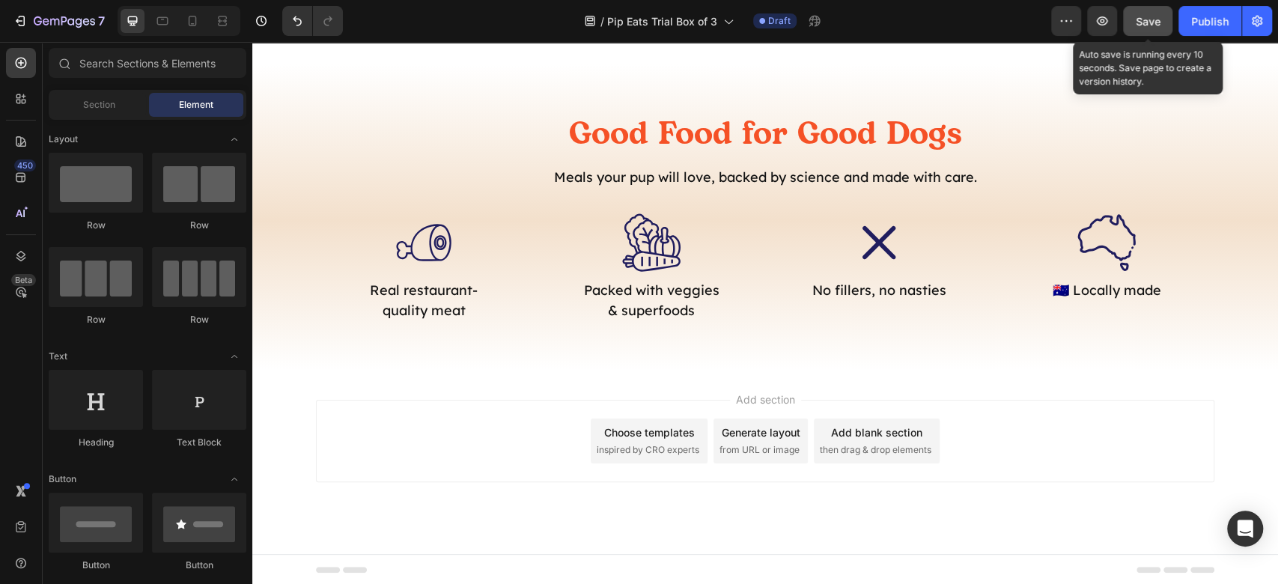
click at [1151, 22] on span "Save" at bounding box center [1147, 21] width 25 height 13
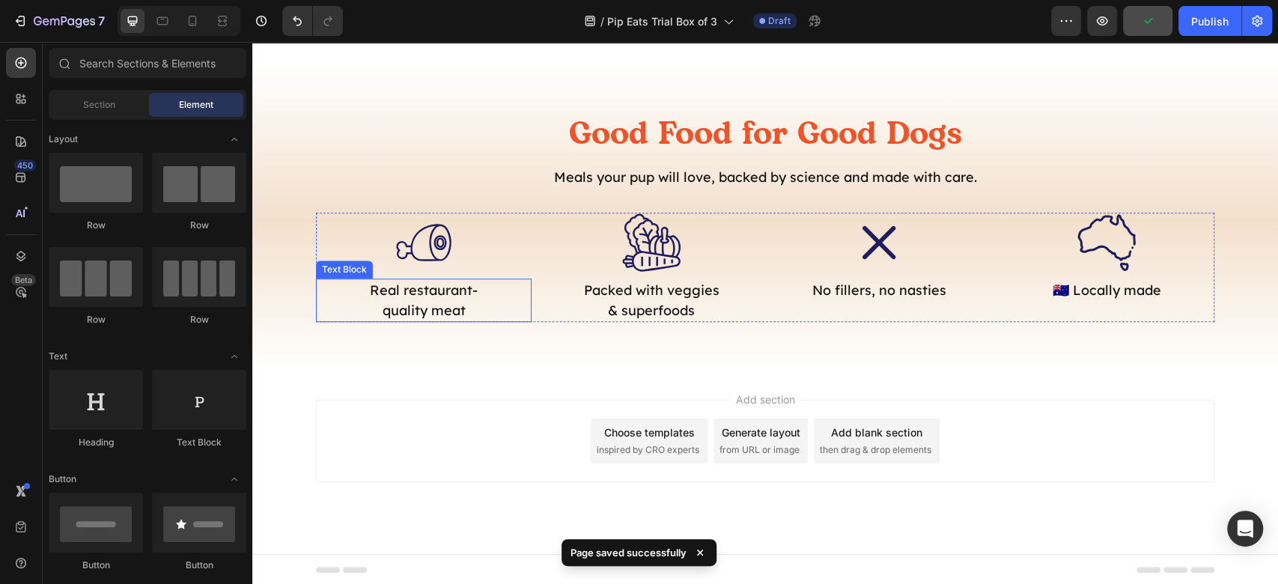
click at [442, 310] on p "Real restaurant-quality meat" at bounding box center [424, 300] width 148 height 40
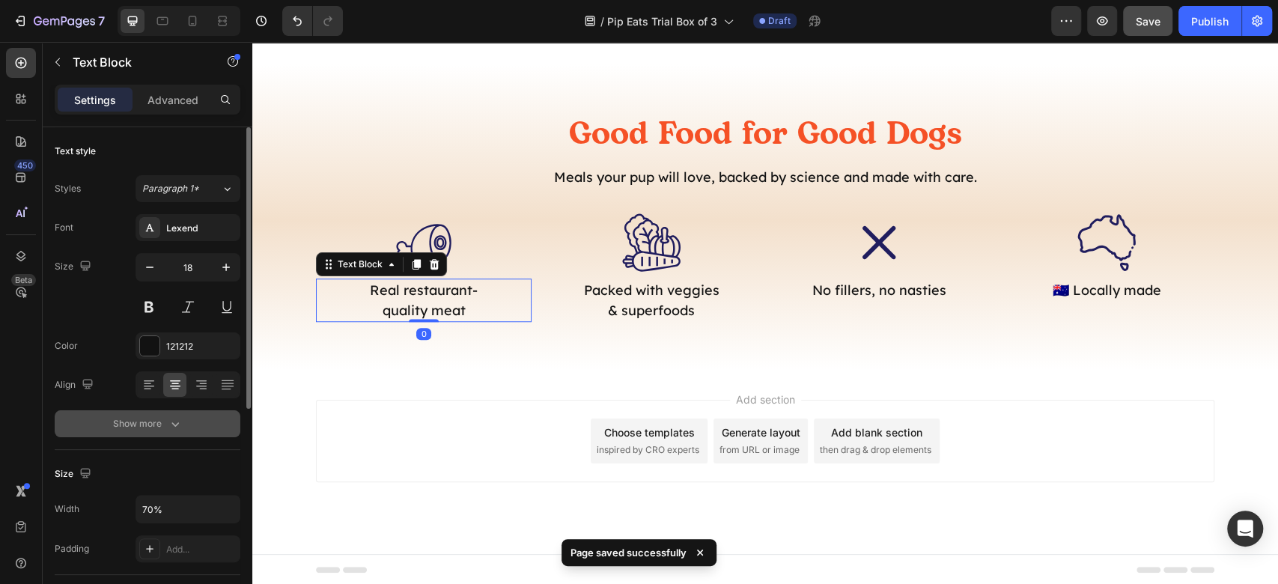
click at [178, 418] on icon "button" at bounding box center [175, 423] width 15 height 15
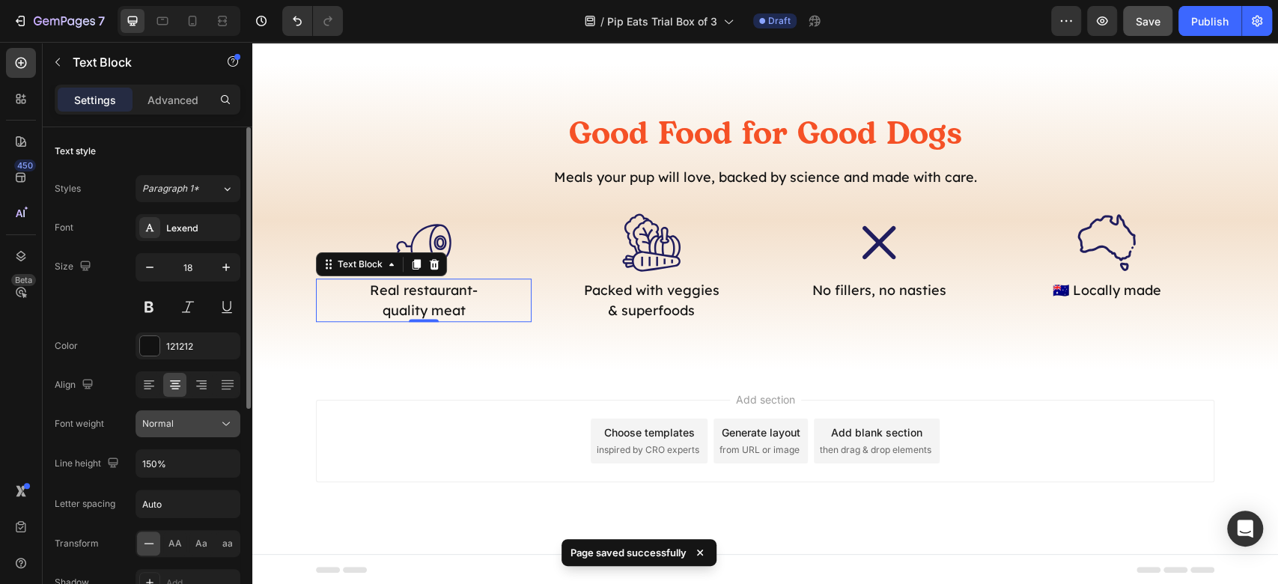
click at [199, 433] on button "Normal" at bounding box center [187, 423] width 105 height 27
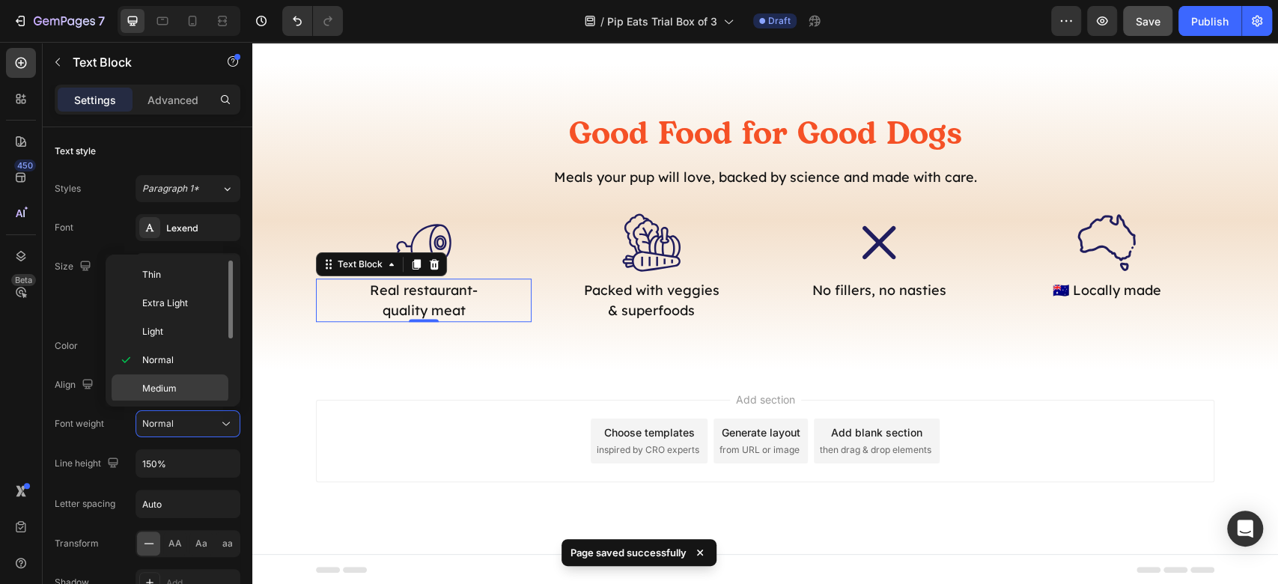
click at [182, 382] on p "Medium" at bounding box center [181, 388] width 79 height 13
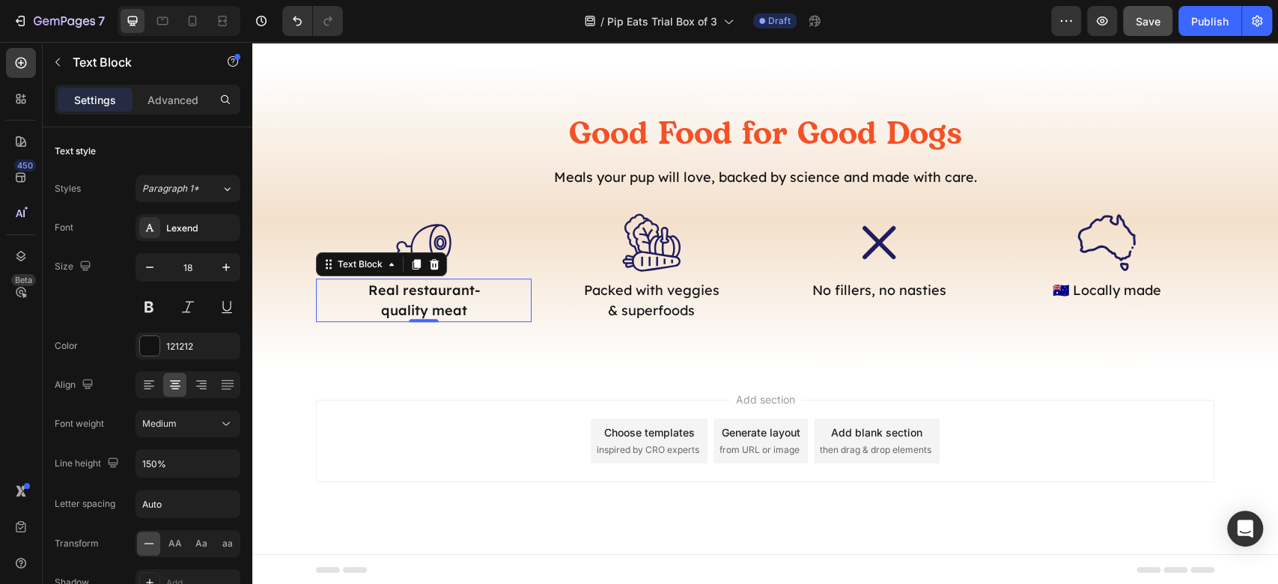
click at [454, 400] on div "Add section Choose templates inspired by CRO experts Generate layout from URL o…" at bounding box center [765, 441] width 898 height 82
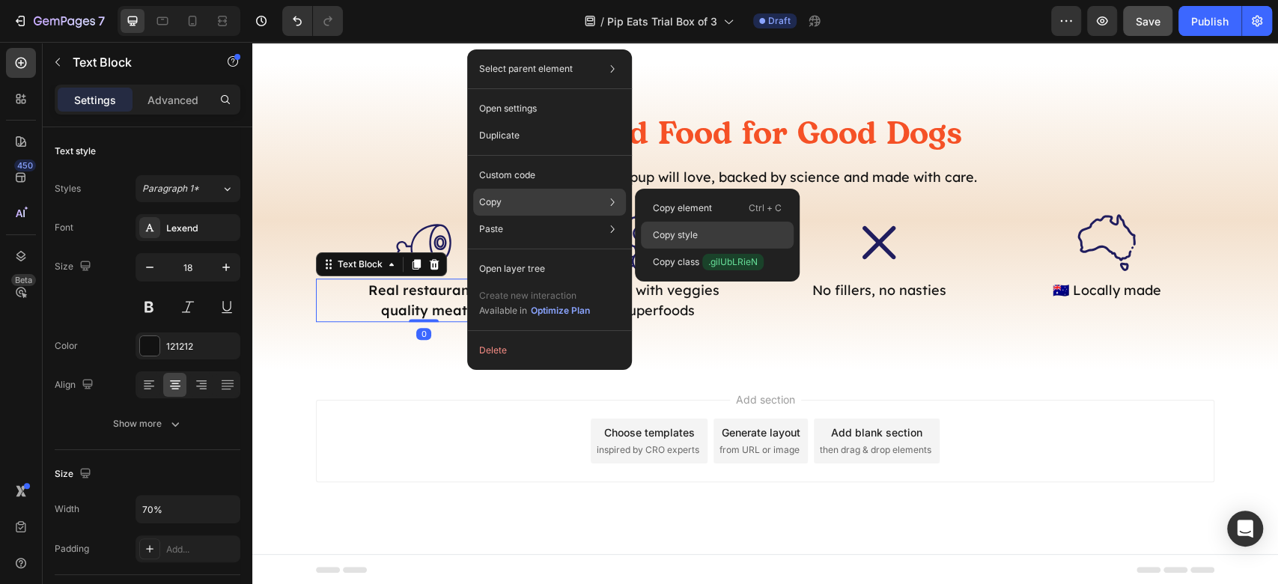
click at [679, 232] on p "Copy style" at bounding box center [675, 234] width 45 height 13
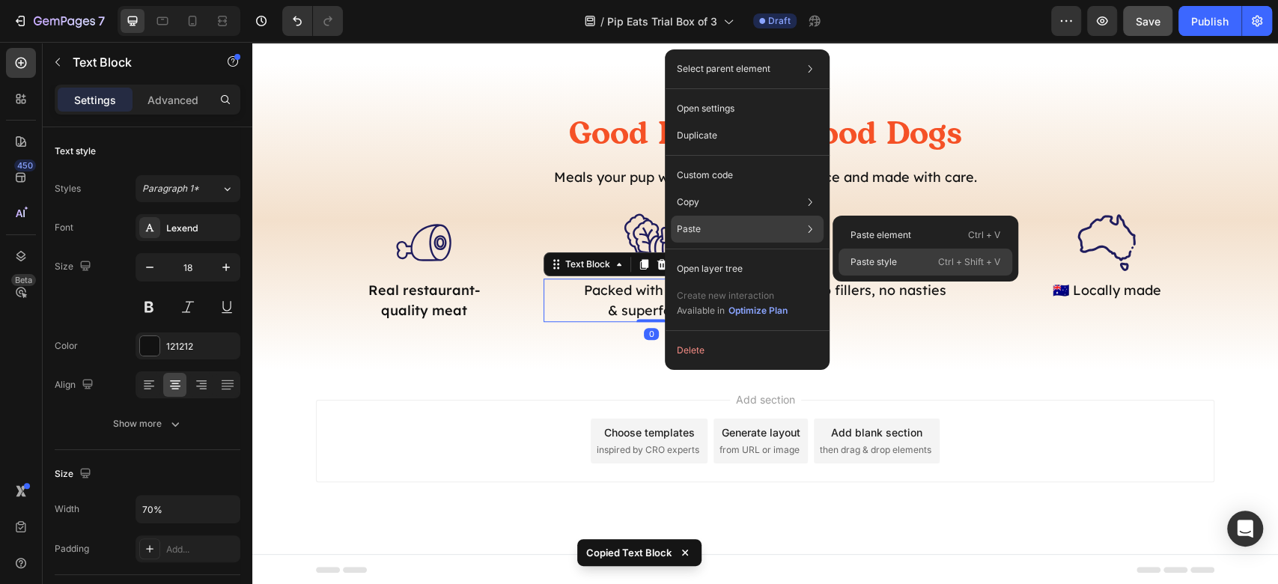
click at [912, 256] on div "Paste style Ctrl + Shift + V" at bounding box center [925, 261] width 174 height 27
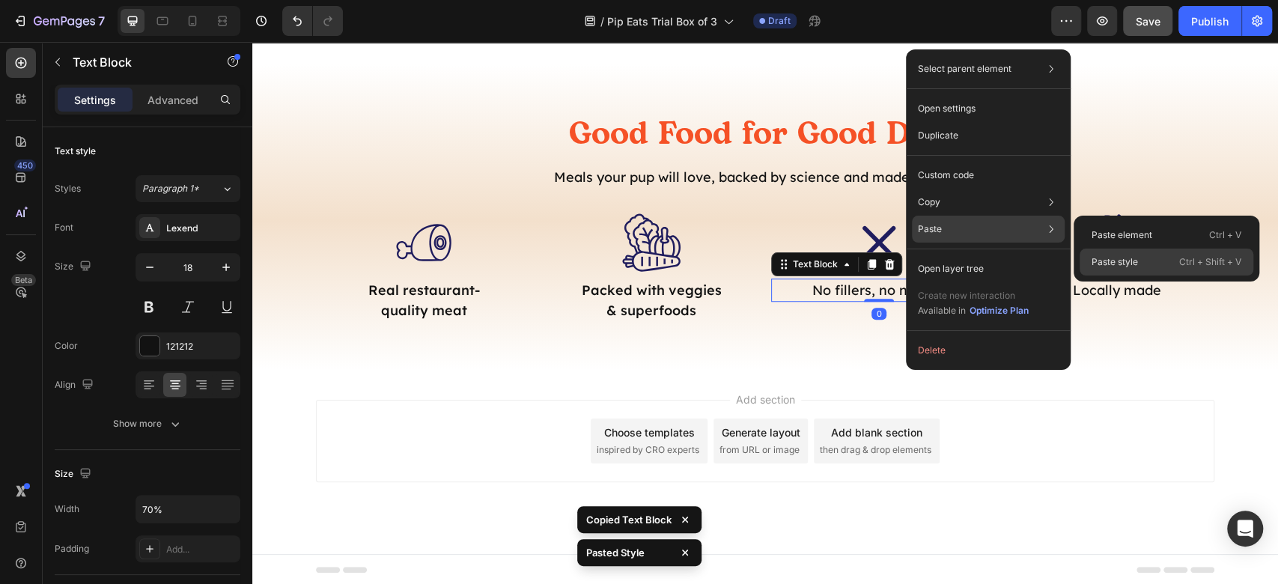
click at [1125, 254] on div "Paste style Ctrl + Shift + V" at bounding box center [1166, 261] width 174 height 27
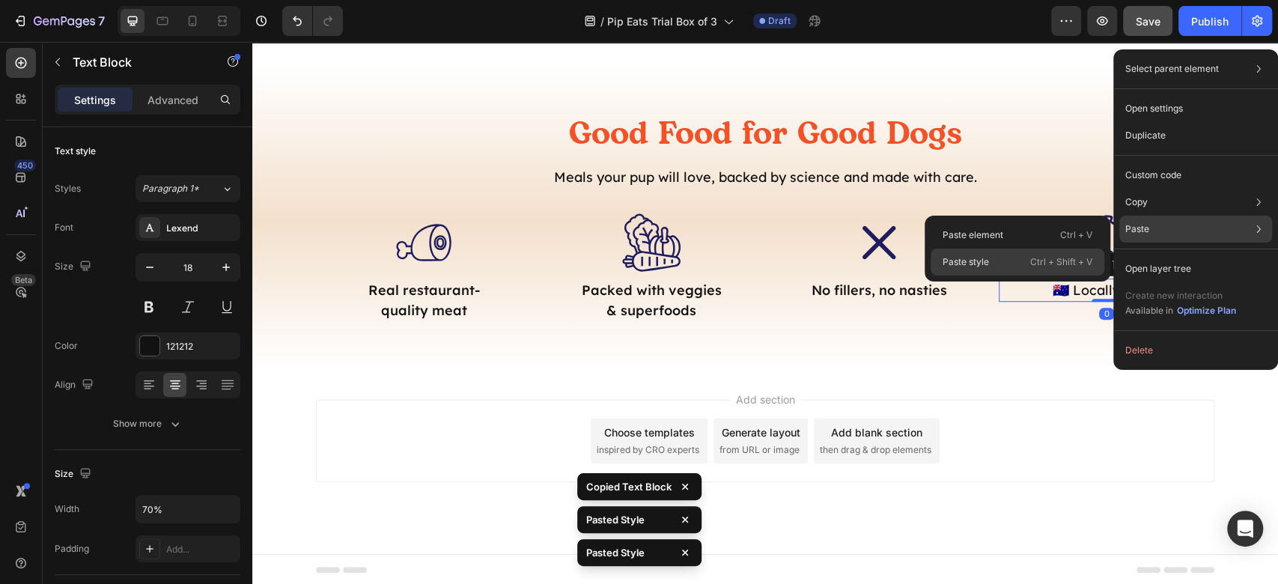
click at [1022, 260] on div "Paste style Ctrl + Shift + V" at bounding box center [1017, 261] width 174 height 27
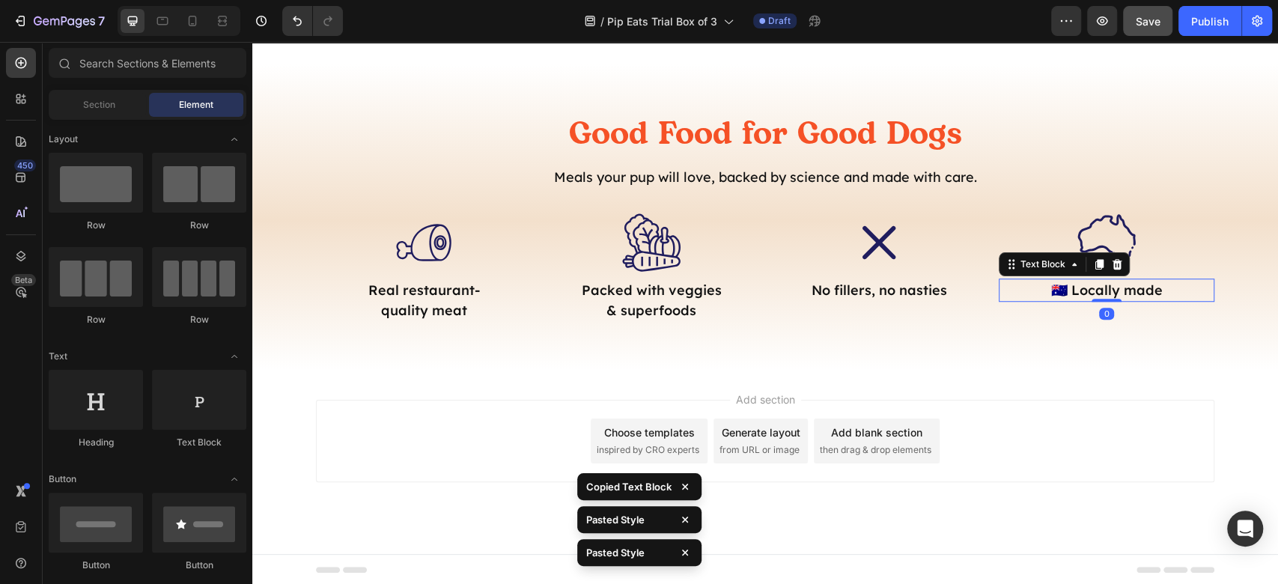
click at [1074, 430] on div "Add section Choose templates inspired by CRO experts Generate layout from URL o…" at bounding box center [765, 441] width 898 height 82
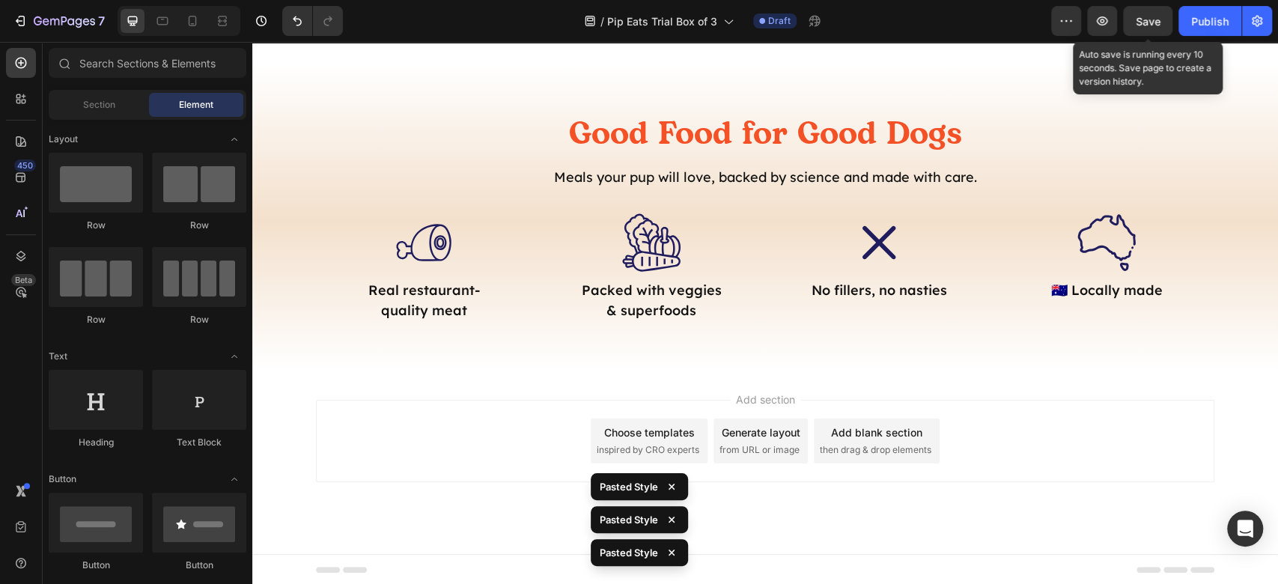
drag, startPoint x: 1156, startPoint y: 30, endPoint x: 1157, endPoint y: 40, distance: 10.6
click at [1157, 40] on div "7 / Pip Eats Trial Box of 3 Draft Preview Save Auto save is running every 10 se…" at bounding box center [639, 21] width 1278 height 43
click at [1150, 19] on span "Save" at bounding box center [1147, 21] width 25 height 13
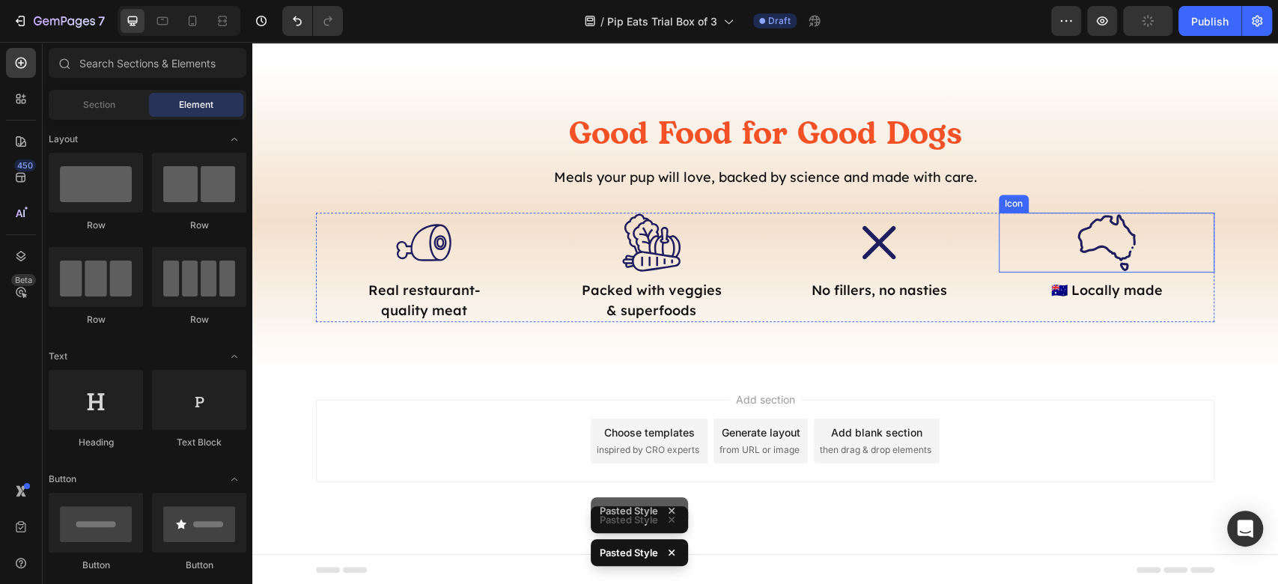
click at [1117, 359] on div "Good Food for Good Dogs Heading Meals your pup will love, backed by science and…" at bounding box center [764, 216] width 1025 height 305
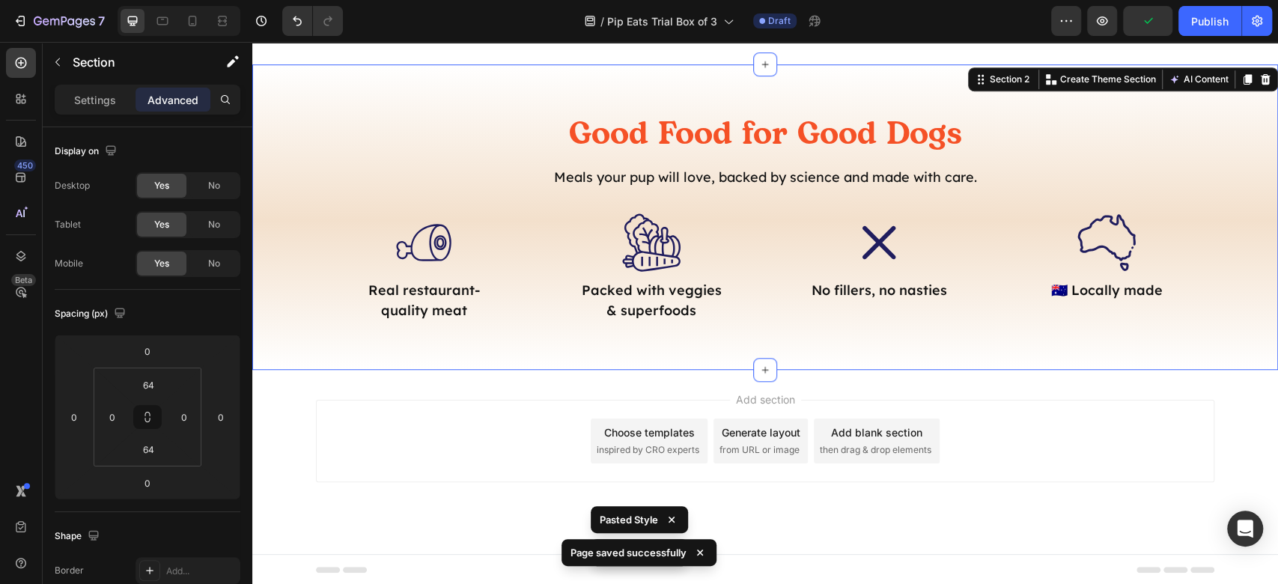
scroll to position [593, 0]
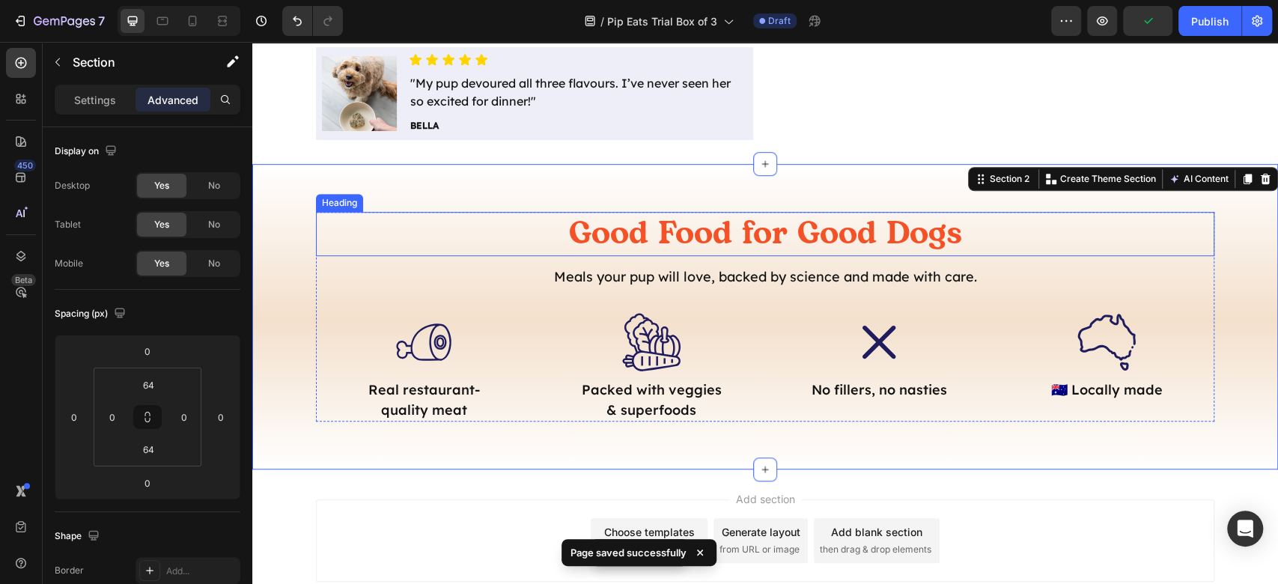
click at [835, 219] on h2 "Good Food for Good Dogs" at bounding box center [765, 234] width 898 height 44
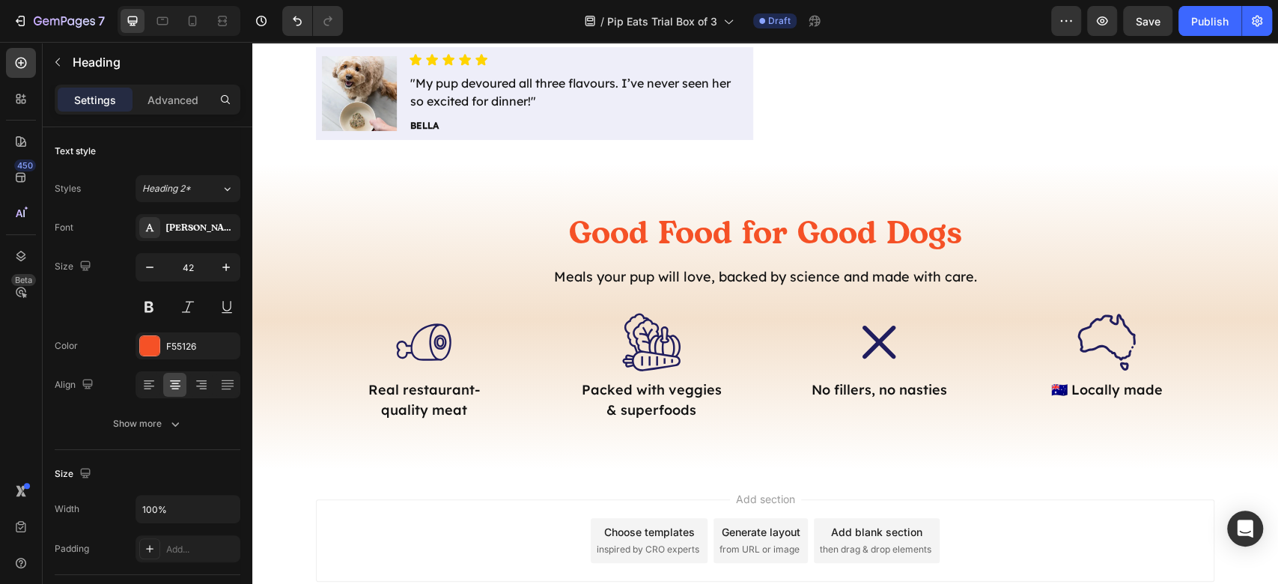
click at [1106, 479] on div "Add section Choose templates inspired by CRO experts Generate layout from URL o…" at bounding box center [764, 561] width 1025 height 184
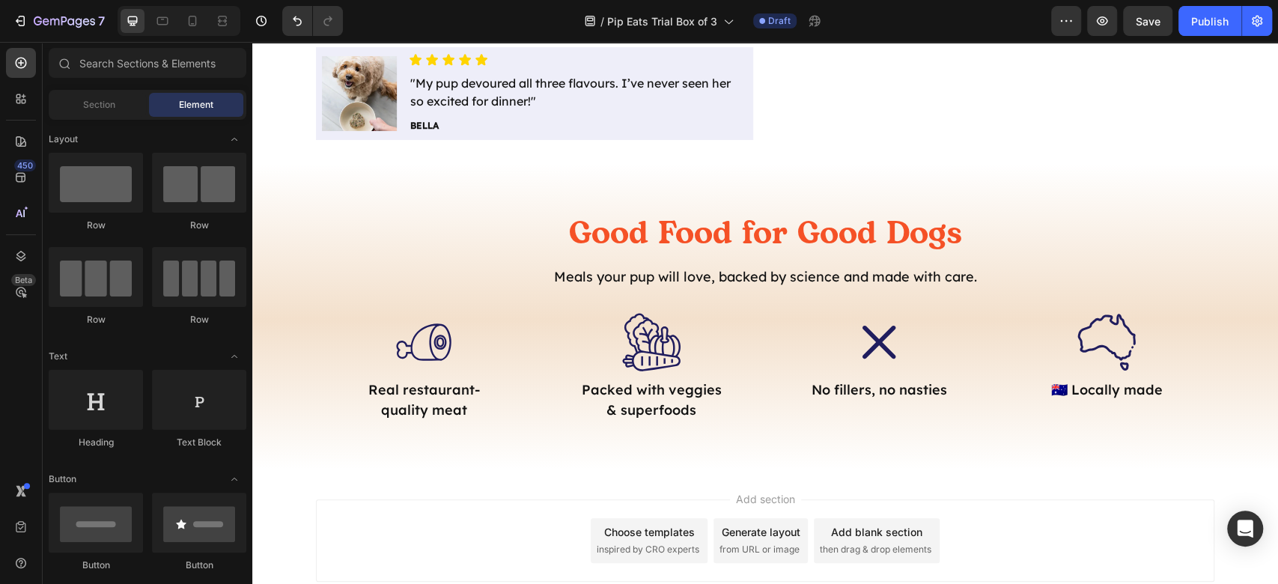
drag, startPoint x: 1105, startPoint y: 476, endPoint x: 1084, endPoint y: 471, distance: 21.4
click at [1103, 477] on div "Add section Choose templates inspired by CRO experts Generate layout from URL o…" at bounding box center [764, 561] width 1025 height 184
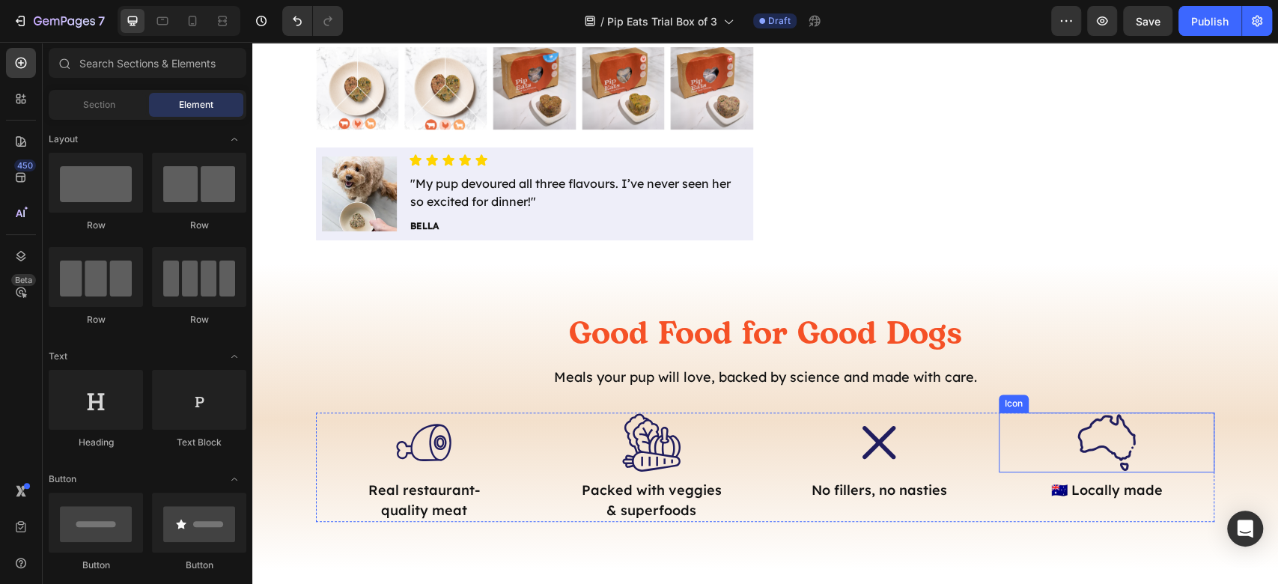
scroll to position [692, 0]
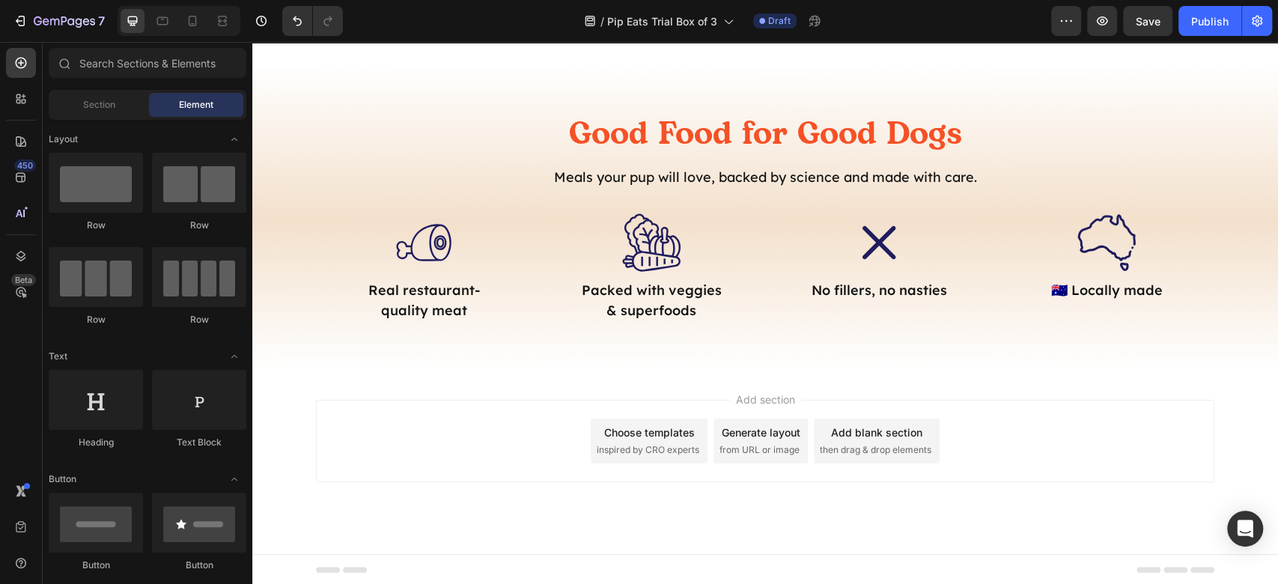
click at [1132, 414] on div "Add section Choose templates inspired by CRO experts Generate layout from URL o…" at bounding box center [765, 441] width 898 height 82
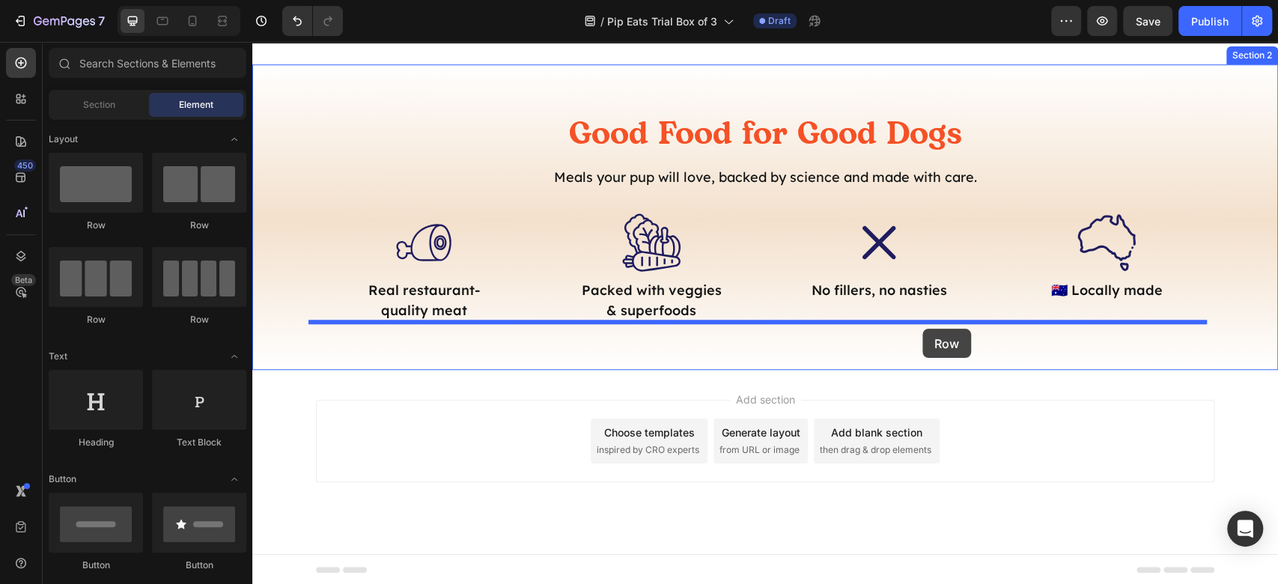
drag, startPoint x: 372, startPoint y: 329, endPoint x: 922, endPoint y: 329, distance: 550.1
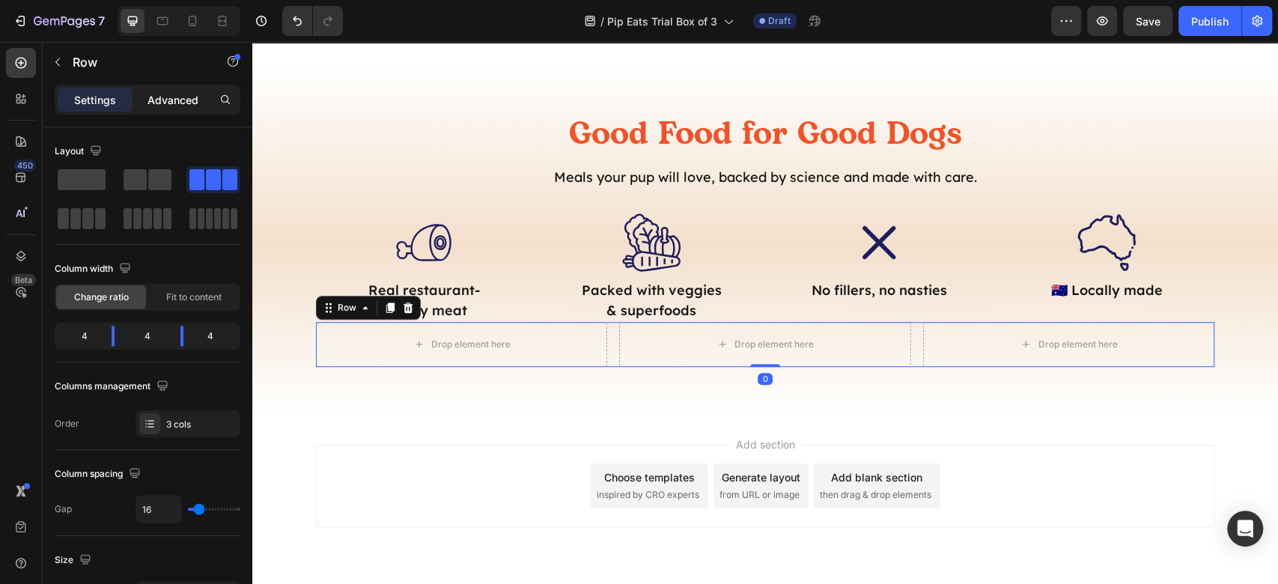
click at [156, 96] on p "Advanced" at bounding box center [172, 100] width 51 height 16
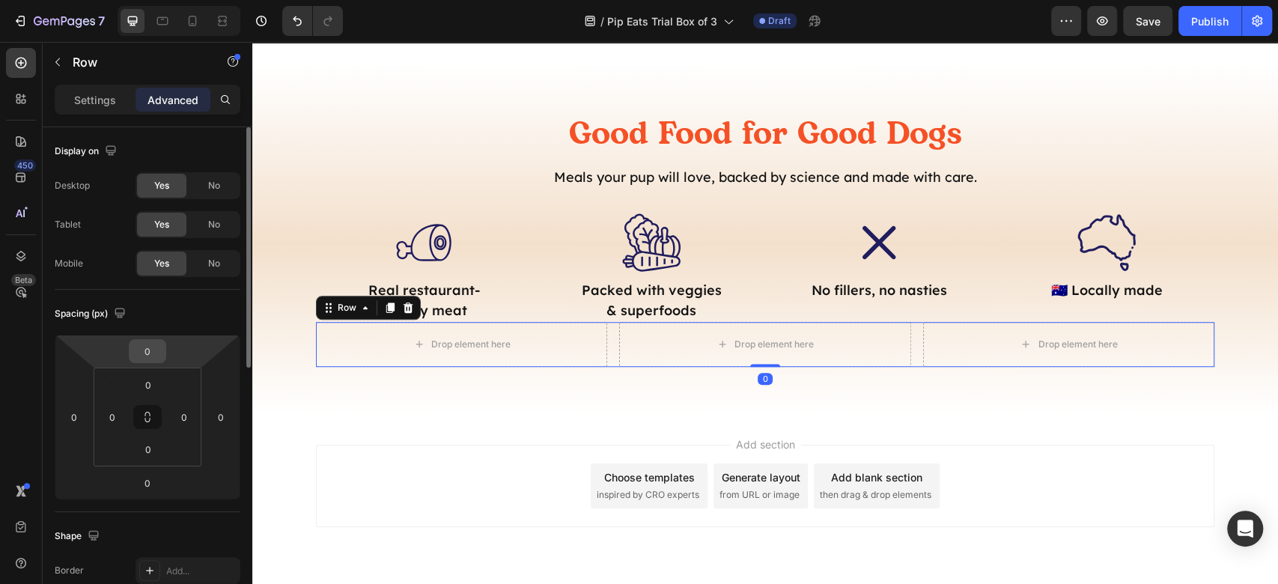
click at [151, 356] on input "0" at bounding box center [147, 351] width 30 height 22
type input "32"
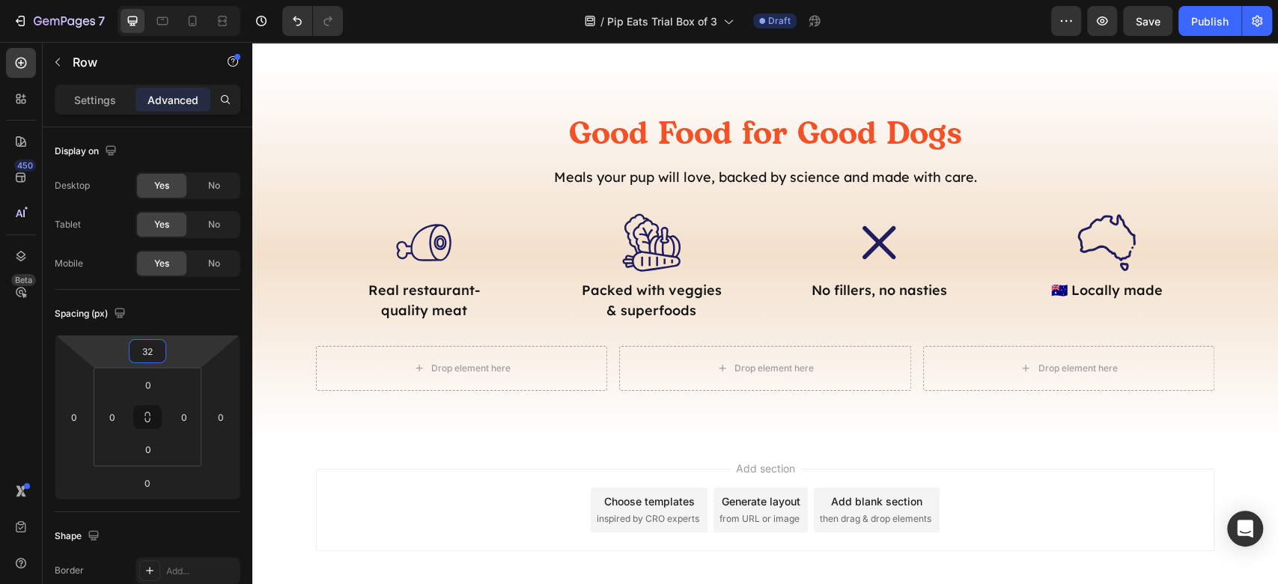
click at [1036, 488] on div "Add section Choose templates inspired by CRO experts Generate layout from URL o…" at bounding box center [765, 510] width 898 height 82
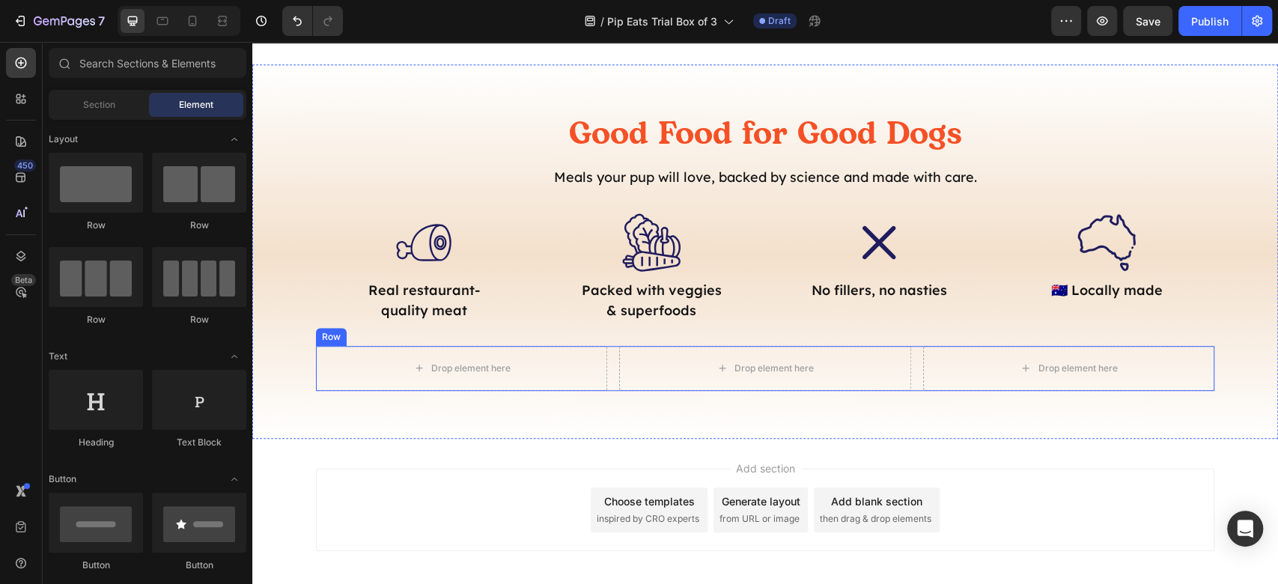
drag, startPoint x: 908, startPoint y: 360, endPoint x: 679, endPoint y: 344, distance: 229.6
click at [907, 360] on div "Drop element here Drop element here Drop element here Row" at bounding box center [765, 368] width 898 height 45
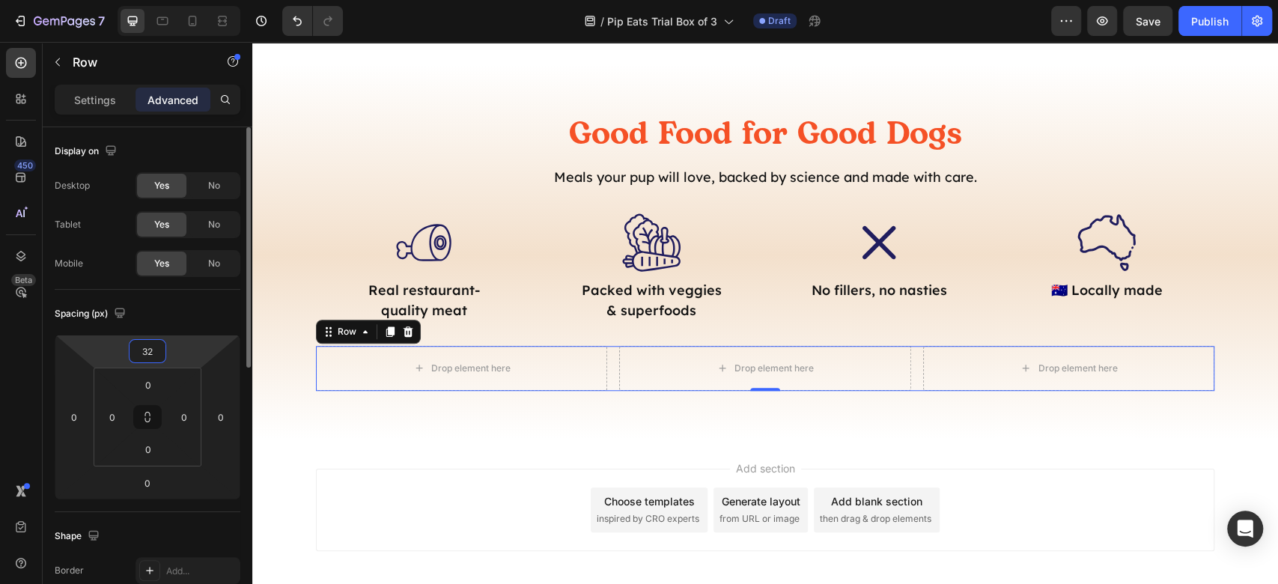
click at [144, 355] on input "32" at bounding box center [147, 351] width 30 height 22
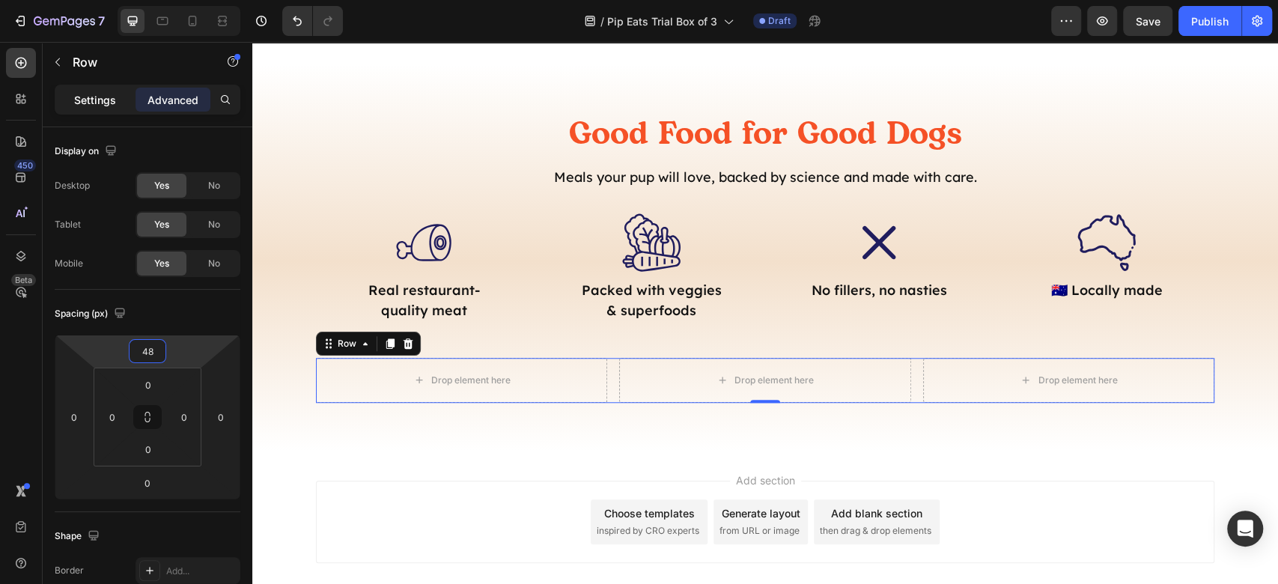
type input "48"
click at [70, 99] on div "Settings" at bounding box center [95, 100] width 75 height 24
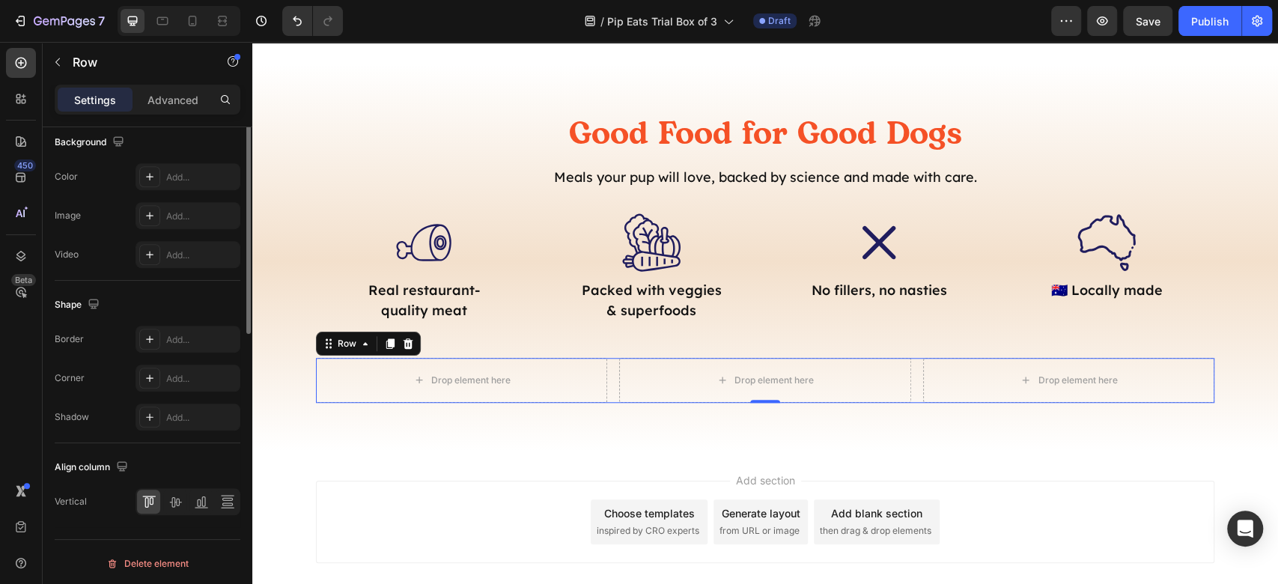
scroll to position [282, 0]
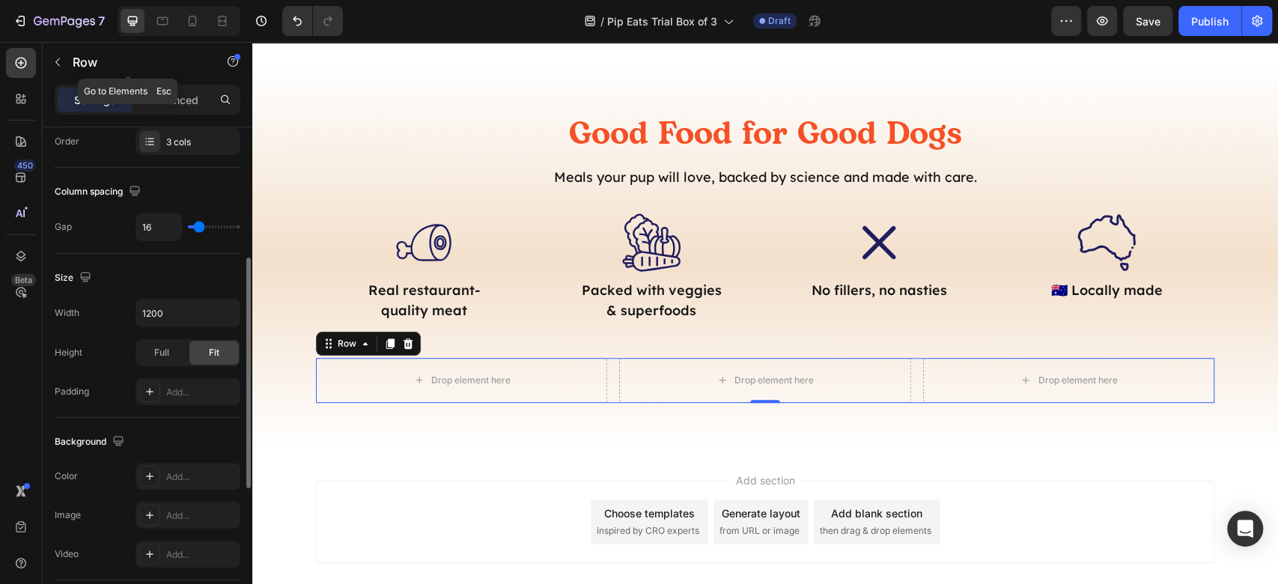
click at [70, 61] on div "Row" at bounding box center [128, 62] width 171 height 39
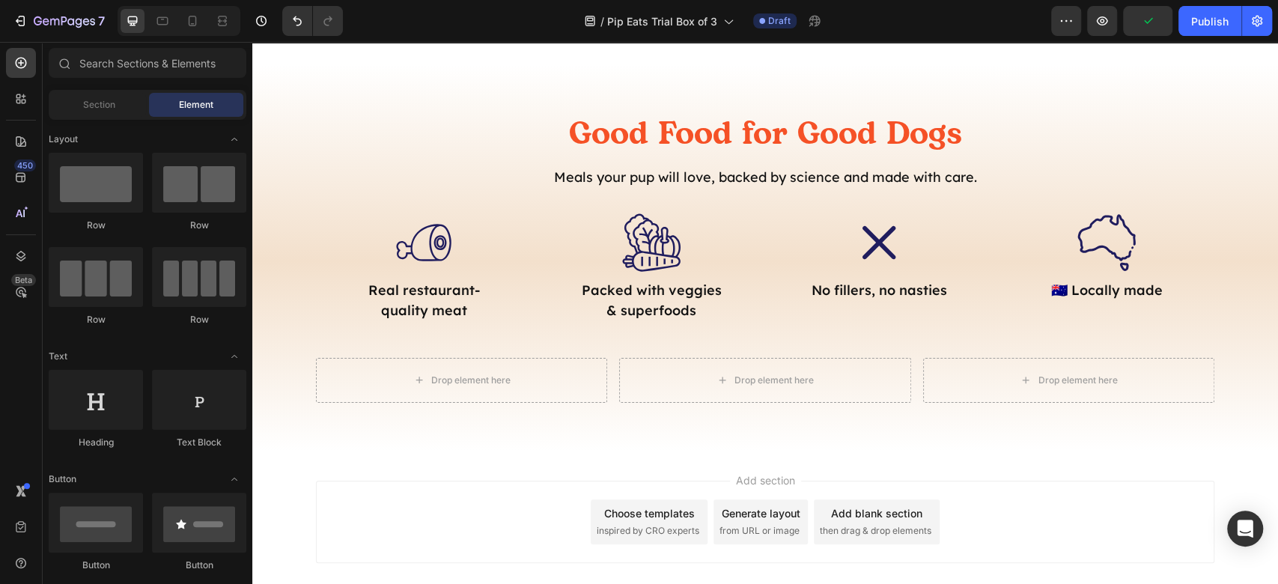
scroll to position [299, 0]
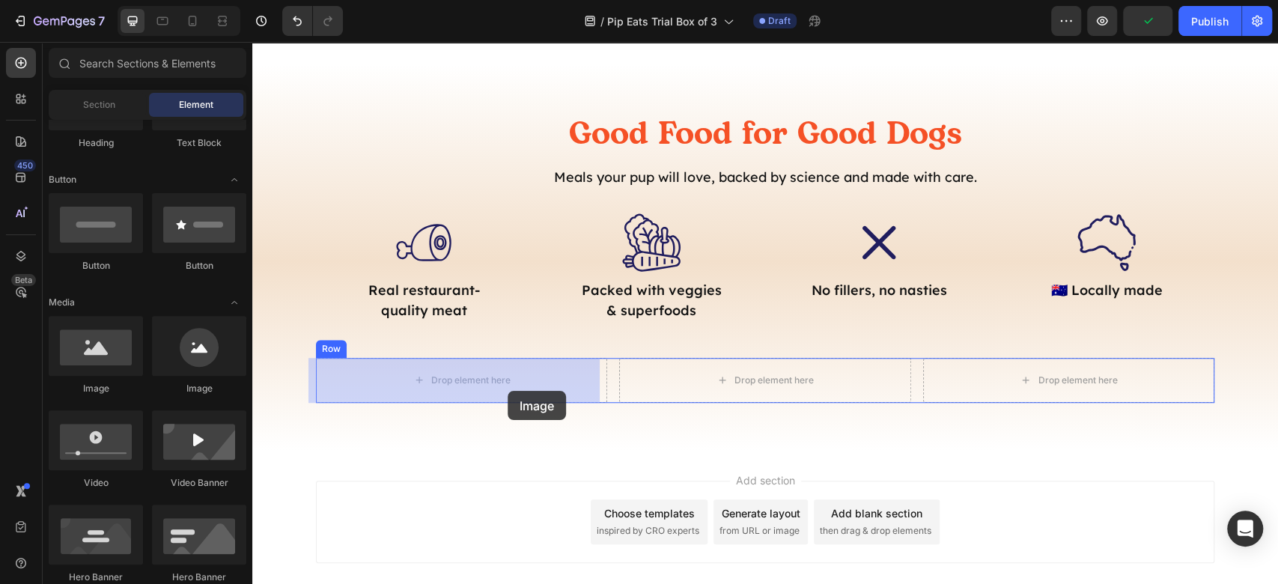
drag, startPoint x: 384, startPoint y: 397, endPoint x: 510, endPoint y: 391, distance: 126.6
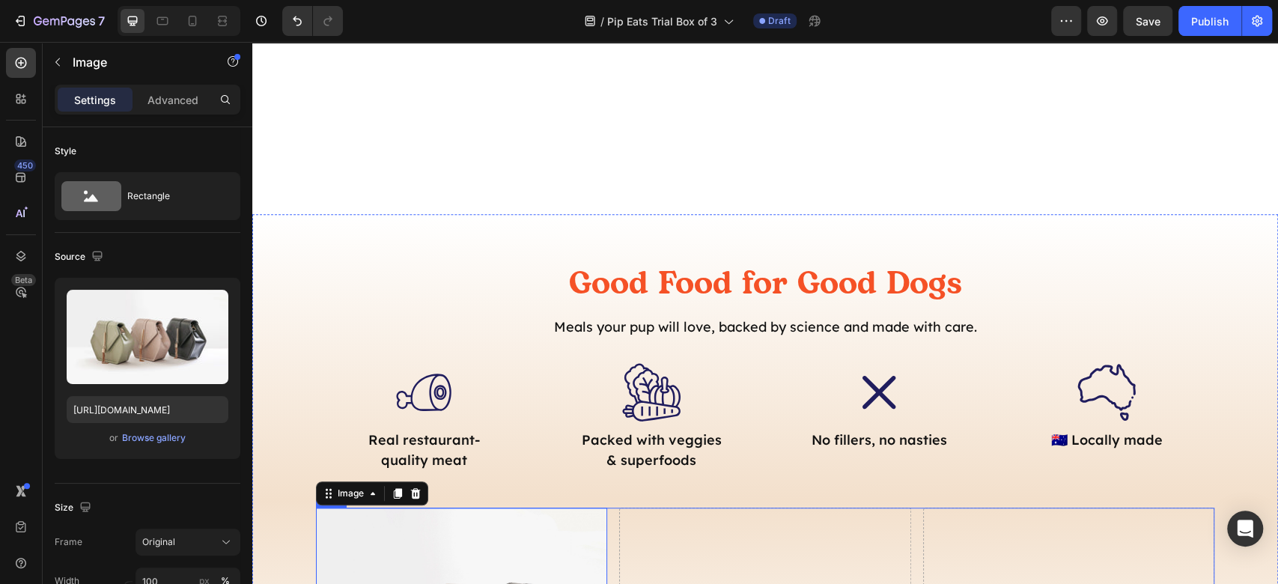
scroll to position [792, 0]
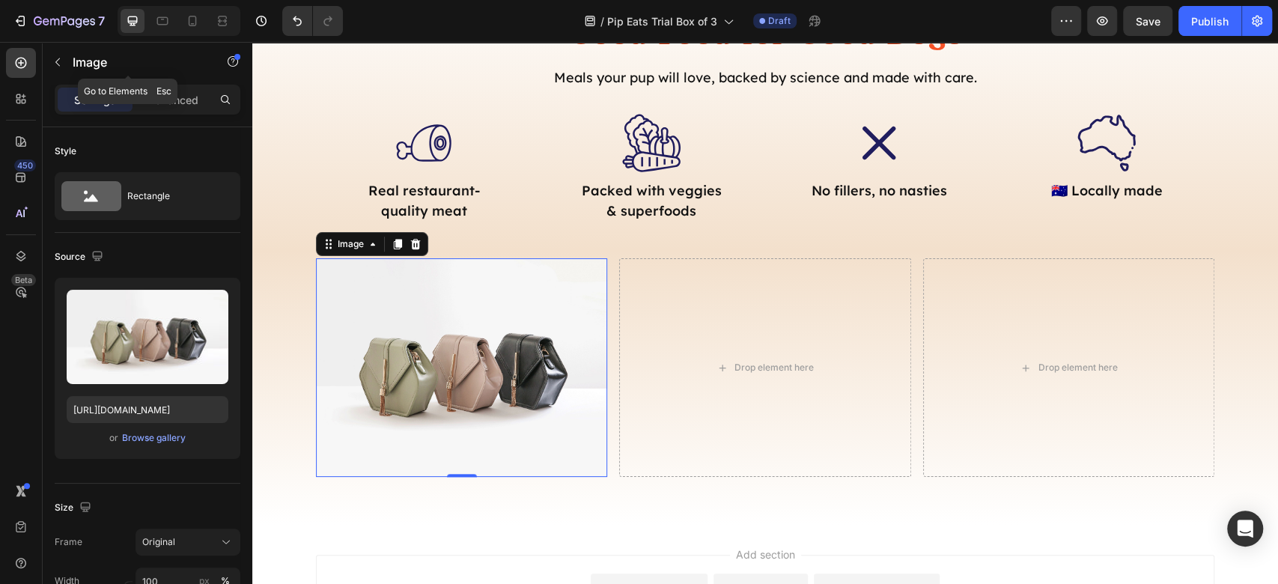
click at [56, 73] on button "button" at bounding box center [58, 62] width 24 height 24
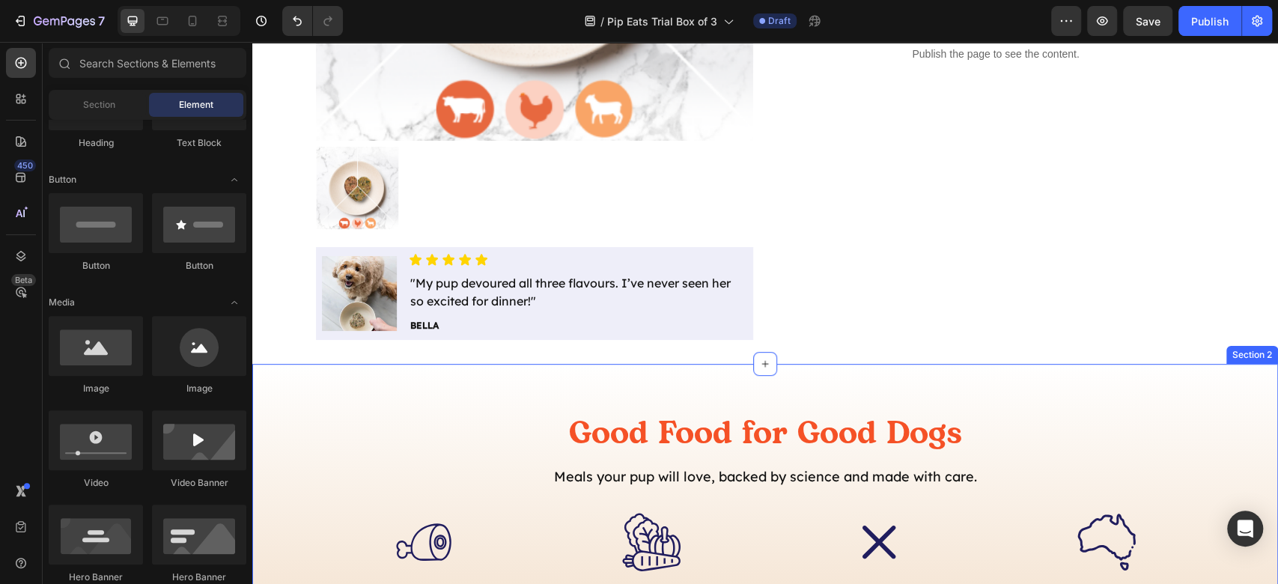
scroll to position [947, 0]
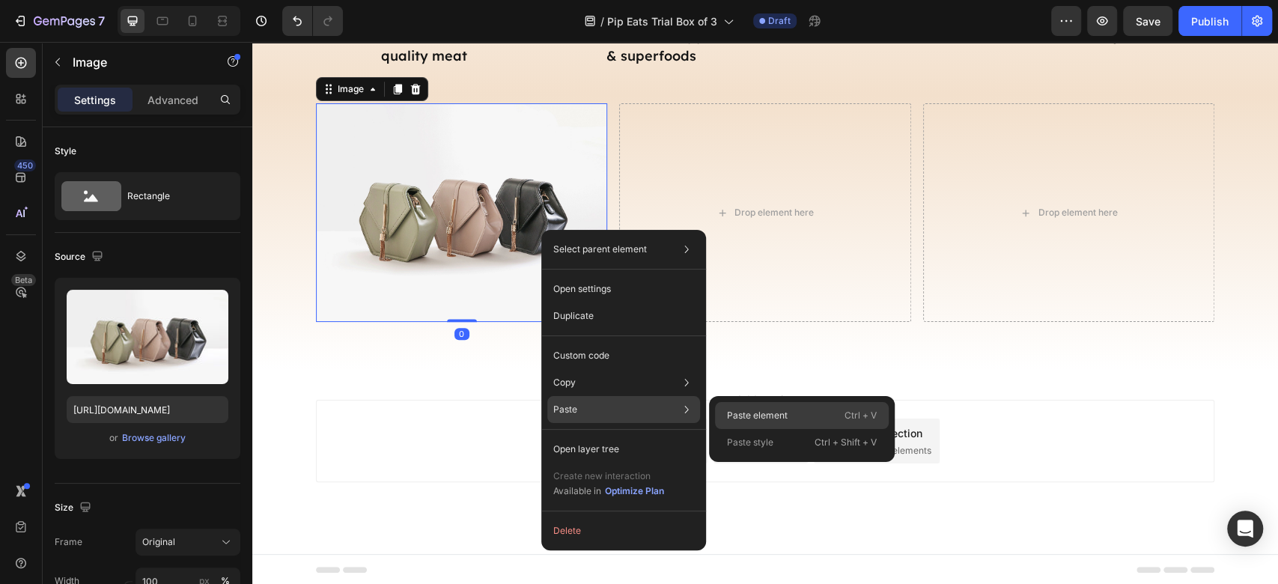
click at [769, 410] on p "Paste element" at bounding box center [757, 415] width 61 height 13
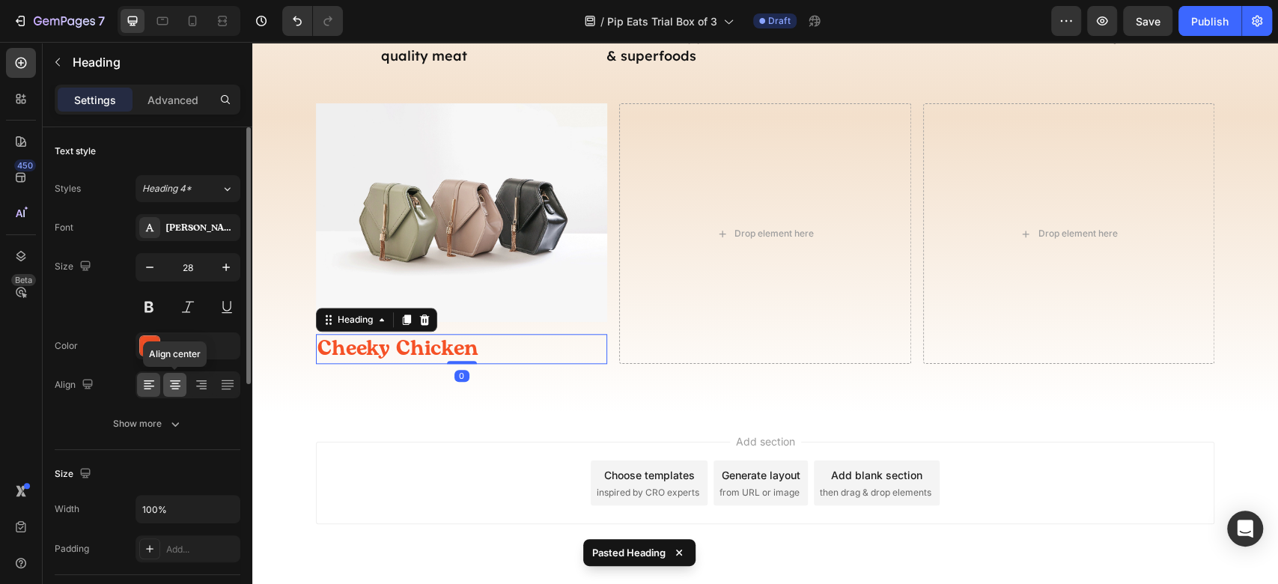
click at [183, 388] on div at bounding box center [174, 385] width 23 height 24
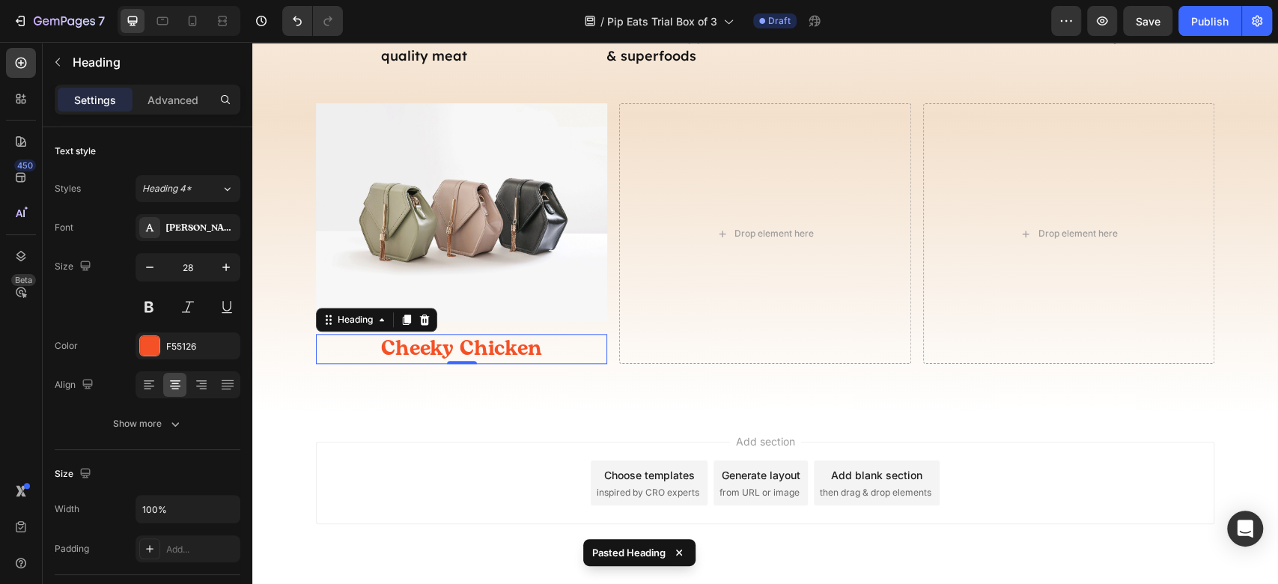
click at [503, 337] on h2 "Cheeky Chicken" at bounding box center [461, 349] width 291 height 30
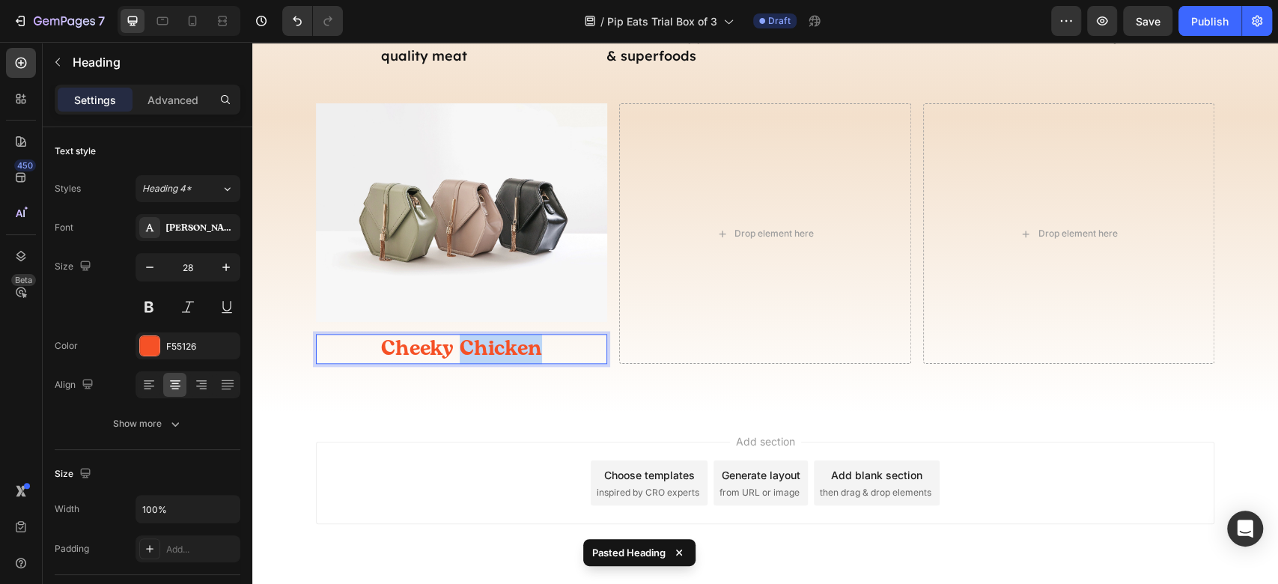
click at [503, 337] on p "Cheeky Chicken" at bounding box center [461, 348] width 288 height 27
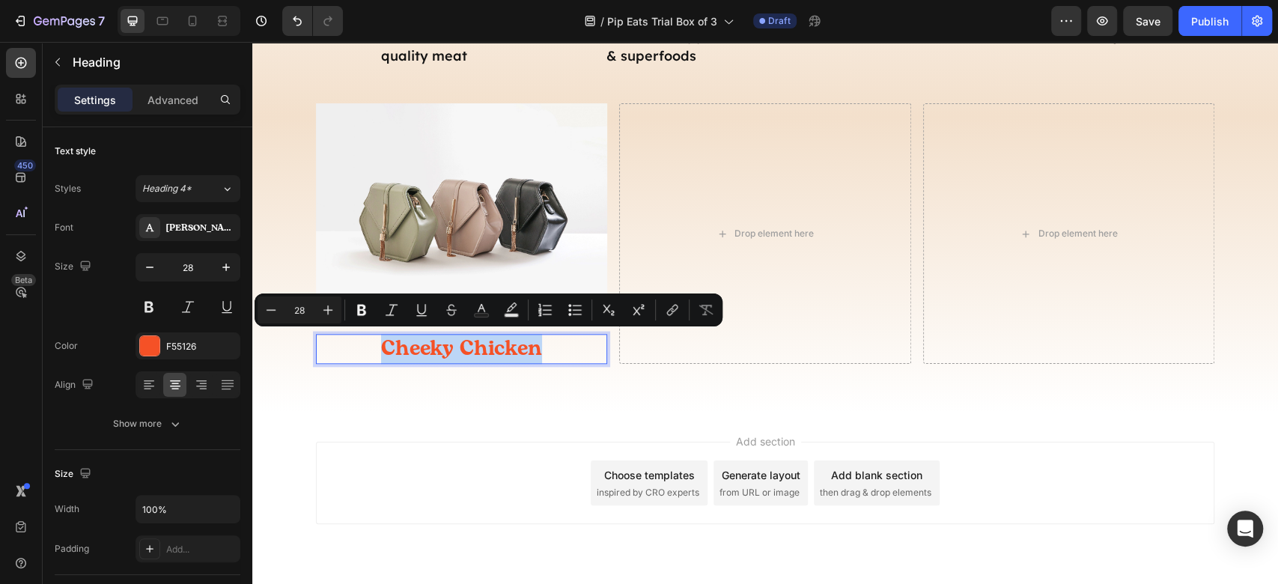
click at [461, 360] on p "Cheeky Chicken" at bounding box center [461, 348] width 288 height 27
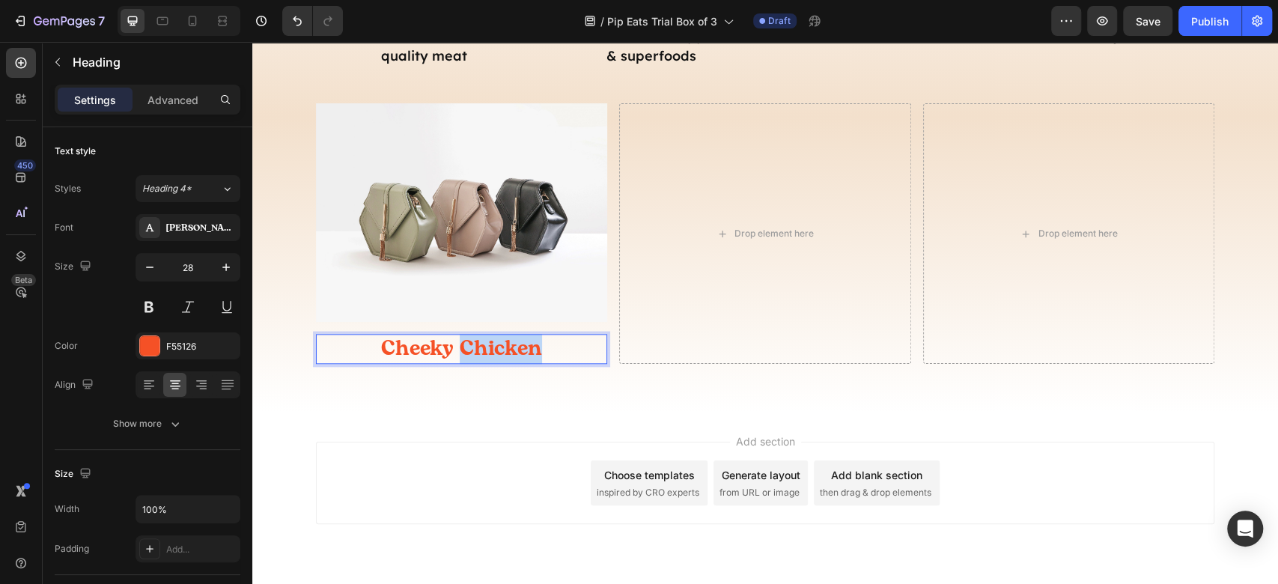
click at [461, 360] on p "Cheeky Chicken" at bounding box center [461, 348] width 288 height 27
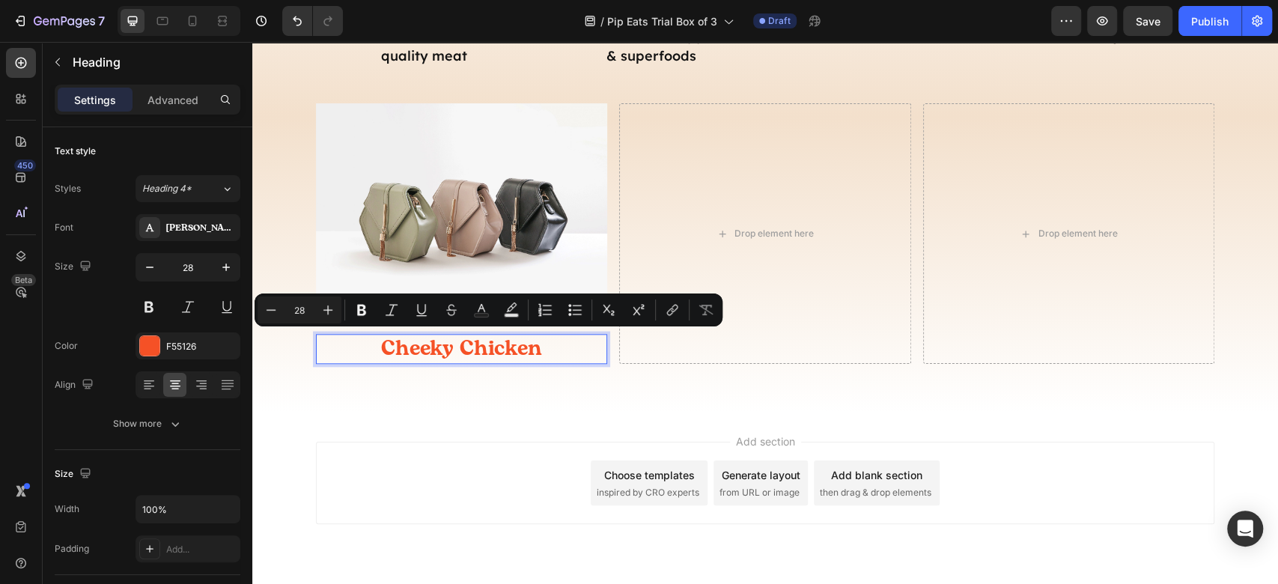
scroll to position [1, 0]
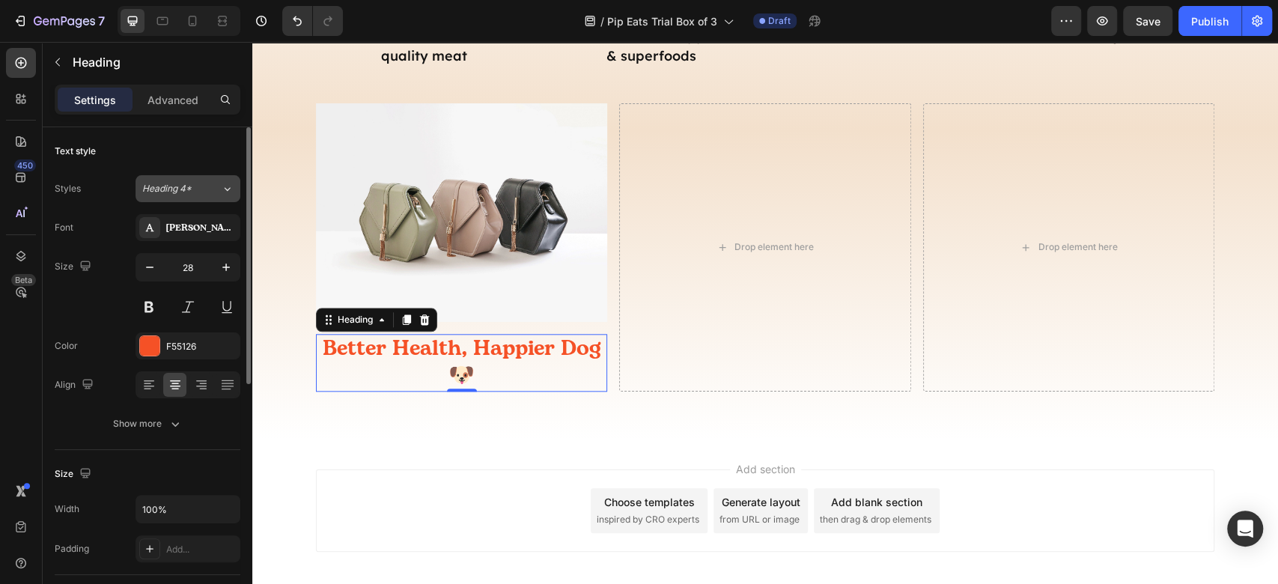
click at [195, 187] on div "Heading 4*" at bounding box center [172, 188] width 61 height 13
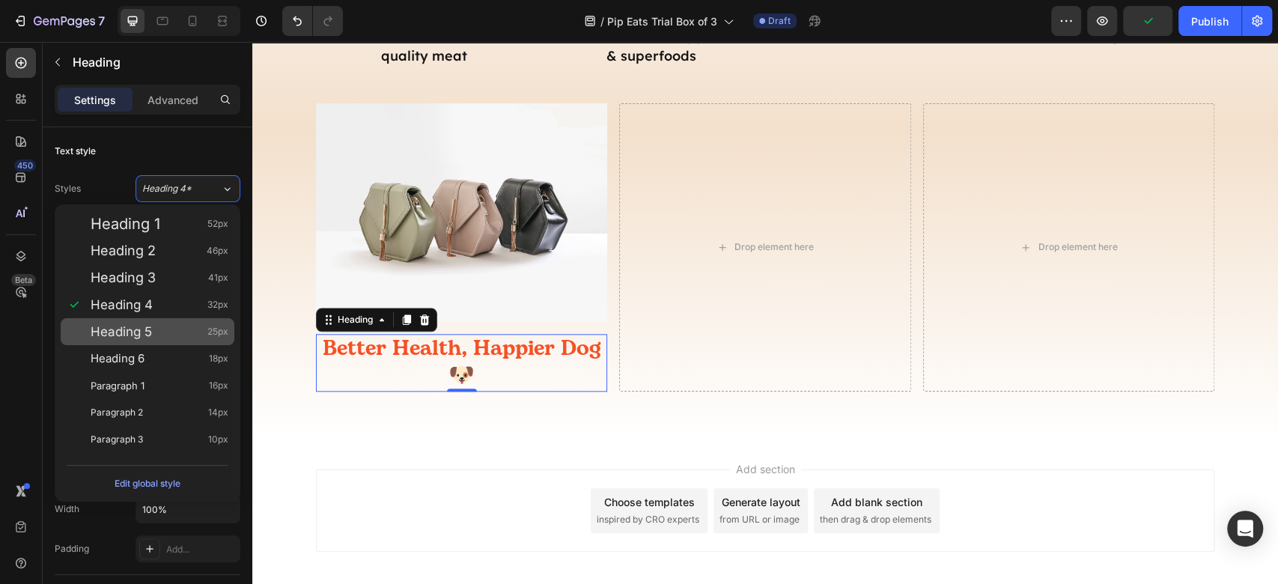
click at [222, 338] on span "25px" at bounding box center [217, 331] width 21 height 15
type input "25"
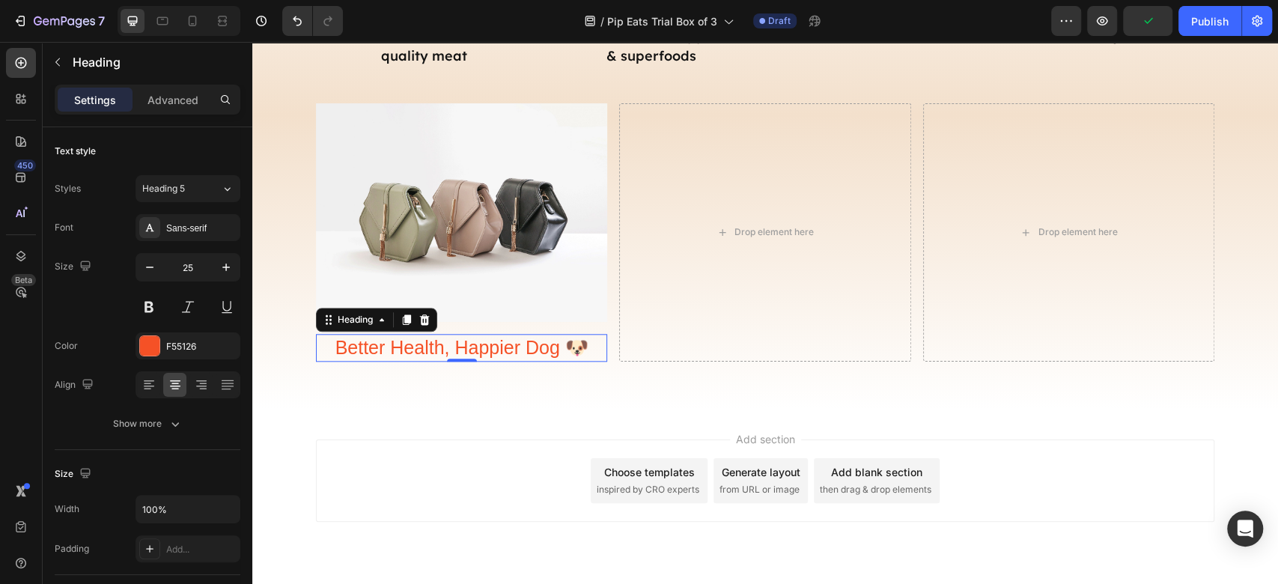
scroll to position [0, 0]
click at [203, 233] on div "Sans-serif" at bounding box center [201, 228] width 70 height 13
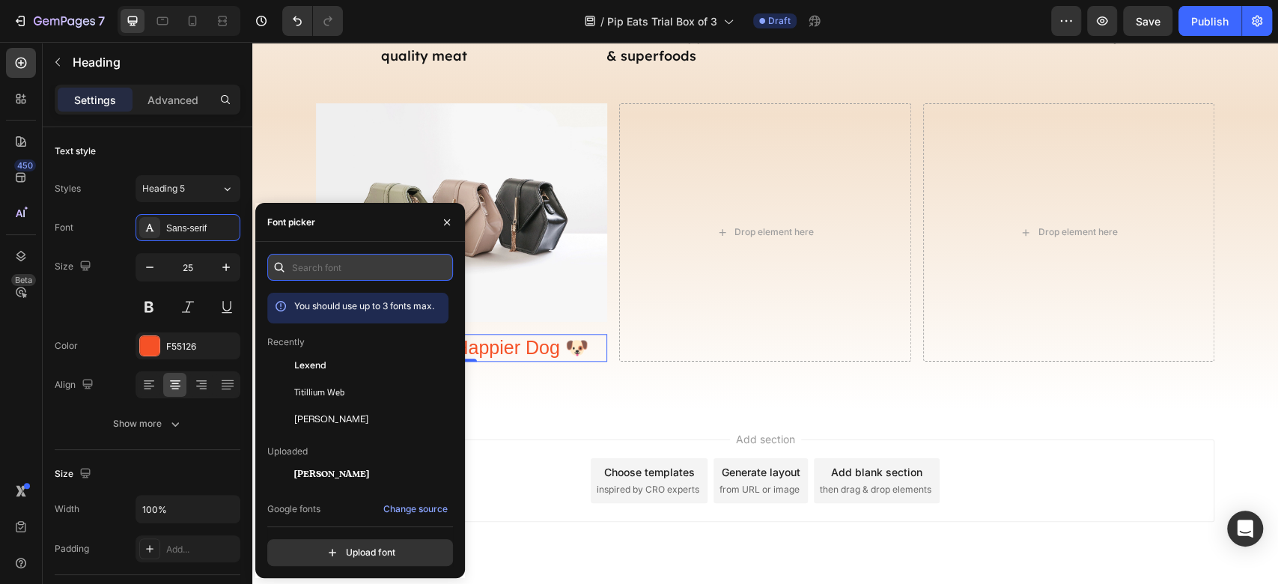
click at [329, 277] on input "text" at bounding box center [360, 267] width 186 height 27
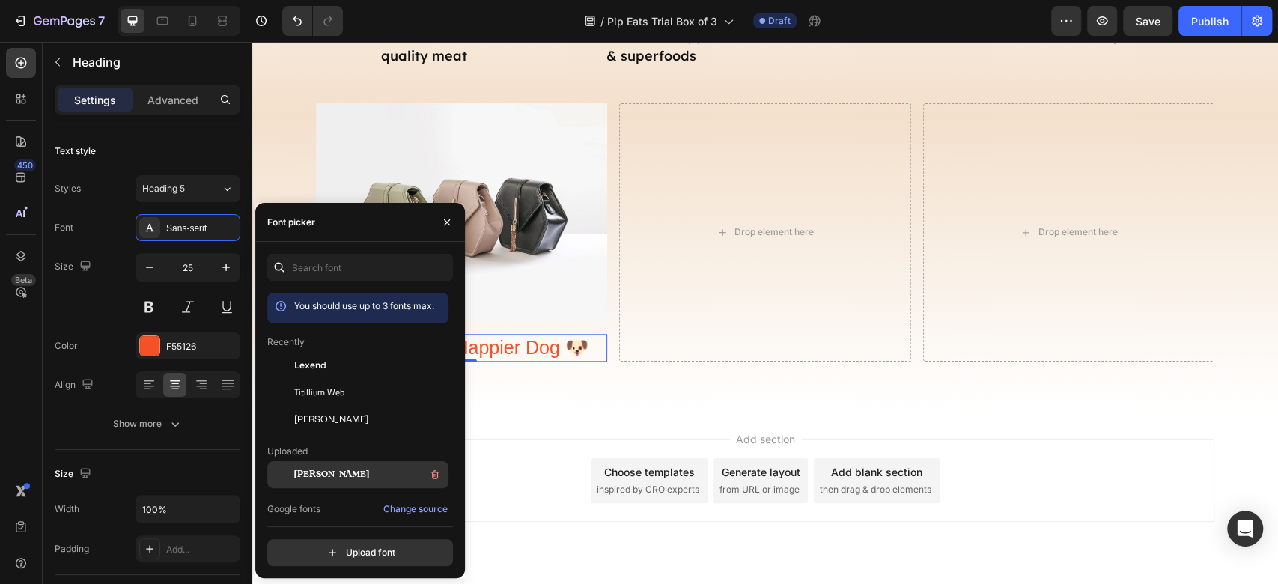
click at [330, 474] on div "[PERSON_NAME]" at bounding box center [369, 475] width 151 height 18
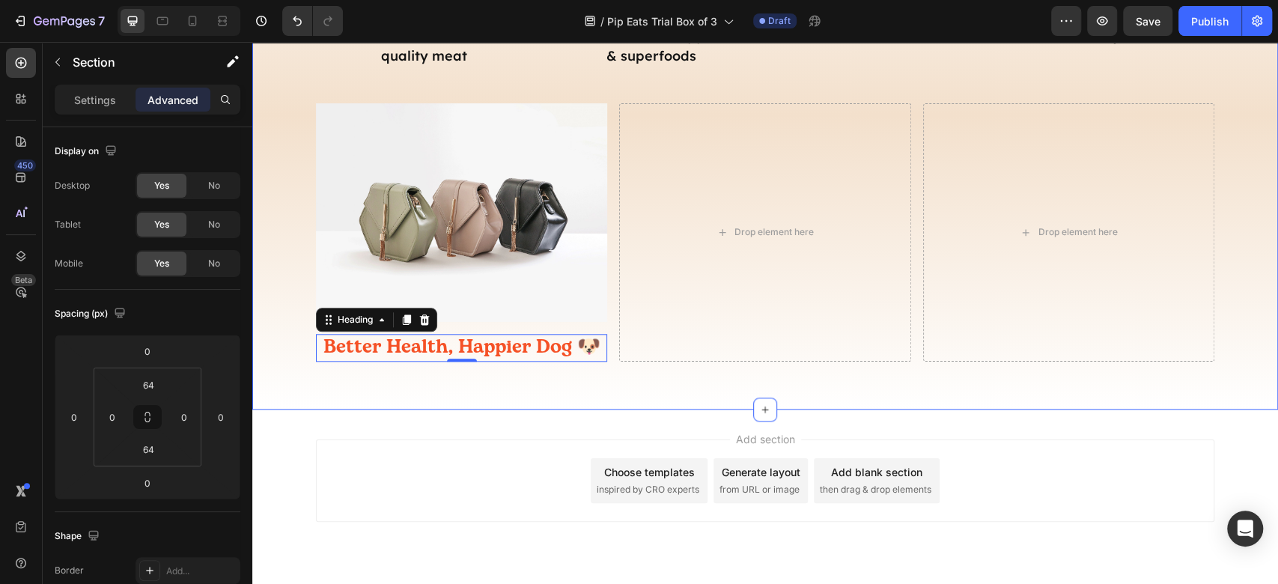
click at [644, 397] on div "Good Food for Good Dogs Heading Meals your pup will love, backed by science and…" at bounding box center [764, 109] width 1025 height 599
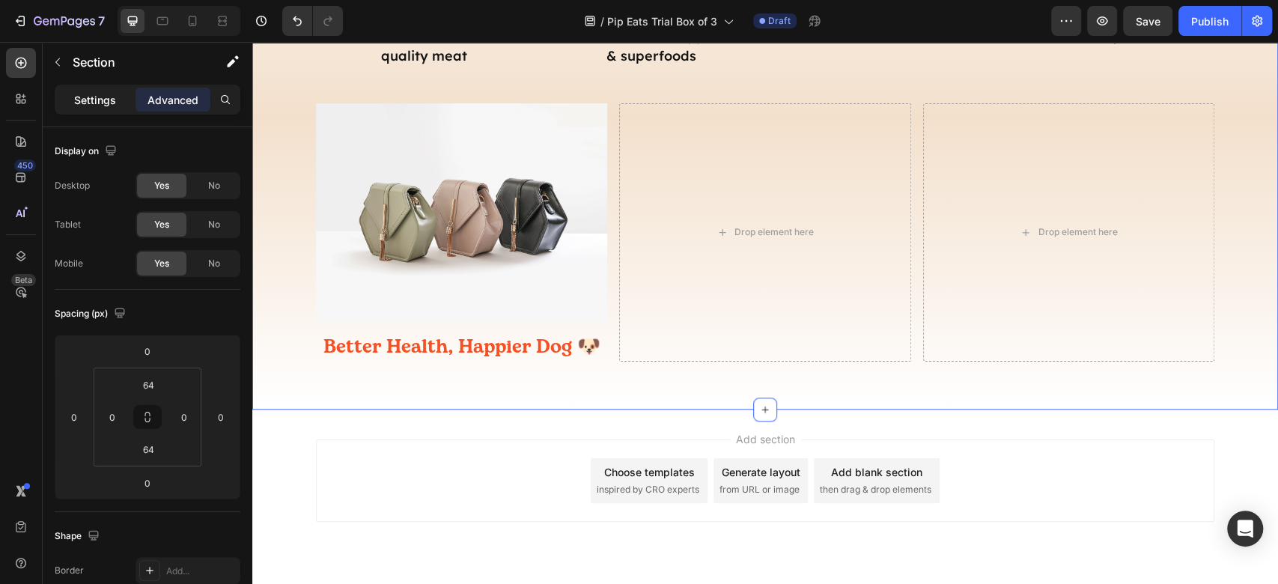
click at [113, 110] on div "Settings" at bounding box center [95, 100] width 75 height 24
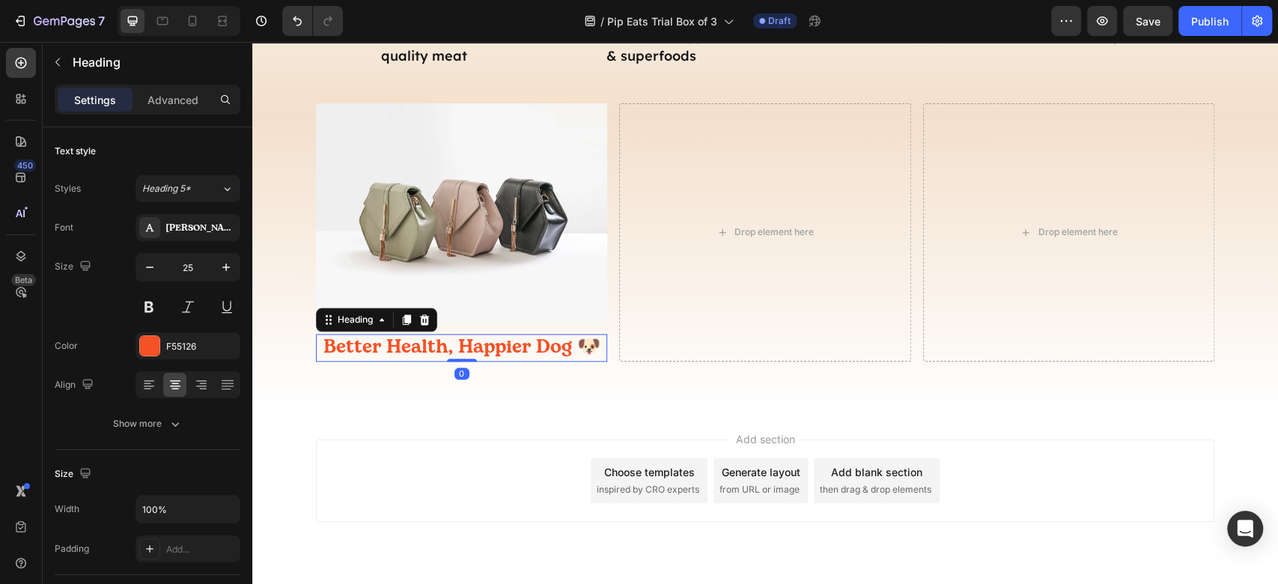
drag, startPoint x: 389, startPoint y: 349, endPoint x: 359, endPoint y: 355, distance: 30.7
click at [389, 349] on p "Better Health, Happier Dog 🐶" at bounding box center [461, 347] width 288 height 25
click at [153, 265] on icon "button" at bounding box center [149, 267] width 15 height 15
type input "23"
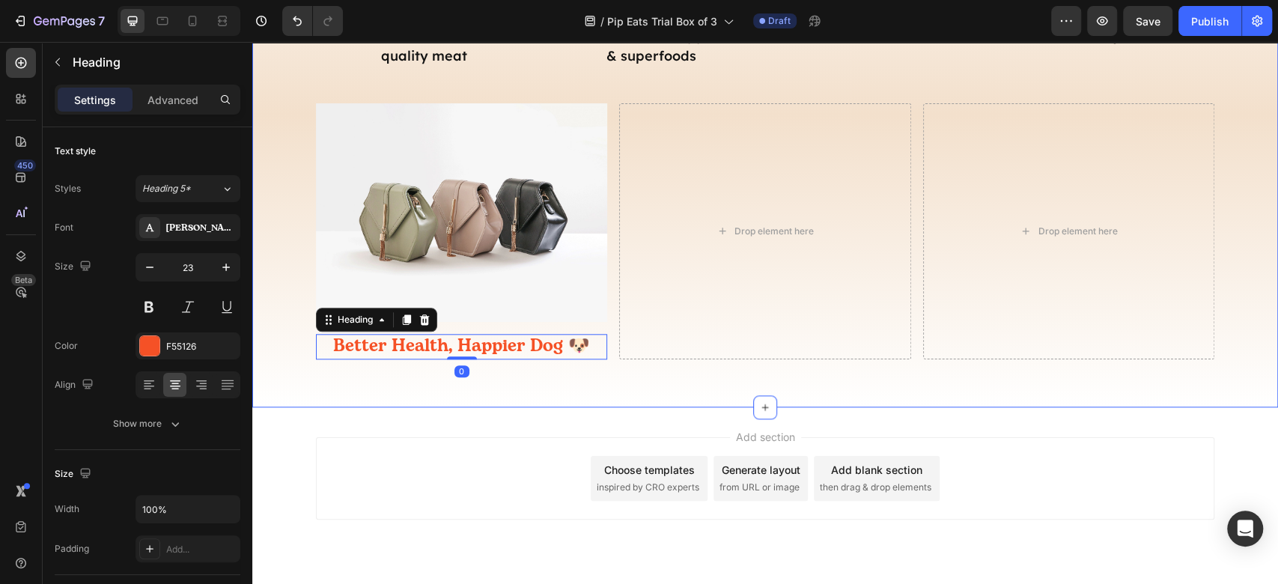
click at [441, 376] on div "Good Food for Good Dogs Heading Meals your pup will love, backed by science and…" at bounding box center [764, 108] width 1025 height 597
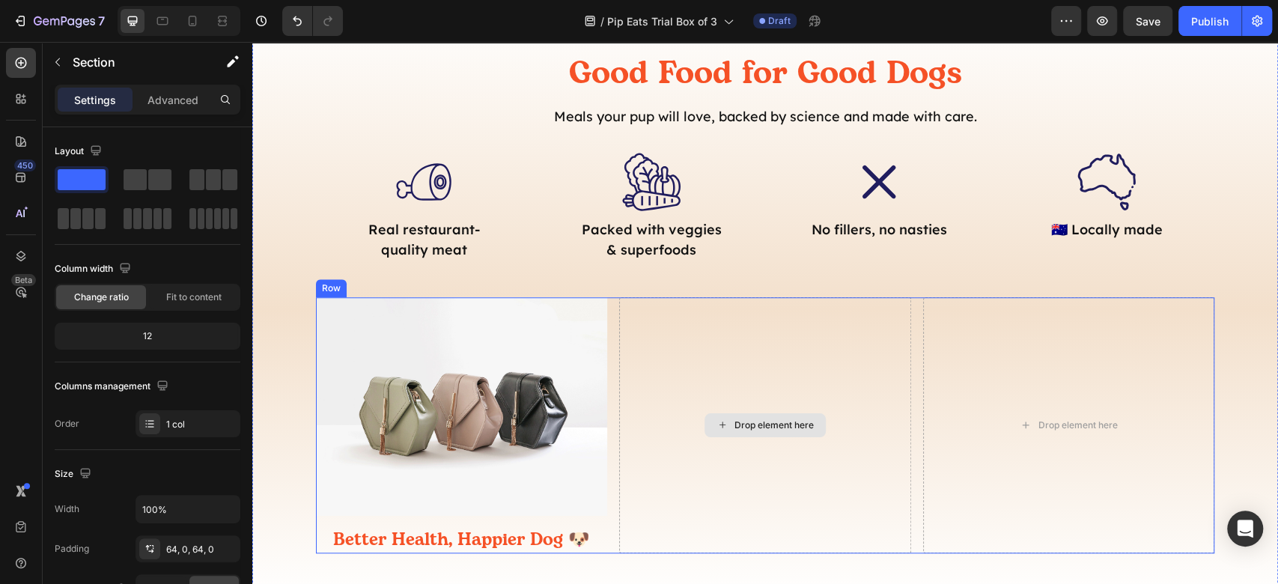
scroll to position [747, 0]
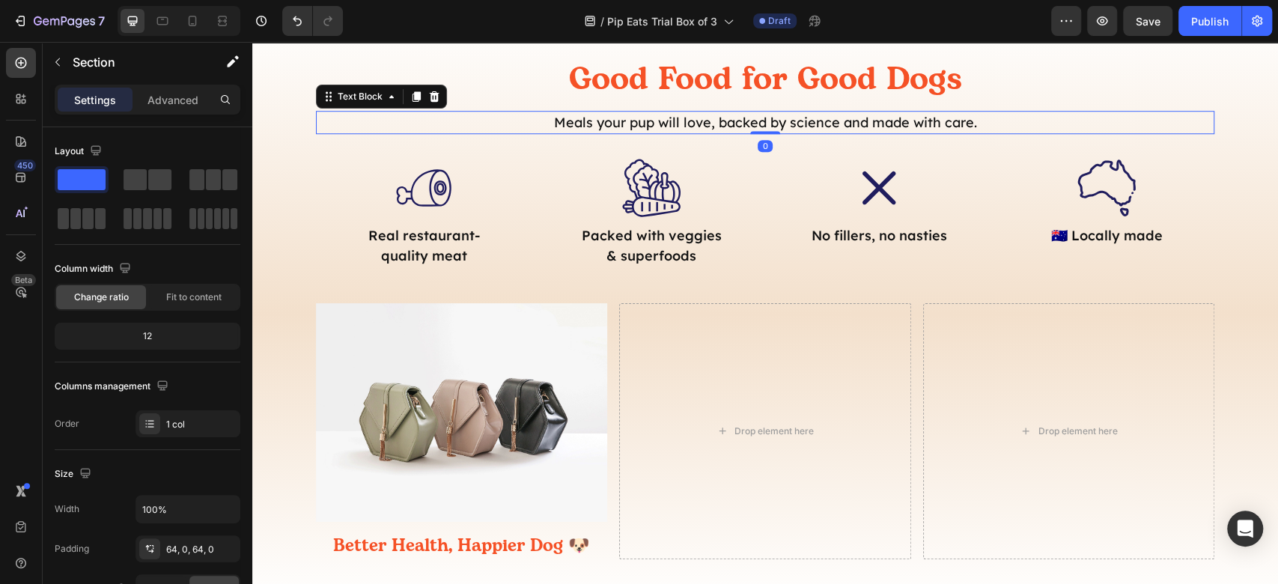
click at [691, 117] on p "Meals your pup will love, backed by science and made with care." at bounding box center [764, 122] width 895 height 20
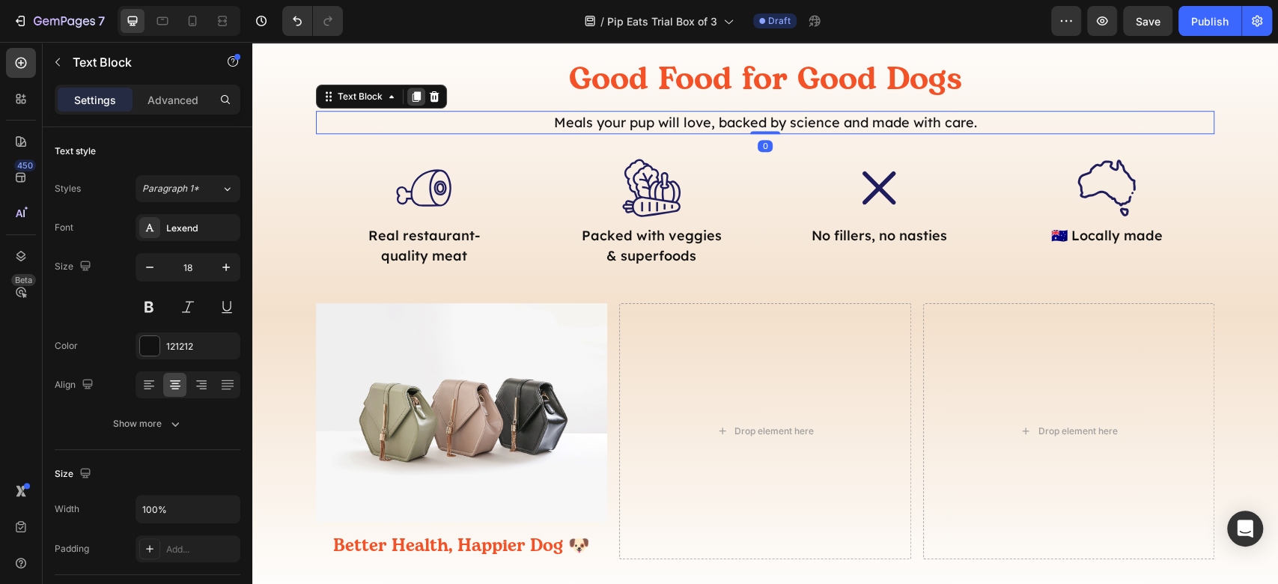
click at [415, 90] on div at bounding box center [416, 97] width 18 height 18
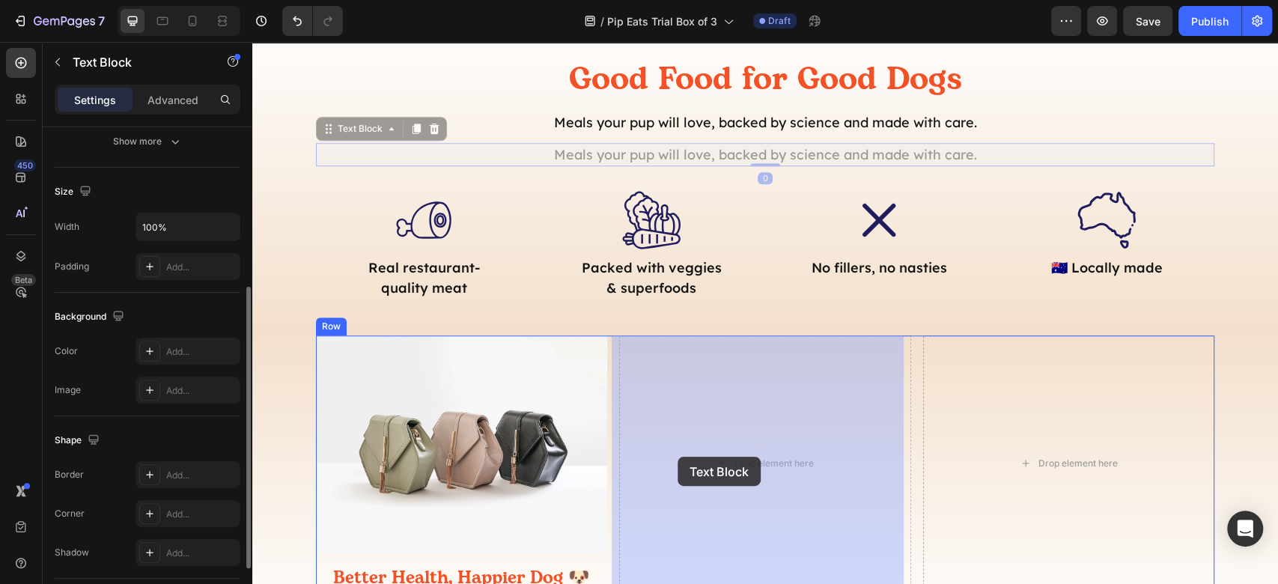
scroll to position [1016, 0]
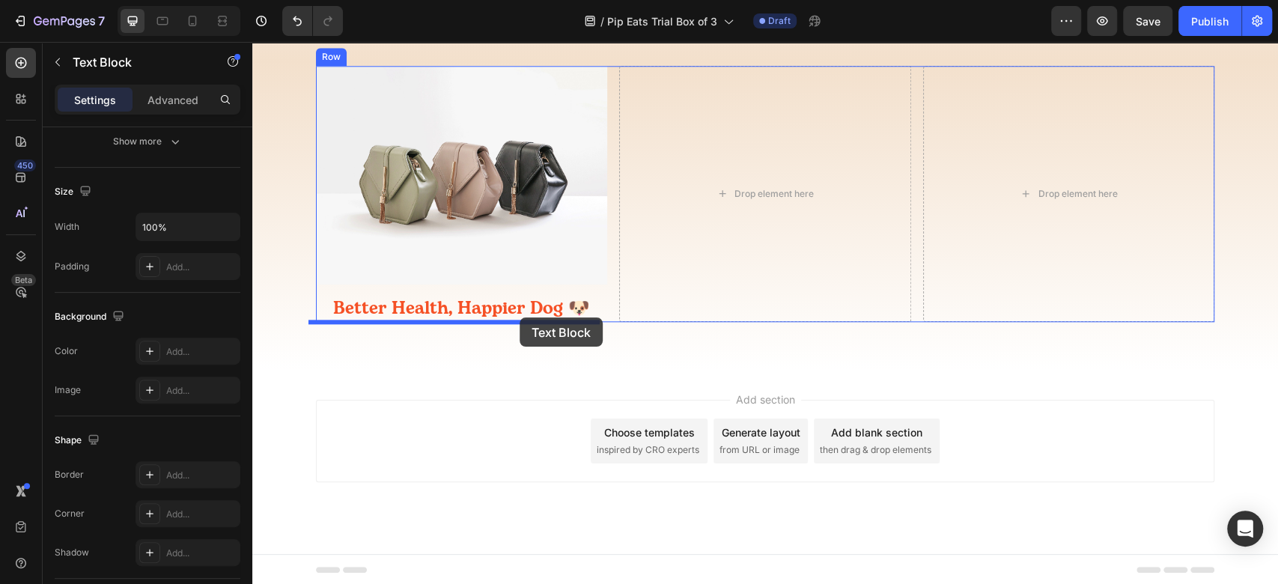
drag, startPoint x: 350, startPoint y: 133, endPoint x: 518, endPoint y: 317, distance: 249.5
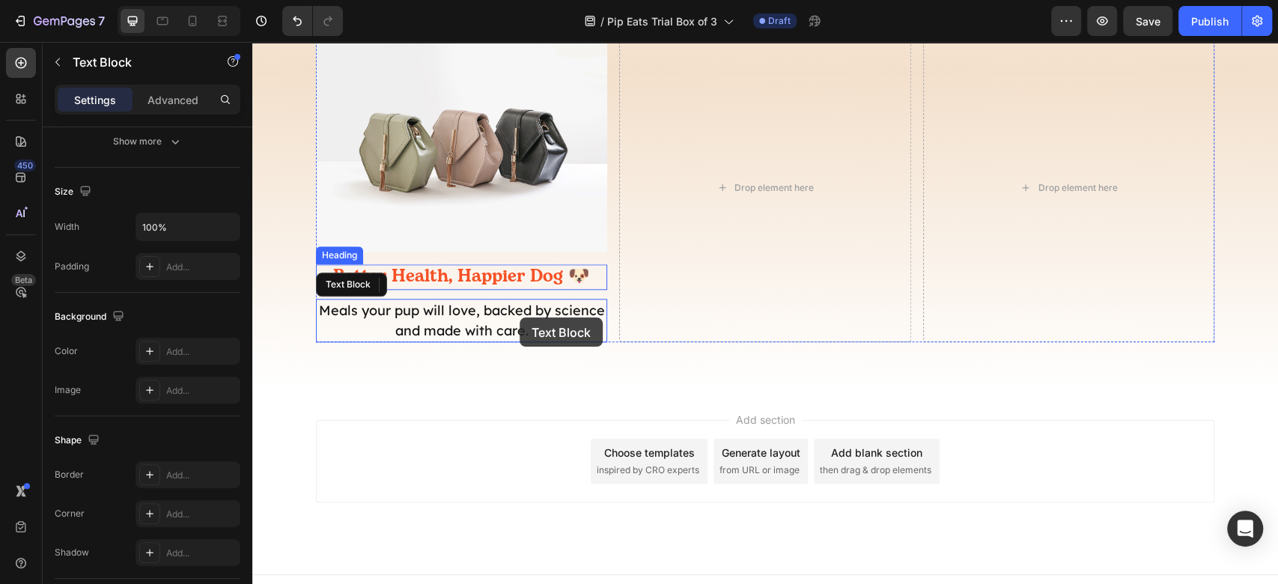
scroll to position [983, 0]
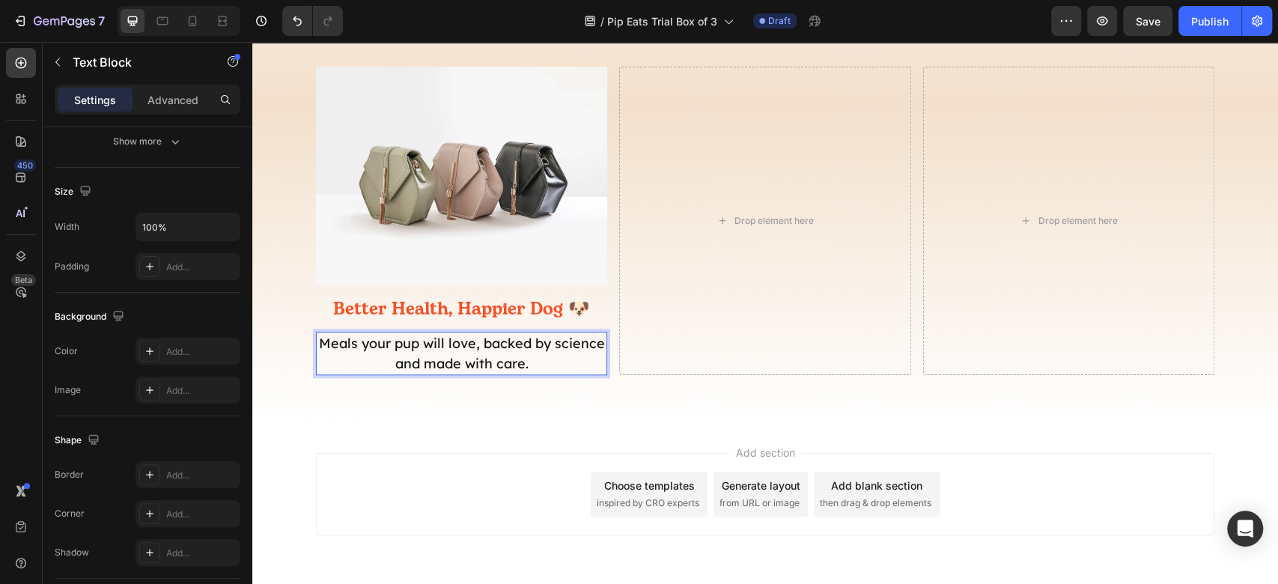
click at [507, 355] on p "Meals your pup will love, backed by science and made with care." at bounding box center [461, 353] width 288 height 40
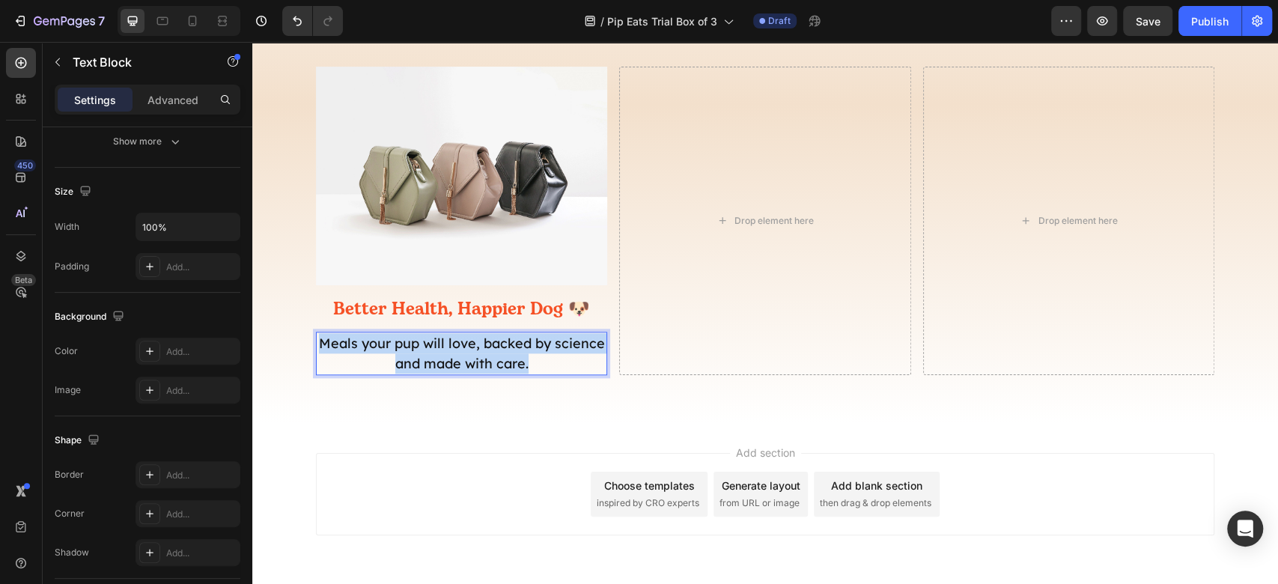
click at [507, 355] on p "Meals your pup will love, backed by science and made with care." at bounding box center [461, 353] width 288 height 40
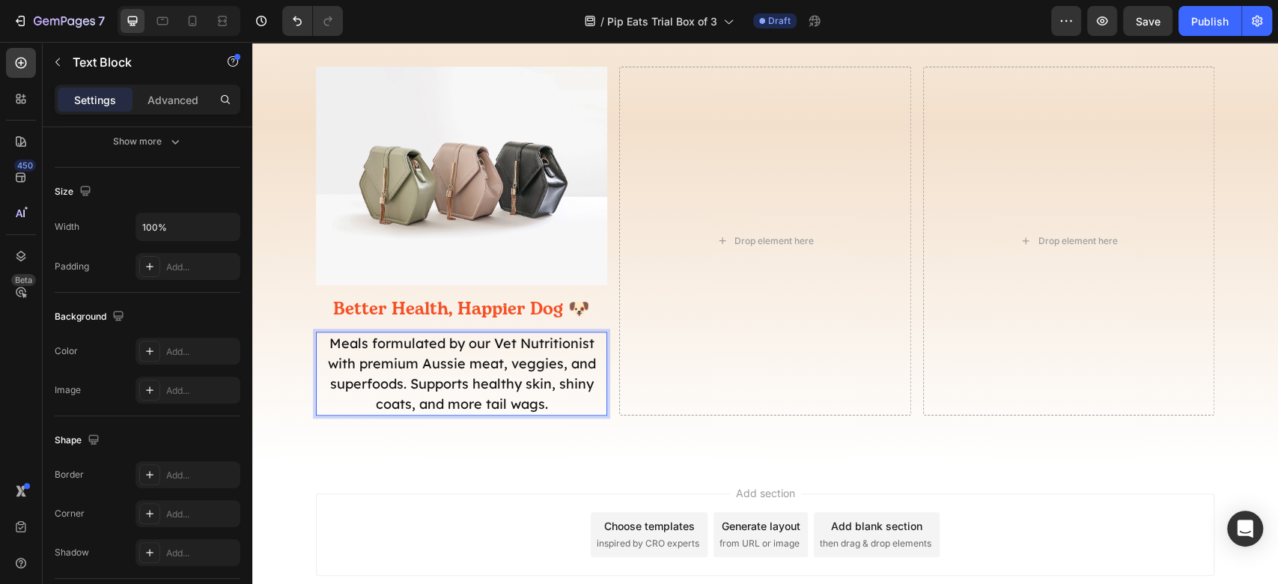
click at [478, 482] on div "Add section Choose templates inspired by CRO experts Generate layout from URL o…" at bounding box center [764, 555] width 1025 height 184
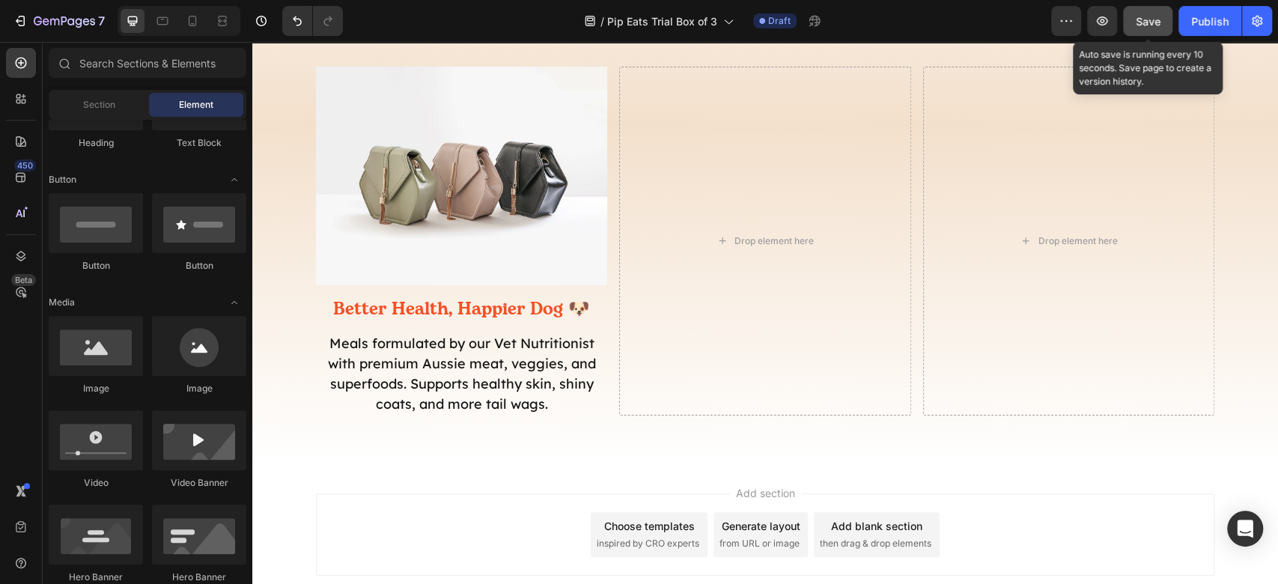
click at [1141, 35] on button "Save" at bounding box center [1147, 21] width 49 height 30
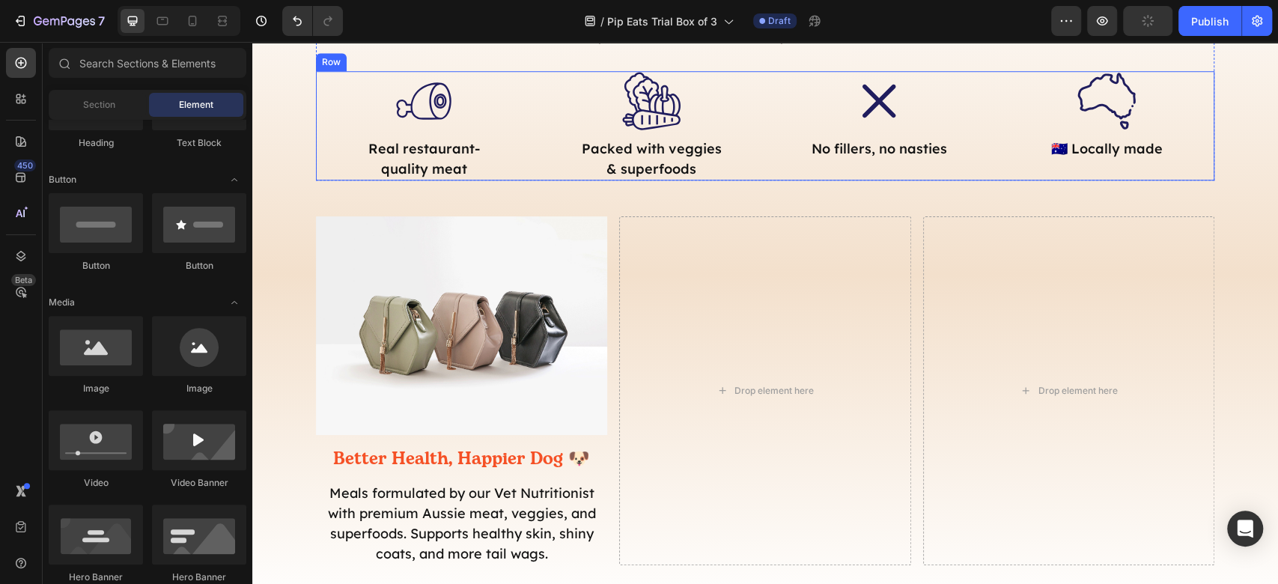
scroll to position [585, 0]
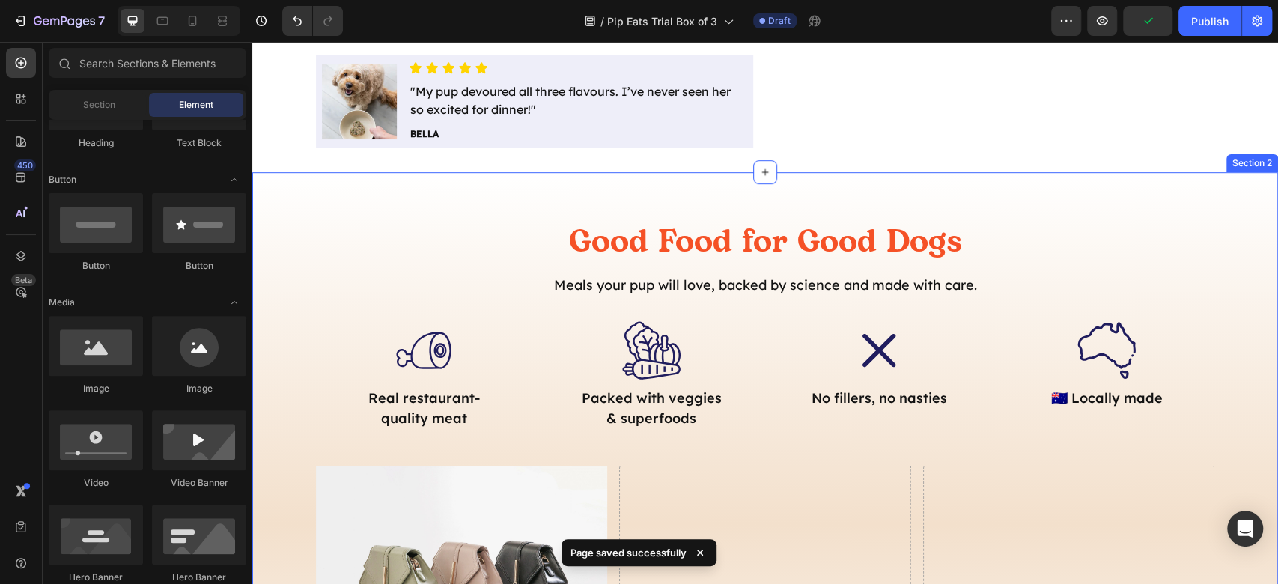
click at [1246, 345] on div "Good Food for Good Dogs Heading Meals your pup will love, backed by science and…" at bounding box center [764, 517] width 1025 height 594
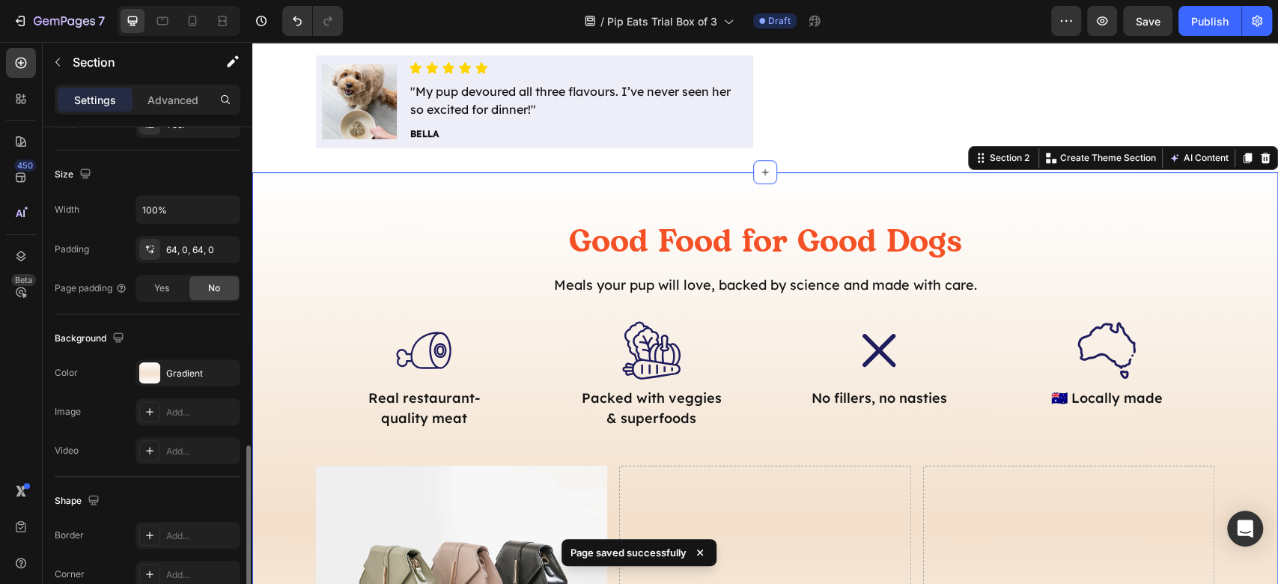
scroll to position [399, 0]
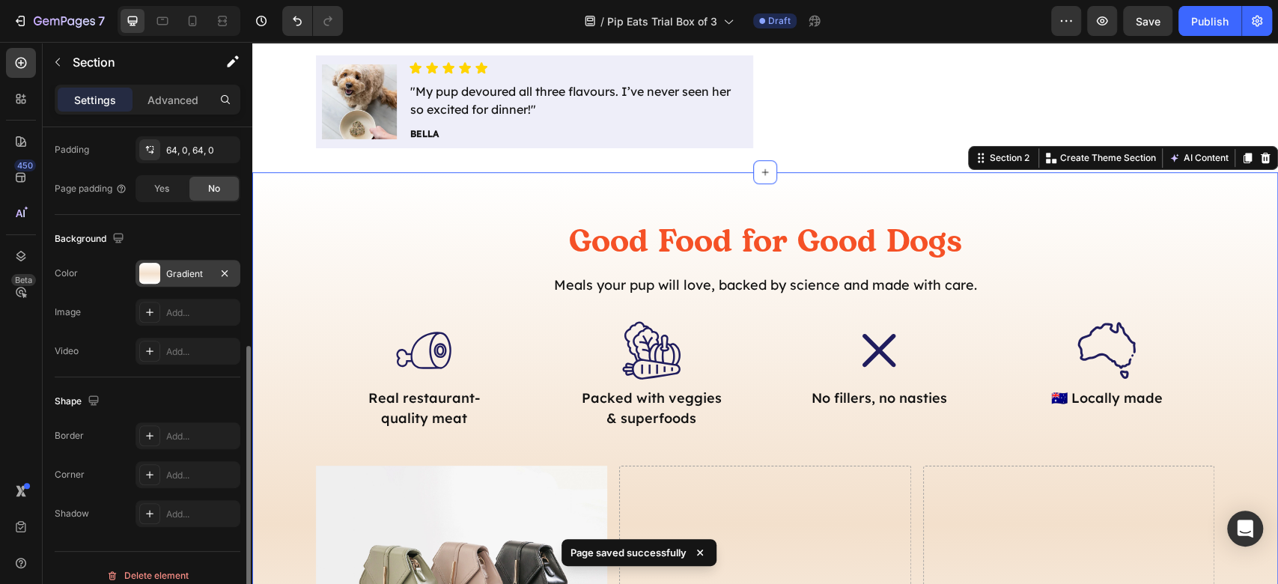
click at [174, 271] on div "Gradient" at bounding box center [187, 273] width 43 height 13
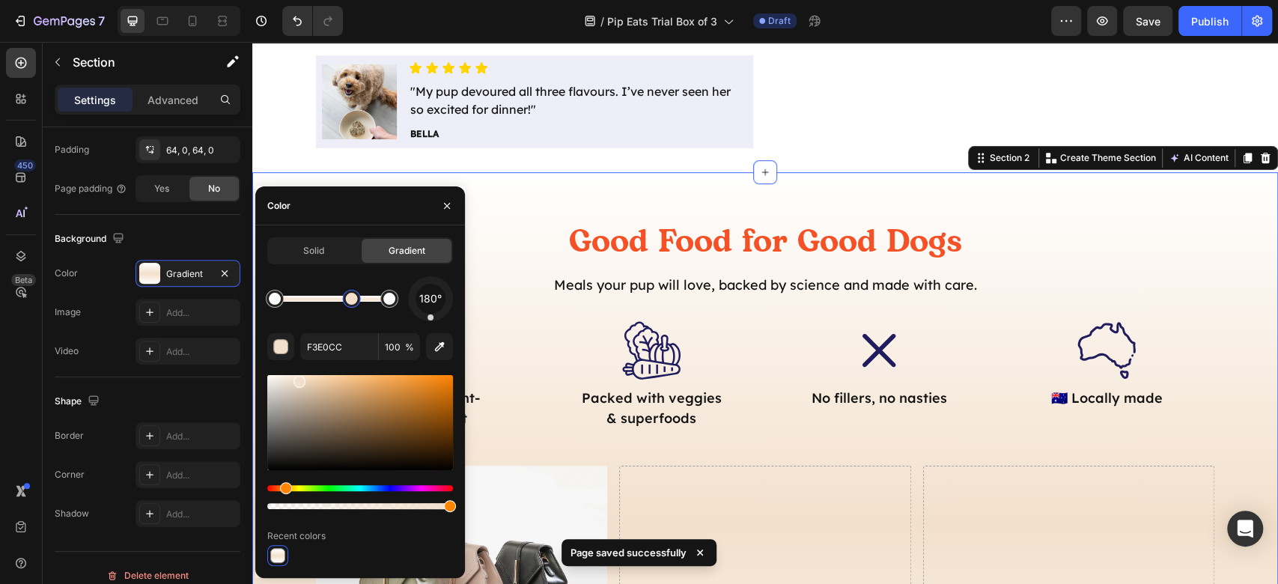
drag, startPoint x: 332, startPoint y: 303, endPoint x: 352, endPoint y: 304, distance: 19.5
click at [352, 304] on div at bounding box center [352, 299] width 12 height 12
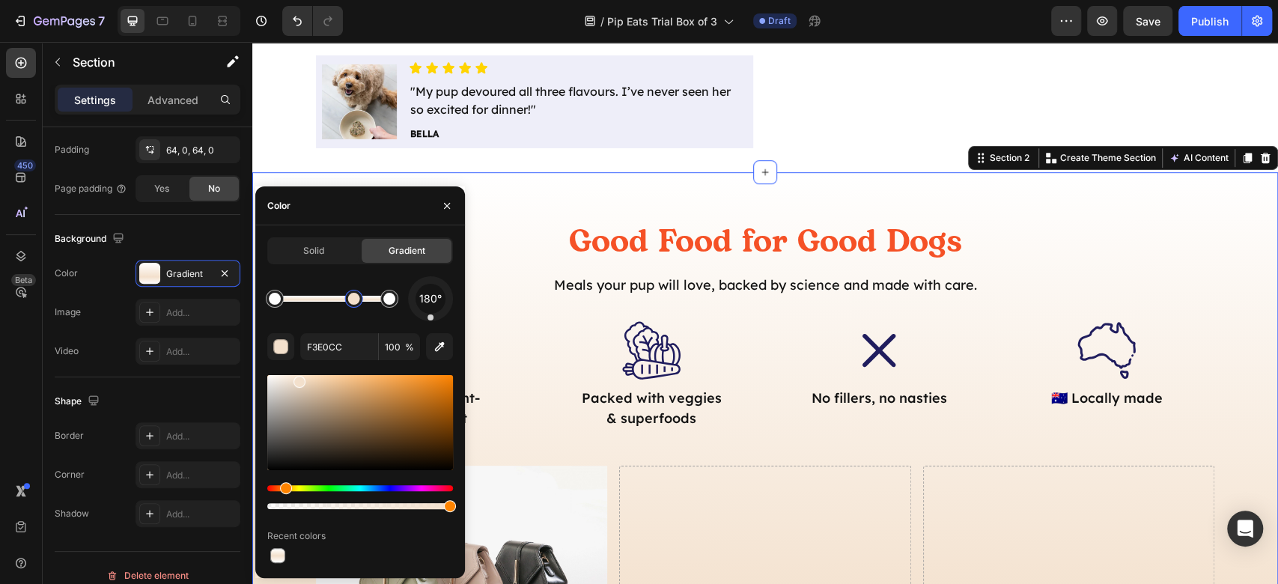
drag, startPoint x: 348, startPoint y: 299, endPoint x: 358, endPoint y: 298, distance: 9.8
click at [358, 298] on div at bounding box center [354, 299] width 12 height 12
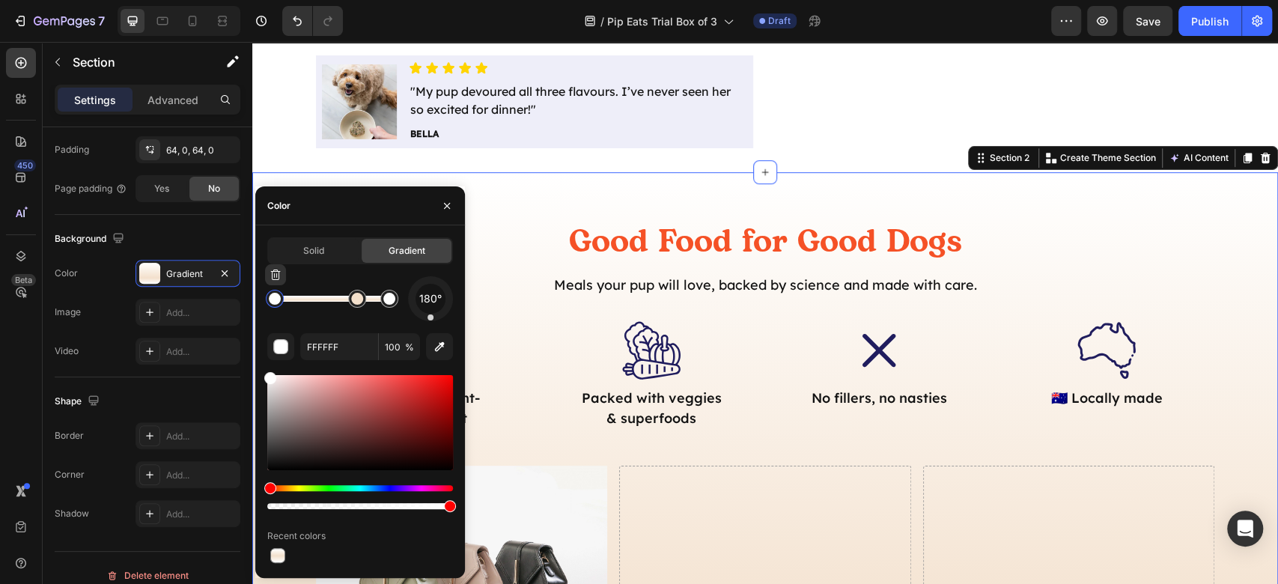
drag, startPoint x: 280, startPoint y: 299, endPoint x: 296, endPoint y: 299, distance: 16.5
click at [281, 299] on div at bounding box center [275, 299] width 12 height 12
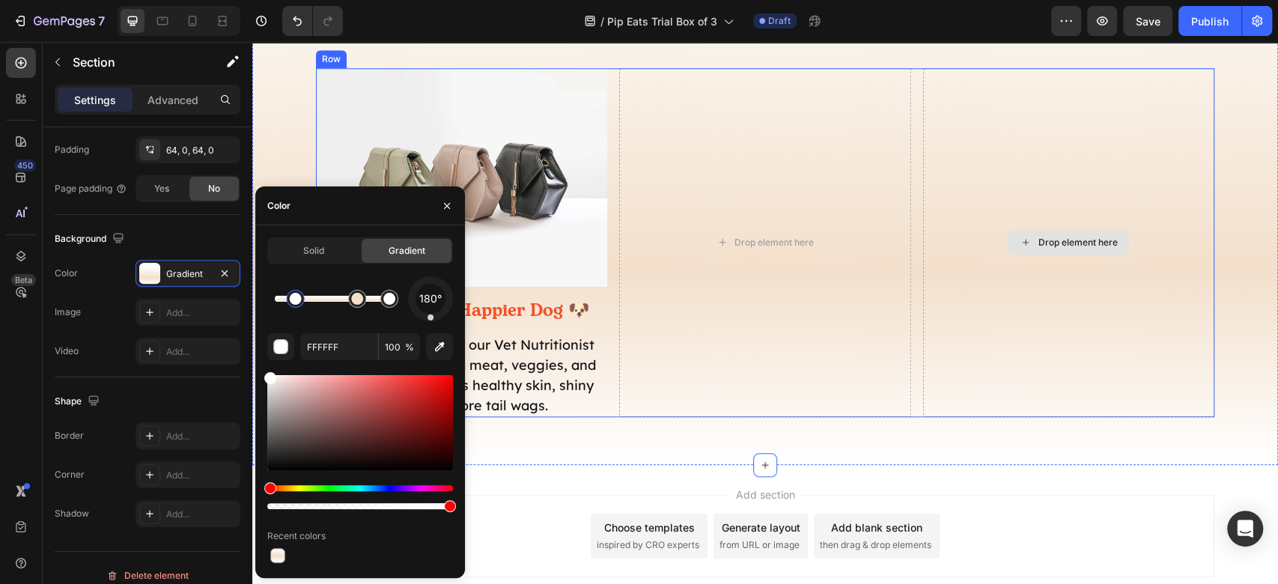
scroll to position [983, 0]
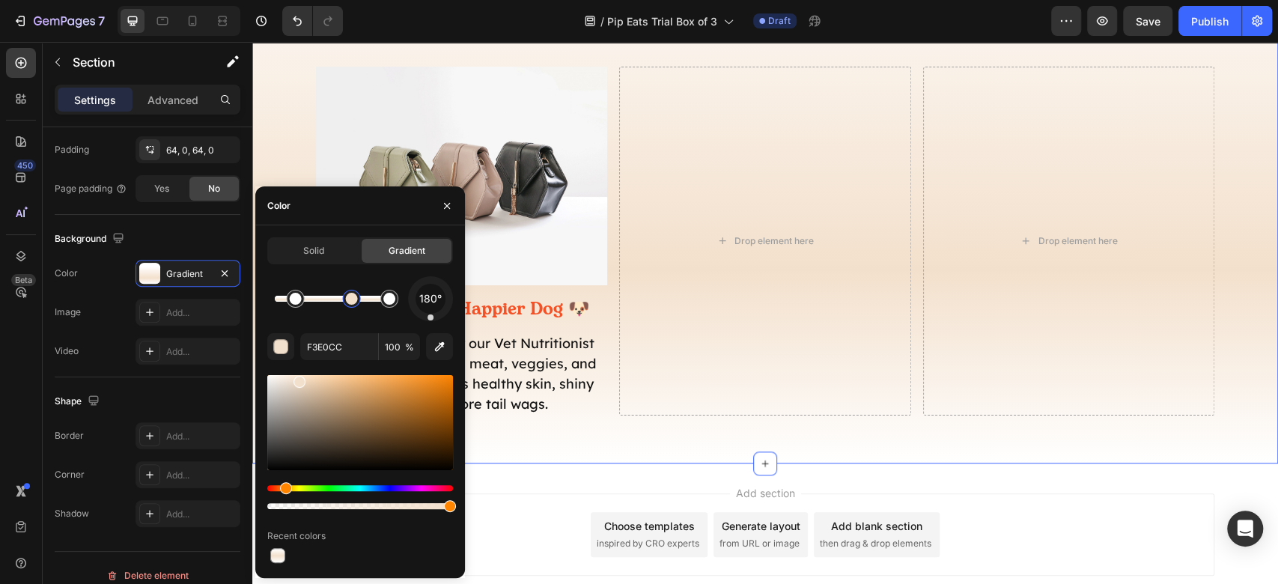
drag, startPoint x: 357, startPoint y: 299, endPoint x: 346, endPoint y: 299, distance: 11.2
click at [346, 299] on div at bounding box center [352, 299] width 12 height 12
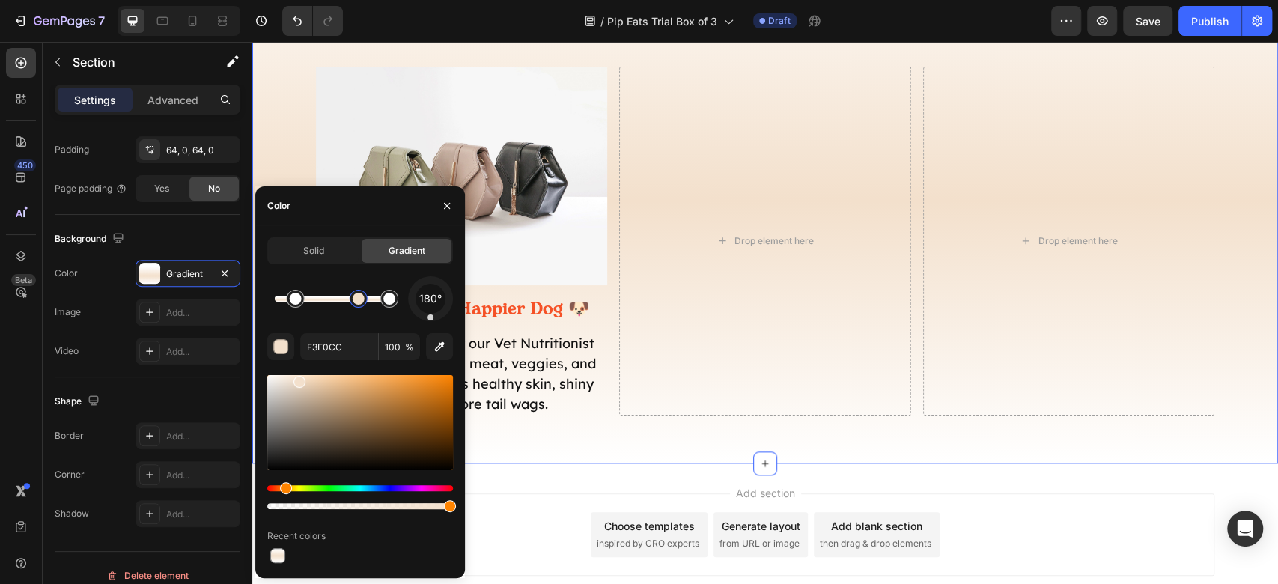
click at [359, 296] on div at bounding box center [358, 299] width 12 height 12
type input "FFFFFF"
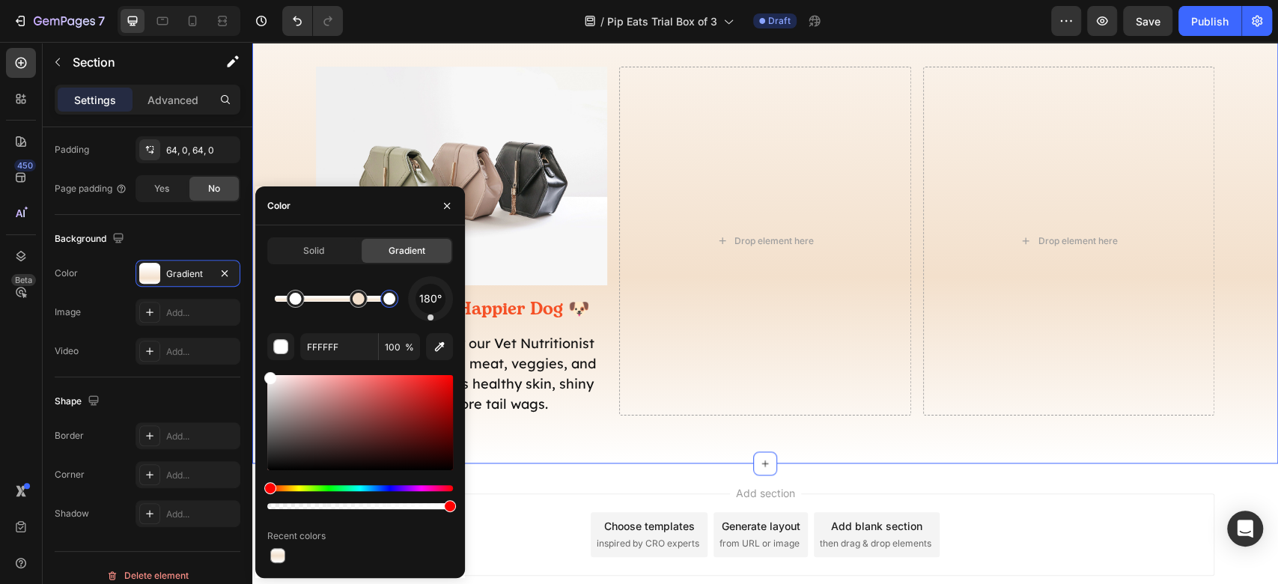
drag, startPoint x: 391, startPoint y: 302, endPoint x: 417, endPoint y: 302, distance: 25.4
click at [416, 302] on div "180°" at bounding box center [360, 298] width 186 height 45
click at [1054, 495] on div "Add section Choose templates inspired by CRO experts Generate layout from URL o…" at bounding box center [765, 534] width 898 height 82
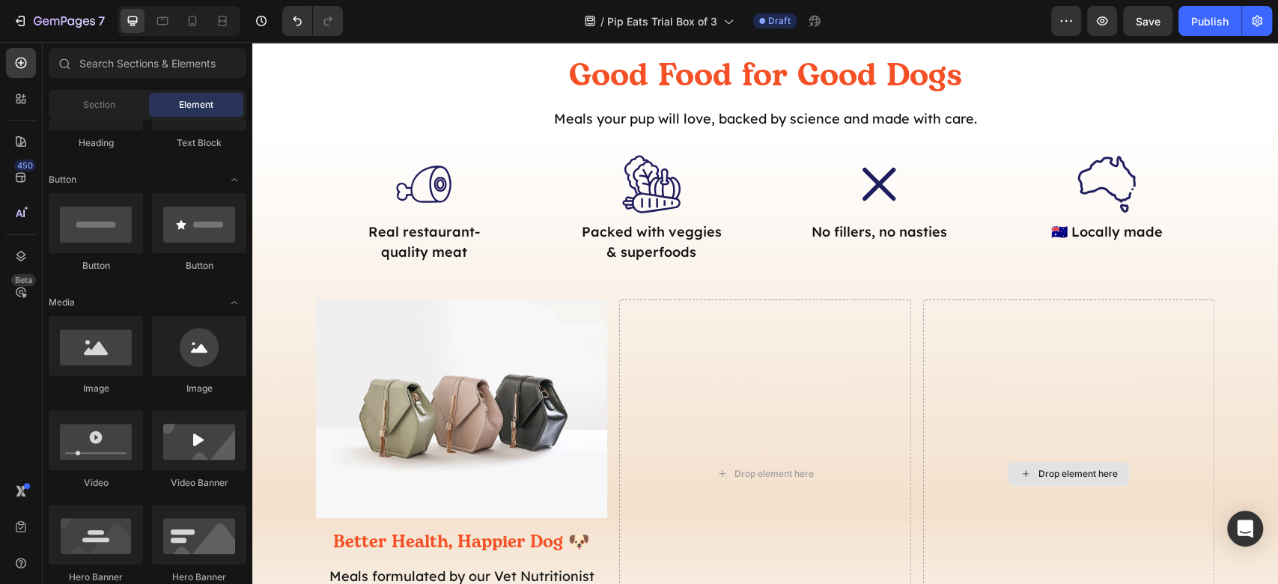
scroll to position [884, 0]
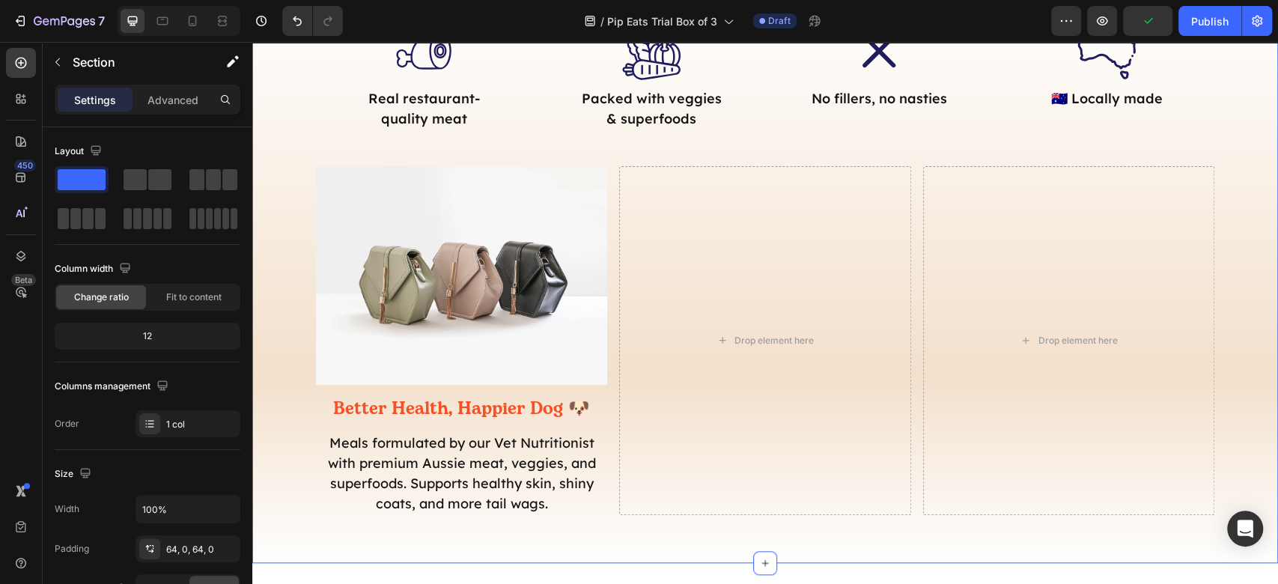
click at [271, 283] on div "Good Food for Good Dogs Heading Meals your pup will love, backed by science and…" at bounding box center [764, 218] width 1025 height 594
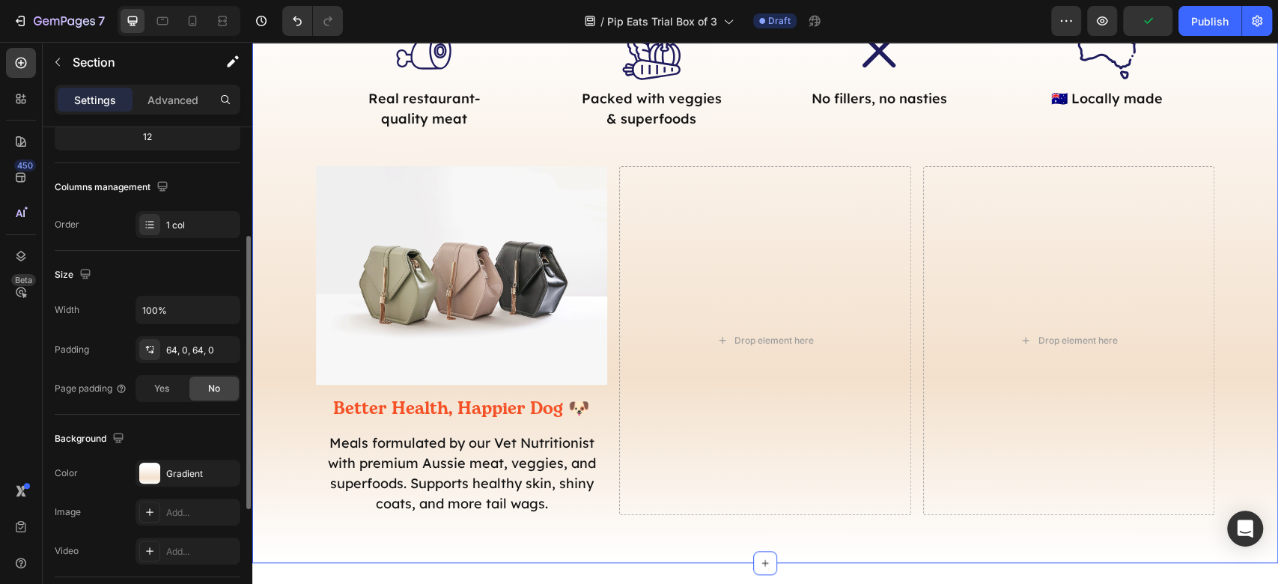
scroll to position [399, 0]
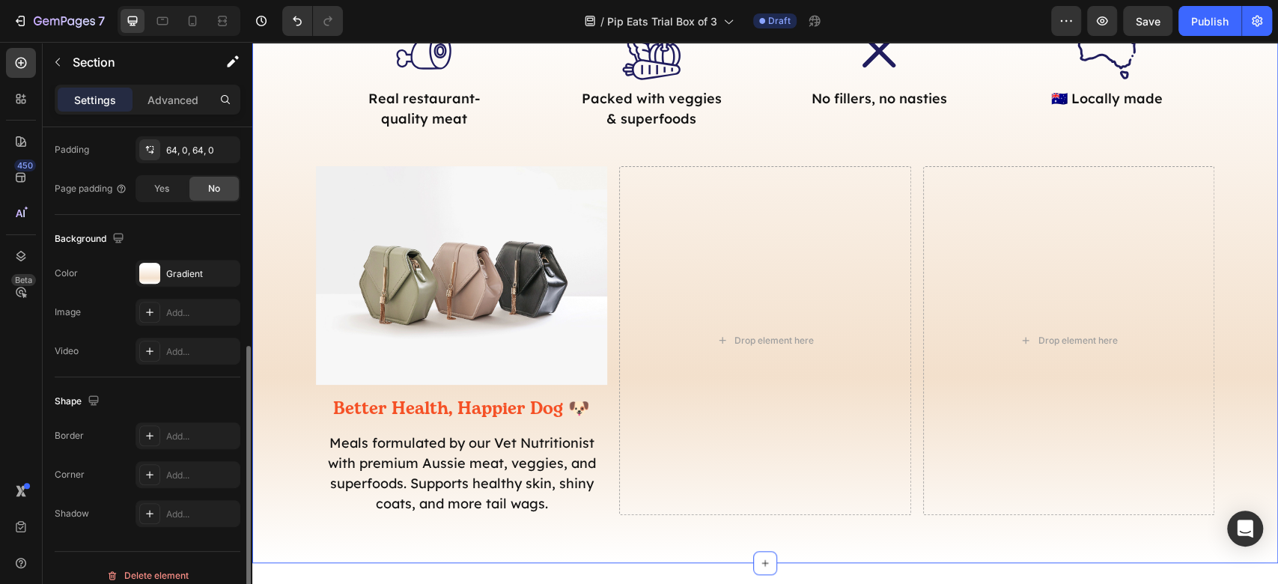
drag, startPoint x: 171, startPoint y: 275, endPoint x: 192, endPoint y: 292, distance: 26.6
click at [171, 275] on div "Gradient" at bounding box center [201, 273] width 70 height 13
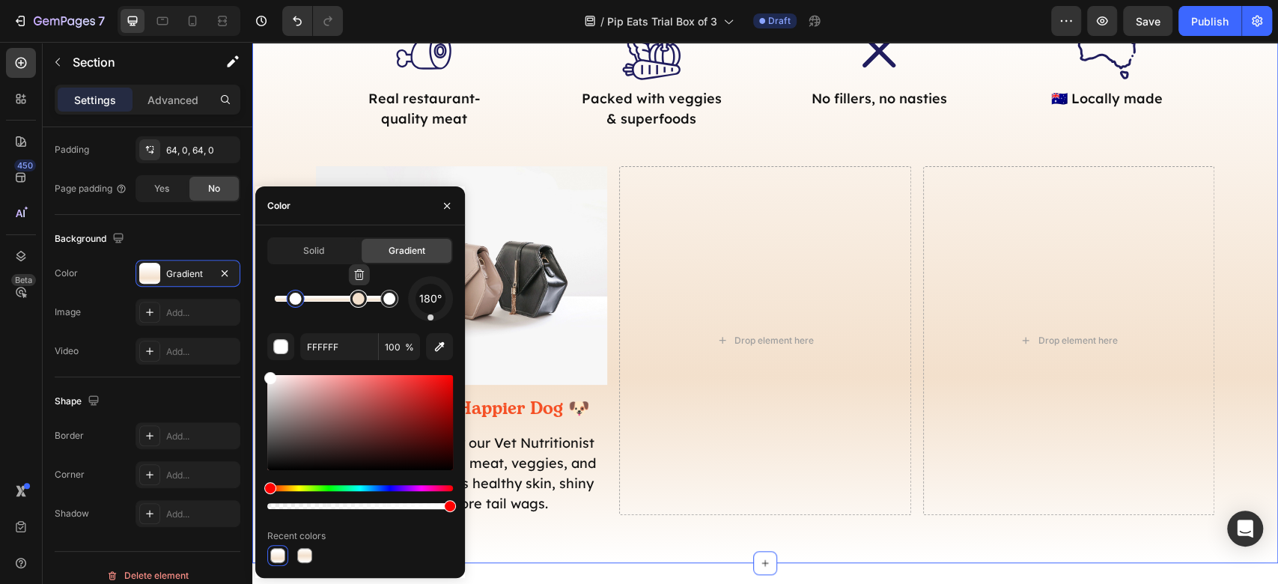
type input "F3E0CC"
click at [363, 302] on div at bounding box center [358, 299] width 12 height 12
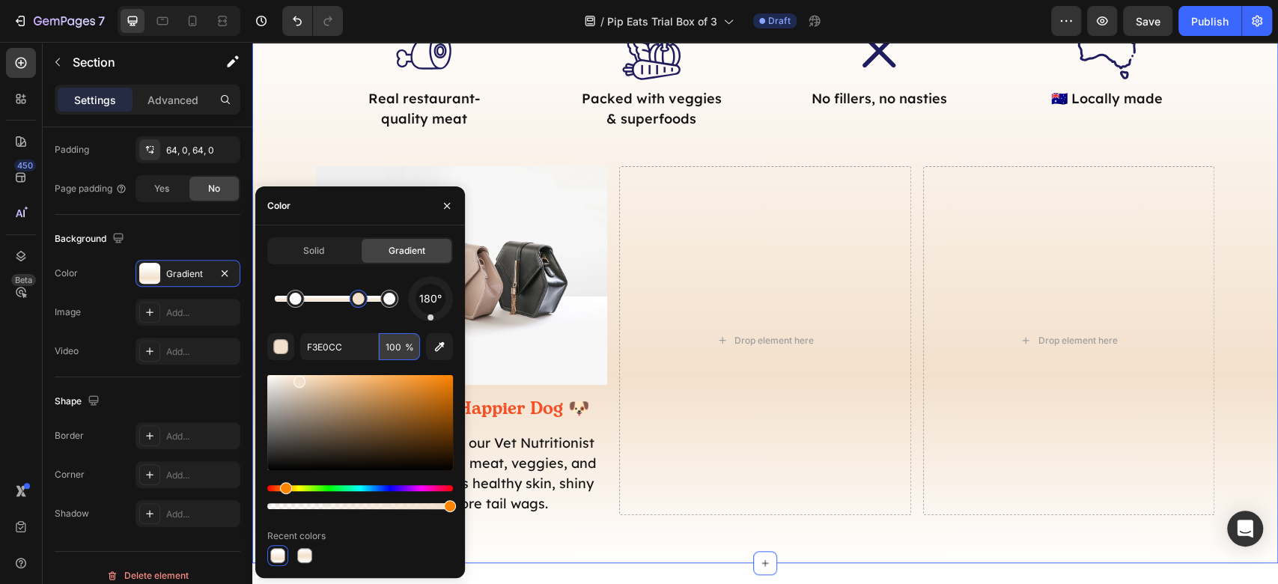
click at [385, 355] on input "100" at bounding box center [399, 346] width 41 height 27
type input "60"
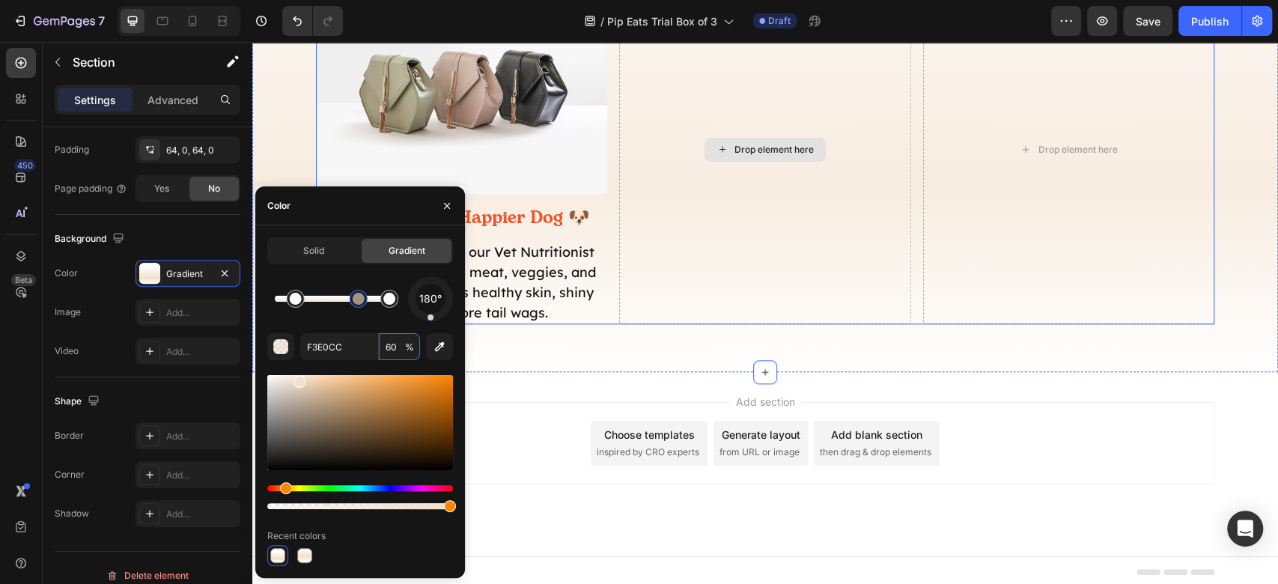
scroll to position [1077, 0]
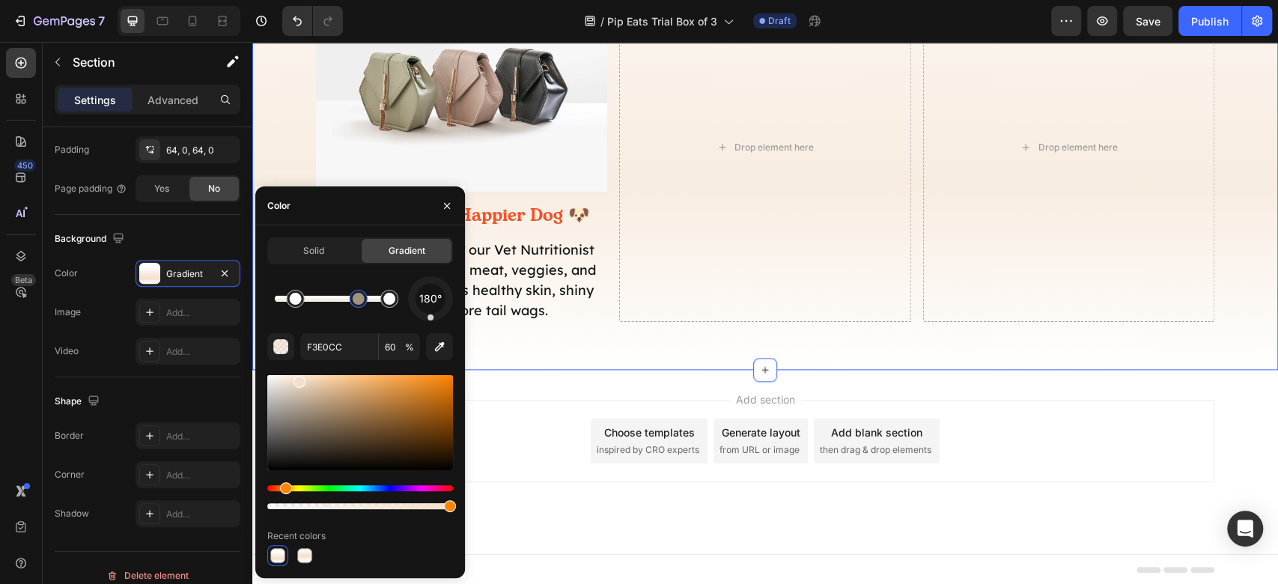
click at [1123, 419] on div "Add section Choose templates inspired by CRO experts Generate layout from URL o…" at bounding box center [765, 441] width 898 height 82
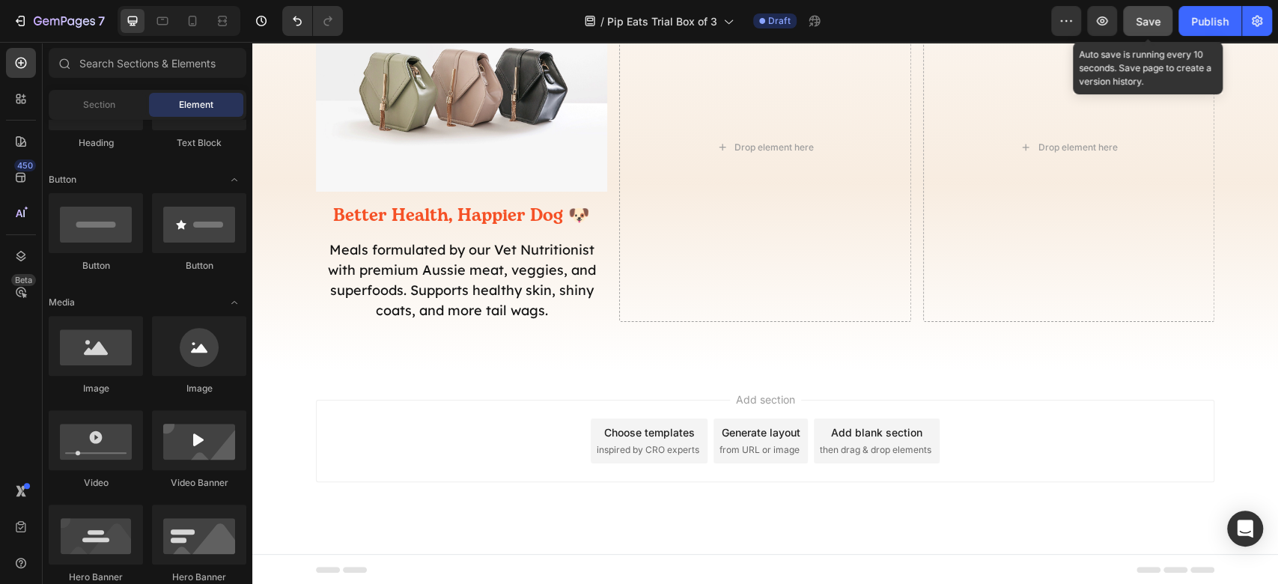
click at [1159, 15] on span "Save" at bounding box center [1147, 21] width 25 height 13
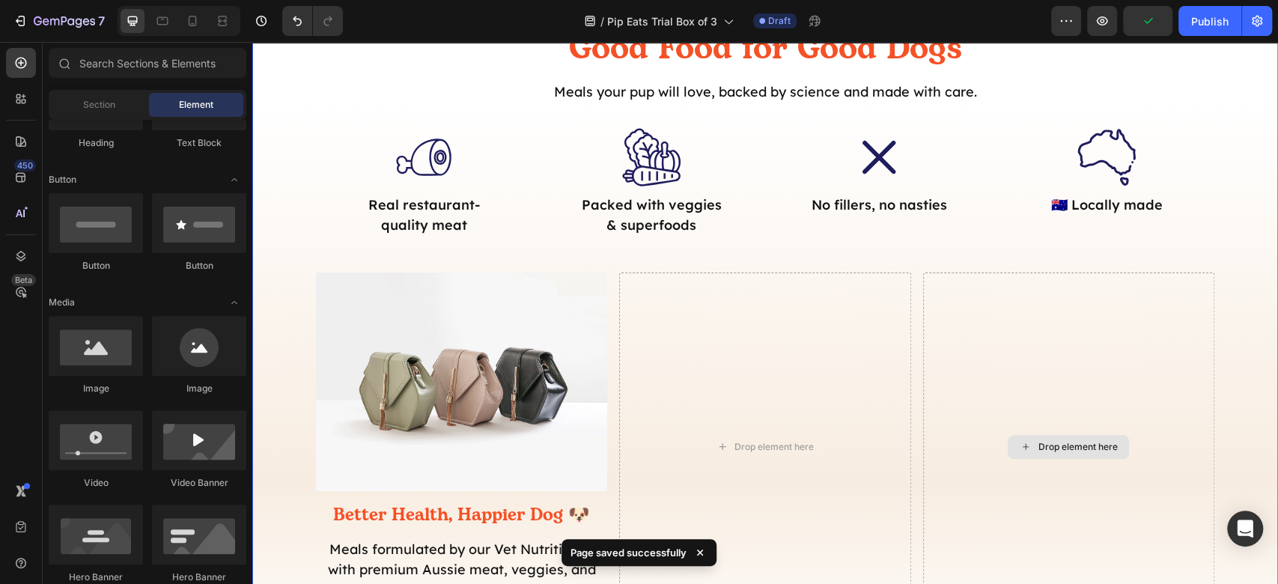
scroll to position [977, 0]
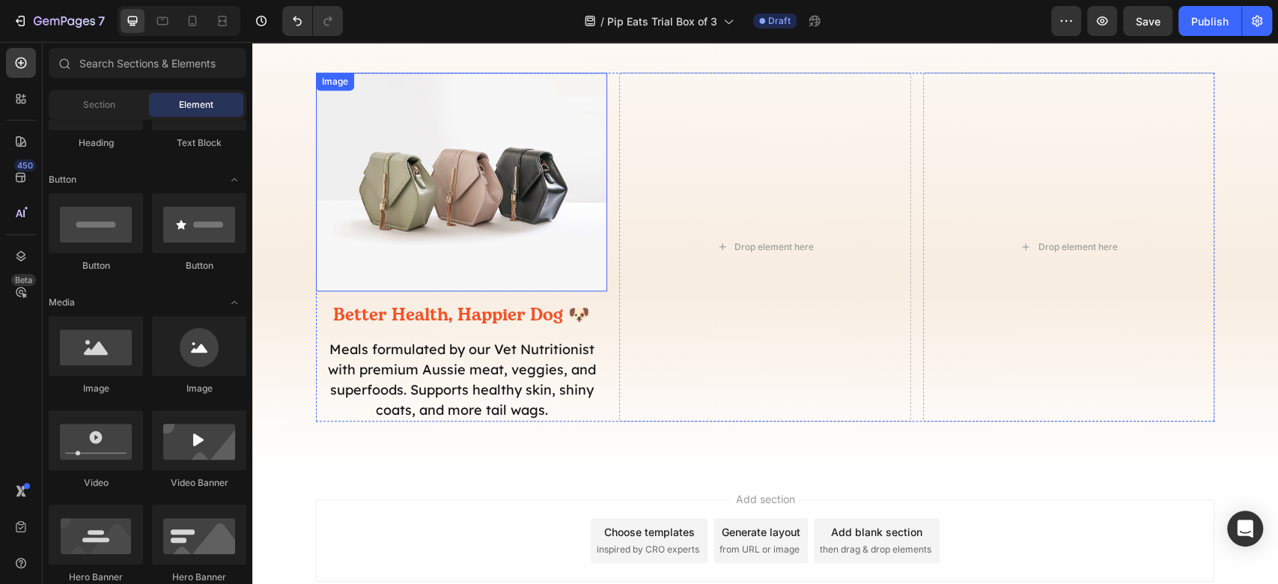
click at [495, 198] on img at bounding box center [461, 182] width 291 height 219
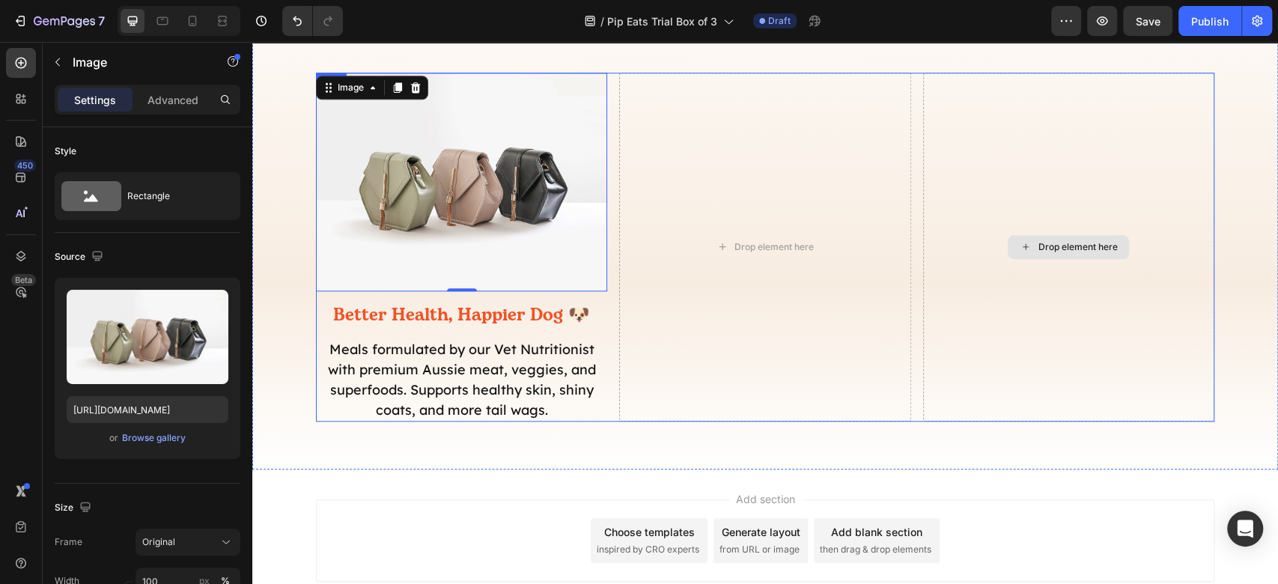
click at [912, 180] on div "Image 0 Better Health, Happier Dog 🐶 Heading Meals formulated by our Vet Nutrit…" at bounding box center [765, 247] width 898 height 349
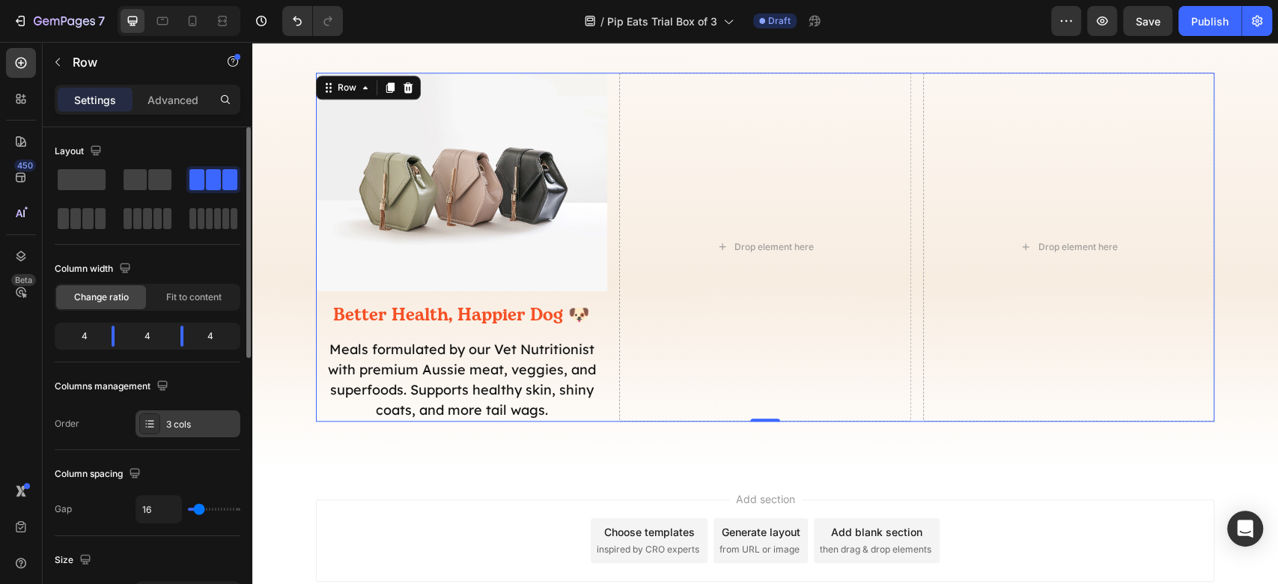
click at [204, 428] on div "3 cols" at bounding box center [201, 424] width 70 height 13
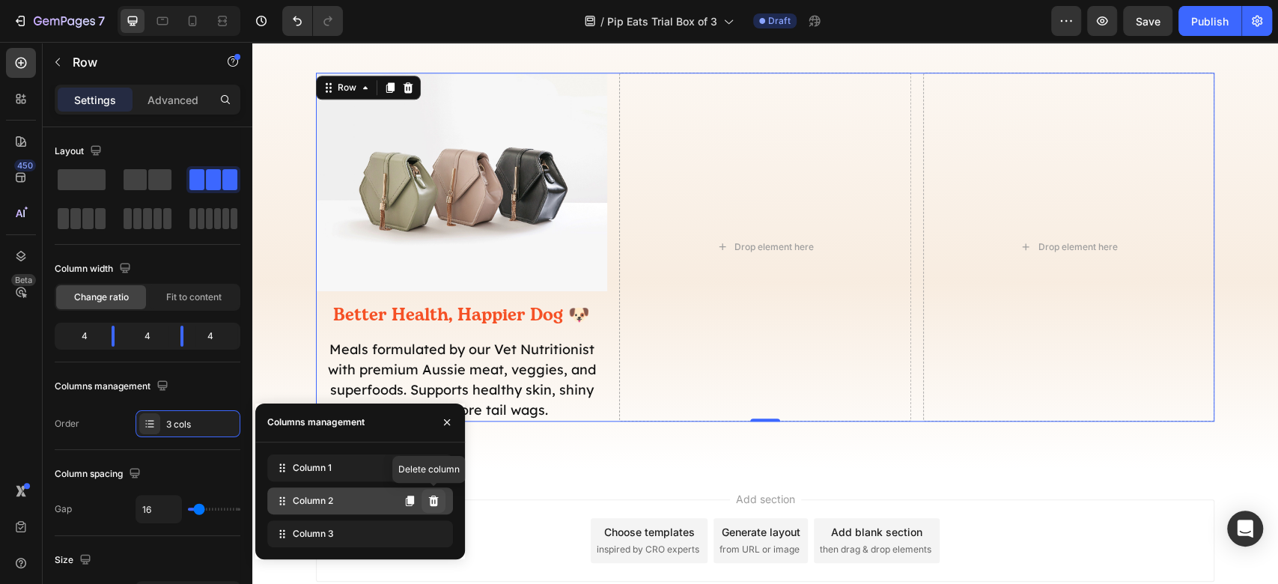
click at [437, 491] on button at bounding box center [433, 501] width 24 height 24
click at [434, 493] on button at bounding box center [433, 501] width 24 height 24
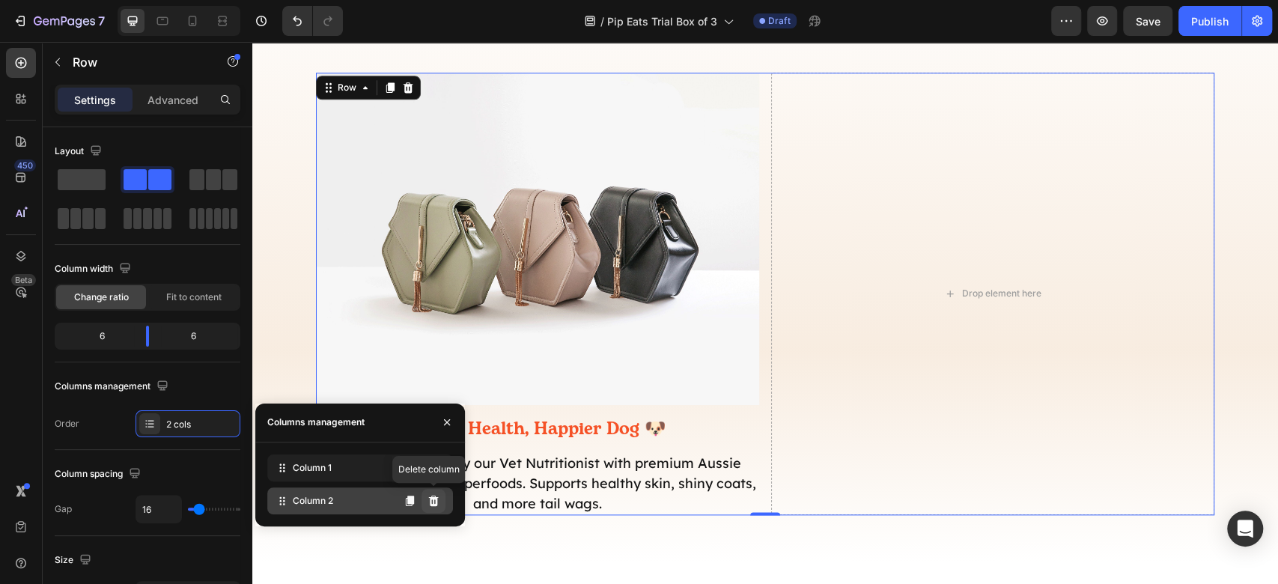
click at [436, 500] on icon at bounding box center [434, 500] width 10 height 10
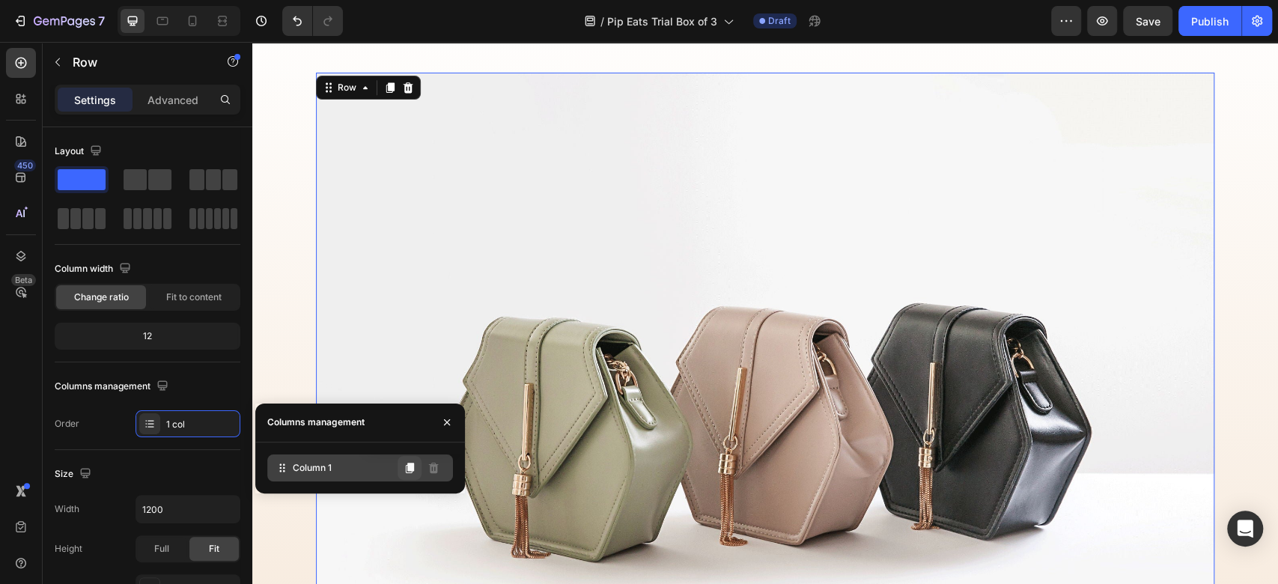
click at [410, 465] on icon at bounding box center [410, 468] width 8 height 10
click at [415, 464] on icon at bounding box center [409, 468] width 12 height 12
click at [407, 476] on button at bounding box center [409, 468] width 24 height 24
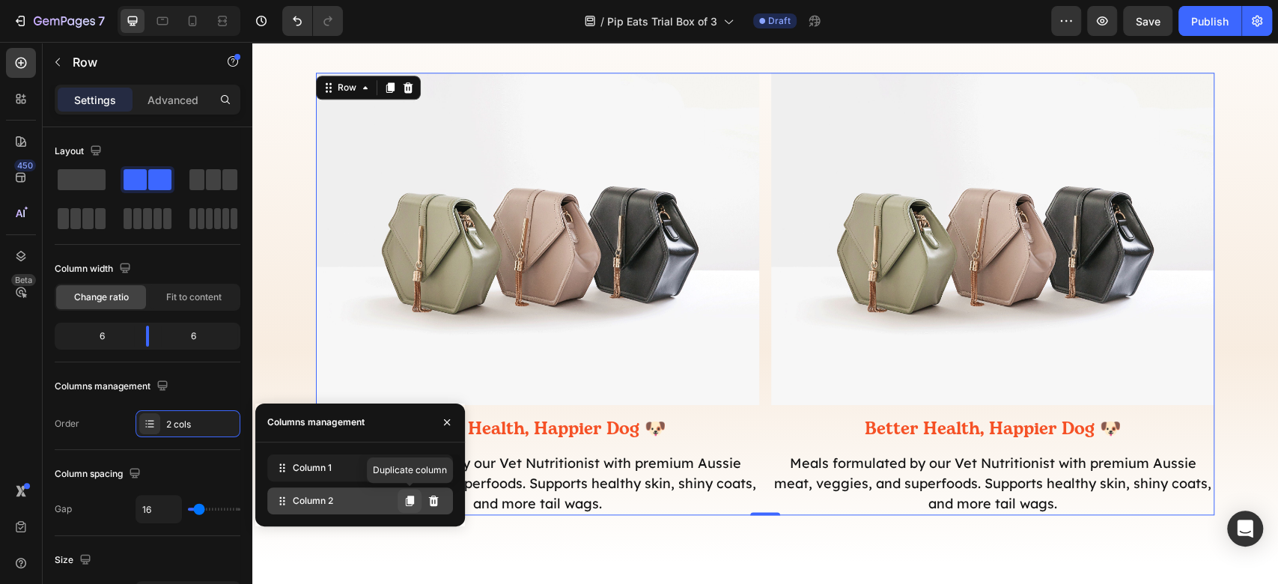
click at [404, 501] on icon at bounding box center [409, 501] width 12 height 12
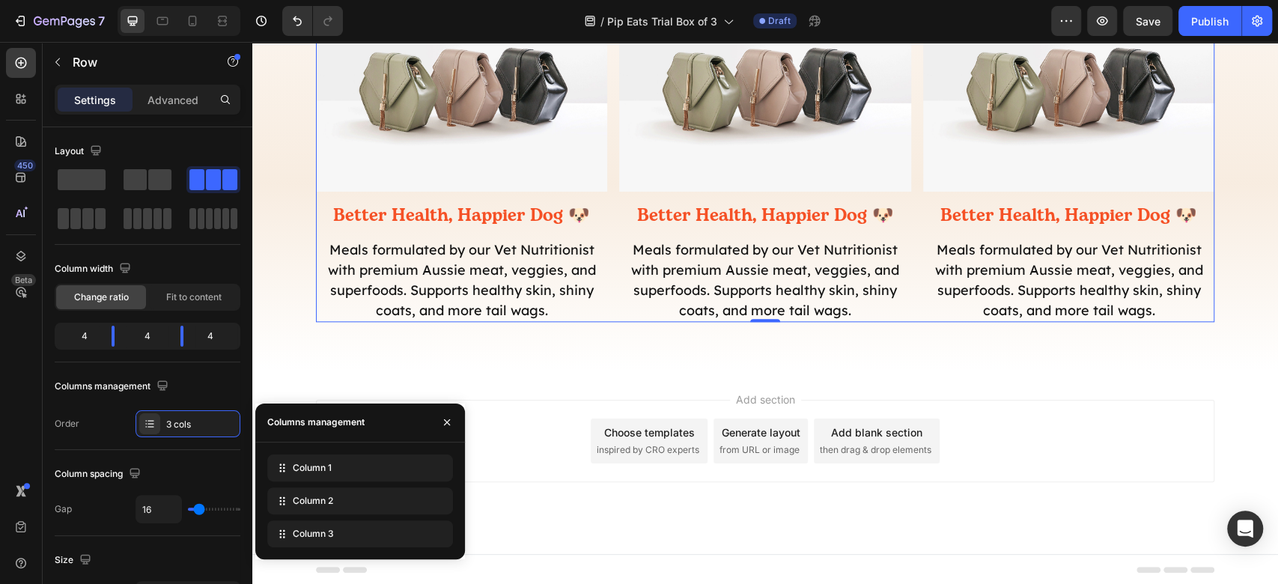
click at [1124, 452] on div "Add section Choose templates inspired by CRO experts Generate layout from URL o…" at bounding box center [765, 441] width 898 height 82
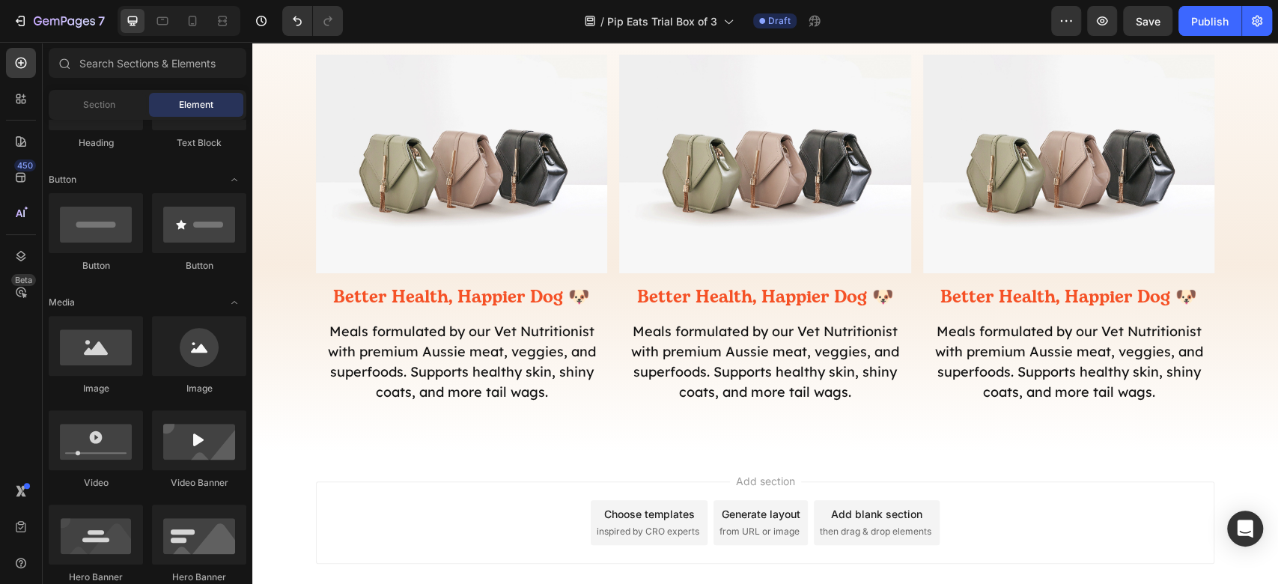
scroll to position [877, 0]
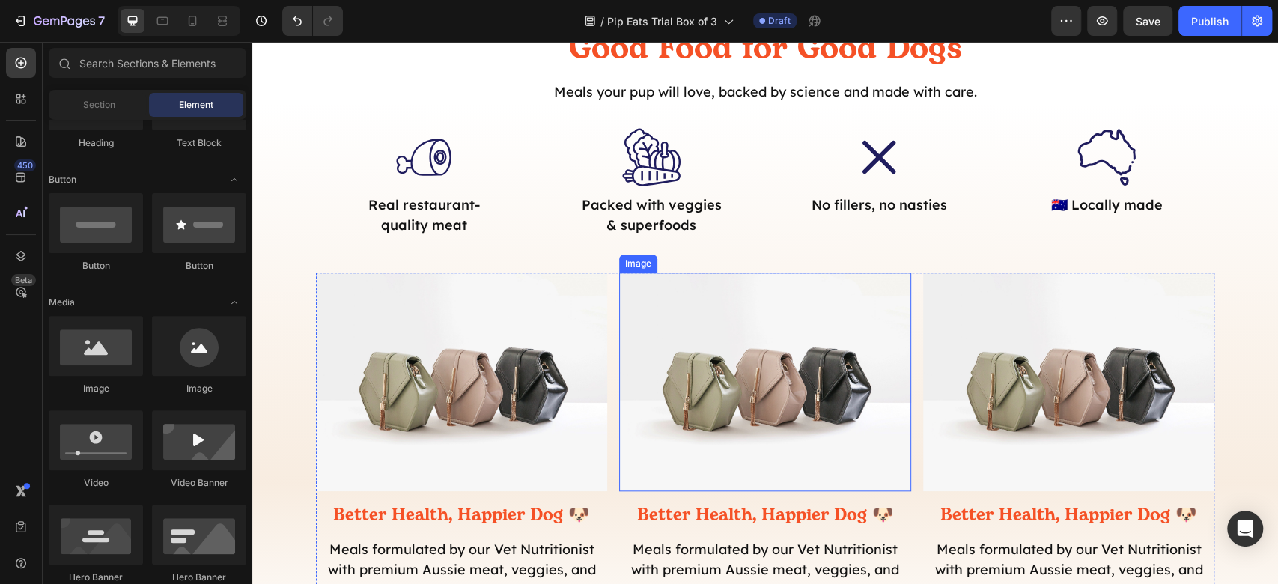
click at [804, 372] on img at bounding box center [764, 381] width 291 height 219
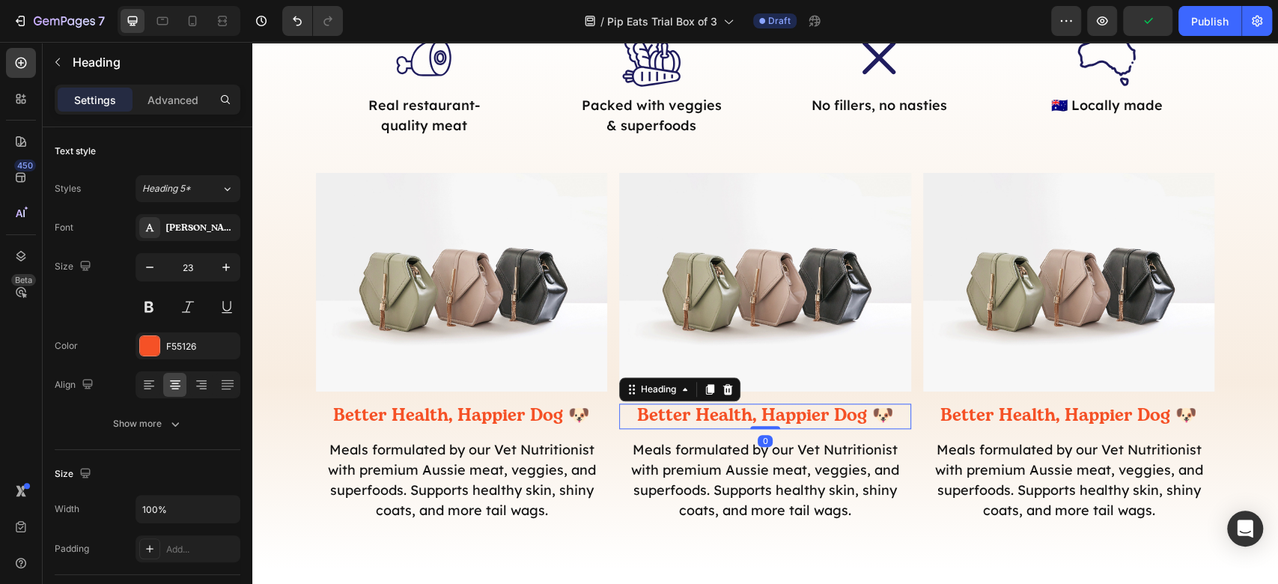
click at [862, 413] on h2 "Better Health, Happier Dog 🐶" at bounding box center [764, 415] width 291 height 25
click at [862, 413] on p "Better Health, Happier Dog 🐶" at bounding box center [764, 416] width 288 height 22
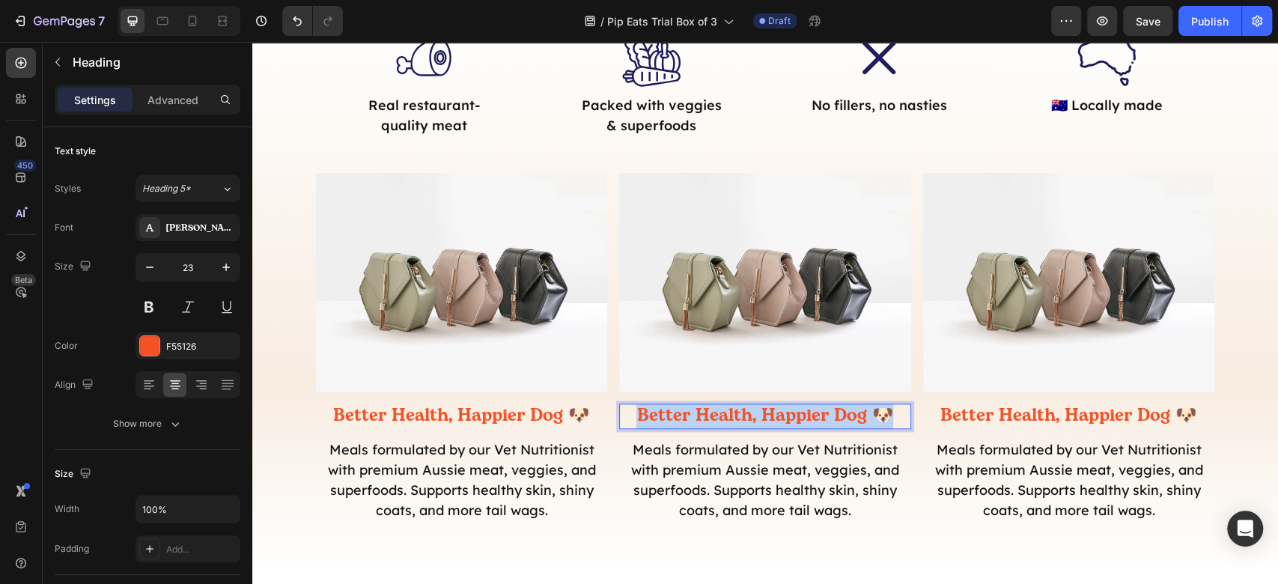
click at [862, 413] on p "Better Health, Happier Dog 🐶" at bounding box center [764, 416] width 288 height 22
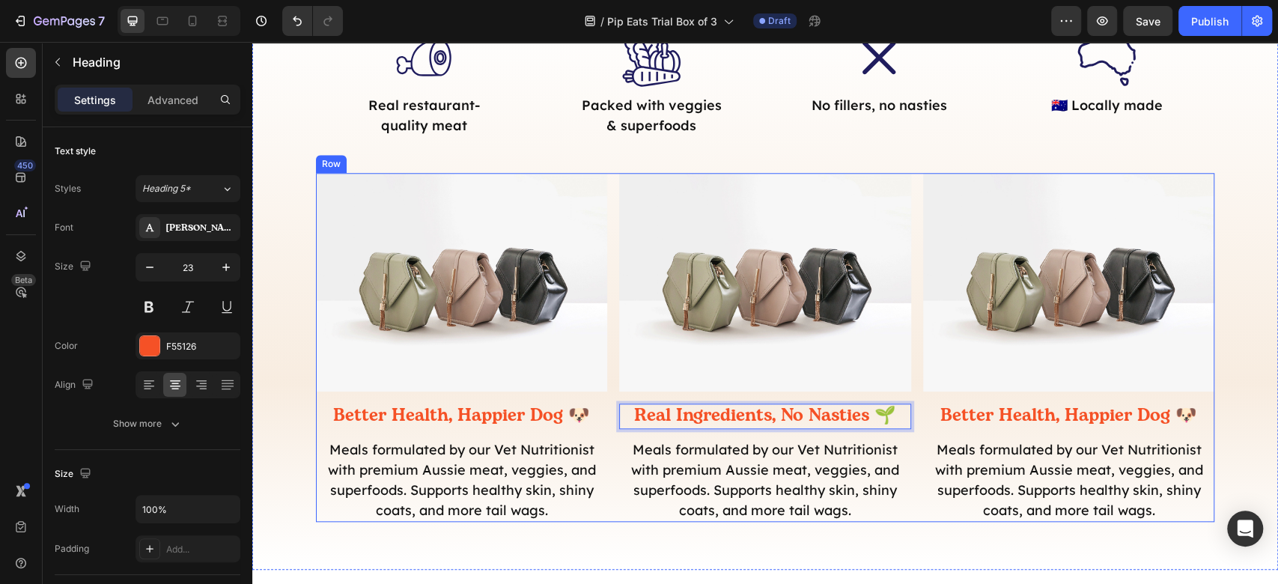
click at [801, 476] on p "Meals formulated by our Vet Nutritionist with premium Aussie meat, veggies, and…" at bounding box center [764, 479] width 288 height 81
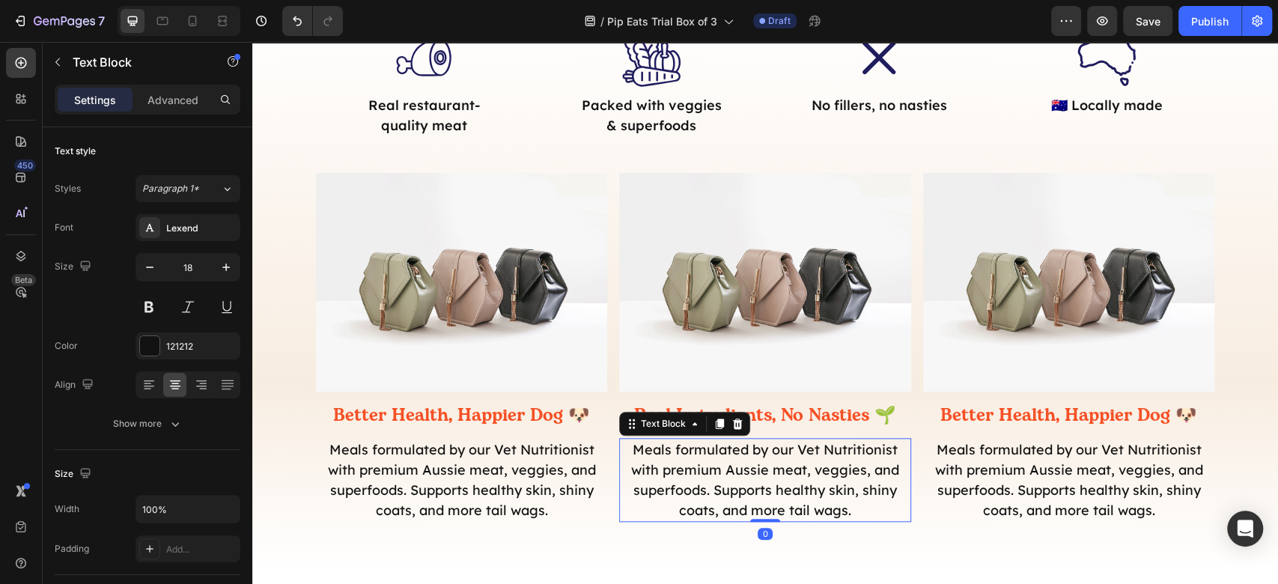
click at [801, 476] on p "Meals formulated by our Vet Nutritionist with premium Aussie meat, veggies, and…" at bounding box center [764, 479] width 288 height 81
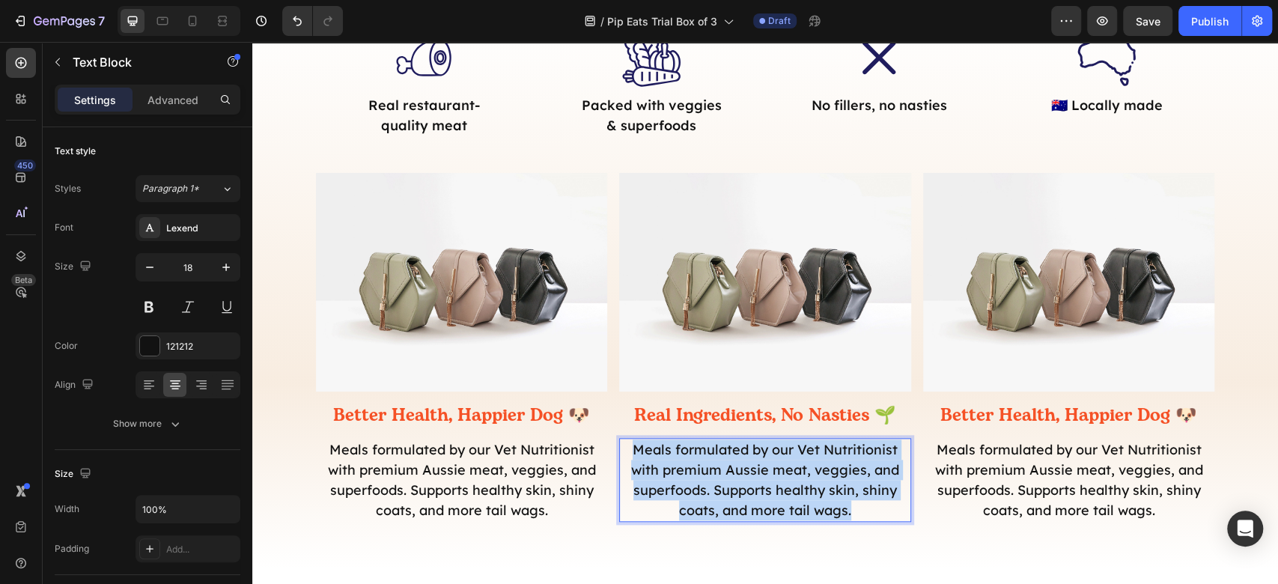
click at [801, 476] on p "Meals formulated by our Vet Nutritionist with premium Aussie meat, veggies, and…" at bounding box center [764, 479] width 288 height 81
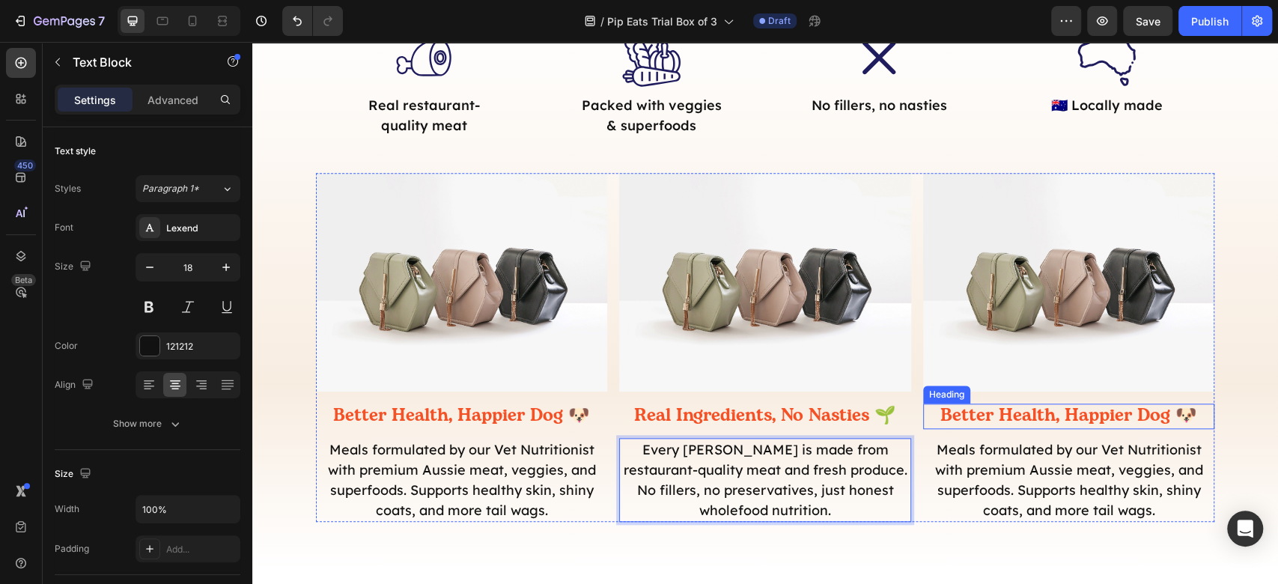
click at [1111, 417] on h2 "Better Health, Happier Dog 🐶" at bounding box center [1068, 415] width 291 height 25
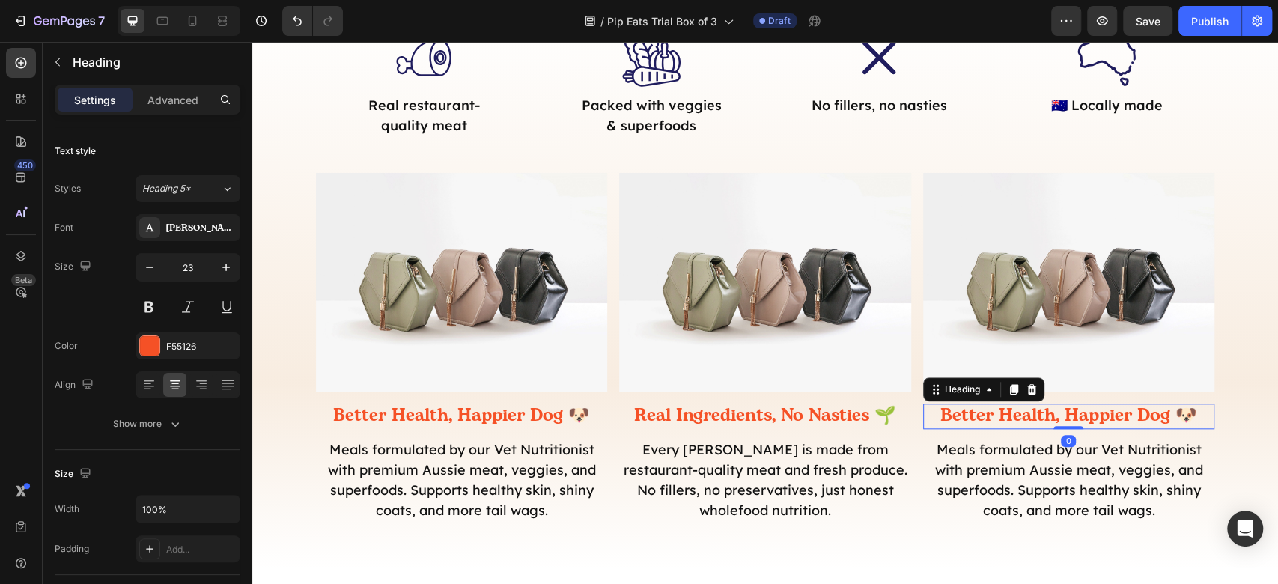
click at [1111, 417] on h2 "Better Health, Happier Dog 🐶" at bounding box center [1068, 415] width 291 height 25
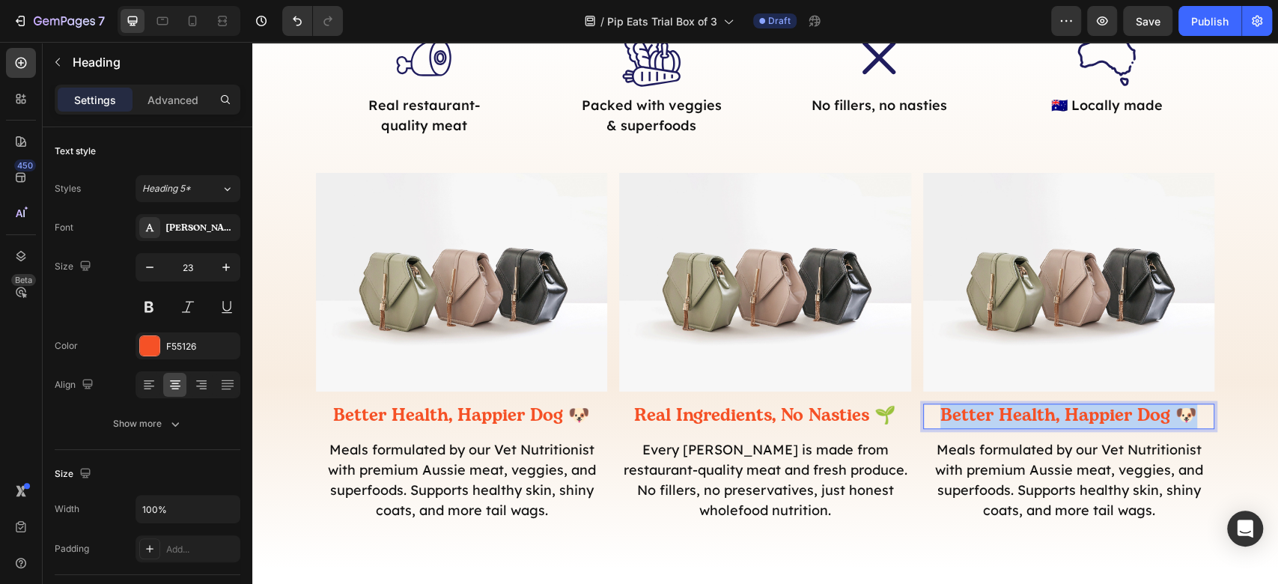
click at [1111, 417] on p "Better Health, Happier Dog 🐶" at bounding box center [1068, 416] width 288 height 22
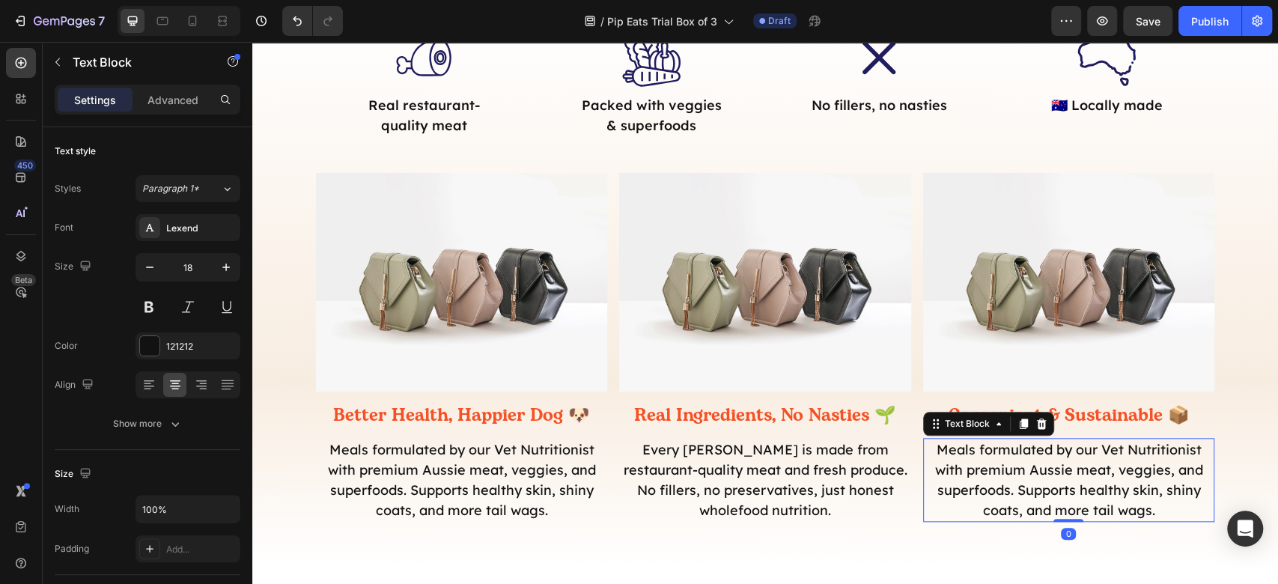
click at [1124, 494] on p "Meals formulated by our Vet Nutritionist with premium Aussie meat, veggies, and…" at bounding box center [1068, 479] width 288 height 81
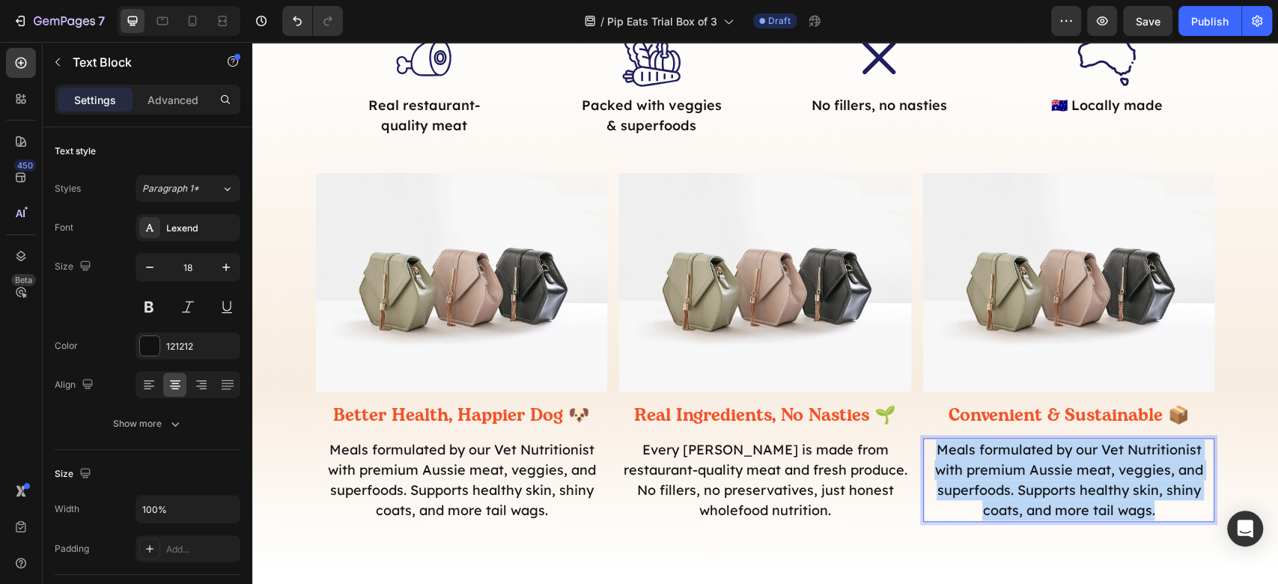
click at [1124, 494] on p "Meals formulated by our Vet Nutritionist with premium Aussie meat, veggies, and…" at bounding box center [1068, 479] width 288 height 81
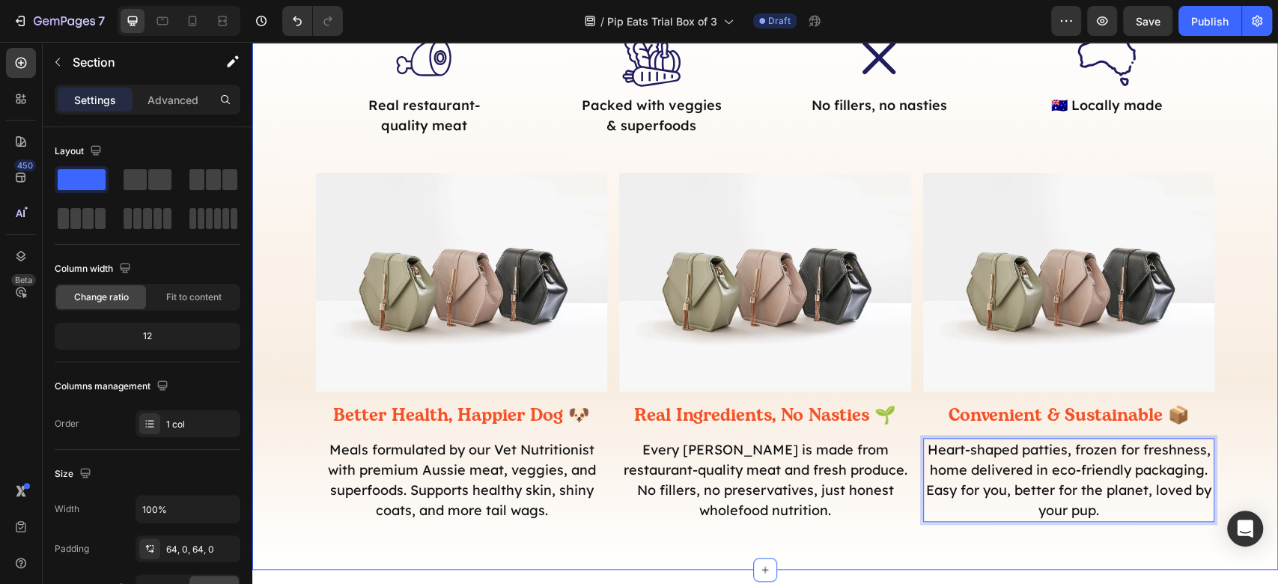
click at [1123, 540] on div "Good Food for Good Dogs Heading Meals your pup will love, backed by science and…" at bounding box center [764, 225] width 1025 height 690
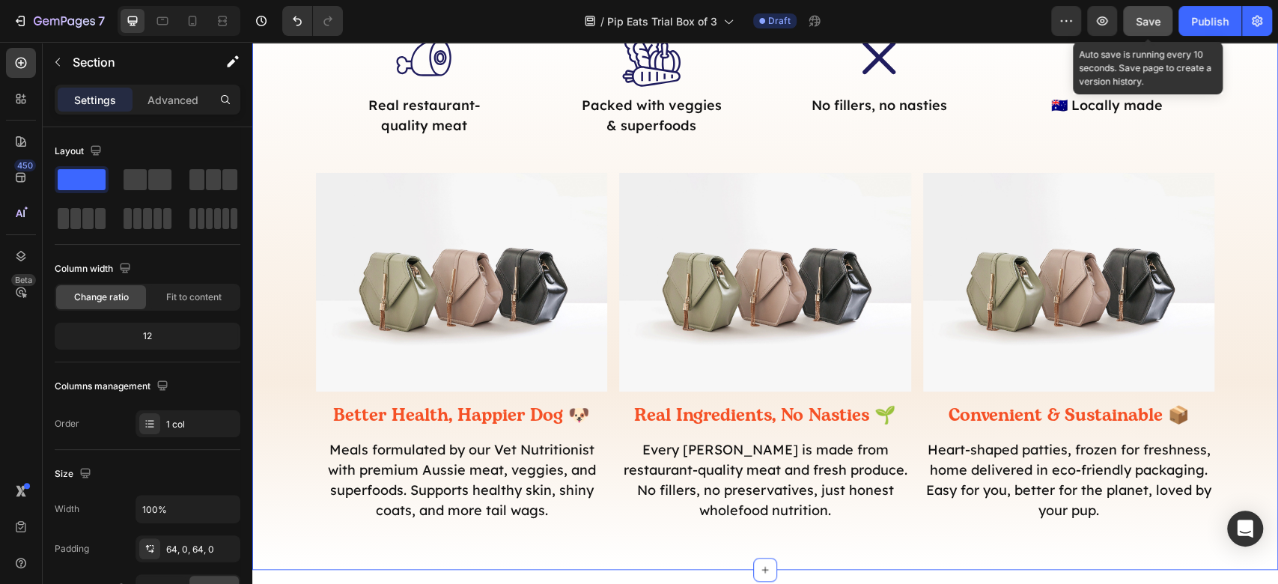
click at [1154, 7] on button "Save" at bounding box center [1147, 21] width 49 height 30
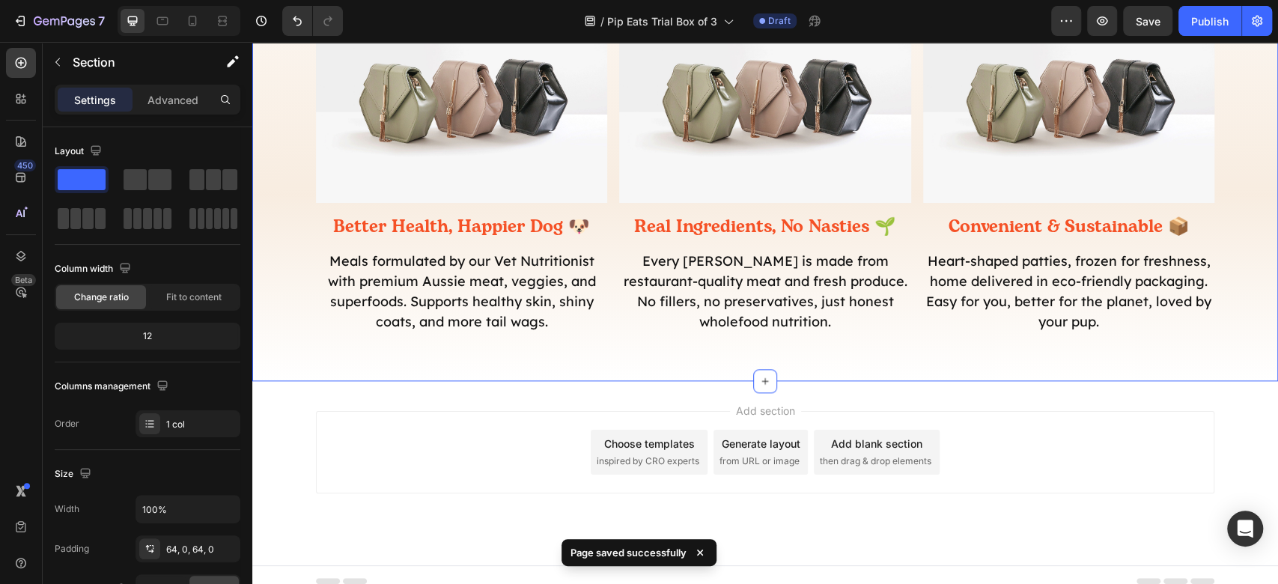
scroll to position [1077, 0]
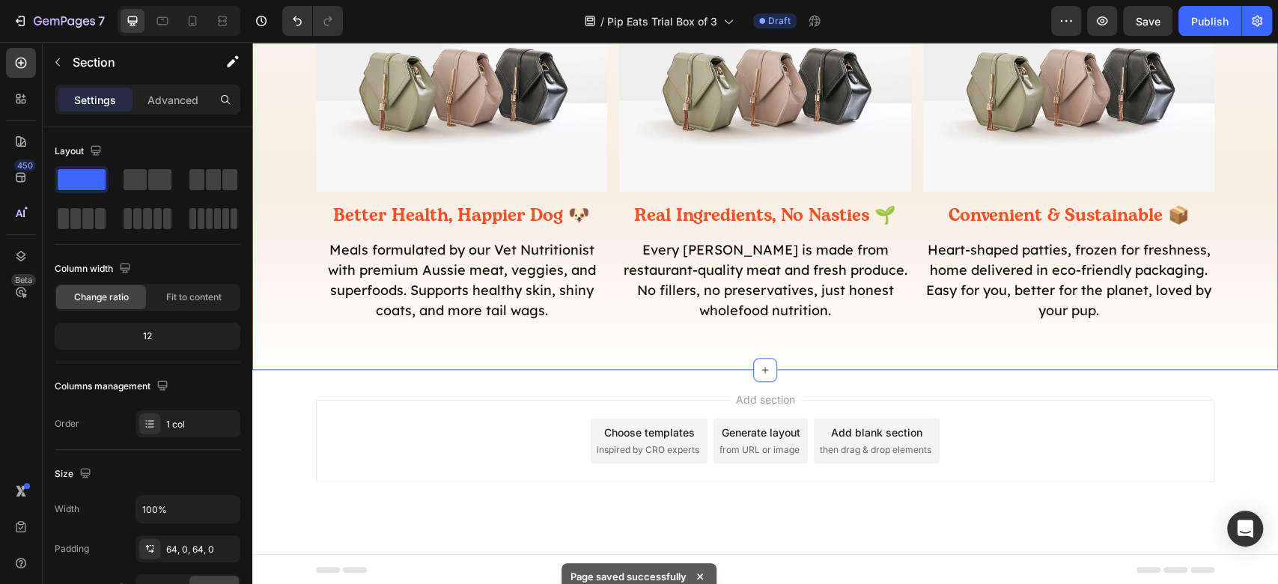
click at [1150, 427] on div "Add section Choose templates inspired by CRO experts Generate layout from URL o…" at bounding box center [765, 441] width 898 height 82
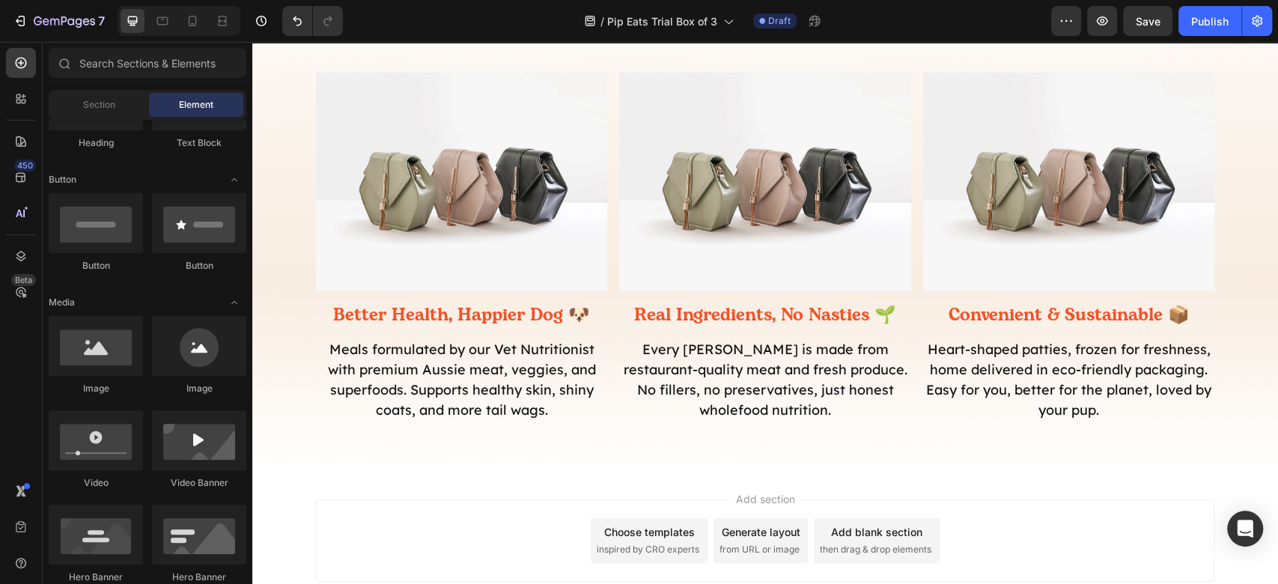
scroll to position [877, 0]
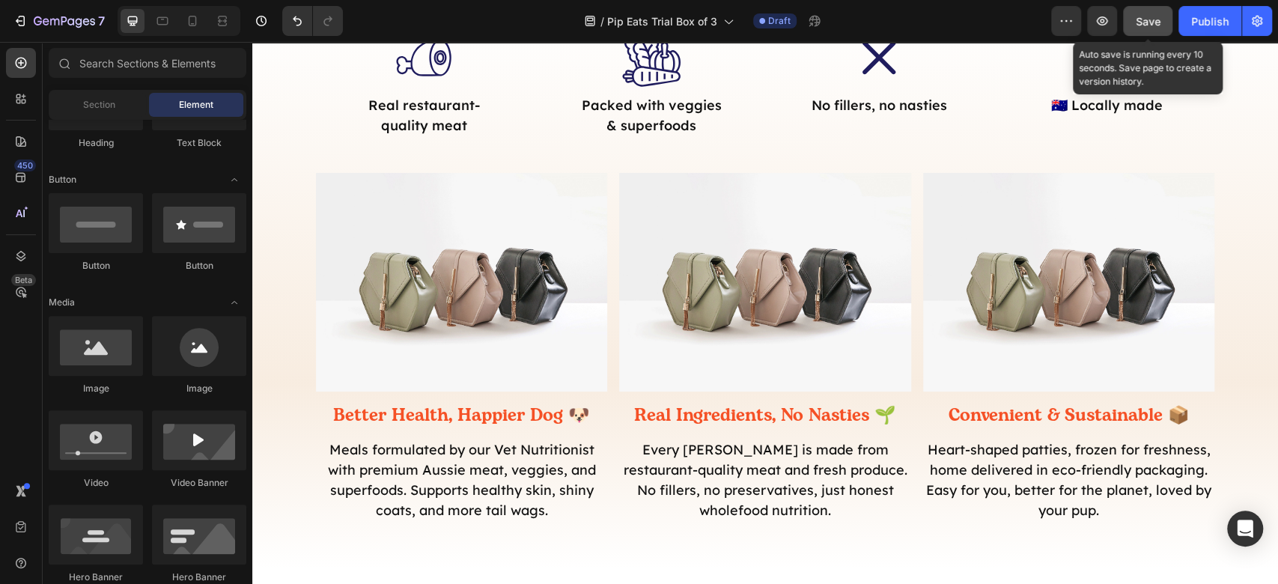
click at [1156, 13] on div "Save" at bounding box center [1147, 21] width 25 height 16
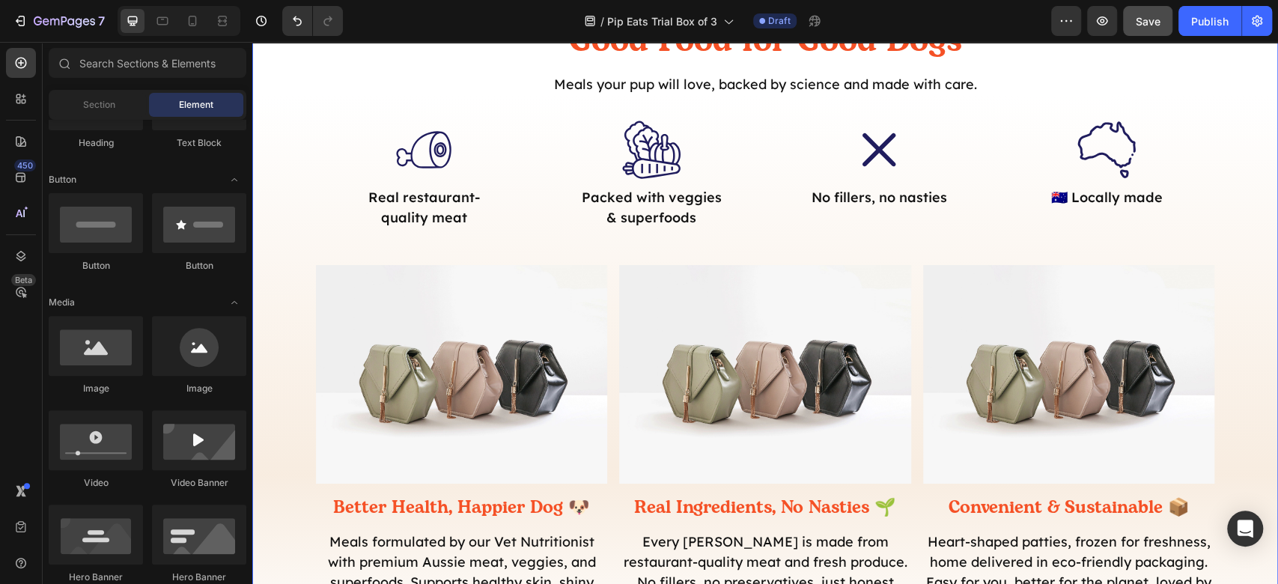
scroll to position [977, 0]
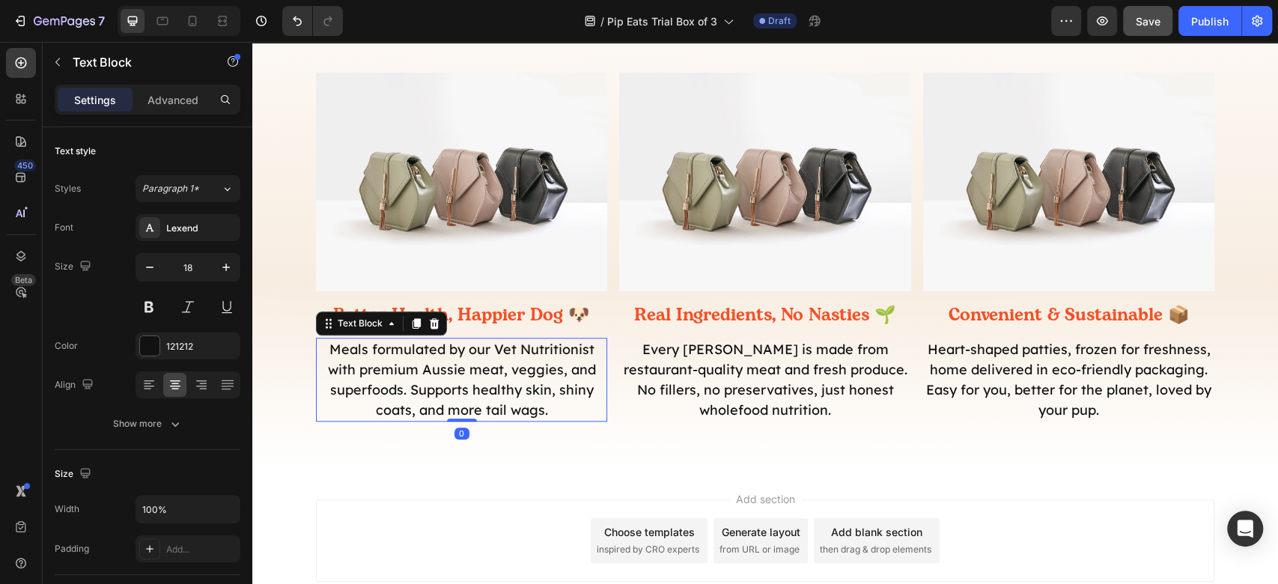
click at [451, 370] on p "Meals formulated by our Vet Nutritionist with premium Aussie meat, veggies, and…" at bounding box center [461, 379] width 288 height 81
click at [158, 350] on div at bounding box center [149, 345] width 19 height 19
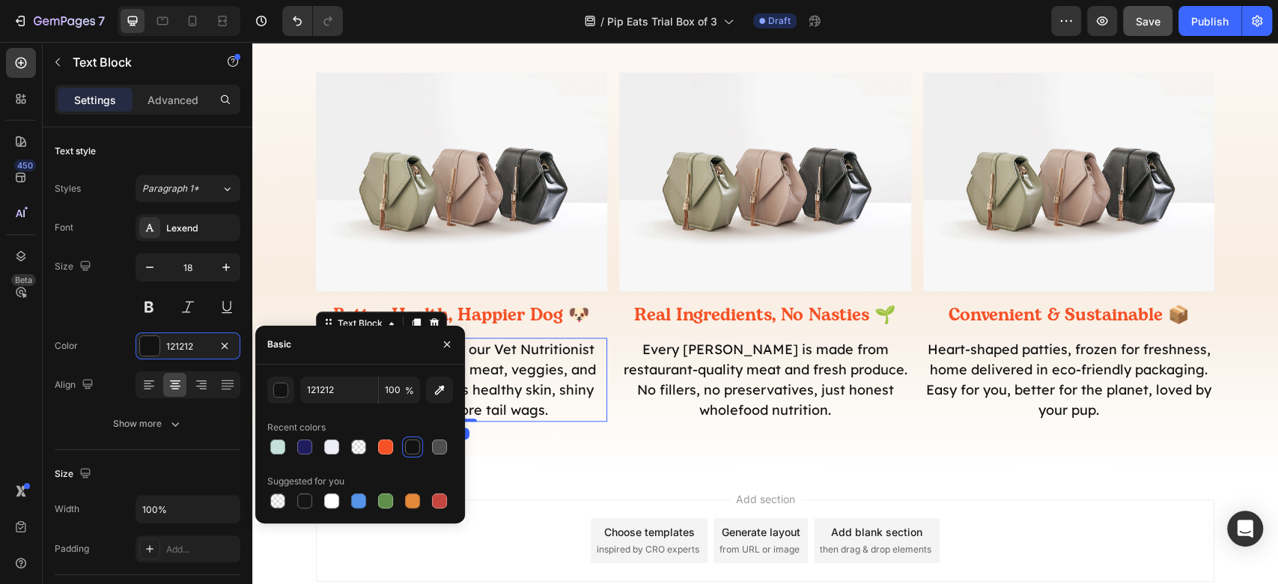
click at [439, 443] on div at bounding box center [439, 446] width 15 height 15
type input "4F4F4F"
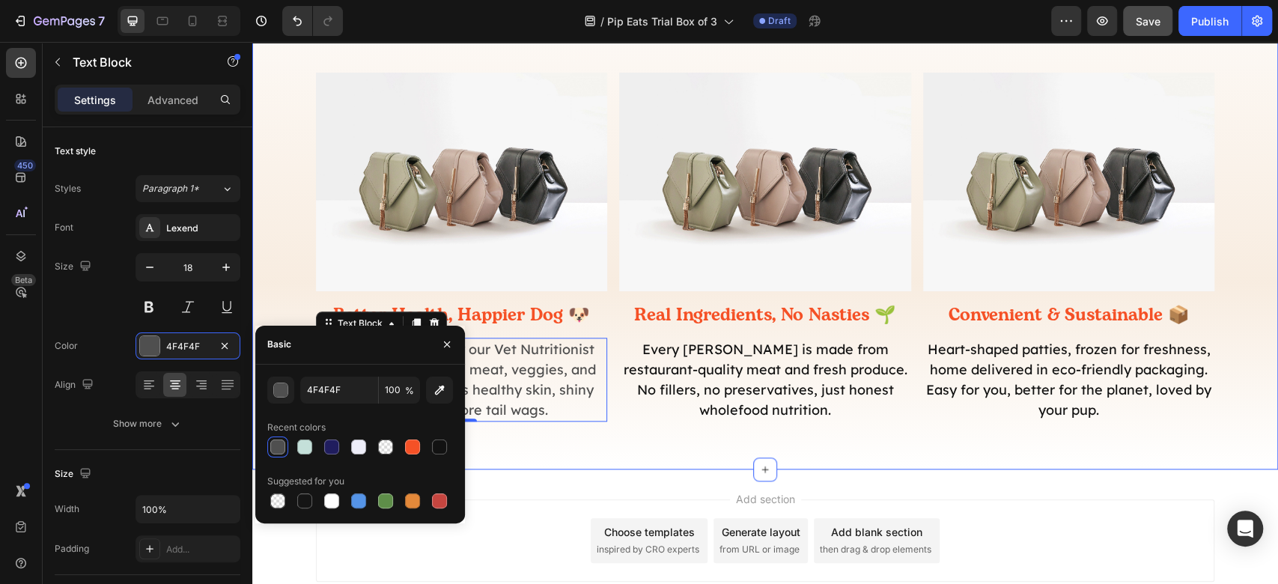
click at [757, 437] on div "Good Food for Good Dogs Heading Meals your pup will love, backed by science and…" at bounding box center [764, 124] width 1025 height 690
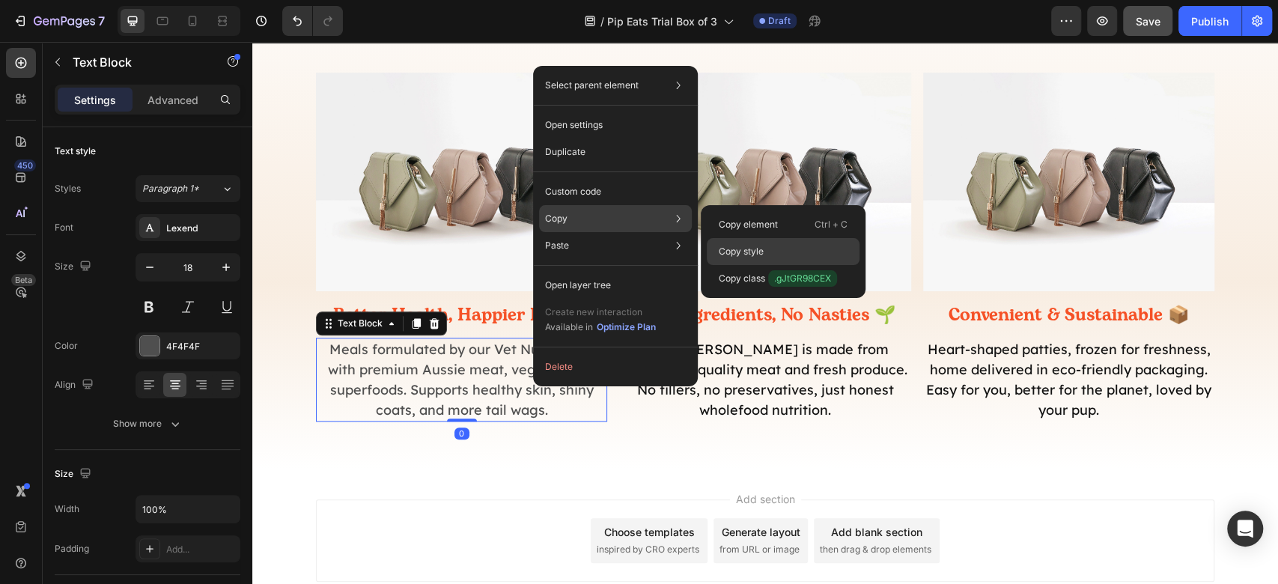
drag, startPoint x: 772, startPoint y: 254, endPoint x: 549, endPoint y: 321, distance: 233.0
click at [772, 265] on div "Copy style" at bounding box center [782, 278] width 153 height 27
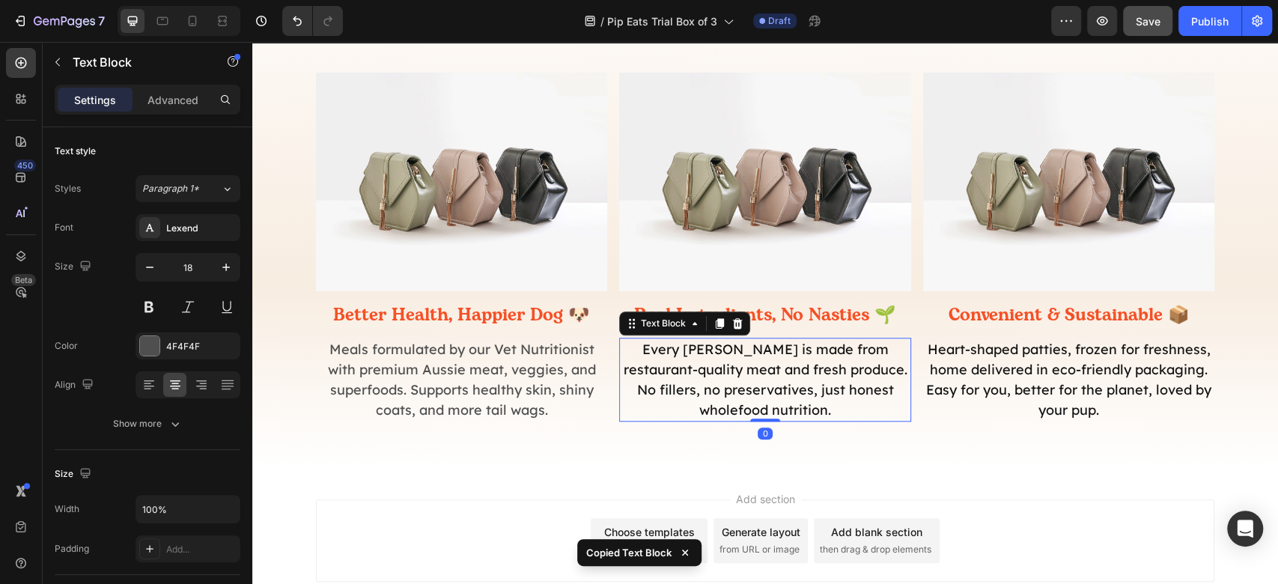
scroll to position [385, 0]
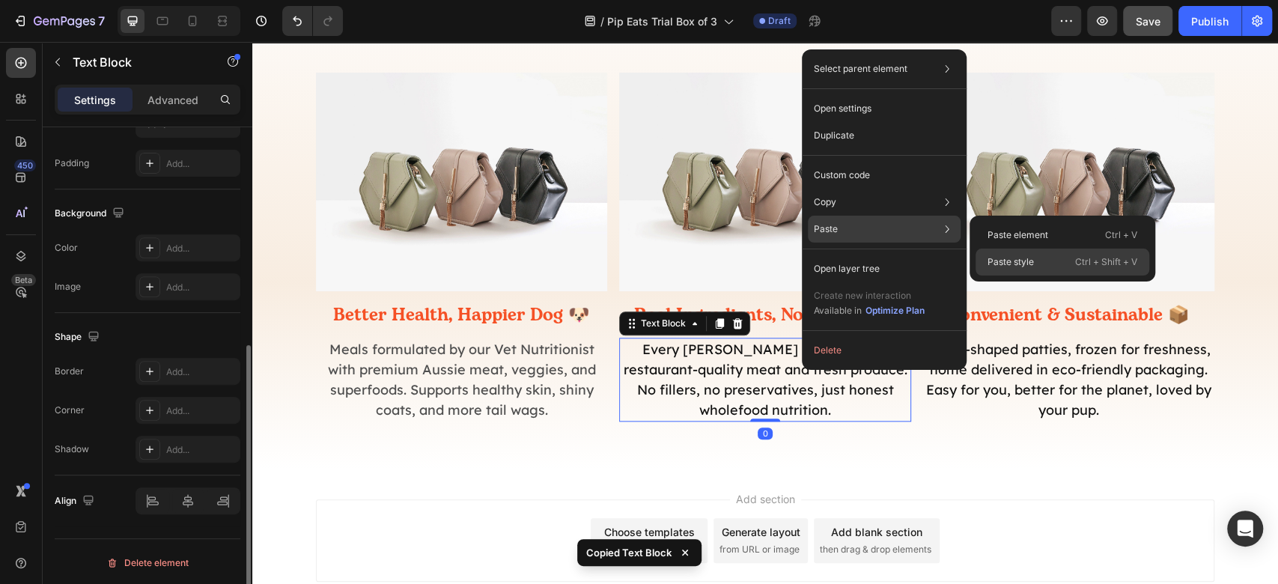
click at [1061, 254] on div "Paste style Ctrl + Shift + V" at bounding box center [1062, 261] width 174 height 27
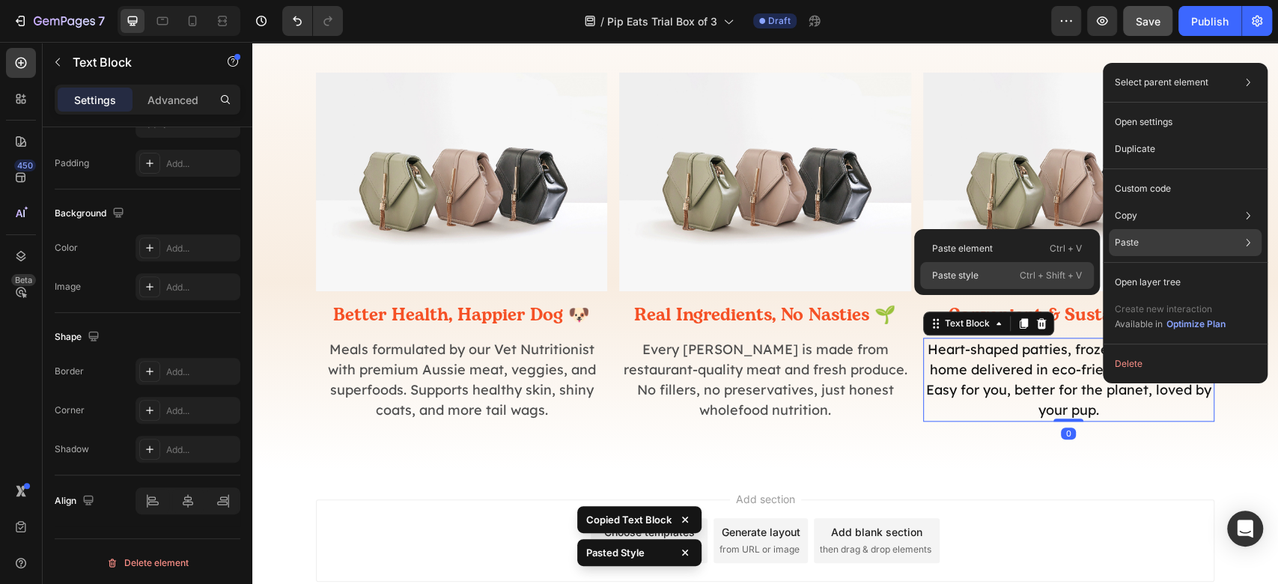
click at [1036, 275] on p "Ctrl + Shift + V" at bounding box center [1050, 275] width 62 height 15
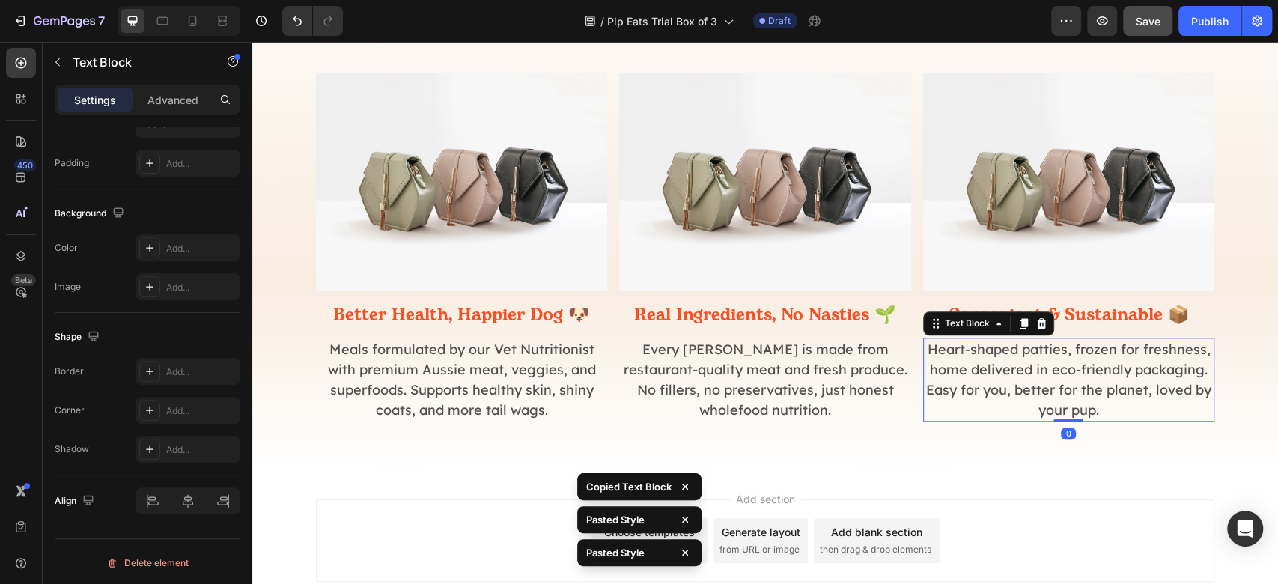
drag, startPoint x: 1121, startPoint y: 495, endPoint x: 1049, endPoint y: 228, distance: 277.4
click at [1119, 492] on div "Add section Choose templates inspired by CRO experts Generate layout from URL o…" at bounding box center [764, 561] width 1025 height 184
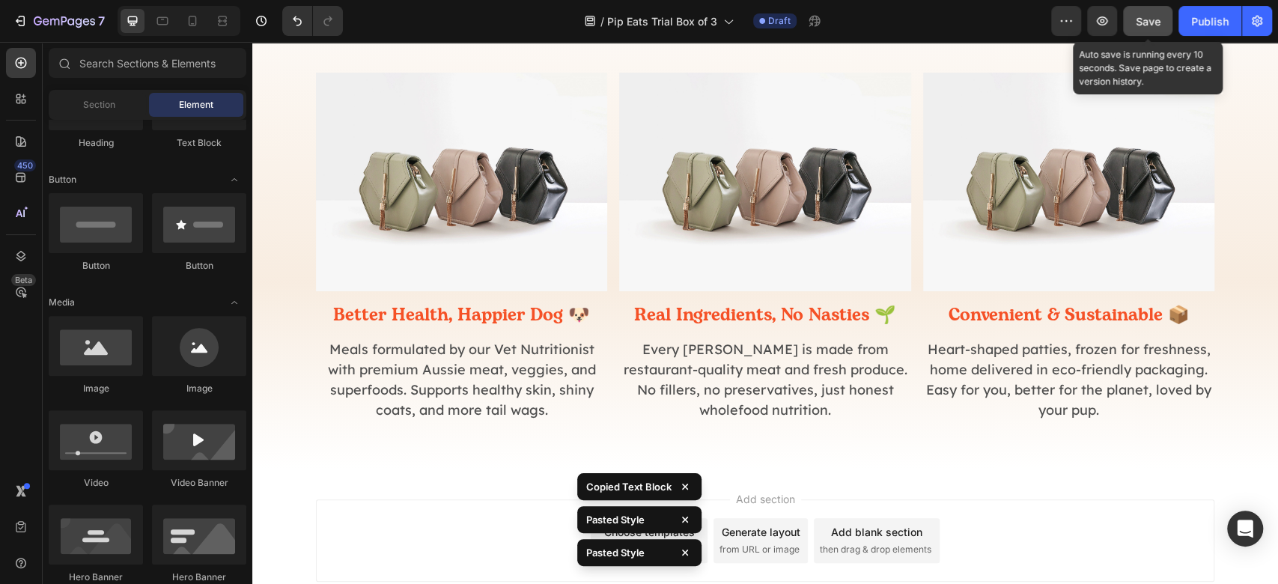
click at [1159, 8] on button "Save" at bounding box center [1147, 21] width 49 height 30
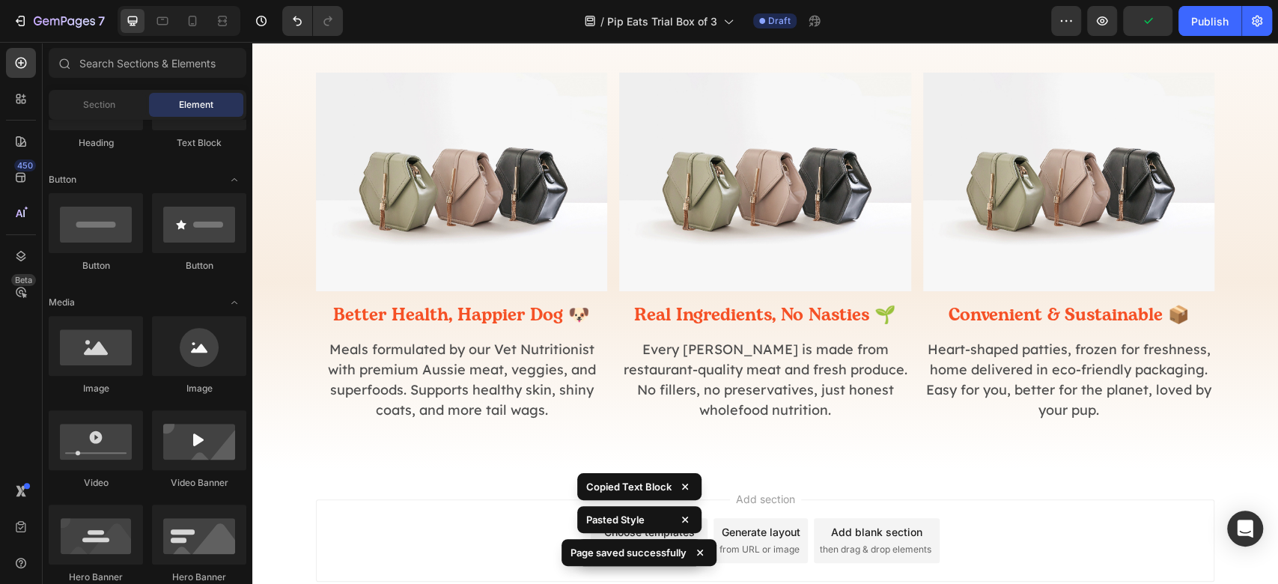
click at [1075, 495] on div "Add section Choose templates inspired by CRO experts Generate layout from URL o…" at bounding box center [764, 561] width 1025 height 184
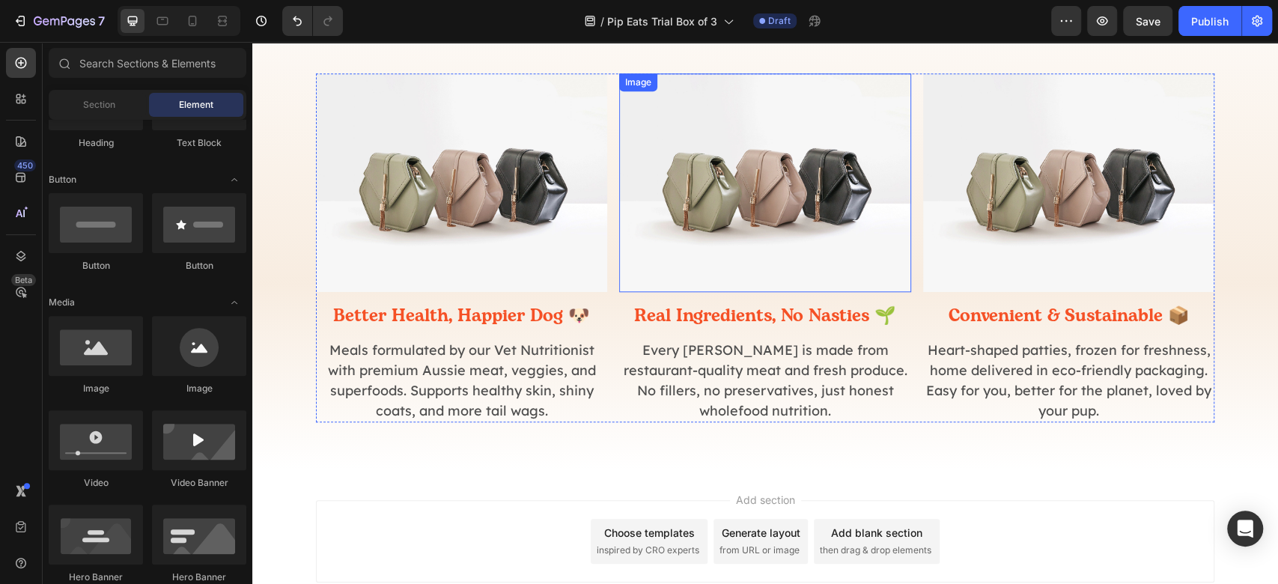
scroll to position [977, 0]
click at [503, 175] on img at bounding box center [461, 182] width 291 height 219
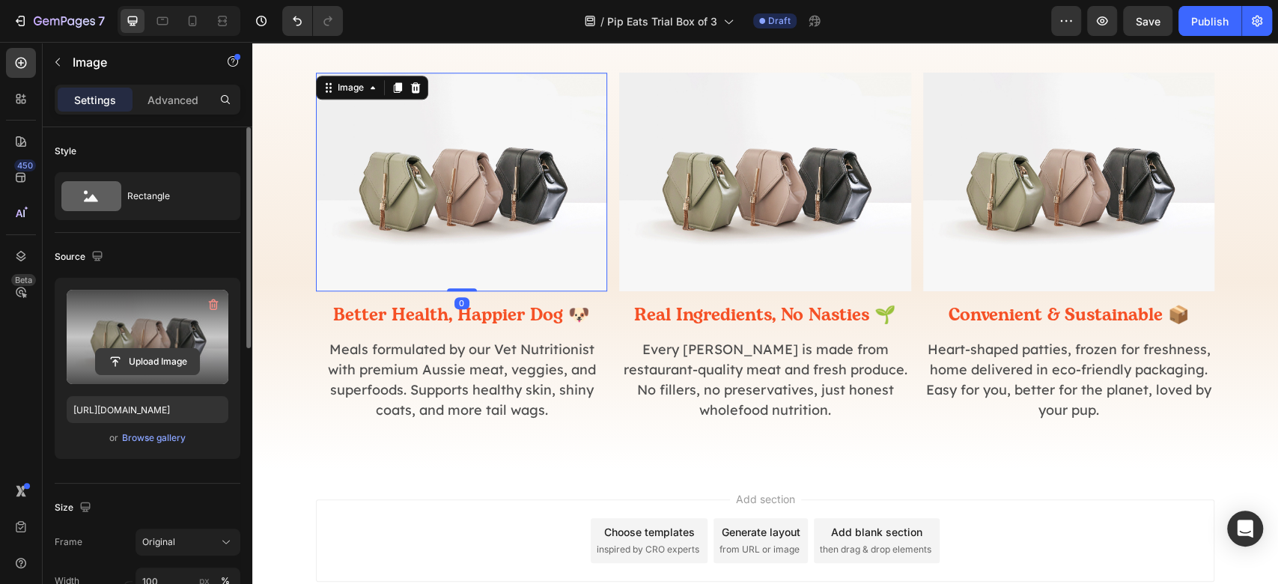
click at [148, 367] on input "file" at bounding box center [147, 361] width 103 height 25
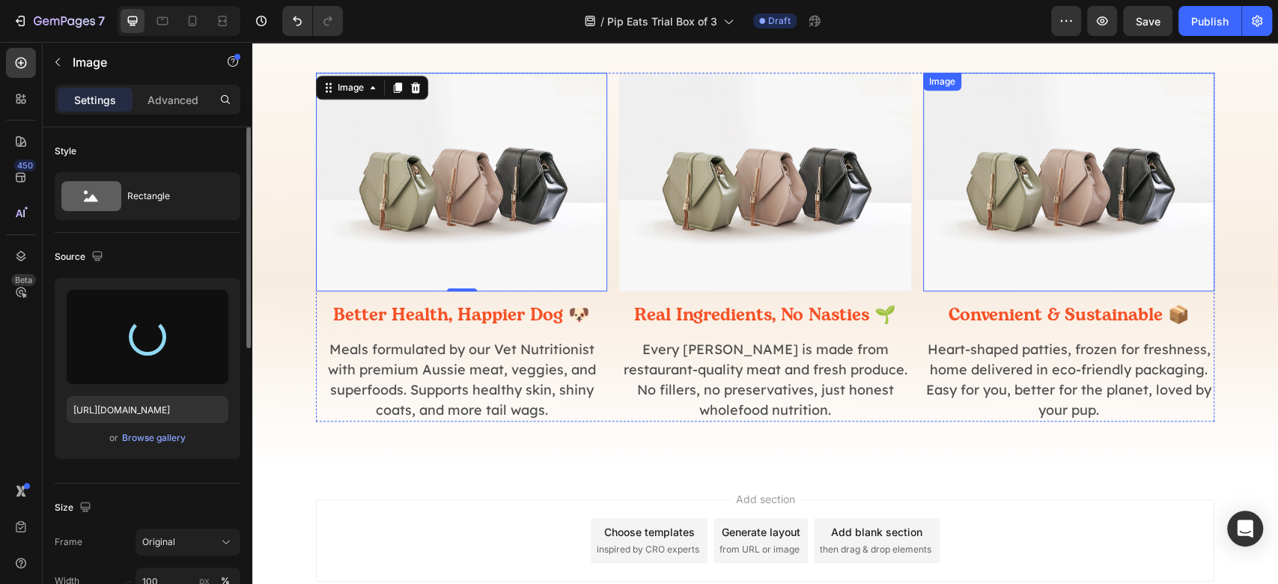
type input "[URL][DOMAIN_NAME]"
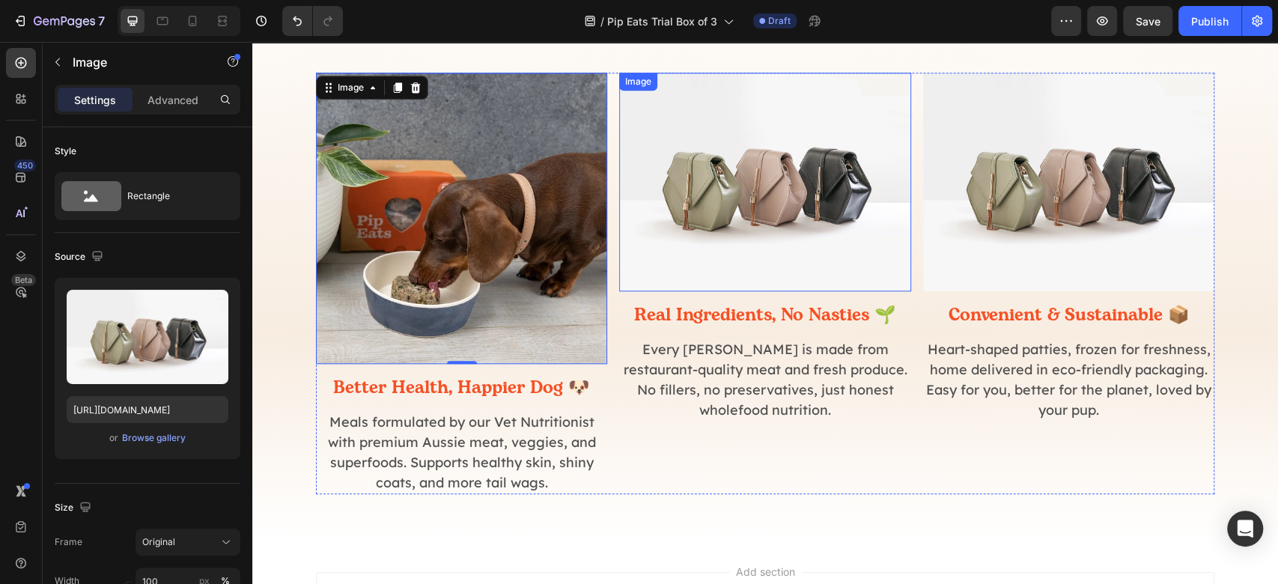
click at [828, 211] on img at bounding box center [764, 182] width 291 height 219
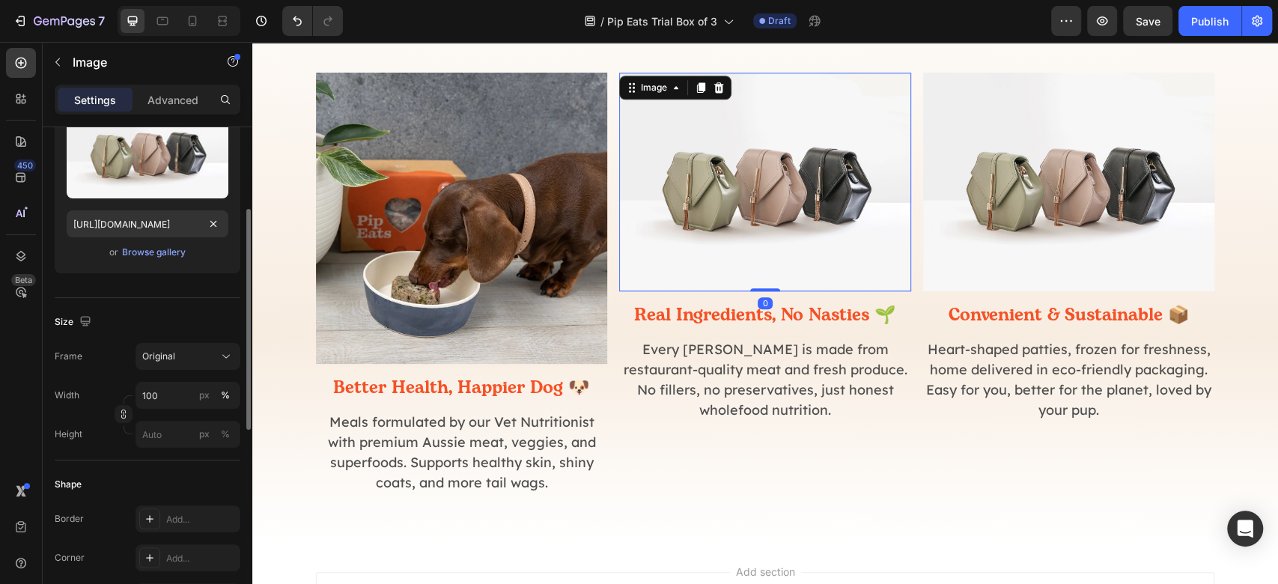
scroll to position [86, 0]
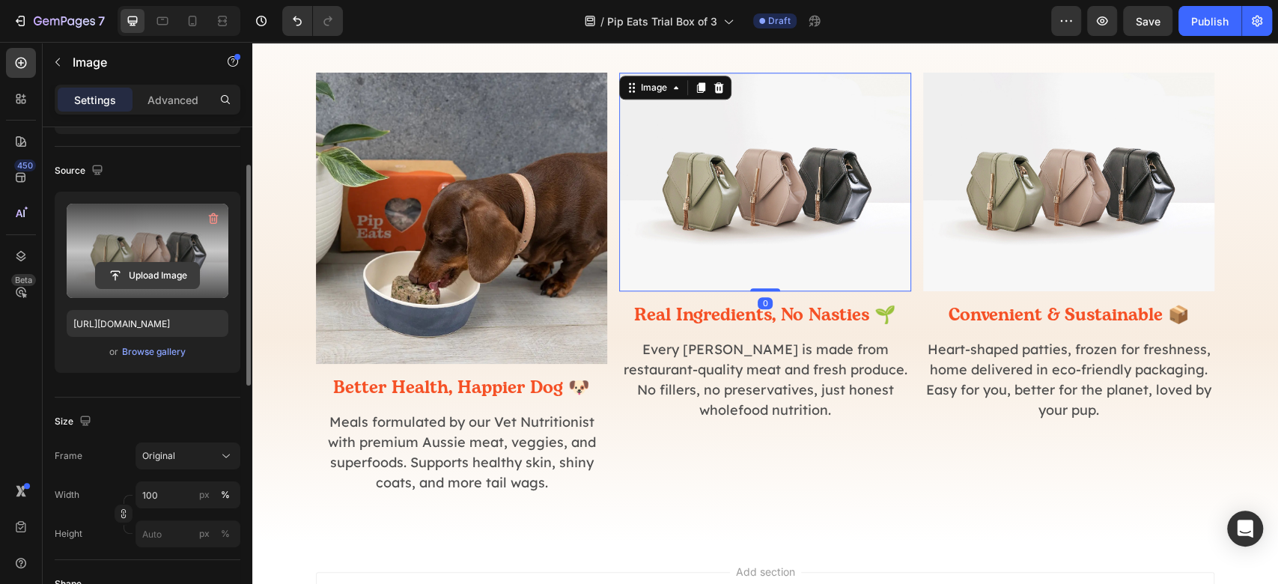
click at [150, 275] on input "file" at bounding box center [147, 275] width 103 height 25
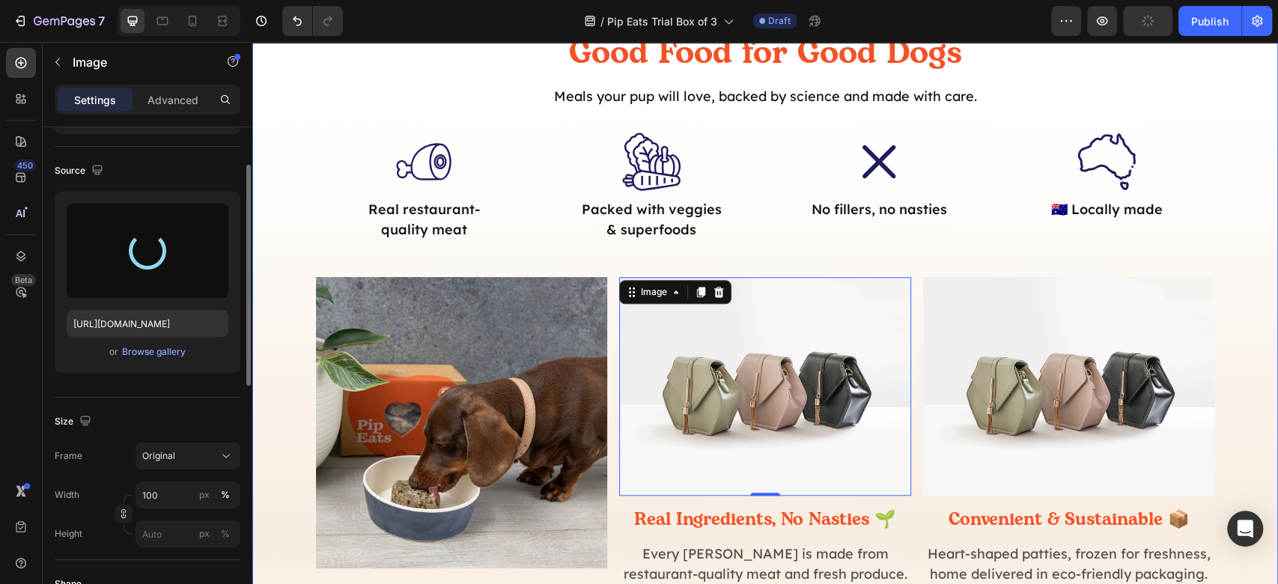
scroll to position [778, 0]
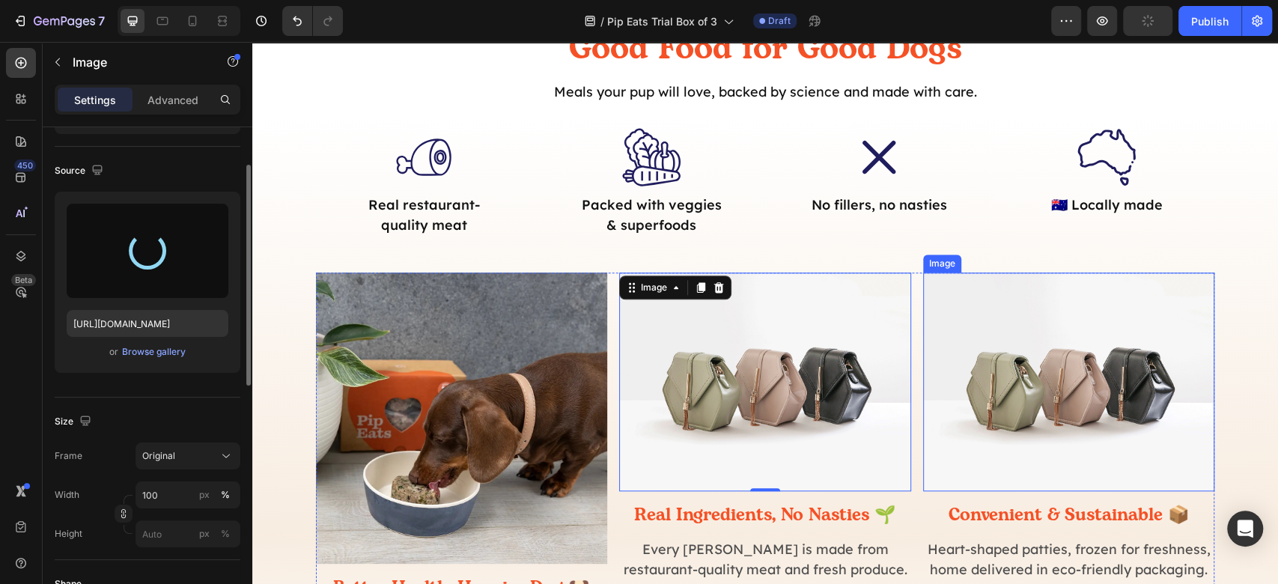
type input "[URL][DOMAIN_NAME]"
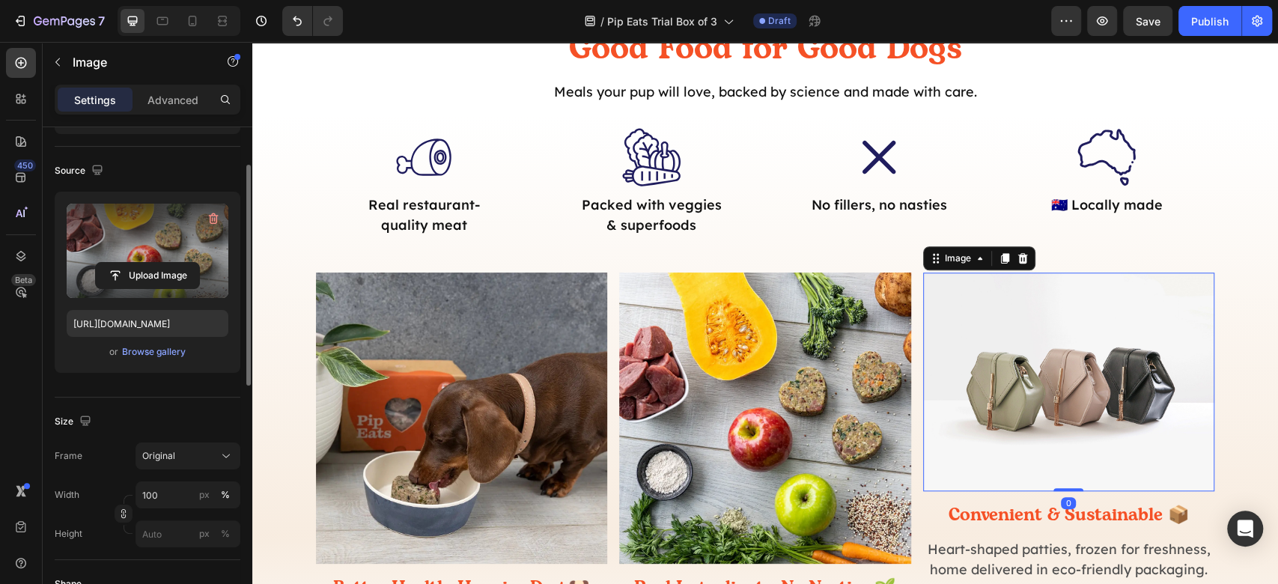
click at [1127, 406] on img at bounding box center [1068, 381] width 291 height 219
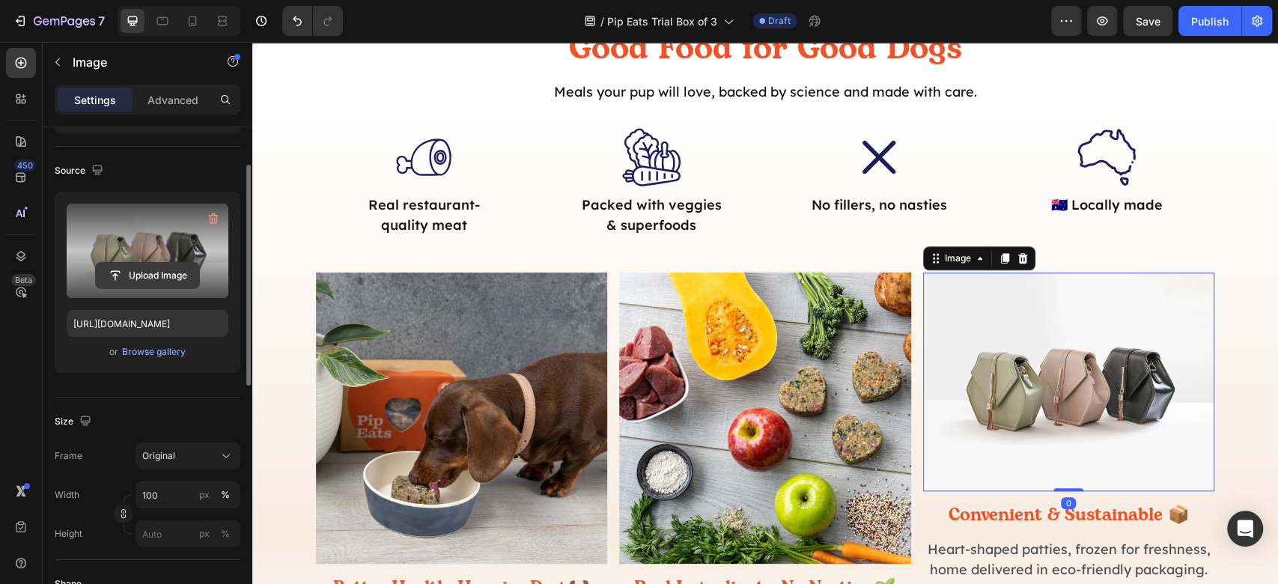
click at [139, 270] on input "file" at bounding box center [147, 275] width 103 height 25
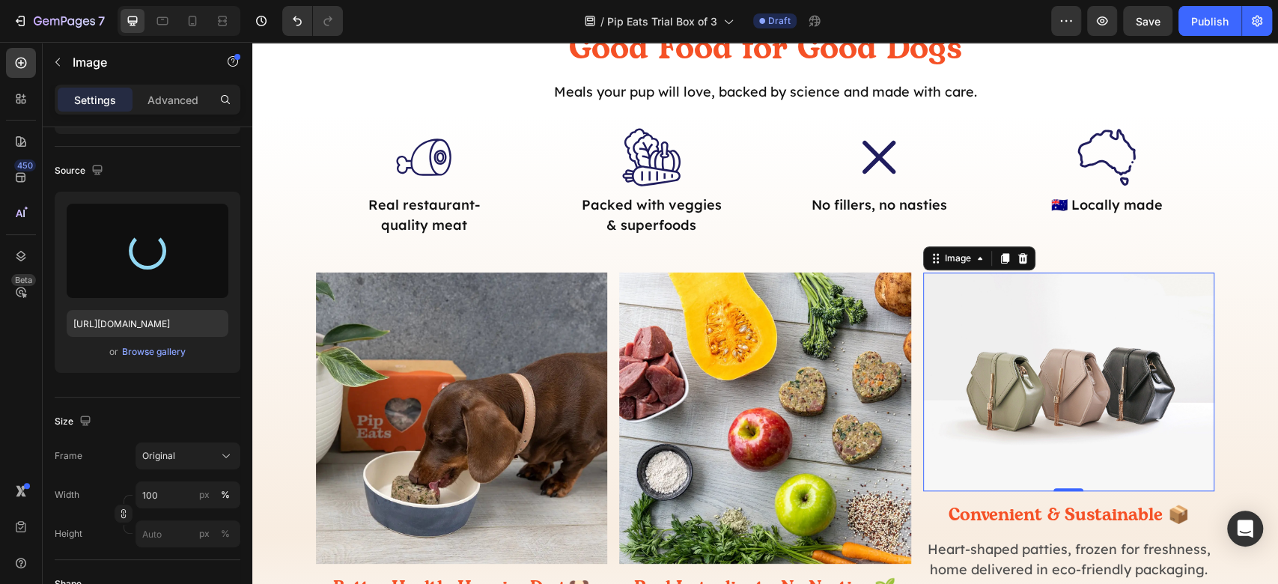
scroll to position [1077, 0]
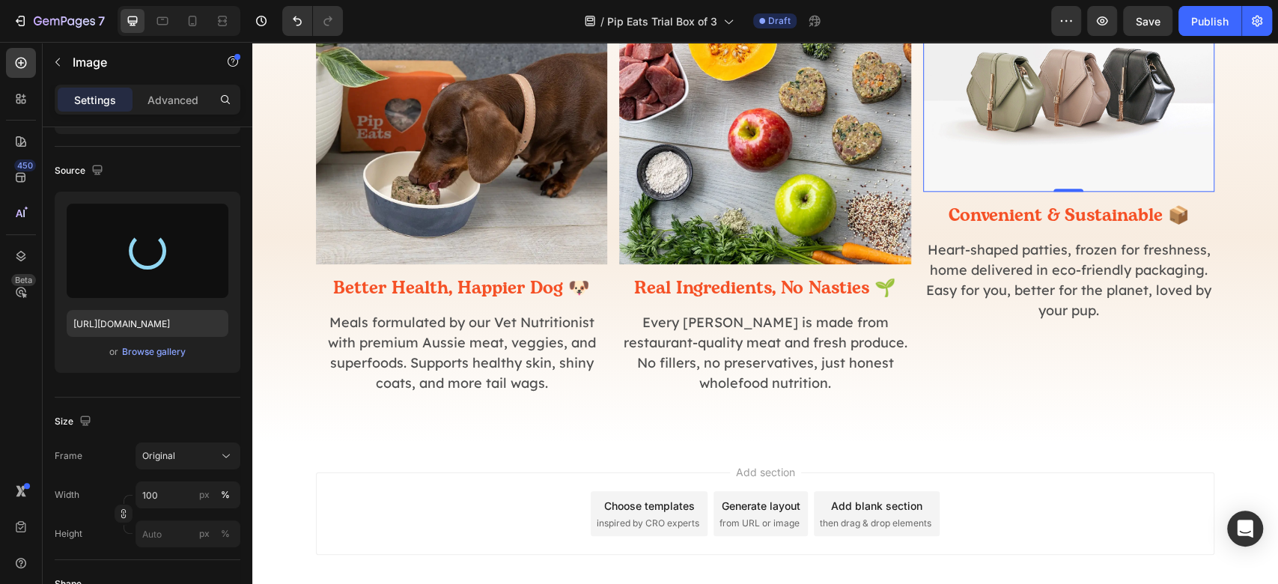
type input "[URL][DOMAIN_NAME]"
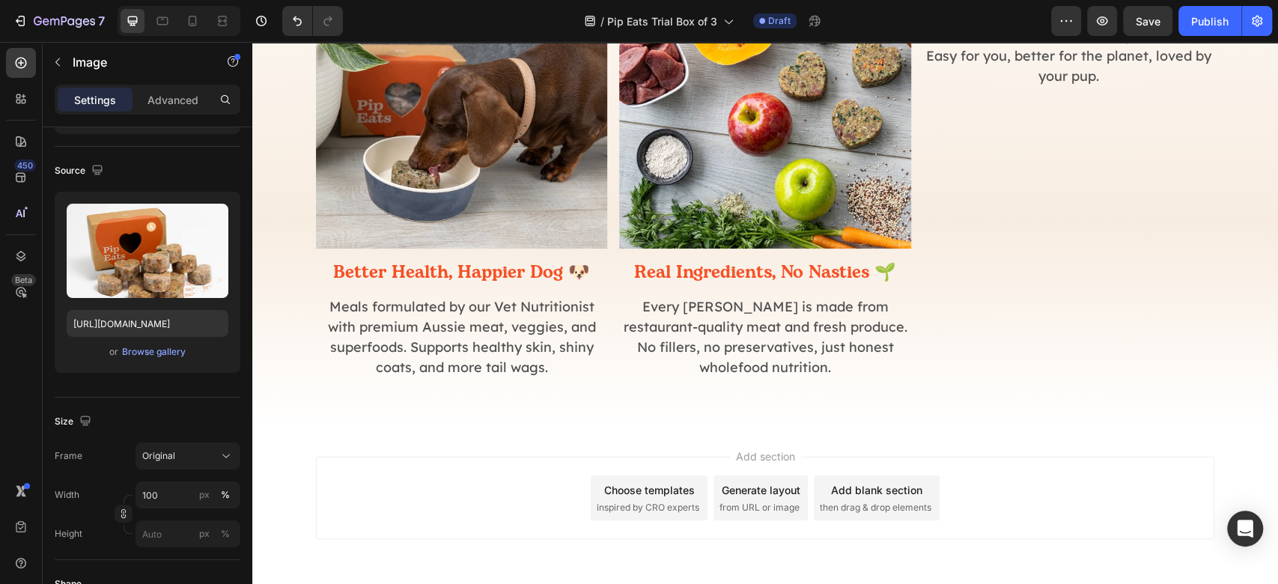
scroll to position [1150, 0]
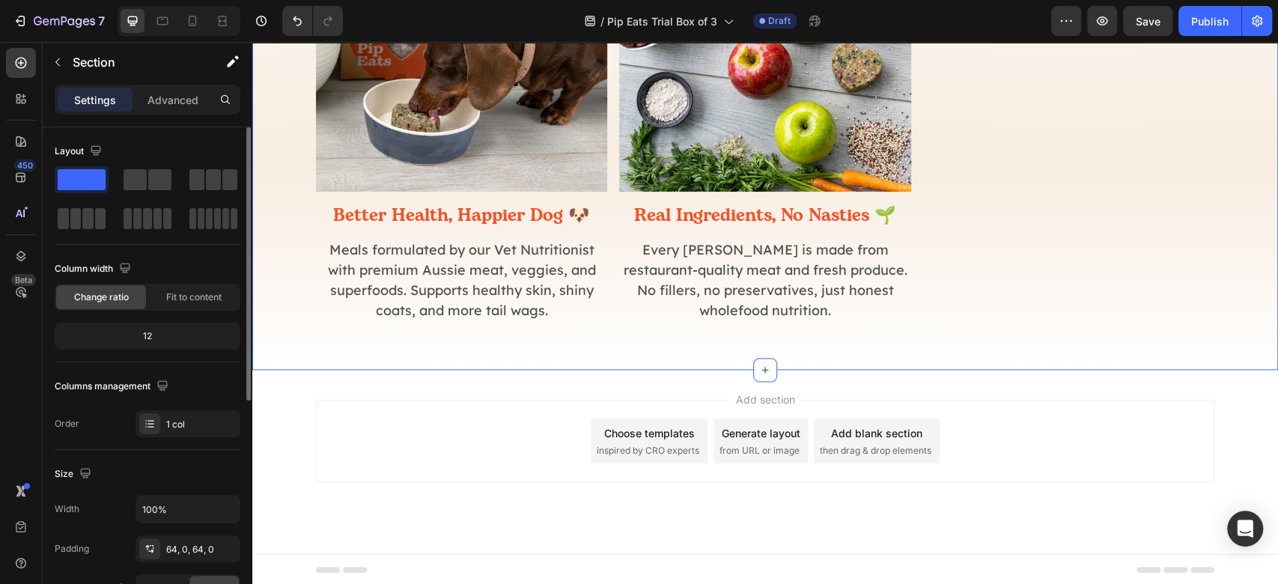
click at [1108, 472] on div "Add section Choose templates inspired by CRO experts Generate layout from URL o…" at bounding box center [765, 441] width 898 height 82
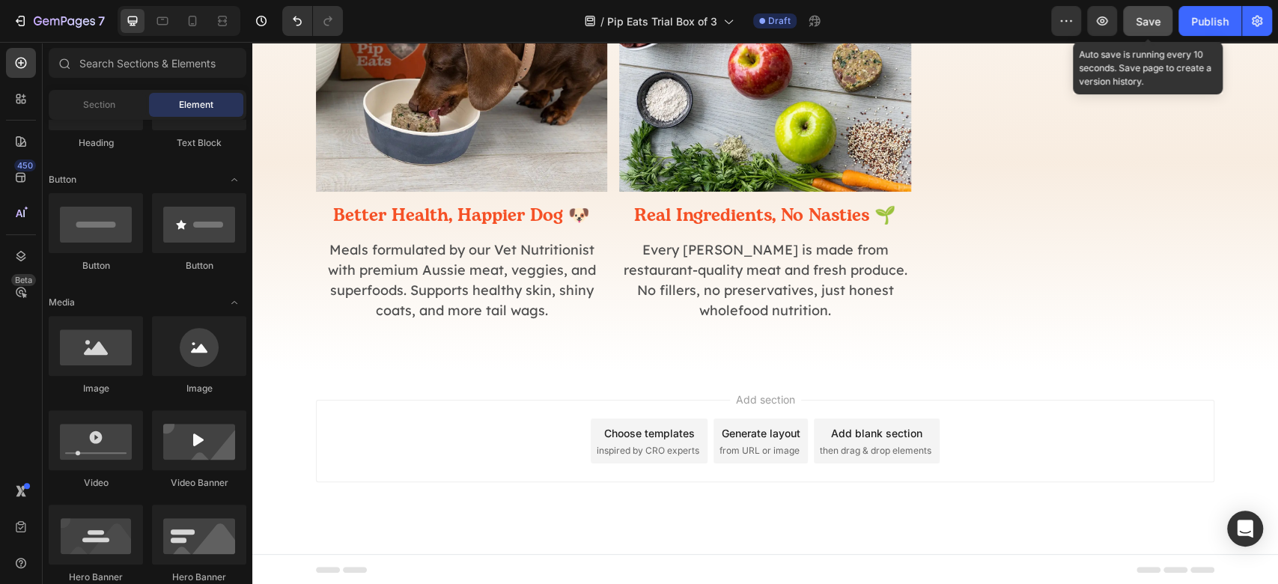
click at [1160, 29] on button "Save" at bounding box center [1147, 21] width 49 height 30
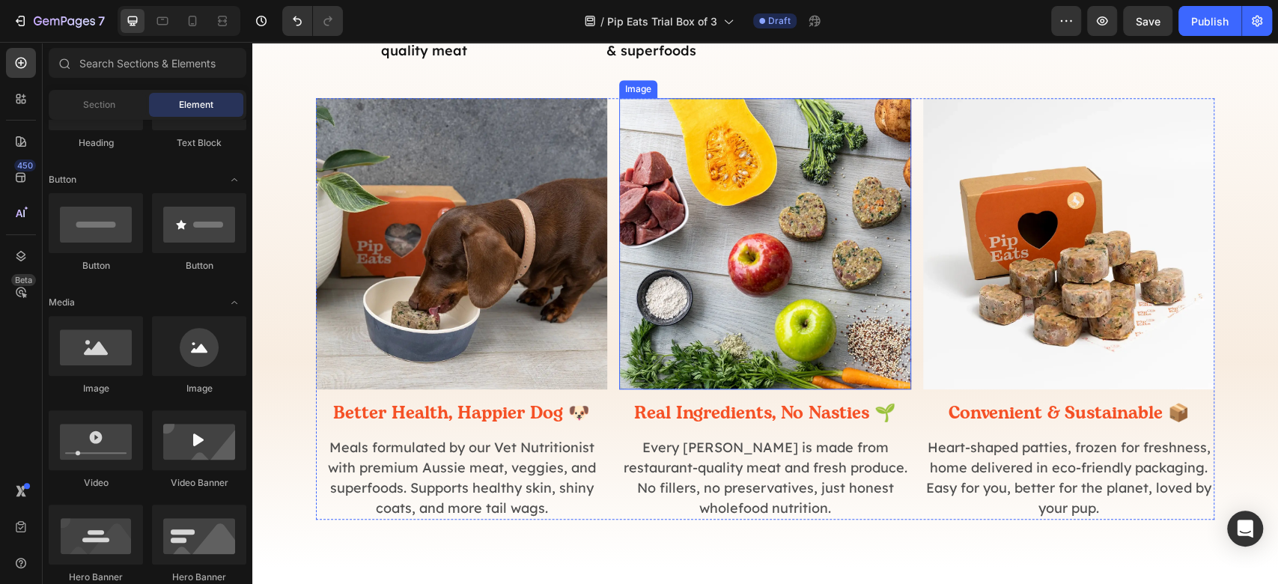
scroll to position [950, 0]
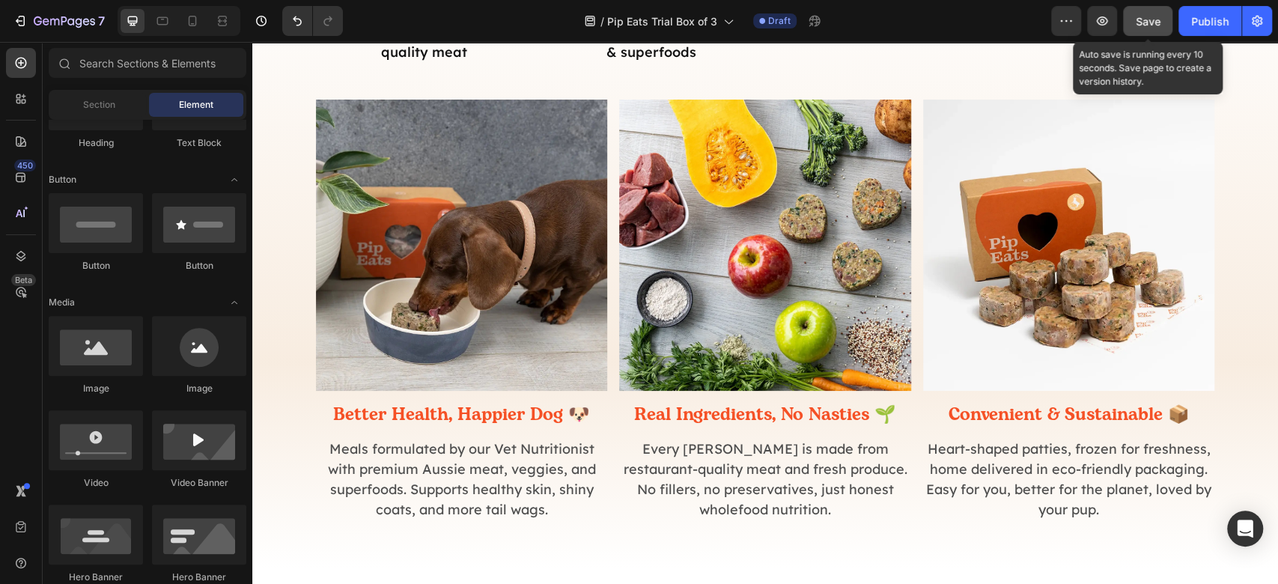
click at [1162, 25] on button "Save" at bounding box center [1147, 21] width 49 height 30
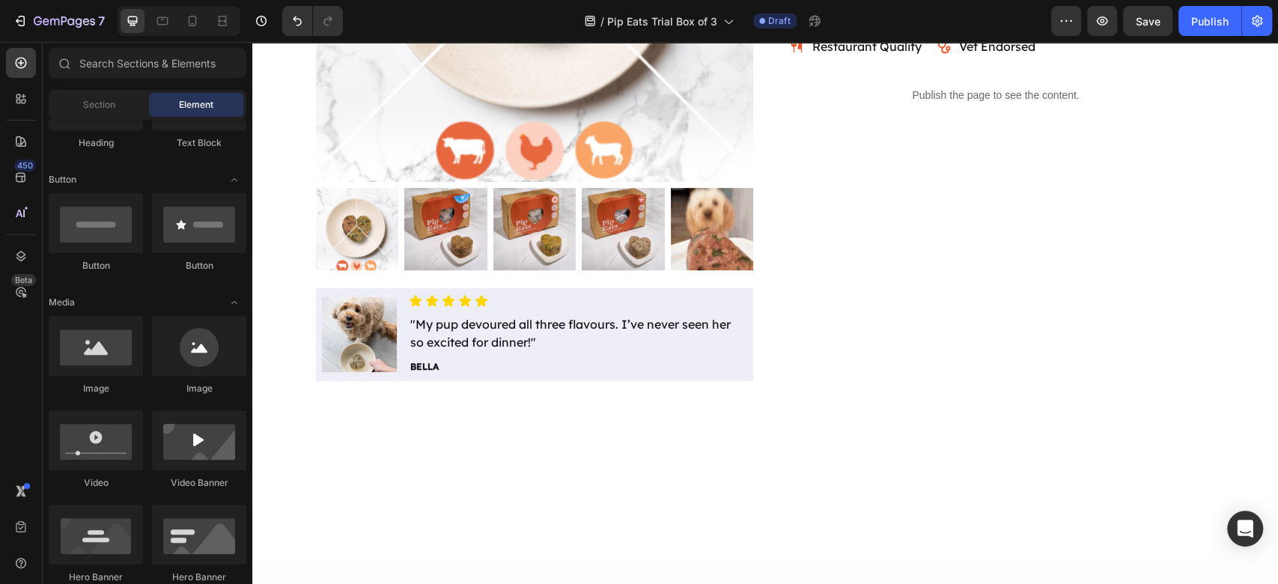
scroll to position [0, 0]
